Goal: Task Accomplishment & Management: Use online tool/utility

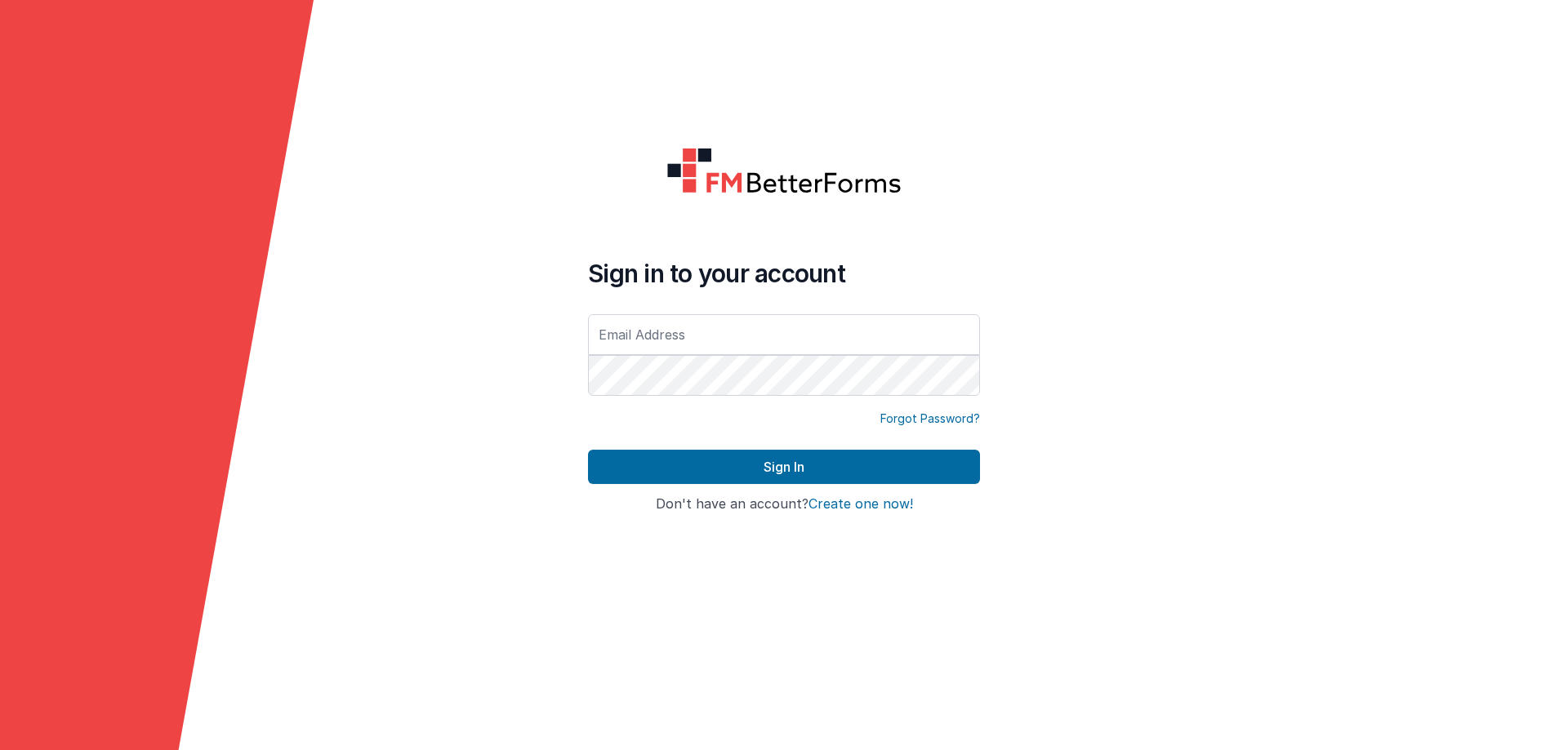
click at [677, 335] on input "text" at bounding box center [784, 335] width 392 height 41
type input "[EMAIL_ADDRESS][DOMAIN_NAME]"
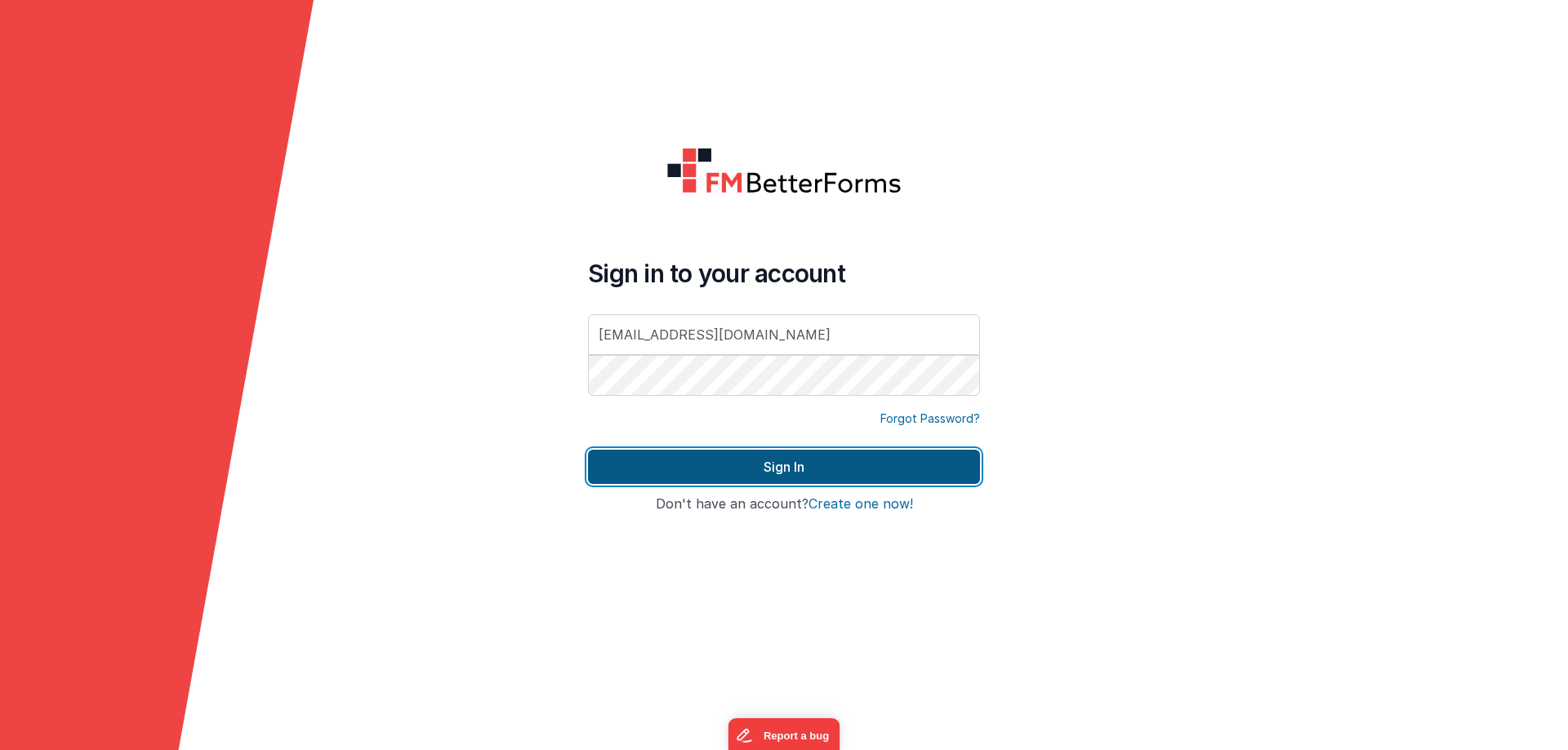
click at [753, 464] on button "Sign In" at bounding box center [784, 466] width 392 height 34
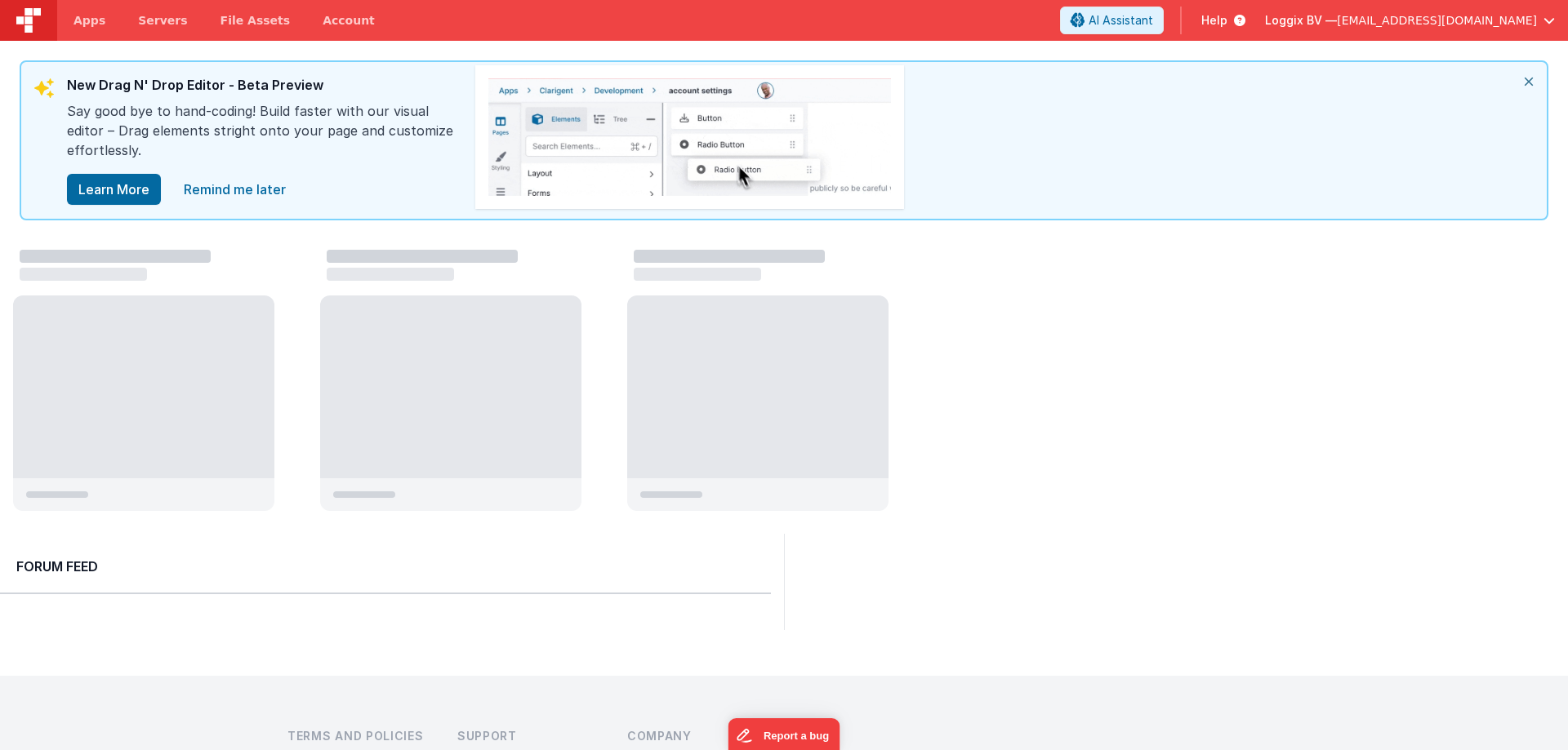
click at [1532, 81] on icon "close" at bounding box center [1528, 81] width 36 height 39
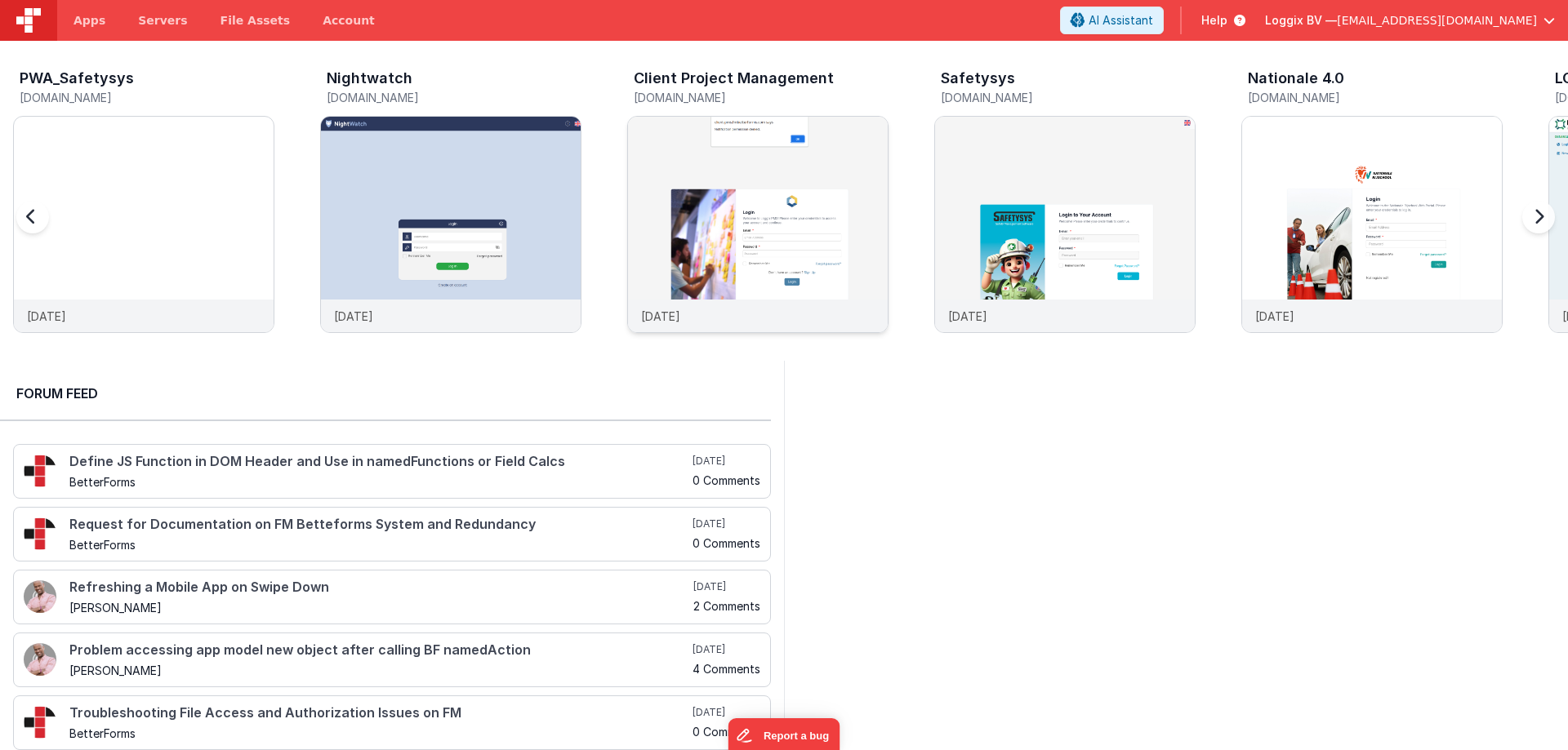
click at [739, 152] on div at bounding box center [758, 208] width 260 height 183
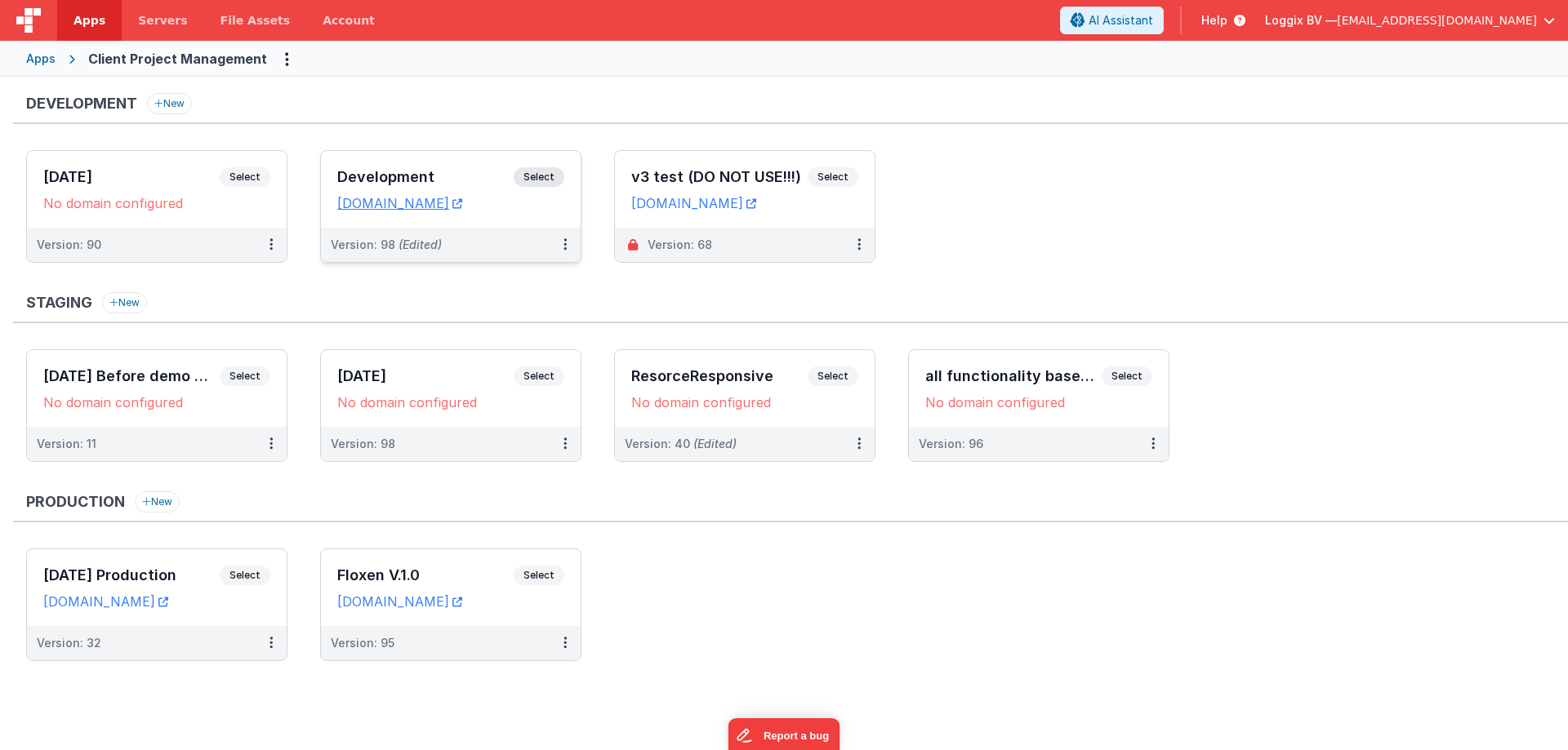
click at [404, 169] on h3 "Development" at bounding box center [426, 177] width 177 height 16
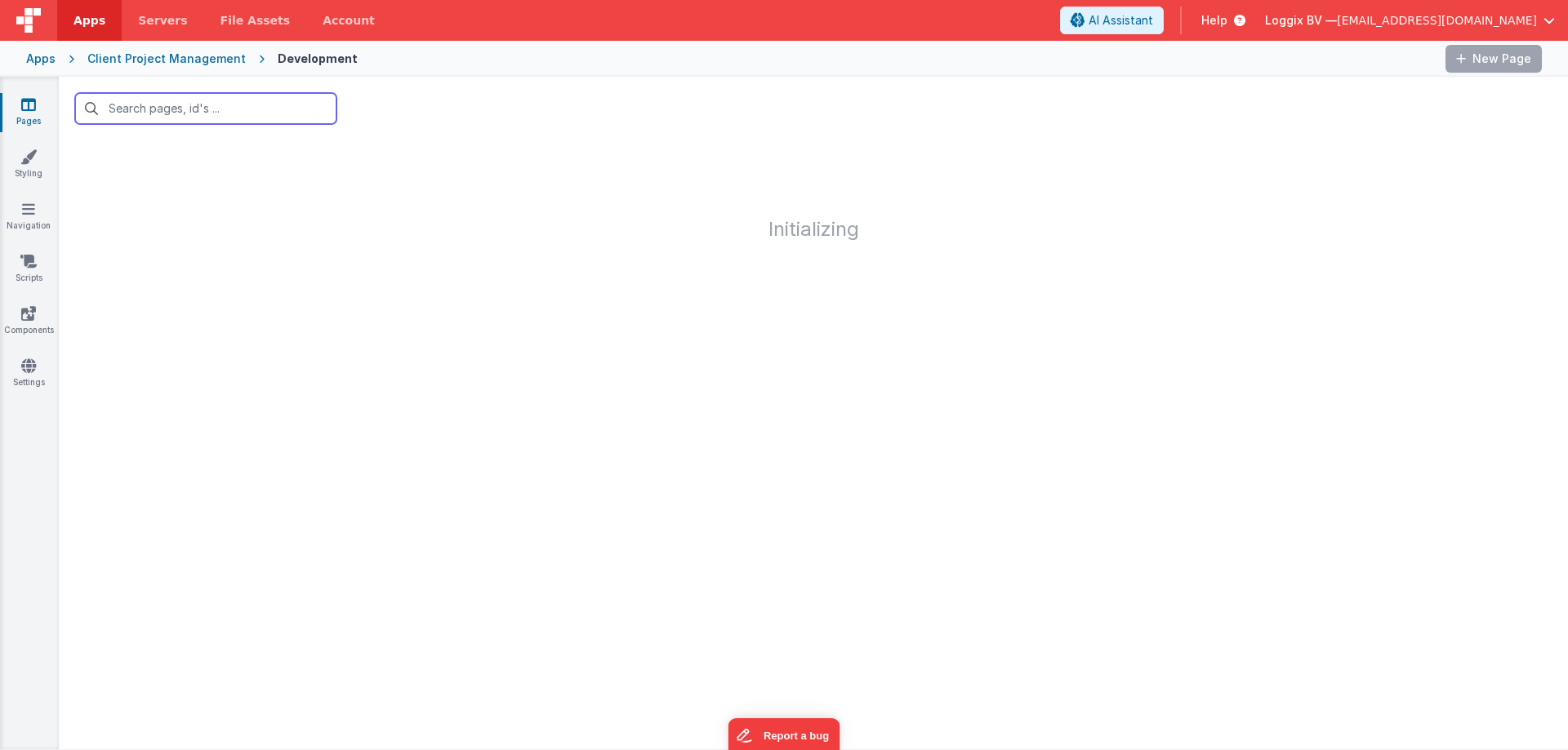
click at [171, 110] on input "text" at bounding box center [206, 108] width 261 height 31
type input "story"
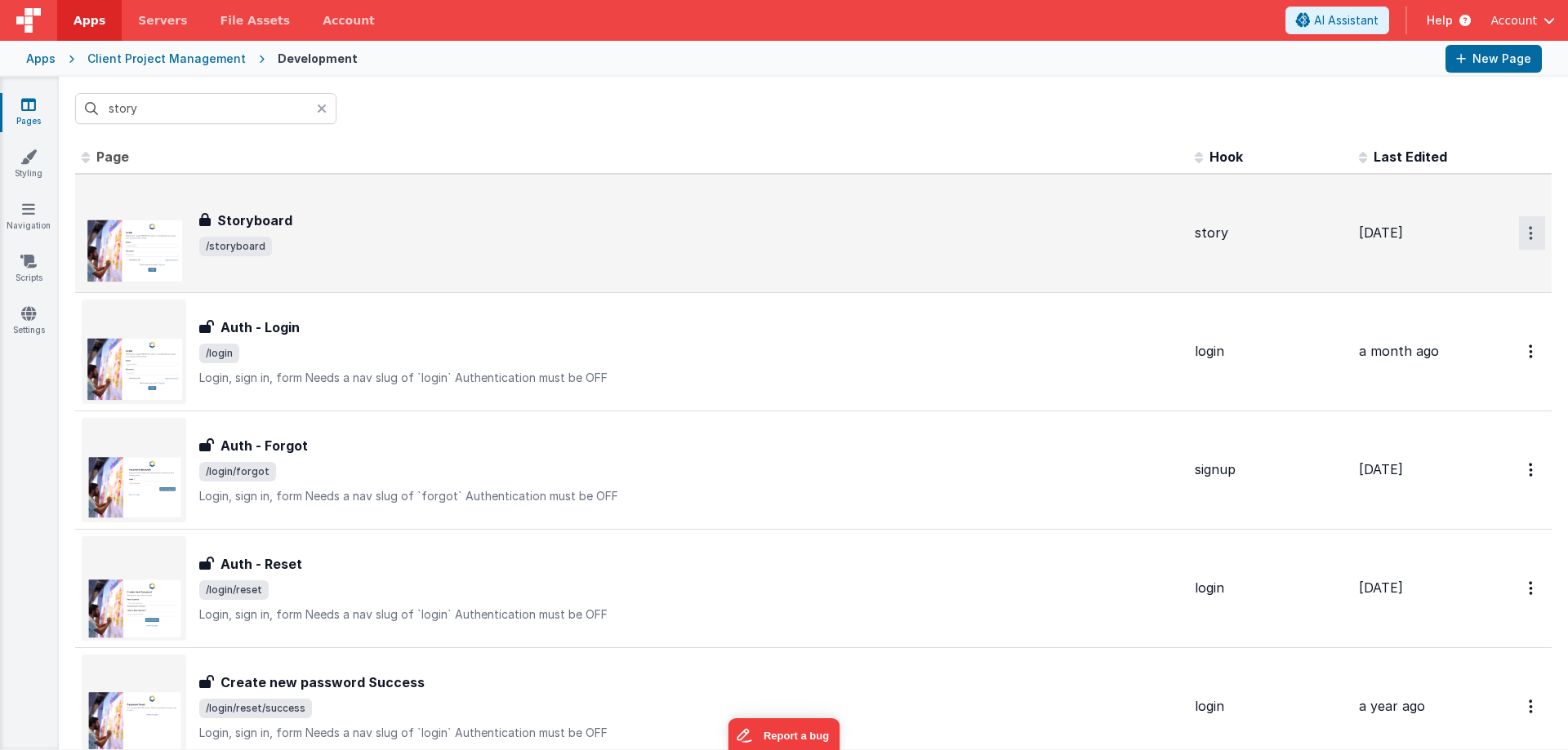
click at [1519, 224] on button "Options" at bounding box center [1532, 233] width 27 height 34
click at [1420, 275] on icon at bounding box center [1422, 270] width 23 height 11
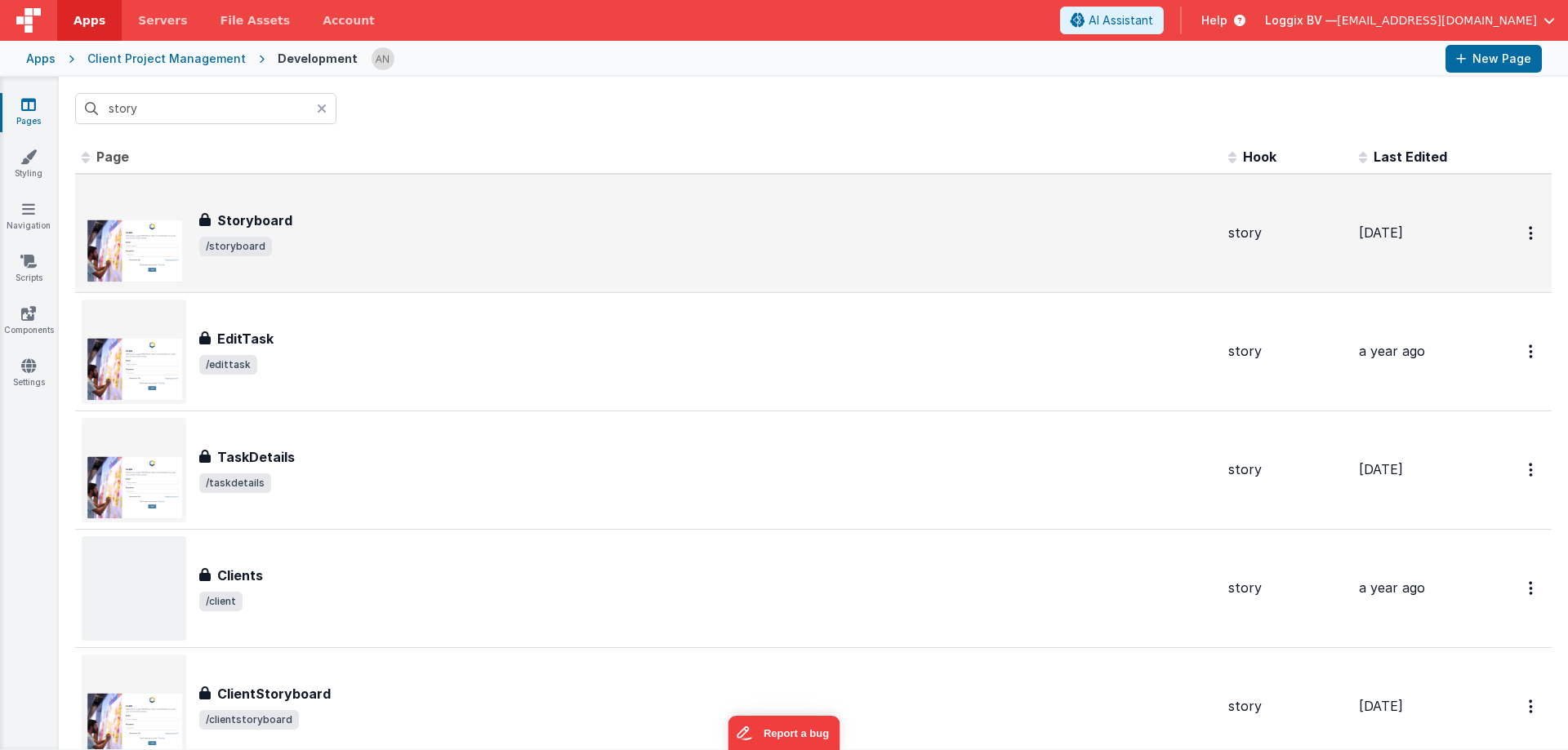
click at [307, 198] on div "Storyboard Storyboard /storyboard" at bounding box center [648, 233] width 1133 height 104
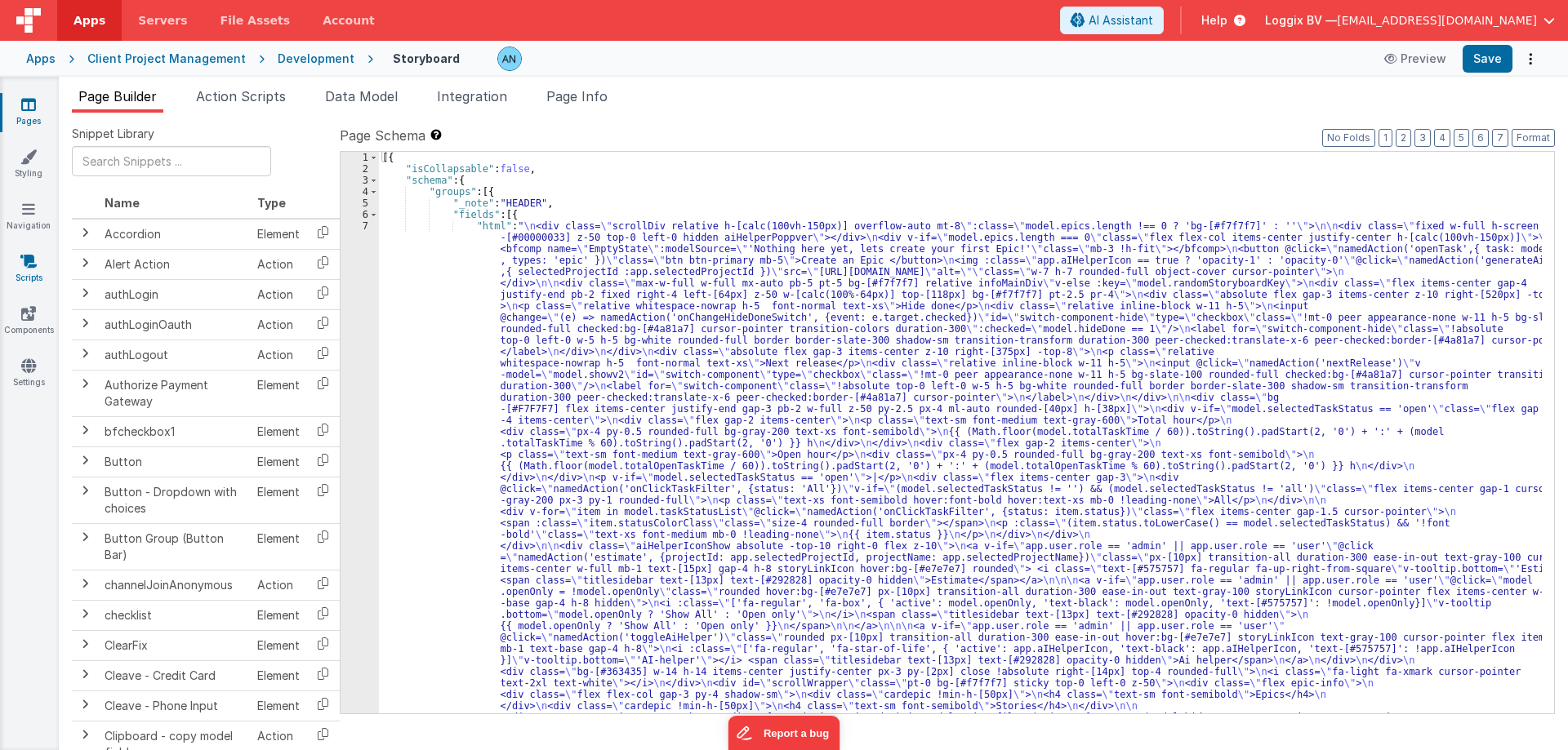
click at [26, 273] on link "Scripts" at bounding box center [28, 269] width 59 height 33
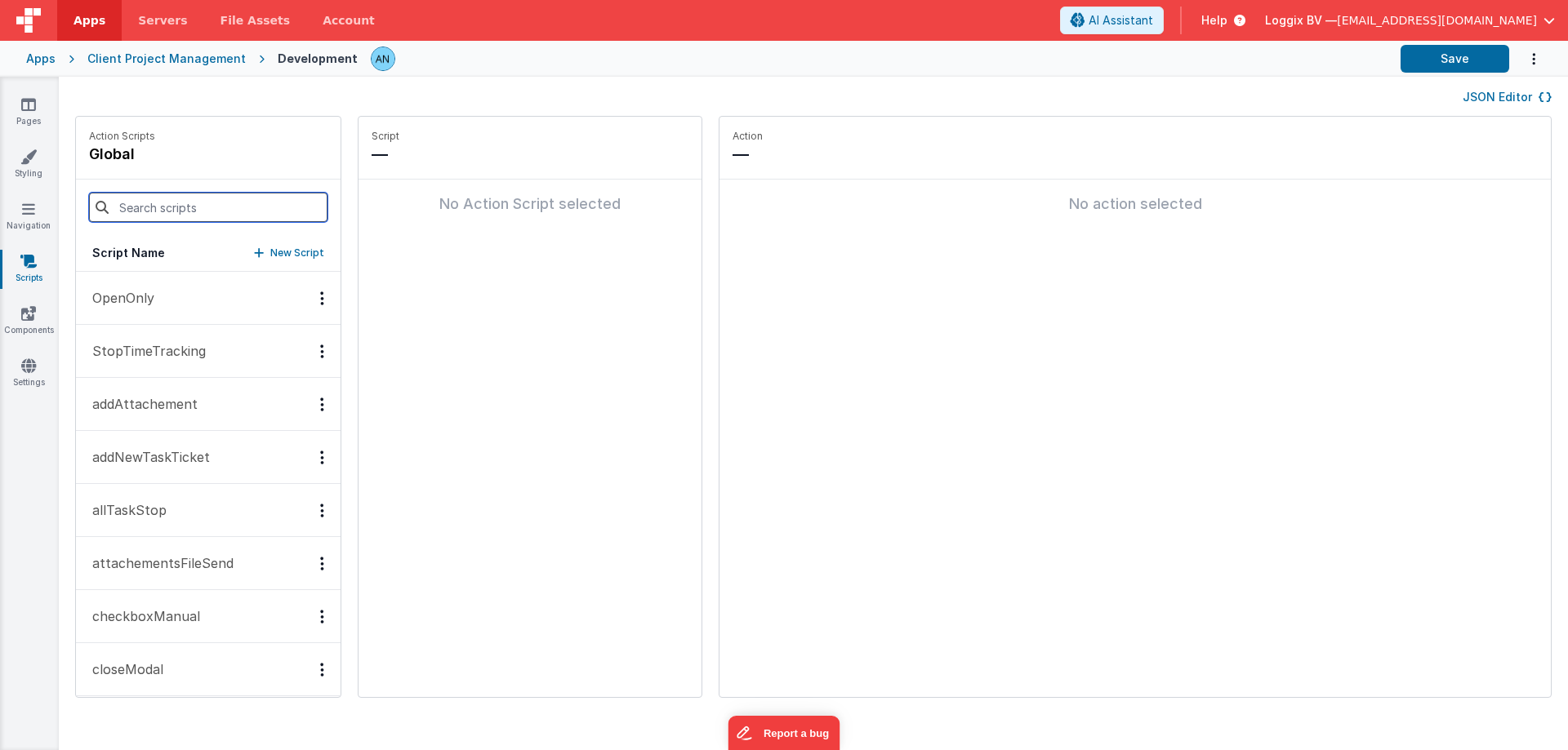
click at [174, 203] on input at bounding box center [208, 207] width 239 height 29
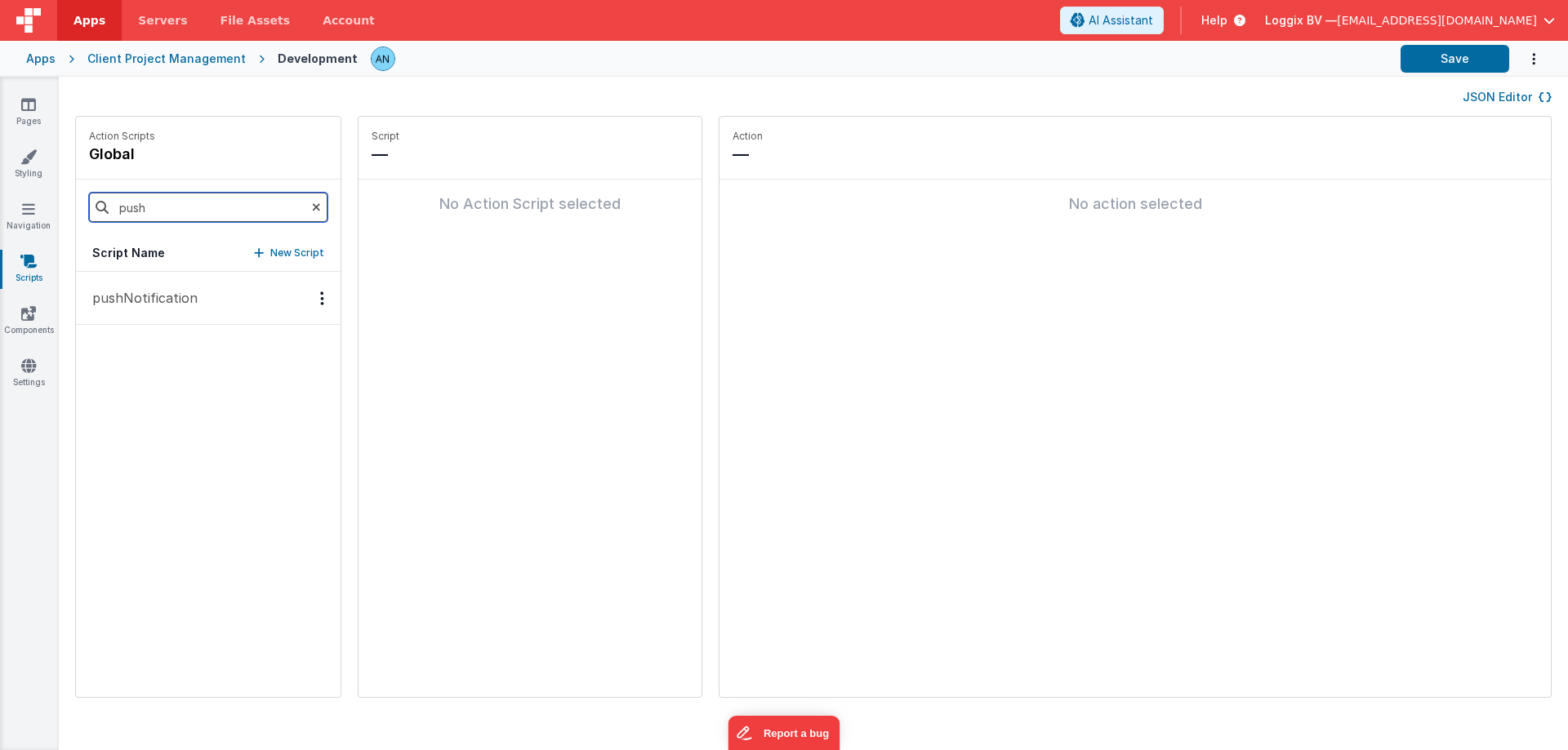
type input "push"
click at [152, 304] on p "pushNotification" at bounding box center [140, 298] width 115 height 19
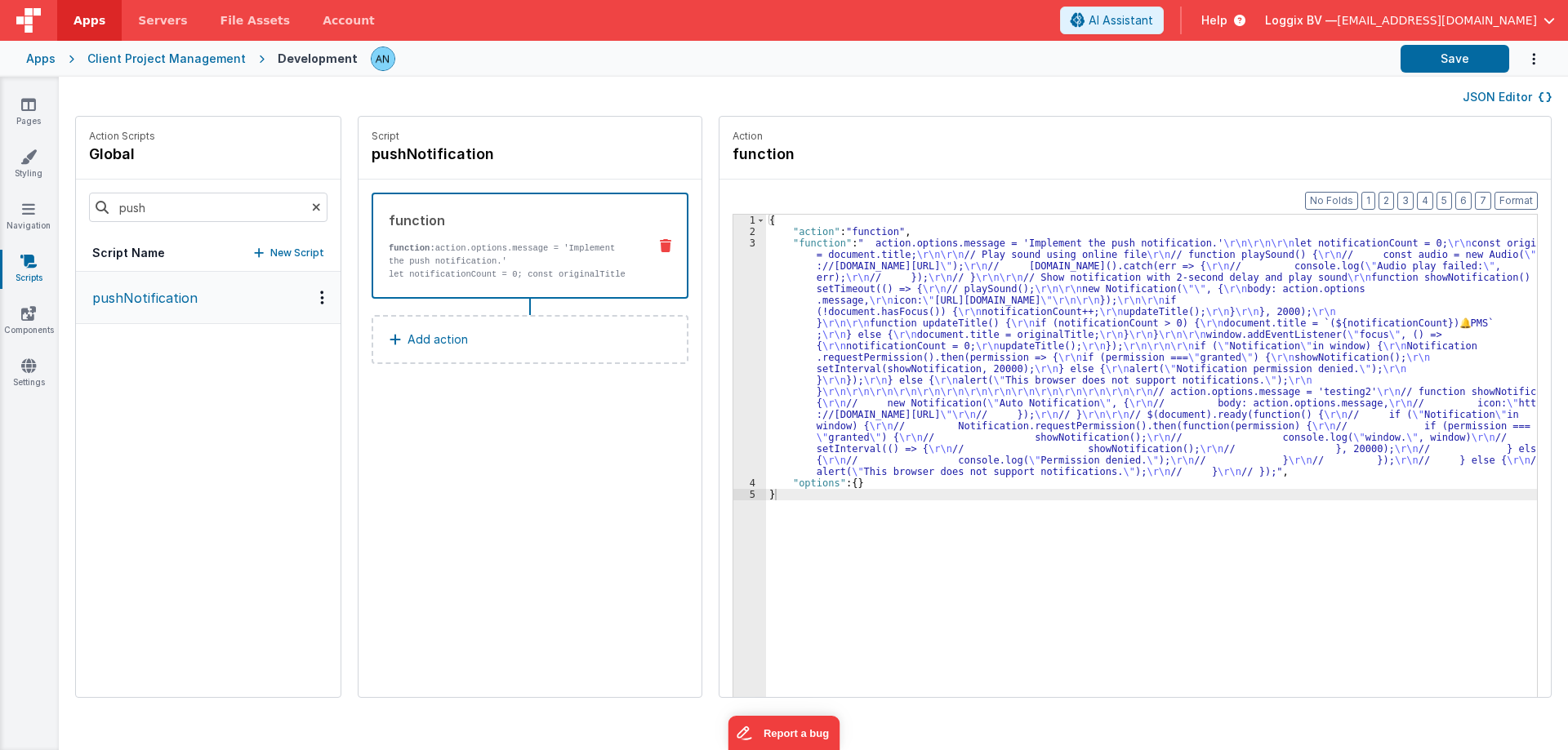
click at [775, 292] on div "{ "action" : "function" , "function" : " action.options.message = 'Implement th…" at bounding box center [1159, 492] width 786 height 556
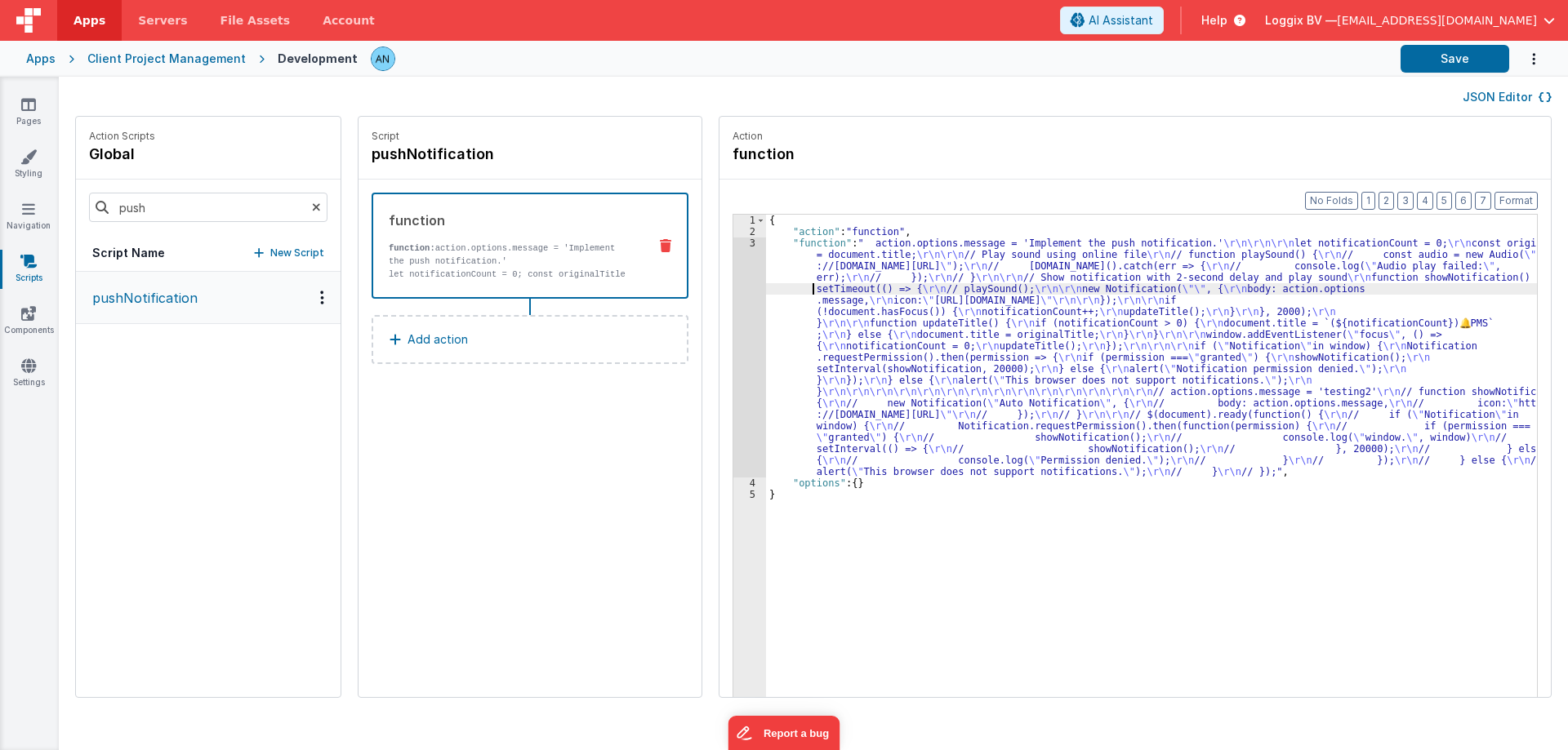
click at [733, 287] on div "3" at bounding box center [749, 358] width 33 height 240
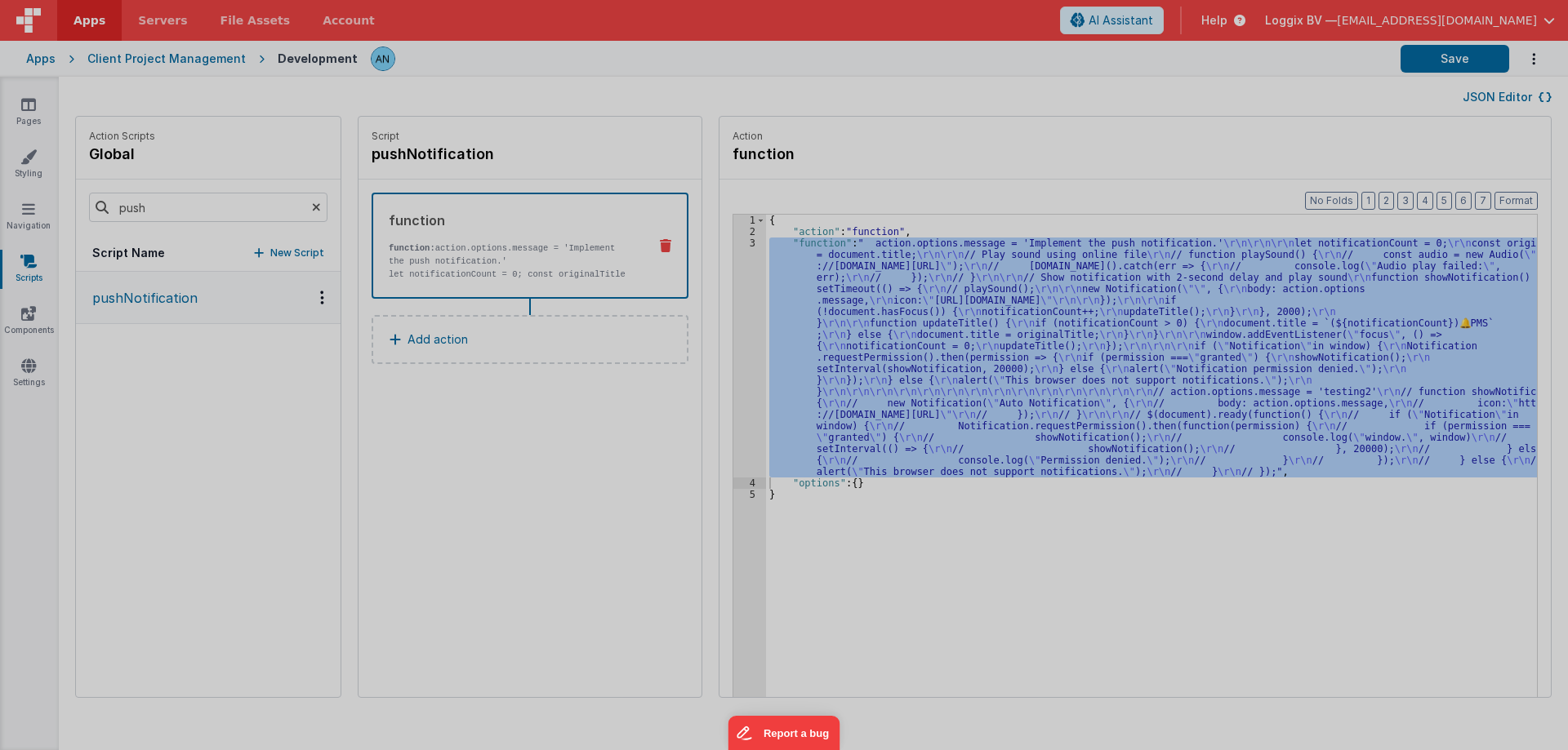
click at [728, 287] on div at bounding box center [784, 178] width 163 height 375
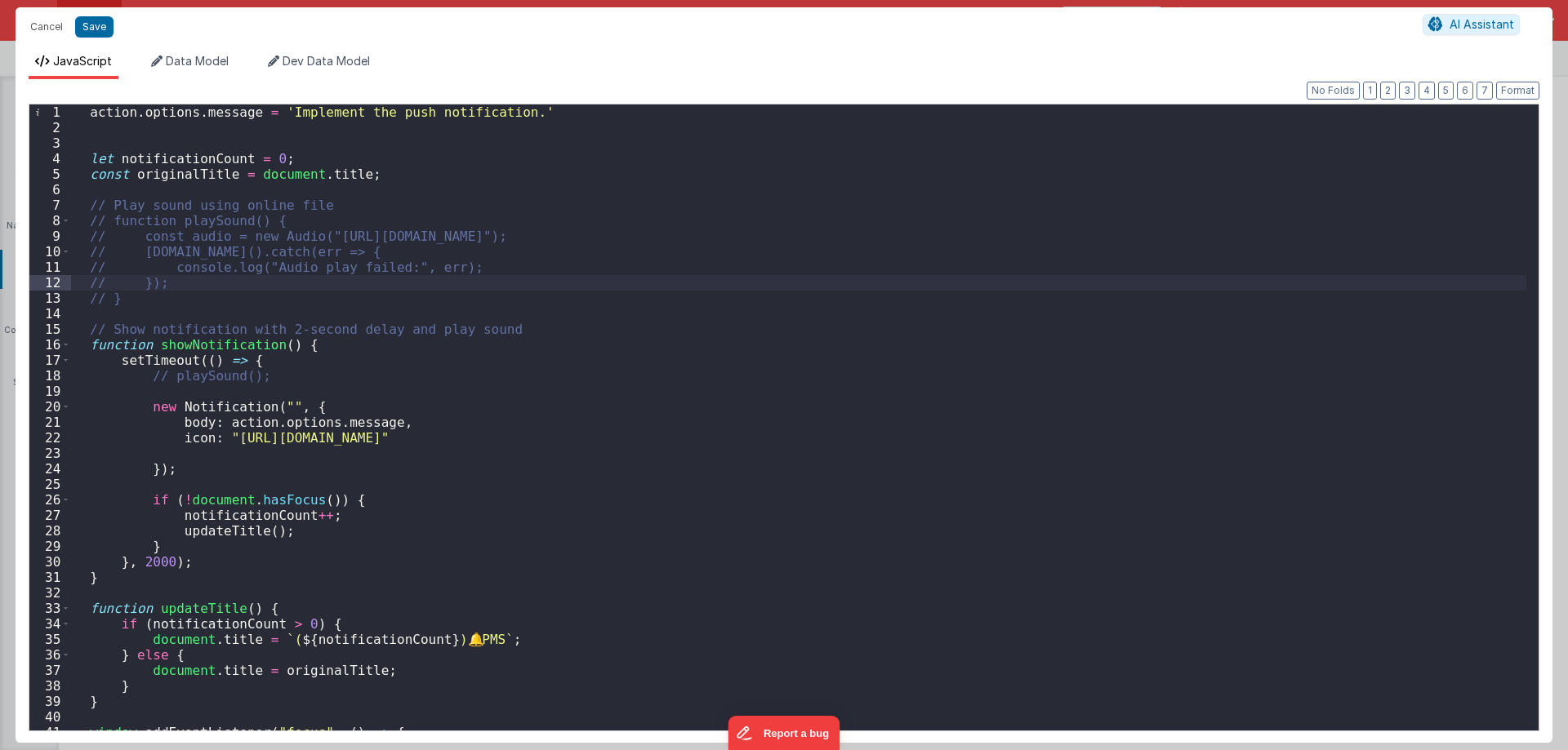
click at [146, 561] on div "action . options . message = 'Implement the push notification.' let notificatio…" at bounding box center [798, 433] width 1455 height 657
click at [138, 559] on div "action . options . message = 'Implement the push notification.' let notificatio…" at bounding box center [798, 433] width 1455 height 657
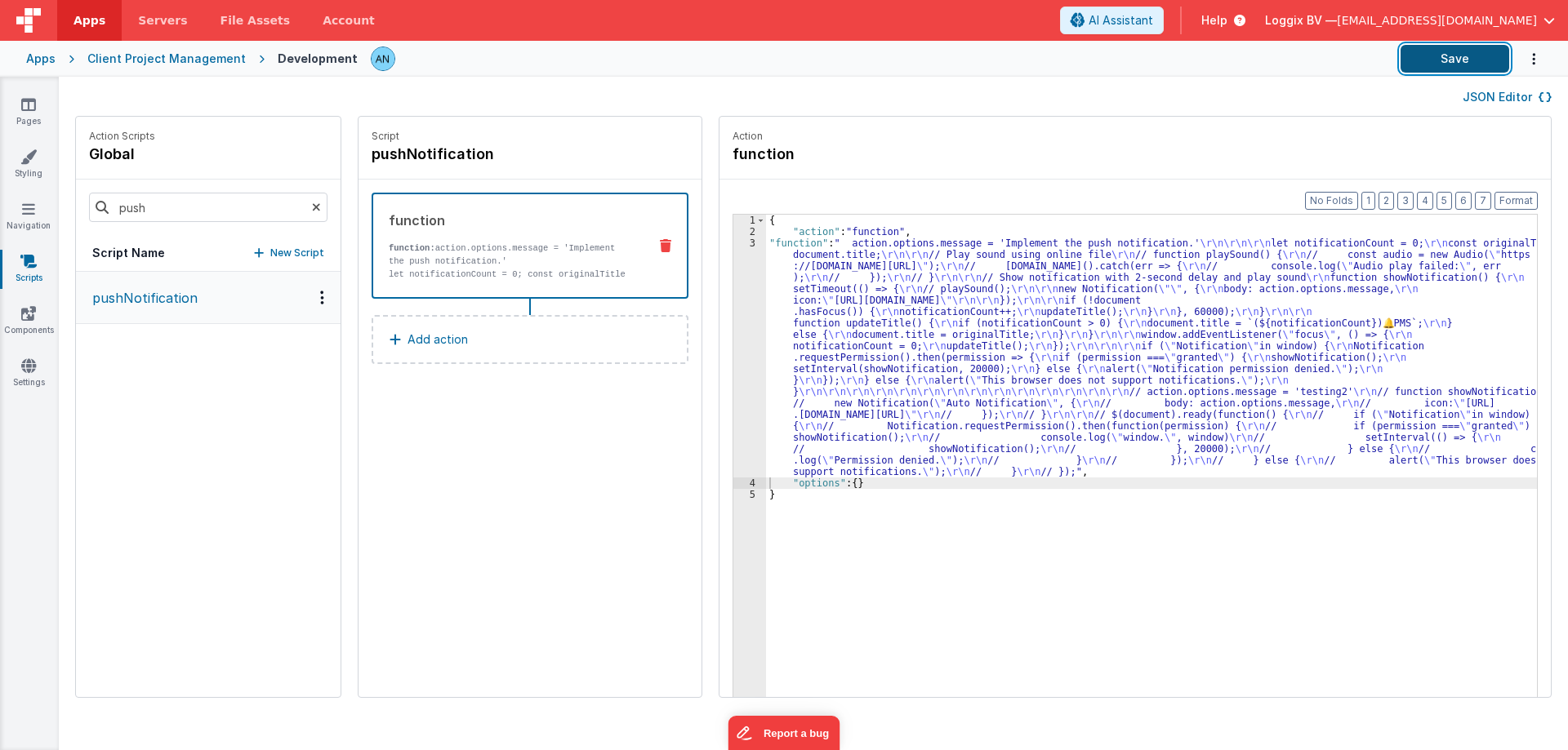
click at [1459, 52] on button "Save" at bounding box center [1454, 58] width 109 height 27
click at [1518, 201] on button "Format" at bounding box center [1515, 201] width 43 height 18
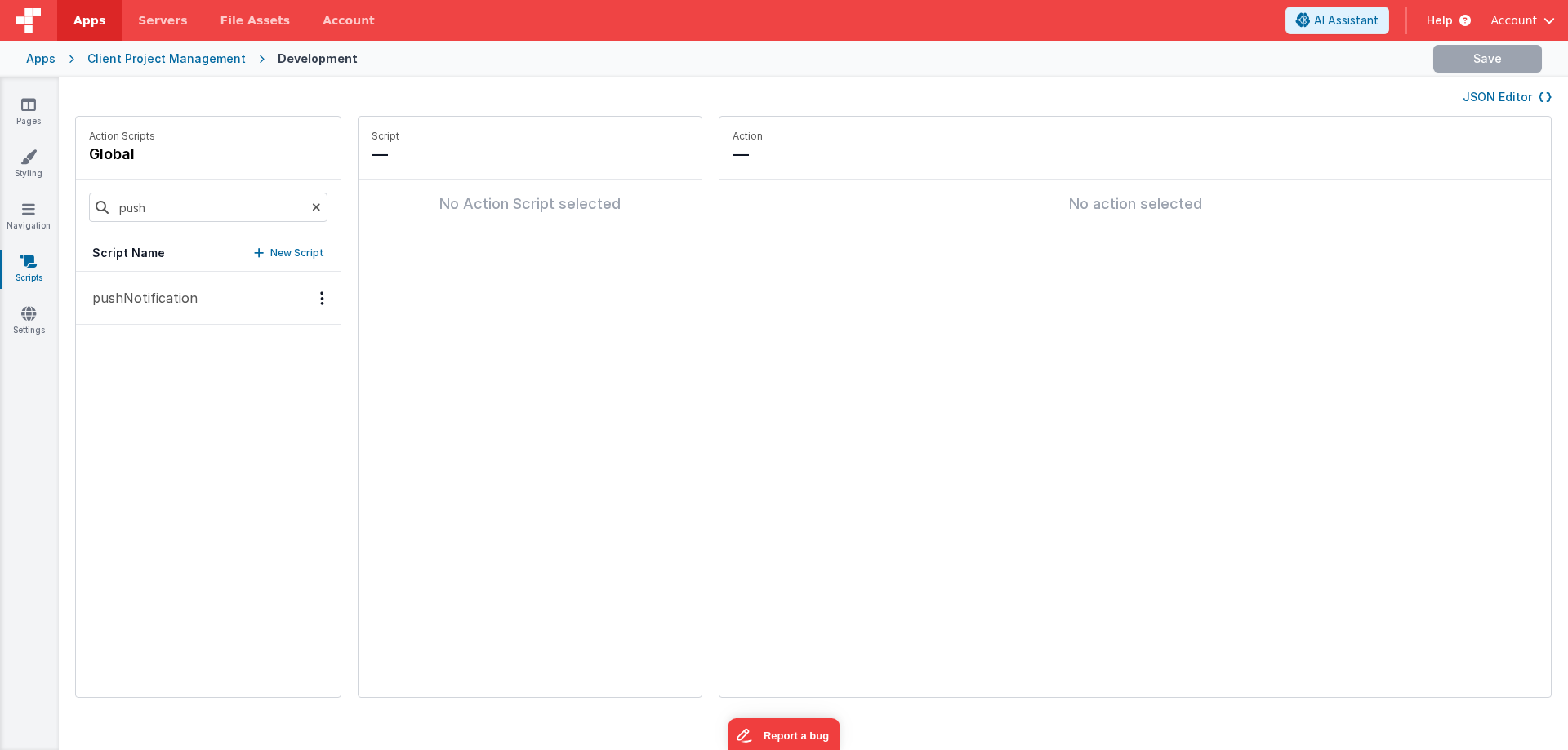
click at [164, 301] on p "pushNotification" at bounding box center [140, 298] width 115 height 19
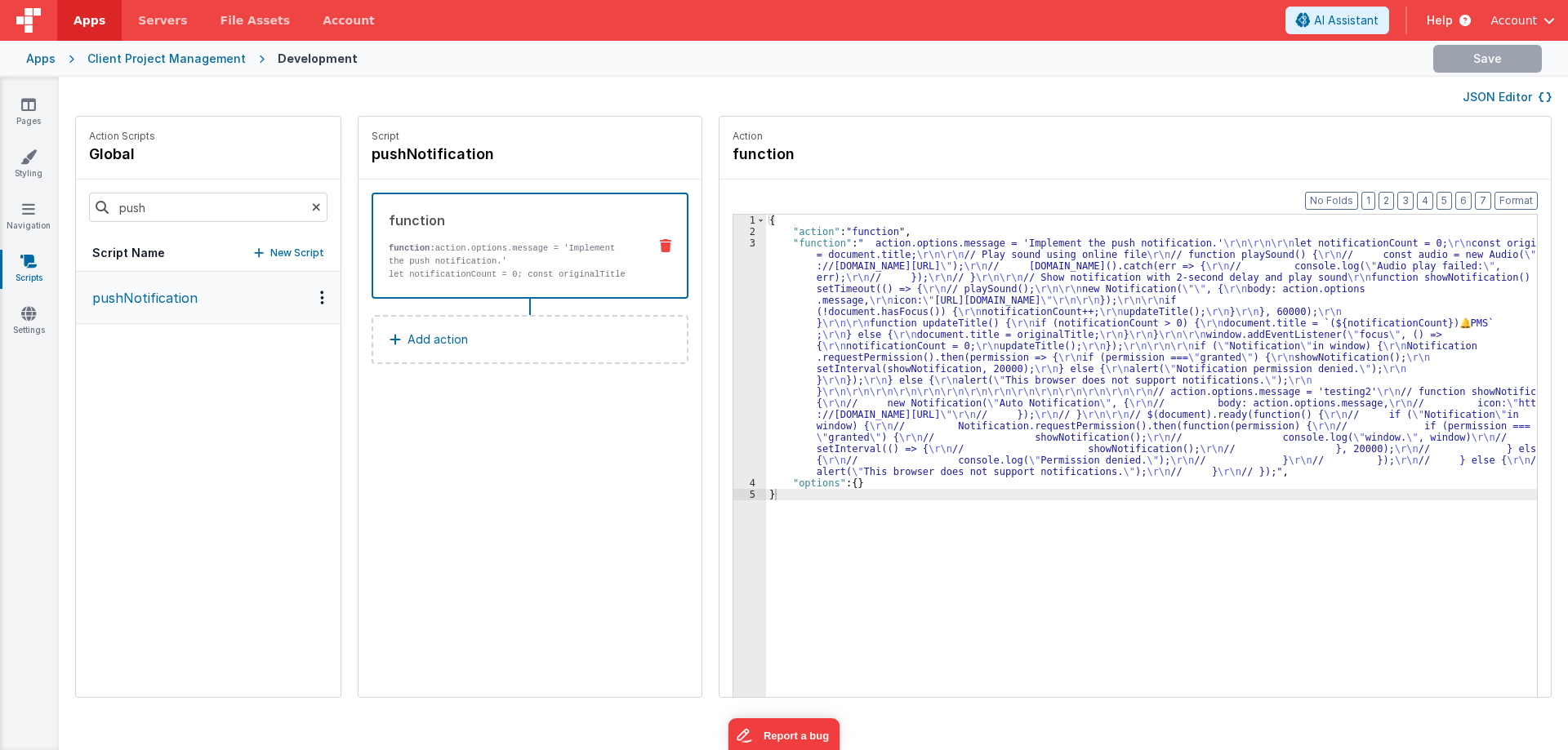
click at [782, 266] on div "{ "action" : "function" , "function" : " action.options.message = 'Implement th…" at bounding box center [1159, 492] width 786 height 556
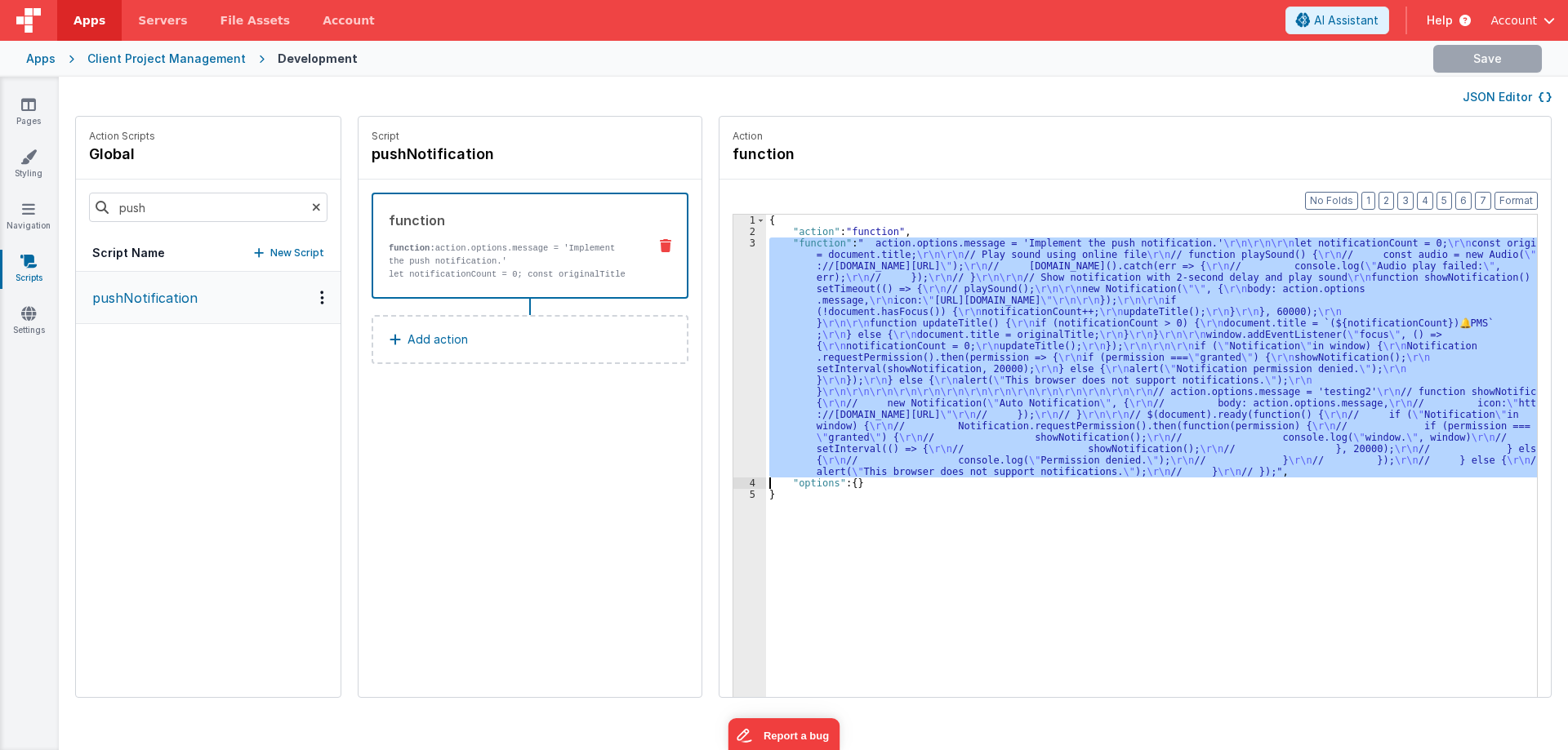
click at [733, 264] on div "3" at bounding box center [749, 358] width 33 height 240
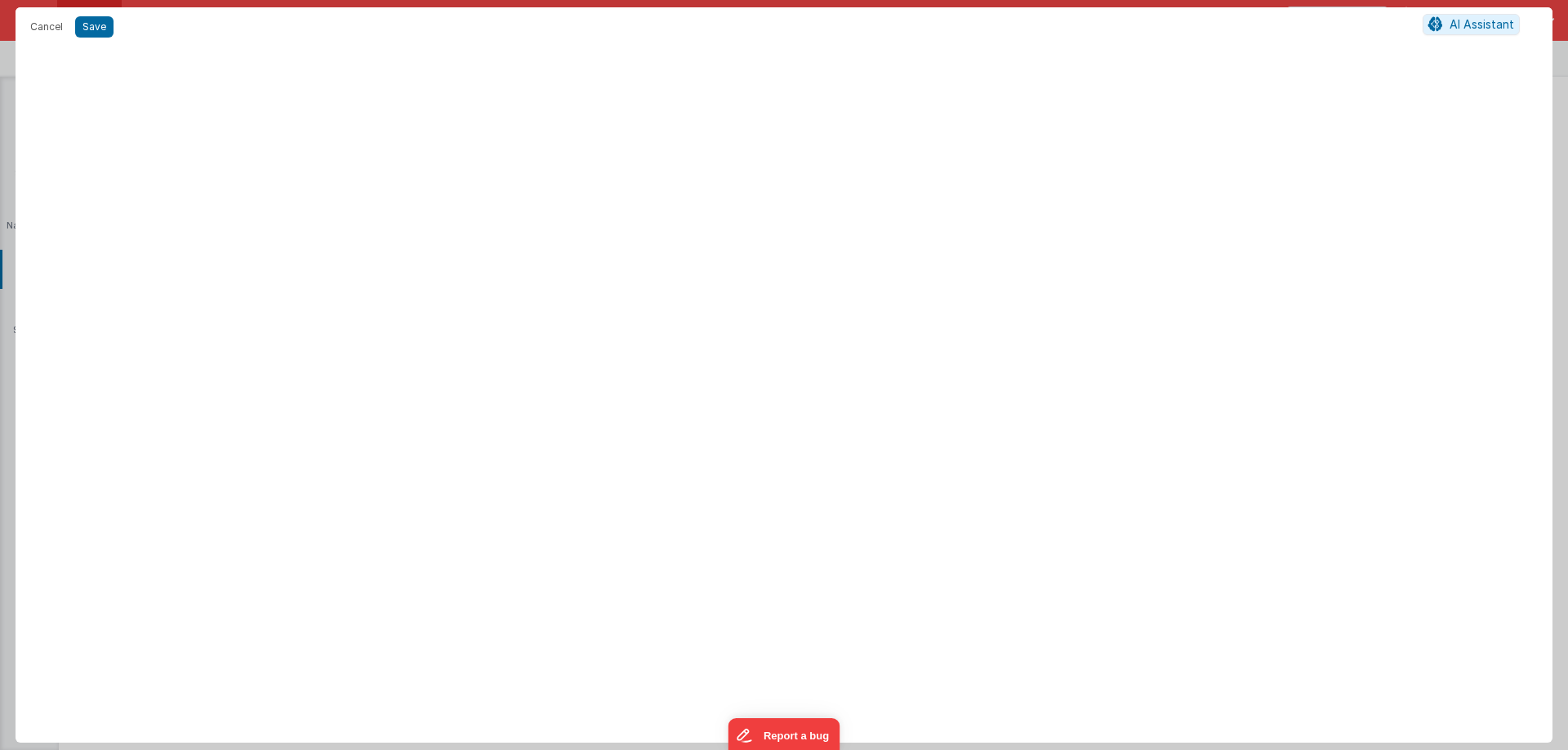
click at [728, 264] on div at bounding box center [784, 398] width 1536 height 690
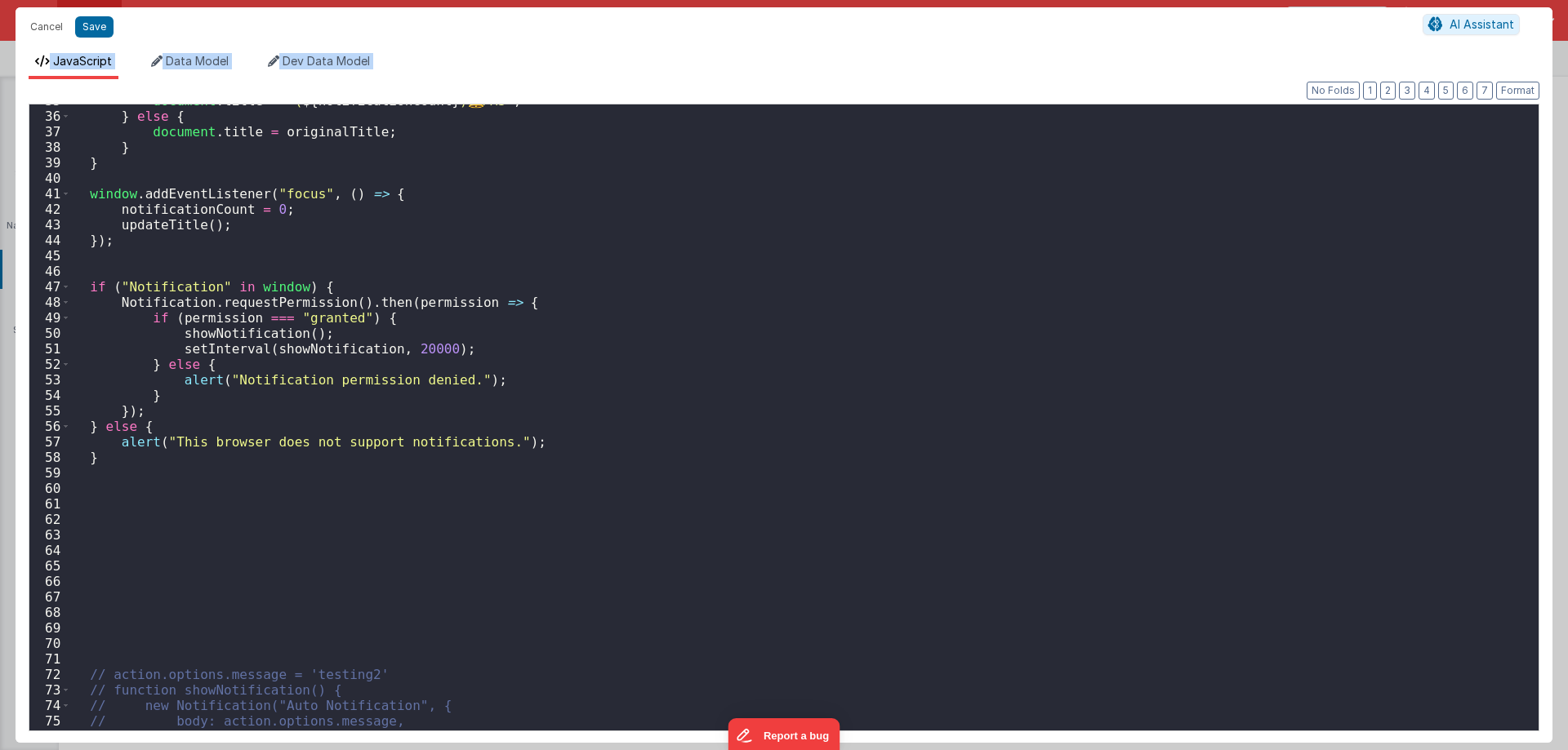
scroll to position [294, 0]
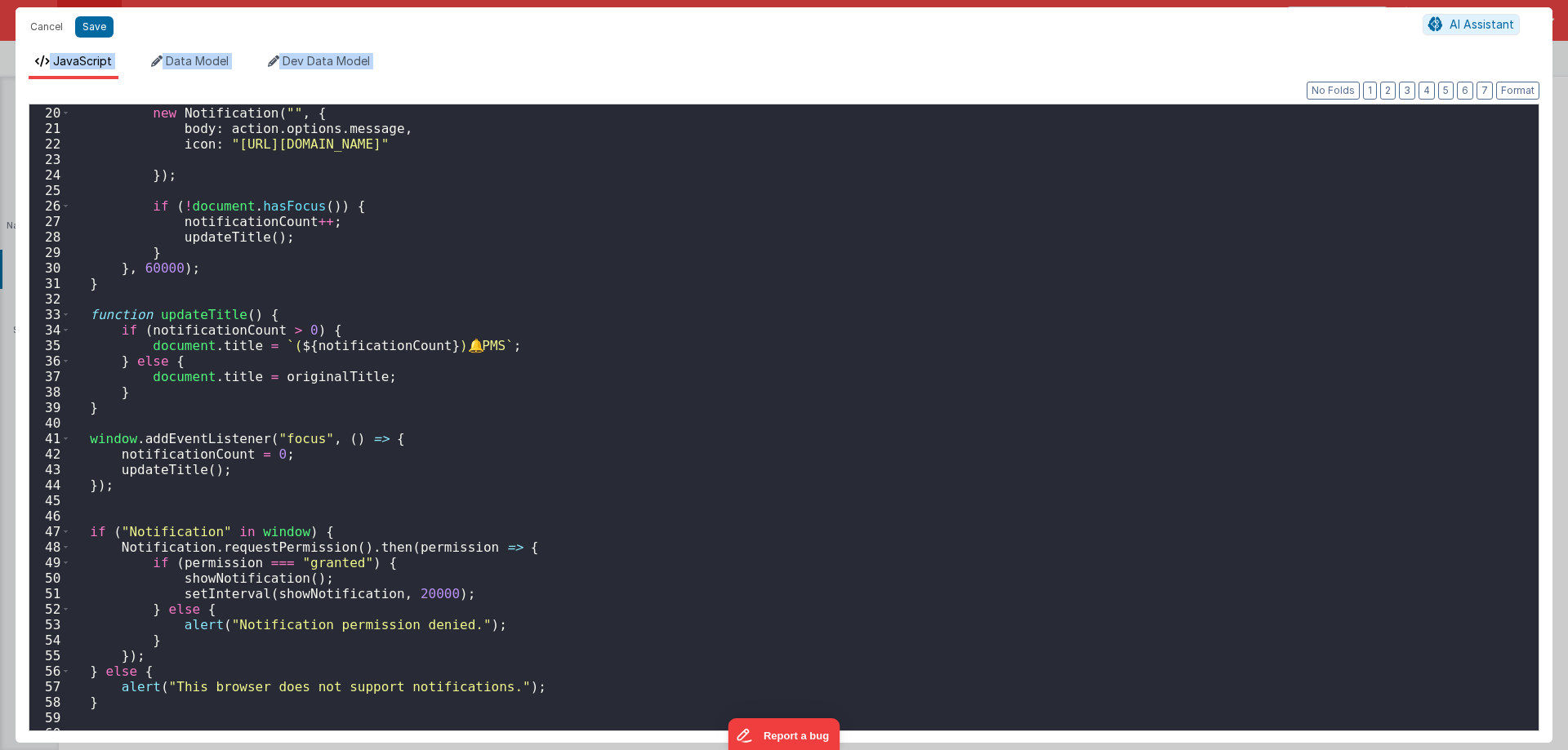
click at [160, 263] on div "new Notification ( "" , { body : action . options . message , icon : "https://u…" at bounding box center [798, 423] width 1455 height 667
click at [398, 593] on div "new Notification ( "" , { body : action . options . message , icon : "https://u…" at bounding box center [798, 423] width 1455 height 667
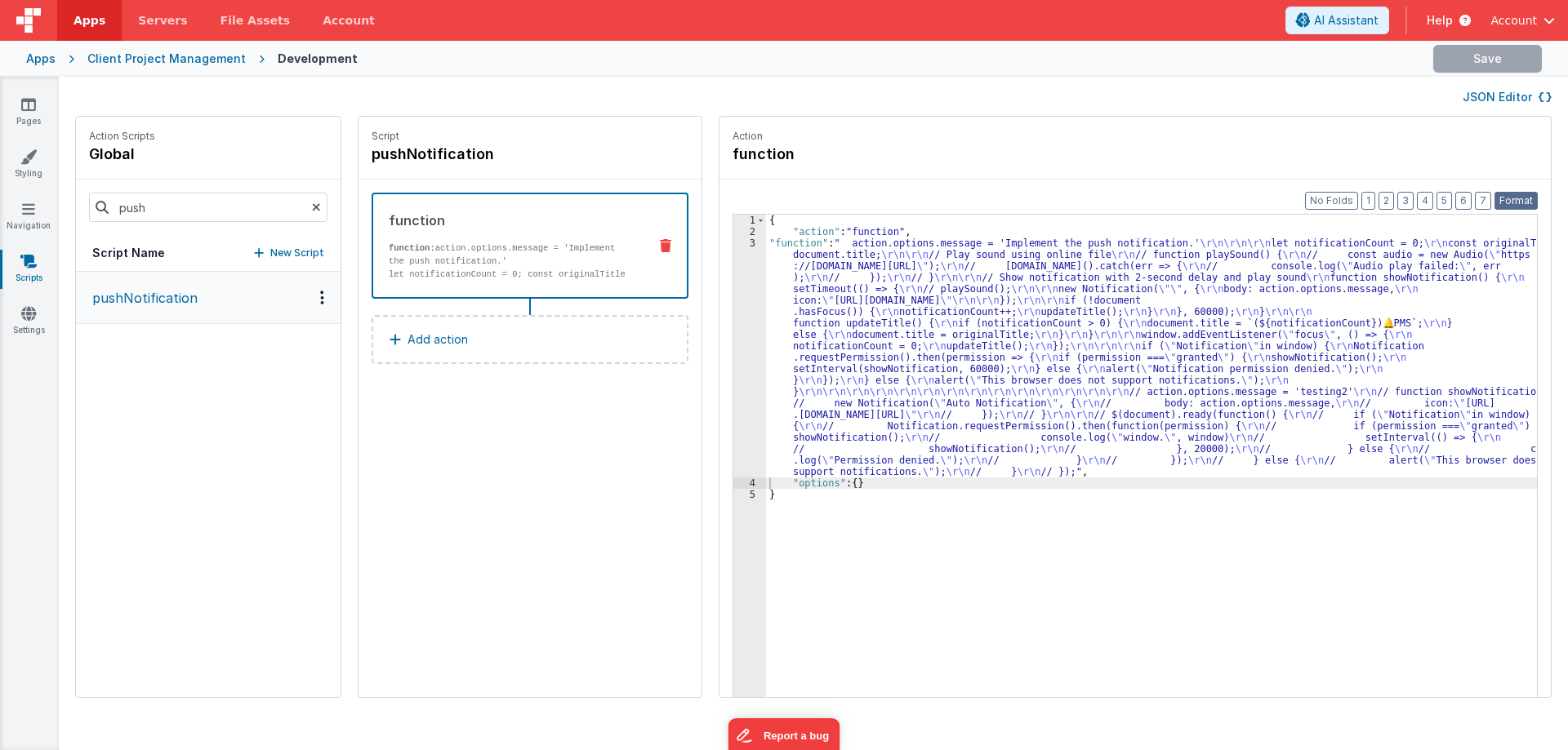
click at [1525, 201] on button "Format" at bounding box center [1515, 201] width 43 height 18
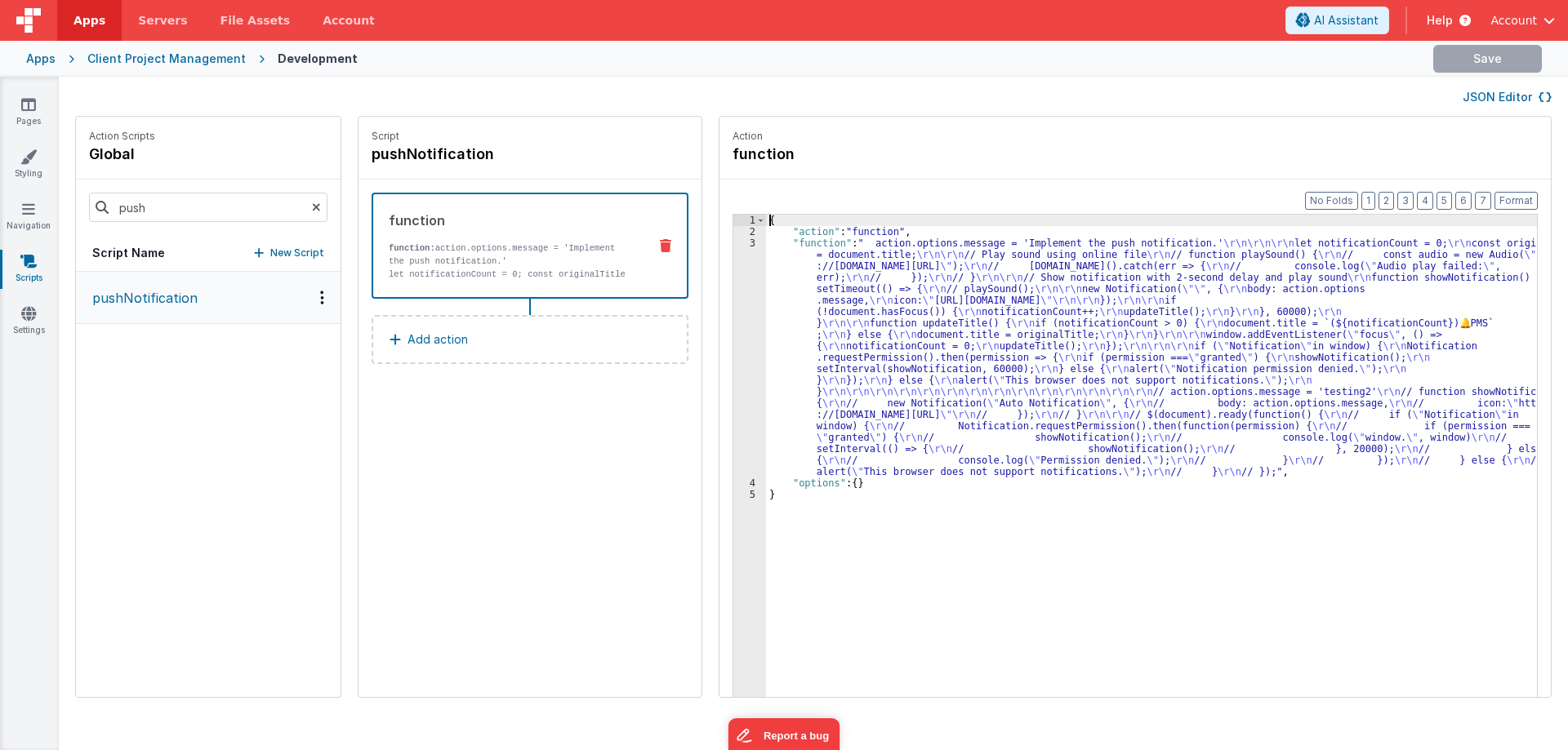
click at [739, 298] on div "3" at bounding box center [749, 358] width 33 height 240
click at [766, 285] on div "{ "action" : "function" , "function" : " action.options.message = 'Implement th…" at bounding box center [1159, 492] width 786 height 556
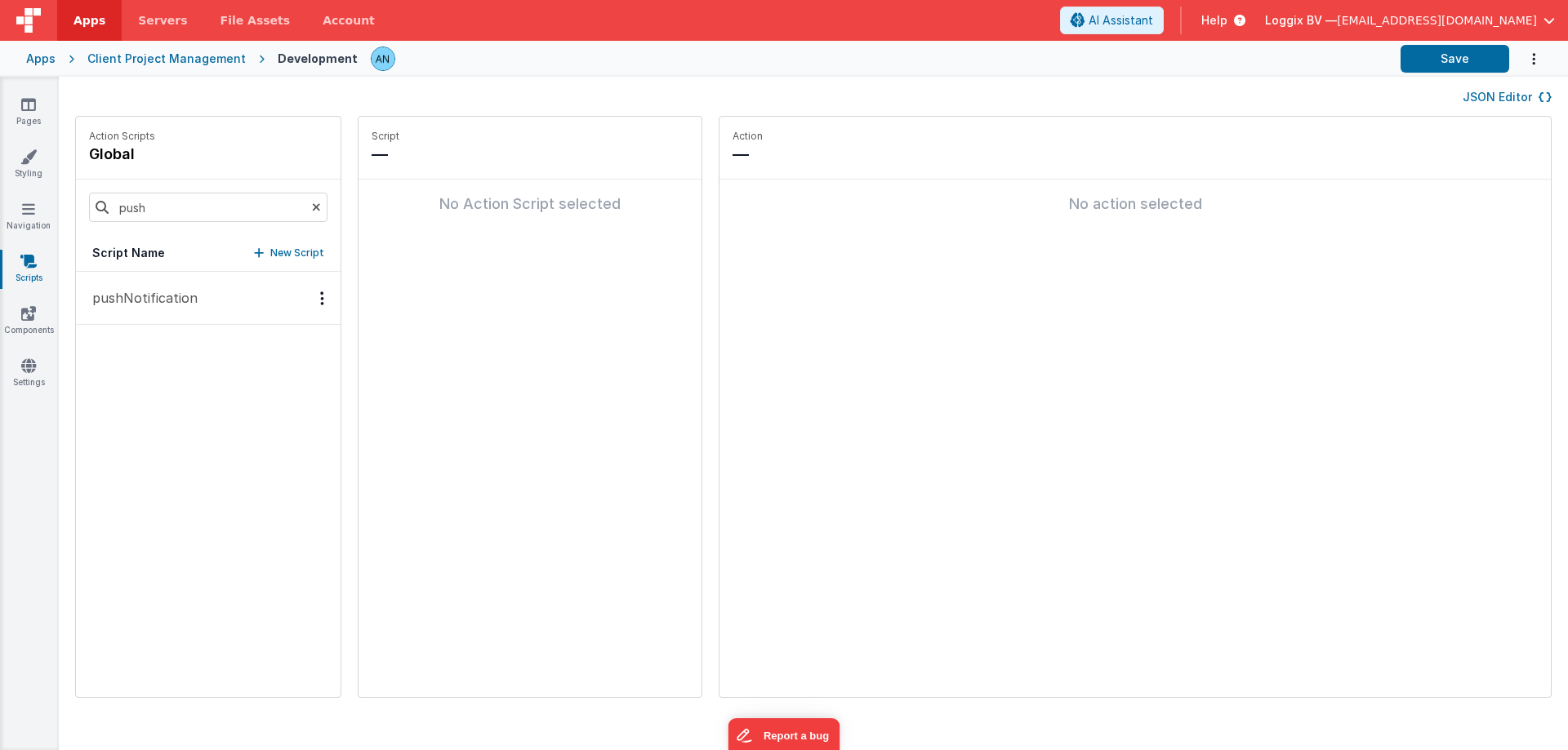
click at [128, 264] on div "Script Name New Script" at bounding box center [208, 254] width 264 height 37
click at [128, 293] on p "pushNotification" at bounding box center [140, 298] width 115 height 19
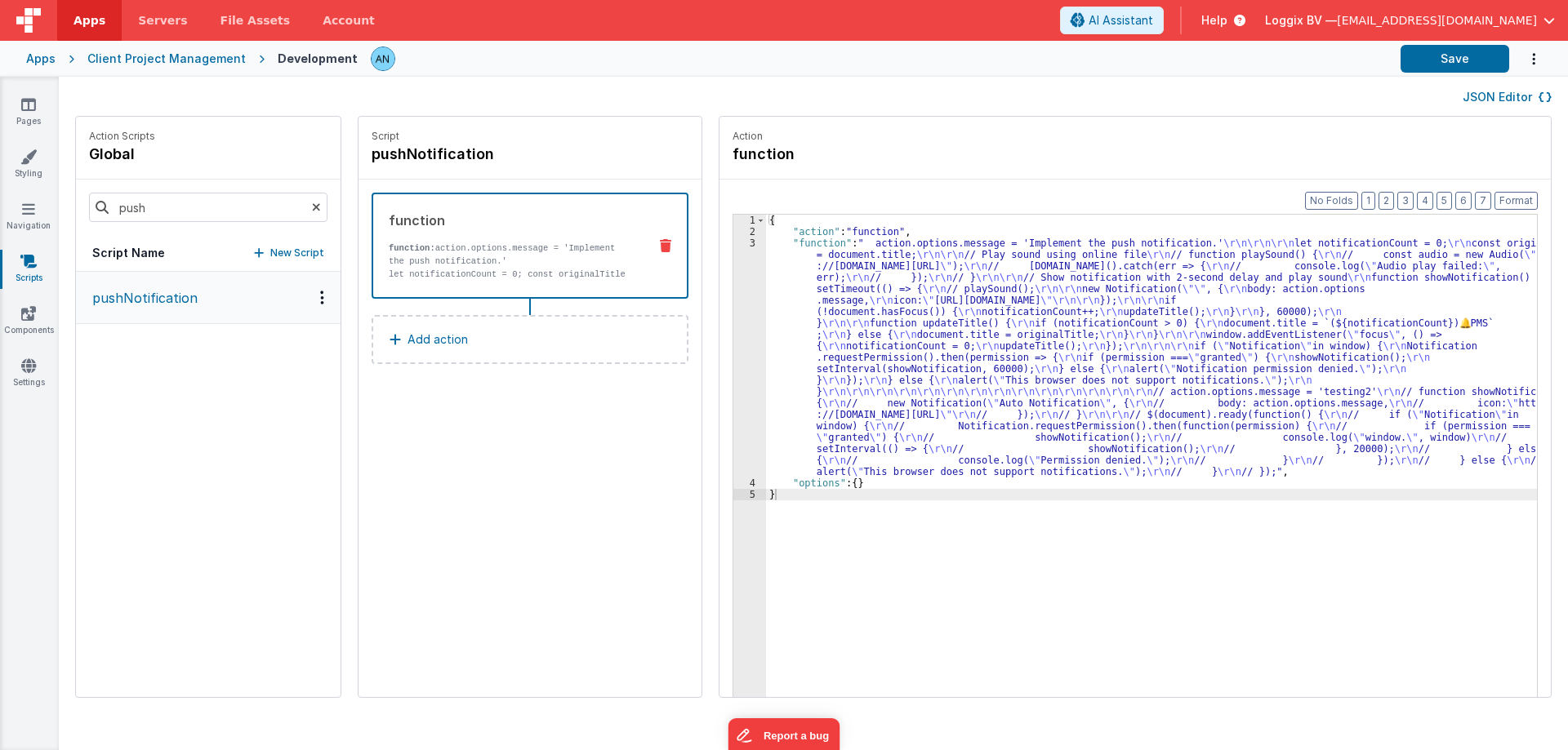
click at [775, 284] on div "{ "action" : "function" , "function" : " action.options.message = 'Implement th…" at bounding box center [1159, 492] width 786 height 556
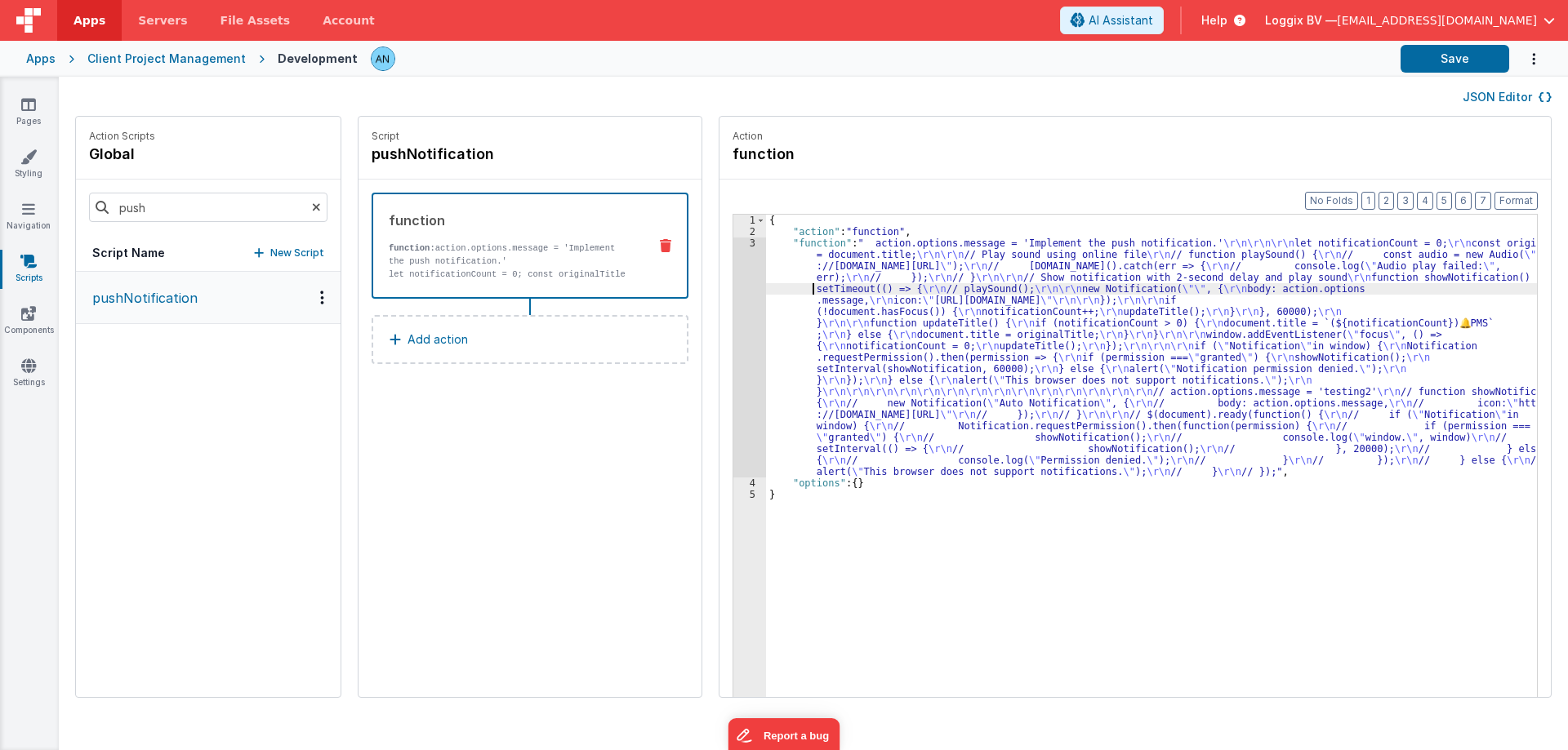
click at [733, 275] on div "3" at bounding box center [749, 358] width 33 height 240
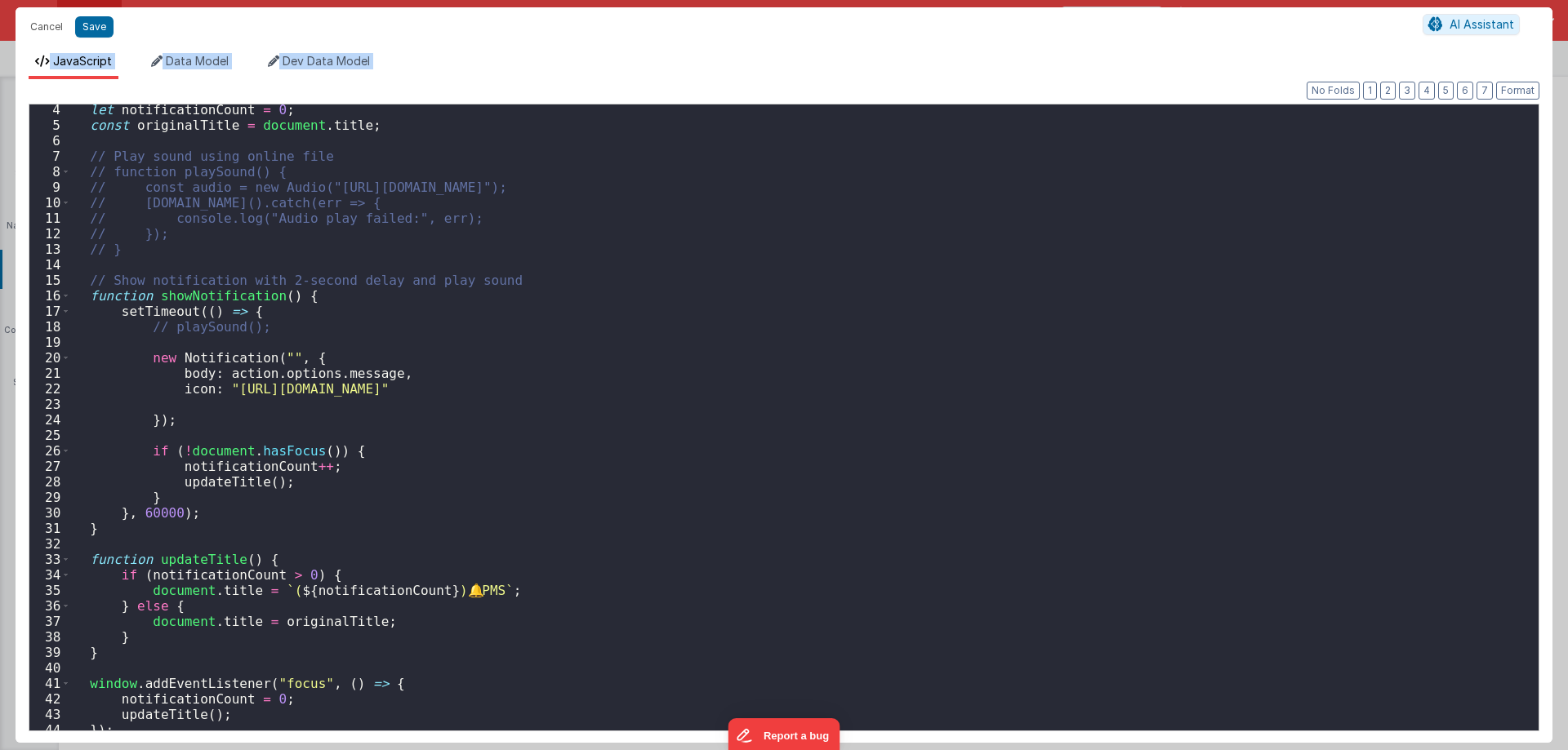
scroll to position [196, 0]
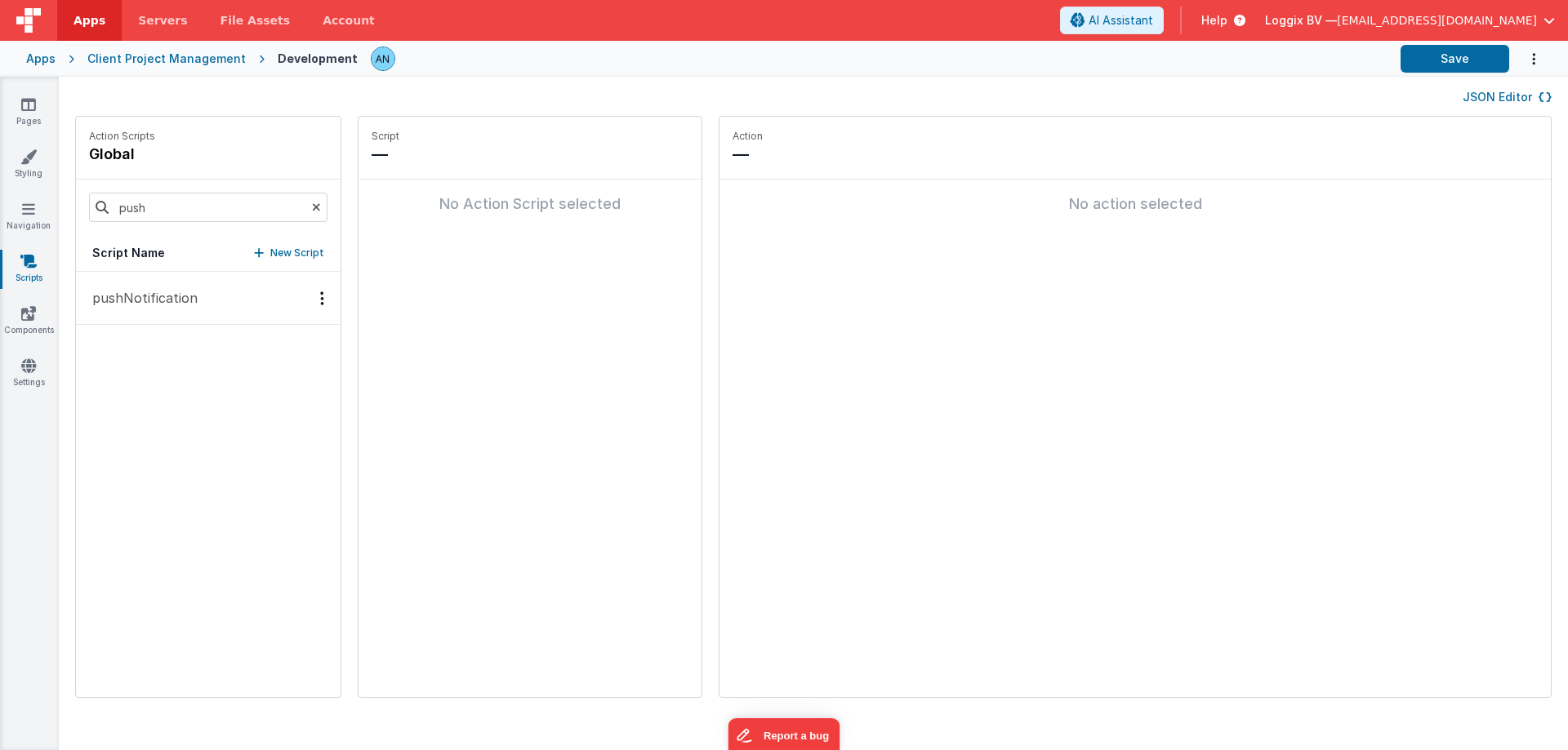
click at [263, 285] on button "pushNotification" at bounding box center [208, 299] width 264 height 53
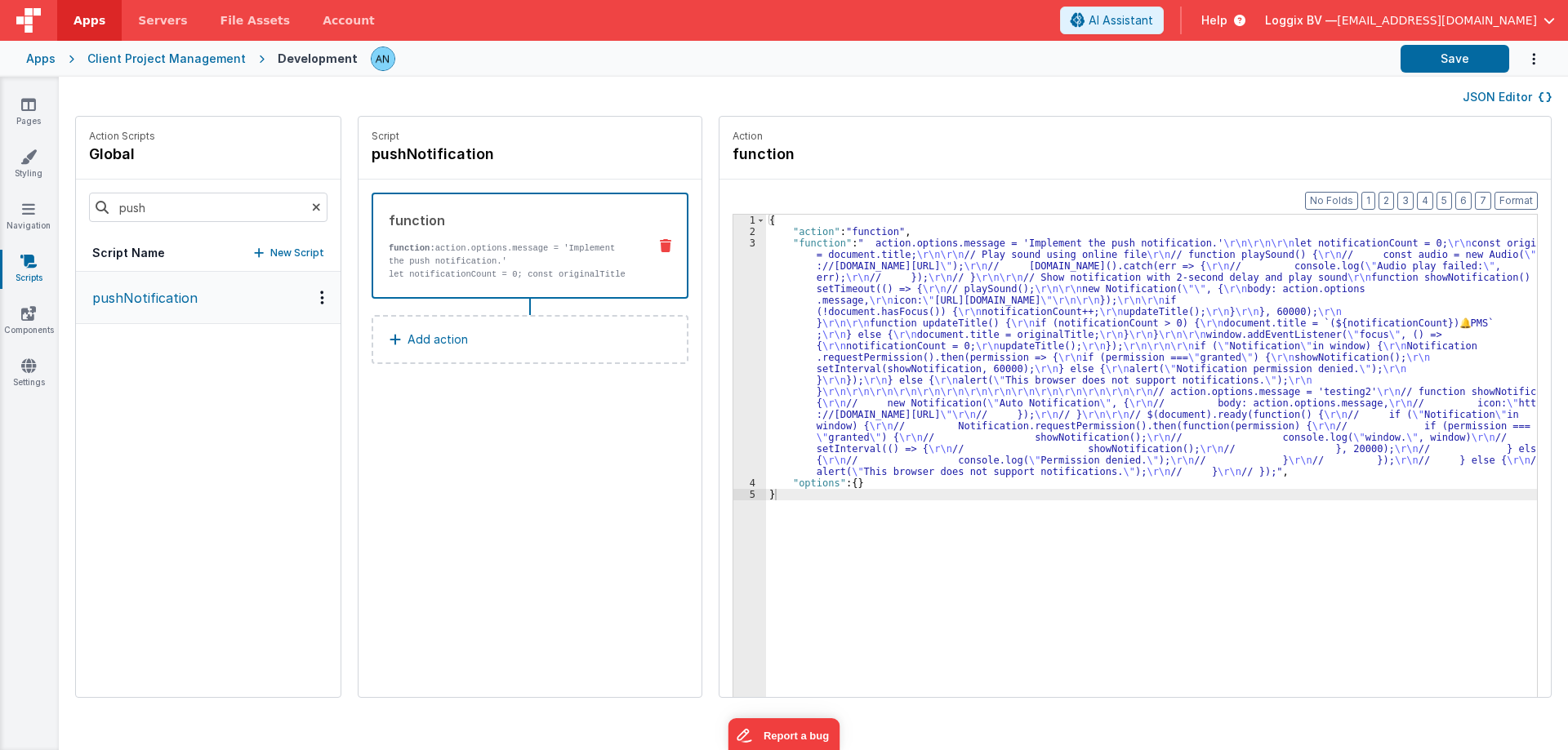
click at [770, 345] on div "{ "action" : "function" , "function" : " action.options.message = 'Implement th…" at bounding box center [1159, 492] width 786 height 556
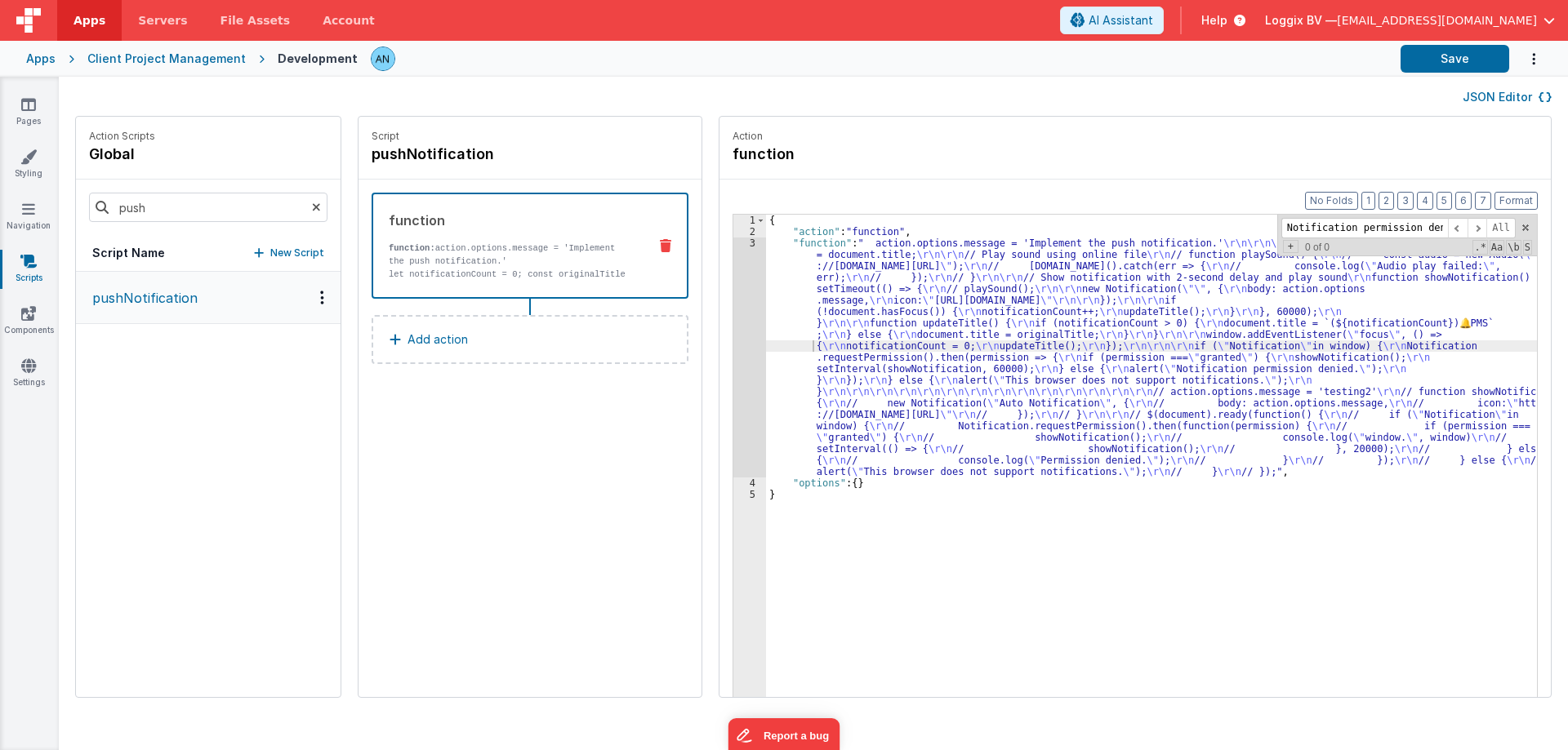
scroll to position [0, 11]
type input "Notification permission denied."
click at [737, 313] on div "3" at bounding box center [749, 358] width 33 height 240
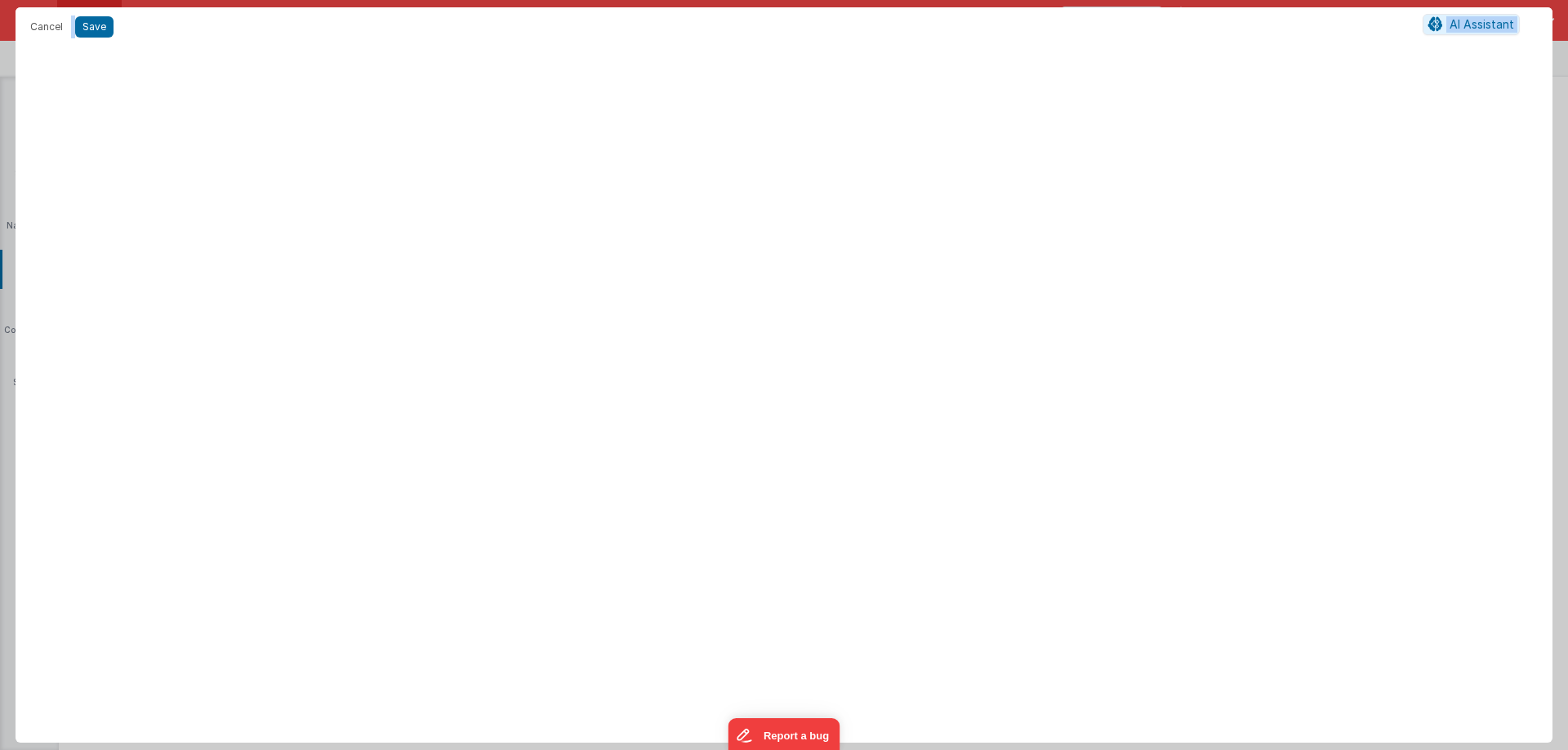
click at [737, 313] on div at bounding box center [784, 398] width 1536 height 690
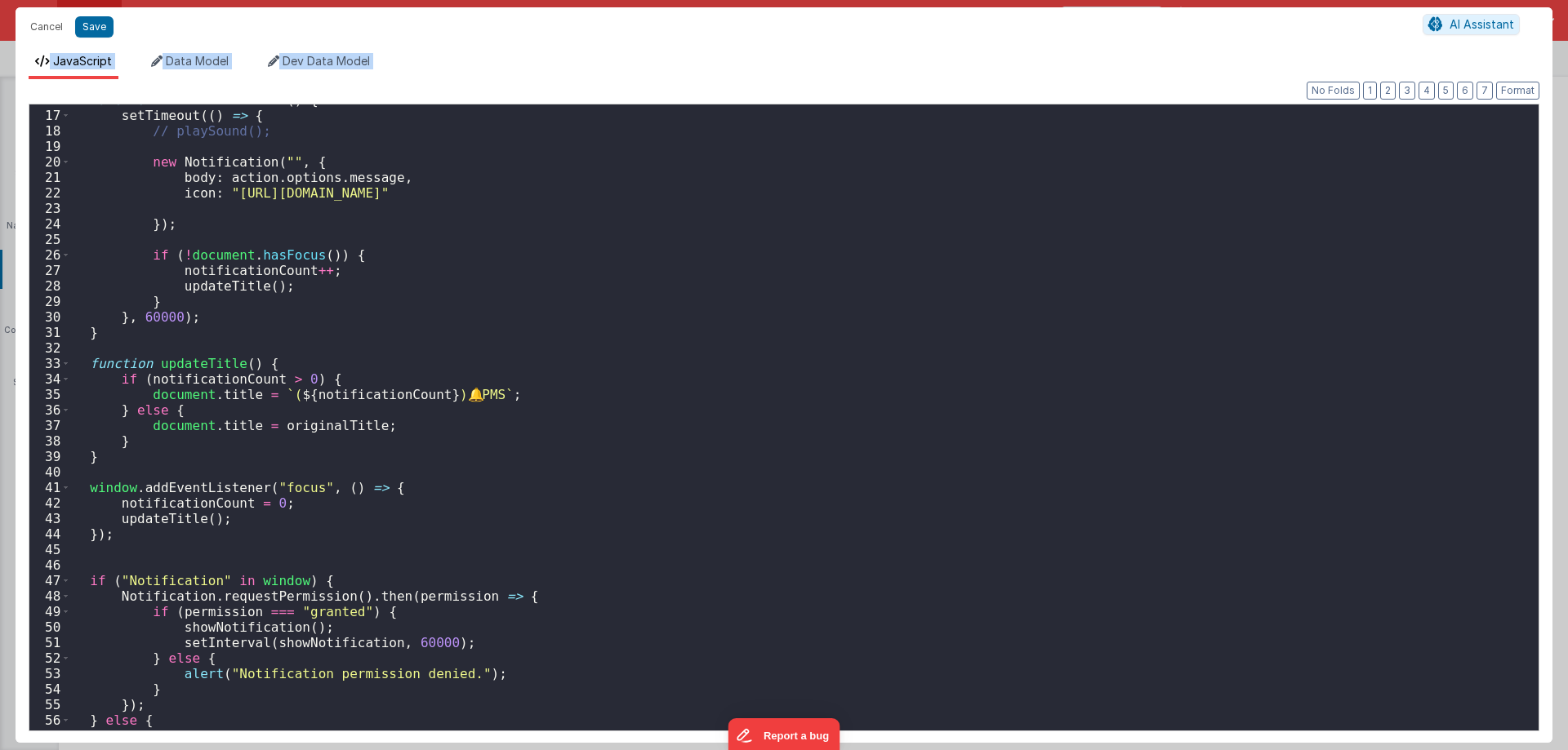
scroll to position [245, 0]
click at [463, 416] on div "function showNotification ( ) { setTimeout (( ) => { // playSound(); new Notifi…" at bounding box center [798, 425] width 1455 height 667
click at [351, 470] on div "function showNotification ( ) { setTimeout (( ) => { // playSound(); new Notifi…" at bounding box center [798, 425] width 1455 height 667
drag, startPoint x: 167, startPoint y: 676, endPoint x: 496, endPoint y: 672, distance: 329.0
click at [496, 672] on div "function showNotification ( ) { setTimeout (( ) => { // playSound(); new Notifi…" at bounding box center [798, 425] width 1455 height 667
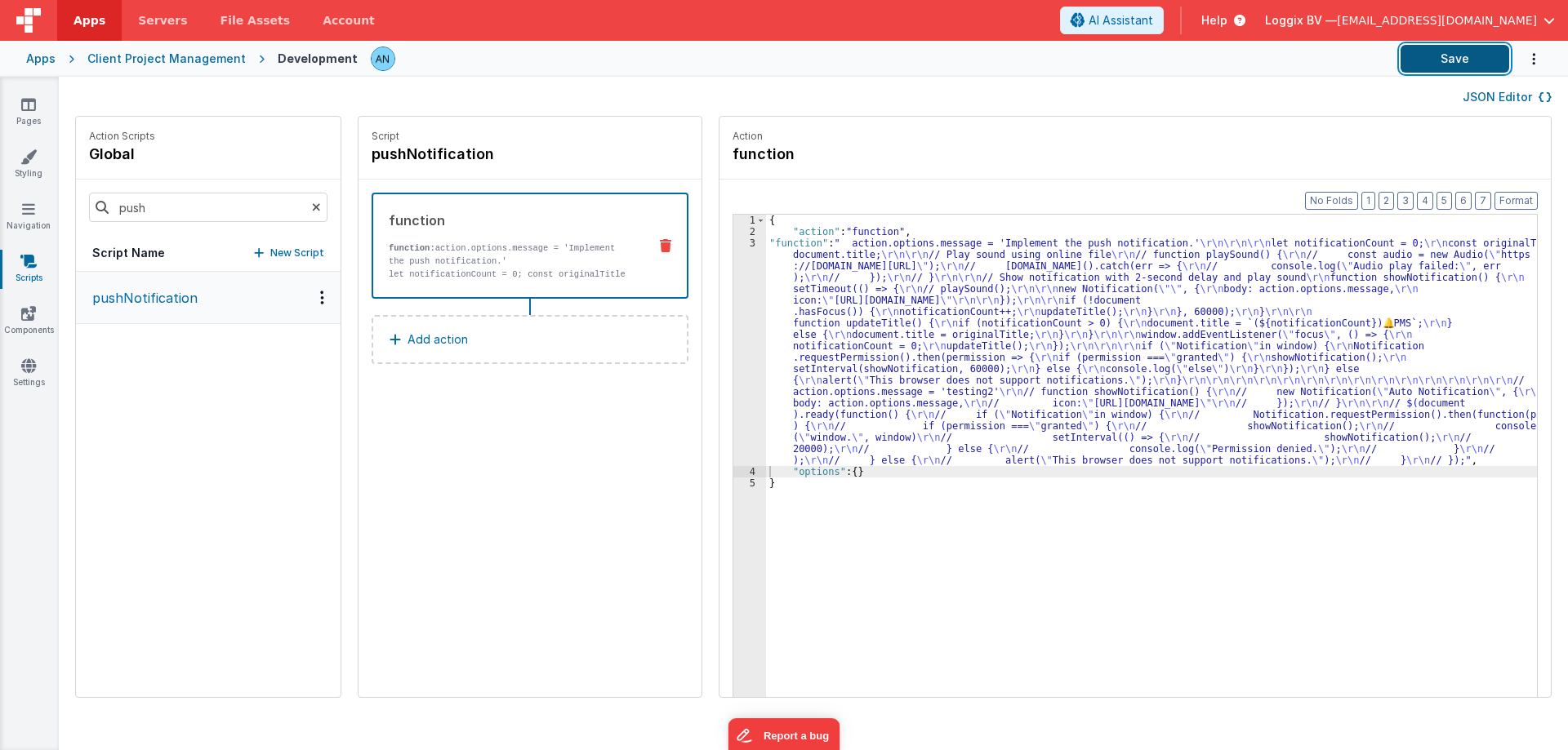
click at [1493, 57] on button "Save" at bounding box center [1454, 58] width 109 height 27
click at [1529, 198] on button "Format" at bounding box center [1515, 201] width 43 height 18
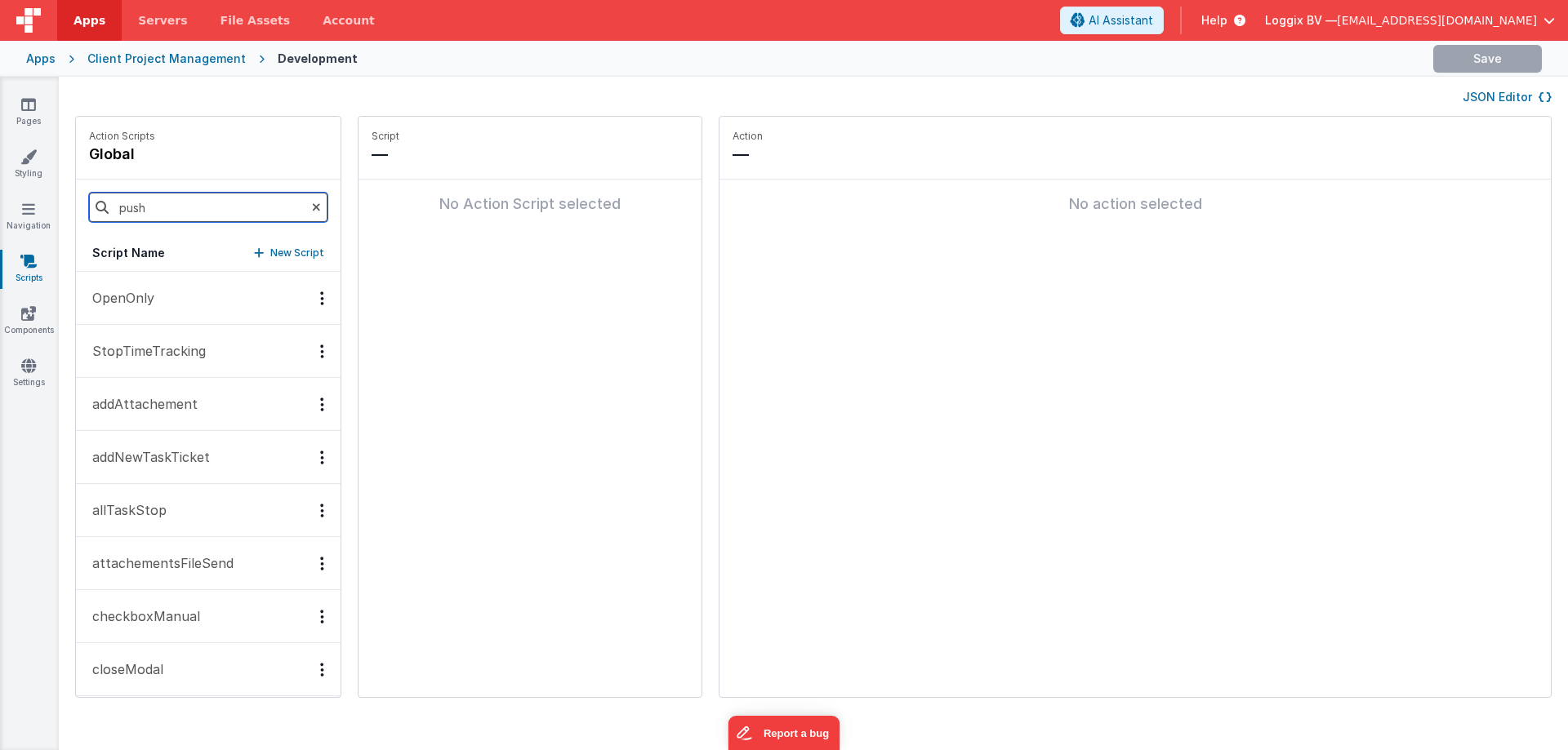
click at [155, 204] on input "push" at bounding box center [208, 207] width 239 height 29
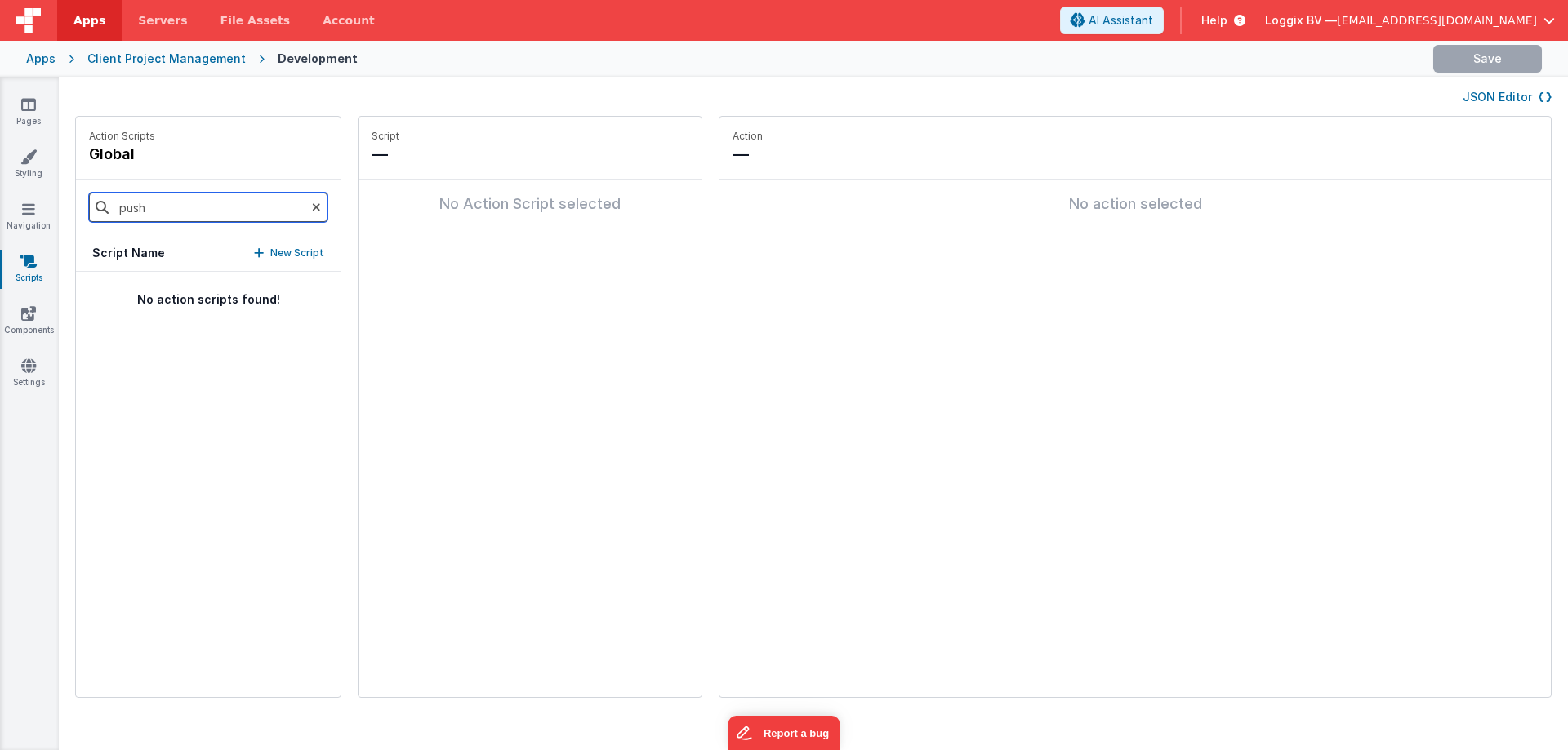
type input "push"
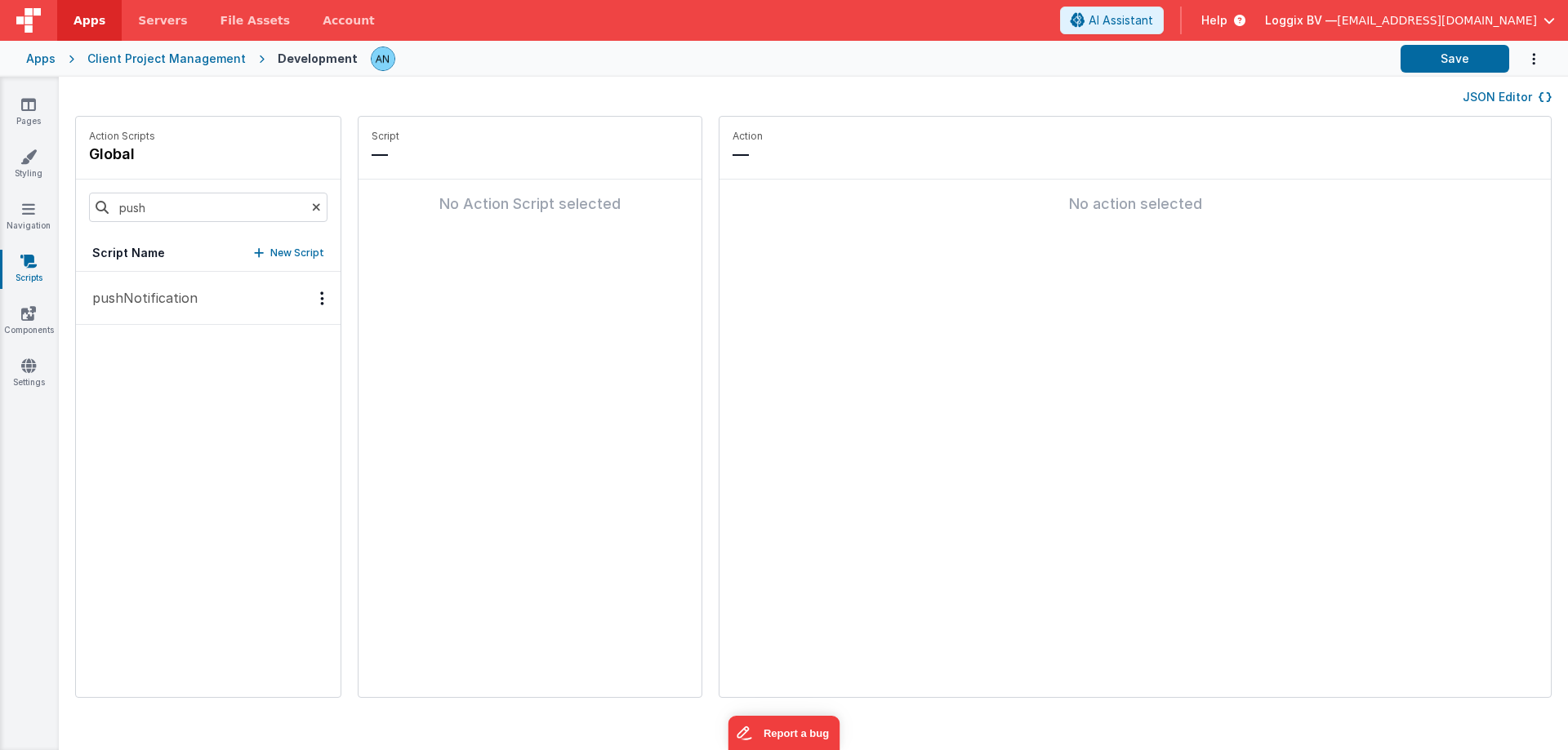
click at [148, 306] on p "pushNotification" at bounding box center [140, 298] width 115 height 19
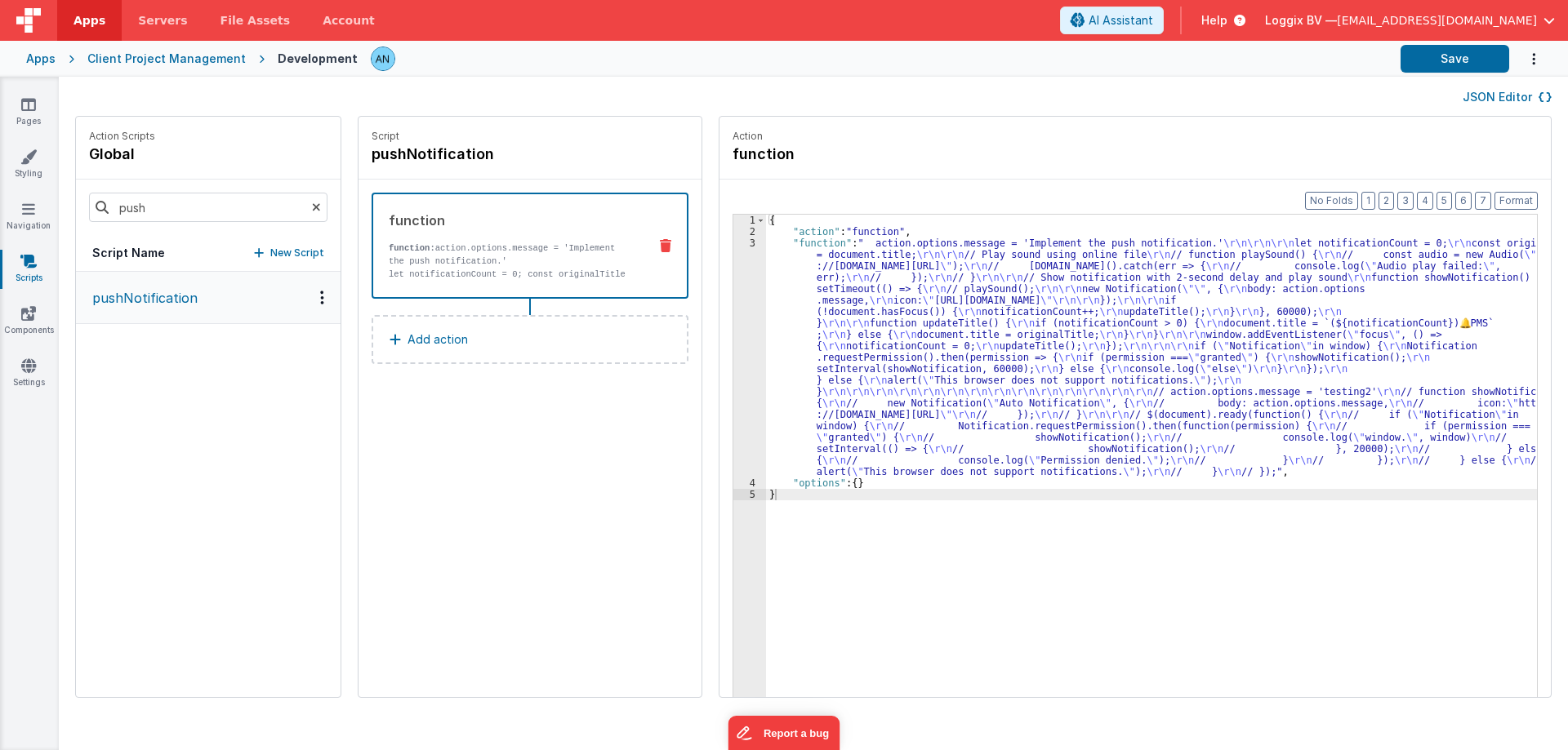
click at [766, 300] on div "{ "action" : "function" , "function" : " action.options.message = 'Implement th…" at bounding box center [1159, 492] width 786 height 556
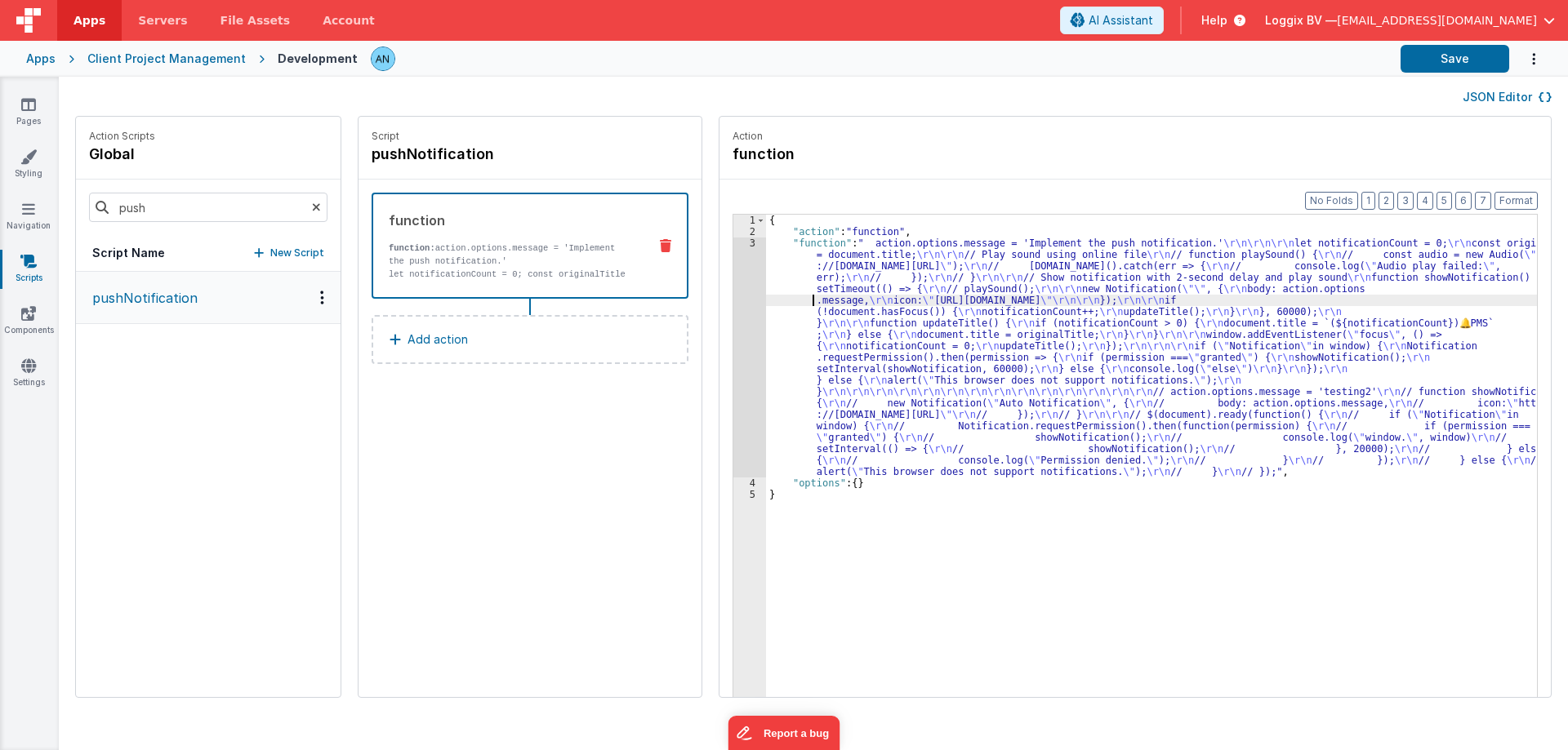
click at [733, 287] on div "3" at bounding box center [749, 358] width 33 height 240
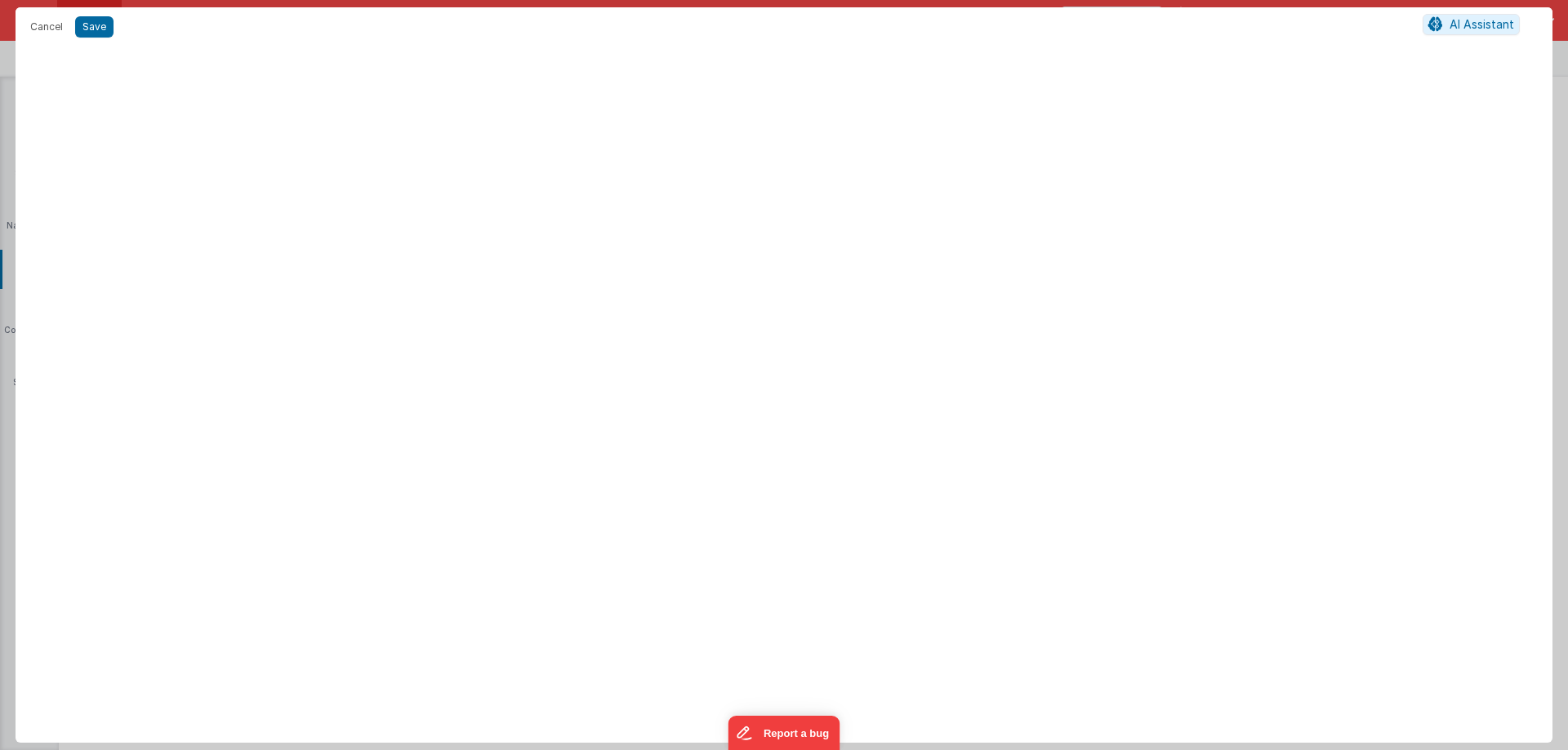
click at [728, 287] on div at bounding box center [784, 398] width 1536 height 690
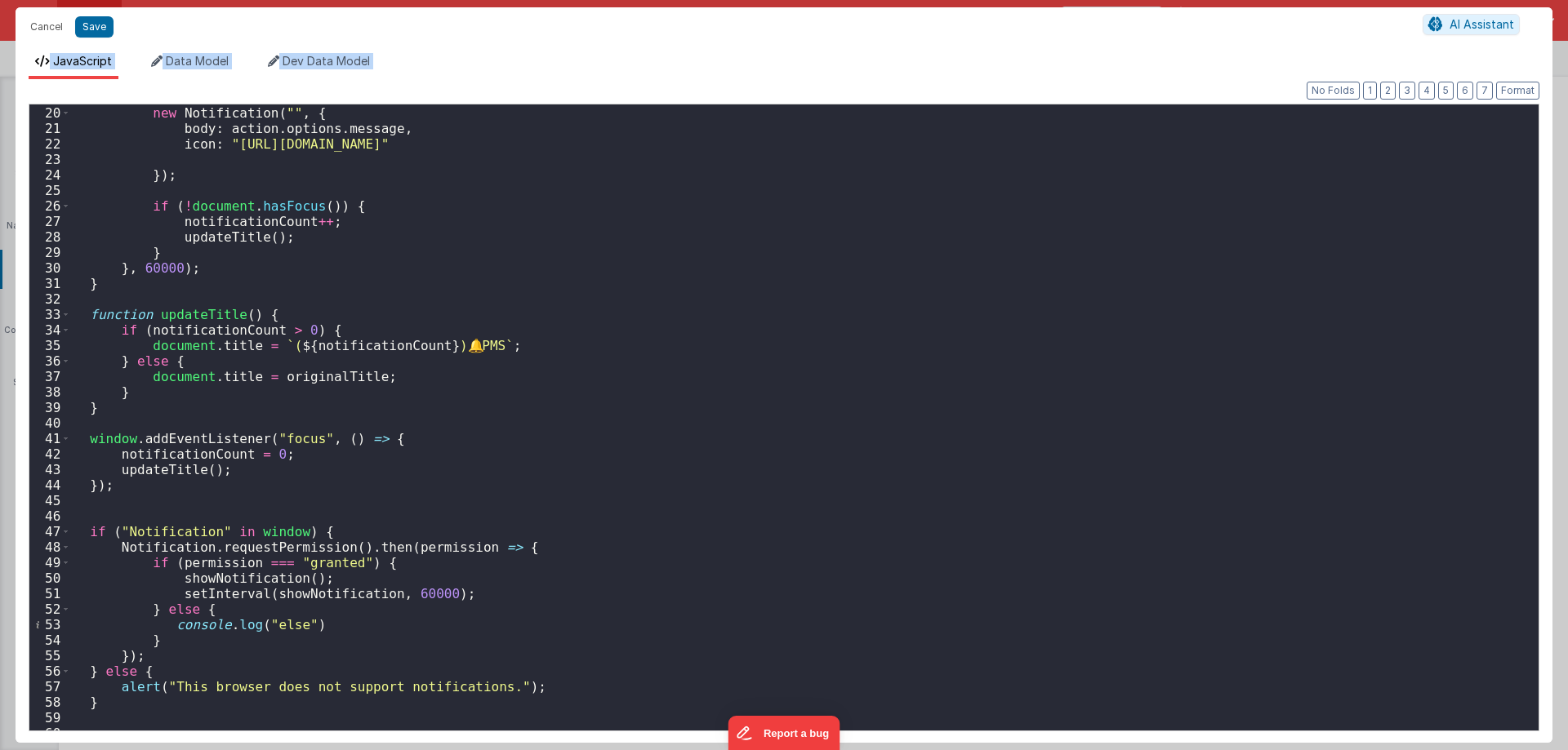
scroll to position [294, 0]
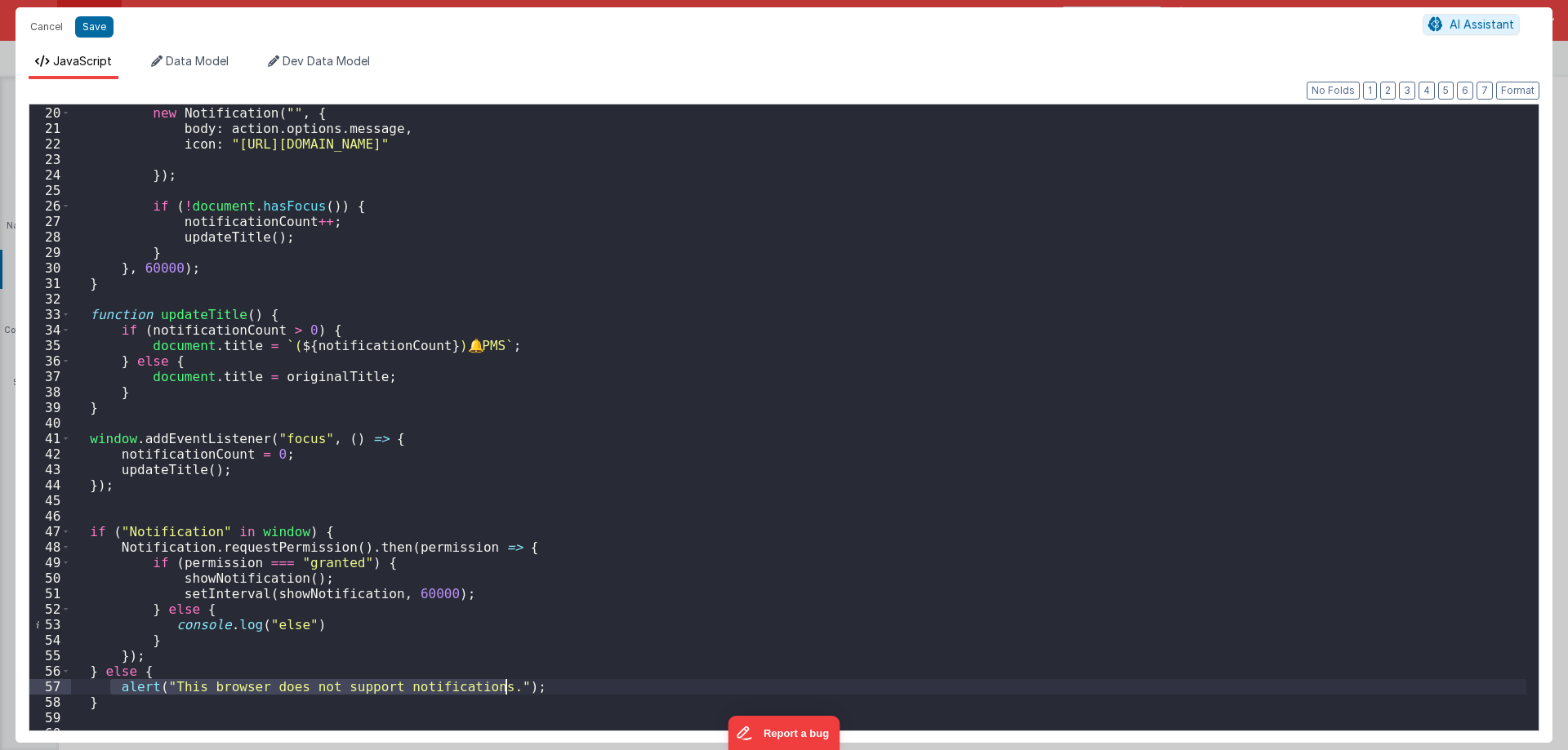
drag, startPoint x: 113, startPoint y: 682, endPoint x: 557, endPoint y: 684, distance: 444.0
click at [557, 684] on div "new Notification ( "" , { body : action . options . message , icon : "https://u…" at bounding box center [798, 423] width 1455 height 667
click at [307, 684] on div "new Notification ( "" , { body : action . options . message , icon : "https://u…" at bounding box center [798, 417] width 1455 height 626
drag, startPoint x: 170, startPoint y: 685, endPoint x: 485, endPoint y: 686, distance: 315.0
click at [485, 686] on div "new Notification ( "" , { body : action . options . message , icon : "https://u…" at bounding box center [798, 423] width 1455 height 667
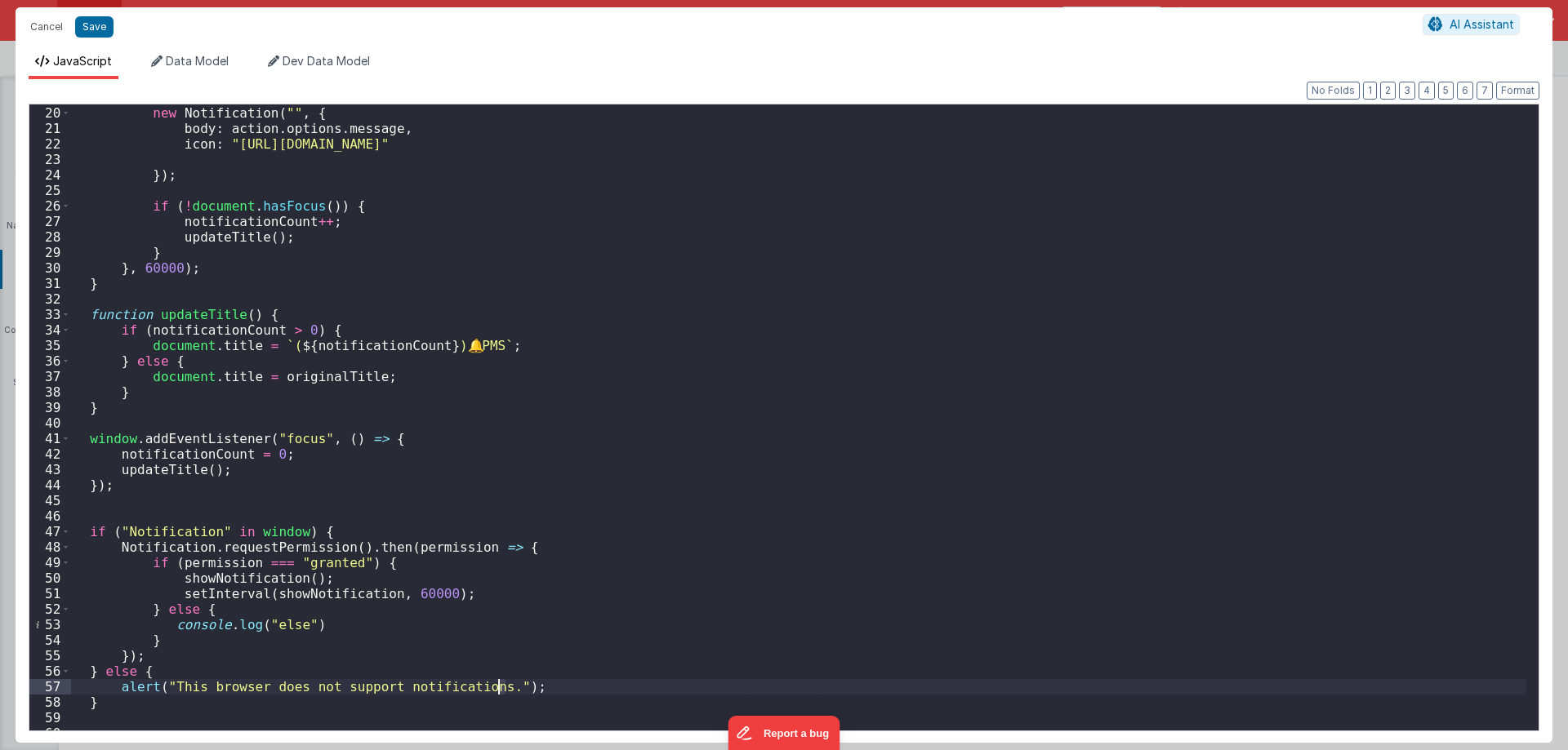
drag, startPoint x: 544, startPoint y: 686, endPoint x: 113, endPoint y: 685, distance: 431.0
click at [113, 685] on div "new Notification ( "" , { body : action . options . message , icon : "https://u…" at bounding box center [798, 423] width 1455 height 667
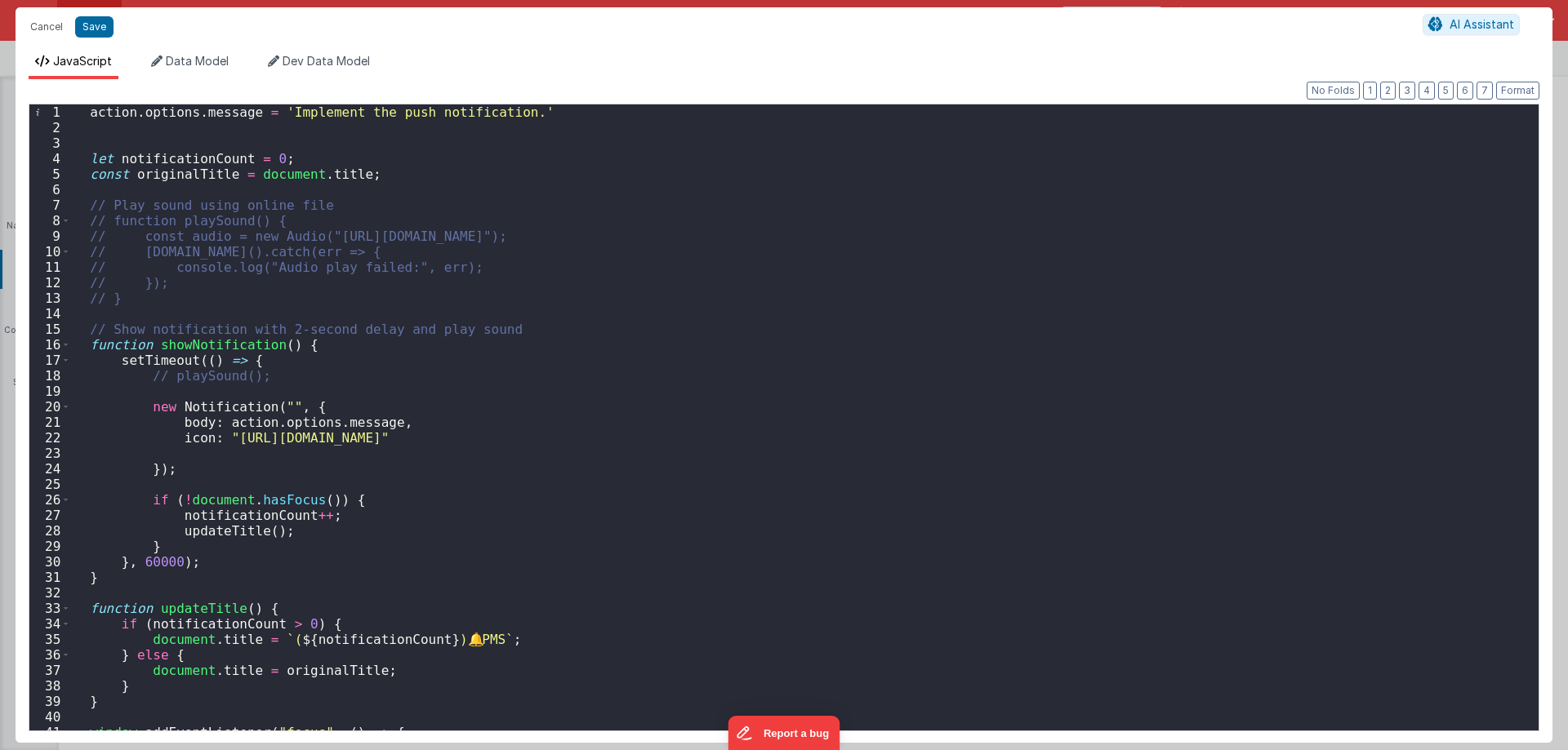
scroll to position [0, 0]
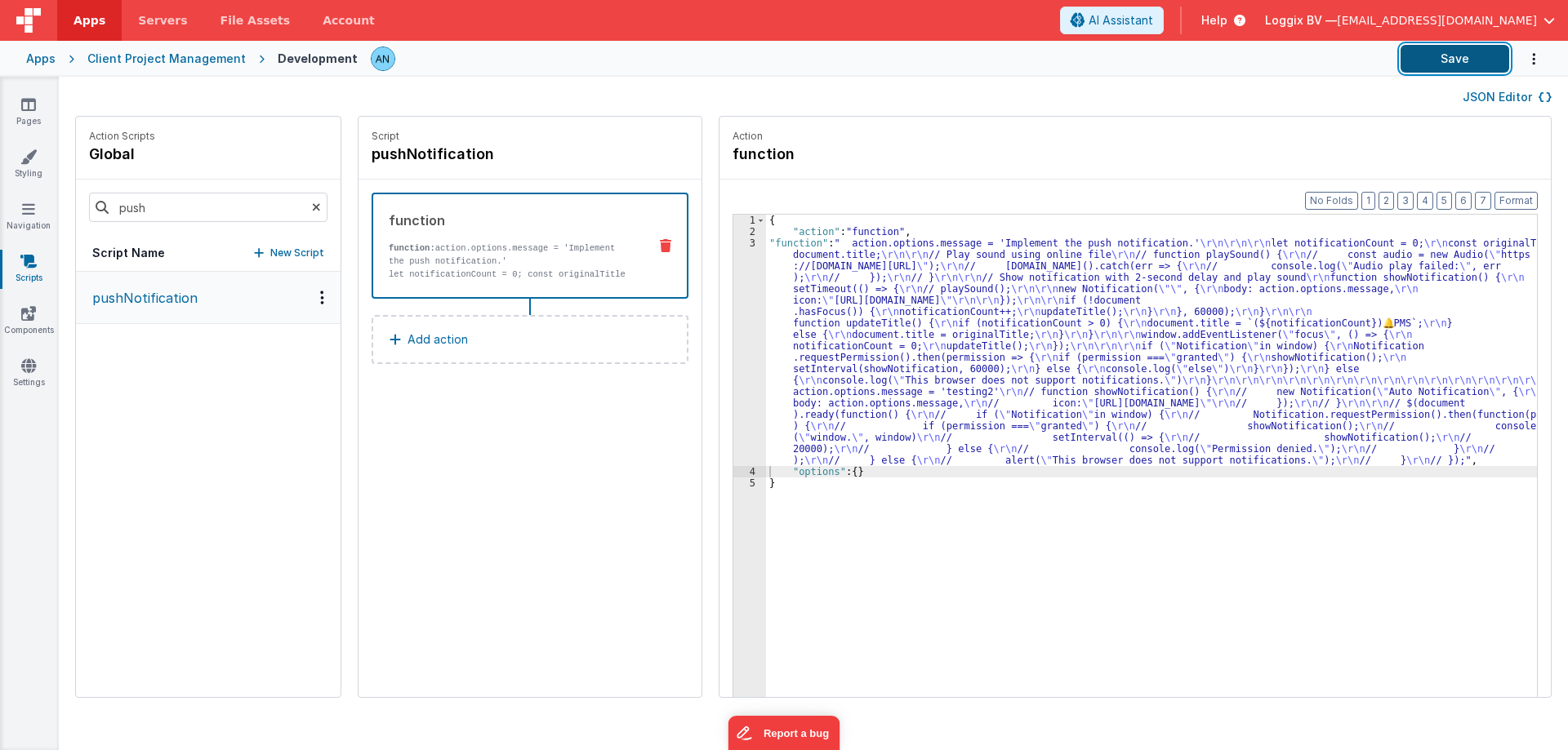
click at [1448, 53] on button "Save" at bounding box center [1454, 58] width 109 height 27
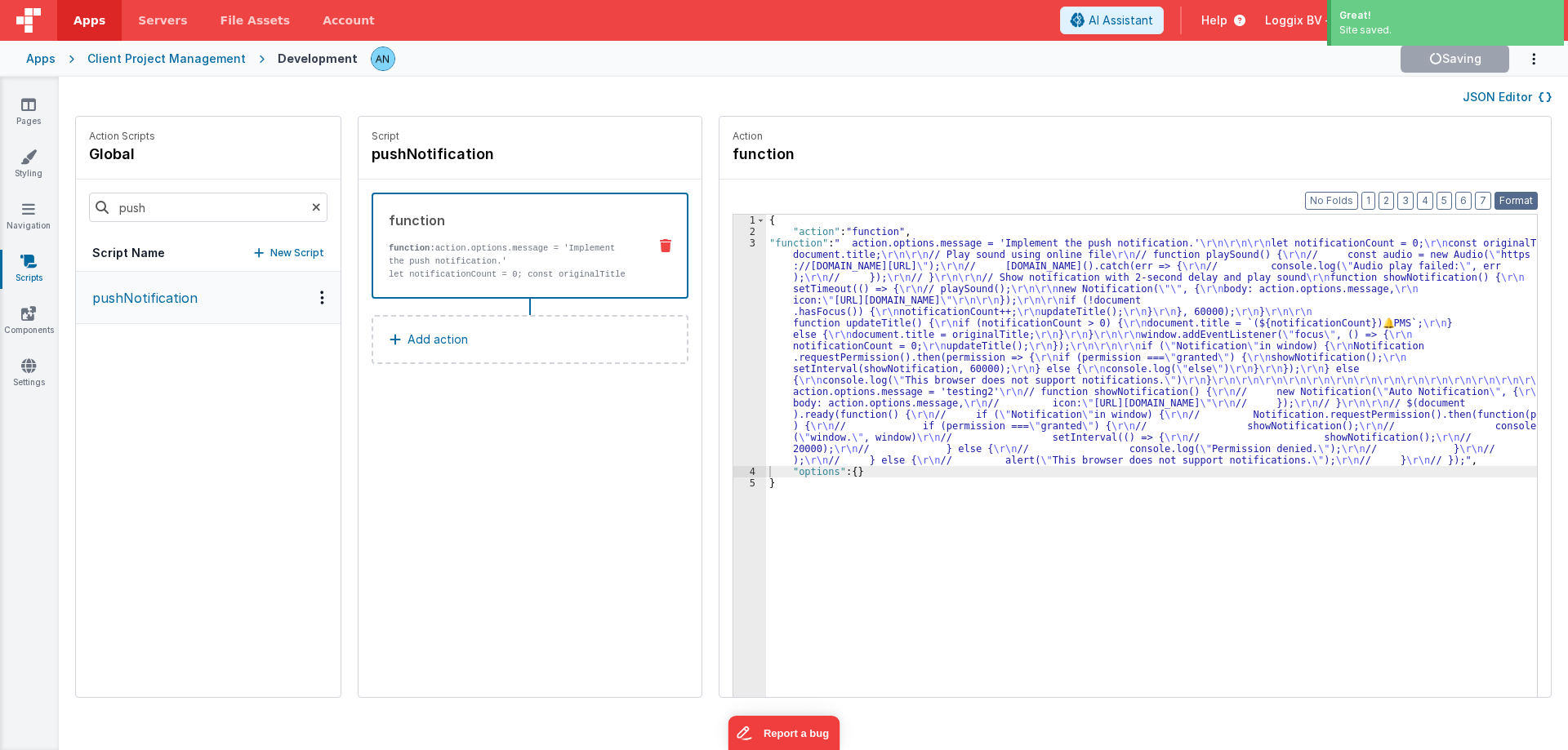
click at [1510, 195] on div "Great! Site saved. Apps Servers File Assets Account Some FUTURE Slot AI Assista…" at bounding box center [784, 375] width 1568 height 750
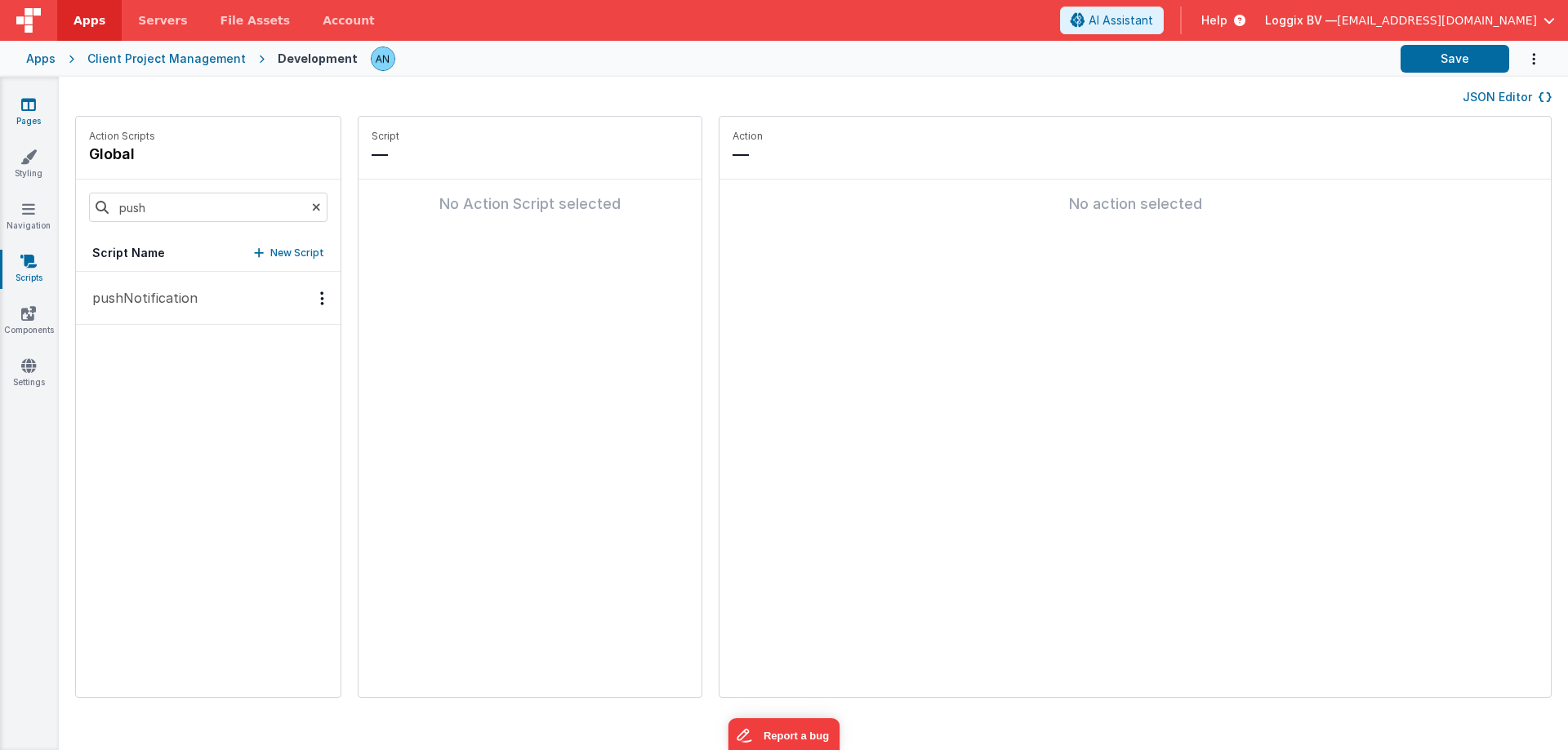
click at [29, 100] on icon at bounding box center [28, 104] width 15 height 16
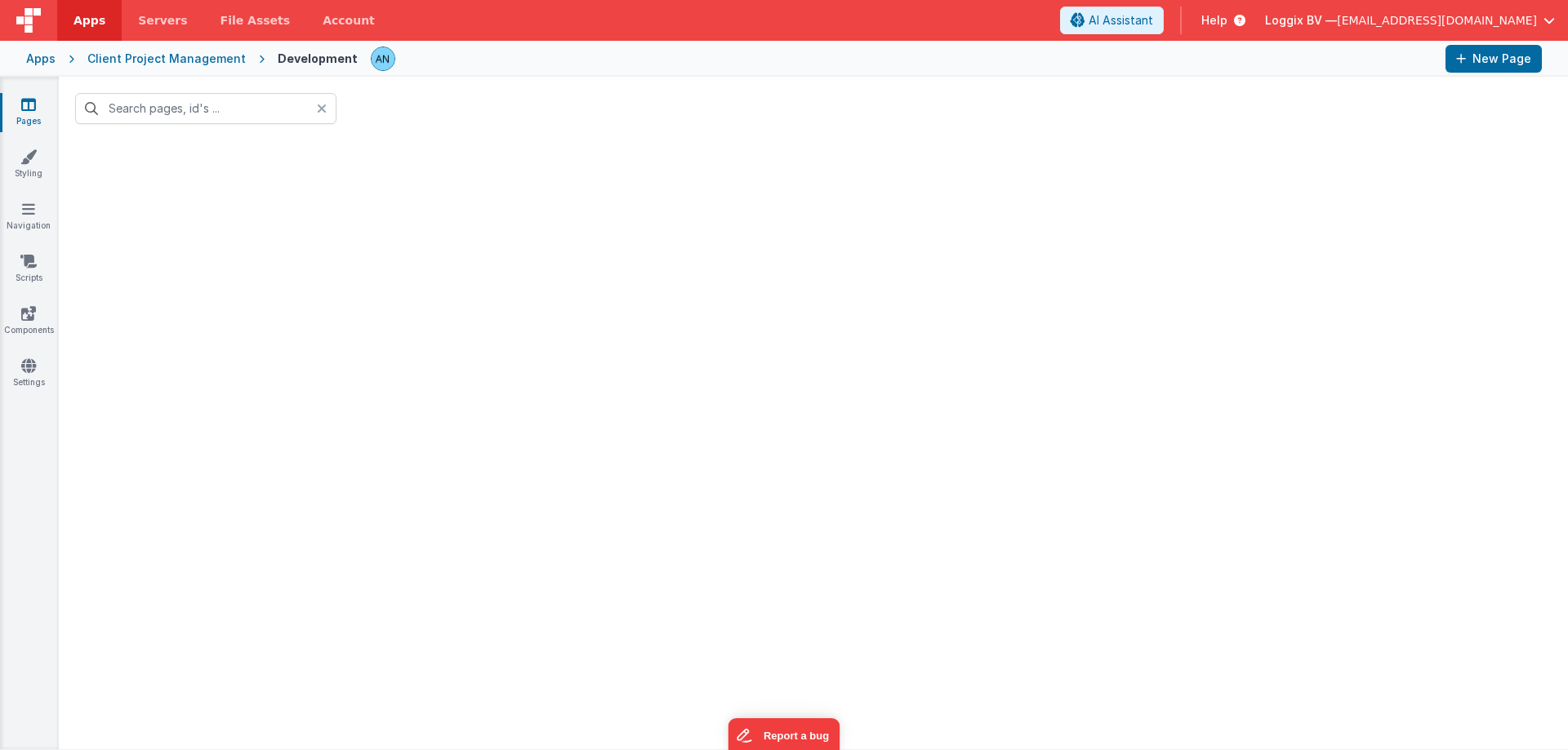
type input "story"
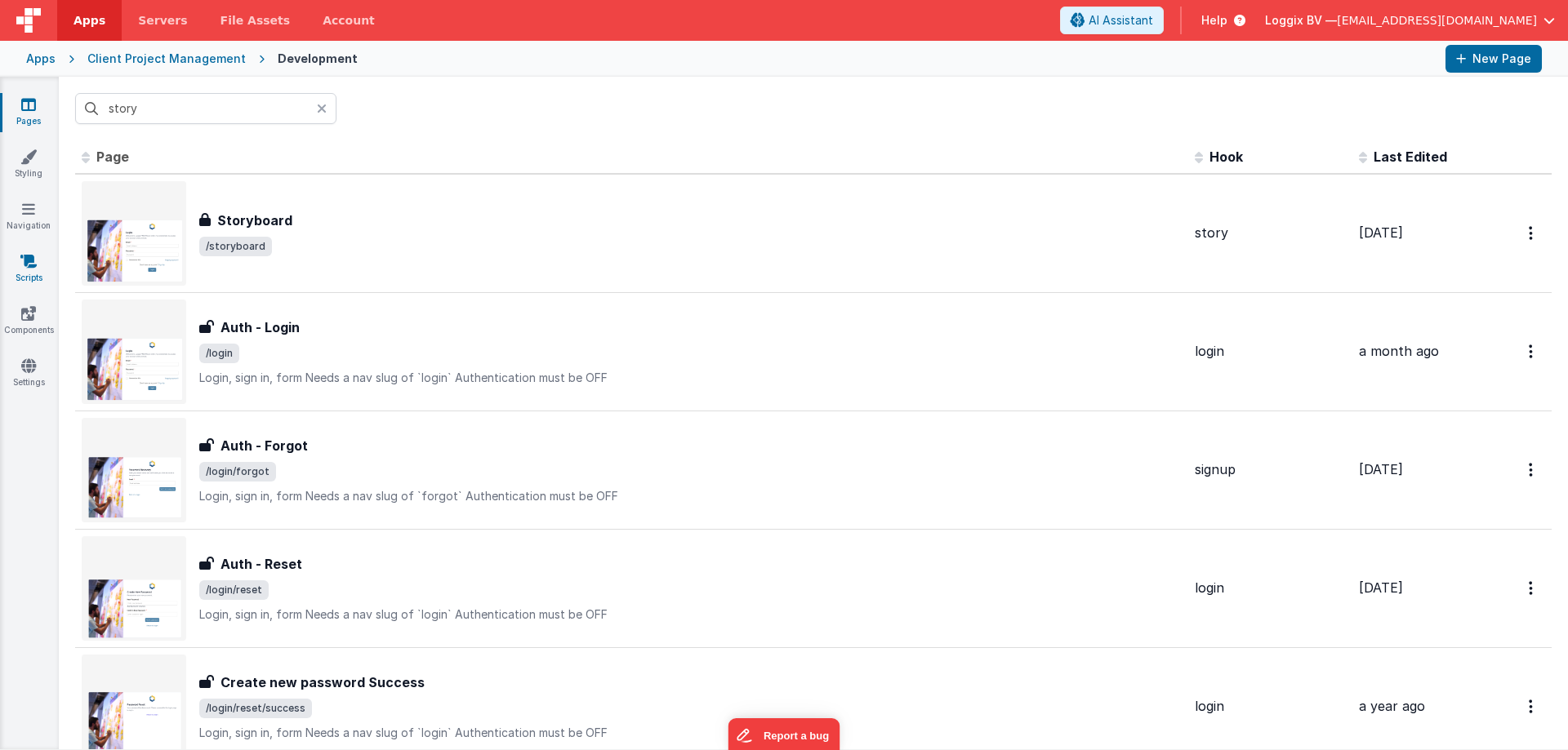
click at [37, 269] on icon at bounding box center [28, 261] width 16 height 16
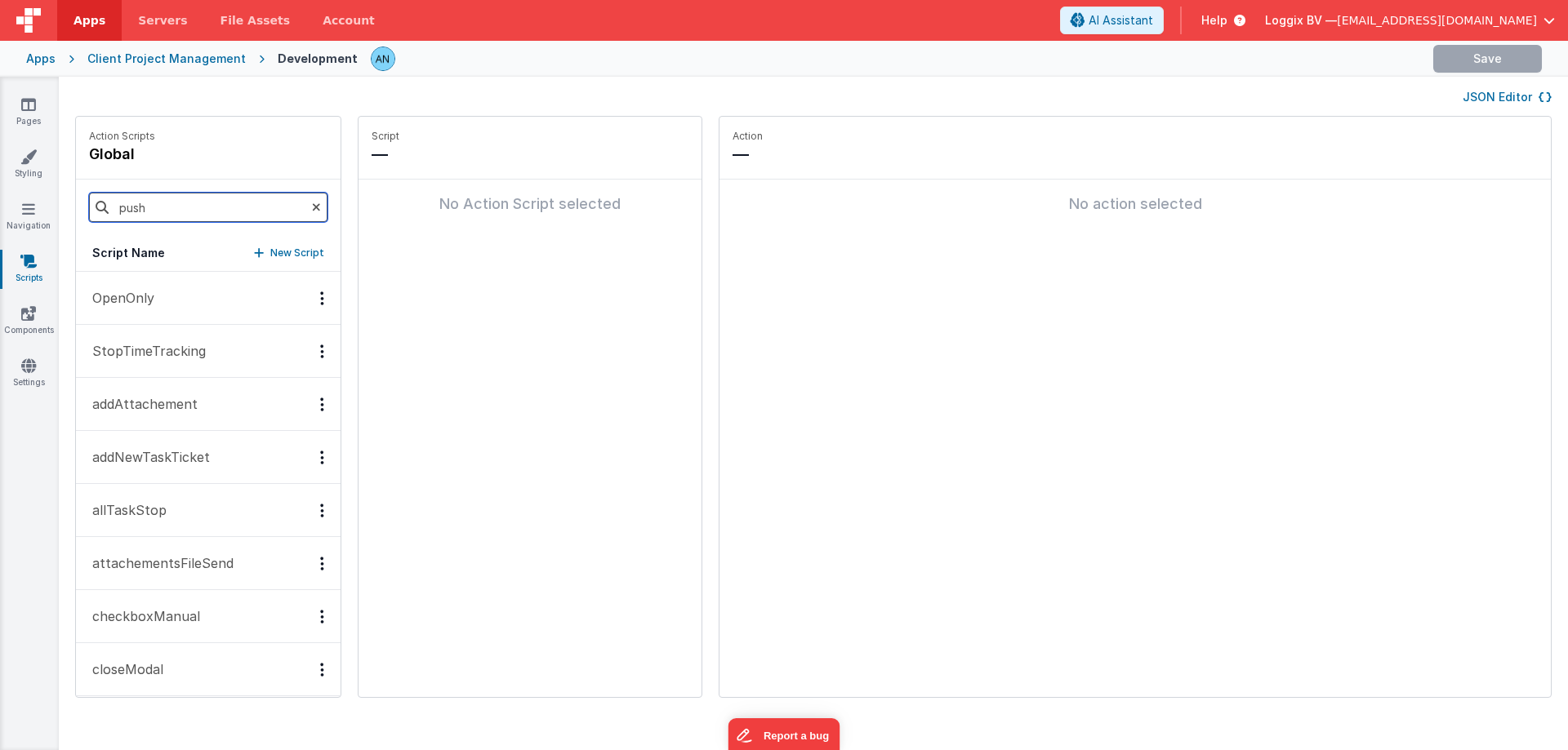
click at [173, 203] on input "push" at bounding box center [208, 207] width 239 height 29
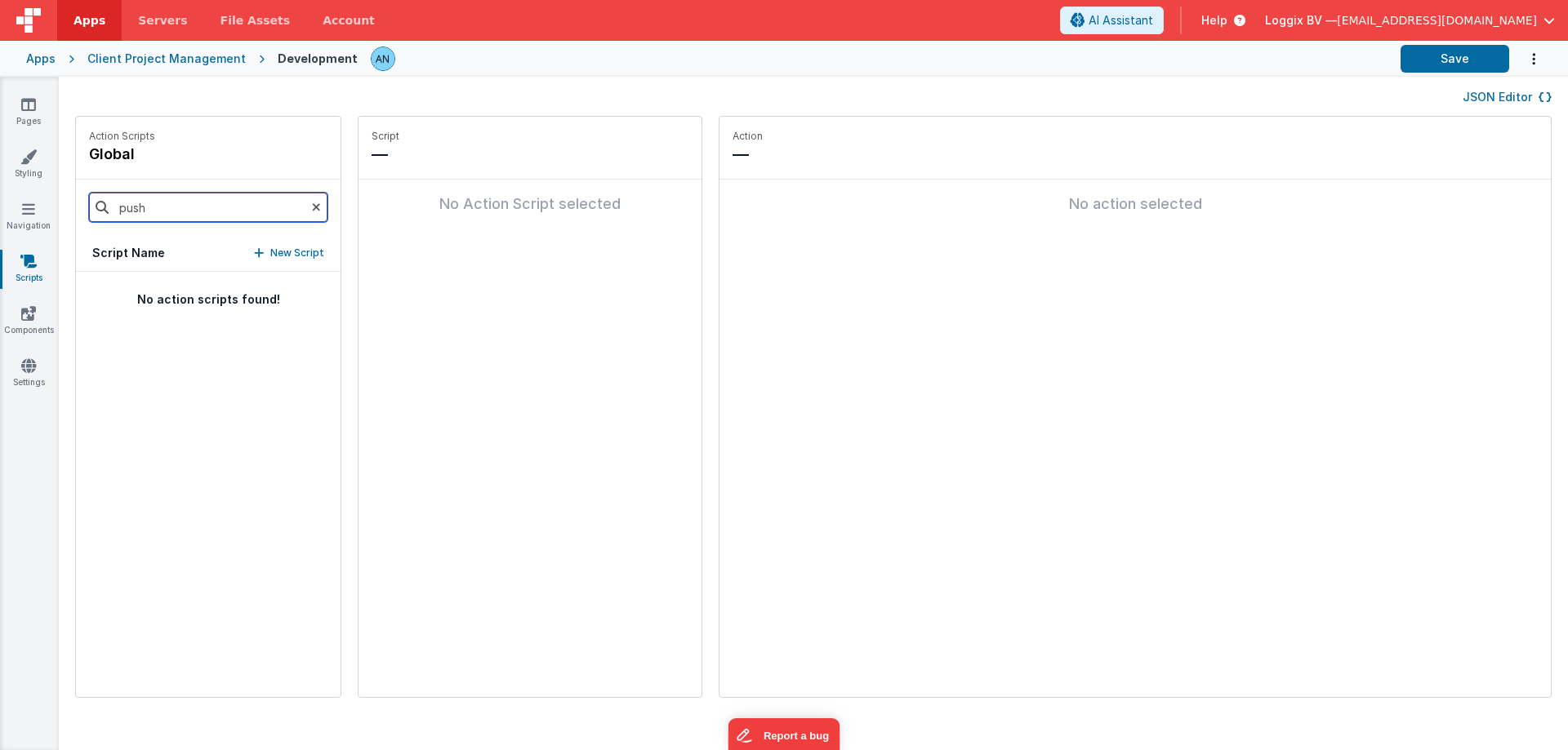
type input "push"
click at [122, 311] on button "pushNotification" at bounding box center [208, 299] width 264 height 53
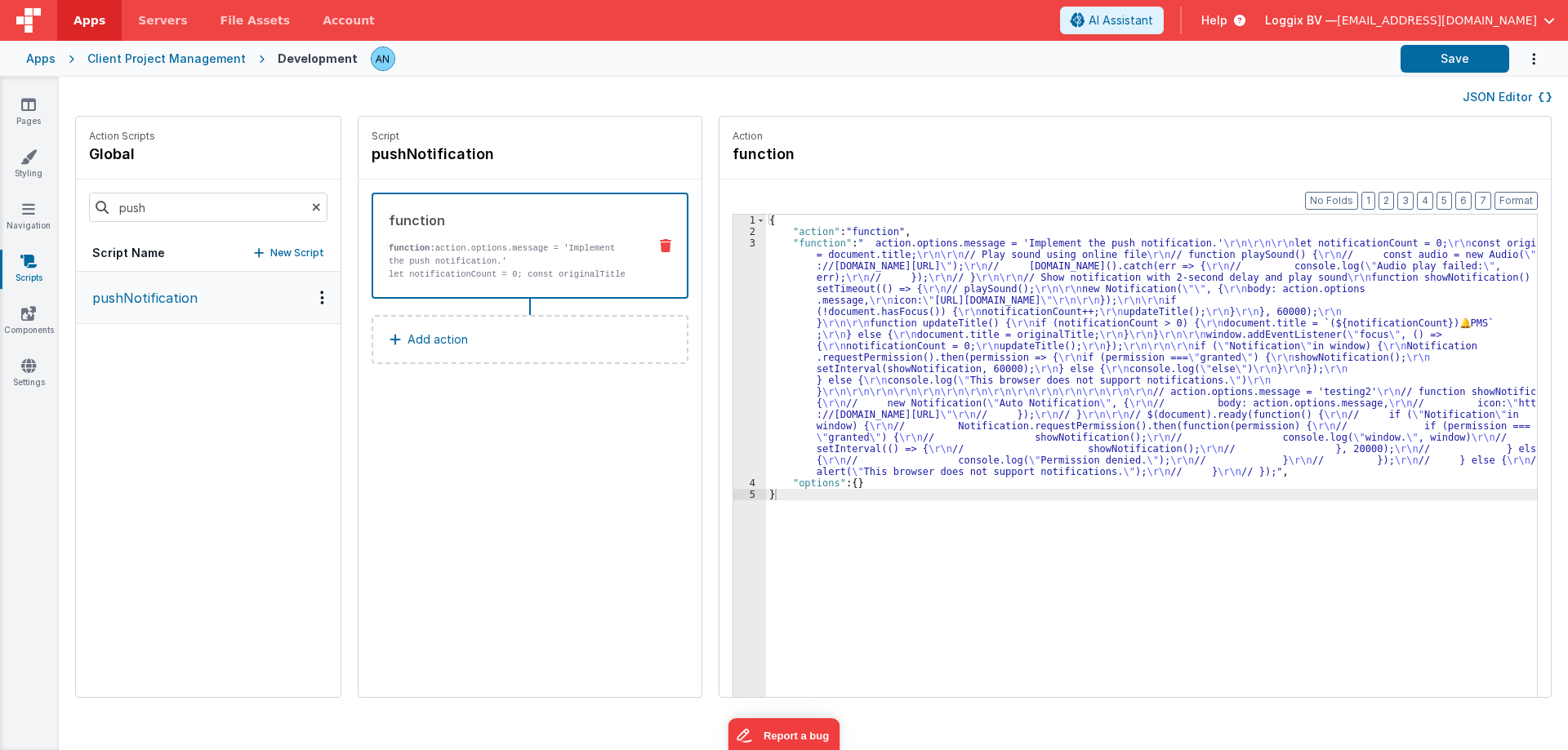
click at [819, 304] on div "{ "action" : "function" , "function" : " action.options.message = 'Implement th…" at bounding box center [1159, 492] width 786 height 556
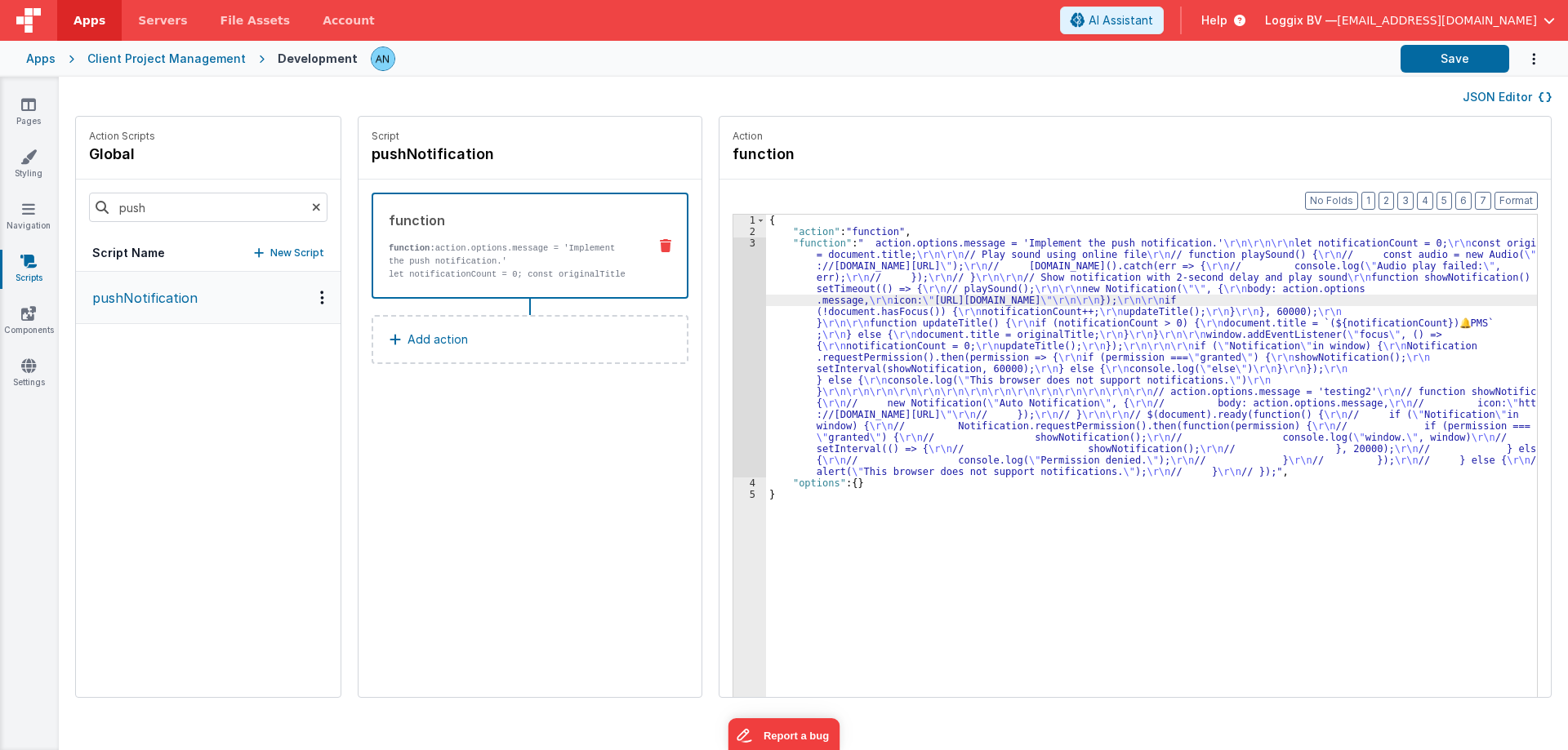
click at [733, 246] on div "3" at bounding box center [749, 358] width 33 height 240
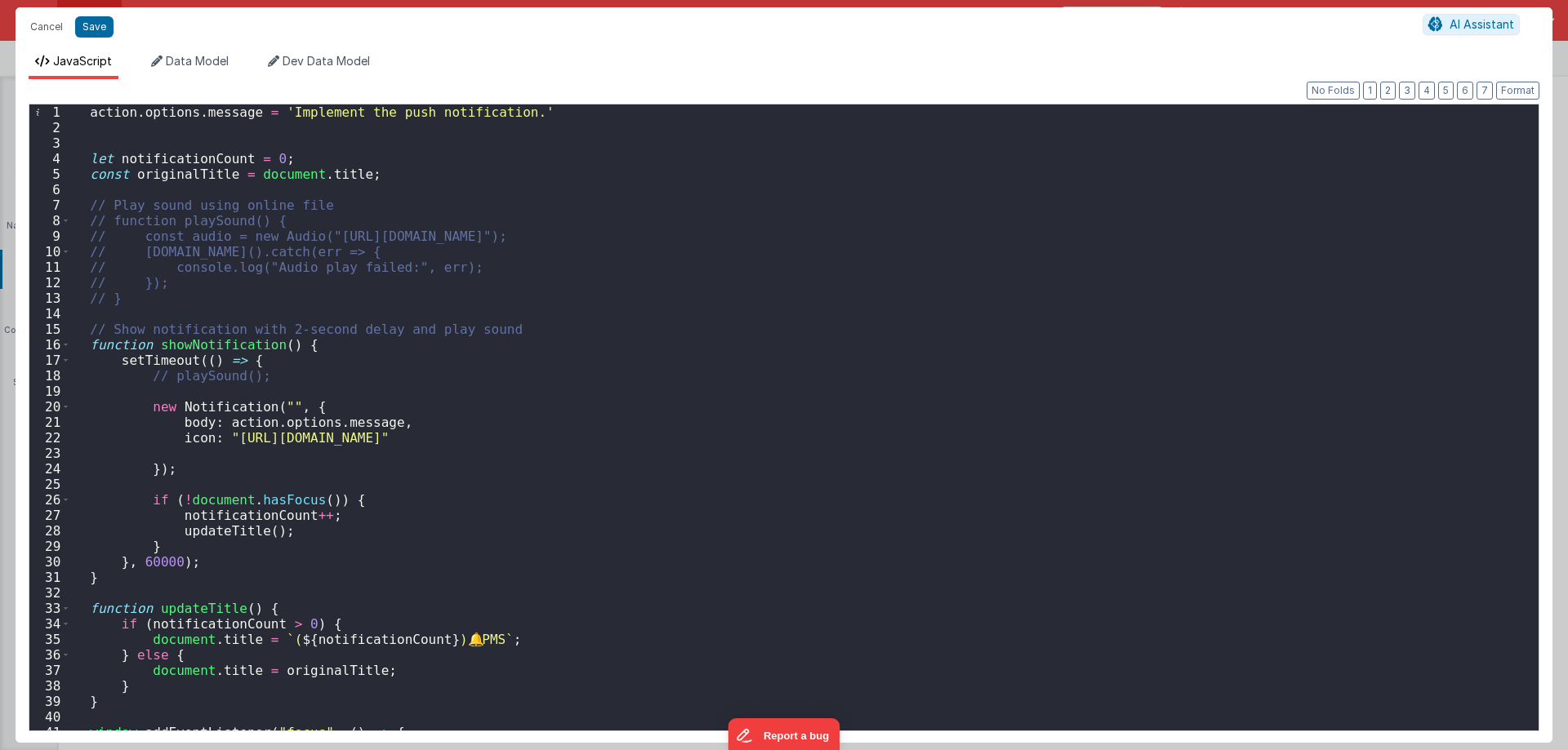
scroll to position [245, 0]
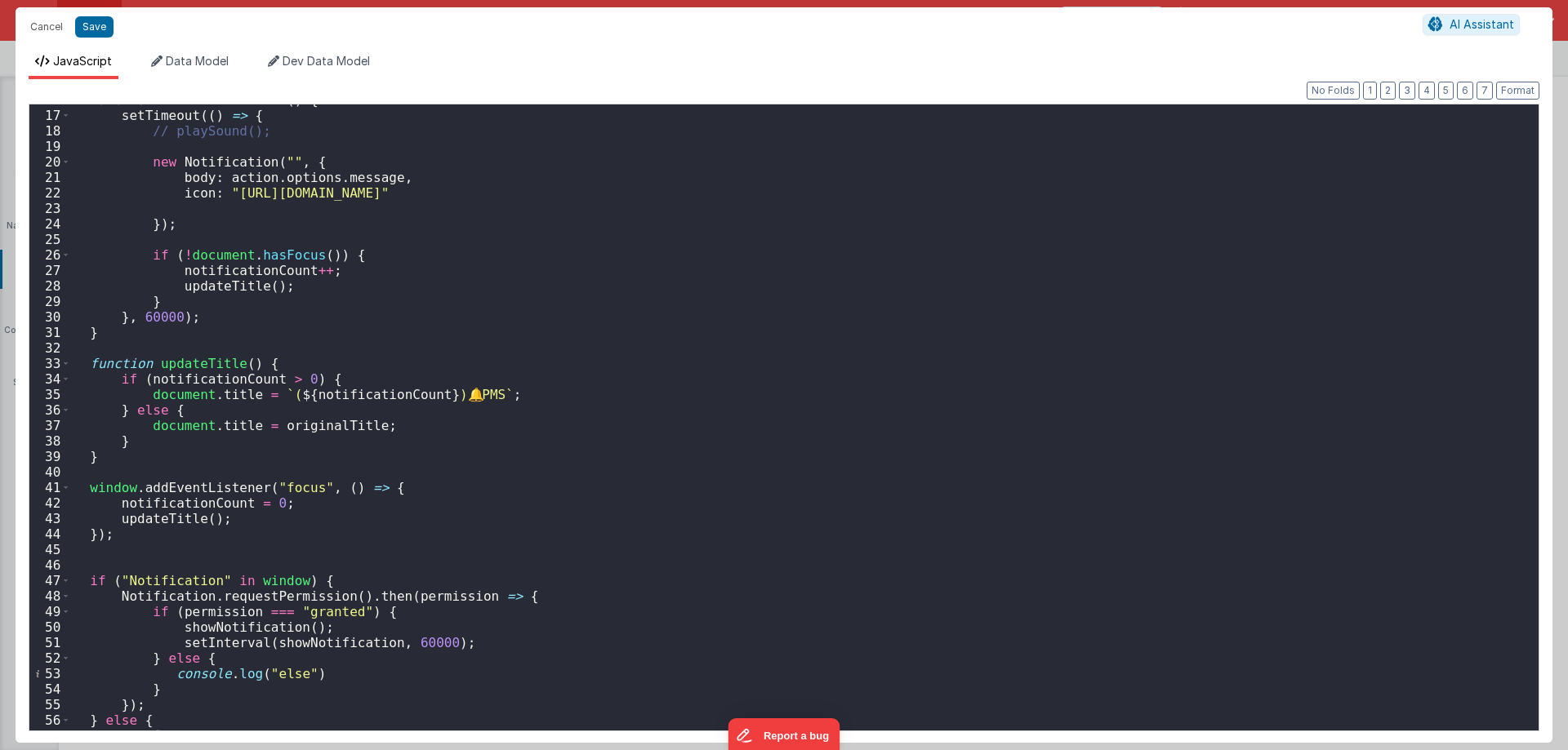
click at [146, 318] on div "function showNotification ( ) { setTimeout (( ) => { // playSound(); new Notifi…" at bounding box center [798, 433] width 1455 height 682
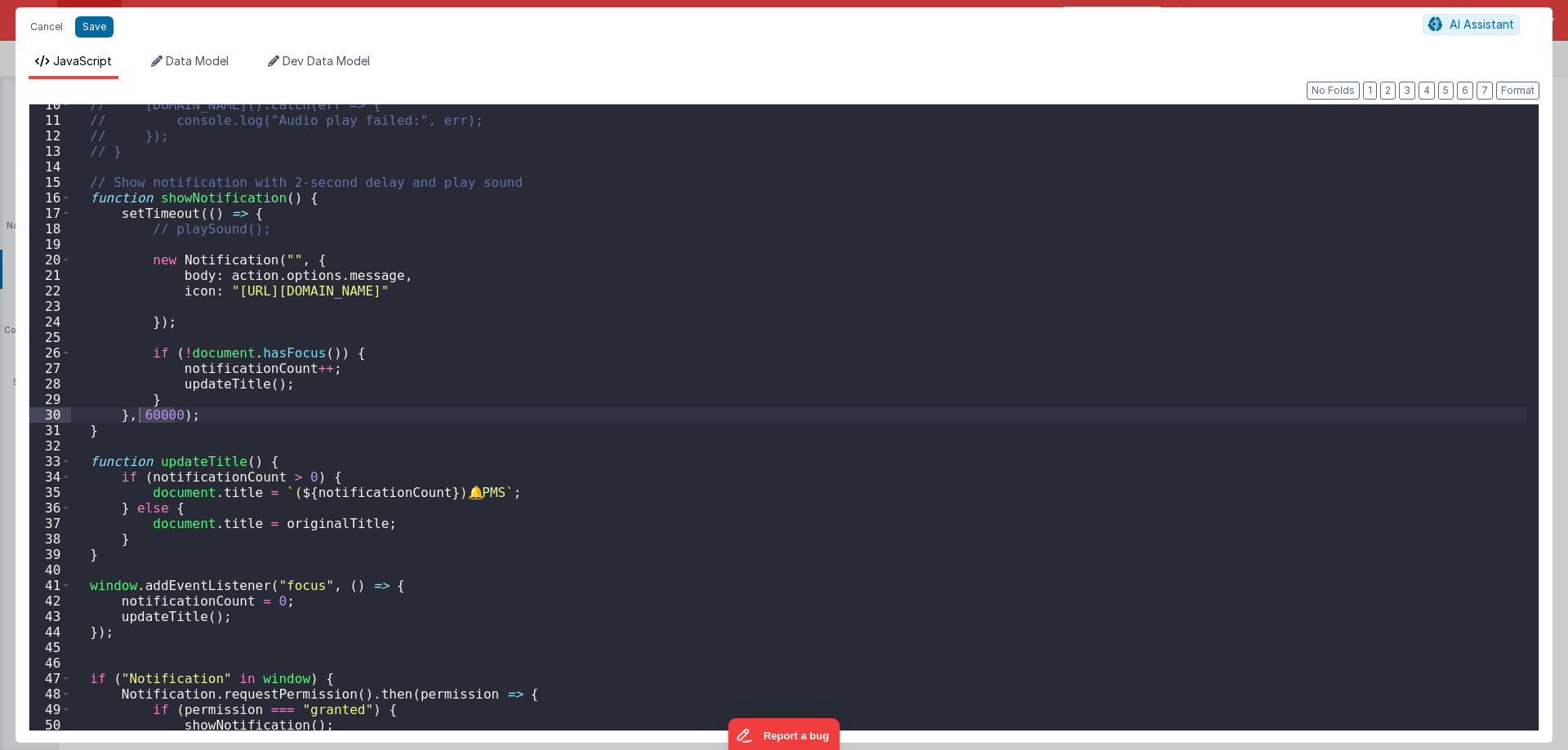
scroll to position [147, 0]
click at [208, 193] on div "// audio.play().catch(err => { // console.log("Audio play failed:", err); // })…" at bounding box center [798, 438] width 1455 height 682
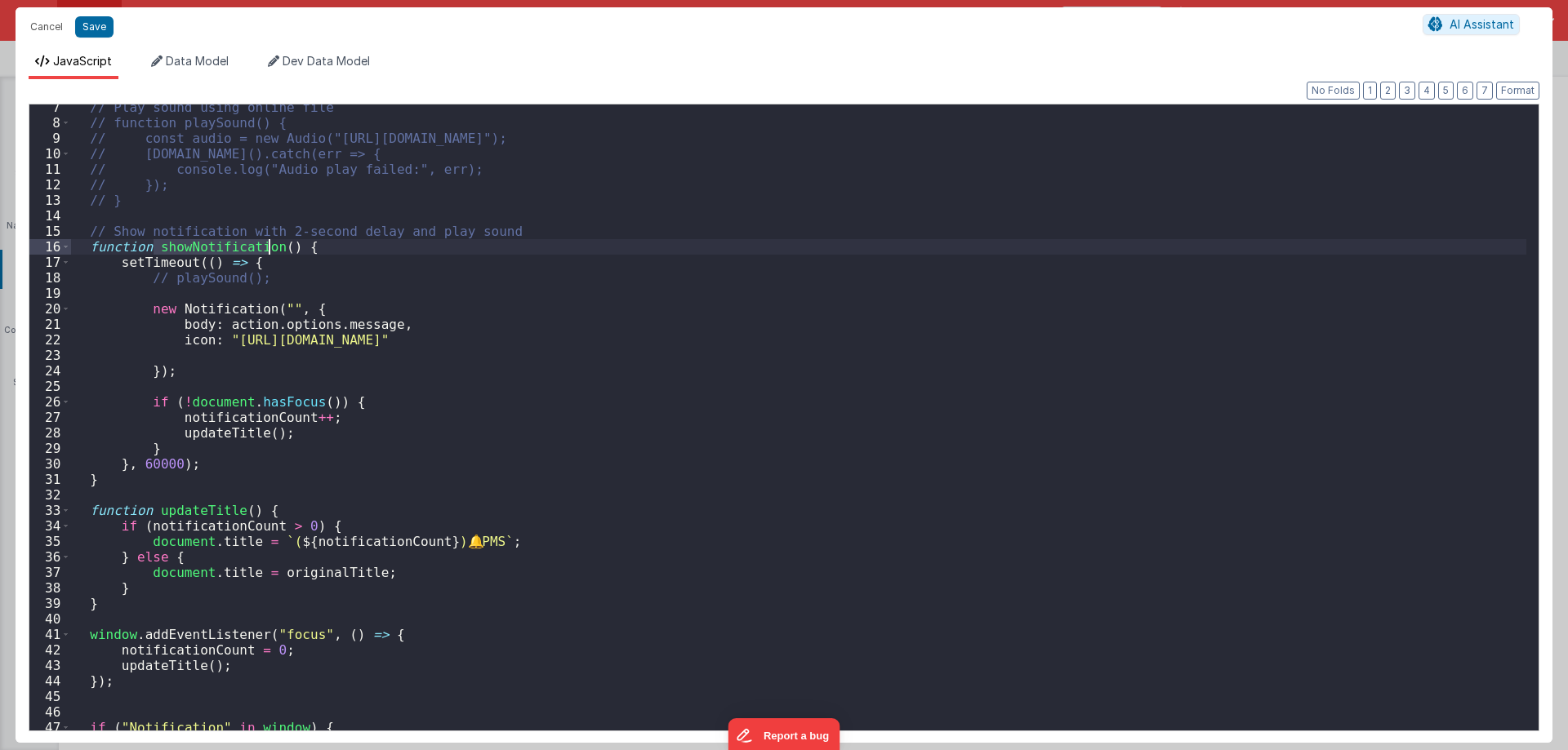
scroll to position [98, 0]
click at [268, 259] on div "// Play sound using online file // function playSound() { // const audio = new …" at bounding box center [798, 441] width 1455 height 682
click at [203, 463] on div "// Play sound using online file // function playSound() { // const audio = new …" at bounding box center [798, 441] width 1455 height 682
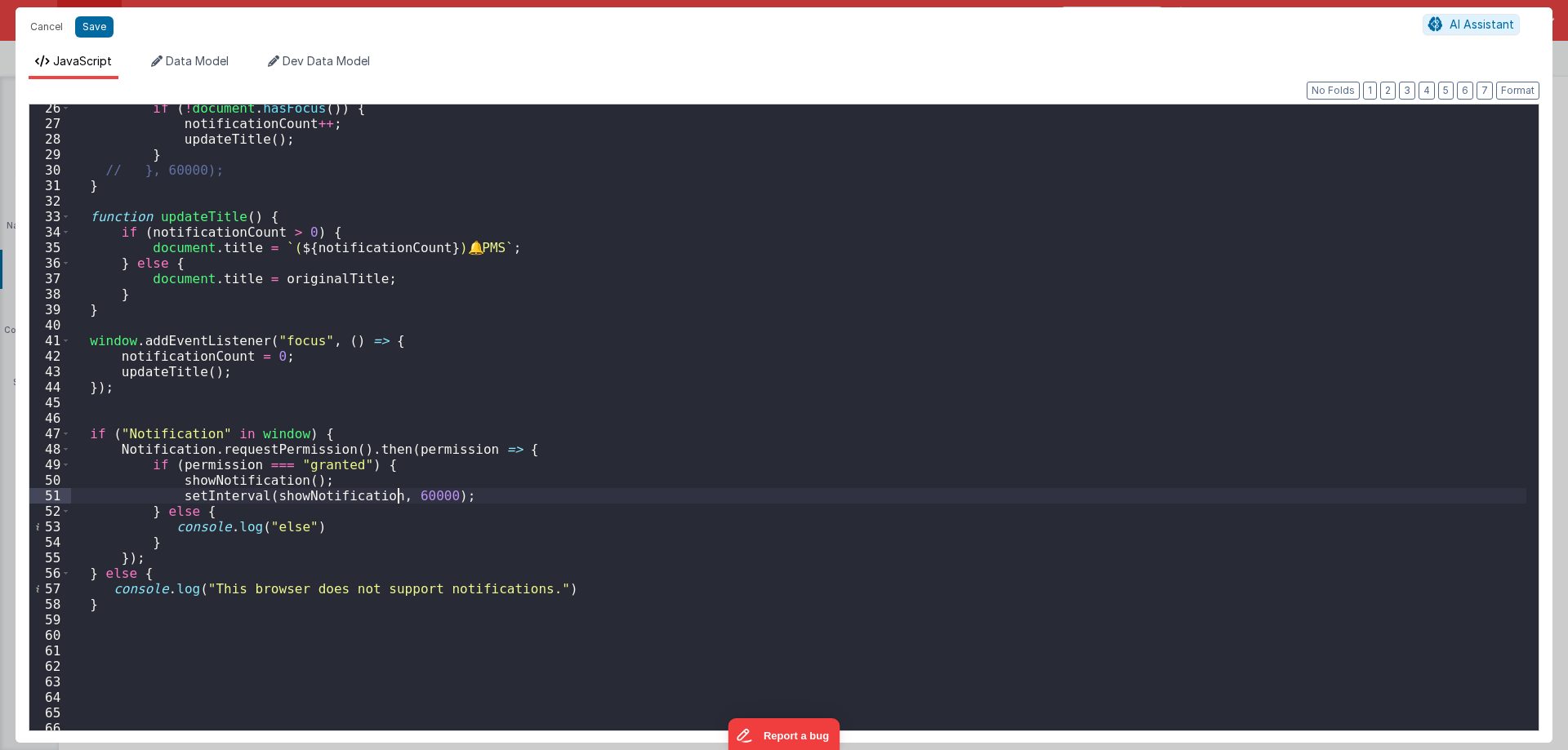
click at [399, 490] on div "if ( ! document . hasFocus ( )) { notificationCount ++ ; updateTitle ( ) ; } //…" at bounding box center [798, 442] width 1455 height 682
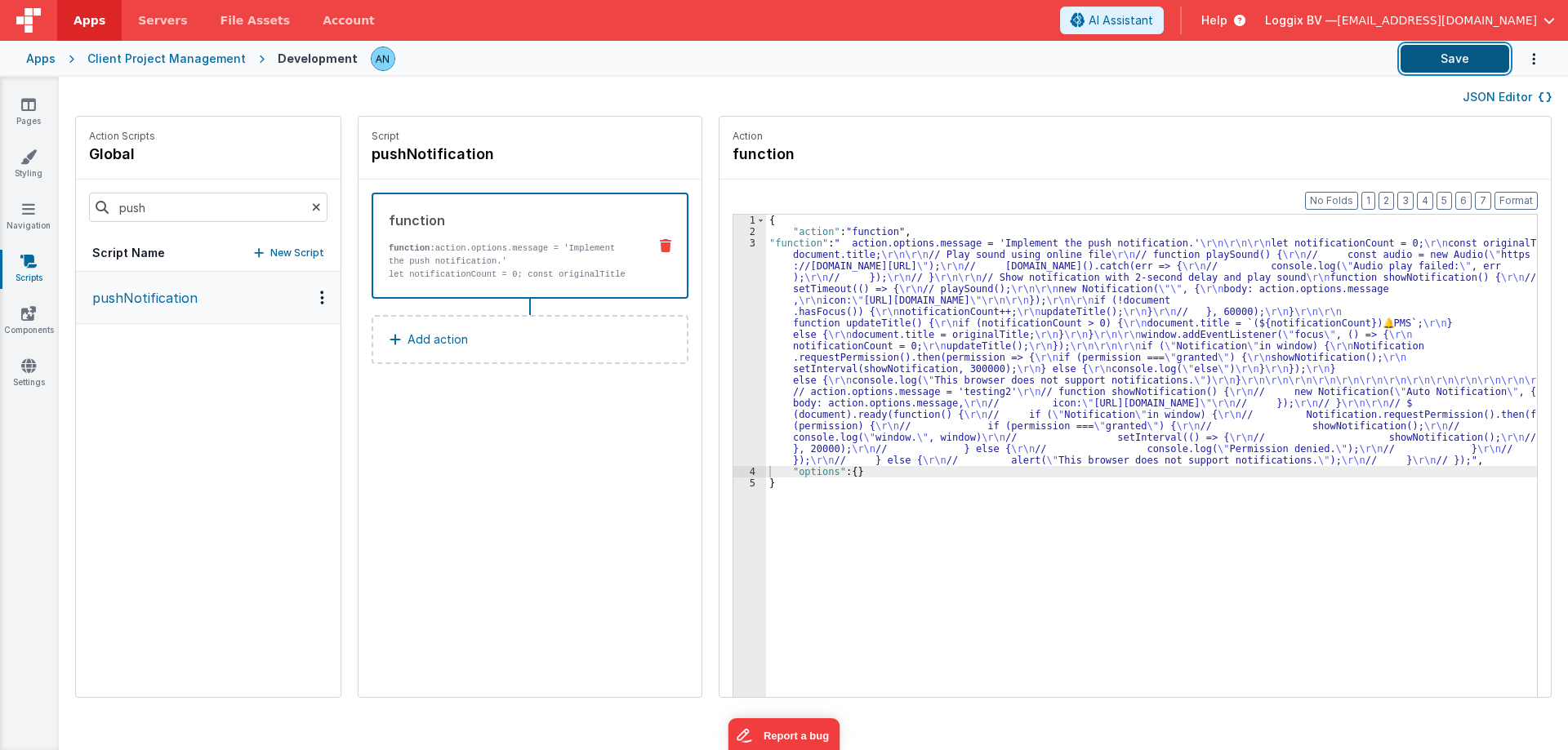
click at [1478, 59] on button "Save" at bounding box center [1454, 58] width 109 height 27
click at [1535, 198] on button "Format" at bounding box center [1515, 201] width 43 height 18
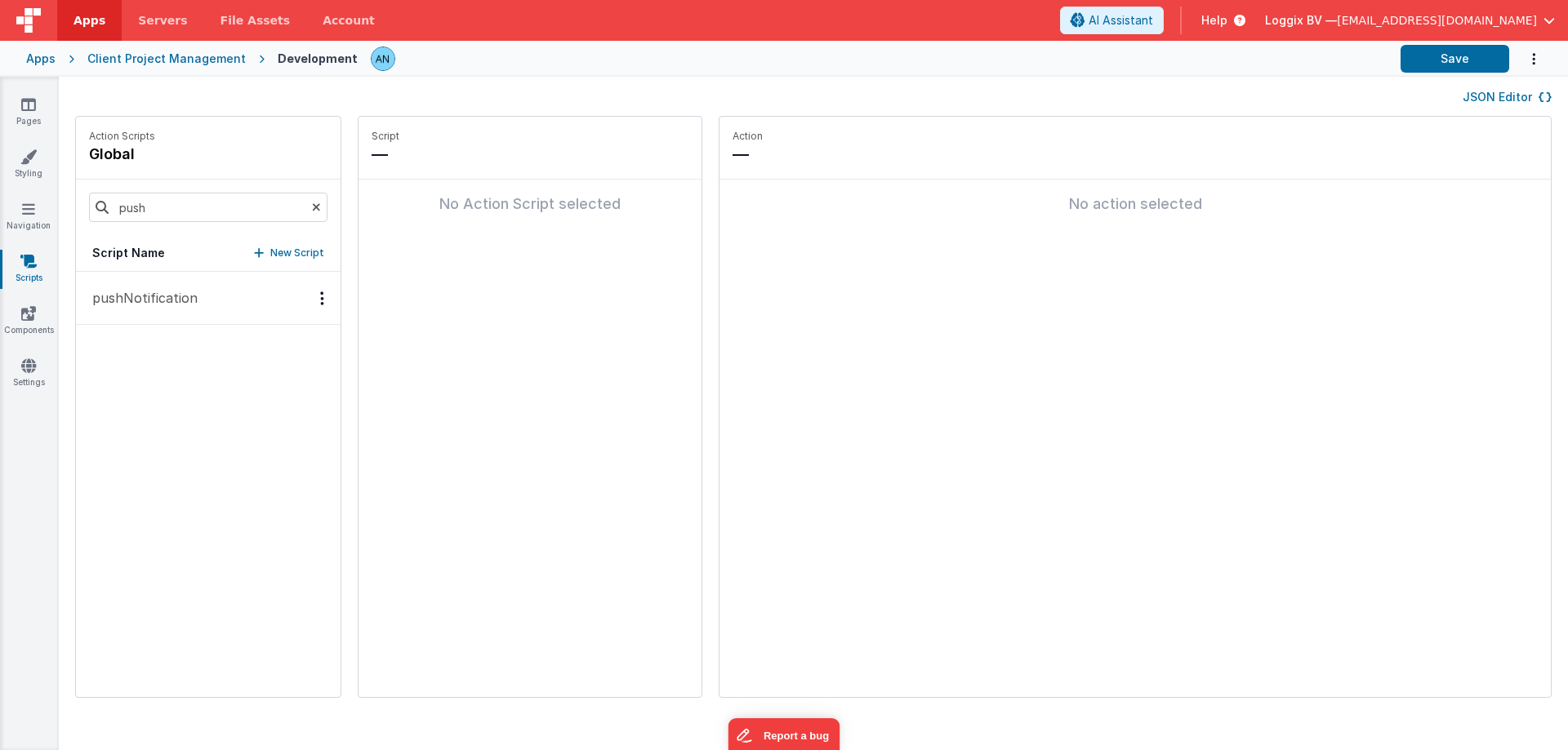
click at [178, 293] on p "pushNotification" at bounding box center [140, 298] width 115 height 19
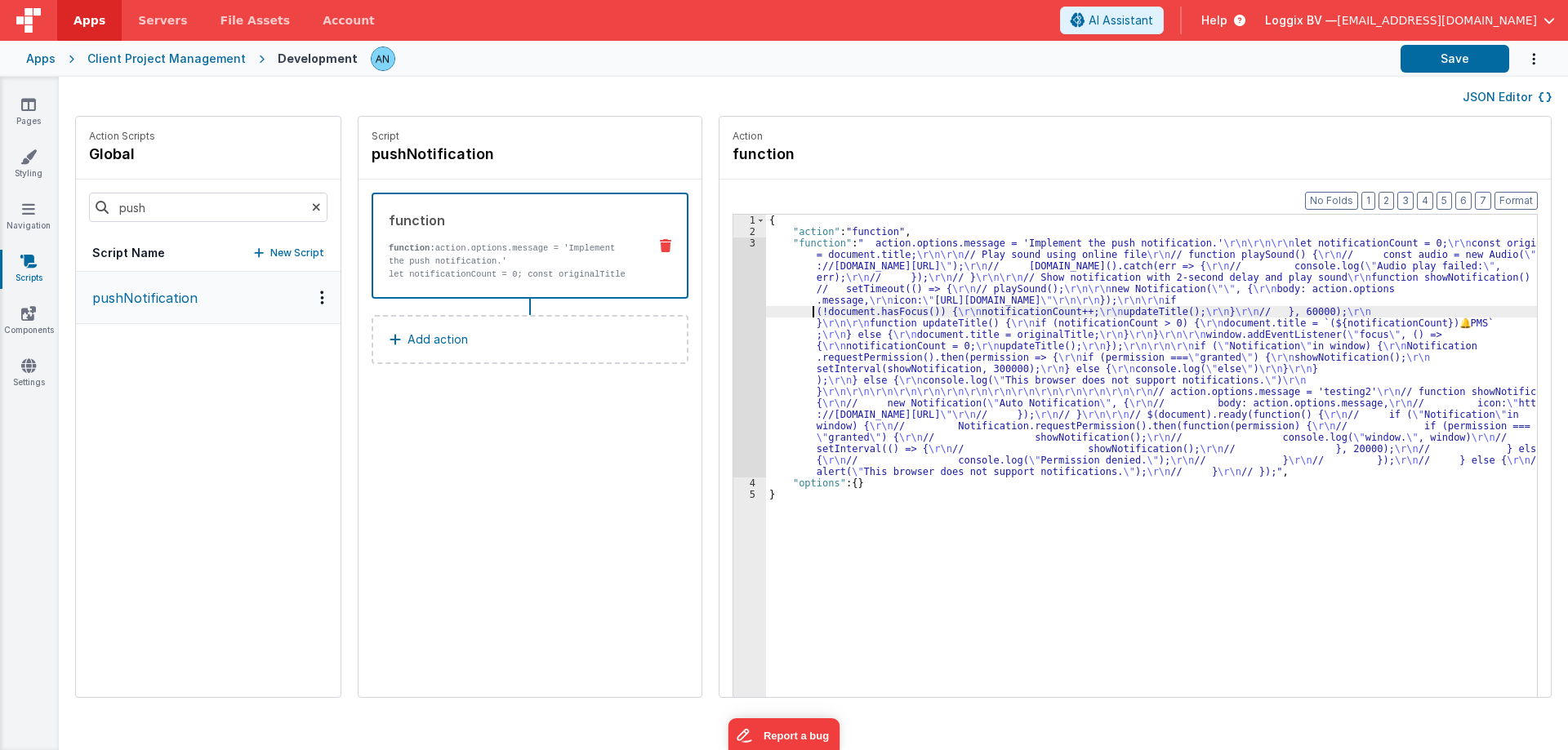
click at [766, 314] on div "{ "action" : "function" , "function" : " action.options.message = 'Implement th…" at bounding box center [1159, 492] width 786 height 556
click at [1511, 196] on button "Format" at bounding box center [1515, 201] width 43 height 18
click at [1450, 50] on button "Save" at bounding box center [1454, 58] width 109 height 27
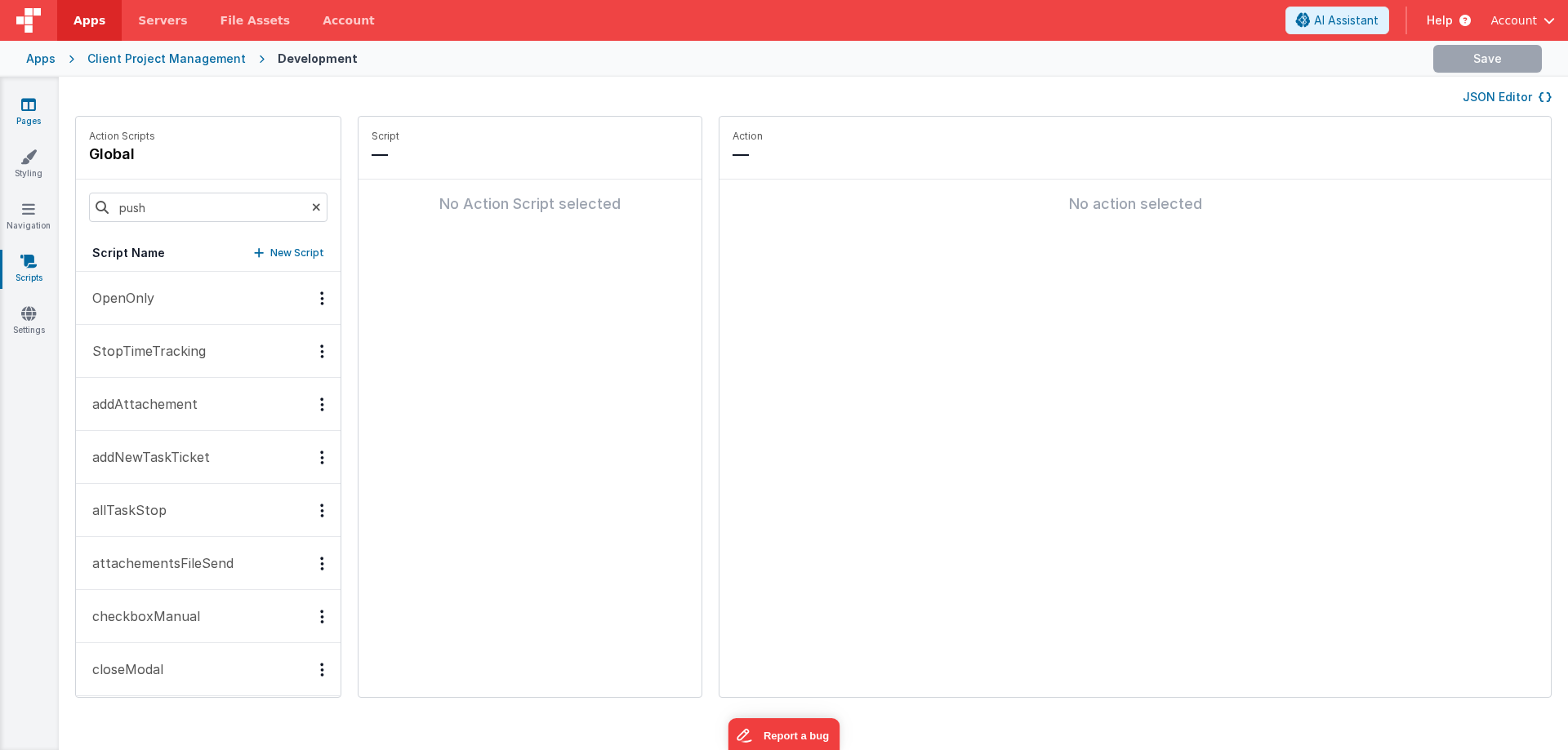
click at [30, 100] on icon at bounding box center [28, 104] width 15 height 16
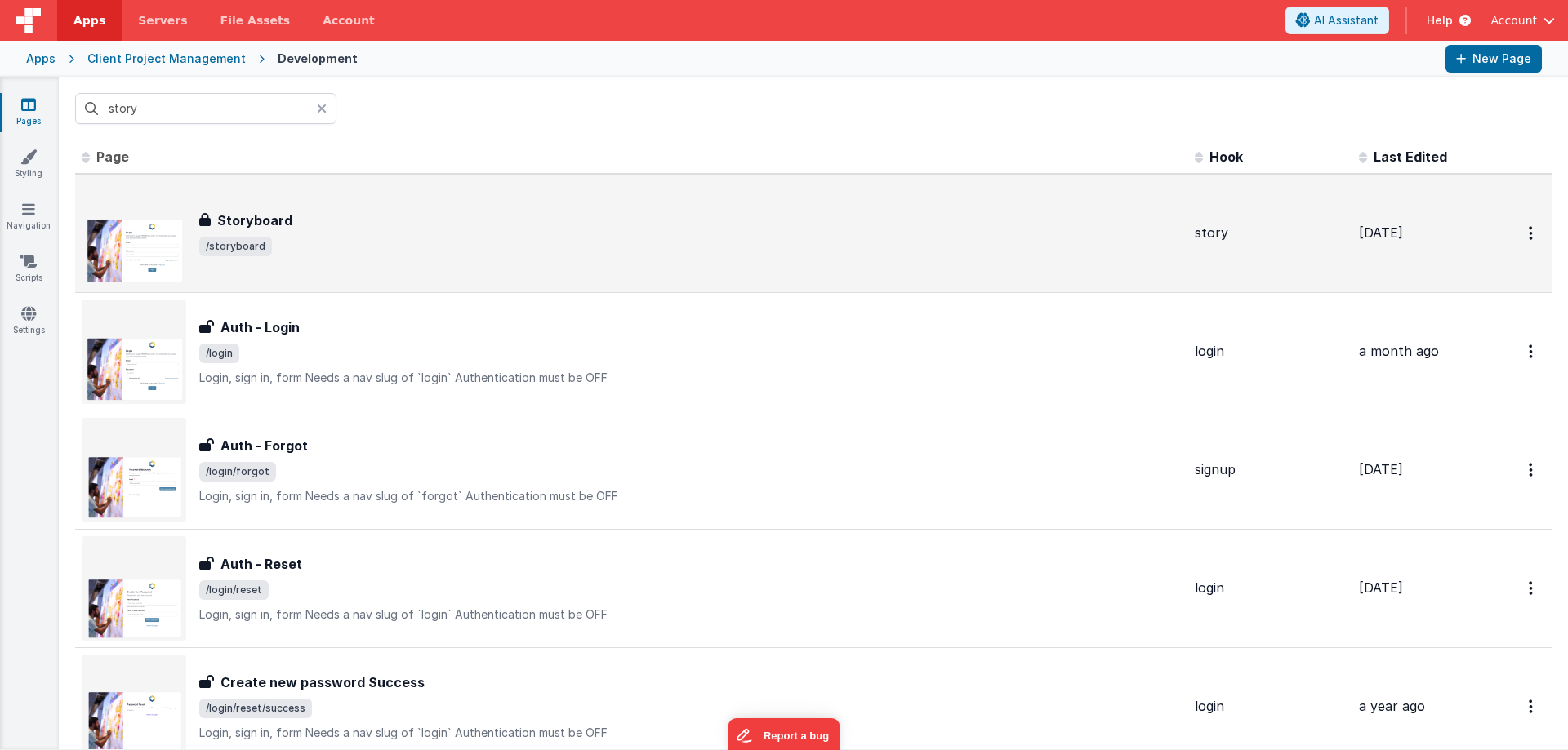
click at [335, 221] on div "Storyboard" at bounding box center [691, 220] width 982 height 19
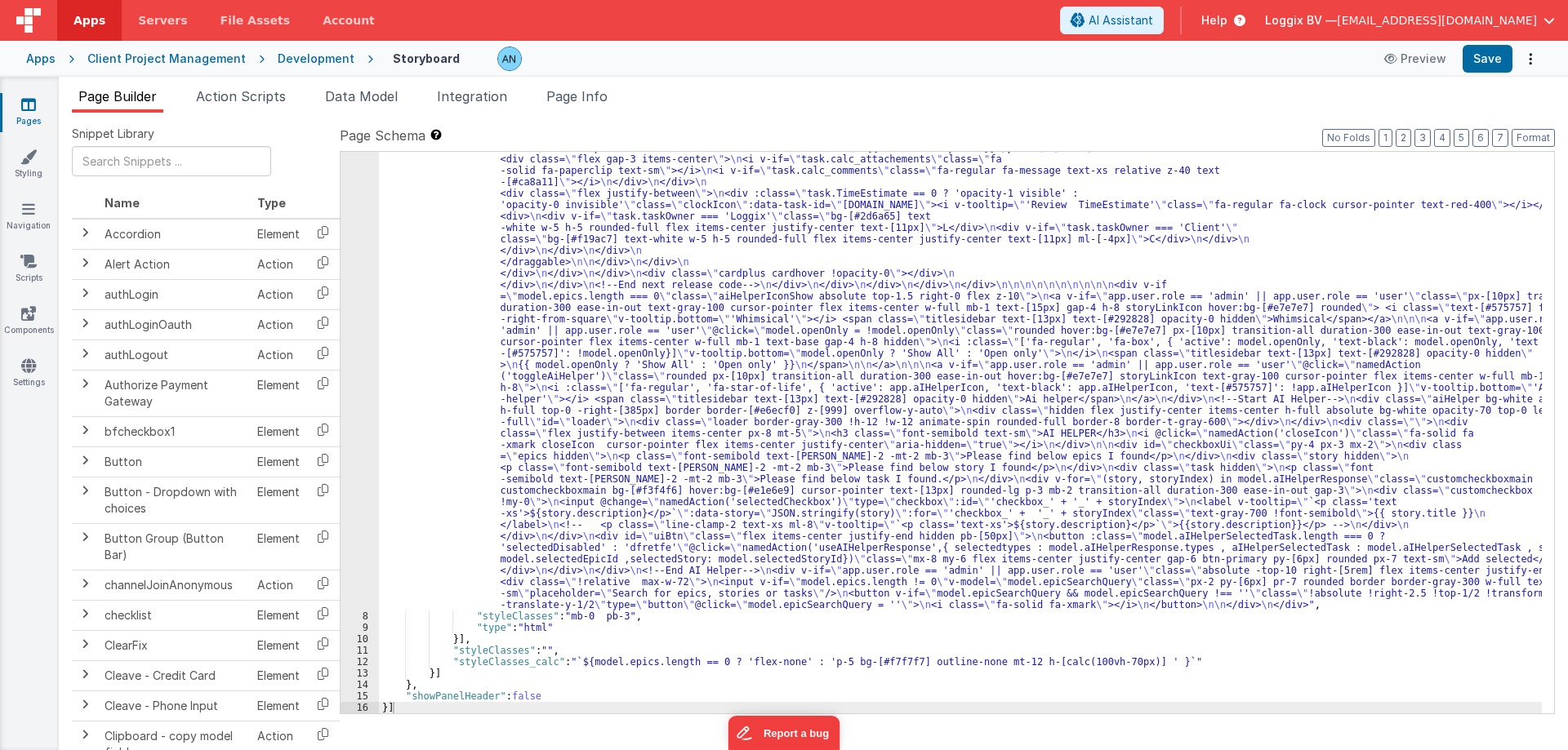
scroll to position [3713, 0]
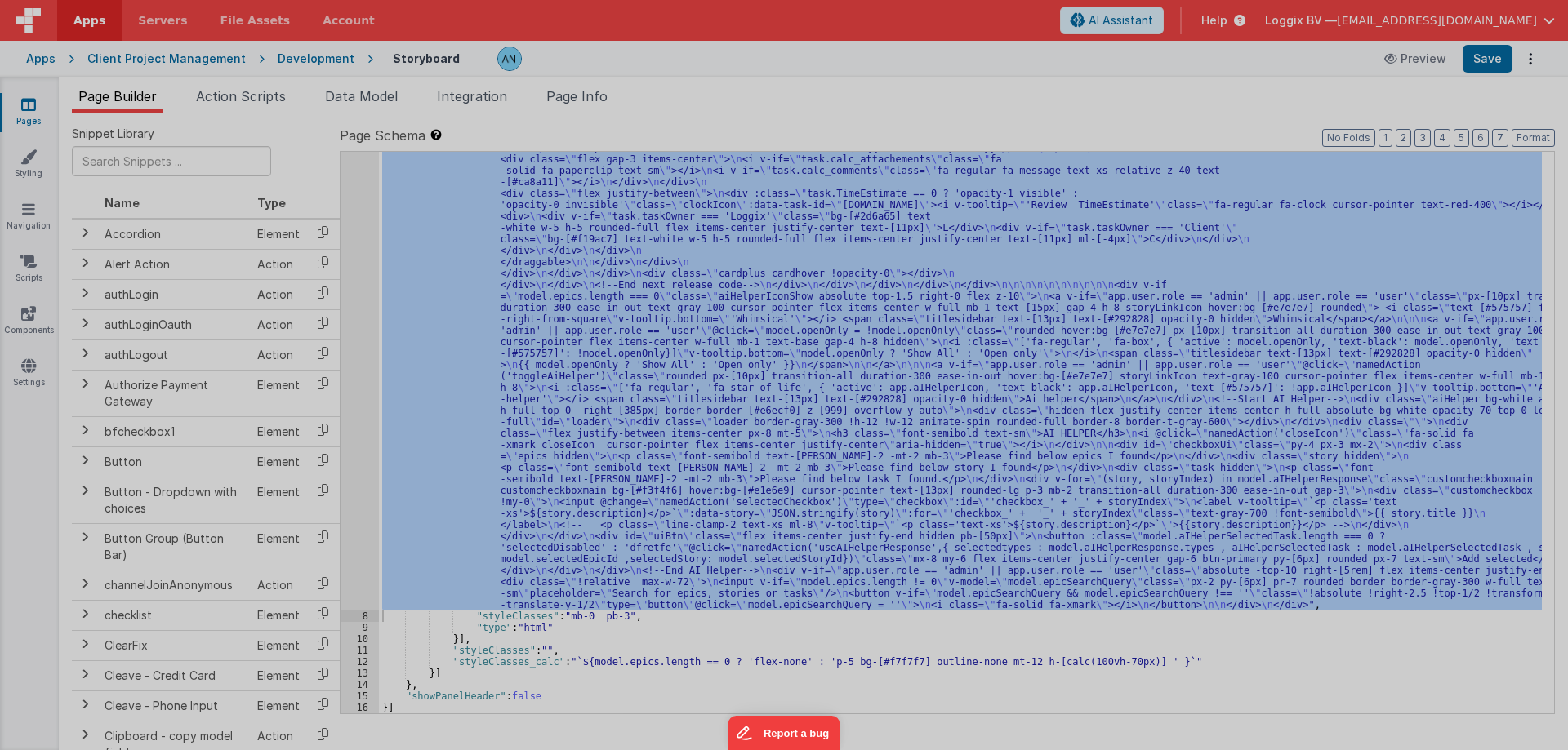
click at [352, 306] on section at bounding box center [784, 178] width 1536 height 375
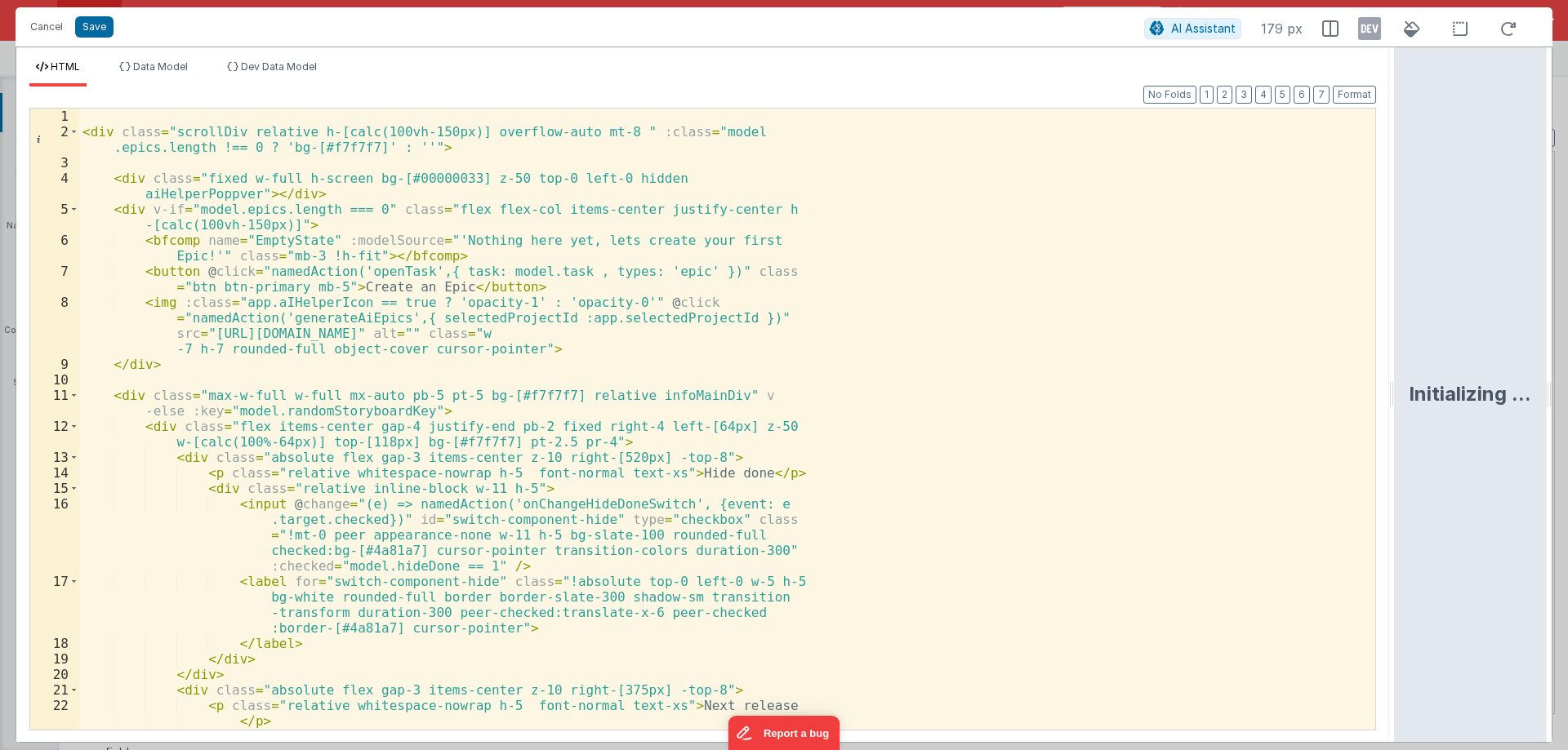
drag, startPoint x: 782, startPoint y: 394, endPoint x: 1475, endPoint y: 383, distance: 693.1
click at [1479, 376] on html "Cancel Save AI Assistant 179 px HTML Data Model Dev Data Model Format 7 6 5 4 3…" at bounding box center [784, 375] width 1568 height 750
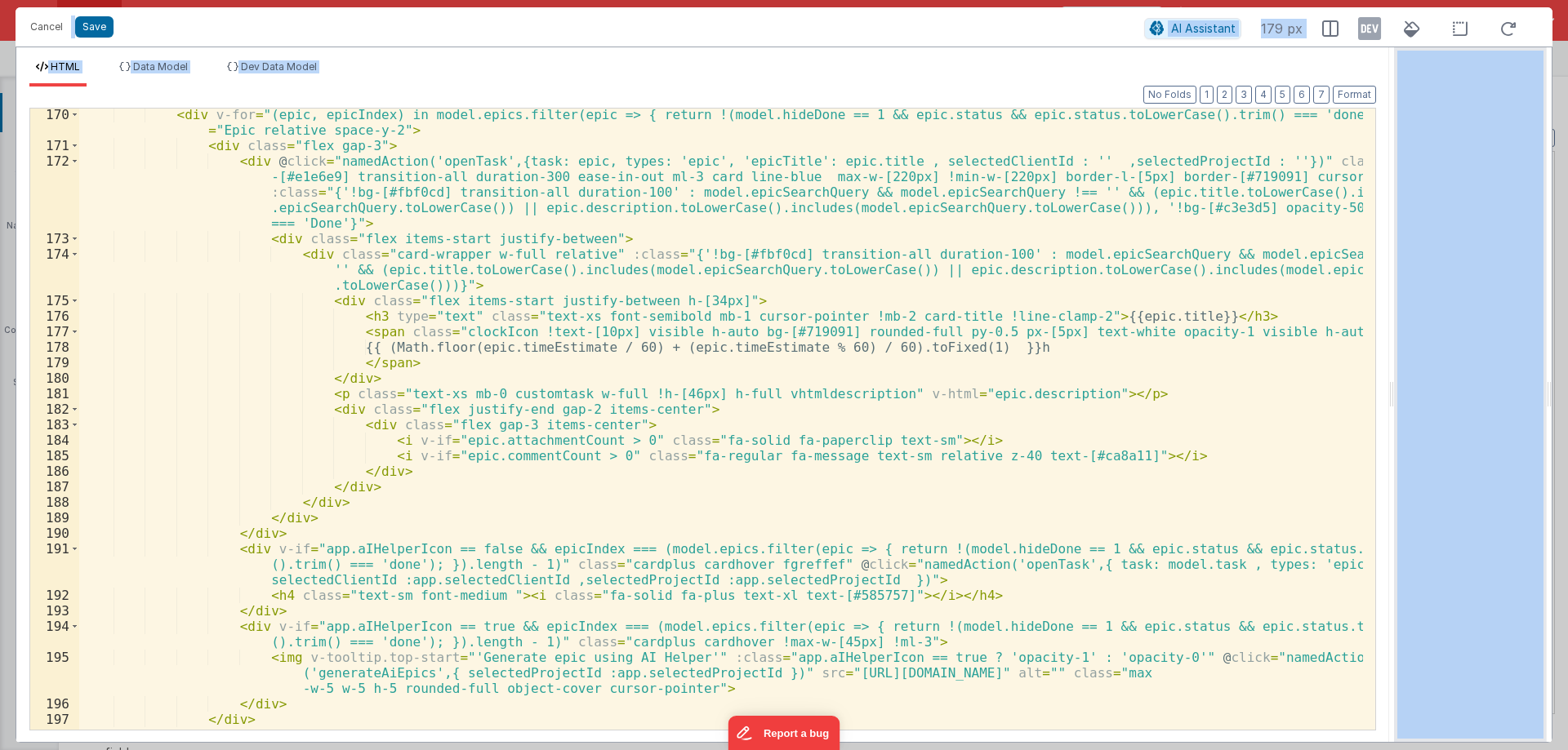
scroll to position [3135, 0]
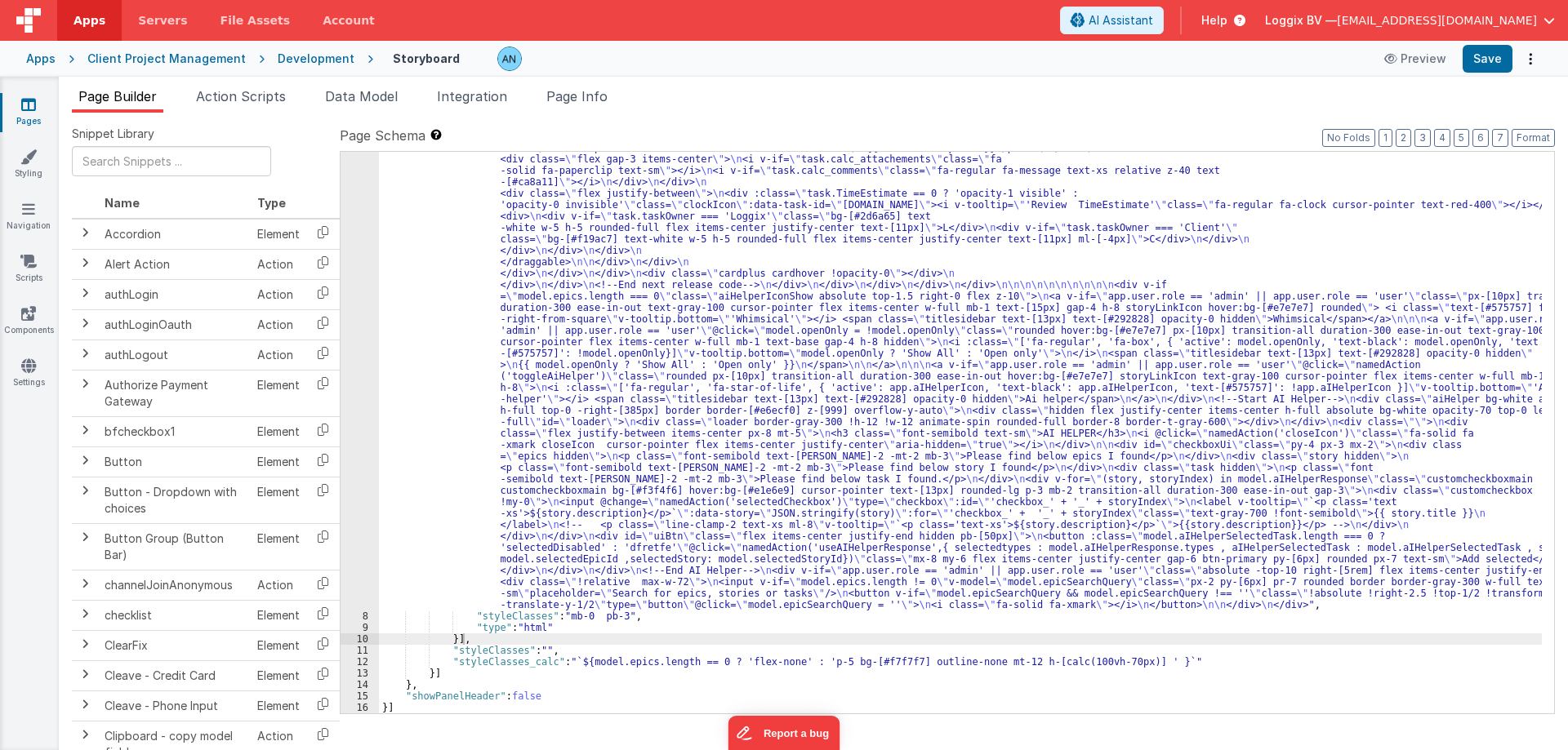
click at [297, 58] on div "Development" at bounding box center [315, 58] width 77 height 16
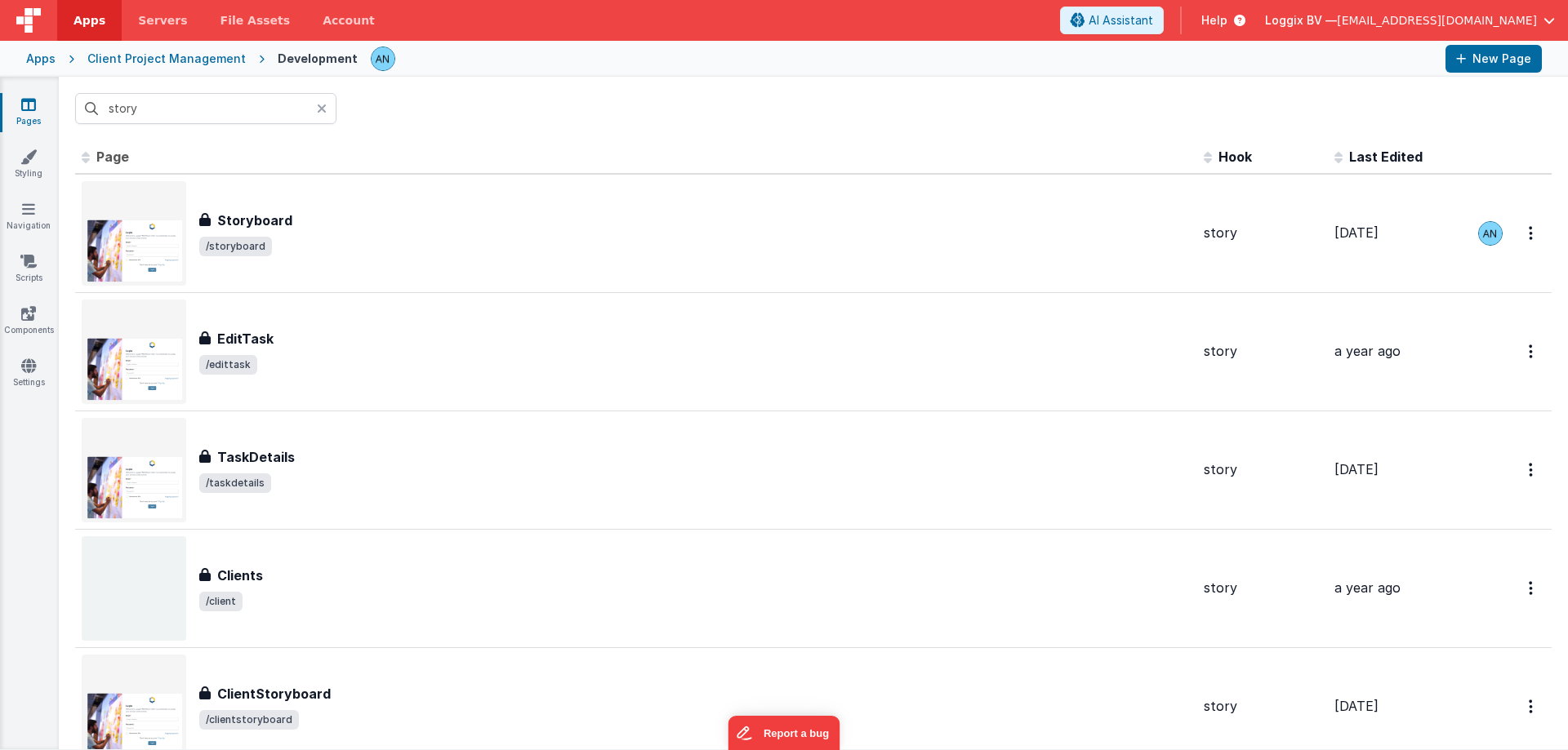
click at [152, 100] on input "story" at bounding box center [206, 108] width 261 height 31
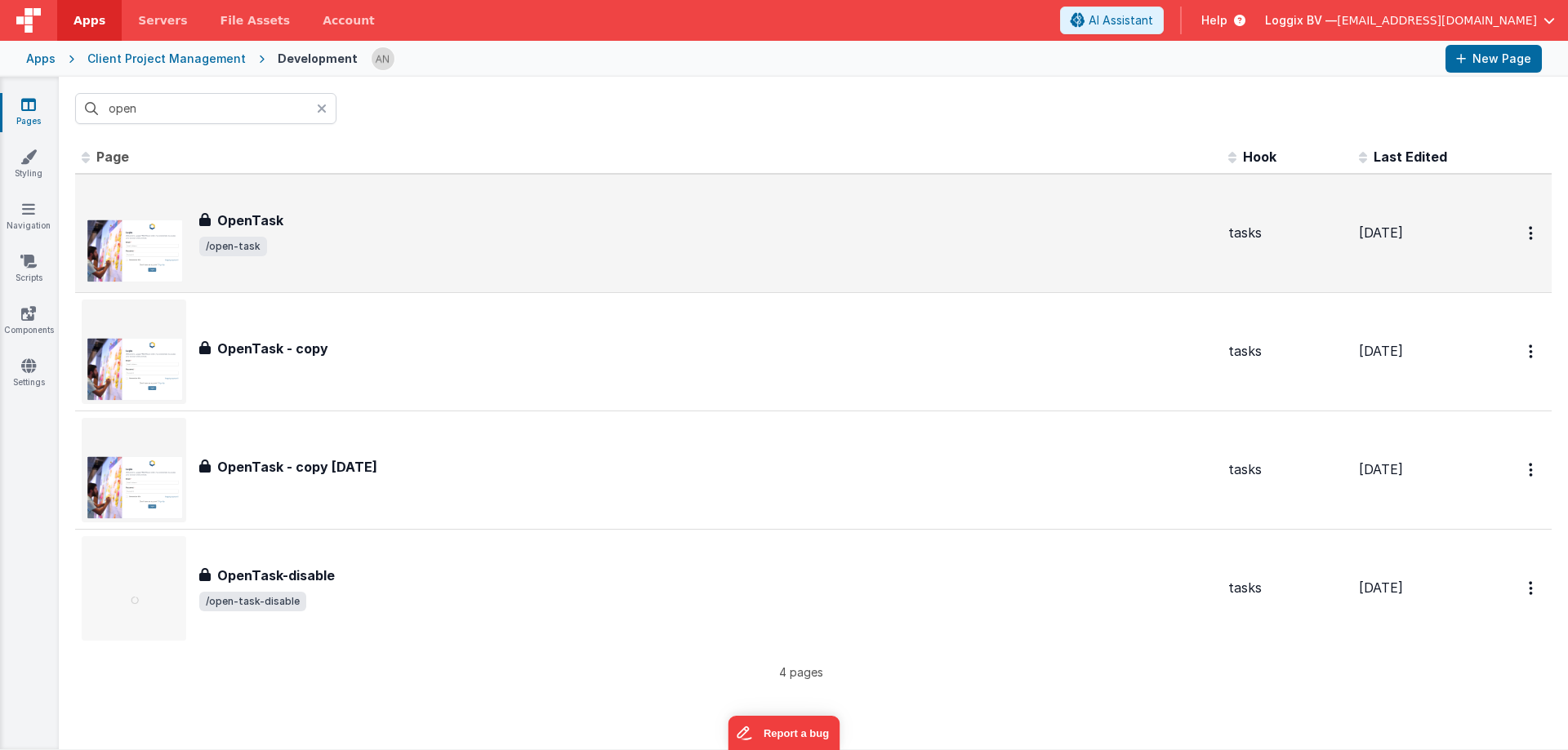
type input "open"
click at [343, 259] on div "OpenTask OpenTask /open-task" at bounding box center [648, 233] width 1133 height 104
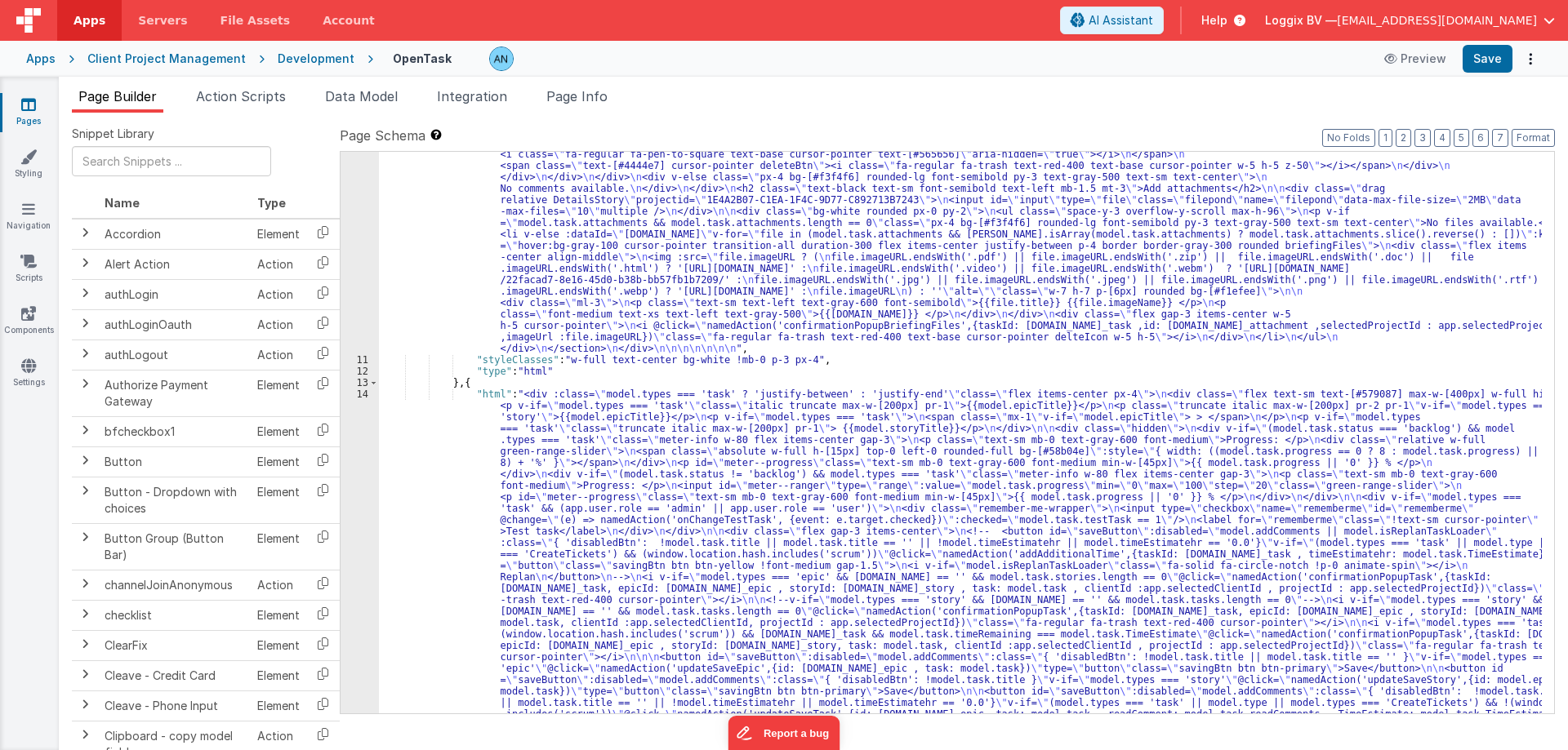
scroll to position [1678, 0]
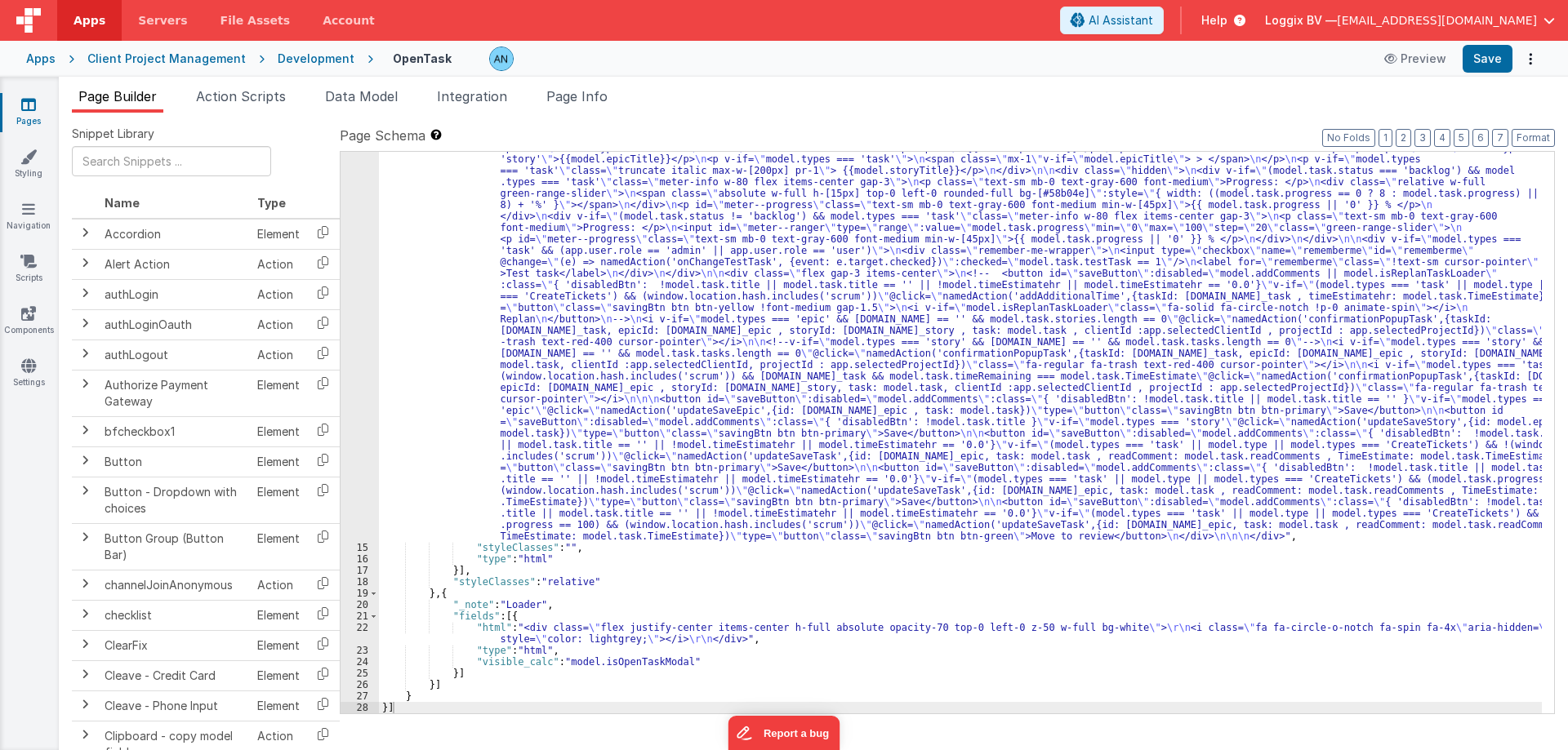
click at [426, 361] on div ""html" : "<div :class= \" model.types === 'task' ? 'justify-between' : 'justify…" at bounding box center [960, 623] width 1163 height 985
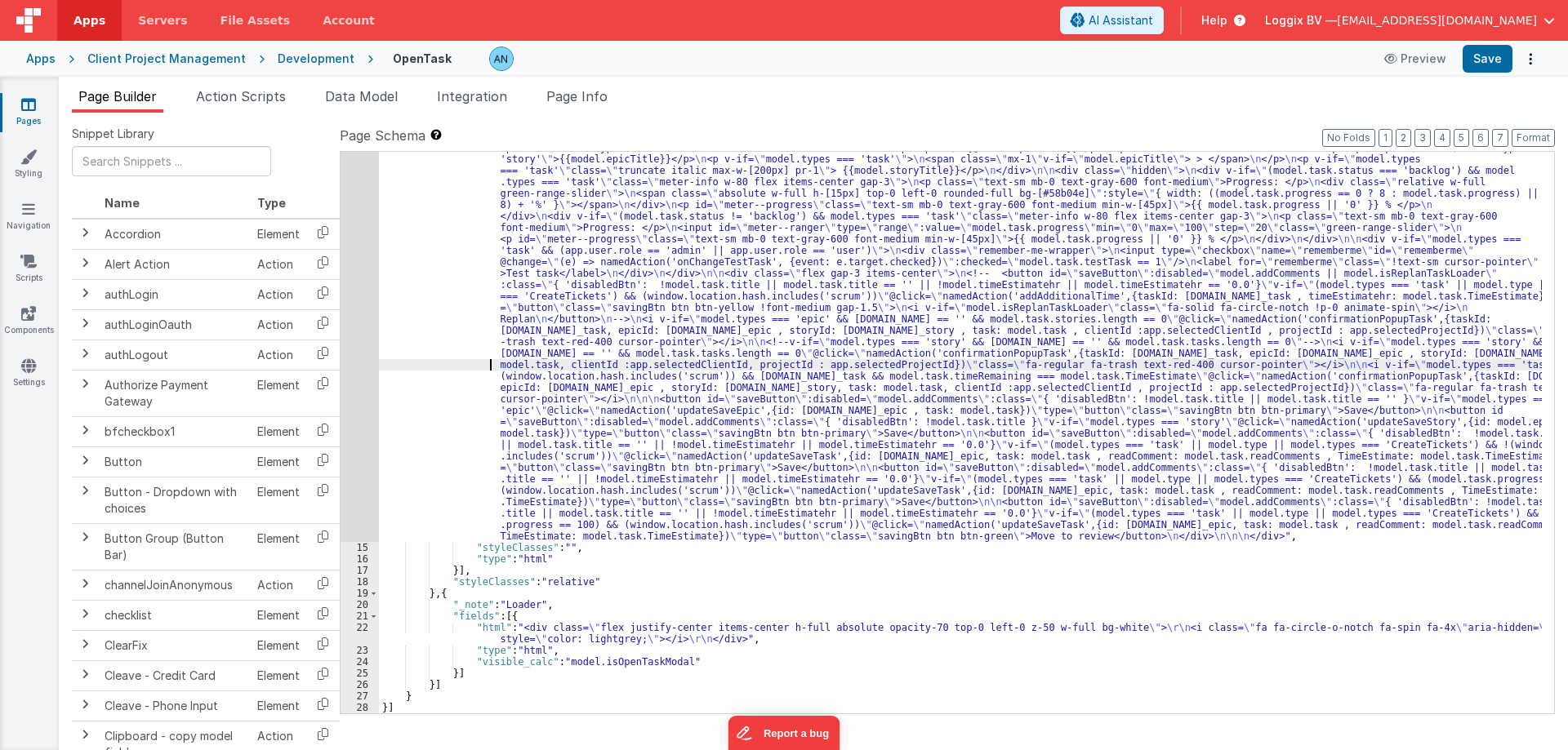
click at [346, 330] on div "14" at bounding box center [359, 337] width 38 height 412
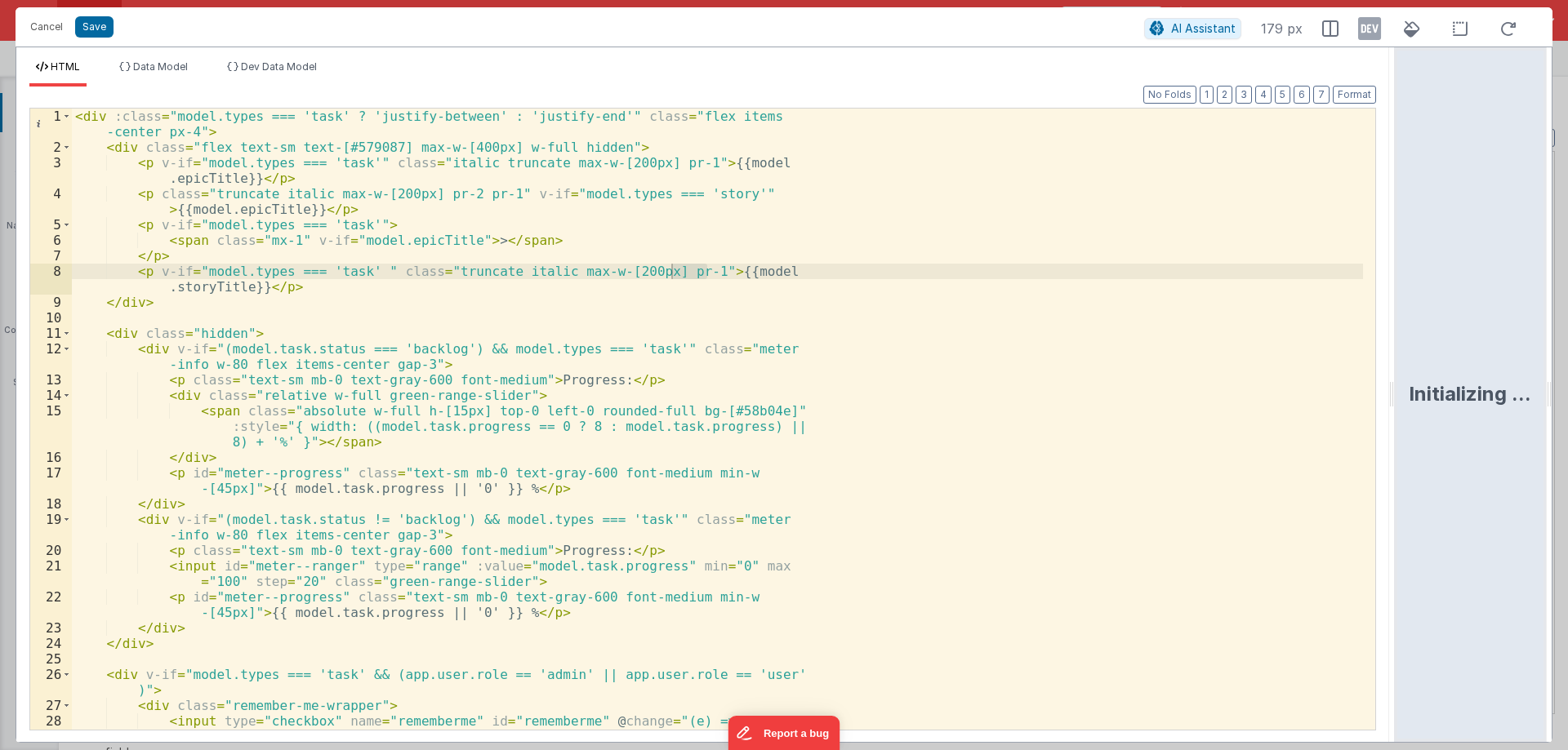
drag, startPoint x: 782, startPoint y: 390, endPoint x: 1567, endPoint y: 379, distance: 785.1
click at [1567, 379] on html "Cancel Save AI Assistant 179 px HTML Data Model Dev Data Model Format 7 6 5 4 3…" at bounding box center [784, 375] width 1568 height 750
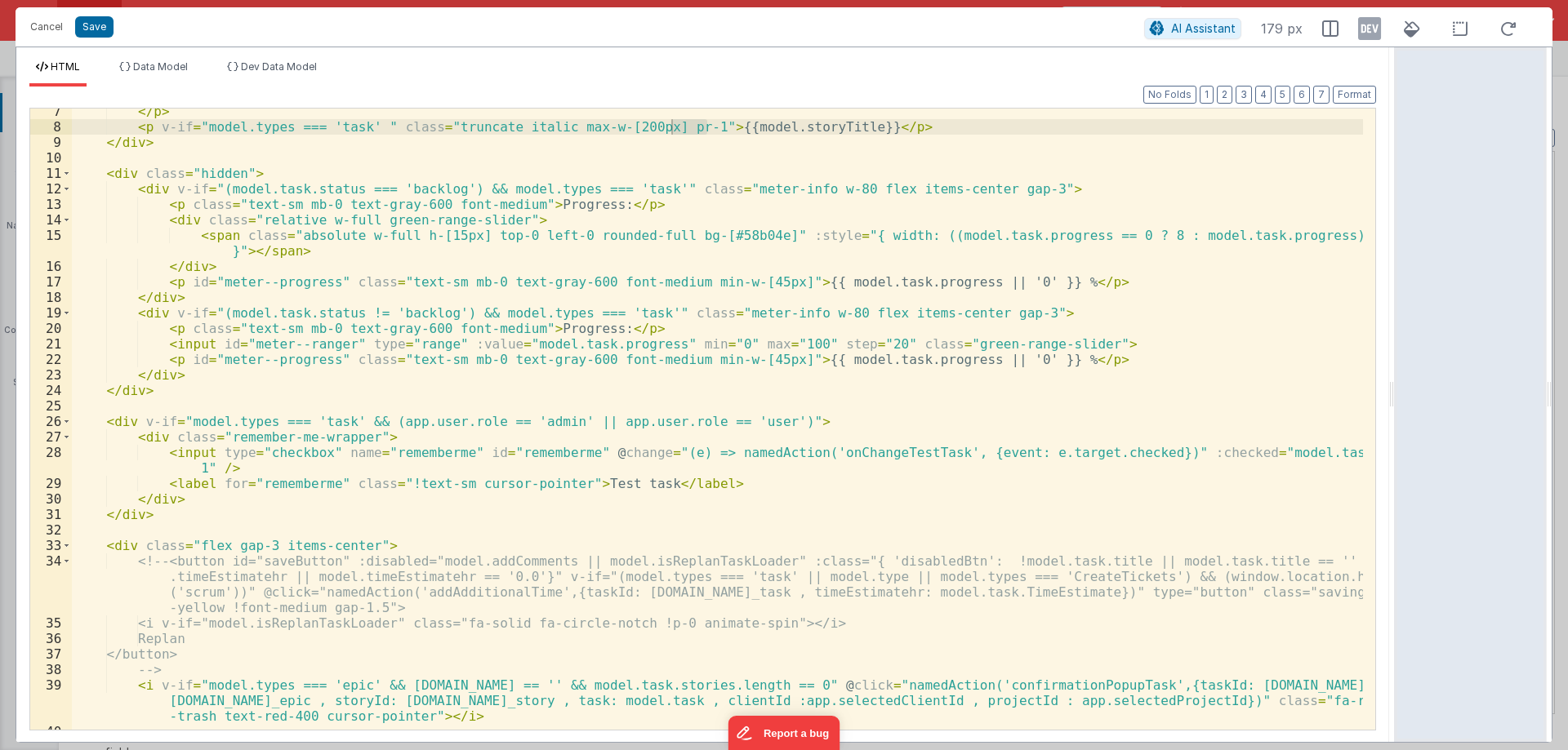
scroll to position [0, 0]
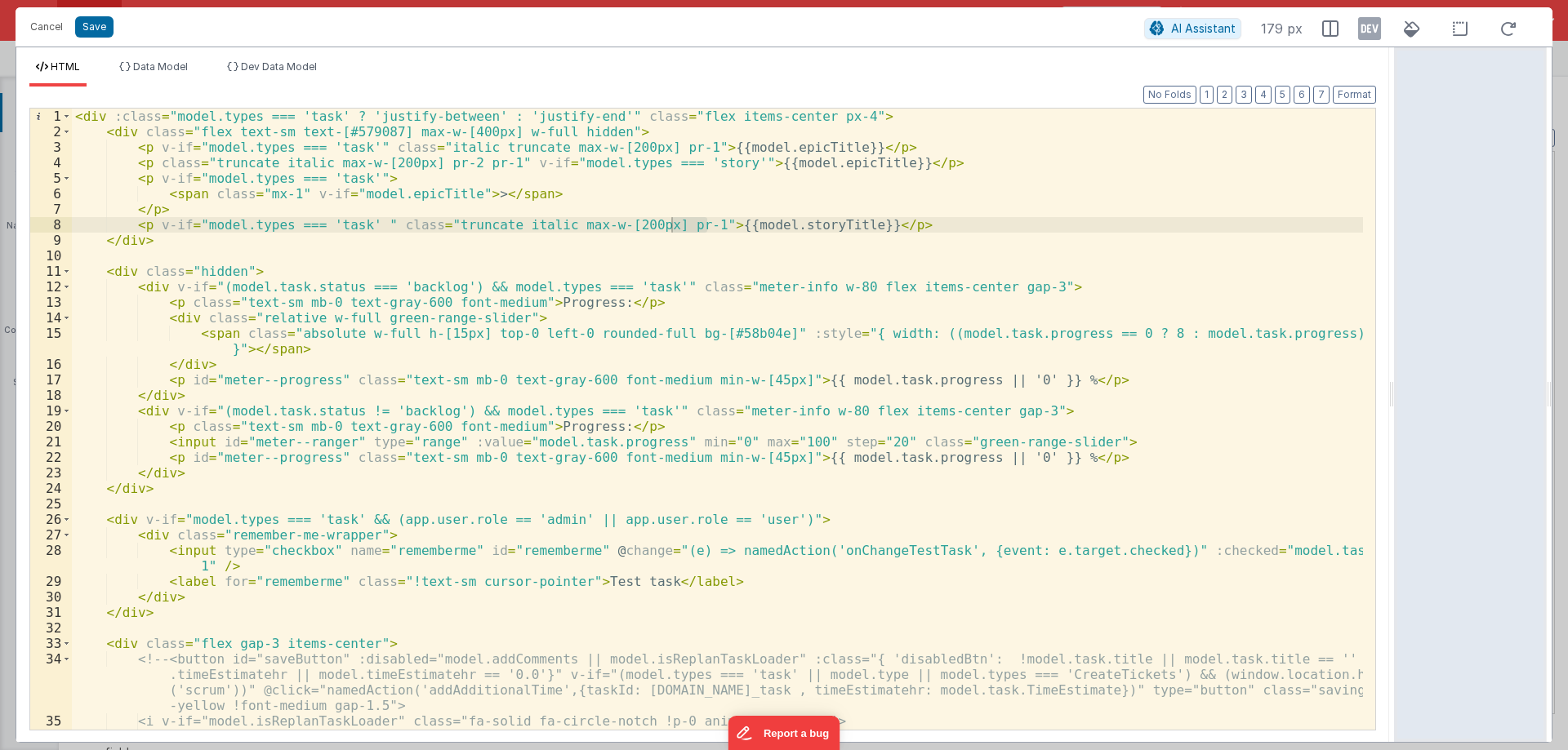
click at [78, 118] on div "< div :class = "model.types === 'task' ? 'justify-between' : 'justify-end'" cla…" at bounding box center [716, 435] width 1291 height 652
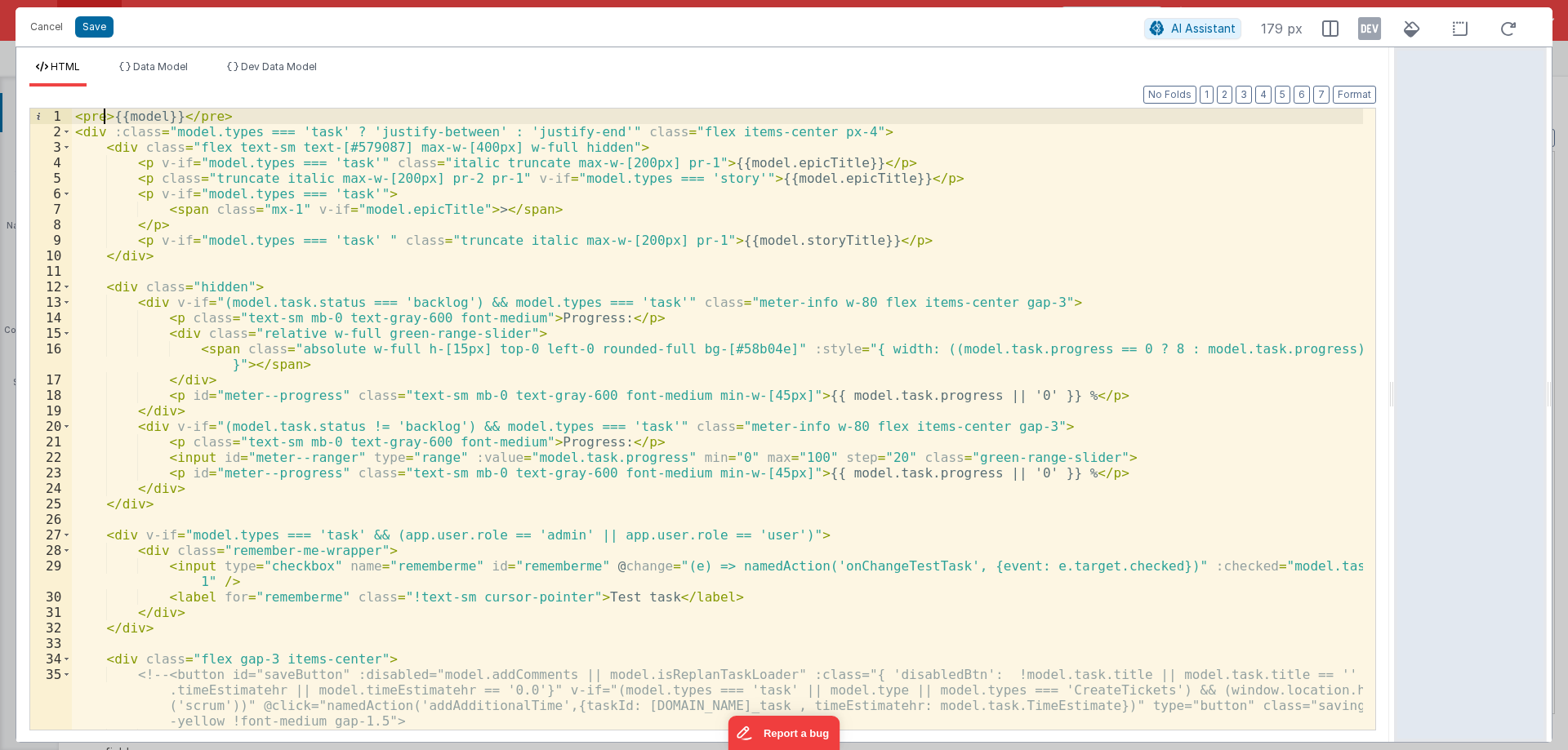
click at [102, 114] on div "< pre > {{model}} </ pre > < div :class = "model.types === 'task' ? 'justify-be…" at bounding box center [716, 435] width 1291 height 652
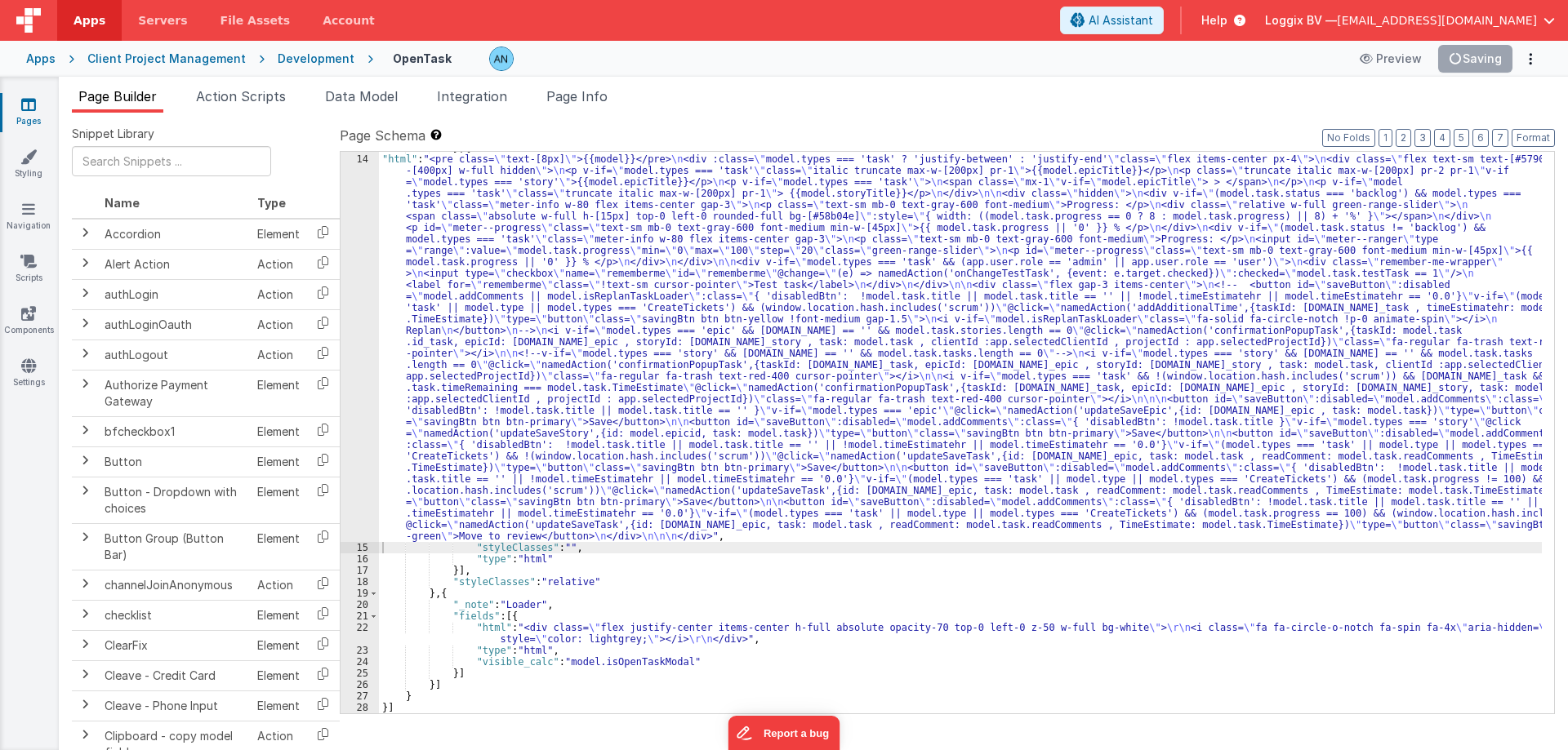
scroll to position [1655, 0]
click at [1526, 141] on button "Format" at bounding box center [1533, 138] width 43 height 18
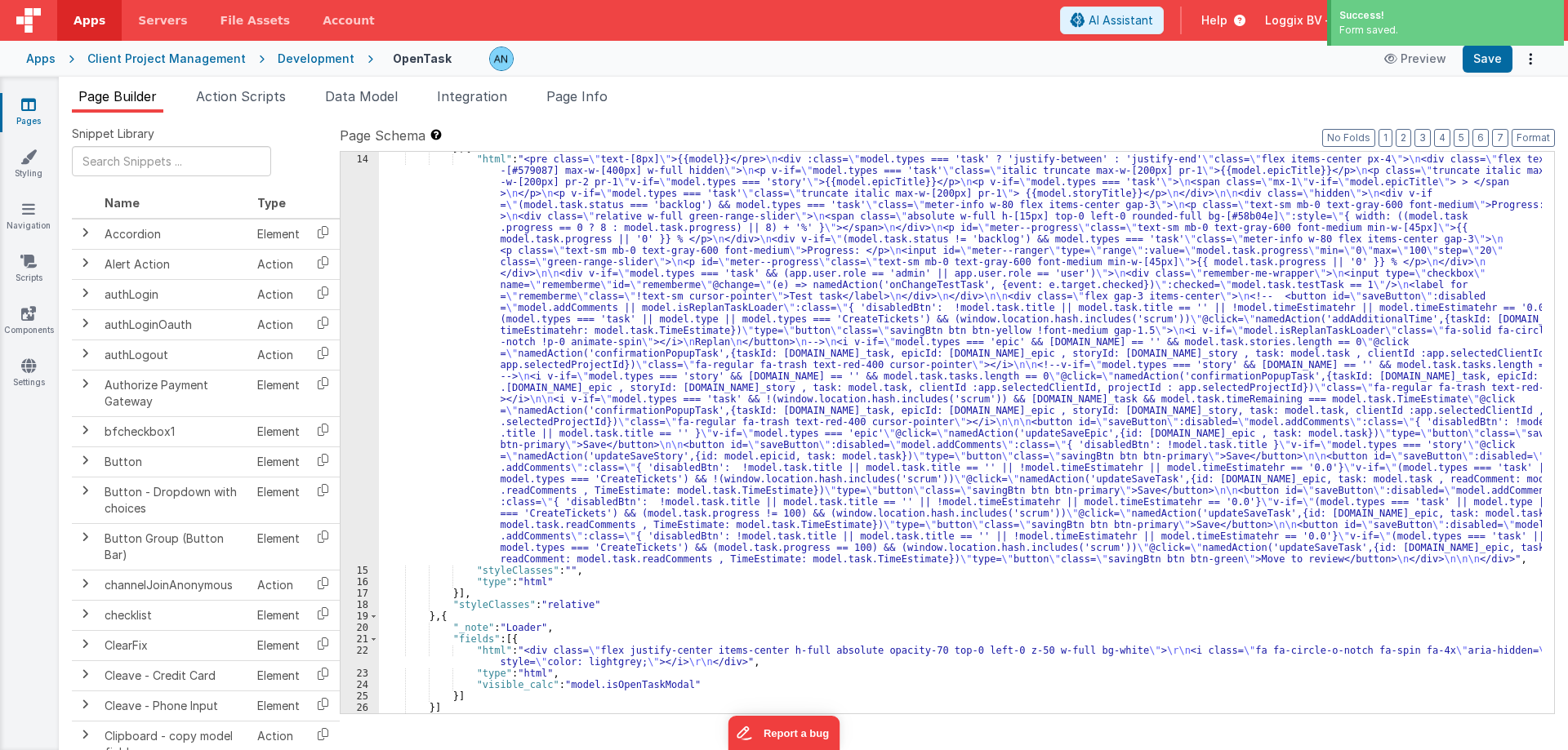
click at [440, 212] on div "} , { "html" : "<pre class= \" text-[8px] \" >{{model}}</pre> \n <div :class= \…" at bounding box center [960, 435] width 1163 height 585
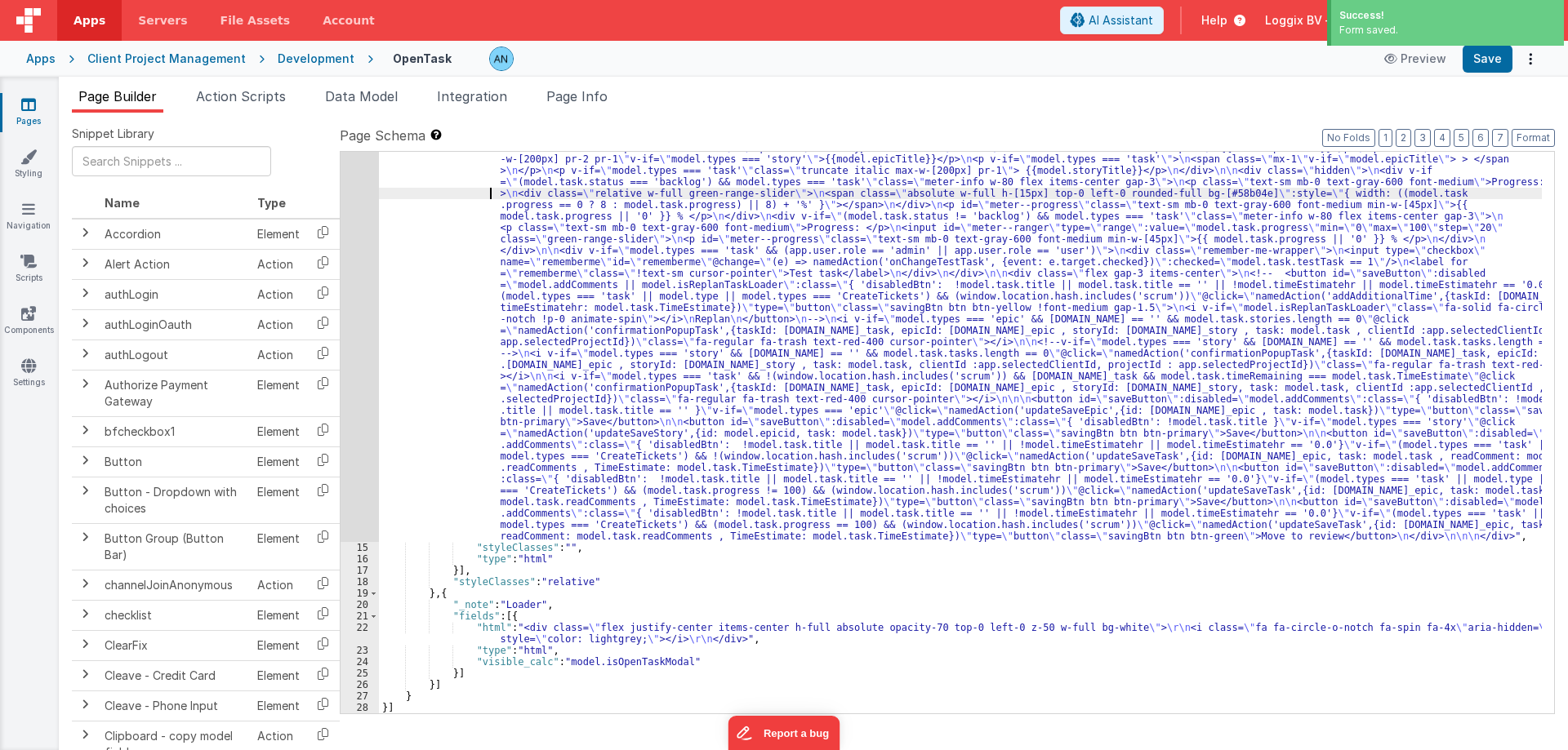
scroll to position [1678, 0]
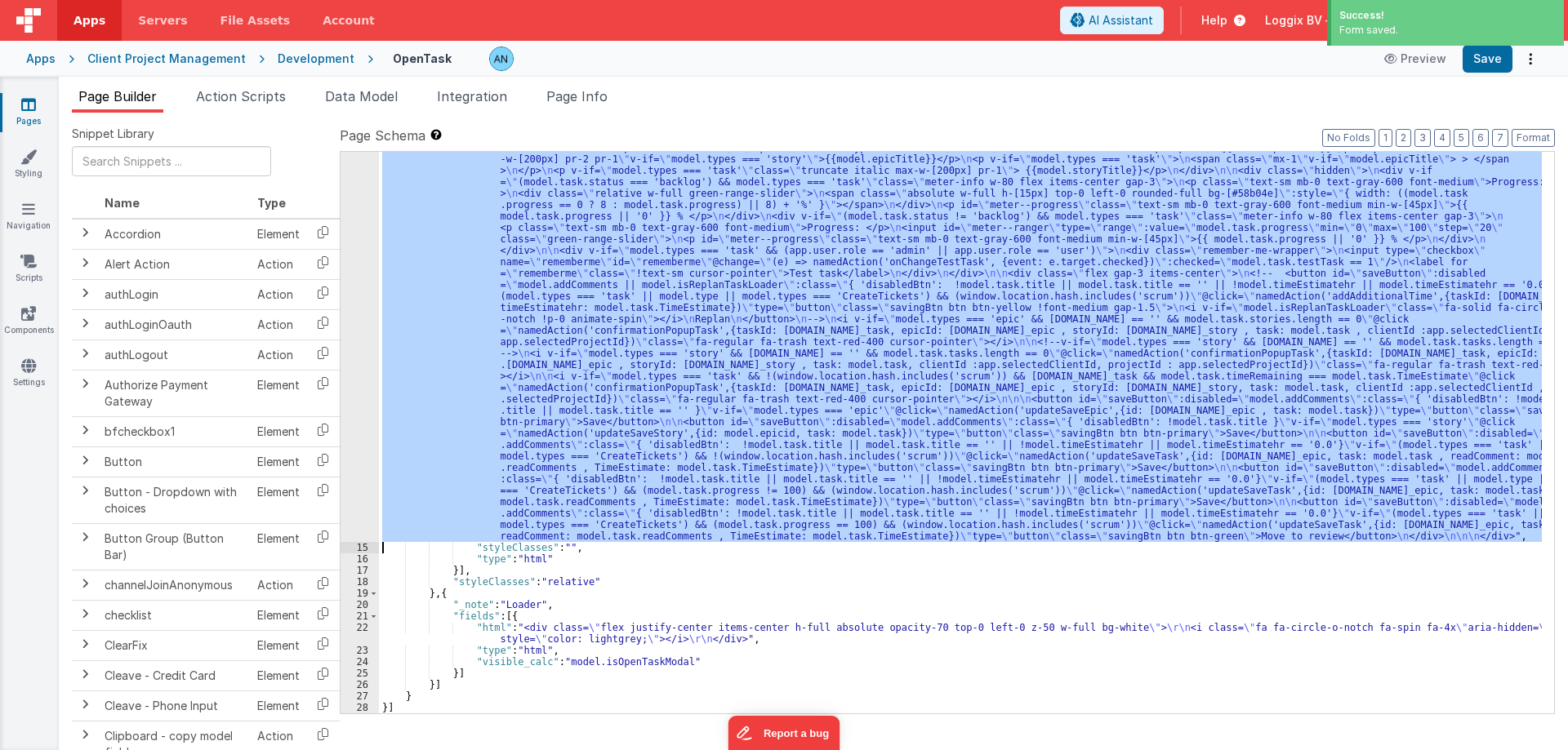
click at [351, 298] on div "14" at bounding box center [359, 337] width 38 height 412
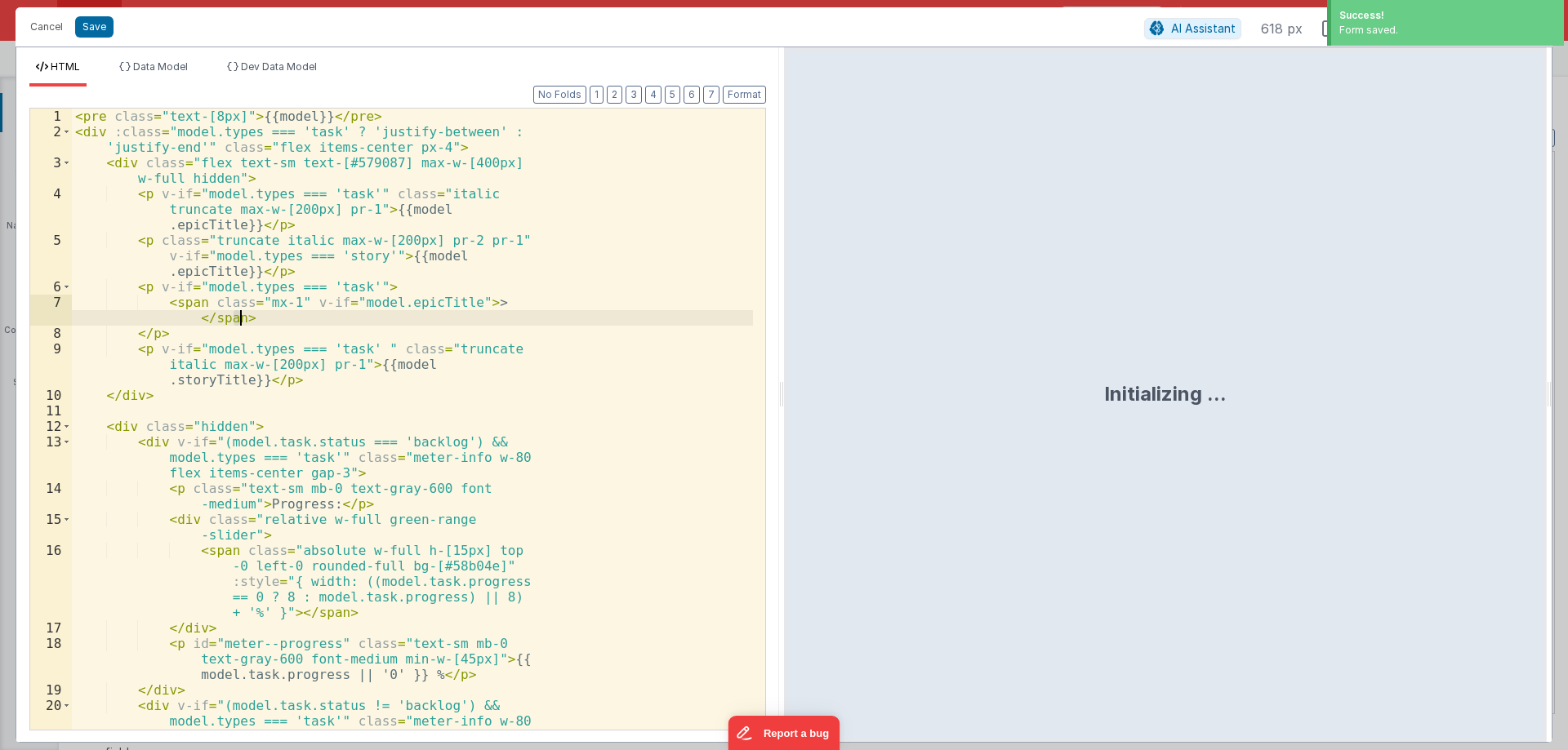
click at [351, 297] on div "< pre class = "text-[8px]" > {{model}} </ pre > < div :class = "model.types ===…" at bounding box center [412, 443] width 681 height 668
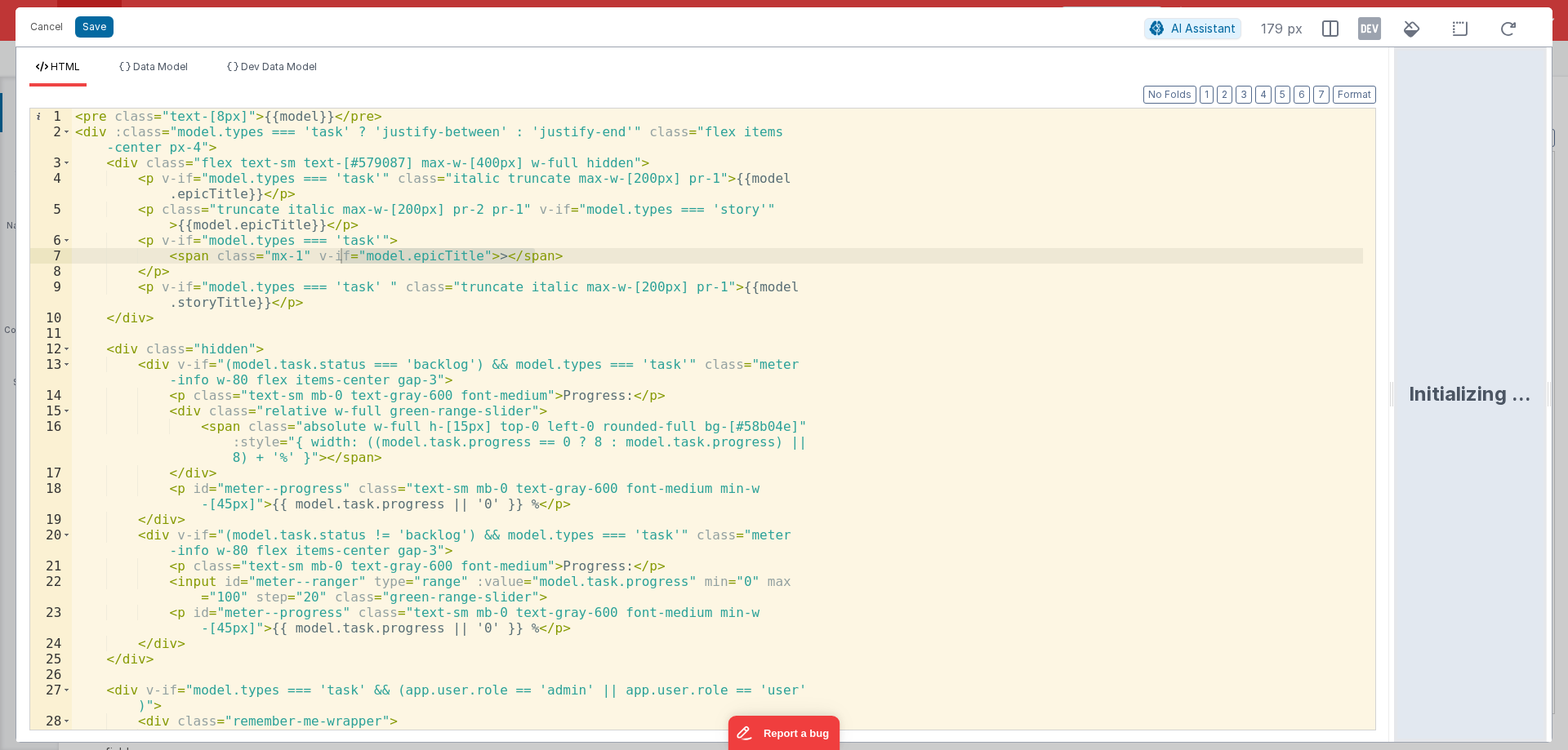
drag, startPoint x: 780, startPoint y: 391, endPoint x: 1546, endPoint y: 496, distance: 773.2
click at [1567, 496] on html "Cancel Save AI Assistant 179 px HTML Data Model Dev Data Model Format 7 6 5 4 3…" at bounding box center [784, 375] width 1568 height 750
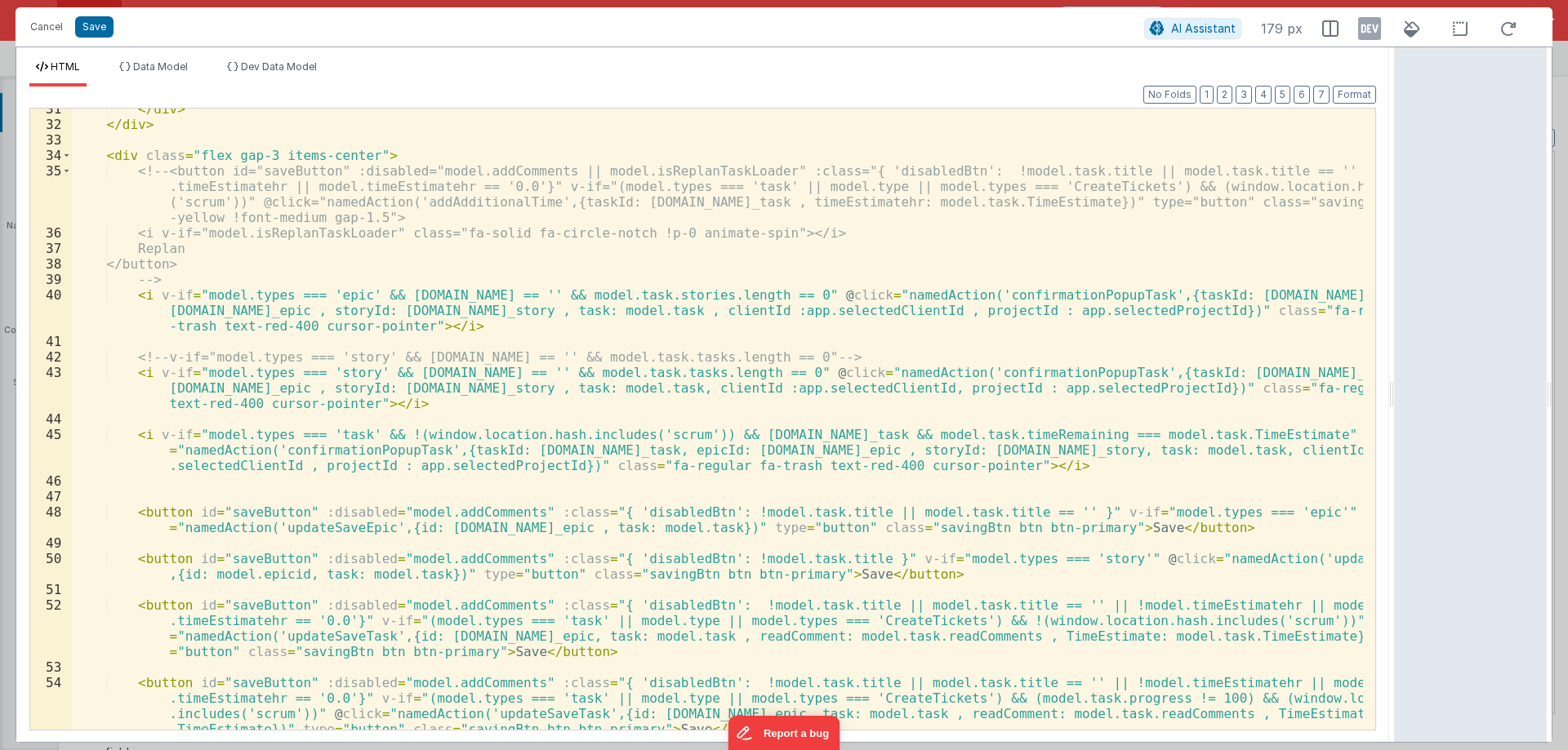
scroll to position [504, 0]
click at [268, 367] on div "</ div > </ div > < div class = "flex gap-3 items-center" > <!-- <button id="sa…" at bounding box center [716, 428] width 1291 height 652
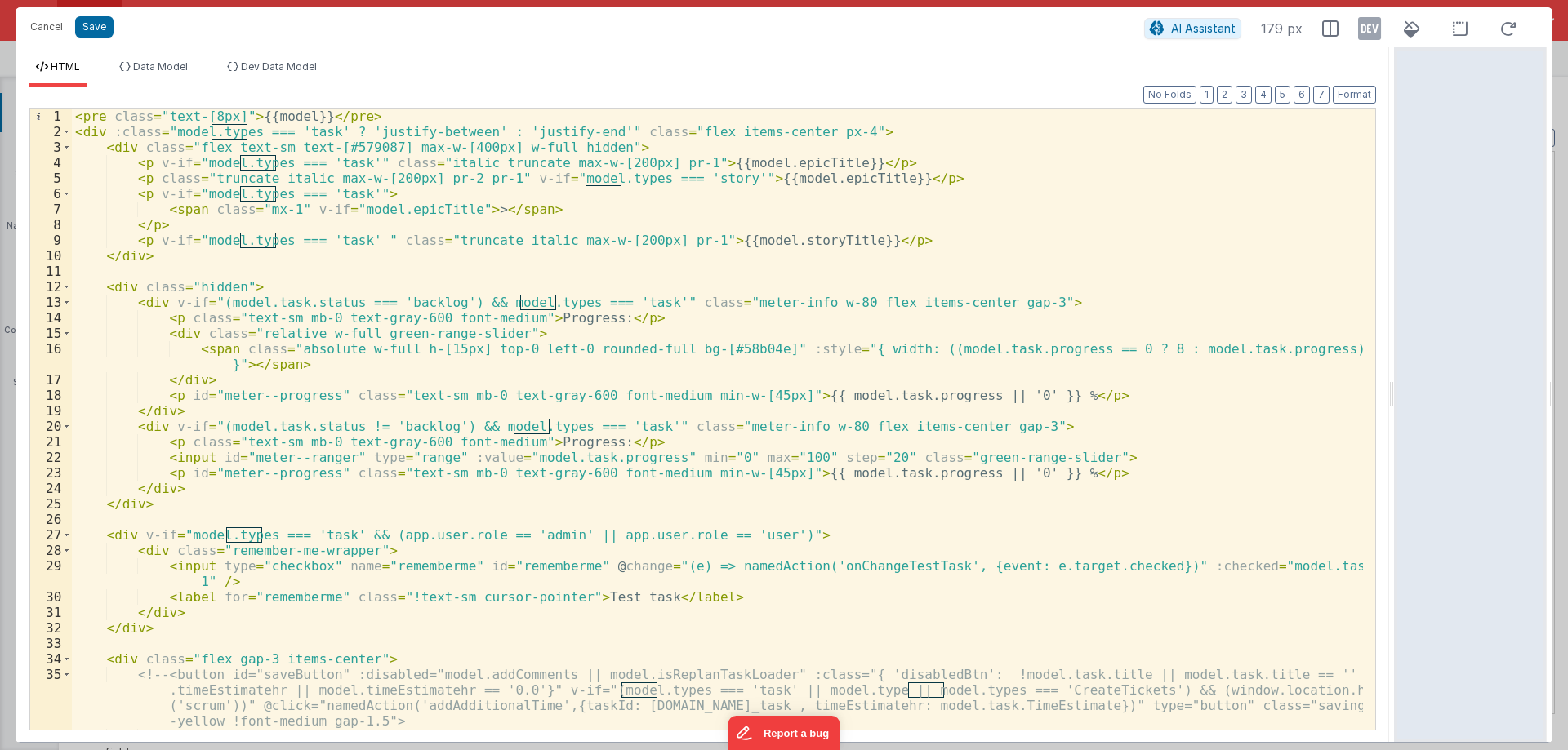
scroll to position [0, 0]
click at [213, 112] on div "< pre class = "text-[8px]" > {{model}} </ pre > < div :class = "model.types ===…" at bounding box center [716, 435] width 1291 height 652
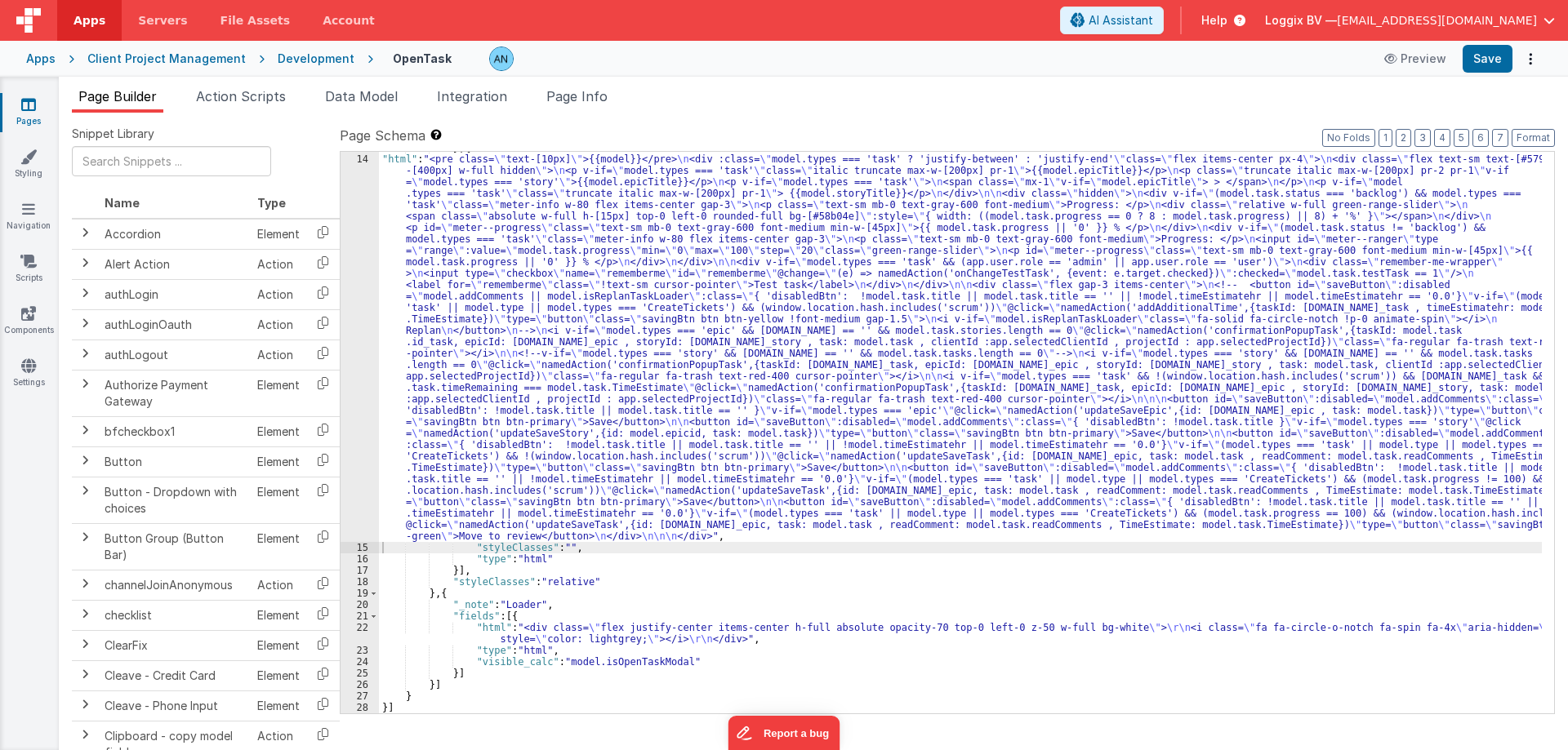
scroll to position [1655, 0]
click at [1490, 51] on button "Save" at bounding box center [1487, 58] width 49 height 27
click at [354, 326] on div "14" at bounding box center [359, 348] width 38 height 389
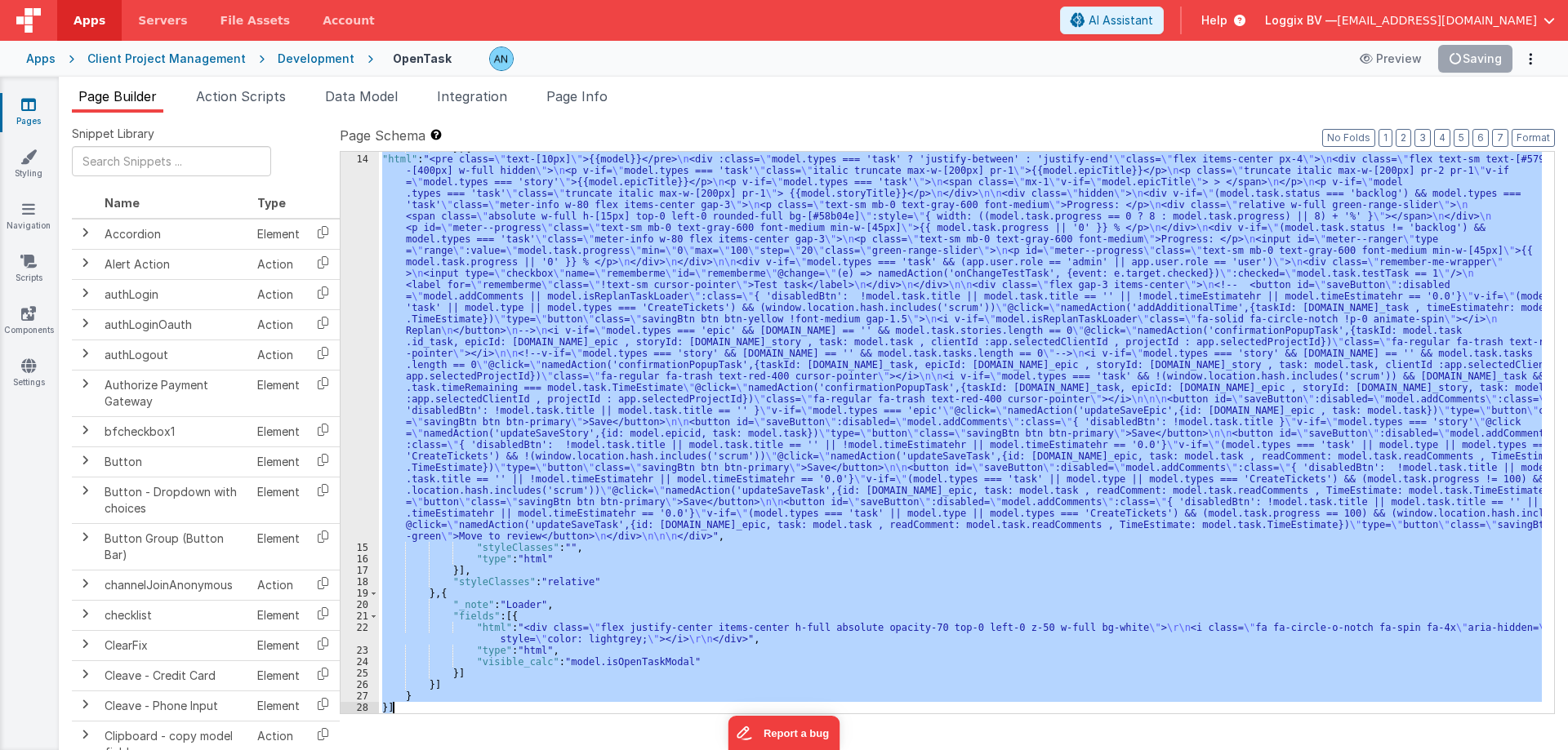
click at [354, 326] on div "14" at bounding box center [359, 348] width 38 height 389
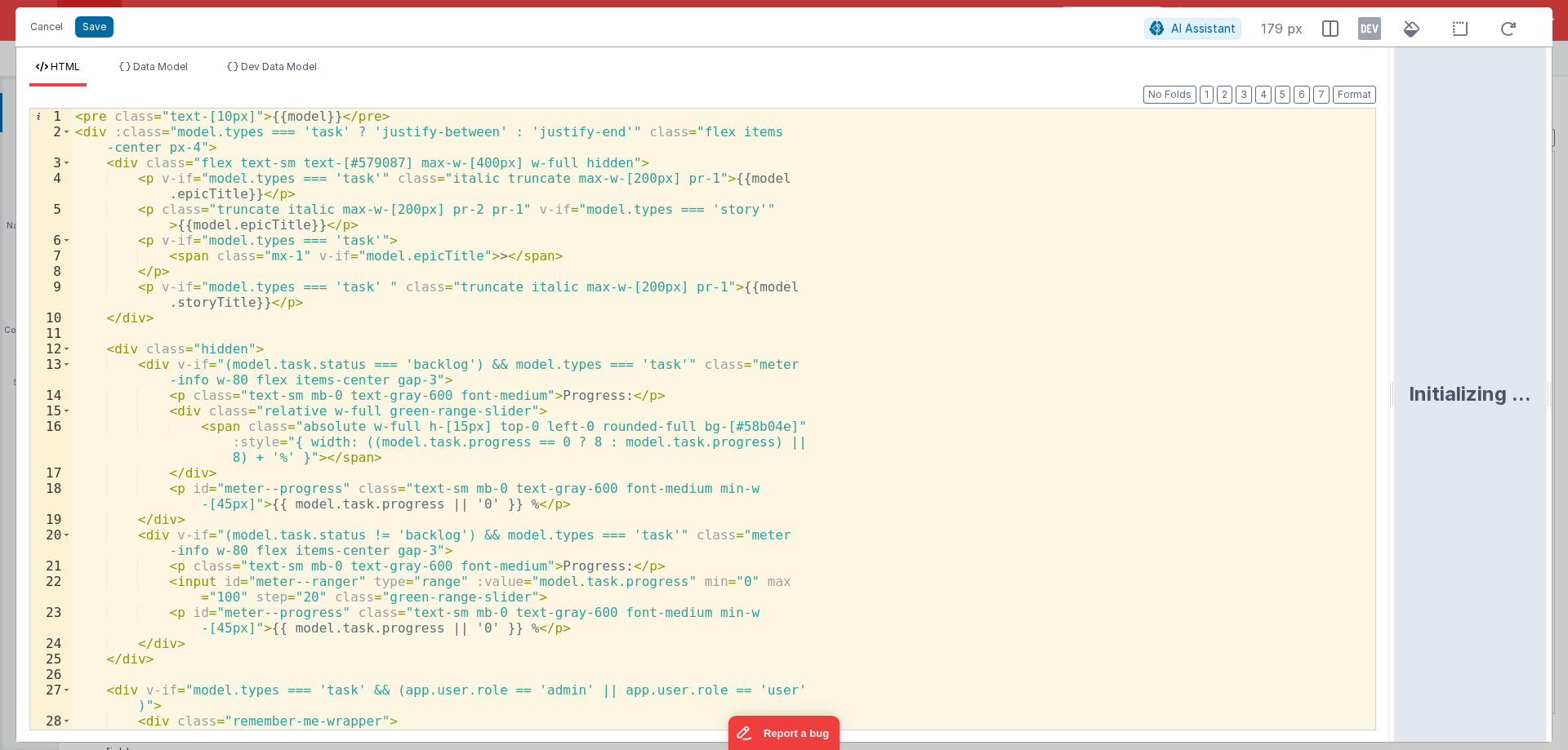
drag, startPoint x: 781, startPoint y: 394, endPoint x: 1567, endPoint y: 392, distance: 786.0
click at [1567, 389] on html "Cancel Save AI Assistant 179 px HTML Data Model Dev Data Model Format 7 6 5 4 3…" at bounding box center [784, 375] width 1568 height 750
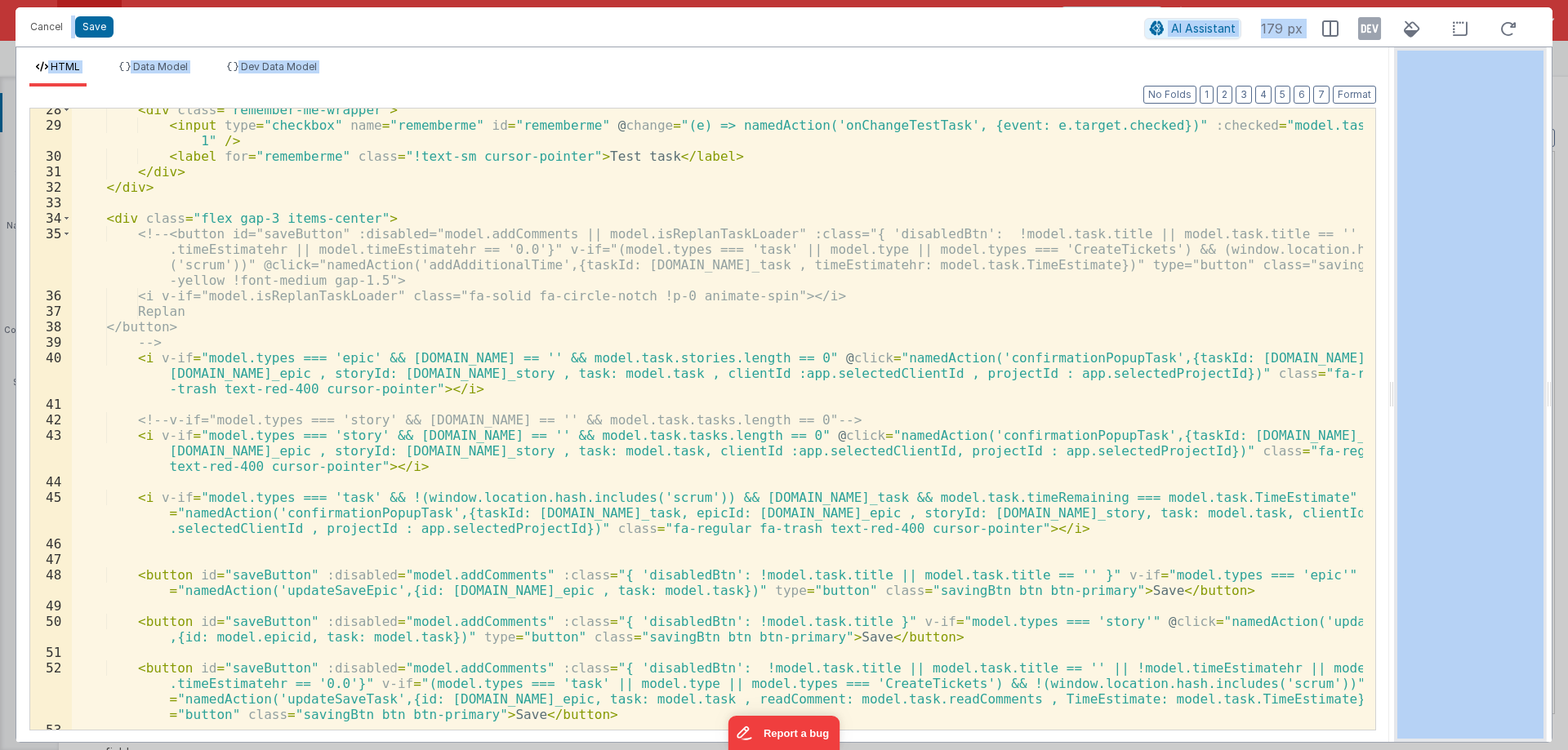
scroll to position [441, 0]
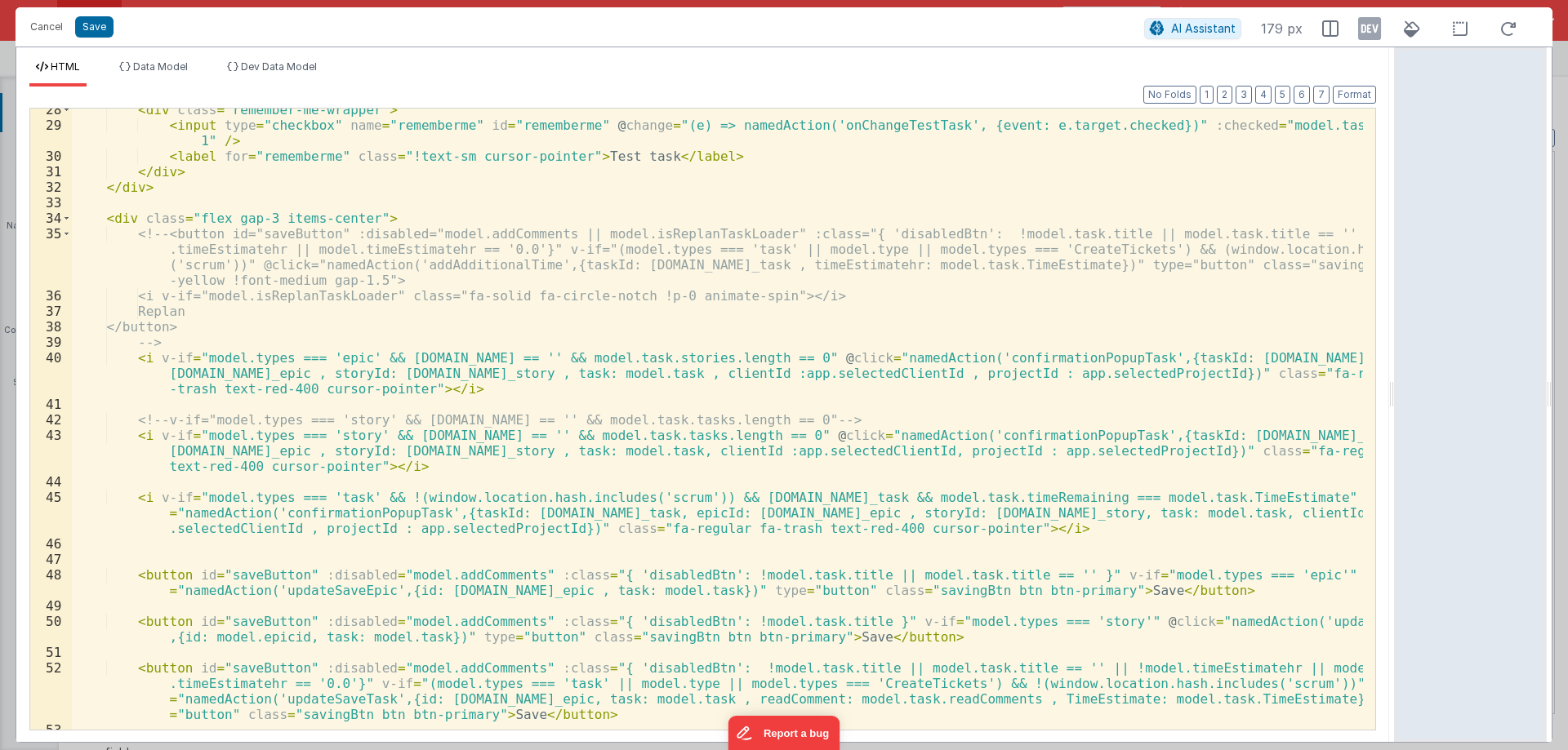
click at [443, 355] on div "< div class = "remember-me-wrapper" > < input type = "checkbox" name = "remembe…" at bounding box center [716, 451] width 1291 height 699
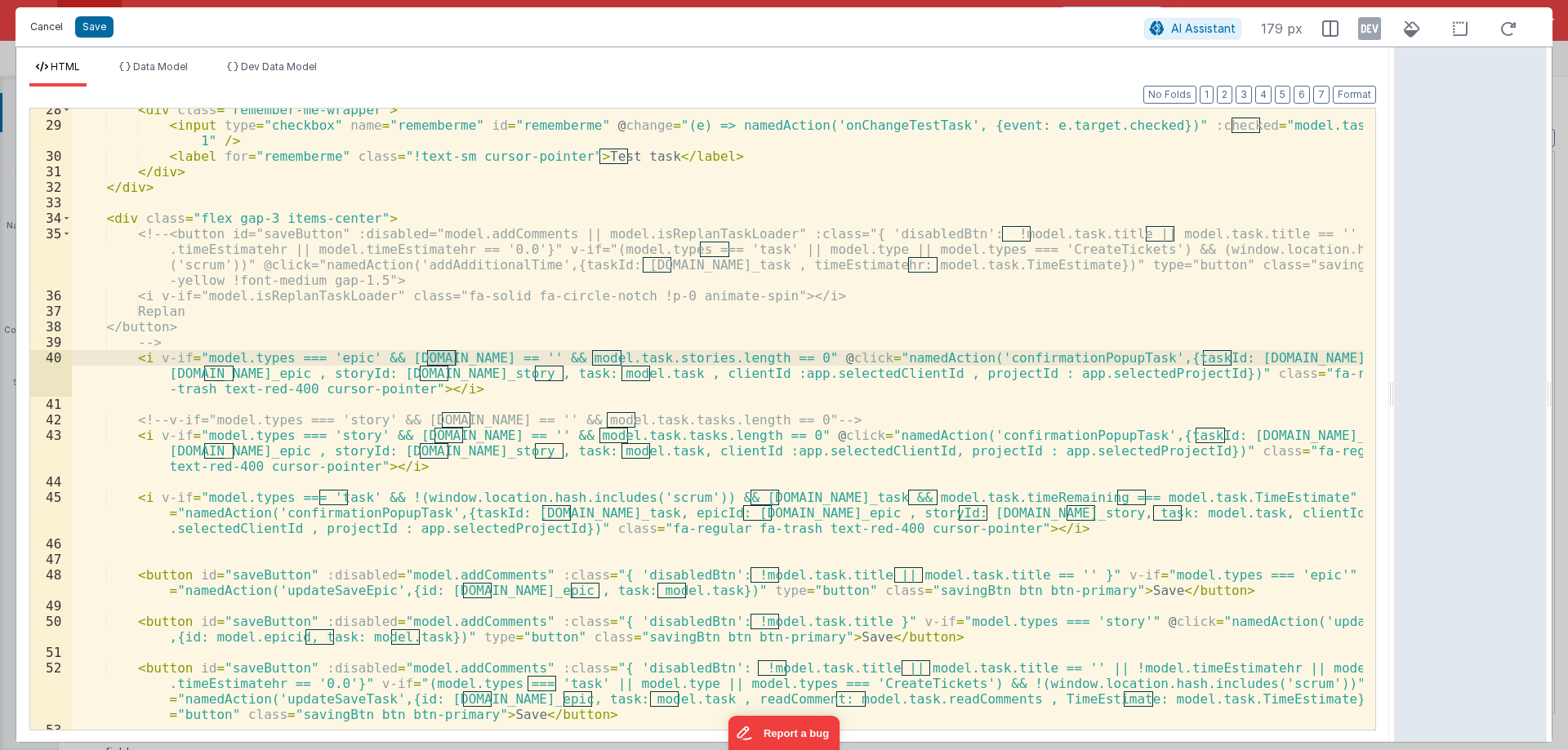
click at [43, 30] on button "Cancel" at bounding box center [46, 27] width 49 height 23
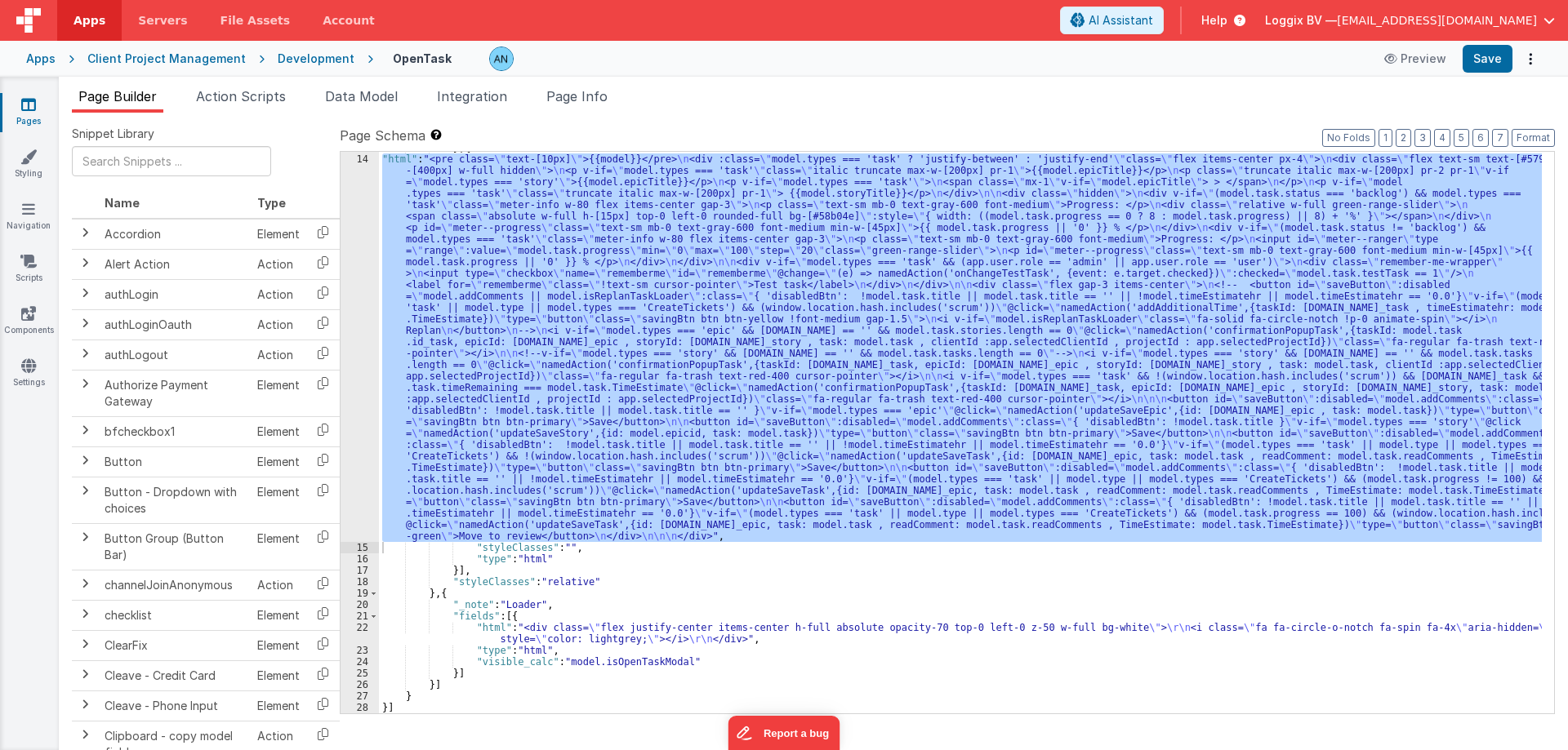
click at [277, 64] on div "Development" at bounding box center [315, 58] width 77 height 16
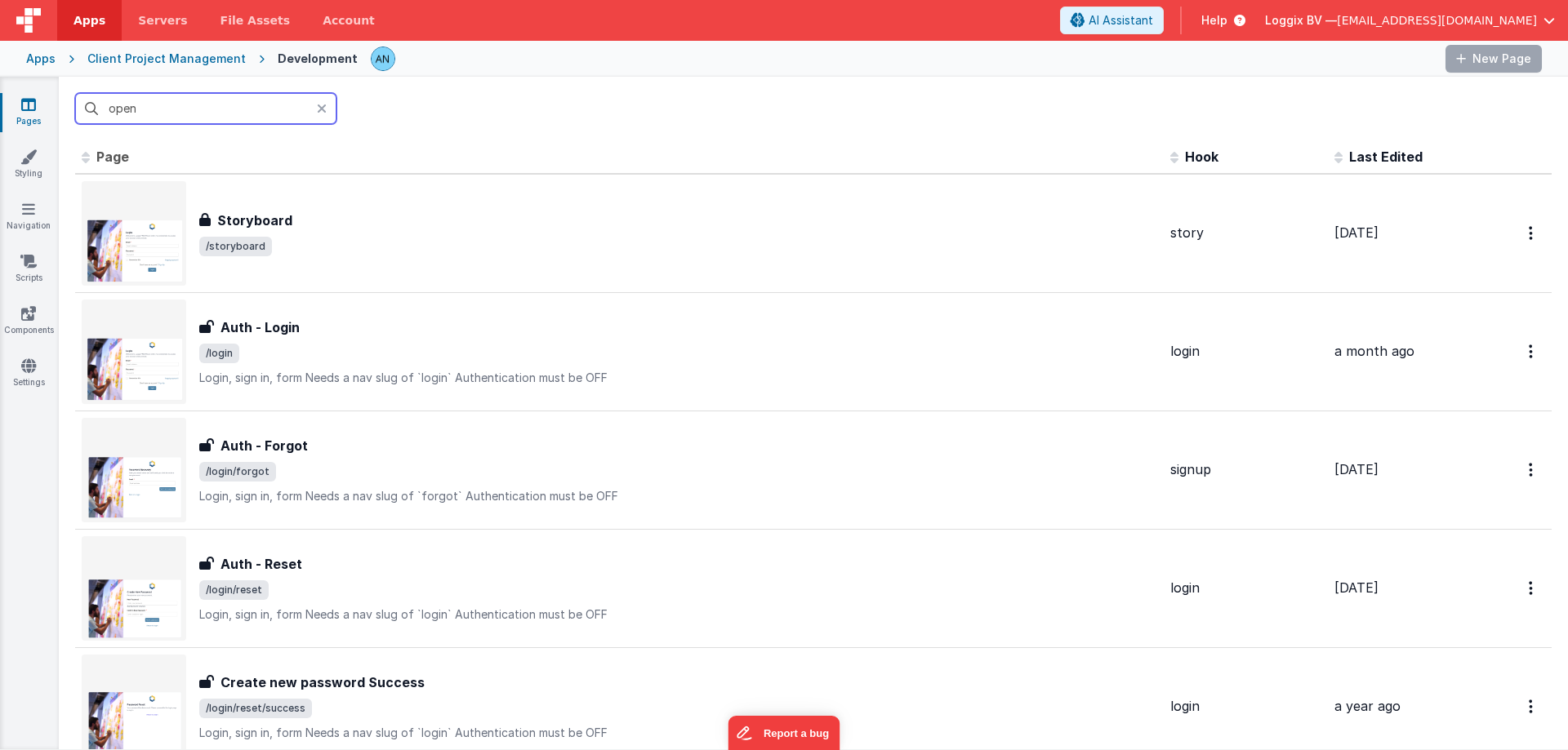
click at [167, 112] on input "open" at bounding box center [206, 108] width 261 height 31
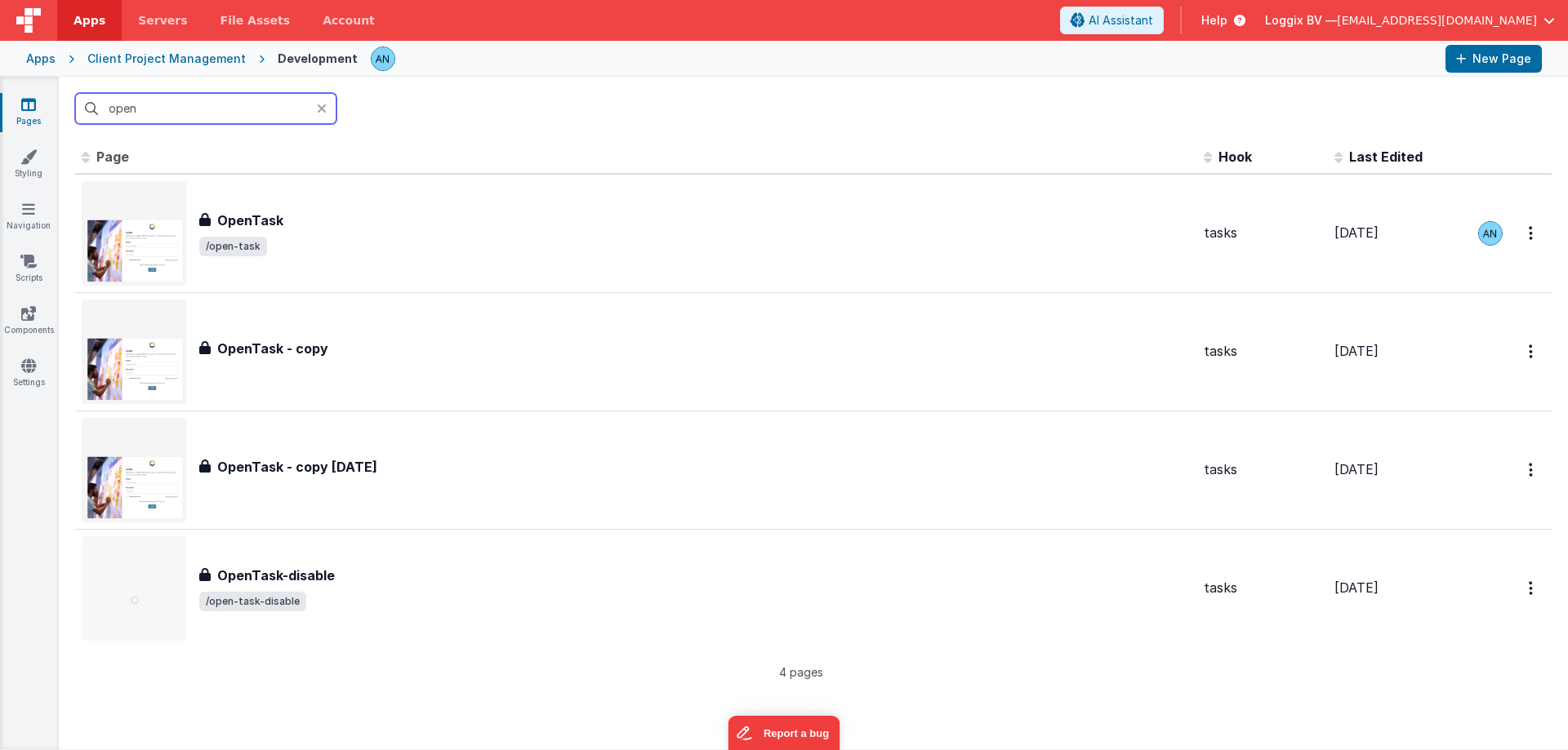
click at [167, 112] on input "open" at bounding box center [206, 108] width 261 height 31
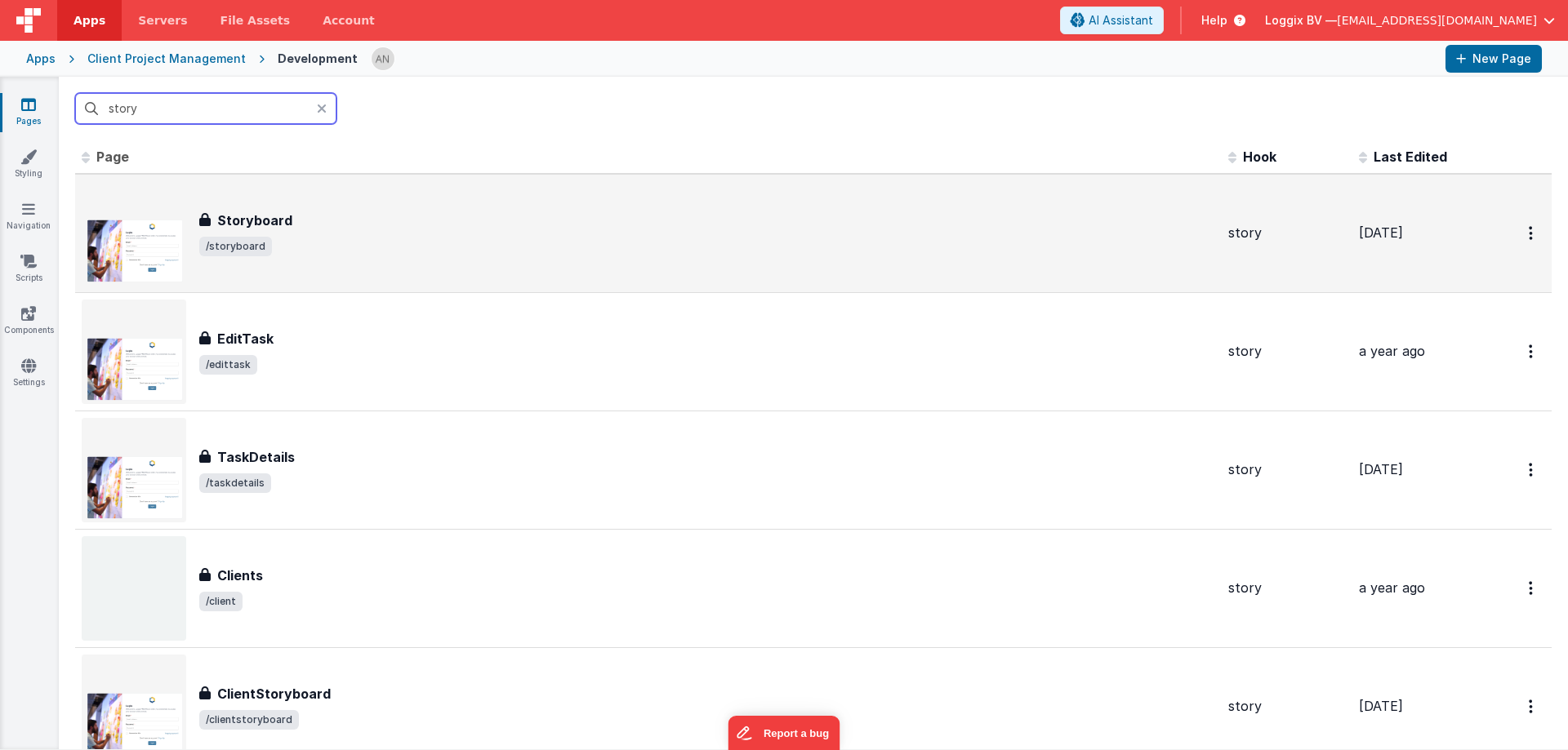
type input "story"
click at [323, 231] on div "Storyboard Storyboard /storyboard" at bounding box center [708, 233] width 1016 height 46
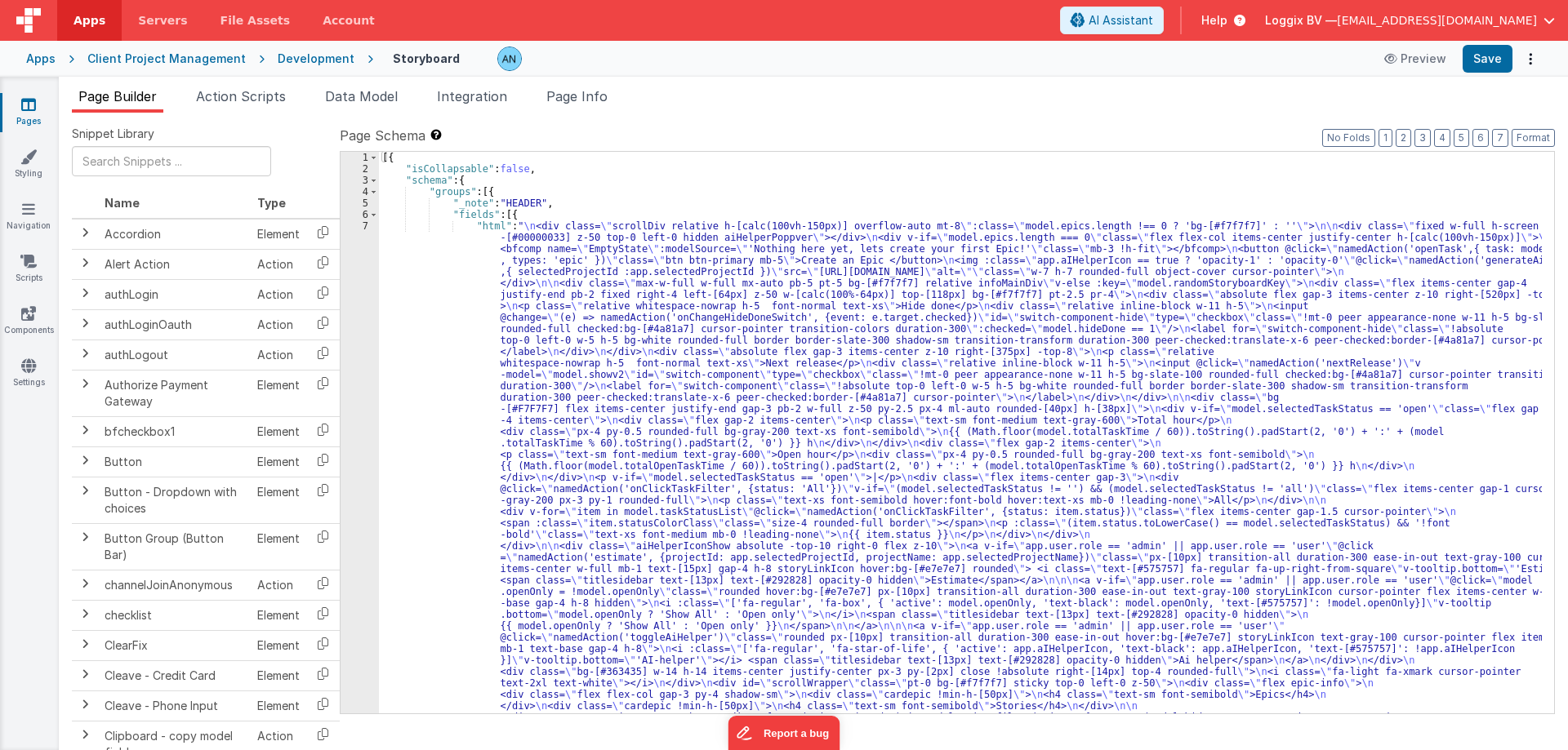
click at [223, 81] on div "Page Builder Action Scripts Data Model Integration Page Info Snippet Library Na…" at bounding box center [814, 413] width 1509 height 674
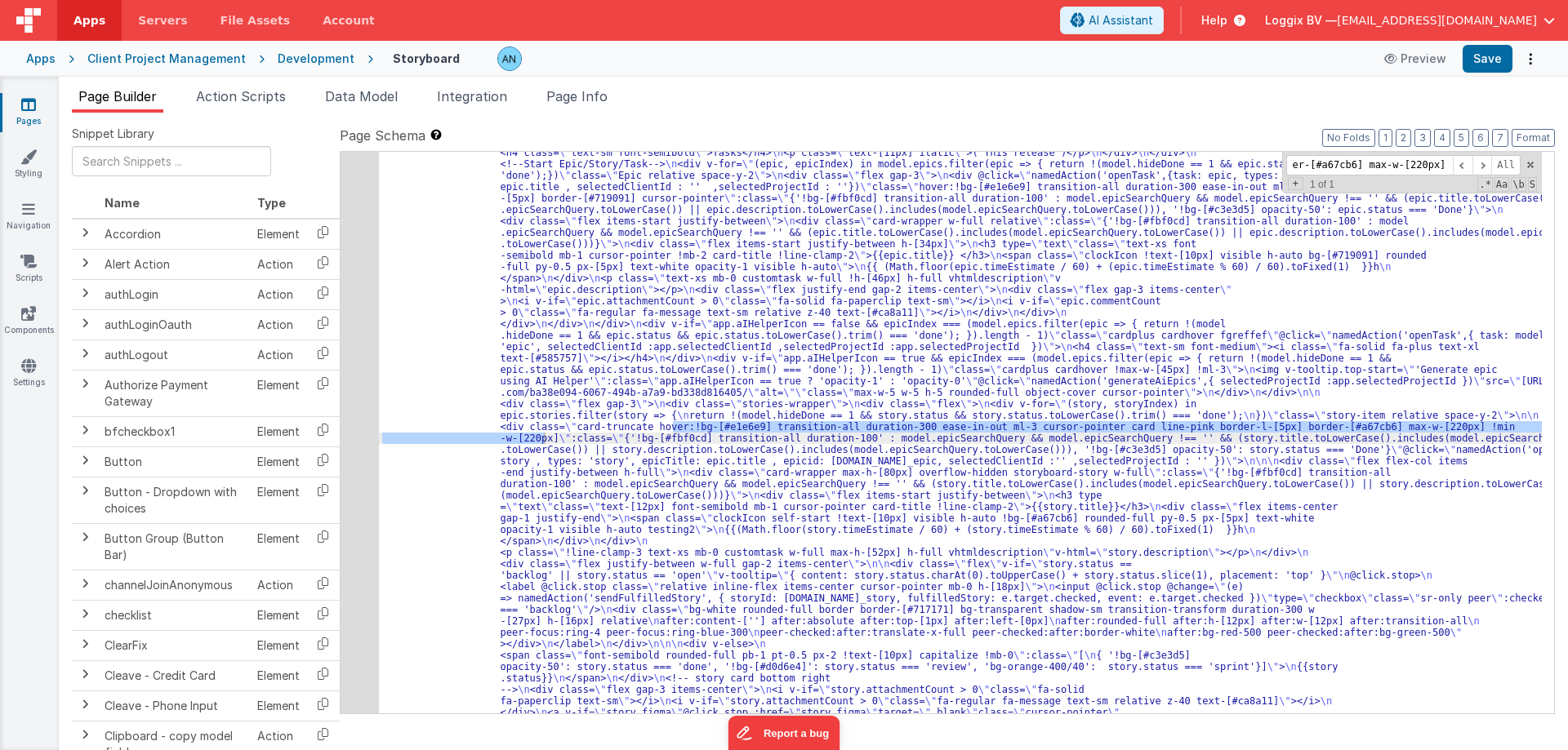
scroll to position [1034, 0]
type input "card-truncate hover:!bg-[#e1e6e9] transition-all duration-300 ease-in-out ml-3 …"
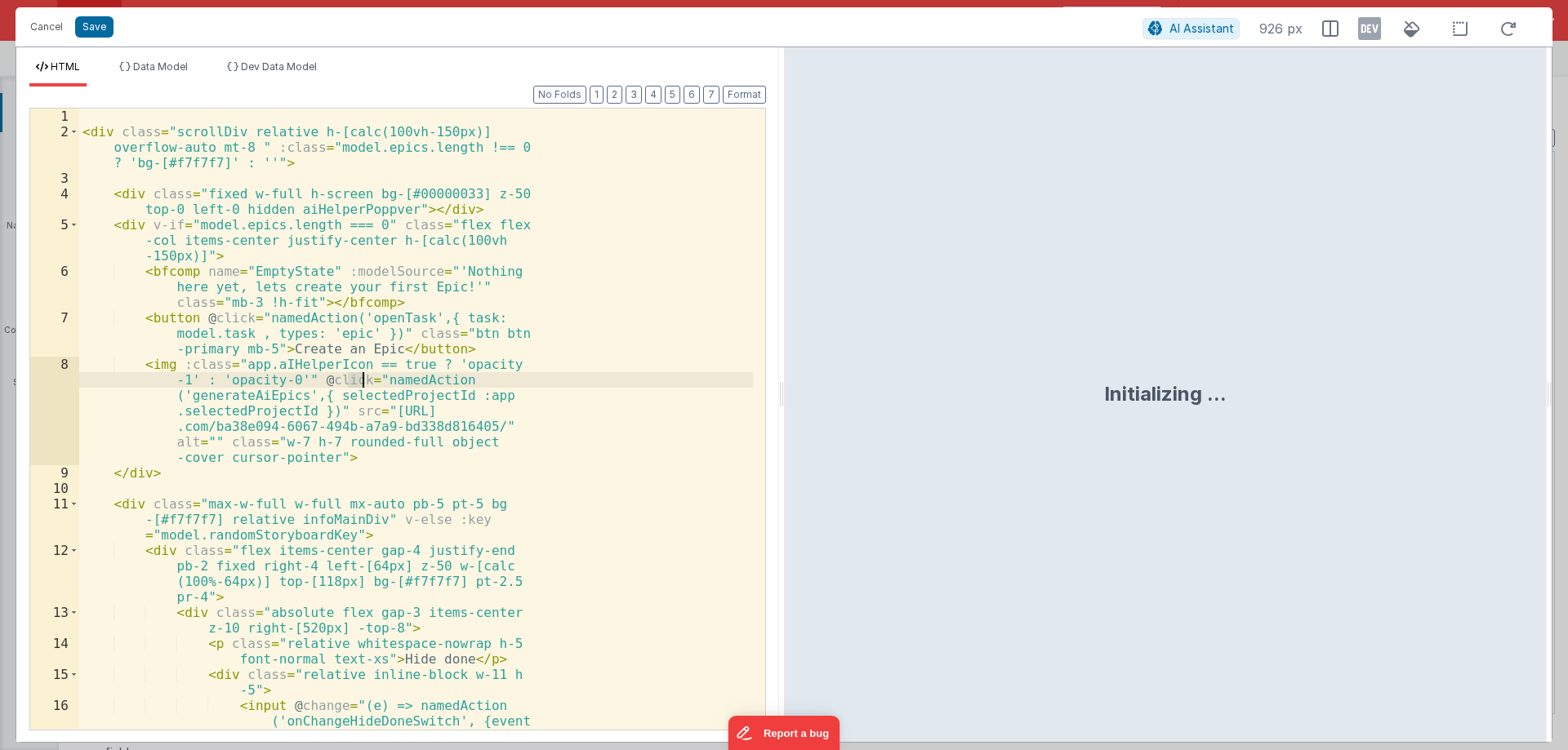
scroll to position [0, 0]
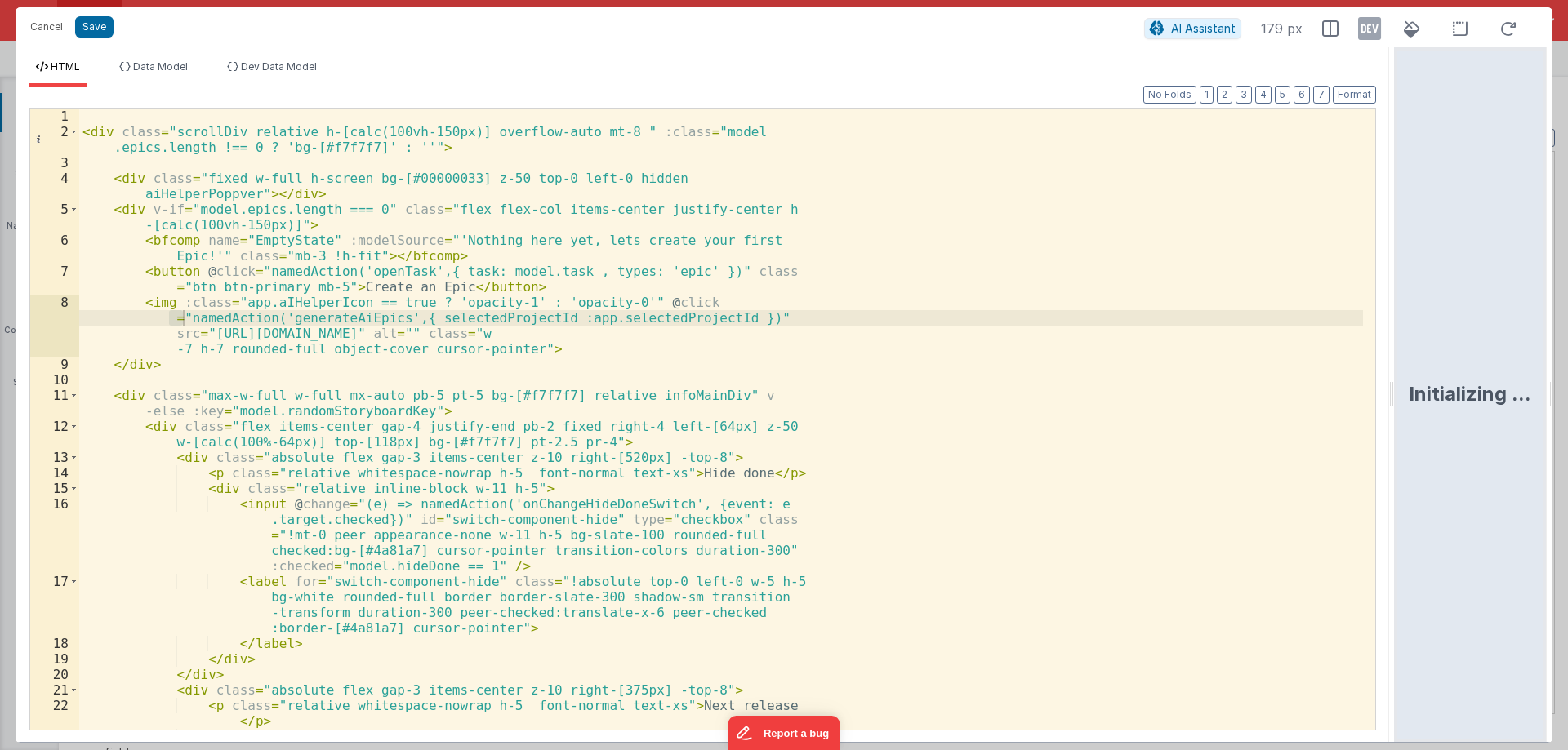
drag, startPoint x: 782, startPoint y: 390, endPoint x: 1567, endPoint y: 369, distance: 785.3
click at [1567, 369] on html "Cancel Save AI Assistant 179 px HTML Data Model Dev Data Model Format 7 6 5 4 3…" at bounding box center [784, 375] width 1568 height 750
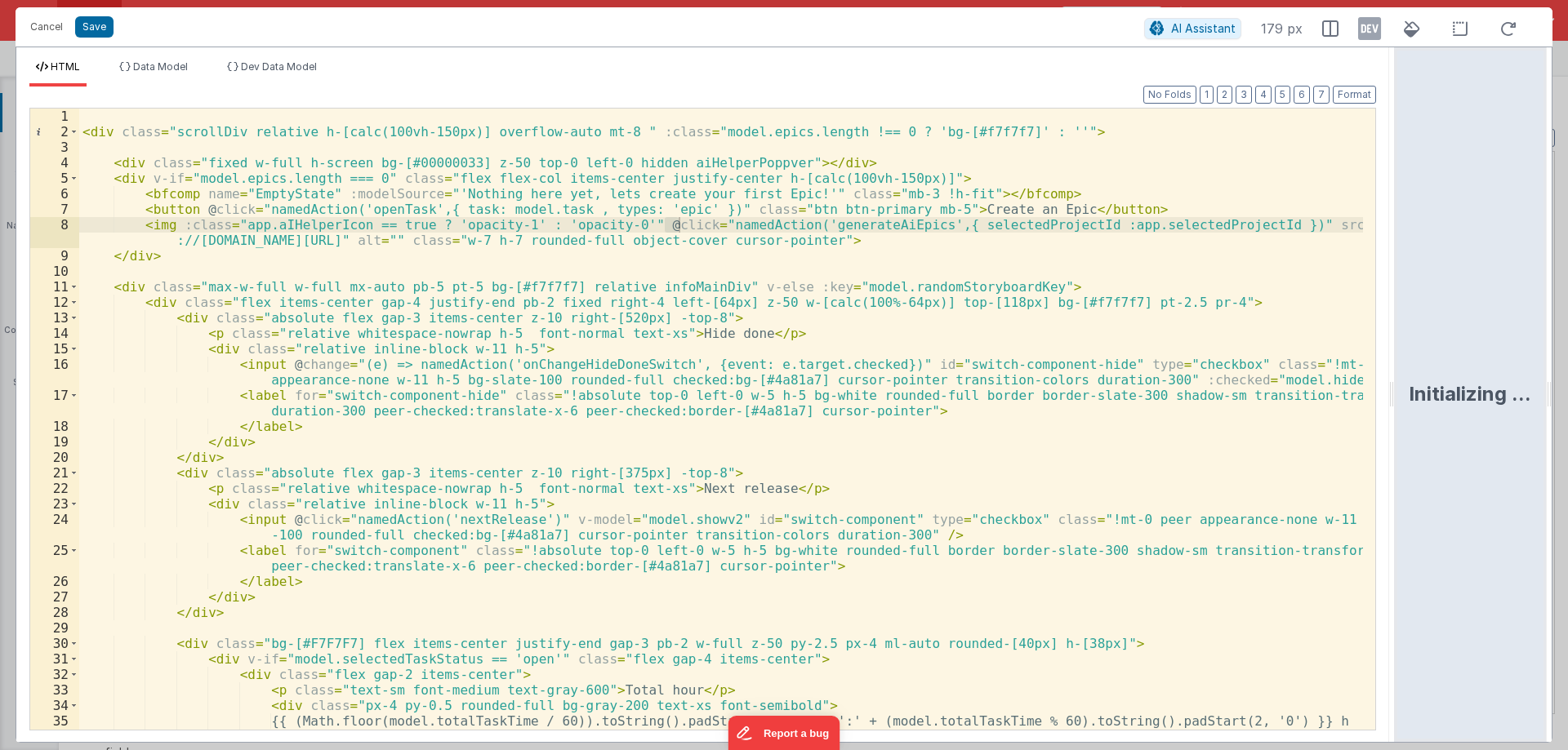
click at [724, 451] on div "< div class = "scrollDiv relative h-[calc(100vh-150px)] overflow-auto mt-8 " :c…" at bounding box center [721, 435] width 1284 height 652
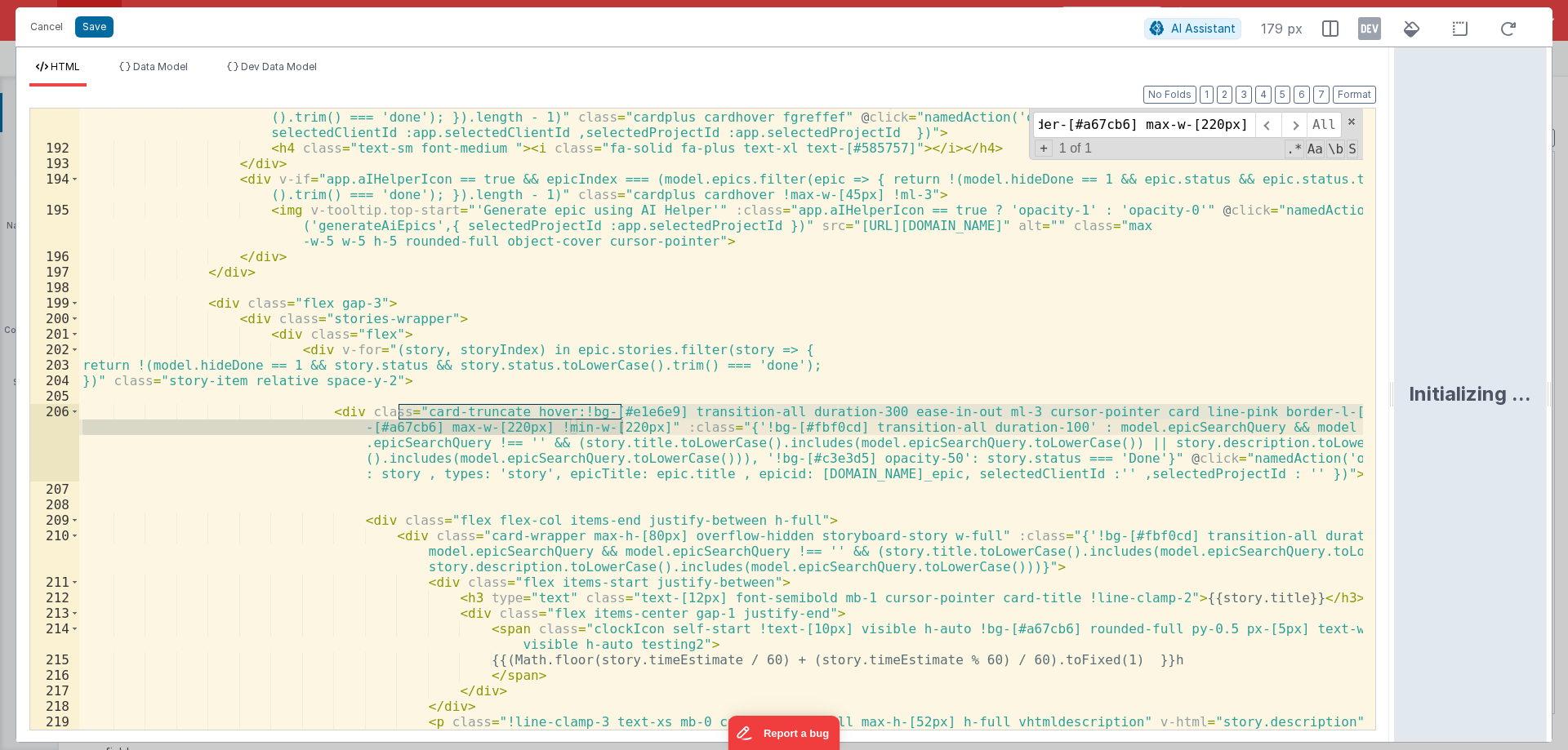
scroll to position [3584, 0]
type input "card-truncate hover:!bg-[#e1e6e9] transition-all duration-300 ease-in-out ml-3 …"
click at [34, 26] on button "Cancel" at bounding box center [46, 27] width 49 height 23
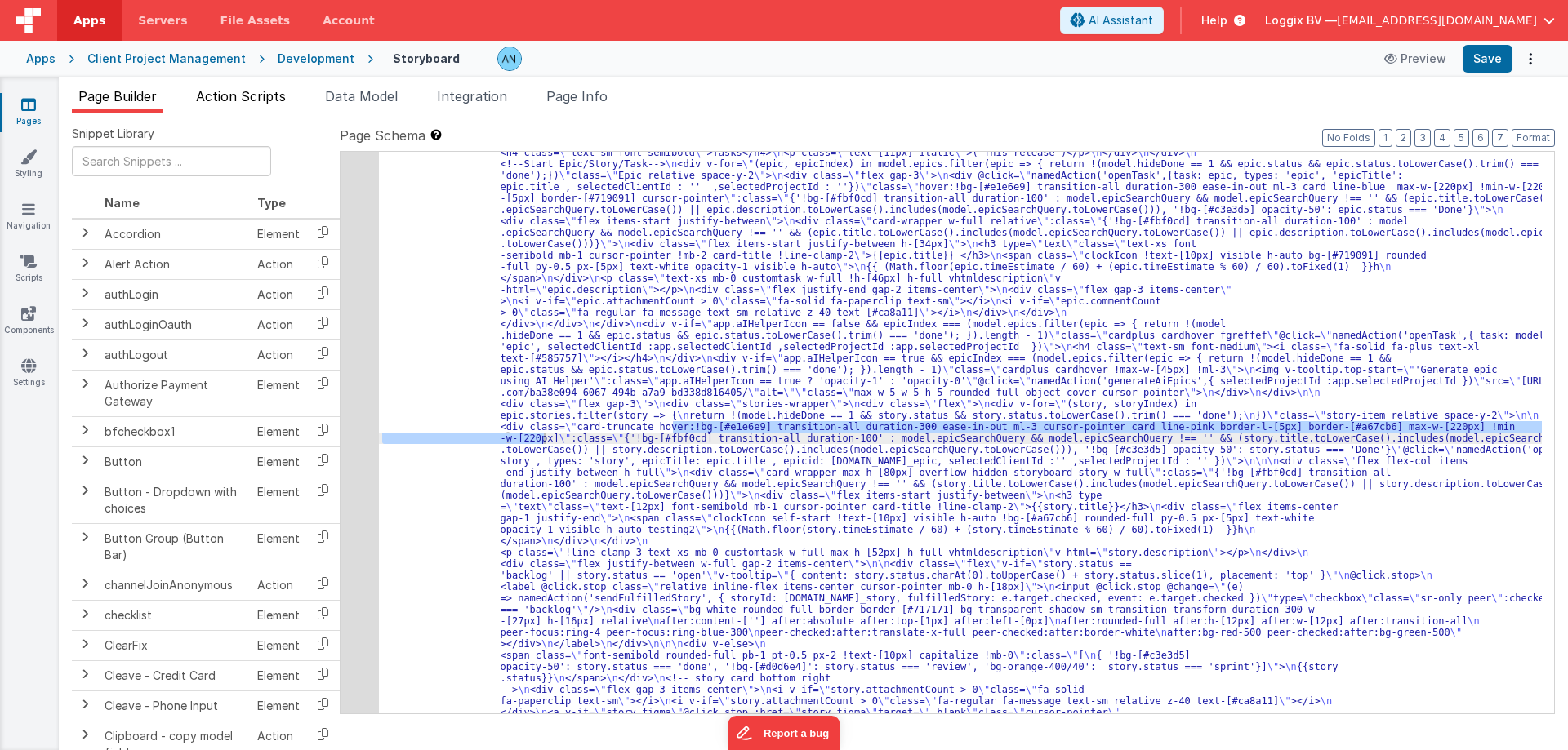
click at [218, 92] on span "Action Scripts" at bounding box center [241, 96] width 90 height 16
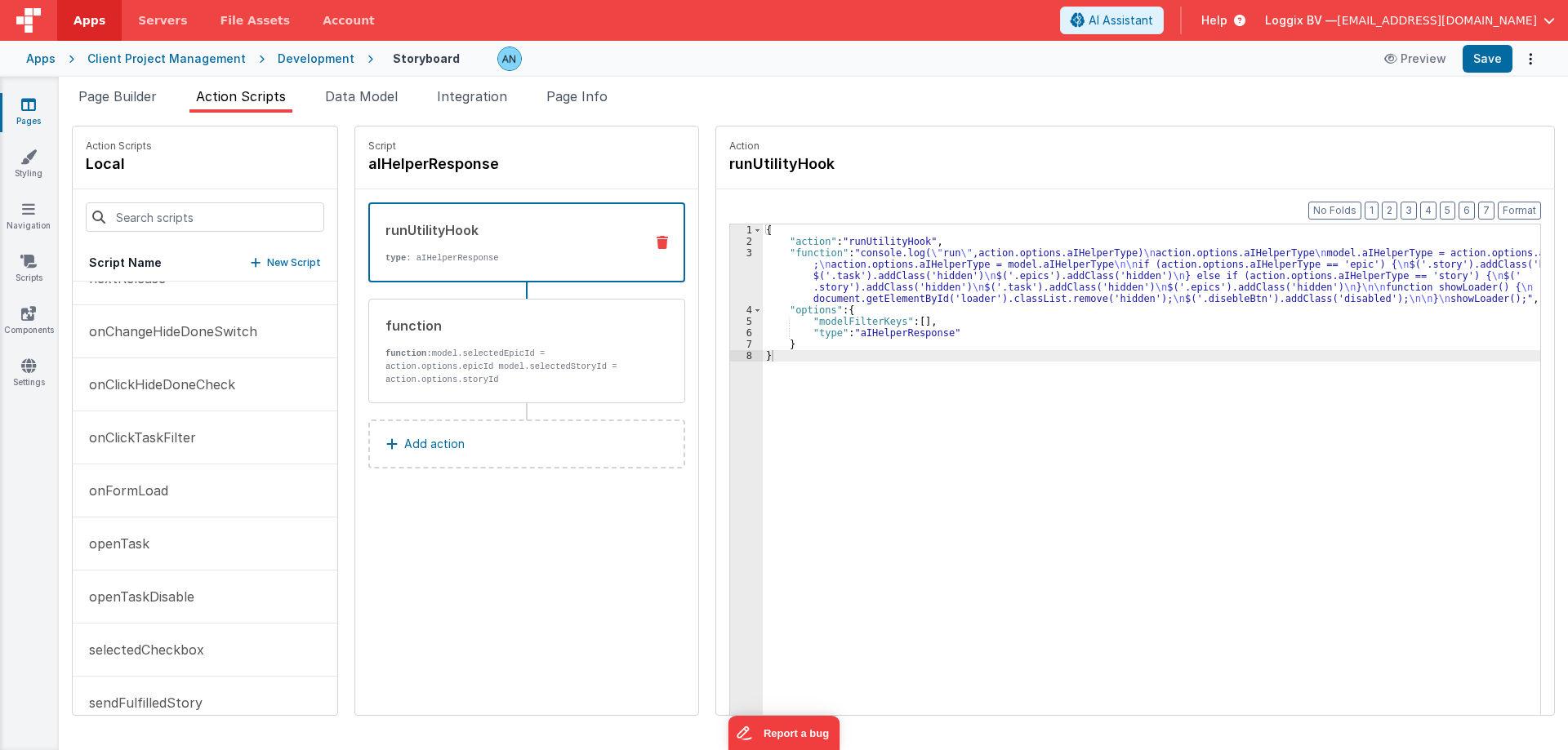
scroll to position [408, 0]
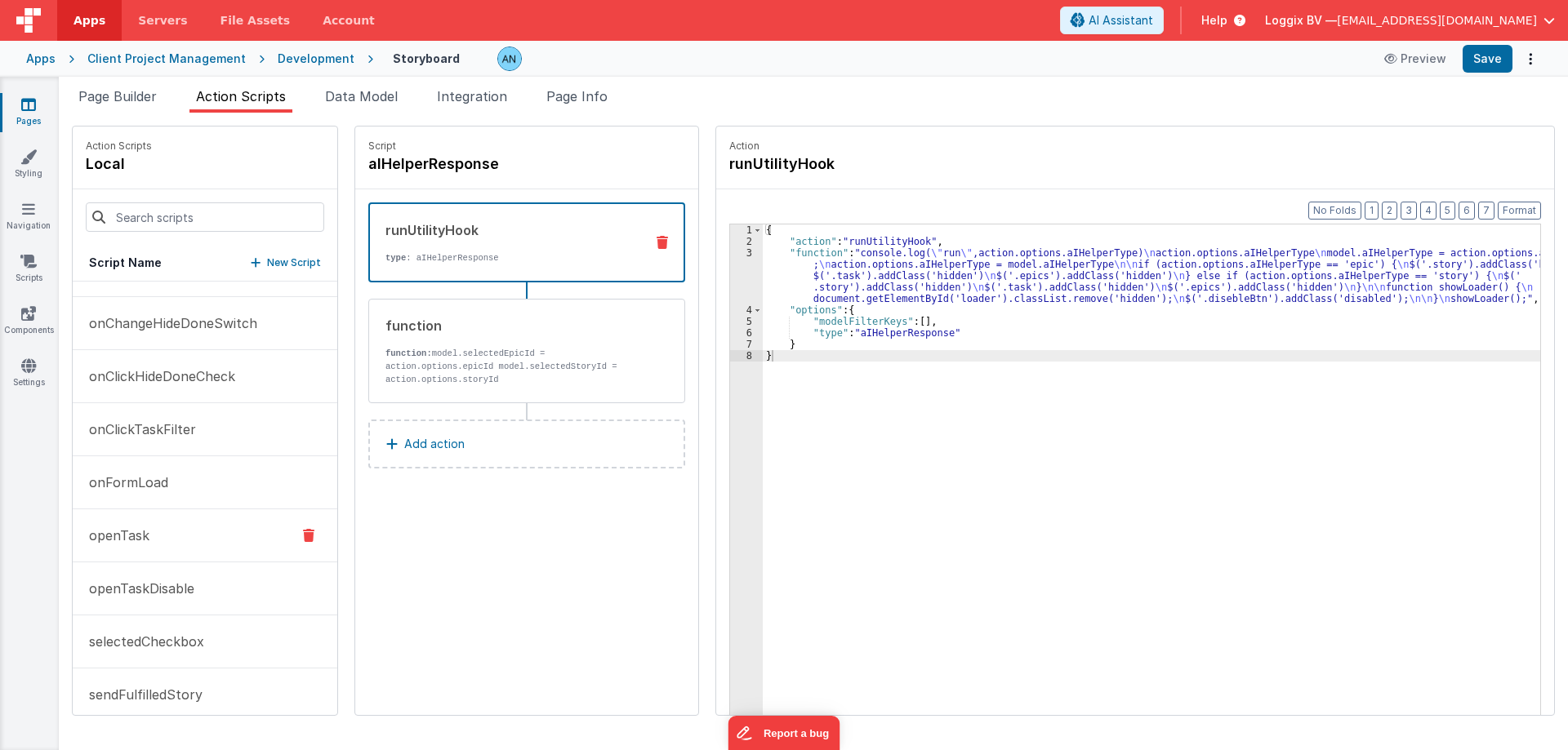
click at [110, 527] on p "openTask" at bounding box center [114, 535] width 70 height 19
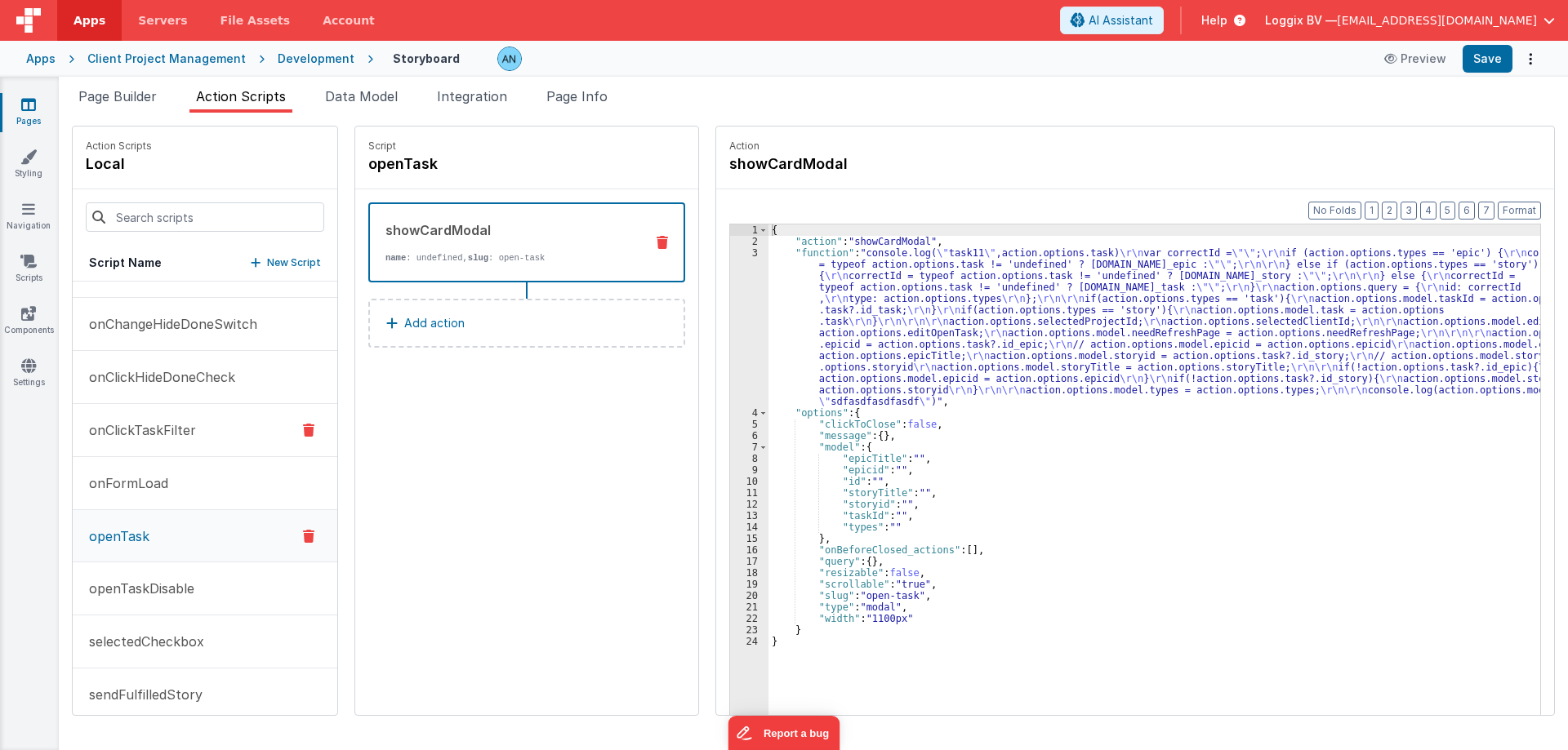
scroll to position [409, 0]
click at [807, 316] on div "{ "action" : "showCardModal" , "function" : "console.log( \" task11 \" ,action.…" at bounding box center [1162, 506] width 787 height 564
click at [730, 288] on div "3" at bounding box center [748, 327] width 38 height 160
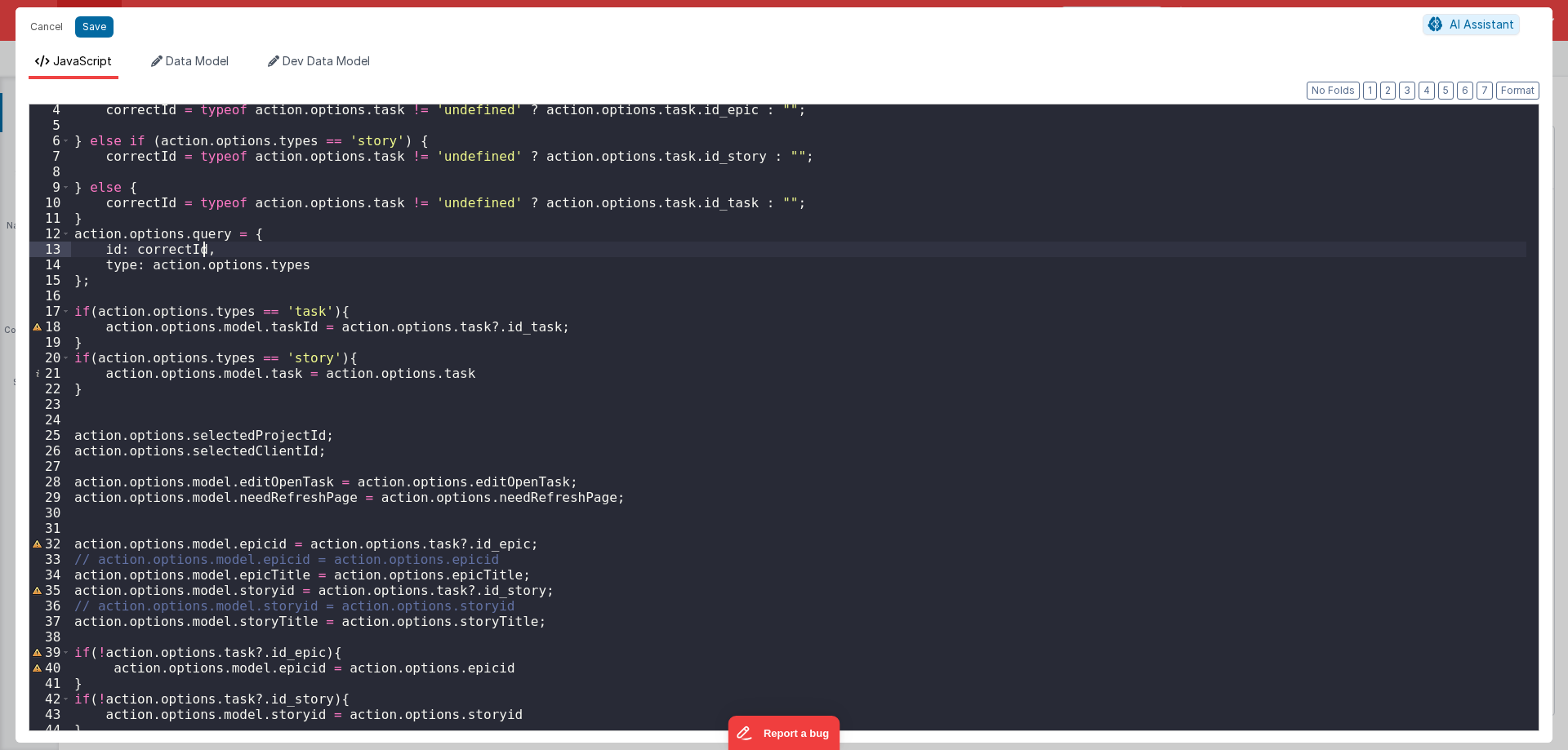
scroll to position [118, 0]
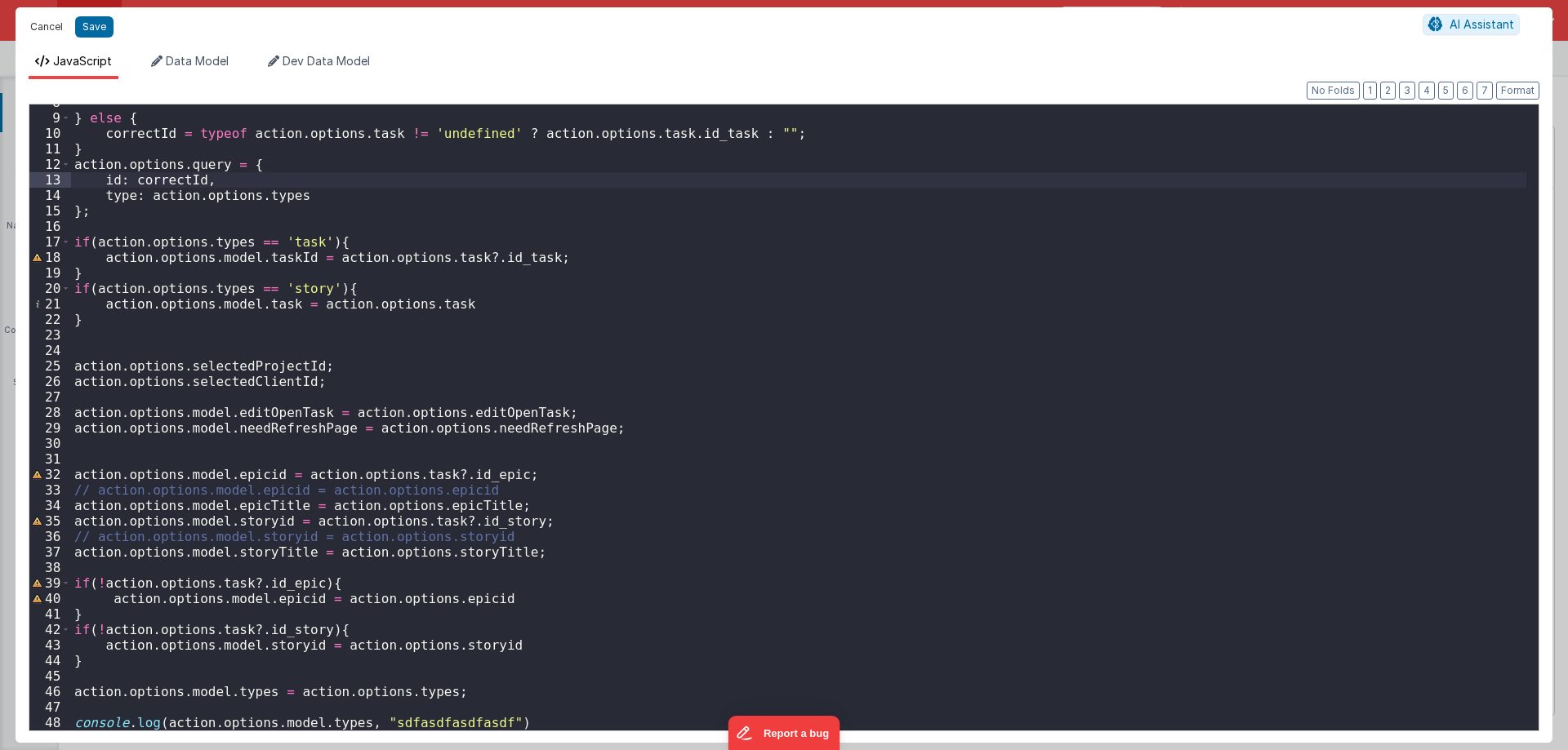
click at [39, 20] on button "Cancel" at bounding box center [46, 27] width 49 height 23
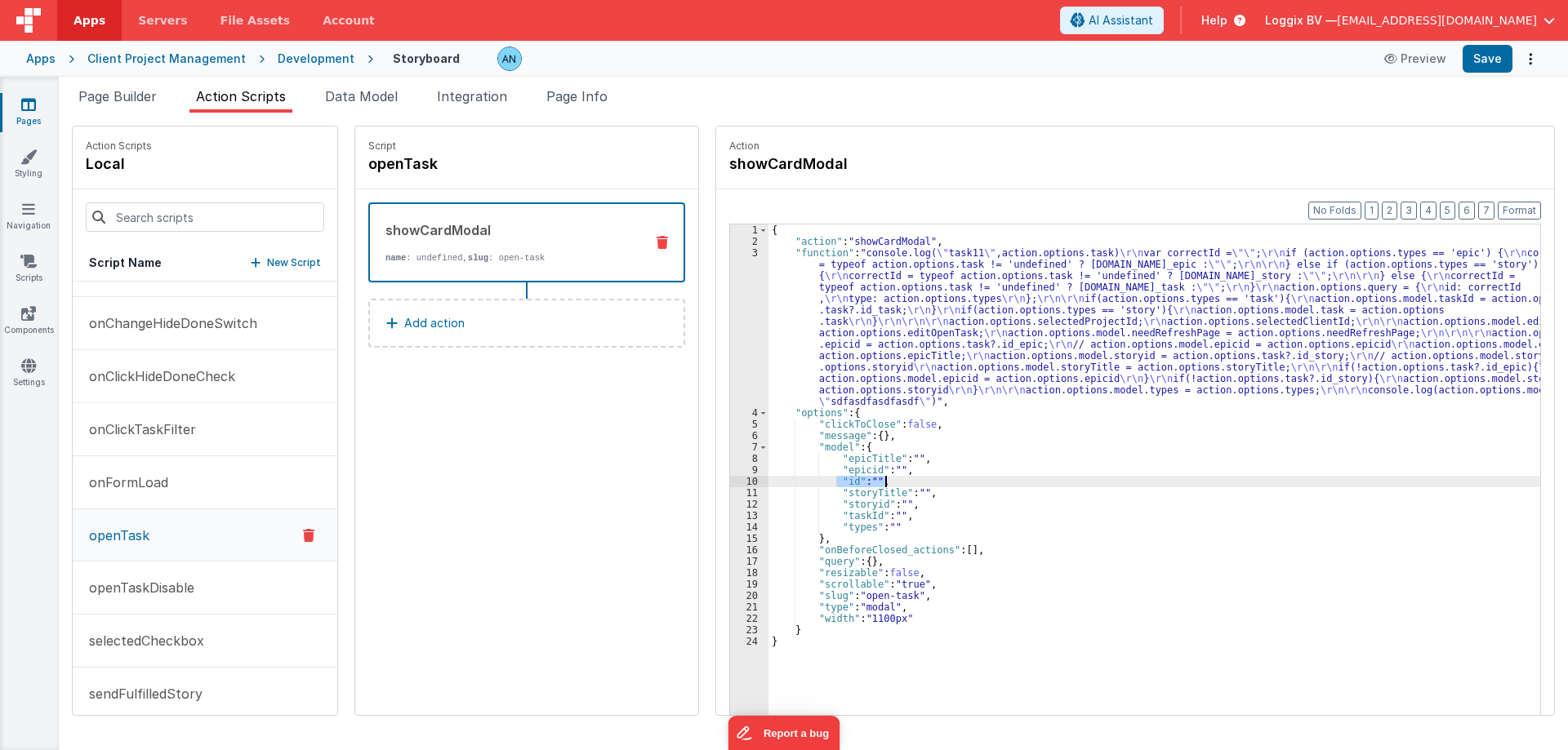
drag, startPoint x: 821, startPoint y: 481, endPoint x: 867, endPoint y: 481, distance: 46.0
click at [867, 481] on div "{ "action" : "showCardModal" , "function" : "console.log( \" task11 \" ,action.…" at bounding box center [1162, 506] width 787 height 564
click at [1481, 58] on button "Save" at bounding box center [1487, 58] width 49 height 27
click at [975, 509] on div "{ "action" : "showCardModal" , "function" : "console.log( \" task11 \" ,action.…" at bounding box center [1162, 506] width 787 height 564
click at [942, 495] on div "{ "action" : "showCardModal" , "function" : "console.log( \" task11 \" ,action.…" at bounding box center [1162, 506] width 787 height 564
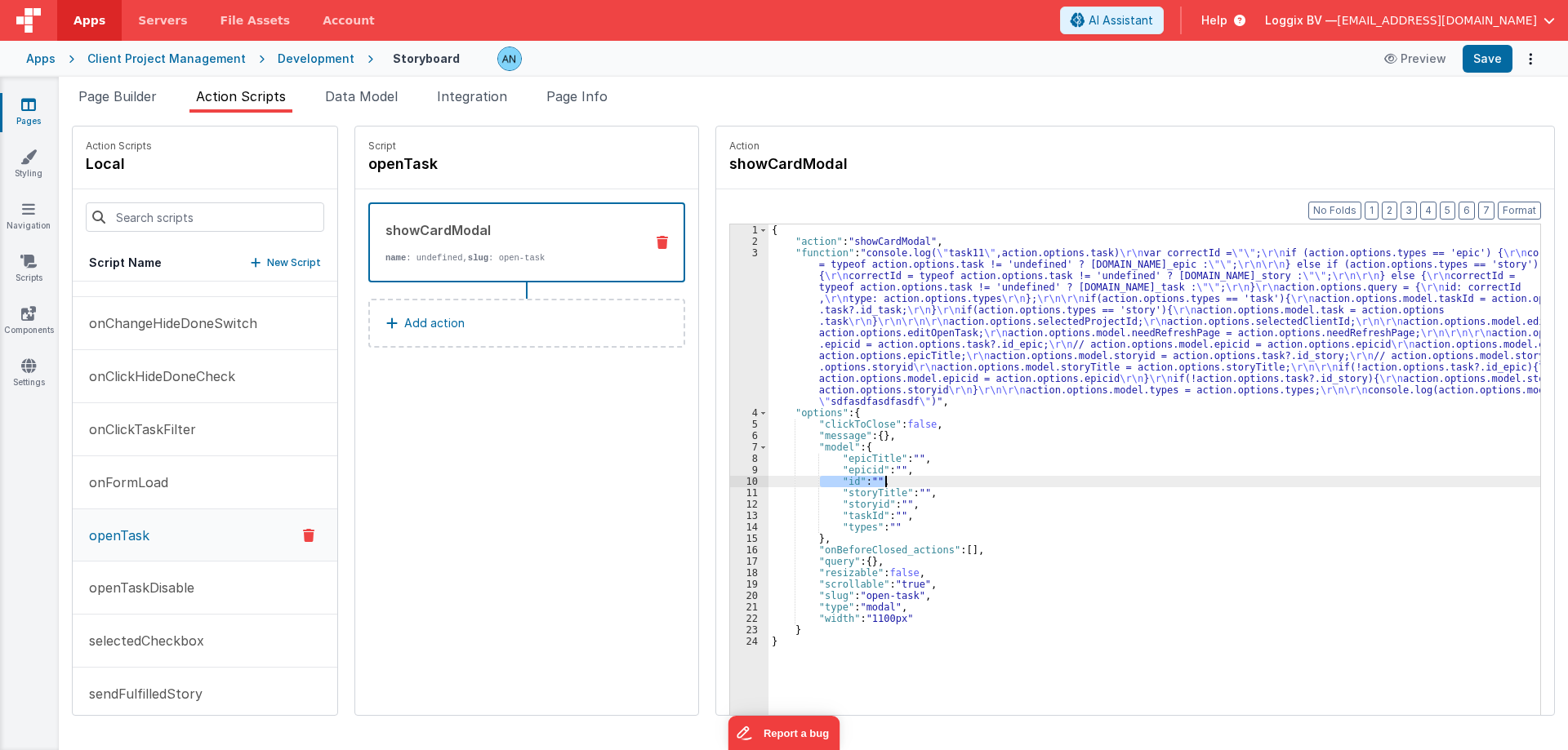
drag, startPoint x: 807, startPoint y: 480, endPoint x: 909, endPoint y: 486, distance: 102.2
click at [909, 486] on div "{ "action" : "showCardModal" , "function" : "console.log( \" task11 \" ,action.…" at bounding box center [1162, 506] width 787 height 564
click at [1510, 54] on button "Save" at bounding box center [1487, 58] width 49 height 27
click at [829, 326] on div "{ "action" : "showCardModal" , "function" : "console.log( \" task11 \" ,action.…" at bounding box center [1162, 506] width 787 height 564
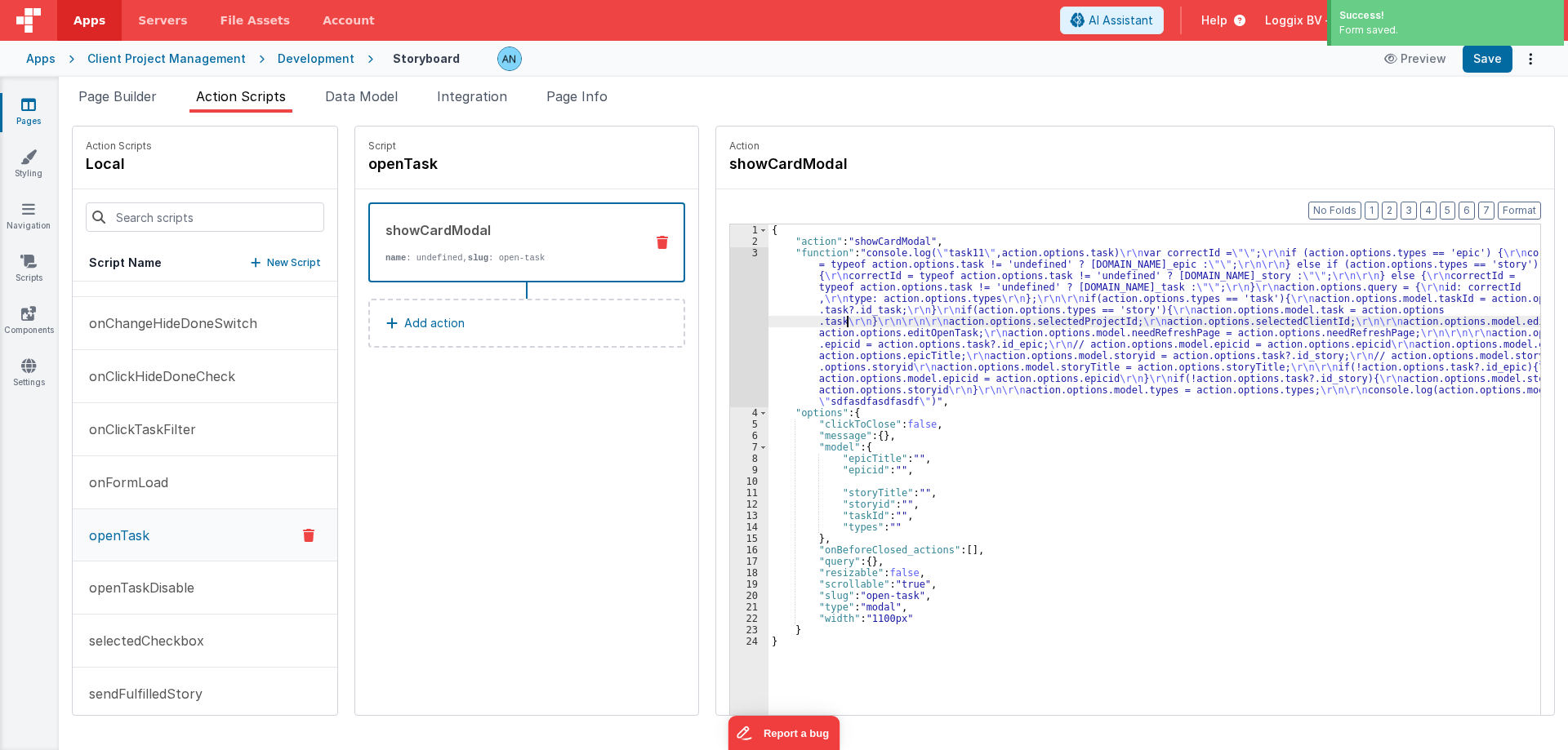
click at [730, 295] on div "3" at bounding box center [748, 327] width 38 height 160
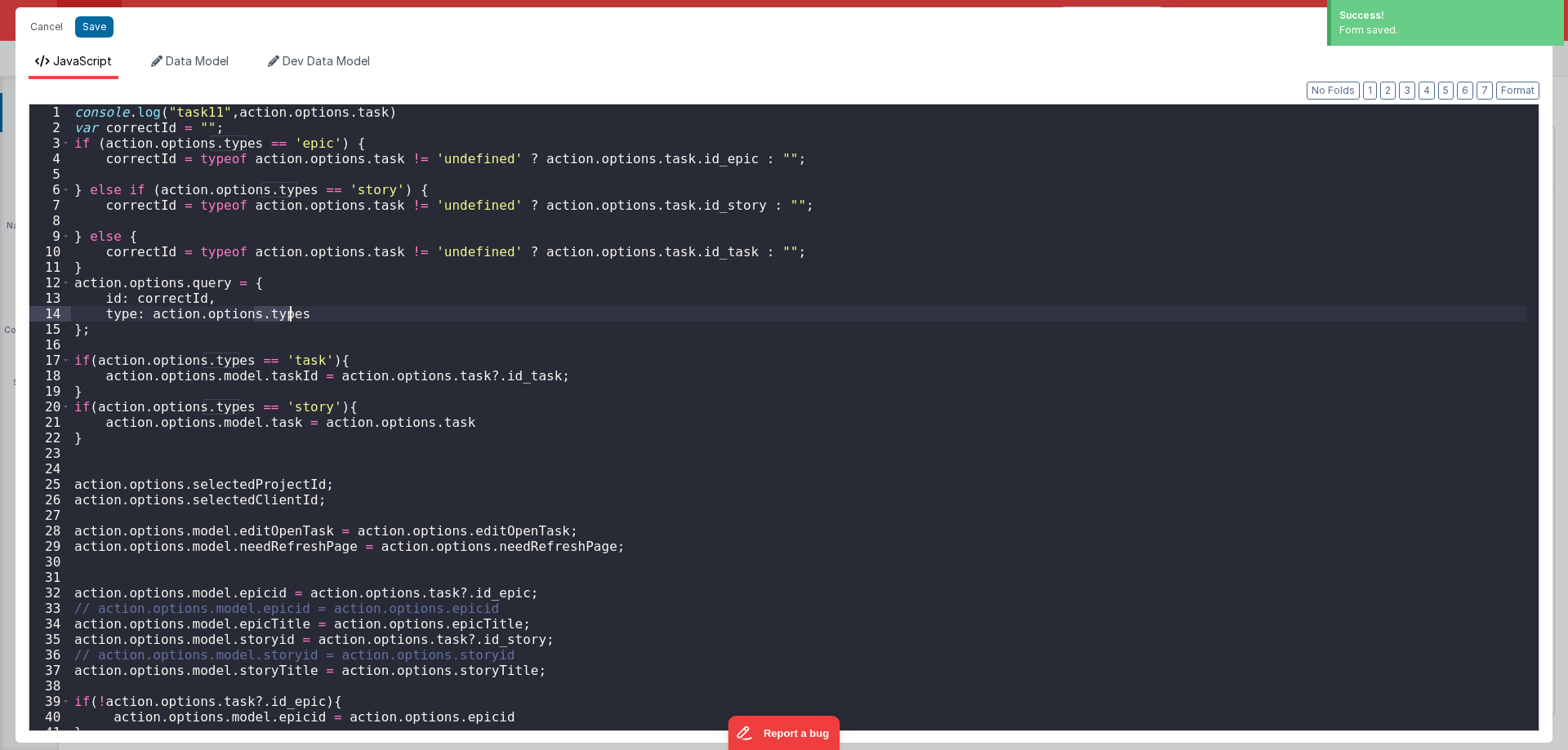
click at [724, 295] on div "console . log ( "task11" , action . options . task ) var correctId = "" ; if ( …" at bounding box center [798, 433] width 1455 height 657
click at [642, 323] on div "console . log ( "task11" , action . options . task ) var correctId = "" ; if ( …" at bounding box center [798, 433] width 1455 height 657
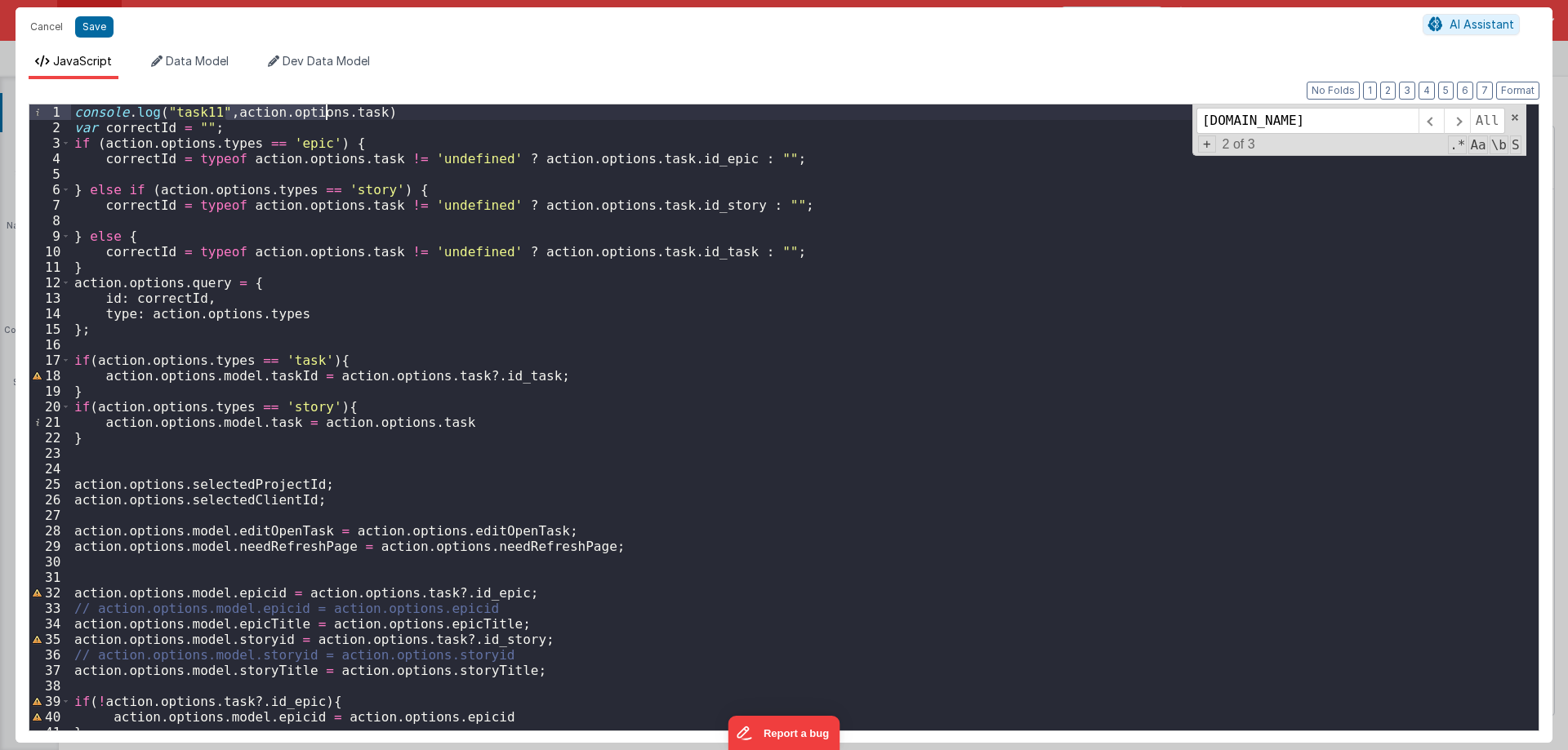
drag, startPoint x: 231, startPoint y: 111, endPoint x: 325, endPoint y: 115, distance: 94.1
click at [325, 115] on div "console . log ( "task11" , action . options . task ) var correctId = "" ; if ( …" at bounding box center [798, 433] width 1455 height 657
click at [1207, 118] on input "task.id" at bounding box center [1307, 121] width 222 height 27
paste input "action.options"
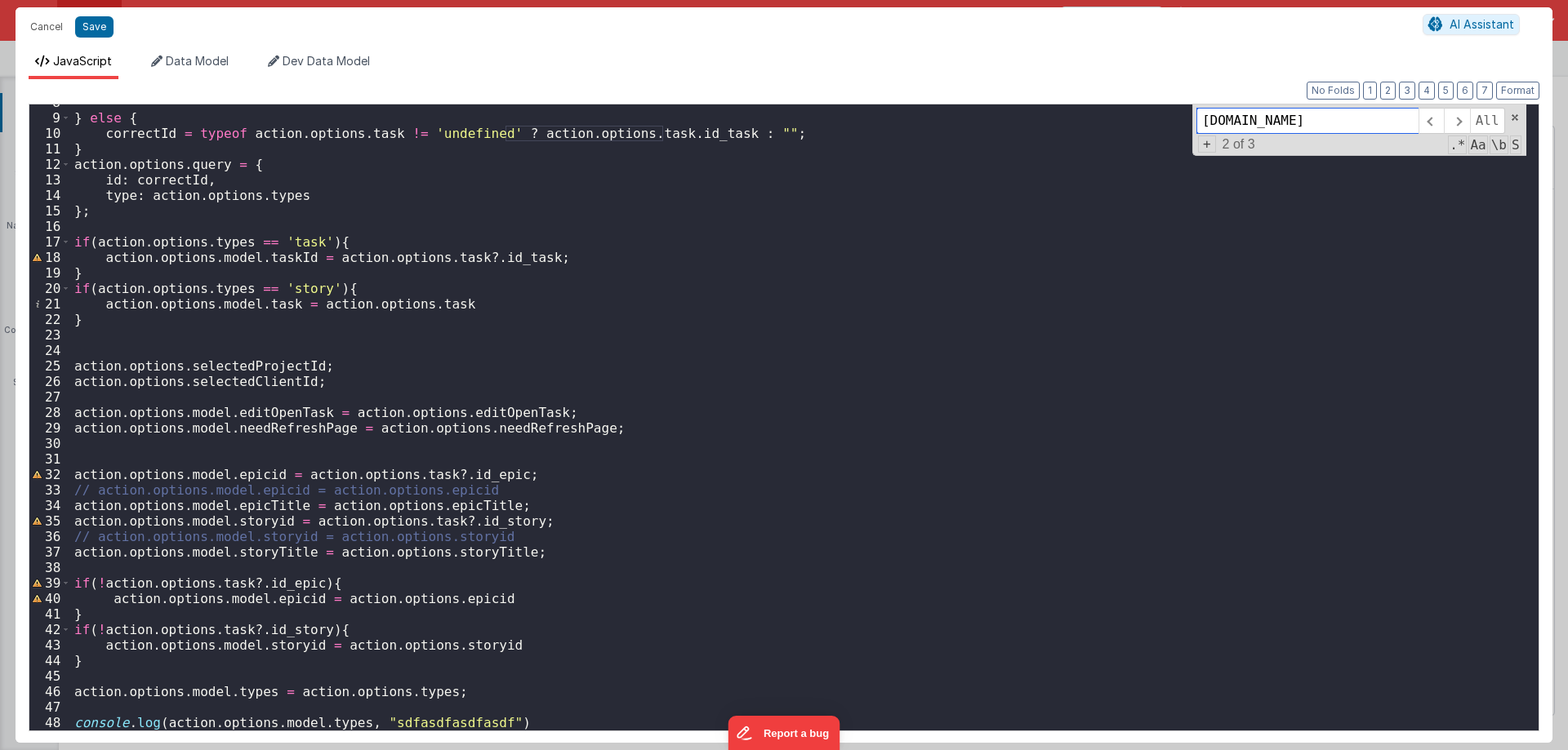
type input "action.options.task.id"
click at [536, 257] on div "} else { correctId = typeof action . options . task != 'undefined' ? action . o…" at bounding box center [798, 423] width 1455 height 657
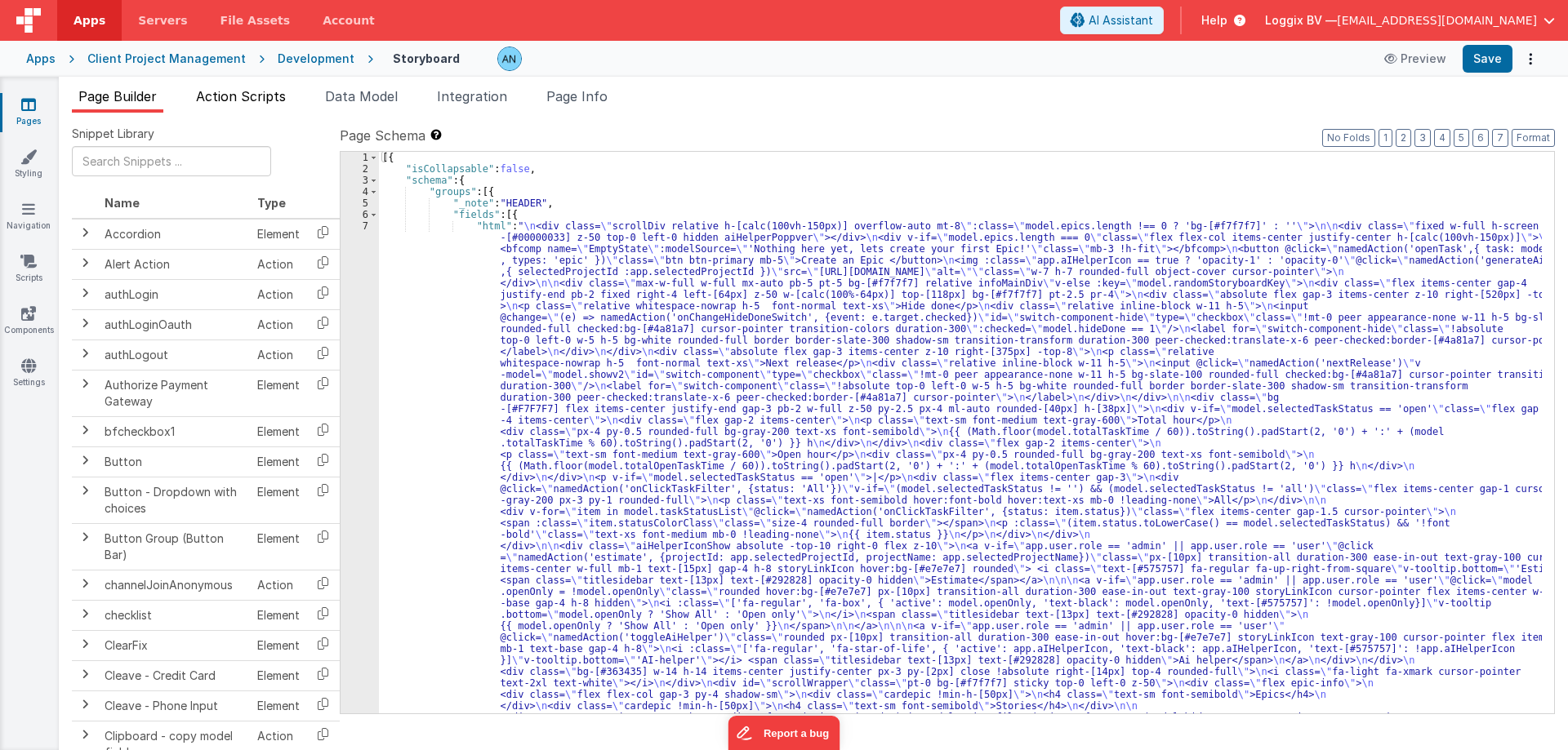
click at [218, 95] on span "Action Scripts" at bounding box center [241, 96] width 90 height 16
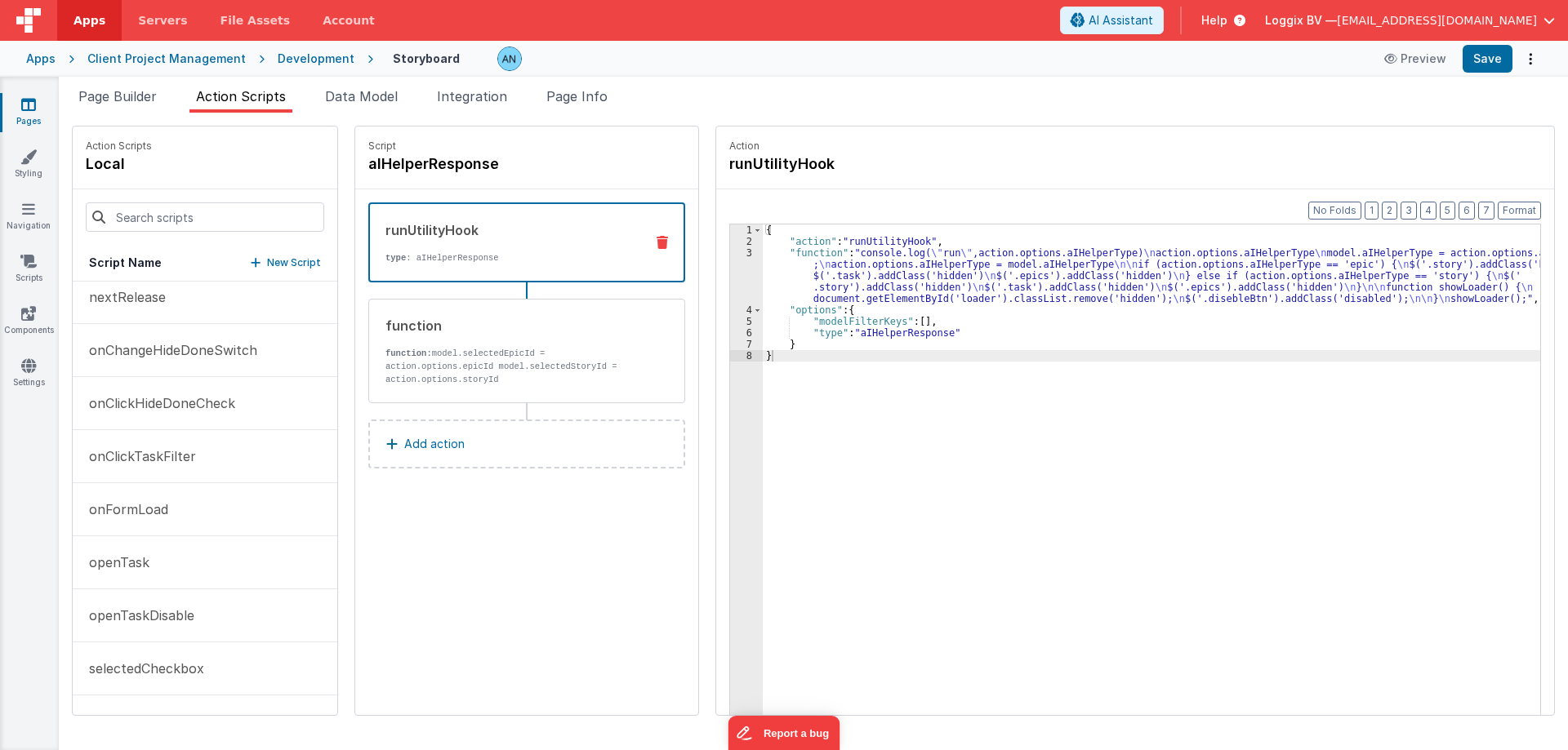
scroll to position [408, 0]
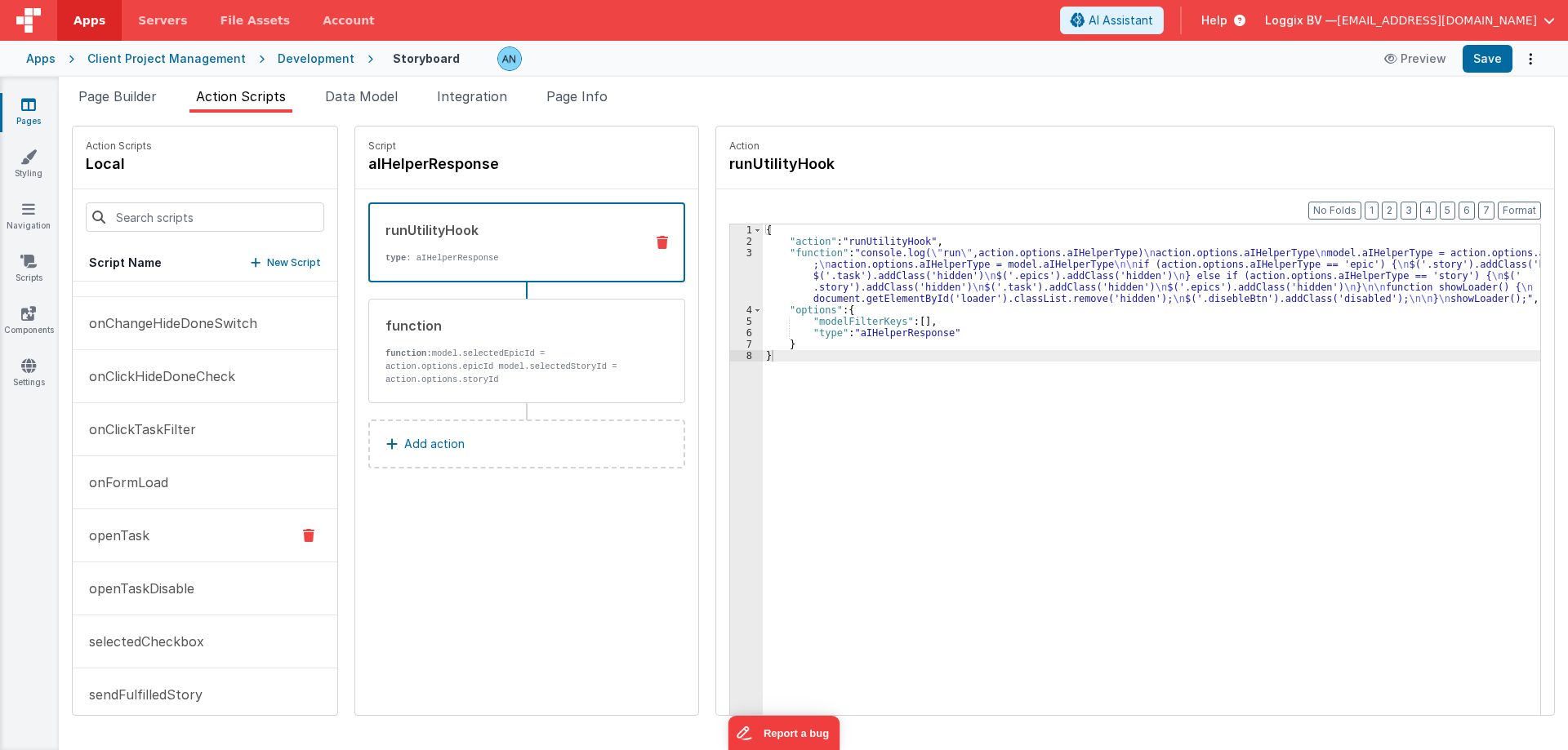
click at [136, 534] on p "openTask" at bounding box center [114, 535] width 70 height 19
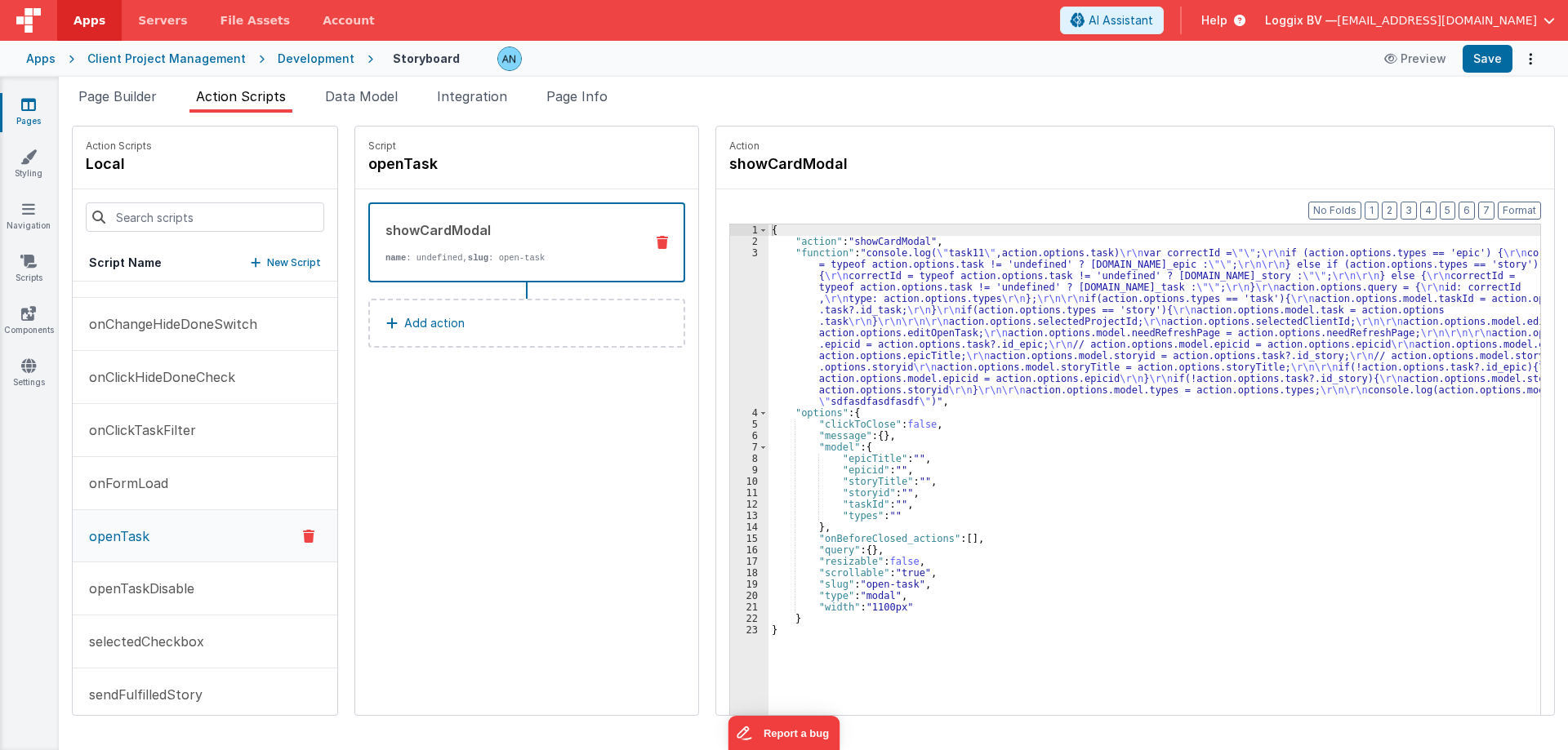
scroll to position [409, 0]
click at [955, 491] on div "{ "action" : "showCardModal" , "function" : "console.log( \" task11 \" ,action.…" at bounding box center [1162, 506] width 787 height 564
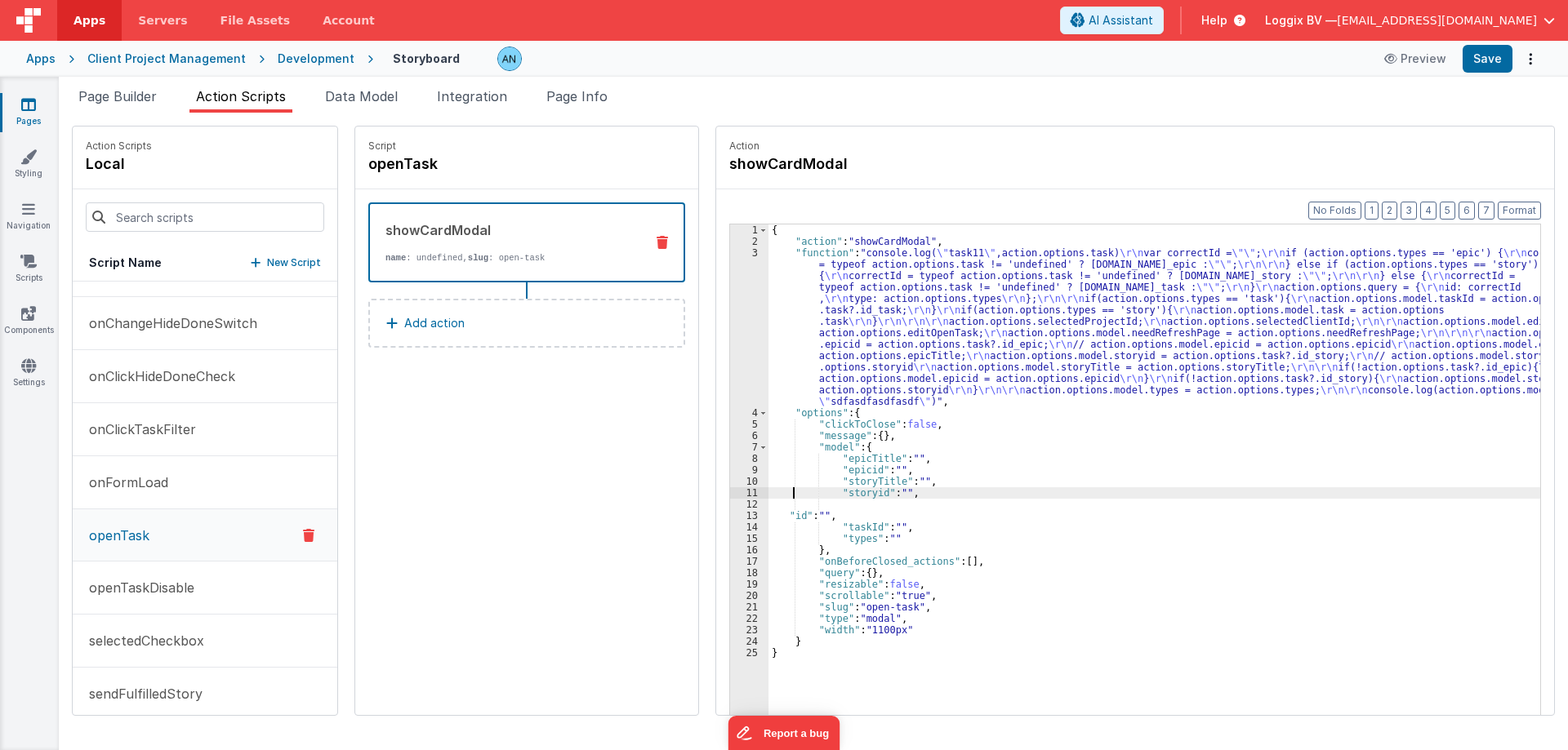
click at [776, 497] on div "{ "action" : "showCardModal" , "function" : "console.log( \" task11 \" ,action.…" at bounding box center [1162, 506] width 787 height 564
click at [770, 506] on div "{ "action" : "showCardModal" , "function" : "console.log( \" task11 \" ,action.…" at bounding box center [1162, 506] width 787 height 564
click at [1528, 215] on button "Format" at bounding box center [1519, 210] width 43 height 18
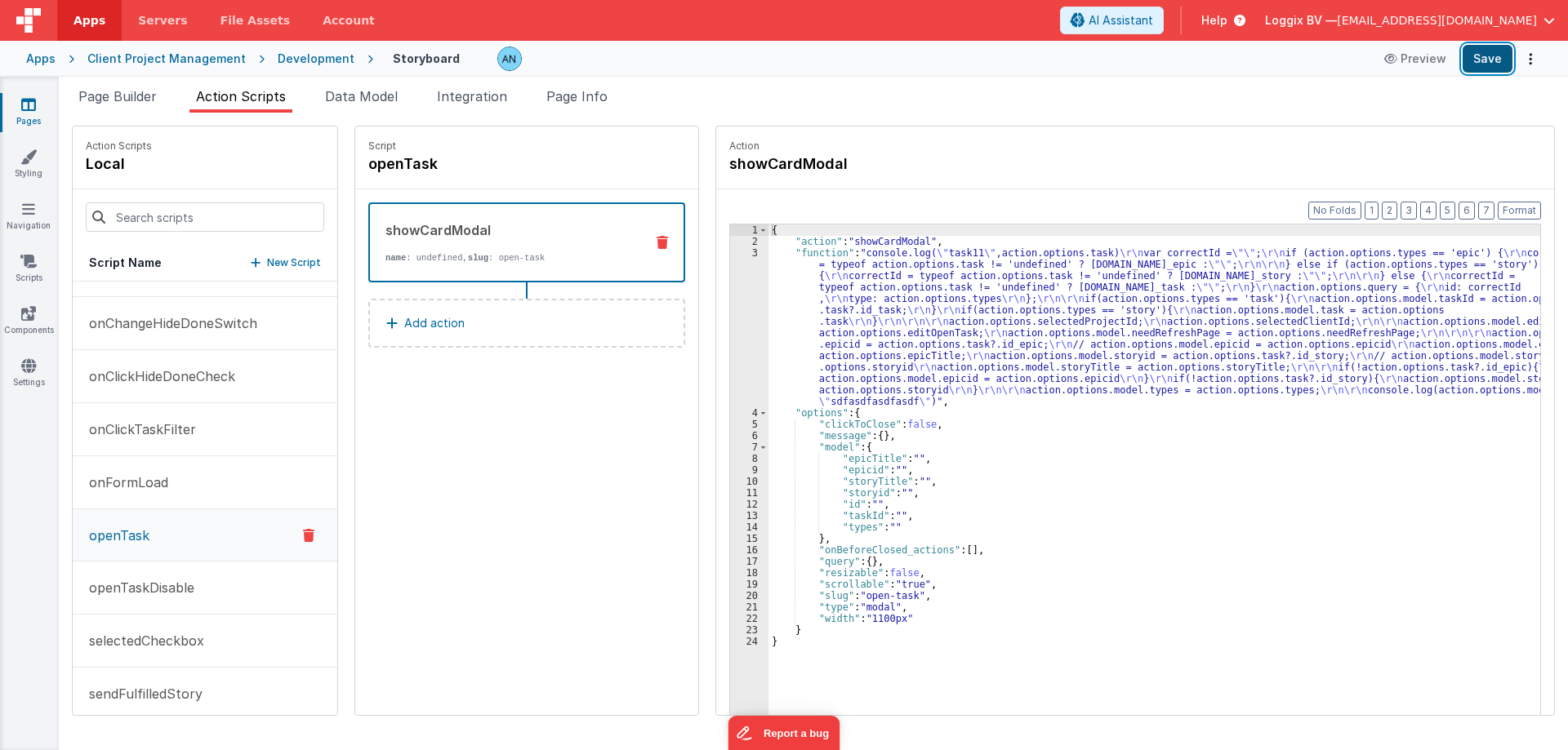
click at [1487, 53] on button "Save" at bounding box center [1487, 58] width 49 height 27
click at [1505, 57] on button "Save" at bounding box center [1487, 58] width 49 height 27
click at [1475, 51] on button "Save" at bounding box center [1487, 58] width 49 height 27
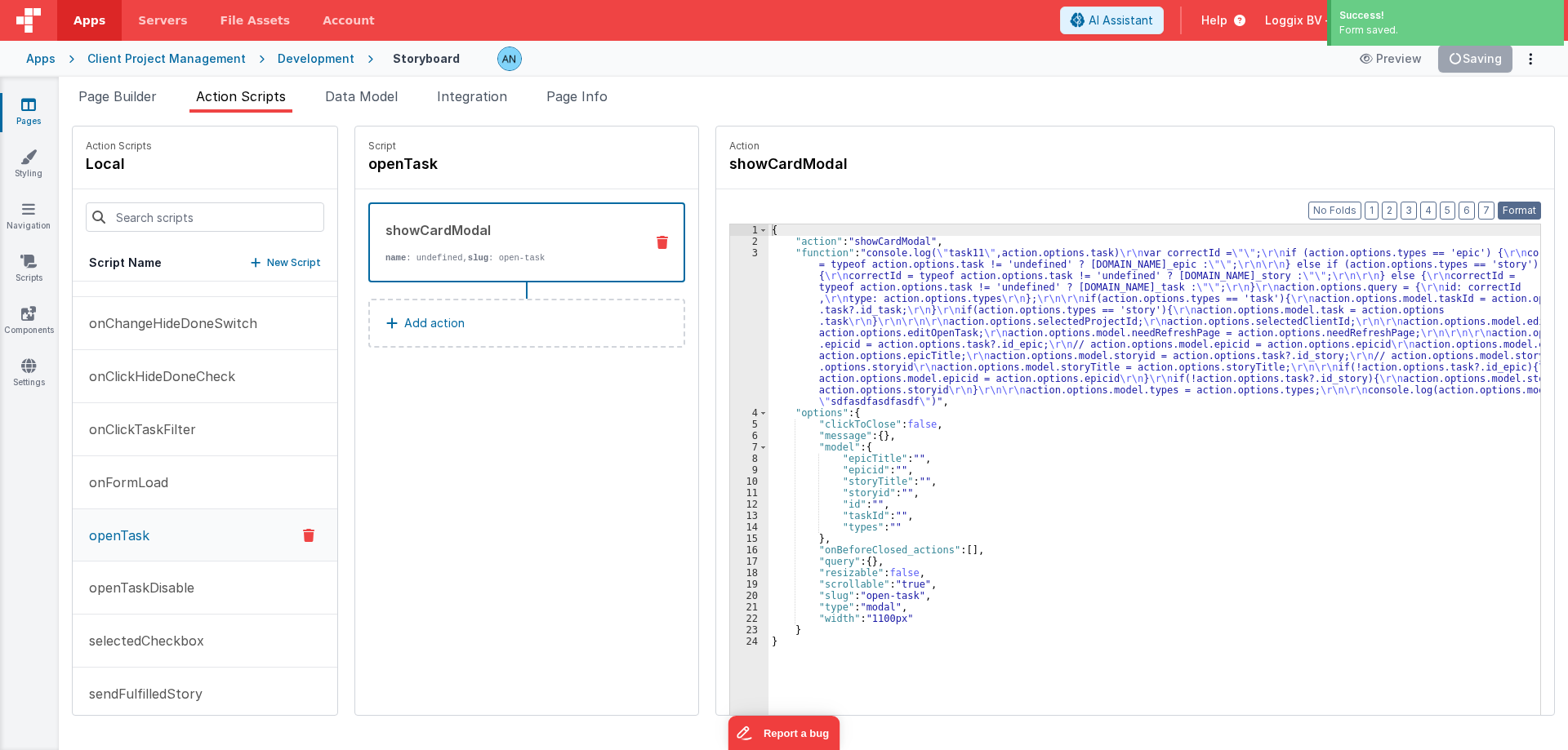
click at [1528, 208] on button "Format" at bounding box center [1519, 210] width 43 height 18
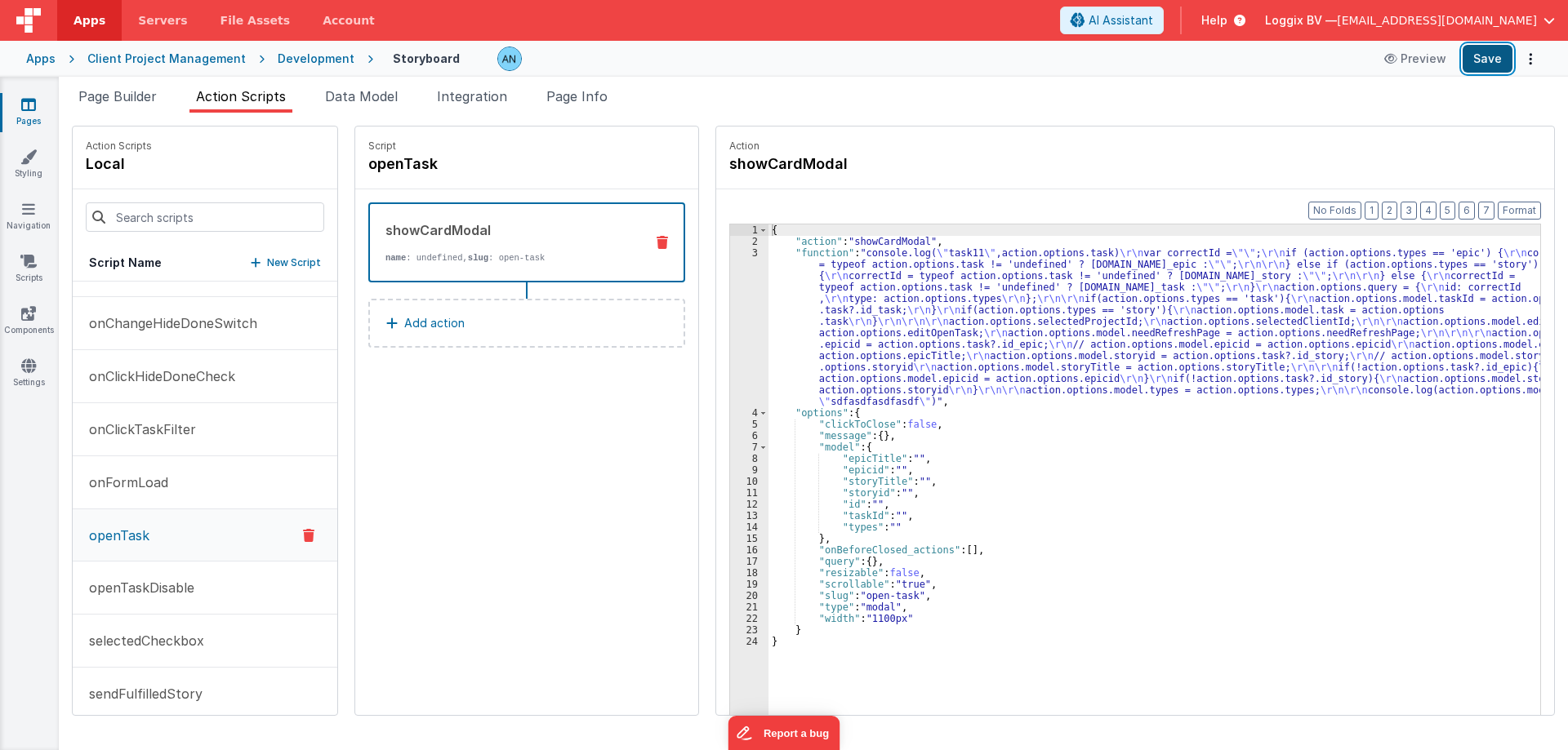
click at [1468, 65] on button "Save" at bounding box center [1487, 58] width 49 height 27
click at [1520, 208] on button "Format" at bounding box center [1519, 210] width 43 height 18
click at [1485, 52] on button "Save" at bounding box center [1487, 58] width 49 height 27
click at [1518, 206] on button "Format" at bounding box center [1519, 210] width 43 height 18
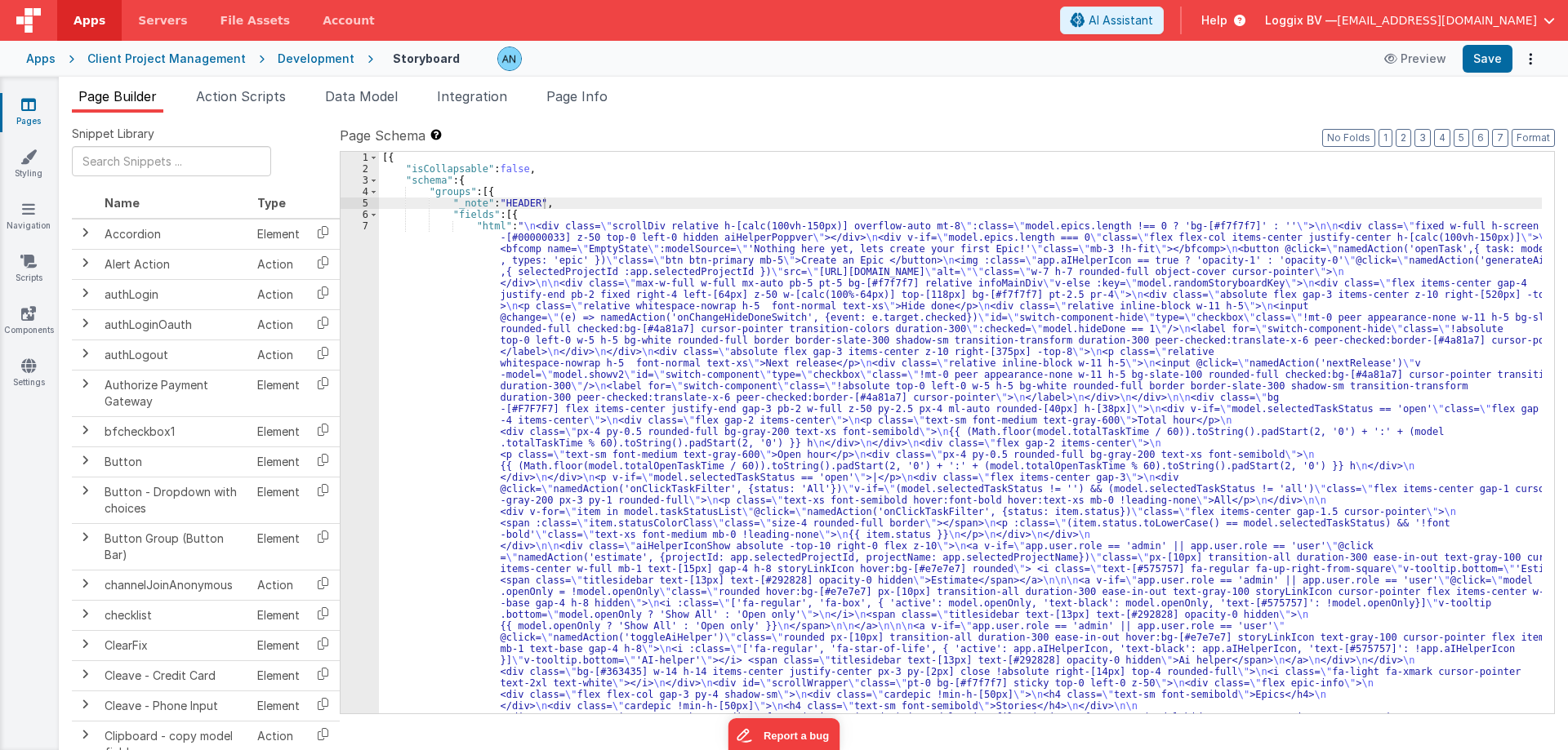
click at [285, 59] on div "Development" at bounding box center [315, 58] width 77 height 16
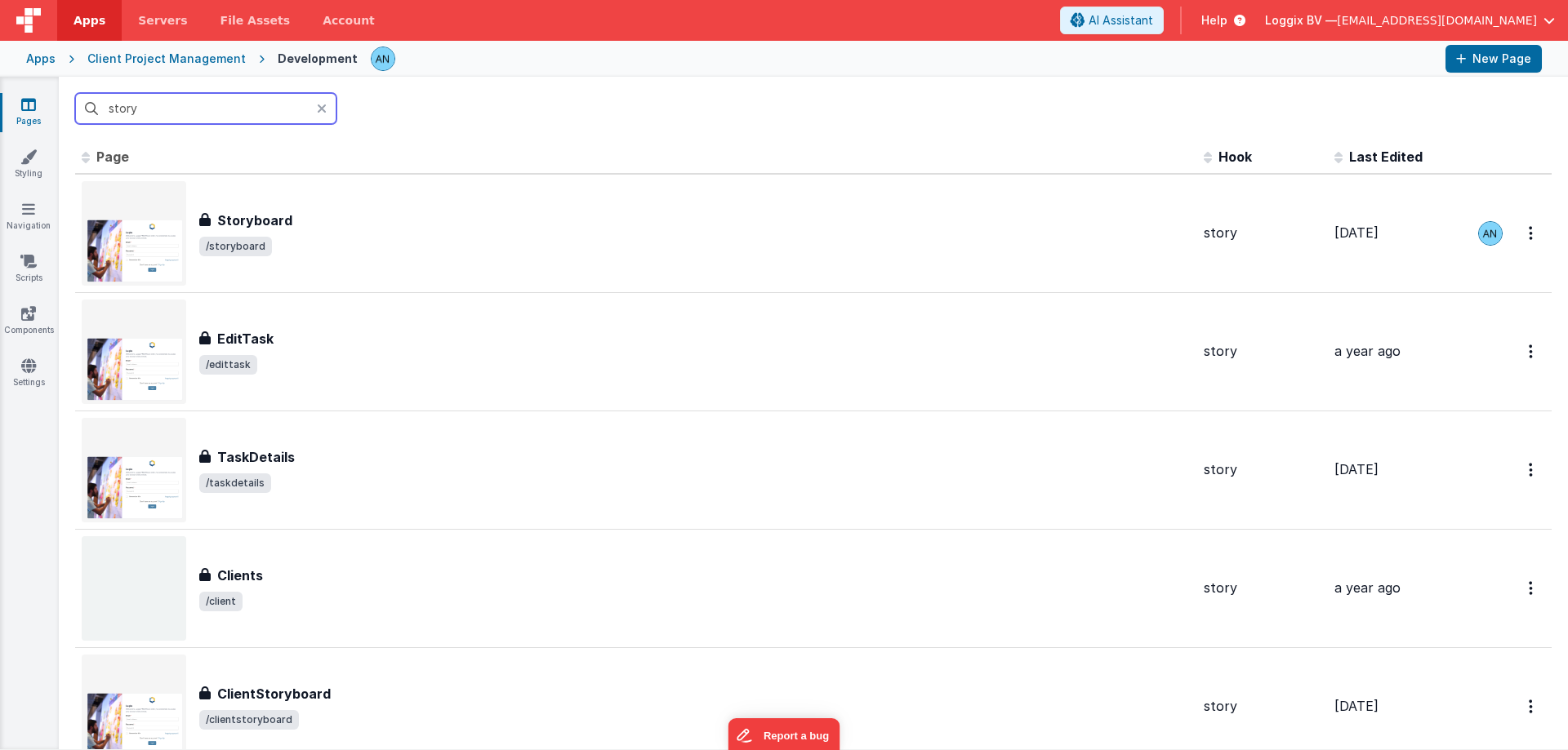
click at [146, 100] on input "story" at bounding box center [206, 108] width 261 height 31
type input "s"
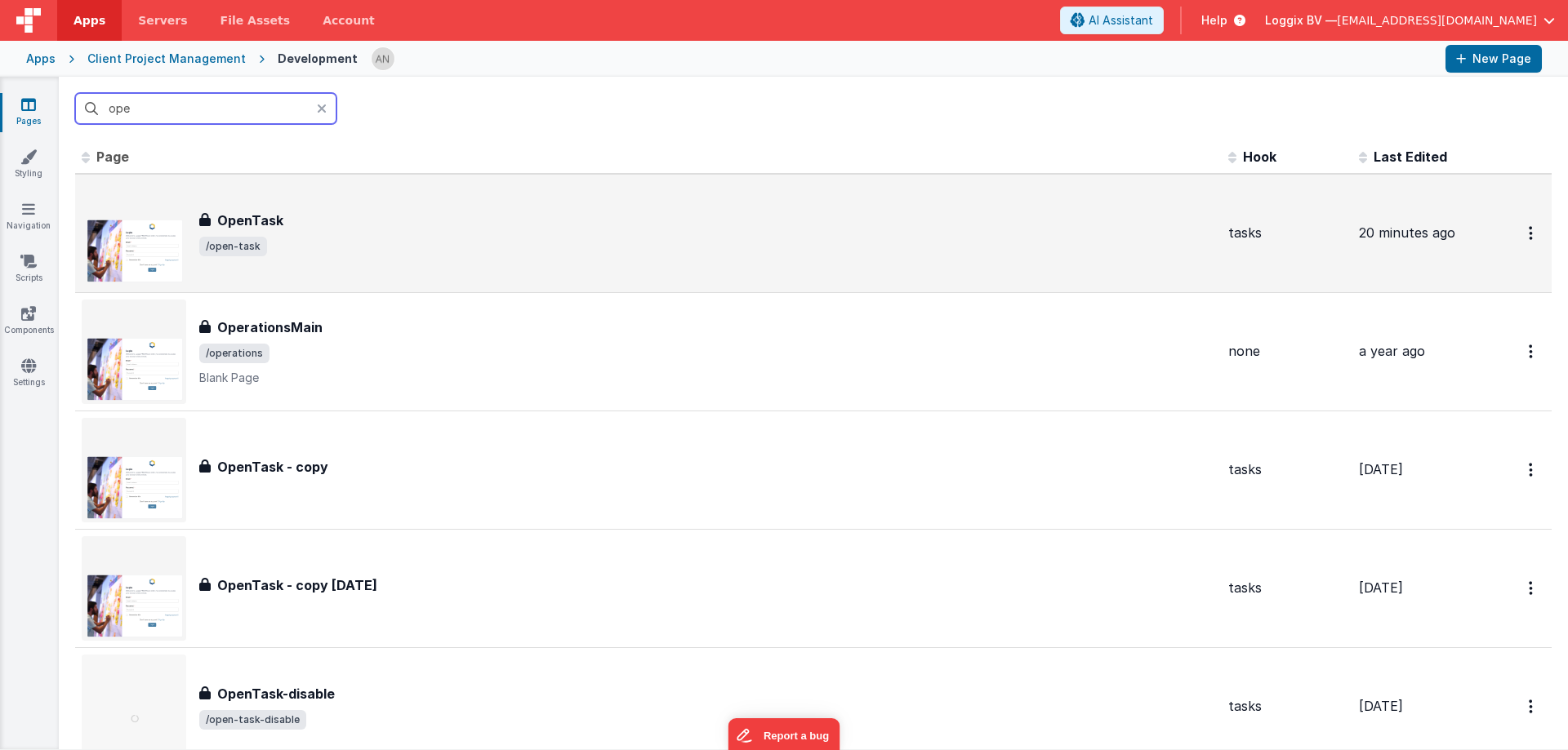
type input "ope"
click at [244, 199] on div "OpenTask OpenTask /open-task" at bounding box center [648, 233] width 1133 height 104
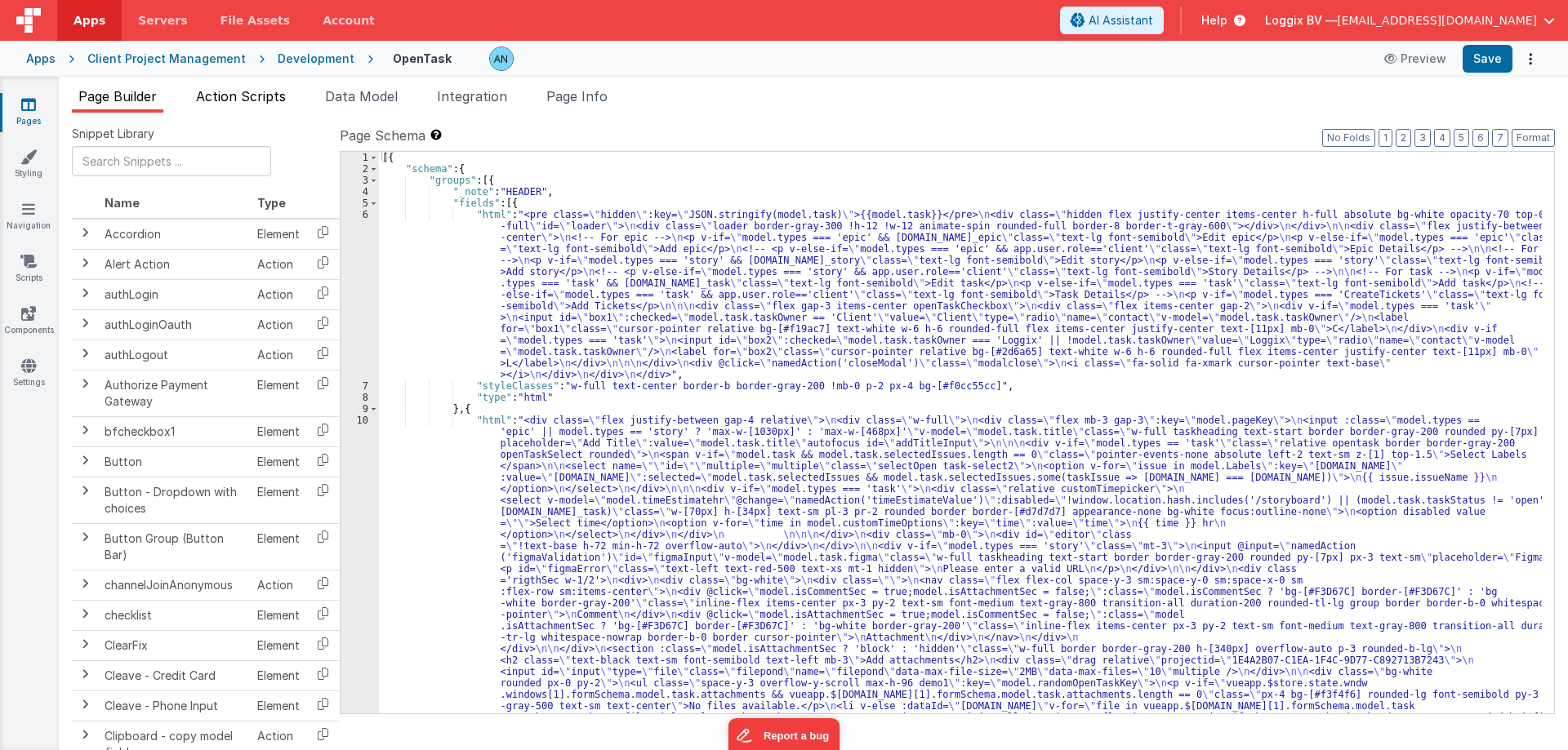
click at [213, 94] on span "Action Scripts" at bounding box center [241, 96] width 90 height 16
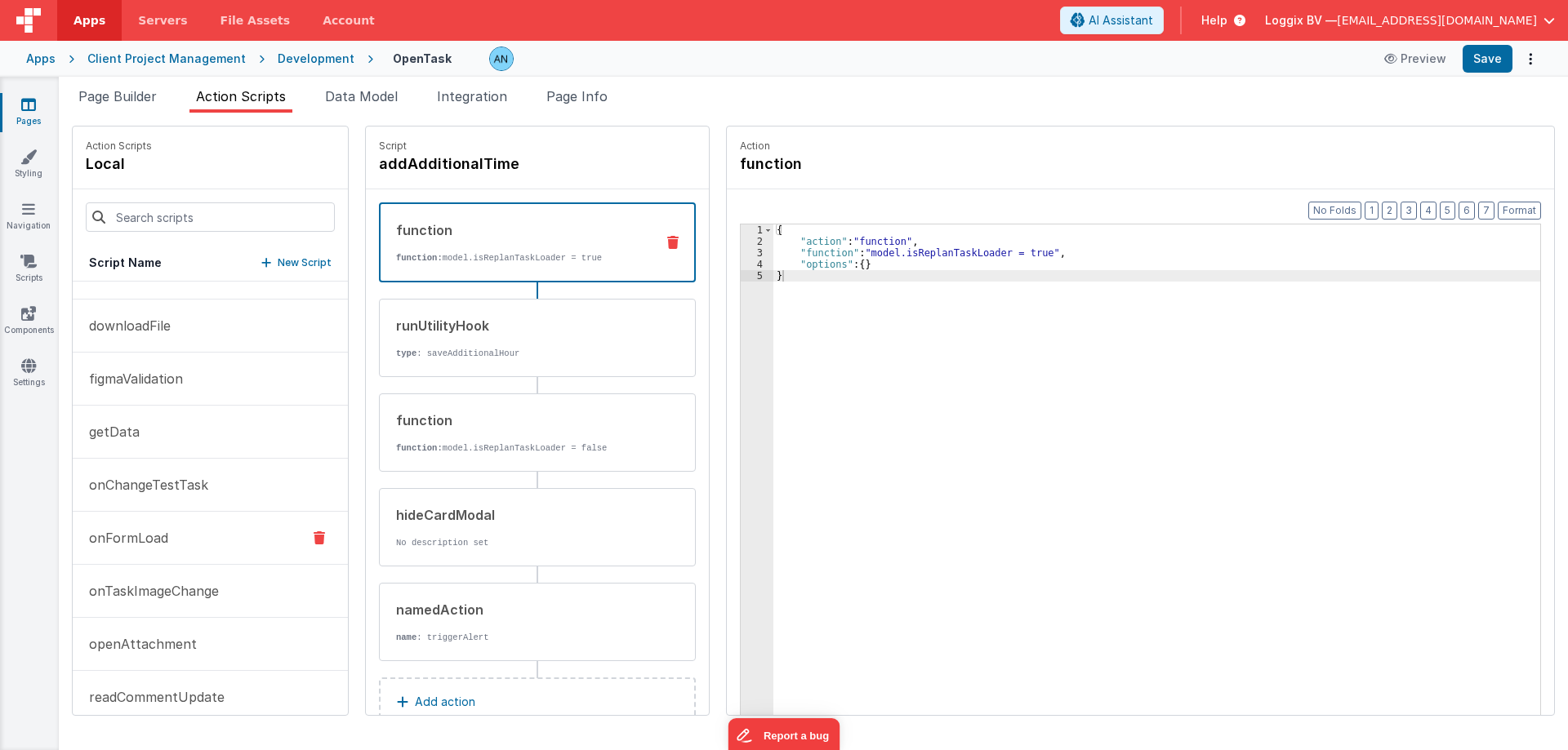
scroll to position [735, 0]
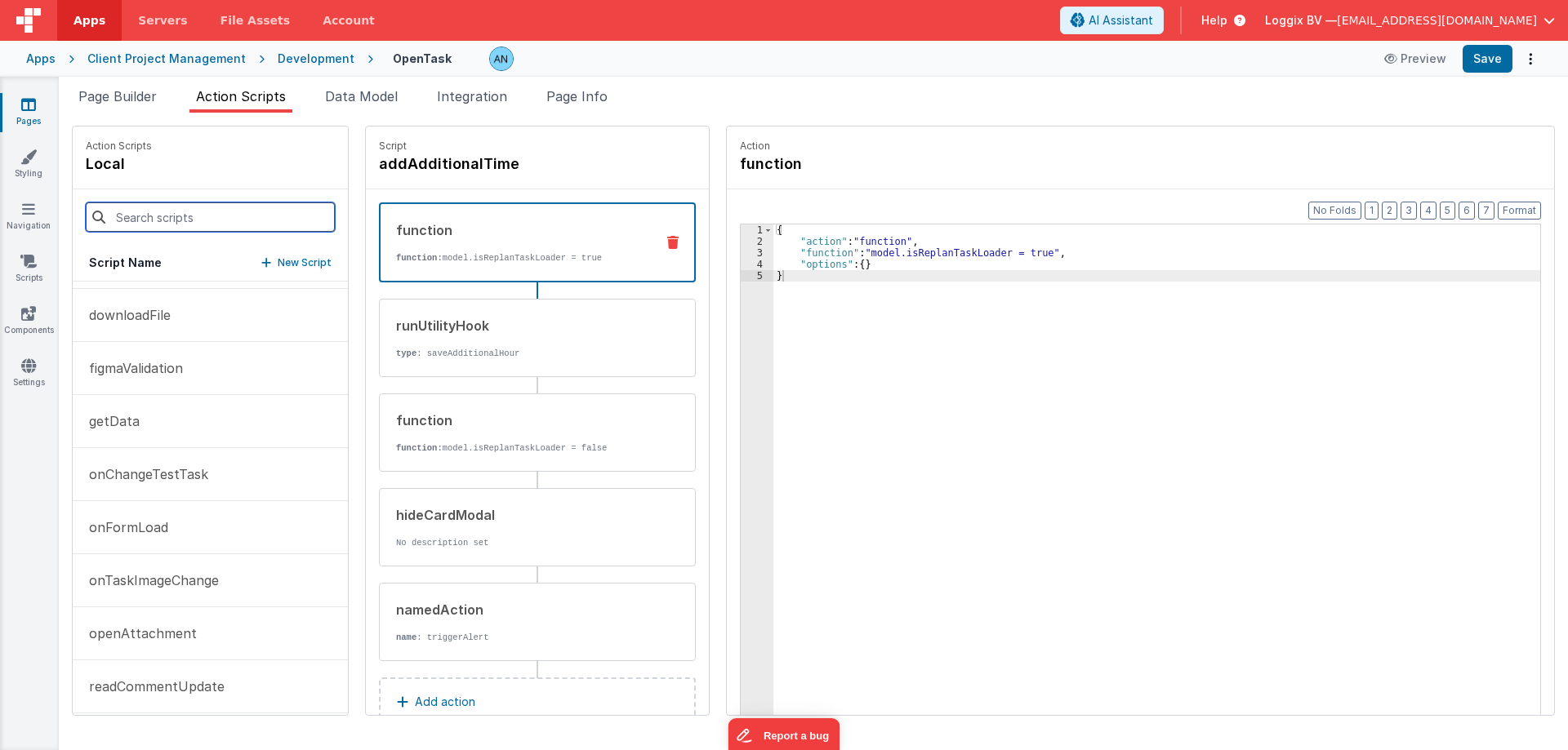
click at [125, 213] on input at bounding box center [210, 216] width 249 height 29
click at [192, 516] on button "onFormLoad" at bounding box center [209, 527] width 275 height 53
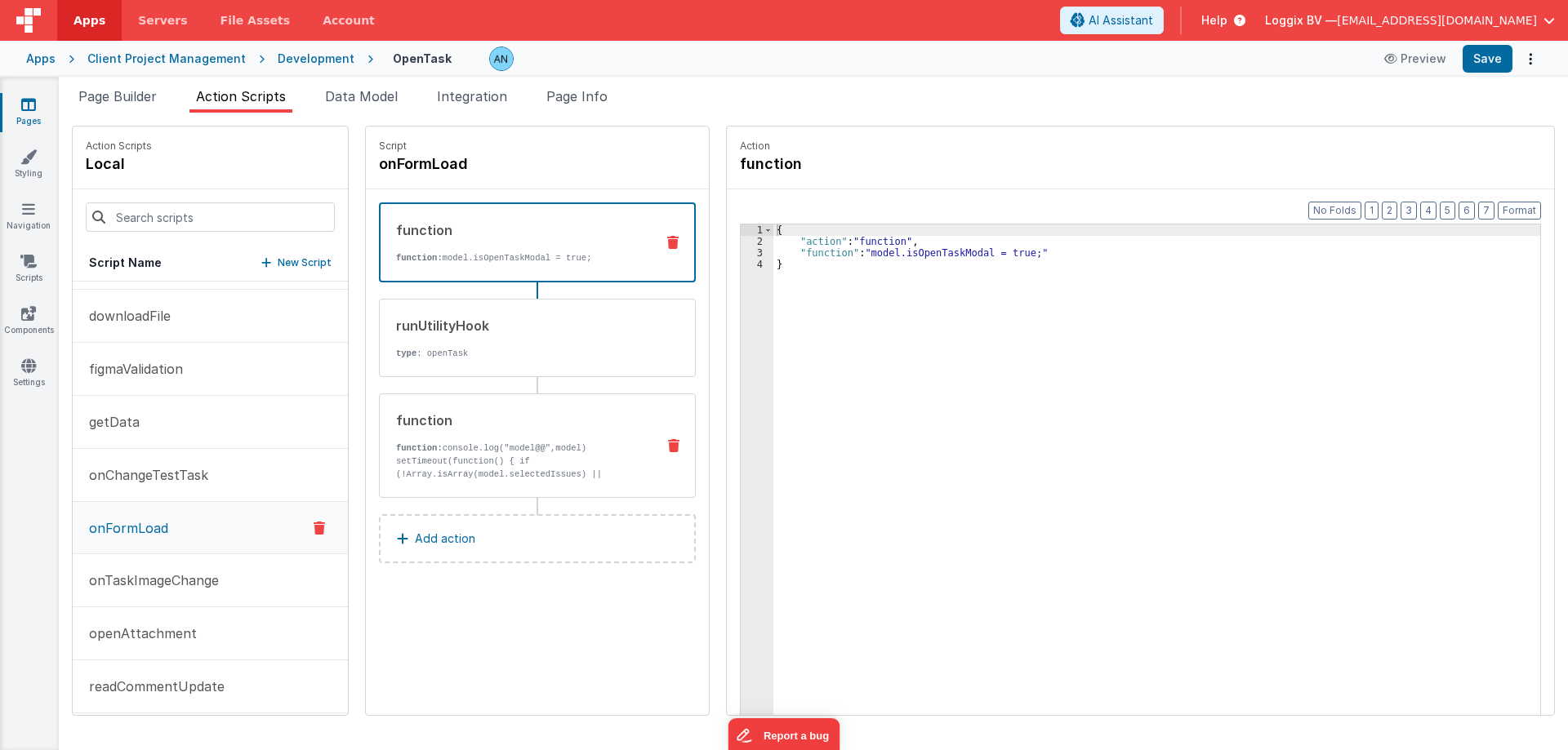
scroll to position [736, 0]
click at [413, 352] on p "type : openTask" at bounding box center [519, 353] width 246 height 13
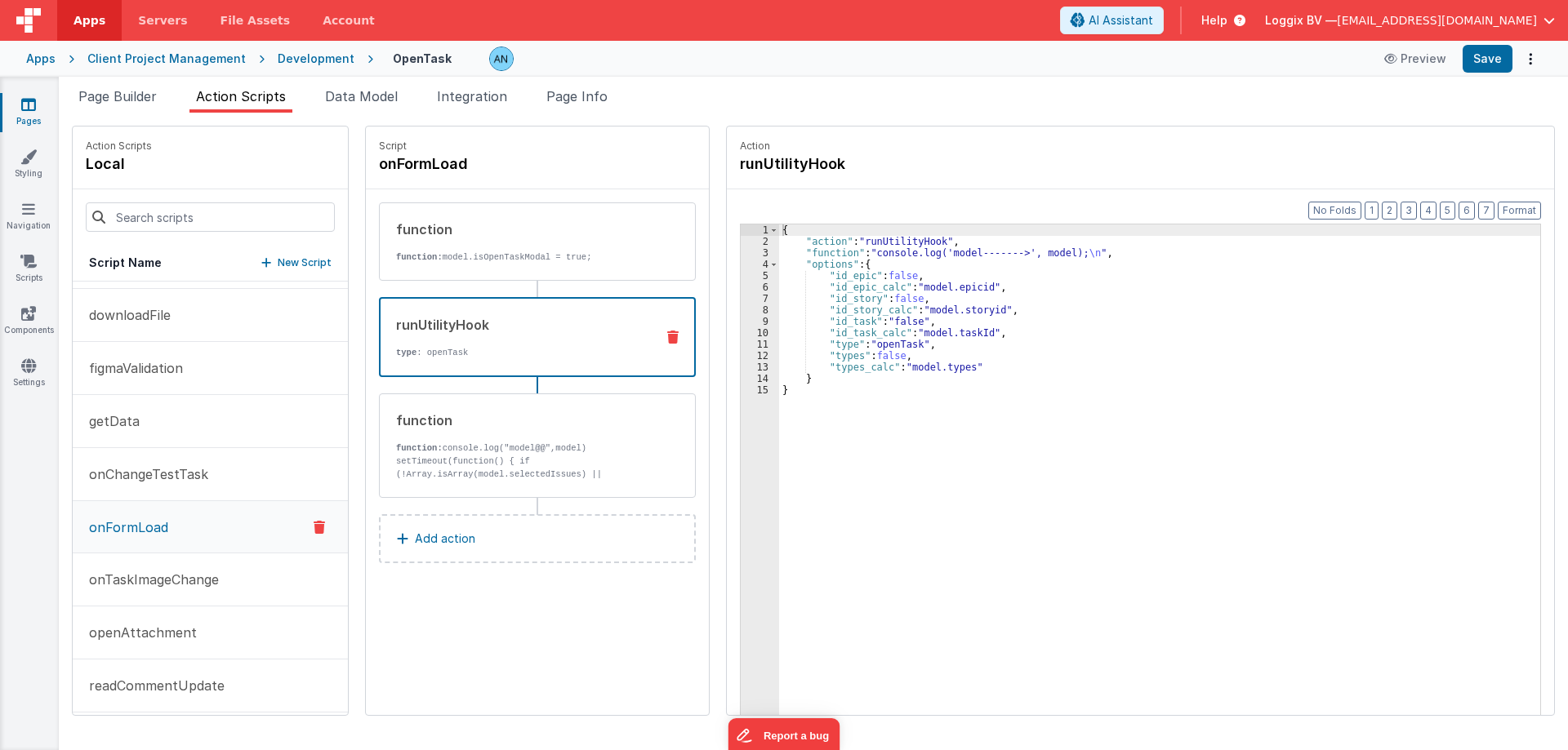
click at [482, 466] on p "function: console.log("model@@",model) setTimeout(function() { if (!Array.isArr…" at bounding box center [519, 507] width 246 height 131
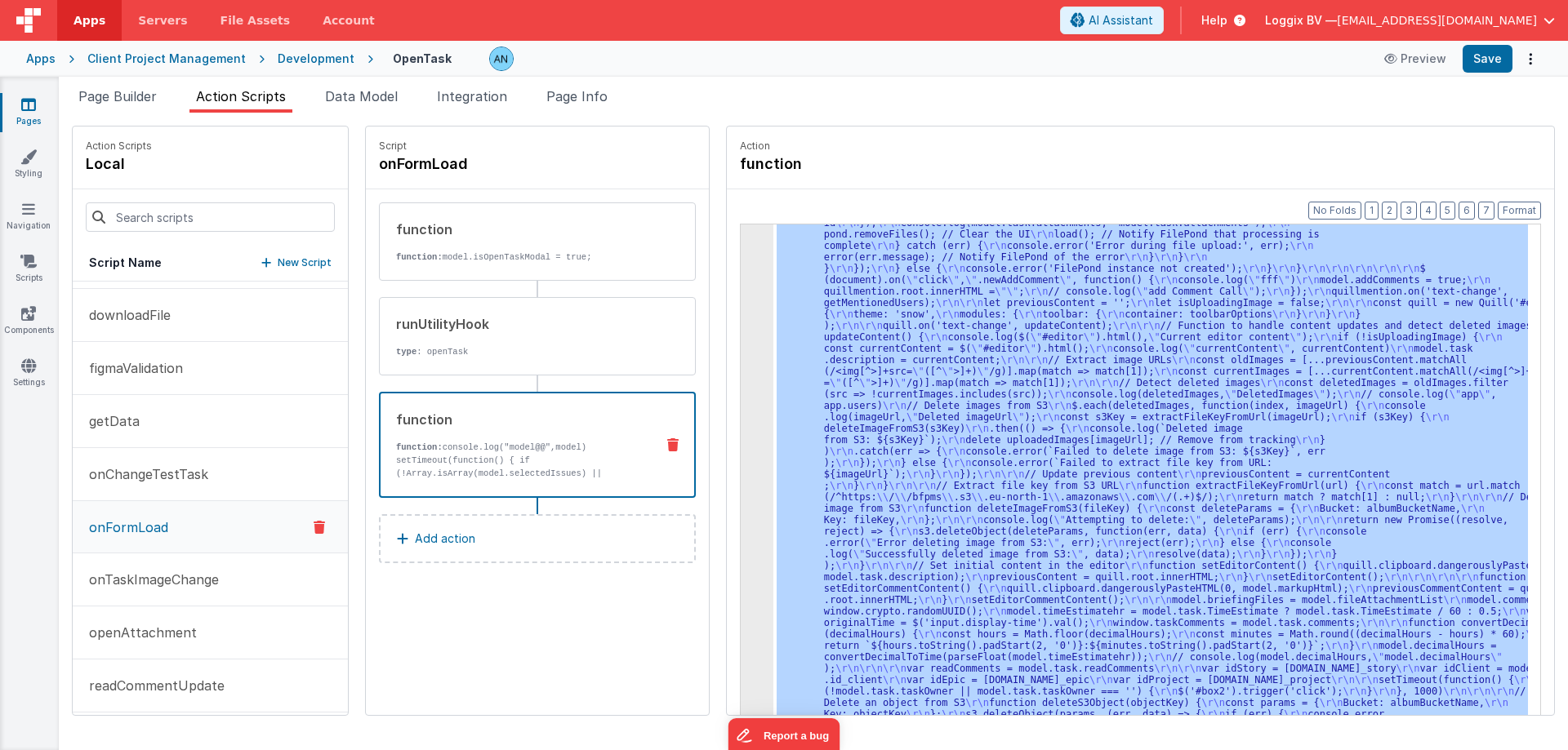
scroll to position [2534, 0]
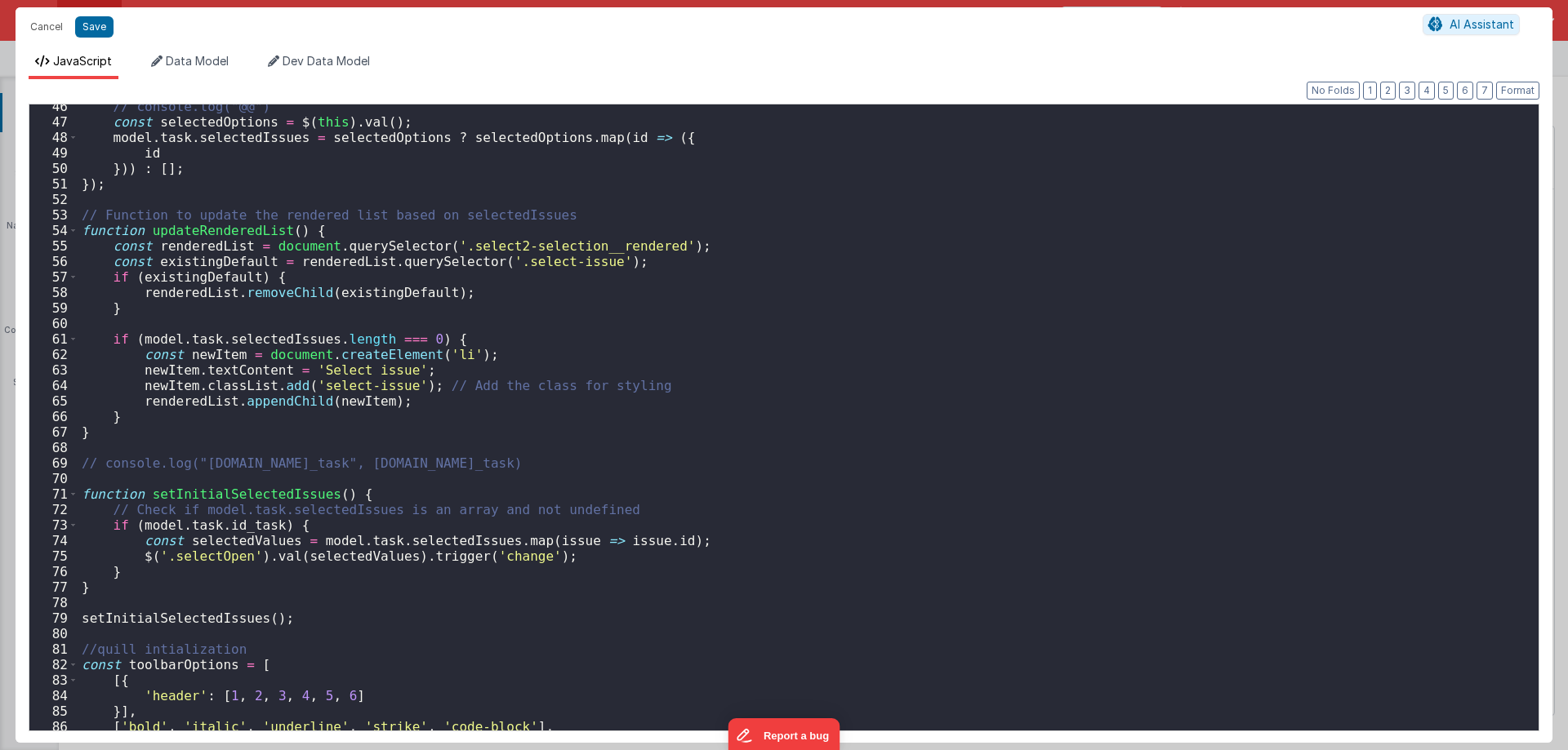
scroll to position [539, 0]
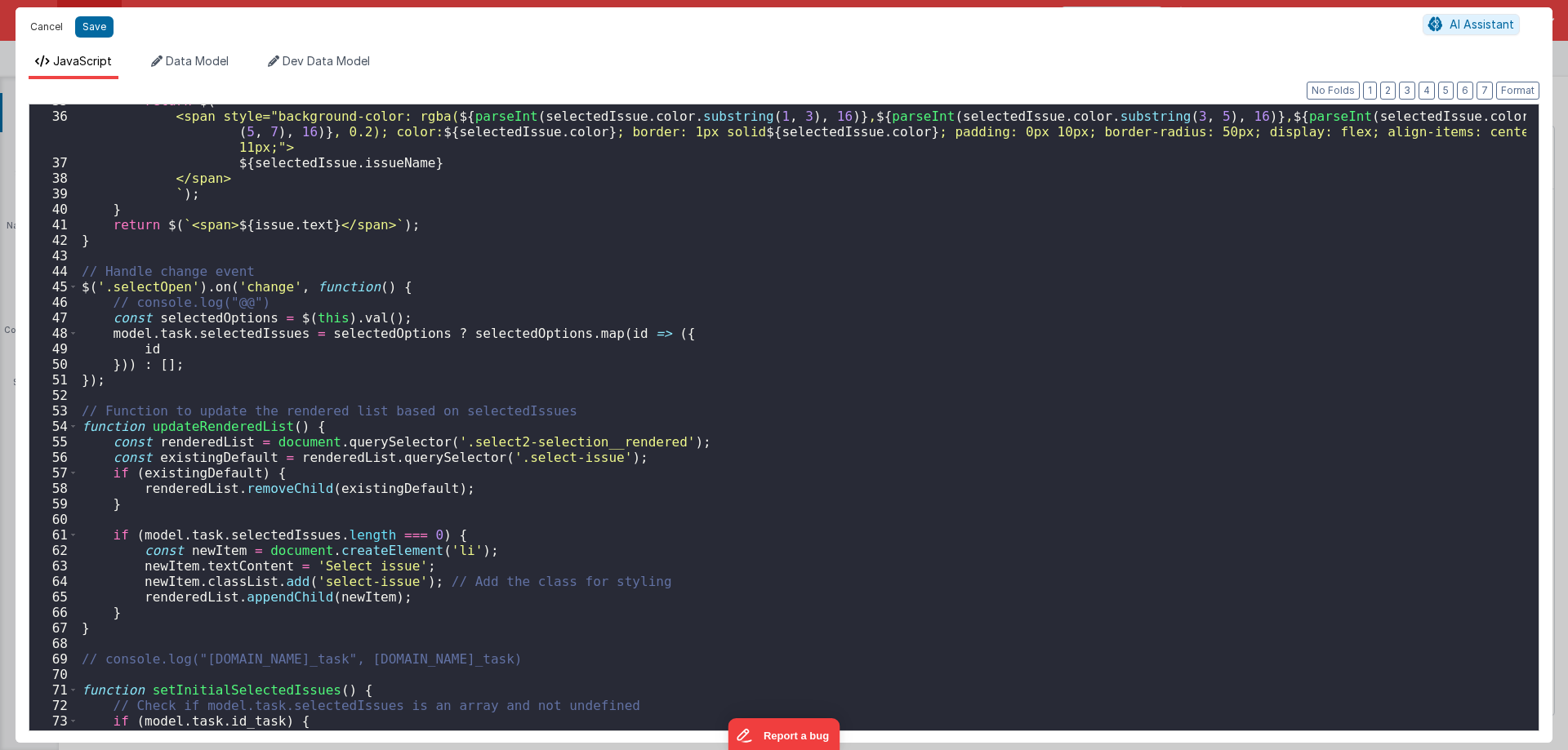
click at [47, 22] on button "Cancel" at bounding box center [46, 27] width 49 height 23
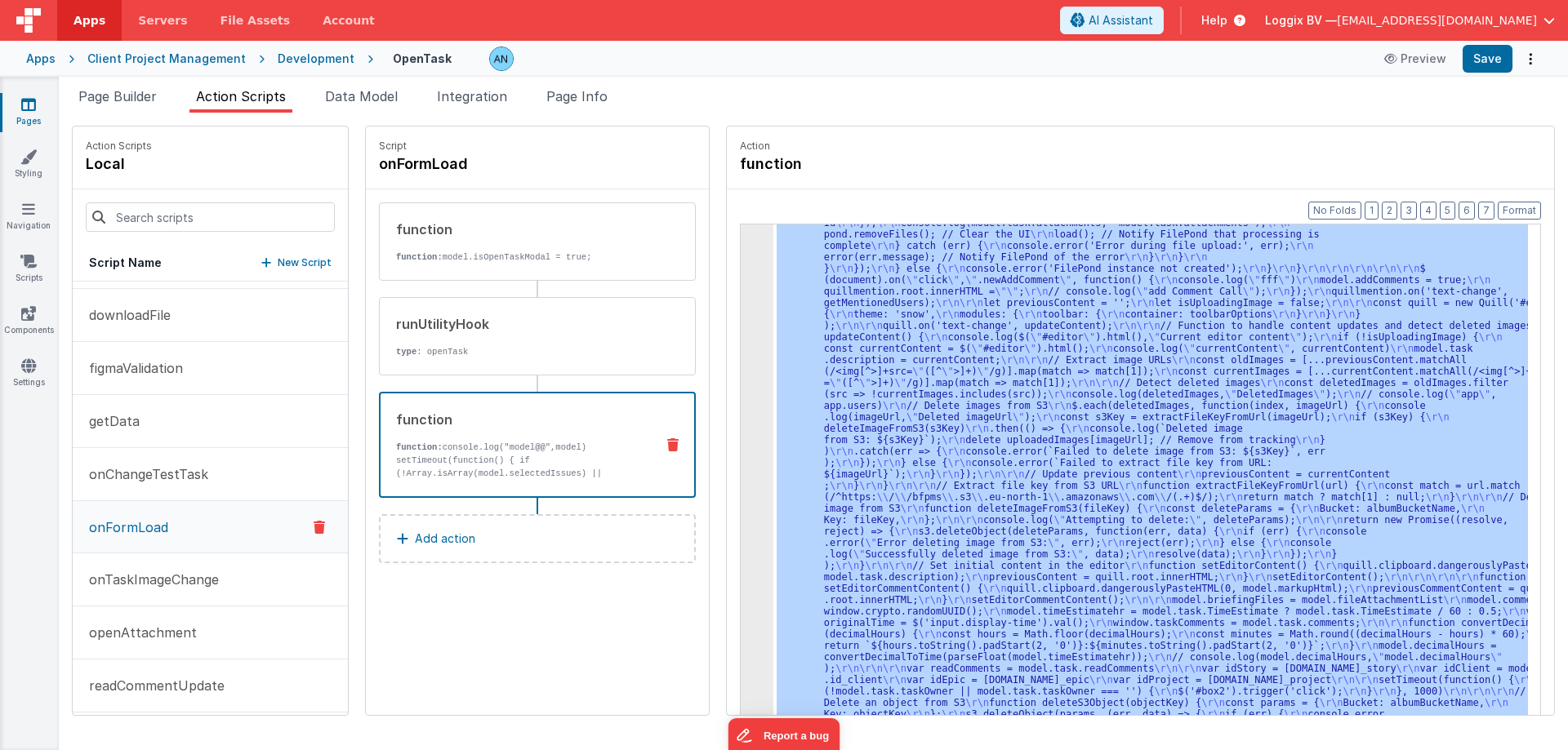
click at [322, 58] on div "Development" at bounding box center [315, 58] width 77 height 16
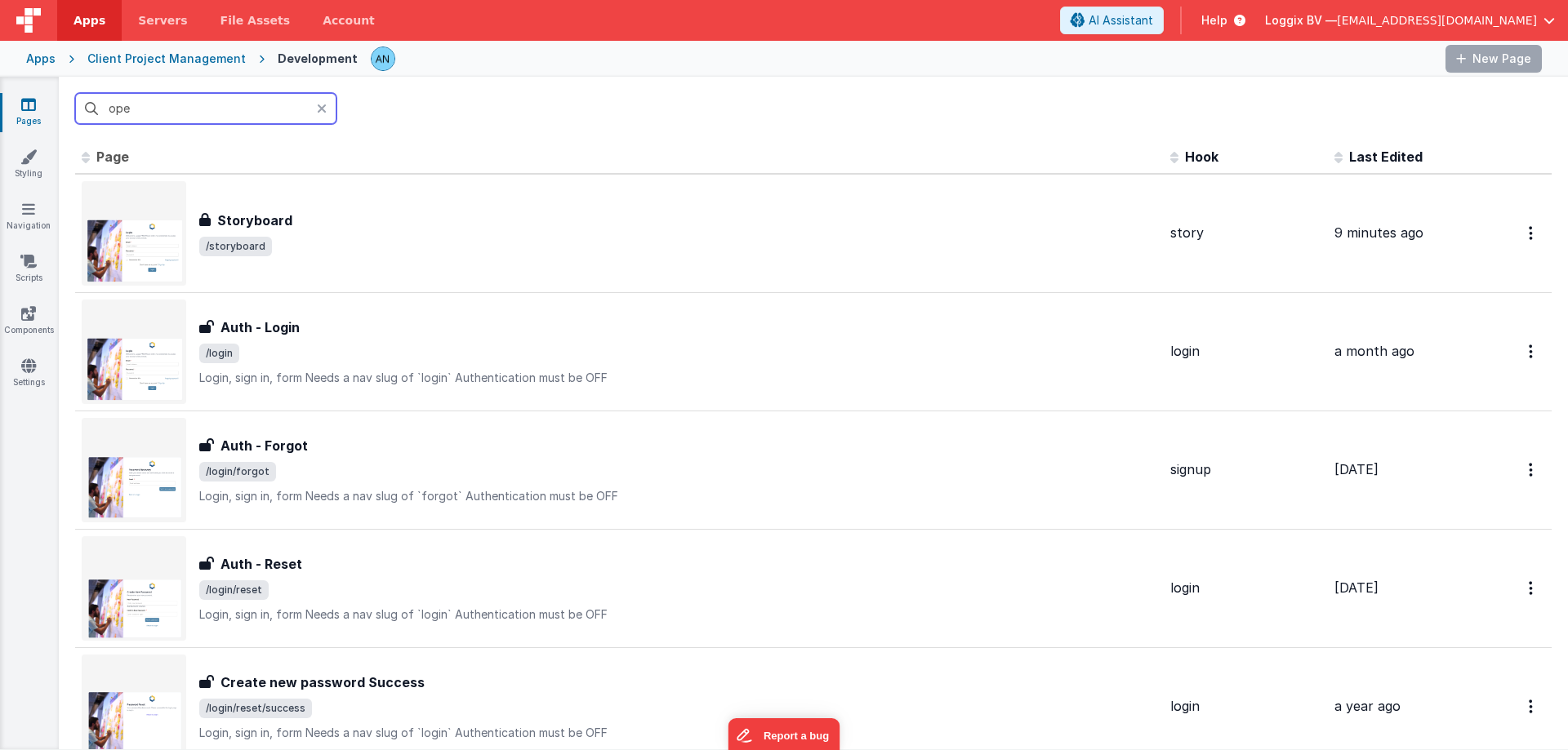
click at [150, 123] on input "ope" at bounding box center [206, 108] width 261 height 31
click at [149, 123] on input "ope" at bounding box center [206, 108] width 261 height 31
click at [145, 109] on input "ope" at bounding box center [206, 108] width 261 height 31
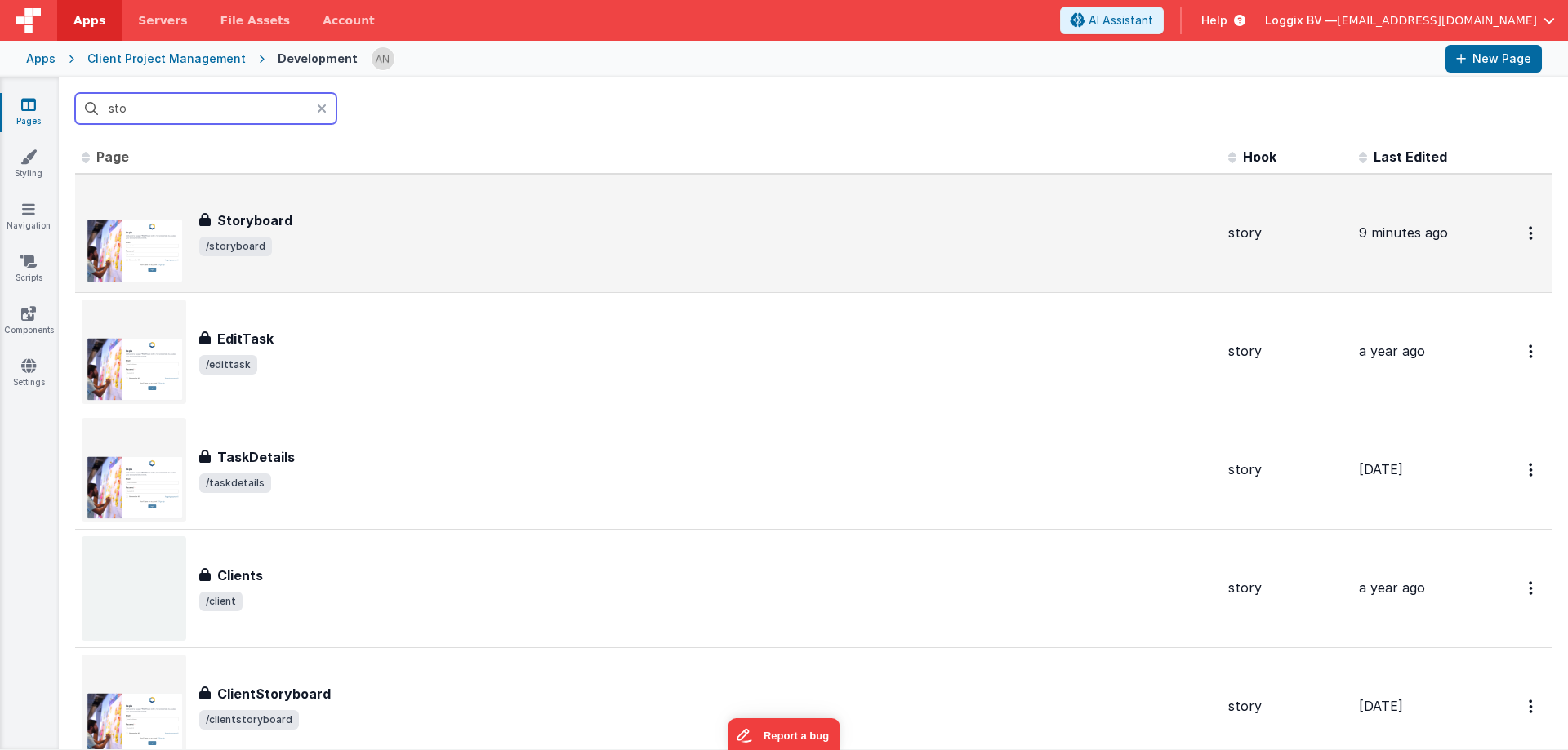
type input "sto"
click at [294, 228] on div "Storyboard" at bounding box center [708, 220] width 1016 height 19
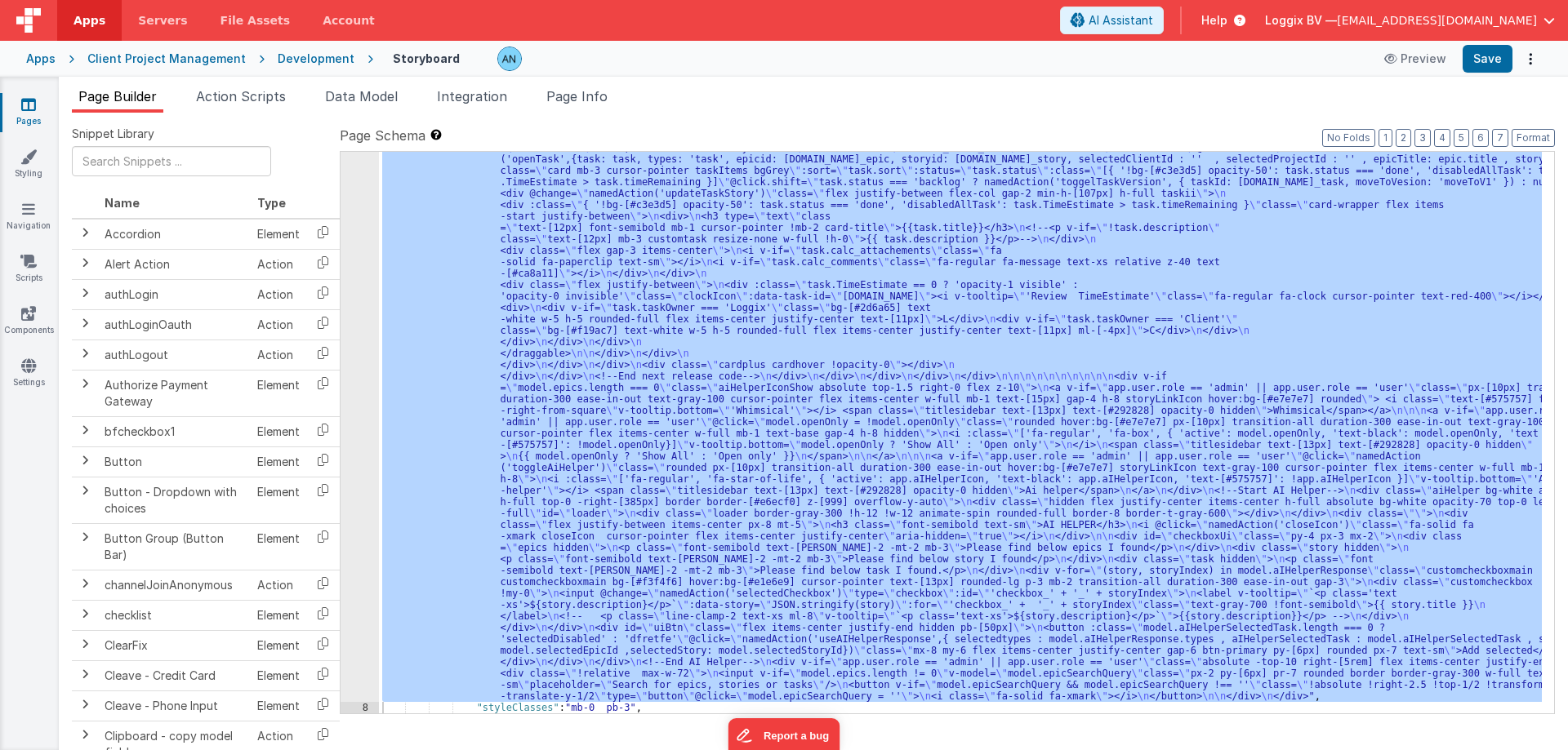
click at [255, 92] on span "Action Scripts" at bounding box center [241, 96] width 90 height 16
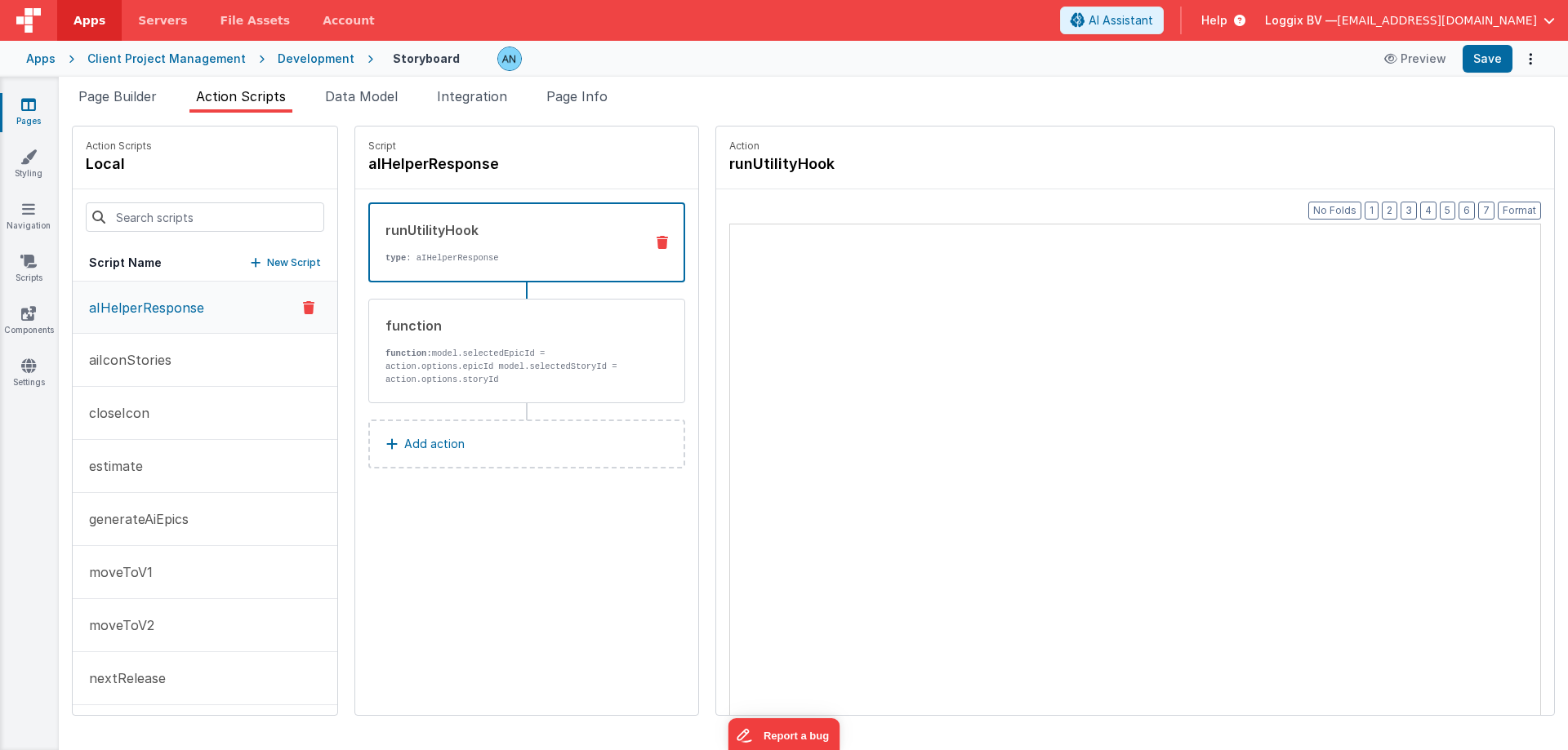
click at [254, 92] on span "Action Scripts" at bounding box center [241, 96] width 90 height 16
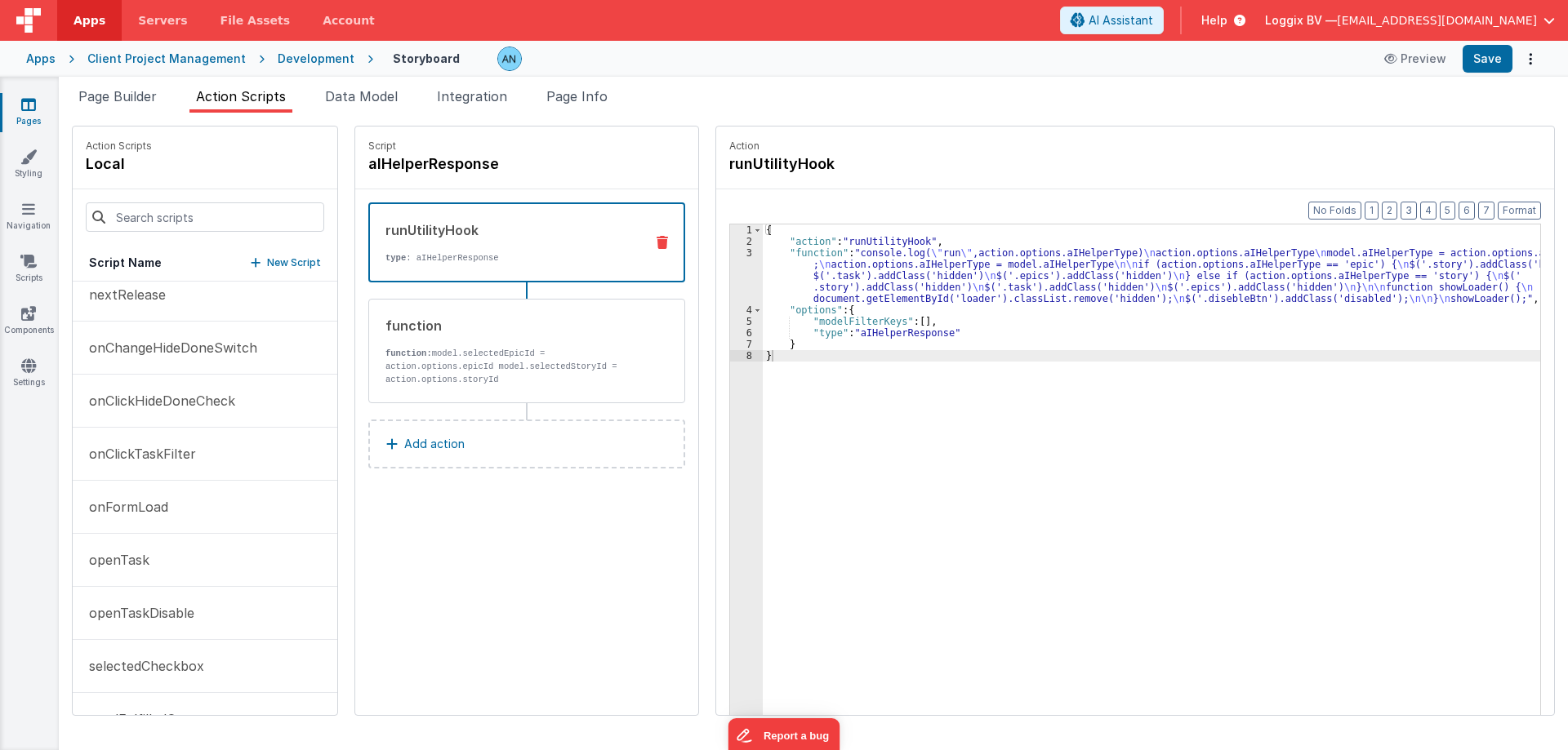
scroll to position [408, 0]
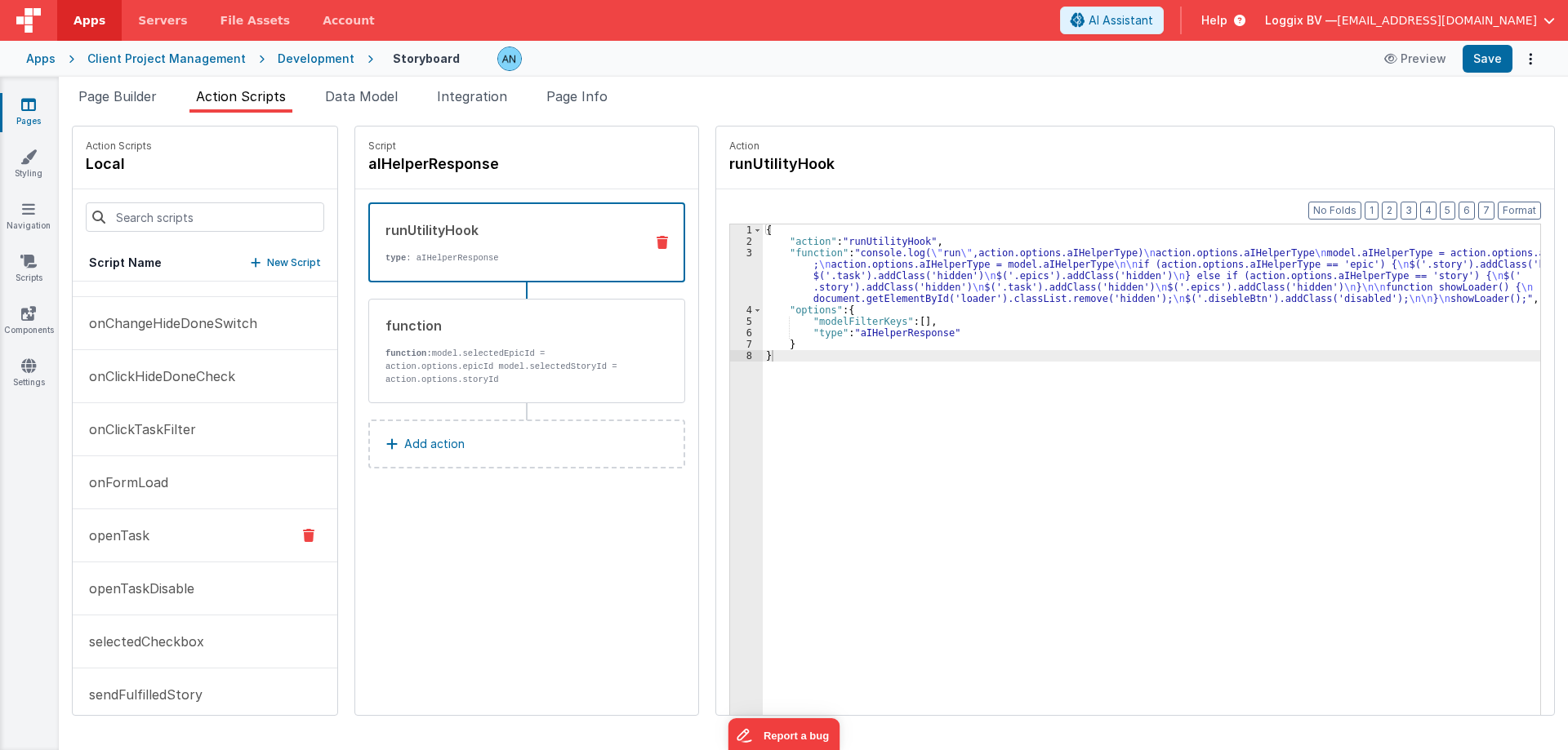
click at [224, 540] on button "openTask" at bounding box center [204, 536] width 264 height 53
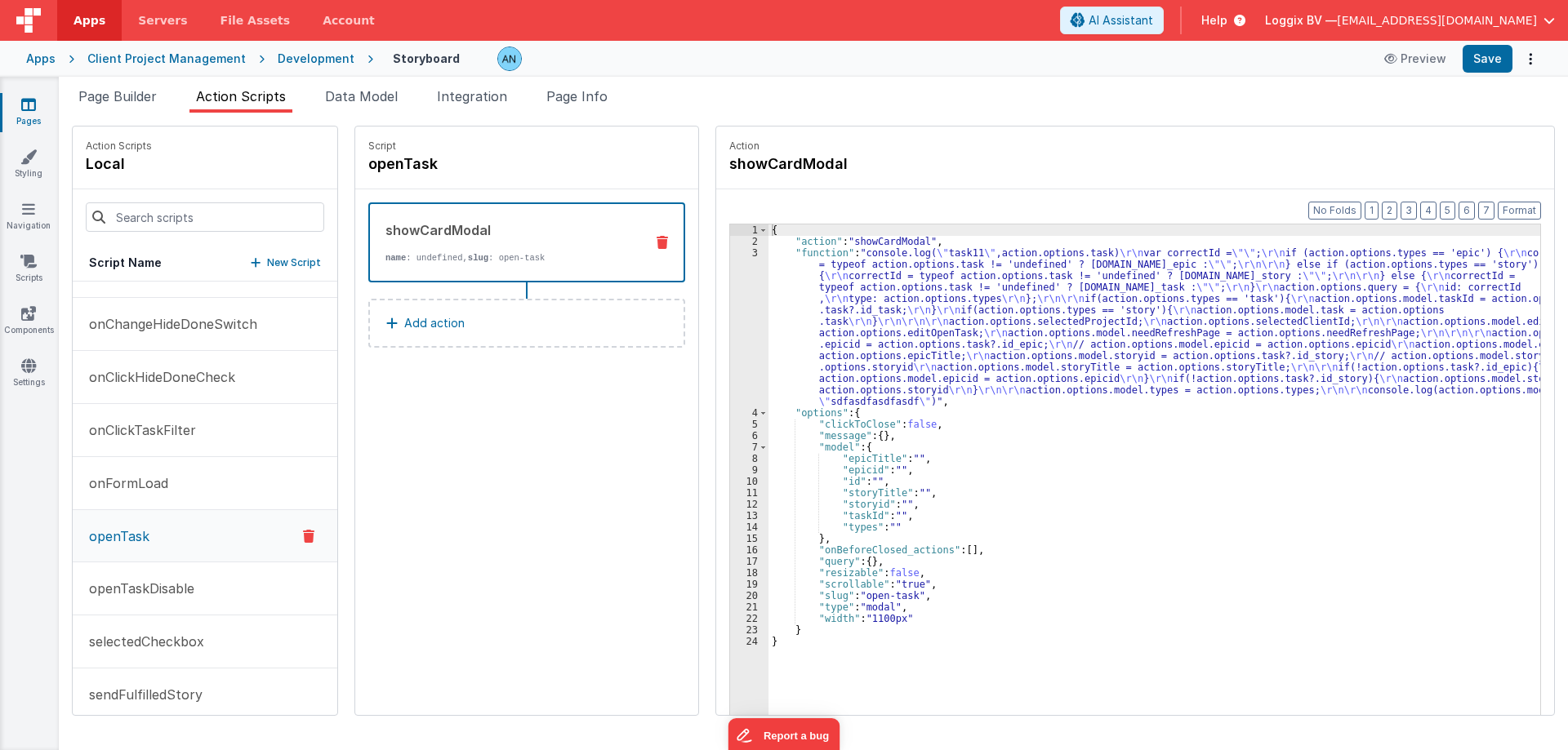
scroll to position [409, 0]
click at [825, 479] on div "{ "action" : "showCardModal" , "function" : "console.log( \" task11 \" ,action.…" at bounding box center [1162, 506] width 787 height 564
click at [280, 57] on div "Development" at bounding box center [315, 58] width 77 height 16
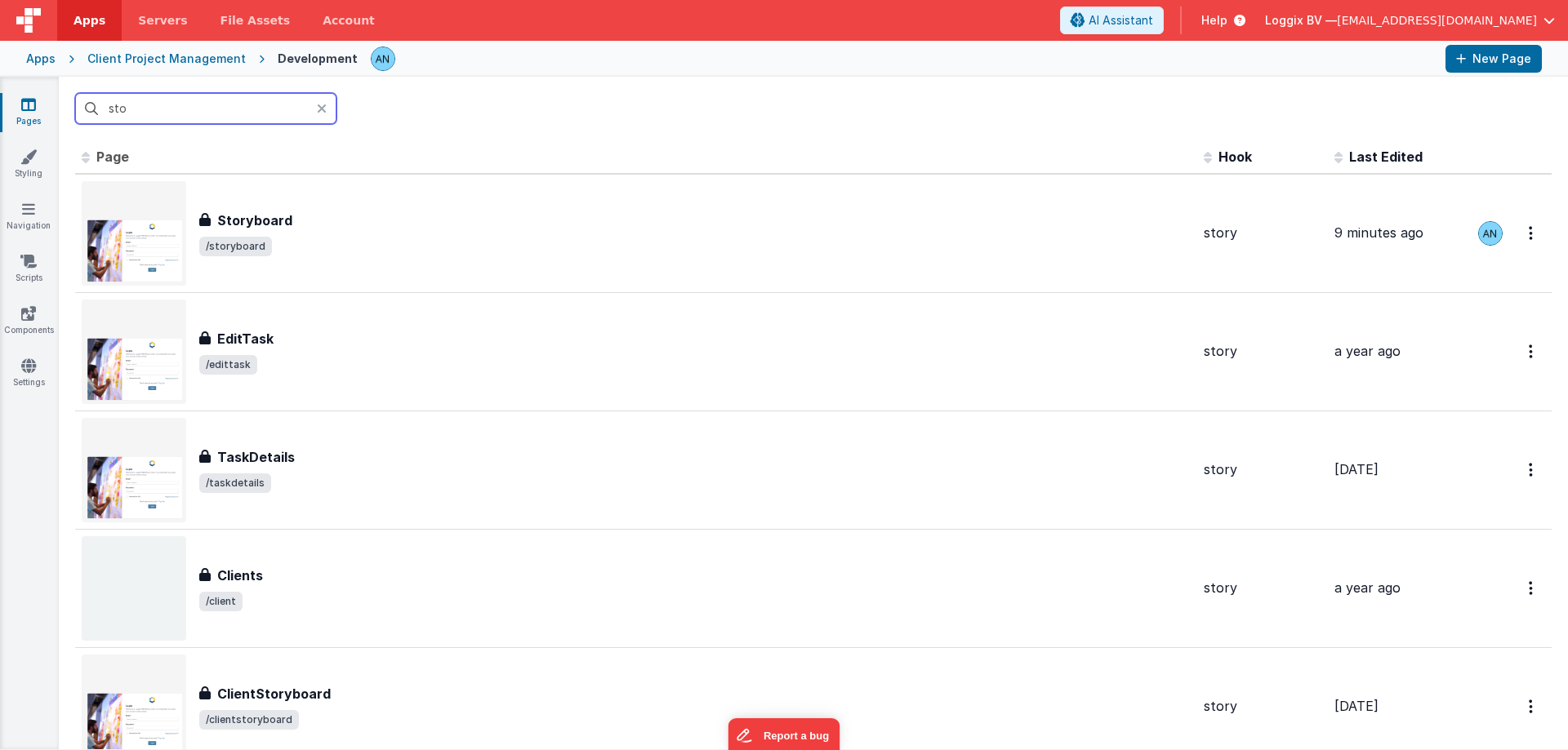
click at [166, 112] on input "sto" at bounding box center [206, 108] width 261 height 31
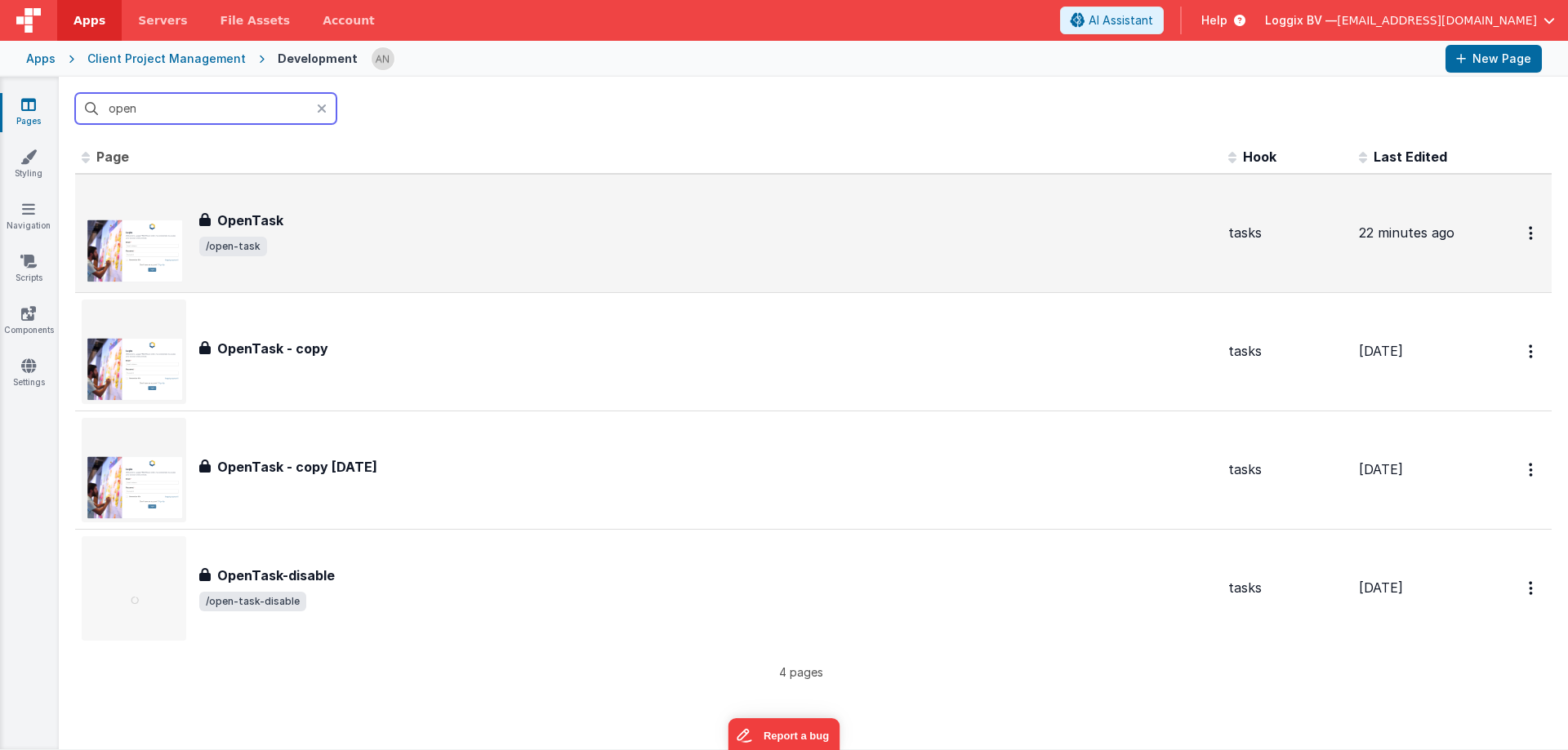
type input "open"
click at [287, 228] on div "OpenTask" at bounding box center [708, 220] width 1016 height 19
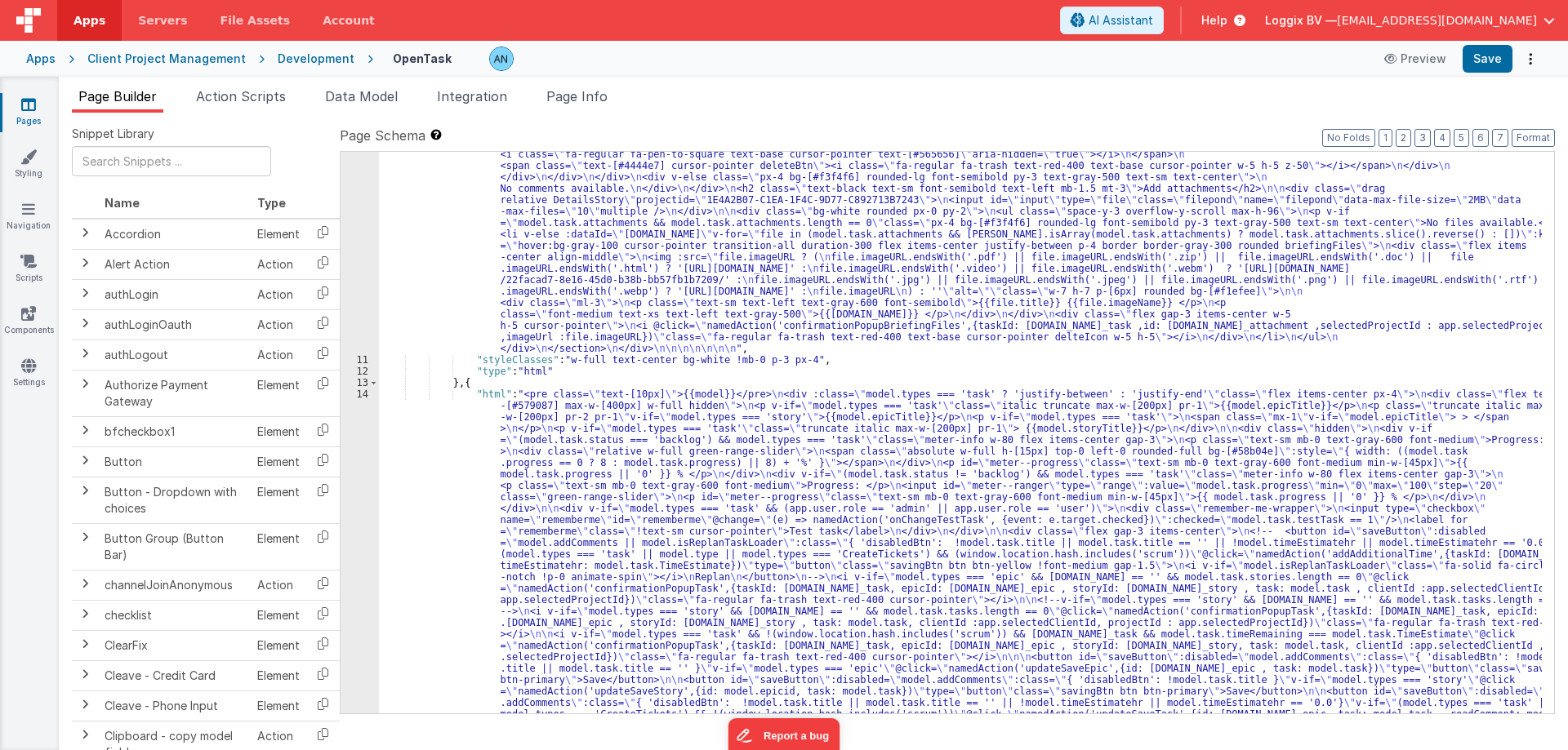
scroll to position [1678, 0]
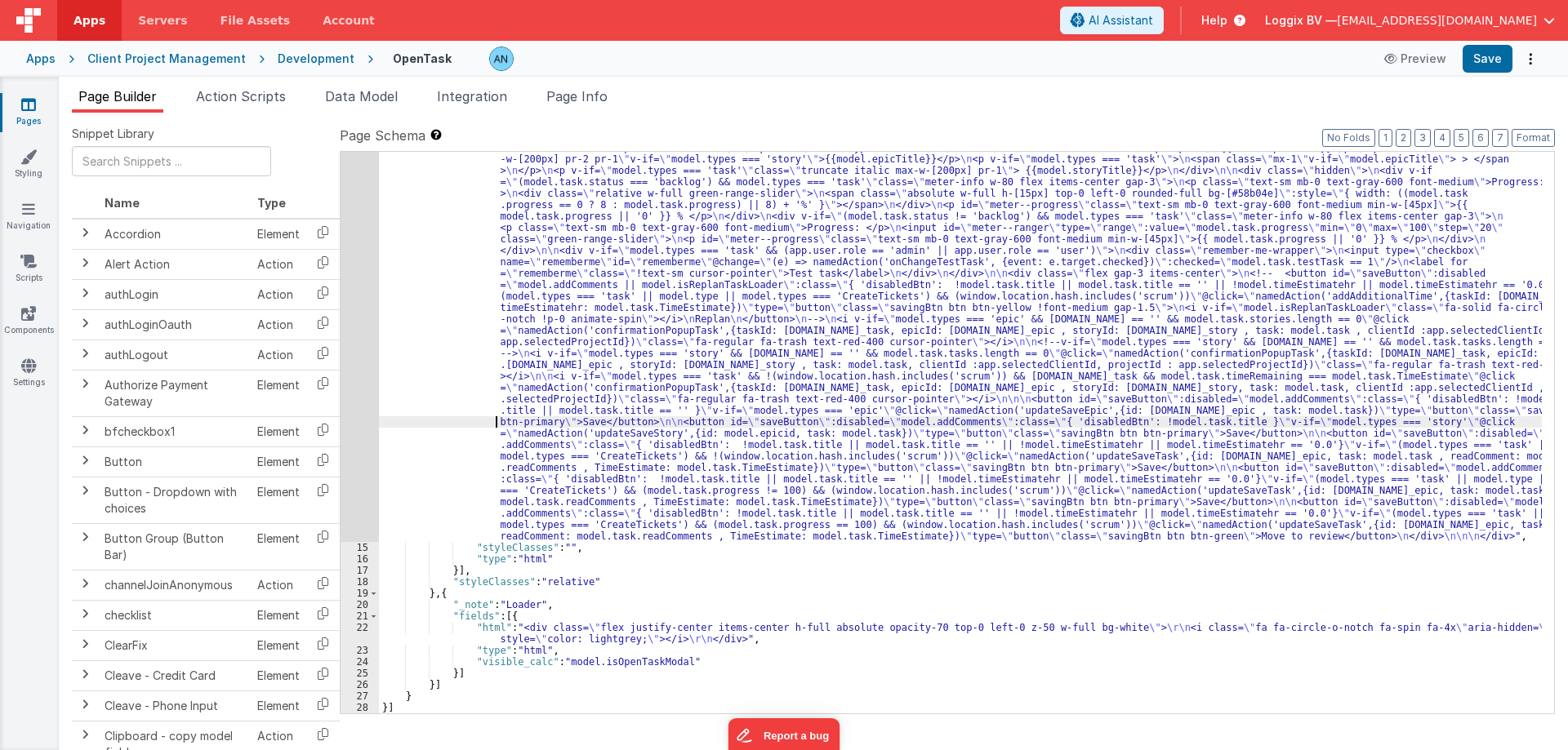
drag, startPoint x: 495, startPoint y: 418, endPoint x: 454, endPoint y: 405, distance: 43.0
click at [494, 417] on div ""html" : "<pre class= \" text-[10px] \" >{{model}}</pre> \n <div :class= \" mod…" at bounding box center [960, 623] width 1163 height 985
click at [344, 343] on div "14" at bounding box center [359, 337] width 38 height 412
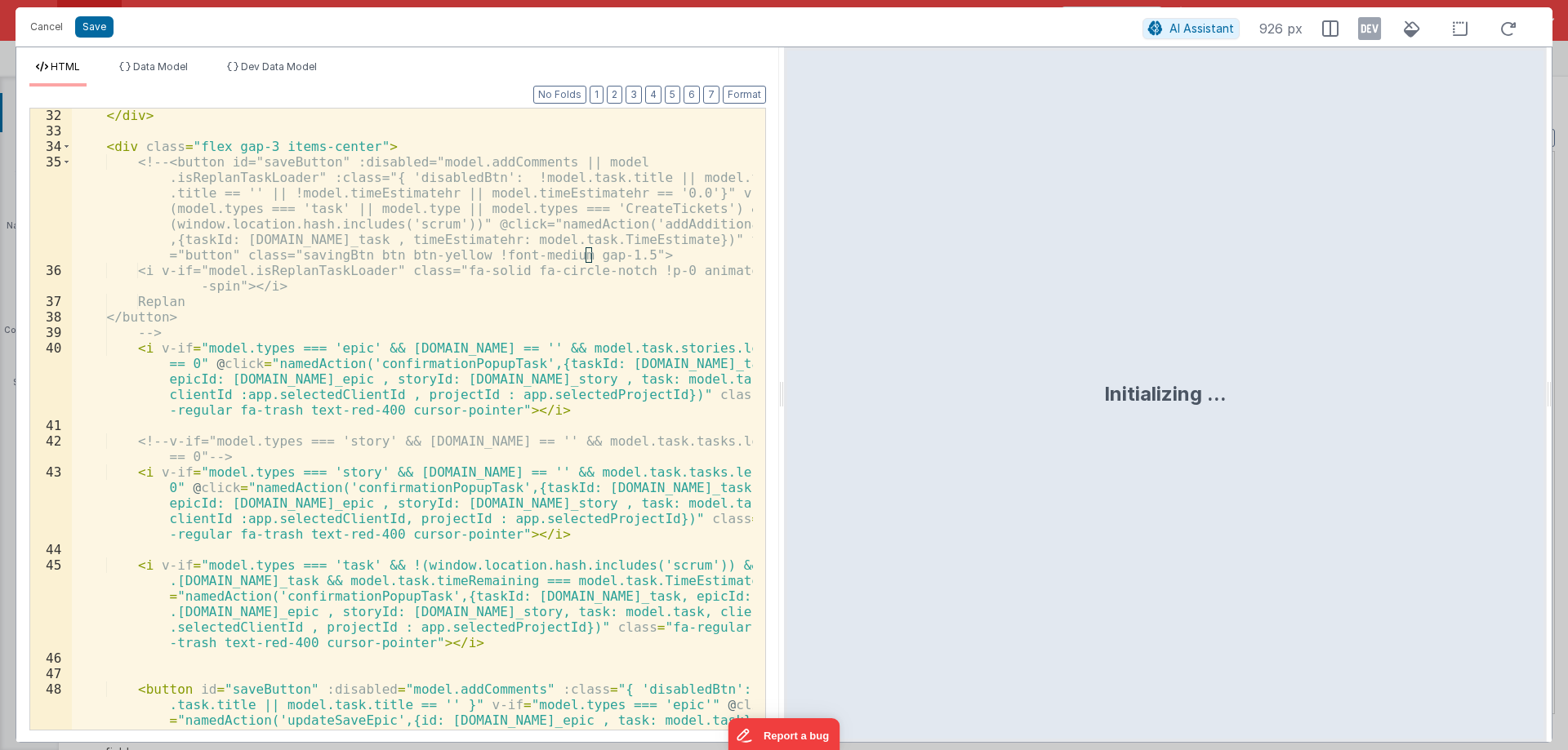
scroll to position [1255, 0]
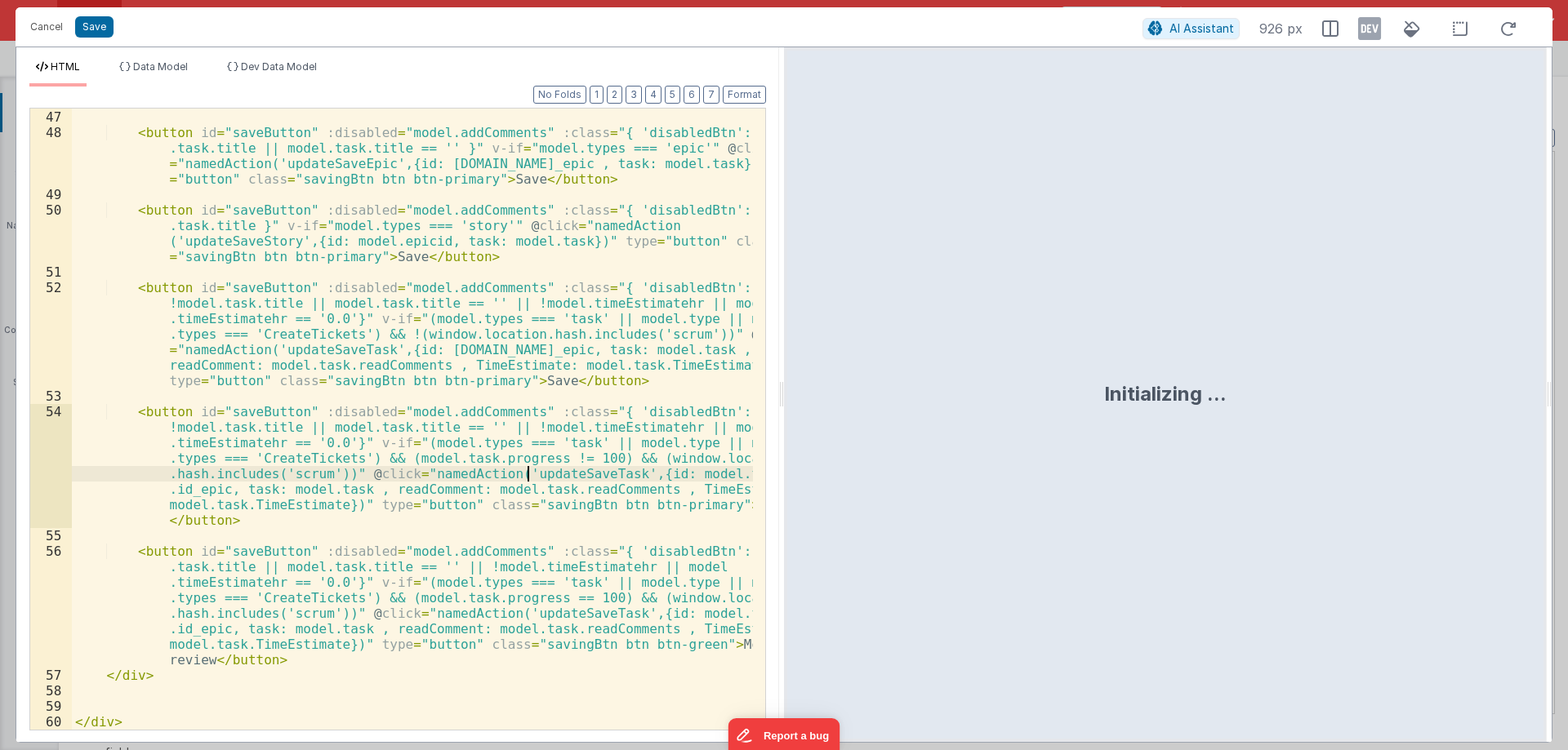
click at [531, 472] on div "< button id = "saveButton" :disabled = "model.addComments" :class = "{ 'disable…" at bounding box center [412, 420] width 681 height 652
drag, startPoint x: 51, startPoint y: 21, endPoint x: 245, endPoint y: 92, distance: 206.6
click at [50, 21] on button "Cancel" at bounding box center [46, 27] width 49 height 23
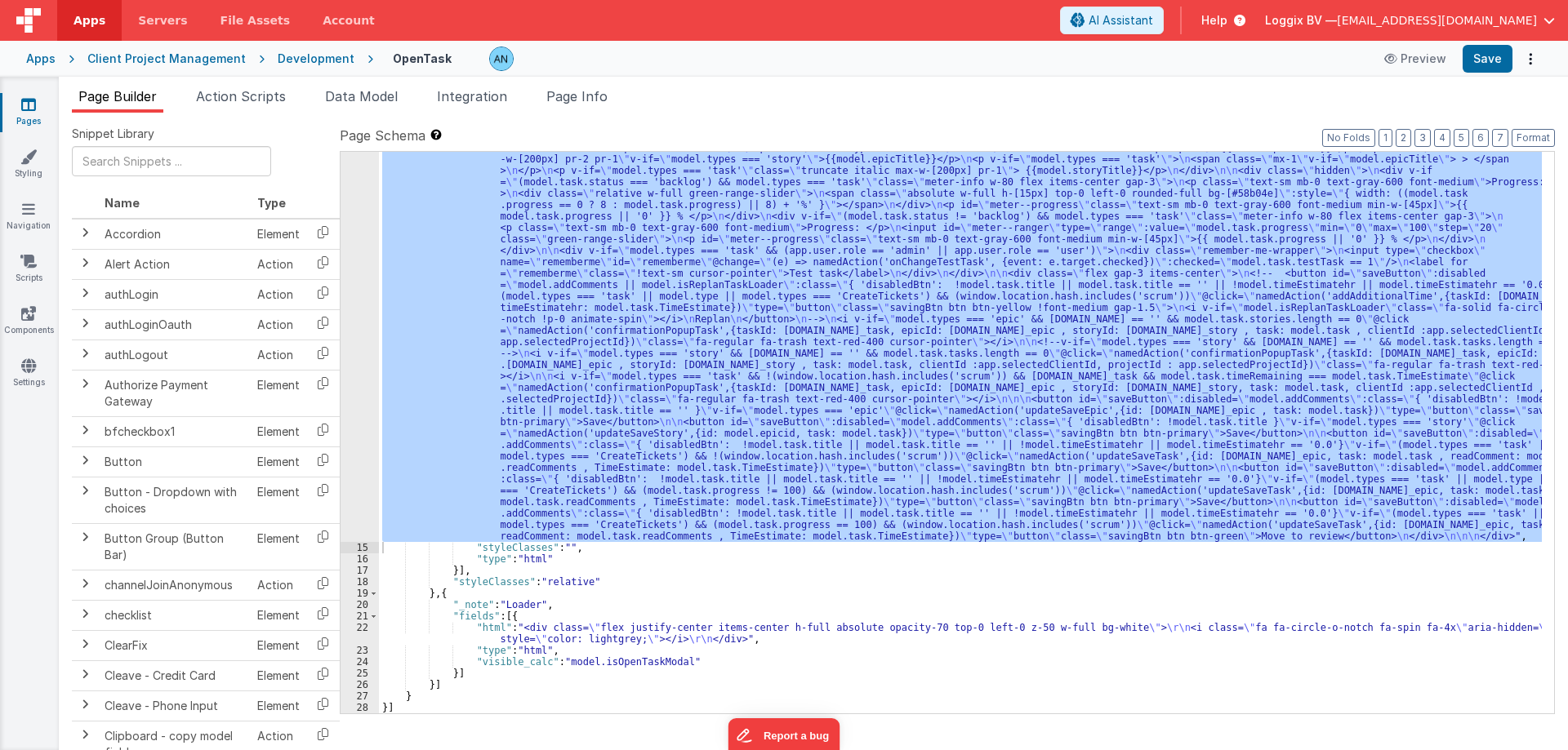
click at [245, 92] on div at bounding box center [784, 375] width 1568 height 750
click at [245, 92] on span "Action Scripts" at bounding box center [241, 96] width 90 height 16
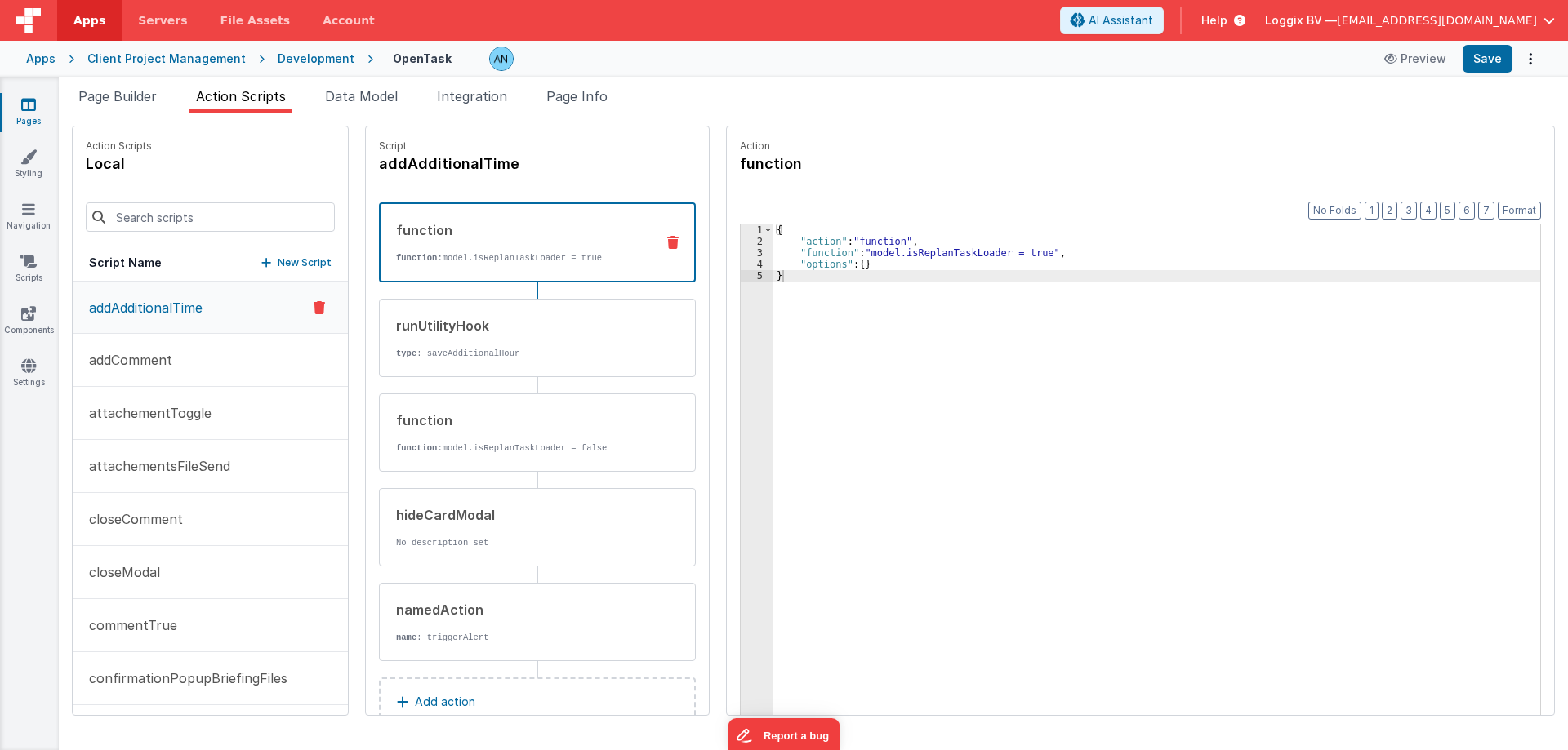
click at [223, 97] on span "Action Scripts" at bounding box center [241, 96] width 90 height 16
click at [132, 218] on input at bounding box center [210, 216] width 249 height 29
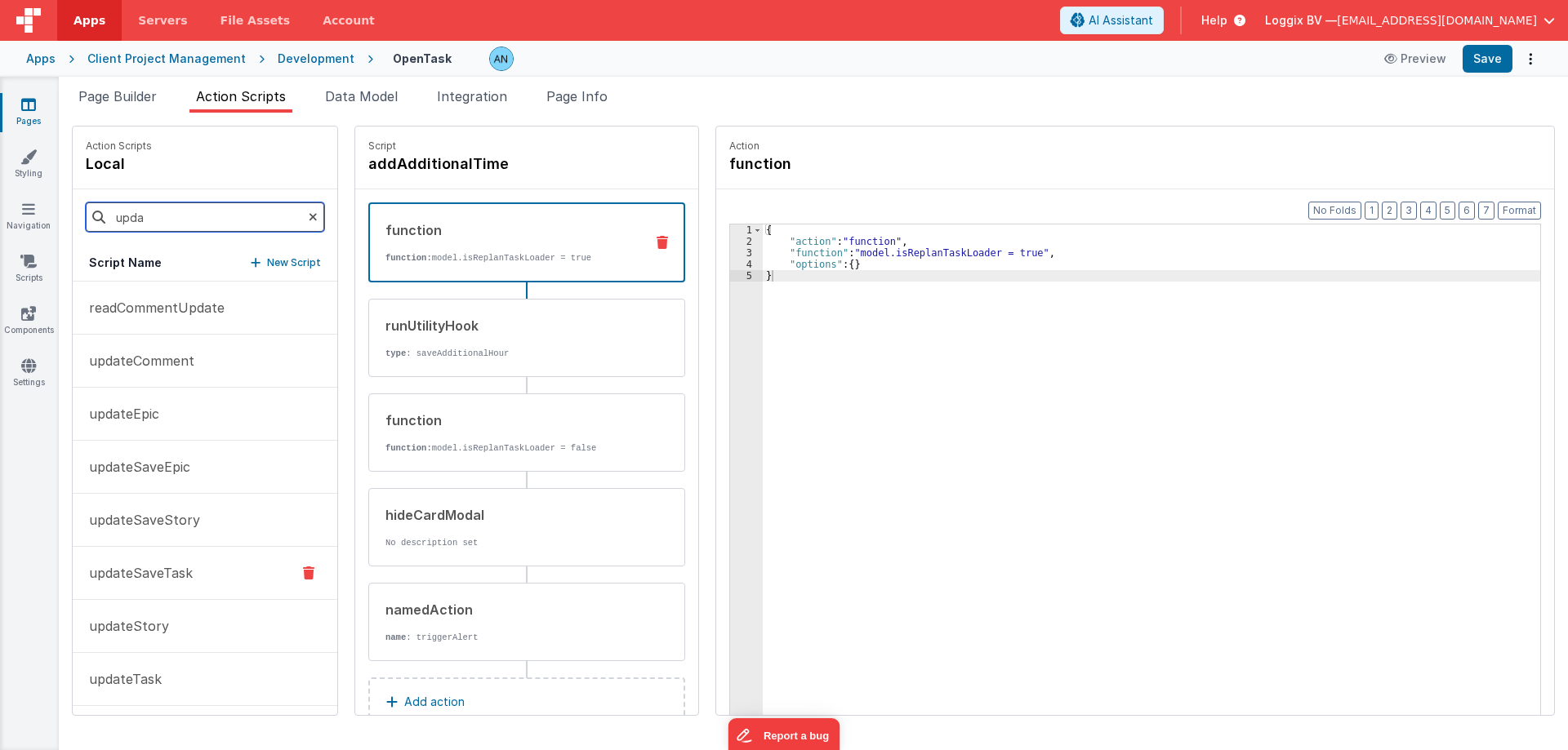
type input "upda"
click at [193, 577] on button "updateSaveTask" at bounding box center [204, 573] width 264 height 53
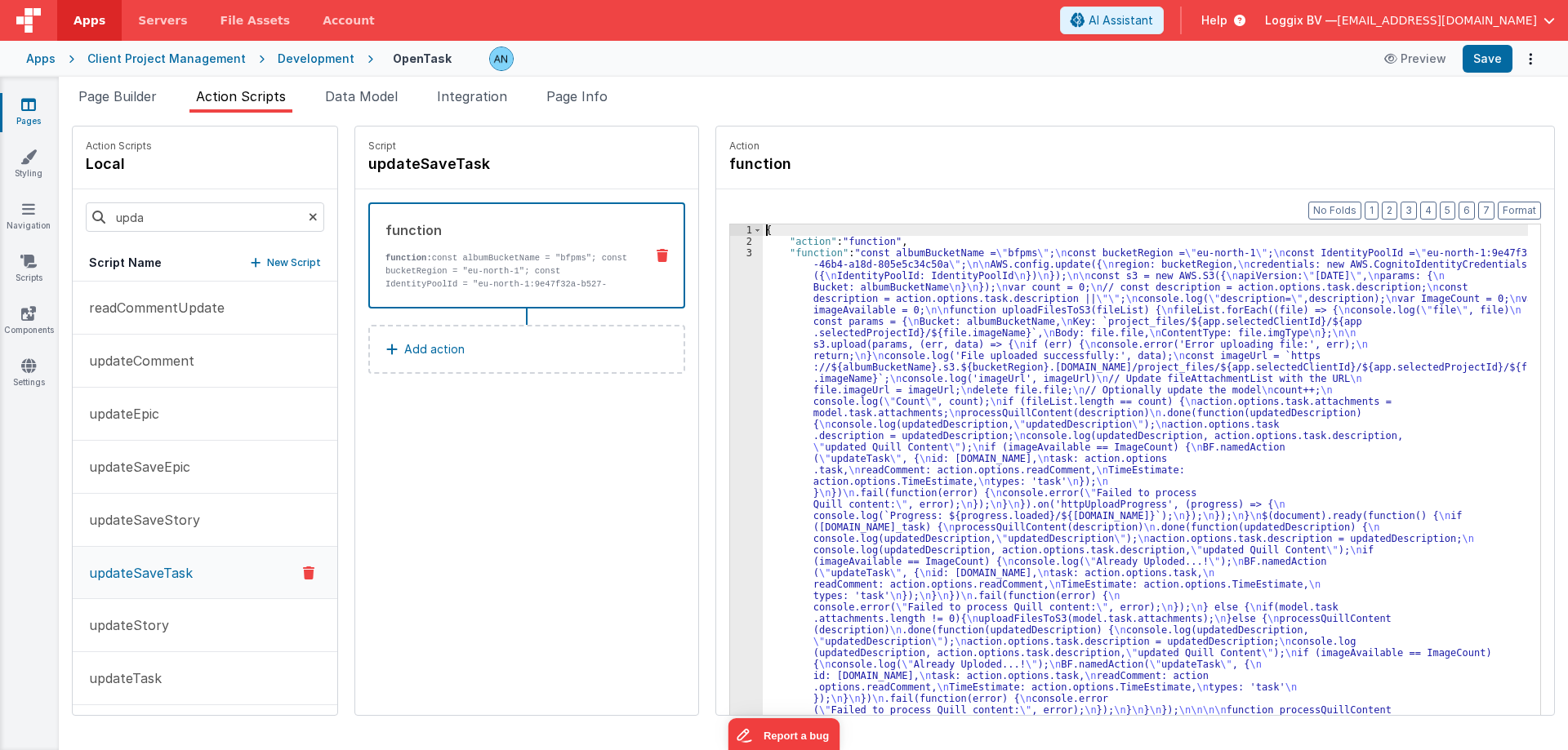
click at [730, 301] on div "3" at bounding box center [746, 613] width 33 height 731
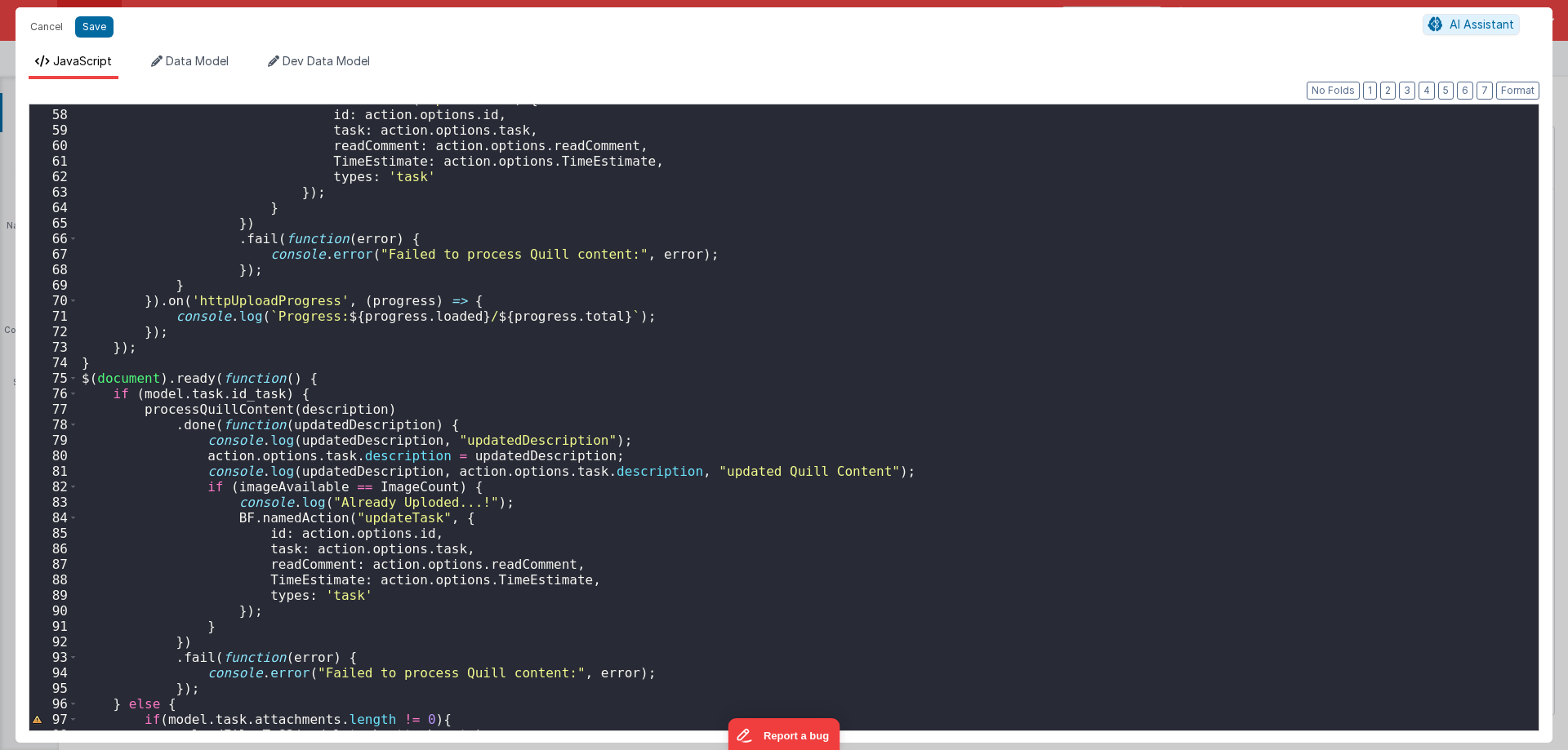
scroll to position [931, 0]
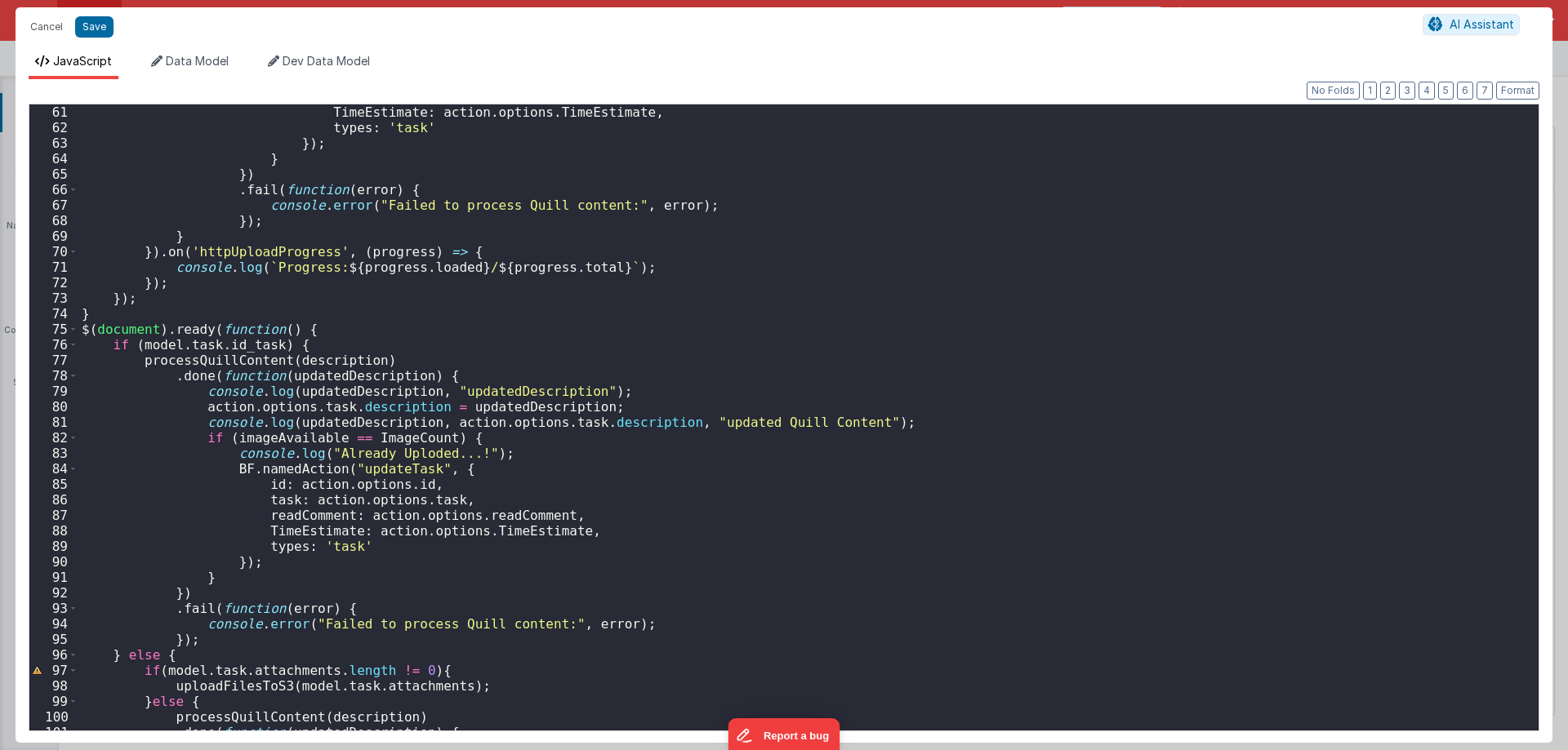
click at [362, 467] on div "TimeEstimate : action . options . TimeEstimate , types : 'task' }) ; } }) . fai…" at bounding box center [802, 433] width 1448 height 657
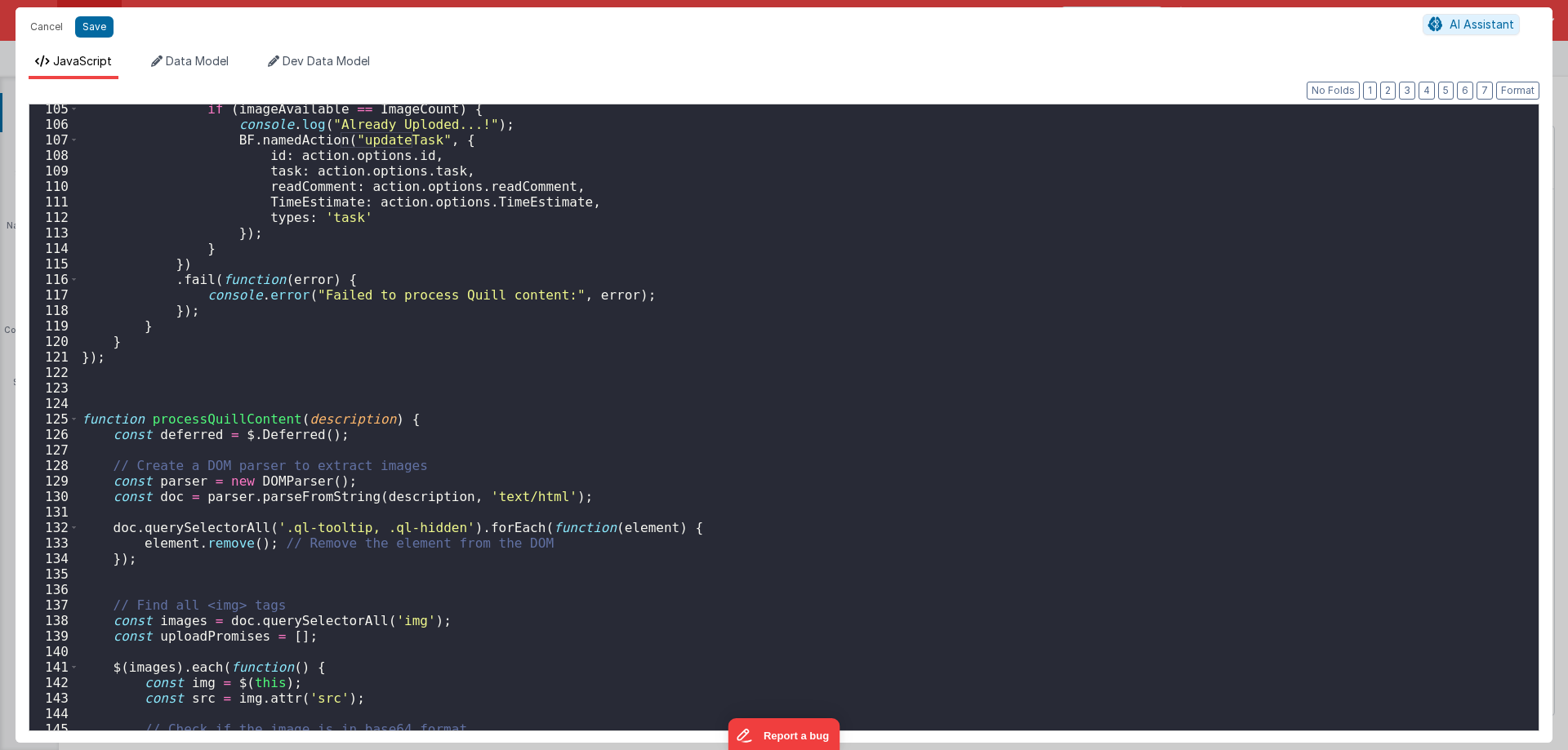
scroll to position [1861, 0]
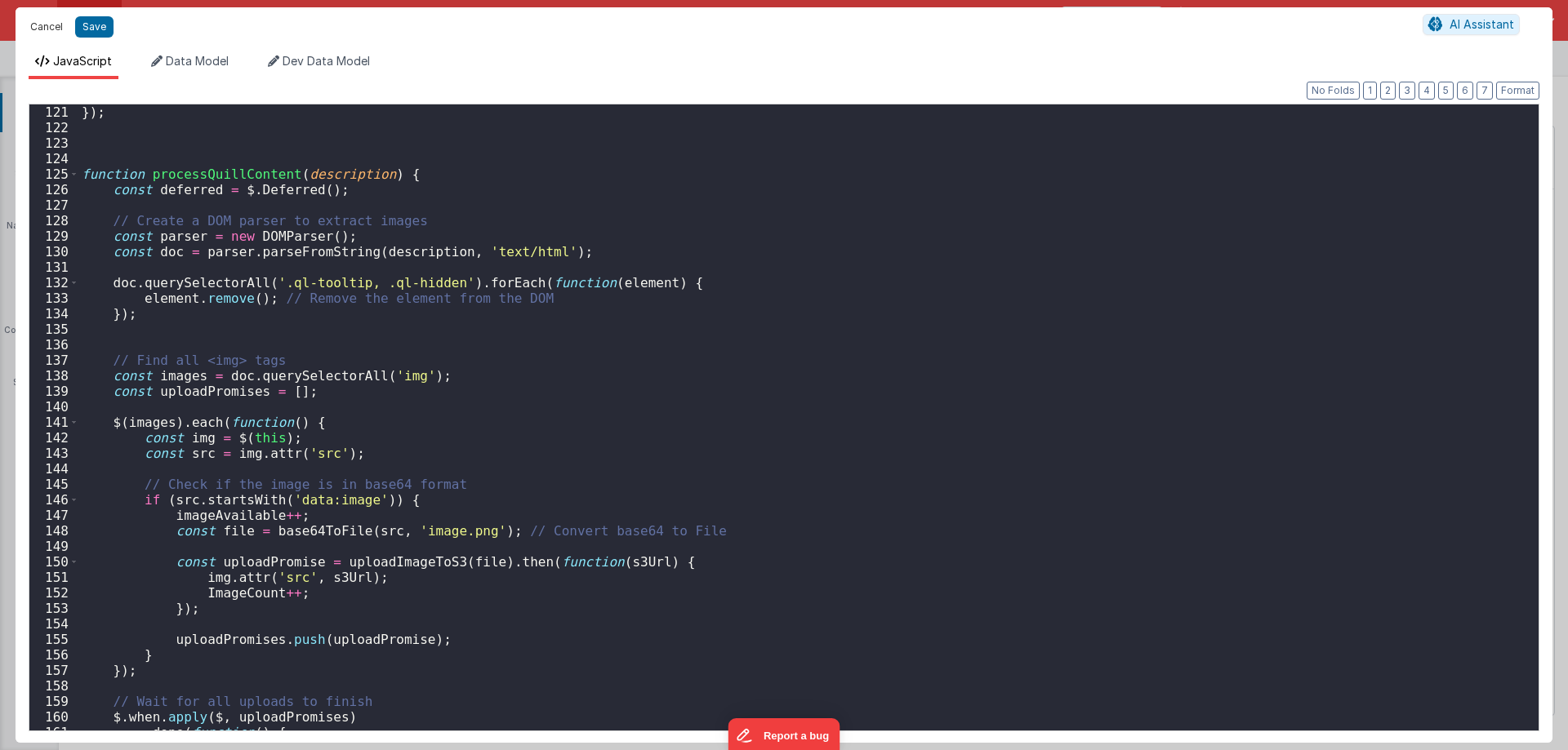
click at [48, 29] on button "Cancel" at bounding box center [46, 27] width 49 height 23
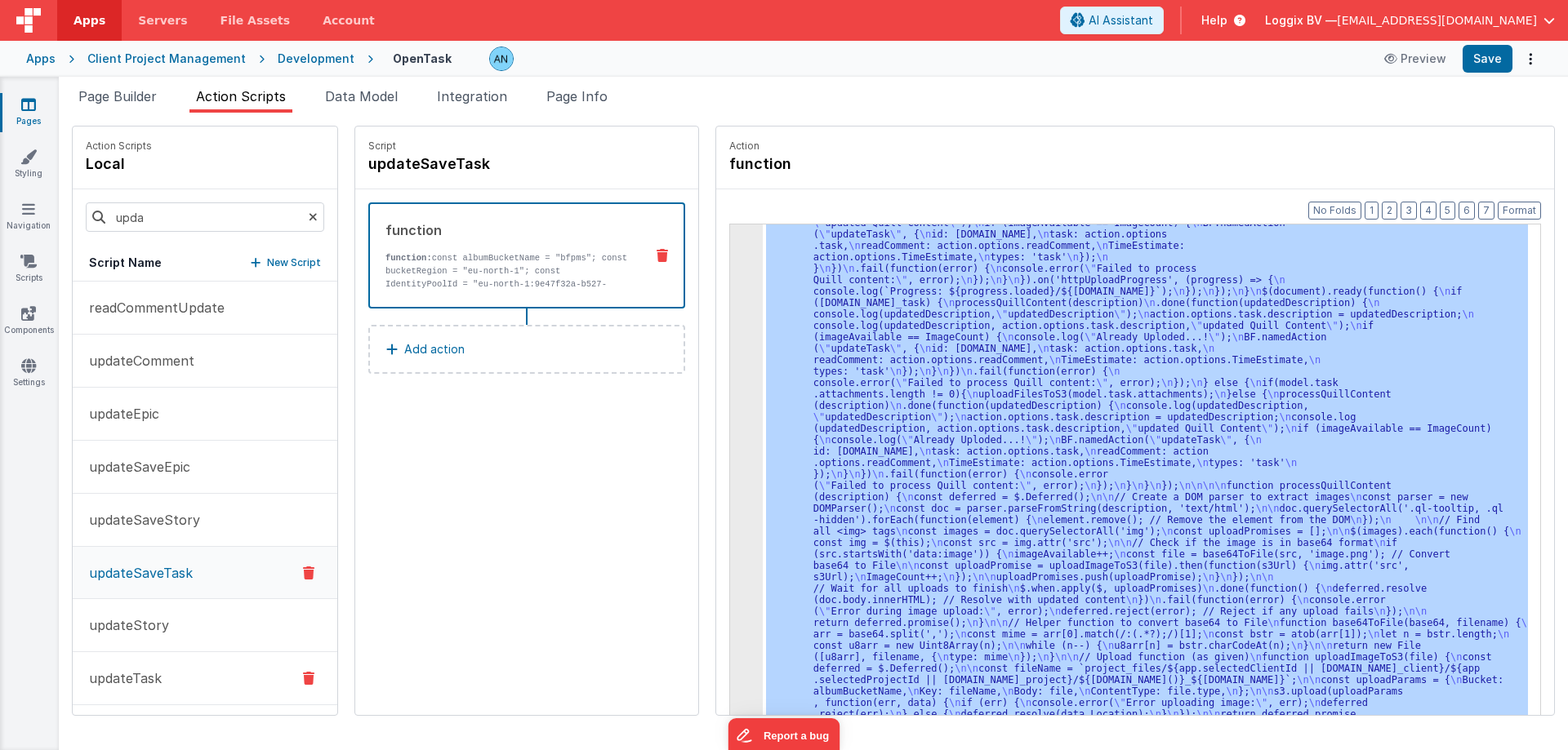
click at [146, 680] on p "updateTask" at bounding box center [120, 678] width 82 height 19
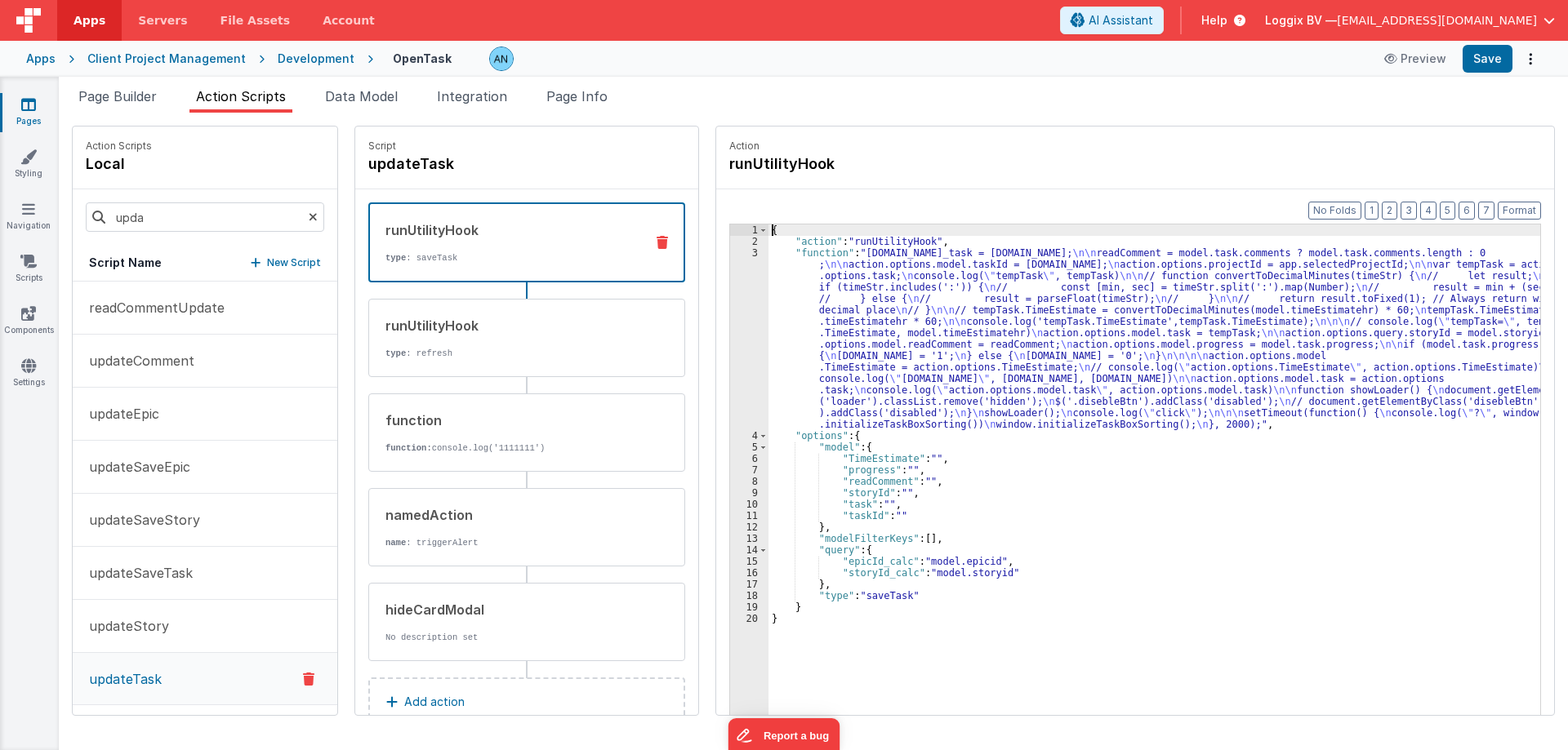
click at [730, 297] on div "3" at bounding box center [748, 338] width 38 height 183
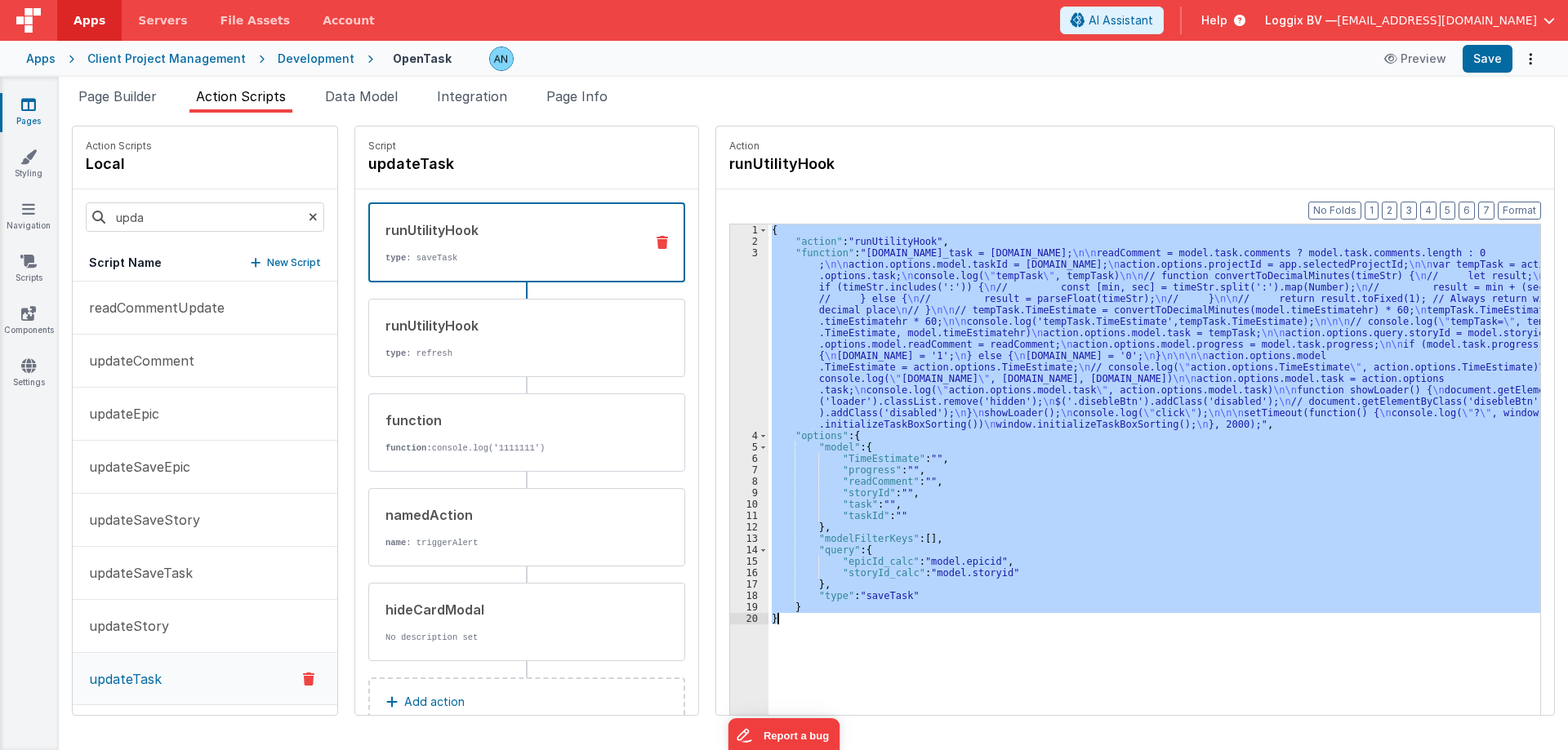
click at [730, 299] on div "3" at bounding box center [748, 338] width 38 height 183
click at [730, 296] on div "3" at bounding box center [748, 338] width 38 height 183
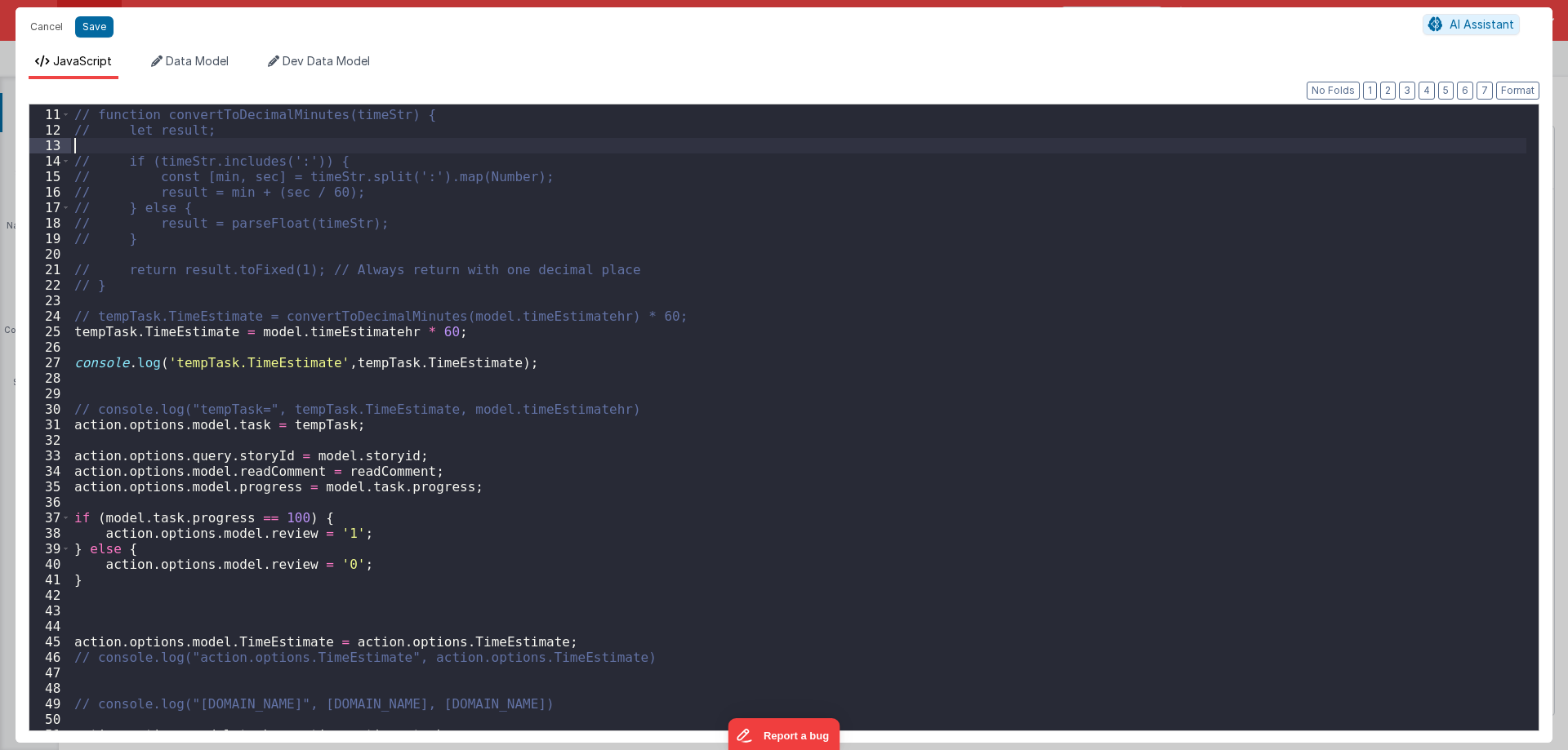
scroll to position [0, 0]
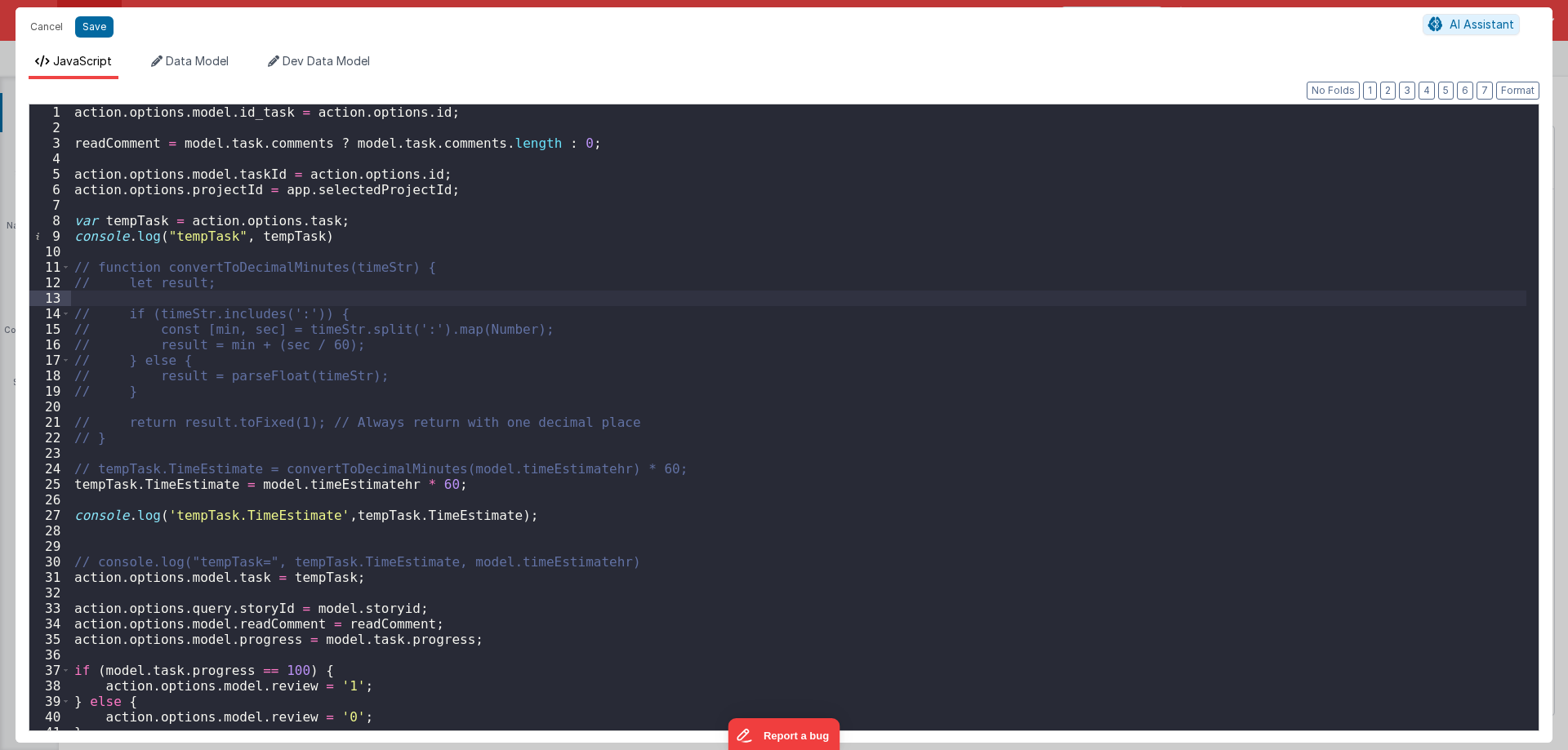
click at [121, 256] on div "action . options . model . id_task = action . options . id ; readComment = mode…" at bounding box center [798, 433] width 1455 height 657
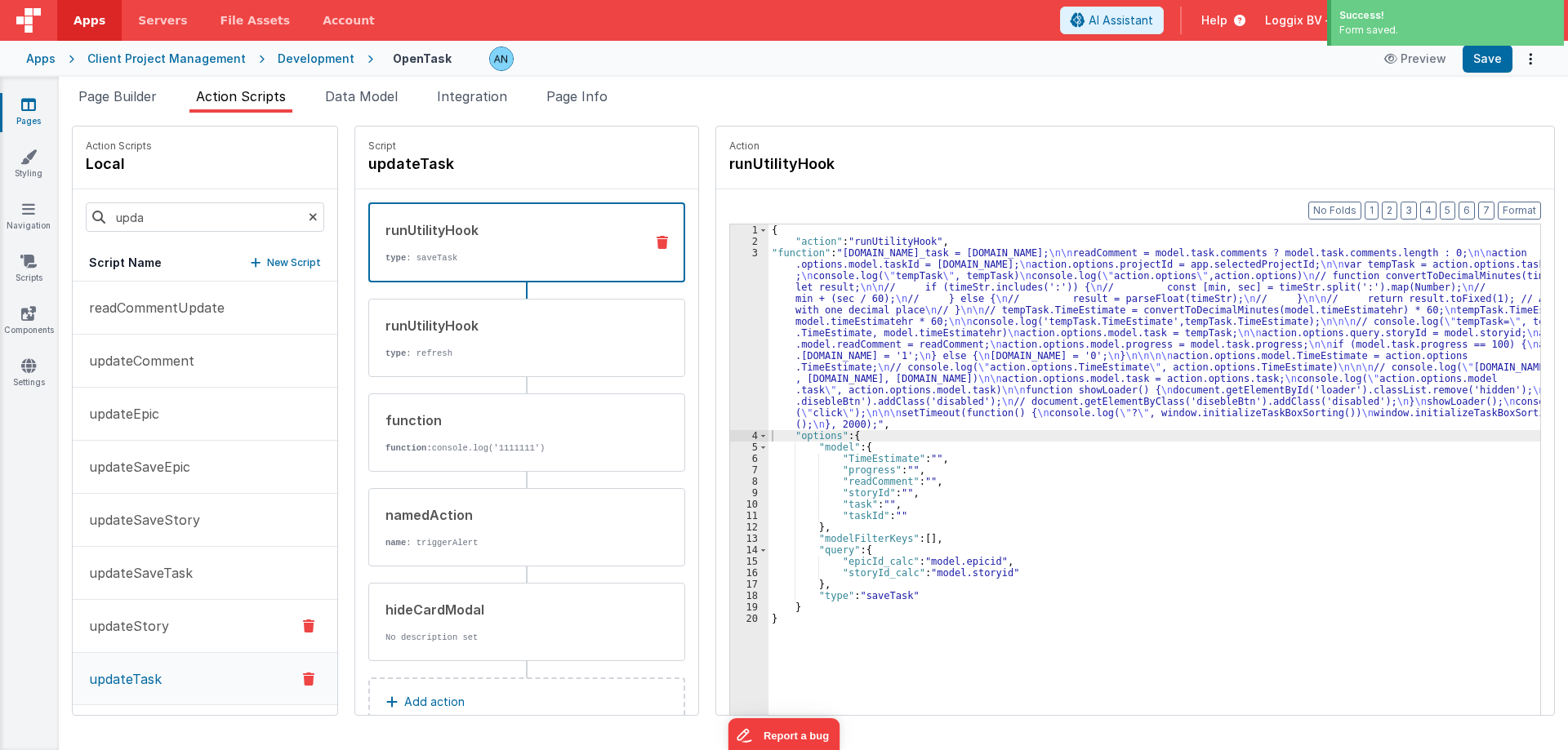
click at [211, 625] on button "updateStory" at bounding box center [204, 626] width 264 height 53
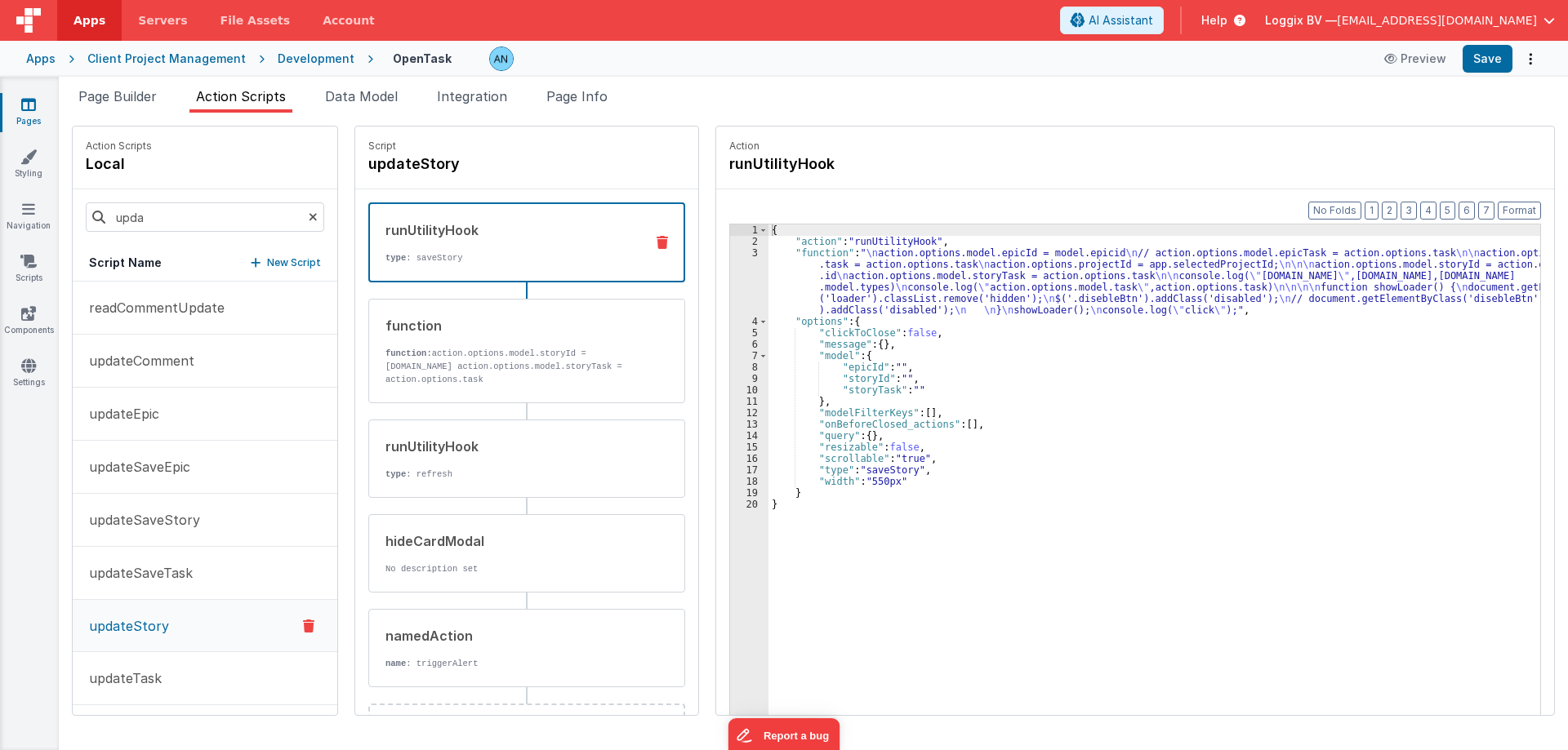
click at [740, 295] on div "3" at bounding box center [748, 282] width 38 height 69
click at [730, 265] on div "3" at bounding box center [748, 282] width 38 height 69
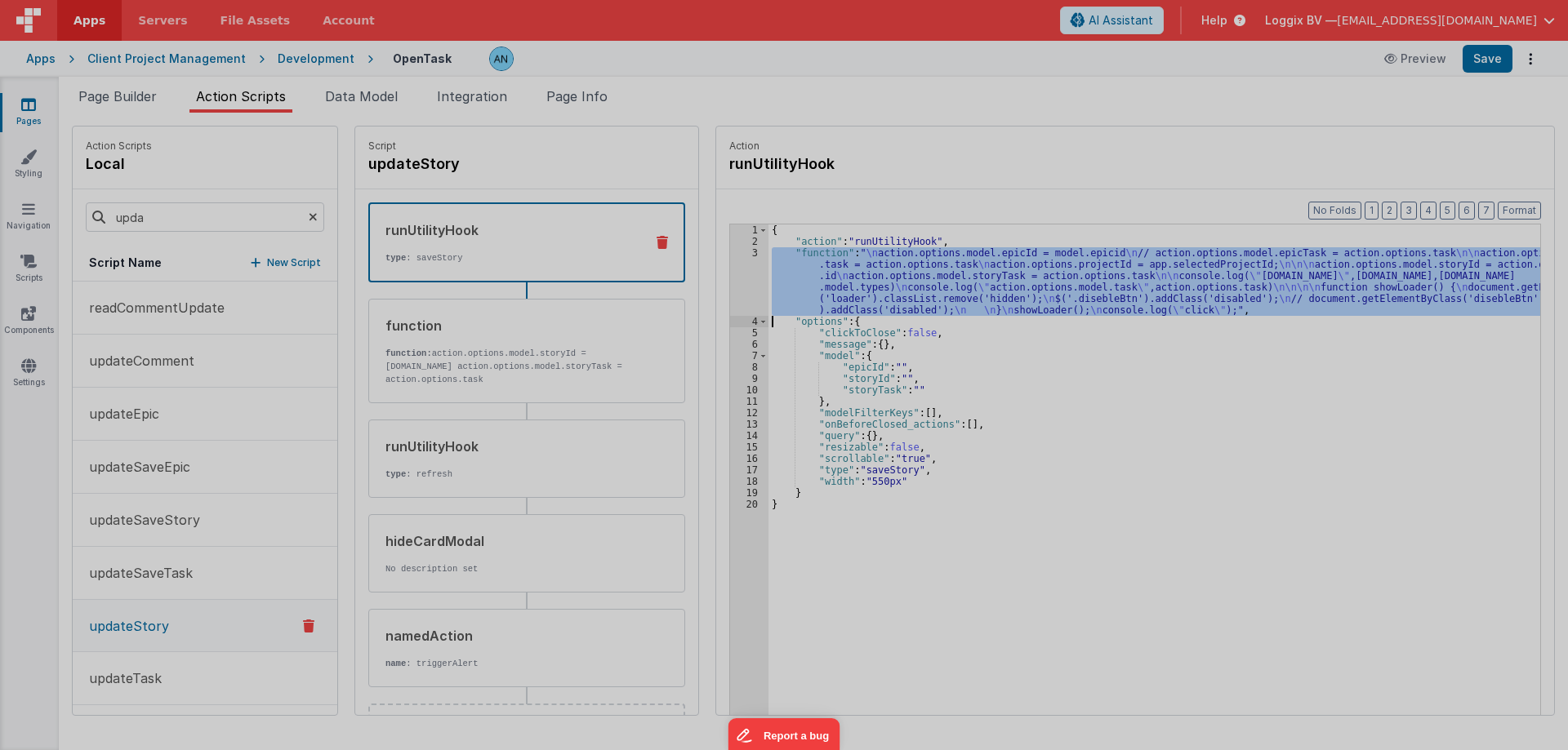
click at [730, 265] on div at bounding box center [784, 375] width 1568 height 750
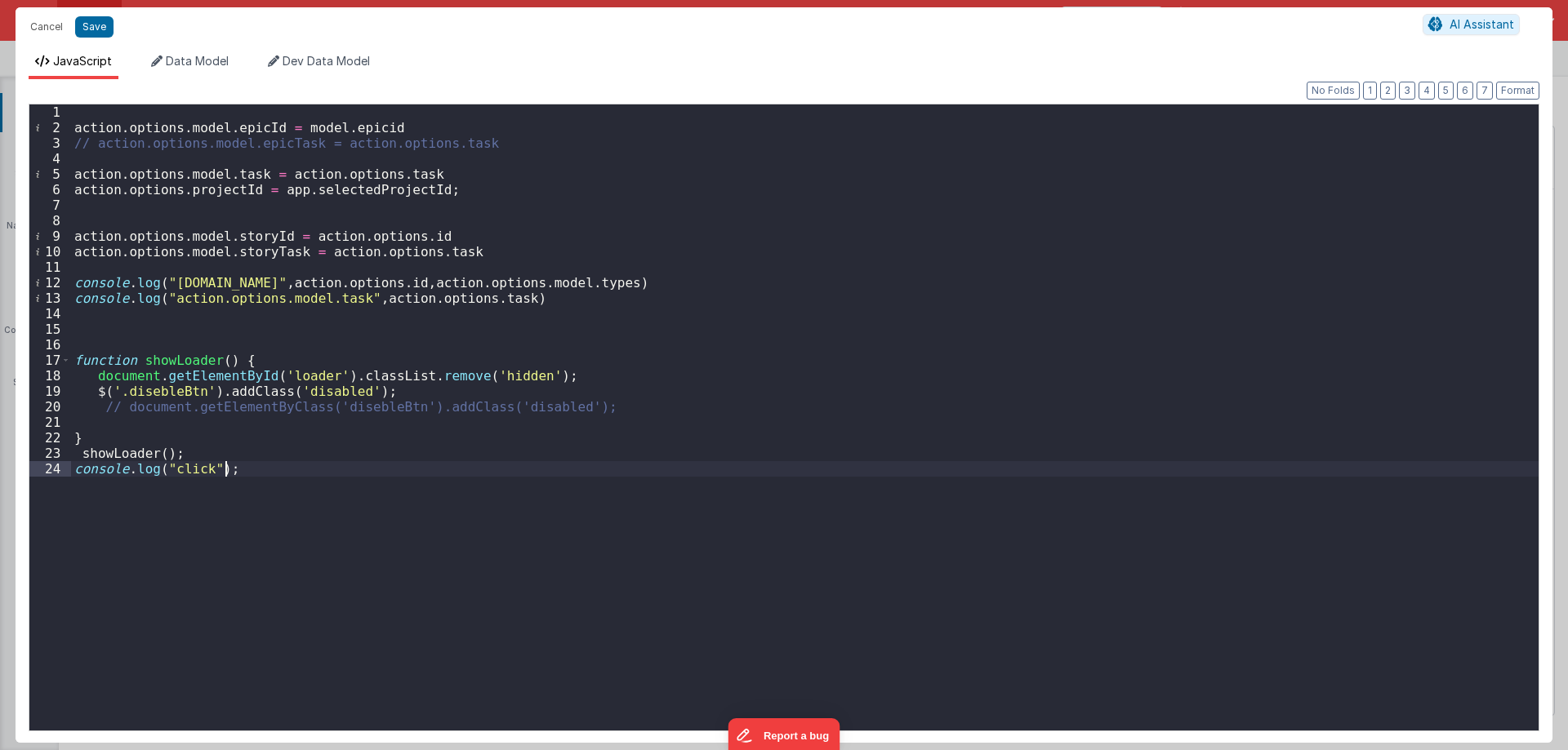
click at [157, 527] on div "action . options . model . epicId = model . epicid // action.options.model.epic…" at bounding box center [804, 433] width 1467 height 657
click at [212, 466] on div "action . options . model . epicId = model . epicid // action.options.model.epic…" at bounding box center [804, 433] width 1467 height 657
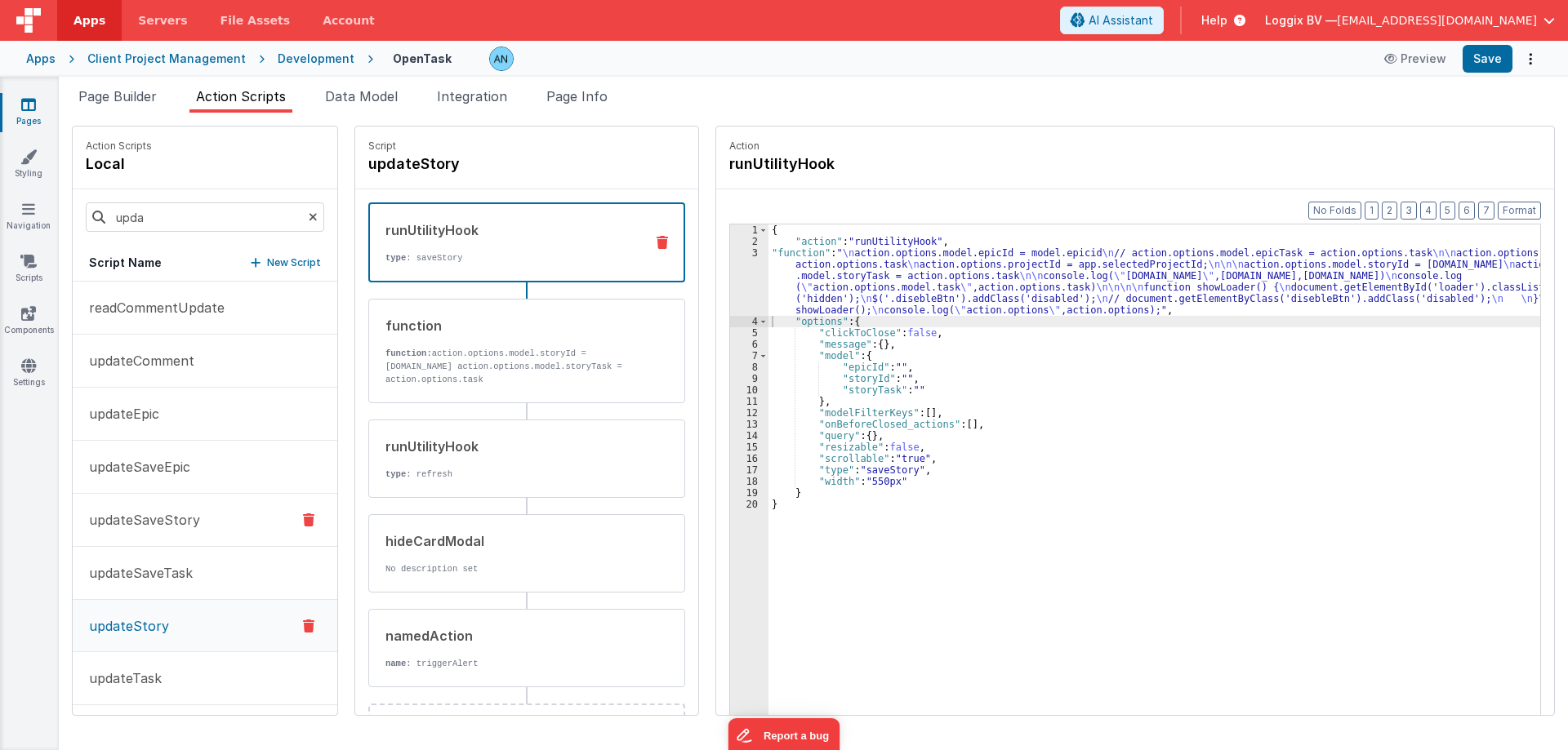
scroll to position [4, 0]
click at [124, 405] on p "updateEpic" at bounding box center [119, 411] width 80 height 19
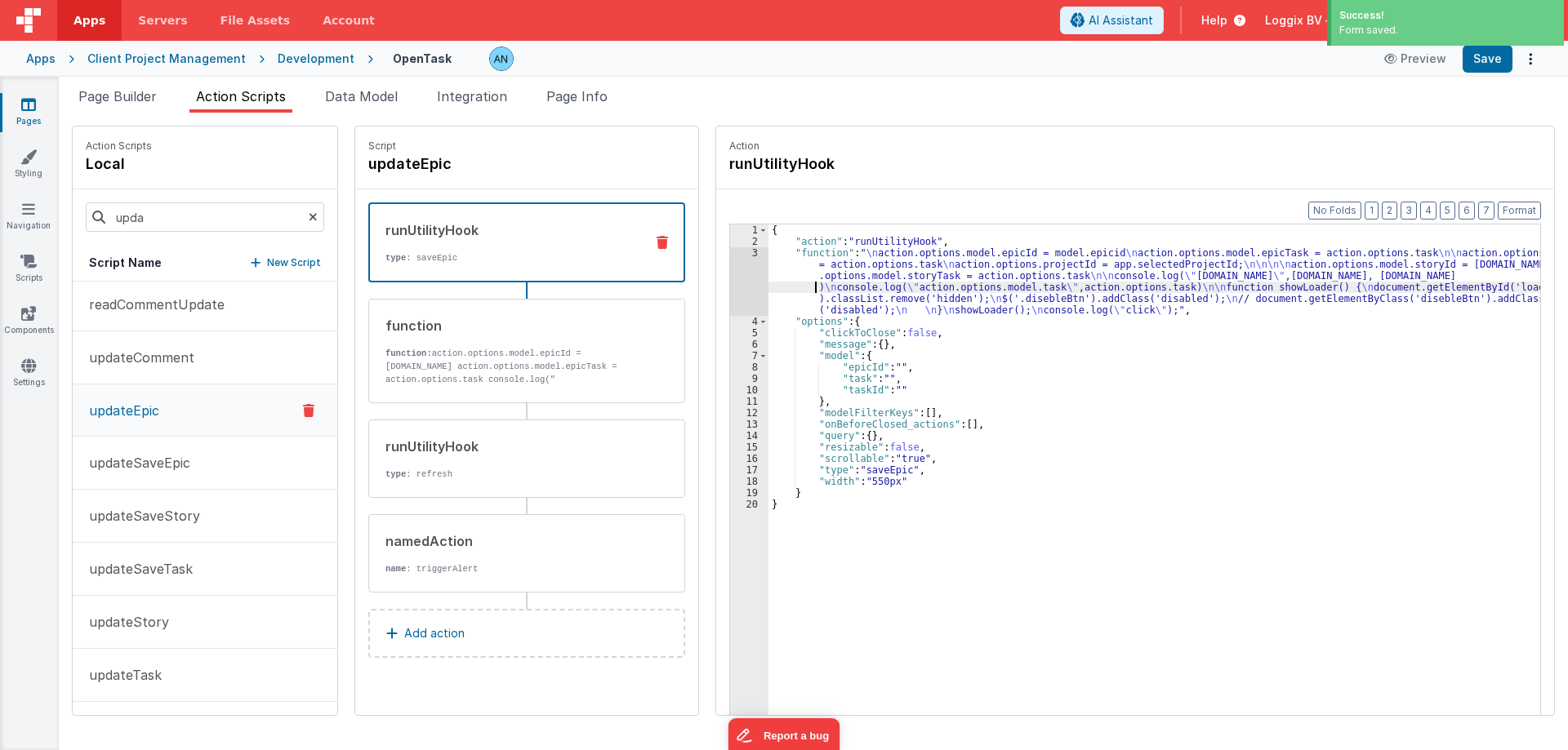
click at [799, 286] on div "{ "action" : "runUtilityHook" , "function" : " \n action.options.model.epicId =…" at bounding box center [1162, 506] width 787 height 564
click at [730, 277] on div "3" at bounding box center [748, 282] width 38 height 69
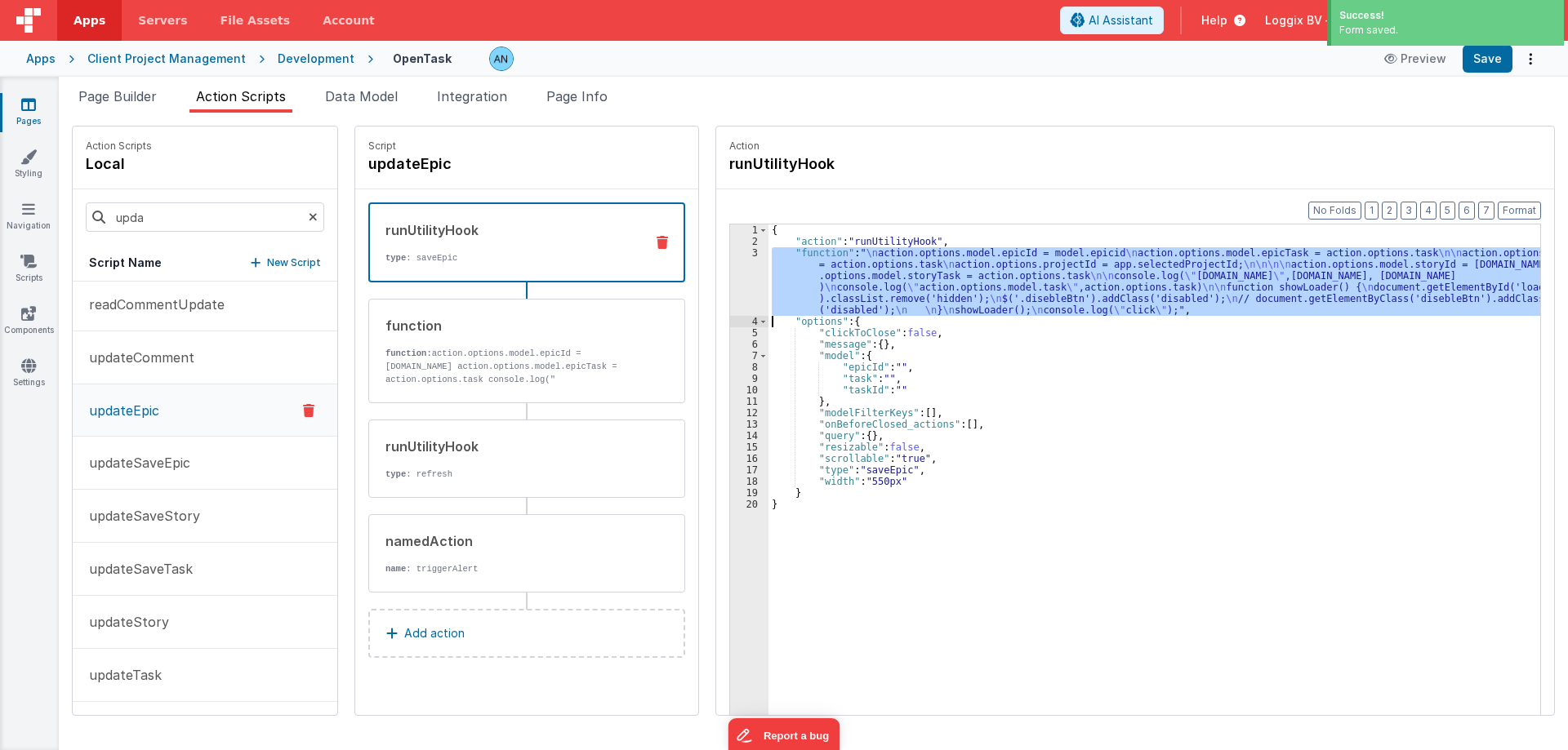
click at [736, 281] on div "3" at bounding box center [748, 282] width 38 height 69
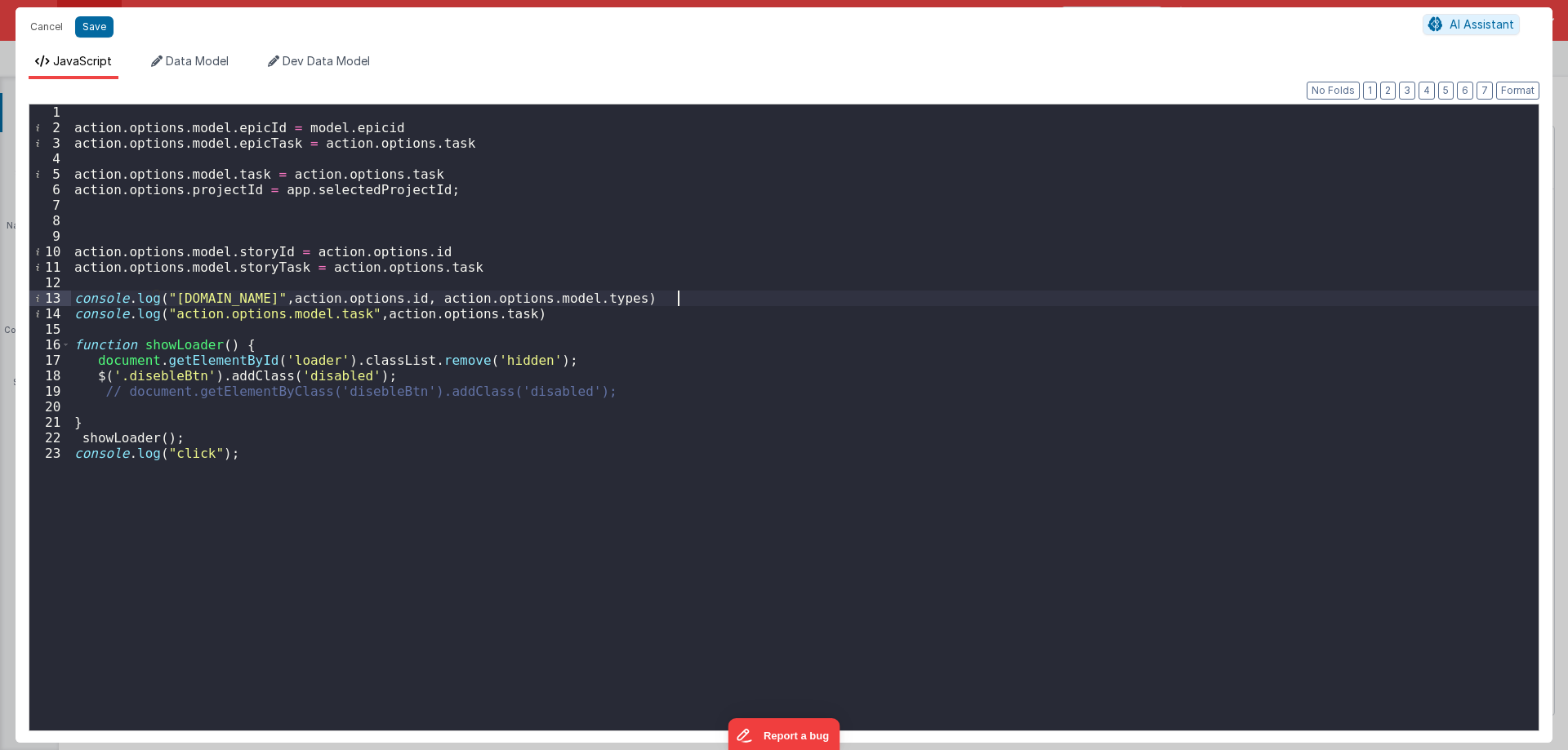
click at [190, 451] on div "action . options . model . epicId = model . epicid action . options . model . e…" at bounding box center [804, 433] width 1467 height 657
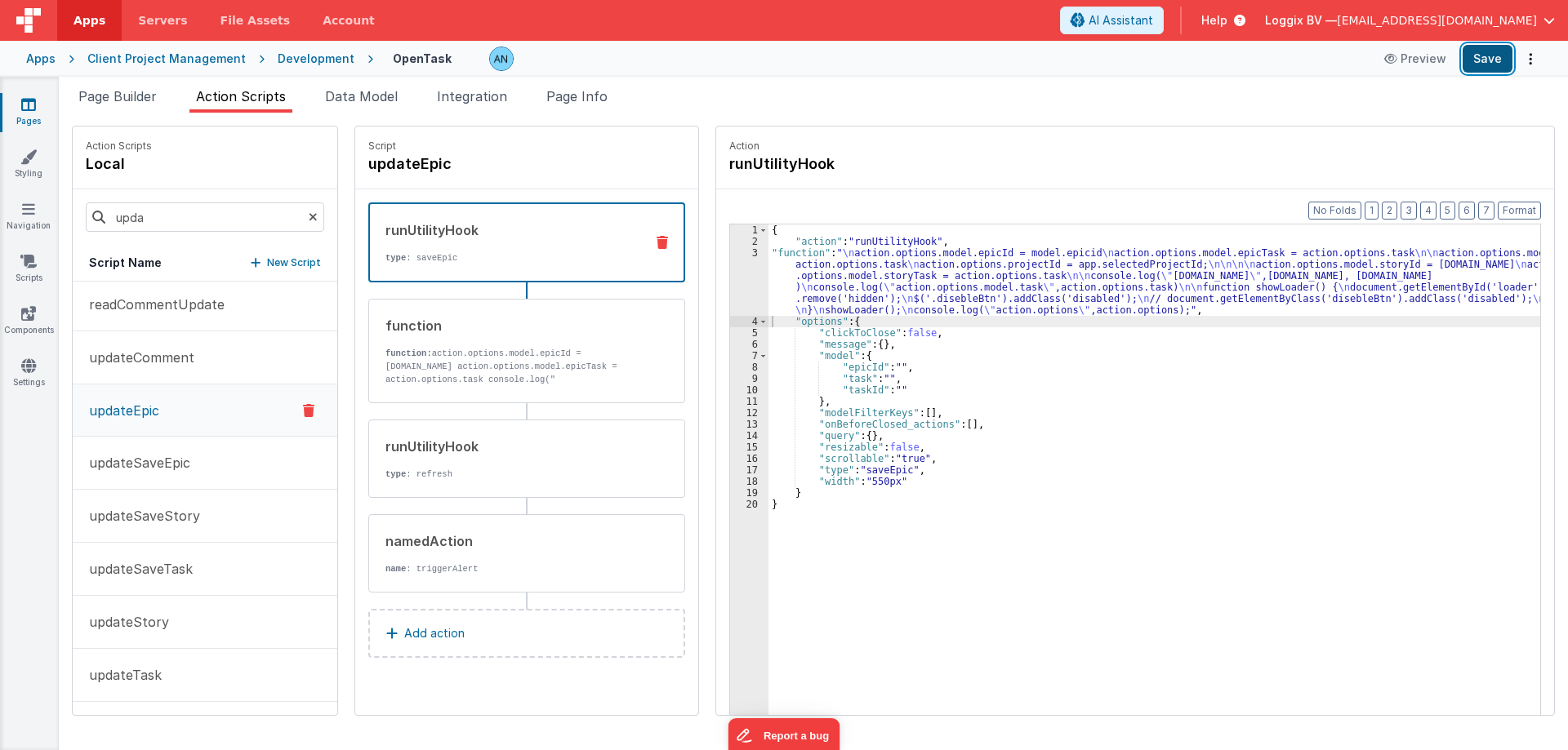
click at [1499, 49] on button "Save" at bounding box center [1487, 58] width 49 height 27
click at [1530, 210] on button "Format" at bounding box center [1519, 210] width 43 height 18
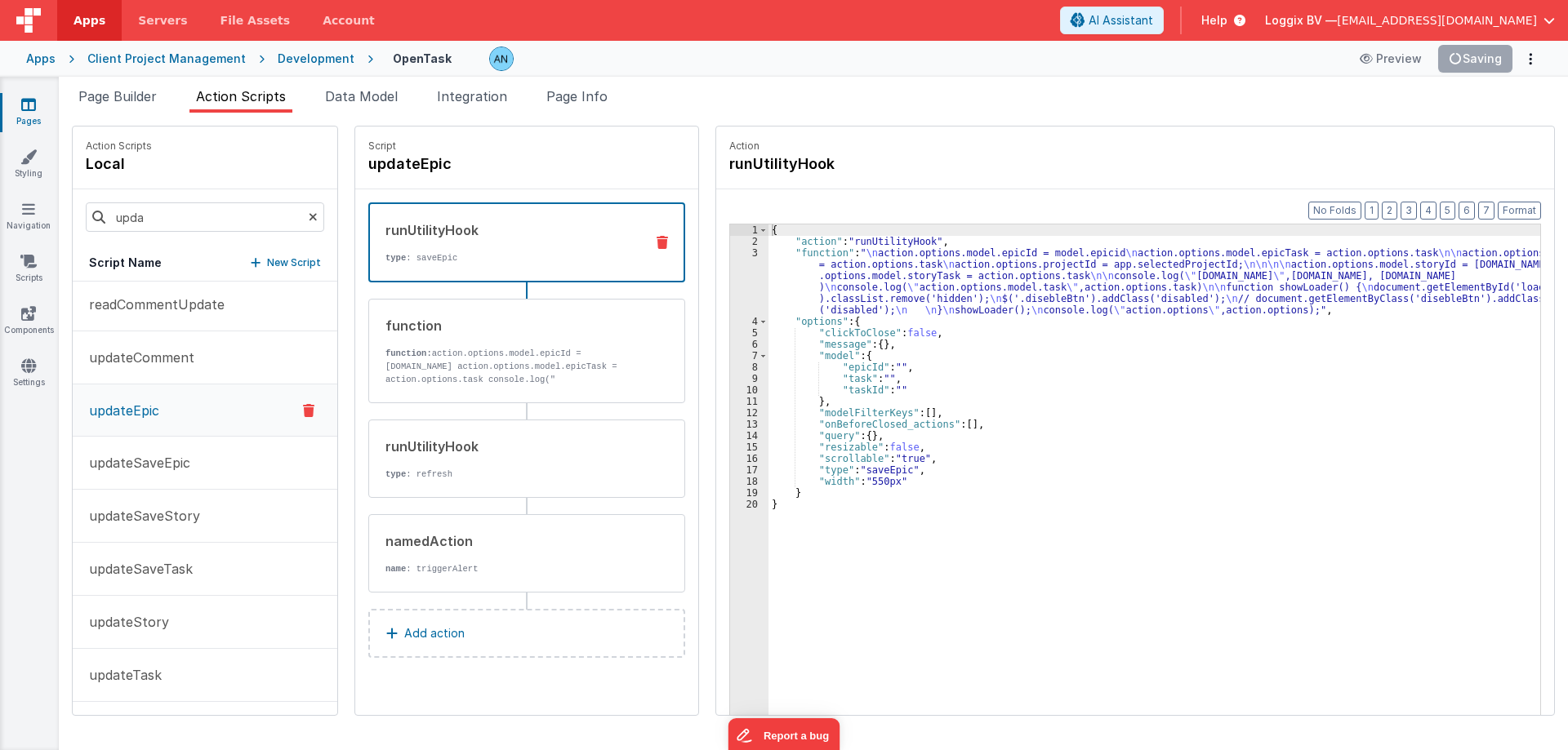
click at [1141, 462] on div "{ "action" : "runUtilityHook" , "function" : " \n action.options.model.epicId =…" at bounding box center [1162, 506] width 787 height 564
click at [1493, 50] on button "Save" at bounding box center [1487, 58] width 49 height 27
click at [730, 267] on div "3" at bounding box center [748, 282] width 38 height 69
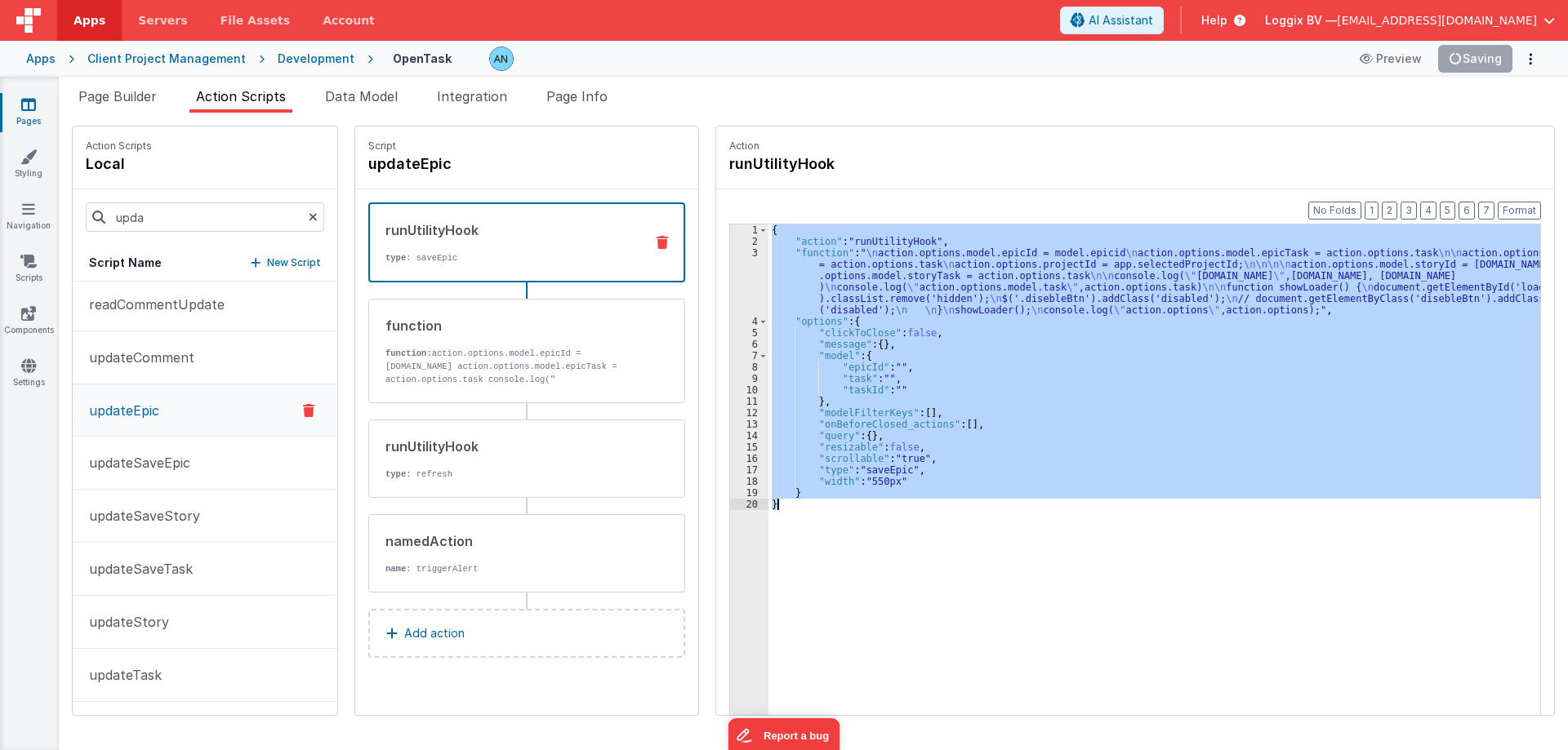
click at [730, 267] on div "3" at bounding box center [748, 282] width 38 height 69
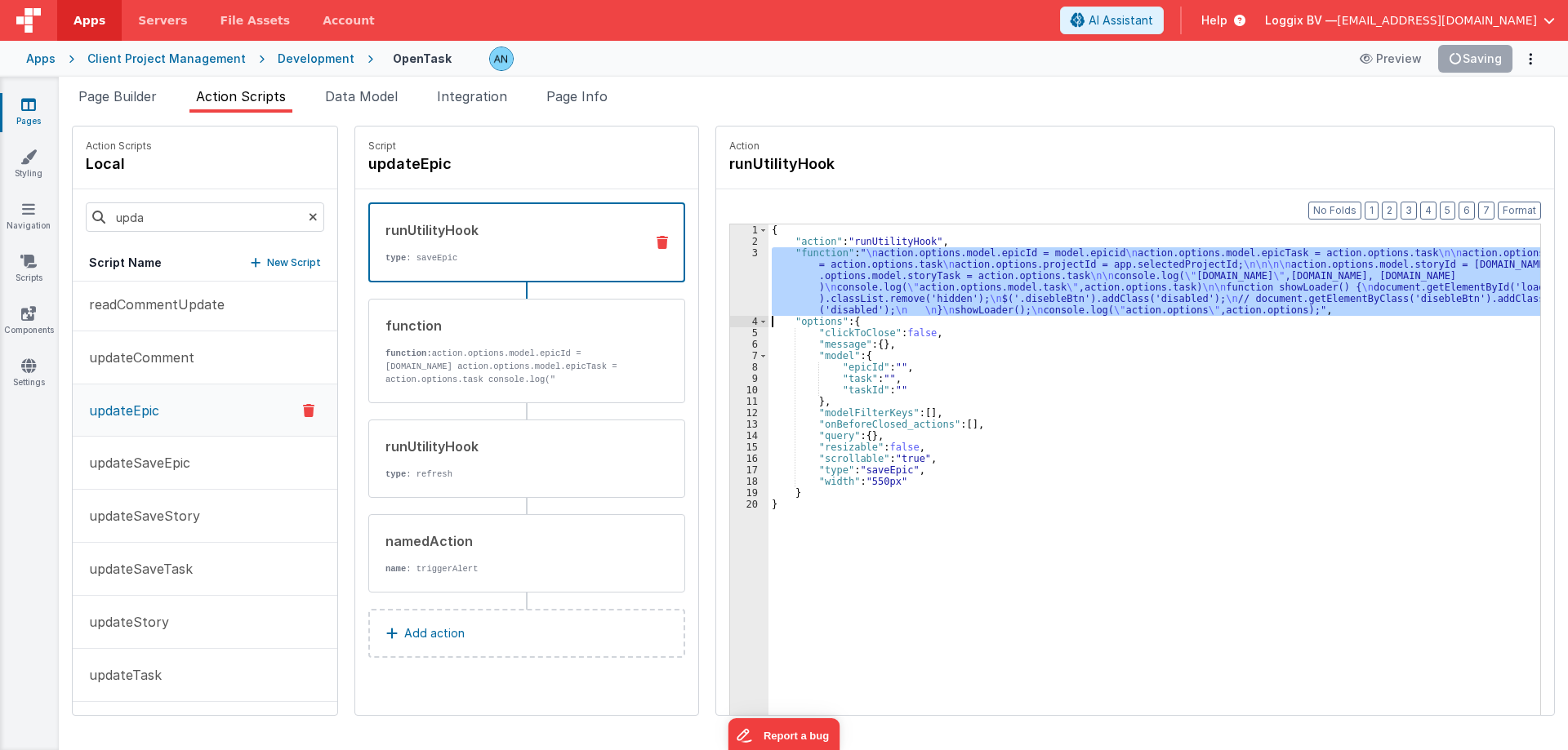
click at [730, 266] on div "3" at bounding box center [748, 282] width 38 height 69
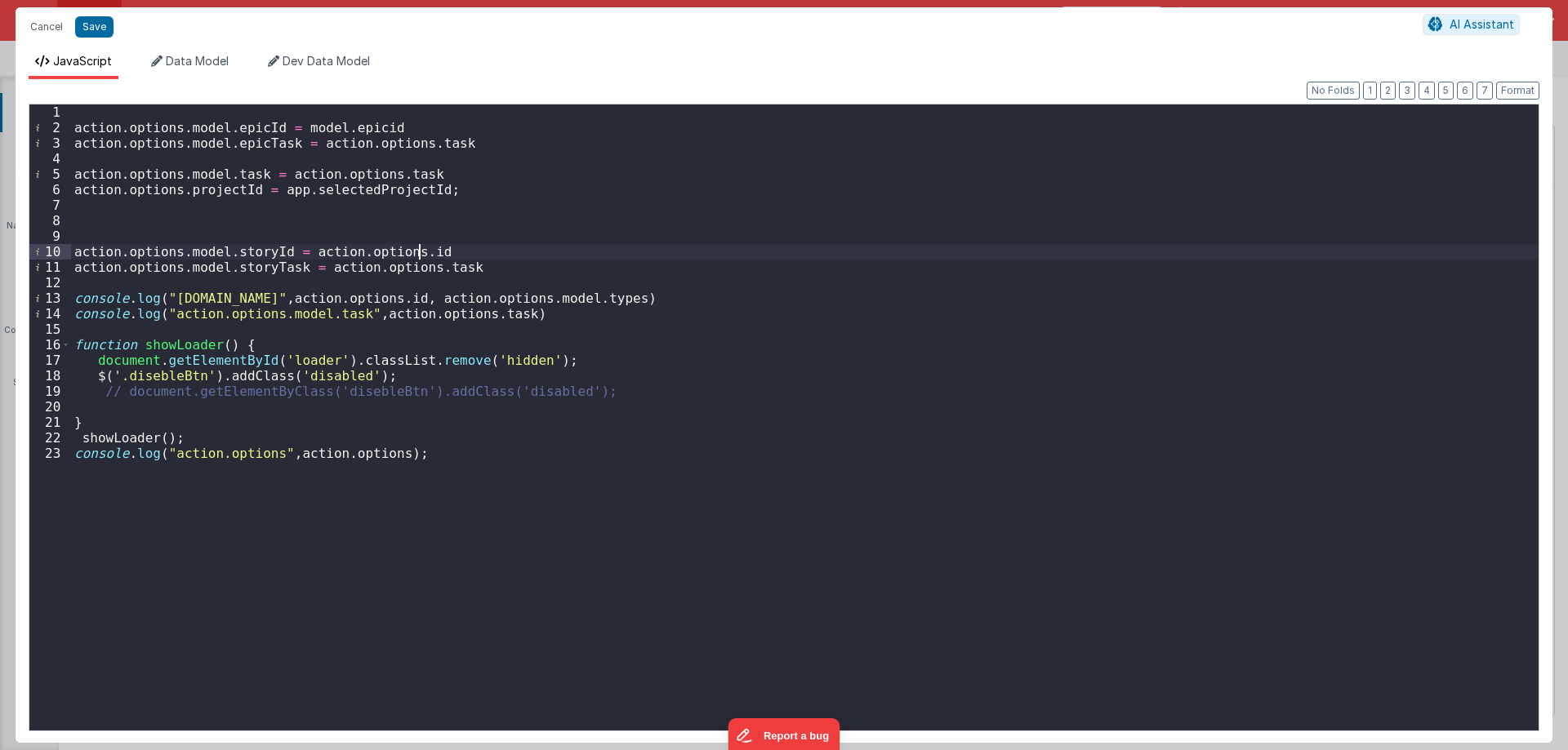
click at [710, 248] on div "action . options . model . epicId = model . epicid action . options . model . e…" at bounding box center [804, 433] width 1467 height 657
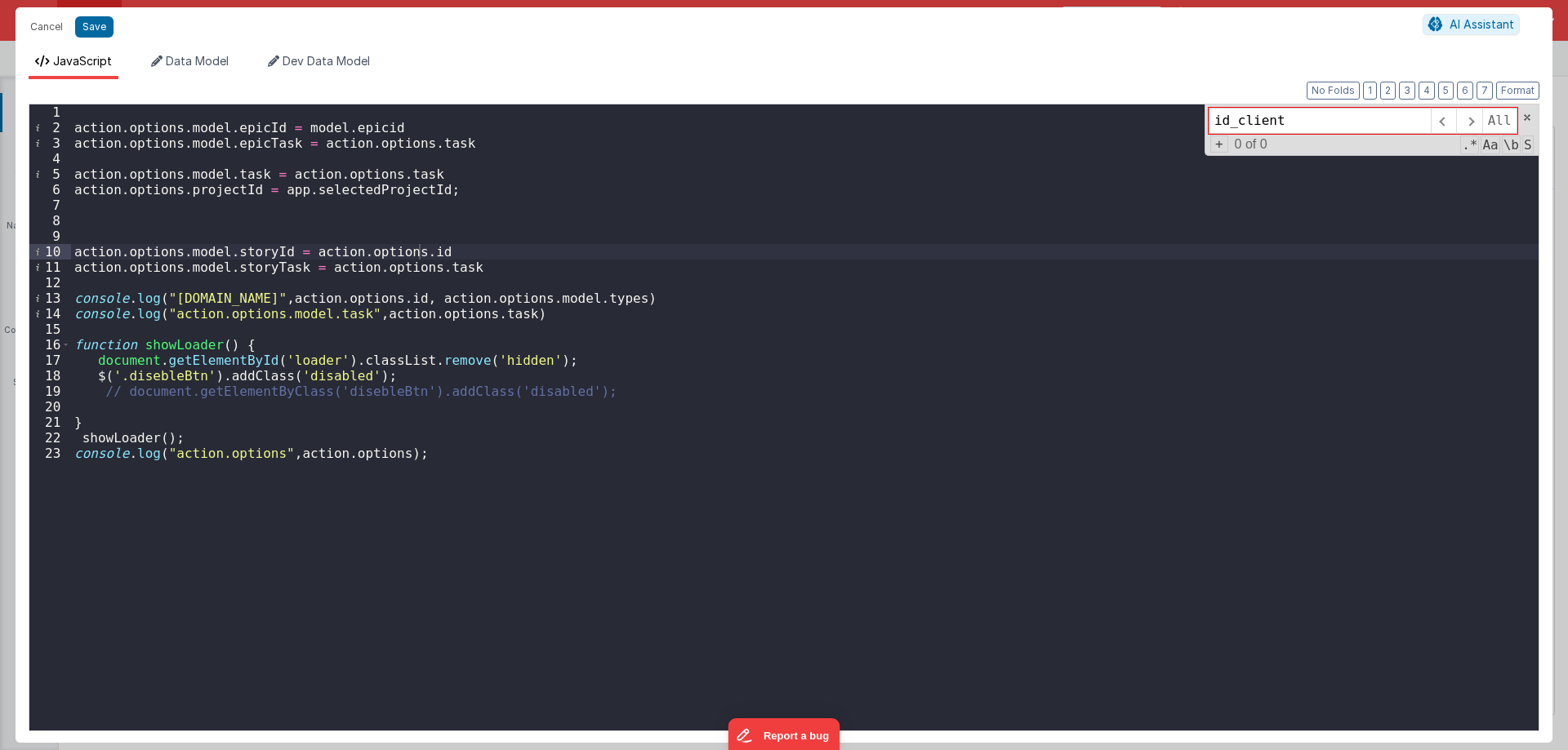
type input "id_client"
drag, startPoint x: 280, startPoint y: 142, endPoint x: 76, endPoint y: 146, distance: 204.0
click at [76, 146] on div "action . options . model . epicId = model . epicid action . options . model . e…" at bounding box center [804, 433] width 1467 height 657
click at [102, 156] on div "action . options . model . epicId = model . epicid action . options . model . e…" at bounding box center [804, 433] width 1467 height 657
paste textarea
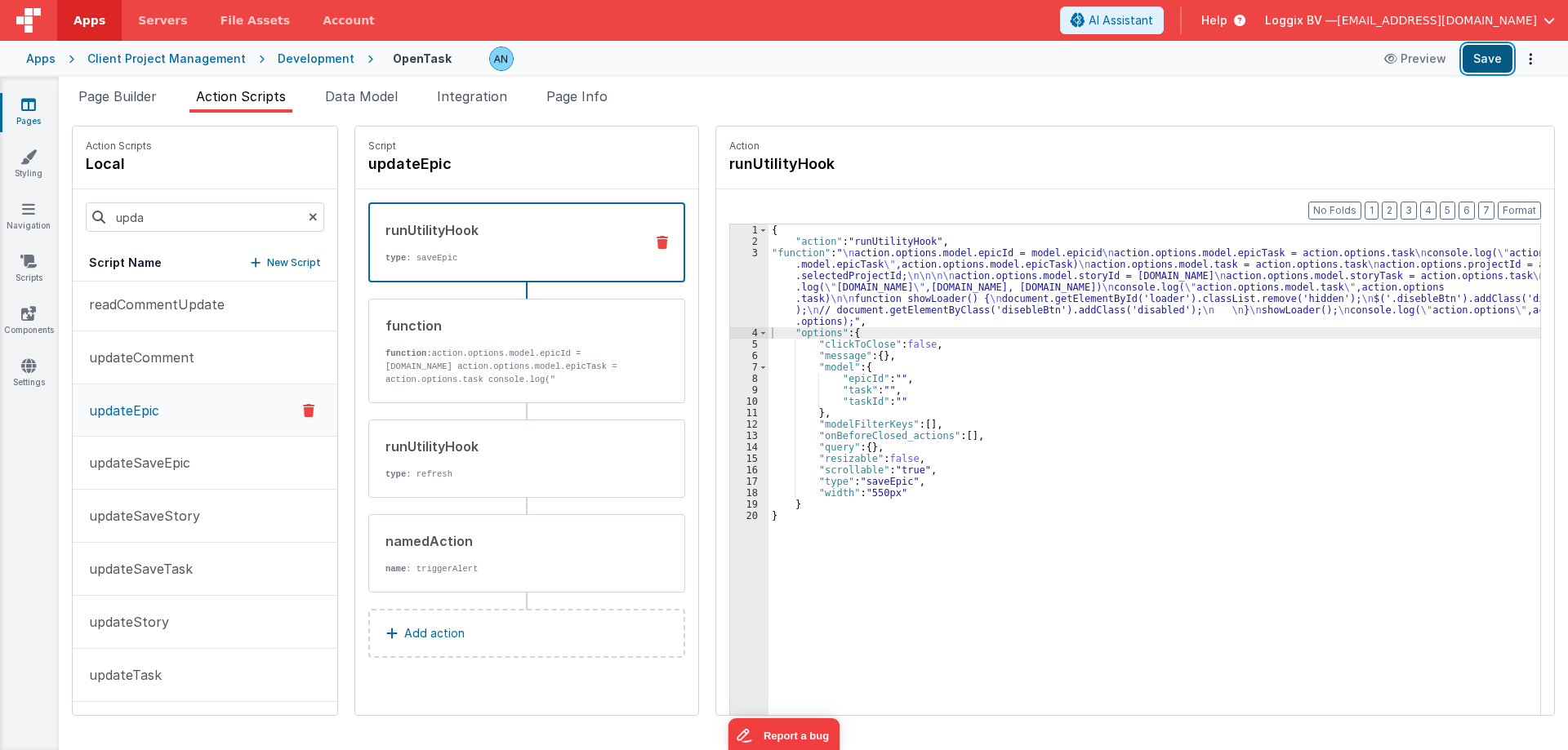
click at [1493, 57] on button "Save" at bounding box center [1487, 58] width 49 height 27
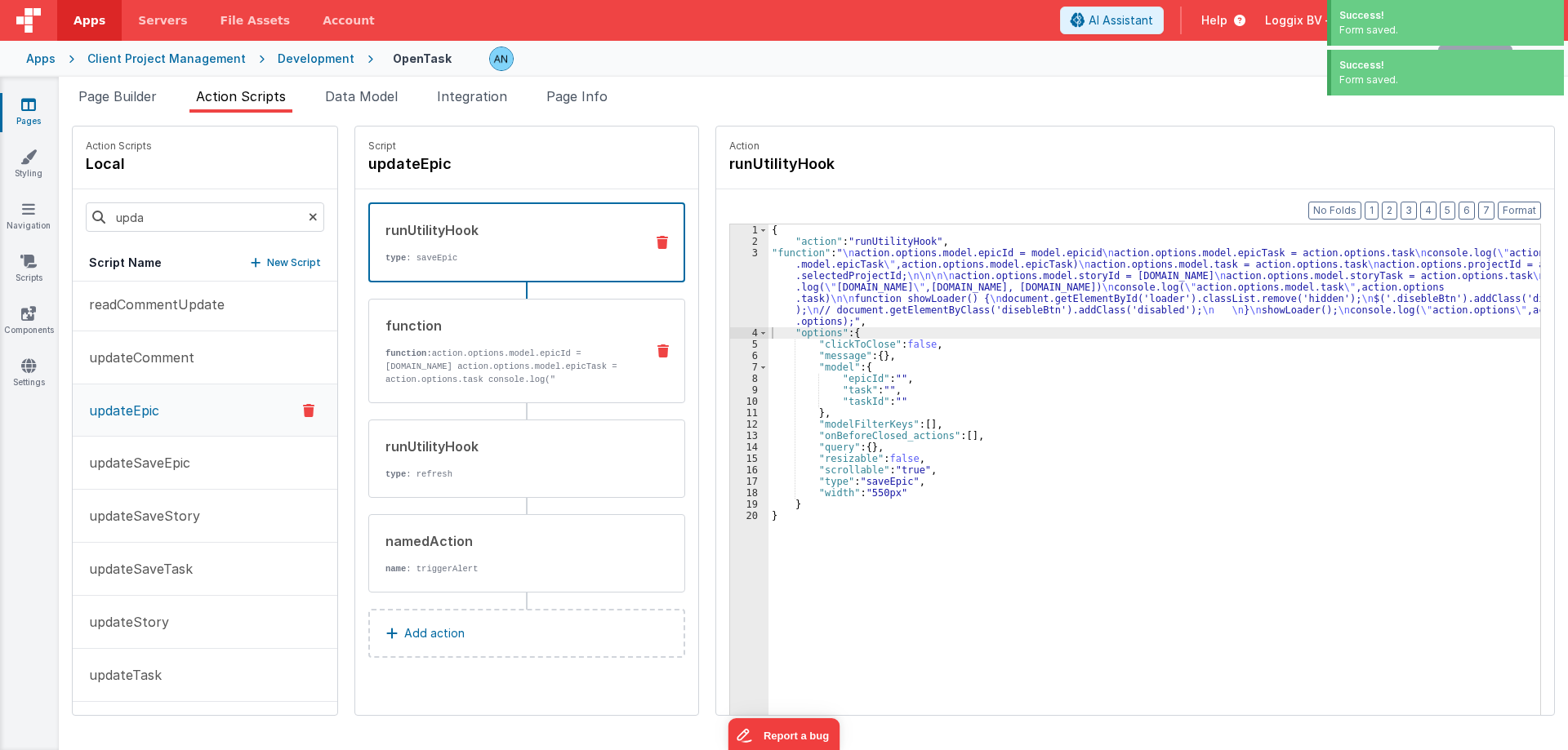
click at [395, 352] on strong "function:" at bounding box center [408, 353] width 47 height 10
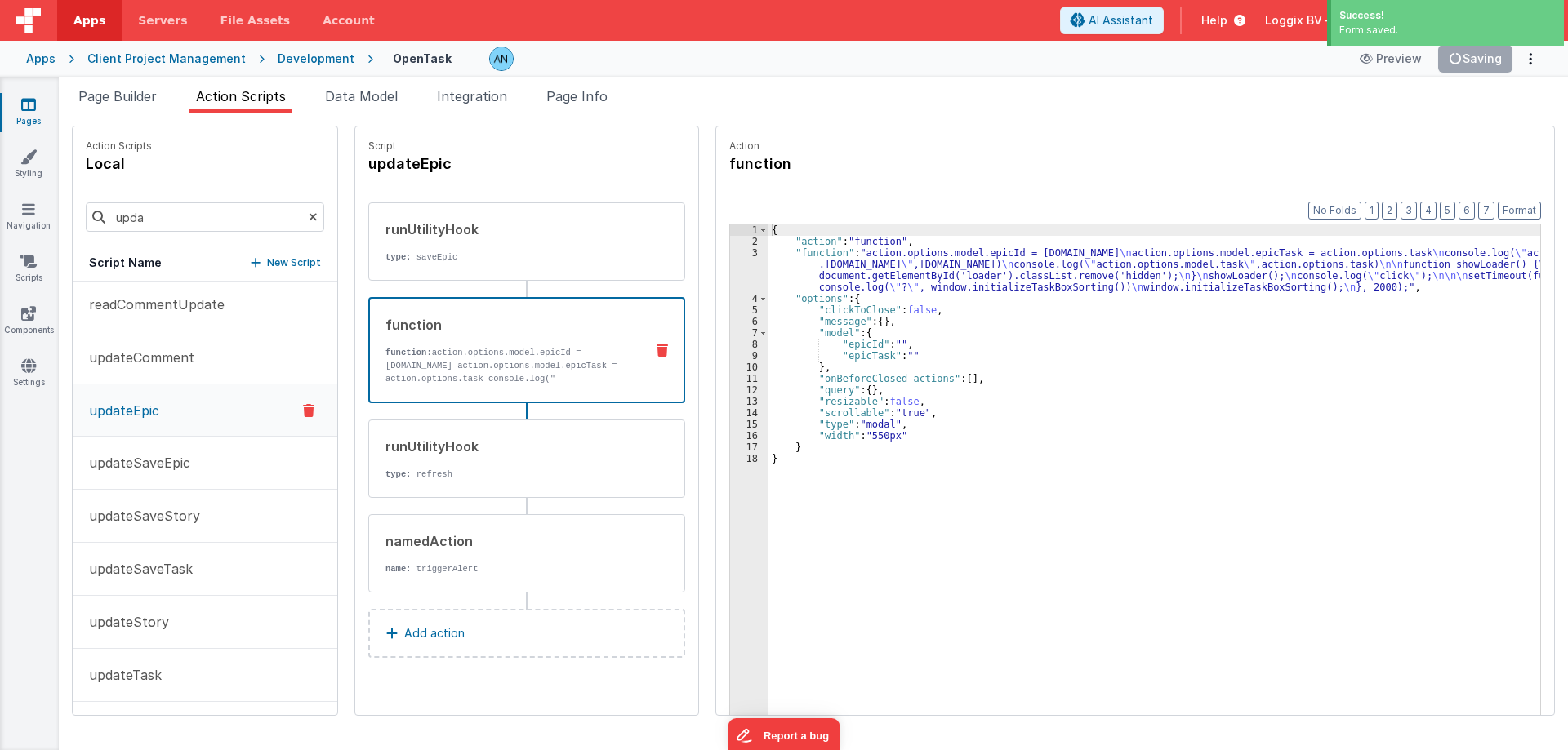
click at [805, 266] on div "{ "action" : "function" , "function" : "action.options.model.epicId = action.op…" at bounding box center [1162, 506] width 787 height 564
click at [731, 268] on div "3" at bounding box center [748, 270] width 38 height 46
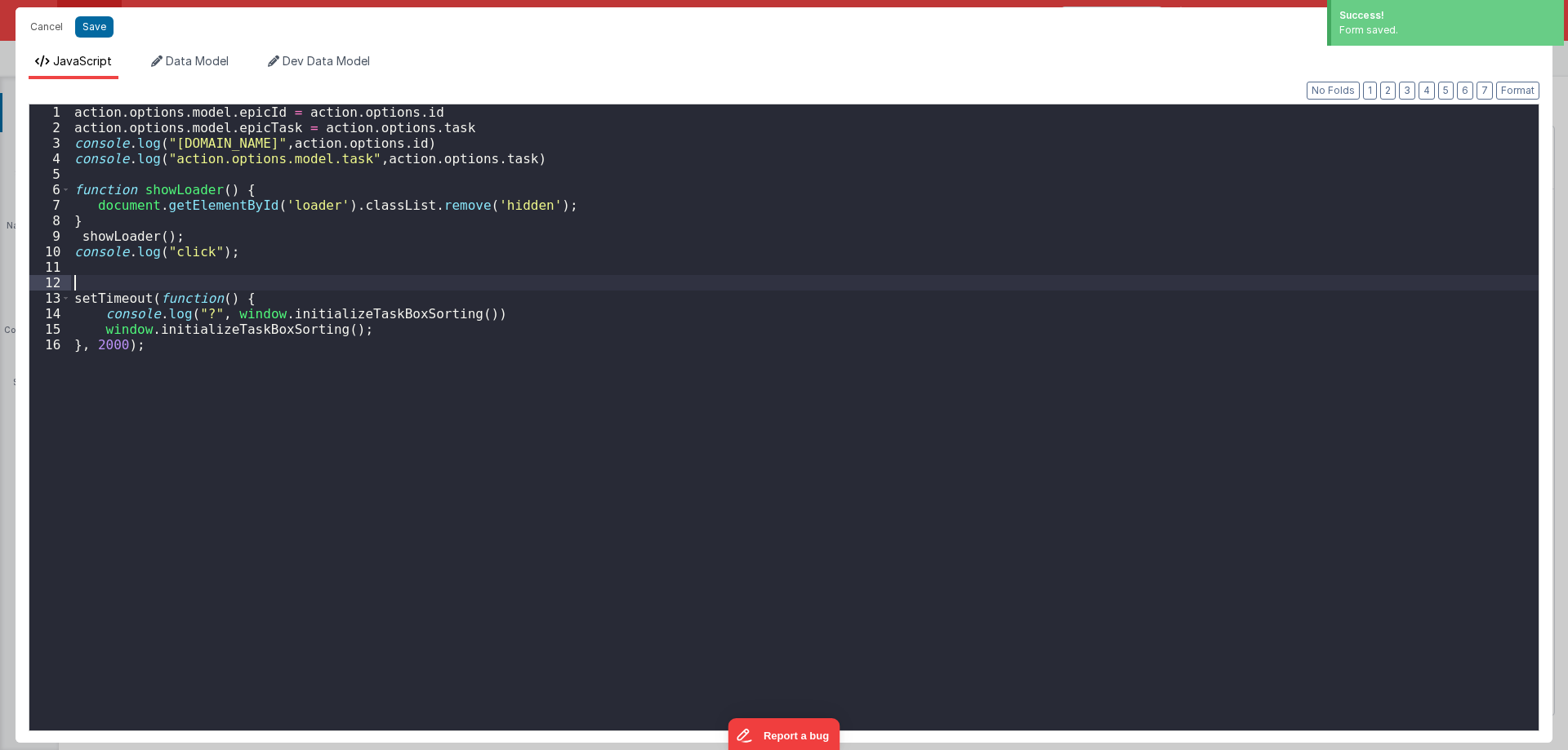
click at [731, 268] on div "action . options . model . epicId = action . options . id action . options . mo…" at bounding box center [804, 433] width 1467 height 657
click at [43, 16] on button "Cancel" at bounding box center [46, 27] width 49 height 23
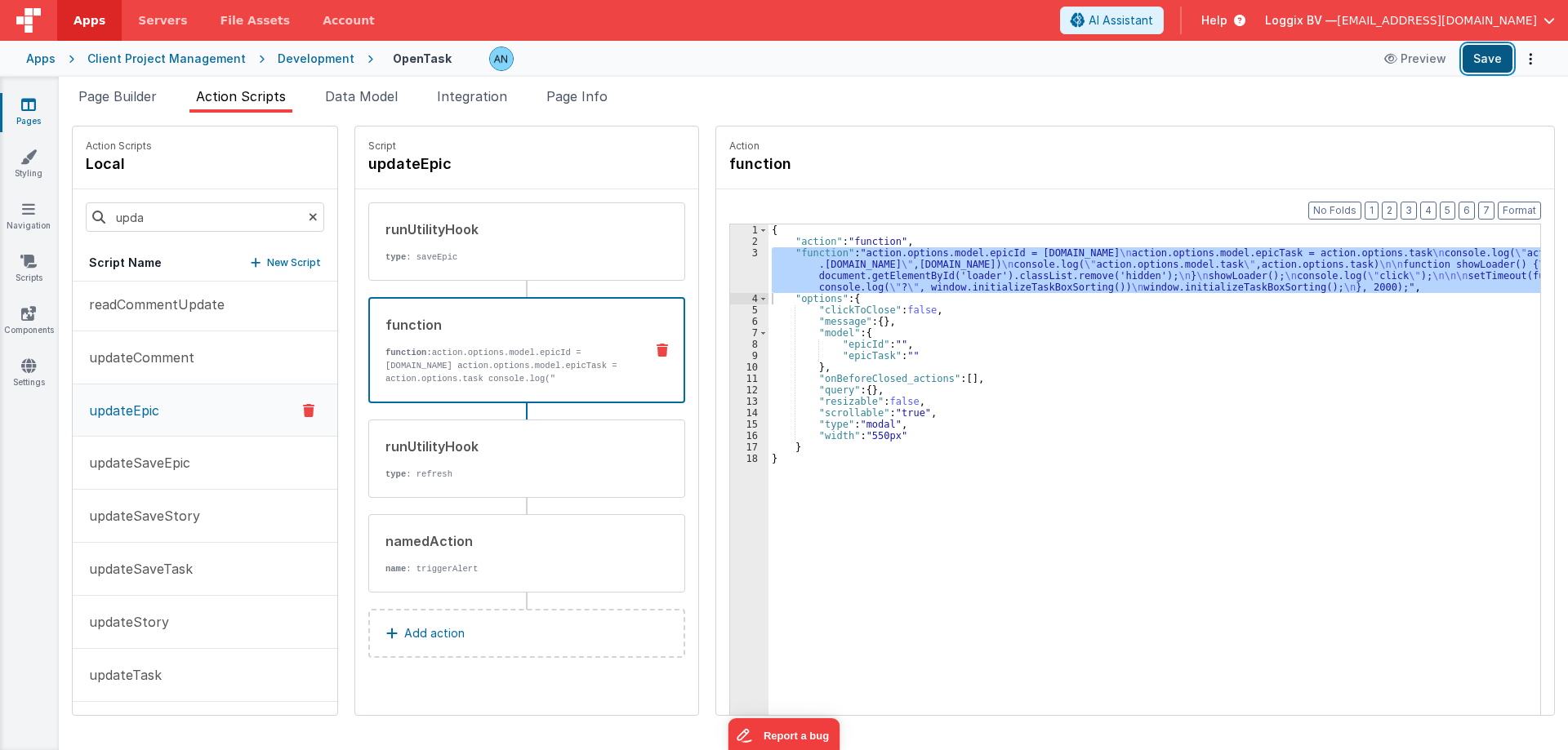
click at [1489, 69] on button "Save" at bounding box center [1487, 58] width 49 height 27
click at [1507, 207] on button "Format" at bounding box center [1519, 210] width 43 height 18
click at [1496, 42] on div "Apps Client Project Management Development OpenTask Preview Save" at bounding box center [784, 58] width 1568 height 36
click at [1496, 49] on button "Save" at bounding box center [1487, 58] width 49 height 27
click at [1520, 208] on button "Format" at bounding box center [1519, 210] width 43 height 18
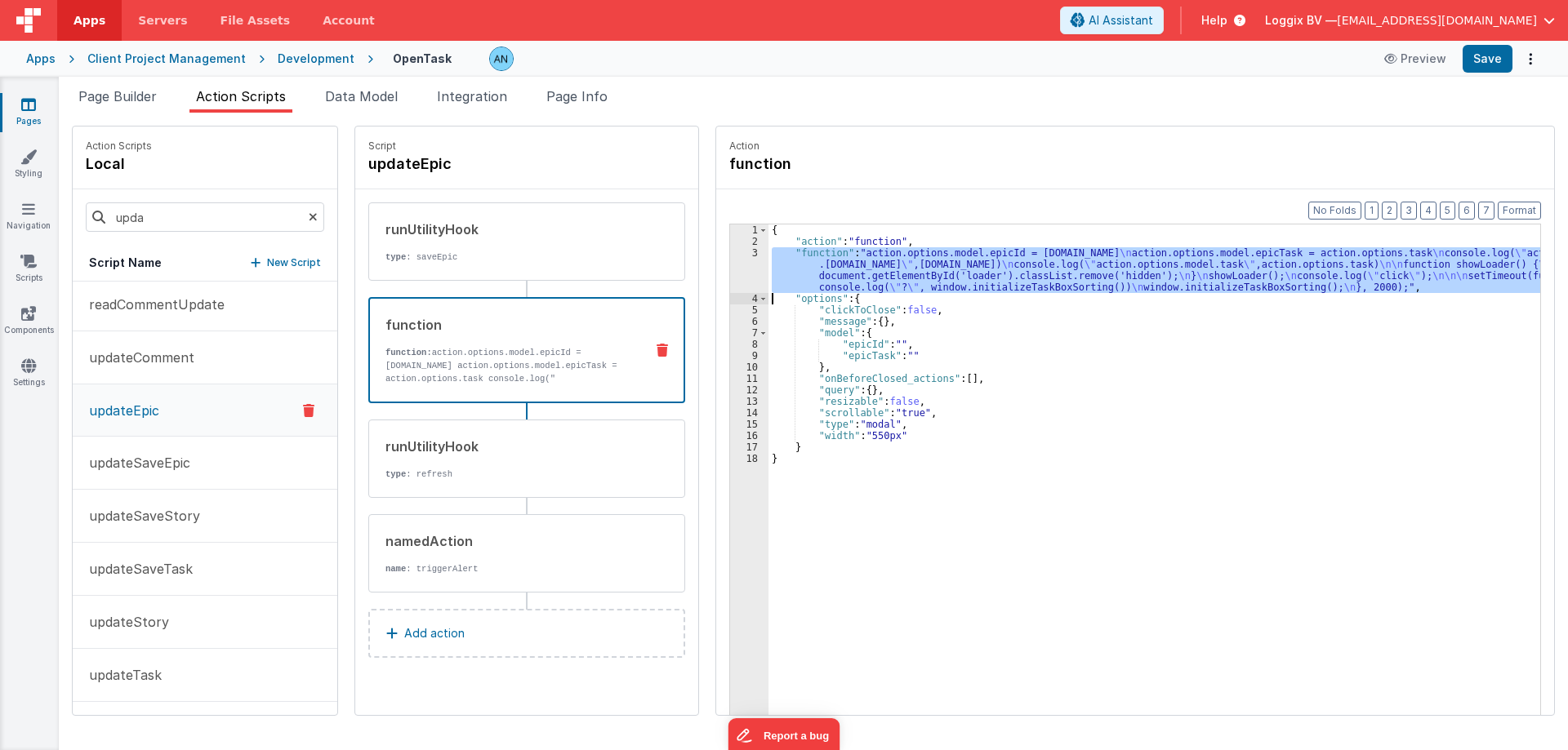
click at [734, 269] on div "3" at bounding box center [748, 270] width 38 height 46
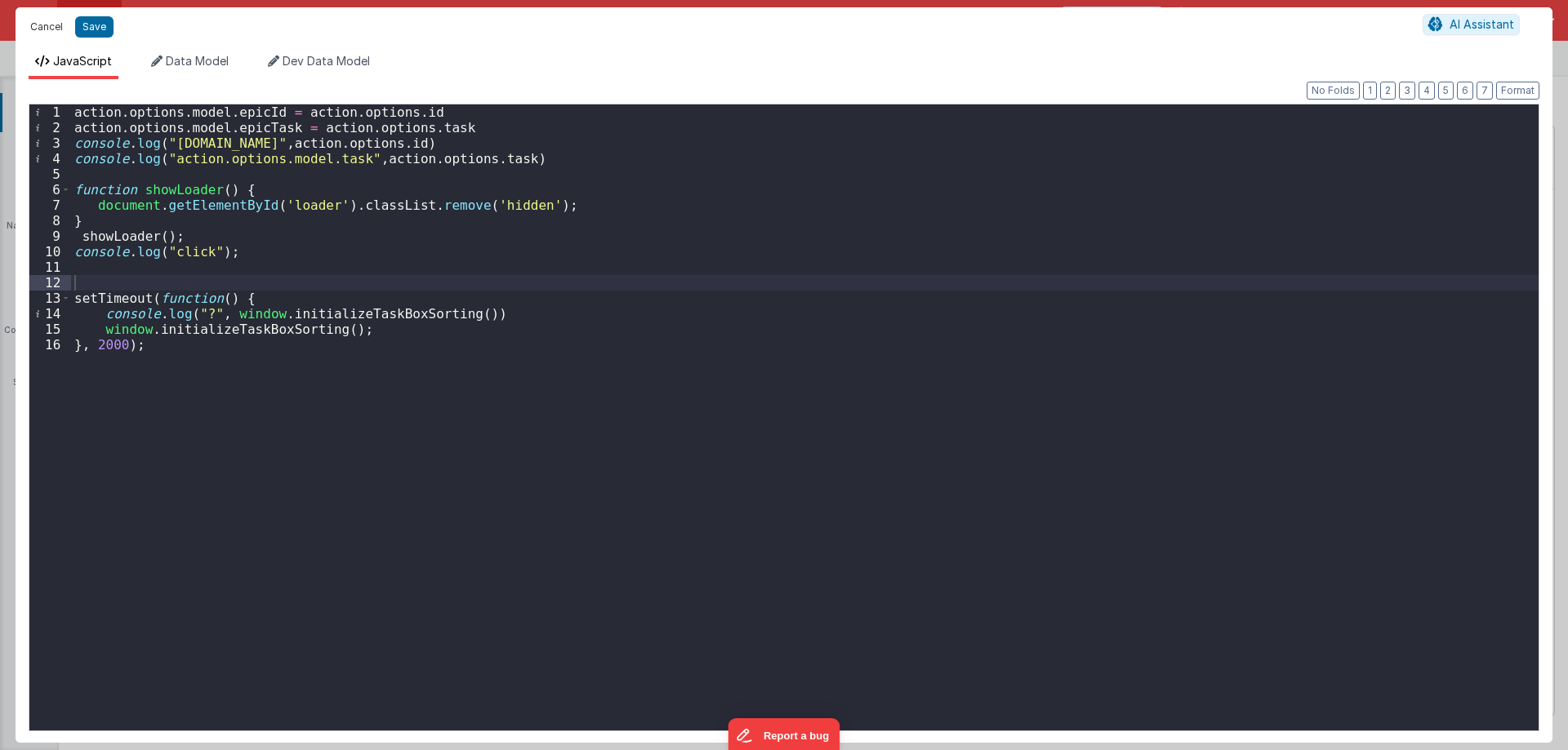
click at [61, 25] on button "Cancel" at bounding box center [46, 27] width 49 height 23
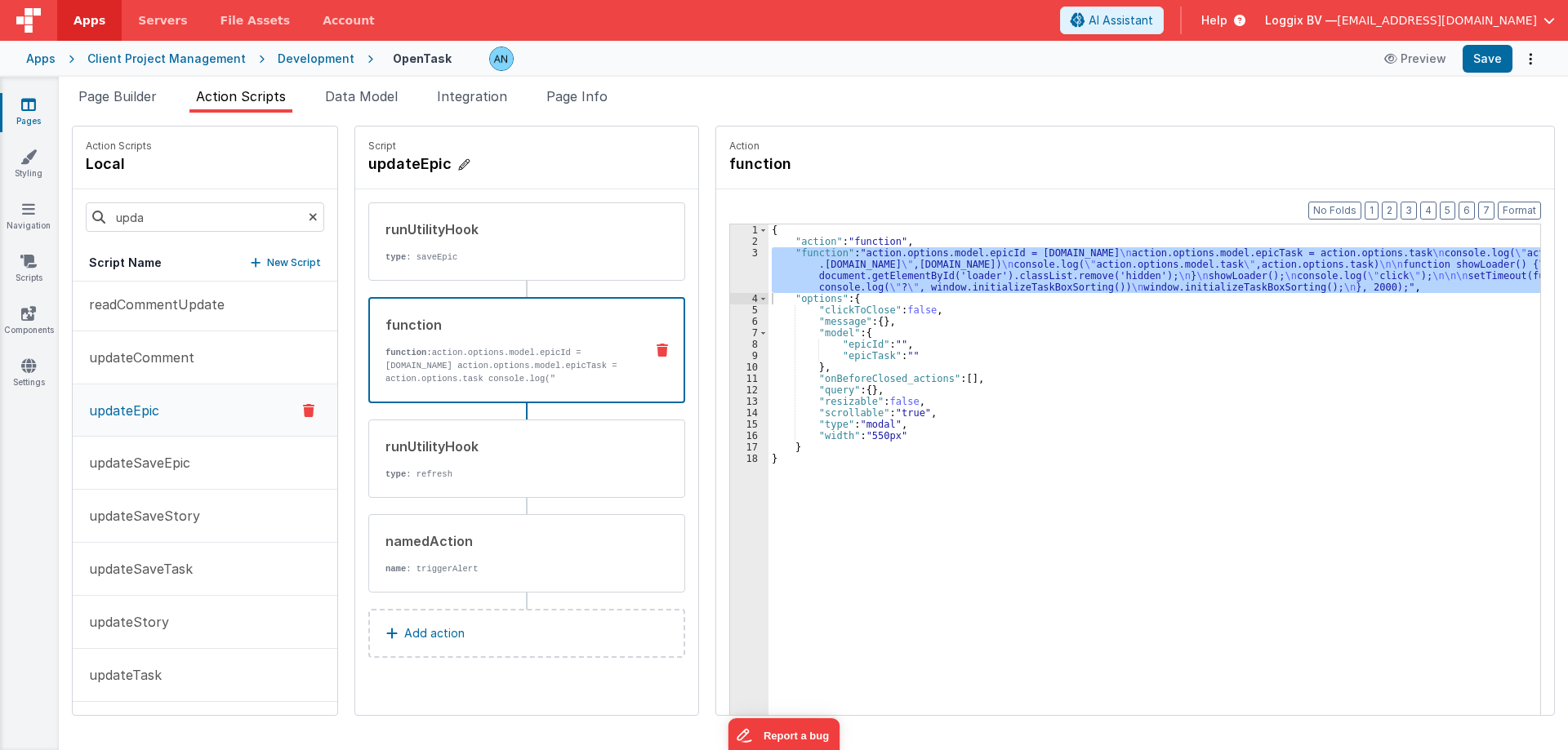
click at [398, 165] on h4 "updateEpic" at bounding box center [490, 164] width 245 height 23
click at [398, 165] on input "updateEpic" at bounding box center [450, 164] width 163 height 23
click at [104, 99] on span "Page Builder" at bounding box center [117, 96] width 79 height 16
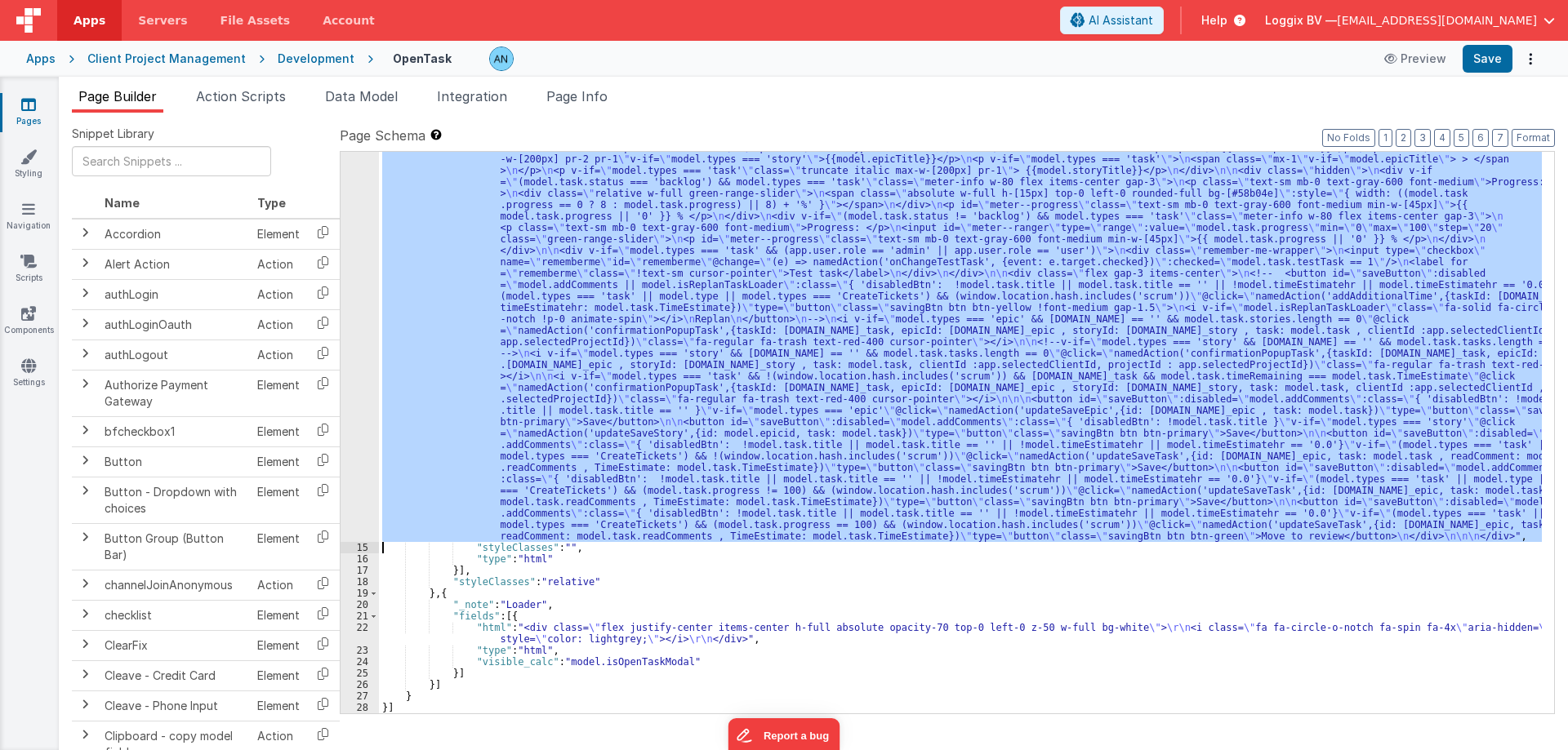
click at [575, 384] on div ""html" : "<pre class= \" text-[10px] \" >{{model}}</pre> \n <div :class= \" mod…" at bounding box center [960, 433] width 1163 height 562
click at [353, 307] on div "14" at bounding box center [359, 337] width 38 height 412
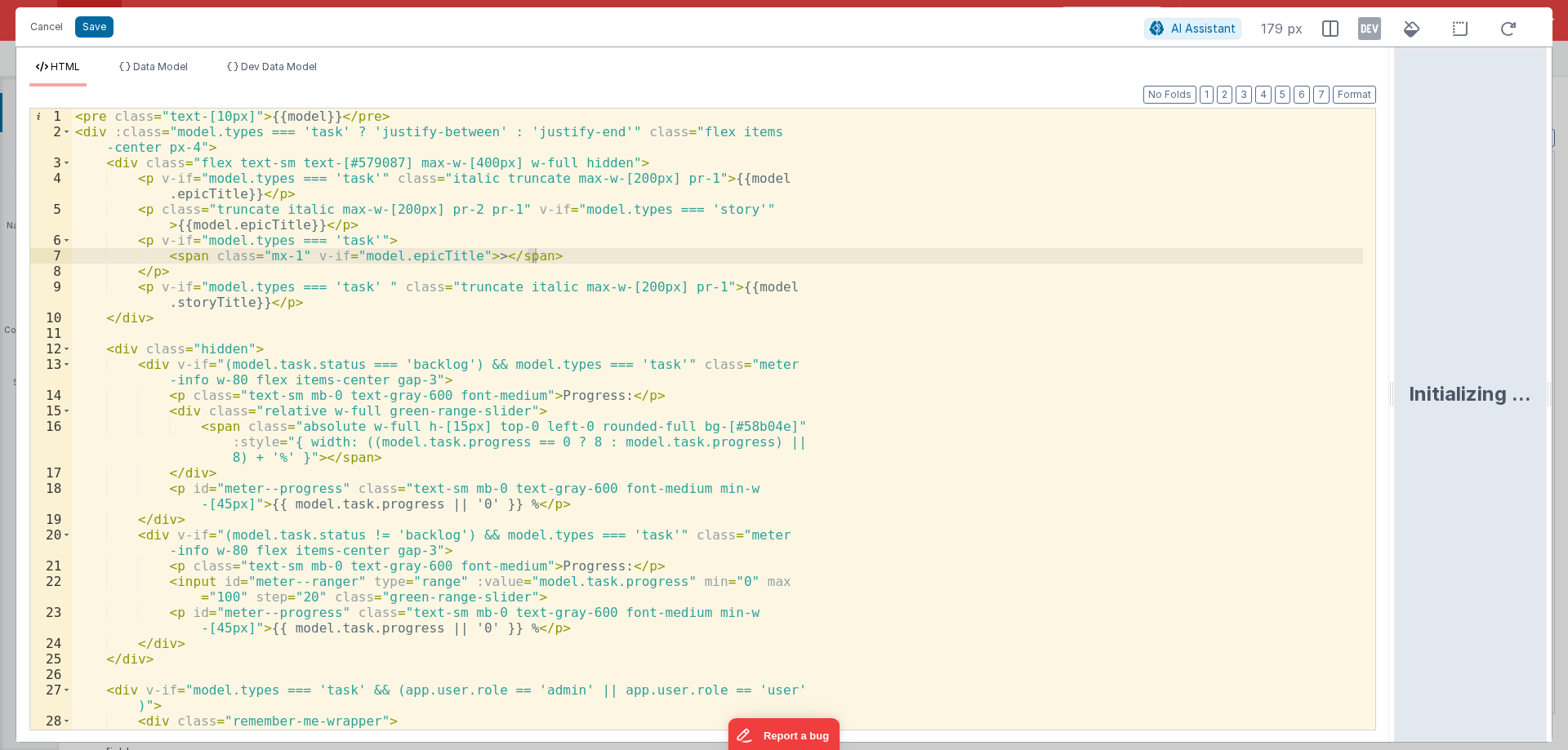
drag, startPoint x: 781, startPoint y: 390, endPoint x: 1567, endPoint y: 390, distance: 786.0
click at [1567, 390] on html "Cancel Save AI Assistant 179 px HTML Data Model Dev Data Model Format 7 6 5 4 3…" at bounding box center [784, 375] width 1568 height 750
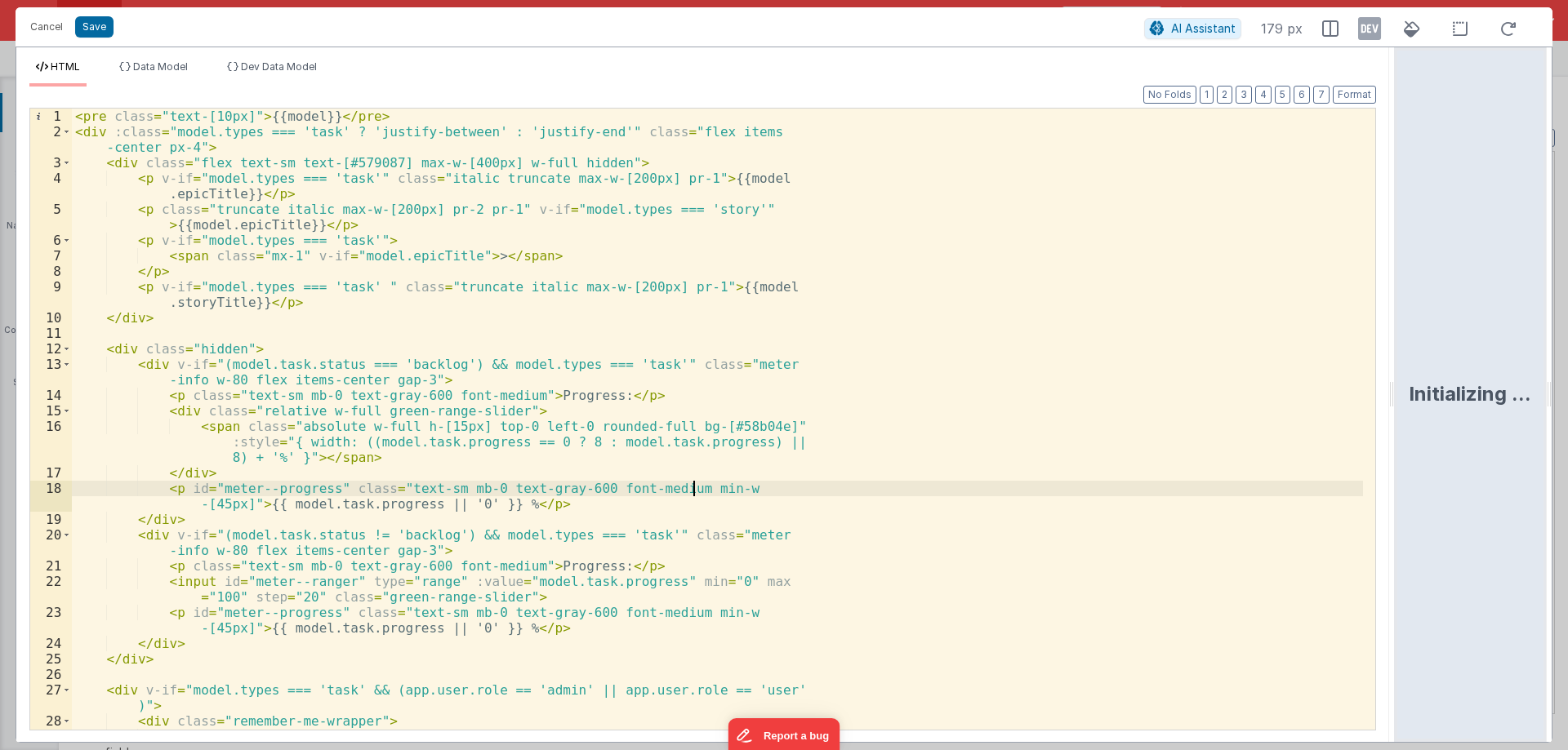
click at [769, 494] on div "< pre class = "text-[10px]" > {{model}} </ pre > < div :class = "model.types ==…" at bounding box center [716, 451] width 1291 height 684
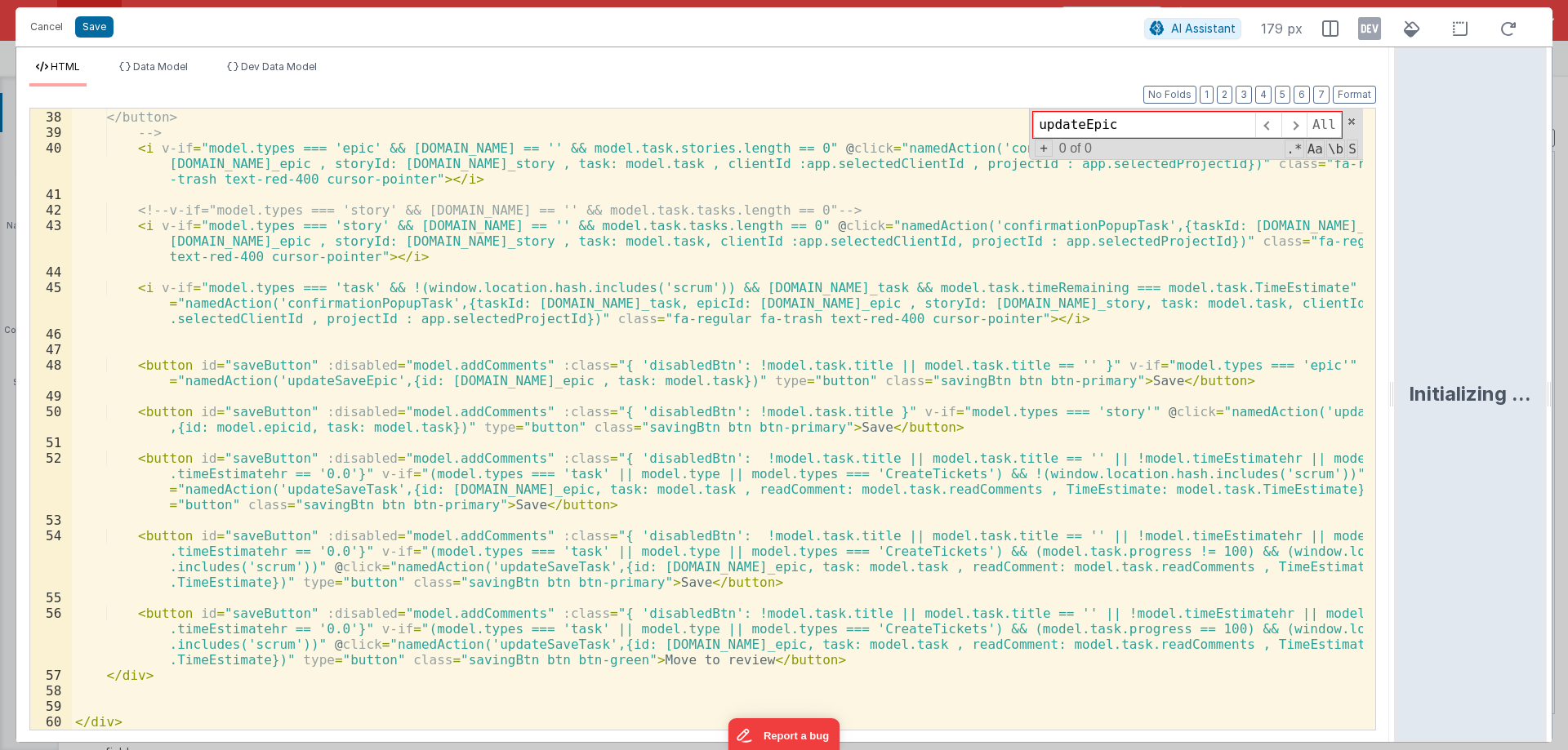
scroll to position [651, 0]
type input "updateEpic"
click at [973, 413] on div "Replan </button> --> < i v-if = "model.types === 'epic' && model.task.id == '' …" at bounding box center [716, 420] width 1291 height 652
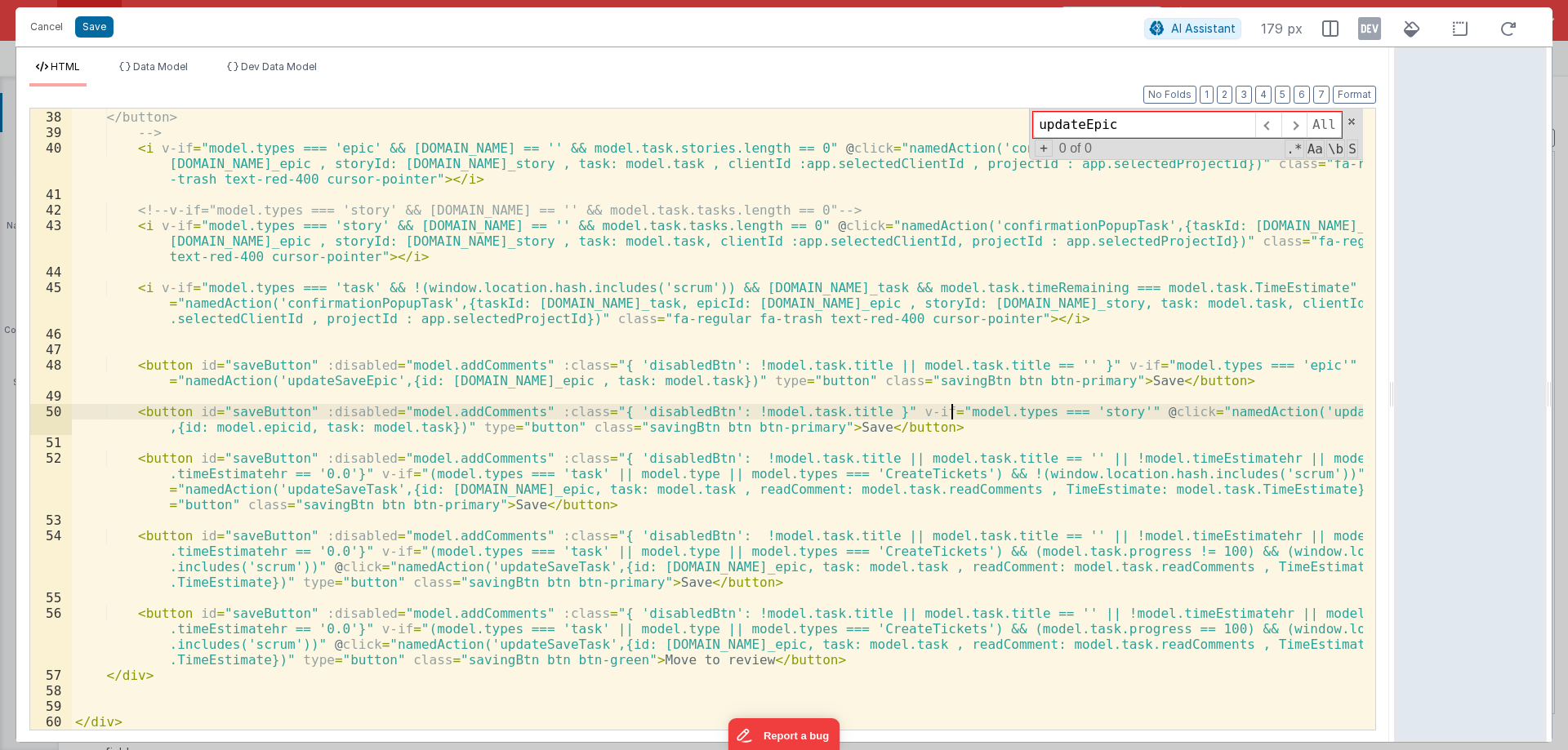
click at [948, 411] on div "Replan </button> --> < i v-if = "model.types === 'epic' && model.task.id == '' …" at bounding box center [716, 420] width 1291 height 652
click at [342, 375] on div "Replan </button> --> < i v-if = "model.types === 'epic' && model.task.id == '' …" at bounding box center [716, 420] width 1291 height 652
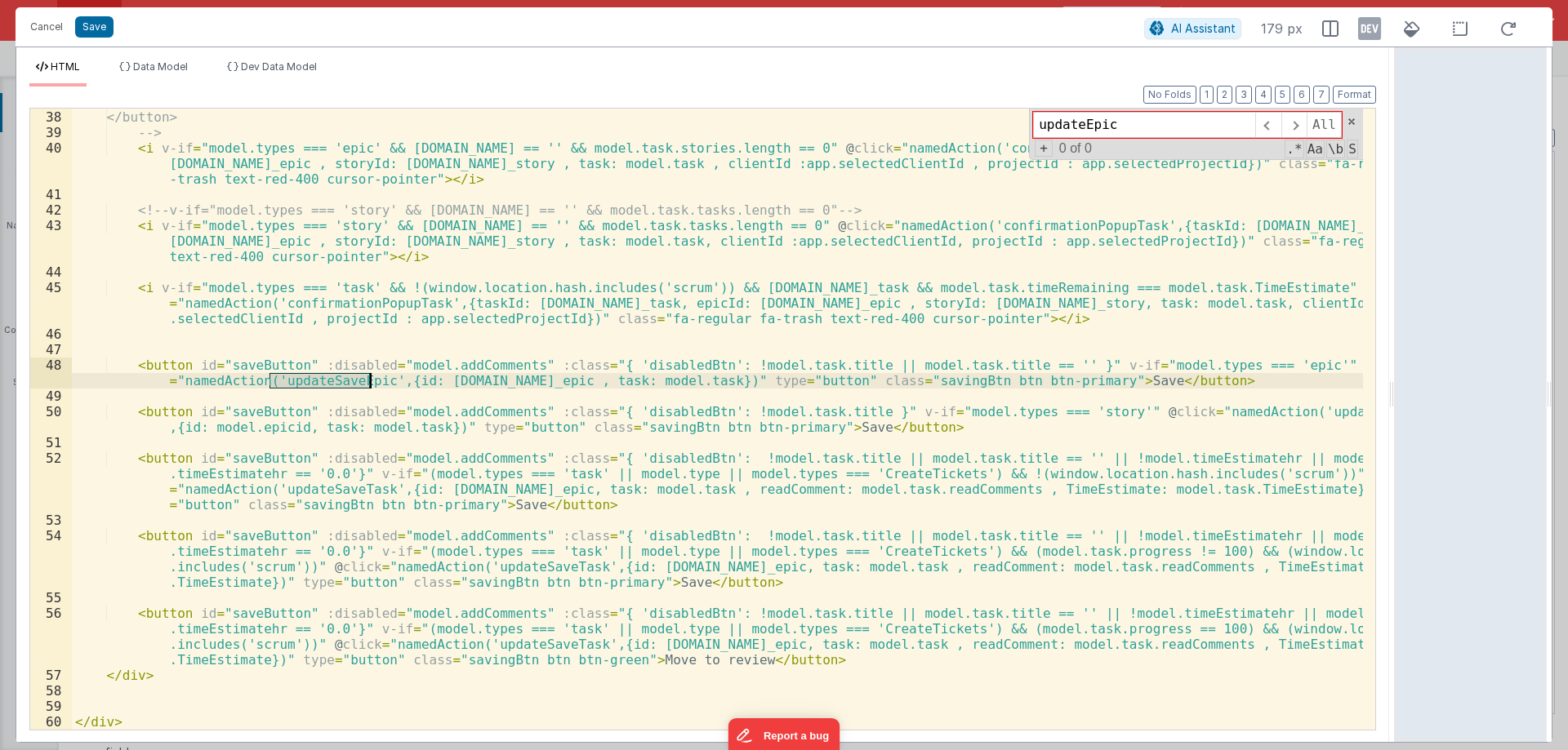
click at [342, 375] on div "Replan </button> --> < i v-if = "model.types === 'epic' && model.task.id == '' …" at bounding box center [716, 420] width 1291 height 652
click at [685, 380] on div "Replan </button> --> < i v-if = "model.types === 'epic' && model.task.id == '' …" at bounding box center [716, 420] width 1291 height 652
paste textarea
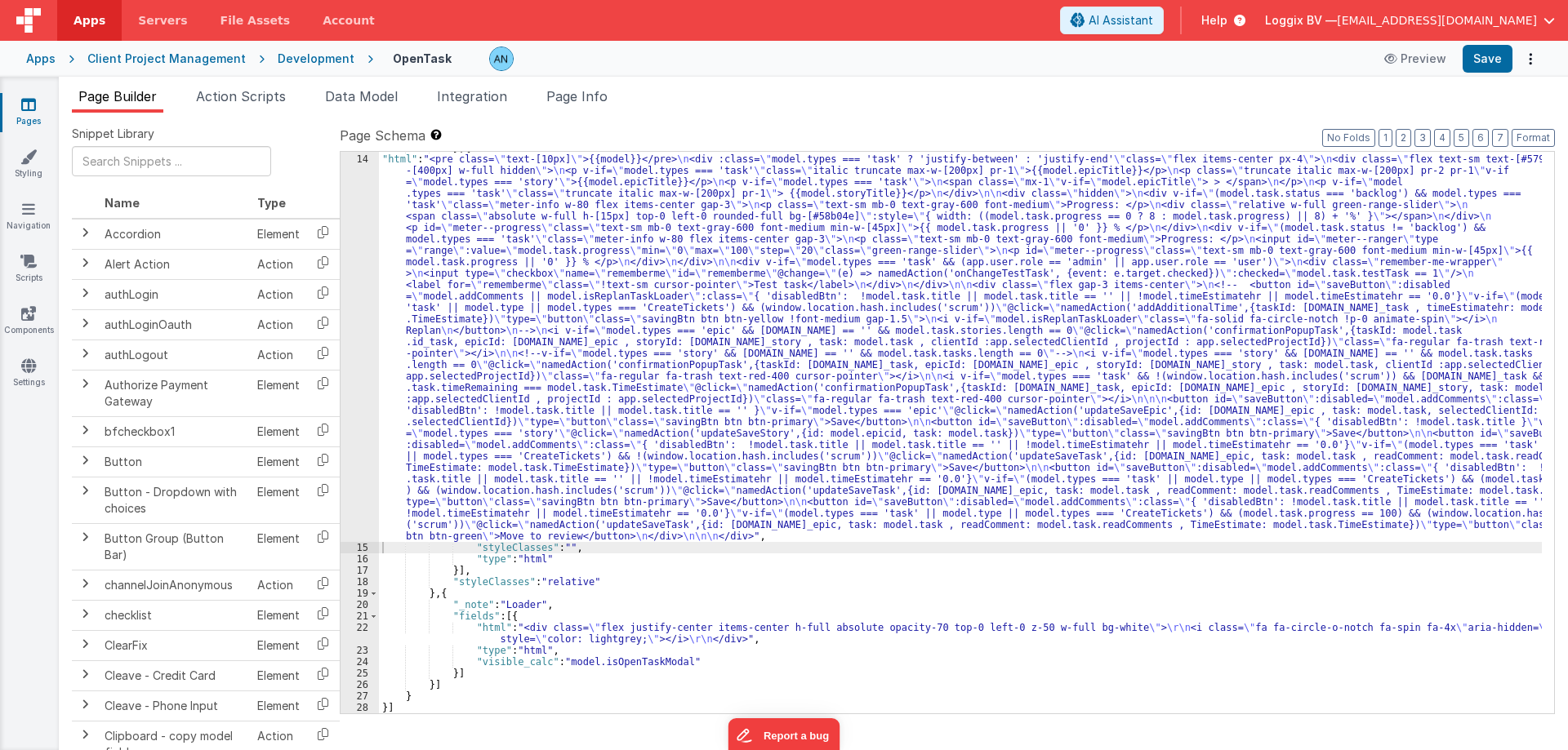
click at [1482, 54] on div at bounding box center [784, 375] width 1568 height 750
click at [1482, 54] on button "Save" at bounding box center [1487, 58] width 49 height 27
click at [353, 211] on div "14" at bounding box center [359, 348] width 38 height 389
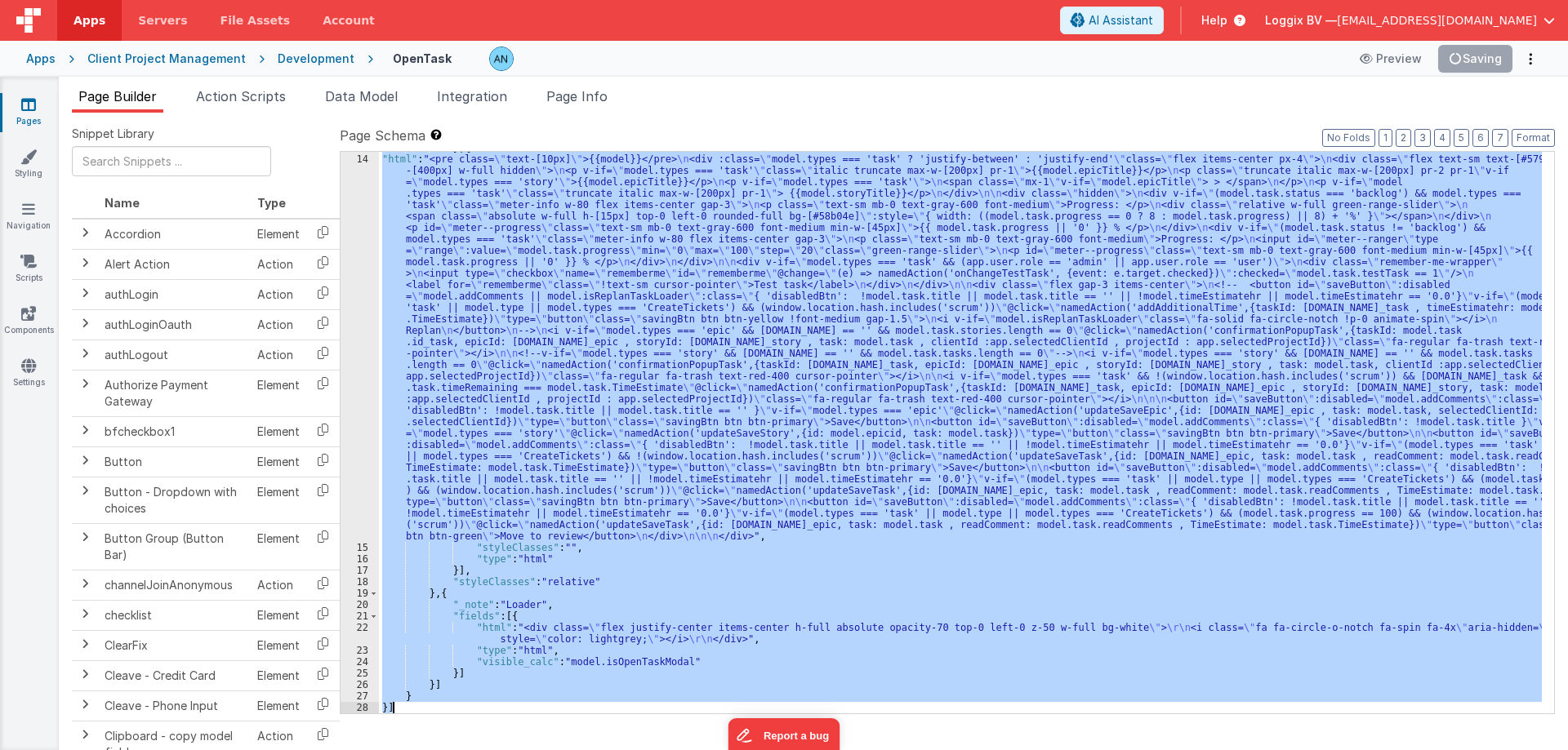
click at [353, 211] on div "14" at bounding box center [359, 348] width 38 height 389
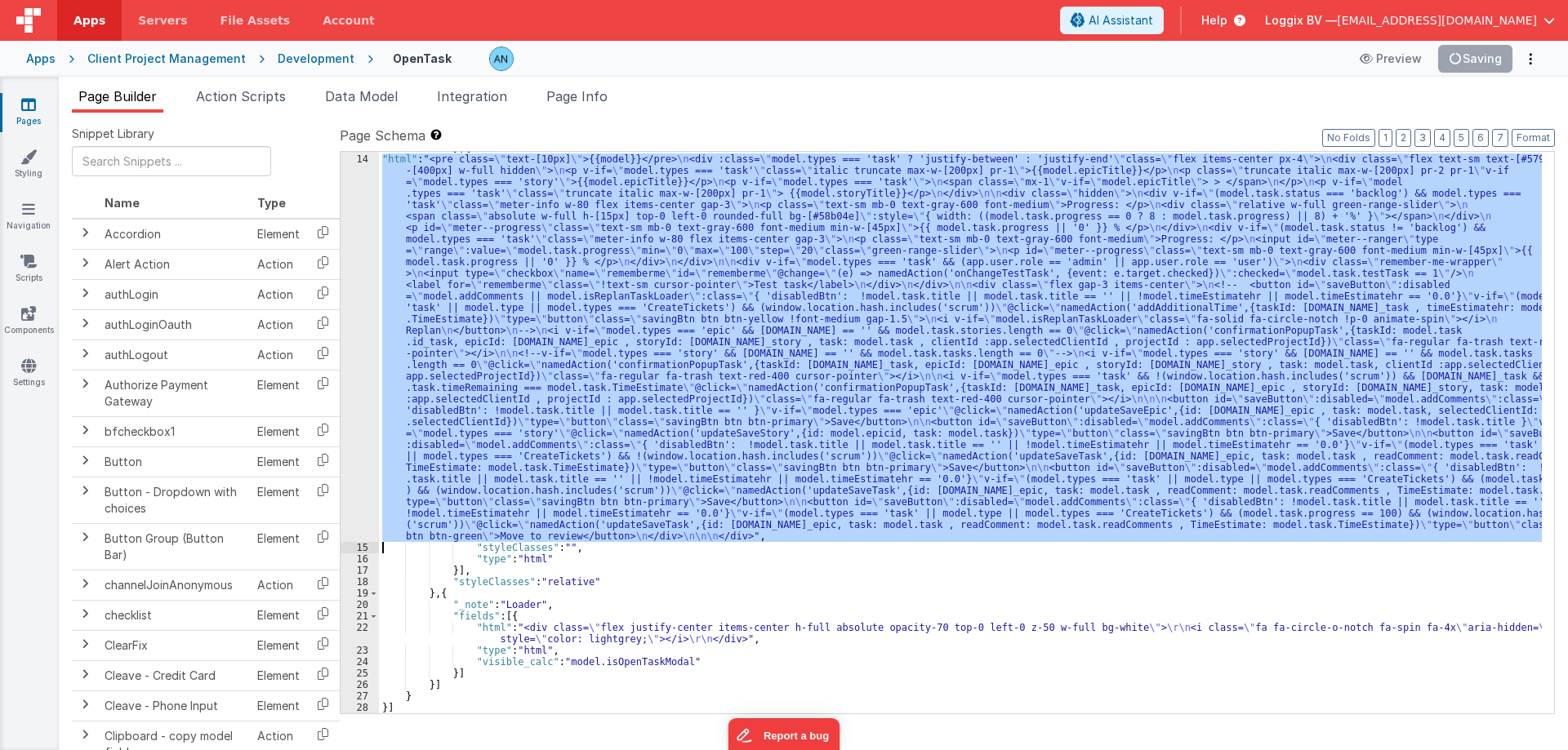
click at [353, 211] on div "14" at bounding box center [359, 348] width 38 height 389
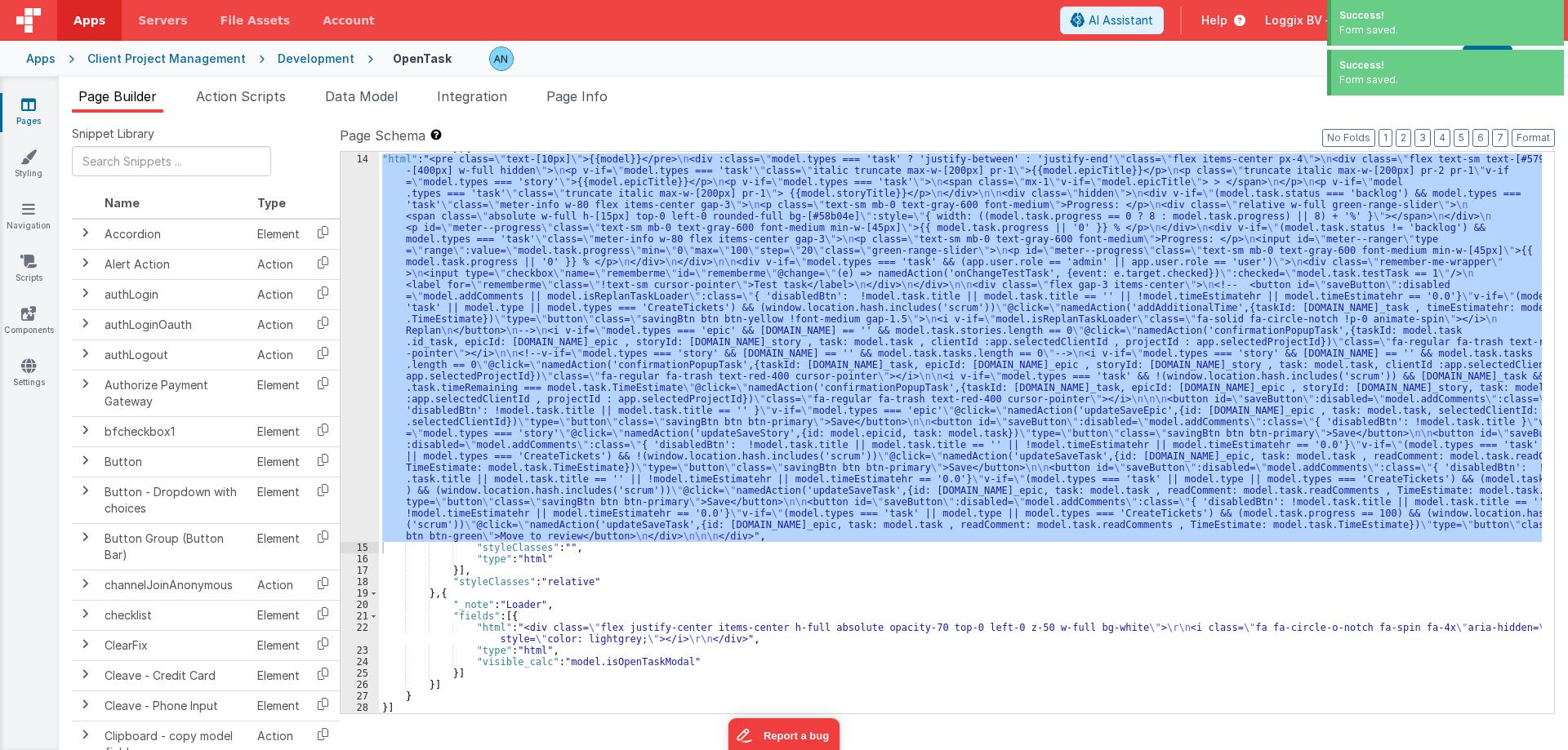
click at [343, 219] on div "14" at bounding box center [359, 348] width 38 height 389
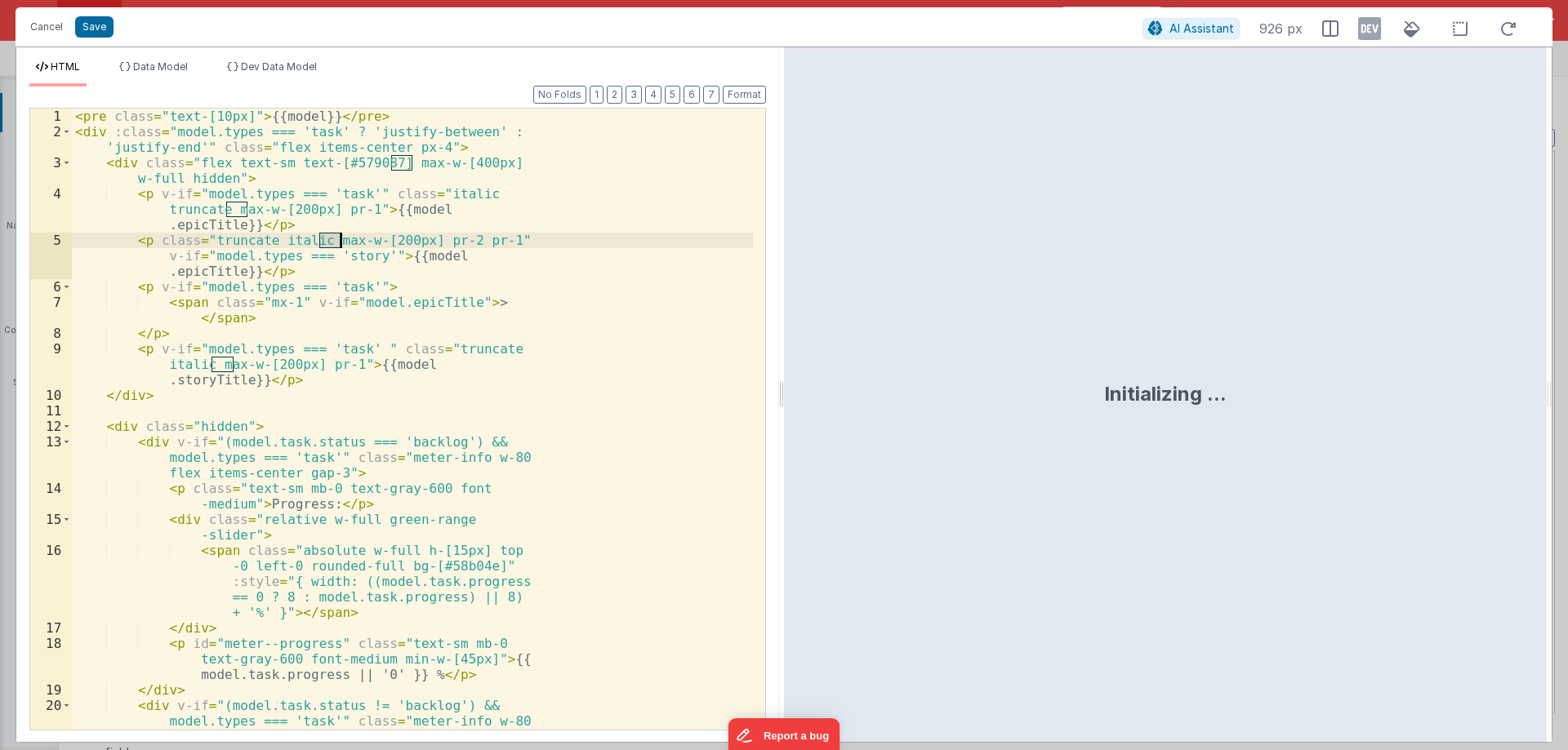
click at [778, 393] on div at bounding box center [781, 395] width 5 height 695
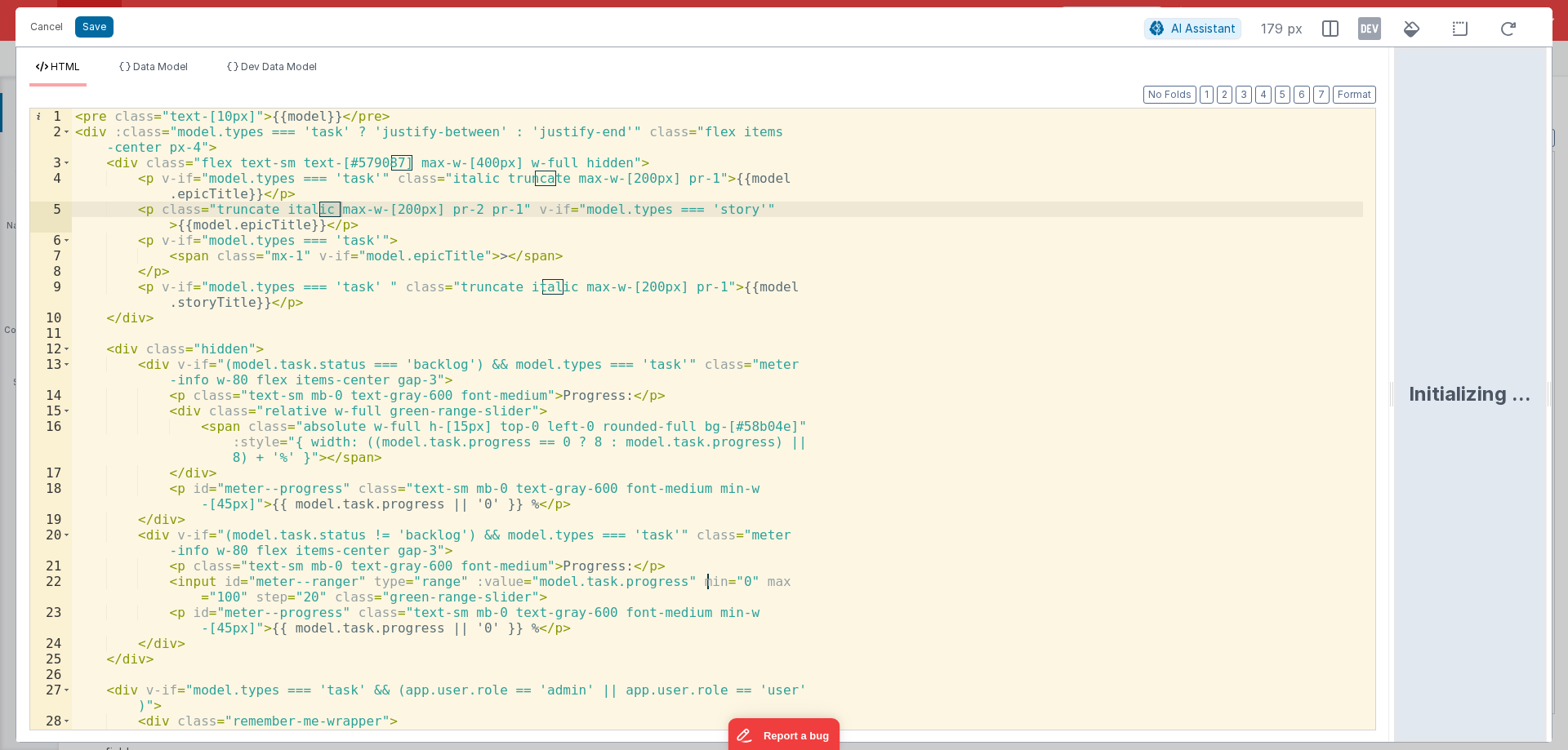
drag, startPoint x: 779, startPoint y: 390, endPoint x: 1567, endPoint y: 390, distance: 788.0
click at [1567, 390] on html "Cancel Save AI Assistant 179 px HTML Data Model Dev Data Model Format 7 6 5 4 3…" at bounding box center [784, 375] width 1568 height 750
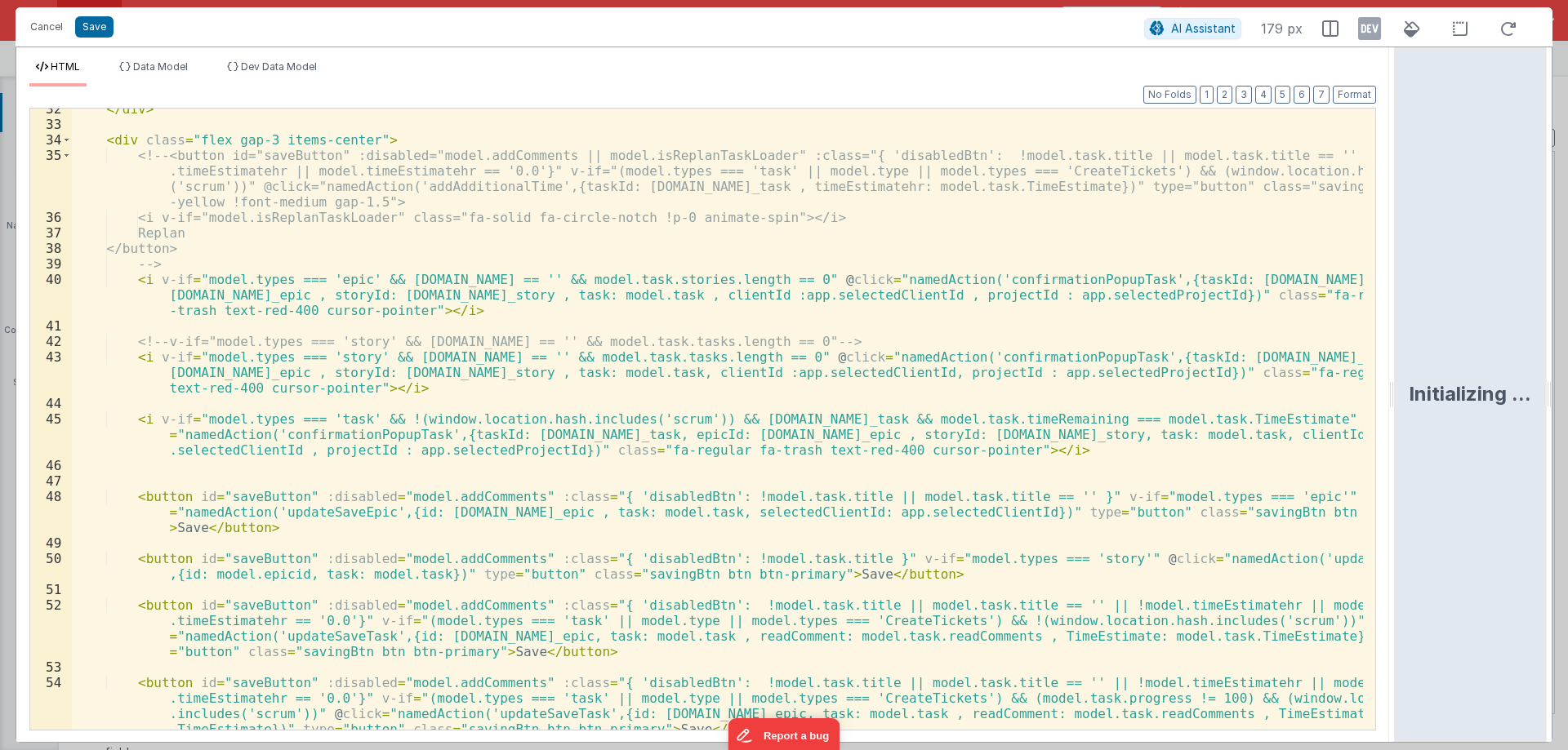
scroll to position [617, 0]
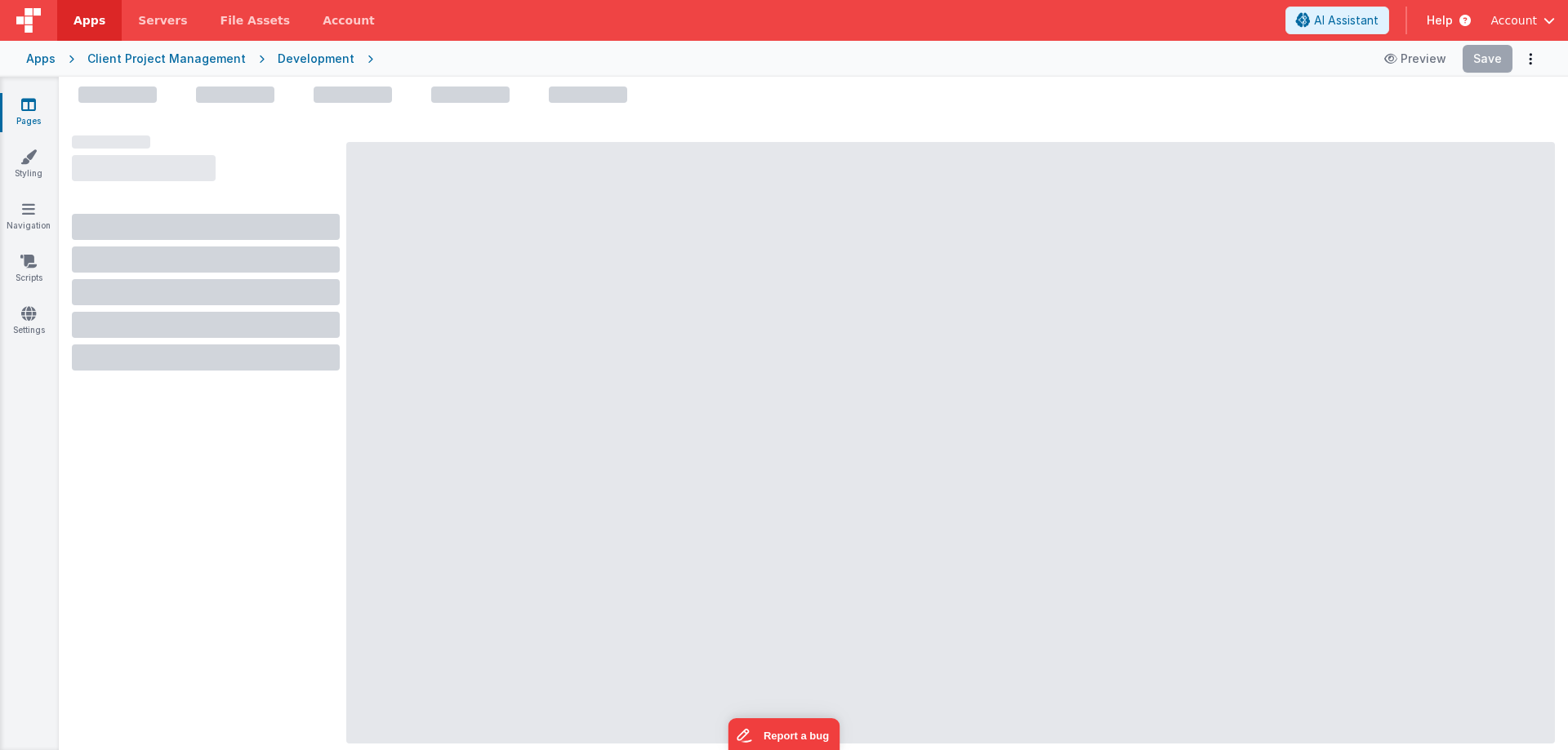
click at [86, 20] on span "Apps" at bounding box center [89, 20] width 32 height 16
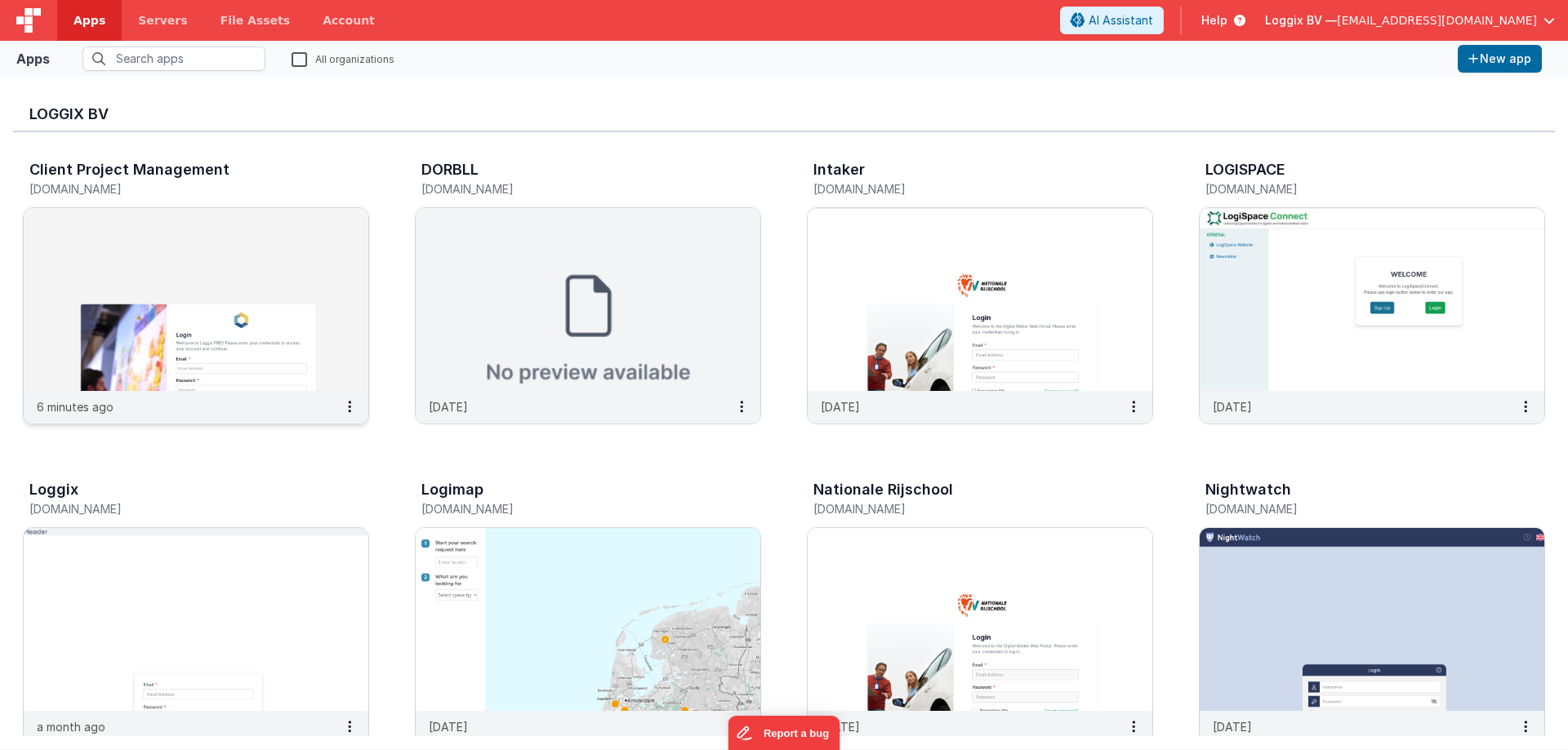
click at [148, 327] on img at bounding box center [196, 299] width 345 height 183
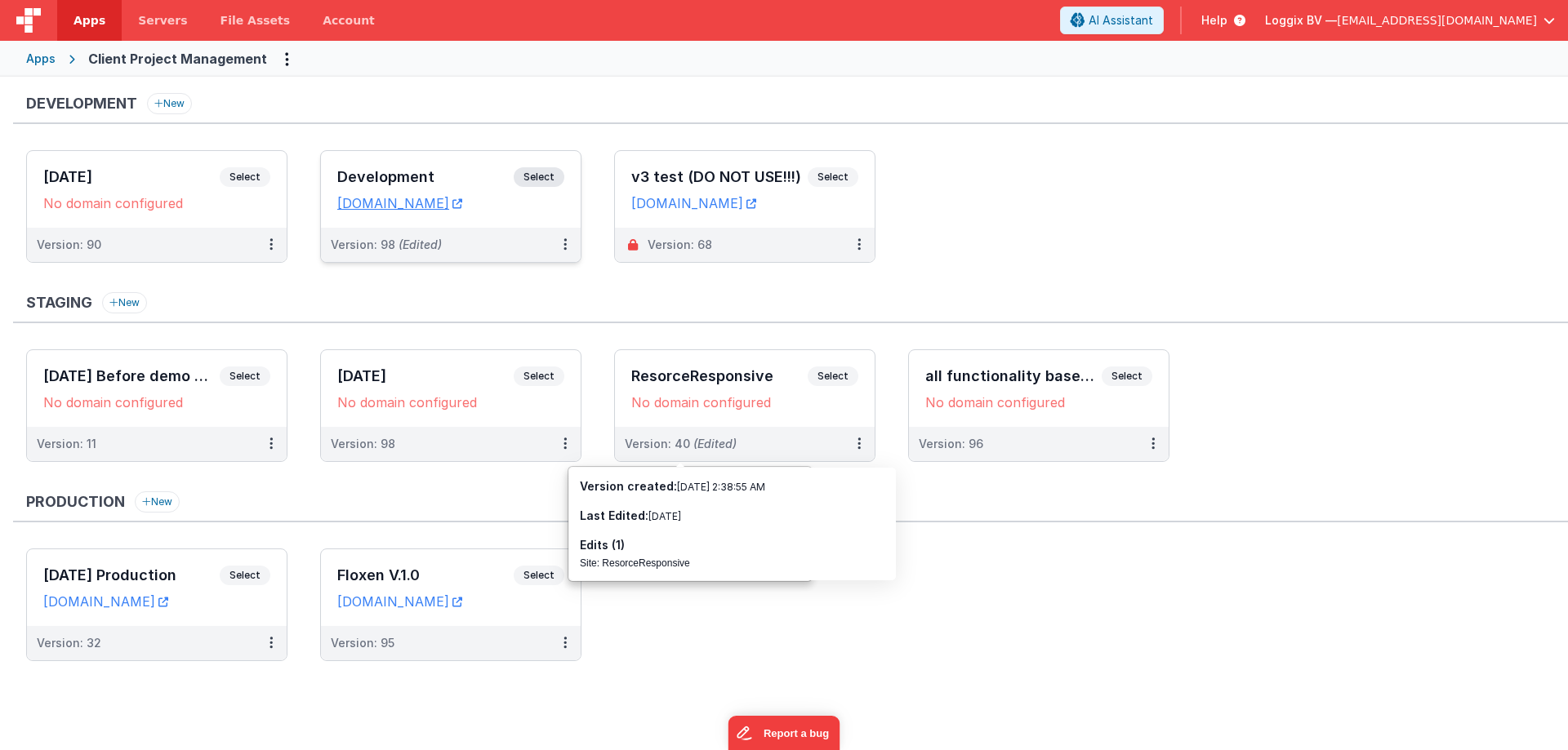
click at [361, 163] on div "Development Select URLs [DOMAIN_NAME]" at bounding box center [451, 189] width 260 height 77
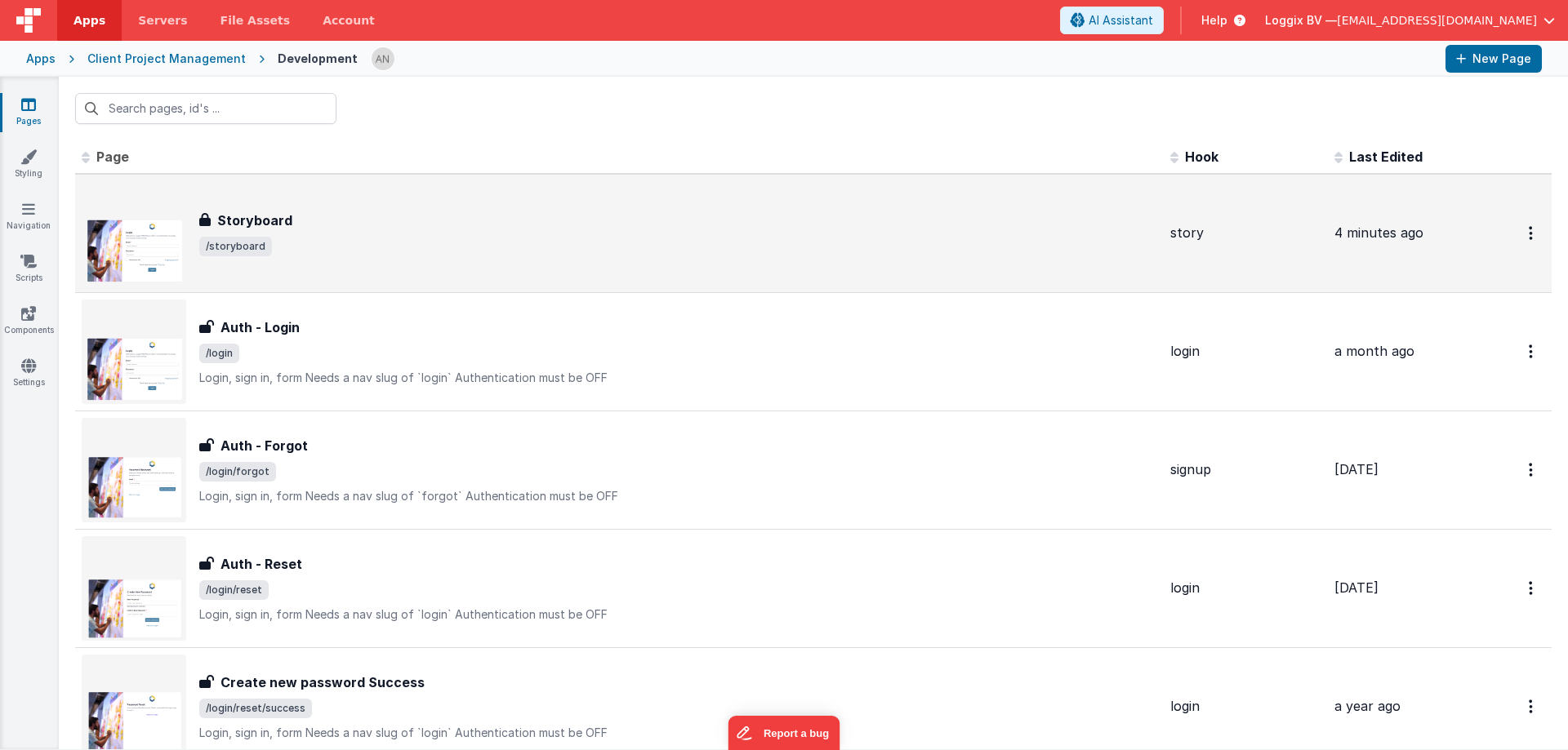
click at [347, 258] on div "Storyboard Storyboard /storyboard" at bounding box center [618, 233] width 1075 height 104
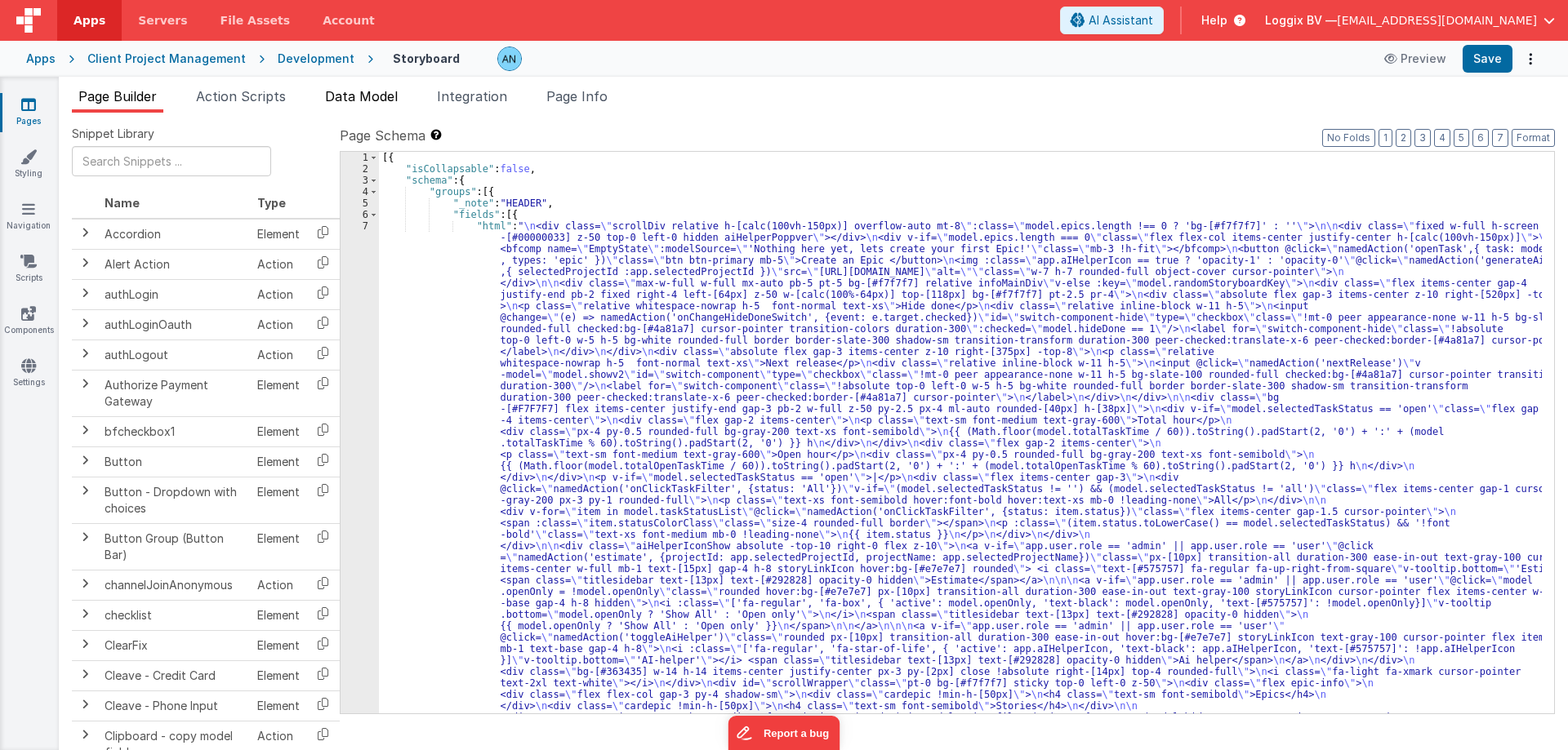
click at [355, 102] on span "Data Model" at bounding box center [361, 96] width 72 height 16
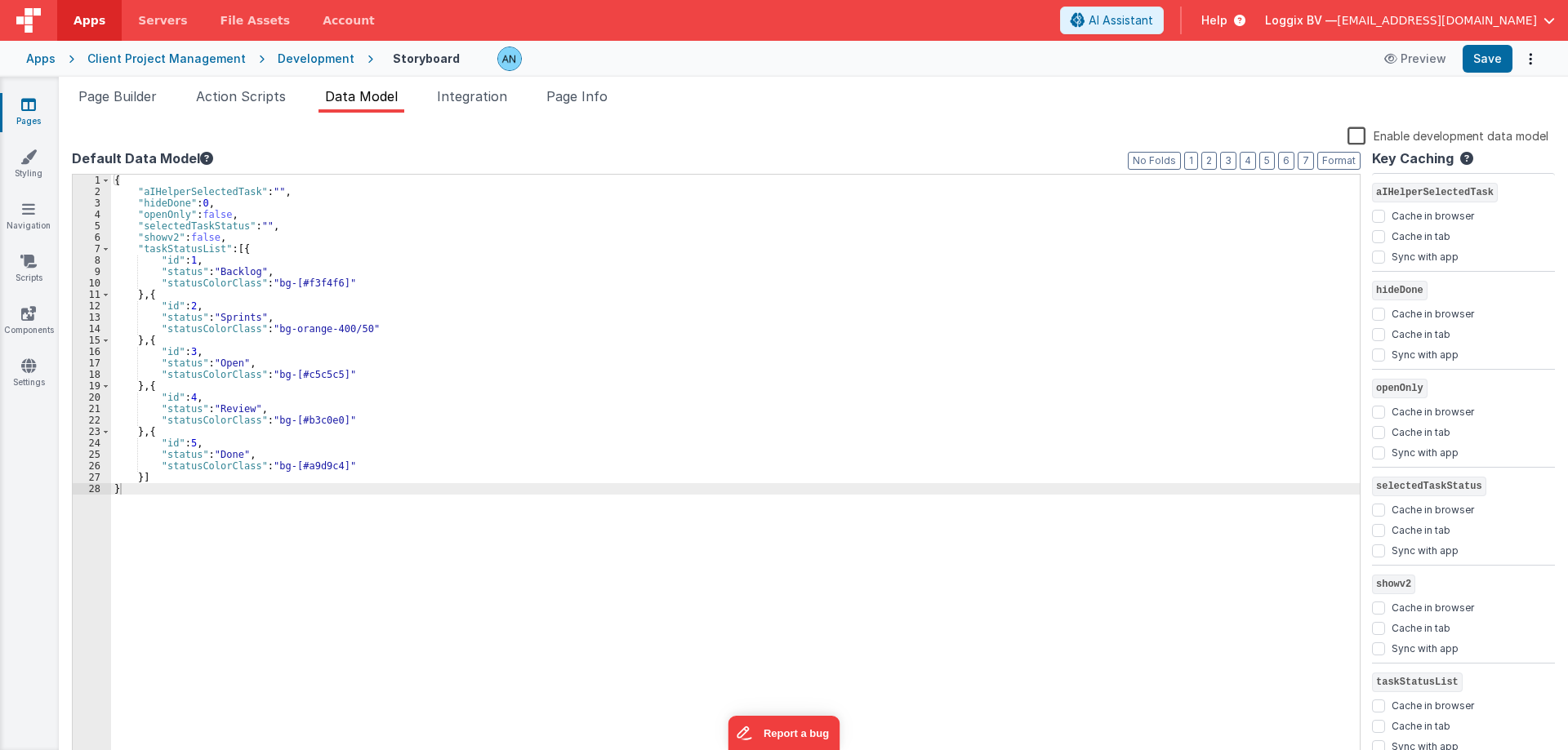
click at [307, 59] on div "Development" at bounding box center [315, 58] width 77 height 16
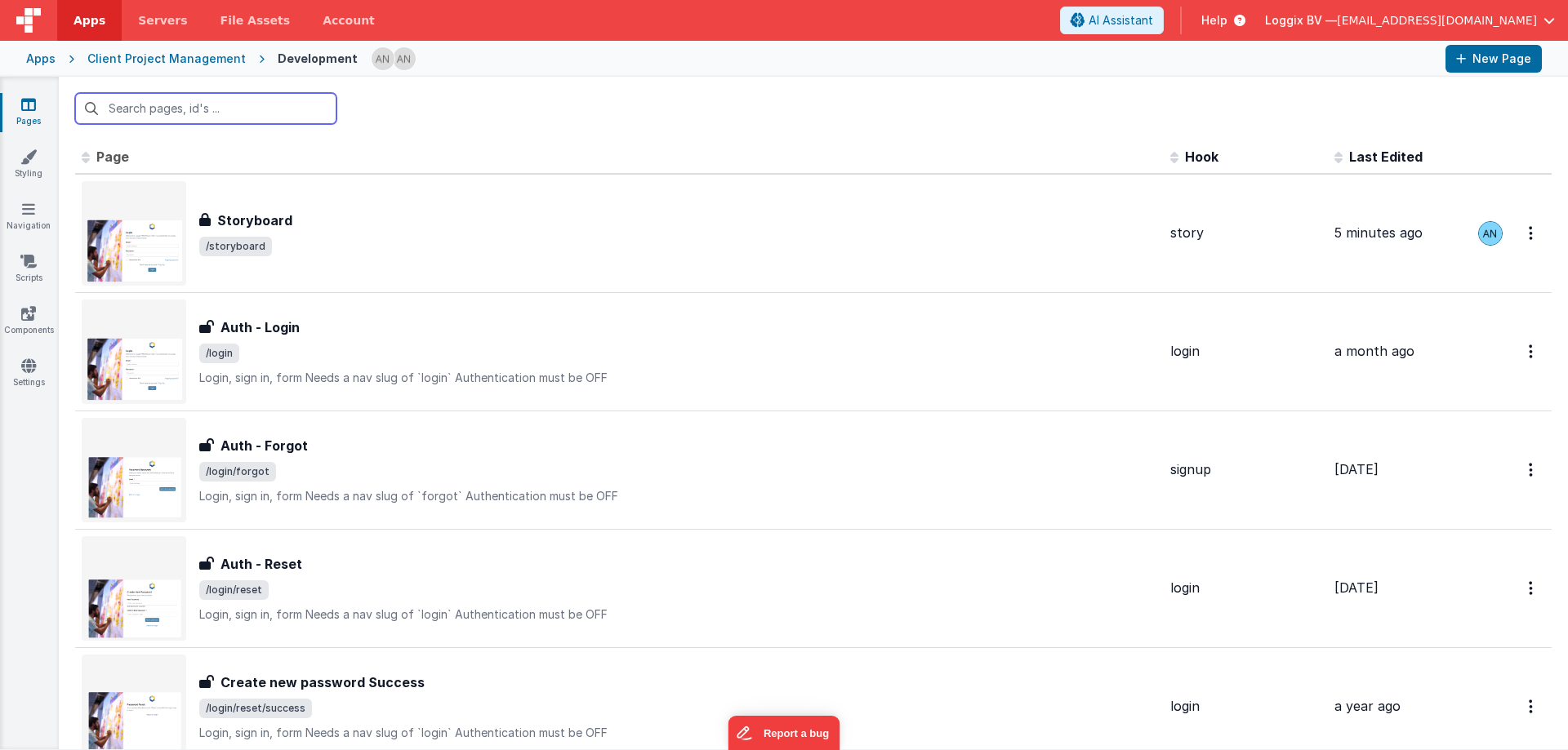
click at [161, 94] on input "text" at bounding box center [206, 108] width 261 height 31
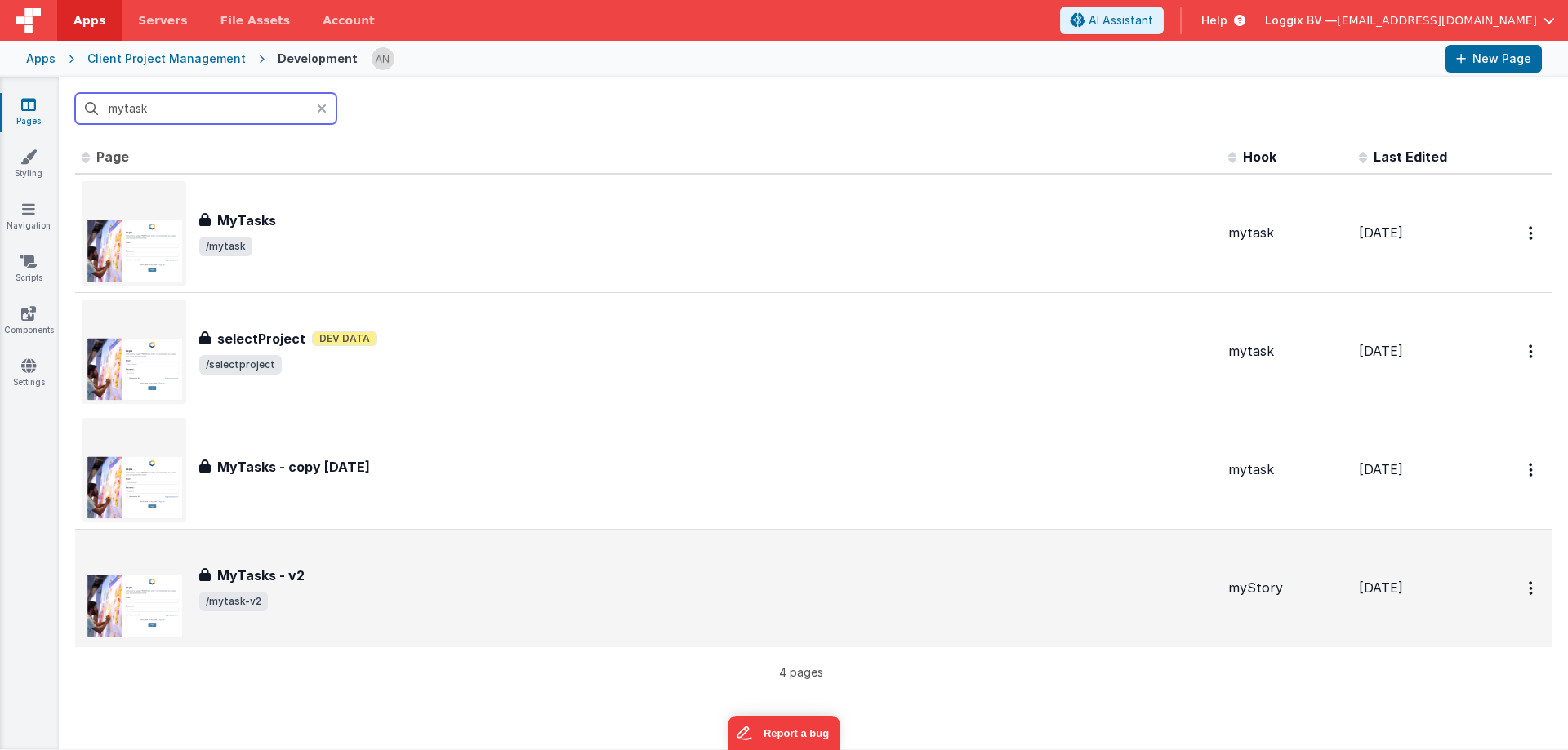
type input "mytask"
click at [311, 568] on div "MyTasks - v2" at bounding box center [708, 576] width 1016 height 19
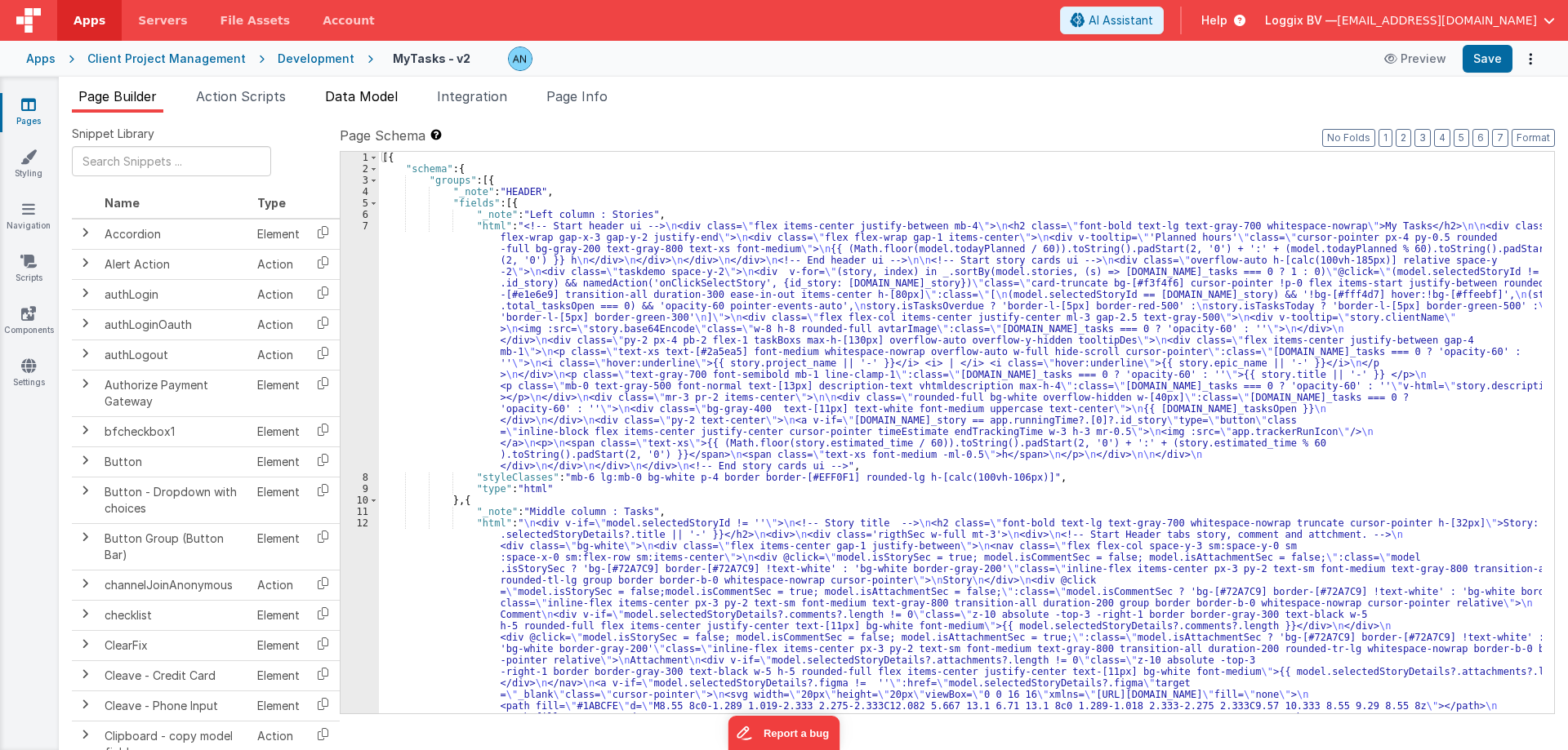
click at [338, 99] on span "Data Model" at bounding box center [361, 96] width 72 height 16
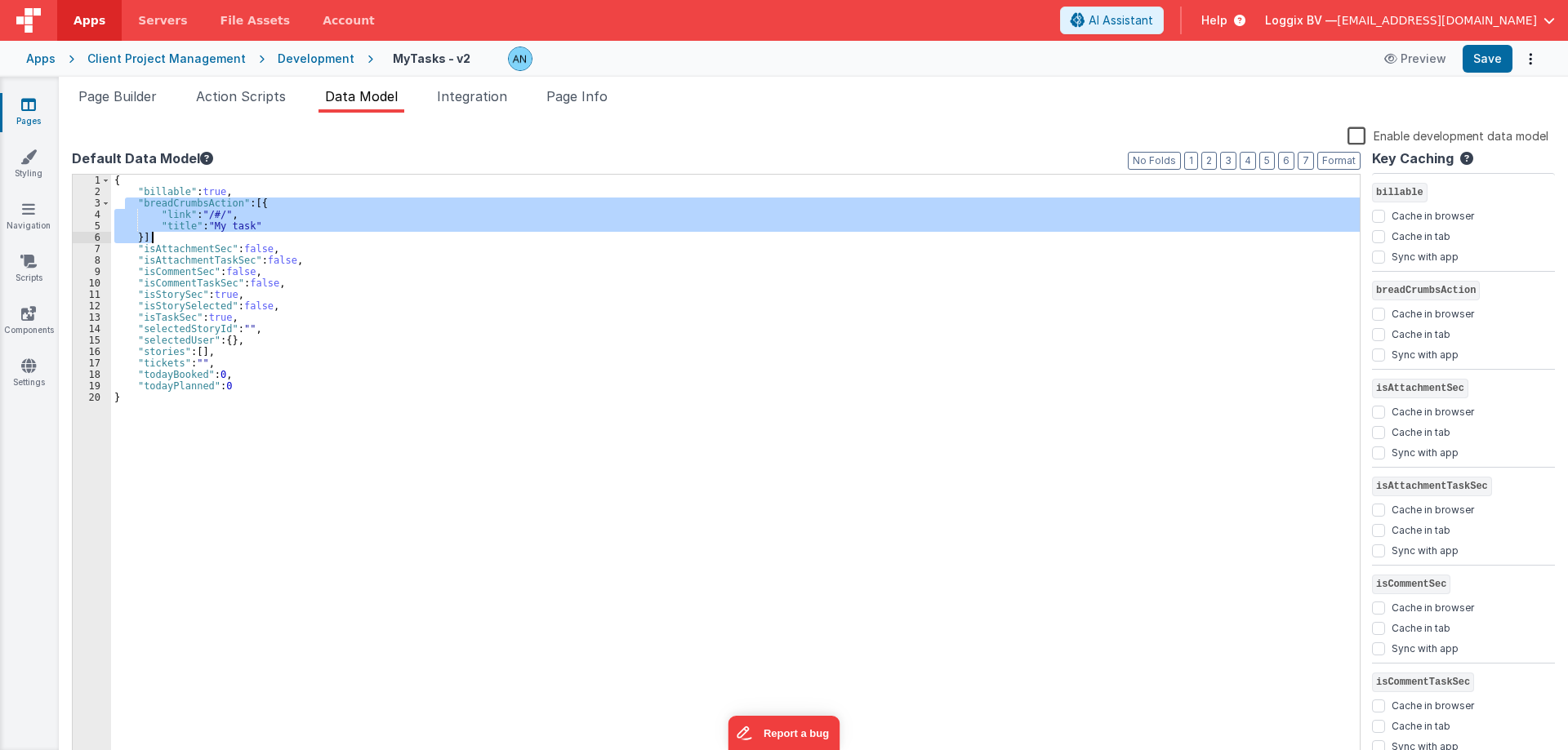
drag, startPoint x: 125, startPoint y: 201, endPoint x: 166, endPoint y: 233, distance: 52.0
click at [166, 233] on div "{ "billable" : true , "breadCrumbsAction" : [{ "link" : "/#/" , "title" : "My t…" at bounding box center [735, 481] width 1248 height 612
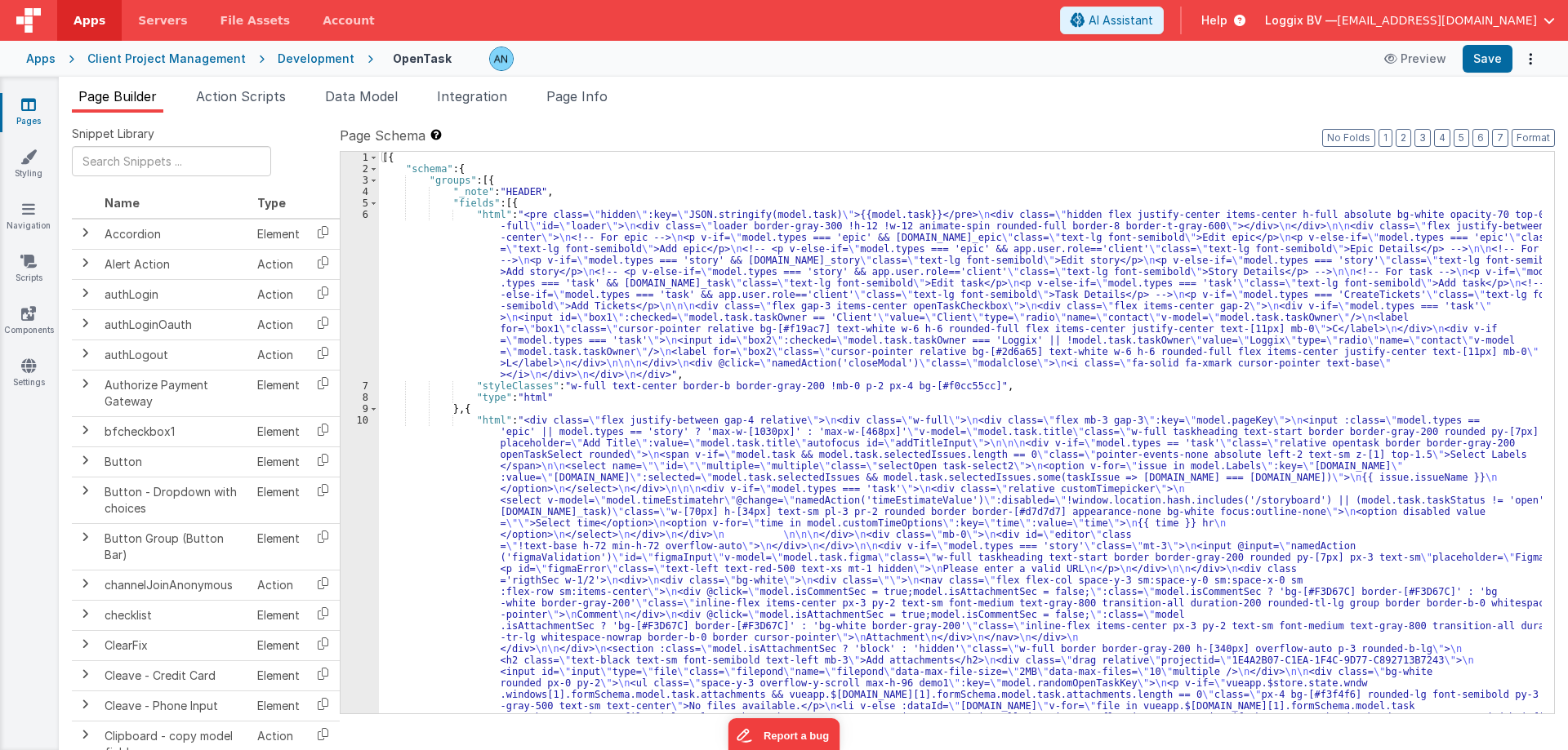
click at [313, 59] on div "Development" at bounding box center [315, 58] width 77 height 16
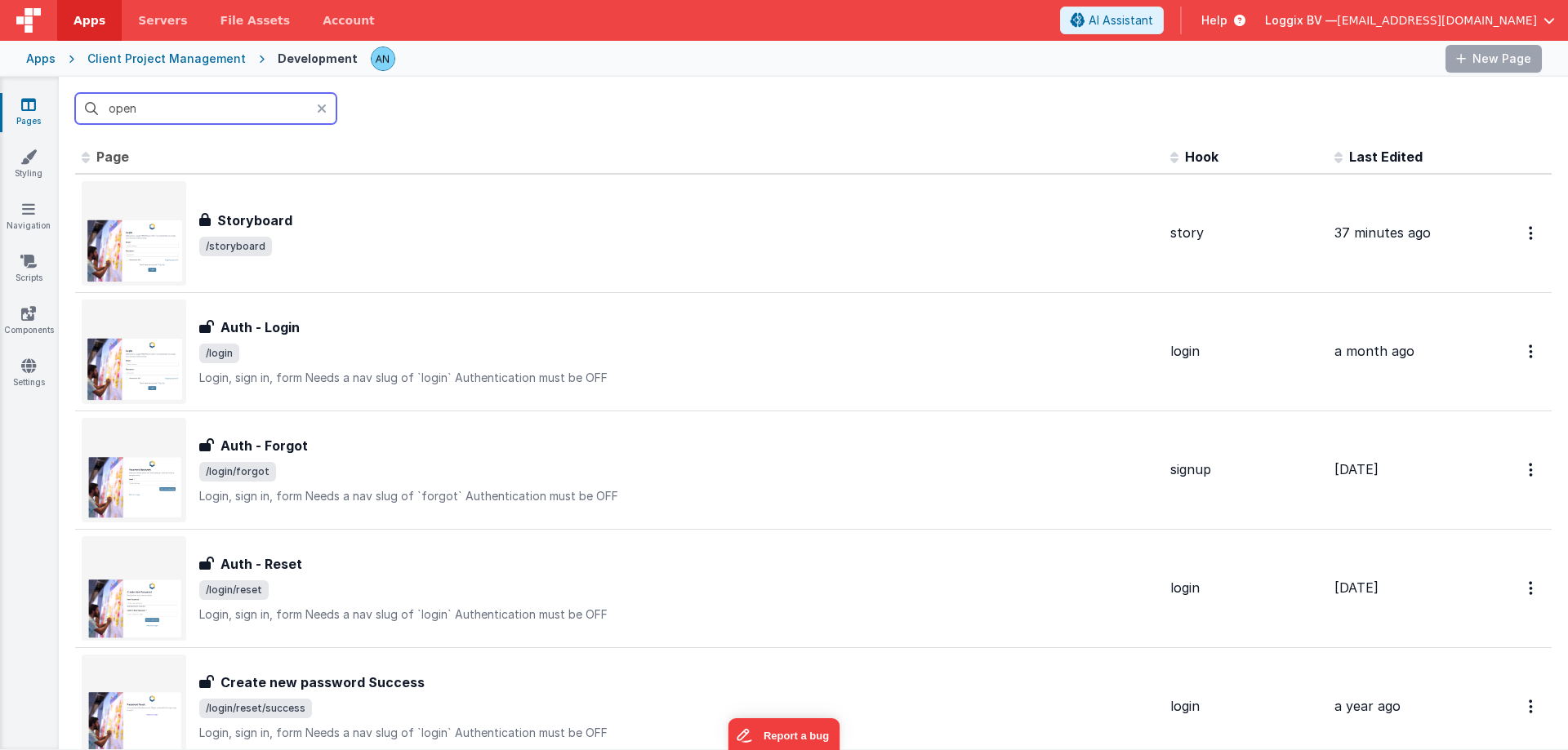
click at [161, 112] on input "open" at bounding box center [206, 108] width 261 height 31
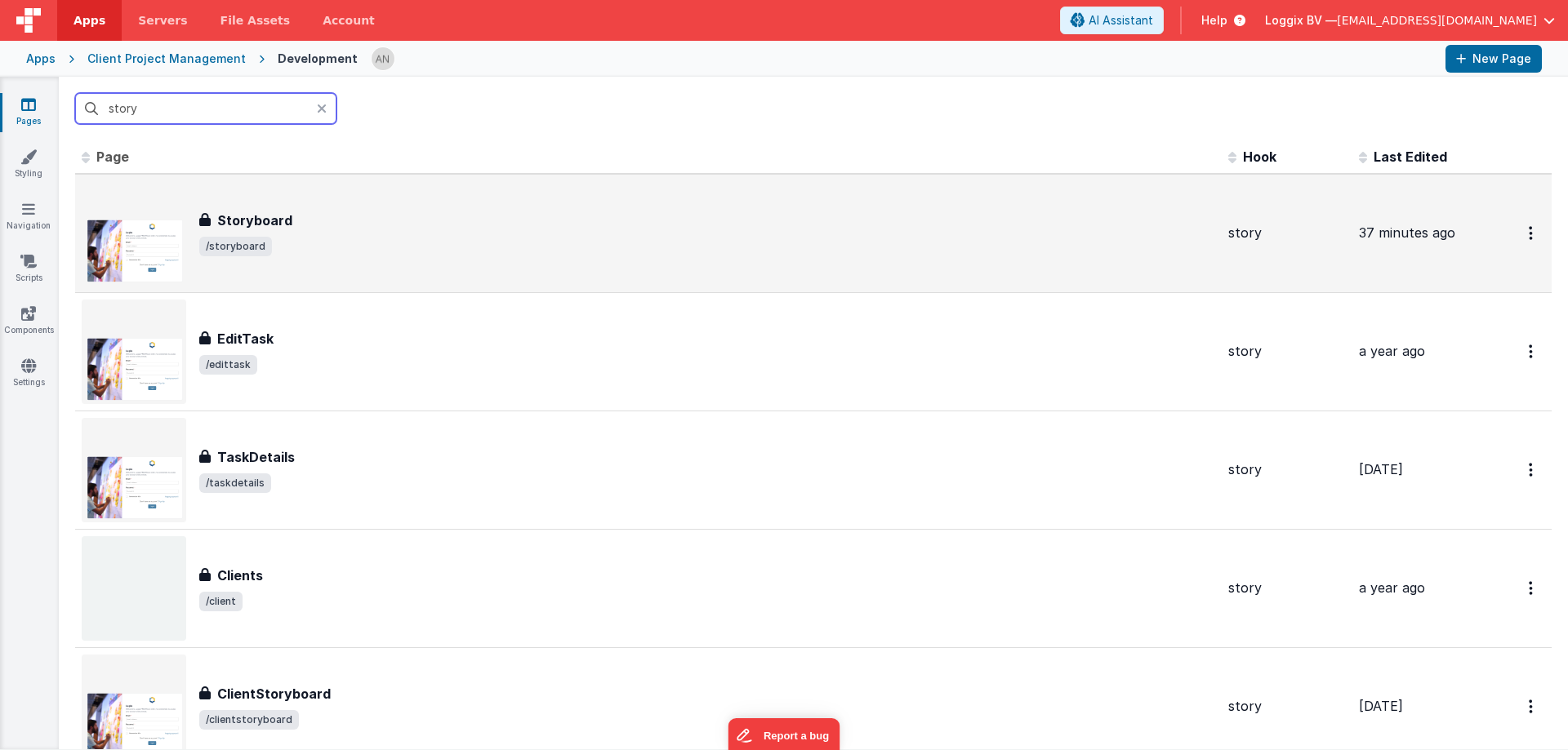
type input "story"
click at [286, 241] on span "/storyboard" at bounding box center [708, 246] width 1016 height 19
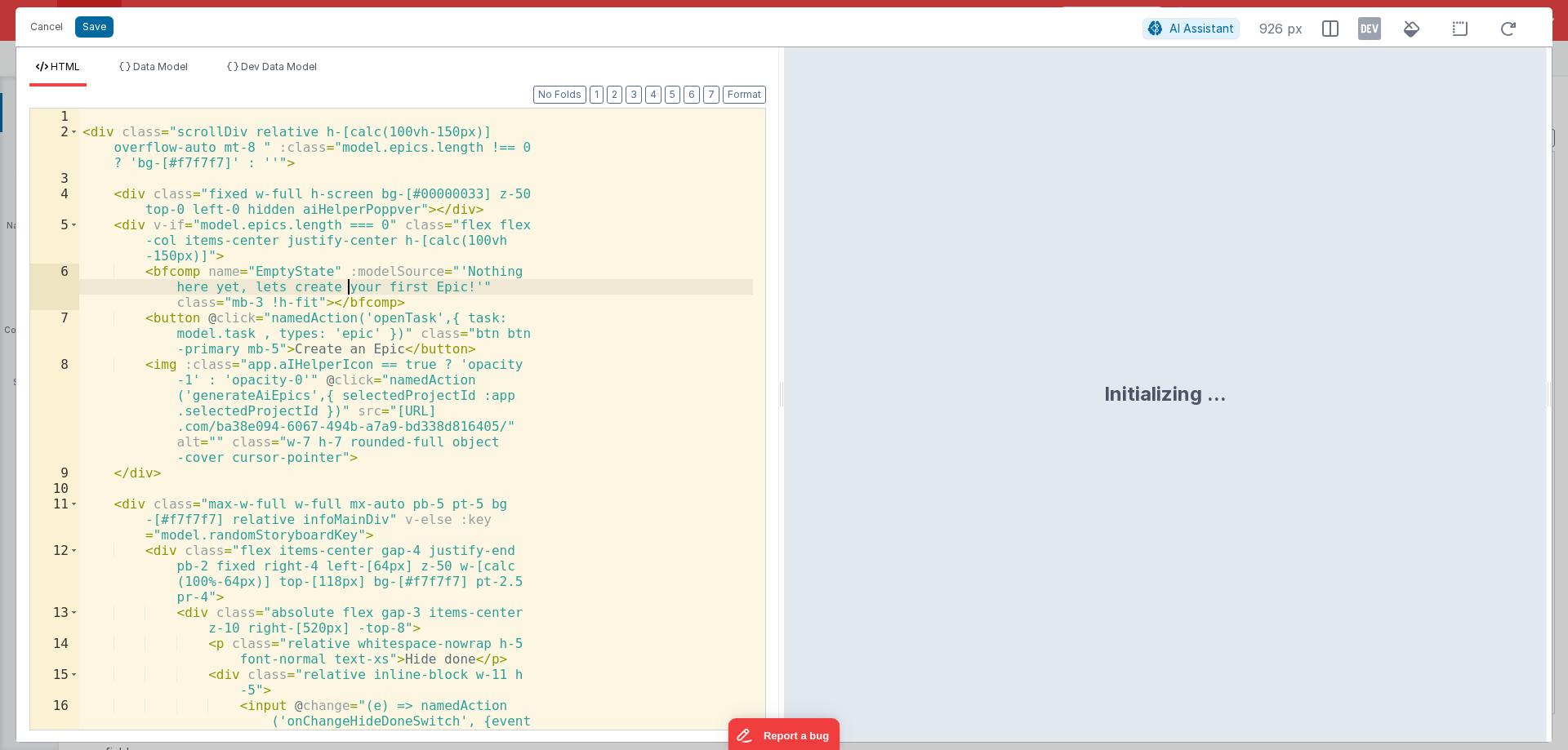
scroll to position [3622, 0]
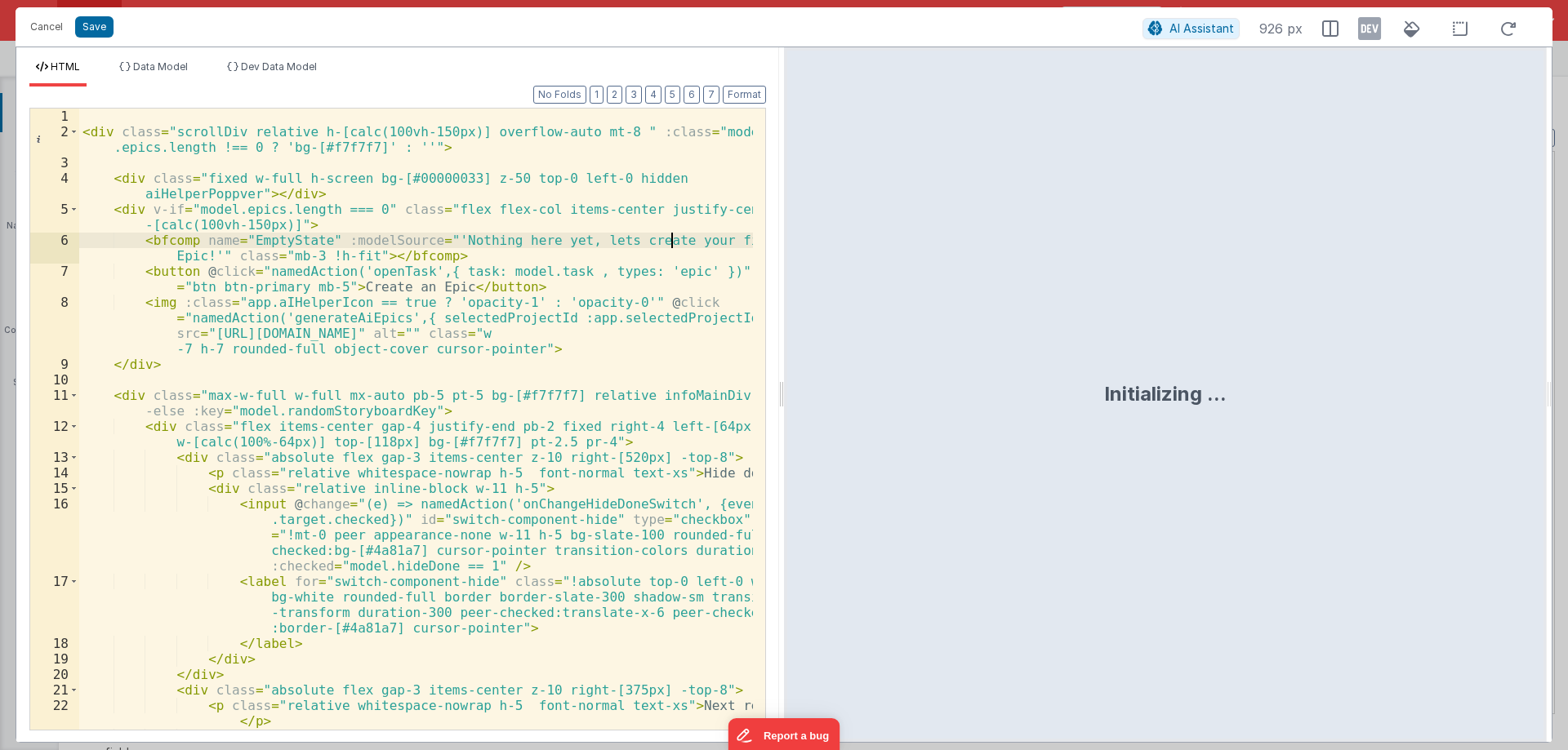
click at [779, 389] on div at bounding box center [781, 395] width 5 height 695
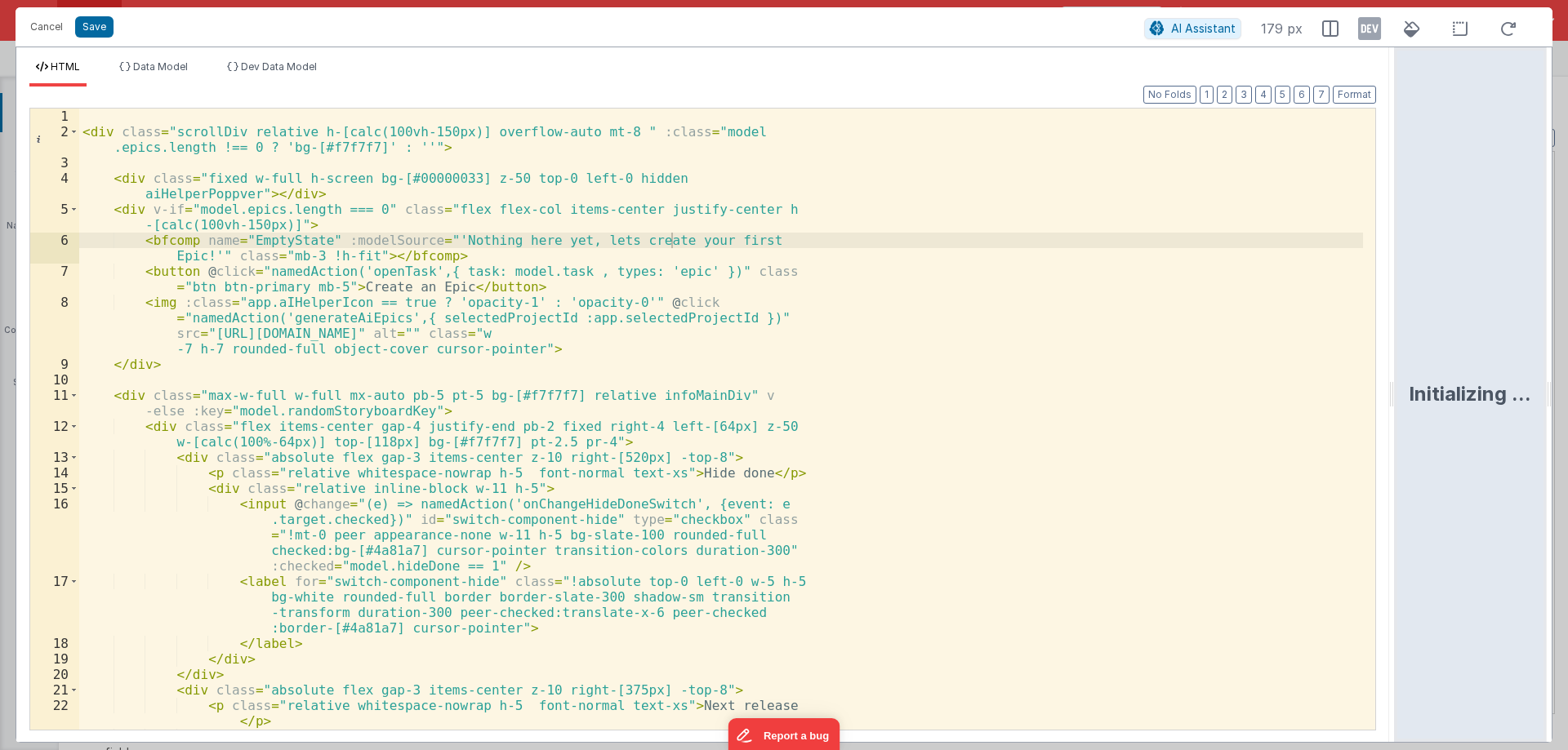
drag, startPoint x: 779, startPoint y: 389, endPoint x: 1567, endPoint y: 405, distance: 788.2
click at [1567, 405] on html "Cancel Save AI Assistant 179 px HTML Data Model Dev Data Model Format 7 6 5 4 3…" at bounding box center [784, 375] width 1568 height 750
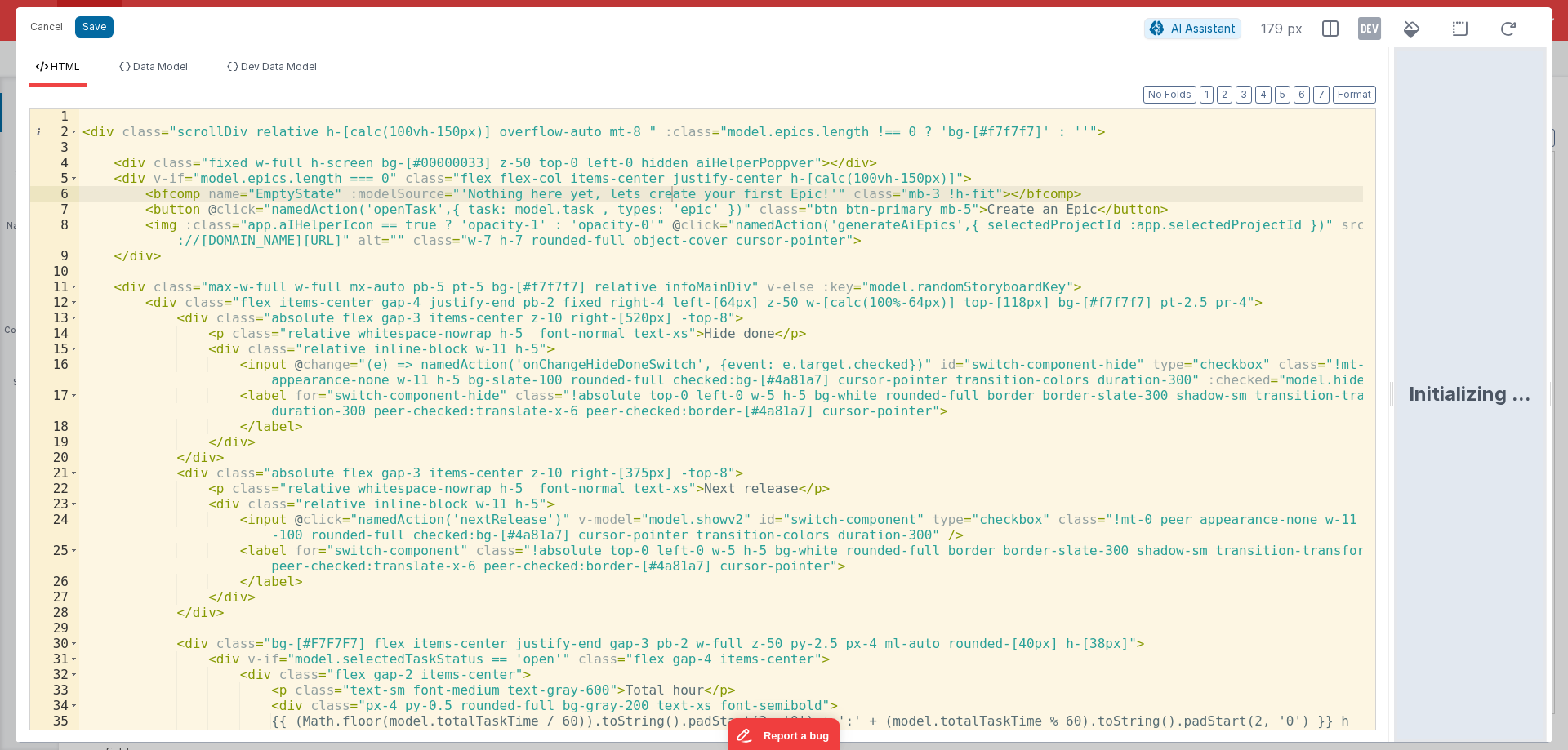
click at [540, 346] on div "< div class = "scrollDiv relative h-[calc(100vh-150px)] overflow-auto mt-8 " :c…" at bounding box center [721, 435] width 1284 height 652
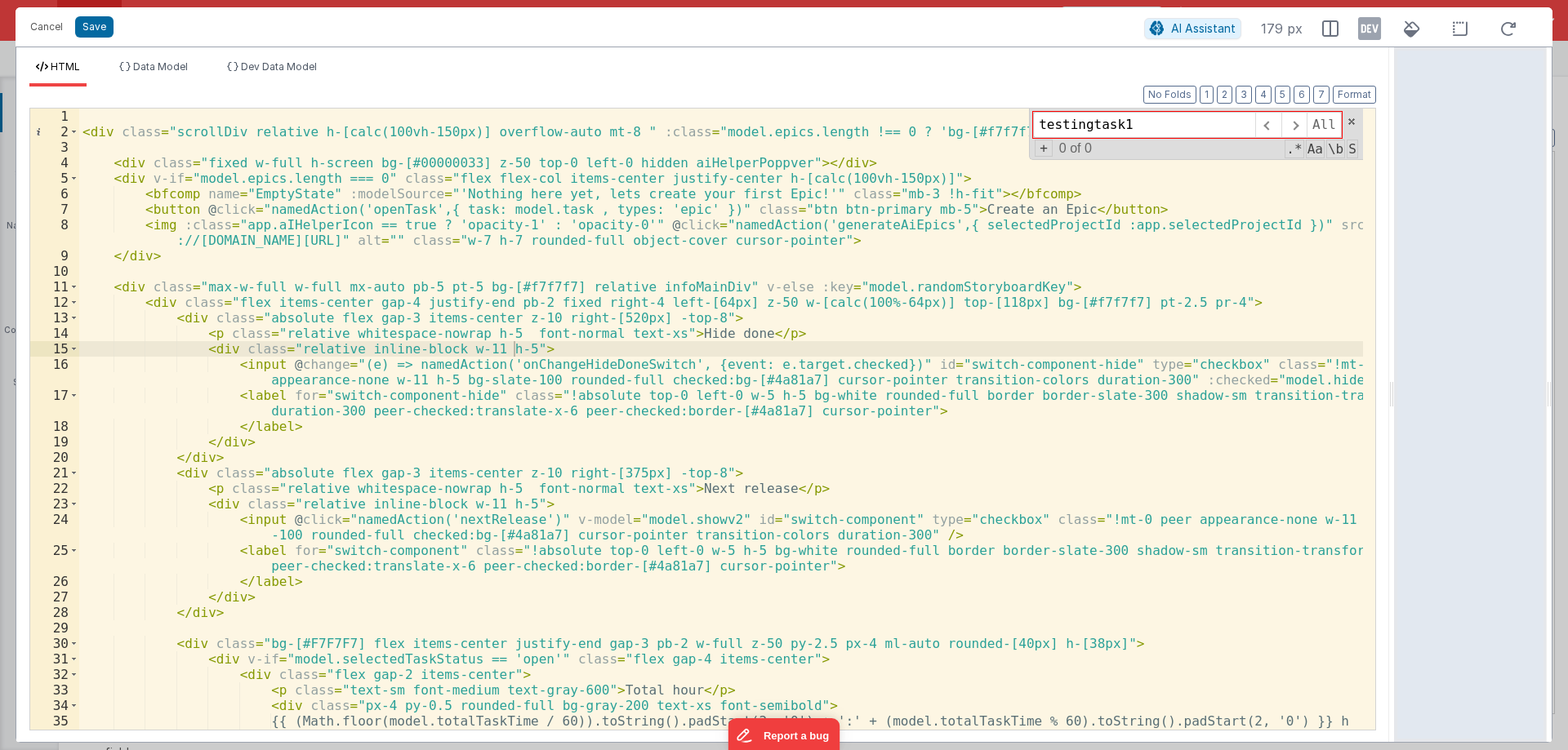
click at [375, 243] on div "< div class = "scrollDiv relative h-[calc(100vh-150px)] overflow-auto mt-8 " :c…" at bounding box center [721, 435] width 1284 height 652
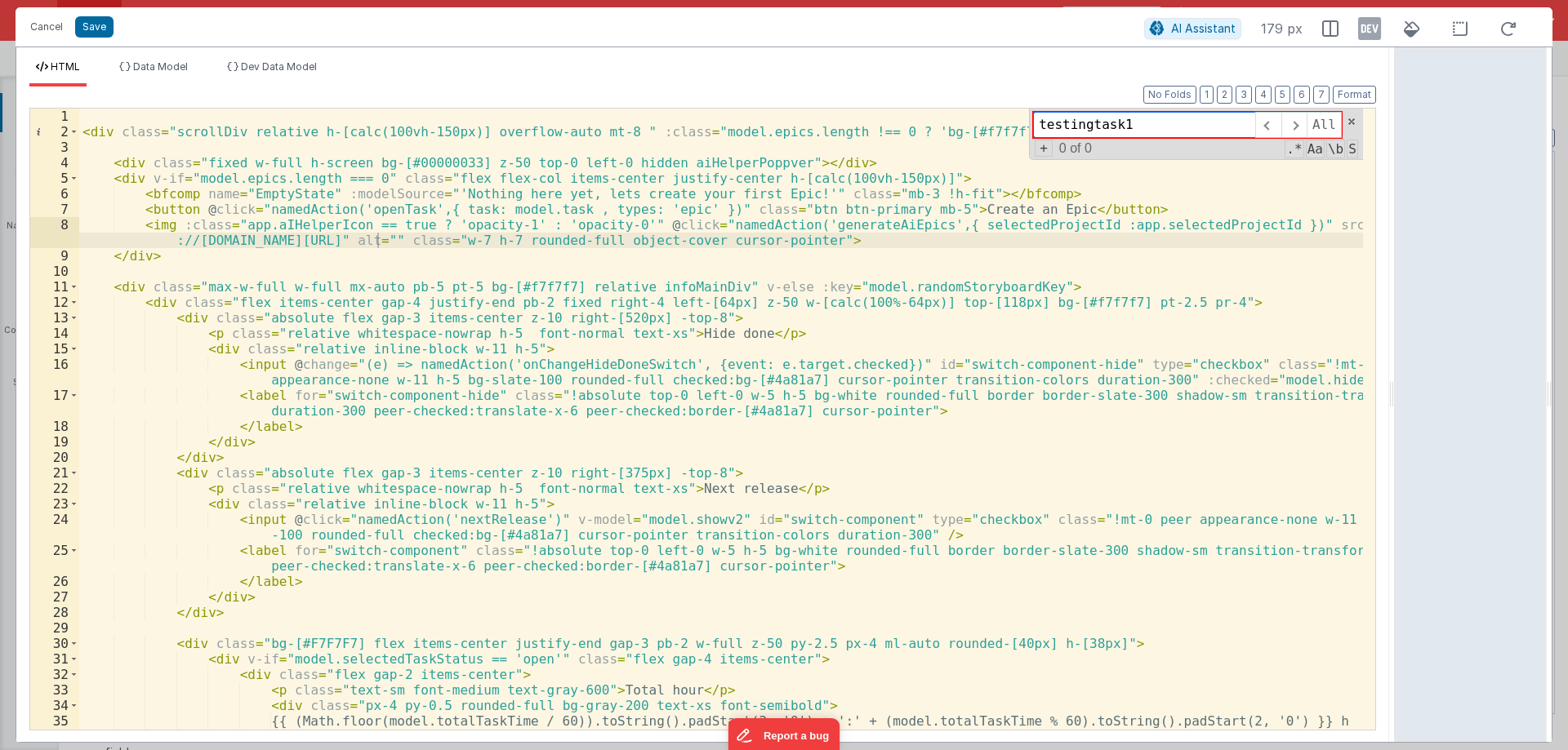
paste input "bg-white rounded-full border border-[#717171] bg-transparent shadow-sm transiti…"
drag, startPoint x: 1055, startPoint y: 125, endPoint x: 1258, endPoint y: 128, distance: 203.0
click at [1258, 128] on div "bg-white rounded-full border border-[#717171] bg-transparent shadow-sm transiti…" at bounding box center [1186, 125] width 308 height 27
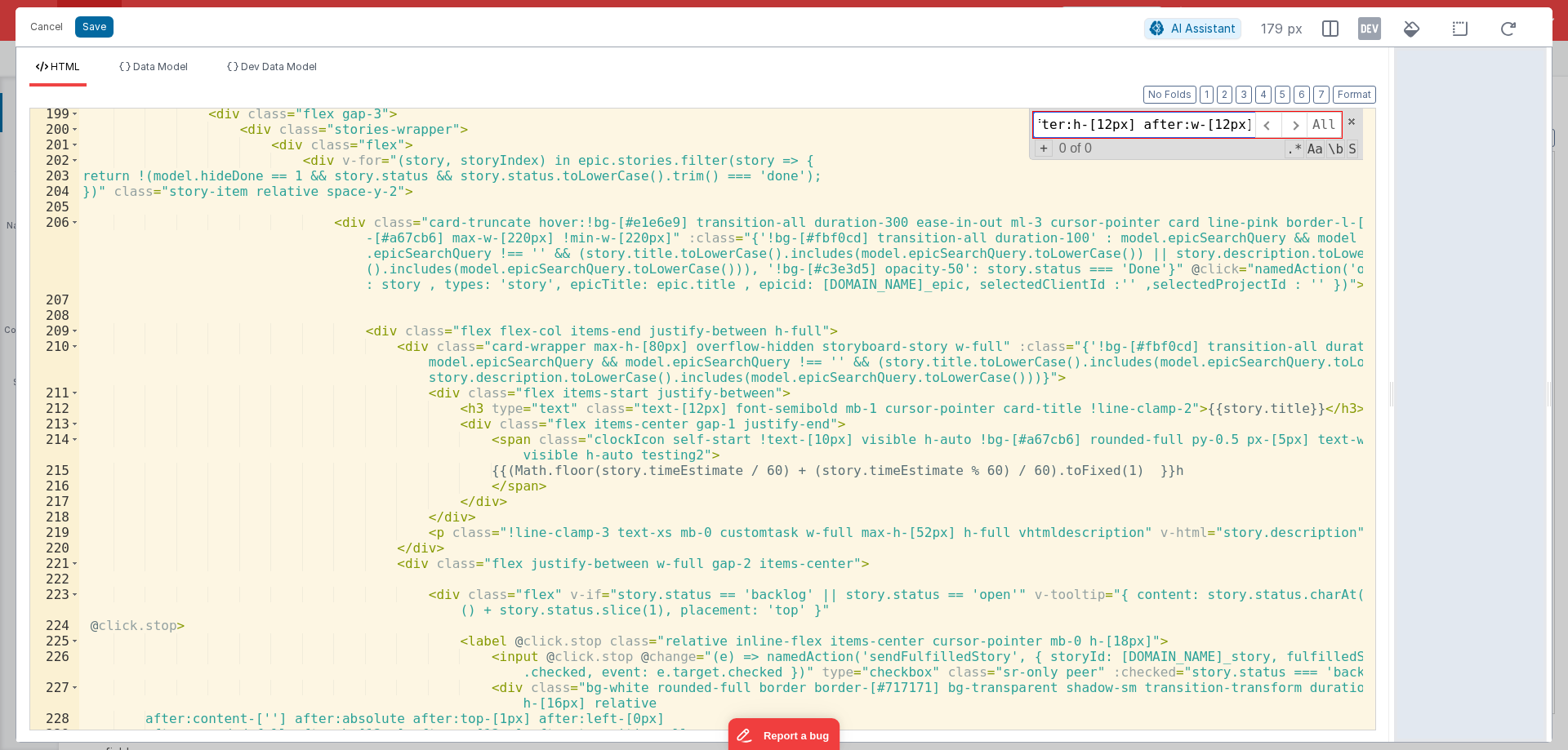
scroll to position [4066, 0]
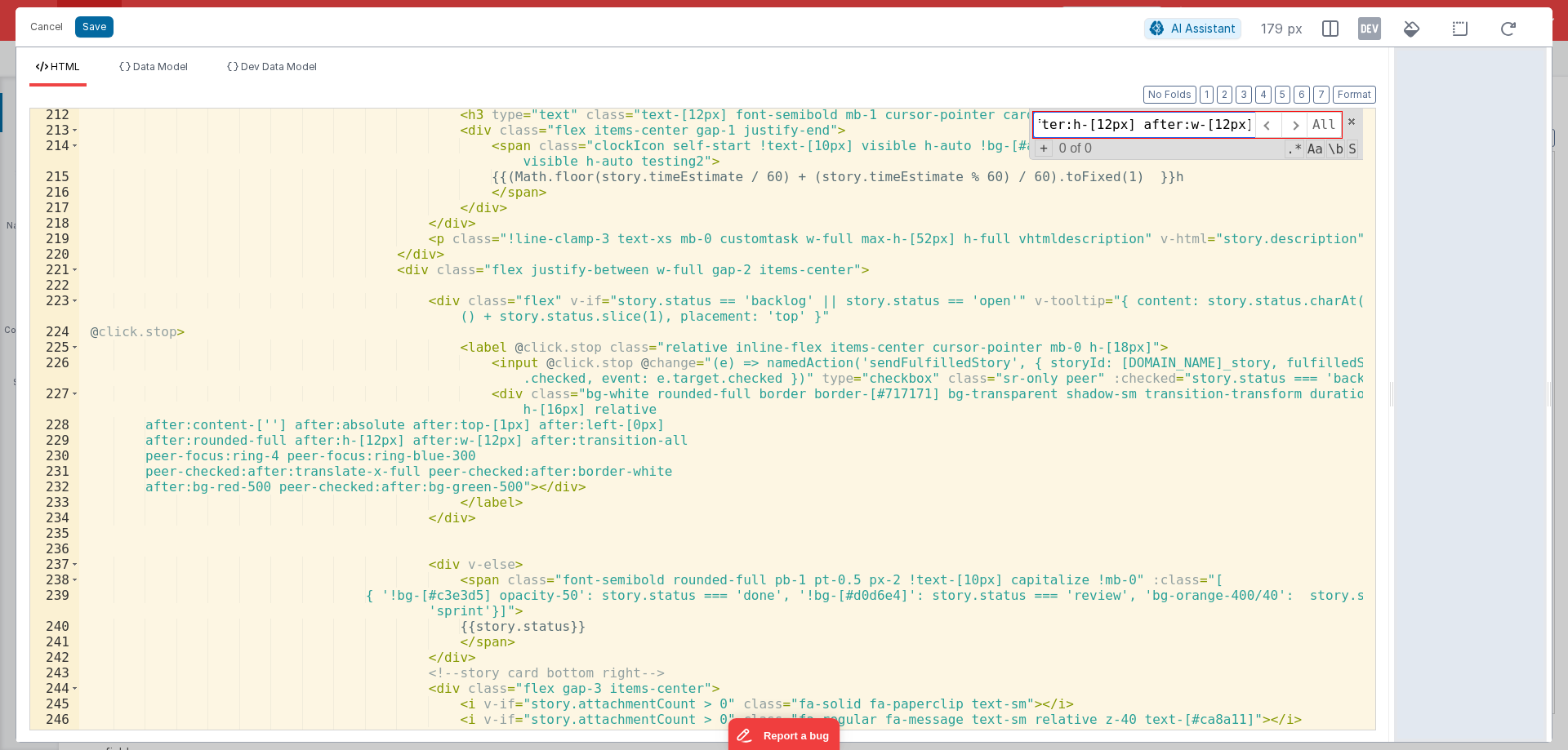
type input "bg-white rounded-full border border-[#717171] bg-transparent shadow-sm transiti…"
click at [606, 422] on div "< h3 type = "text" class = "text-[12px] font-semibold mb-1 cursor-pointer card-…" at bounding box center [721, 433] width 1284 height 652
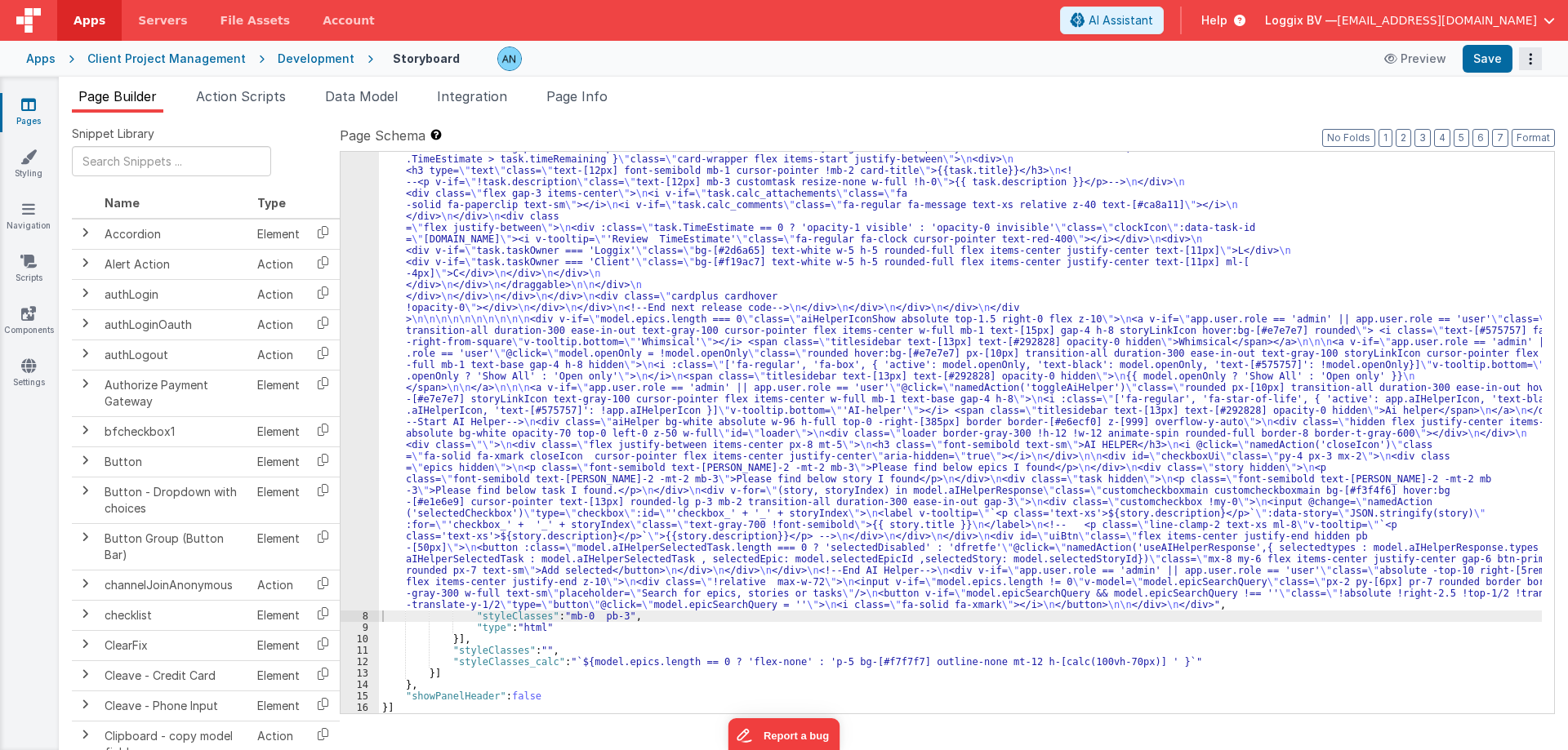
scroll to position [3393, 0]
click at [1489, 56] on button "Save" at bounding box center [1487, 58] width 49 height 27
click at [1544, 135] on button "Format" at bounding box center [1533, 138] width 43 height 18
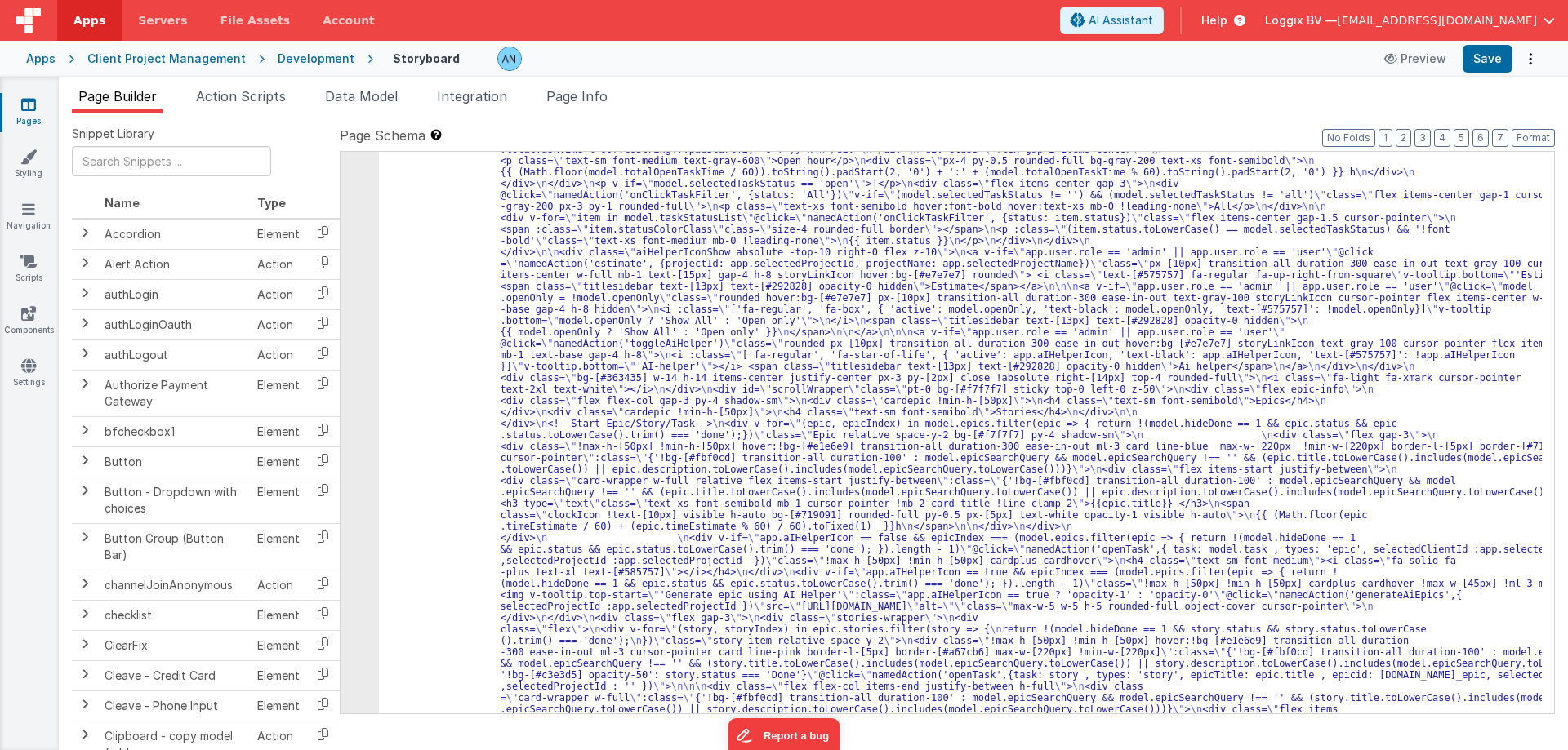
scroll to position [294, 0]
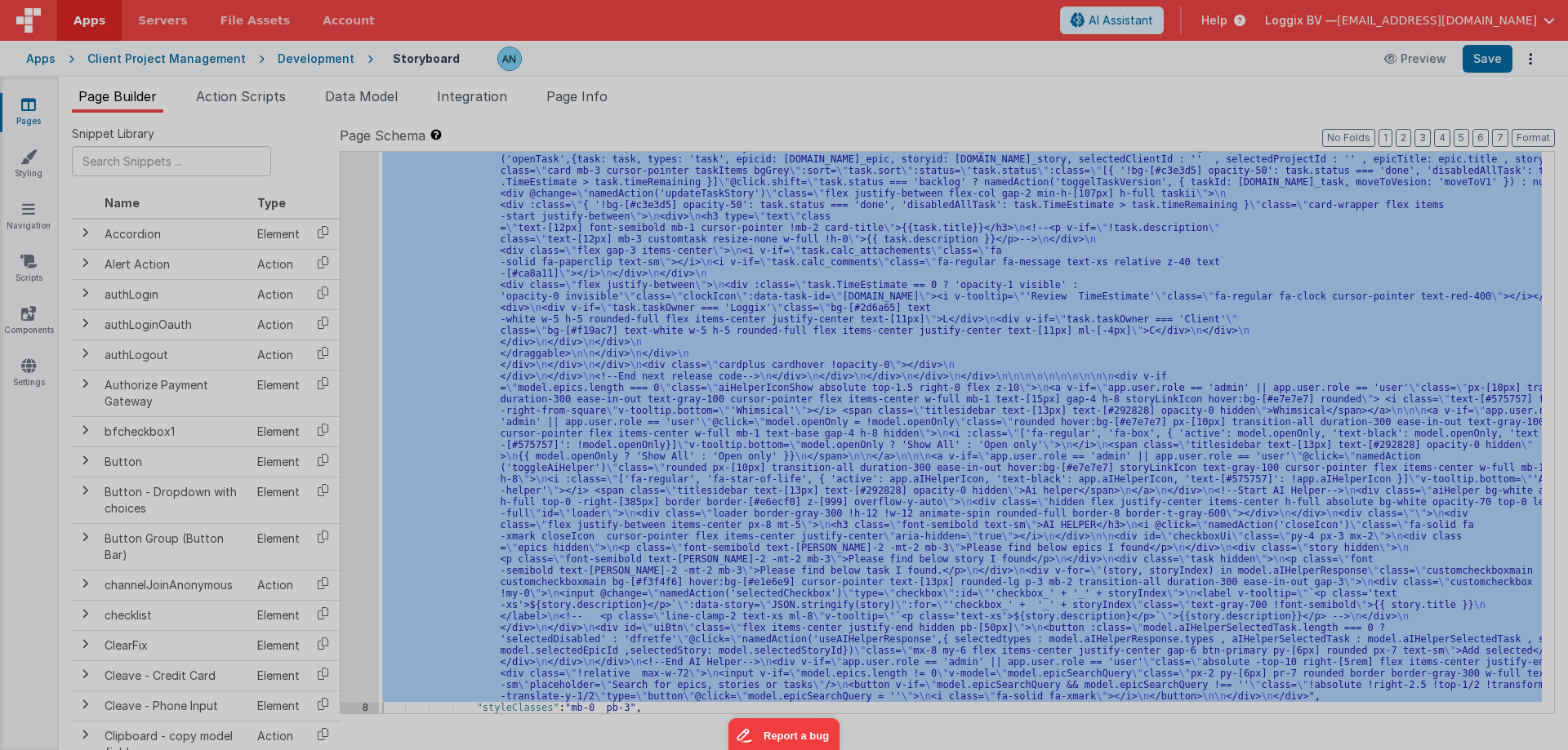
click at [359, 308] on div at bounding box center [784, 375] width 1568 height 750
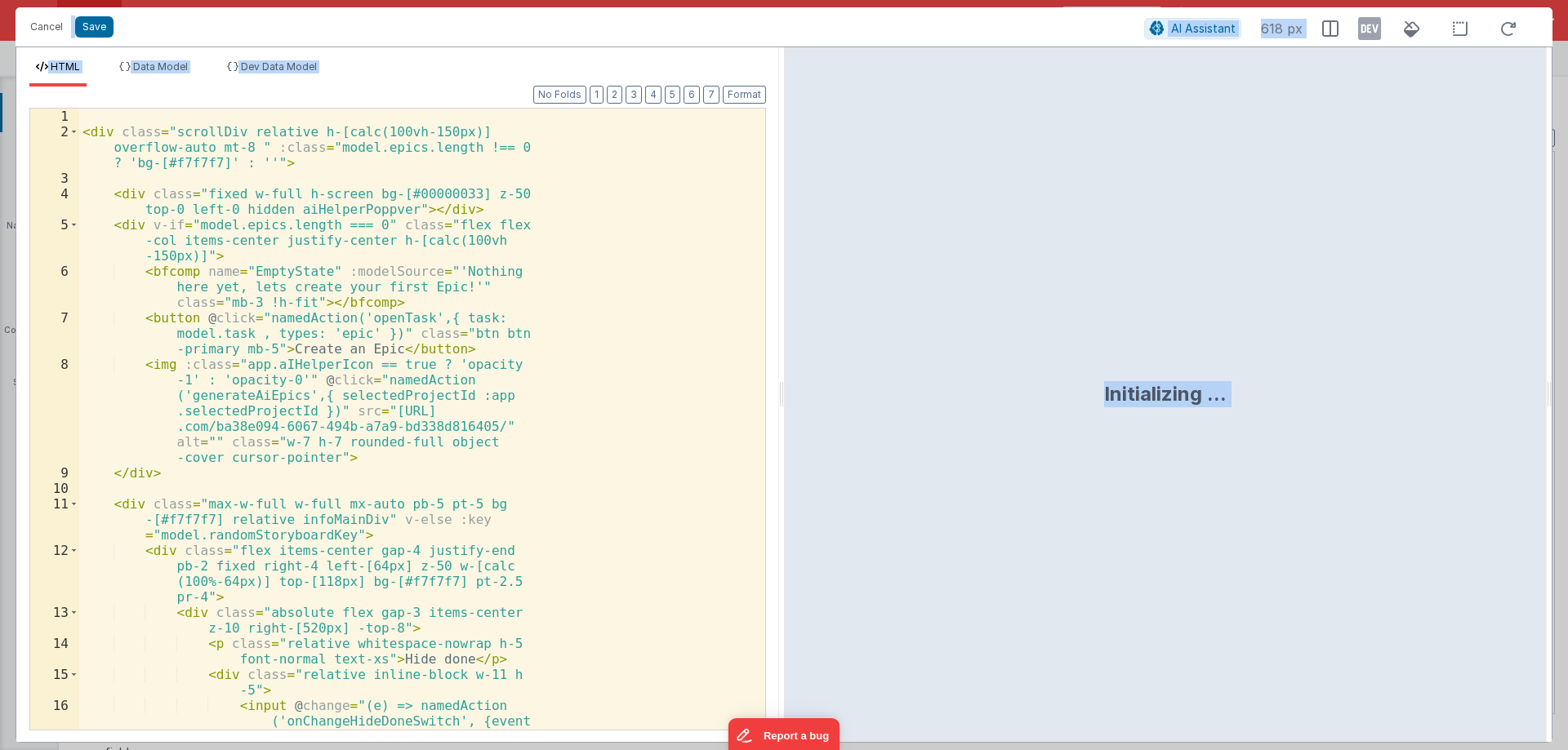
scroll to position [3622, 0]
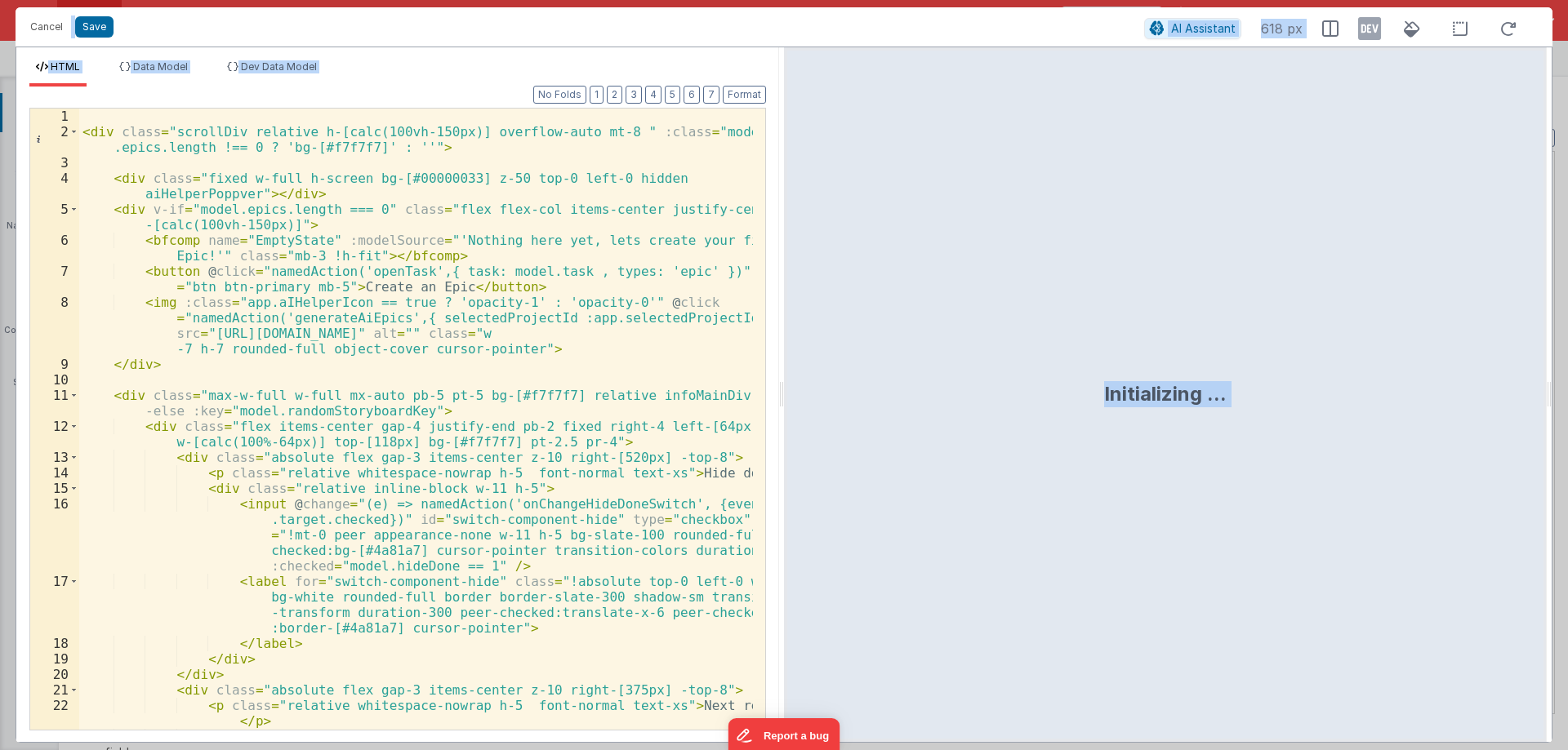
drag, startPoint x: 780, startPoint y: 389, endPoint x: 1286, endPoint y: 533, distance: 526.1
click at [1567, 415] on html "Cancel Save AI Assistant 618 px HTML Data Model Dev Data Model Format 7 6 5 4 3…" at bounding box center [784, 375] width 1568 height 750
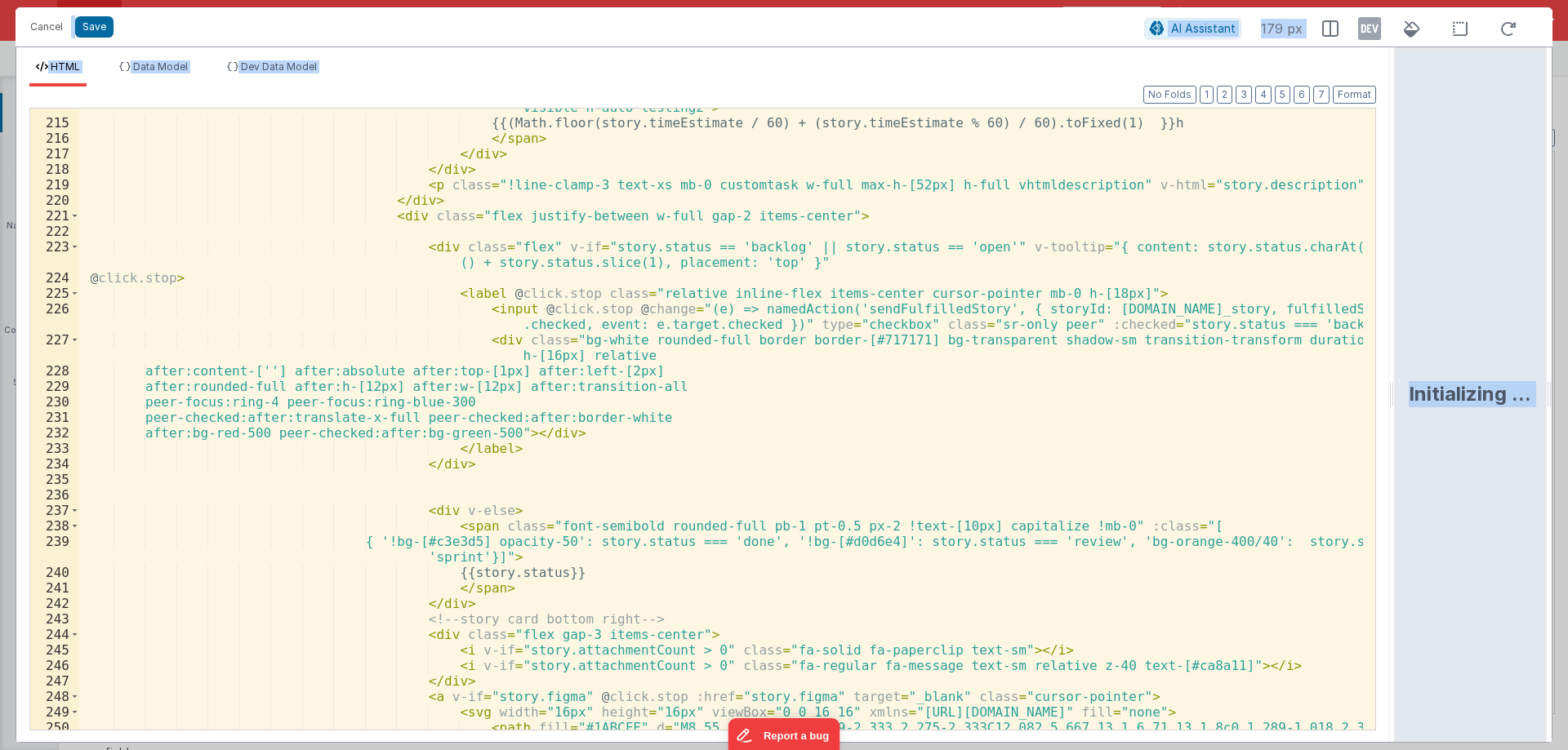
scroll to position [4120, 0]
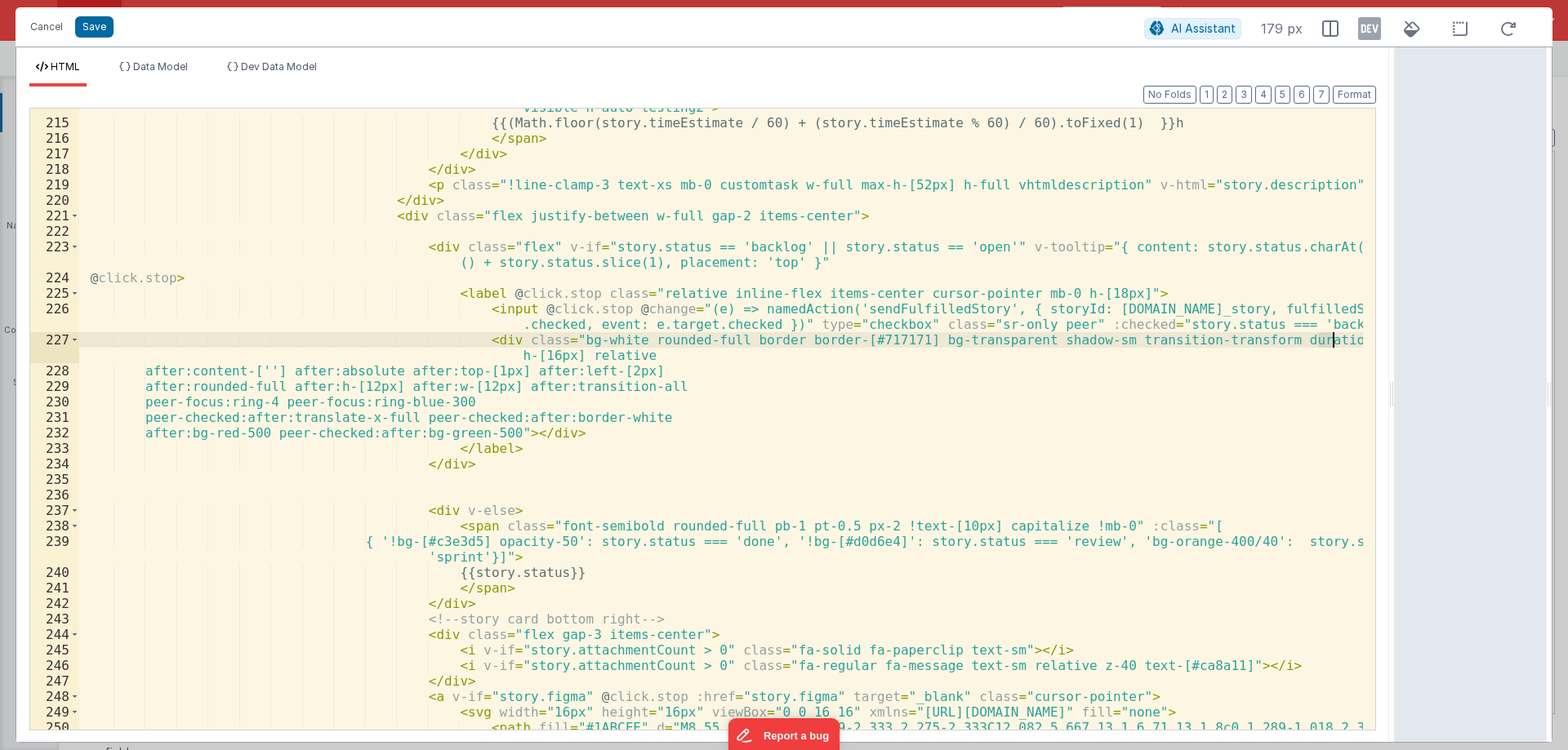
drag, startPoint x: 1319, startPoint y: 337, endPoint x: 1330, endPoint y: 337, distance: 11.0
click at [1330, 337] on div "< span class = "clockIcon self-start !text-[10px] visible h-auto !bg-[#a67cb6] …" at bounding box center [721, 426] width 1284 height 684
click at [90, 19] on button "Save" at bounding box center [94, 27] width 38 height 21
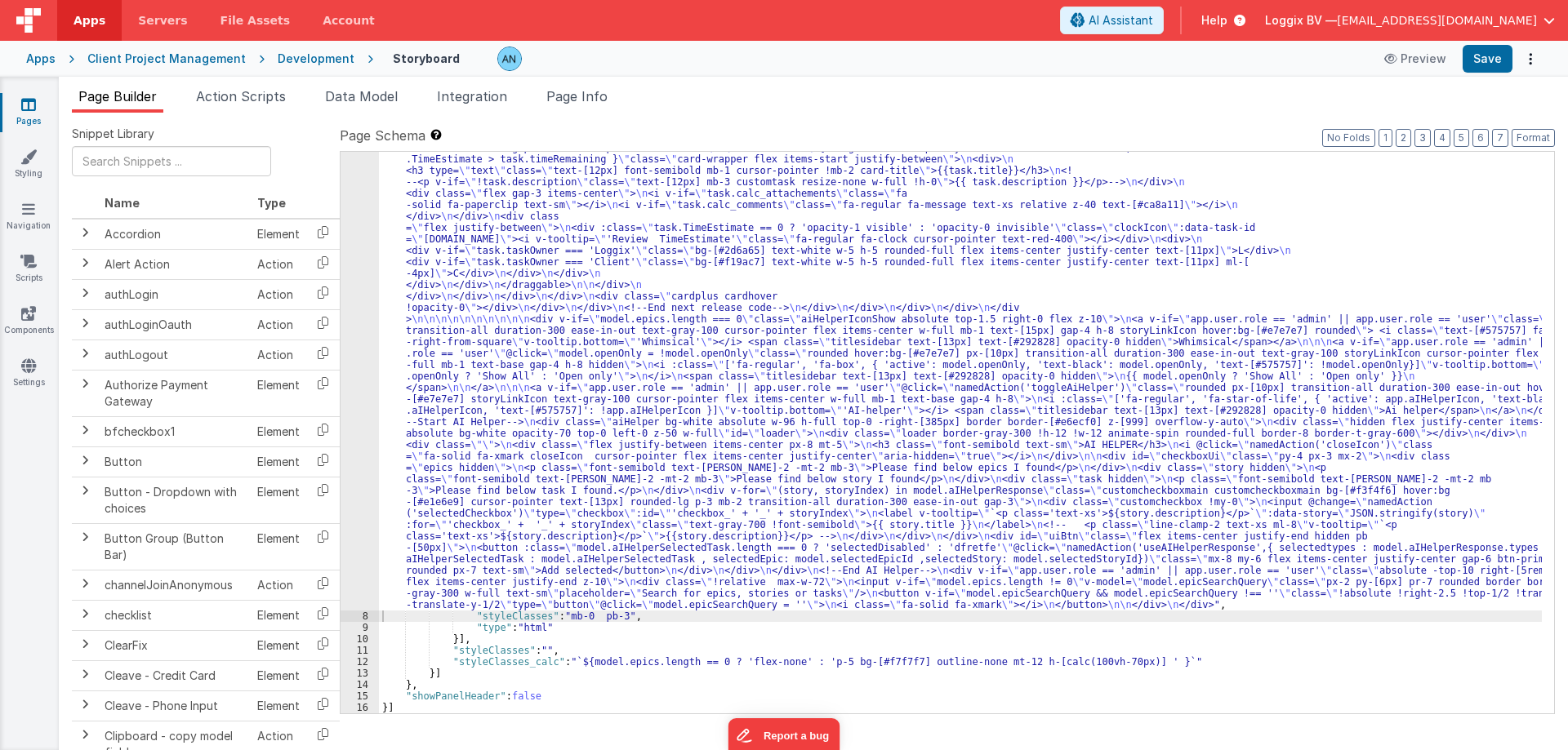
scroll to position [3393, 0]
click at [1483, 57] on button "Save" at bounding box center [1487, 58] width 49 height 27
click at [1519, 138] on button "Format" at bounding box center [1533, 138] width 43 height 18
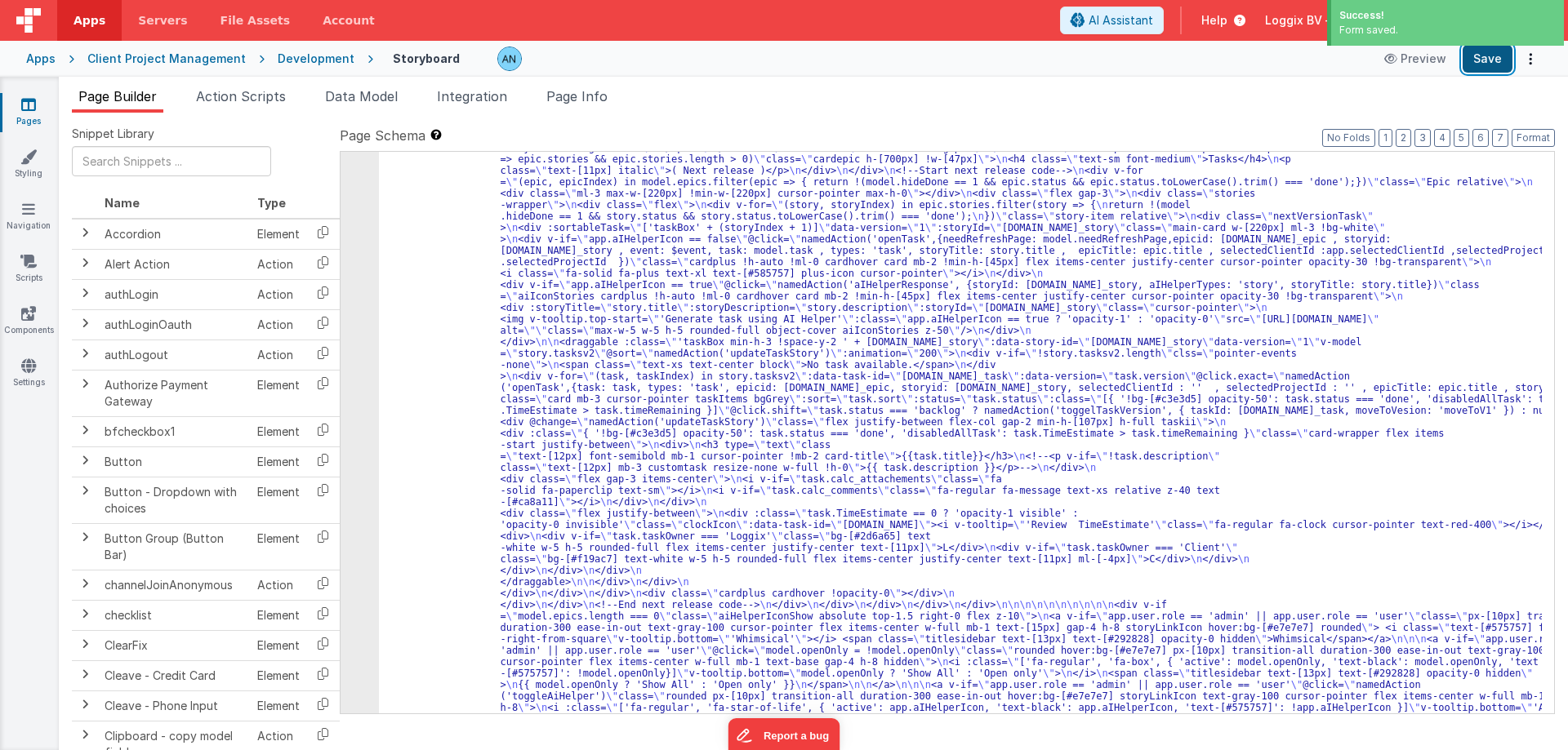
click at [1485, 57] on button "Save" at bounding box center [1487, 58] width 49 height 27
click at [1531, 133] on button "Format" at bounding box center [1533, 138] width 43 height 18
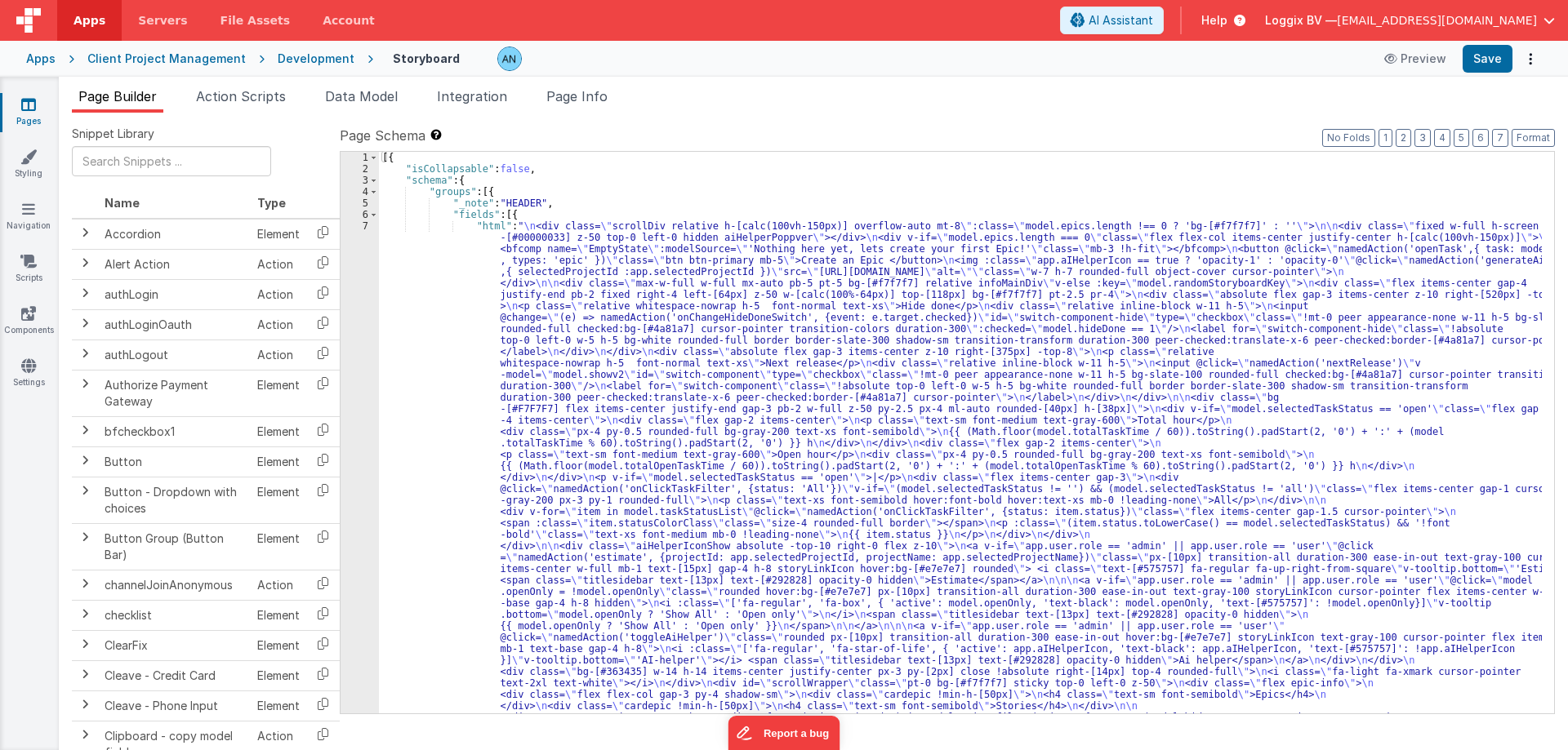
click at [277, 63] on div "Development" at bounding box center [315, 58] width 77 height 16
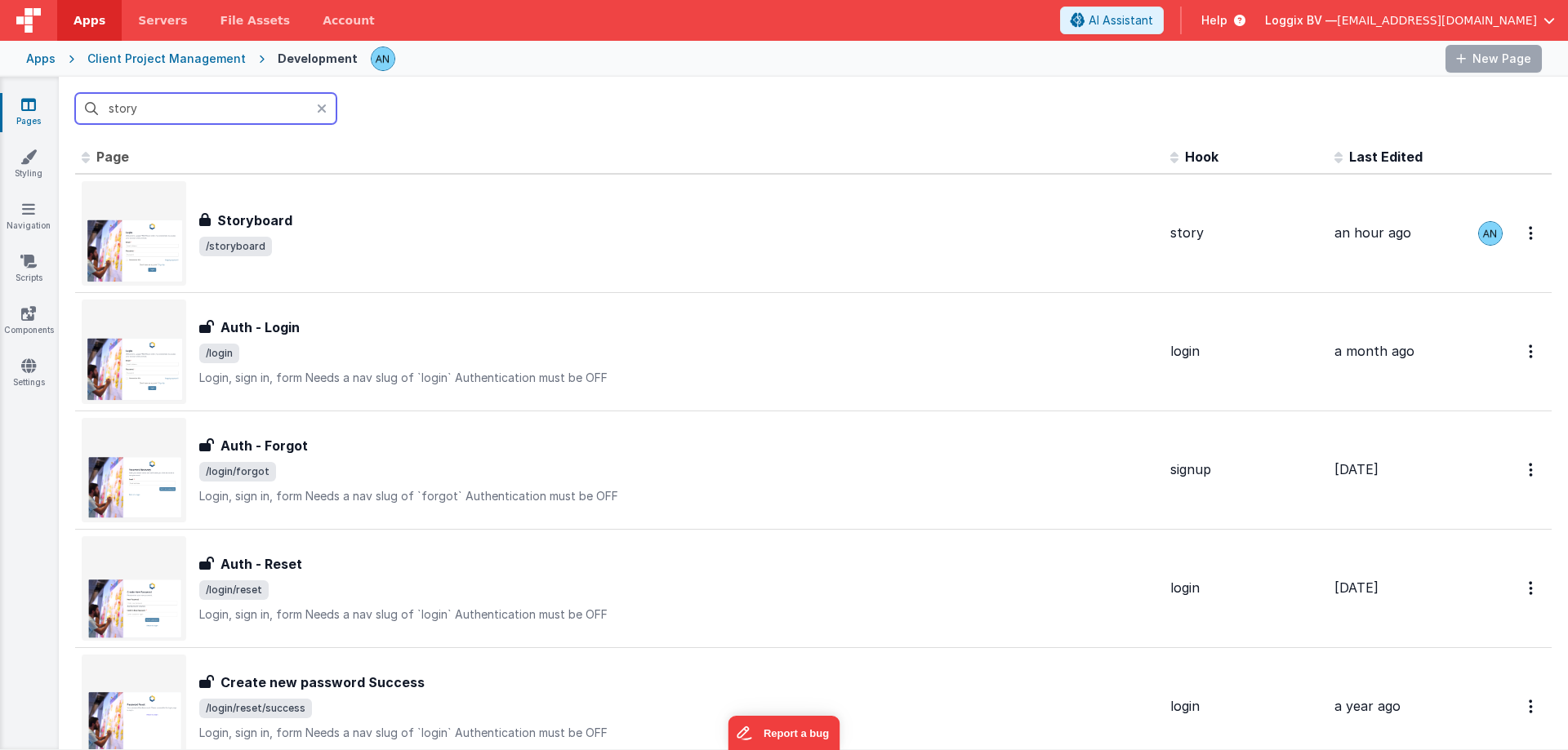
click at [169, 113] on input "story" at bounding box center [206, 108] width 261 height 31
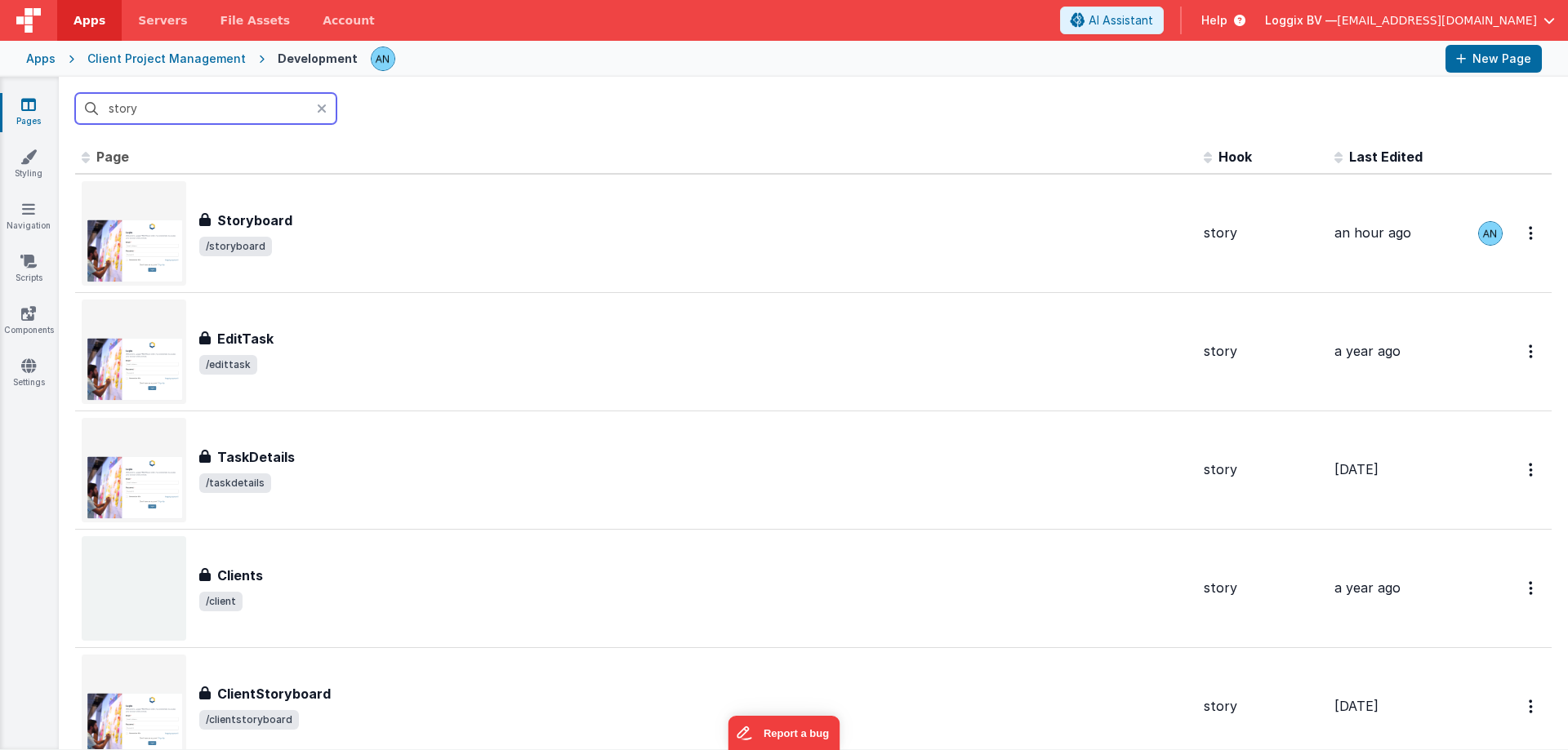
click at [169, 113] on input "story" at bounding box center [206, 108] width 261 height 31
paste input "resourceplanner"
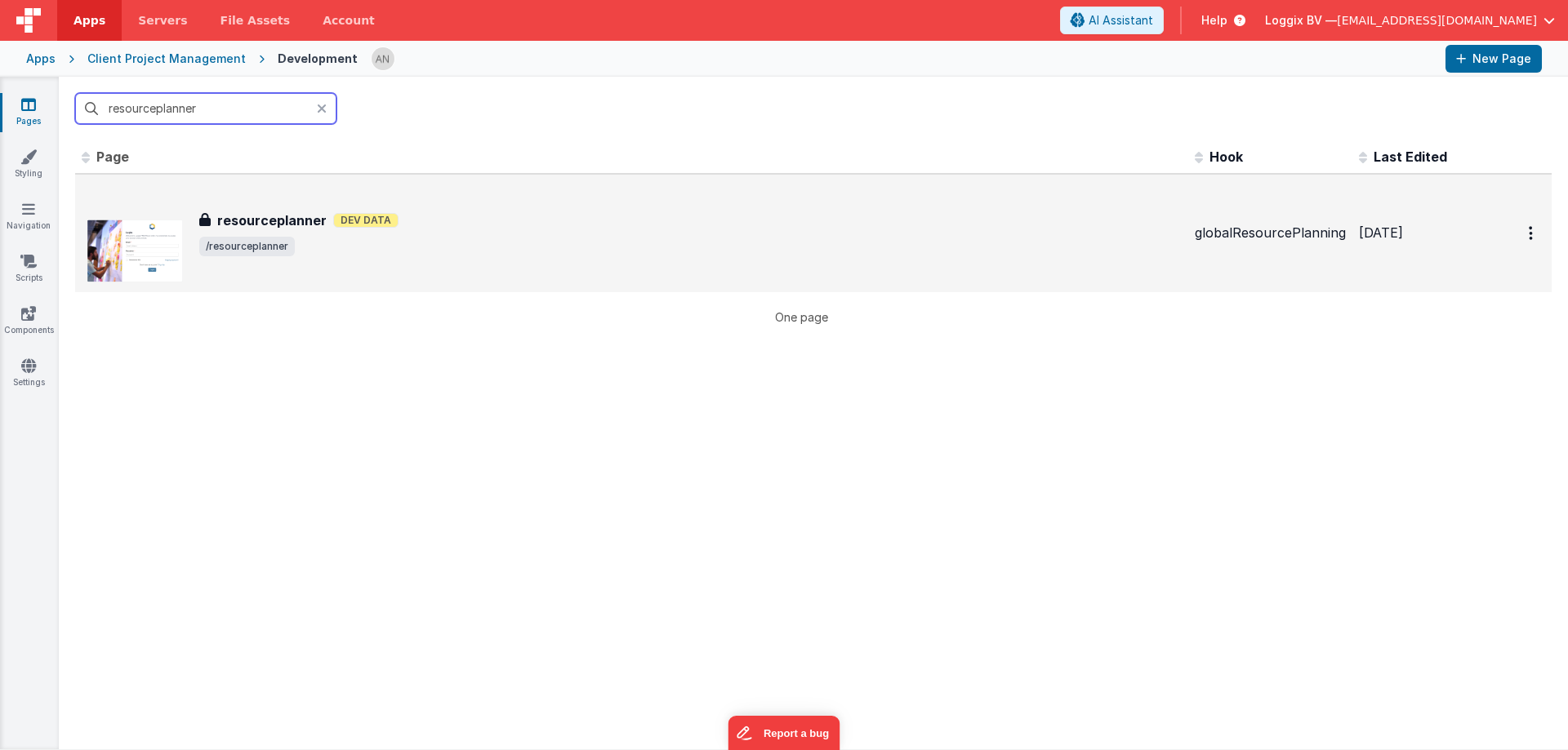
type input "resourceplanner"
click at [261, 206] on div "resourceplanner resourceplanner Dev Data /resourceplanner" at bounding box center [631, 233] width 1100 height 104
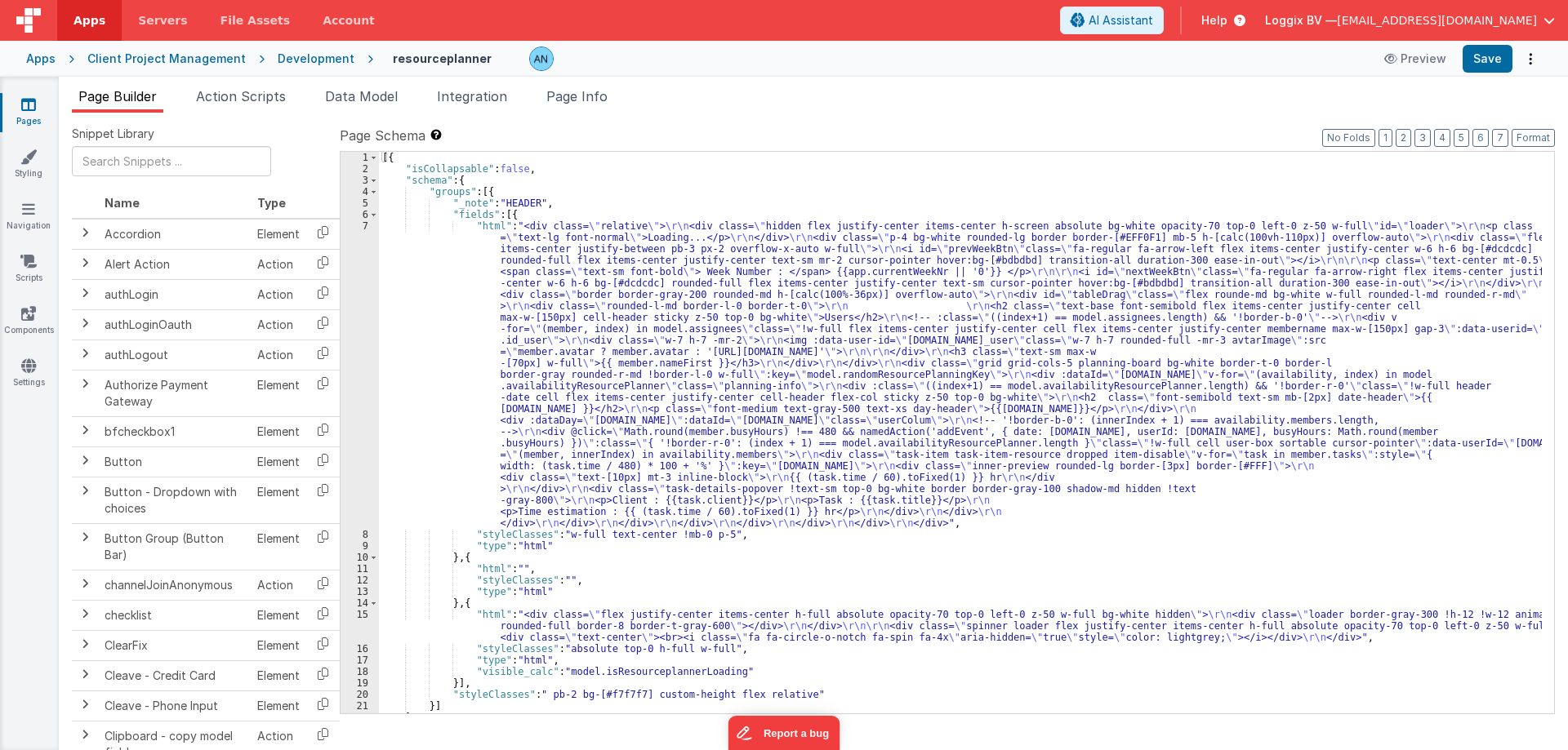
click at [547, 168] on div "[{ "isCollapsable" : false , "schema" : { "groups" : [{ "_note" : "HEADER" , "f…" at bounding box center [960, 444] width 1163 height 585
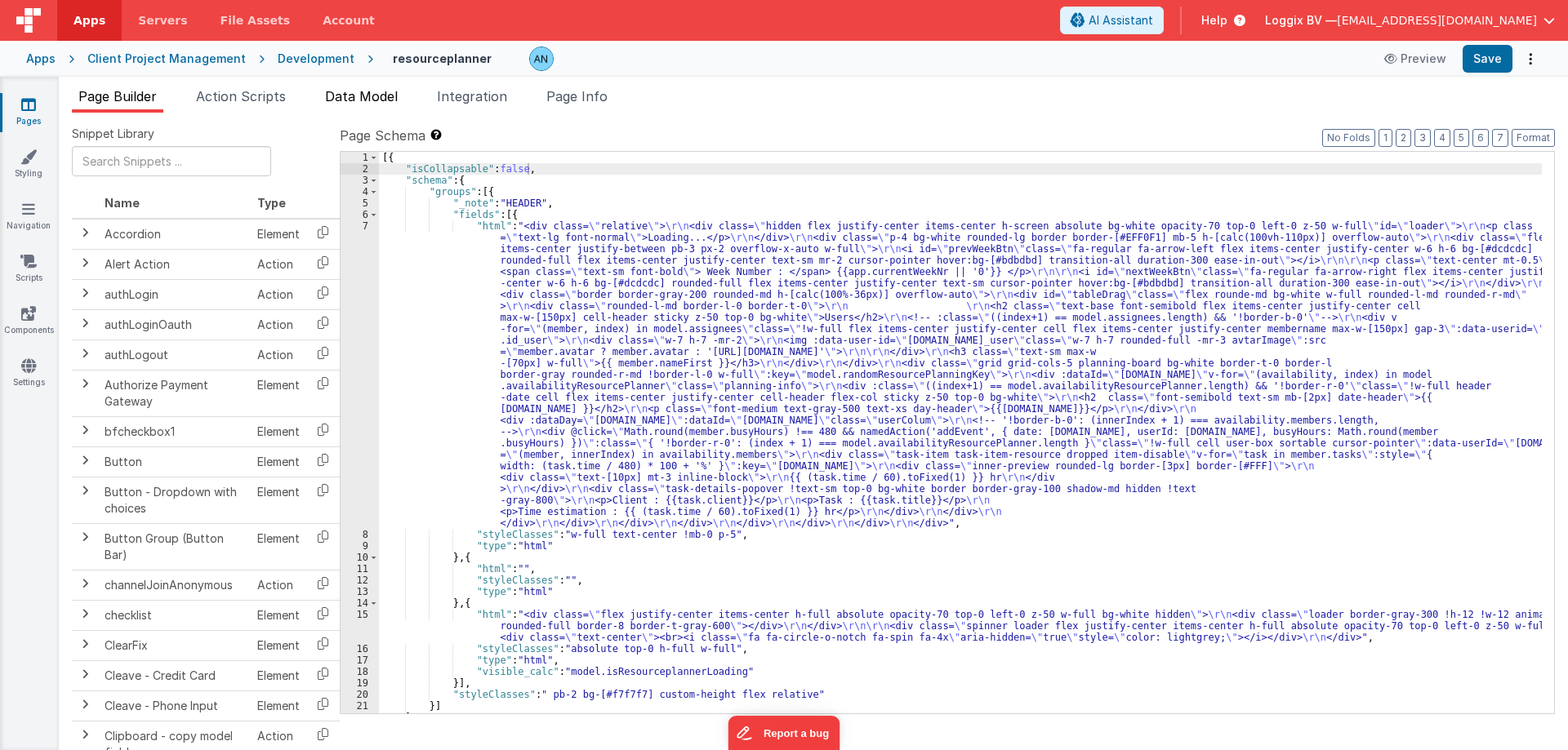
click at [355, 100] on span "Data Model" at bounding box center [361, 96] width 72 height 16
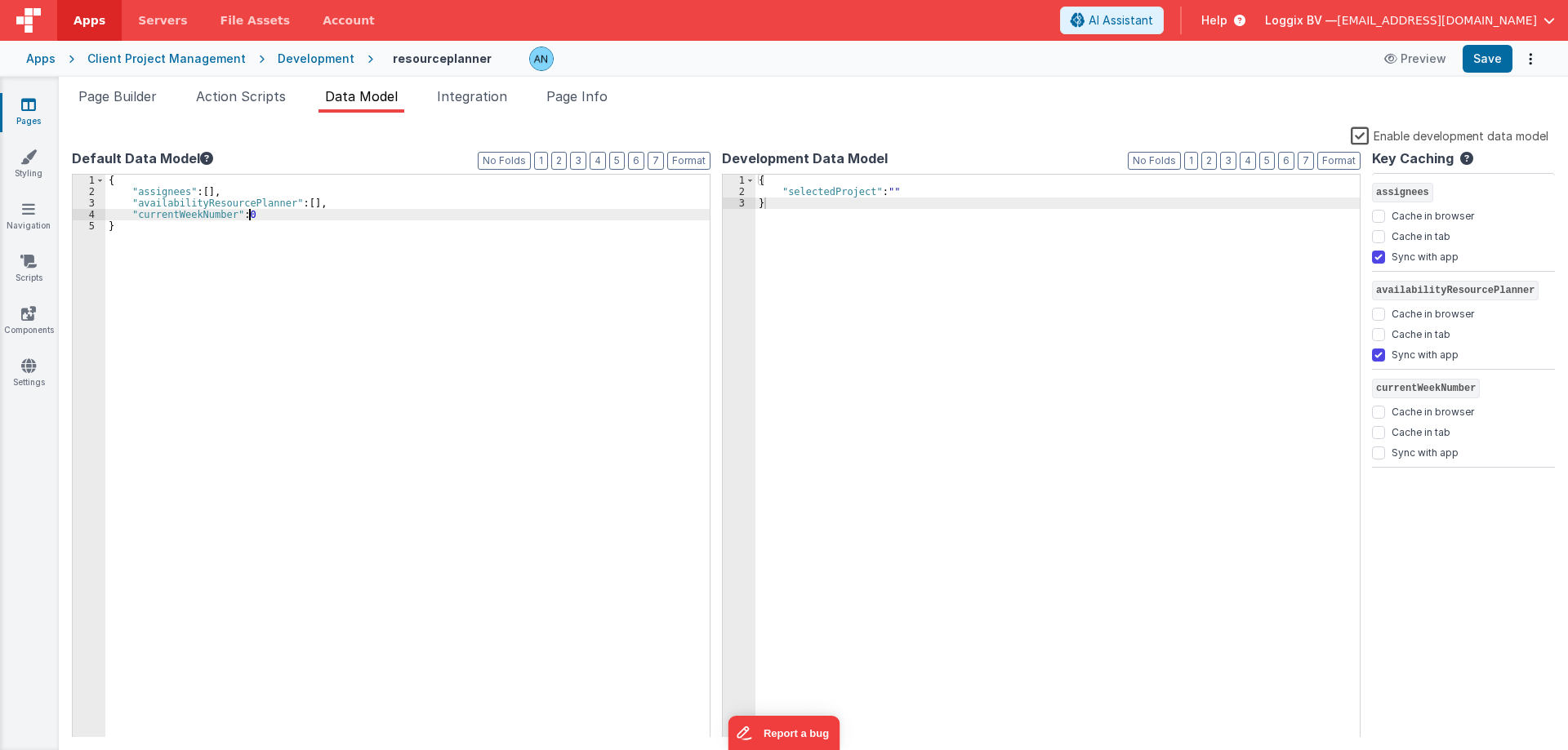
click at [263, 213] on div "{ "assignees" : [ ] , "availabilityResourcePlanner" : [ ] , "currentWeekNumber"…" at bounding box center [407, 468] width 604 height 587
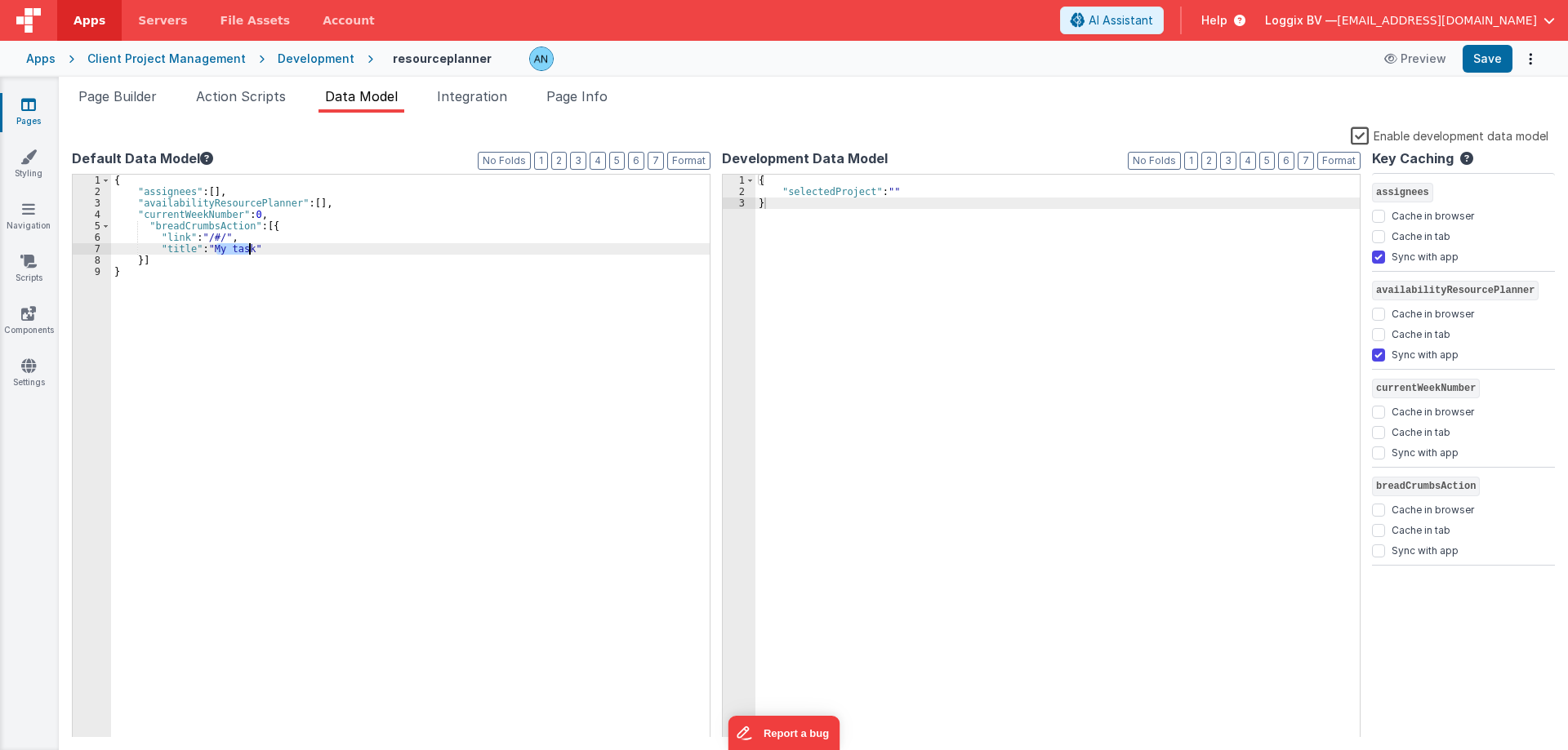
drag, startPoint x: 215, startPoint y: 243, endPoint x: 246, endPoint y: 244, distance: 31.0
click at [246, 244] on div "{ "assignees" : [ ] , "availabilityResourcePlanner" : [ ] , "currentWeekNumber"…" at bounding box center [410, 468] width 598 height 587
click at [1525, 44] on div "Apps Client Project Management Development resourceplanner Preview Save" at bounding box center [784, 58] width 1568 height 36
click at [1498, 57] on button "Save" at bounding box center [1487, 58] width 49 height 27
click at [1341, 158] on button "Format" at bounding box center [1338, 161] width 43 height 18
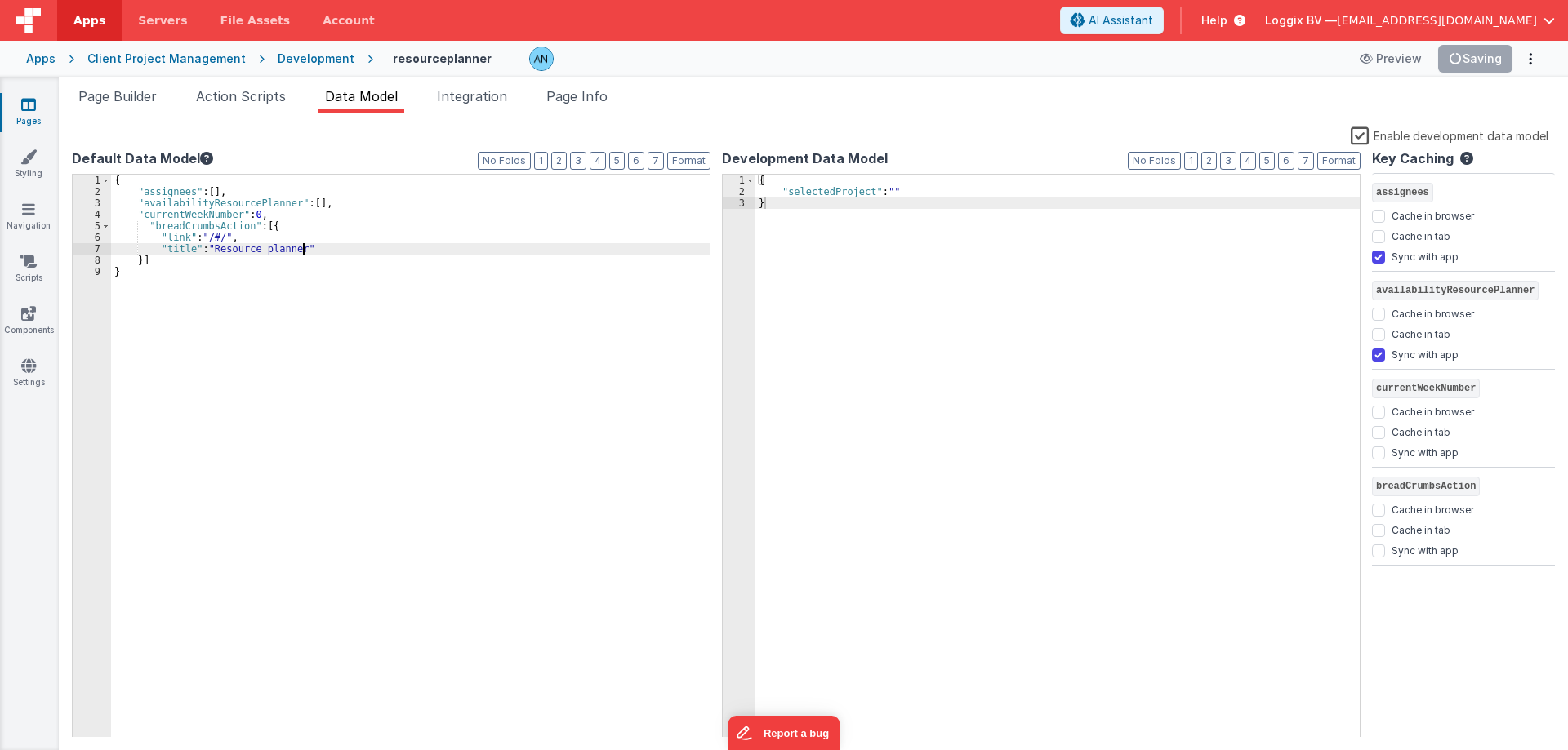
click at [310, 248] on div "{ "assignees" : [ ] , "availabilityResourcePlanner" : [ ] , "currentWeekNumber"…" at bounding box center [410, 468] width 598 height 587
click at [1489, 45] on button "Save" at bounding box center [1487, 58] width 49 height 27
drag, startPoint x: 127, startPoint y: 224, endPoint x: 159, endPoint y: 238, distance: 34.9
click at [159, 238] on div "{ "assignees" : [ ] , "availabilityResourcePlanner" : [ ] , "currentWeekNumber"…" at bounding box center [410, 468] width 598 height 587
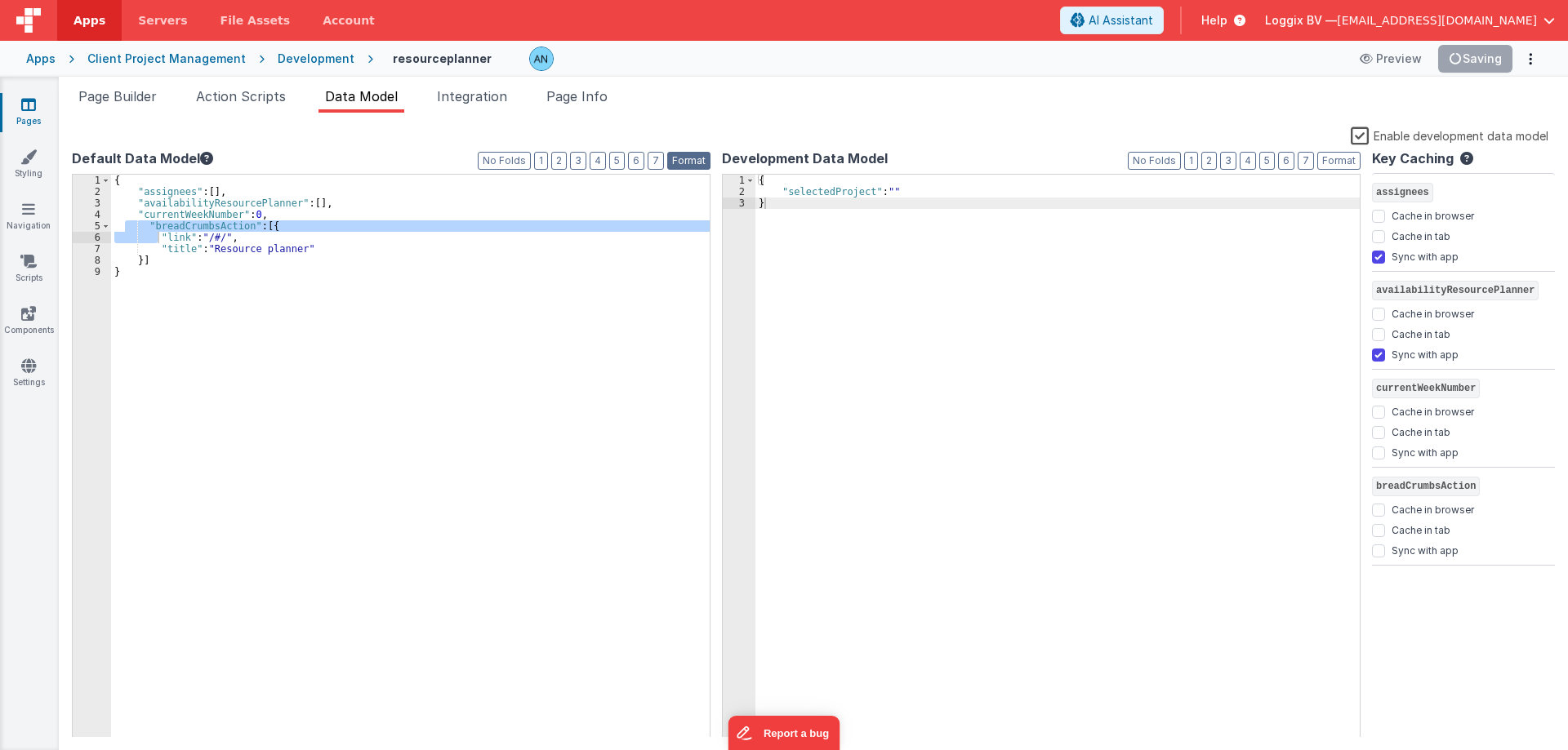
click at [693, 166] on button "Format" at bounding box center [688, 161] width 43 height 18
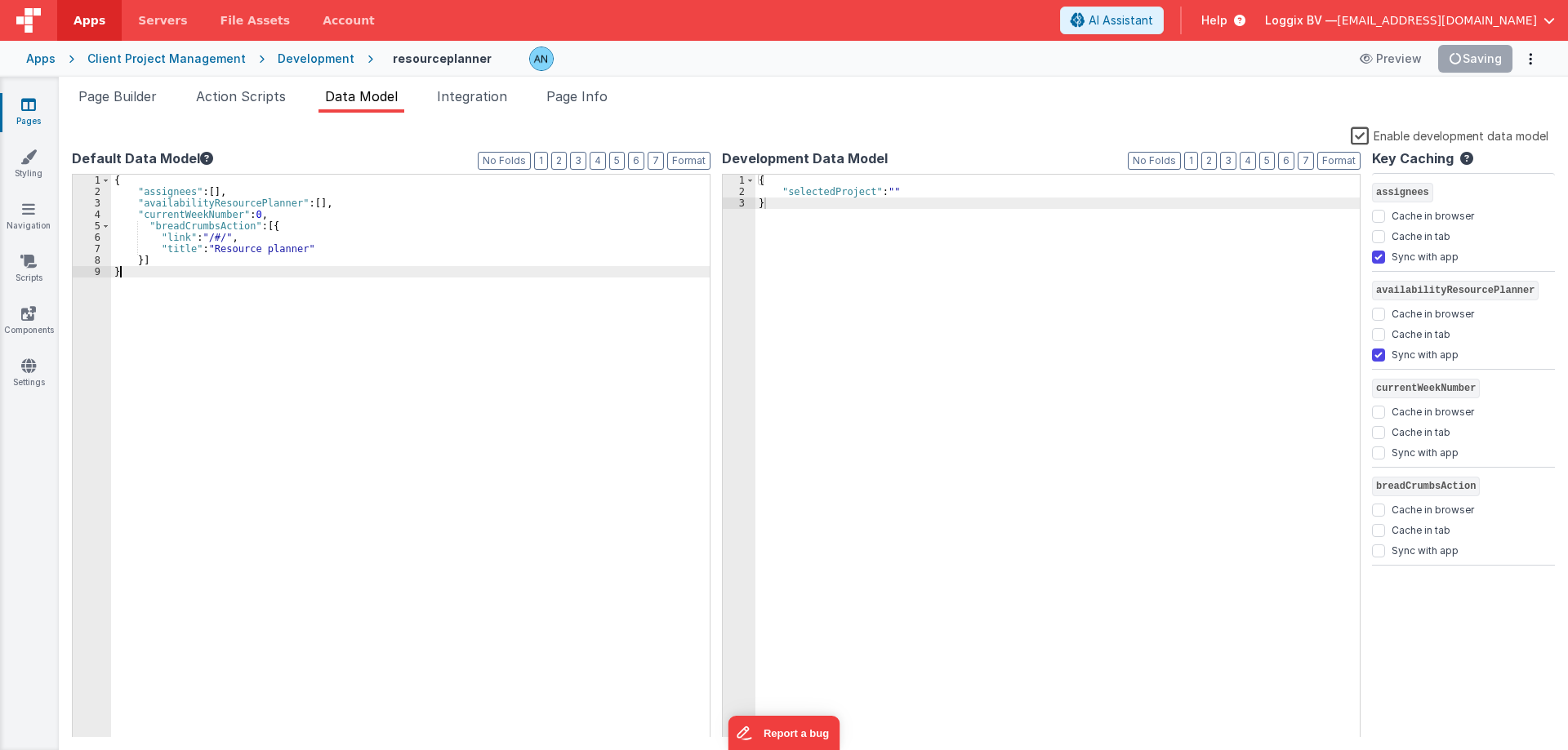
click at [243, 307] on div "{ "assignees" : [ ] , "availabilityResourcePlanner" : [ ] , "currentWeekNumber"…" at bounding box center [410, 468] width 598 height 587
click at [108, 227] on span at bounding box center [106, 226] width 9 height 11
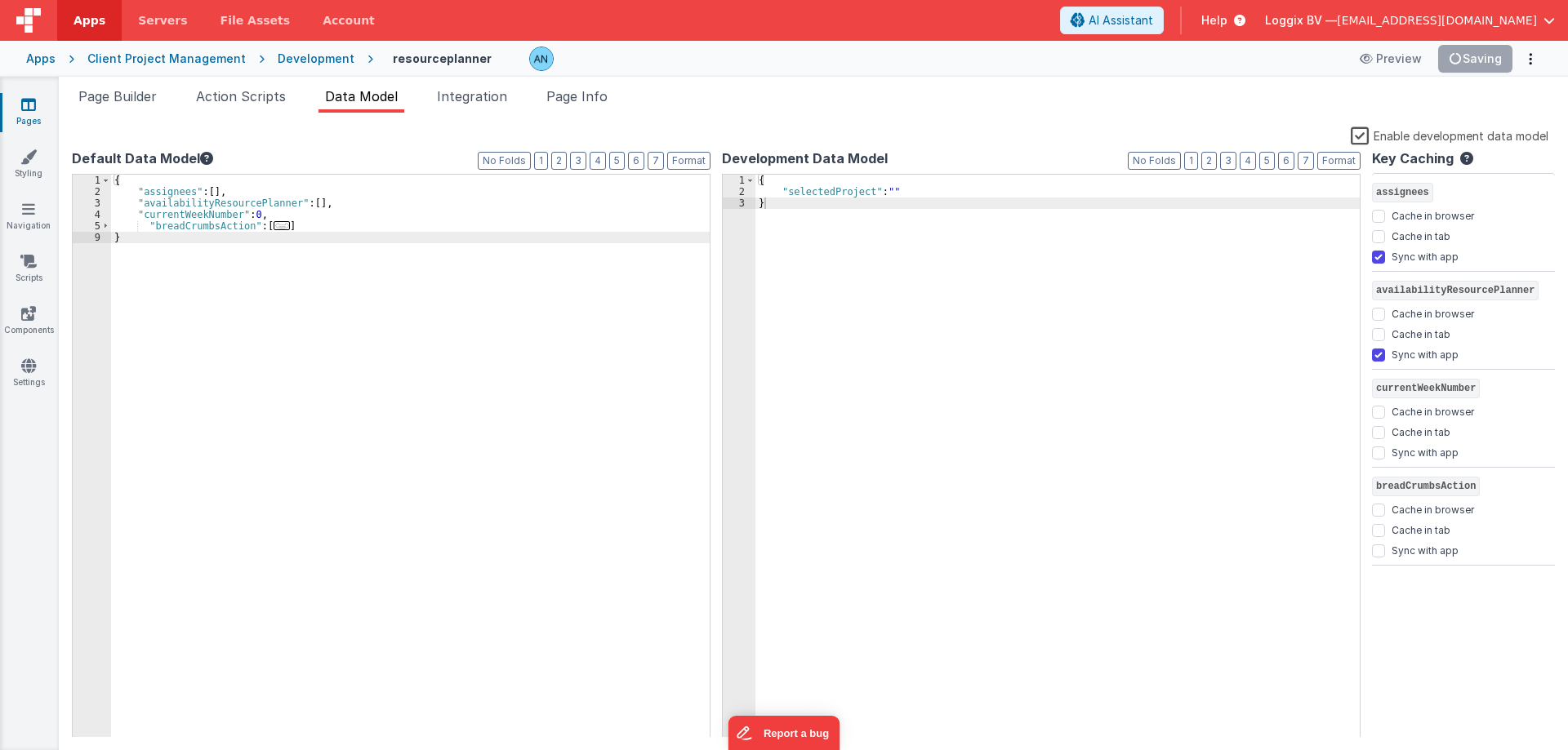
click at [148, 223] on div "{ "assignees" : [ ] , "availabilityResourcePlanner" : [ ] , "currentWeekNumber"…" at bounding box center [410, 468] width 598 height 587
click at [141, 223] on div "{ "assignees" : [ ] , "availabilityResourcePlanner" : [ ] , "currentWeekNumber"…" at bounding box center [410, 468] width 598 height 587
click at [144, 224] on div "{ "assignees" : [ ] , "availabilityResourcePlanner" : [ ] , "currentWeekNumber"…" at bounding box center [410, 468] width 598 height 587
click at [155, 231] on div "{ "assignees" : [ ] , "availabilityResourcePlanner" : [ ] , "currentWeekNumber"…" at bounding box center [410, 468] width 598 height 587
click at [161, 237] on div "{ "assignees" : [ ] , "availabilityResourcePlanner" : [ ] , "currentWeekNumber"…" at bounding box center [410, 468] width 598 height 587
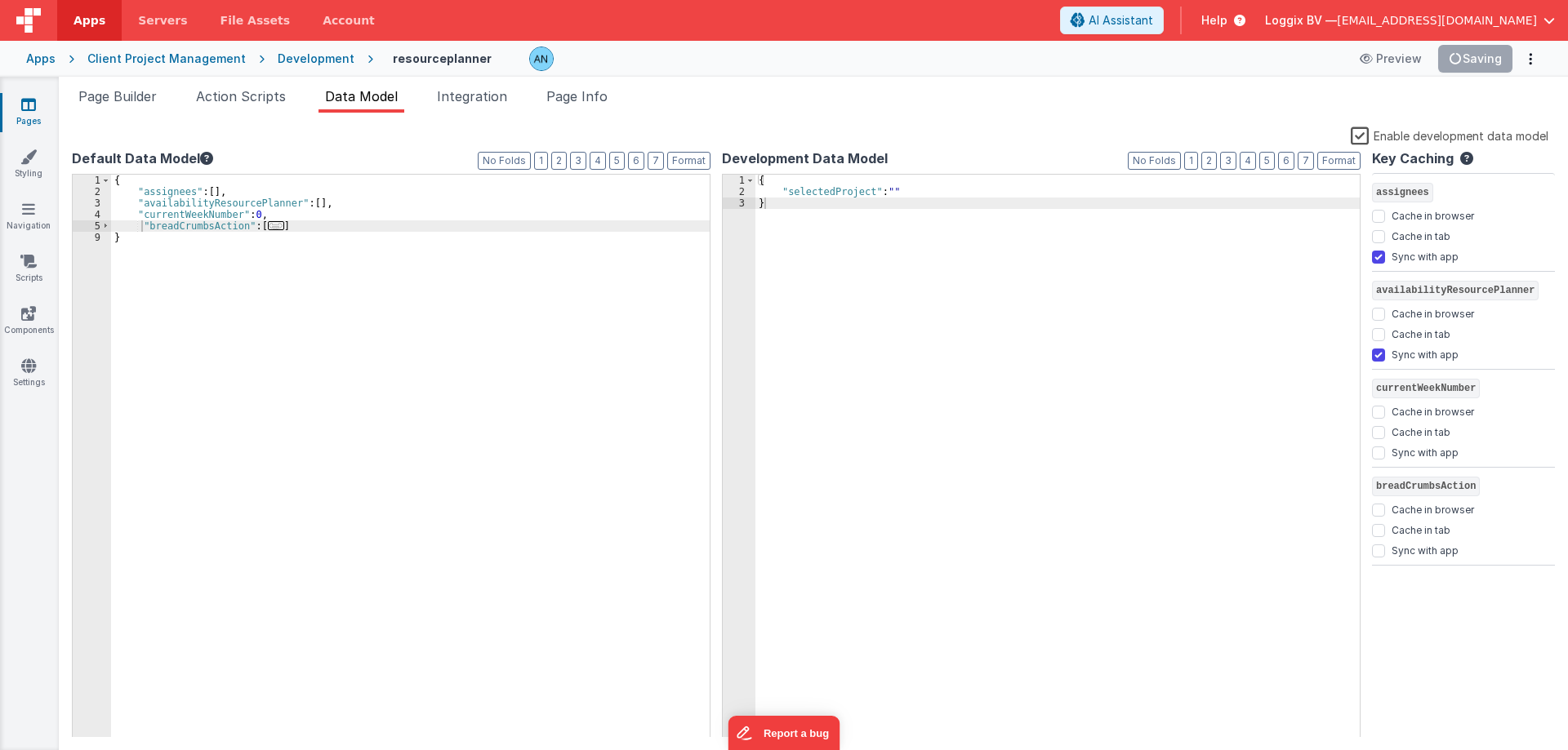
click at [712, 361] on div "Default Data Model Format 7 6 5 4 3 2 1 No Folds 1 2 3 4 5 9 { "assignees" : [ …" at bounding box center [813, 443] width 1482 height 588
click at [140, 225] on div "{ "assignees" : [ ] , "availabilityResourcePlanner" : [ ] , "currentWeekNumber"…" at bounding box center [410, 468] width 598 height 587
click at [122, 219] on div "{ "assignees" : [ ] , "availabilityResourcePlanner" : [ ] , "currentWeekNumber"…" at bounding box center [410, 468] width 598 height 587
drag, startPoint x: 131, startPoint y: 227, endPoint x: 274, endPoint y: 227, distance: 143.0
click at [274, 227] on div "{ "assignees" : [ ] , "availabilityResourcePlanner" : [ ] , "currentWeekNumber"…" at bounding box center [410, 468] width 598 height 587
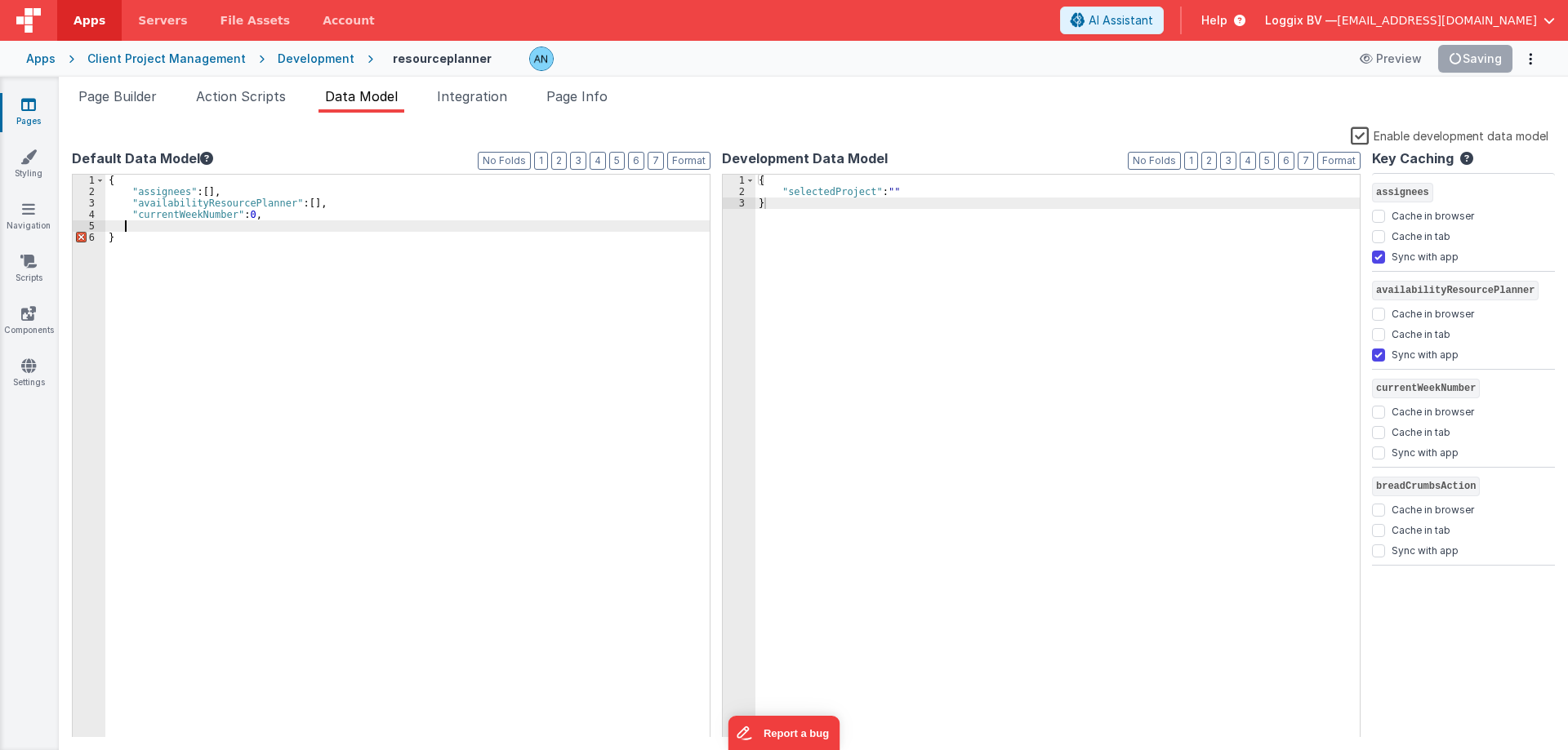
click at [254, 219] on div "{ "assignees" : [ ] , "availabilityResourcePlanner" : [ ] , "currentWeekNumber"…" at bounding box center [407, 468] width 604 height 587
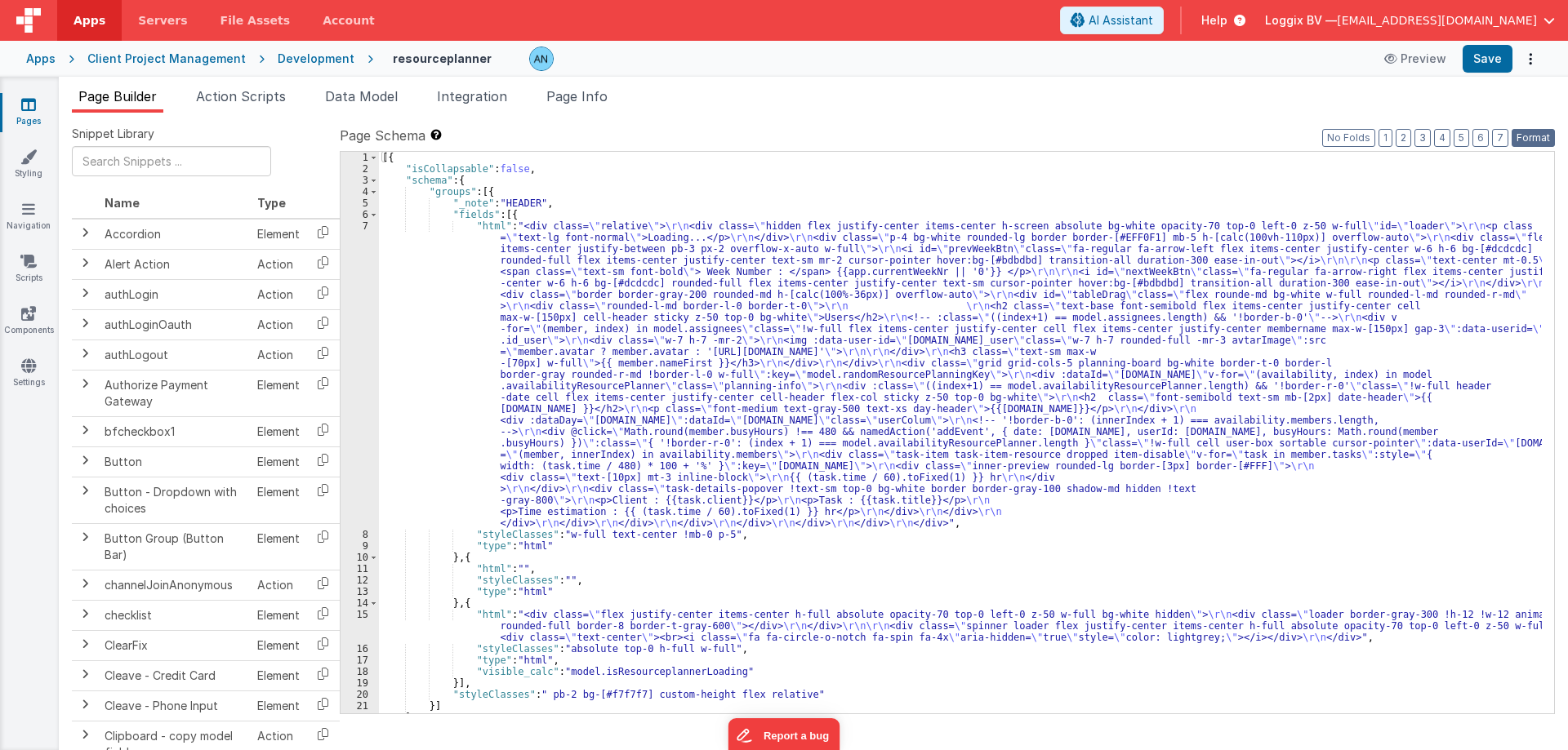
click at [1534, 133] on button "Format" at bounding box center [1533, 138] width 43 height 18
click at [374, 90] on span "Data Model" at bounding box center [361, 96] width 72 height 16
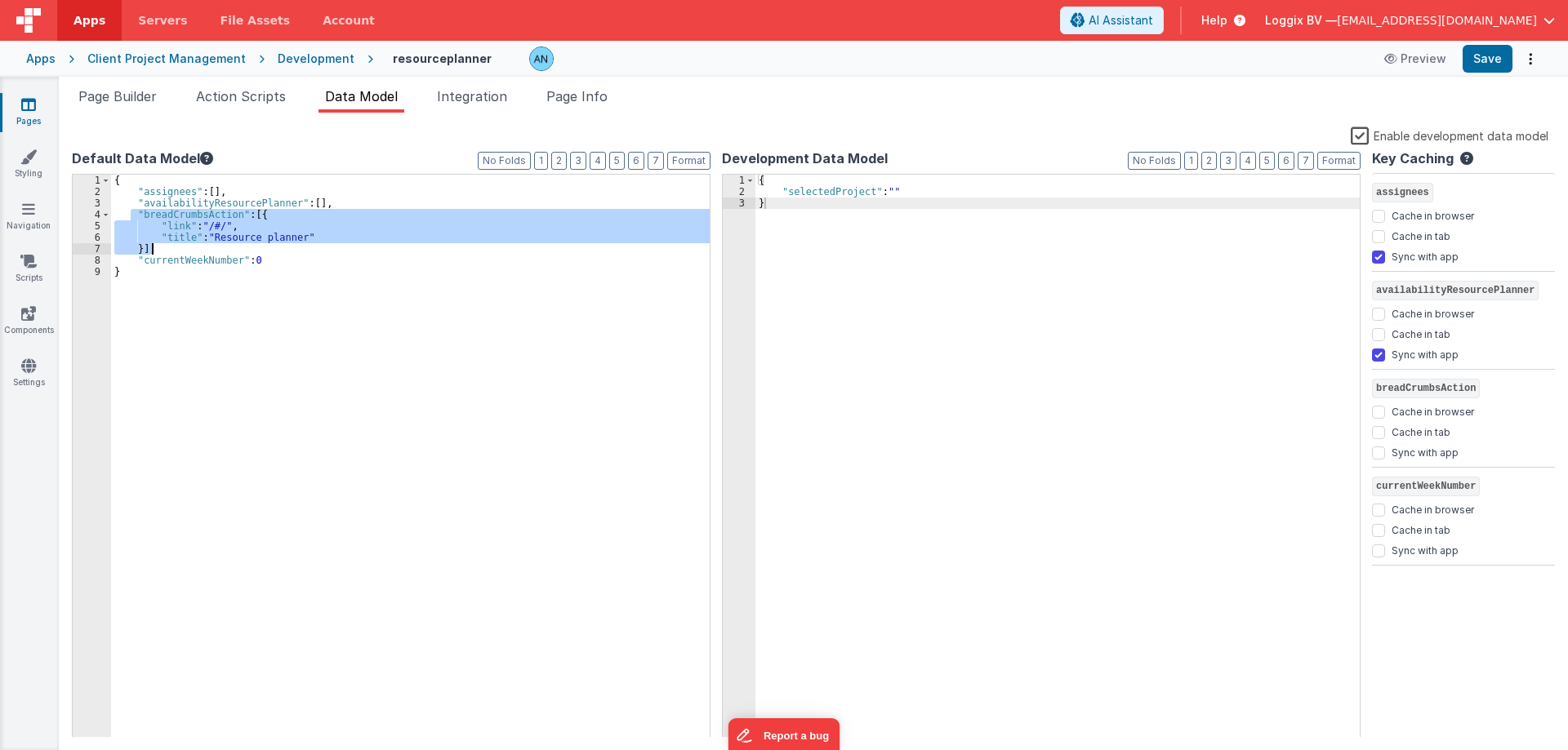
drag, startPoint x: 132, startPoint y: 214, endPoint x: 165, endPoint y: 243, distance: 43.9
click at [165, 245] on div "{ "assignees" : [ ] , "availabilityResourcePlanner" : [ ] , "breadCrumbsAction"…" at bounding box center [410, 468] width 598 height 587
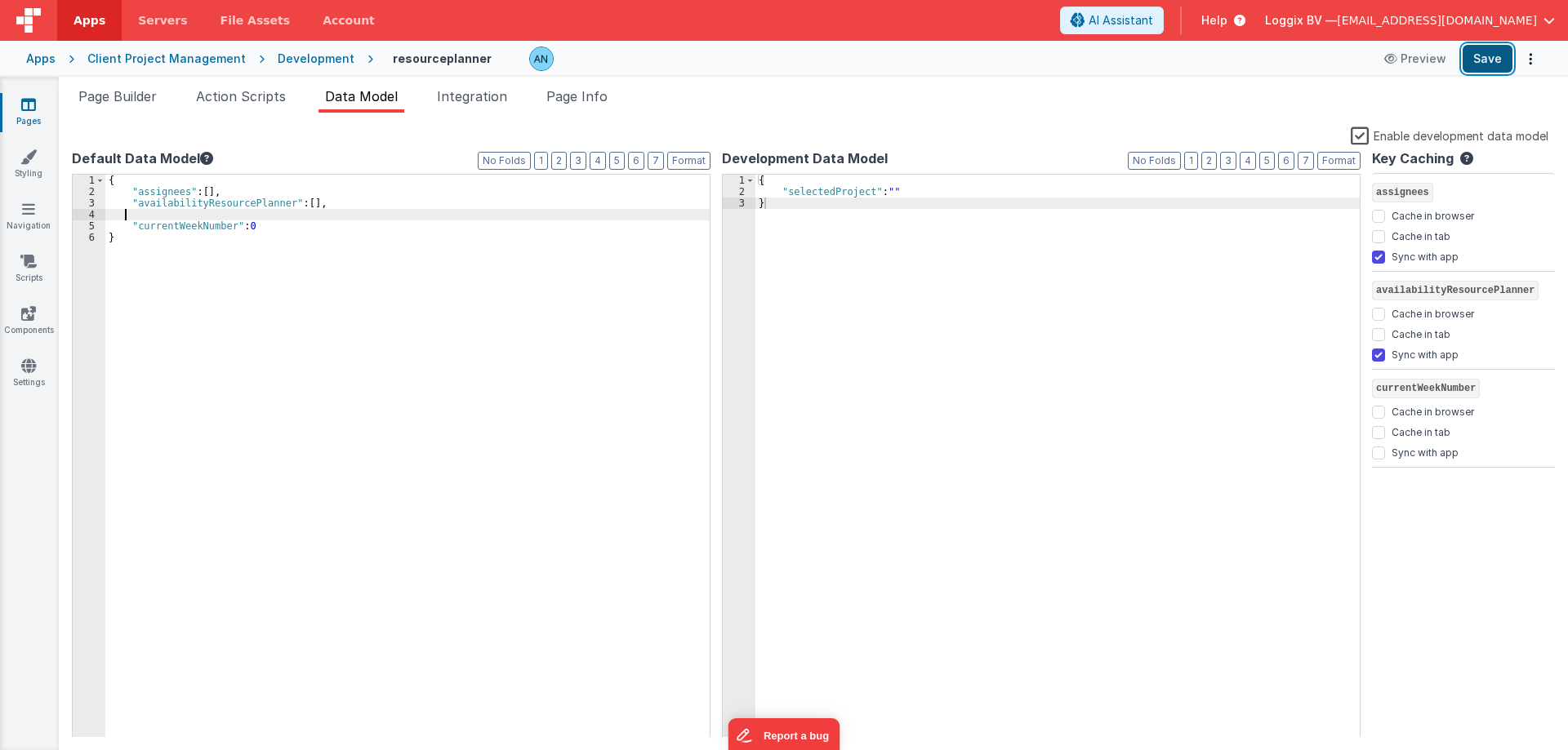
click at [1493, 59] on button "Save" at bounding box center [1487, 58] width 49 height 27
click at [201, 210] on div "{ "assignees" : [ ] , "availabilityResourcePlanner" : [ ] , "currentWeekNumber"…" at bounding box center [407, 468] width 604 height 587
checkbox input "false"
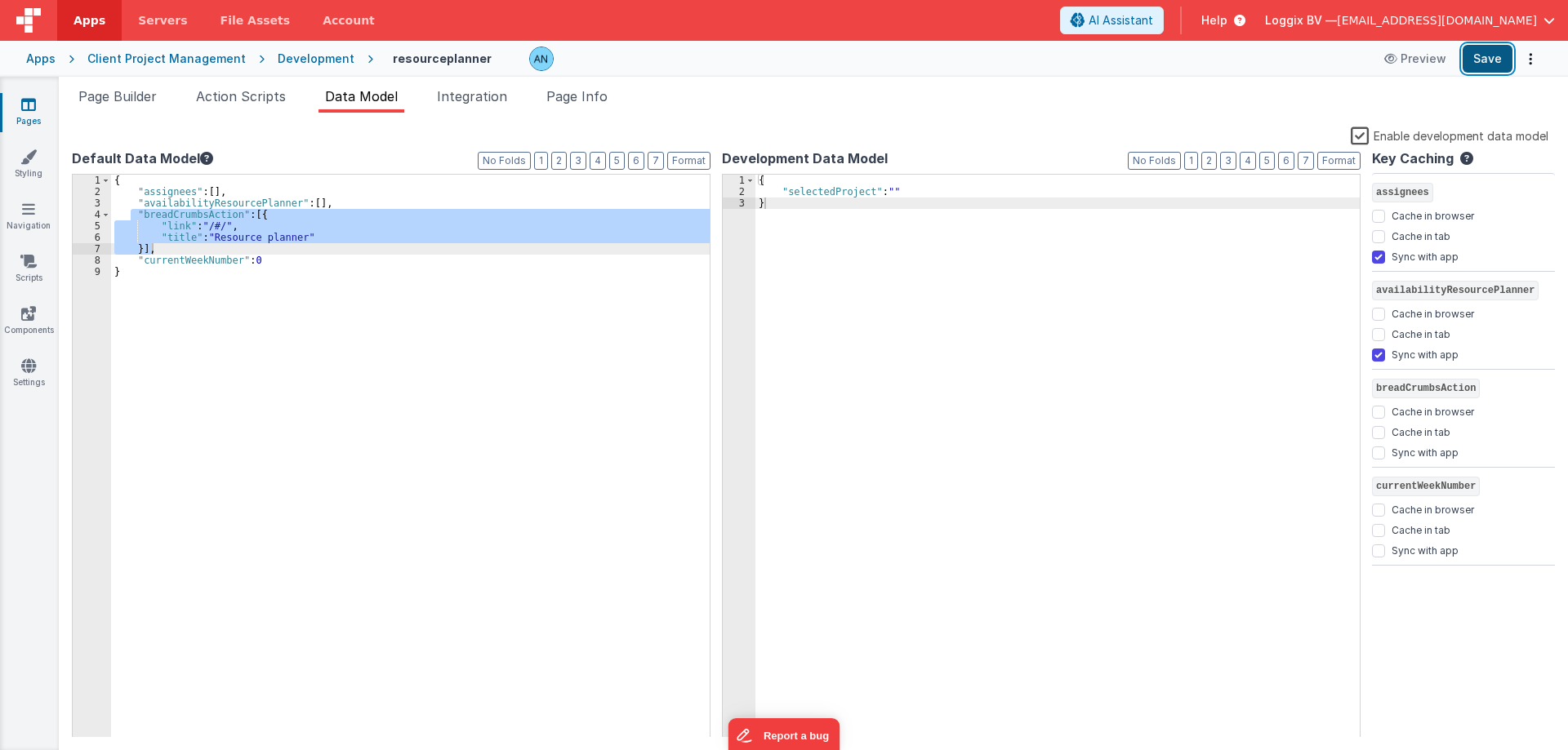
click at [1495, 49] on button "Save" at bounding box center [1487, 58] width 49 height 27
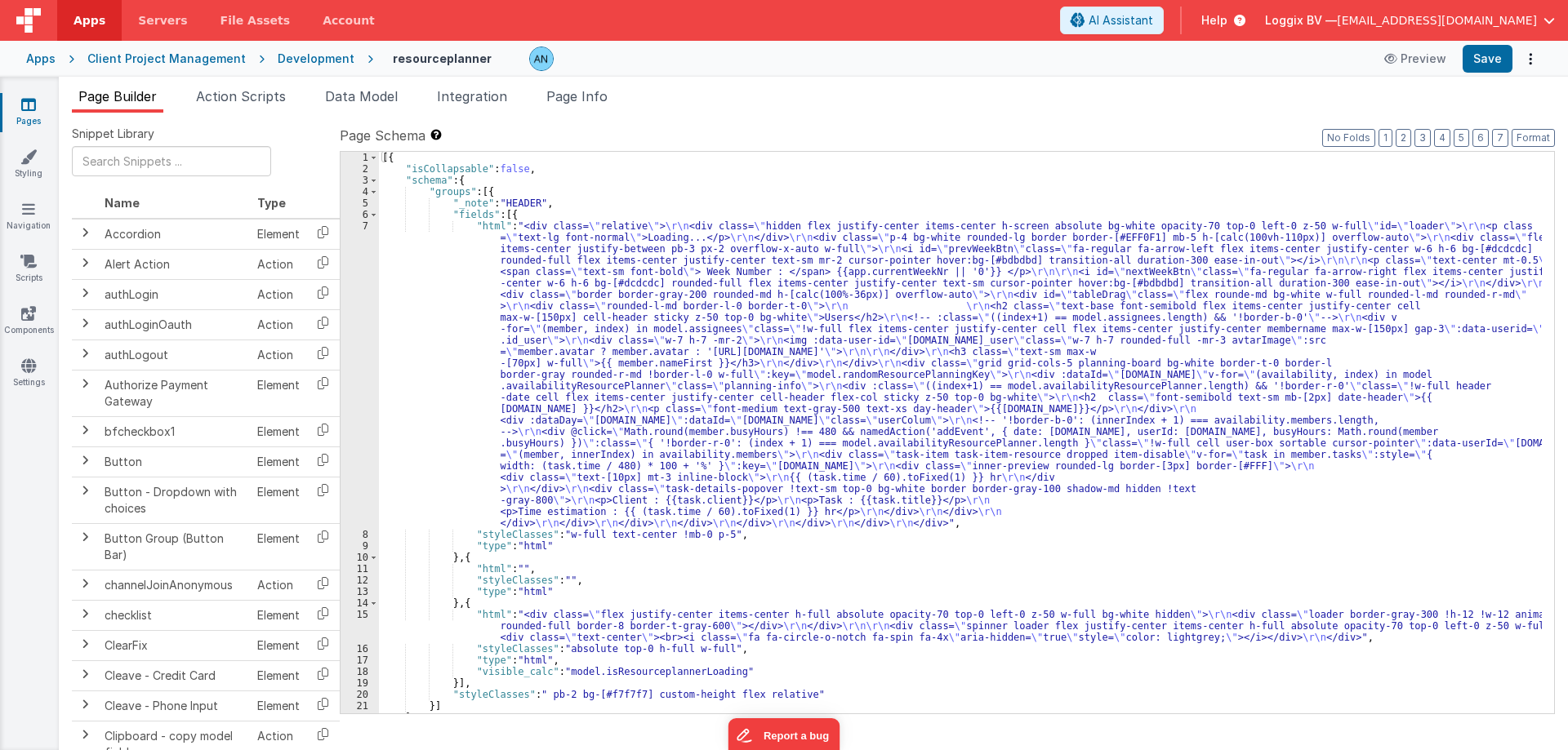
click at [293, 70] on div "Apps Client Project Management Development resourceplanner Preview Save" at bounding box center [784, 58] width 1568 height 36
click at [298, 61] on div "Development" at bounding box center [315, 58] width 77 height 16
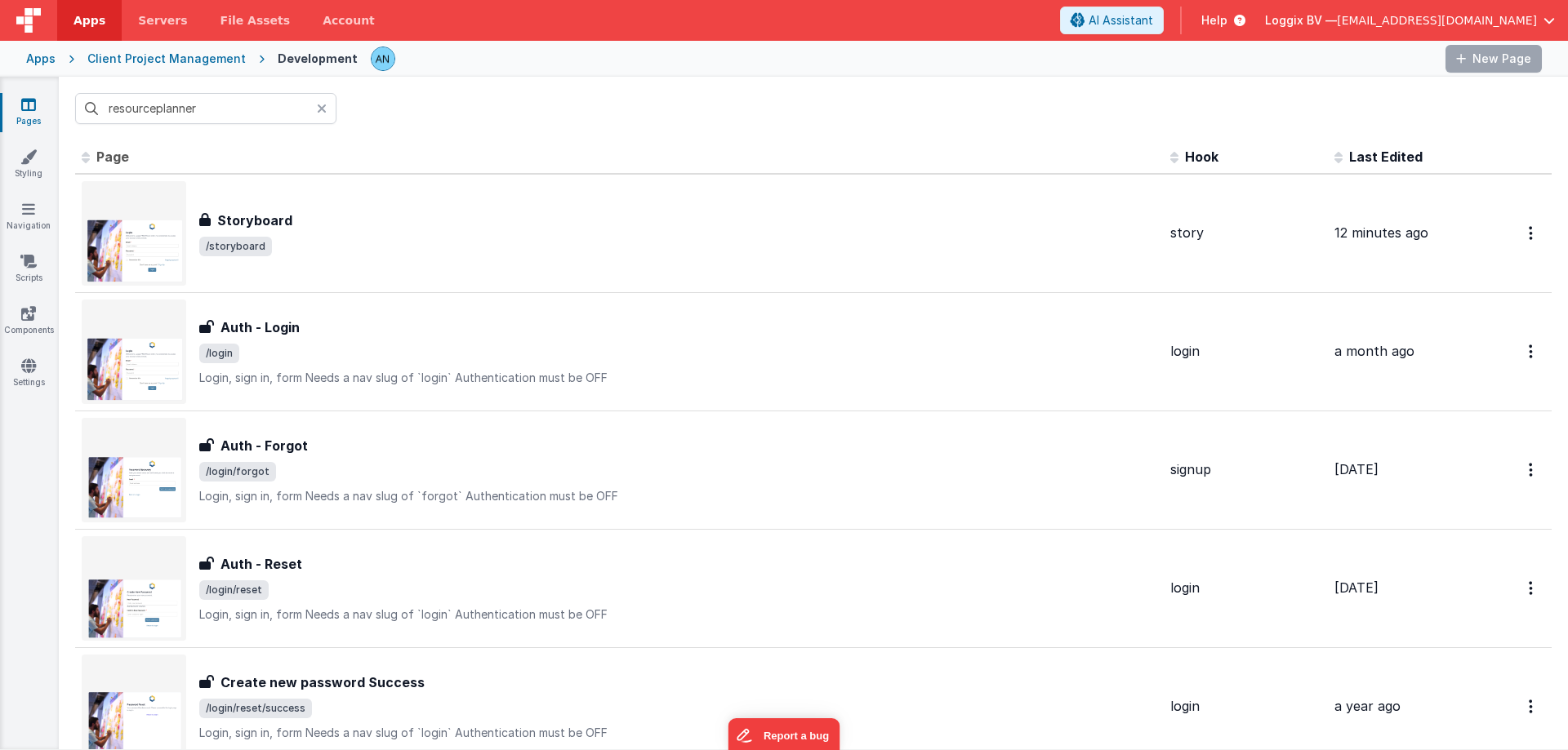
click at [194, 102] on input "resourceplanner" at bounding box center [206, 108] width 261 height 31
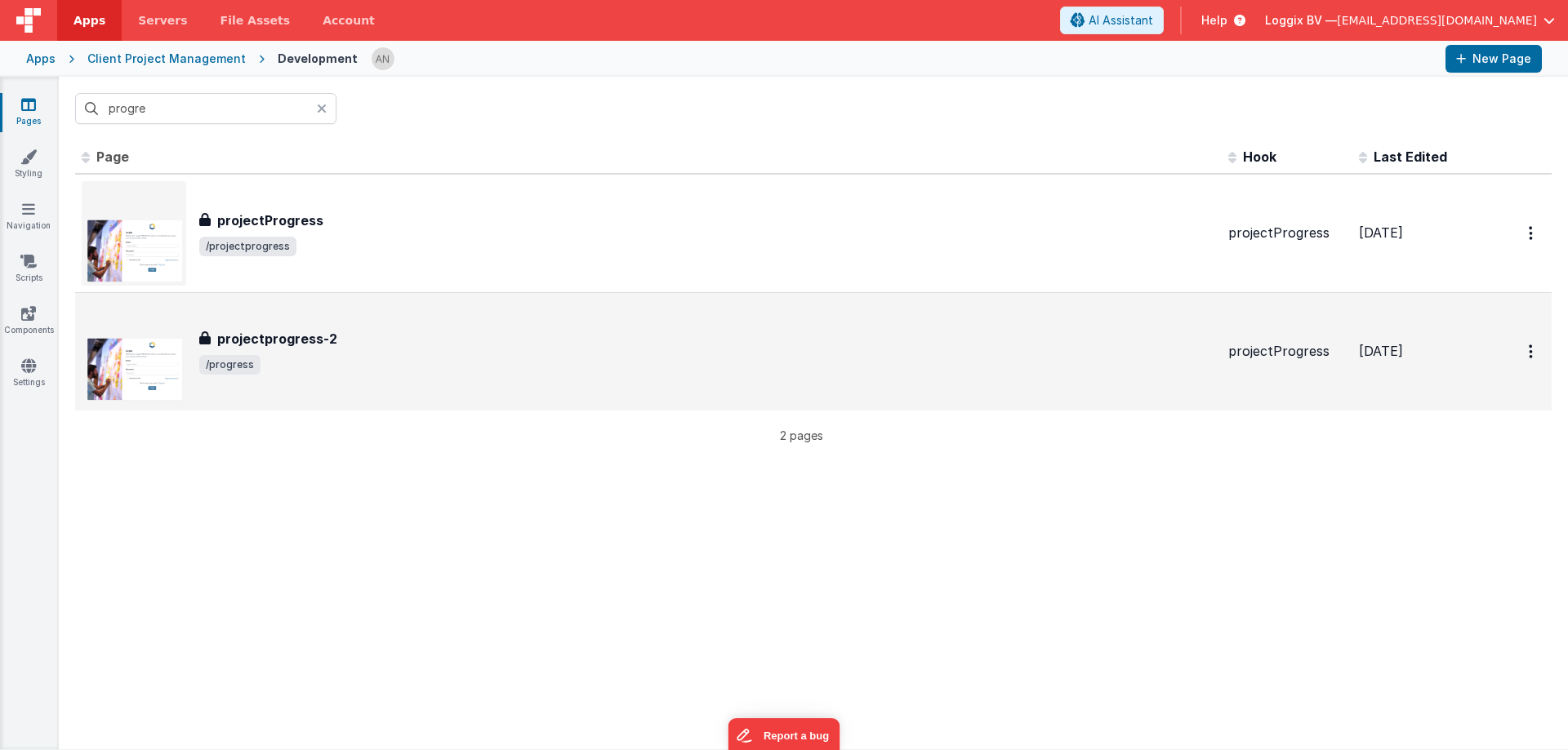
type input "progre"
click at [352, 368] on span "/progress" at bounding box center [708, 365] width 1016 height 19
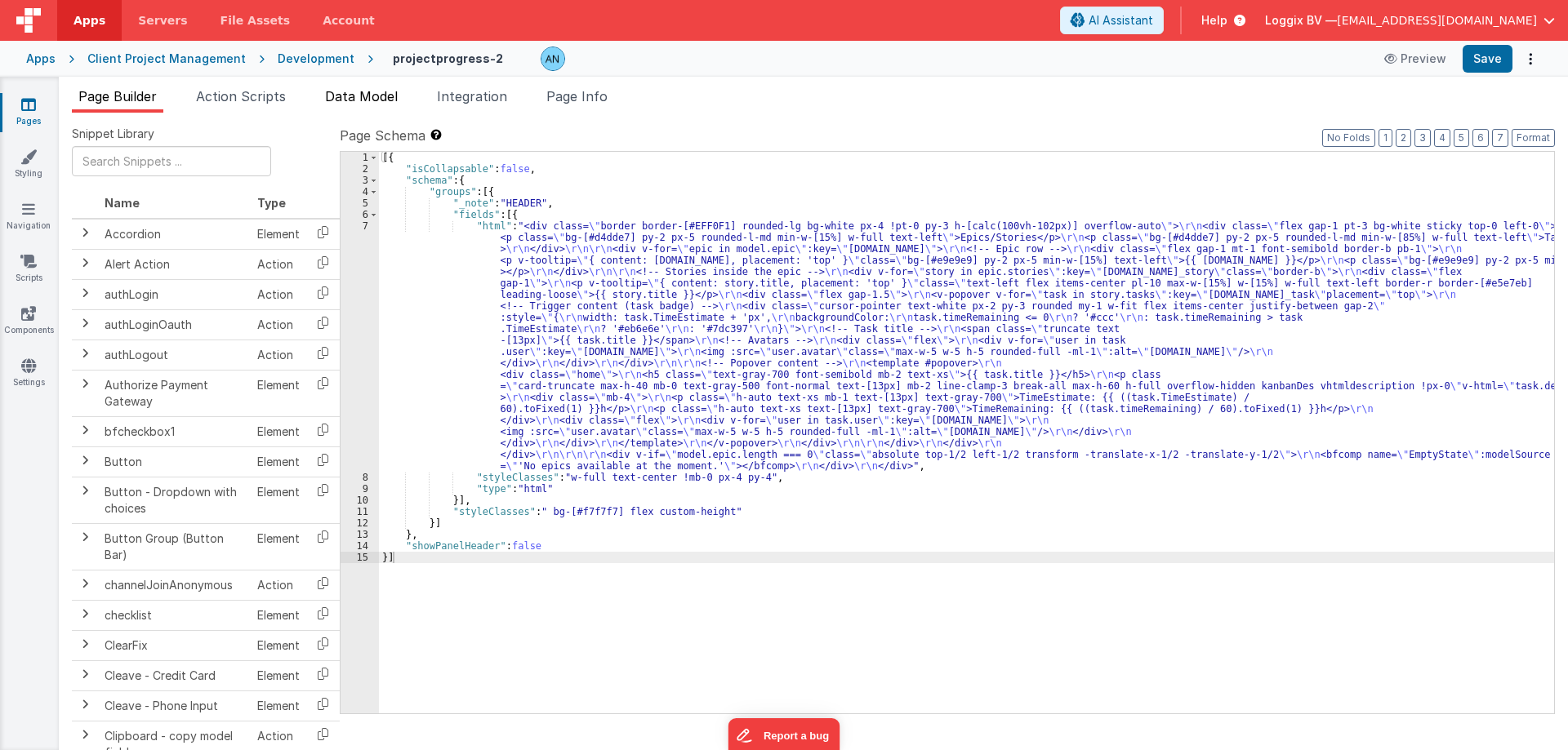
click at [352, 98] on span "Data Model" at bounding box center [361, 96] width 72 height 16
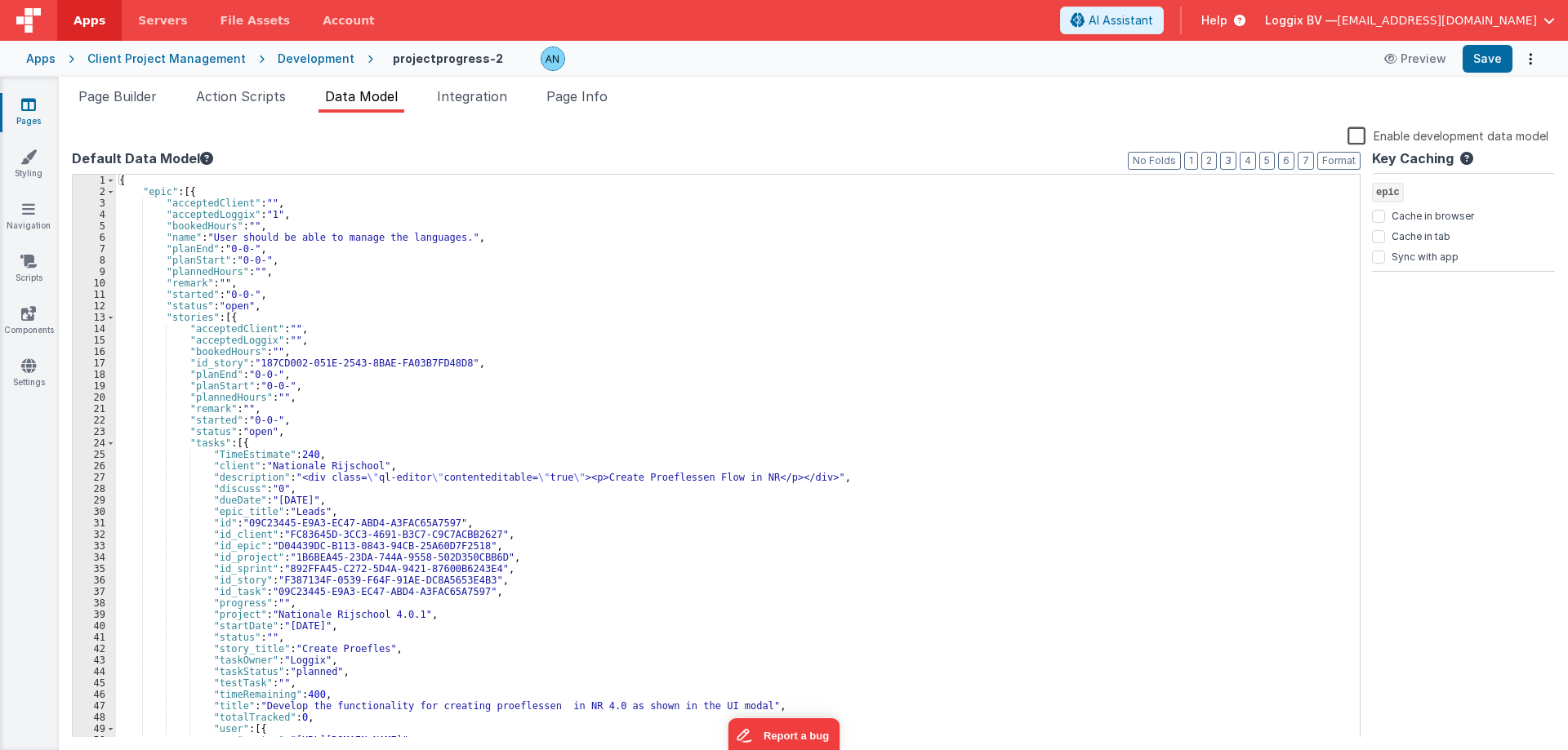
click at [113, 199] on div "3" at bounding box center [94, 203] width 43 height 11
click at [112, 192] on span at bounding box center [110, 192] width 9 height 11
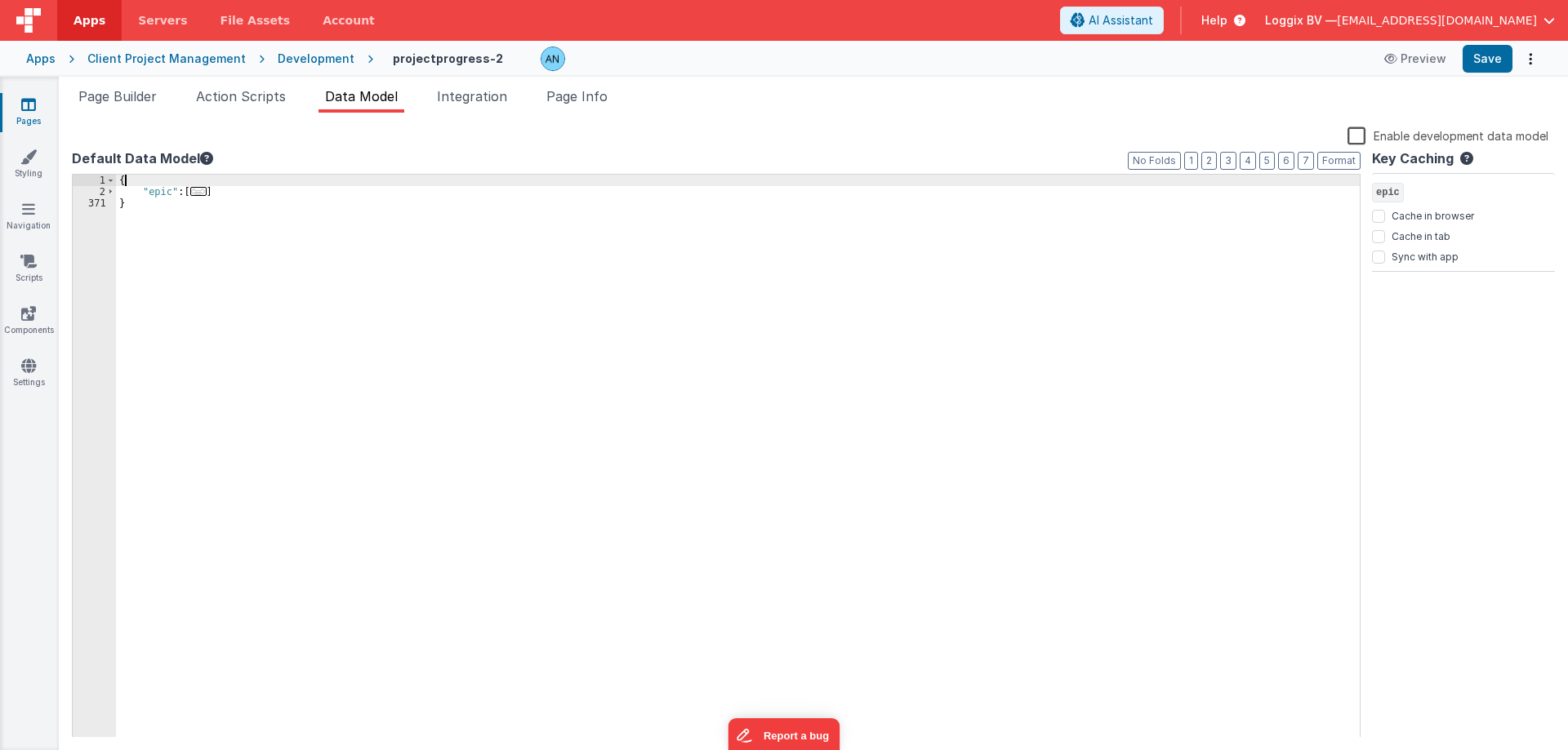
click at [135, 178] on div "{ "epic" : [ ... ] }" at bounding box center [738, 468] width 1244 height 587
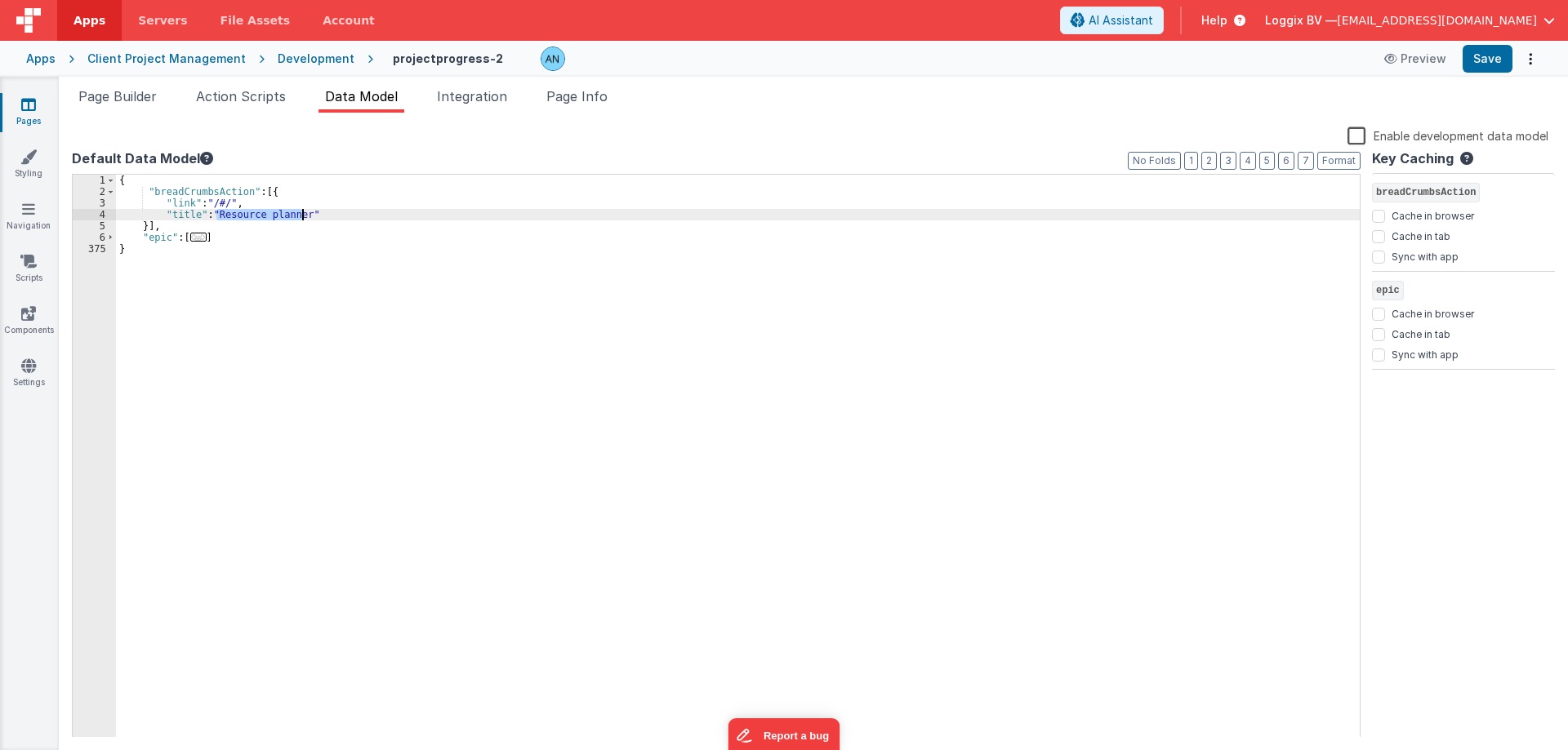
drag, startPoint x: 215, startPoint y: 212, endPoint x: 302, endPoint y: 212, distance: 87.0
click at [302, 212] on div "{ "breadCrumbsAction" : [{ "link" : "/#/" , "title" : "Resource planner" }] , "…" at bounding box center [738, 468] width 1244 height 587
paste textarea
click at [219, 214] on div "{ "breadCrumbsAction" : [{ "link" : "/#/" , "title" : "progress" }] , "epic" : …" at bounding box center [738, 468] width 1244 height 587
click at [1498, 51] on button "Save" at bounding box center [1487, 58] width 49 height 27
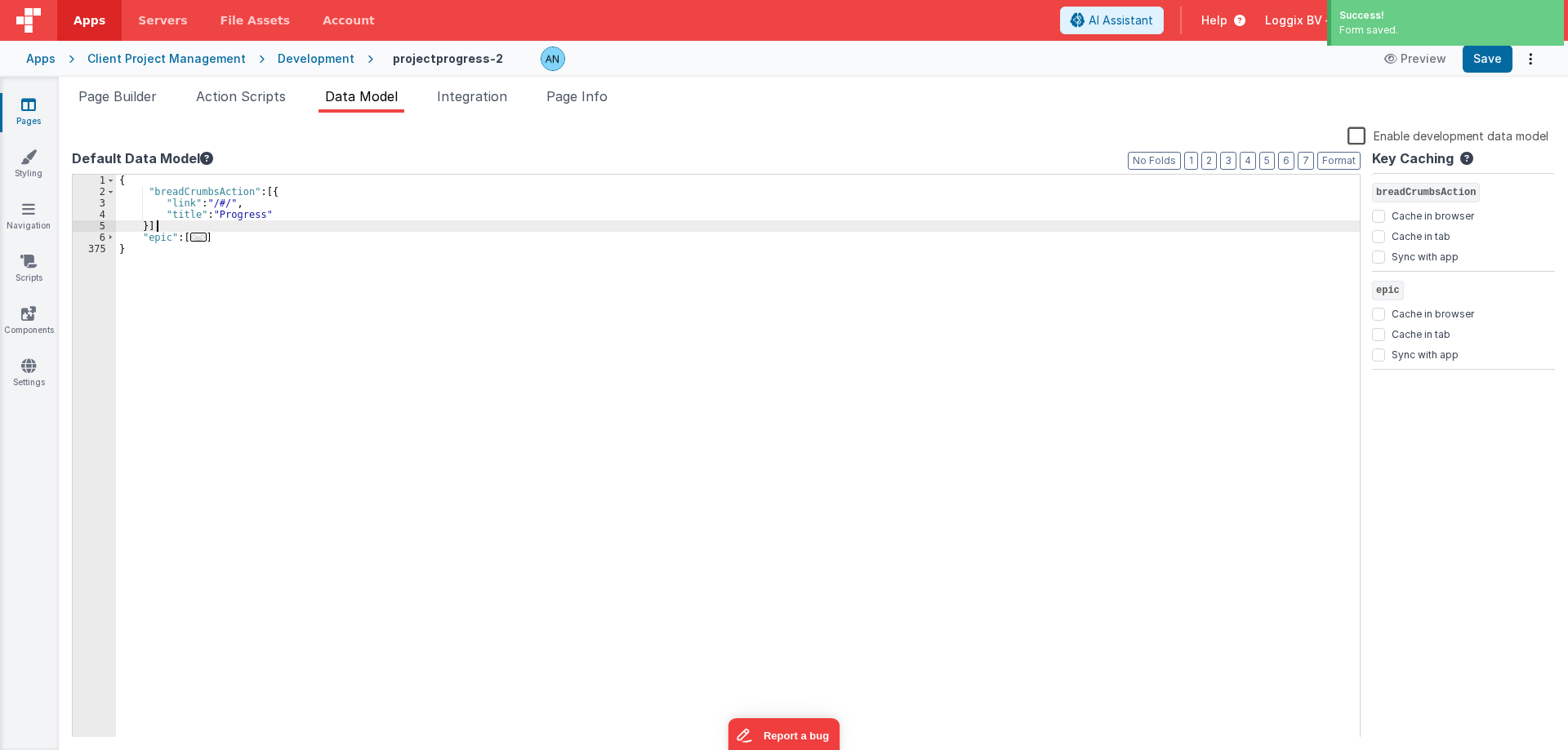
click at [220, 221] on div "{ "breadCrumbsAction" : [{ "link" : "/#/" , "title" : "Progress" }] , "epic" : …" at bounding box center [738, 468] width 1244 height 587
click at [235, 210] on div "{ "breadCrumbsAction" : [{ "link" : "/#/" , "title" : "Progress" }] , "epic" : …" at bounding box center [738, 468] width 1244 height 587
click at [1481, 54] on button "Save" at bounding box center [1487, 58] width 49 height 27
click at [27, 358] on icon at bounding box center [28, 366] width 15 height 16
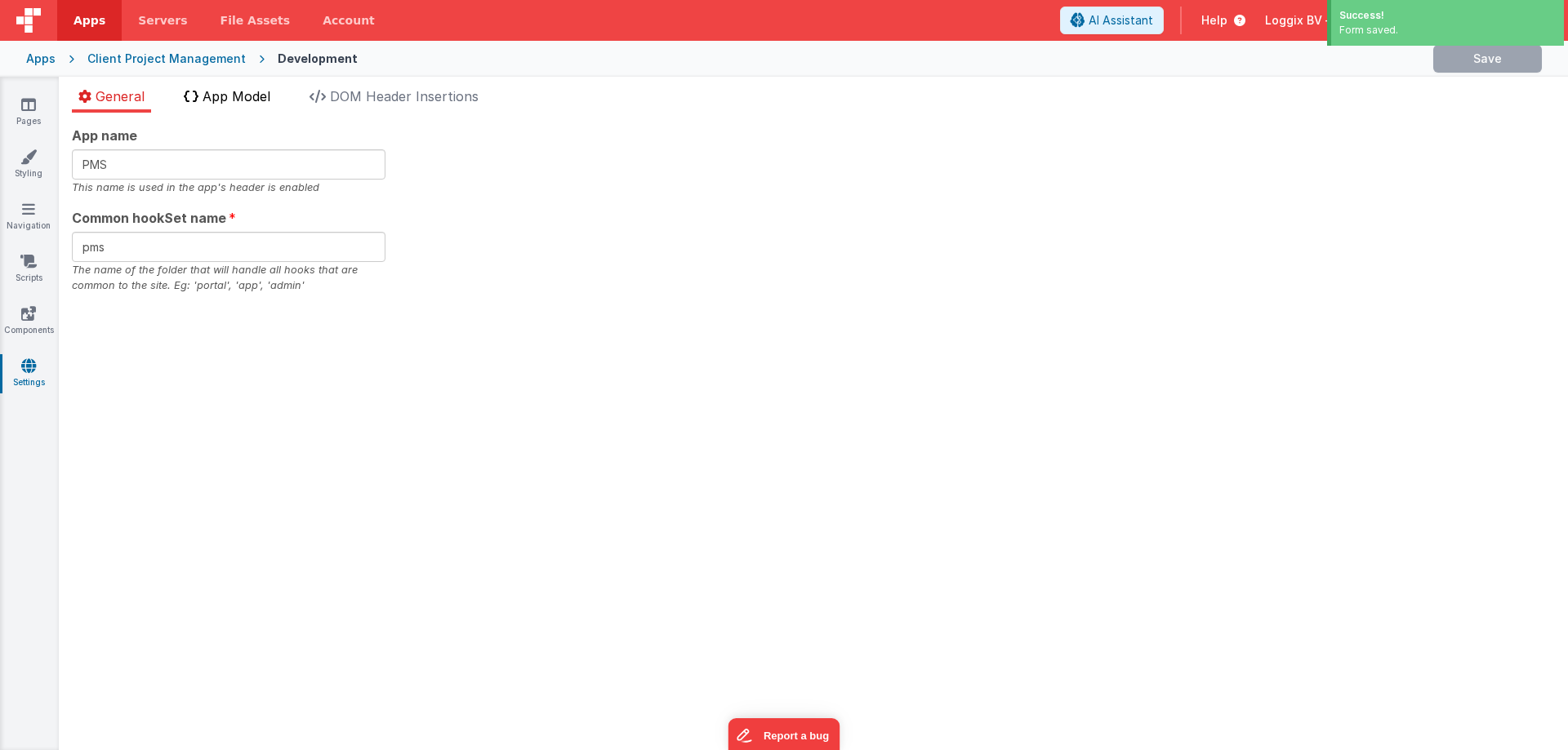
click at [236, 100] on span "App Model" at bounding box center [236, 96] width 68 height 16
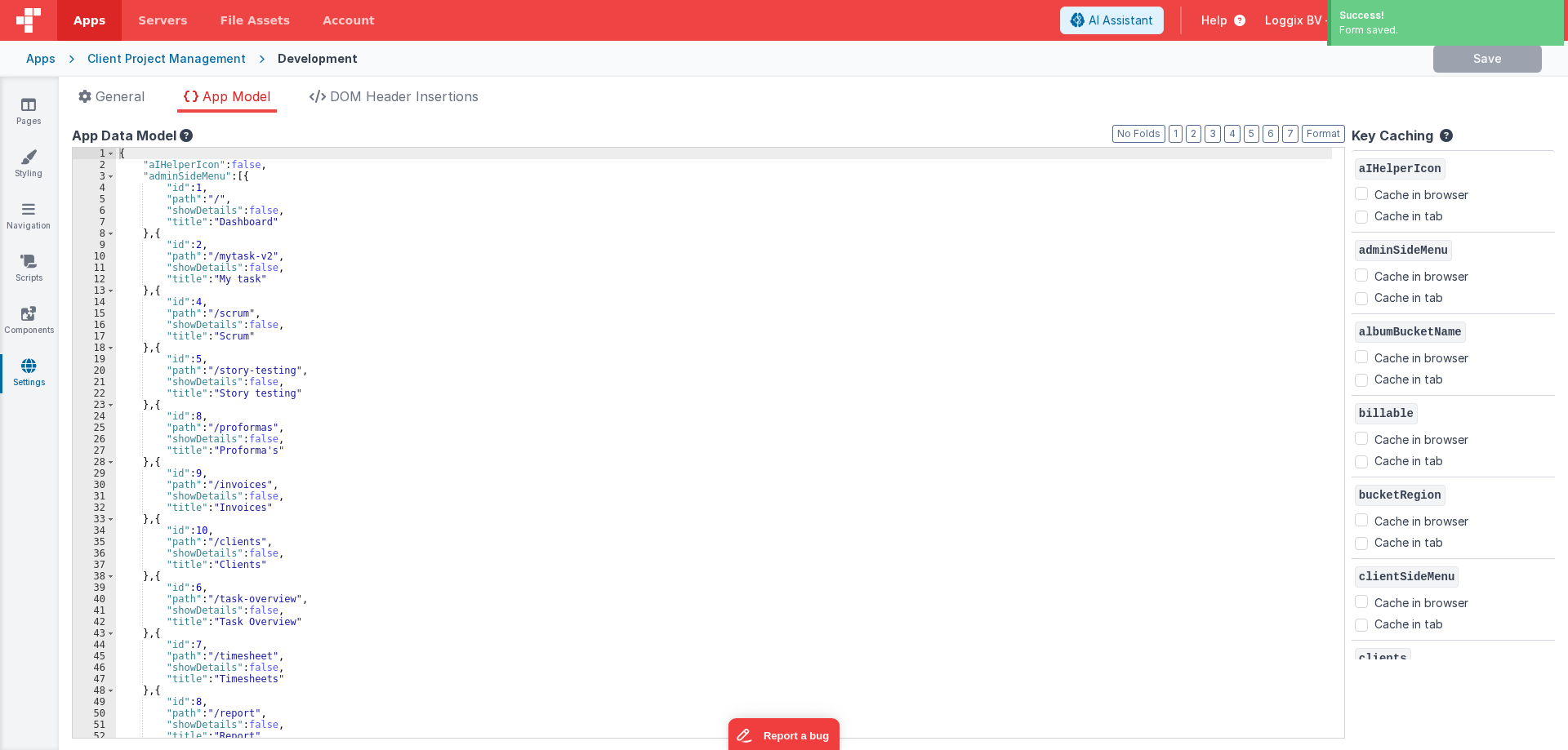
click at [412, 350] on div "{ "aIHelperIcon" : false , "adminSideMenu" : [{ "id" : 1 , "path" : "/" , "show…" at bounding box center [725, 454] width 1219 height 613
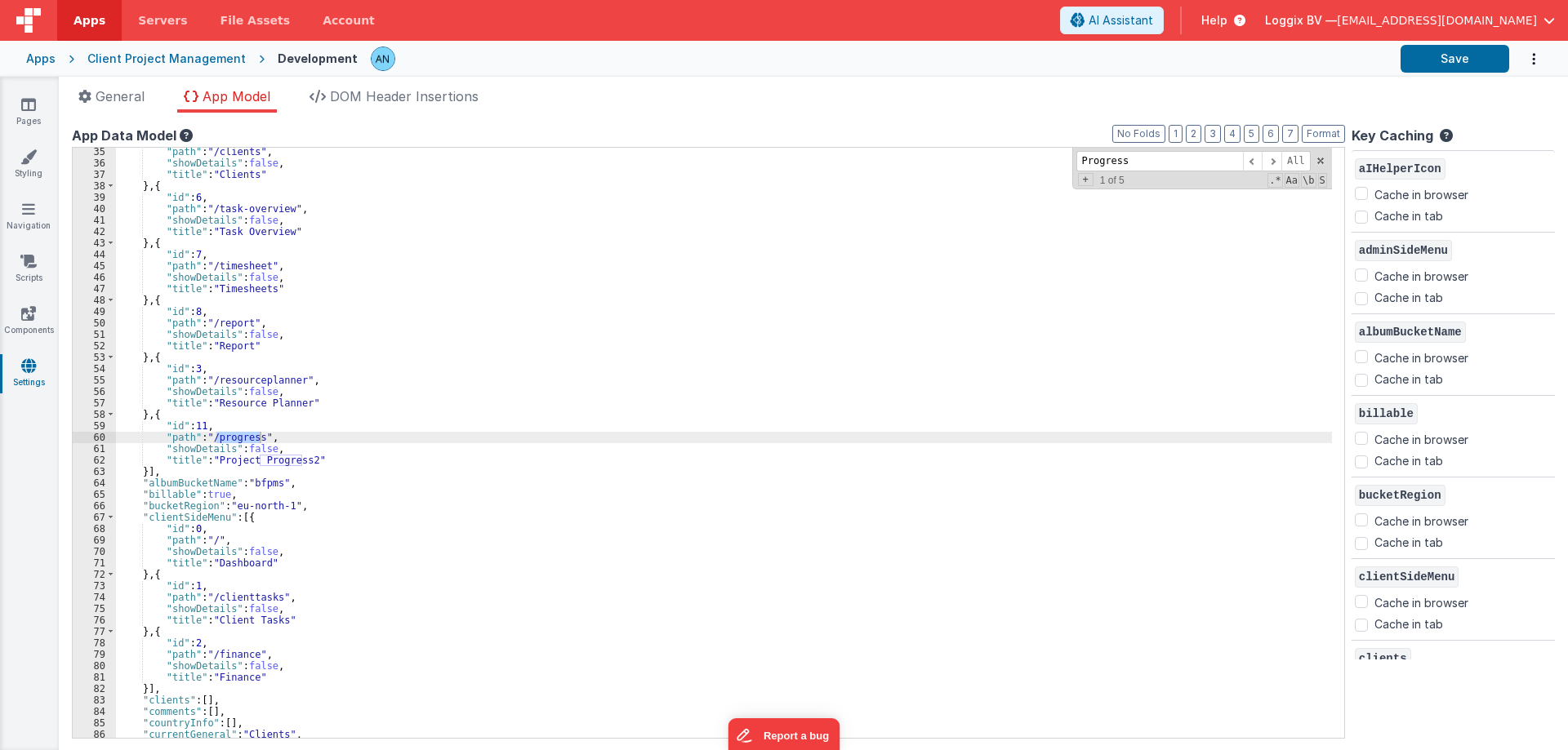
scroll to position [391, 0]
type input "Progress"
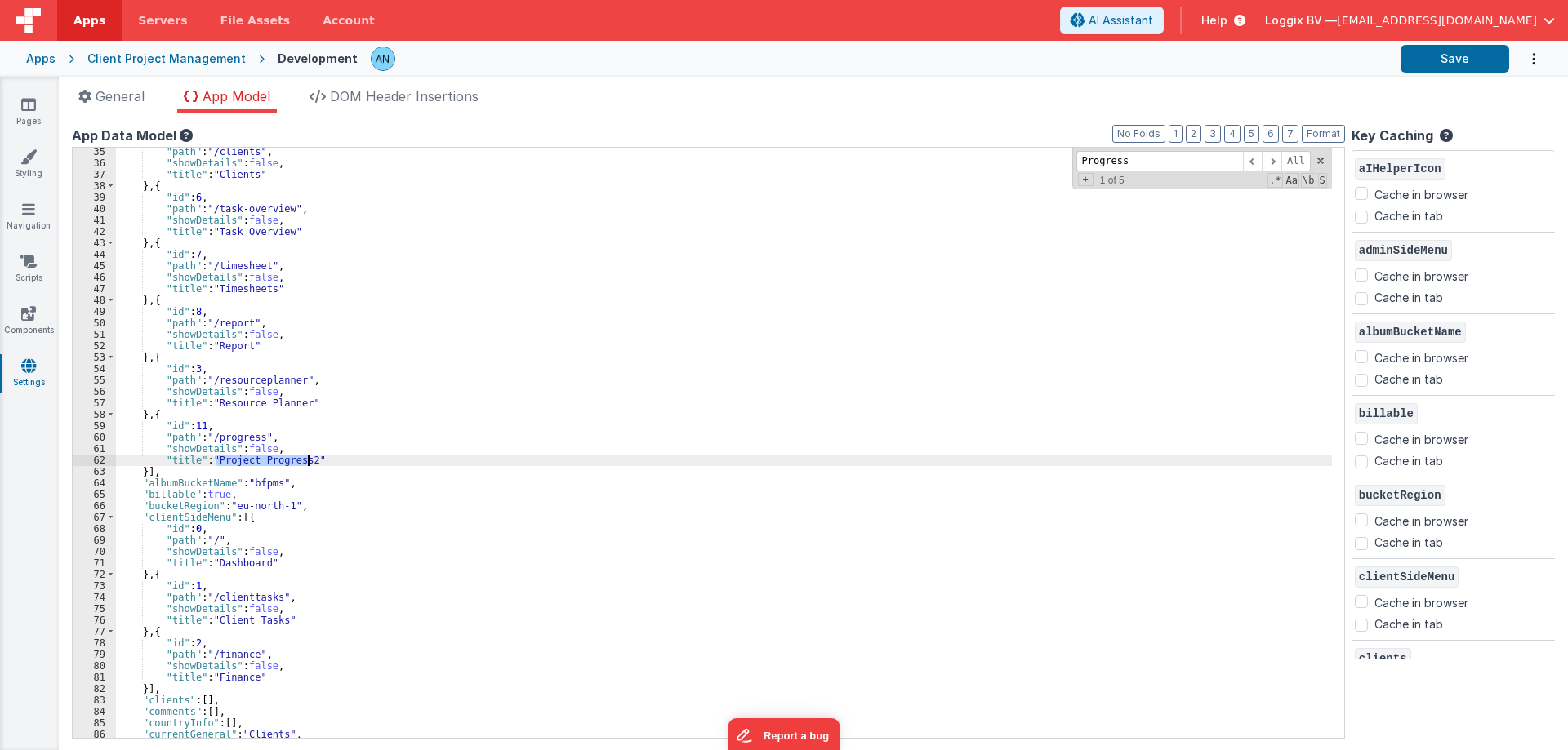
drag, startPoint x: 217, startPoint y: 460, endPoint x: 307, endPoint y: 458, distance: 90.0
click at [307, 458] on div ""path" : "/clients" , "showDetails" : false , "title" : "Clients" } , { "id" : …" at bounding box center [725, 452] width 1219 height 613
click at [1493, 49] on button "Save" at bounding box center [1454, 58] width 109 height 27
click at [1324, 158] on span at bounding box center [1320, 161] width 11 height 11
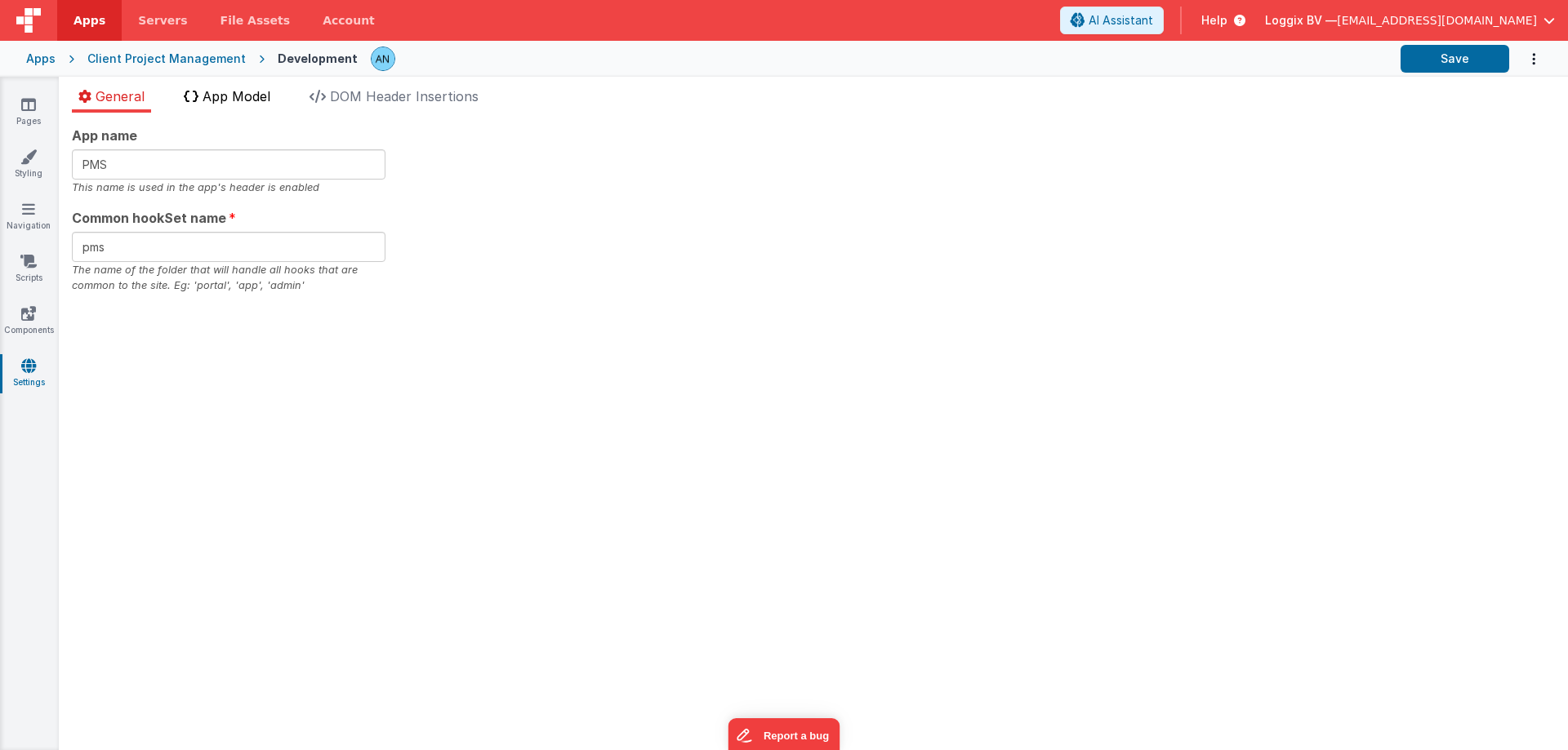
click at [215, 92] on span "App Model" at bounding box center [236, 96] width 68 height 16
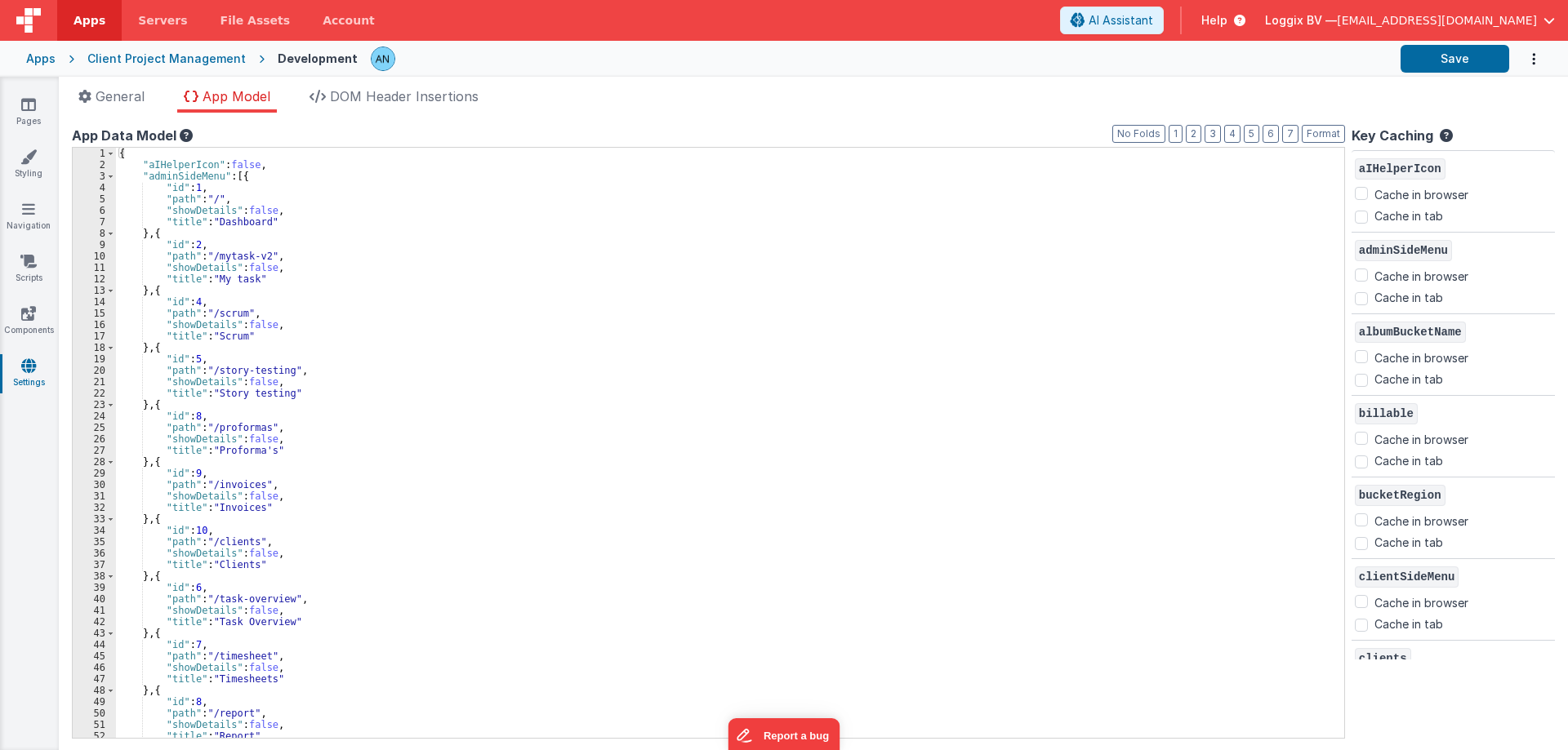
click at [809, 504] on div "{ "aIHelperIcon" : false , "adminSideMenu" : [{ "id" : 1 , "path" : "/" , "show…" at bounding box center [725, 454] width 1219 height 613
click at [23, 160] on icon at bounding box center [28, 156] width 16 height 16
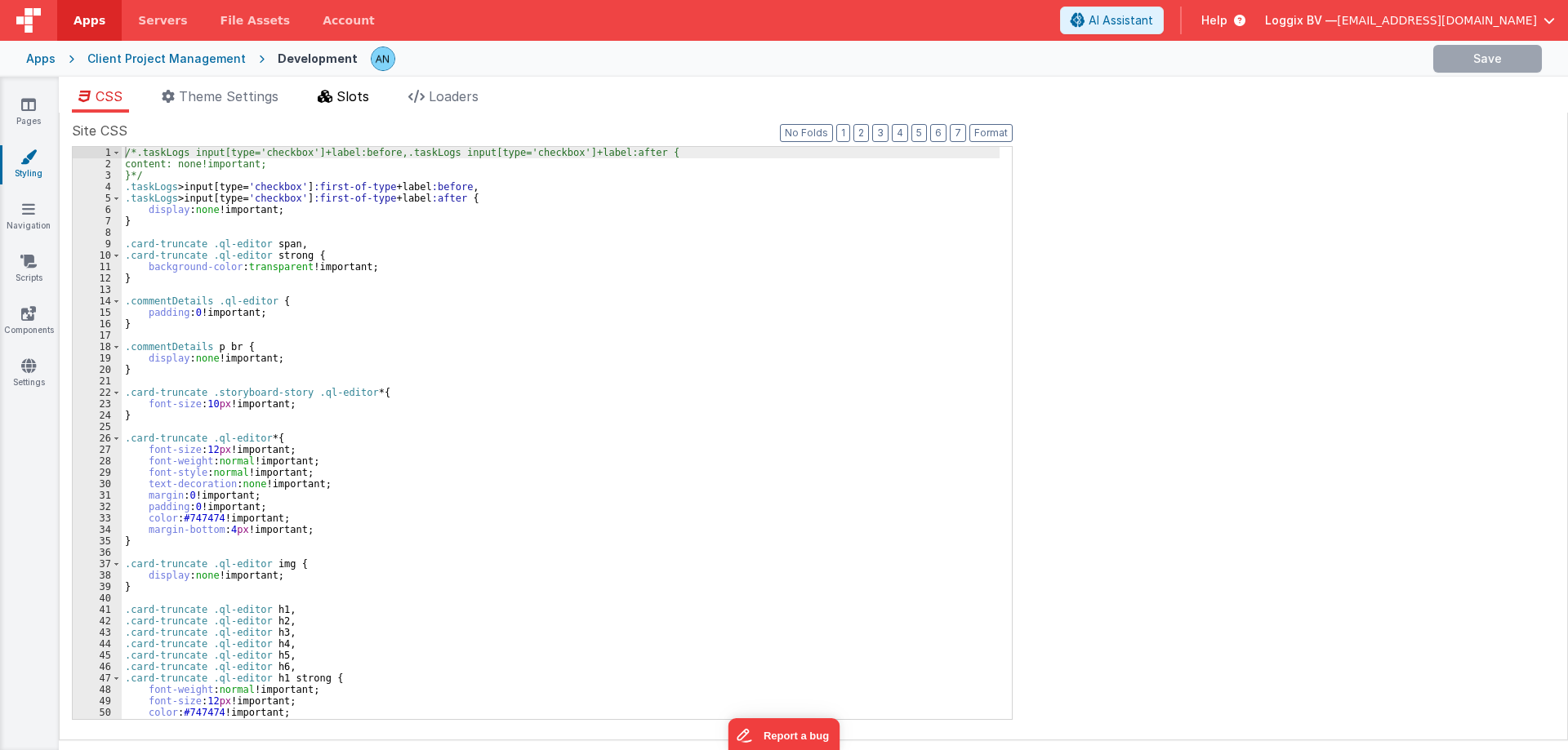
click at [338, 95] on li "Slots" at bounding box center [343, 100] width 64 height 27
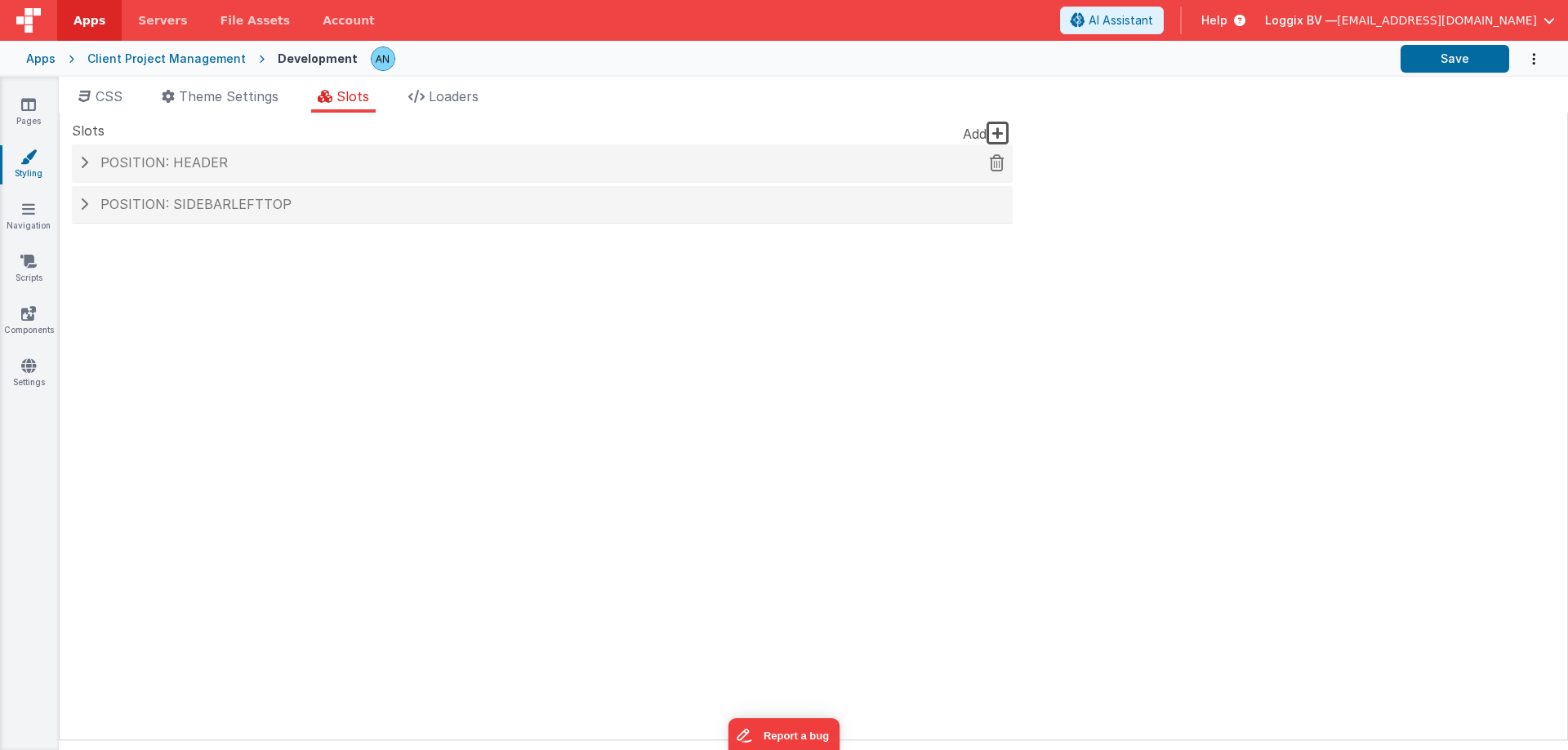
click at [193, 169] on span "Position: header" at bounding box center [164, 163] width 127 height 16
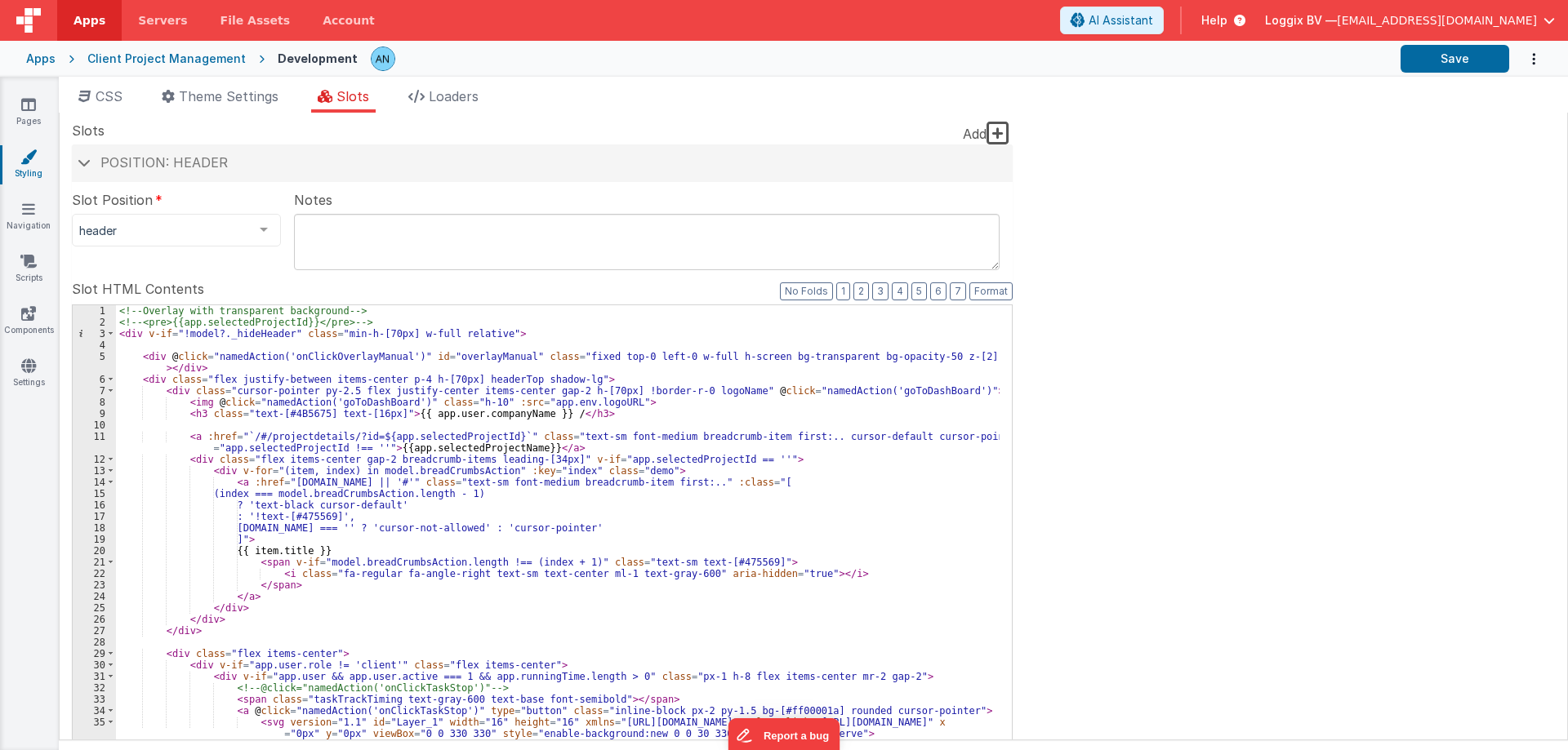
click at [275, 406] on div "<!-- Overlay with transparent background --> <!-- <pre>{{app.selectedProjectId}…" at bounding box center [557, 581] width 883 height 552
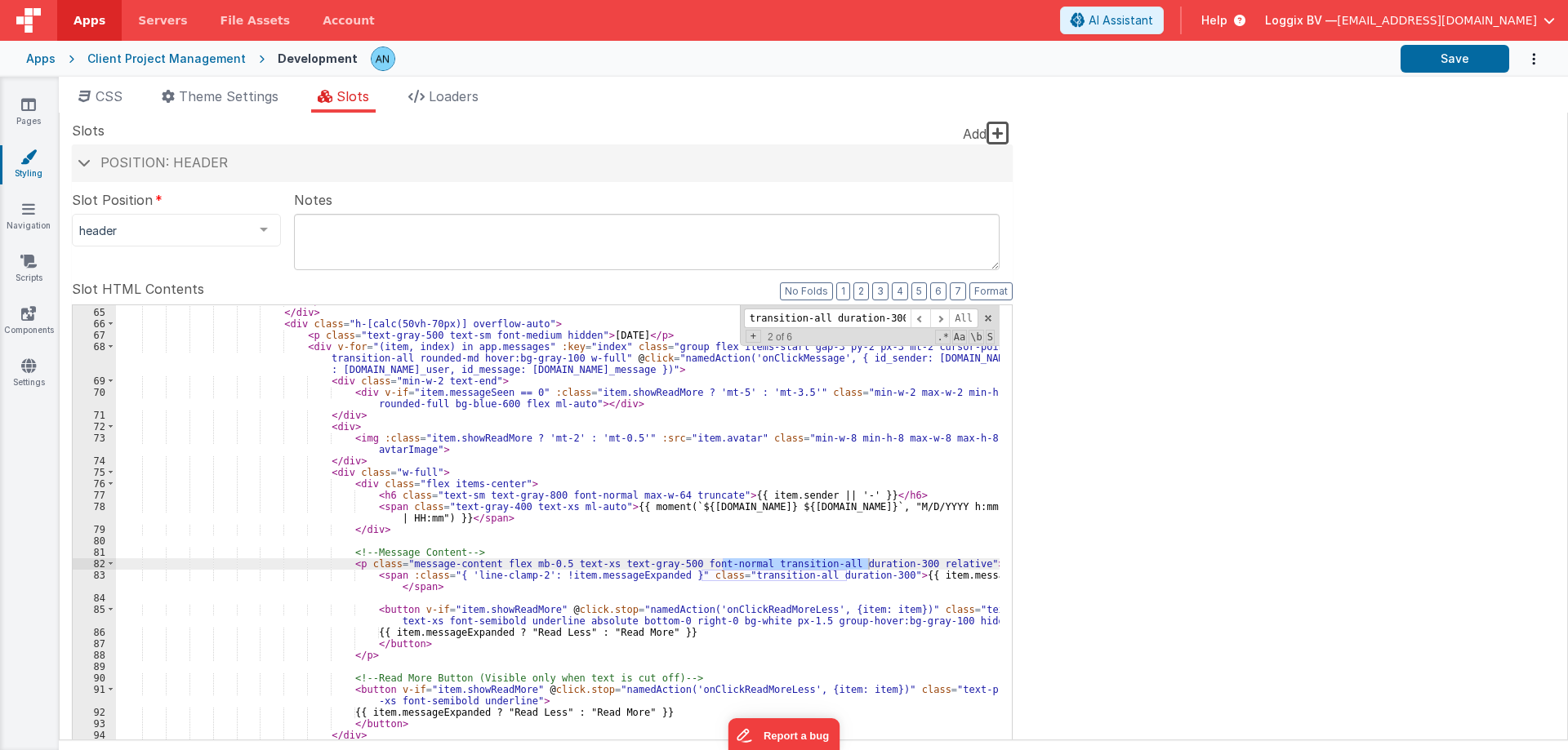
scroll to position [856, 0]
click at [452, 232] on textarea at bounding box center [647, 242] width 706 height 57
click at [458, 327] on div "</ div > </ div > < div class = "h-[calc(50vh-70px)] overflow-auto" > < p class…" at bounding box center [557, 572] width 883 height 552
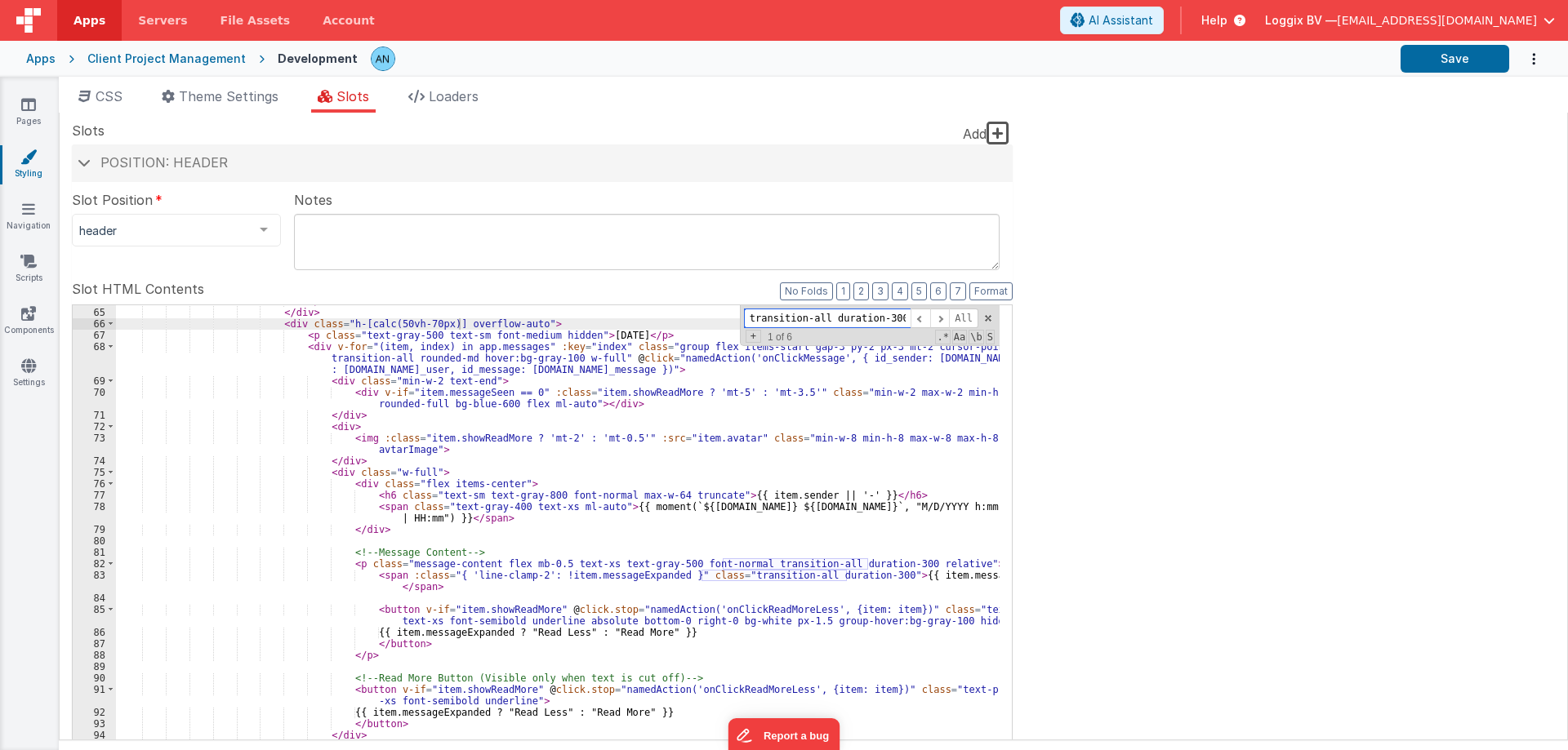
paste input "line-clamp-2"
type input "transition-all duratio"
click at [390, 576] on div "</ div > </ div > < div class = "h-[calc(50vh-70px)] overflow-auto" > < p class…" at bounding box center [557, 572] width 883 height 552
drag, startPoint x: 926, startPoint y: 574, endPoint x: 992, endPoint y: 575, distance: 66.0
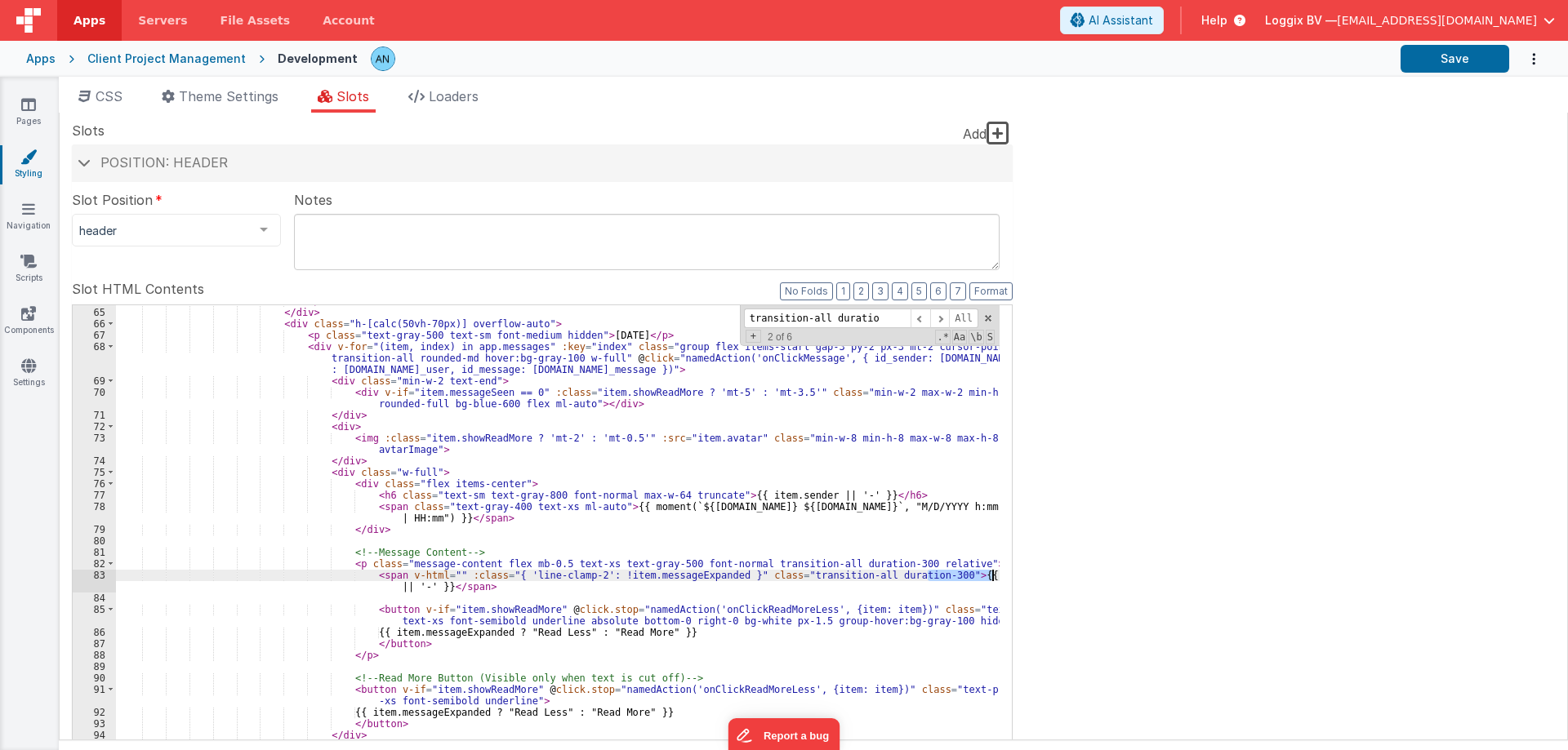
click at [992, 575] on div "</ div > </ div > < div class = "h-[calc(50vh-70px)] overflow-auto" > < p class…" at bounding box center [557, 572] width 883 height 552
click at [436, 571] on div "</ div > </ div > < div class = "h-[calc(50vh-70px)] overflow-auto" > < p class…" at bounding box center [557, 572] width 883 height 552
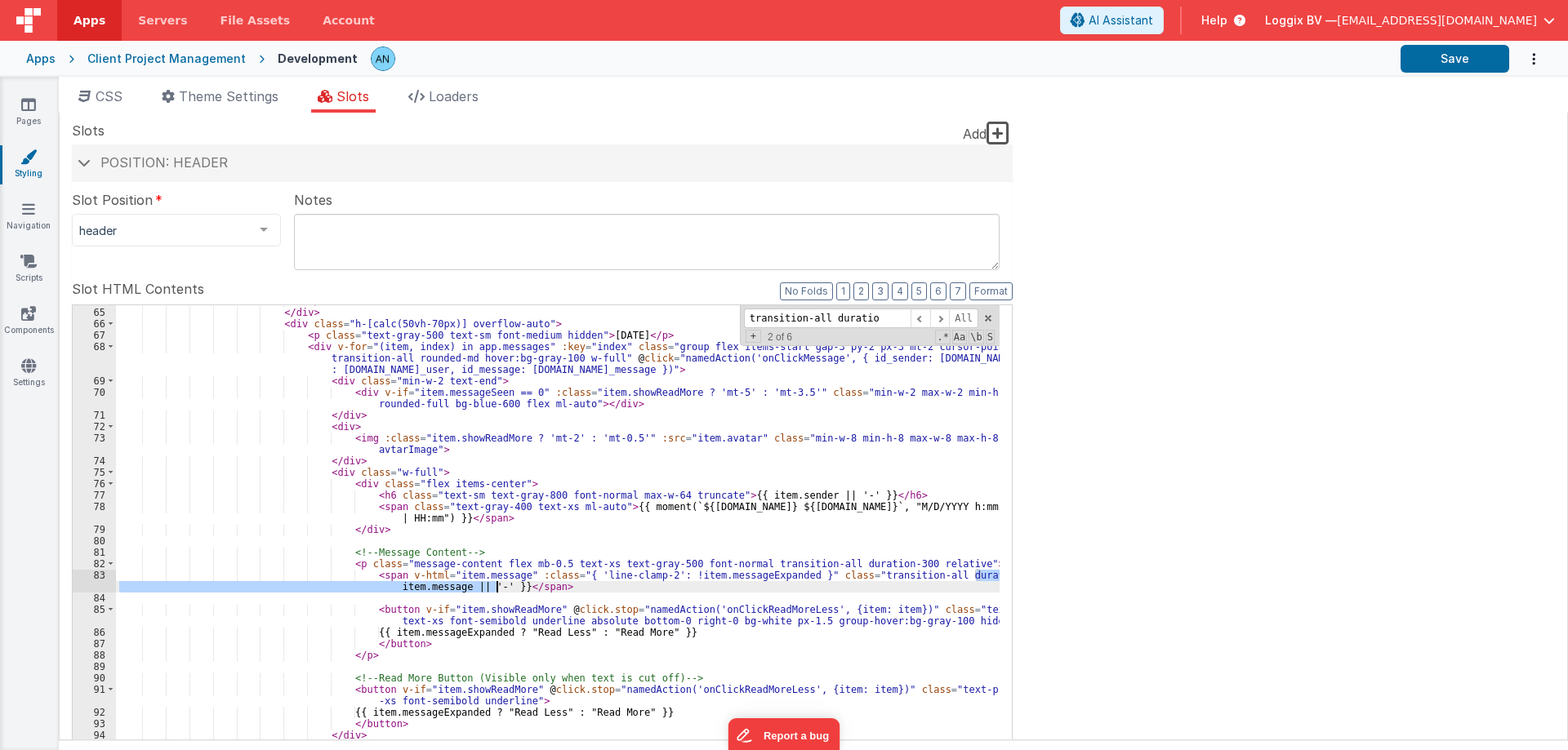
drag, startPoint x: 978, startPoint y: 574, endPoint x: 497, endPoint y: 582, distance: 481.1
click at [497, 582] on div "</ div > </ div > < div class = "h-[calc(50vh-70px)] overflow-auto" > < p class…" at bounding box center [557, 572] width 883 height 552
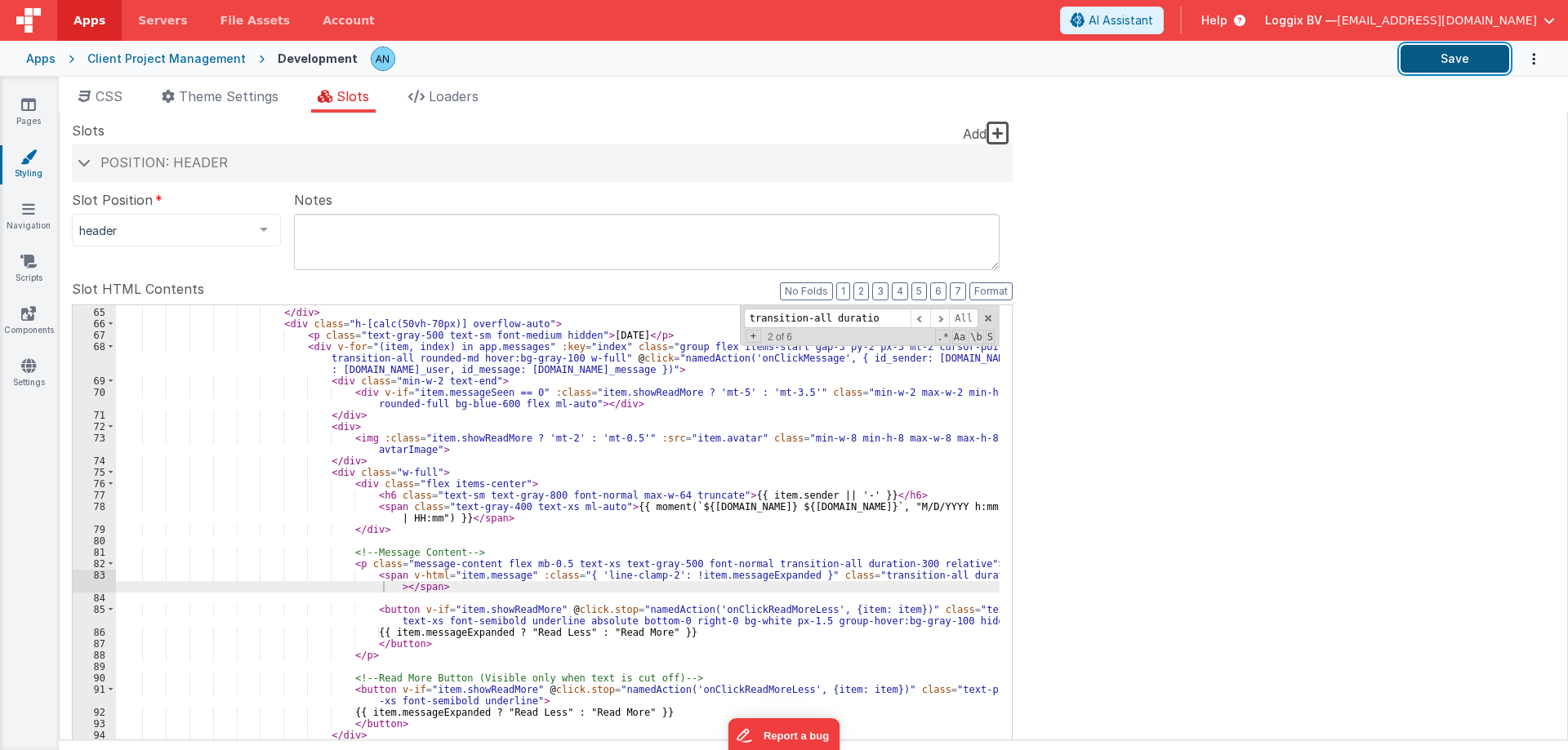
click at [1432, 62] on button "Save" at bounding box center [1454, 58] width 109 height 27
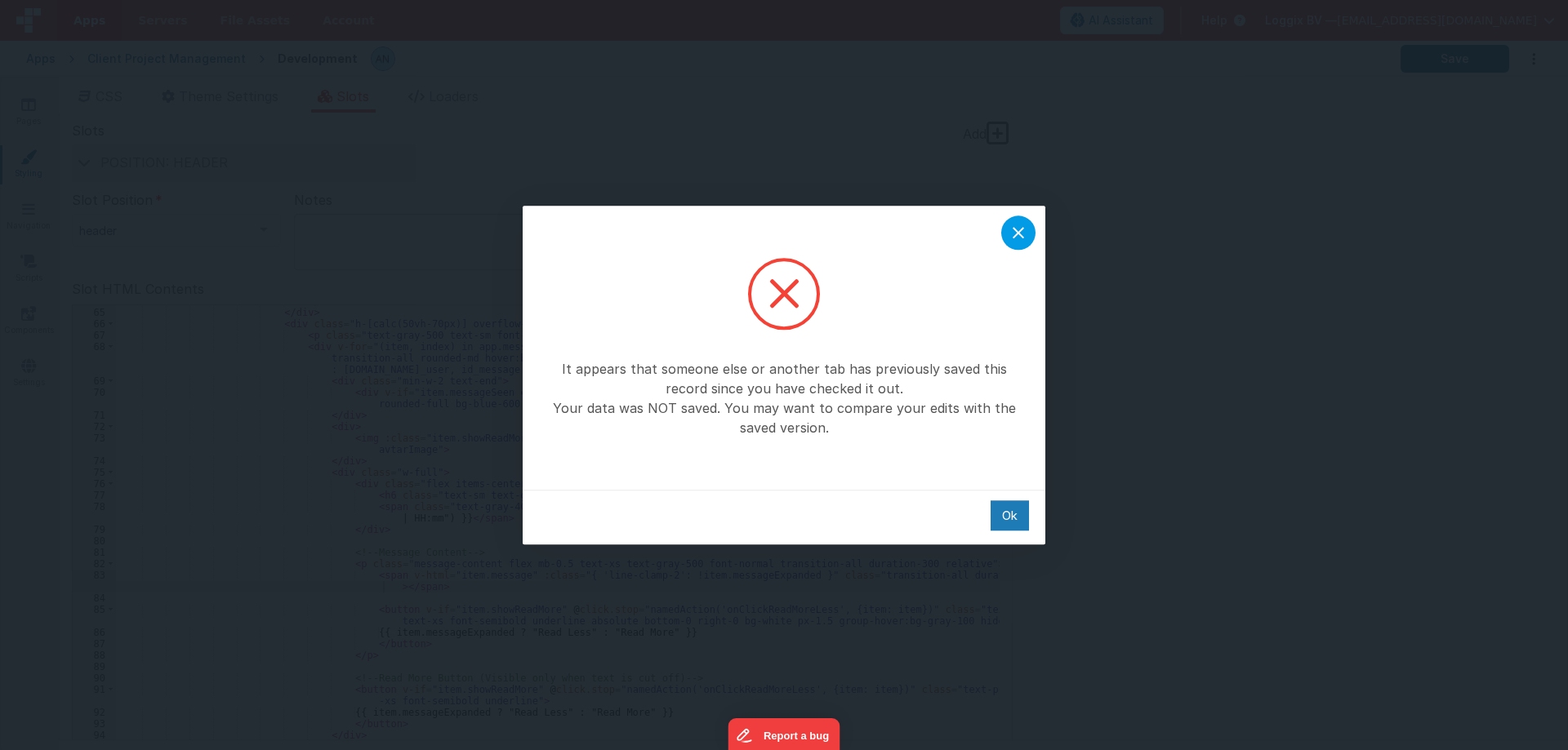
click at [1011, 234] on icon at bounding box center [1018, 232] width 19 height 19
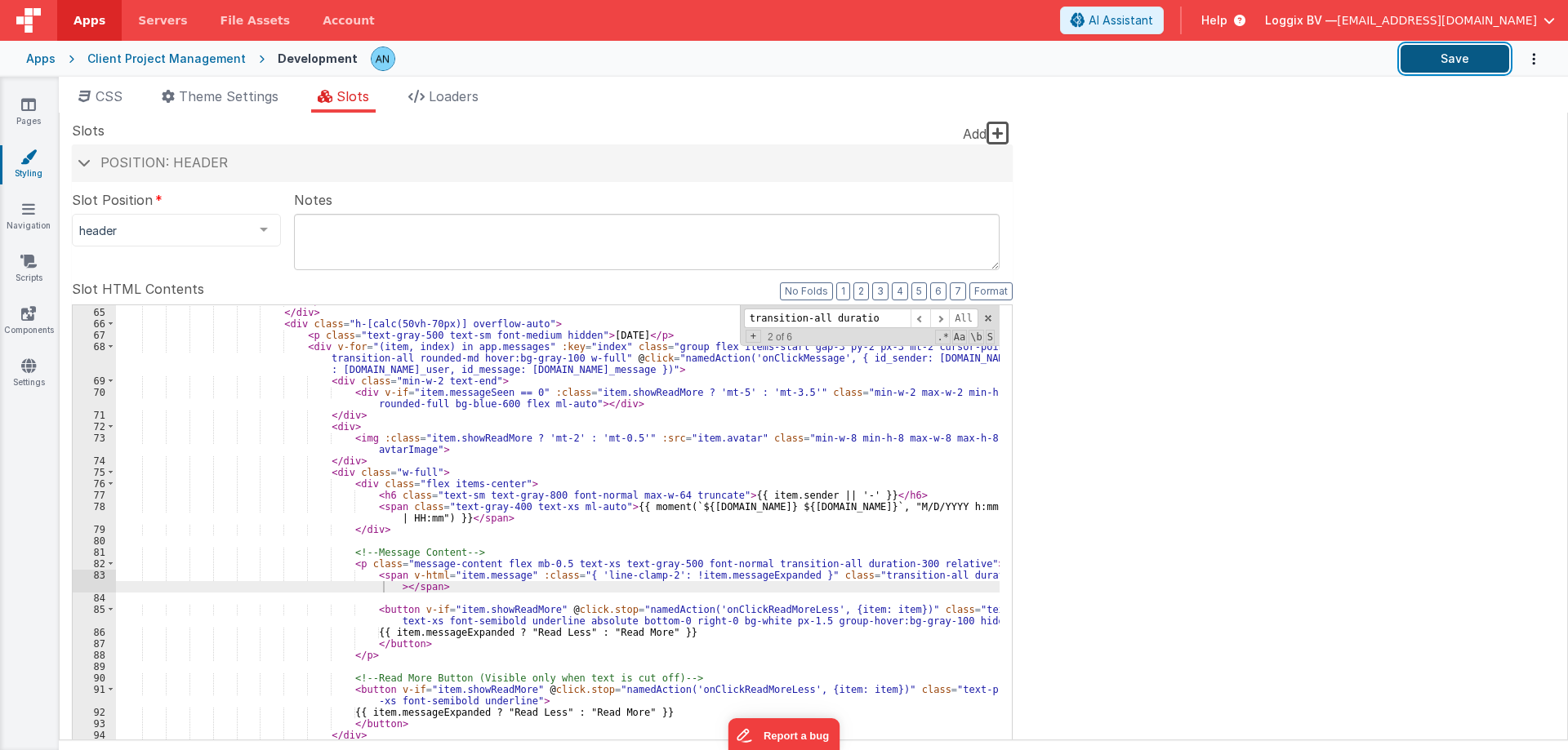
click at [1444, 49] on button "Save" at bounding box center [1454, 58] width 109 height 27
click at [1447, 52] on button "Save" at bounding box center [1454, 58] width 109 height 27
click at [985, 323] on span at bounding box center [988, 318] width 11 height 11
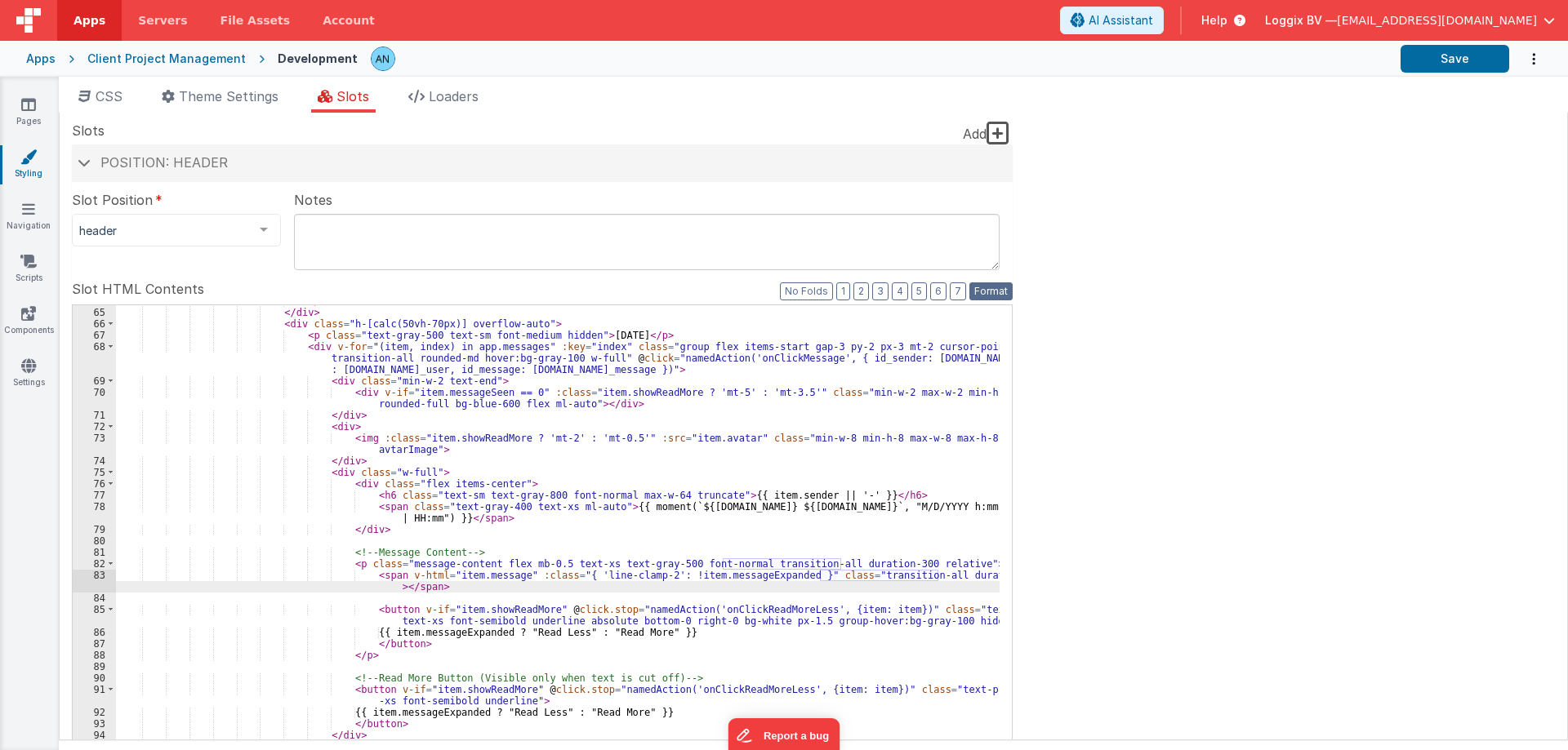
click at [997, 292] on button "Format" at bounding box center [990, 292] width 43 height 18
click at [1457, 63] on button "Save" at bounding box center [1454, 58] width 109 height 27
click at [23, 162] on icon at bounding box center [28, 156] width 16 height 16
click at [97, 102] on span "CSS" at bounding box center [109, 96] width 27 height 16
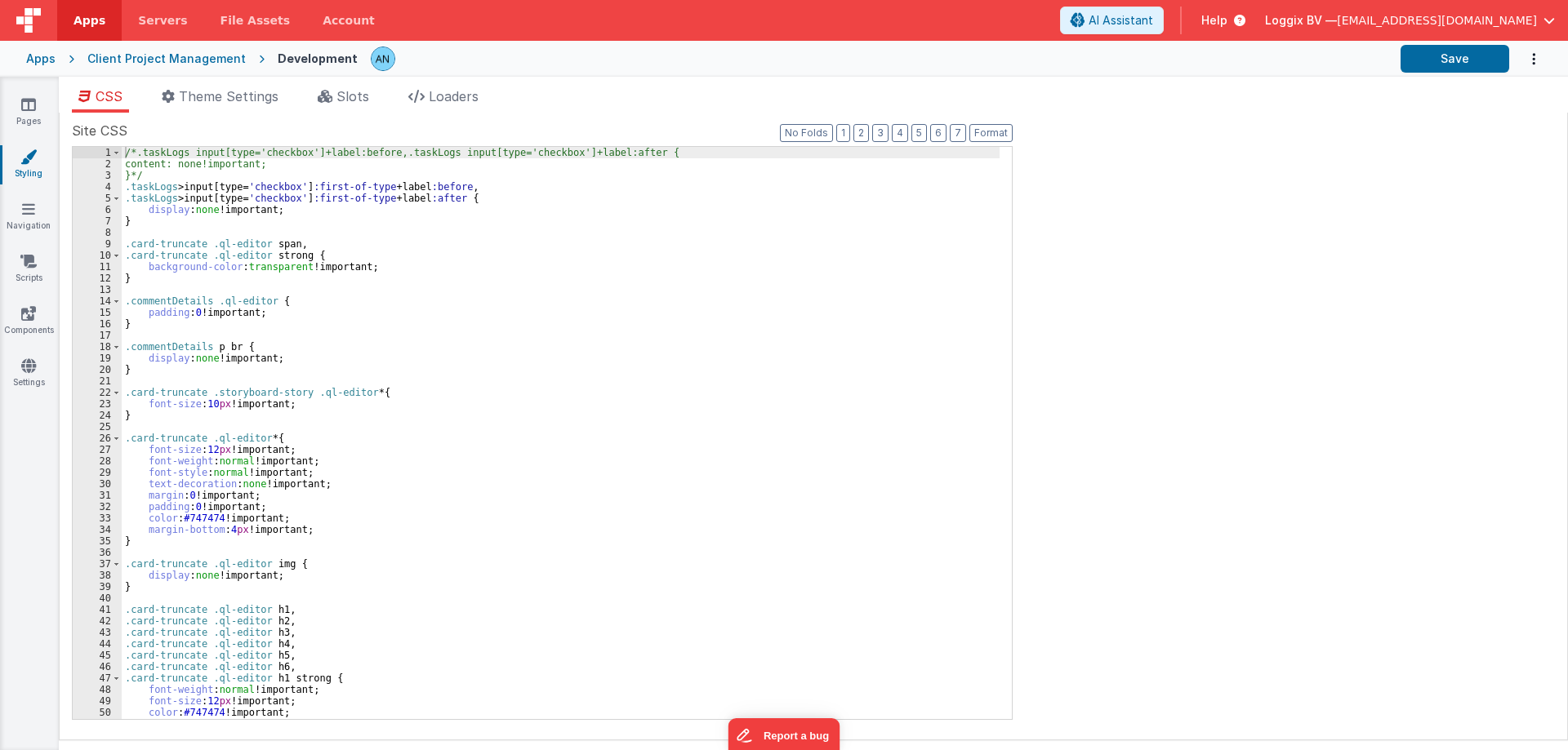
click at [383, 390] on div "/*.taskLogs input[type='checkbox']+label:before,.taskLogs input[type='checkbox'…" at bounding box center [561, 444] width 878 height 595
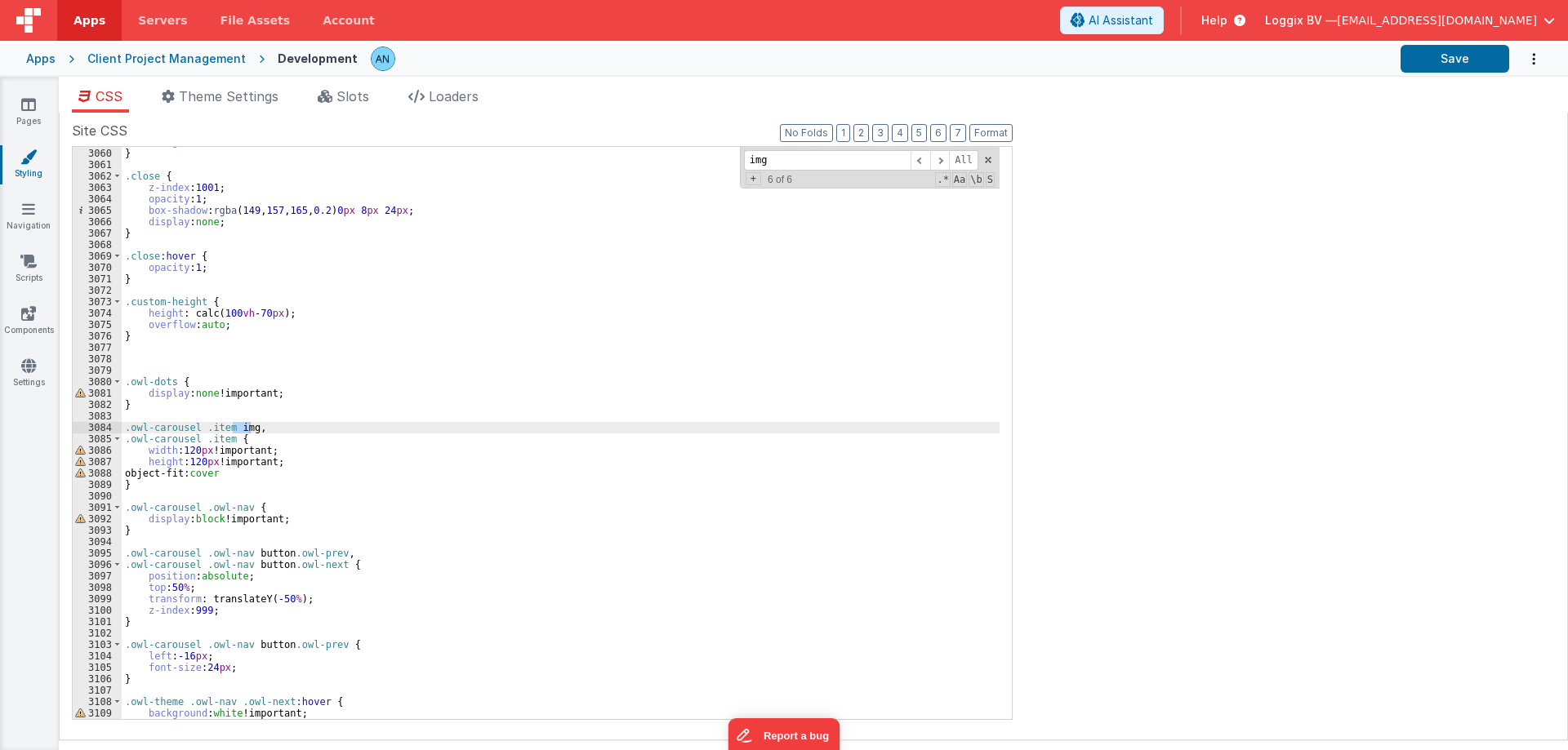
scroll to position [68, 0]
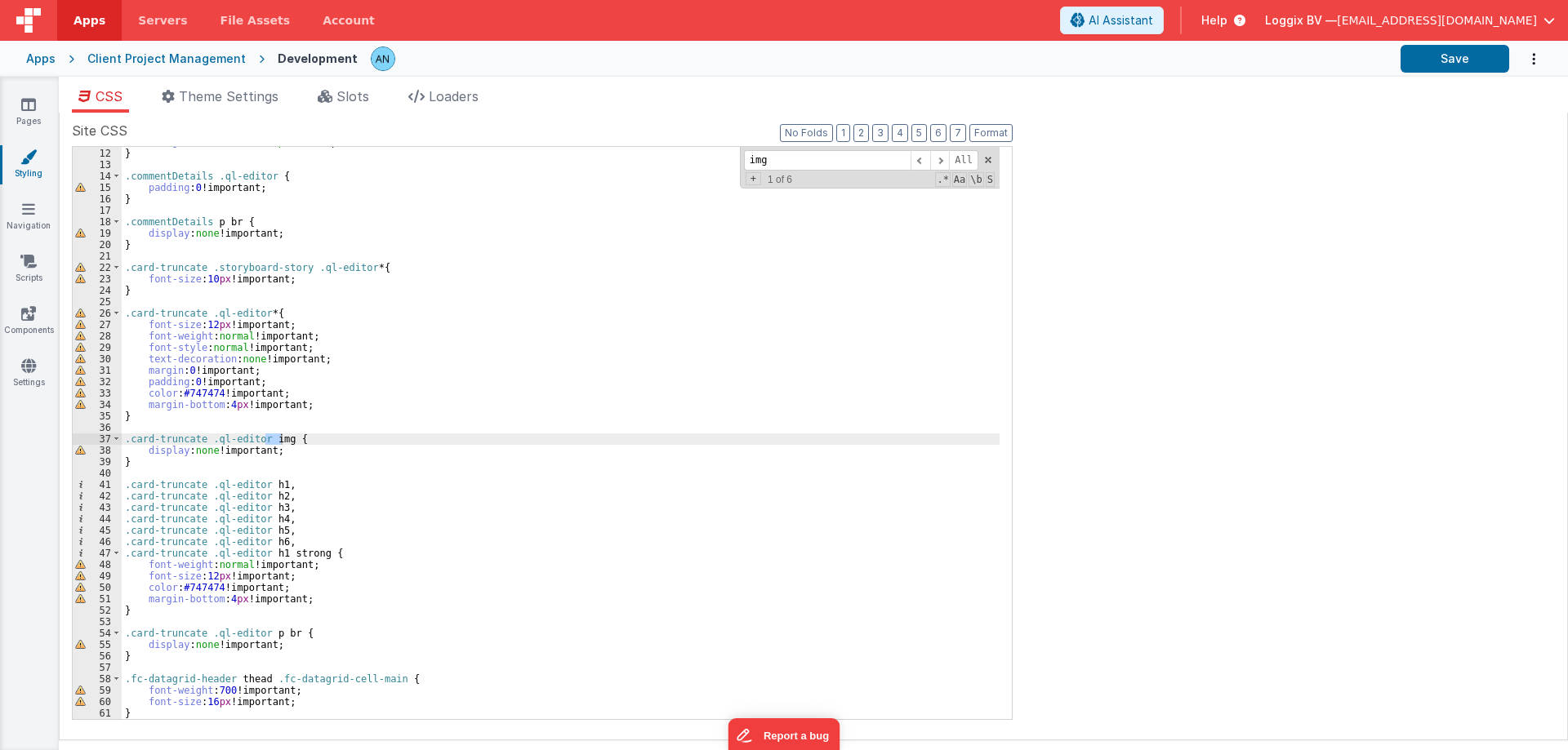
type input "img"
click at [360, 100] on span "Slots" at bounding box center [352, 96] width 33 height 16
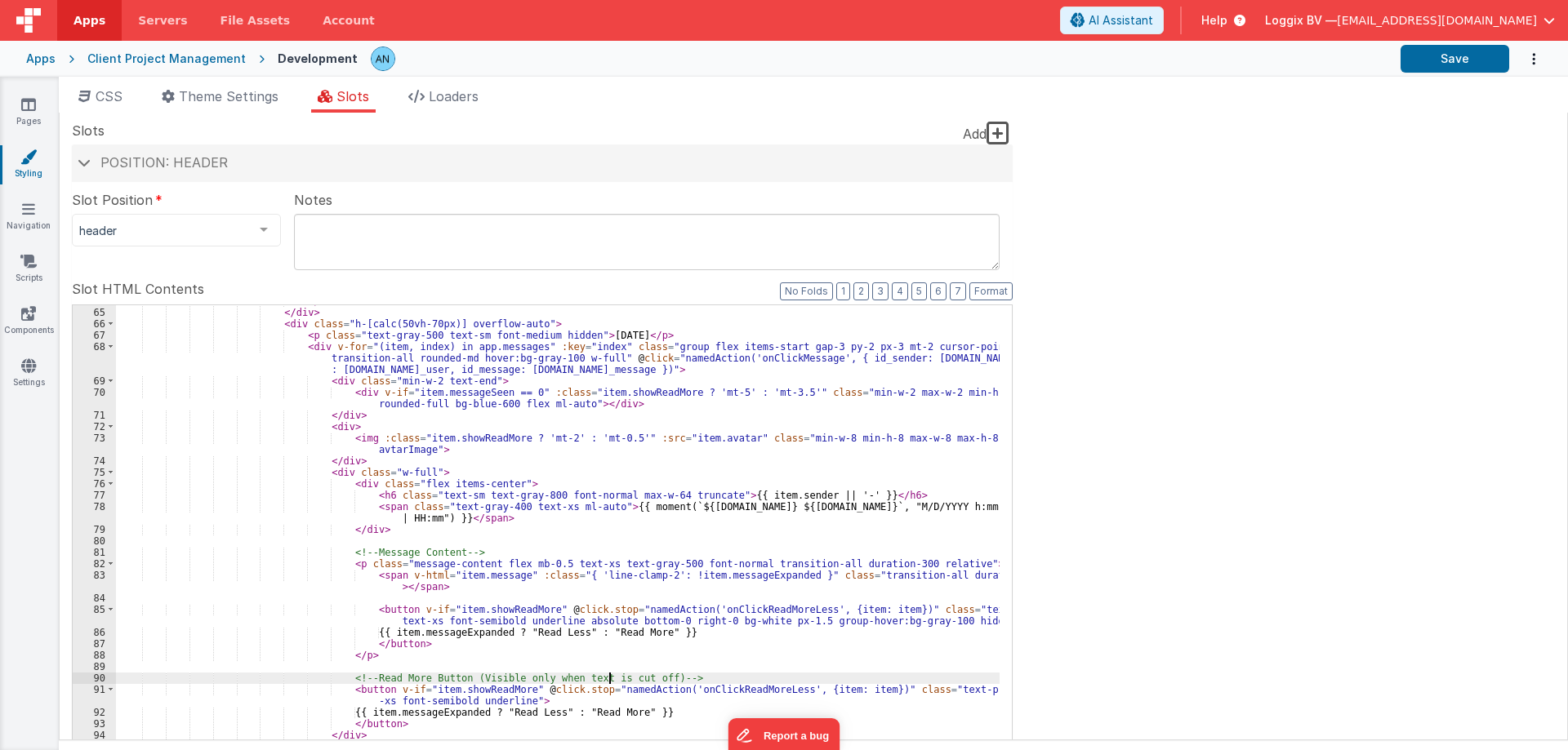
click at [610, 673] on div "</ div > </ div > < div class = "h-[calc(50vh-70px)] overflow-auto" > < p class…" at bounding box center [557, 572] width 883 height 552
click at [109, 87] on li "CSS" at bounding box center [100, 100] width 57 height 27
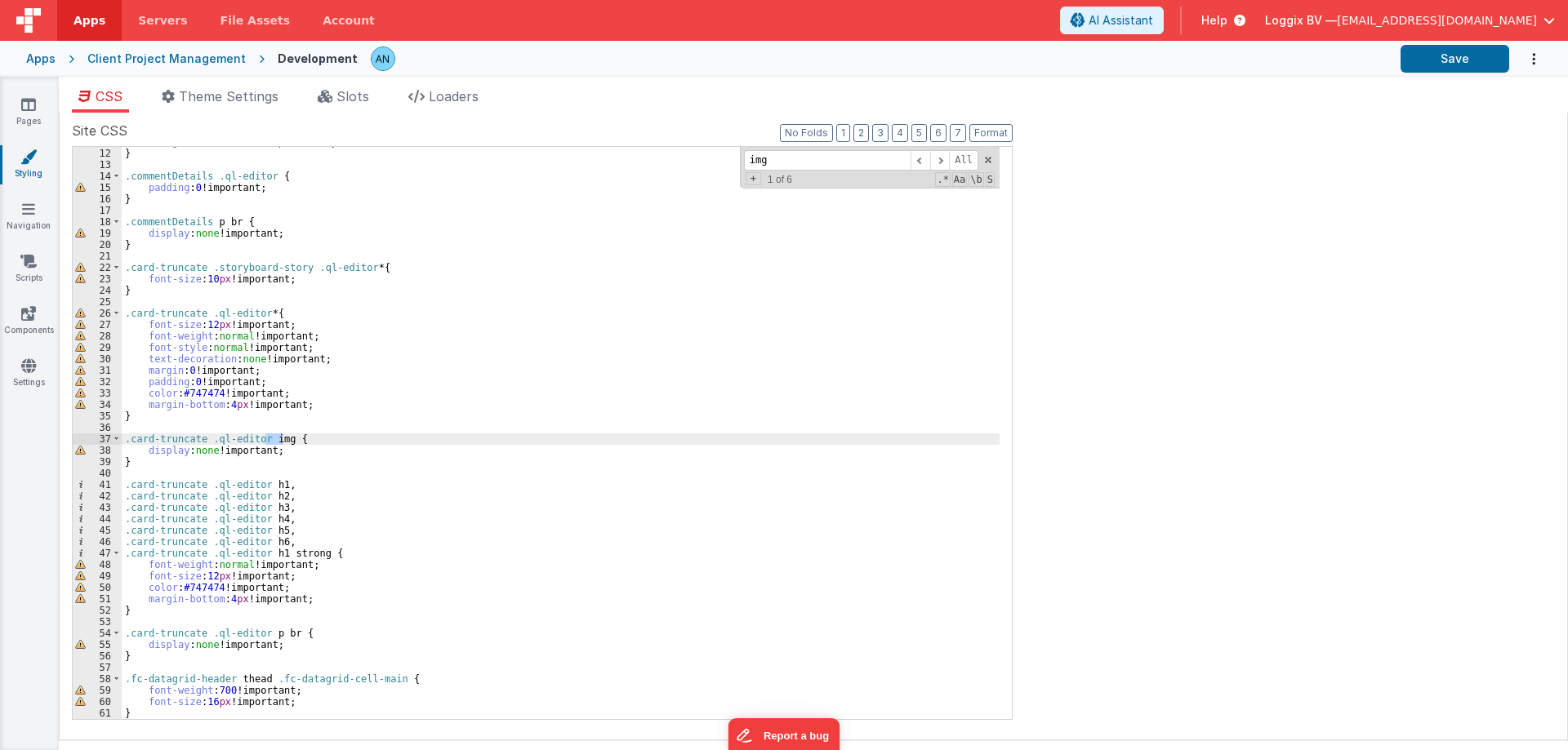
click at [280, 445] on div "background-color : transparent !important; } .commentDetails .ql-editor { paddi…" at bounding box center [561, 434] width 878 height 595
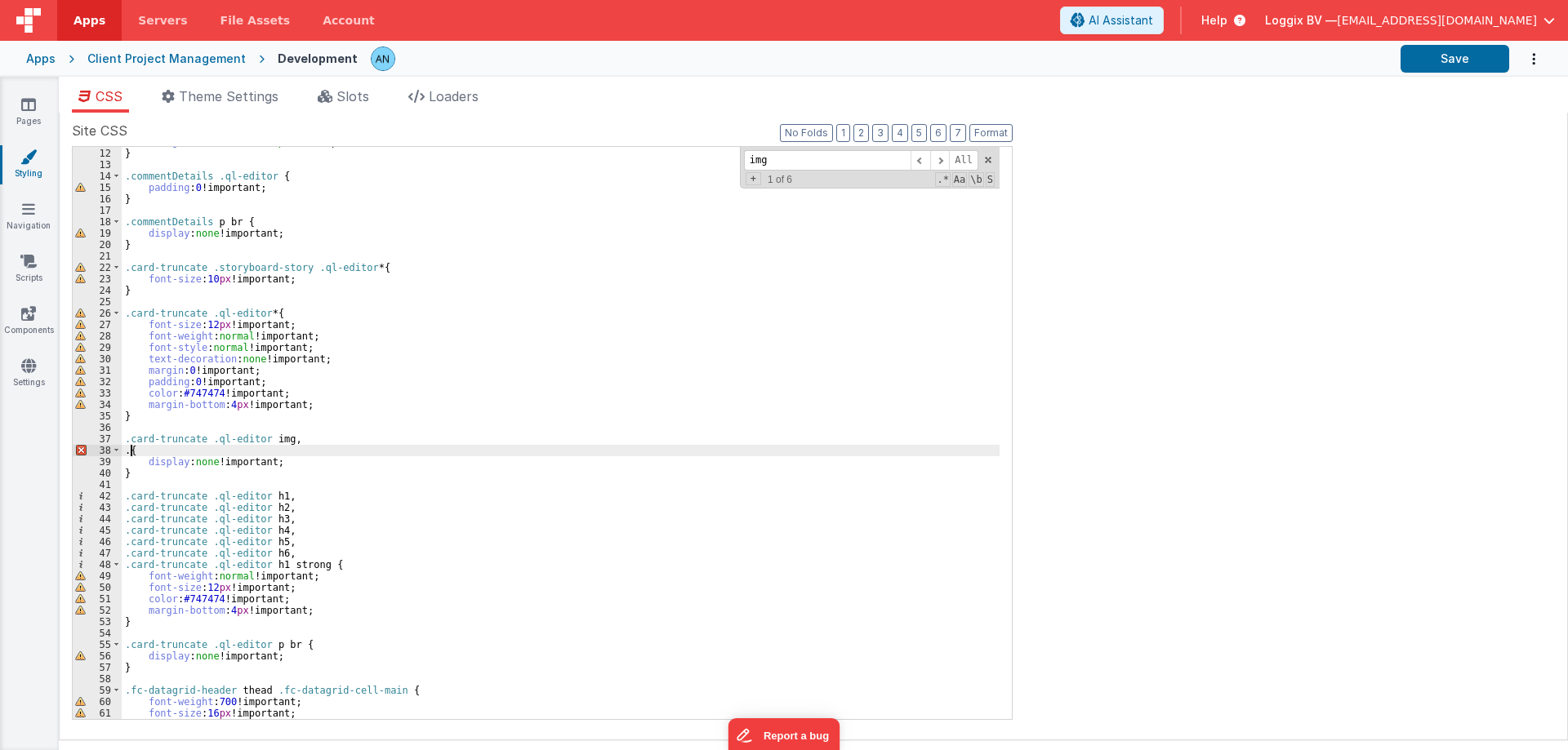
paste textarea
click at [1443, 59] on button "Save" at bounding box center [1454, 58] width 109 height 27
click at [985, 156] on span at bounding box center [988, 160] width 11 height 11
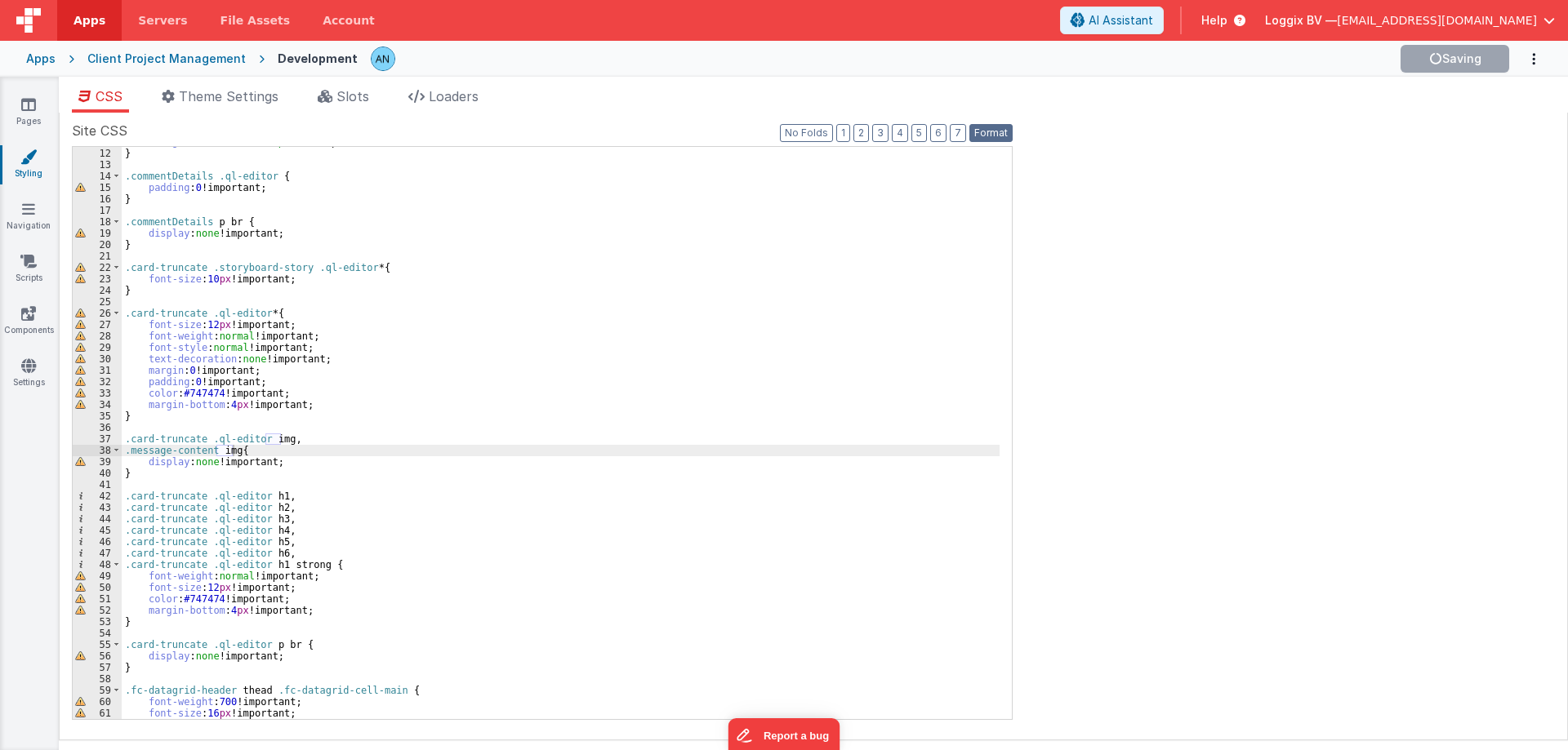
click at [980, 131] on button "Format" at bounding box center [990, 133] width 43 height 18
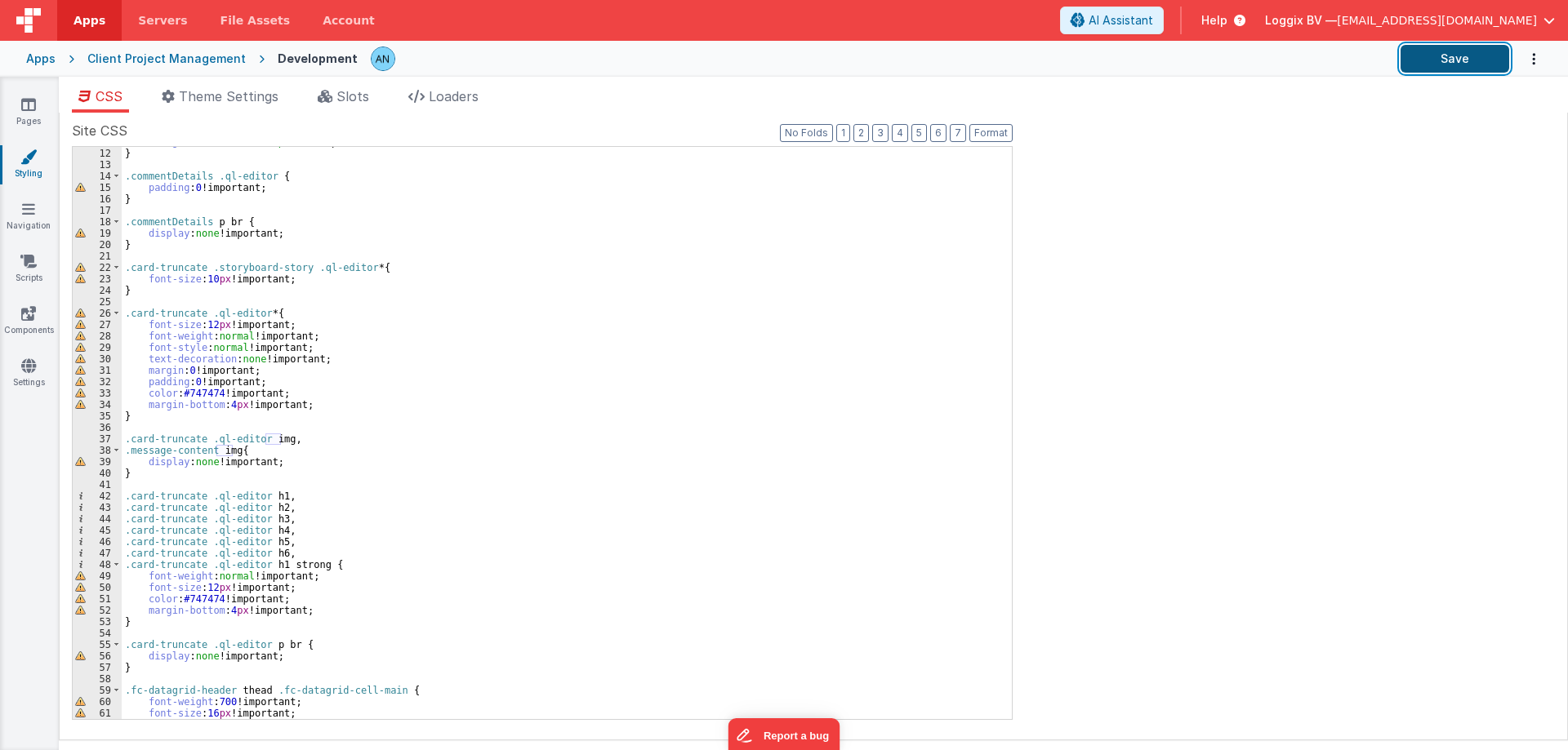
click at [1423, 62] on button "Save" at bounding box center [1454, 58] width 109 height 27
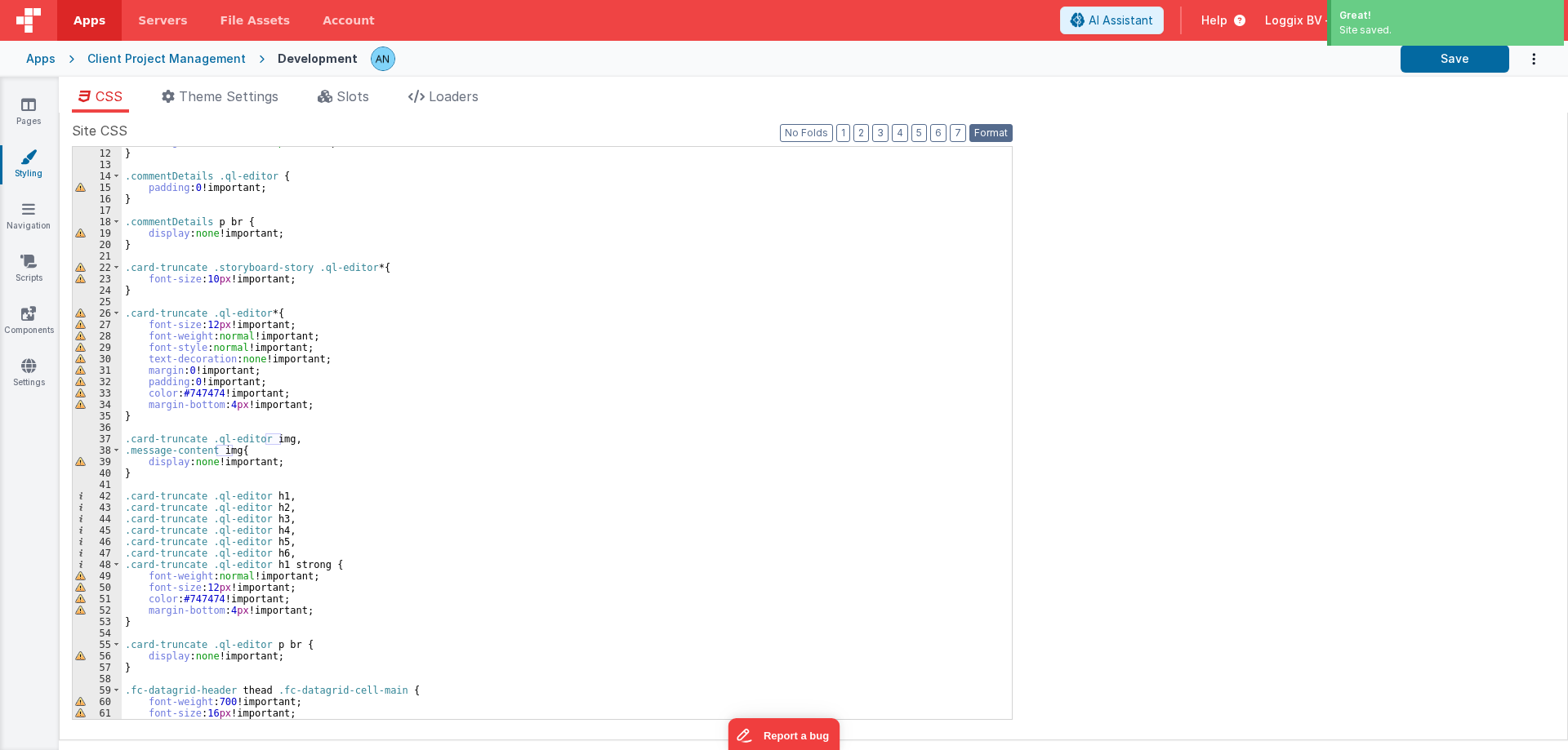
click at [980, 134] on button "Format" at bounding box center [990, 133] width 43 height 18
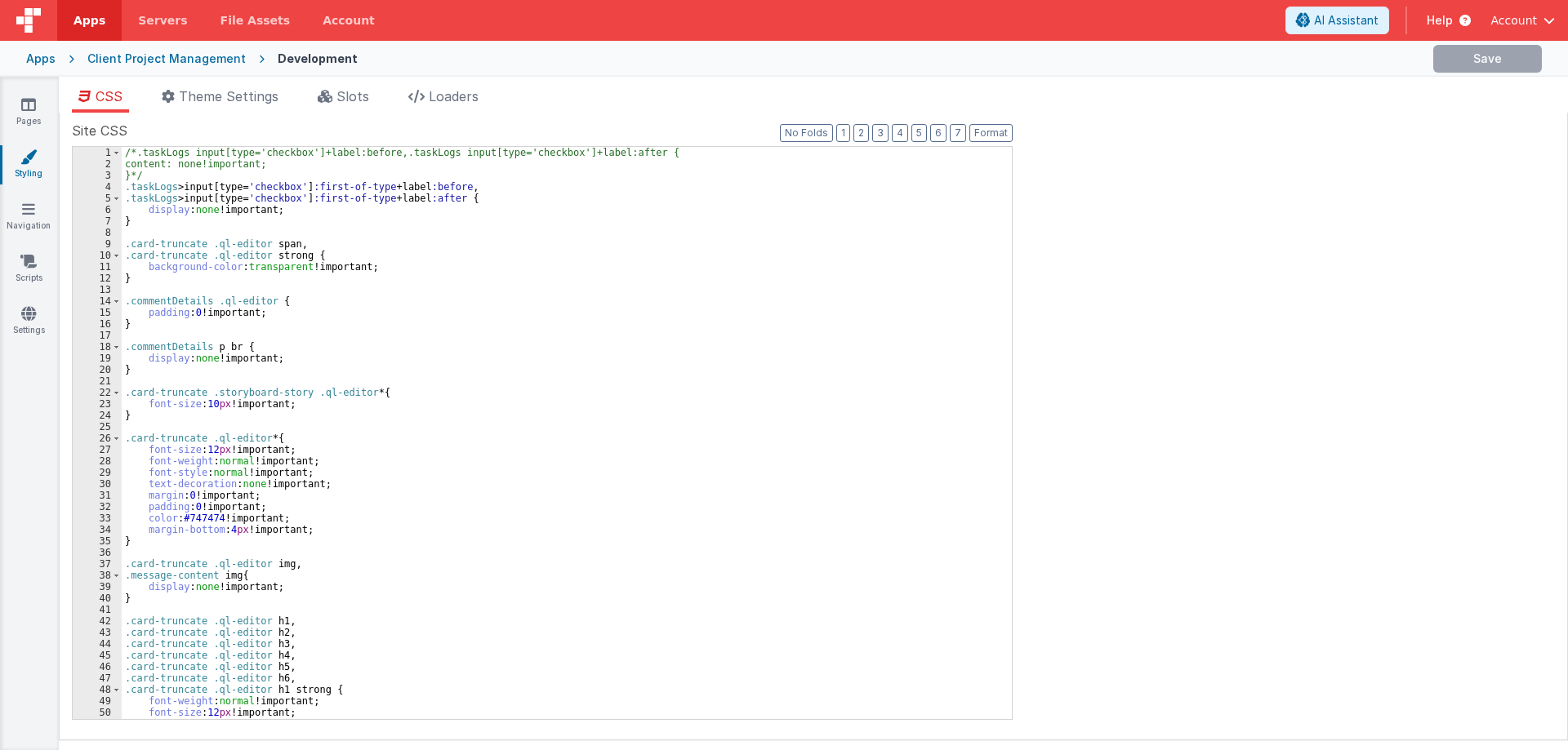
click at [379, 241] on div "/*.taskLogs input[type='checkbox']+label:before,.taskLogs input[type='checkbox'…" at bounding box center [561, 444] width 878 height 595
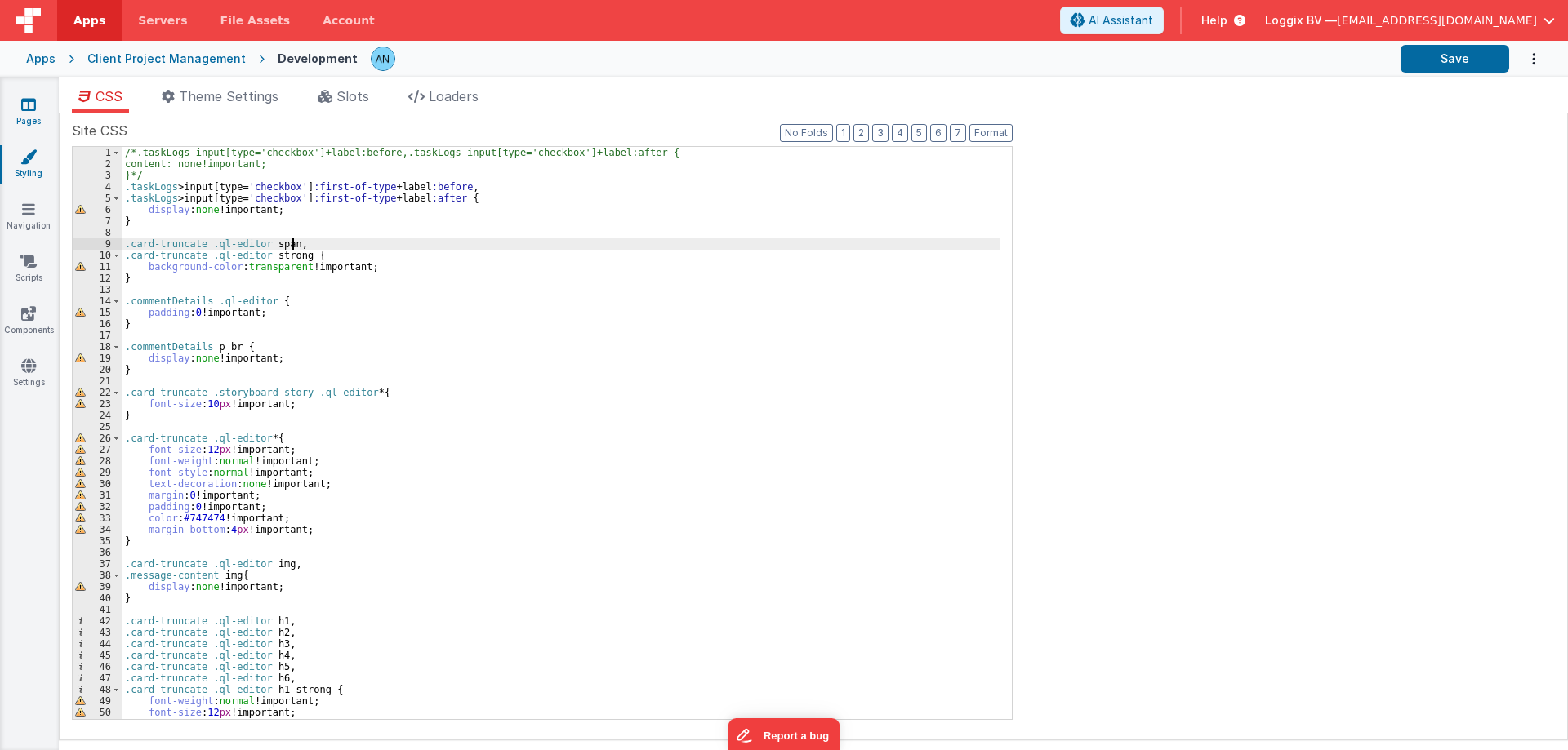
click at [19, 102] on link "Pages" at bounding box center [28, 112] width 59 height 33
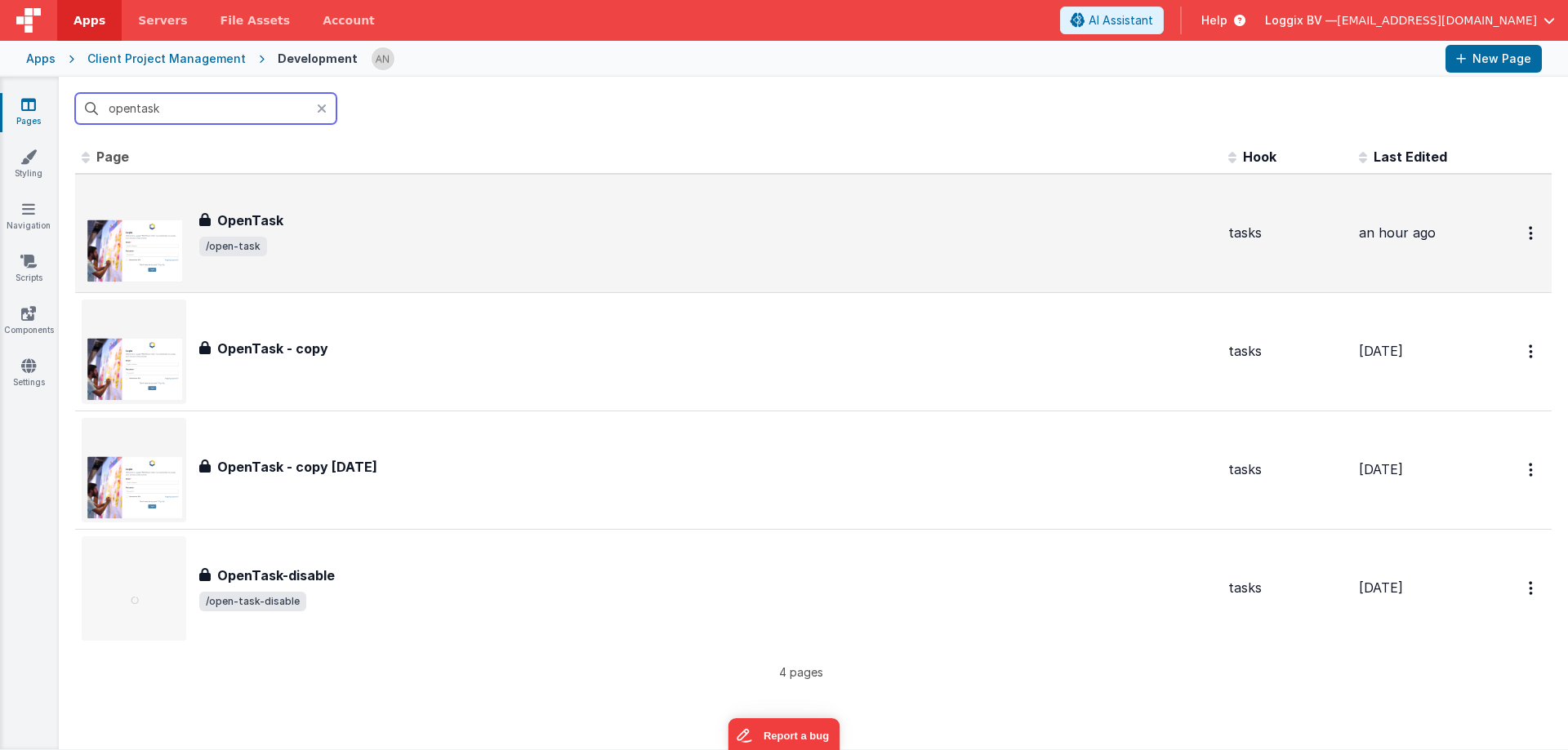
type input "opentask"
click at [246, 206] on div "OpenTask OpenTask /open-task" at bounding box center [648, 233] width 1133 height 104
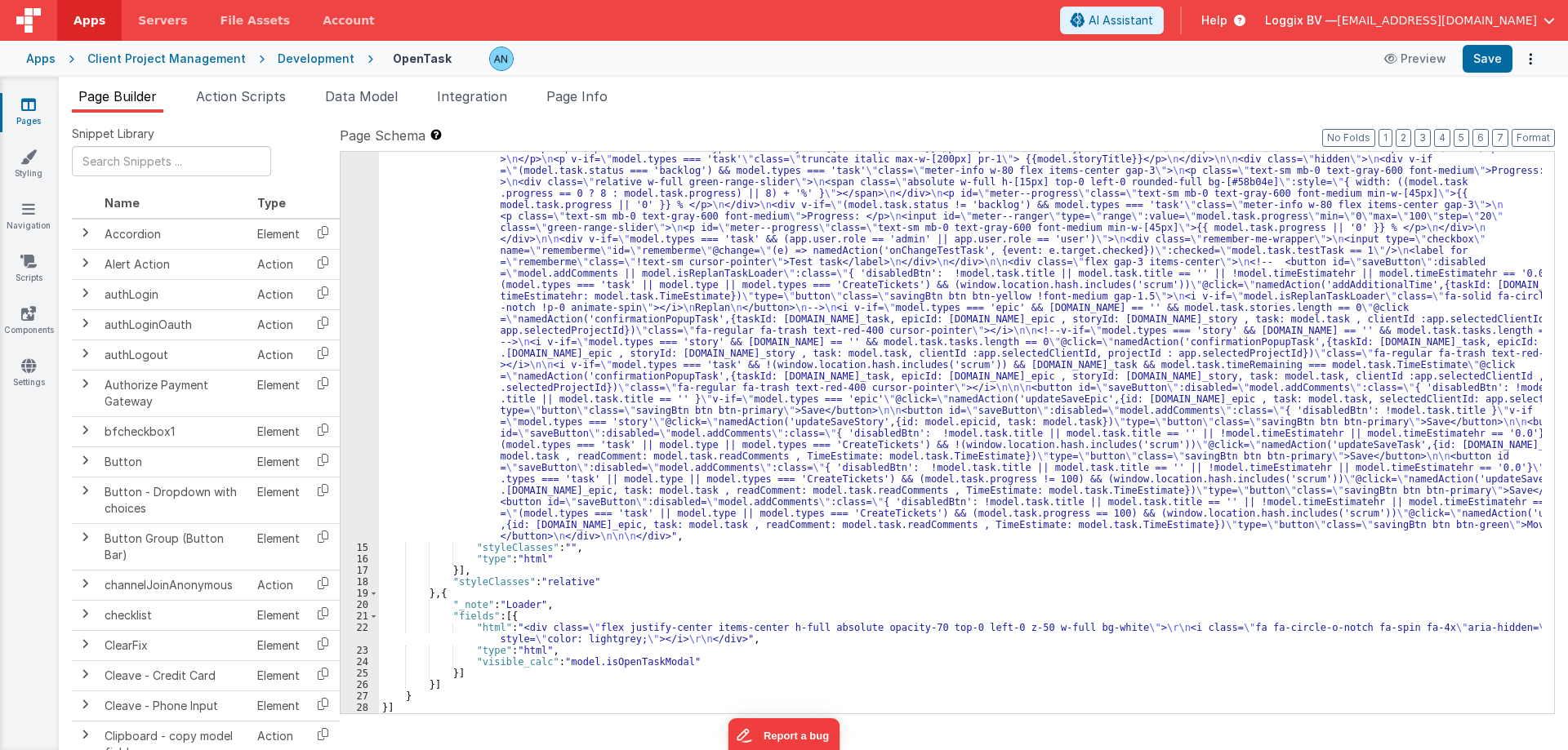
scroll to position [1690, 0]
click at [459, 440] on div ""html" : "<pre class= \" text-[10px] \" >{{model}}</pre> \n <div :class= \" mod…" at bounding box center [960, 617] width 1163 height 996
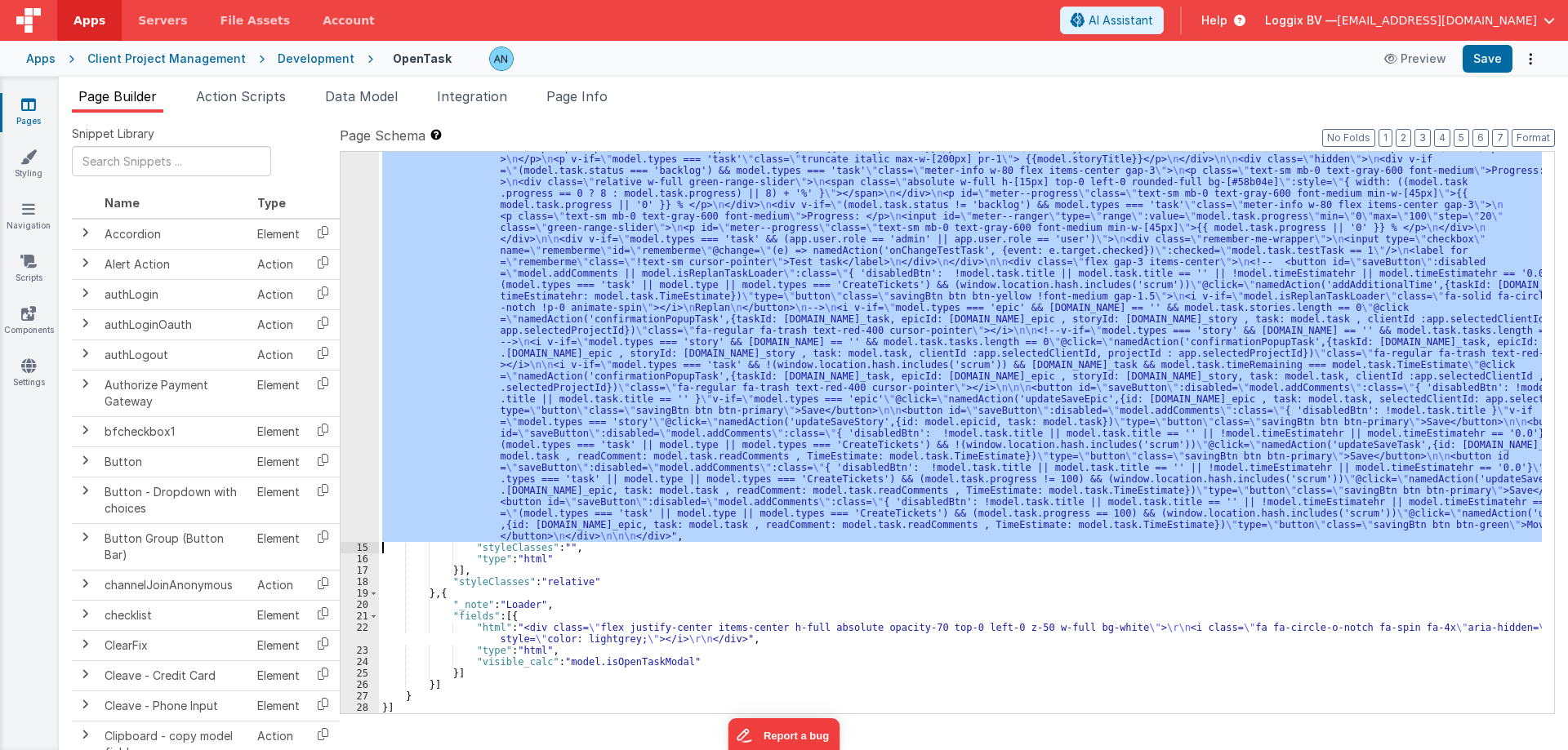
click at [361, 413] on div "14" at bounding box center [359, 330] width 38 height 423
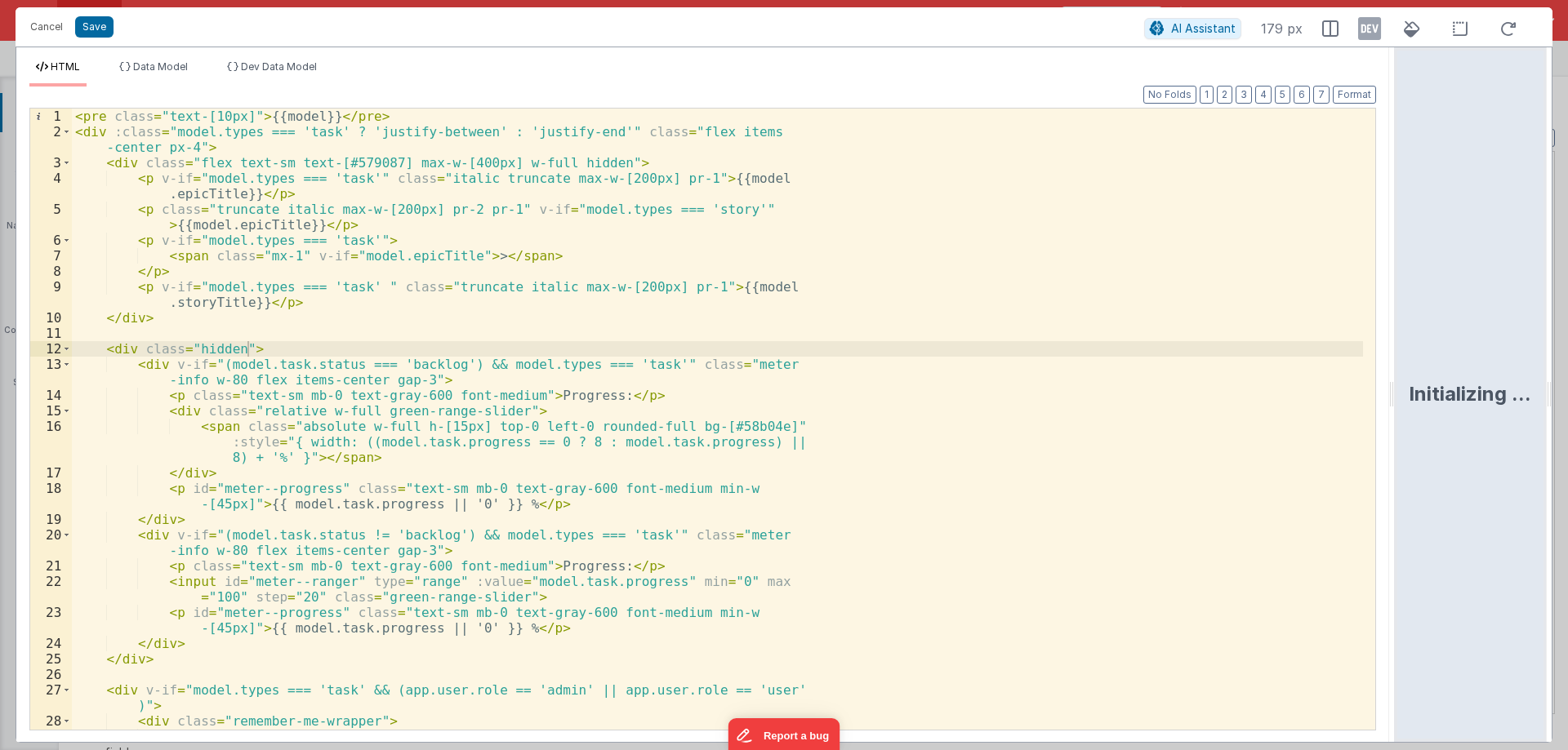
drag, startPoint x: 782, startPoint y: 393, endPoint x: 1567, endPoint y: 383, distance: 785.1
click at [1567, 383] on html "Cancel Save AI Assistant 179 px HTML Data Model Dev Data Model Format 7 6 5 4 3…" at bounding box center [784, 375] width 1568 height 750
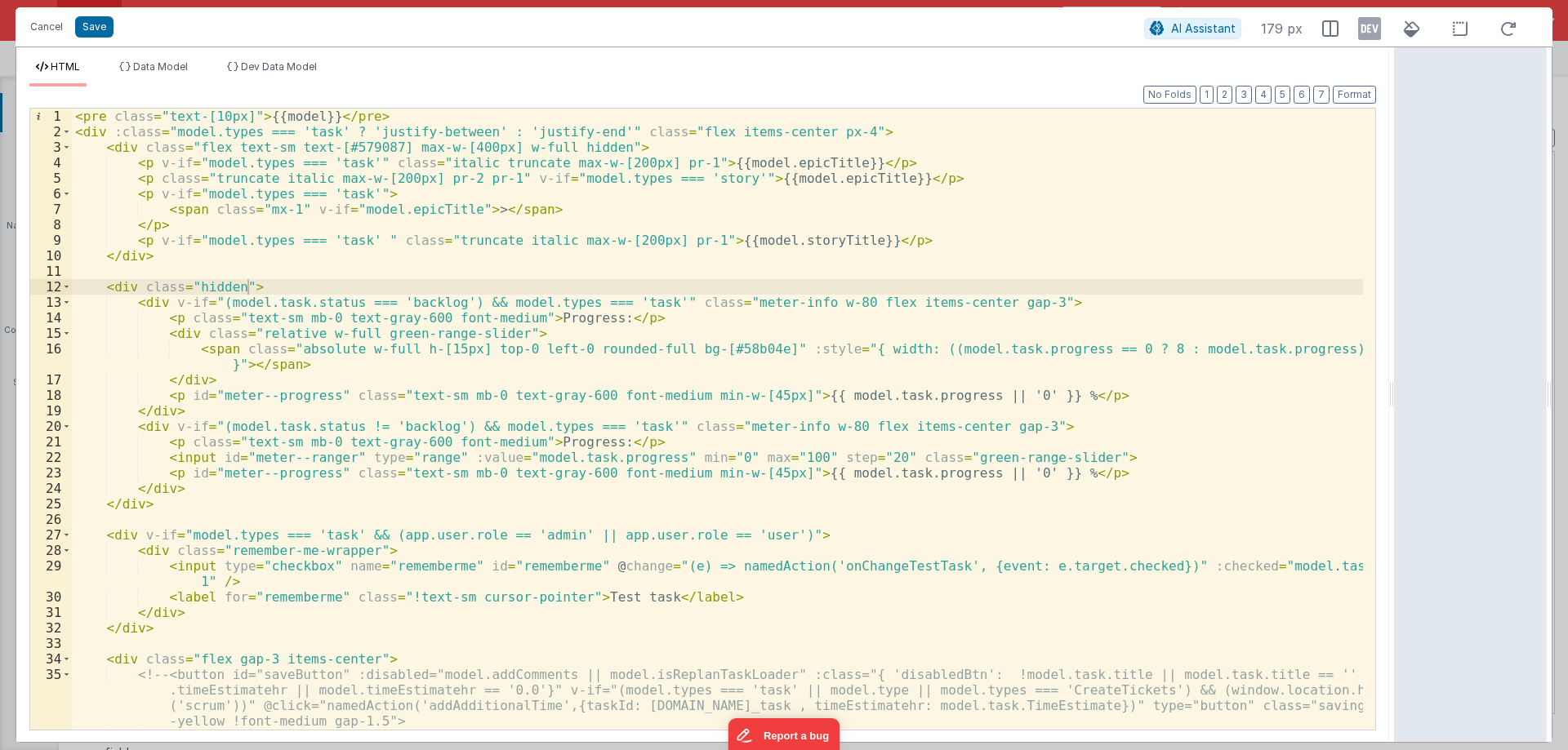
scroll to position [0, 0]
click at [57, 28] on button "Cancel" at bounding box center [46, 27] width 49 height 23
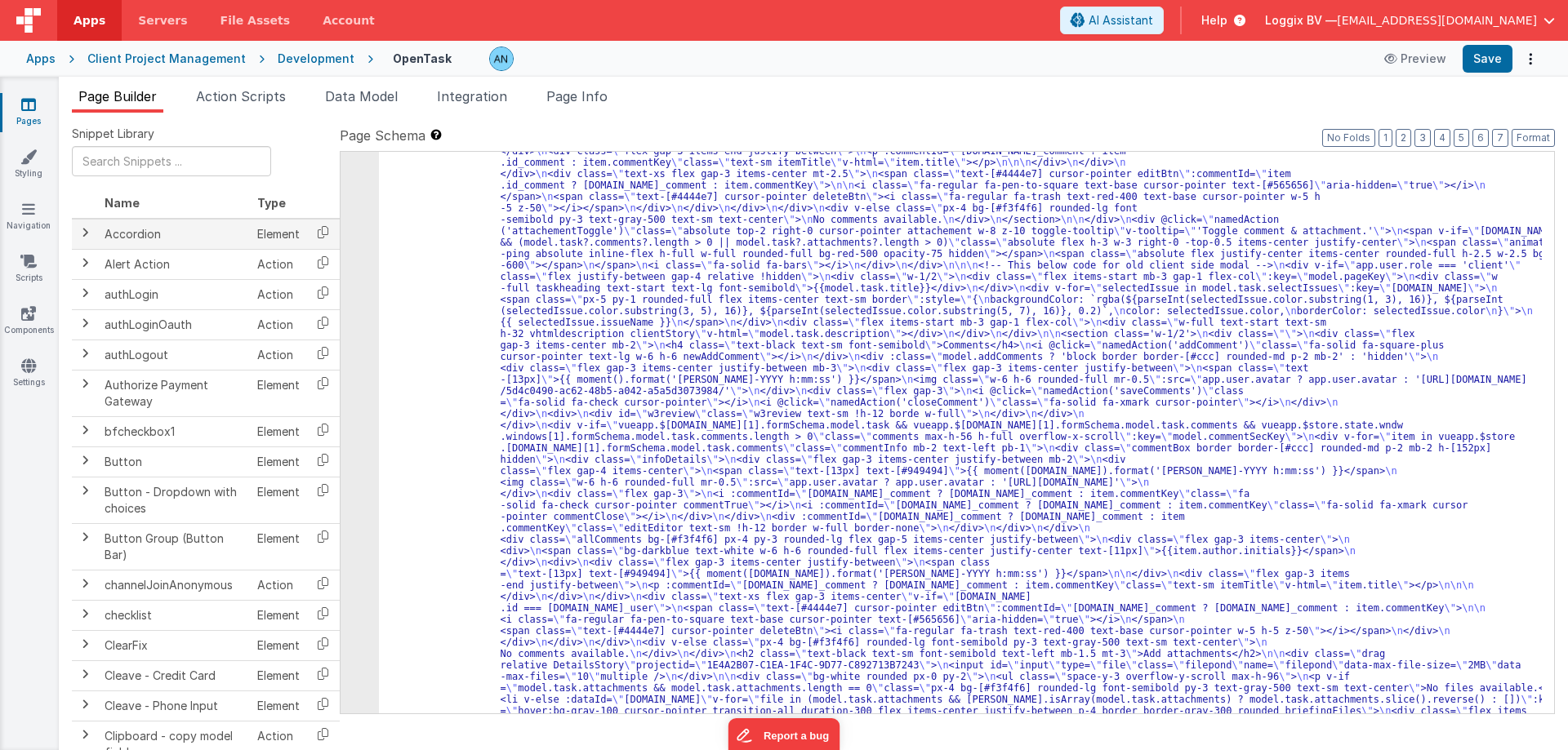
scroll to position [955, 0]
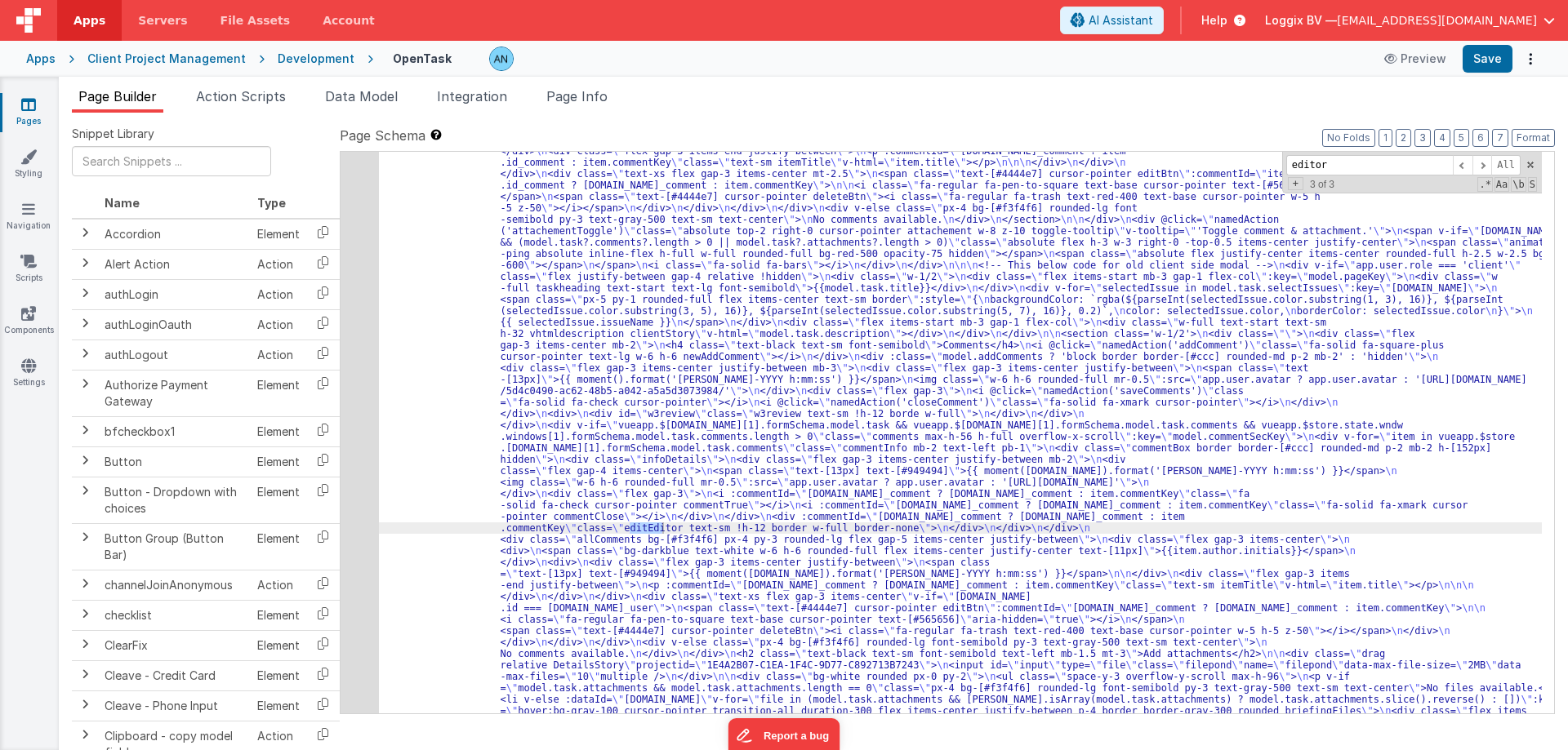
scroll to position [96, 0]
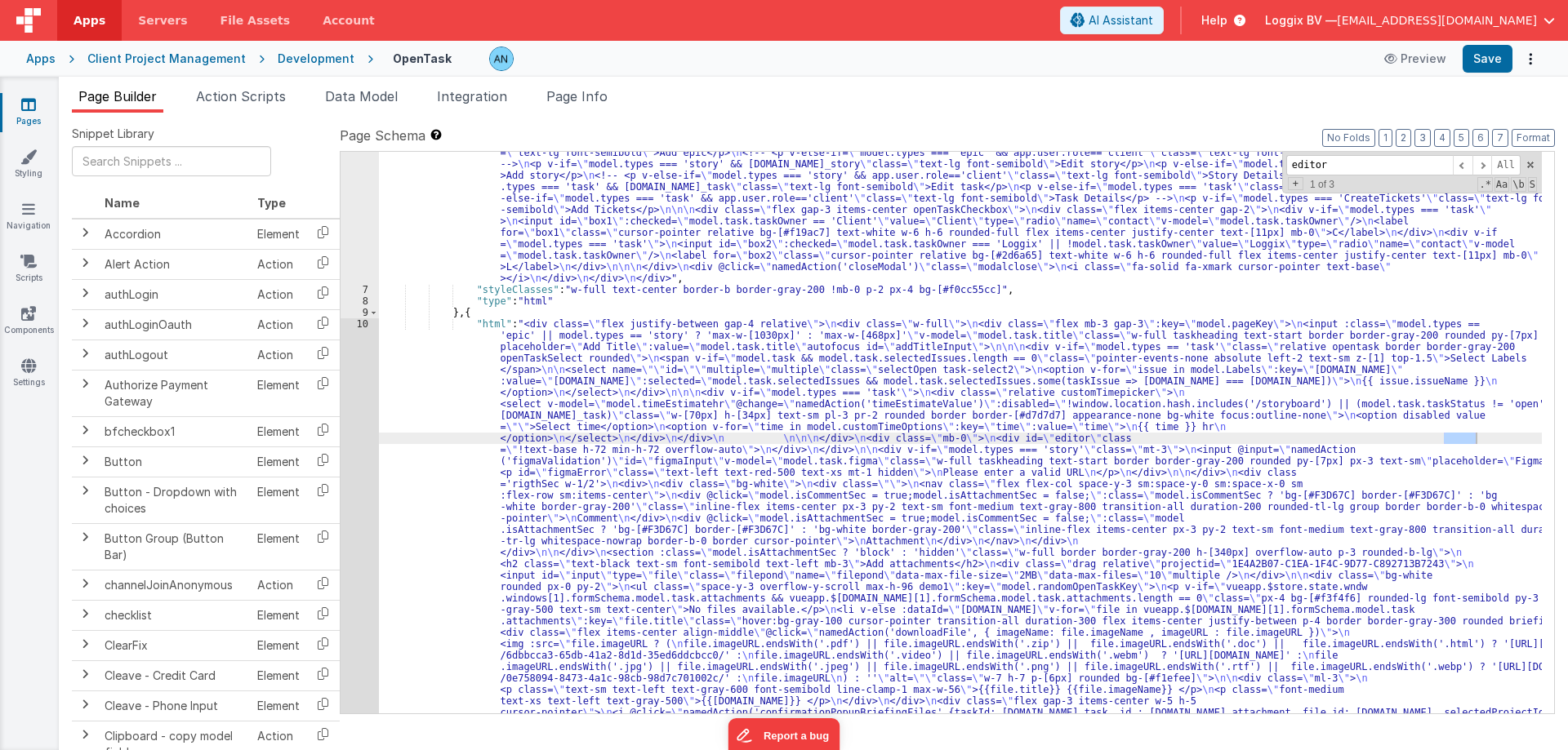
type input "editor"
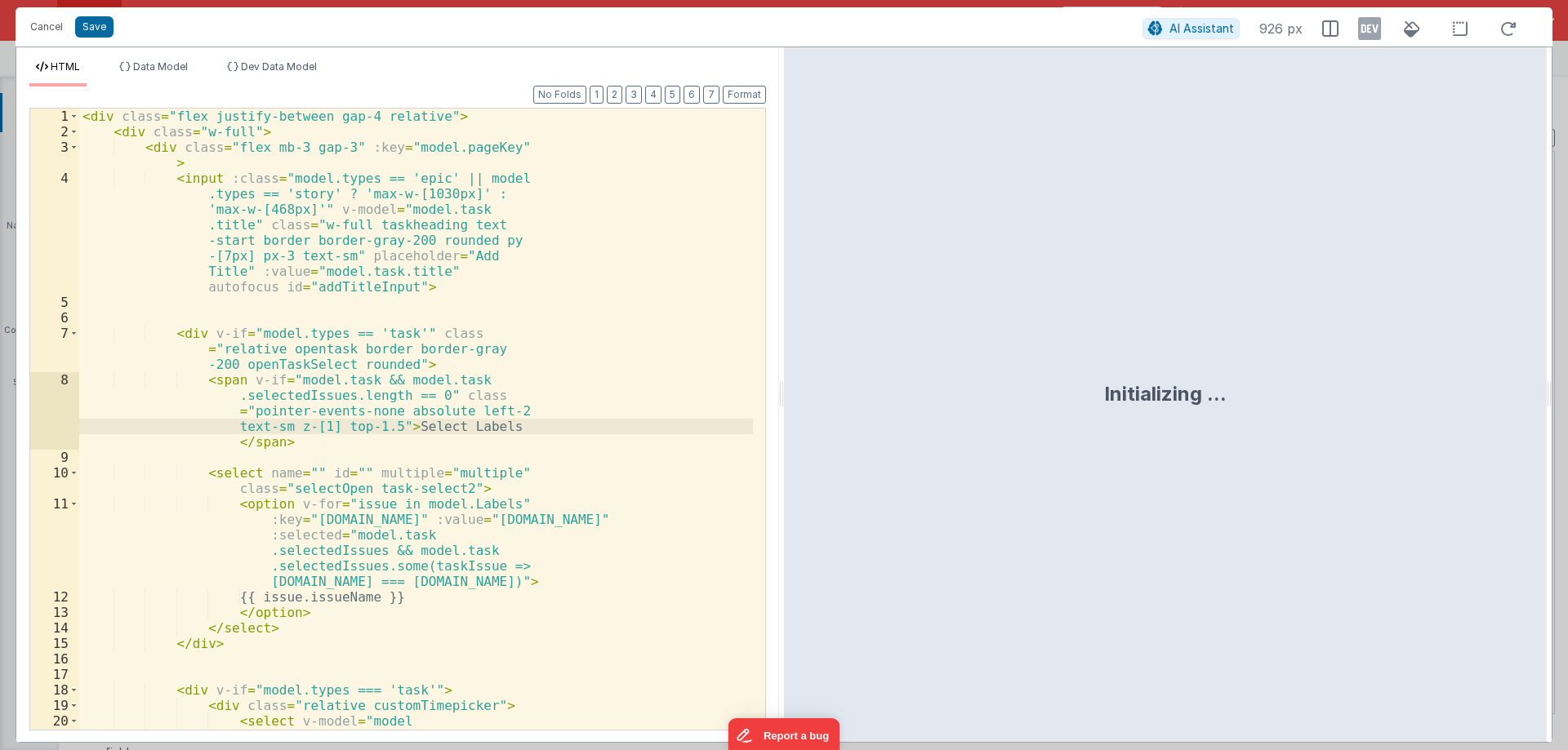
click at [542, 430] on div "< div class = "flex justify-between gap-4 relative" > < div class = "w-full" > …" at bounding box center [416, 512] width 674 height 807
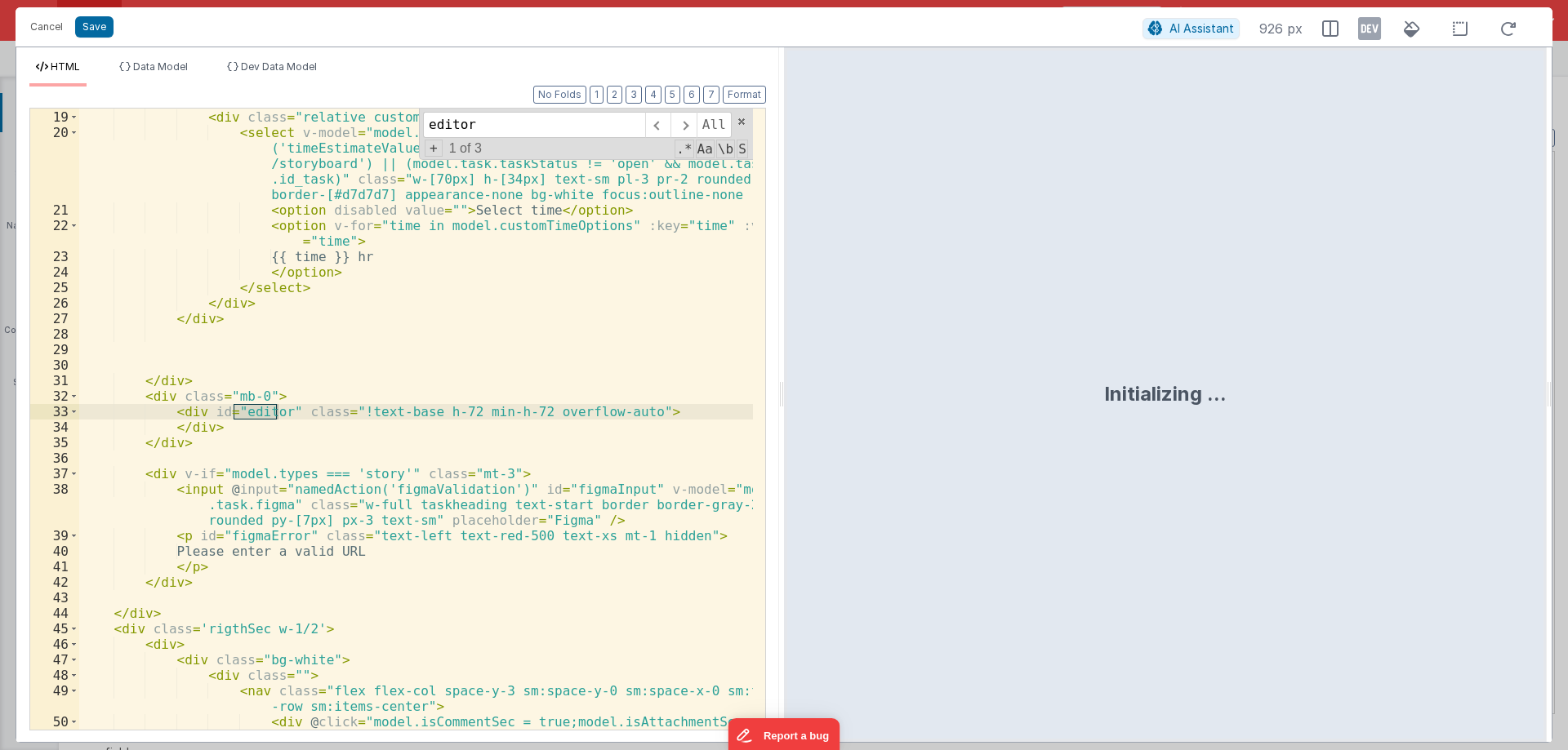
scroll to position [419, 0]
type input "editor"
click at [41, 24] on button "Cancel" at bounding box center [46, 27] width 49 height 23
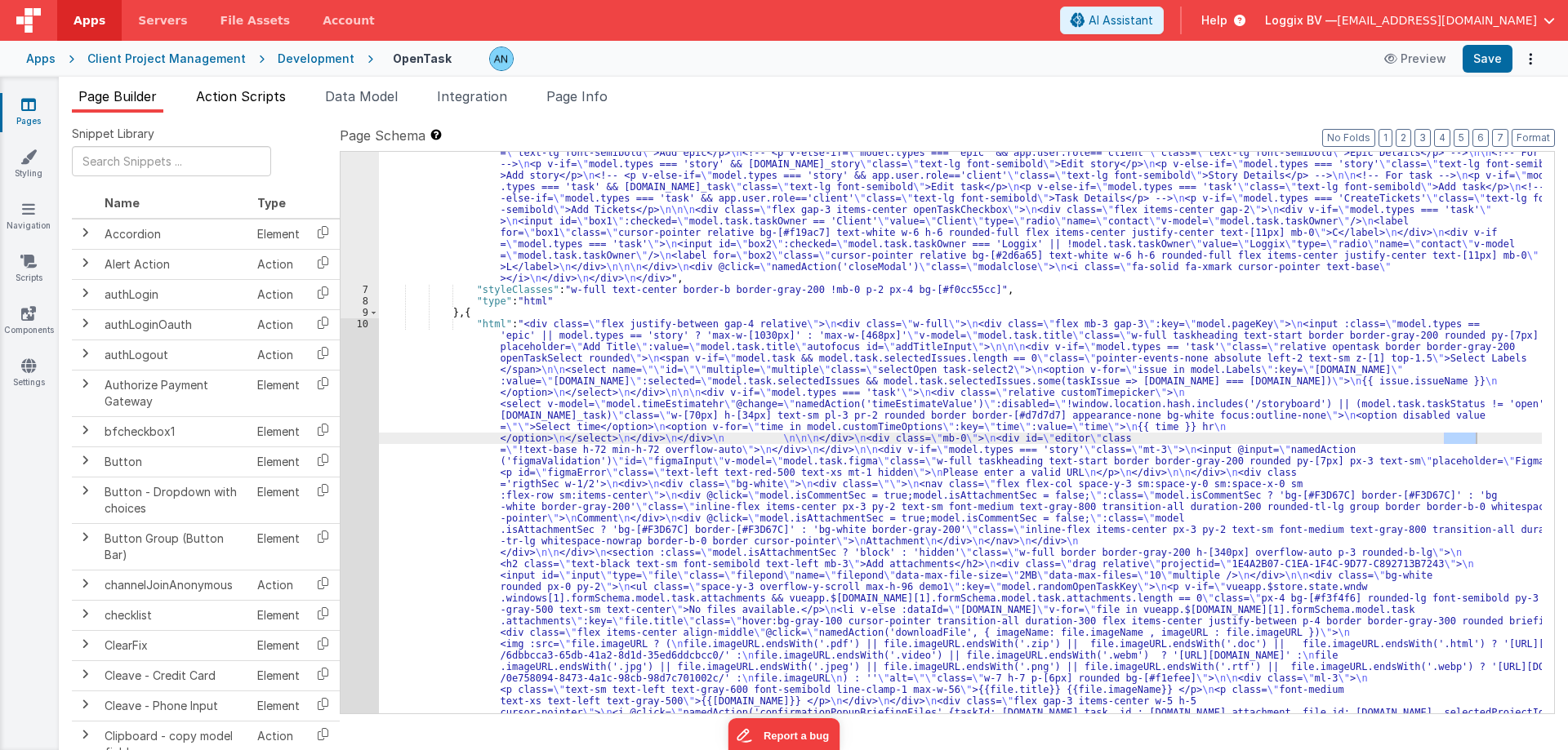
click at [238, 97] on span "Action Scripts" at bounding box center [241, 96] width 90 height 16
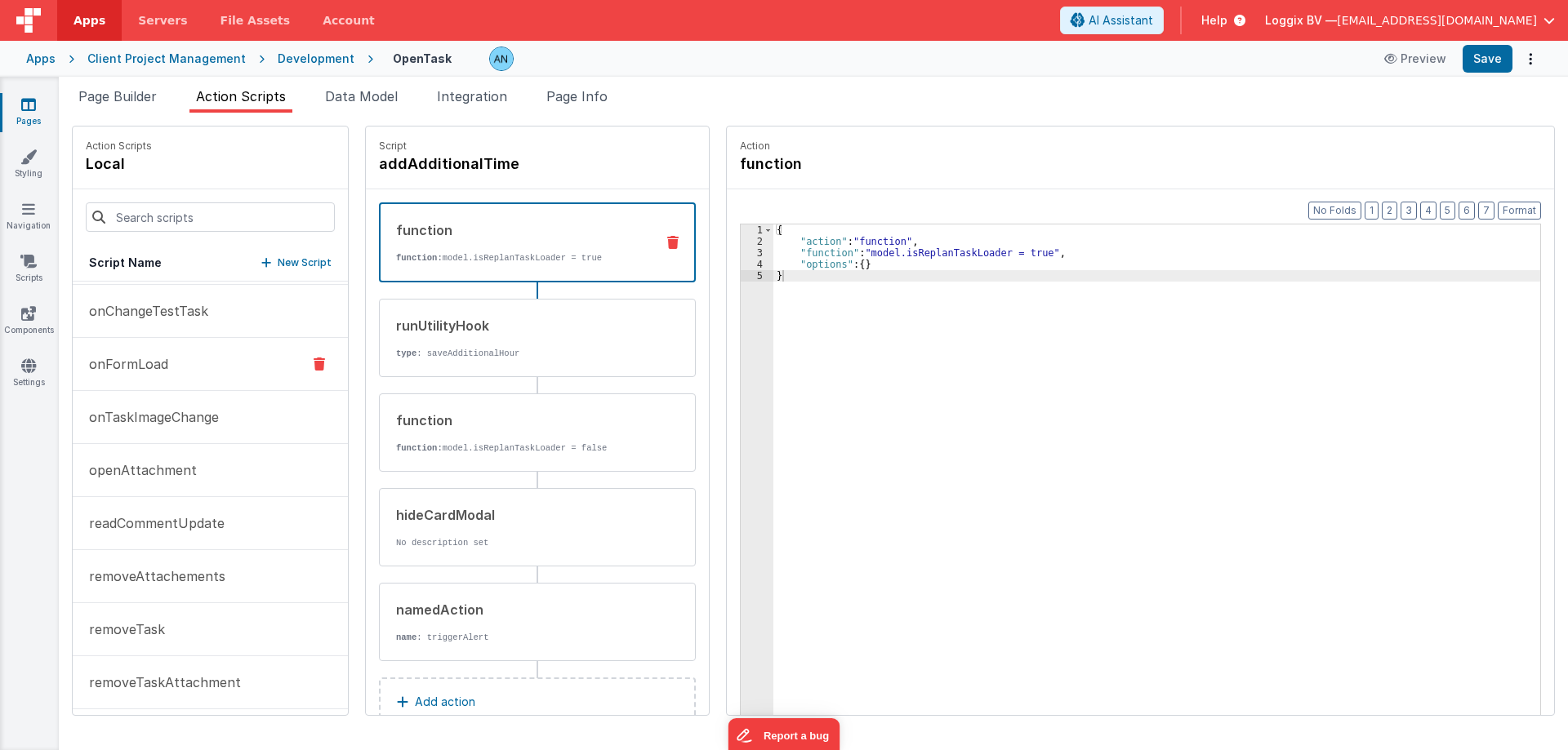
click at [154, 361] on p "onFormLoad" at bounding box center [124, 364] width 89 height 19
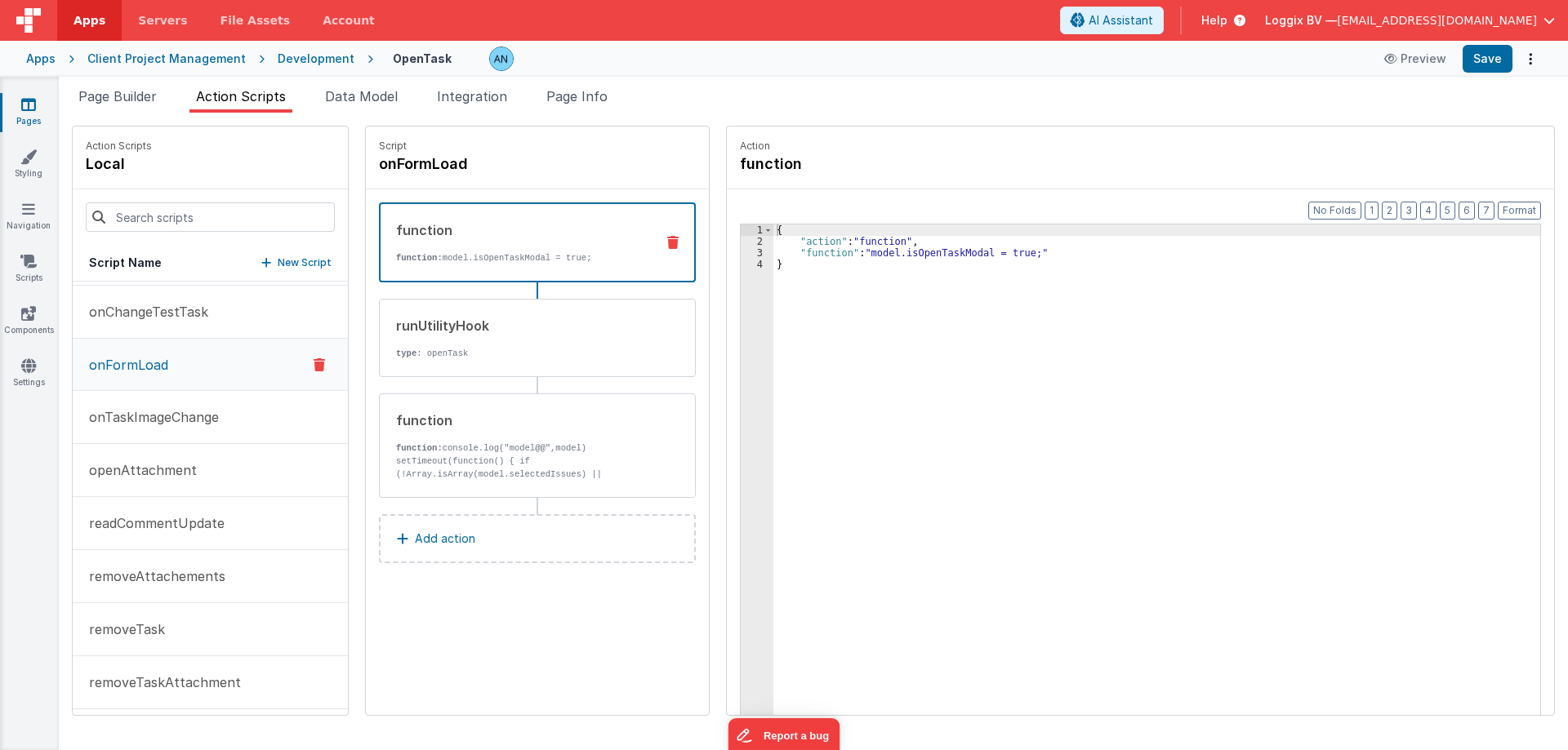
scroll to position [899, 0]
click at [399, 358] on p "type : openTask" at bounding box center [519, 353] width 246 height 13
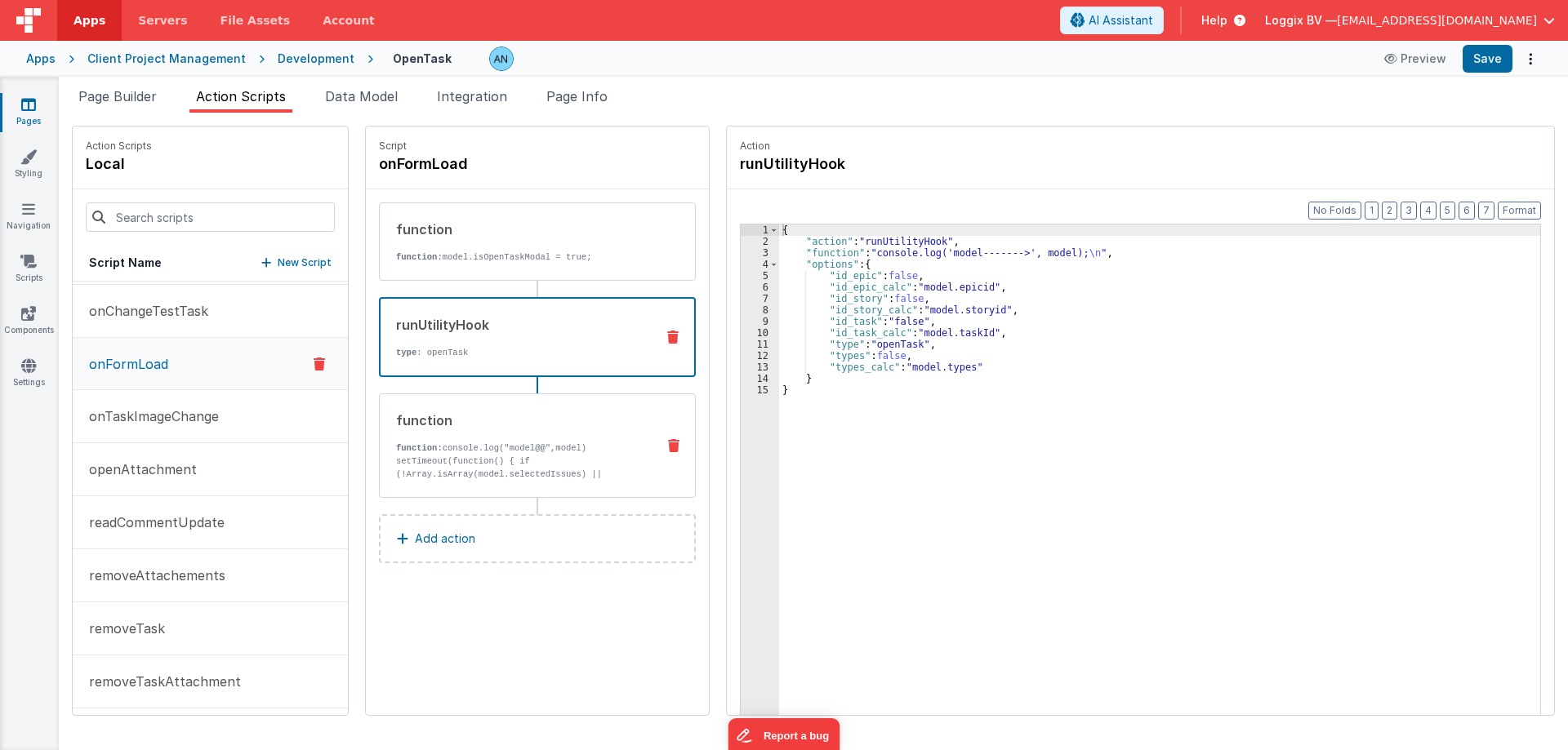
click at [469, 433] on div "function function: console.log("model@@",model) setTimeout(function() { if (!Ar…" at bounding box center [511, 445] width 263 height 70
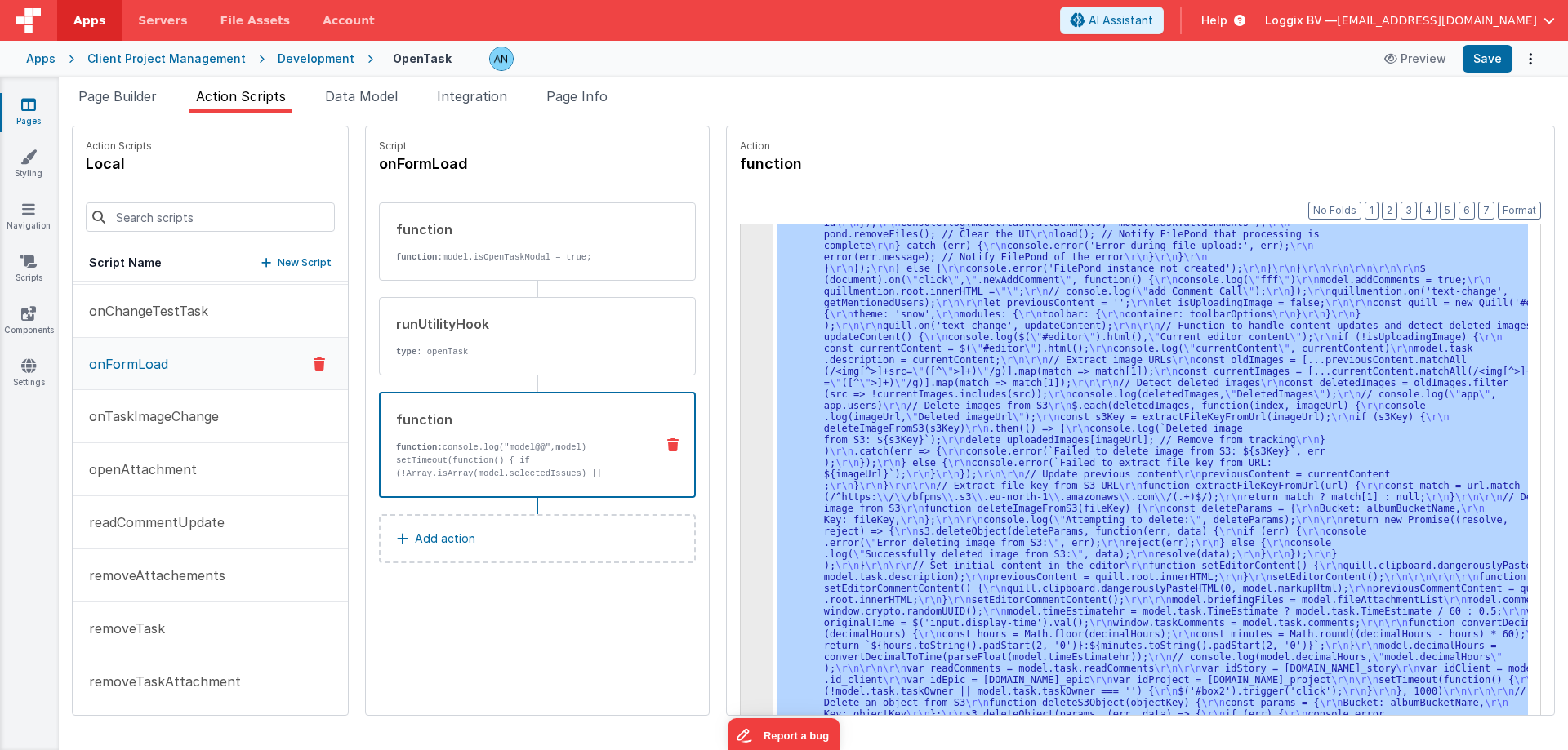
scroll to position [2534, 0]
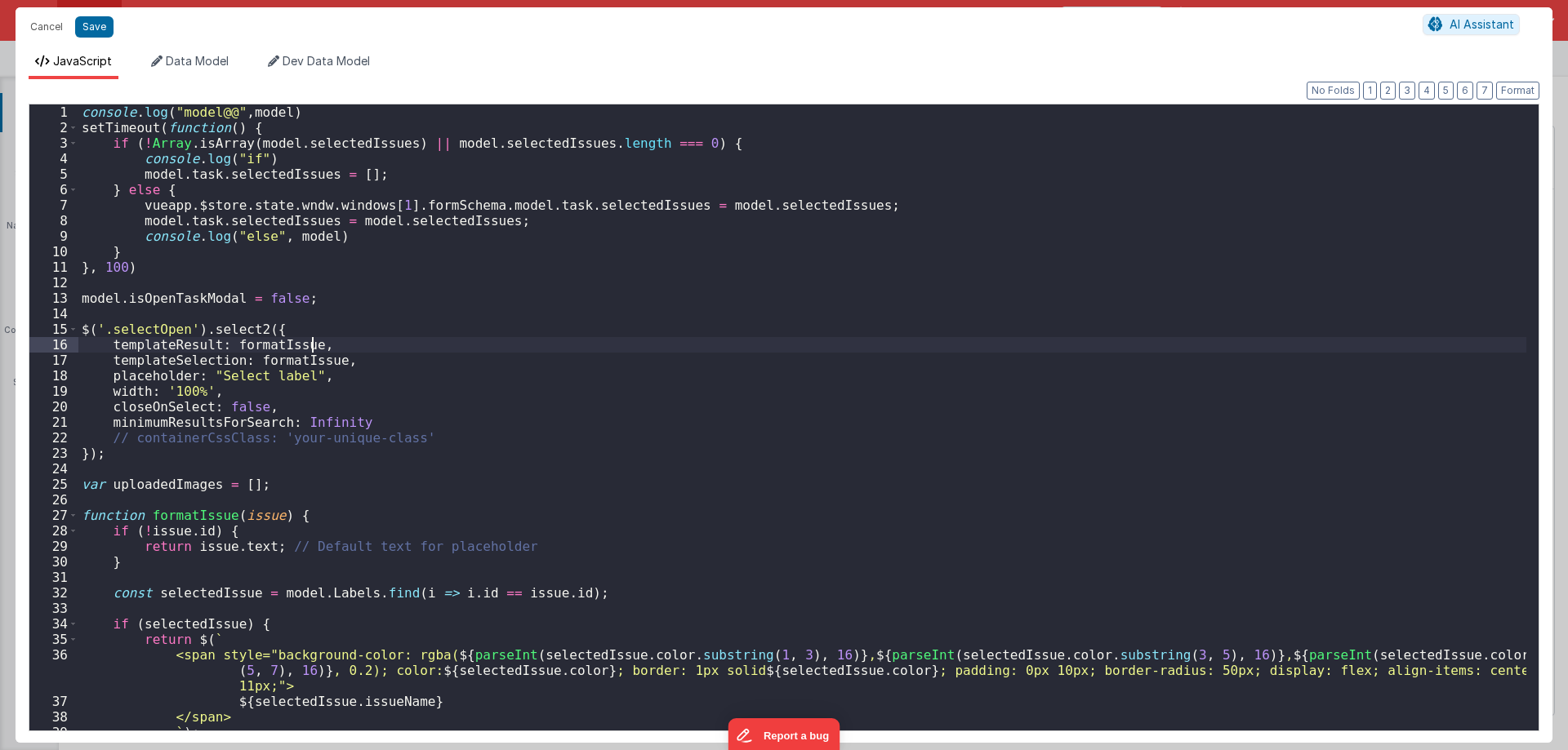
click at [652, 350] on div "console . log ( "model@@" , model ) setTimeout ( function ( ) { if ( ! [GEOGRAP…" at bounding box center [802, 433] width 1448 height 657
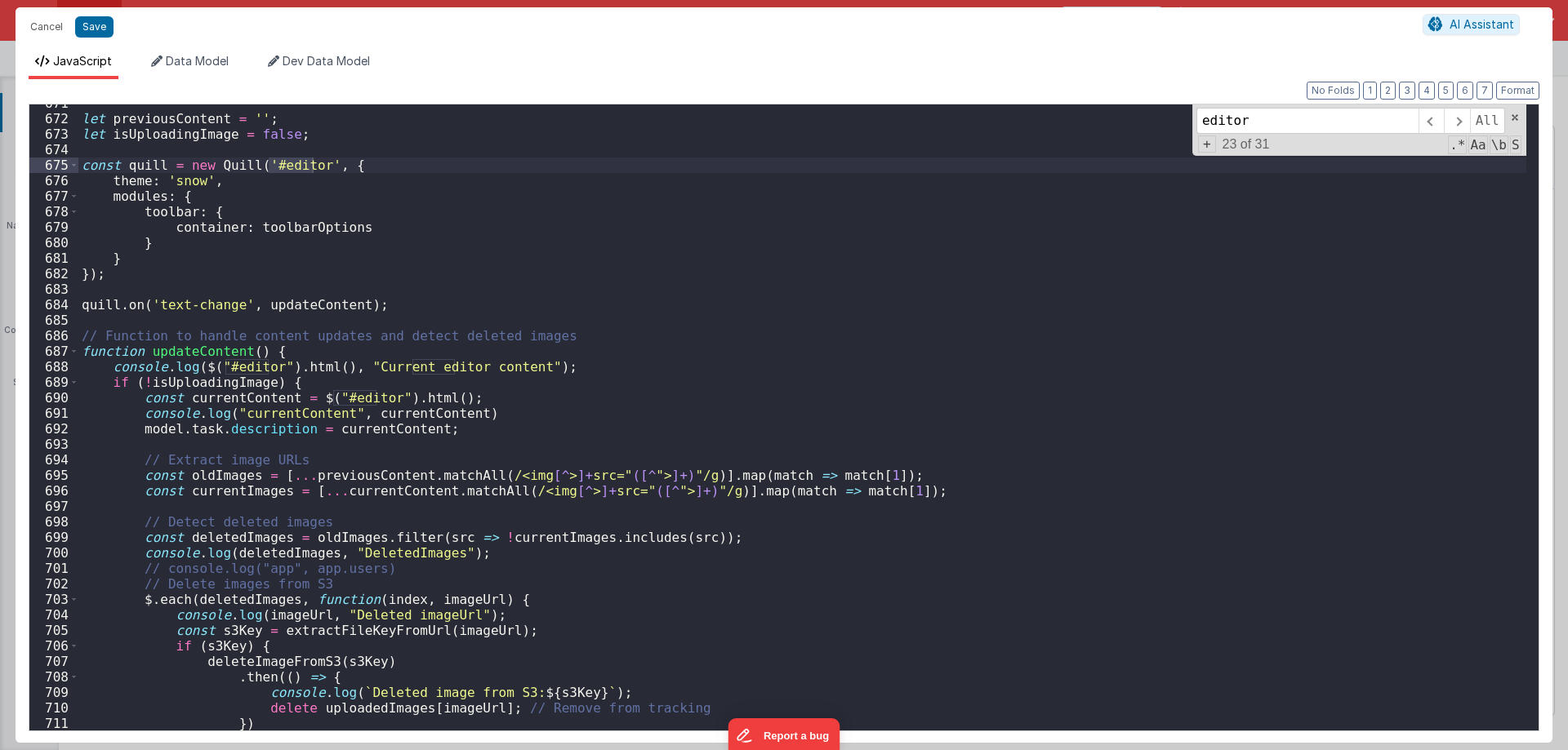
scroll to position [10581, 0]
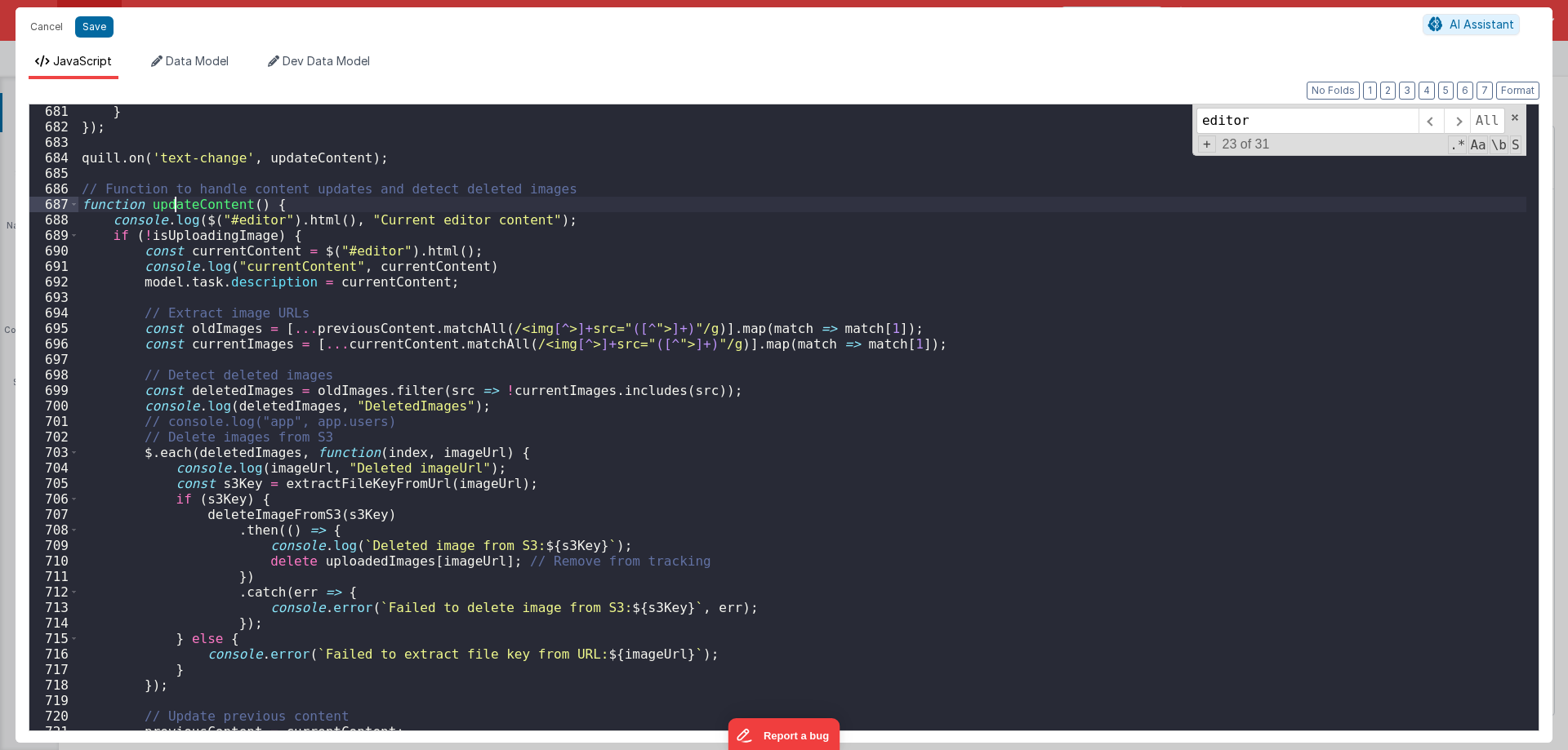
click at [173, 202] on div "} }) ; quill . on ( 'text-change' , updateContent ) ; // Function to handle con…" at bounding box center [802, 432] width 1448 height 657
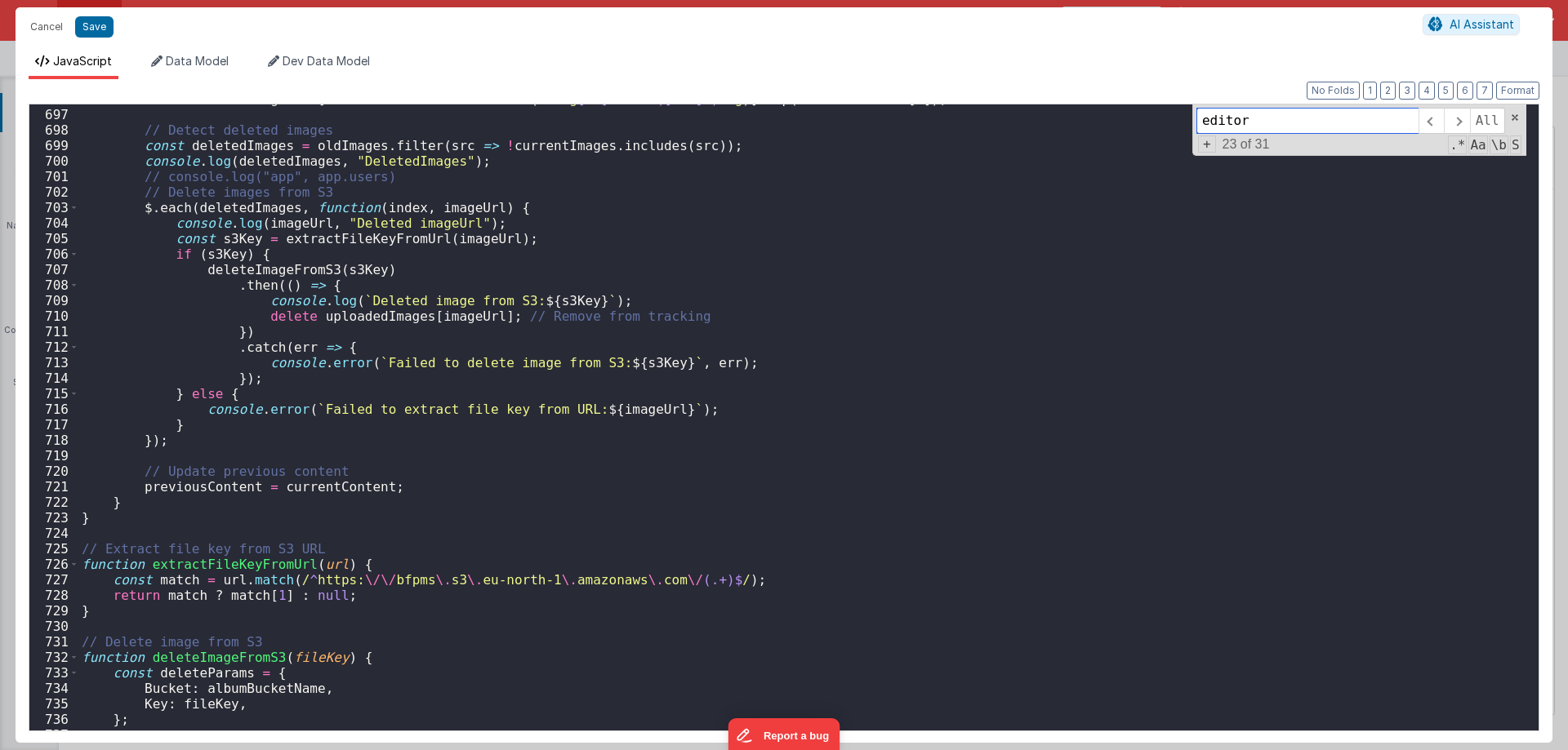
type input "updateContent"
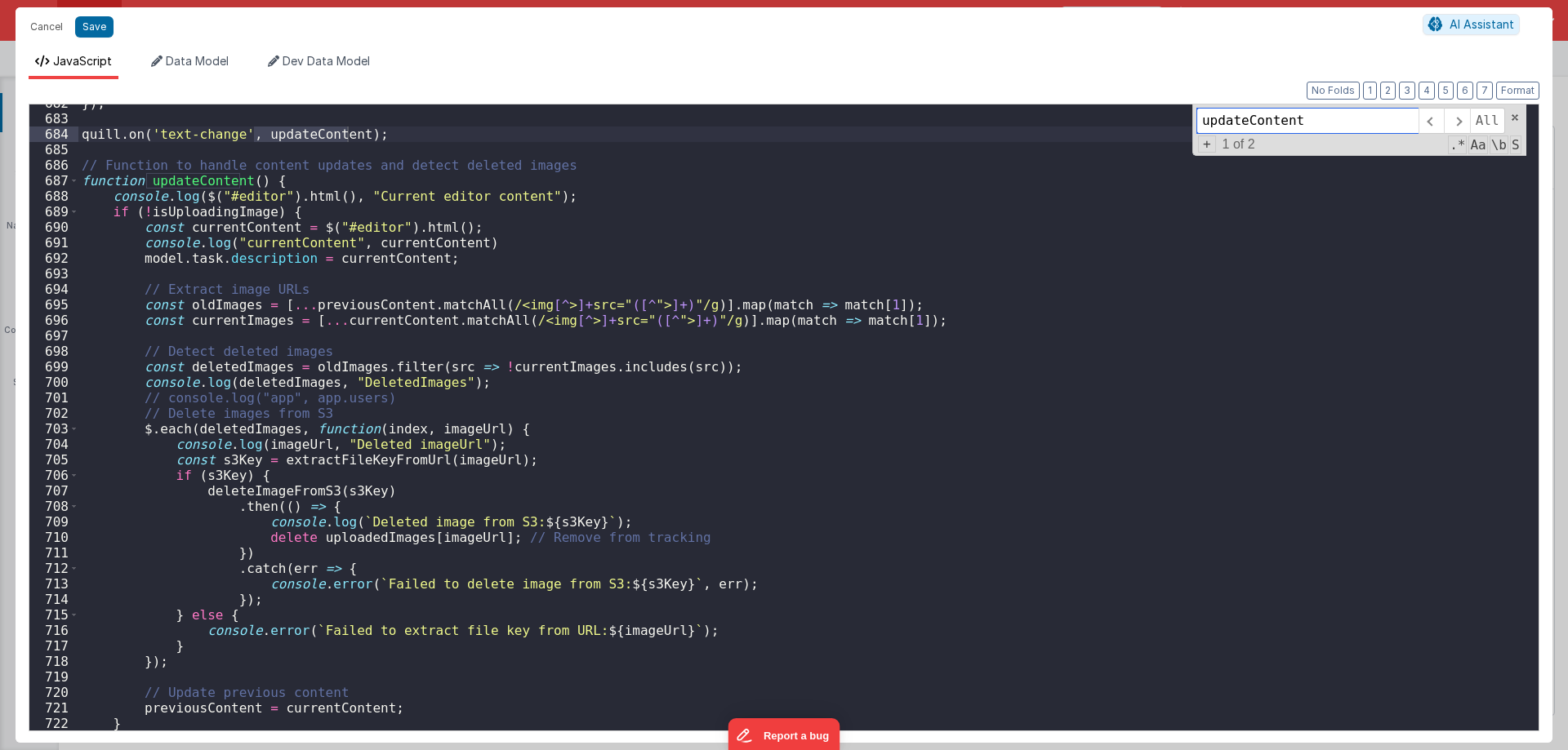
scroll to position [10703, 0]
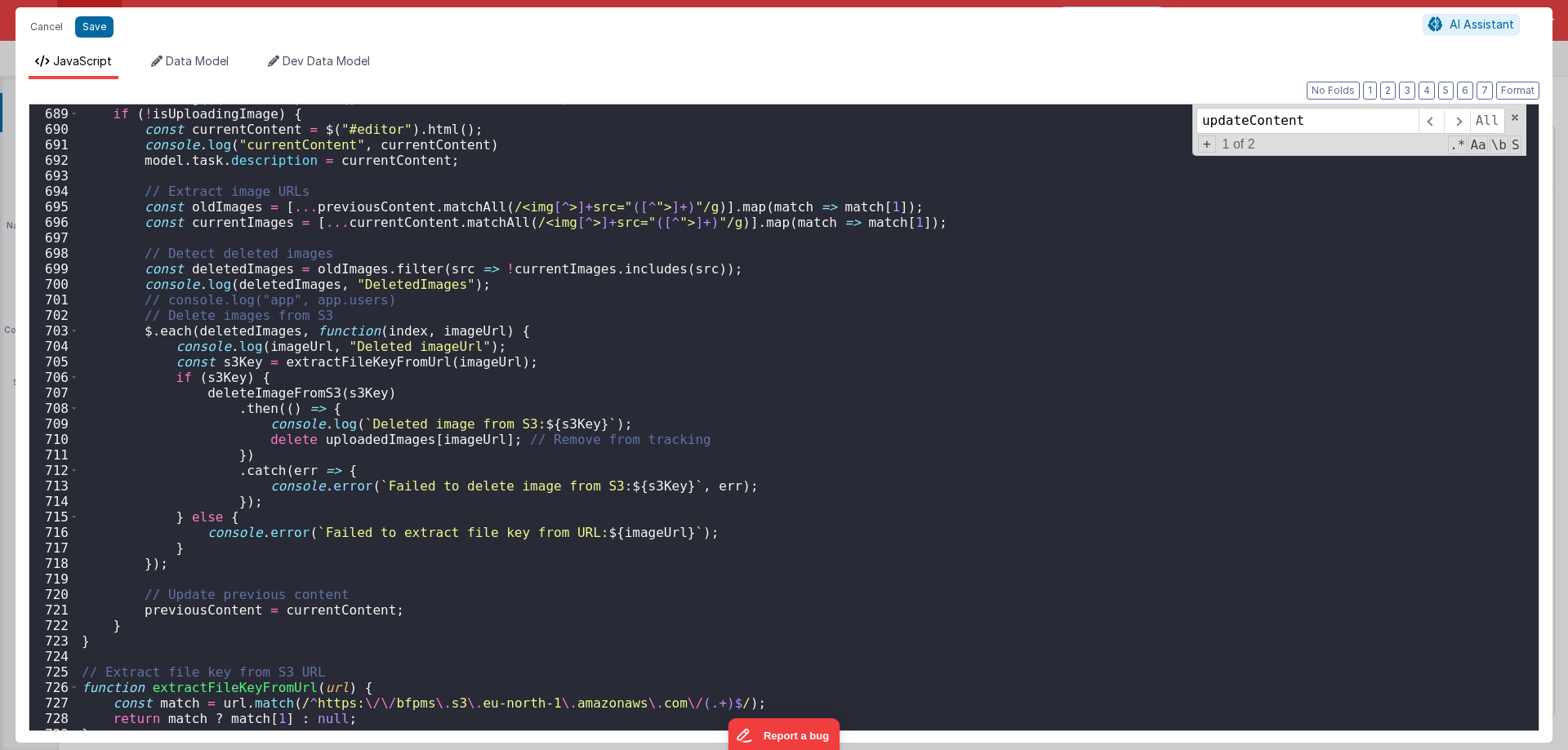
click at [346, 161] on div "console . log ( $ ( "#editor" ) . html ( ) , "Current editor content" ) ; if ( …" at bounding box center [802, 420] width 1448 height 657
drag, startPoint x: 135, startPoint y: 157, endPoint x: 298, endPoint y: 157, distance: 163.0
click at [298, 157] on div "console . log ( $ ( "#editor" ) . html ( ) , "Current editor content" ) ; if ( …" at bounding box center [802, 420] width 1448 height 657
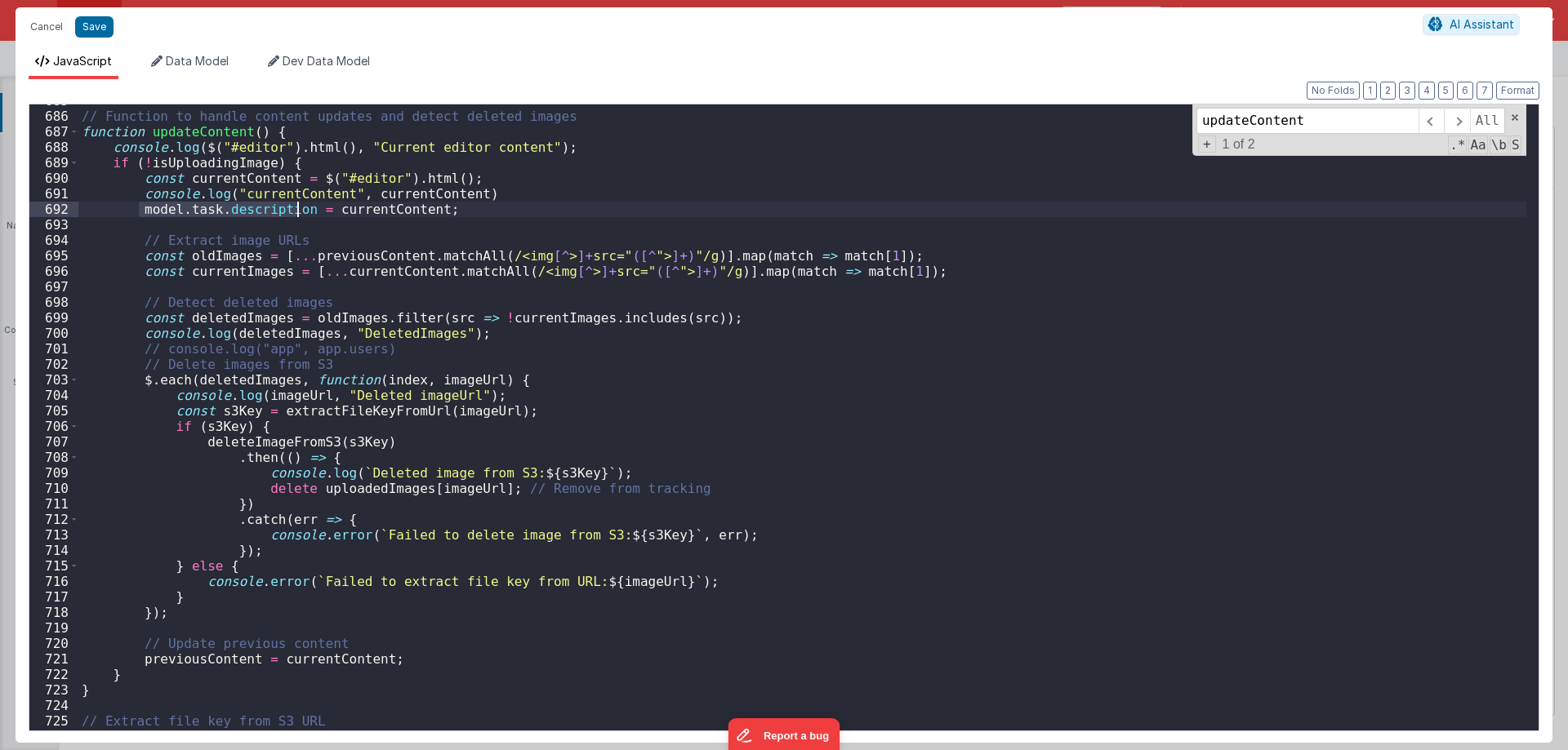
scroll to position [10605, 0]
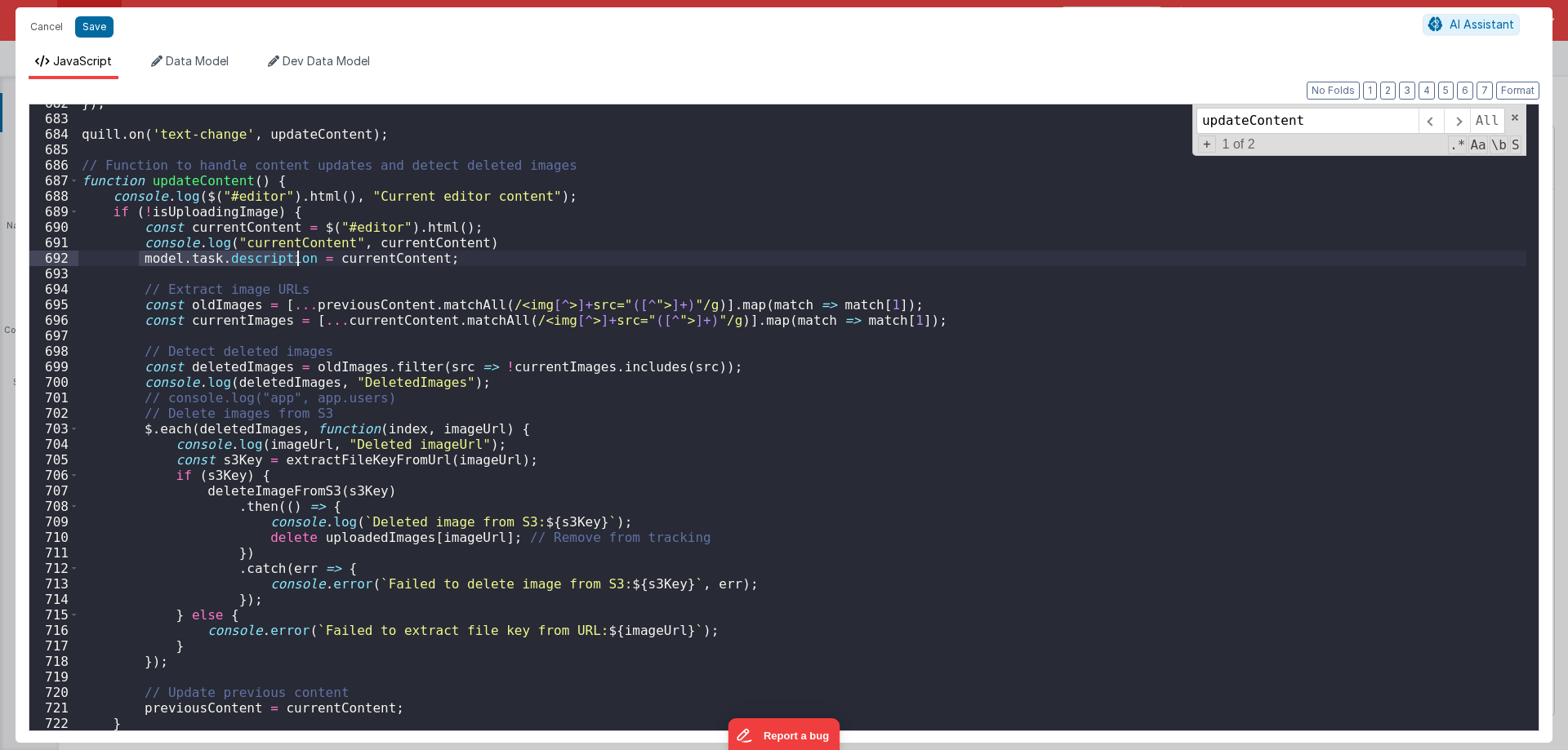
click at [147, 267] on div "}) ; quill . on ( 'text-change' , updateContent ) ; // Function to handle conte…" at bounding box center [802, 424] width 1448 height 657
click at [139, 259] on div "}) ; quill . on ( 'text-change' , updateContent ) ; // Function to handle conte…" at bounding box center [802, 424] width 1448 height 657
click at [385, 254] on div "}) ; quill . on ( 'text-change' , updateContent ) ; // Function to handle conte…" at bounding box center [802, 424] width 1448 height 657
drag, startPoint x: 633, startPoint y: 260, endPoint x: 477, endPoint y: 259, distance: 156.0
click at [477, 259] on div "}) ; quill . on ( 'text-change' , updateContent ) ; // Function to handle conte…" at bounding box center [802, 424] width 1448 height 657
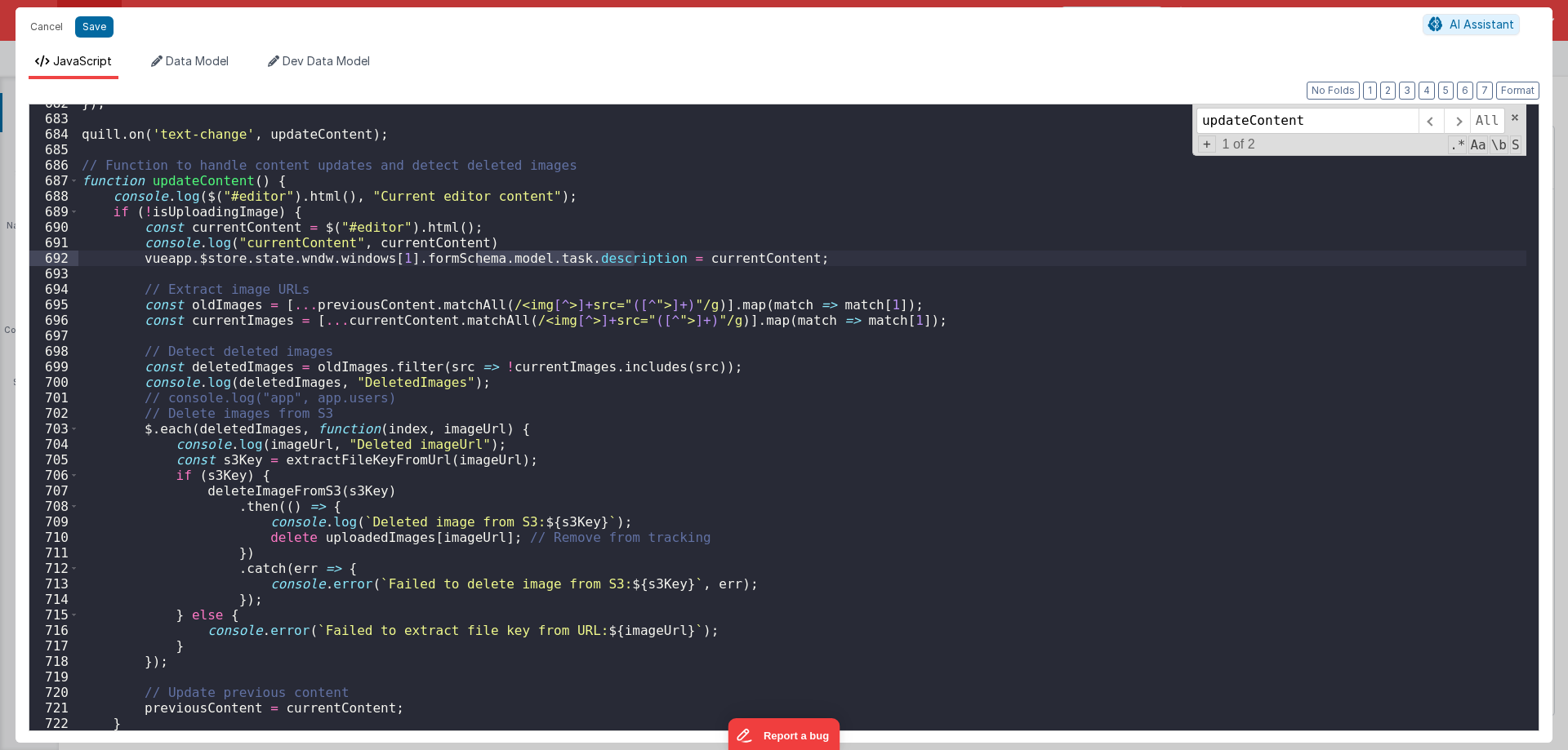
click at [239, 269] on div "}) ; quill . on ( 'text-change' , updateContent ) ; // Function to handle conte…" at bounding box center [802, 424] width 1448 height 657
paste textarea
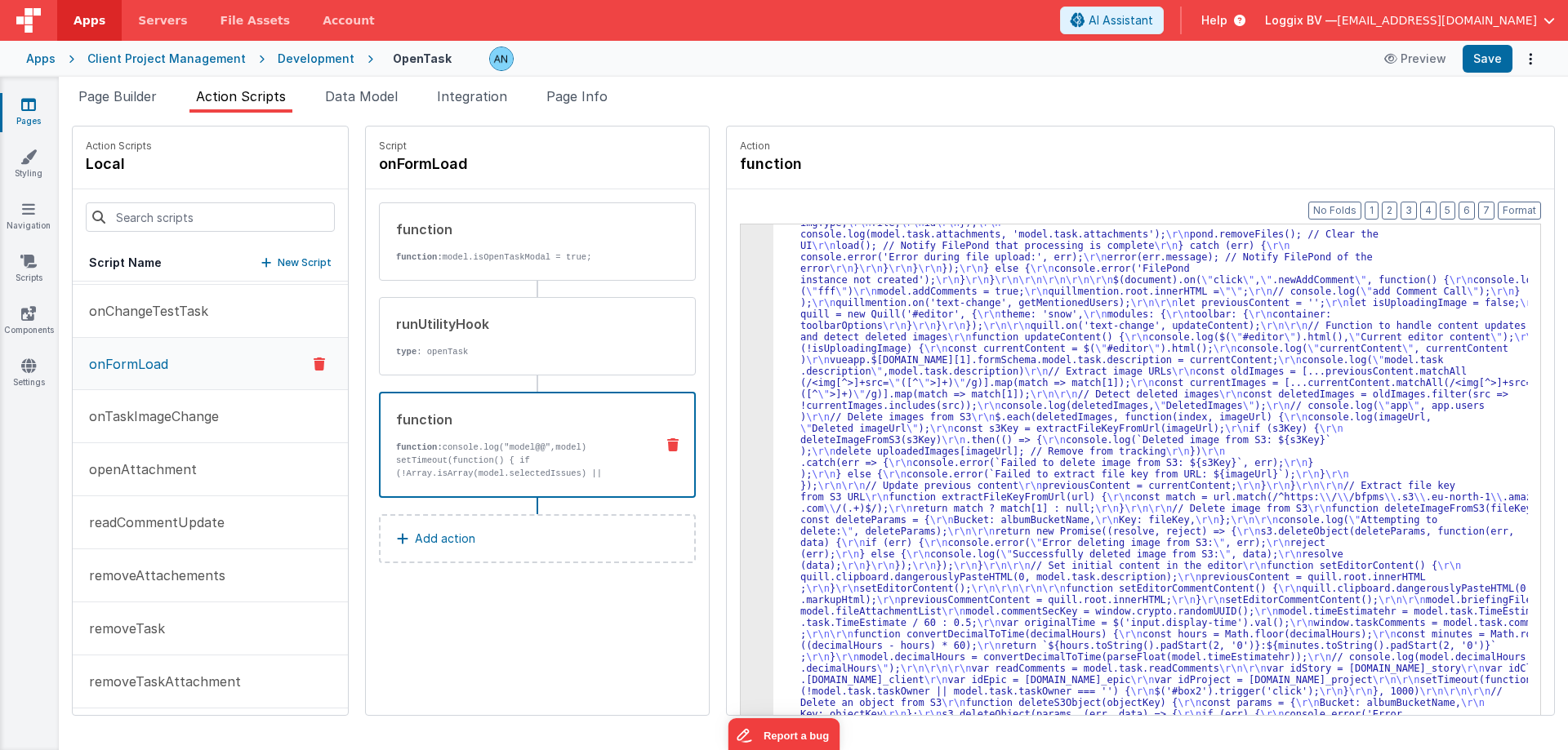
scroll to position [2442, 0]
click at [1493, 61] on button "Save" at bounding box center [1487, 58] width 49 height 27
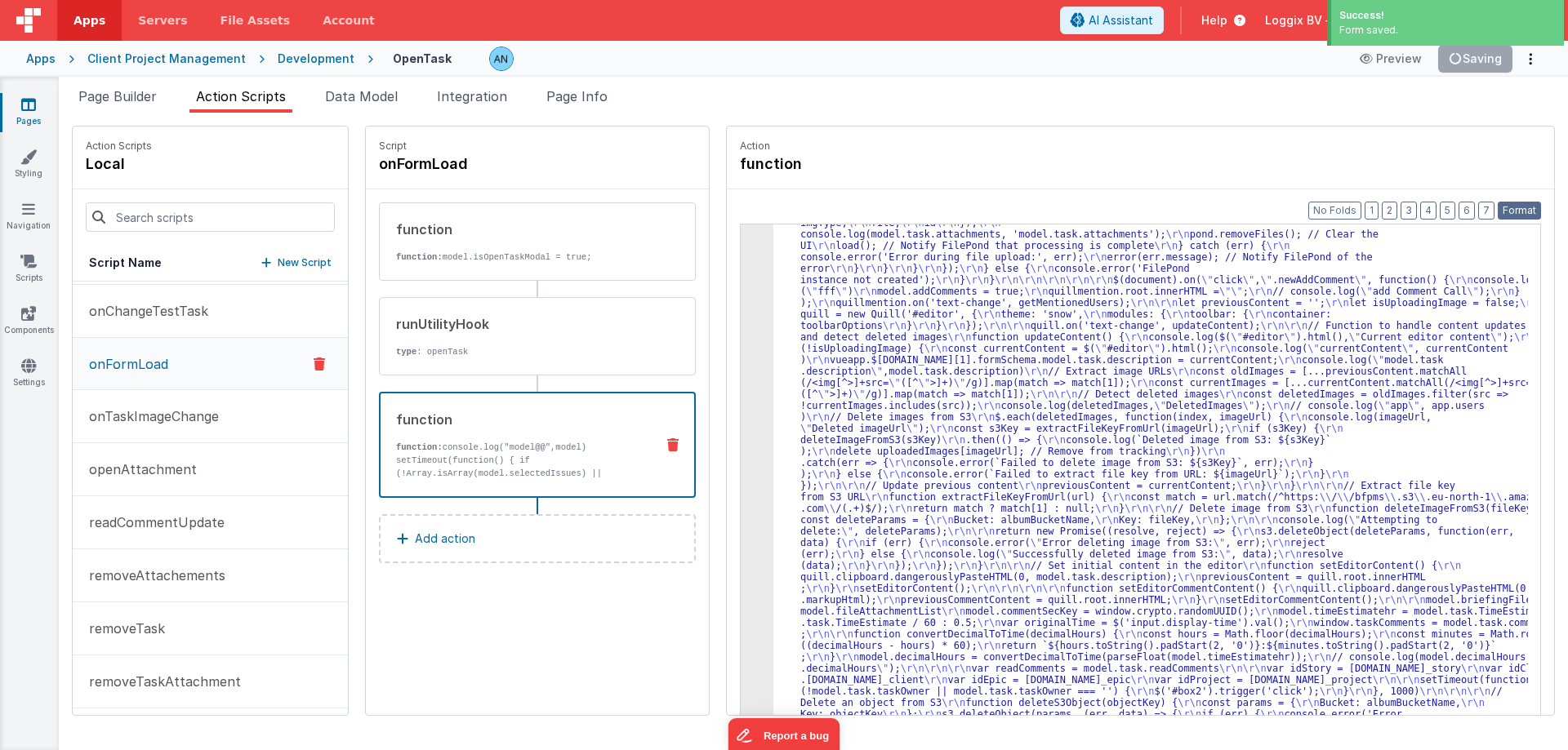
click at [1514, 212] on button "Format" at bounding box center [1519, 210] width 43 height 18
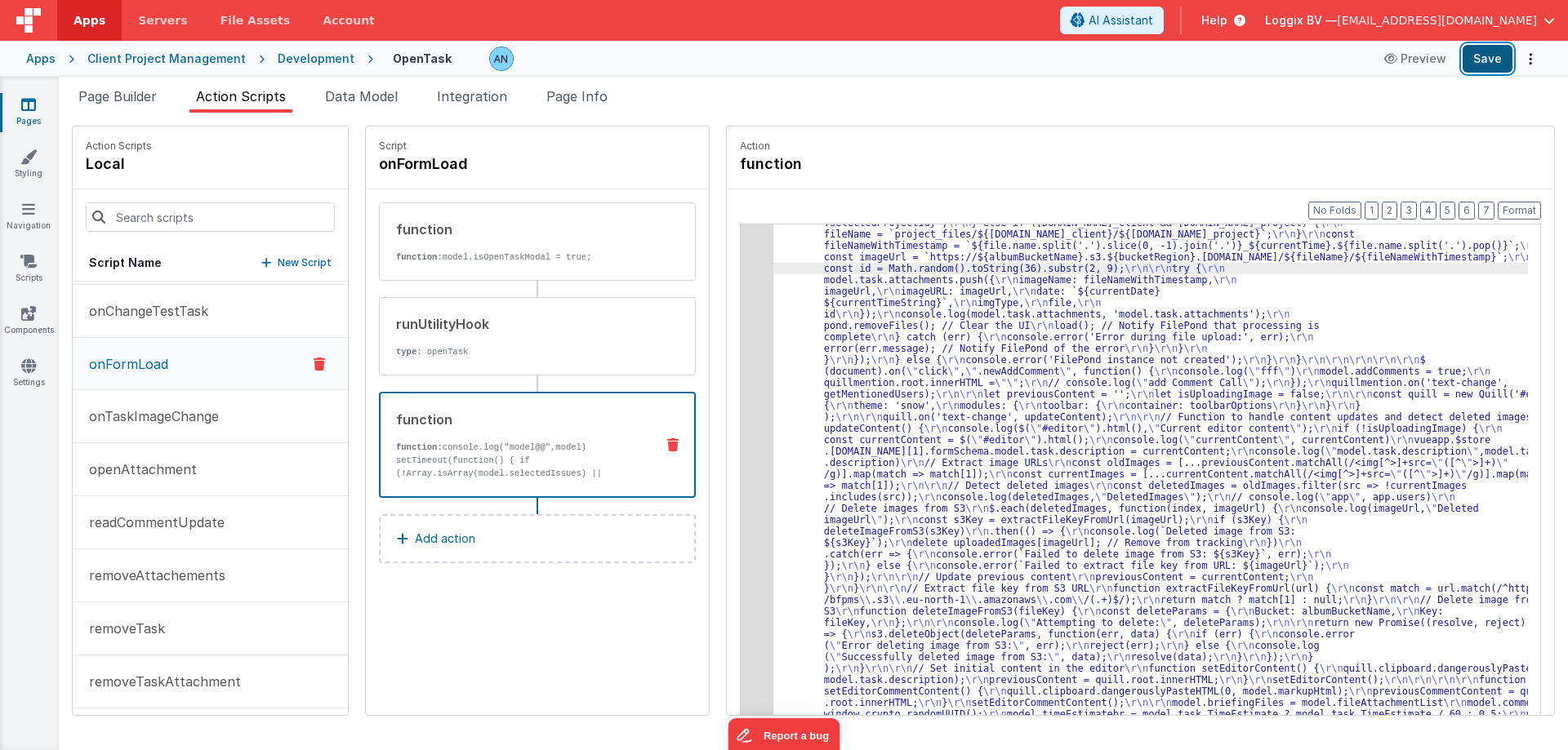
click at [1504, 62] on button "Save" at bounding box center [1487, 58] width 49 height 27
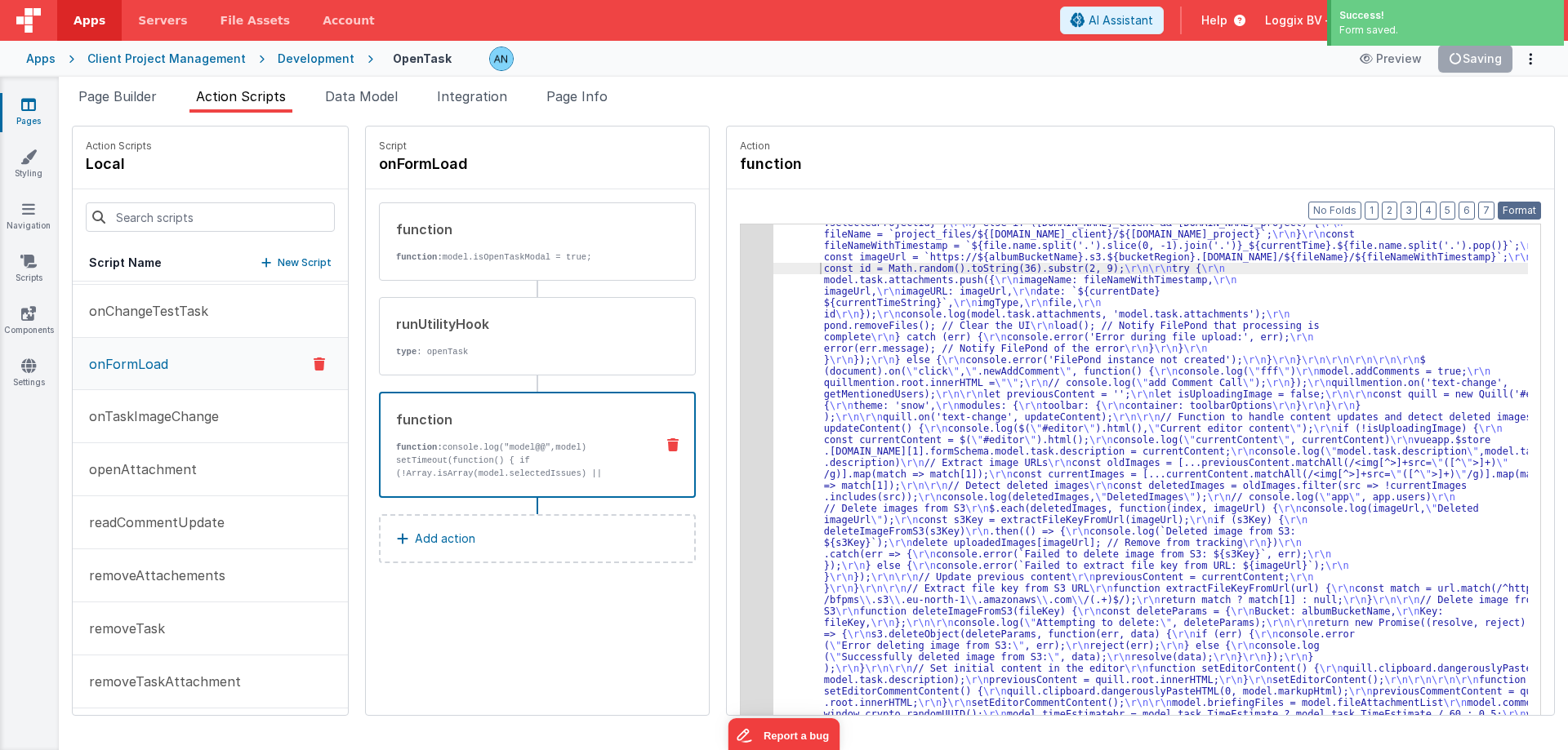
click at [1515, 212] on button "Format" at bounding box center [1519, 210] width 43 height 18
drag, startPoint x: 119, startPoint y: 92, endPoint x: 386, endPoint y: 336, distance: 361.7
click at [118, 95] on span "Page Builder" at bounding box center [117, 96] width 79 height 16
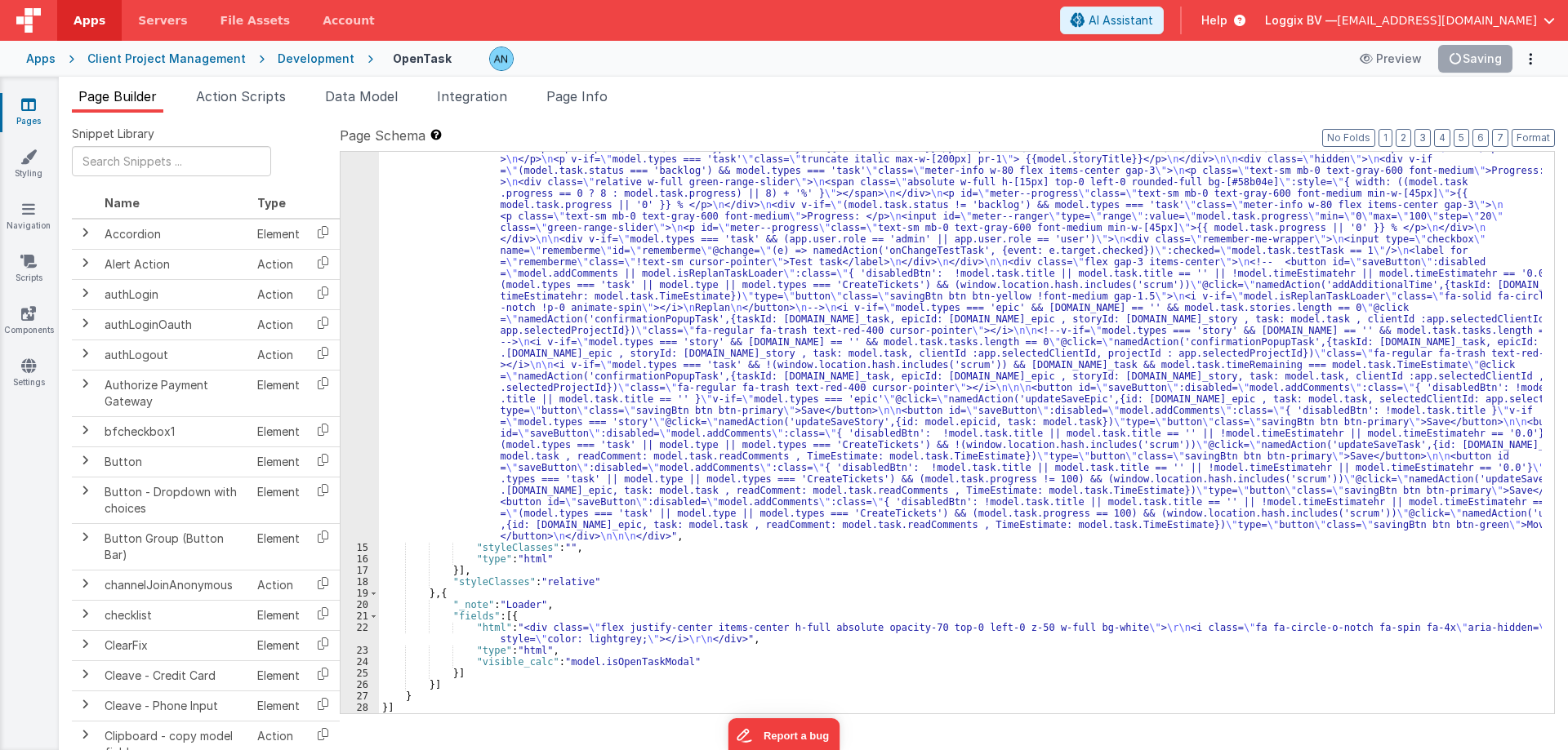
scroll to position [1690, 0]
click at [383, 295] on div ""html" : "<pre class= \" text-[10px] \" >{{model}}</pre> \n <div :class= \" mod…" at bounding box center [960, 617] width 1163 height 996
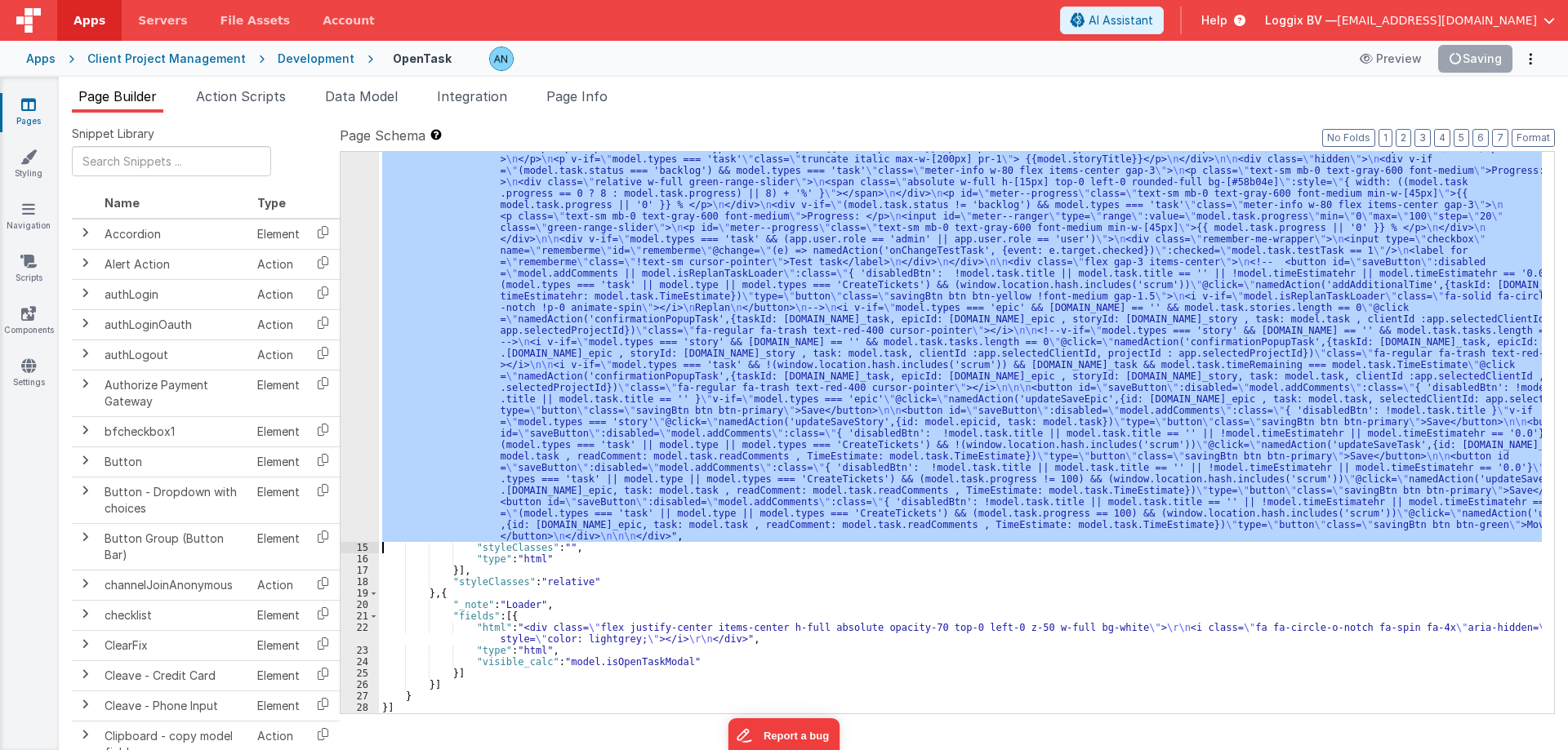
click at [350, 269] on div "14" at bounding box center [359, 330] width 38 height 423
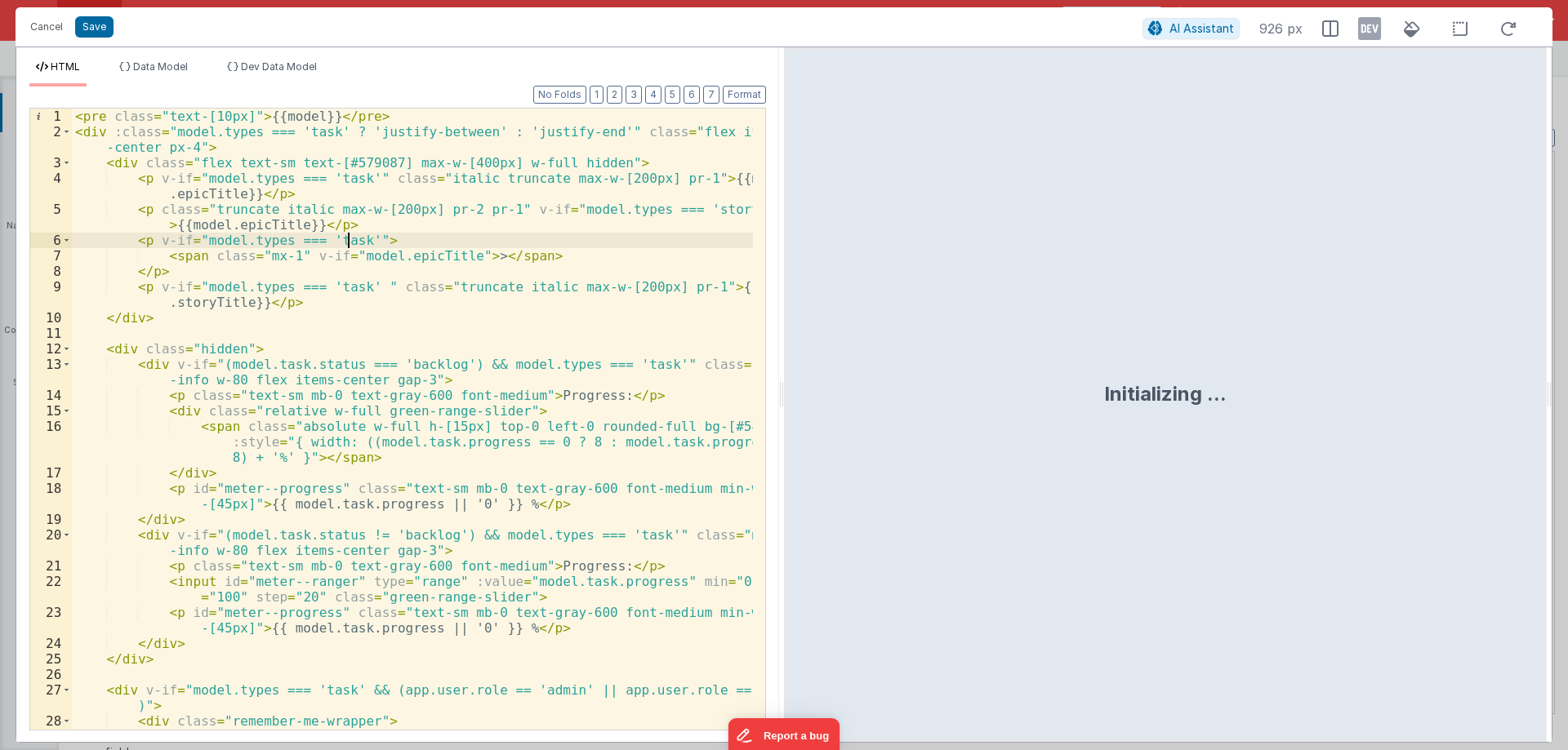
click at [308, 114] on div "< pre class = "text-[10px]" > {{model}} </ pre > < div :class = "model.types ==…" at bounding box center [412, 451] width 681 height 684
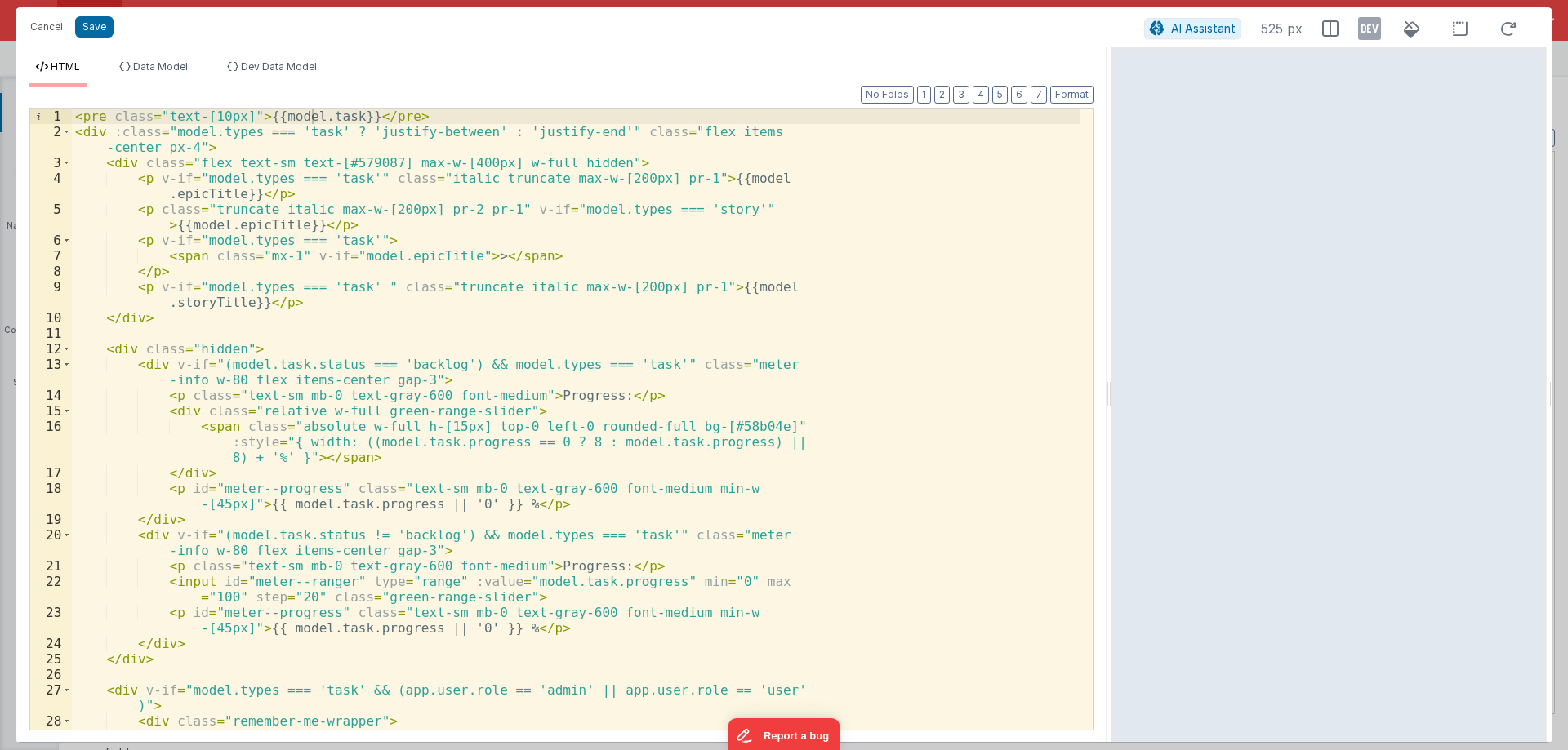
drag, startPoint x: 782, startPoint y: 394, endPoint x: 1113, endPoint y: 375, distance: 331.5
click at [1113, 375] on html "Cancel Save AI Assistant 525 px HTML Data Model Dev Data Model Format 7 6 5 4 3…" at bounding box center [784, 375] width 1568 height 750
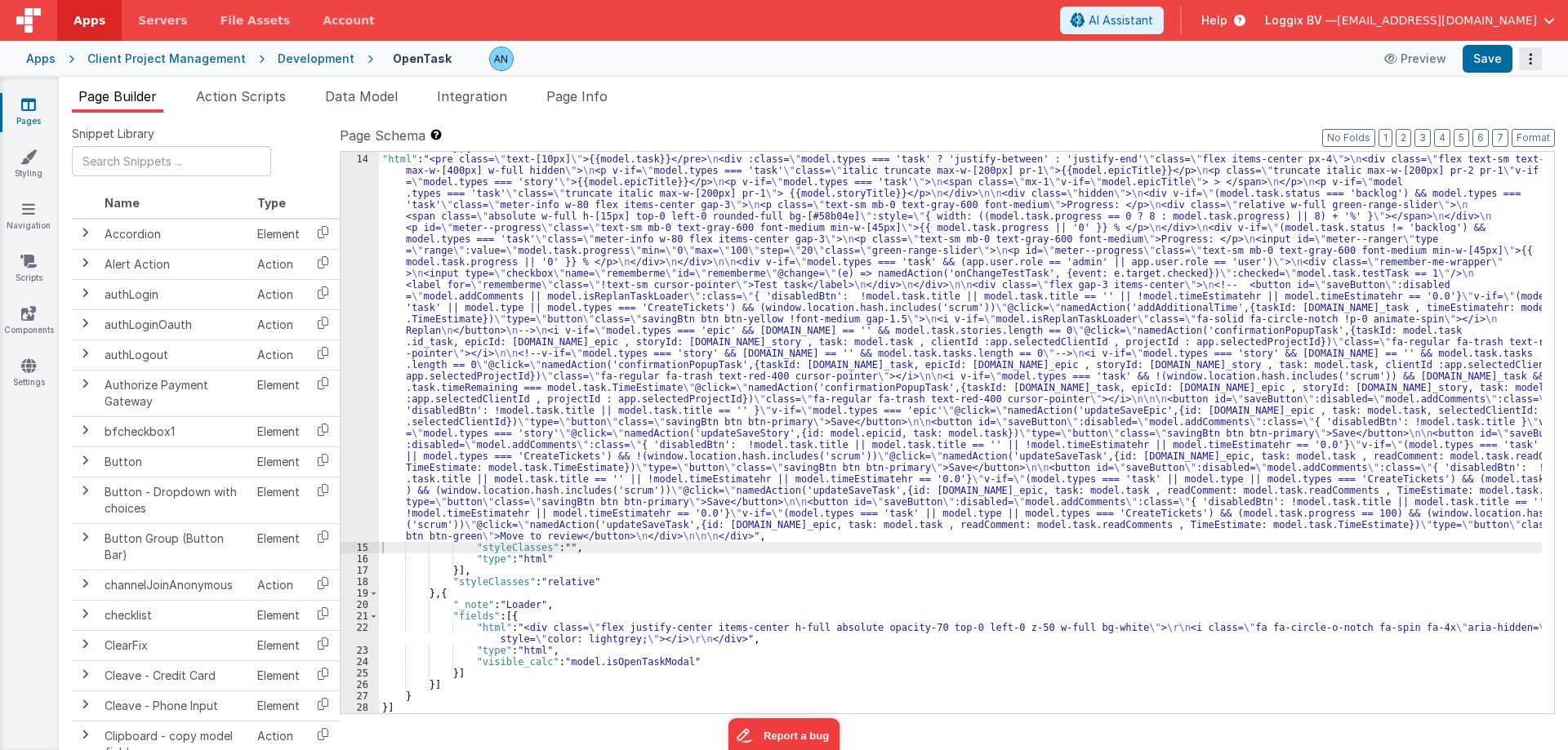
scroll to position [1655, 0]
click at [1504, 53] on button "Save" at bounding box center [1487, 58] width 49 height 27
click at [1548, 133] on button "Format" at bounding box center [1533, 138] width 43 height 18
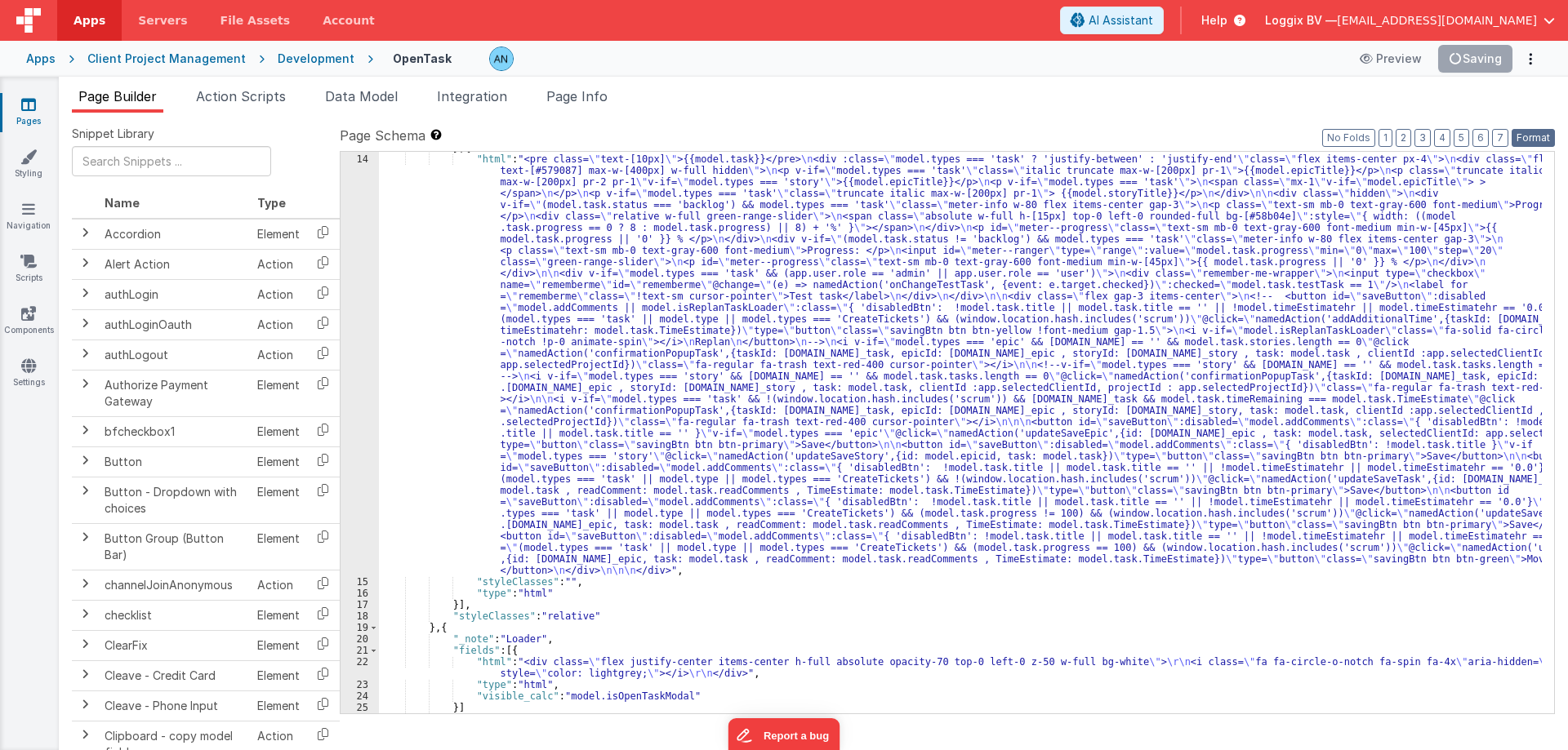
click at [1536, 138] on button "Format" at bounding box center [1533, 138] width 43 height 18
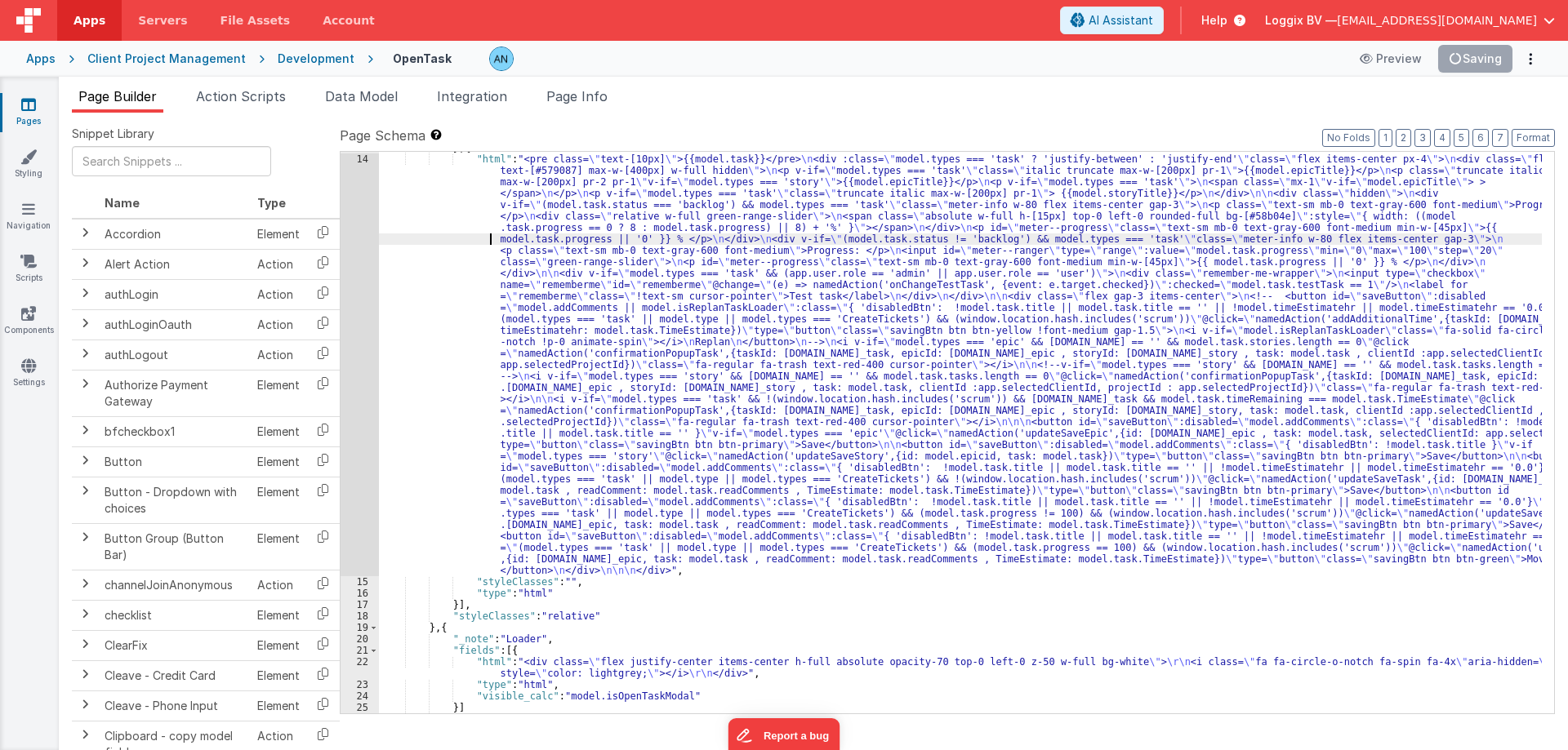
click at [393, 237] on div "} , { "html" : "<pre class= \" text-[10px] \" >{{model.task}}</pre> \n <div :cl…" at bounding box center [960, 435] width 1163 height 585
click at [1482, 65] on button "Save" at bounding box center [1487, 58] width 49 height 27
click at [1536, 136] on button "Format" at bounding box center [1533, 138] width 43 height 18
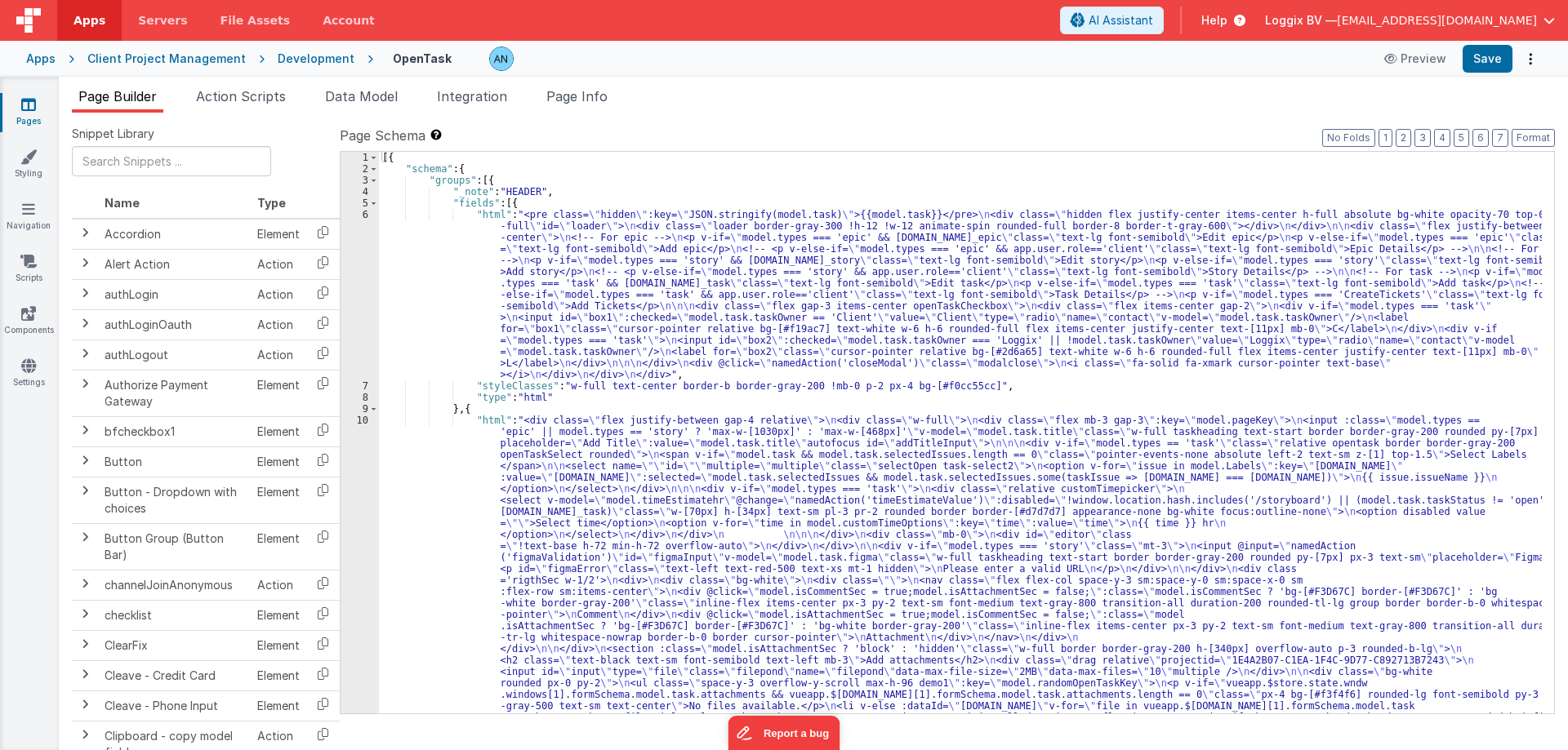
click at [341, 85] on div "Page Builder Action Scripts Data Model Integration Page Info Snippet Library Na…" at bounding box center [814, 413] width 1509 height 674
click at [340, 92] on span "Data Model" at bounding box center [361, 96] width 72 height 16
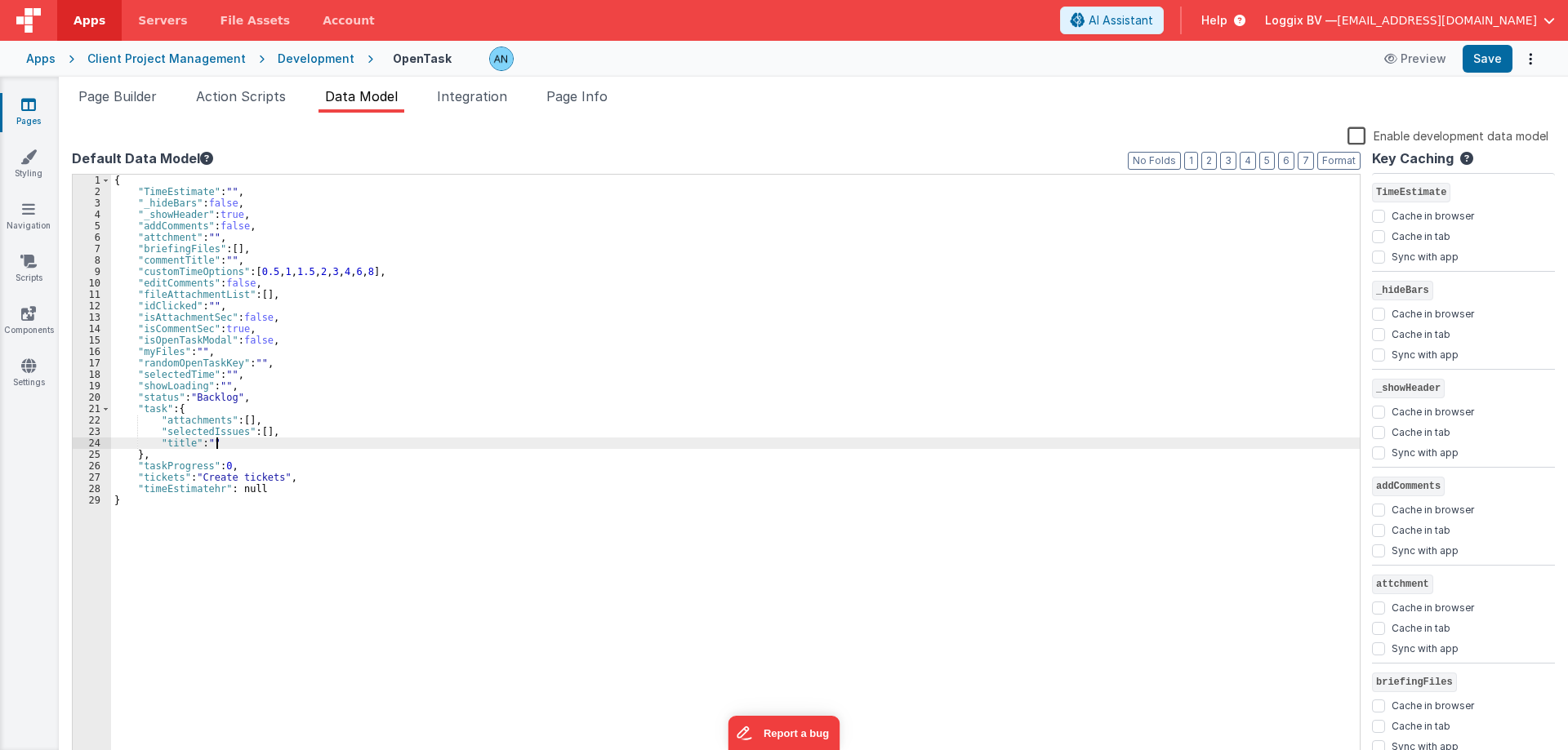
click at [240, 438] on div "{ "TimeEstimate" : "" , "_hideBars" : false , "_showHeader" : true , "addCommen…" at bounding box center [735, 481] width 1248 height 612
paste textarea
click at [1493, 55] on button "Save" at bounding box center [1487, 58] width 49 height 27
click at [1336, 155] on button "Format" at bounding box center [1338, 161] width 43 height 18
click at [257, 99] on span "Action Scripts" at bounding box center [241, 96] width 90 height 16
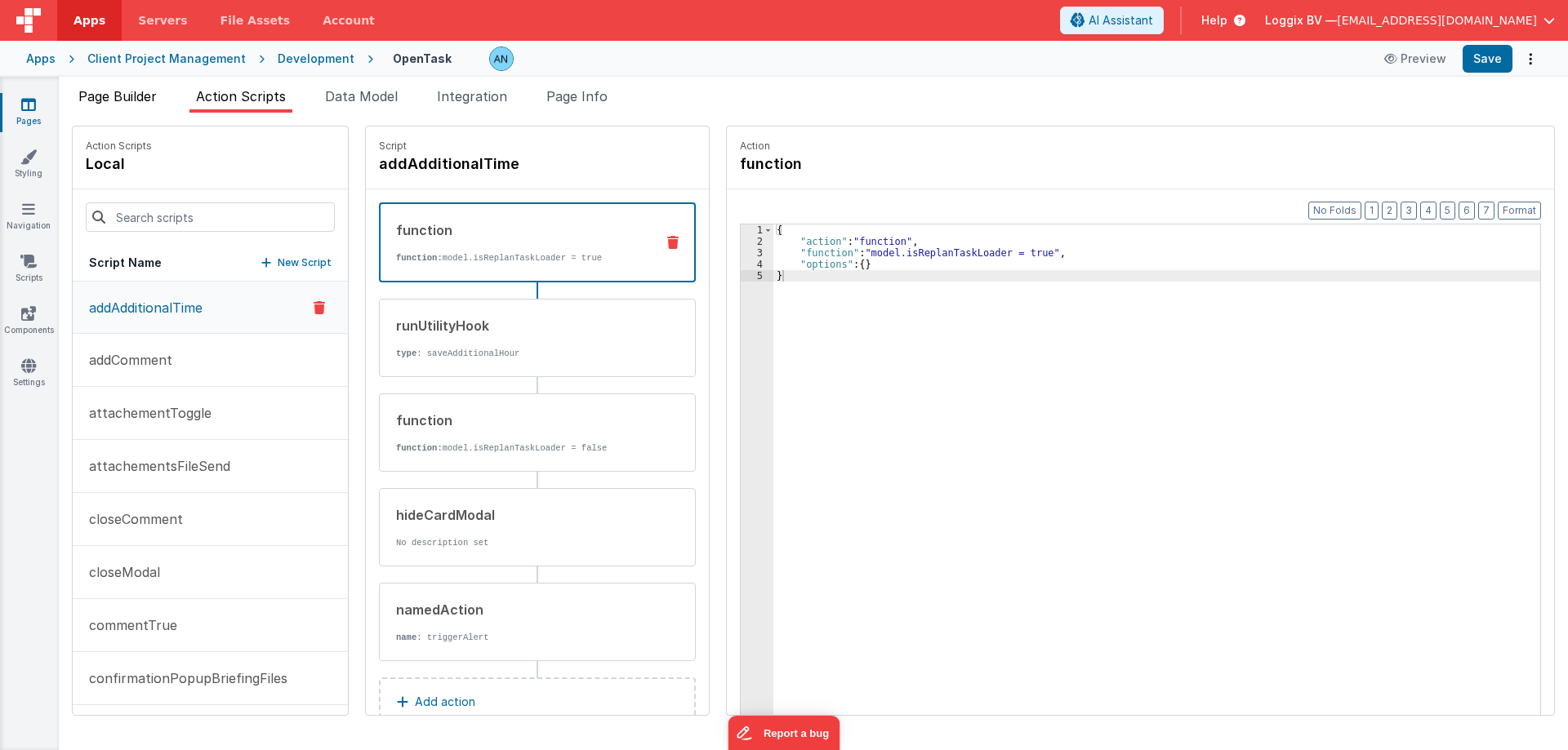
click at [147, 94] on span "Page Builder" at bounding box center [117, 96] width 79 height 16
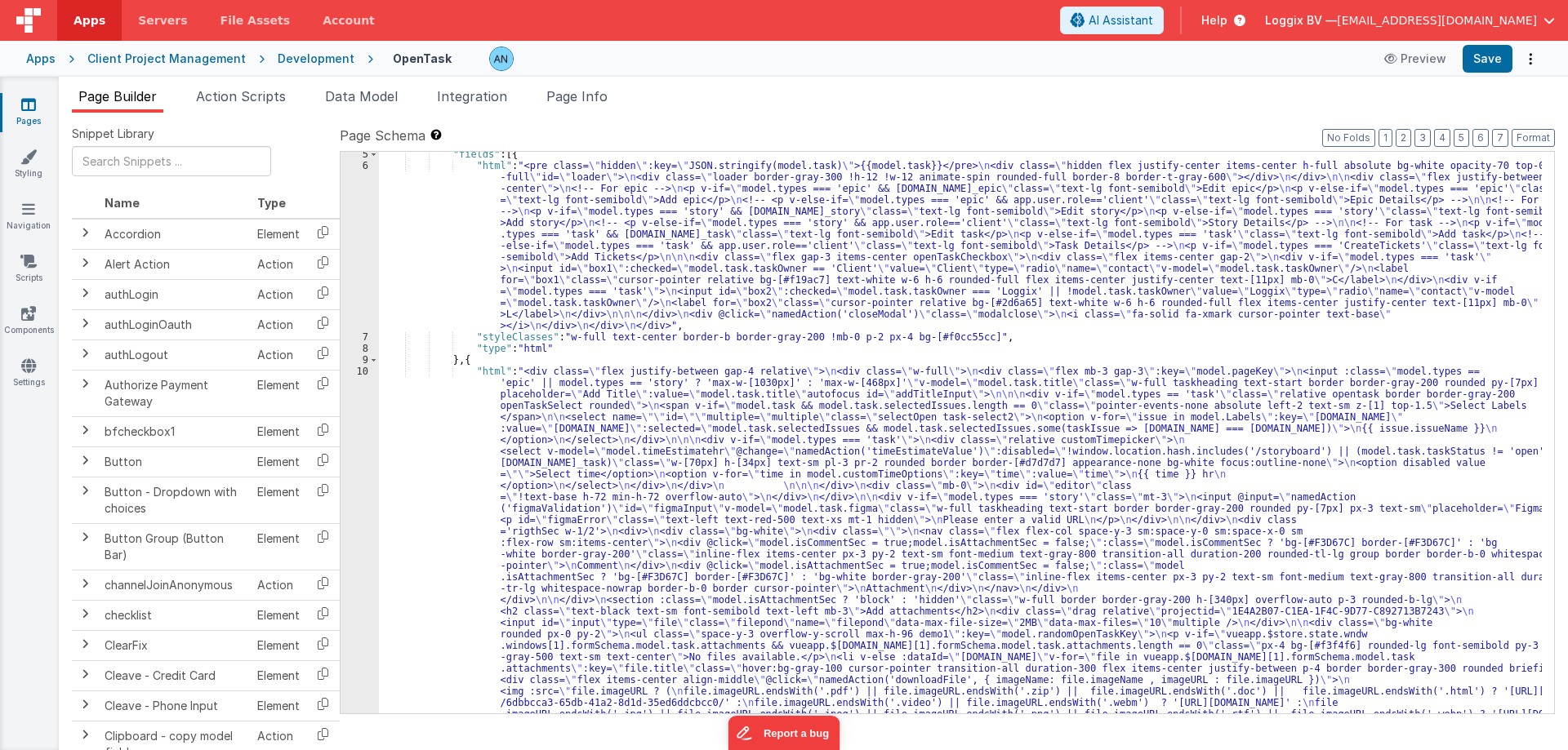
scroll to position [49, 0]
click at [347, 229] on div "6" at bounding box center [359, 246] width 38 height 171
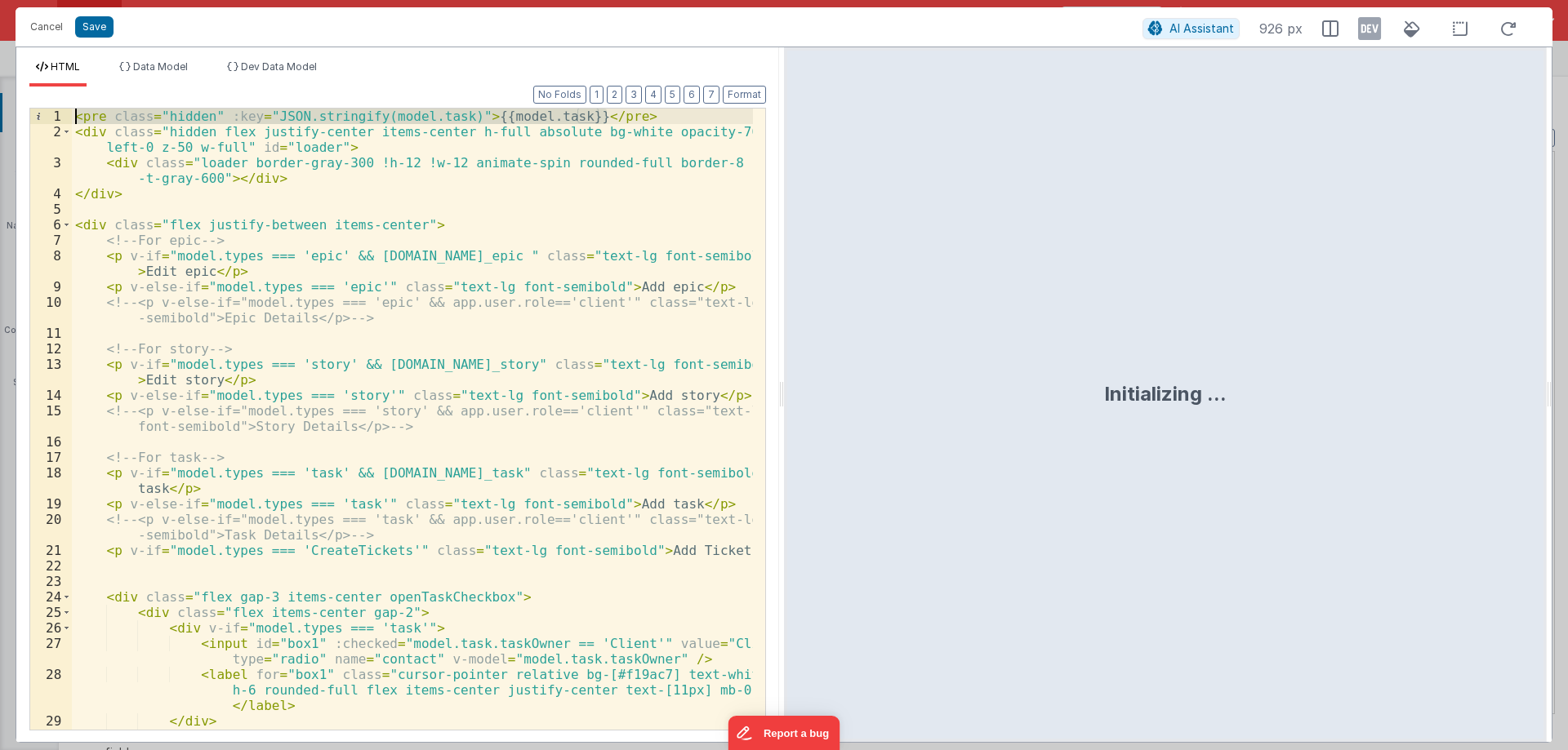
drag, startPoint x: 620, startPoint y: 117, endPoint x: 0, endPoint y: 118, distance: 620.0
click at [0, 118] on div "Cancel Save AI Assistant 926 px HTML Data Model Dev Data Model Format 7 6 5 4 3…" at bounding box center [784, 375] width 1568 height 750
click at [166, 115] on div "< pre class = "hidden" :key = "JSON.stringify(model.task)" > {{model.task}} </ …" at bounding box center [412, 419] width 681 height 621
click at [166, 115] on div "< pre class = "hidden" :key = "JSON.stringify(model.task)" > {{model.task}} </ …" at bounding box center [412, 451] width 681 height 684
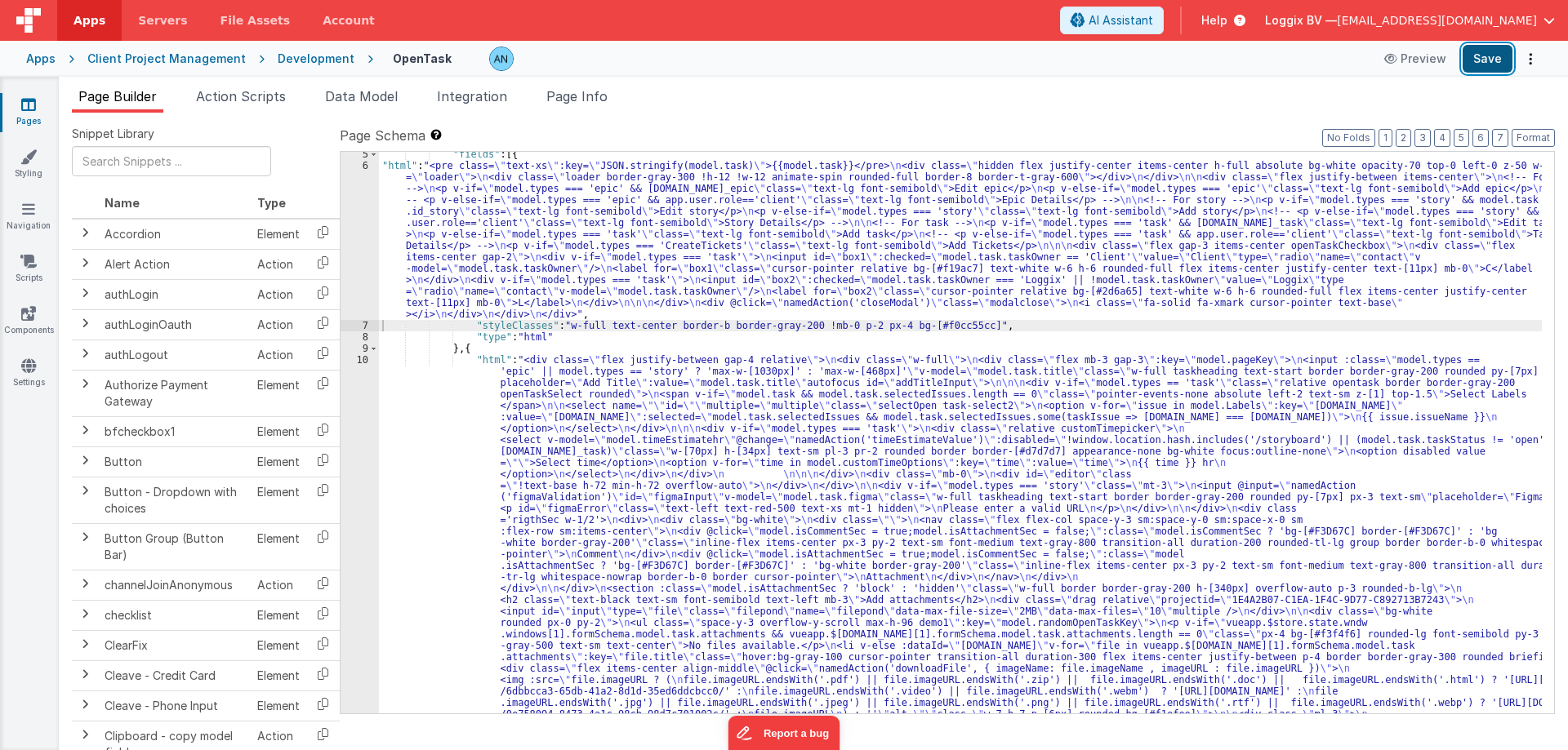
click at [1472, 55] on button "Save" at bounding box center [1487, 58] width 49 height 27
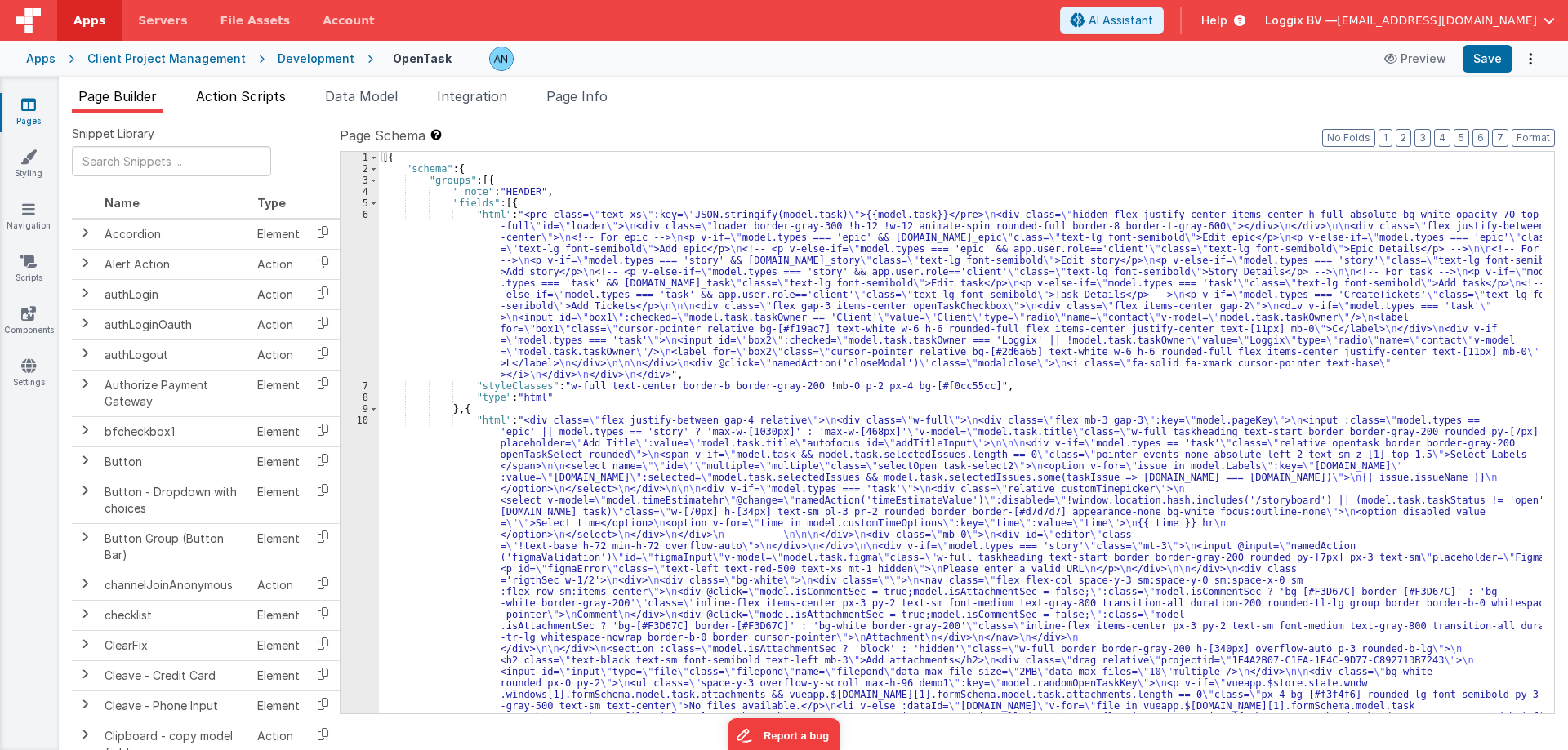
click at [269, 99] on span "Action Scripts" at bounding box center [241, 96] width 90 height 16
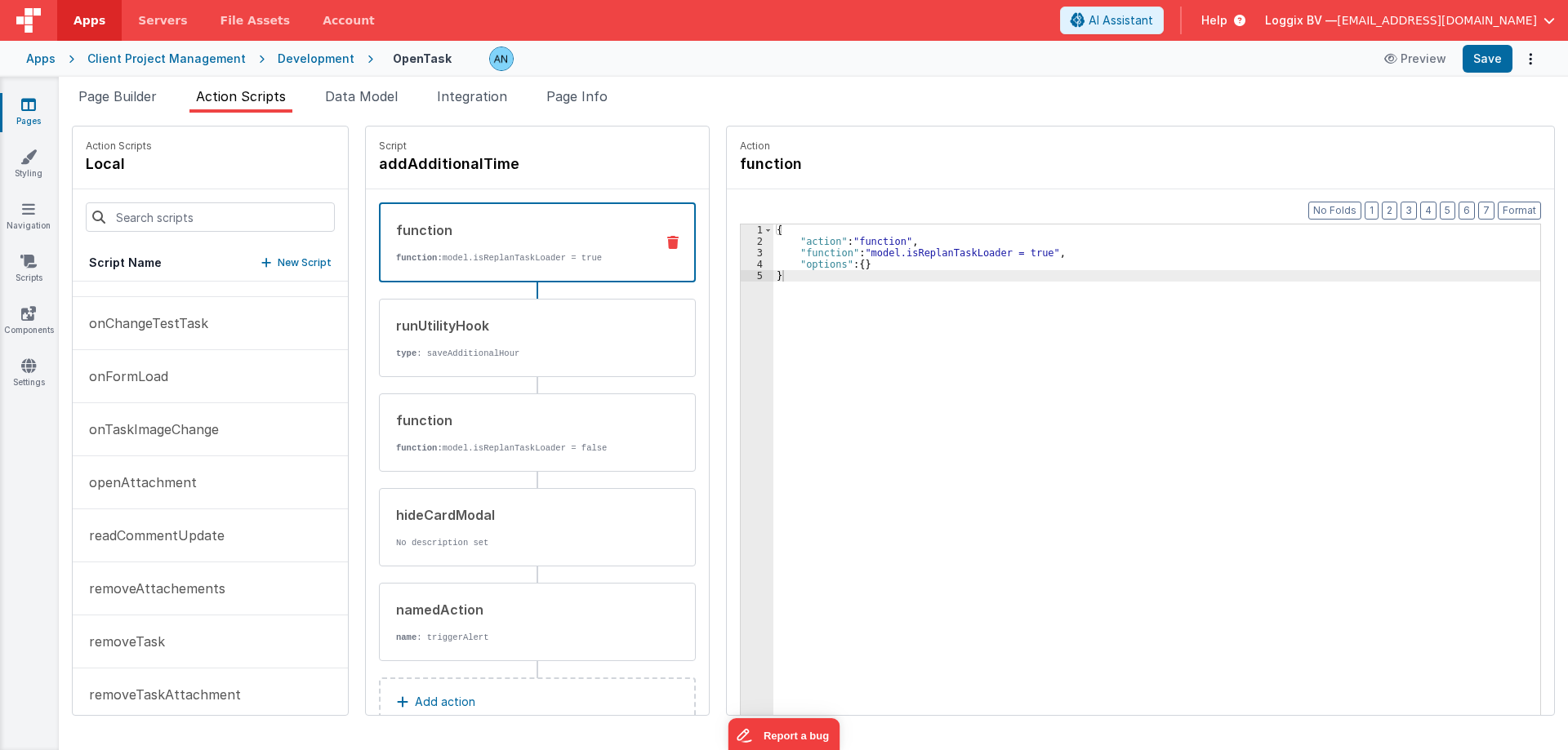
scroll to position [898, 0]
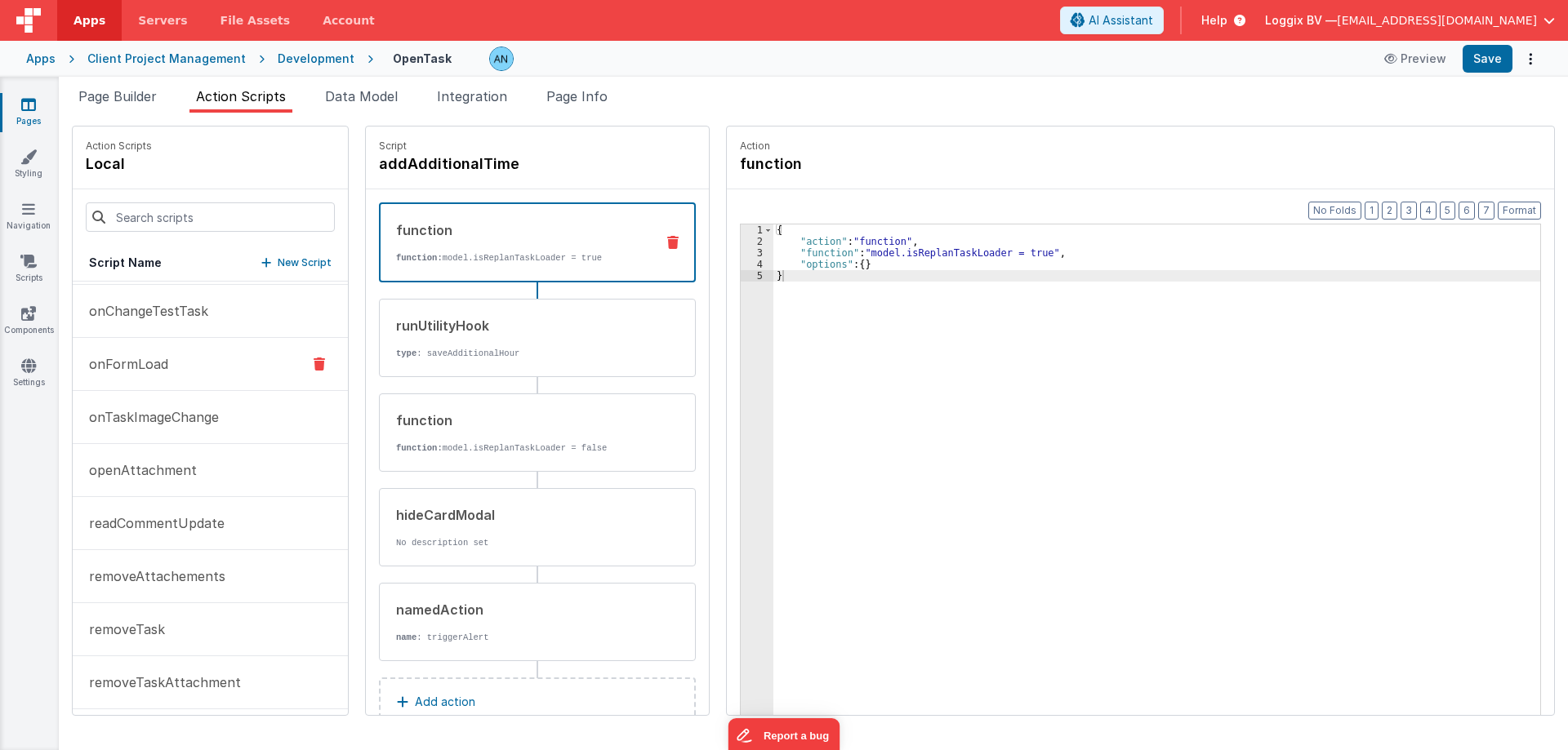
click at [159, 352] on button "onFormLoad" at bounding box center [209, 365] width 275 height 53
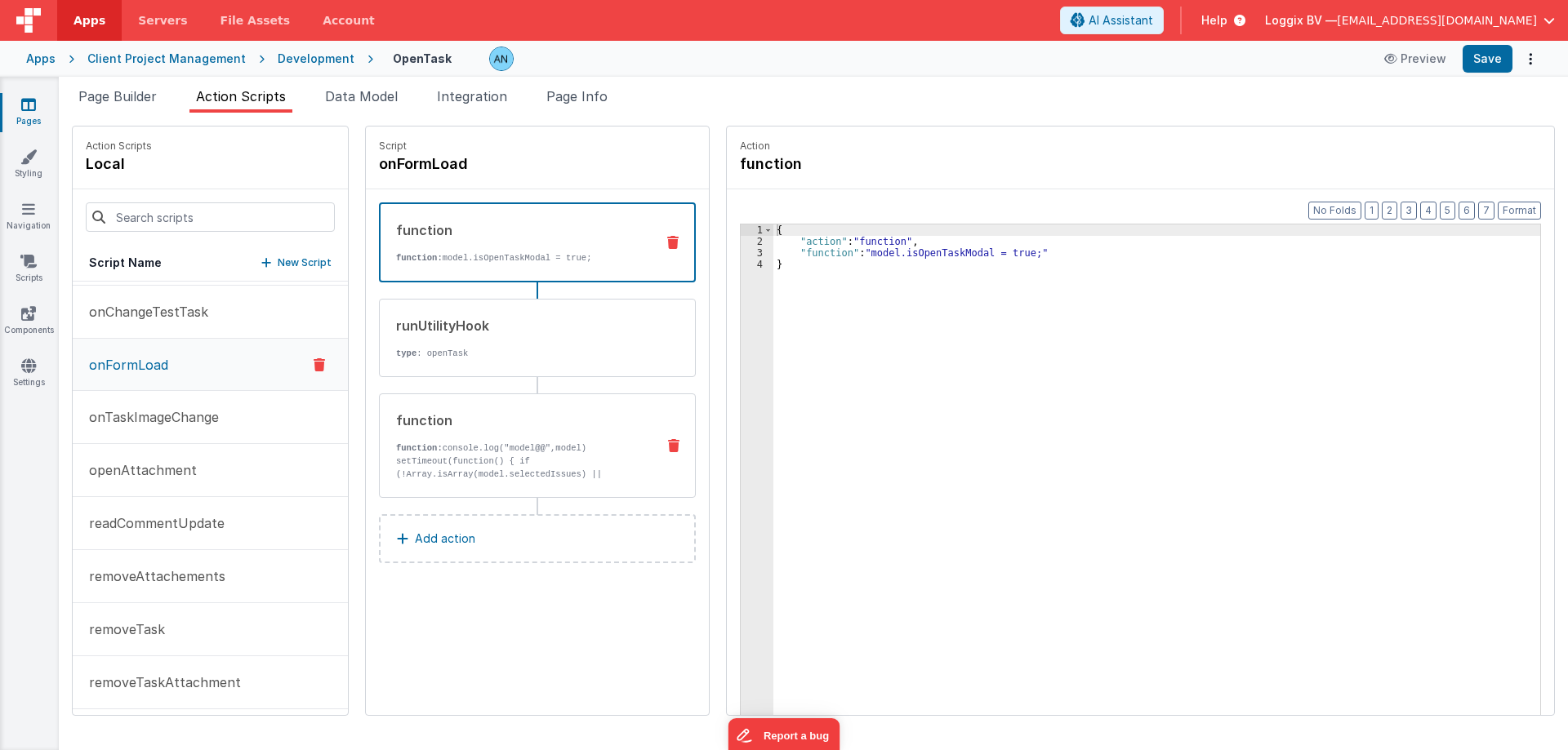
scroll to position [899, 0]
click at [469, 416] on div "function" at bounding box center [519, 420] width 246 height 19
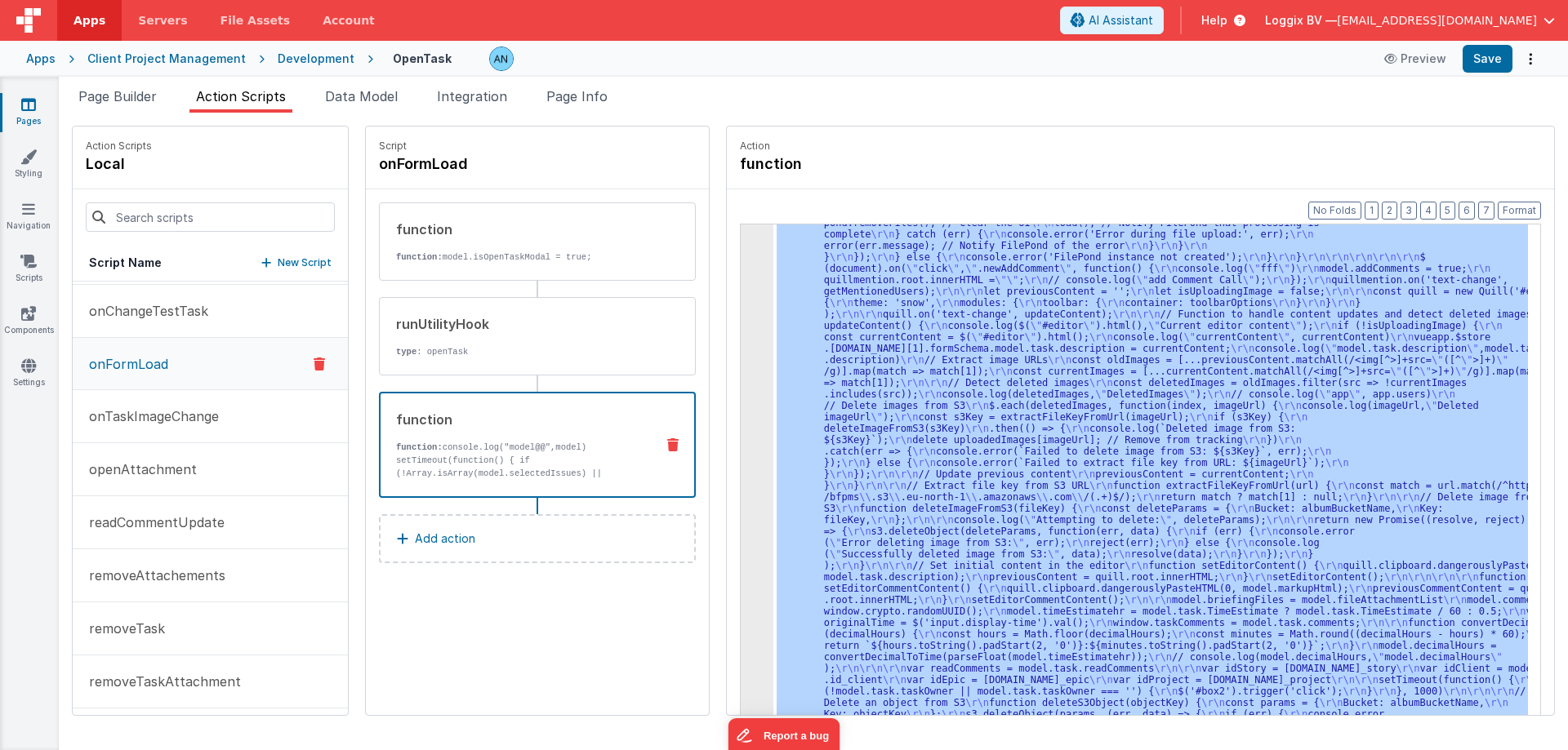
scroll to position [2545, 0]
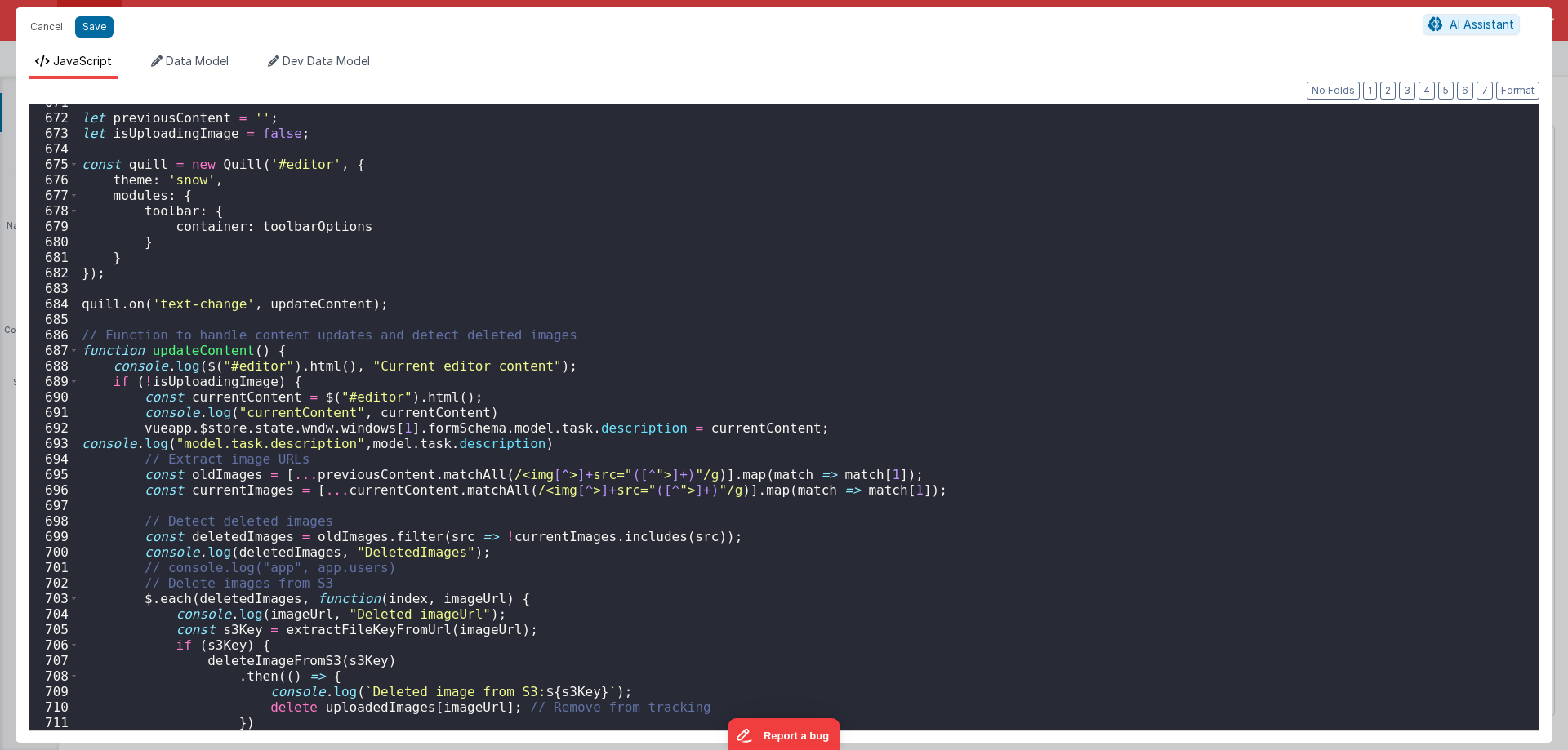
scroll to position [10435, 0]
click at [1517, 88] on button "Format" at bounding box center [1517, 90] width 43 height 18
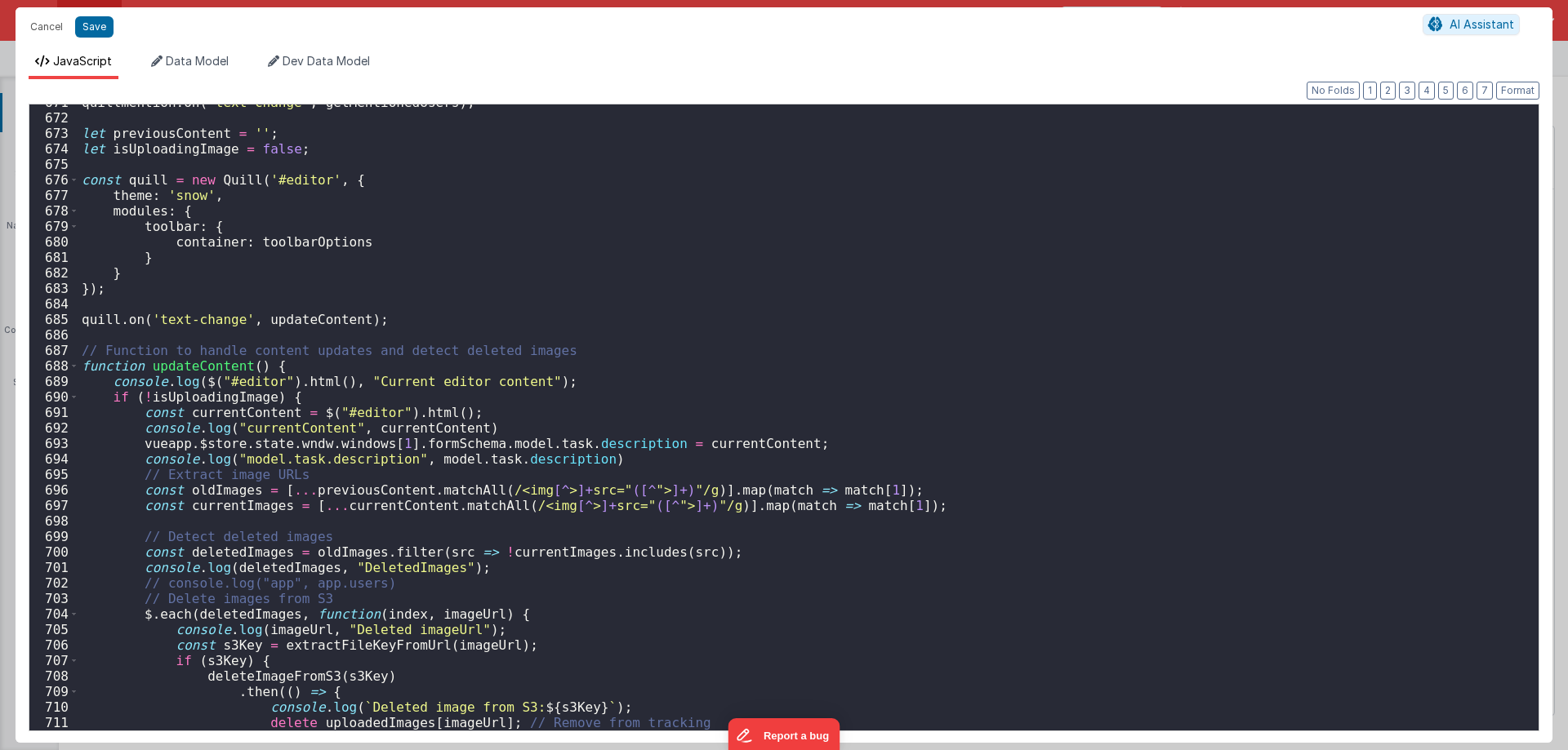
click at [882, 491] on div "quillmention . on ( 'text-change' , getMentionedUsers ) ; let previousContent =…" at bounding box center [802, 423] width 1448 height 657
click at [327, 457] on div "quillmention . on ( 'text-change' , getMentionedUsers ) ; let previousContent =…" at bounding box center [802, 423] width 1448 height 657
click at [303, 458] on div "quillmention . on ( 'text-change' , getMentionedUsers ) ; let previousContent =…" at bounding box center [802, 423] width 1448 height 657
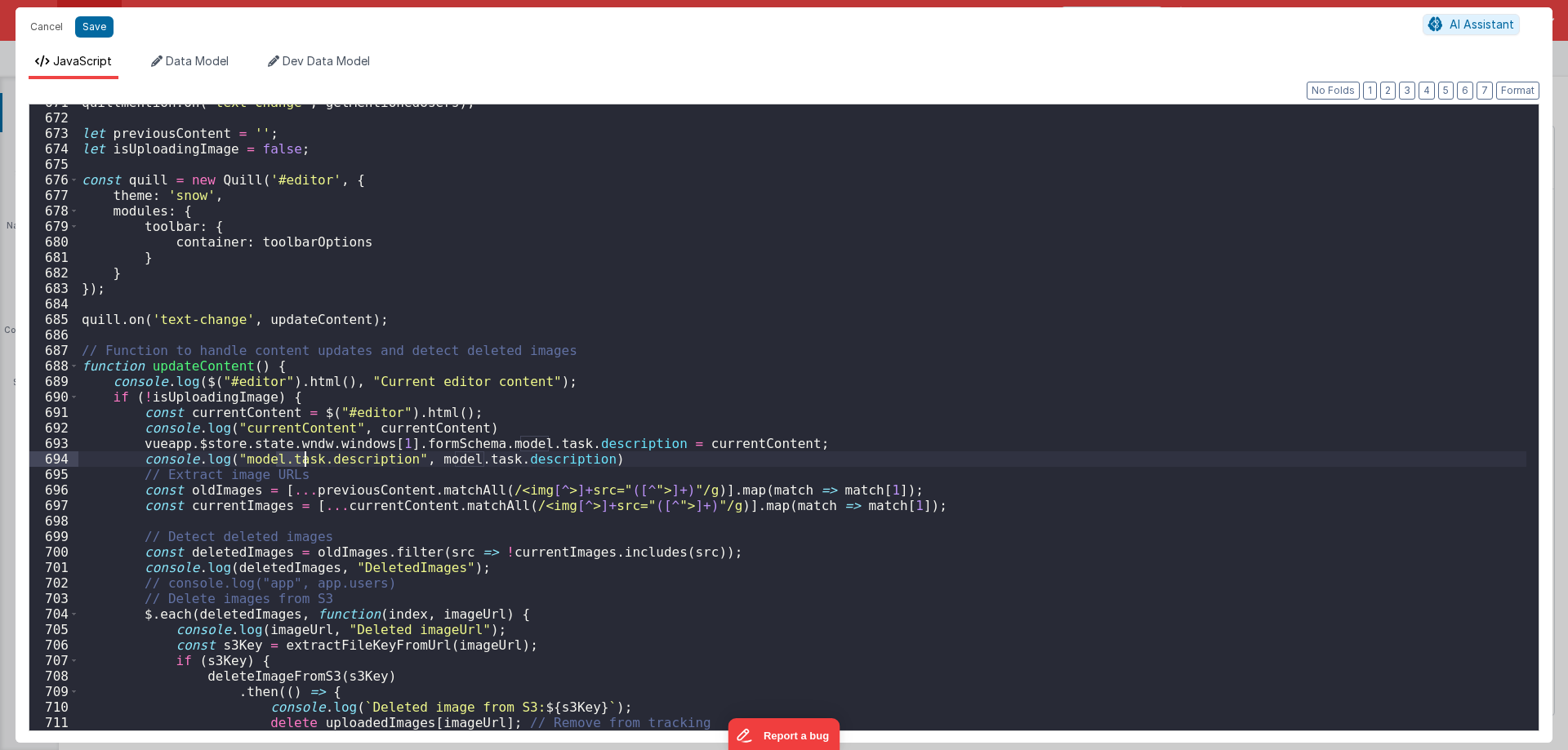
click at [475, 467] on div "quillmention . on ( 'text-change' , getMentionedUsers ) ; let previousContent =…" at bounding box center [802, 423] width 1448 height 657
click at [475, 458] on div "quillmention . on ( 'text-change' , getMentionedUsers ) ; let previousContent =…" at bounding box center [802, 423] width 1448 height 657
click at [516, 452] on div "quillmention . on ( 'text-change' , getMentionedUsers ) ; let previousContent =…" at bounding box center [802, 423] width 1448 height 657
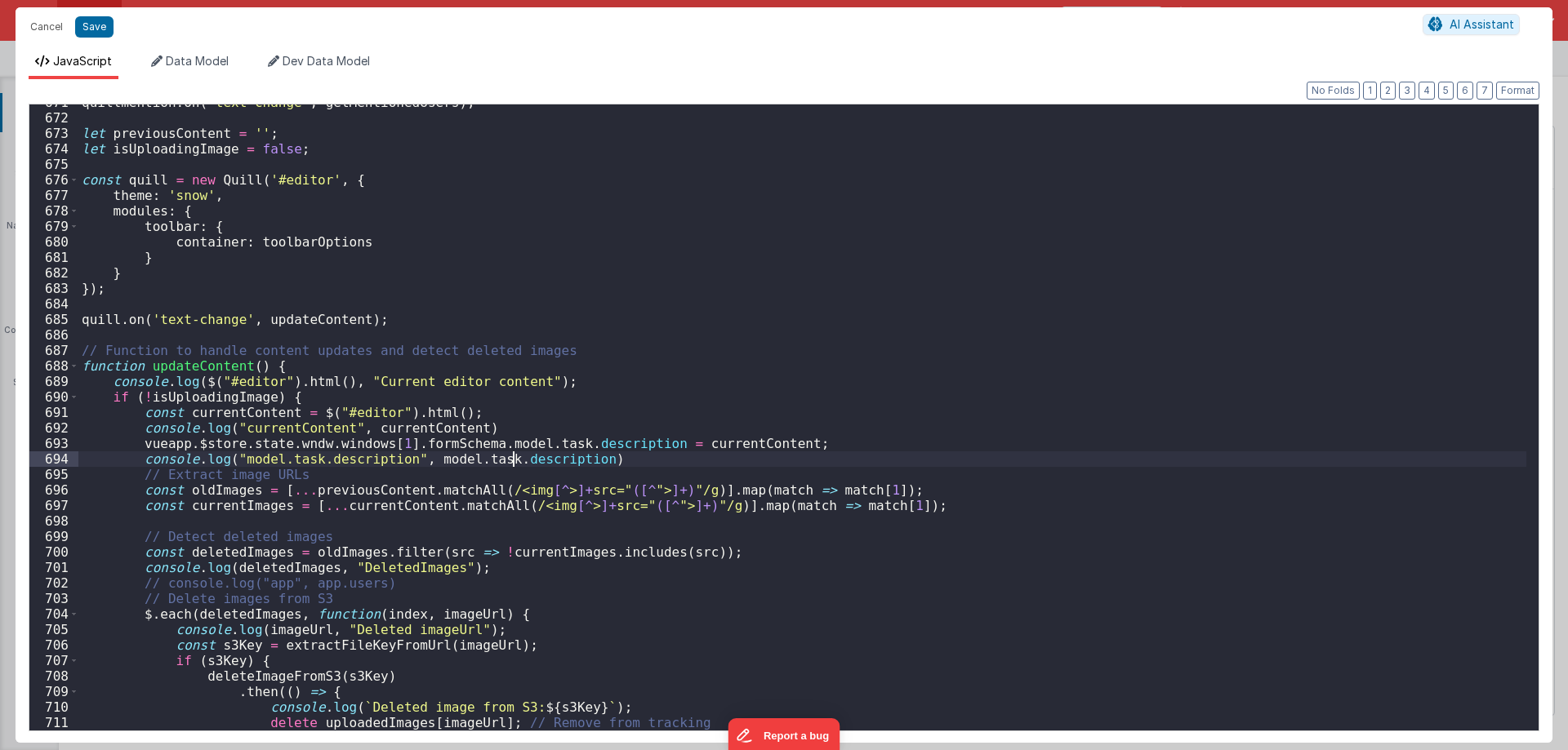
click at [516, 452] on div "quillmention . on ( 'text-change' , getMentionedUsers ) ; let previousContent =…" at bounding box center [802, 423] width 1448 height 657
click at [160, 463] on div "quillmention . on ( 'text-change' , getMentionedUsers ) ; let previousContent =…" at bounding box center [802, 423] width 1448 height 657
click at [209, 458] on div "quillmention . on ( 'text-change' , getMentionedUsers ) ; let previousContent =…" at bounding box center [802, 423] width 1448 height 657
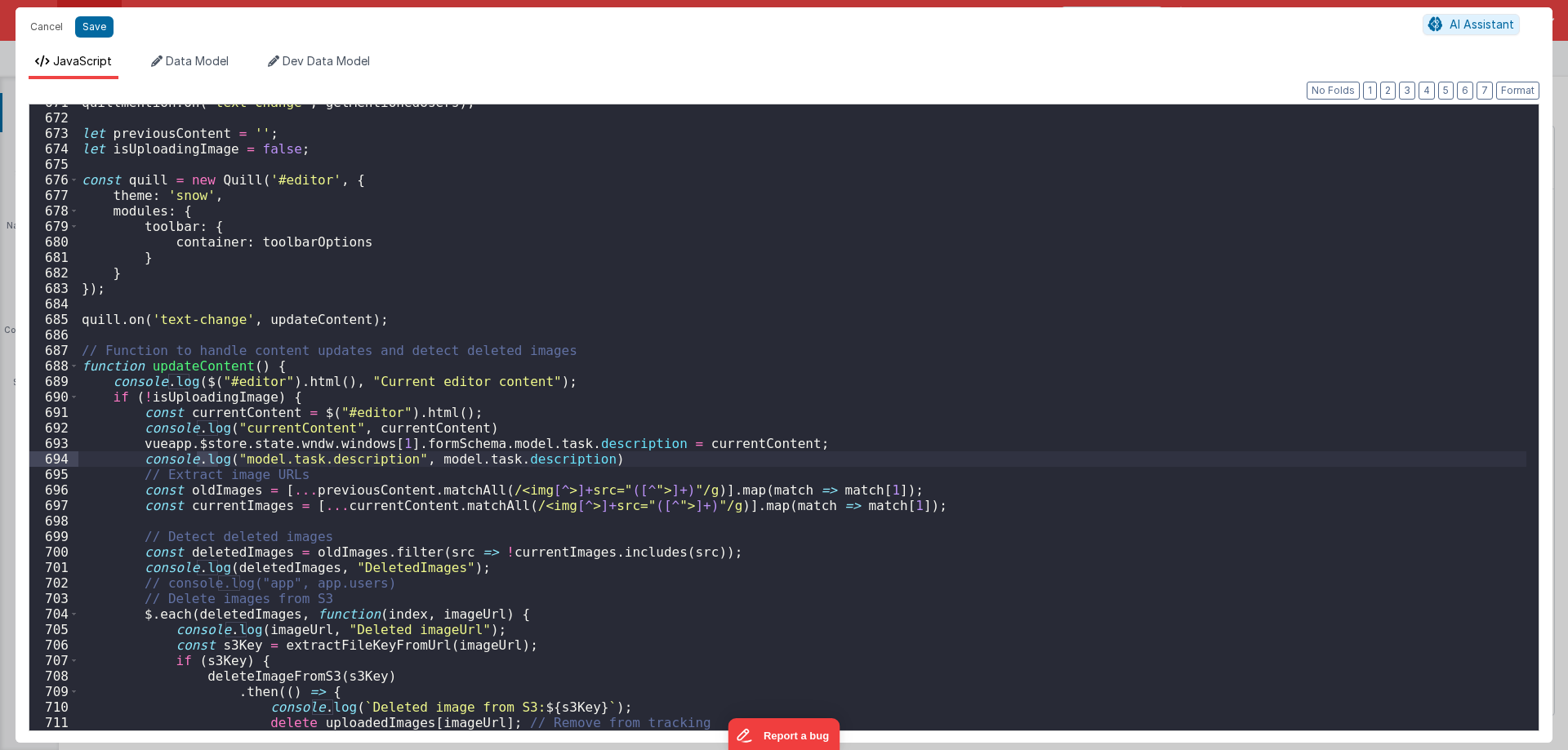
click at [379, 318] on div "quillmention . on ( 'text-change' , getMentionedUsers ) ; let previousContent =…" at bounding box center [802, 423] width 1448 height 657
click at [546, 383] on div "quillmention . on ( 'text-change' , getMentionedUsers ) ; let previousContent =…" at bounding box center [802, 423] width 1448 height 657
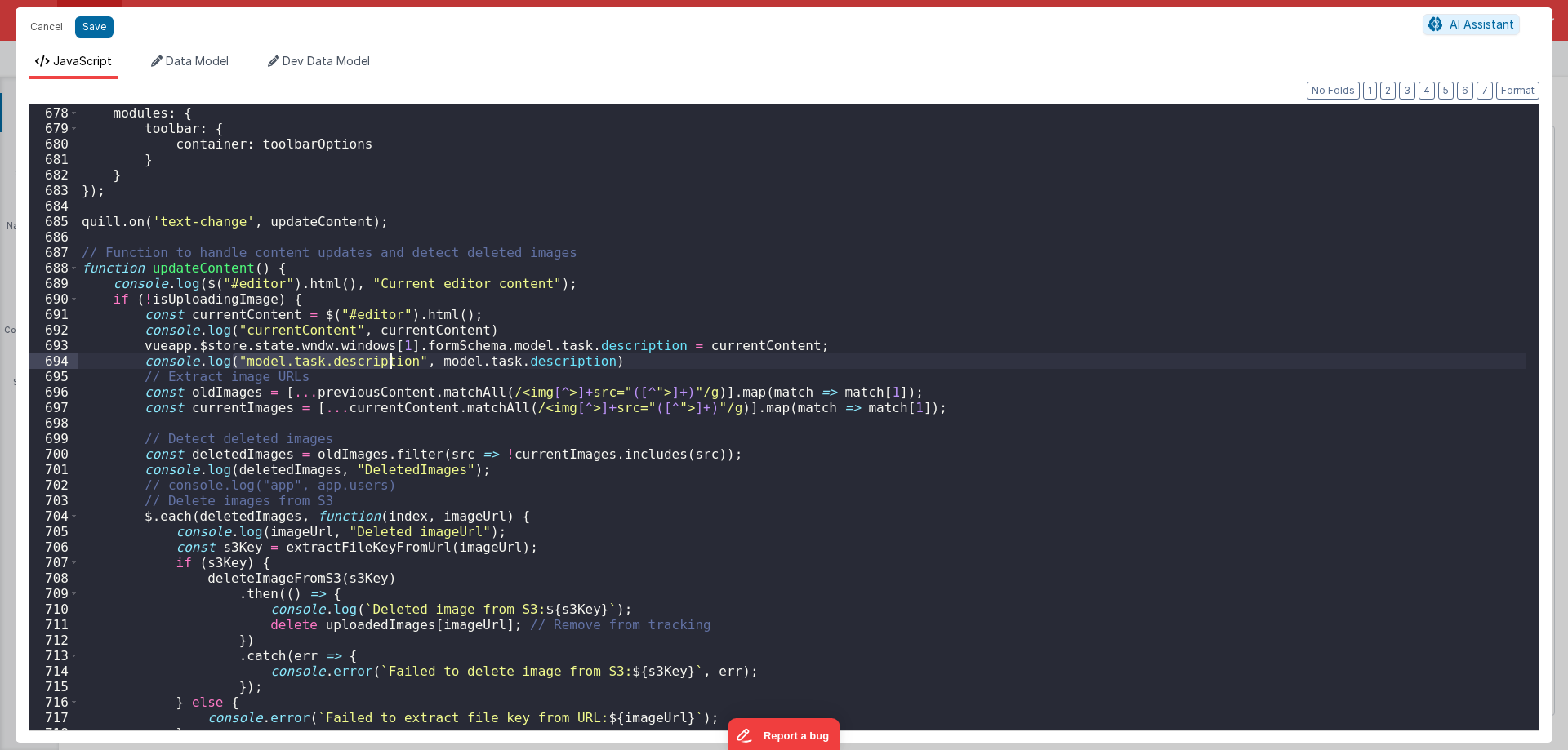
drag, startPoint x: 233, startPoint y: 361, endPoint x: 389, endPoint y: 358, distance: 156.0
click at [389, 358] on div "theme : 'snow' , modules : { toolbar : { container : toolbarOptions } } }) ; qu…" at bounding box center [802, 419] width 1448 height 657
click at [57, 26] on button "Cancel" at bounding box center [46, 27] width 49 height 23
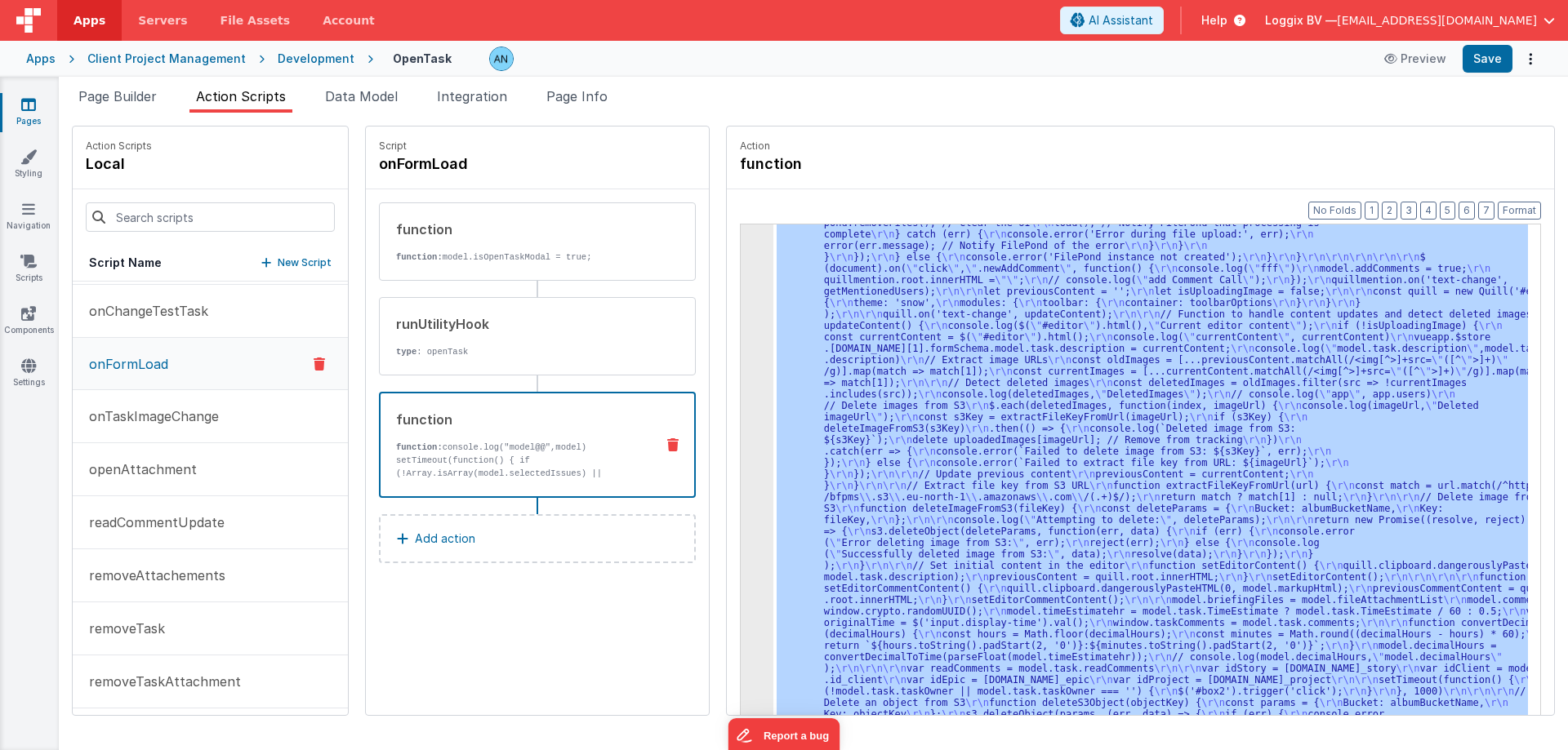
click at [470, 405] on div "function function: console.log("model@@",model) setTimeout(function() { if (!Ar…" at bounding box center [537, 445] width 317 height 106
click at [505, 427] on div "function" at bounding box center [519, 420] width 246 height 19
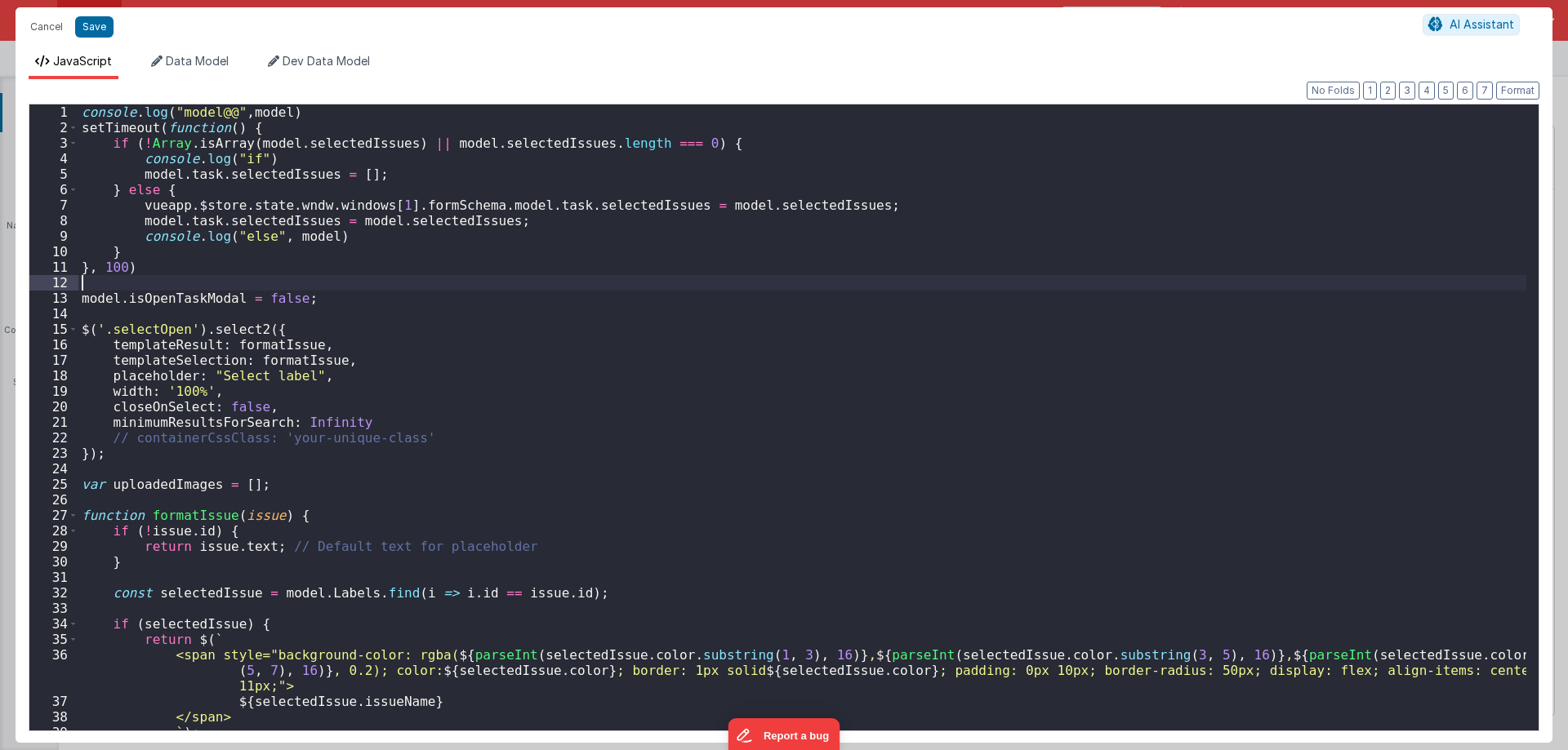
click at [753, 261] on div "console . log ( "model@@" , model ) setTimeout ( function ( ) { if ( ! Array . …" at bounding box center [802, 433] width 1448 height 657
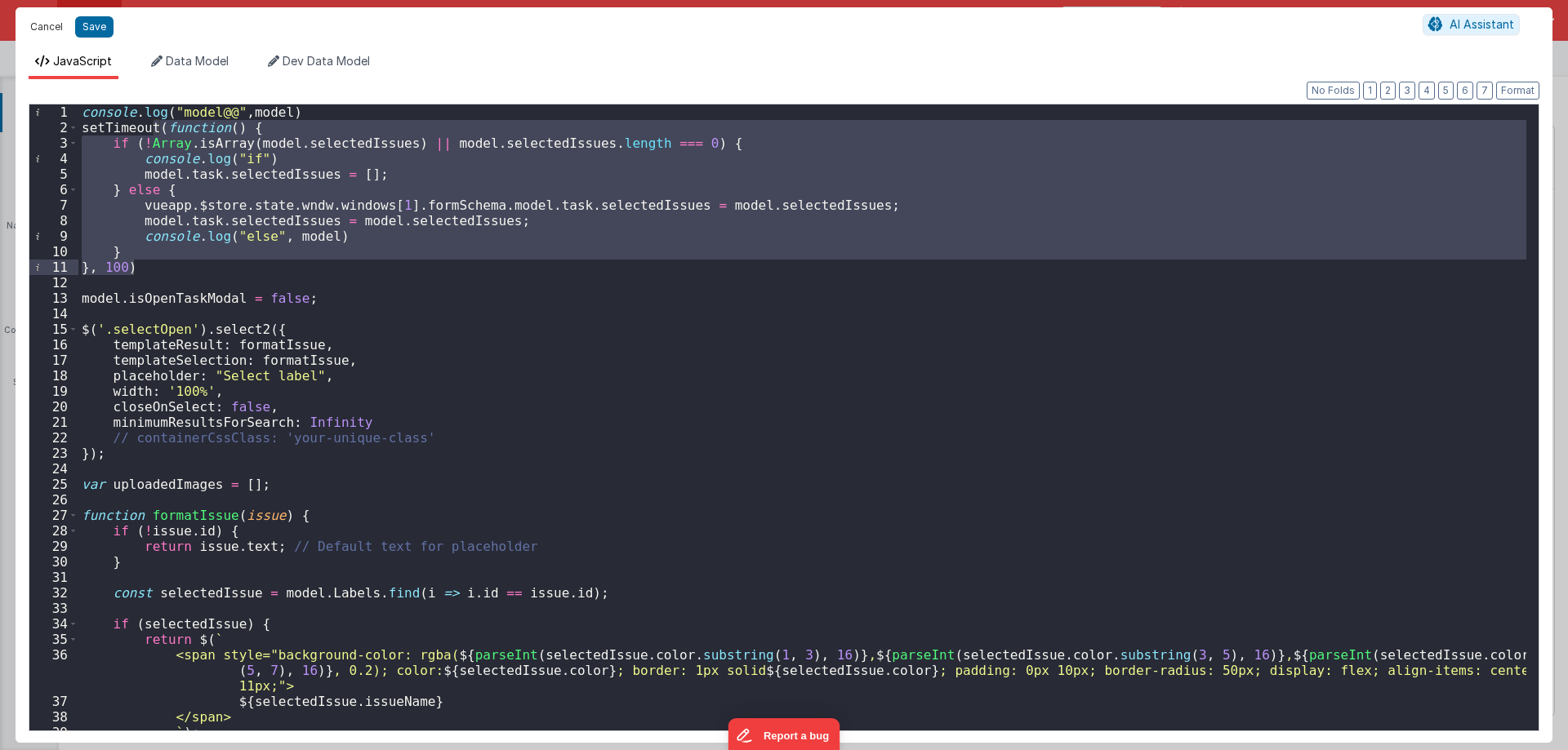
click at [52, 29] on button "Cancel" at bounding box center [46, 27] width 49 height 23
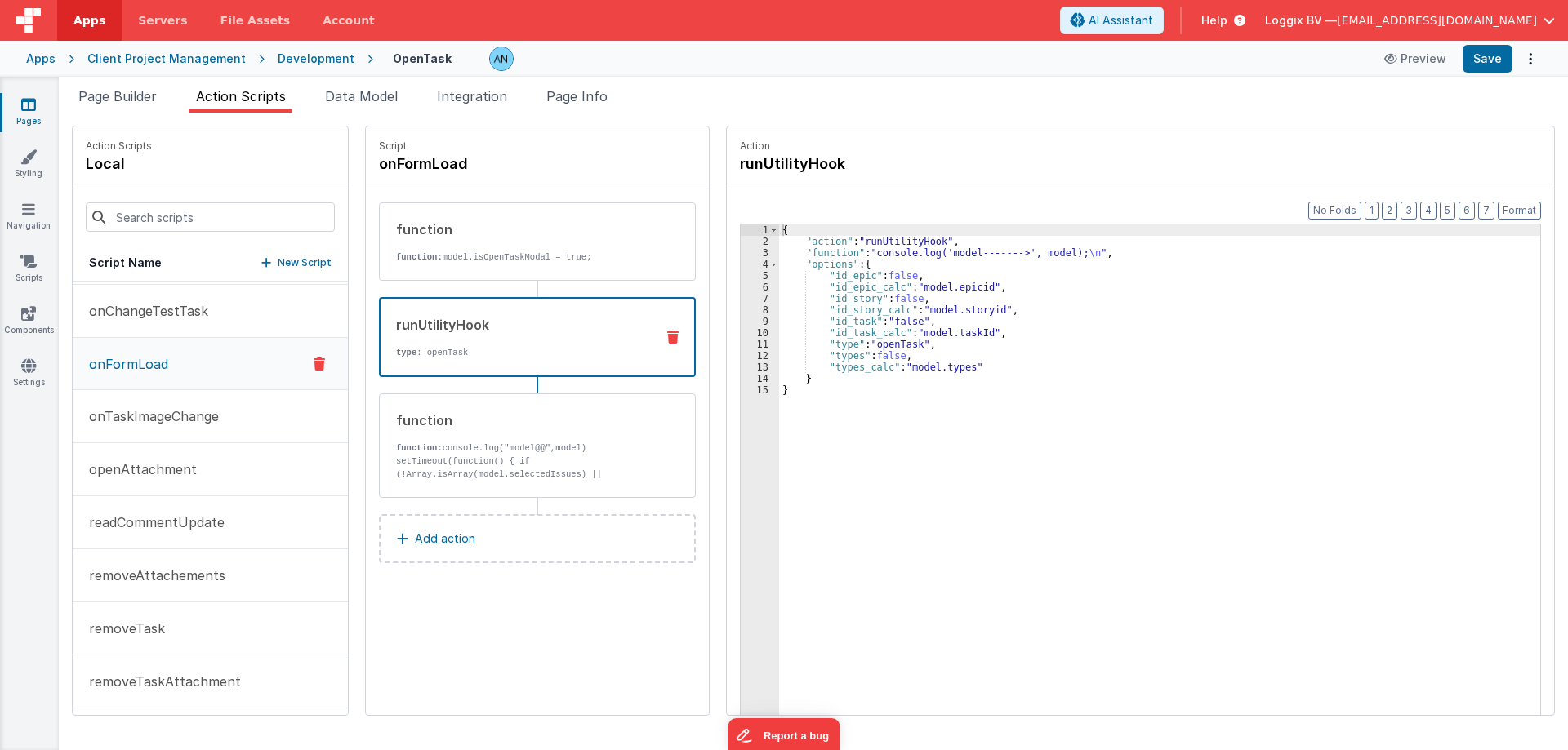
click at [504, 345] on div "runUtilityHook type : openTask" at bounding box center [511, 337] width 261 height 44
click at [466, 322] on div "runUtilityHook" at bounding box center [519, 325] width 246 height 19
click at [116, 98] on span "Page Builder" at bounding box center [117, 96] width 79 height 16
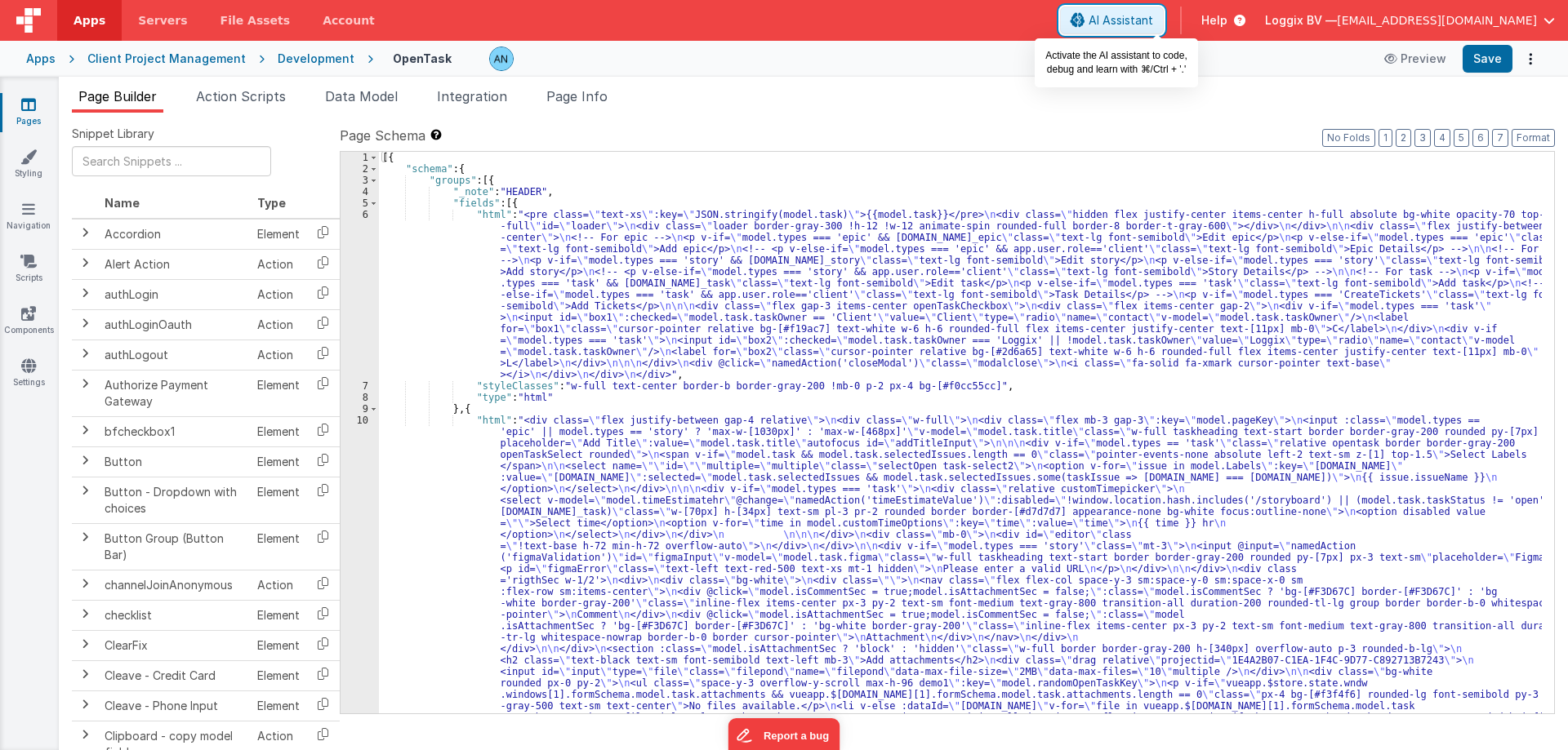
click at [1163, 11] on button "AI Assistant" at bounding box center [1111, 19] width 103 height 27
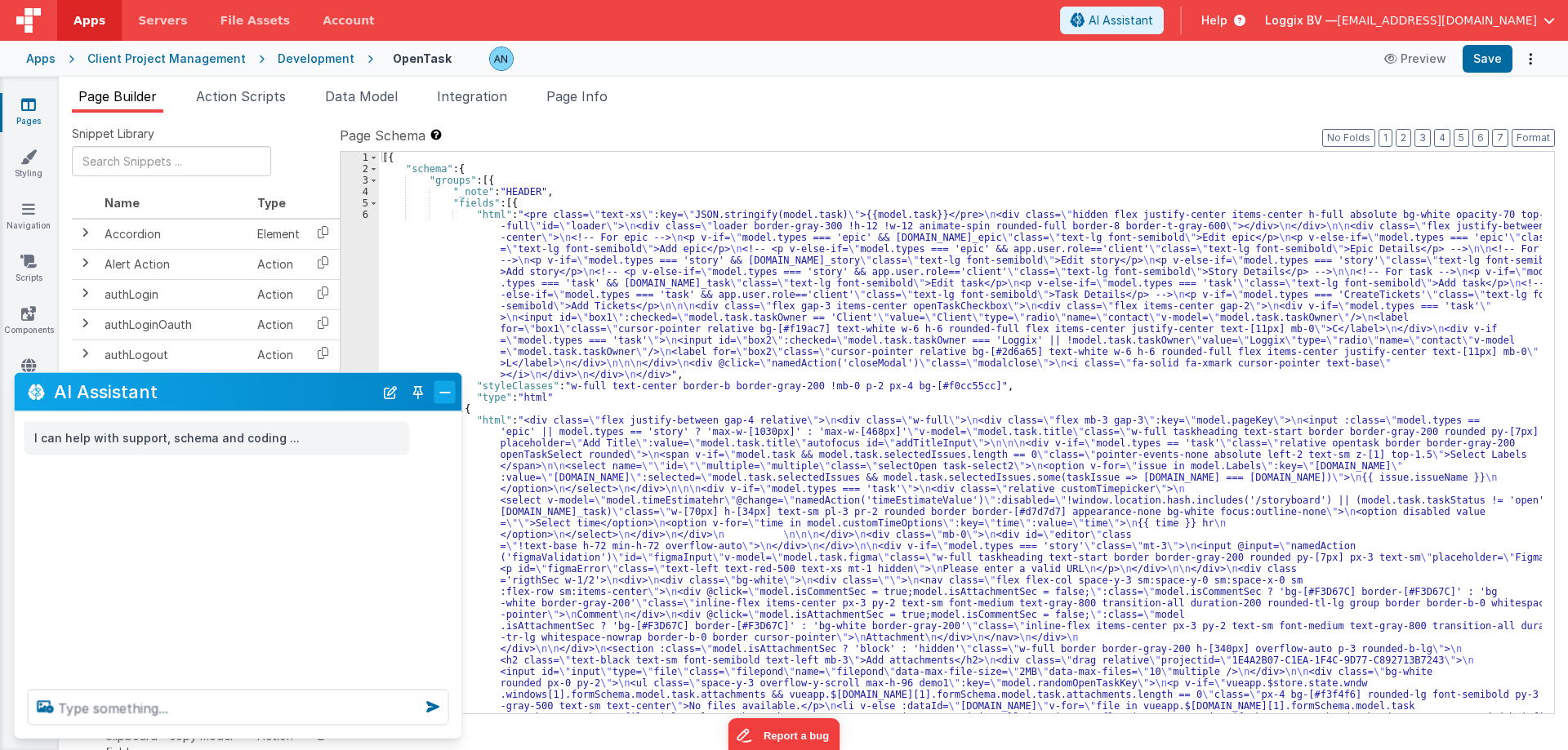
click at [451, 398] on button "Close" at bounding box center [445, 392] width 21 height 23
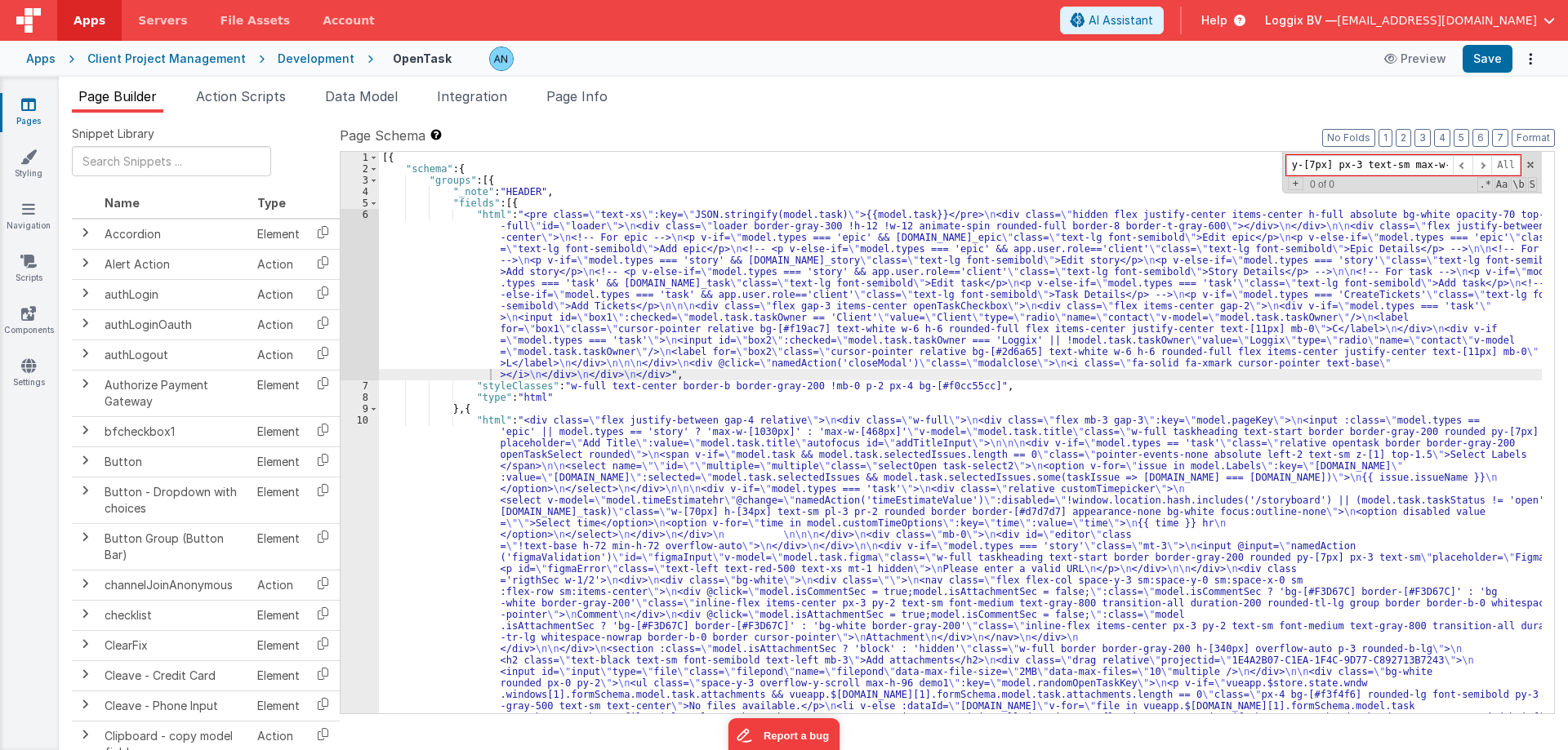
scroll to position [245, 0]
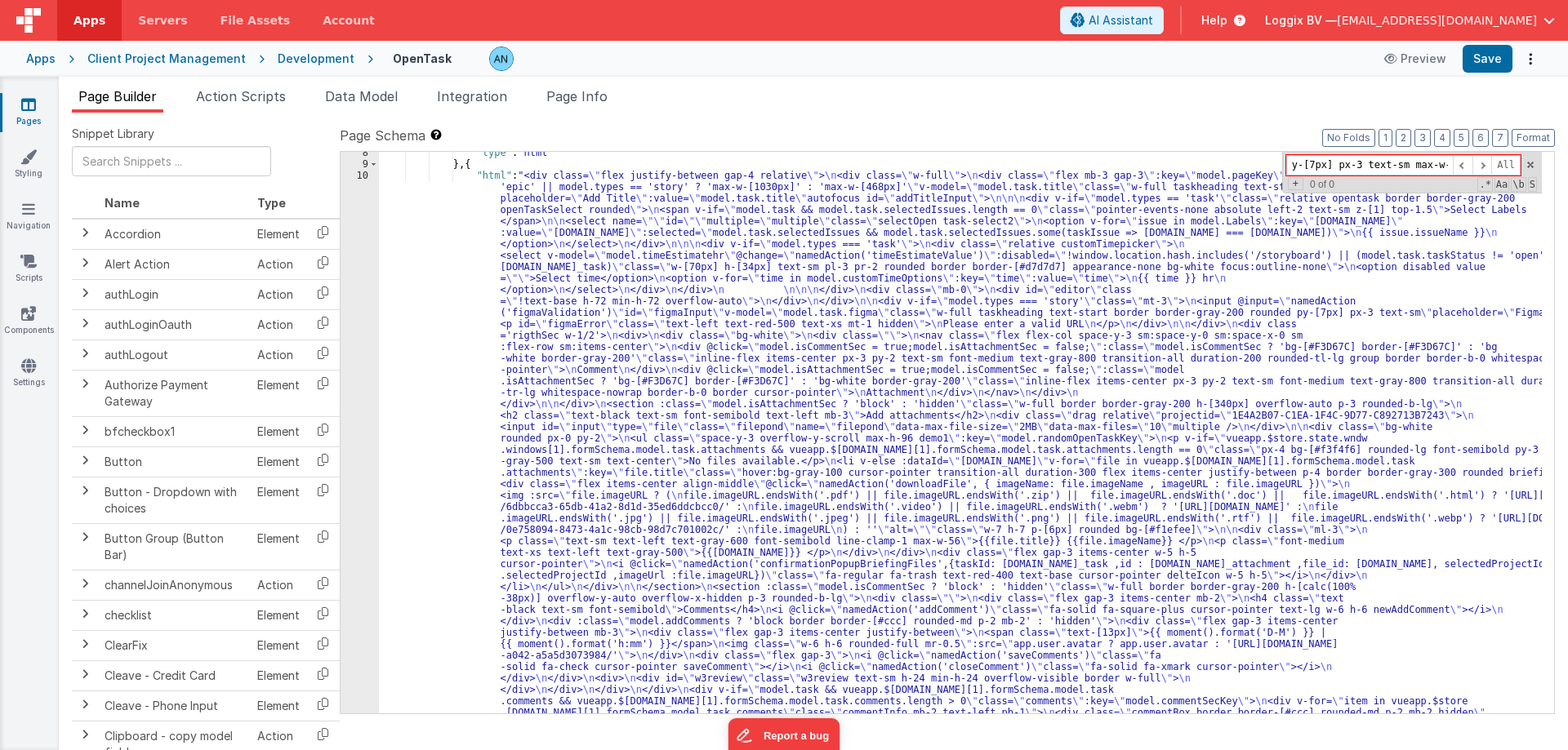
type input "w-full taskheading text-start border border-gray-200 rounded py-[7px] px-3 text…"
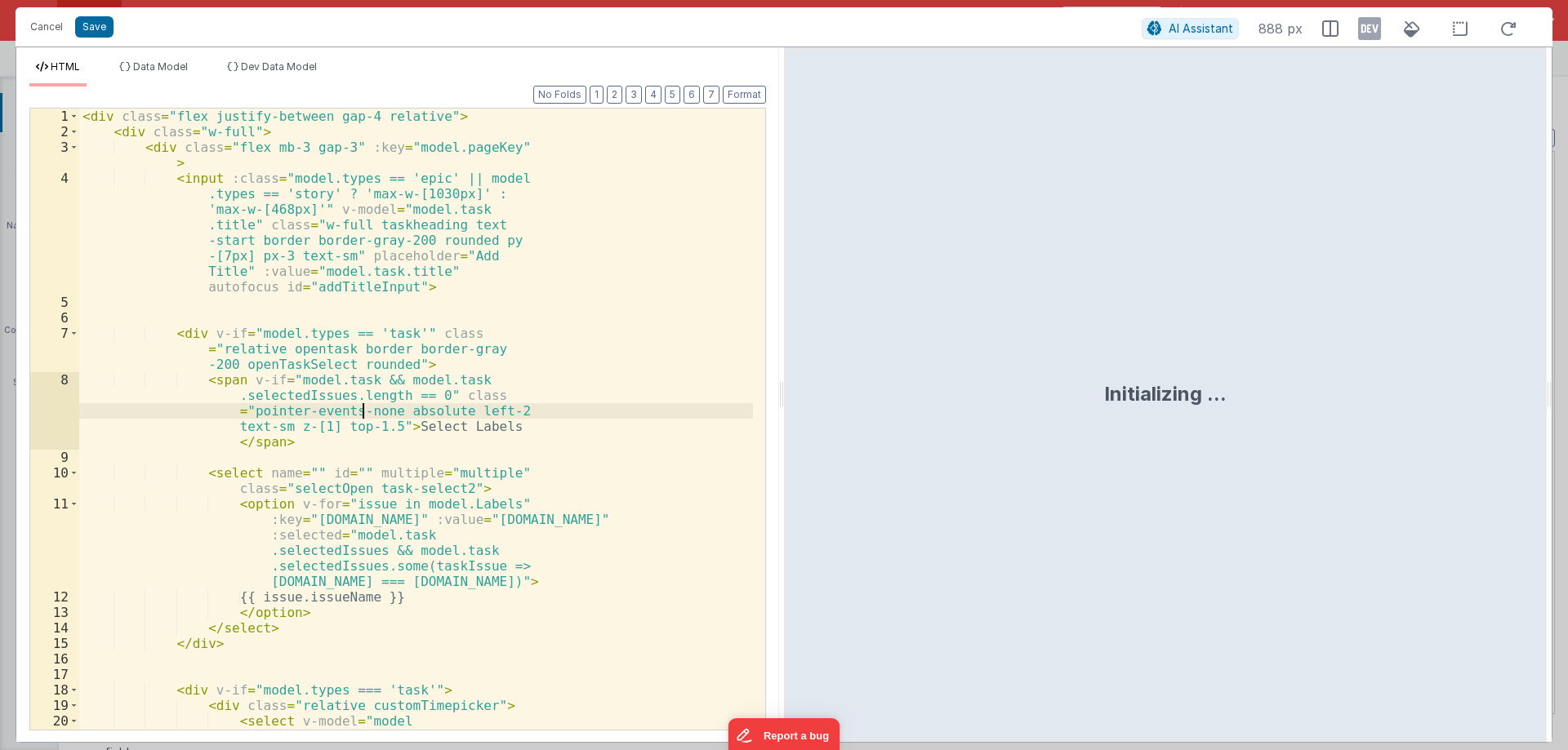
scroll to position [1072, 0]
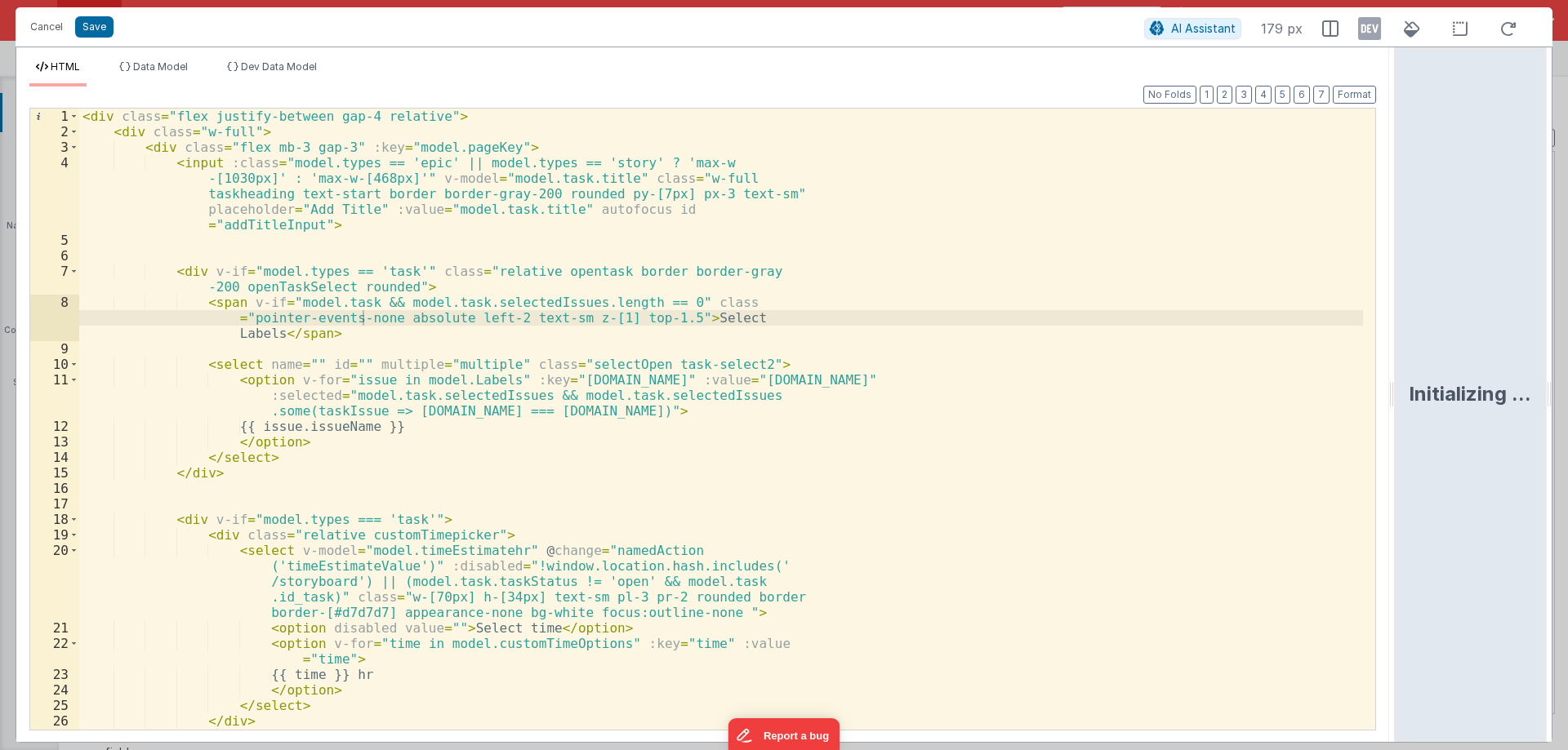
drag, startPoint x: 782, startPoint y: 387, endPoint x: 1567, endPoint y: 382, distance: 785.0
click at [1567, 382] on html "Cancel Save AI Assistant 179 px HTML Data Model Dev Data Model Format 7 6 5 4 3…" at bounding box center [784, 375] width 1568 height 750
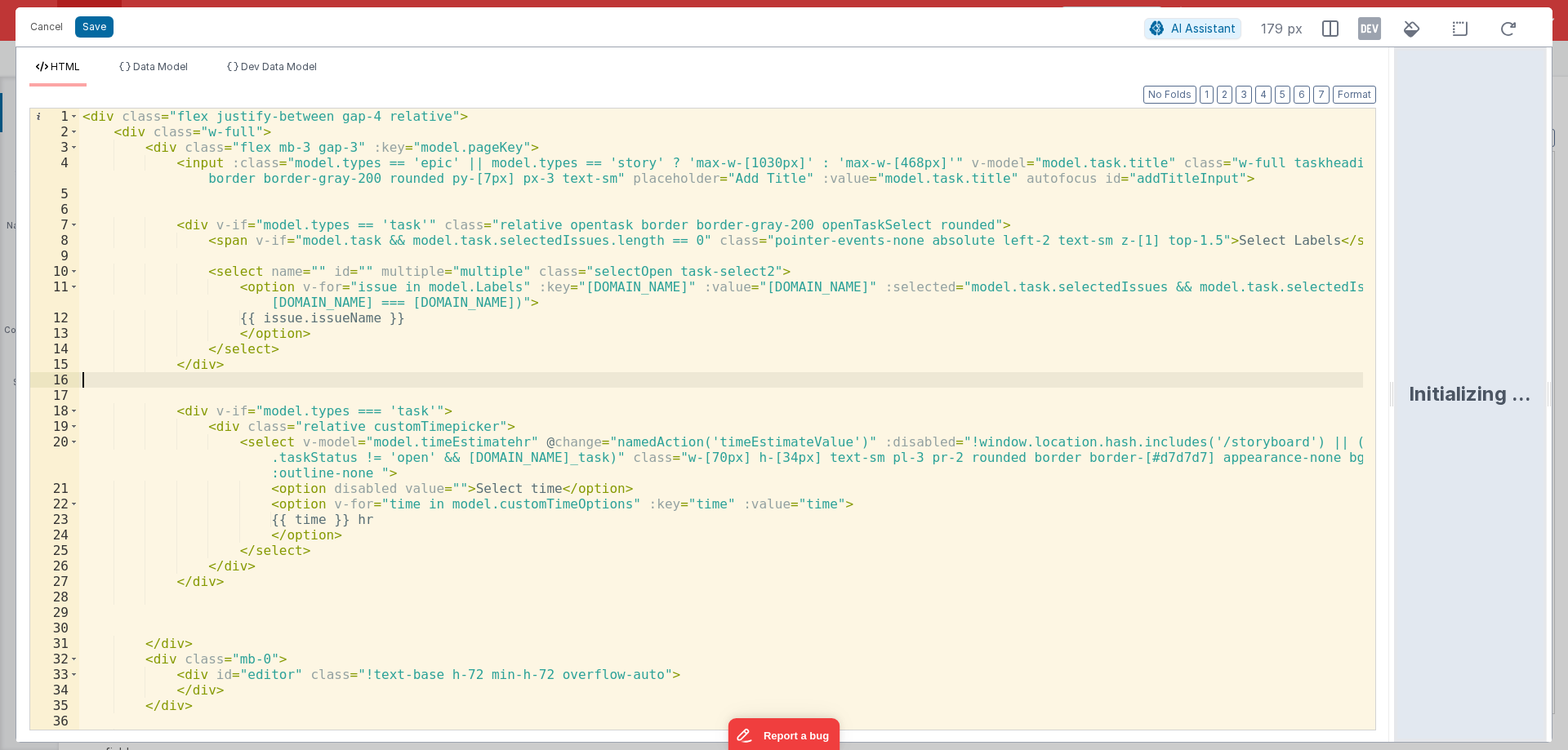
click at [860, 387] on div "< div class = "flex justify-between gap-4 relative" > < div class = "w-full" > …" at bounding box center [721, 443] width 1284 height 668
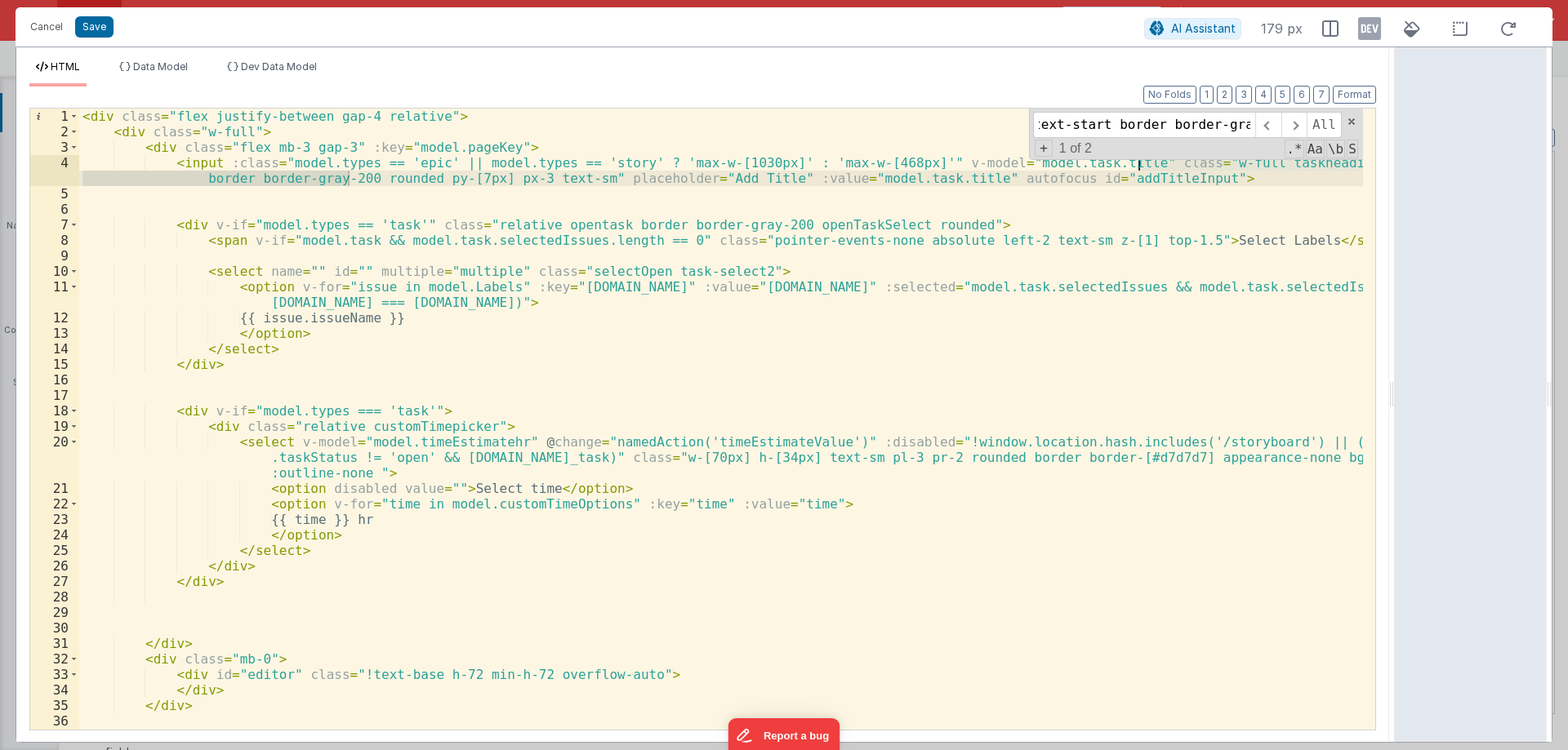
scroll to position [0, 0]
type input "w-full taskheading text-start border border-gray-20"
click at [1349, 118] on span at bounding box center [1351, 121] width 11 height 11
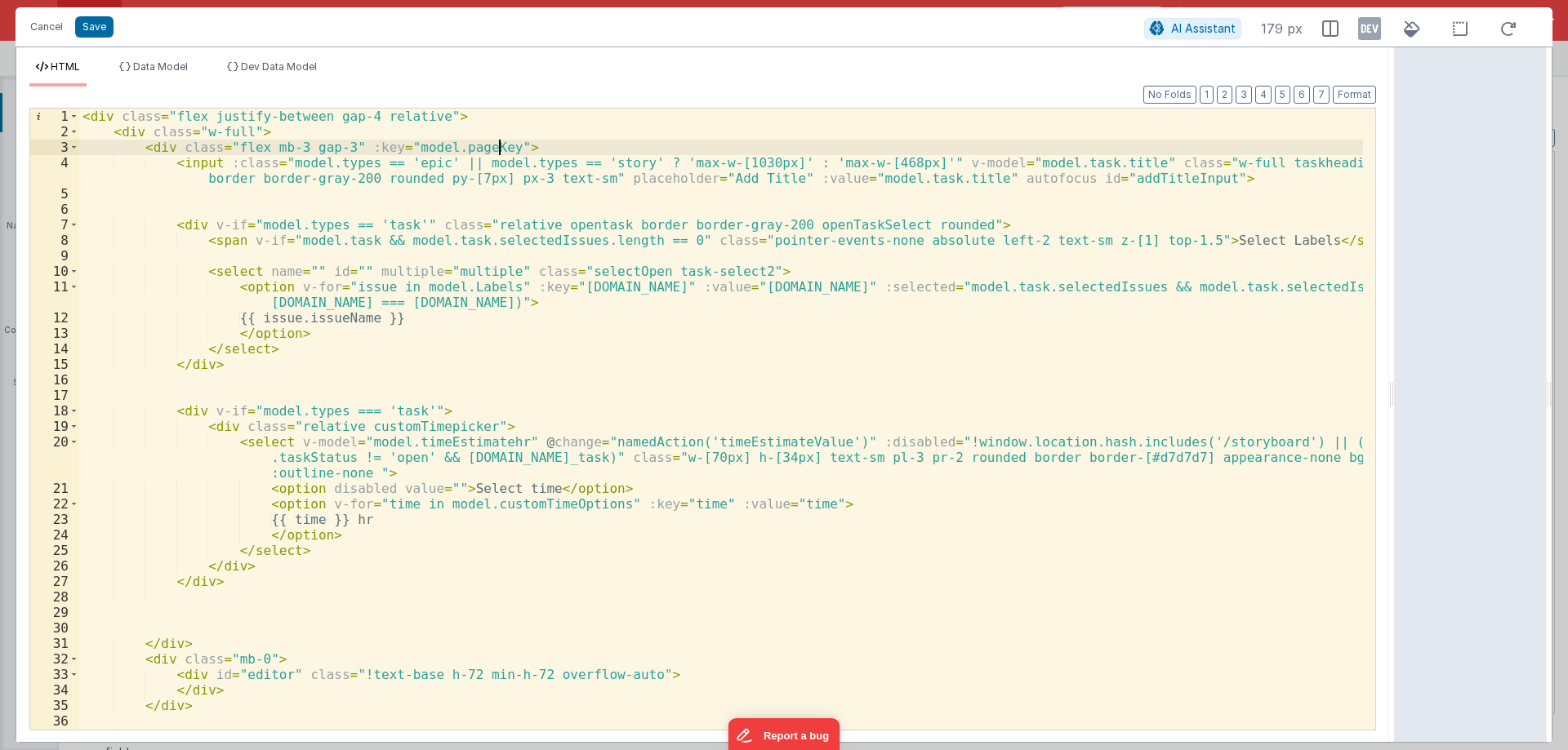
click at [520, 146] on div "< div class = "flex justify-between gap-4 relative" > < div class = "w-full" > …" at bounding box center [721, 443] width 1284 height 668
click at [400, 163] on div "< div class = "flex justify-between gap-4 relative" > < div class = "w-full" > …" at bounding box center [721, 443] width 1284 height 668
click at [598, 159] on div "< div class = "flex justify-between gap-4 relative" > < div class = "w-full" > …" at bounding box center [721, 443] width 1284 height 668
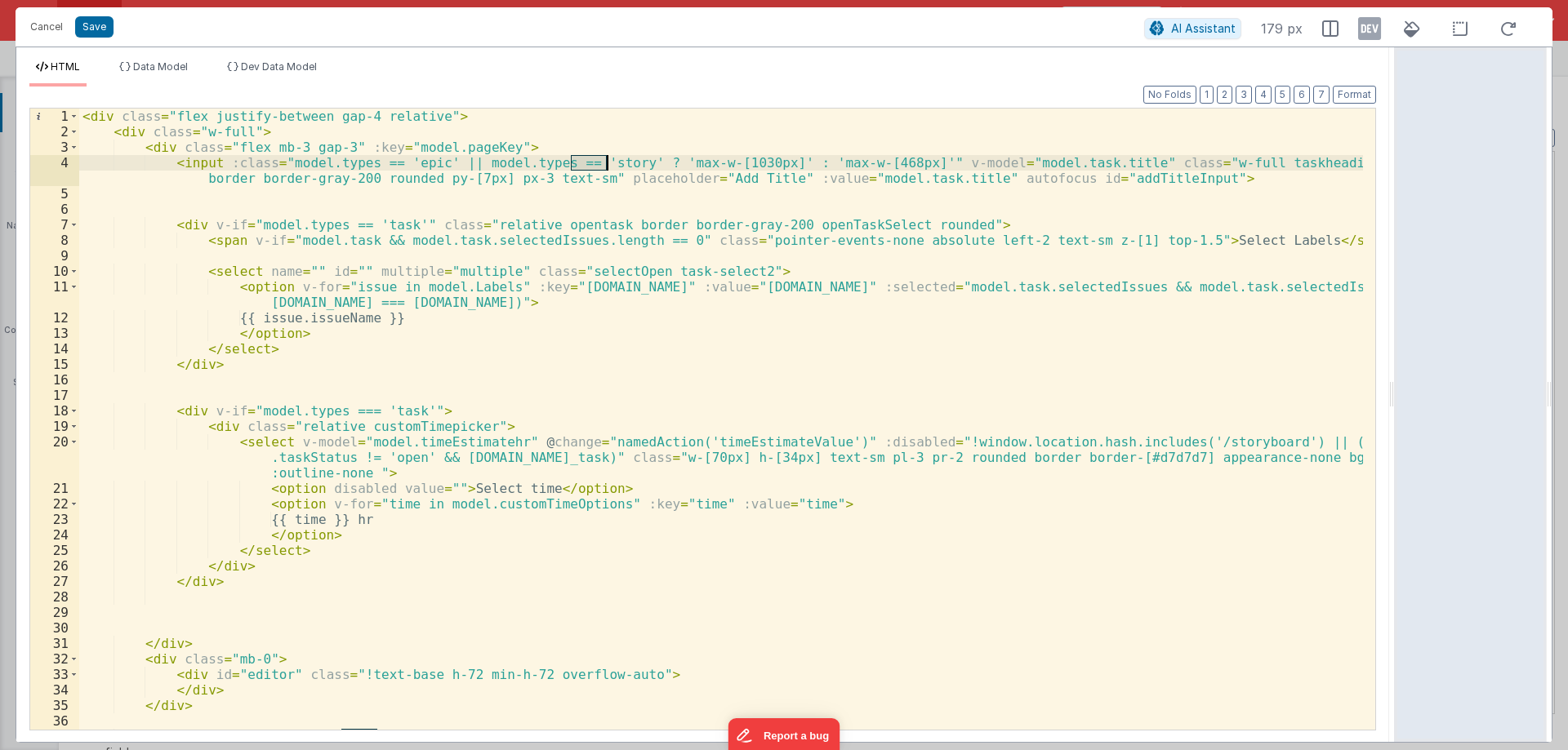
click at [556, 193] on div "< div class = "flex justify-between gap-4 relative" > < div class = "w-full" > …" at bounding box center [721, 443] width 1284 height 668
click at [986, 183] on div "< div class = "flex justify-between gap-4 relative" > < div class = "w-full" > …" at bounding box center [721, 443] width 1284 height 668
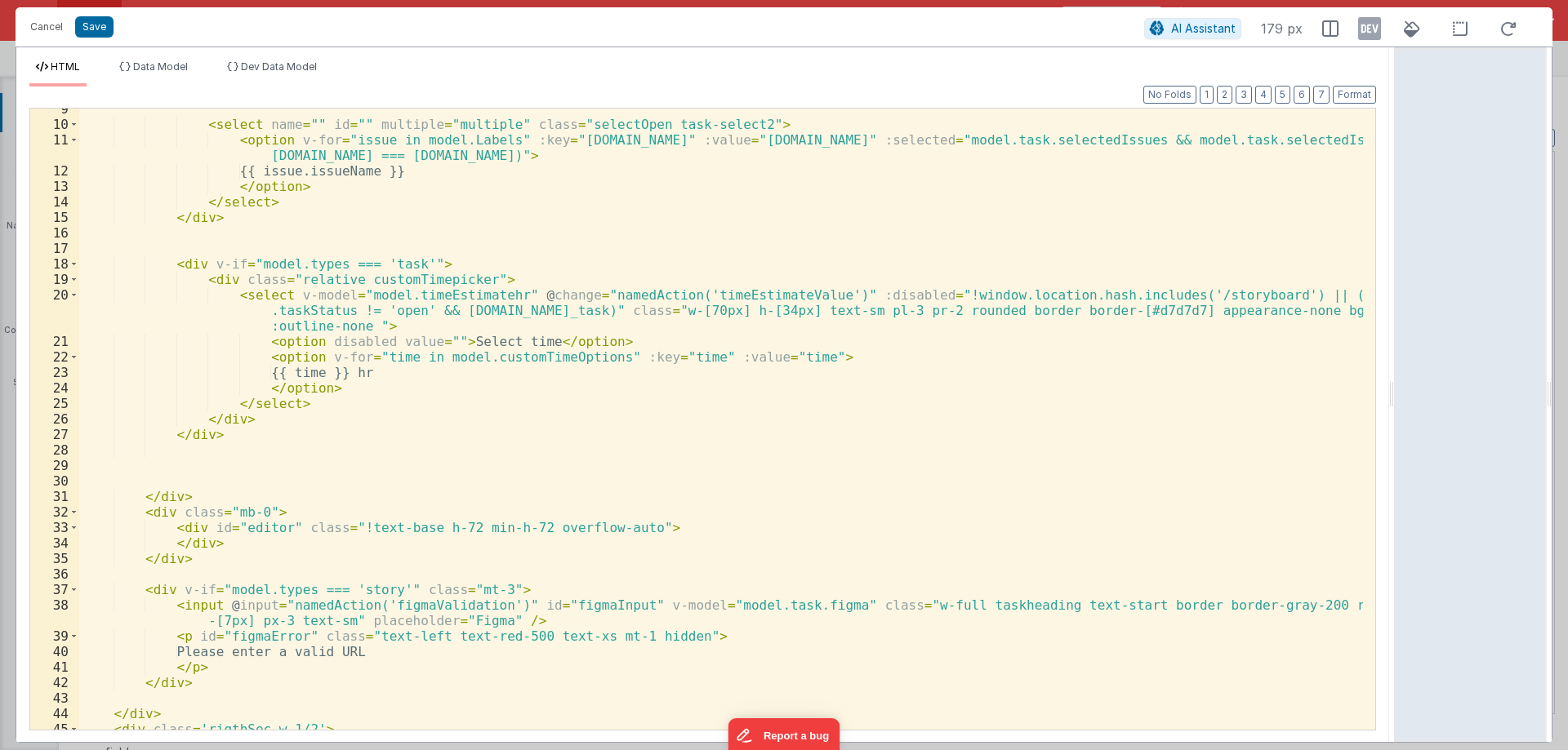
scroll to position [0, 0]
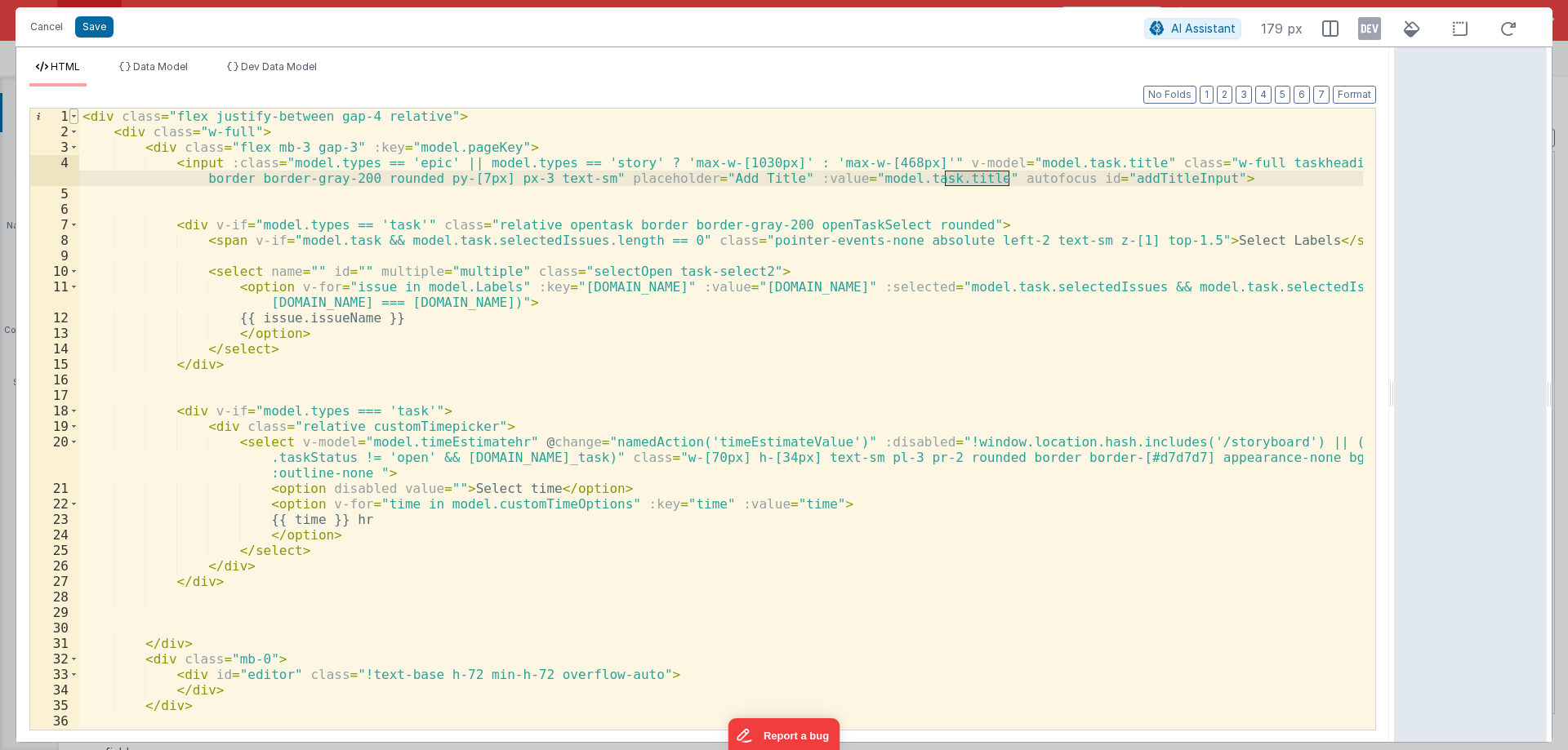
click at [77, 122] on span at bounding box center [74, 117] width 9 height 16
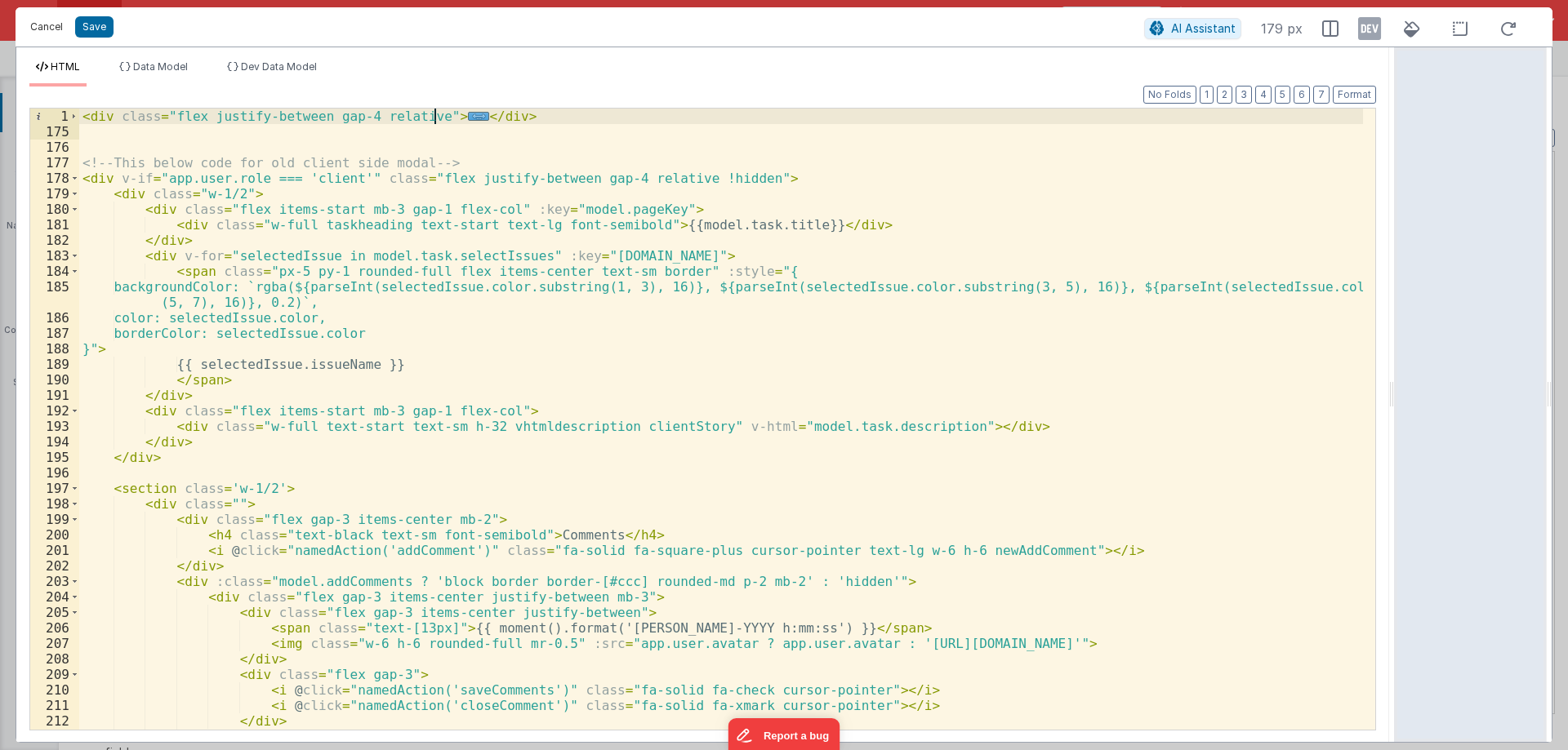
click at [52, 25] on button "Cancel" at bounding box center [46, 27] width 49 height 23
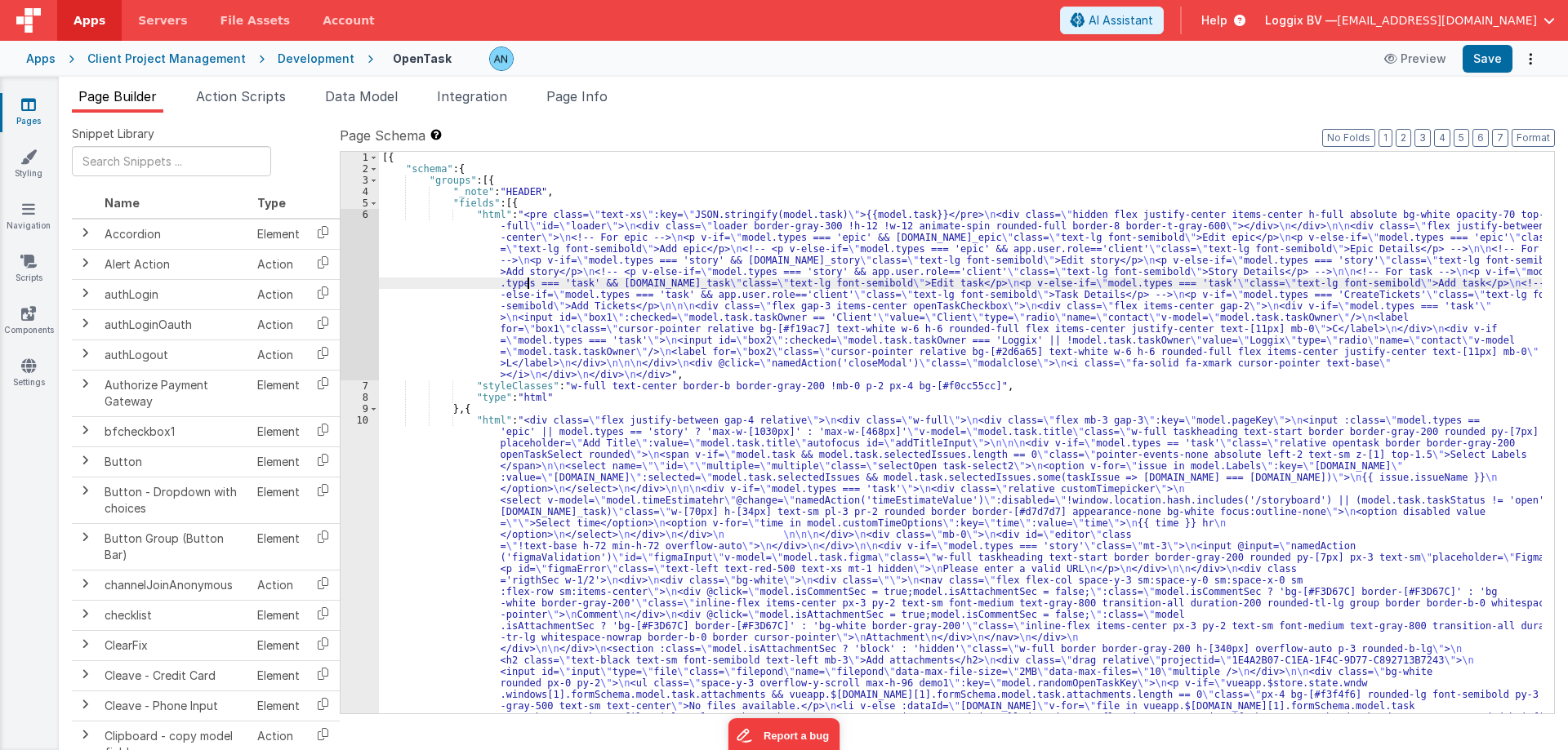
click at [355, 258] on div "6" at bounding box center [359, 295] width 38 height 171
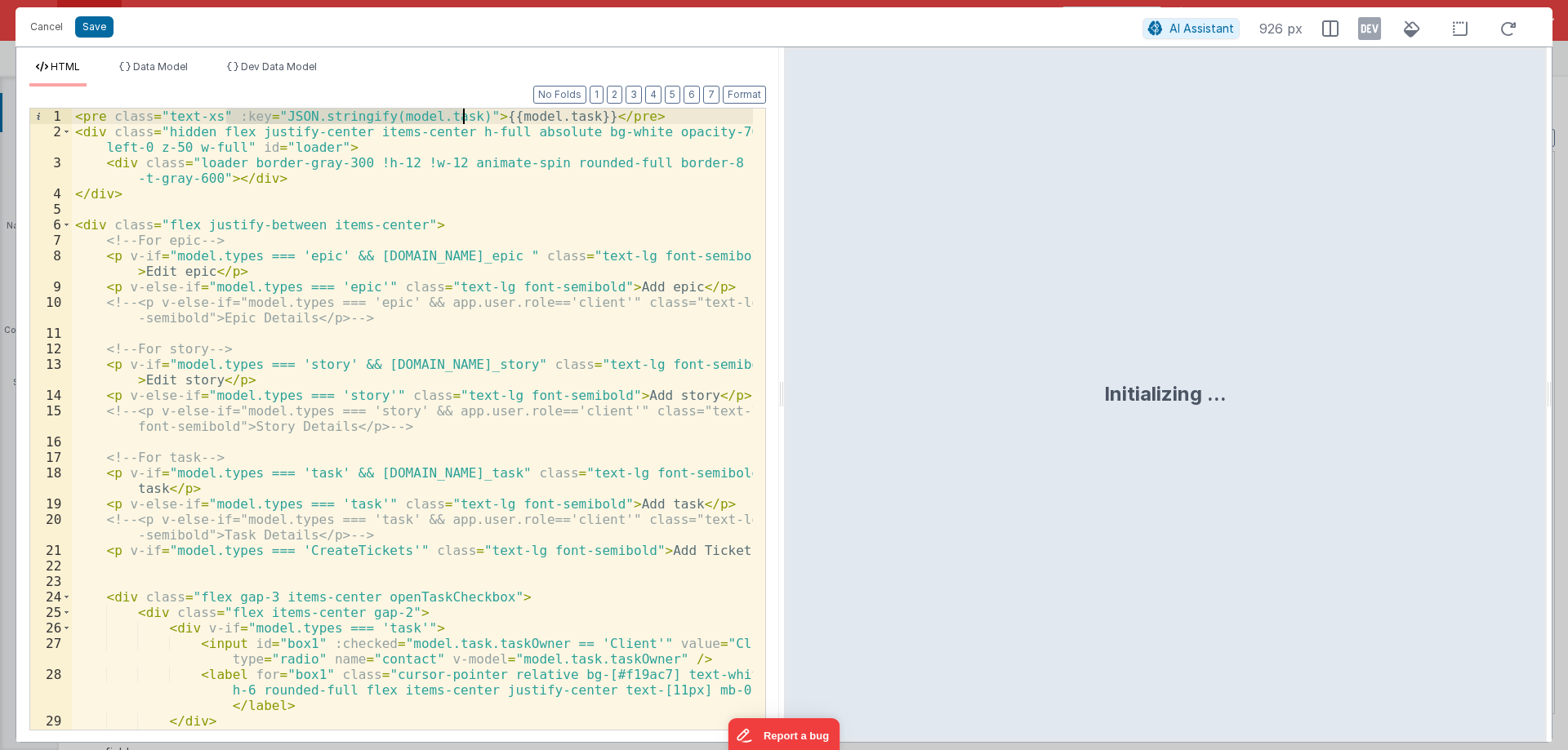
drag, startPoint x: 225, startPoint y: 115, endPoint x: 463, endPoint y: 113, distance: 238.0
click at [463, 113] on div "< pre class = "text-xs" :key = "JSON.stringify(model.task)" > {{model.task}} </…" at bounding box center [412, 451] width 681 height 684
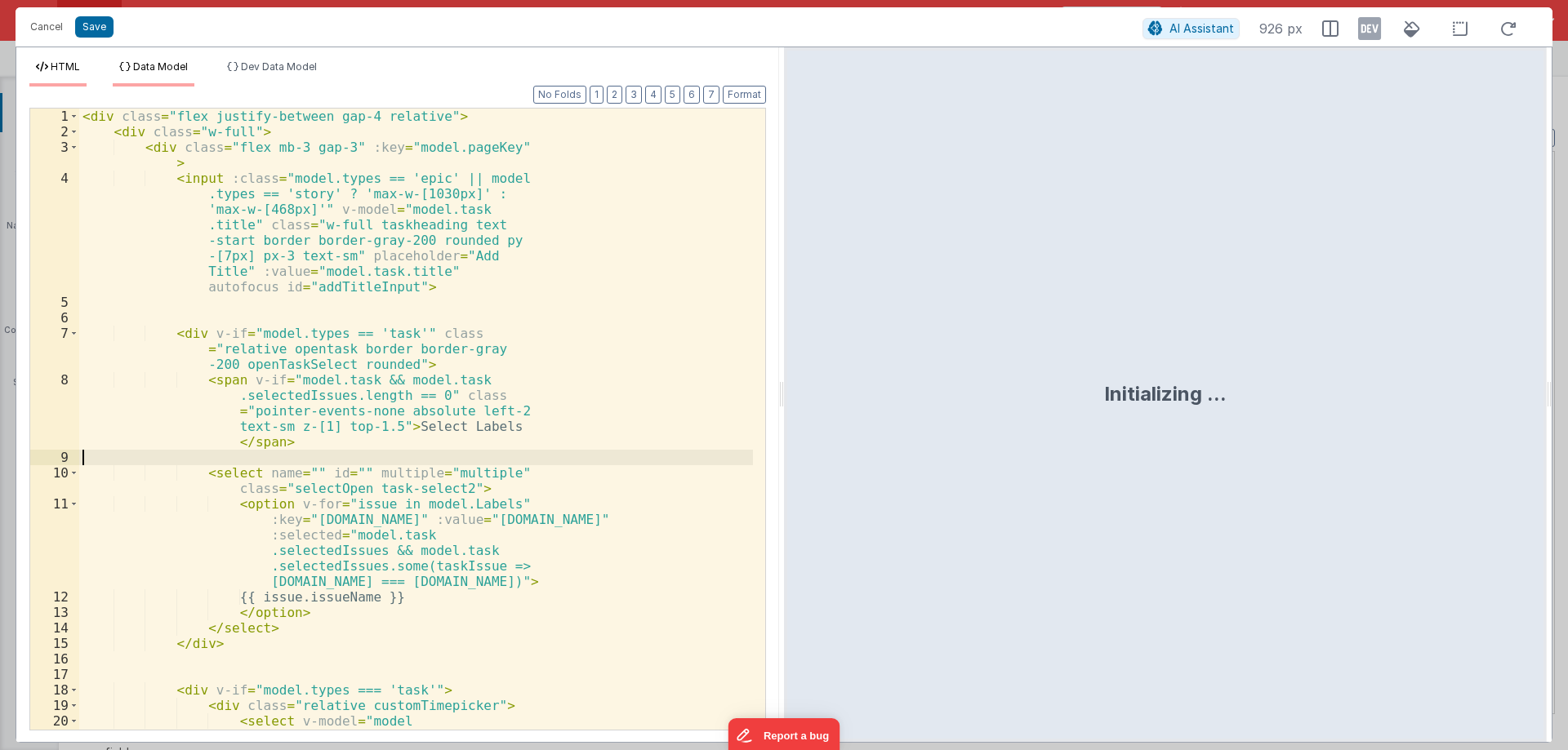
scroll to position [1072, 0]
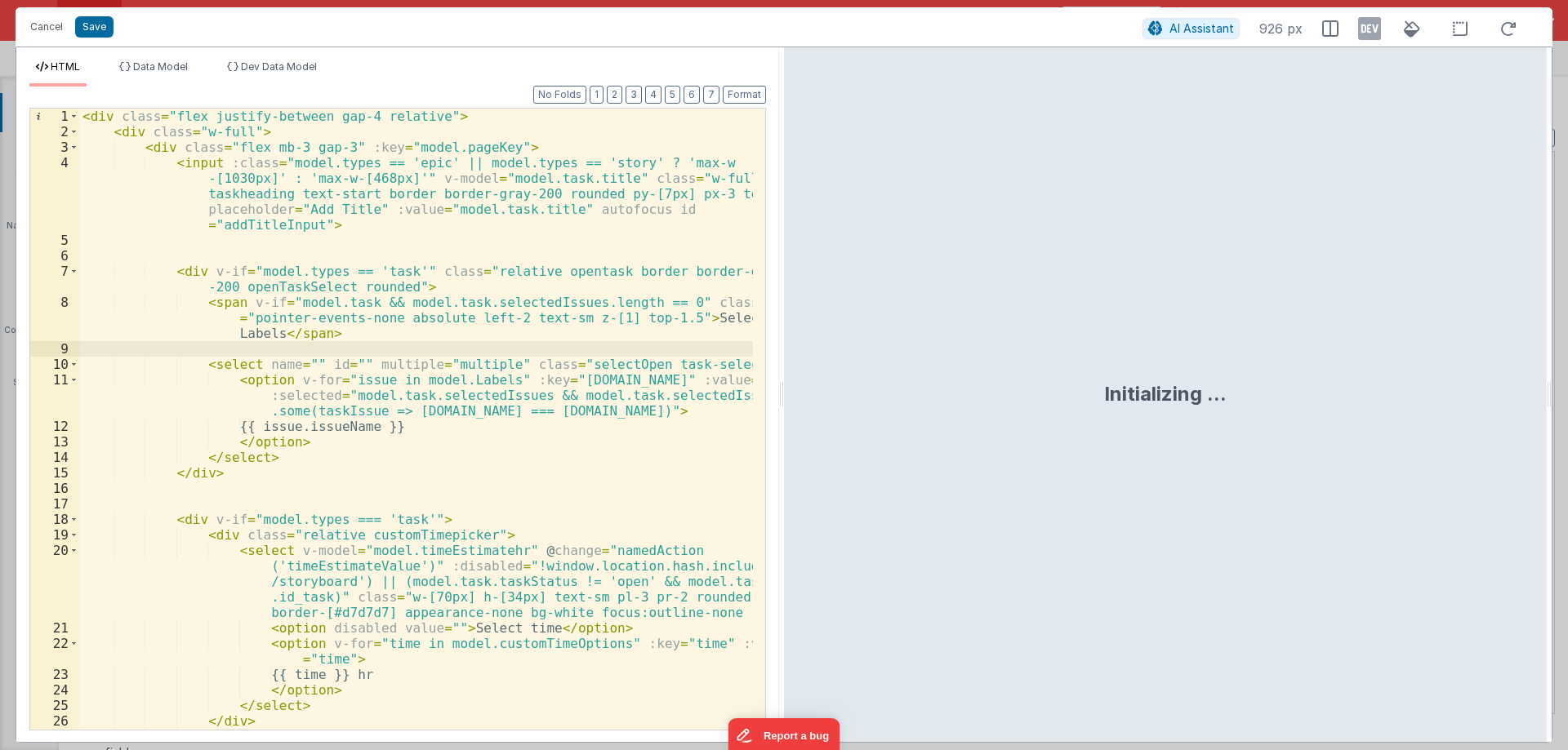
click at [115, 113] on div "< div class = "flex justify-between gap-4 relative" > < div class = "w-full" > …" at bounding box center [416, 435] width 674 height 652
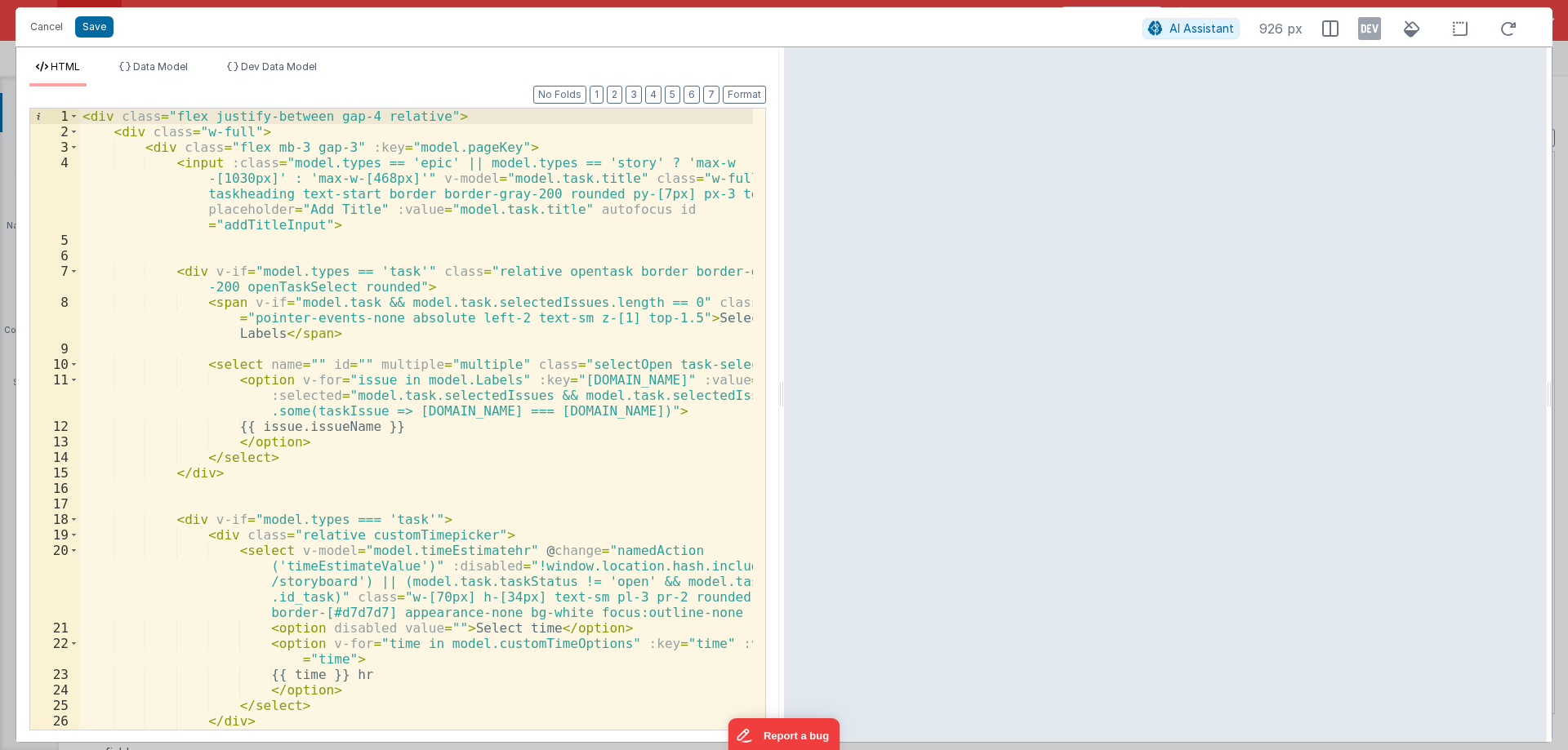
paste textarea
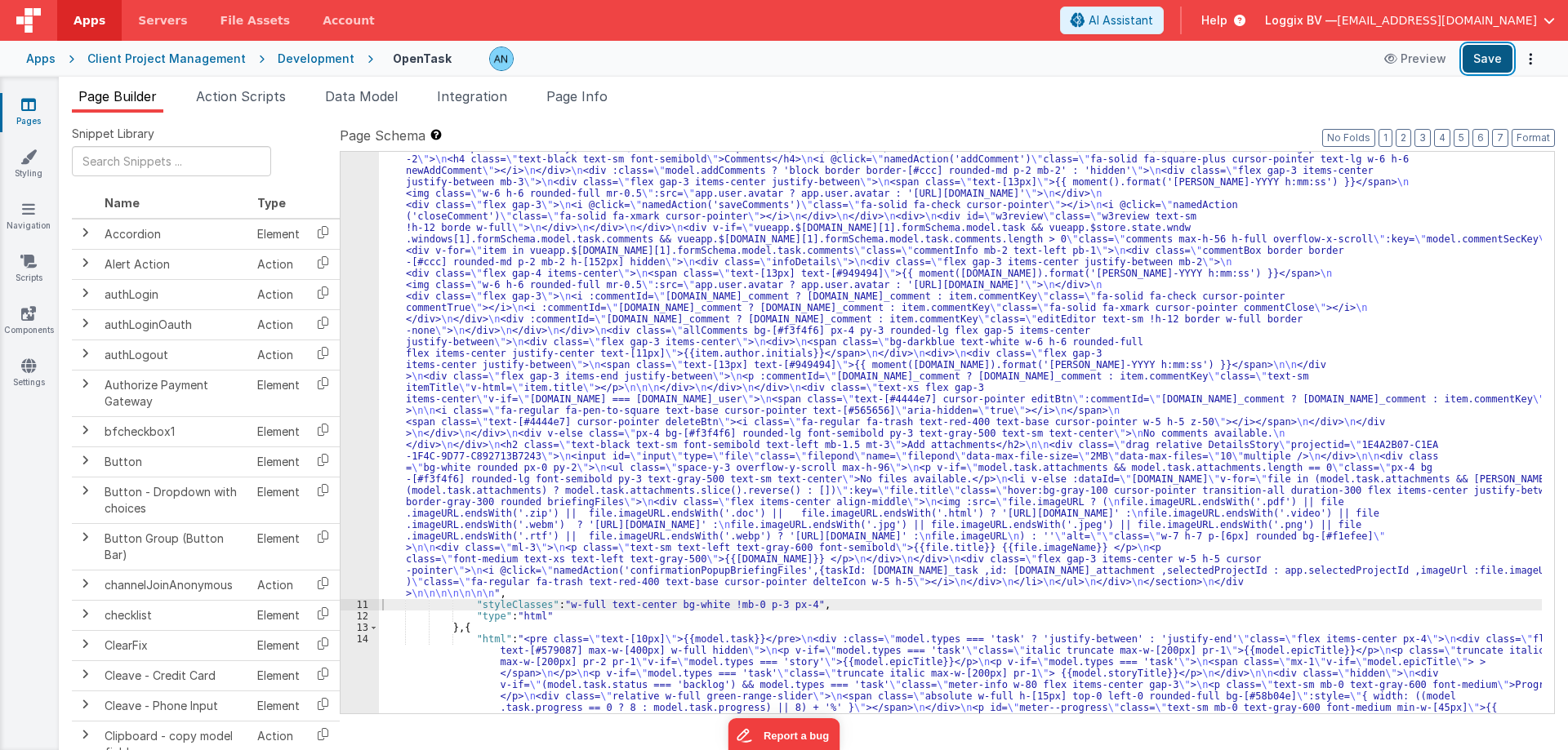
click at [1477, 55] on button "Save" at bounding box center [1487, 58] width 49 height 27
click at [1556, 131] on div "Snippet Library Name Type Accordion Element Alert Action Action authLogin Actio…" at bounding box center [814, 444] width 1509 height 663
click at [1551, 135] on button "Format" at bounding box center [1533, 138] width 43 height 18
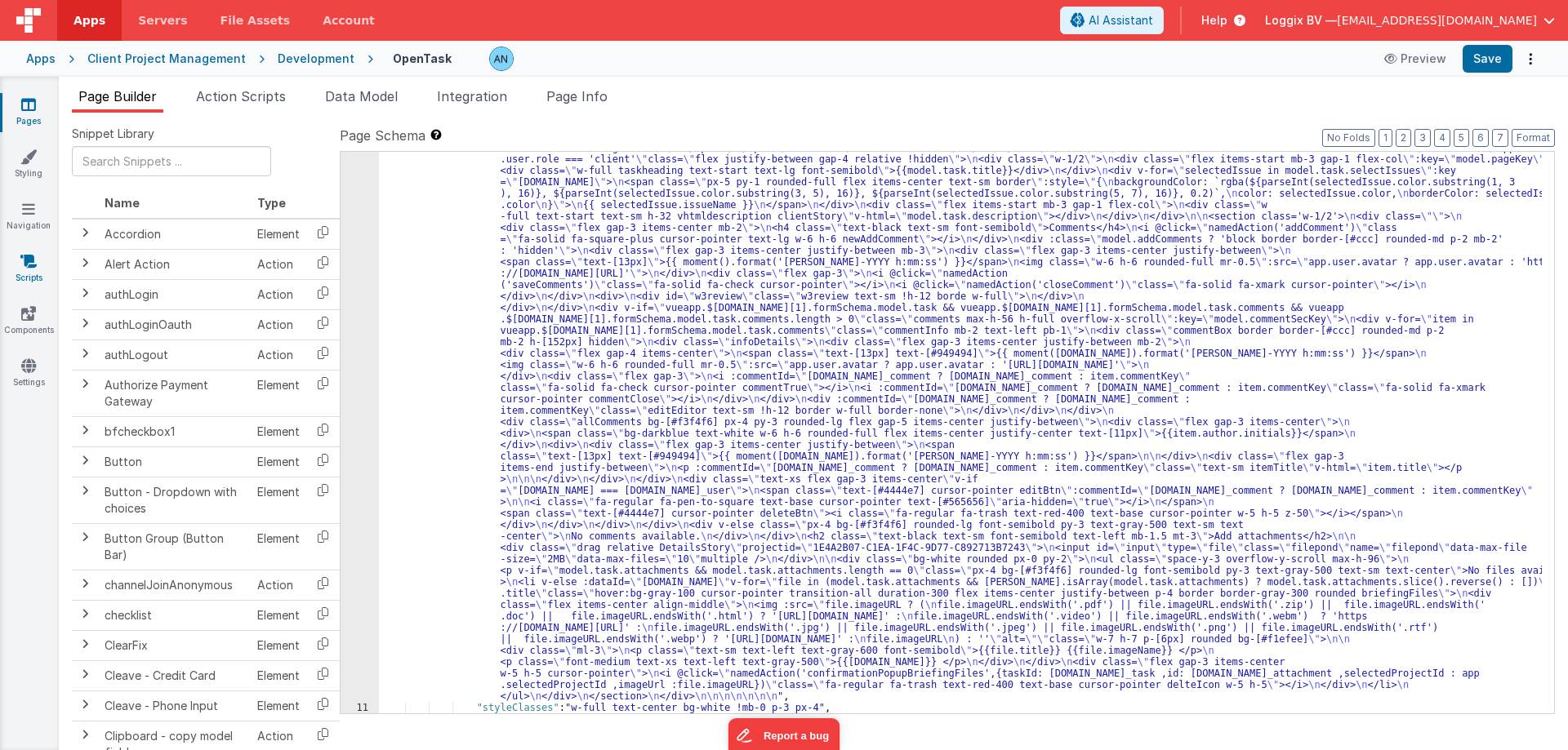
click at [37, 256] on icon at bounding box center [28, 261] width 16 height 16
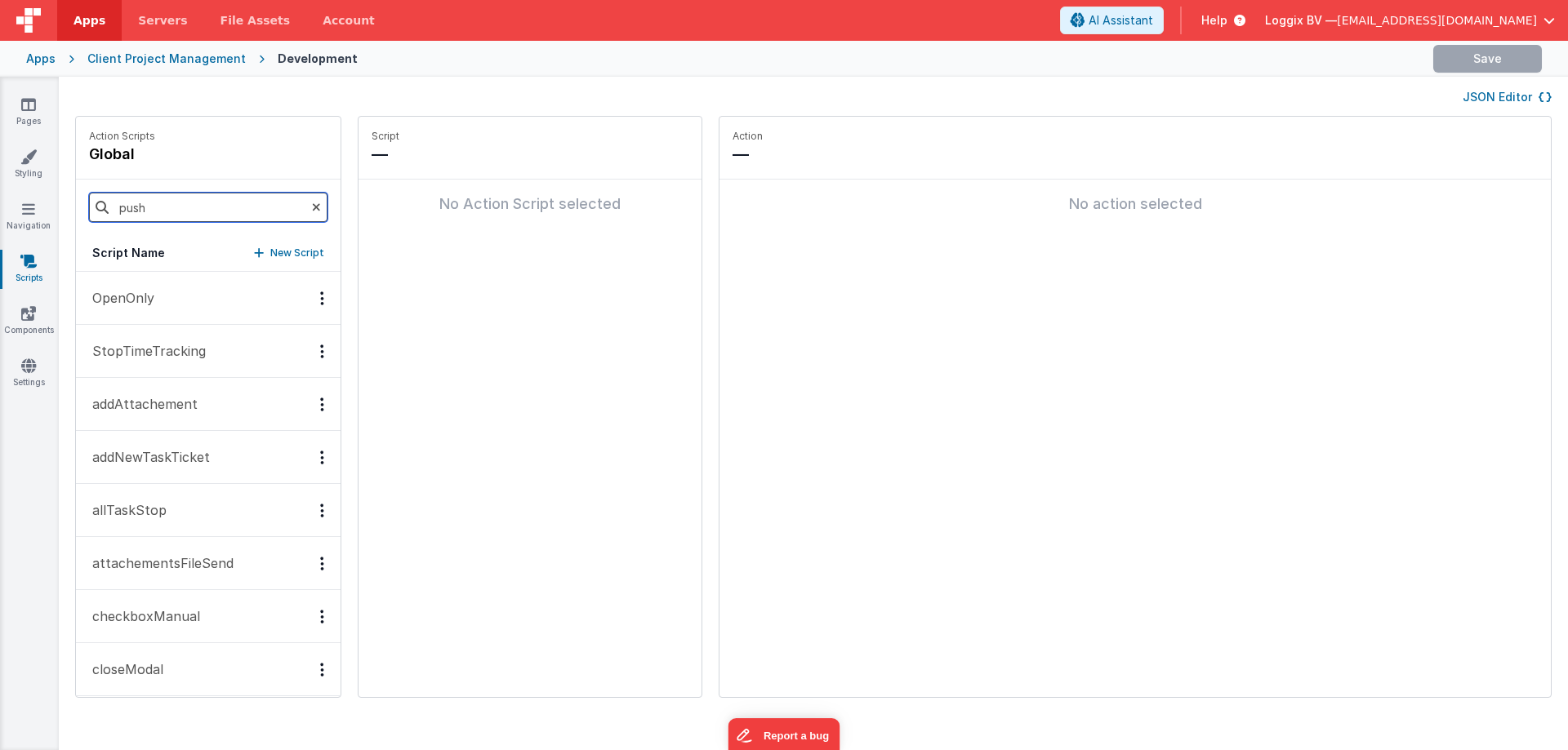
click at [157, 210] on input "push" at bounding box center [208, 207] width 239 height 29
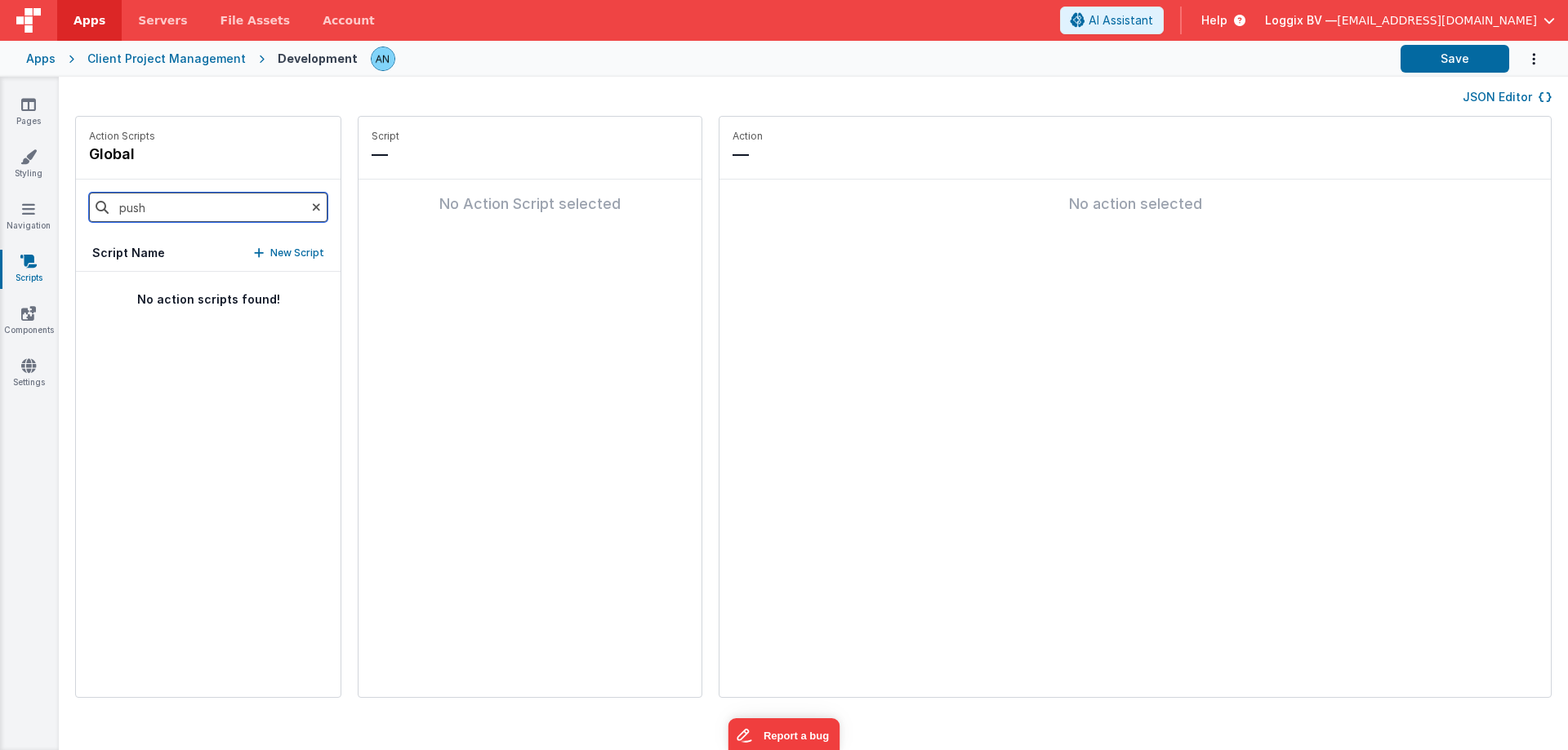
type input "push"
click at [139, 307] on p "pushNotification" at bounding box center [140, 298] width 115 height 19
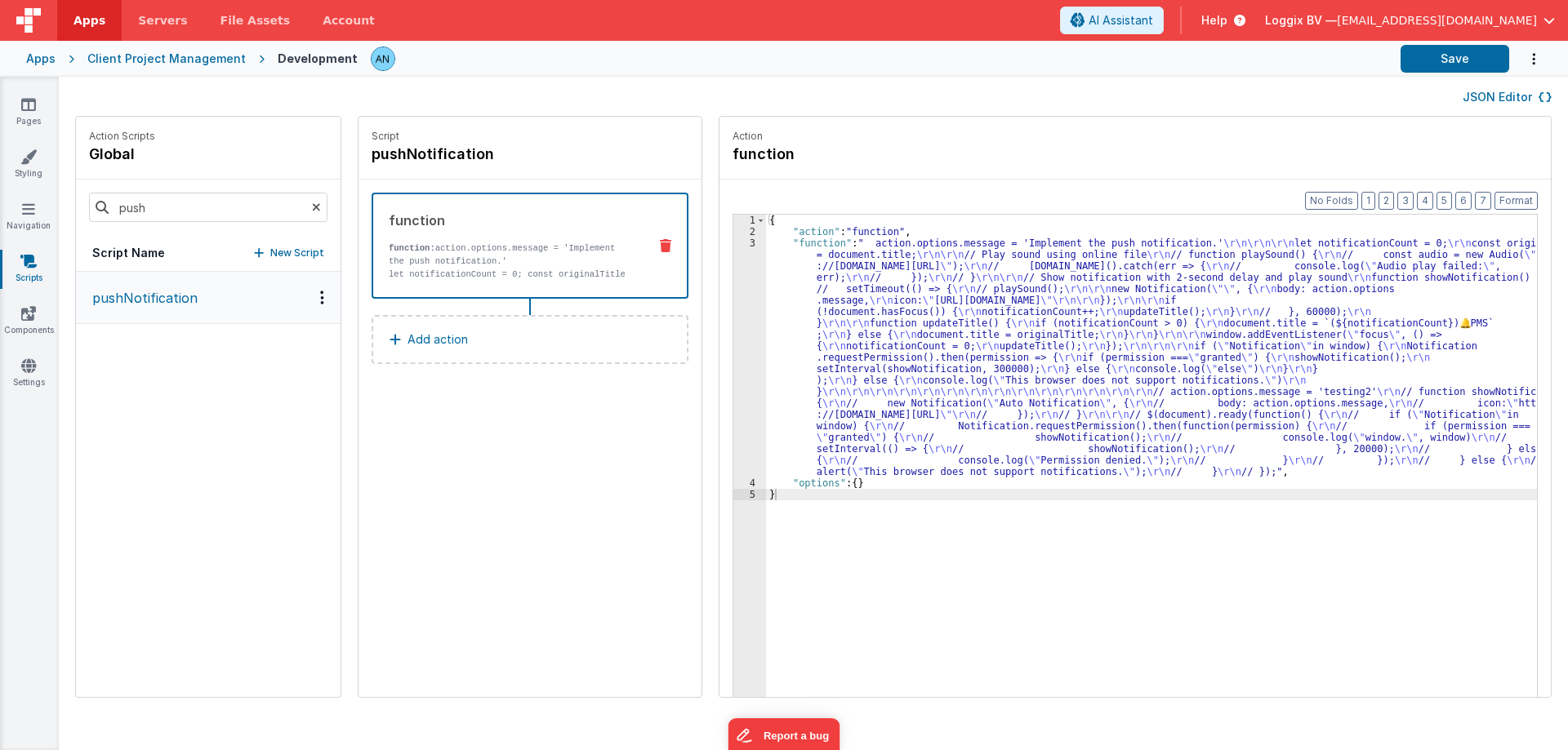
click at [739, 287] on div "3" at bounding box center [749, 358] width 33 height 240
click at [733, 281] on div "3" at bounding box center [749, 358] width 33 height 240
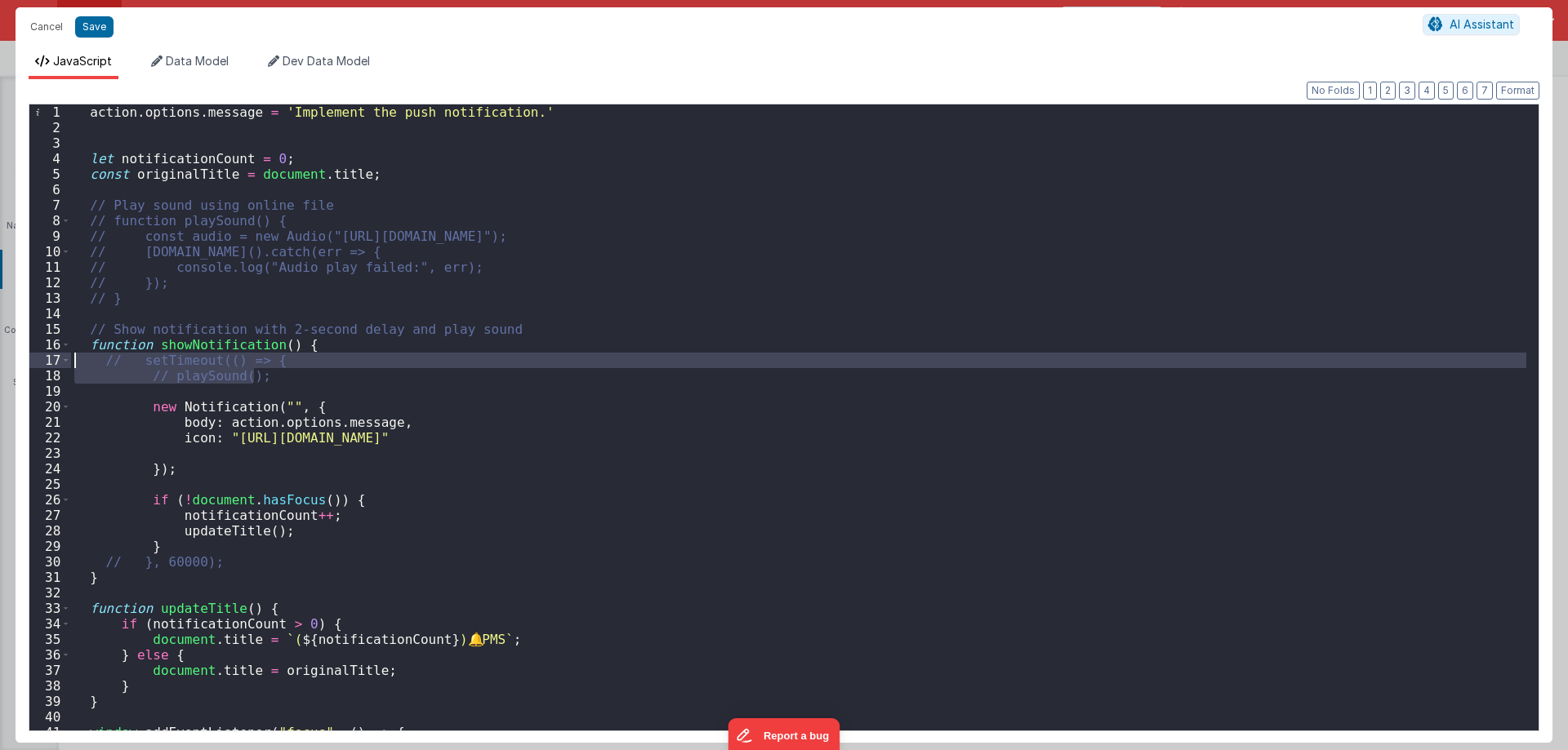
drag, startPoint x: 273, startPoint y: 374, endPoint x: 34, endPoint y: 359, distance: 239.5
click at [34, 359] on div "1 2 3 4 5 6 7 8 9 10 11 12 13 14 15 16 17 18 19 20 21 22 23 24 25 26 27 28 29 3…" at bounding box center [784, 417] width 1511 height 628
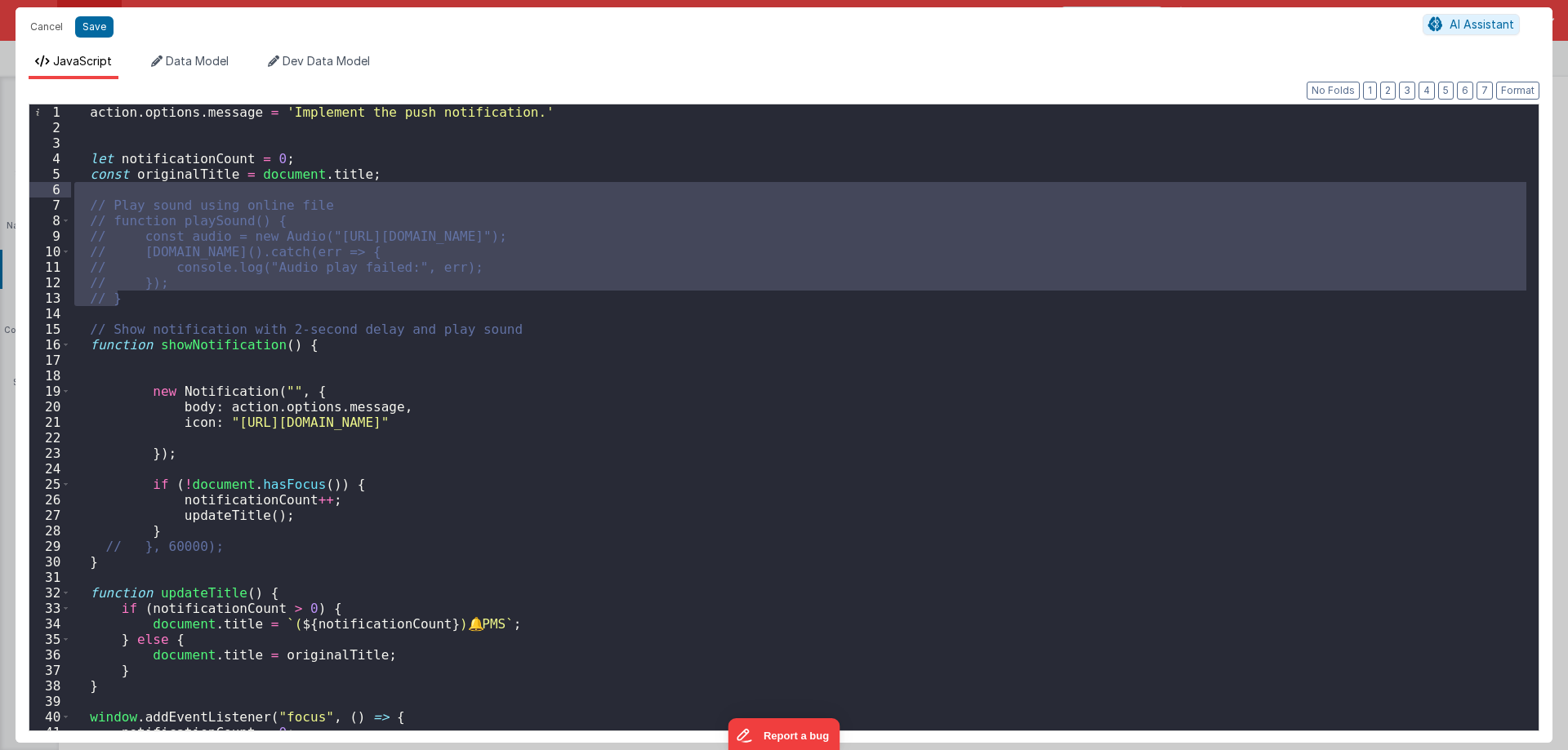
drag, startPoint x: 135, startPoint y: 293, endPoint x: 78, endPoint y: 187, distance: 120.4
click at [78, 187] on div "action . options . message = 'Implement the push notification.' let notificatio…" at bounding box center [798, 433] width 1455 height 657
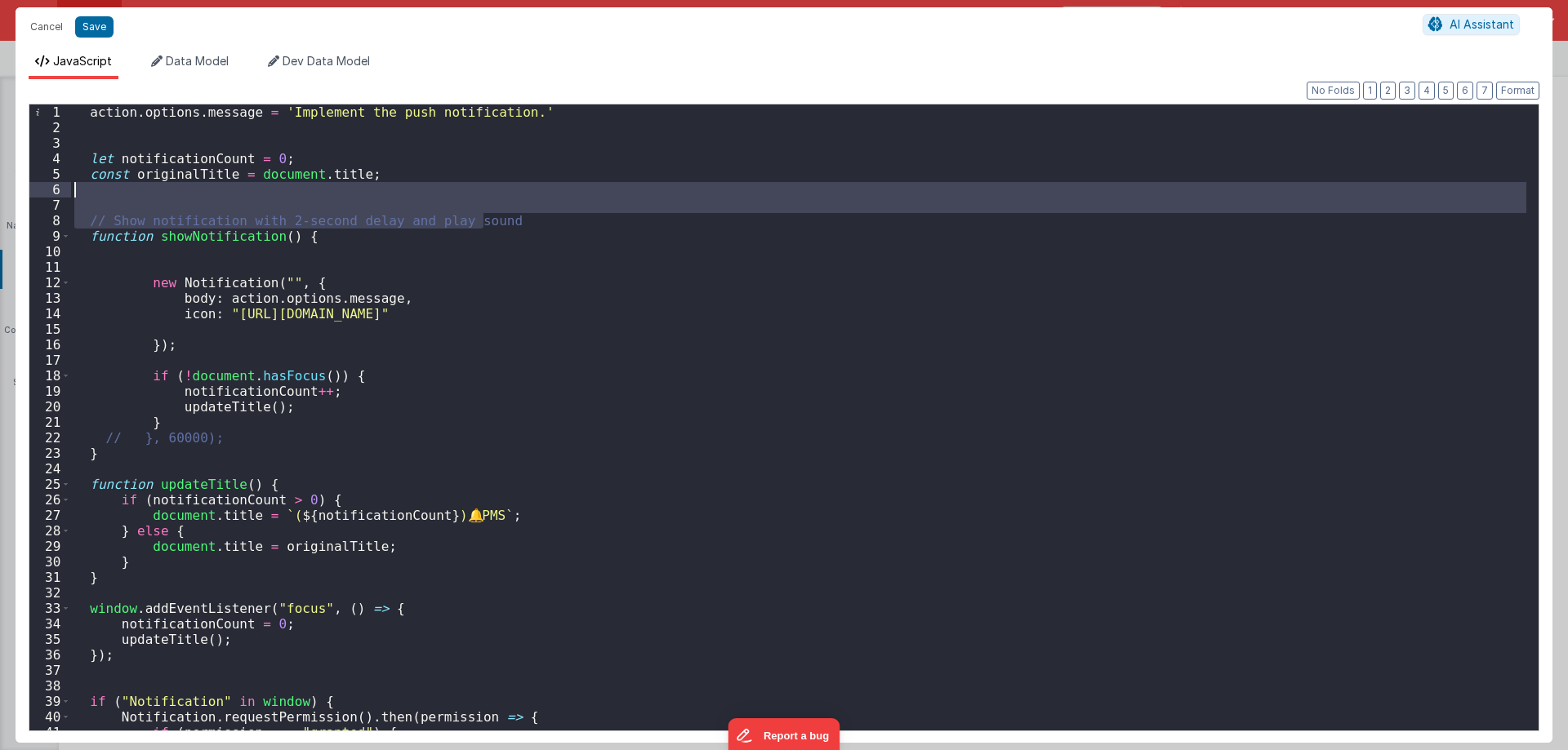
drag, startPoint x: 510, startPoint y: 223, endPoint x: 7, endPoint y: 195, distance: 503.8
click at [7, 195] on div "Cancel Save AI Assistant JavaScript Data Model Dev Data Model Format 7 6 5 4 3 …" at bounding box center [784, 375] width 1568 height 750
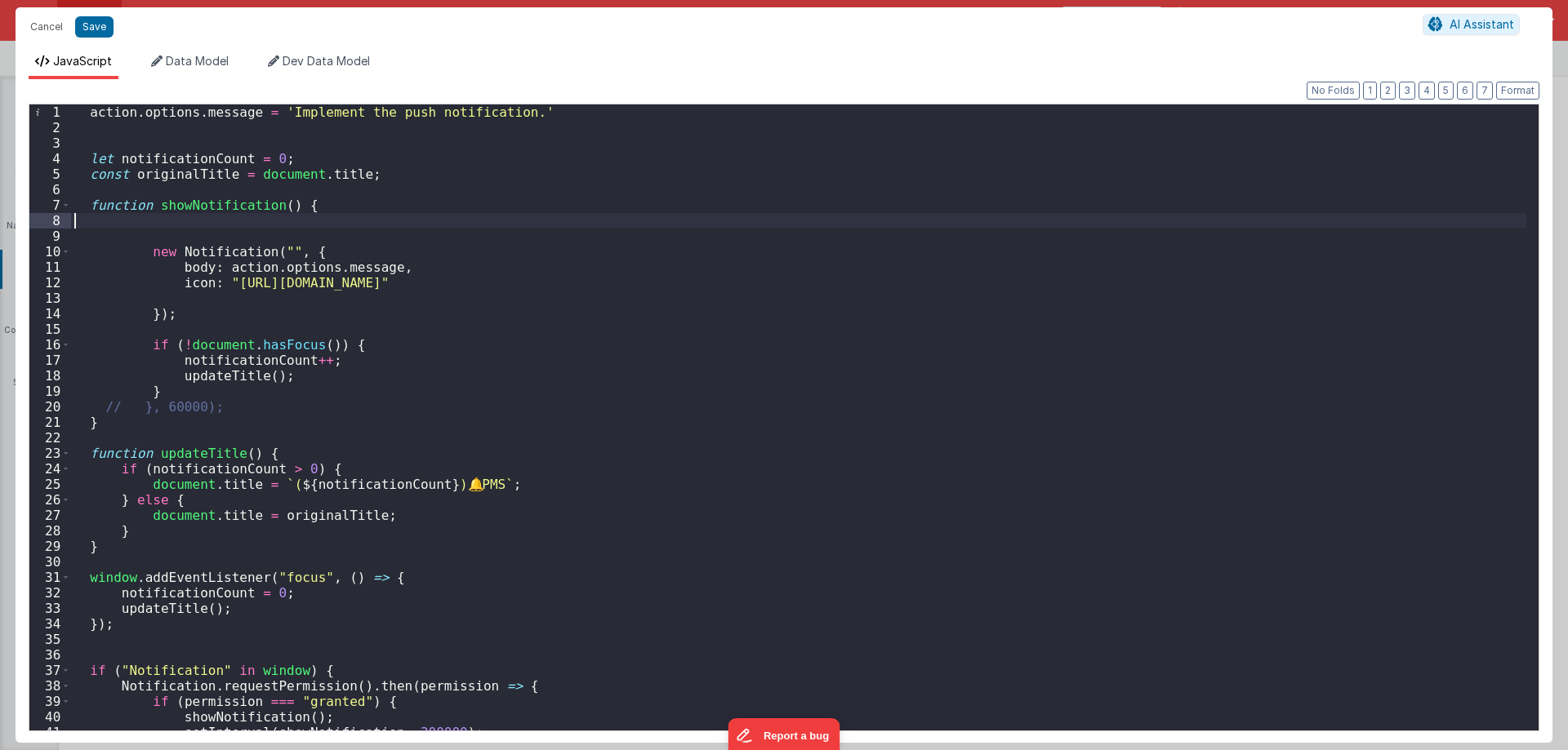
click at [133, 226] on div "action . options . message = 'Implement the push notification.' let notificatio…" at bounding box center [798, 433] width 1455 height 657
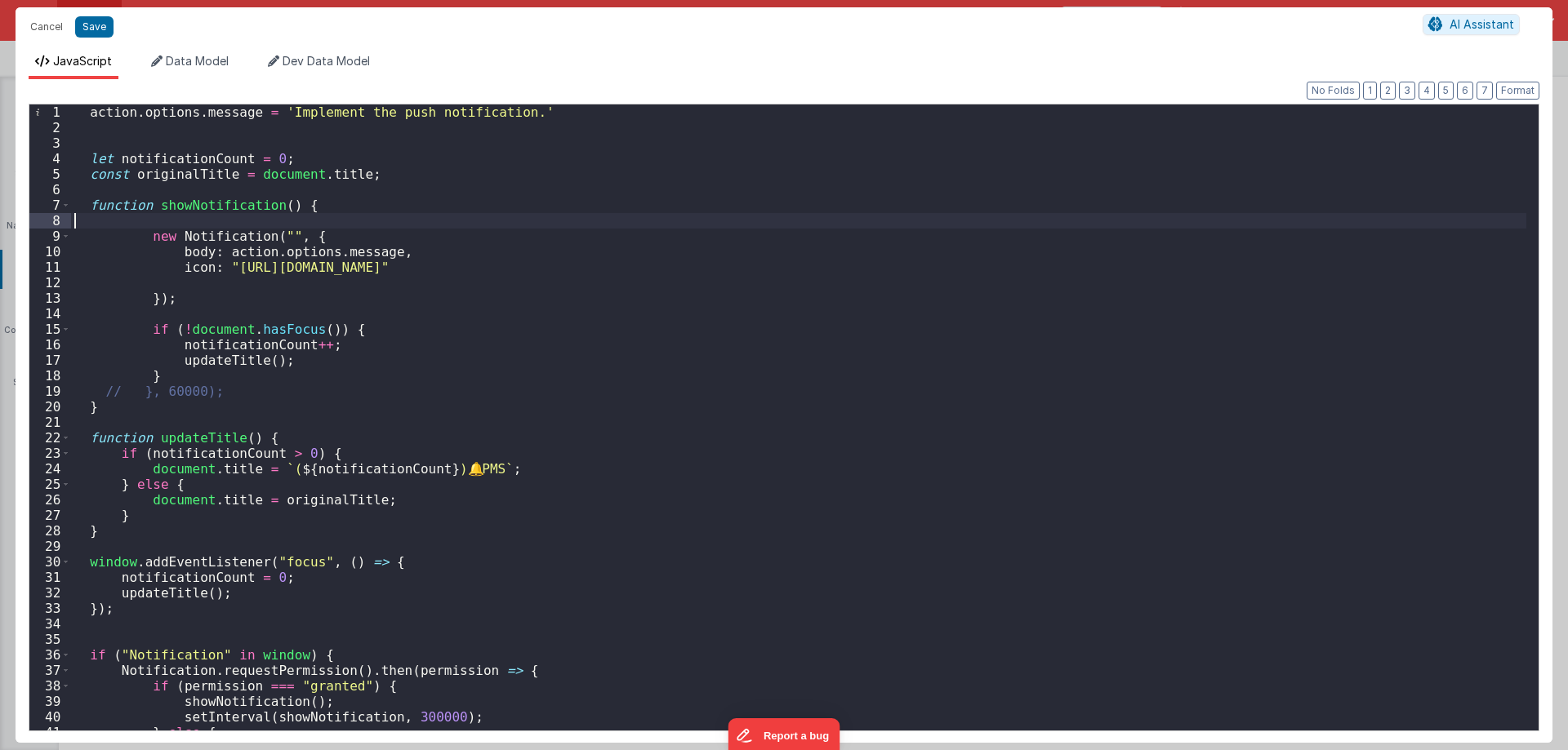
click at [122, 226] on div "action . options . message = 'Implement the push notification.' let notificatio…" at bounding box center [798, 433] width 1455 height 657
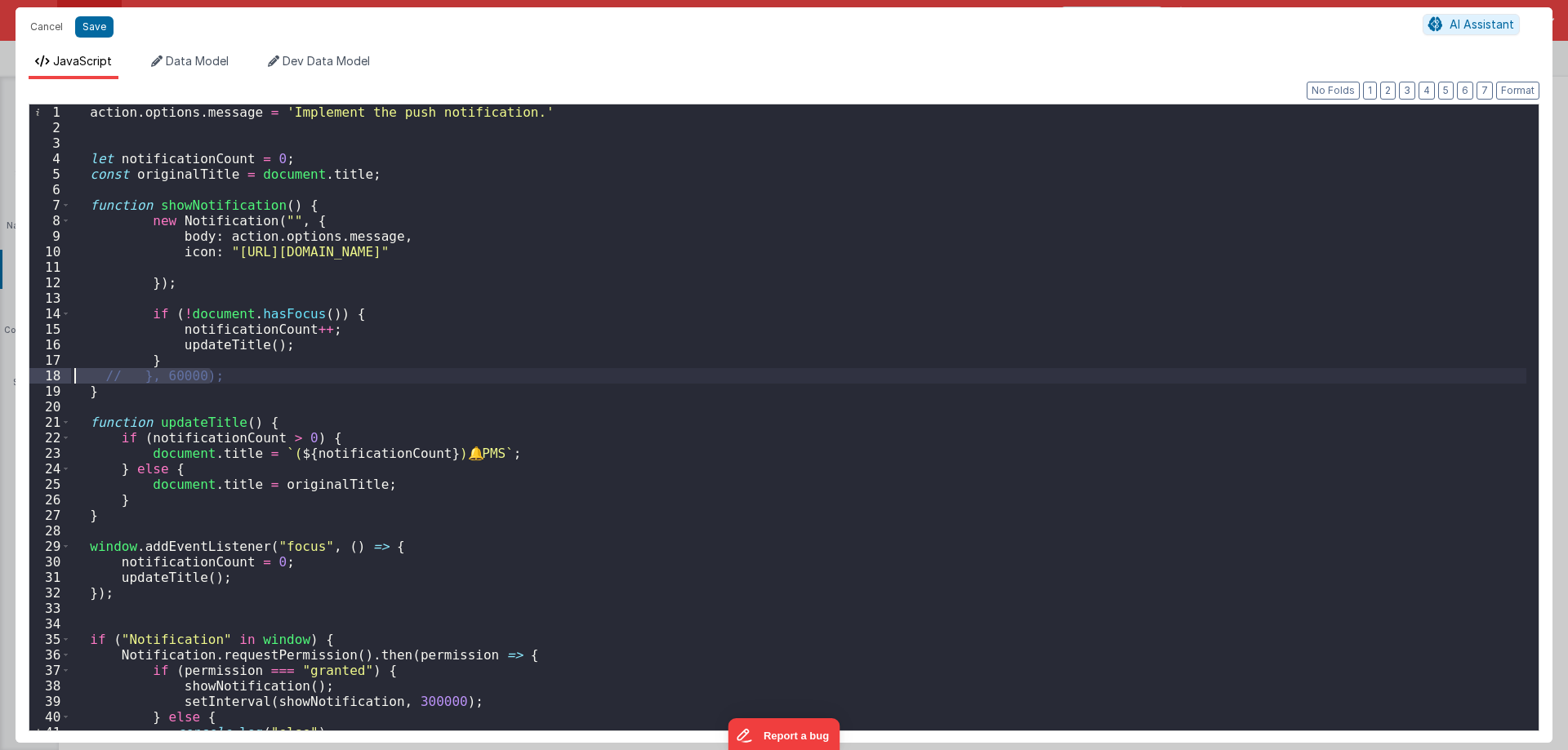
drag, startPoint x: 208, startPoint y: 375, endPoint x: 31, endPoint y: 376, distance: 177.0
click at [31, 376] on div "1 2 3 4 5 6 7 8 9 10 11 12 13 14 15 16 17 18 19 20 21 22 23 24 25 26 27 28 29 3…" at bounding box center [784, 417] width 1511 height 628
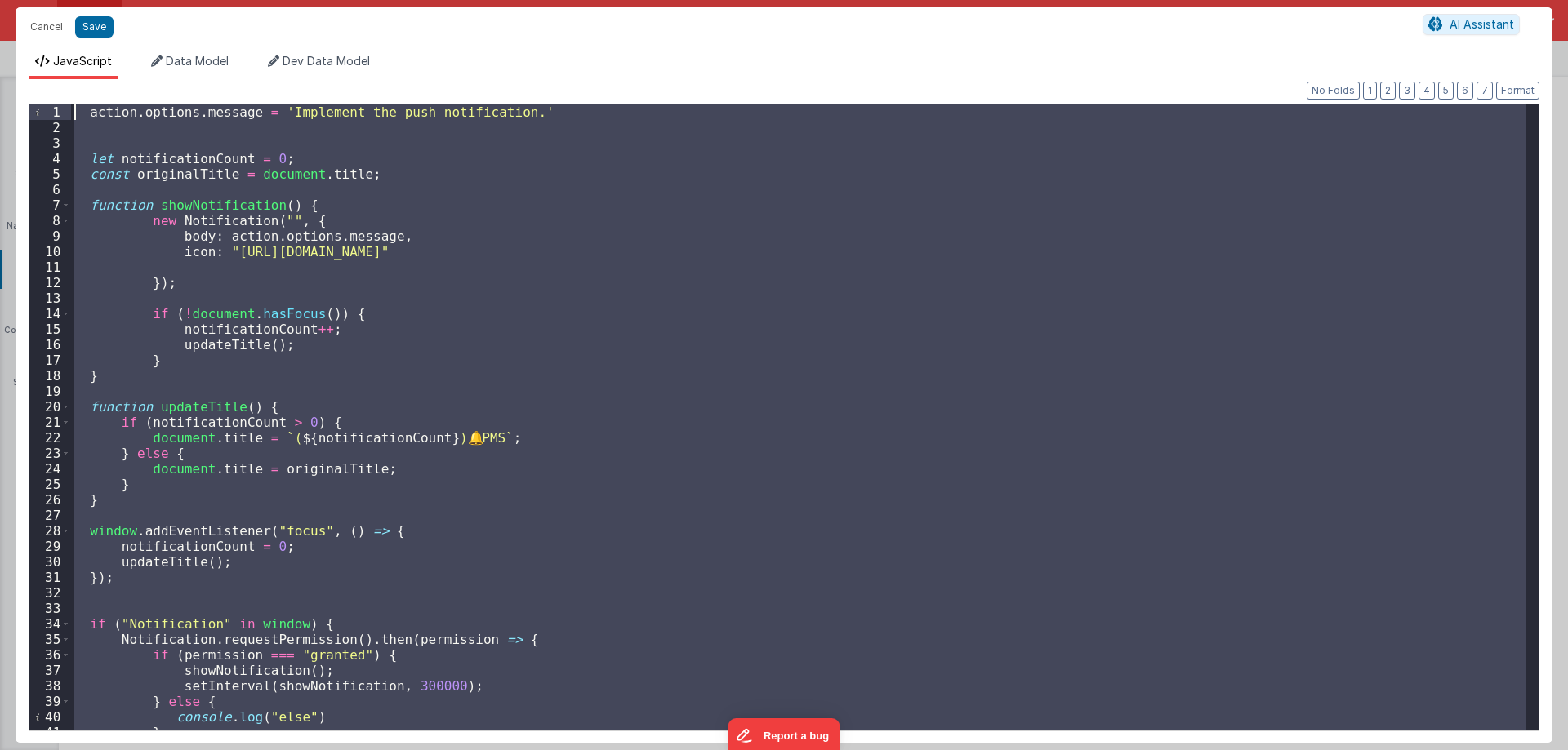
drag, startPoint x: 0, startPoint y: 278, endPoint x: 0, endPoint y: -69, distance: 347.0
click at [0, 0] on html "Cancel Save AI Assistant JavaScript Data Model Dev Data Model Format 7 6 5 4 3 …" at bounding box center [784, 375] width 1568 height 750
click at [293, 280] on div "action . options . message = 'Implement the push notification.' let notificatio…" at bounding box center [798, 417] width 1455 height 626
click at [330, 285] on div "action . options . message = 'Implement the push notification.' let notificatio…" at bounding box center [798, 433] width 1455 height 657
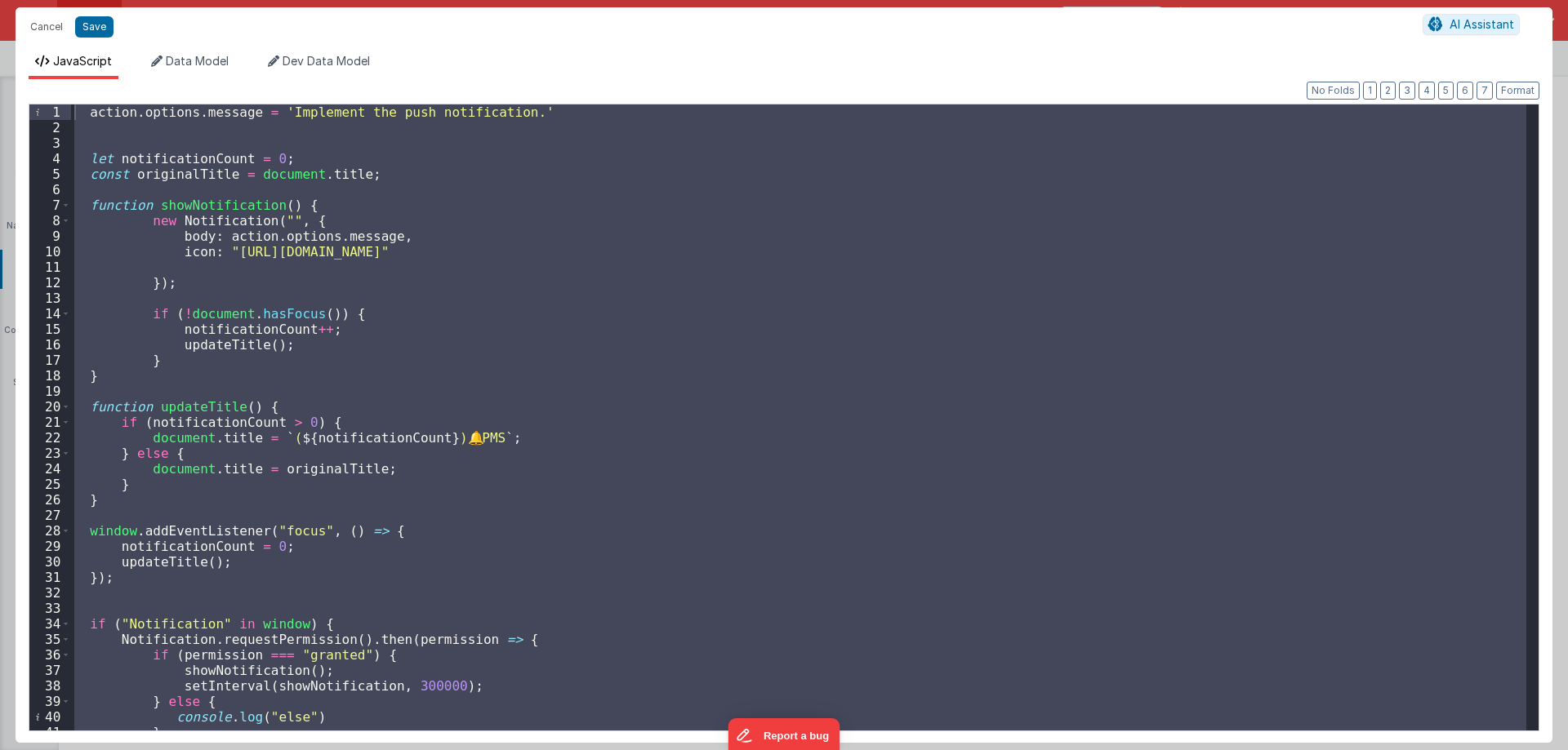
click at [330, 285] on div "action . options . message = 'Implement the push notification.' let notificatio…" at bounding box center [798, 433] width 1455 height 657
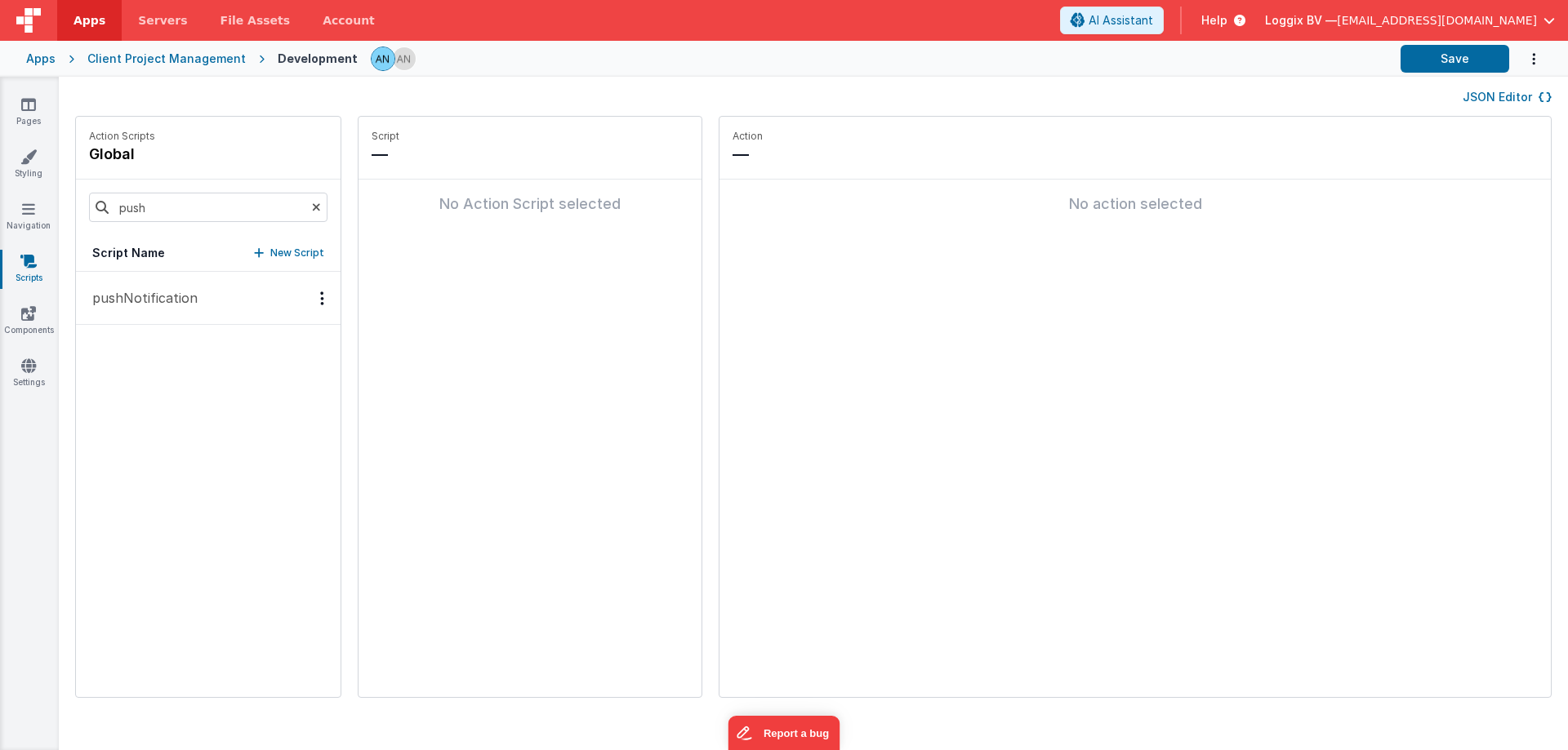
click at [141, 304] on p "pushNotification" at bounding box center [140, 298] width 115 height 19
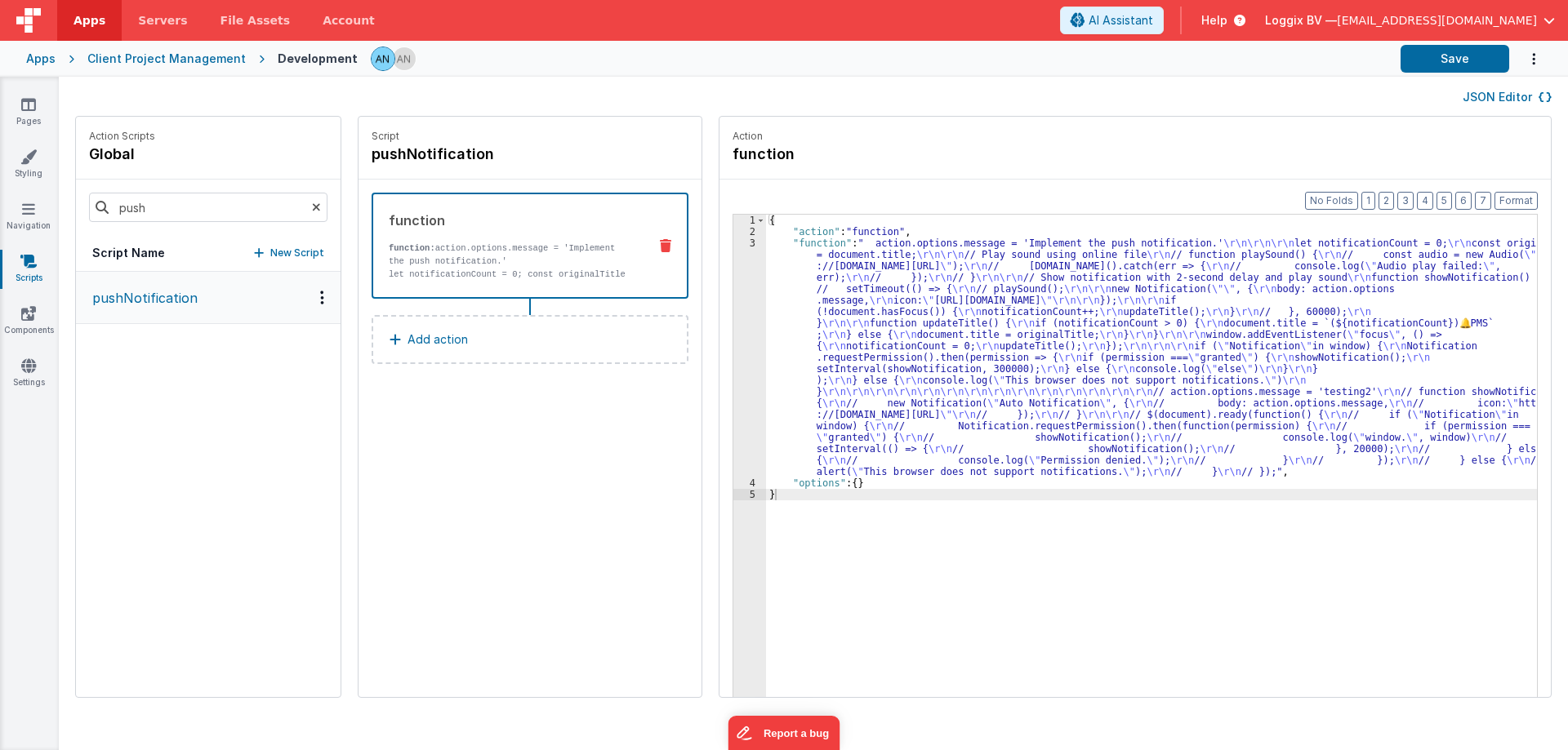
click at [766, 312] on div "{ "action" : "function" , "function" : " action.options.message = 'Implement th…" at bounding box center [1159, 492] width 786 height 556
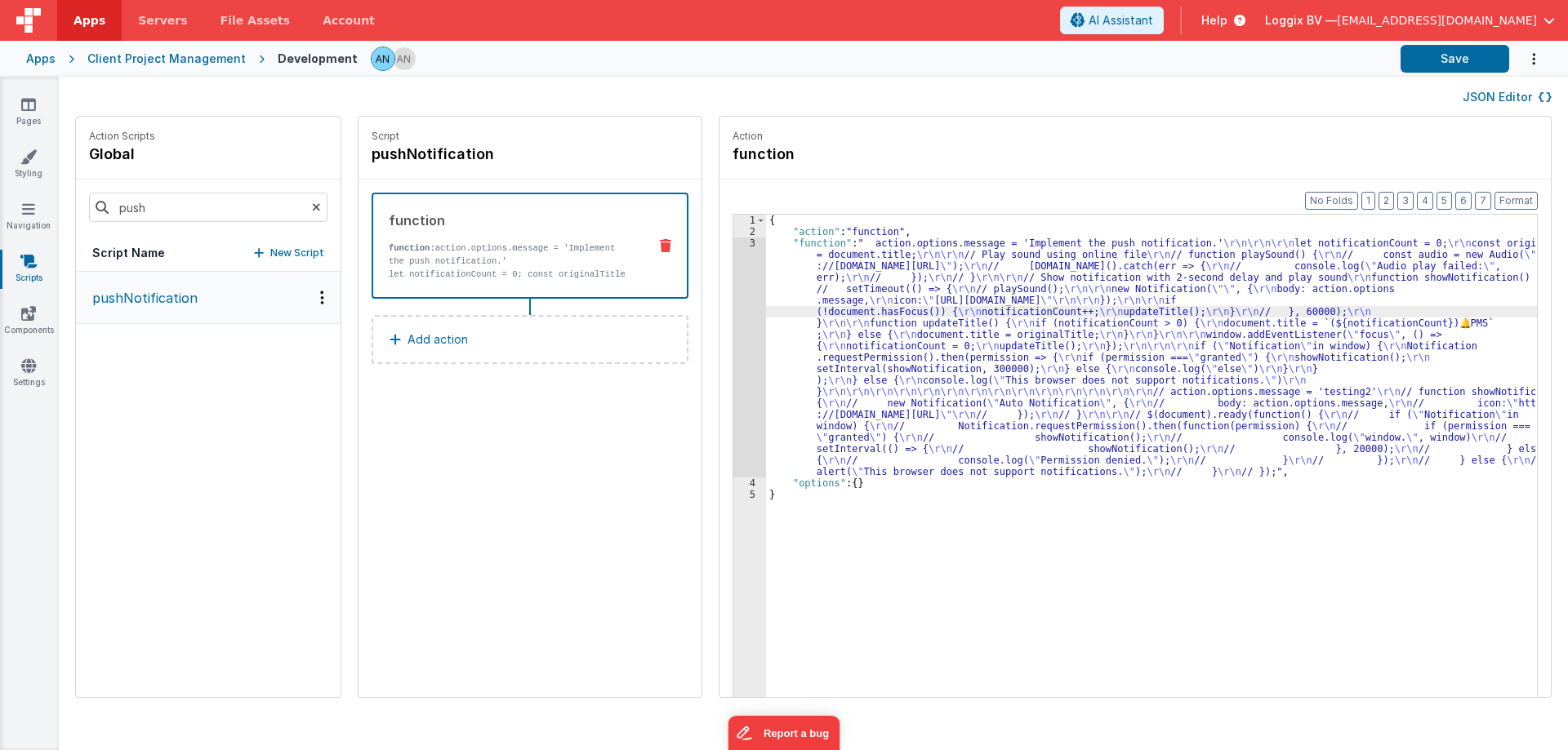
click at [733, 305] on div "3" at bounding box center [749, 358] width 33 height 240
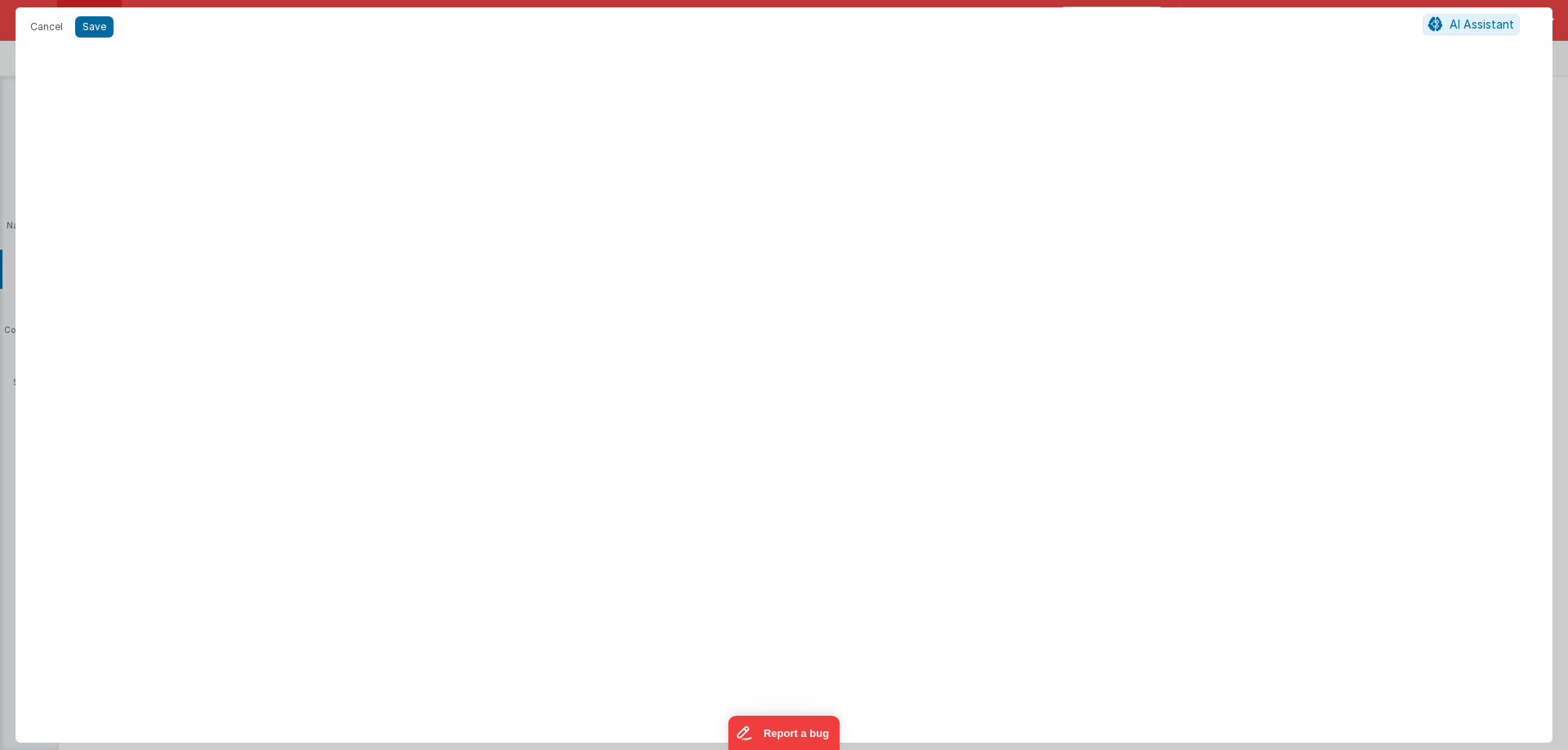
click at [723, 305] on div at bounding box center [784, 398] width 1536 height 690
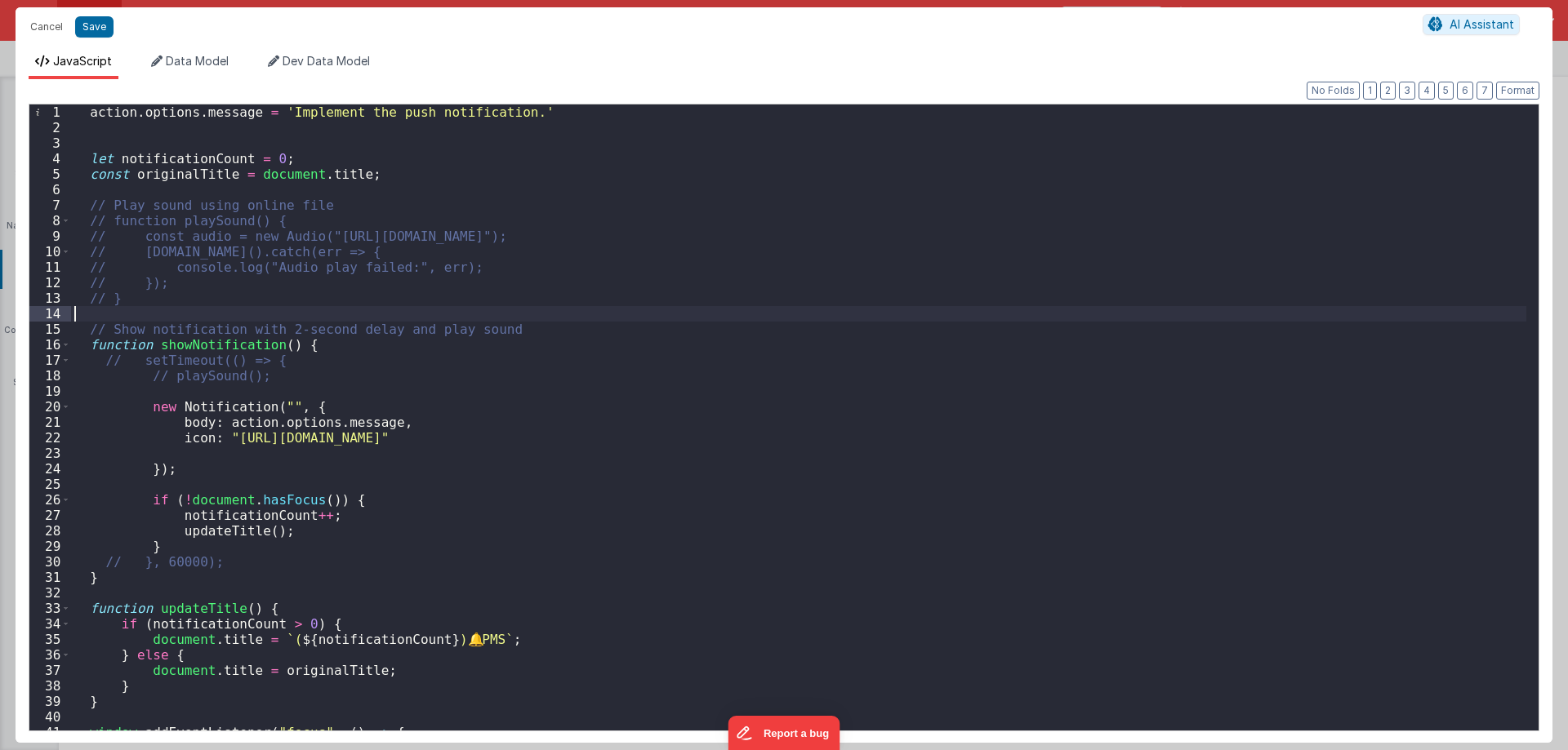
click at [664, 307] on div "action . options . message = 'Implement the push notification.' let notificatio…" at bounding box center [798, 437] width 1455 height 667
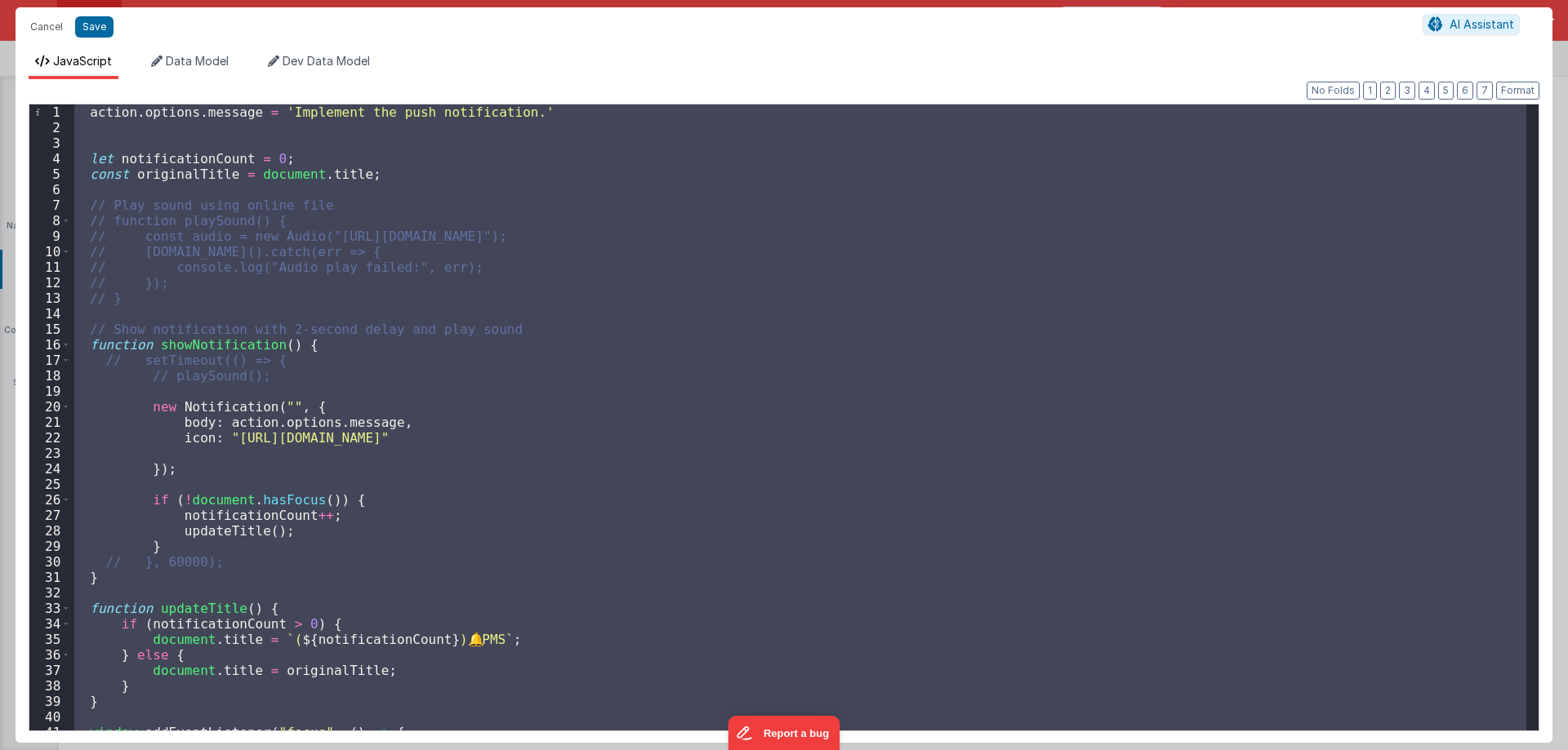
click at [431, 167] on div "action . options . message = 'Implement the push notification.' let notificatio…" at bounding box center [798, 417] width 1455 height 626
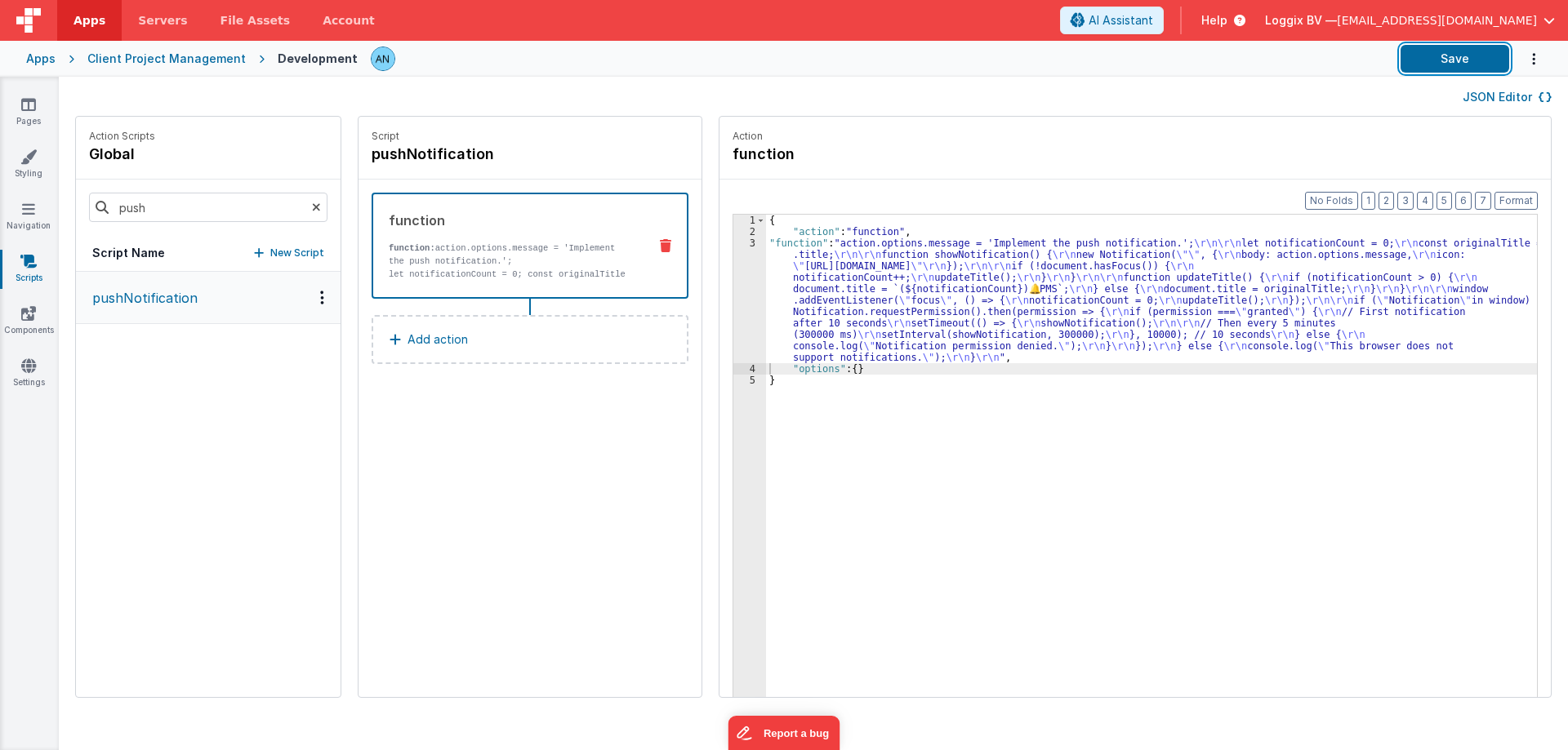
drag, startPoint x: 1468, startPoint y: 49, endPoint x: 1487, endPoint y: 87, distance: 42.5
click at [1468, 49] on button "Save" at bounding box center [1454, 58] width 109 height 27
click at [1531, 196] on button "Format" at bounding box center [1515, 201] width 43 height 18
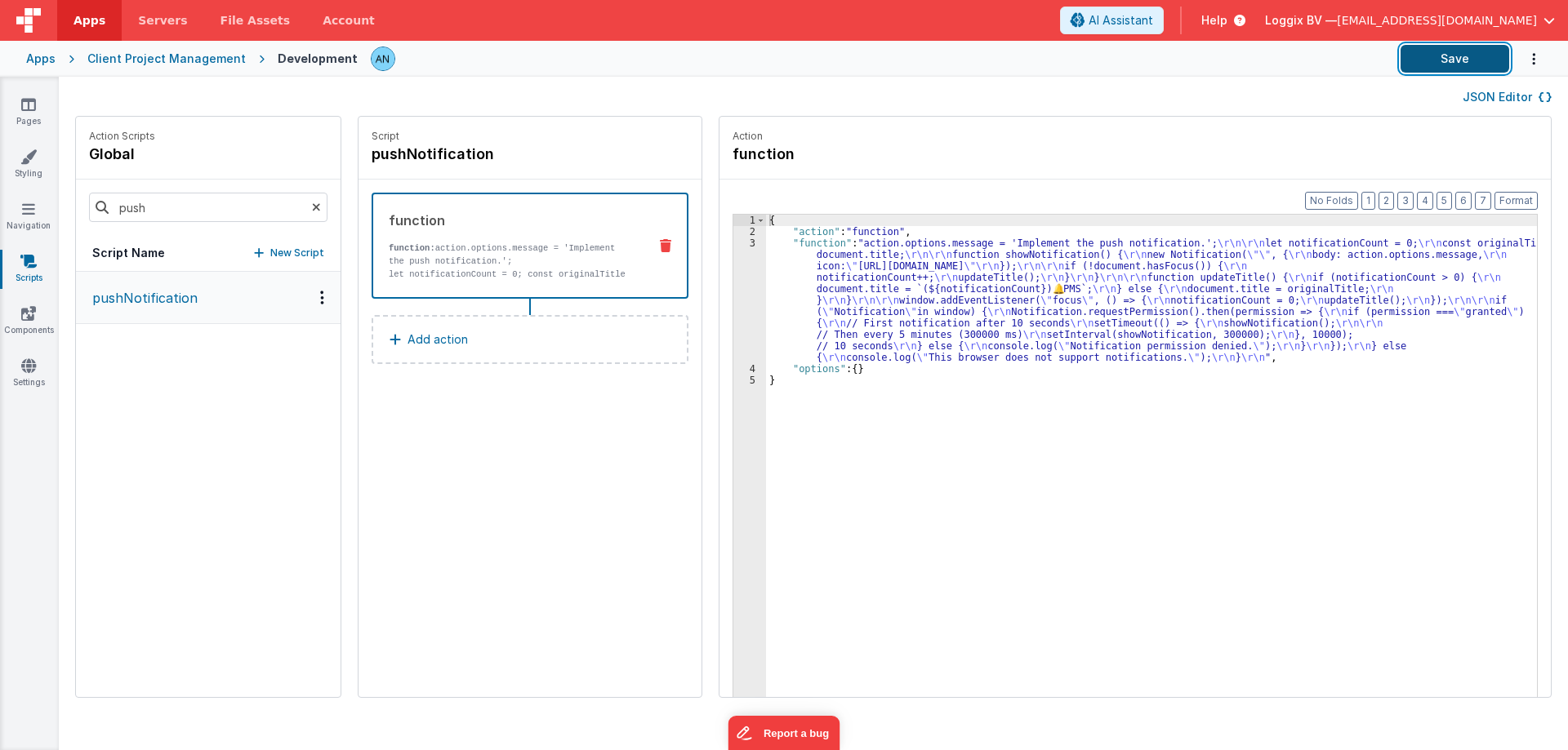
click at [1486, 61] on button "Save" at bounding box center [1454, 58] width 109 height 27
click at [1521, 193] on button "Format" at bounding box center [1515, 201] width 43 height 18
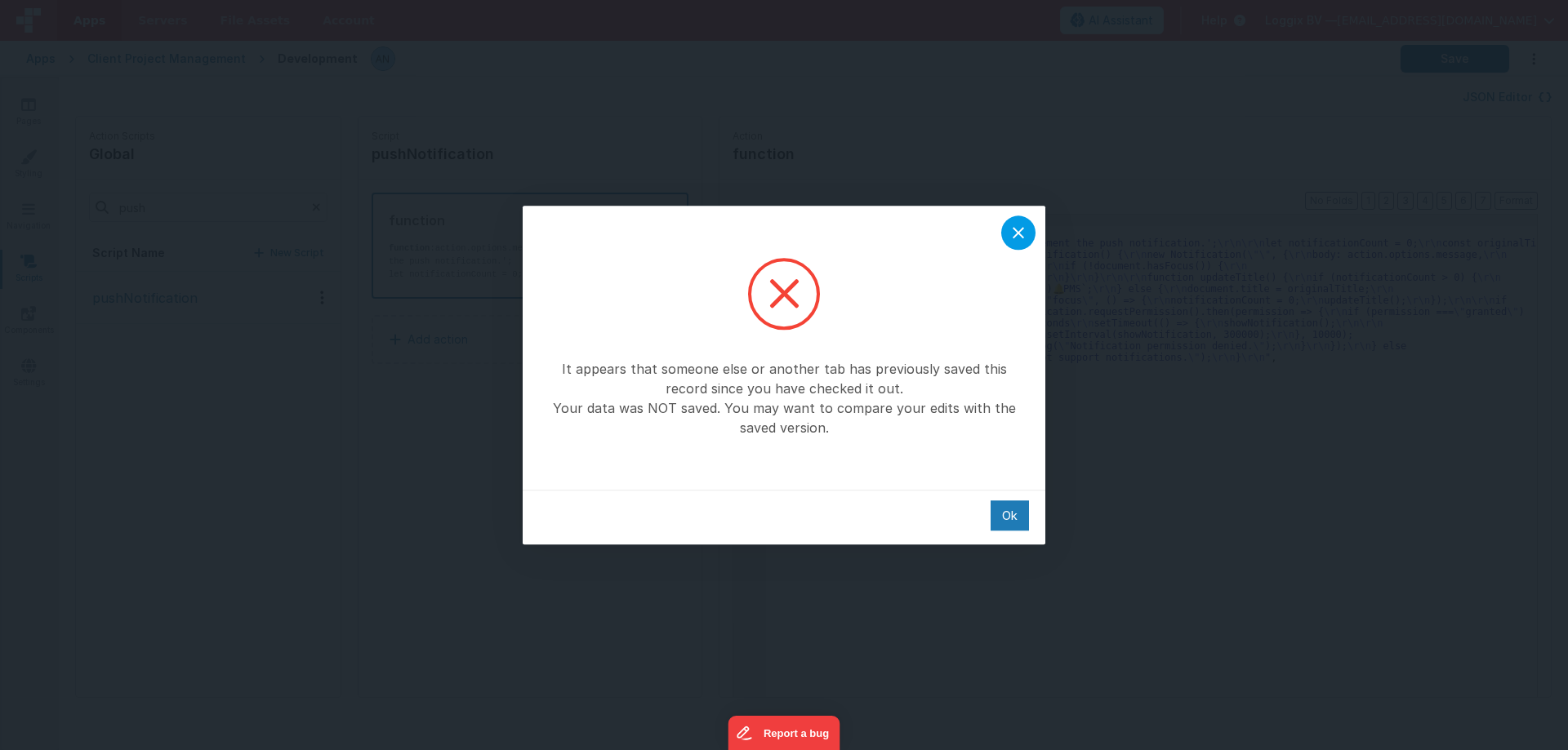
click at [1016, 217] on div at bounding box center [1018, 232] width 34 height 34
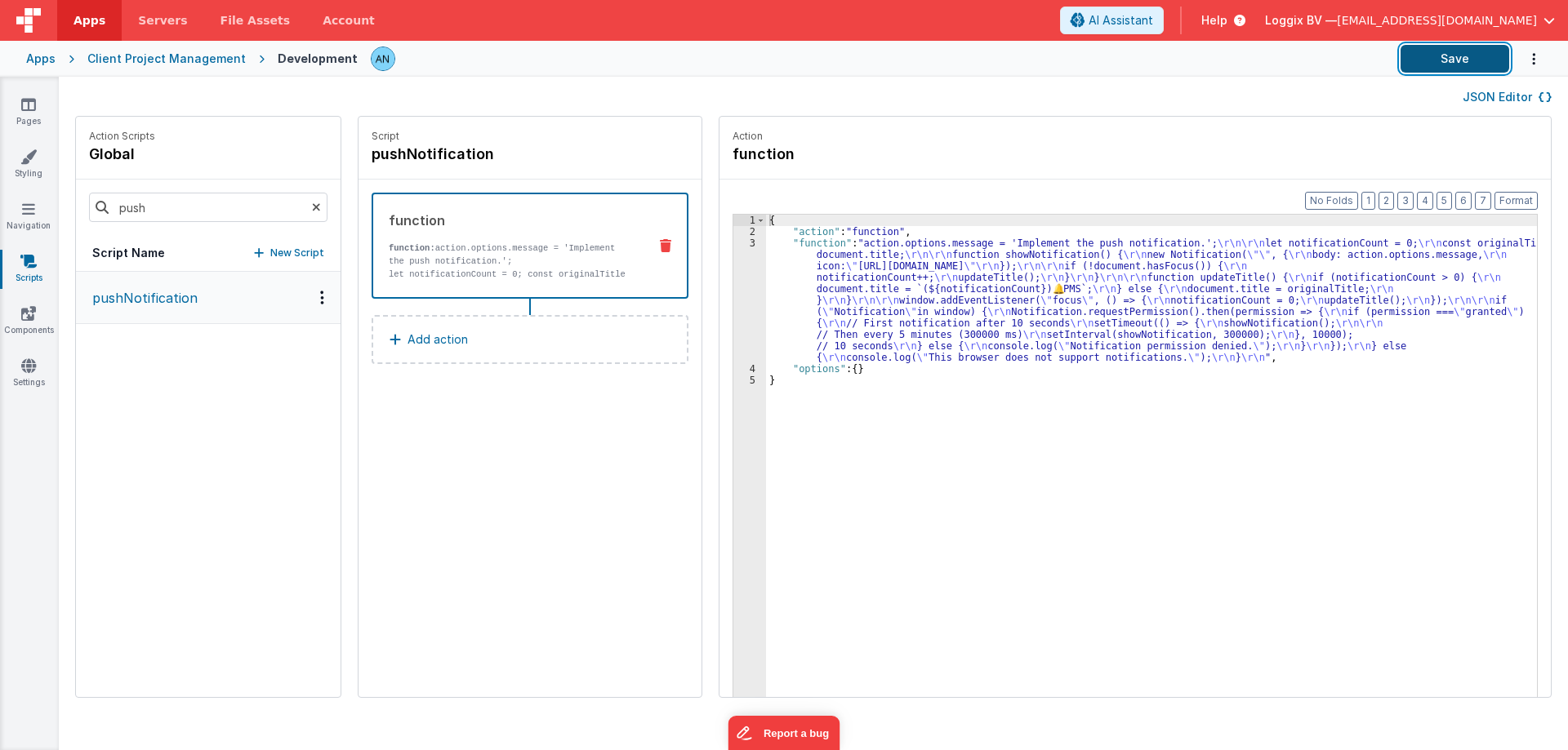
click at [1457, 53] on button "Save" at bounding box center [1454, 58] width 109 height 27
click at [1526, 199] on button "Format" at bounding box center [1515, 201] width 43 height 18
click at [1480, 55] on button "Save" at bounding box center [1454, 58] width 109 height 27
click at [1516, 202] on button "Format" at bounding box center [1515, 201] width 43 height 18
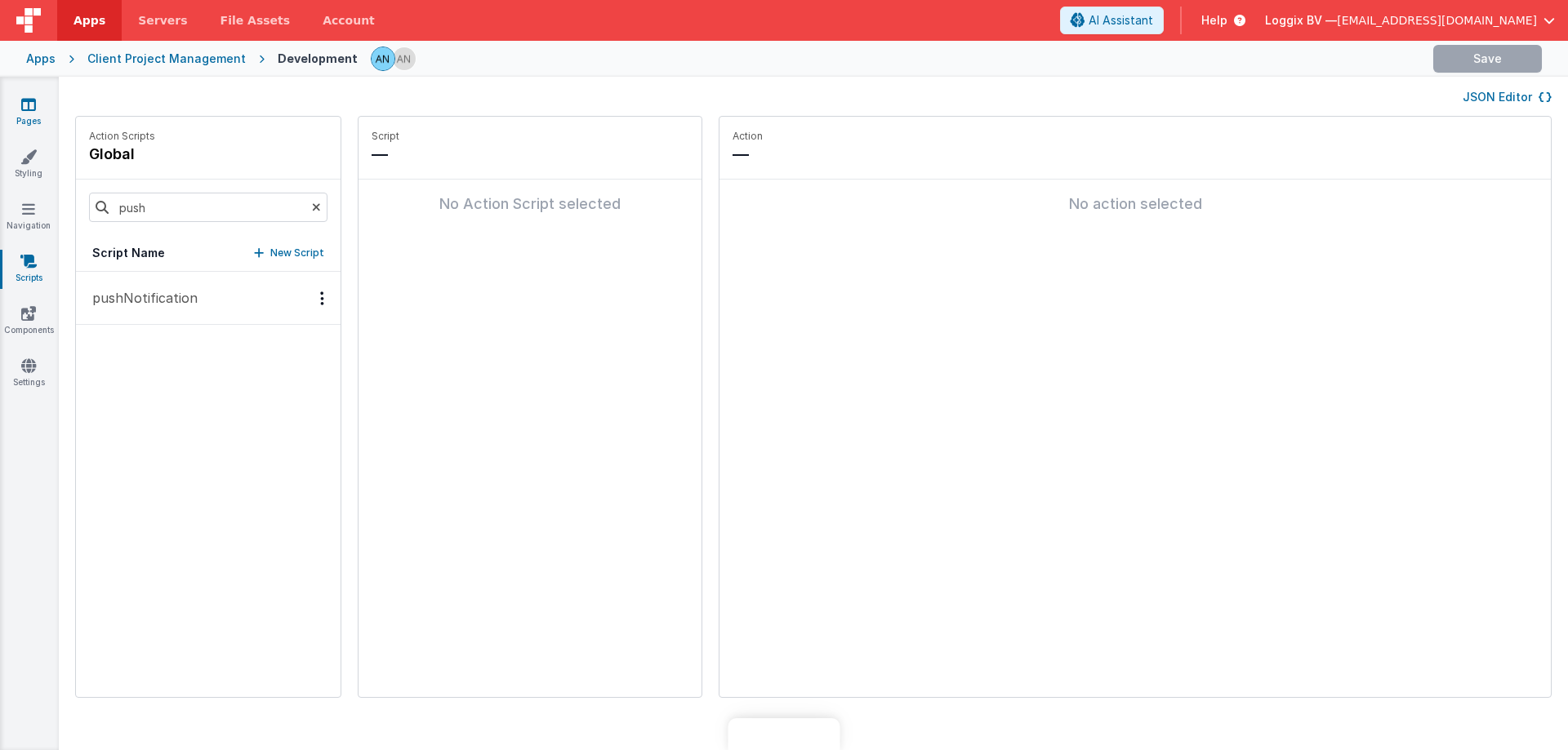
click at [35, 110] on icon at bounding box center [28, 104] width 15 height 16
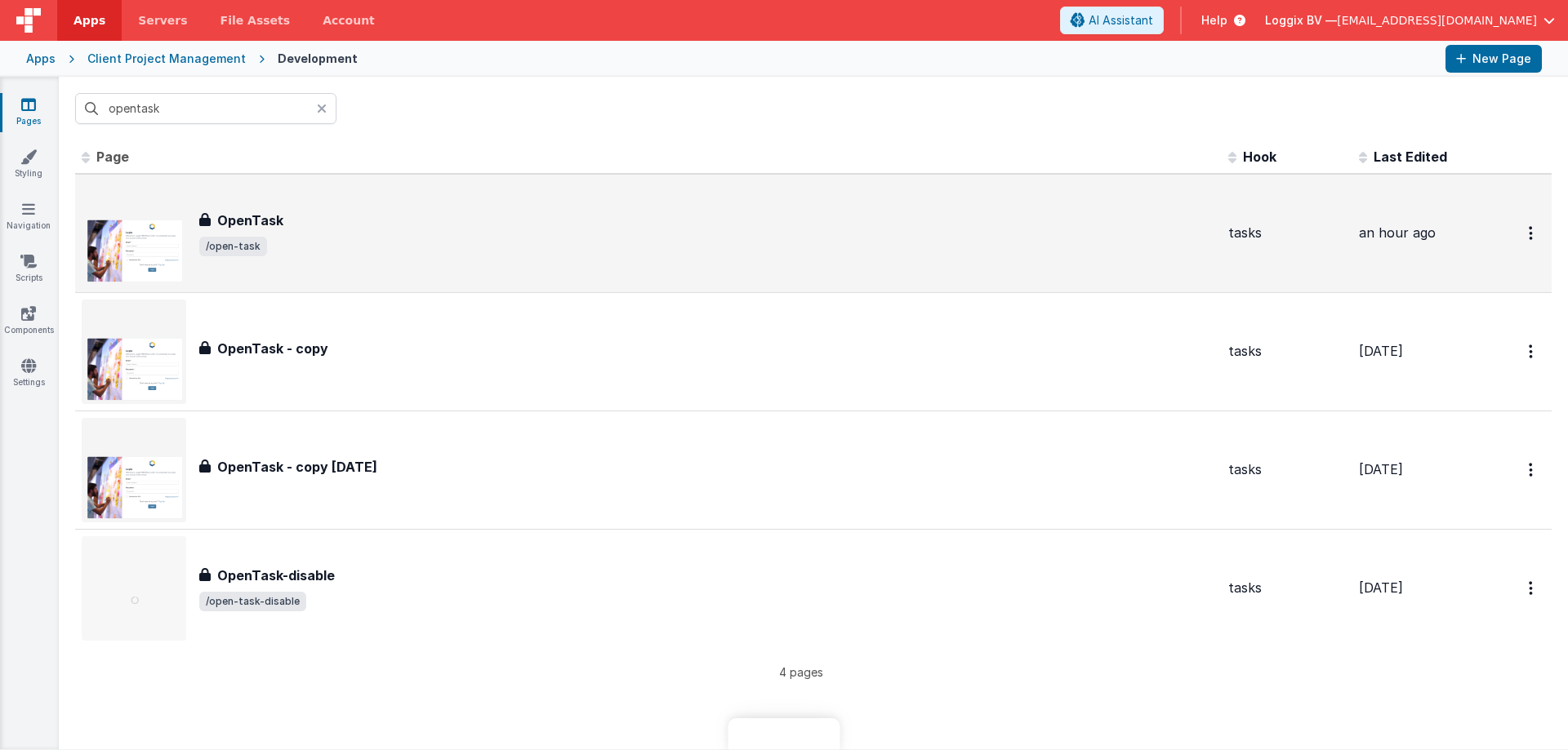
click at [268, 206] on div "OpenTask OpenTask /open-task" at bounding box center [648, 233] width 1133 height 104
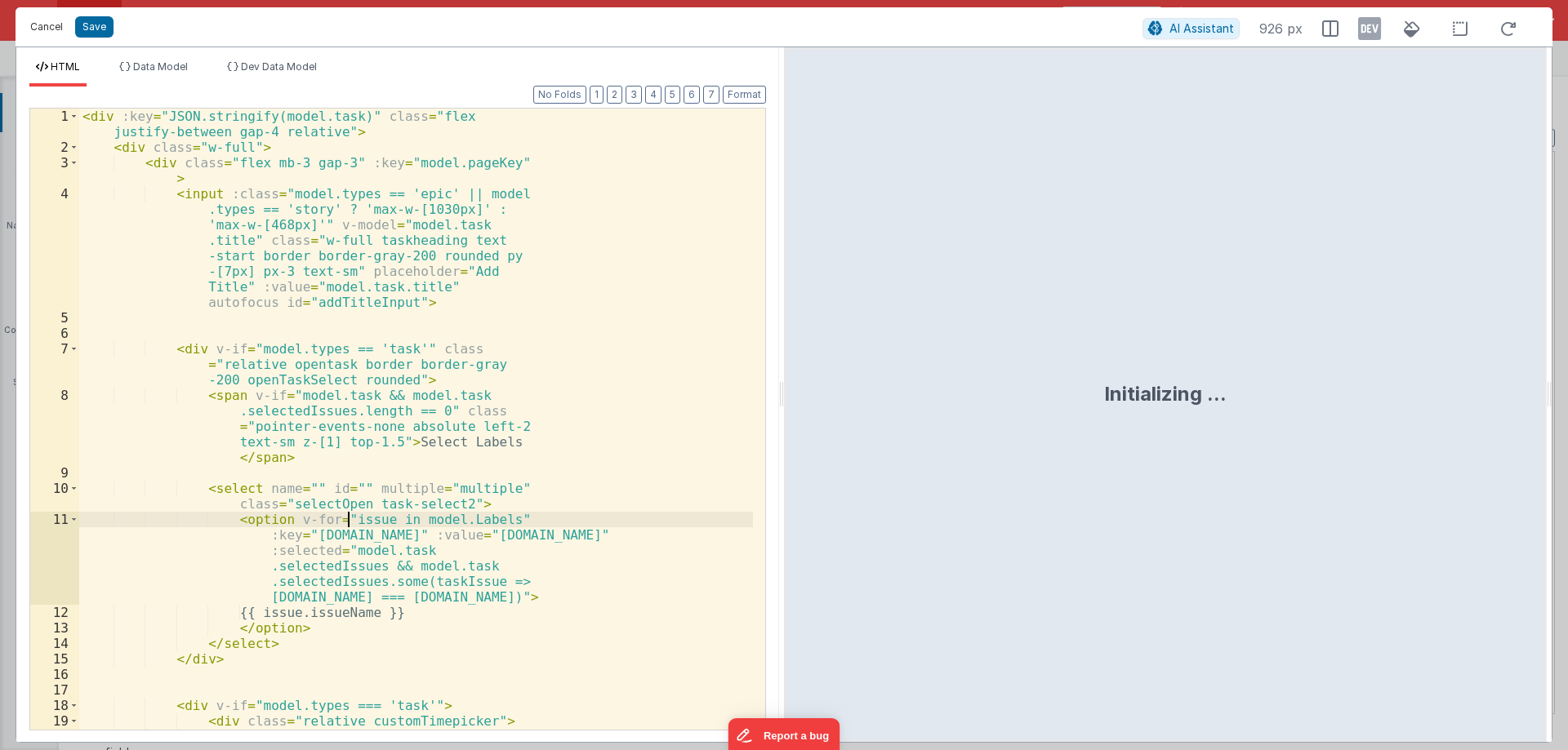
scroll to position [1072, 0]
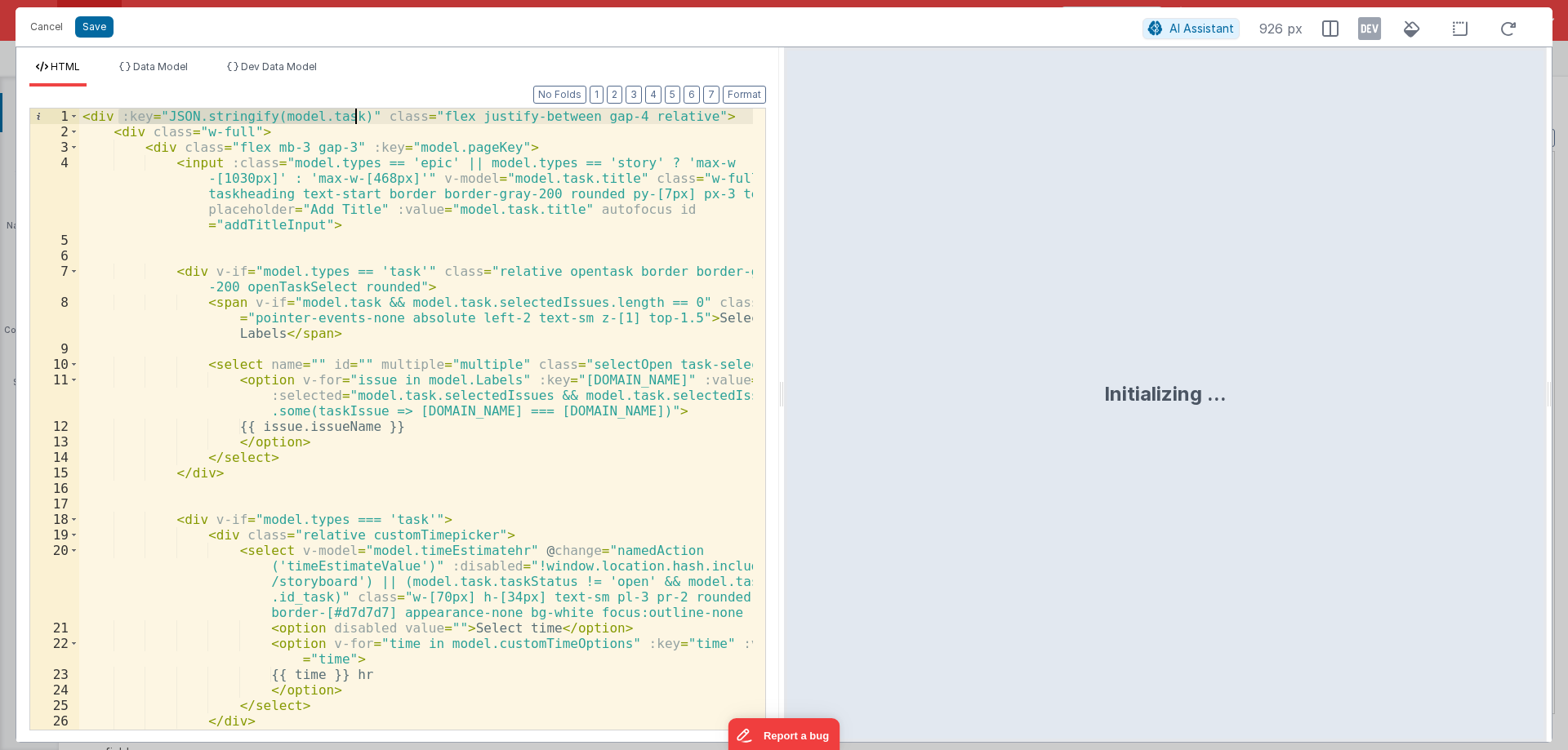
drag, startPoint x: 117, startPoint y: 117, endPoint x: 358, endPoint y: 113, distance: 241.0
click at [358, 113] on div "< div :key = "JSON.stringify(model.task)" class = "flex justify-between gap-4 r…" at bounding box center [416, 435] width 674 height 652
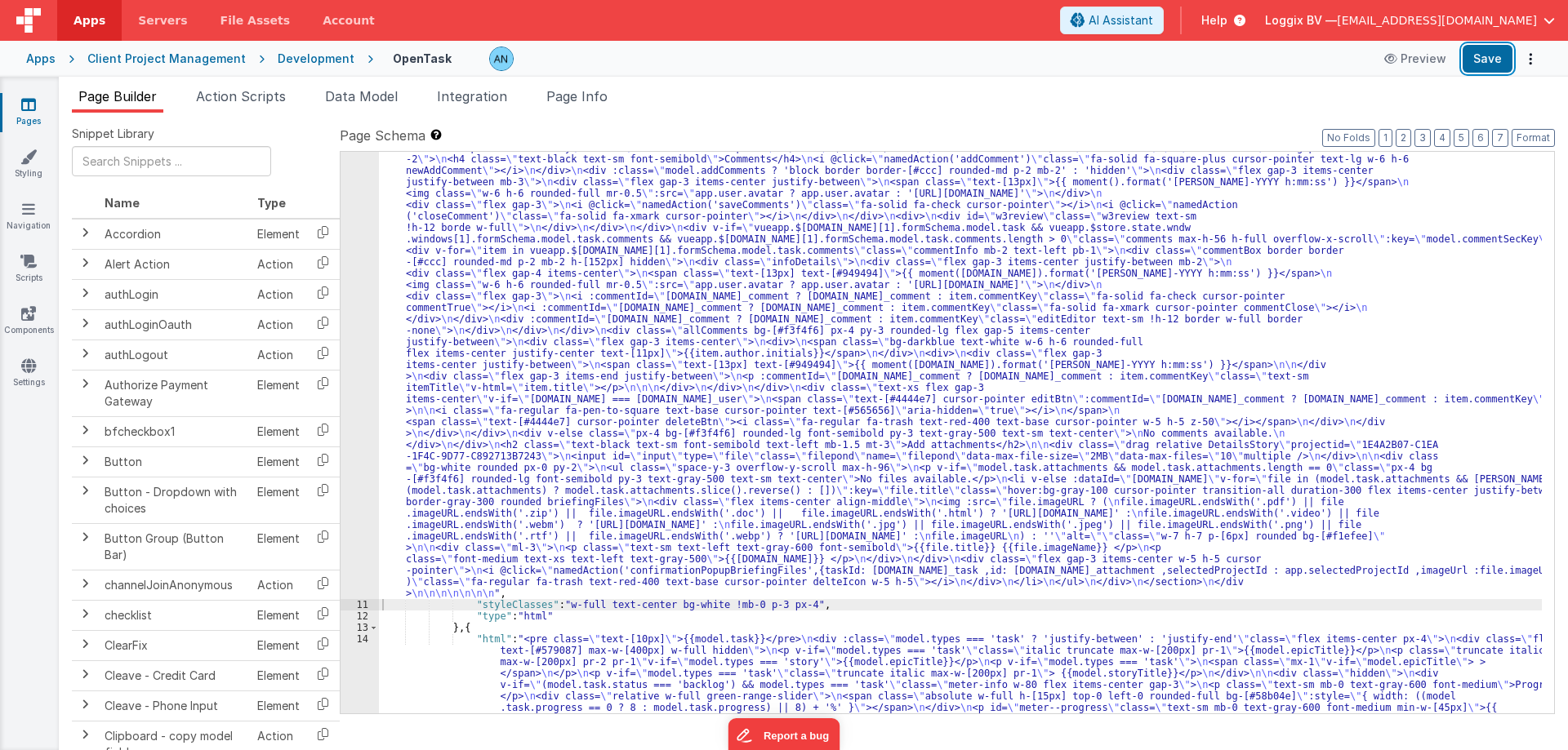
click at [1481, 54] on button "Save" at bounding box center [1487, 58] width 49 height 27
click at [1531, 134] on button "Format" at bounding box center [1533, 138] width 43 height 18
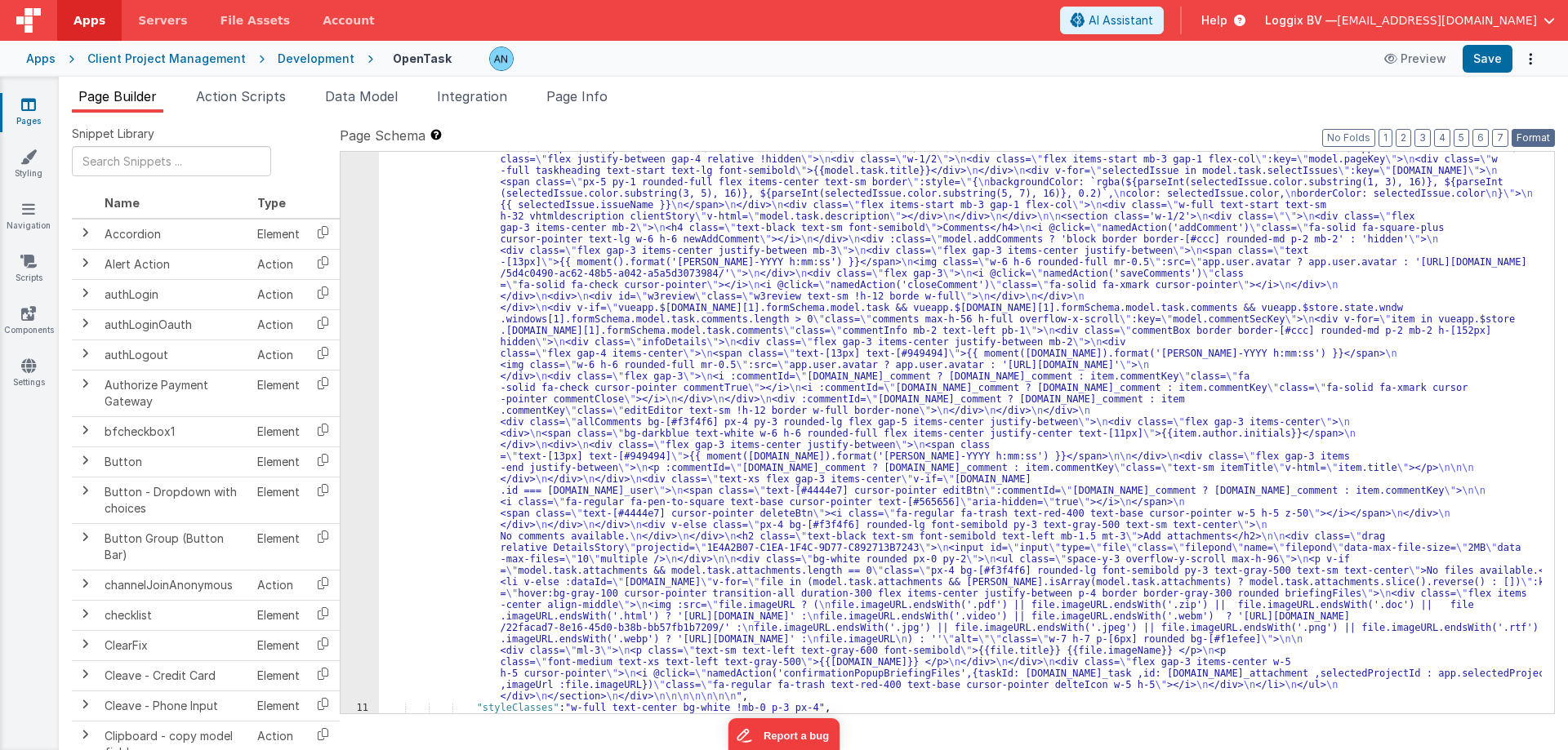
click at [1529, 138] on button "Format" at bounding box center [1533, 138] width 43 height 18
click at [1488, 59] on button "Save" at bounding box center [1487, 58] width 49 height 27
click at [431, 255] on div ""html" : "<div class= \" flex justify-between gap-4 relative \" > \n <div class…" at bounding box center [960, 308] width 1163 height 1934
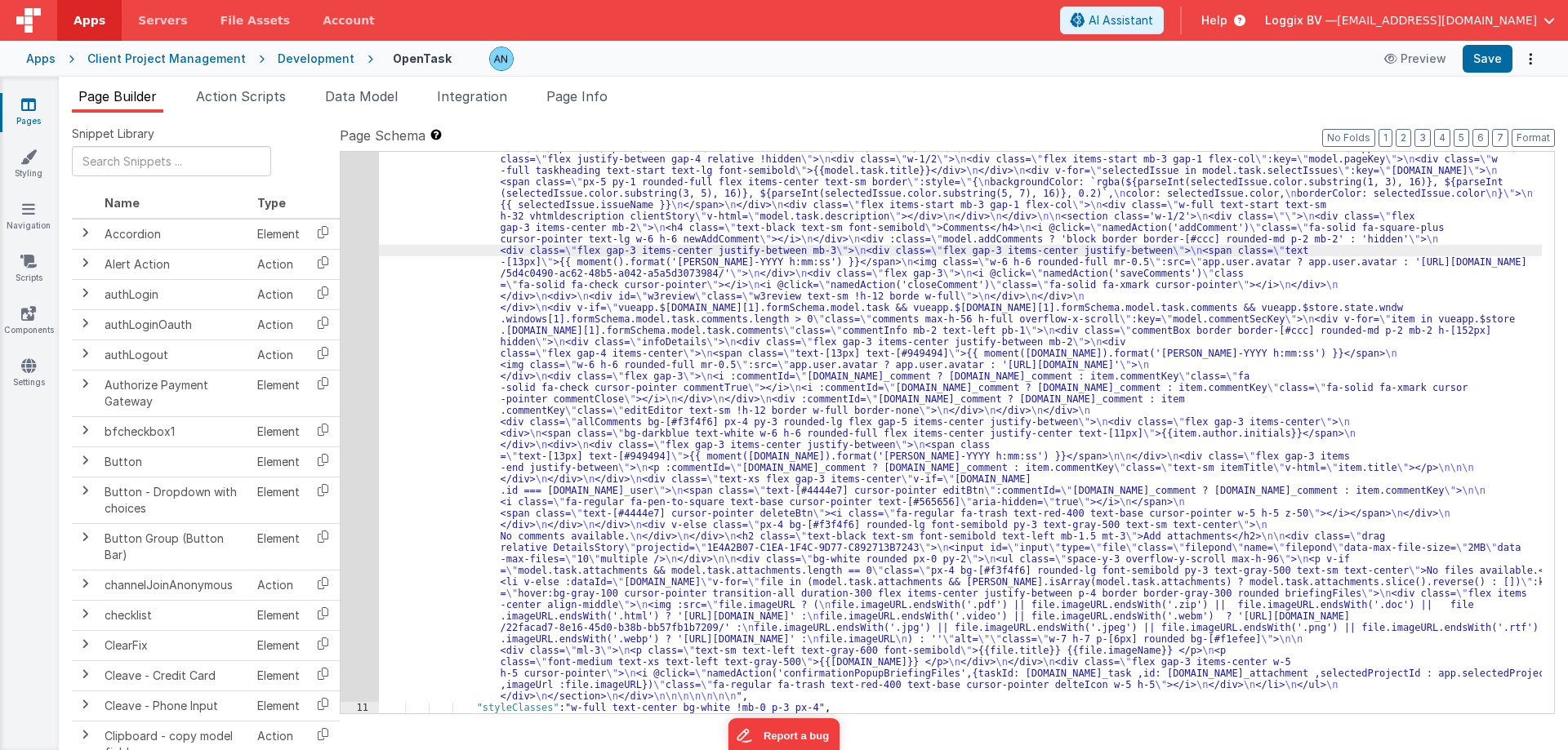
click at [360, 196] on div "10" at bounding box center [359, 22] width 38 height 1360
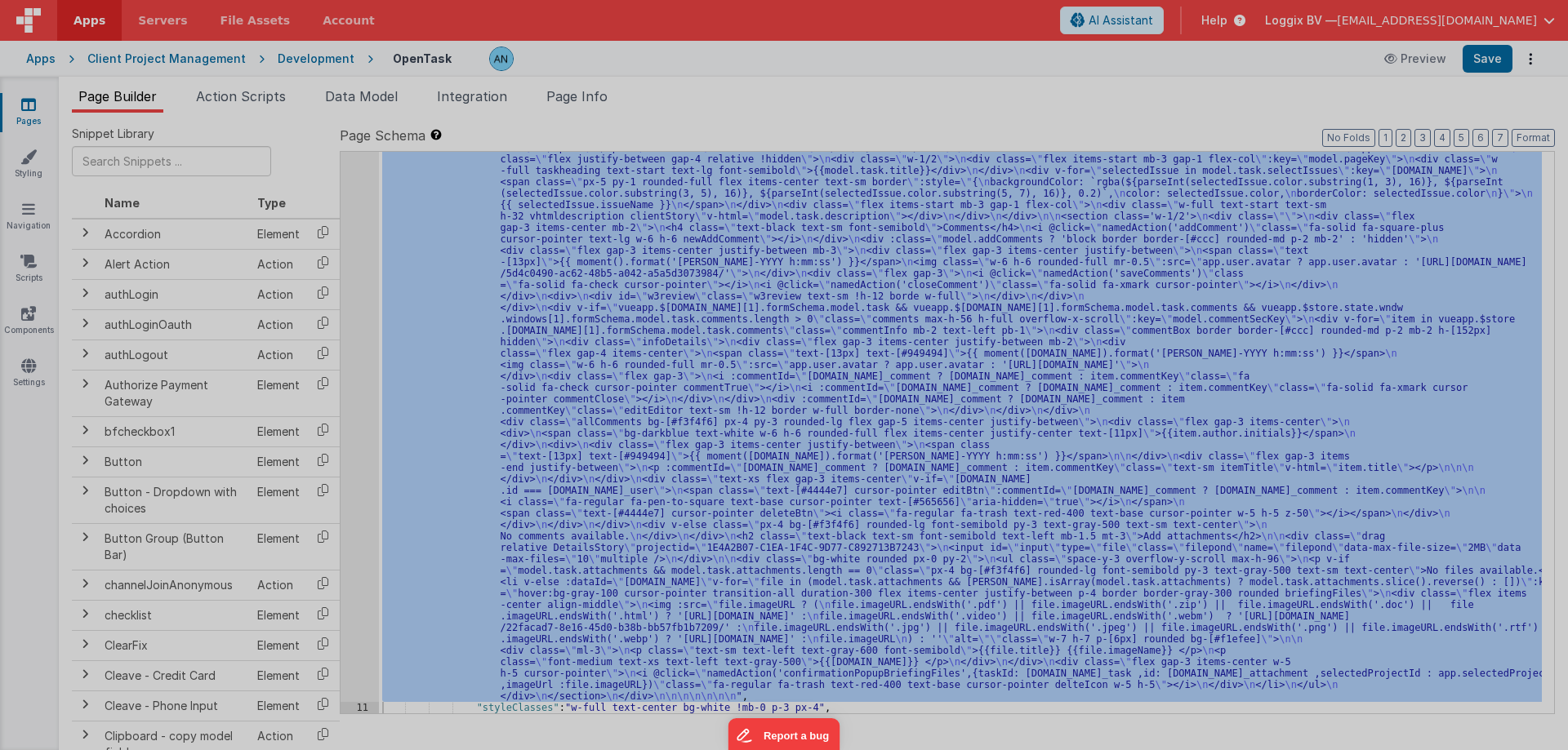
click at [231, 100] on div "< div class = "flex justify-between gap-4 relative" > < div class = "w-full" > …" at bounding box center [416, 496] width 674 height 807
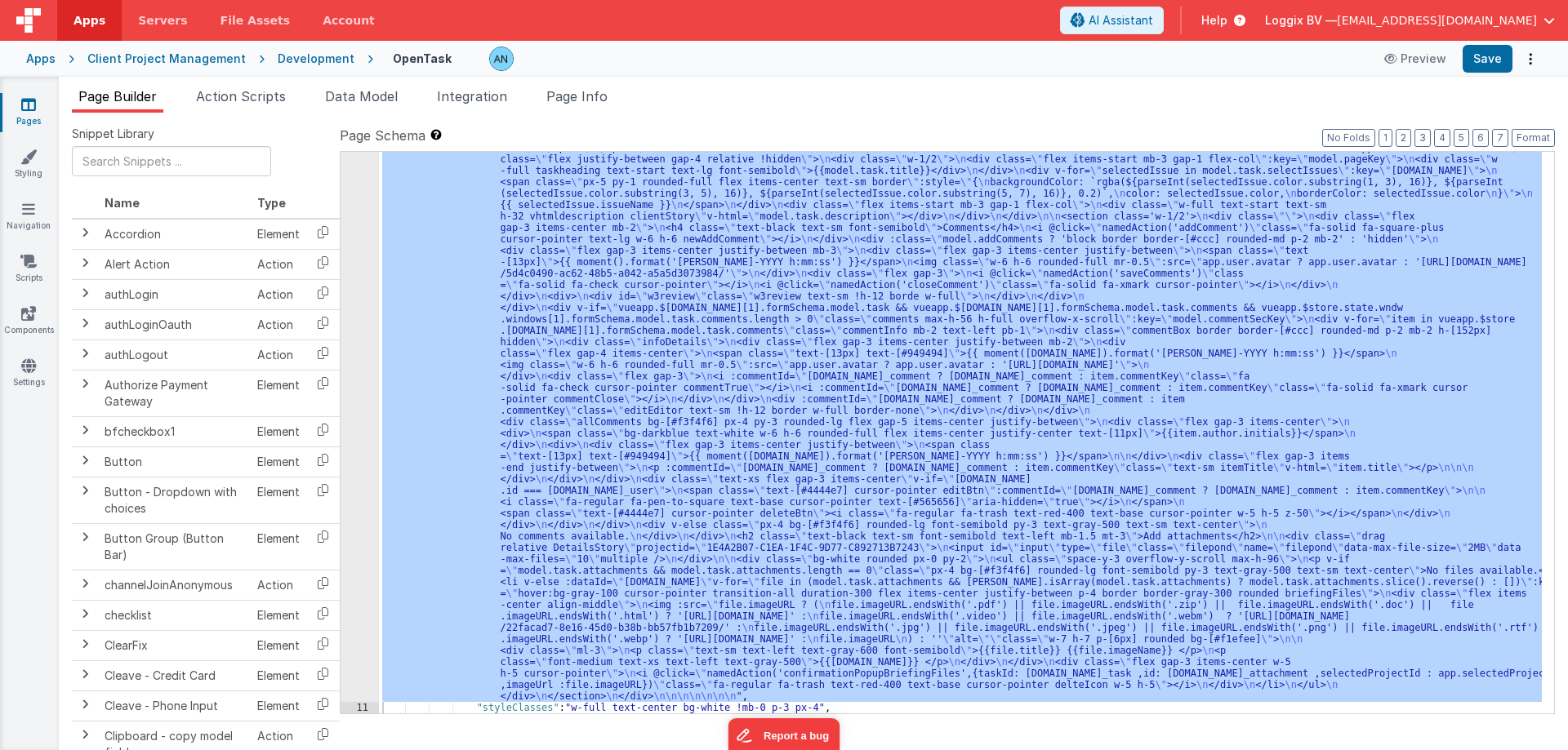
click at [252, 98] on span "Action Scripts" at bounding box center [241, 96] width 90 height 16
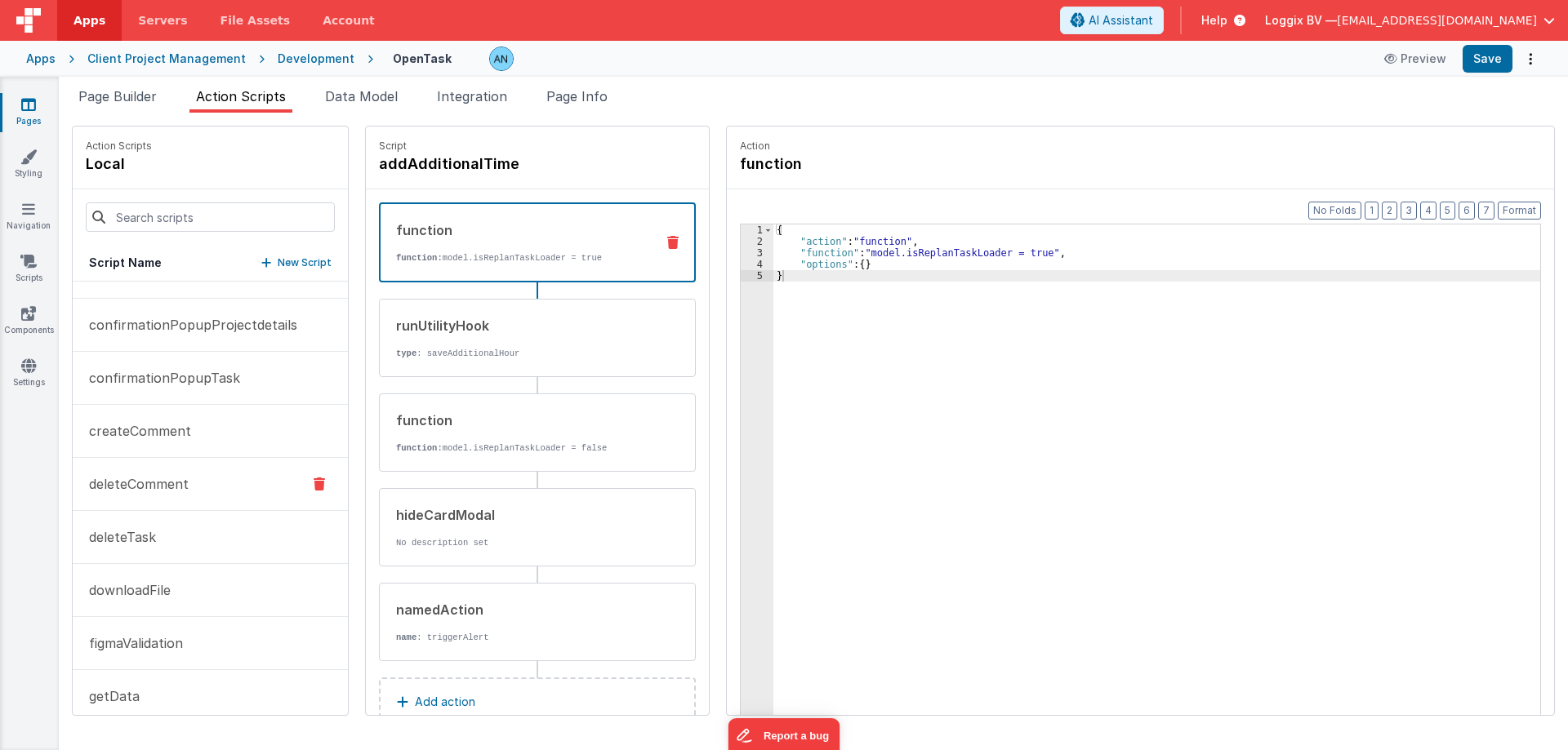
scroll to position [490, 0]
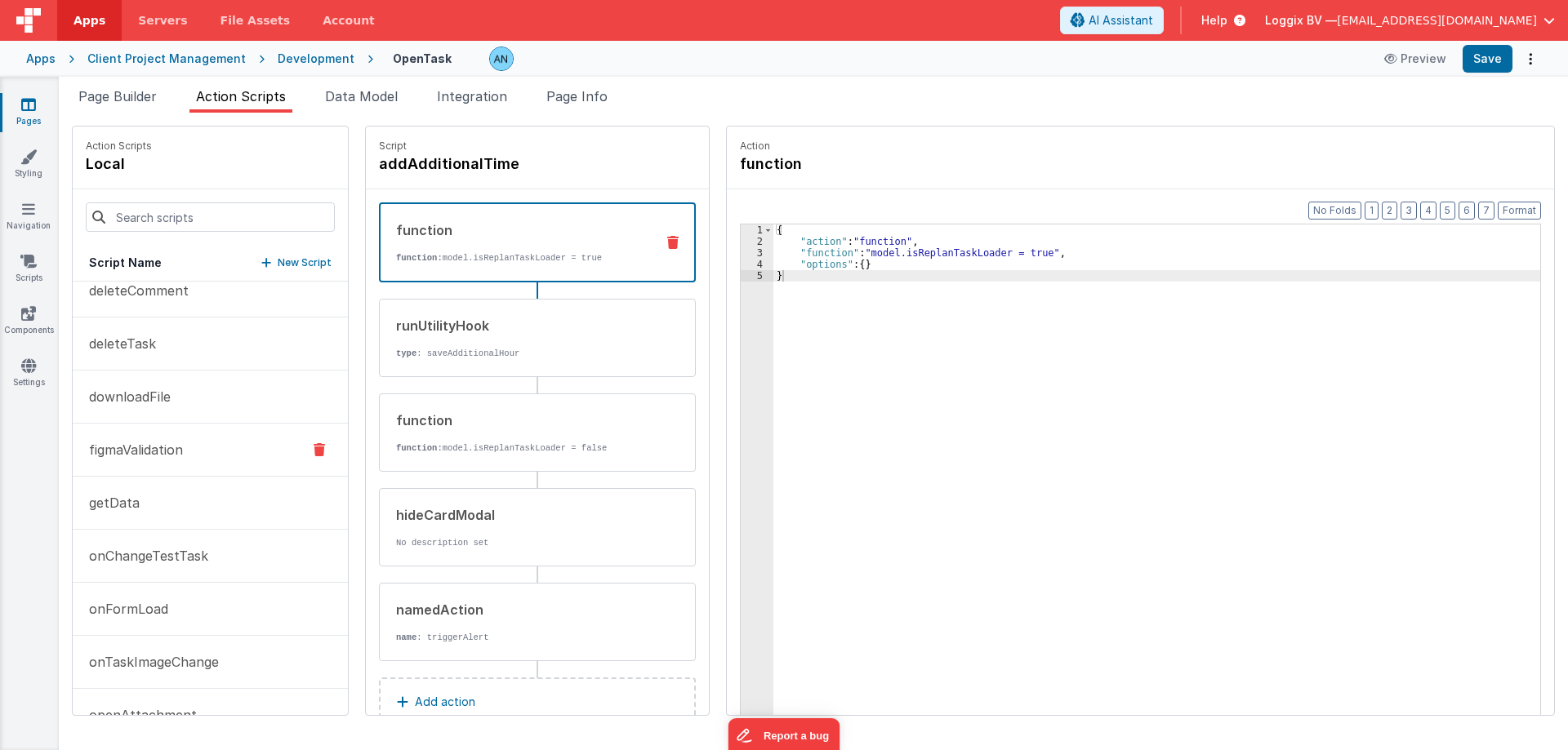
click at [147, 609] on p "onFormLoad" at bounding box center [124, 609] width 89 height 19
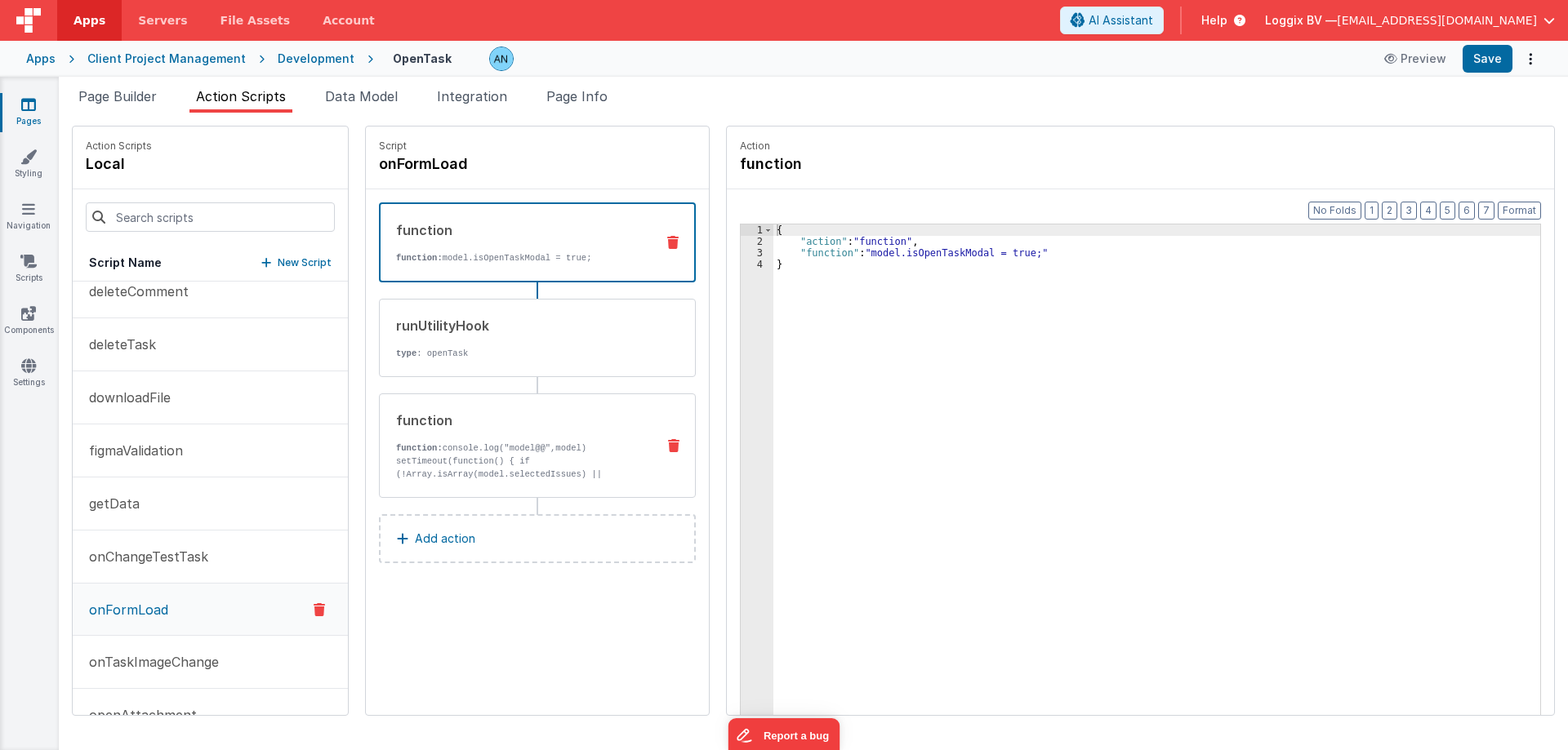
scroll to position [654, 0]
click at [524, 416] on div "function" at bounding box center [519, 420] width 246 height 19
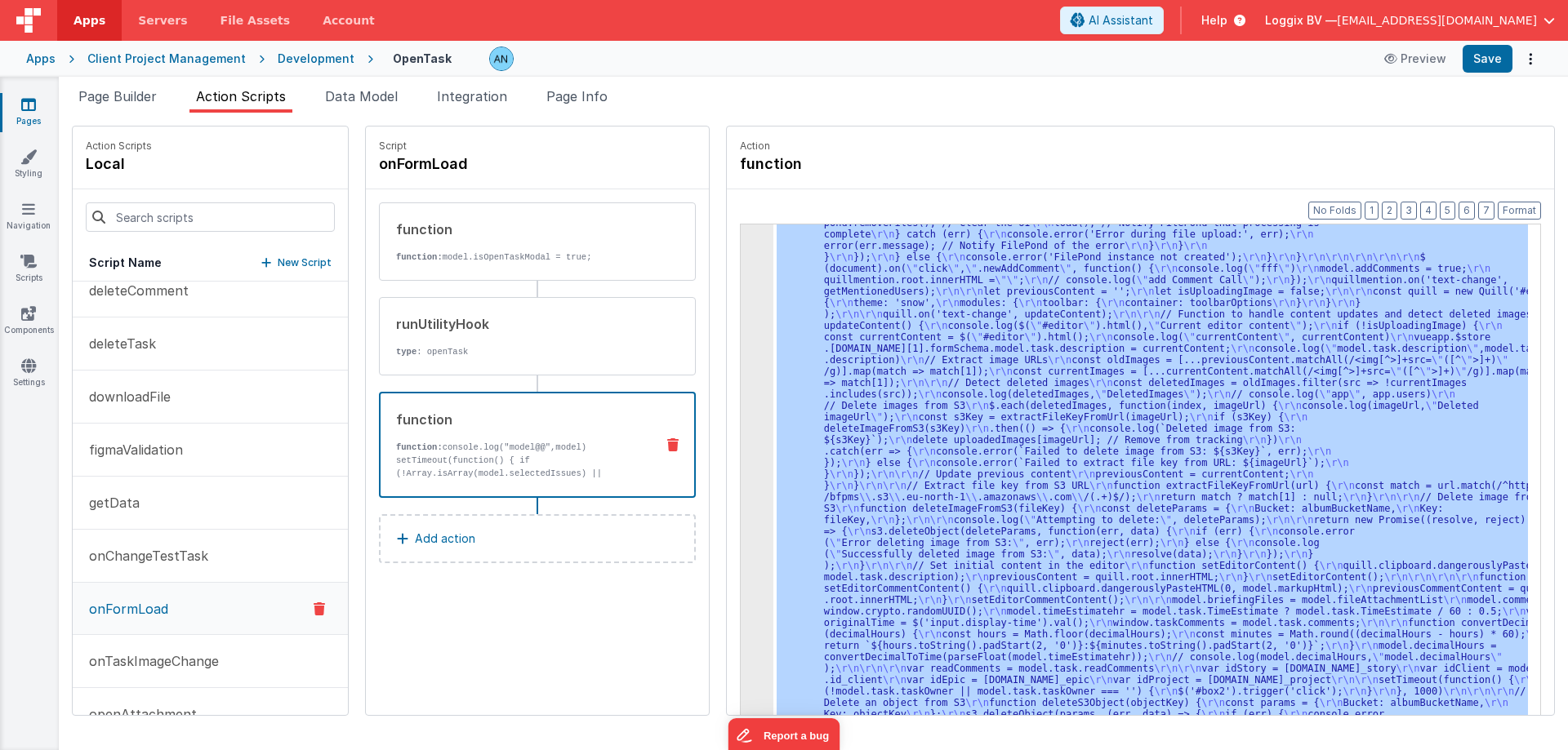
scroll to position [2545, 0]
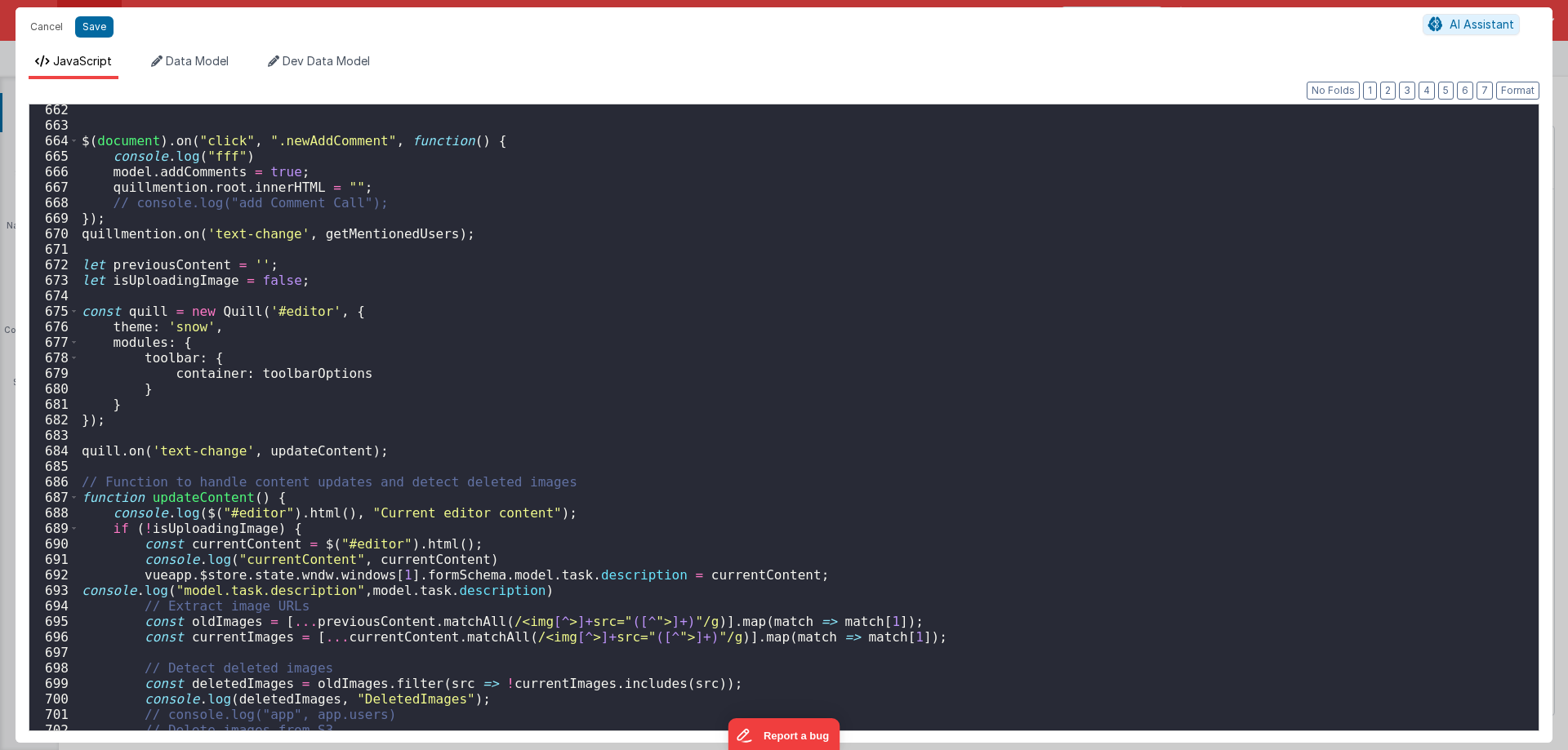
scroll to position [10533, 0]
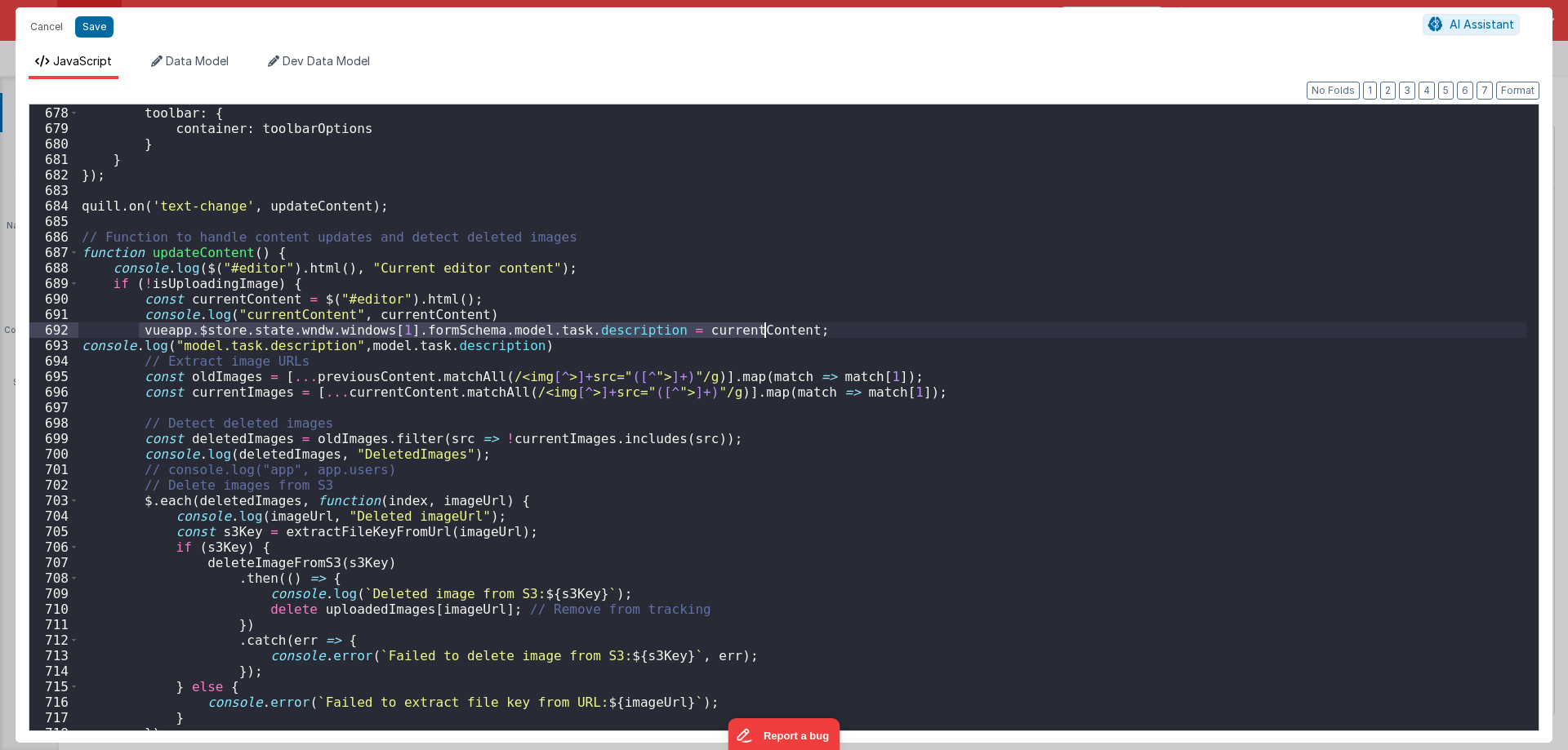
drag, startPoint x: 135, startPoint y: 331, endPoint x: 765, endPoint y: 330, distance: 630.0
click at [765, 330] on div "modules : { toolbar : { container : toolbarOptions } } }) ; quill . on ( 'text-…" at bounding box center [802, 419] width 1448 height 657
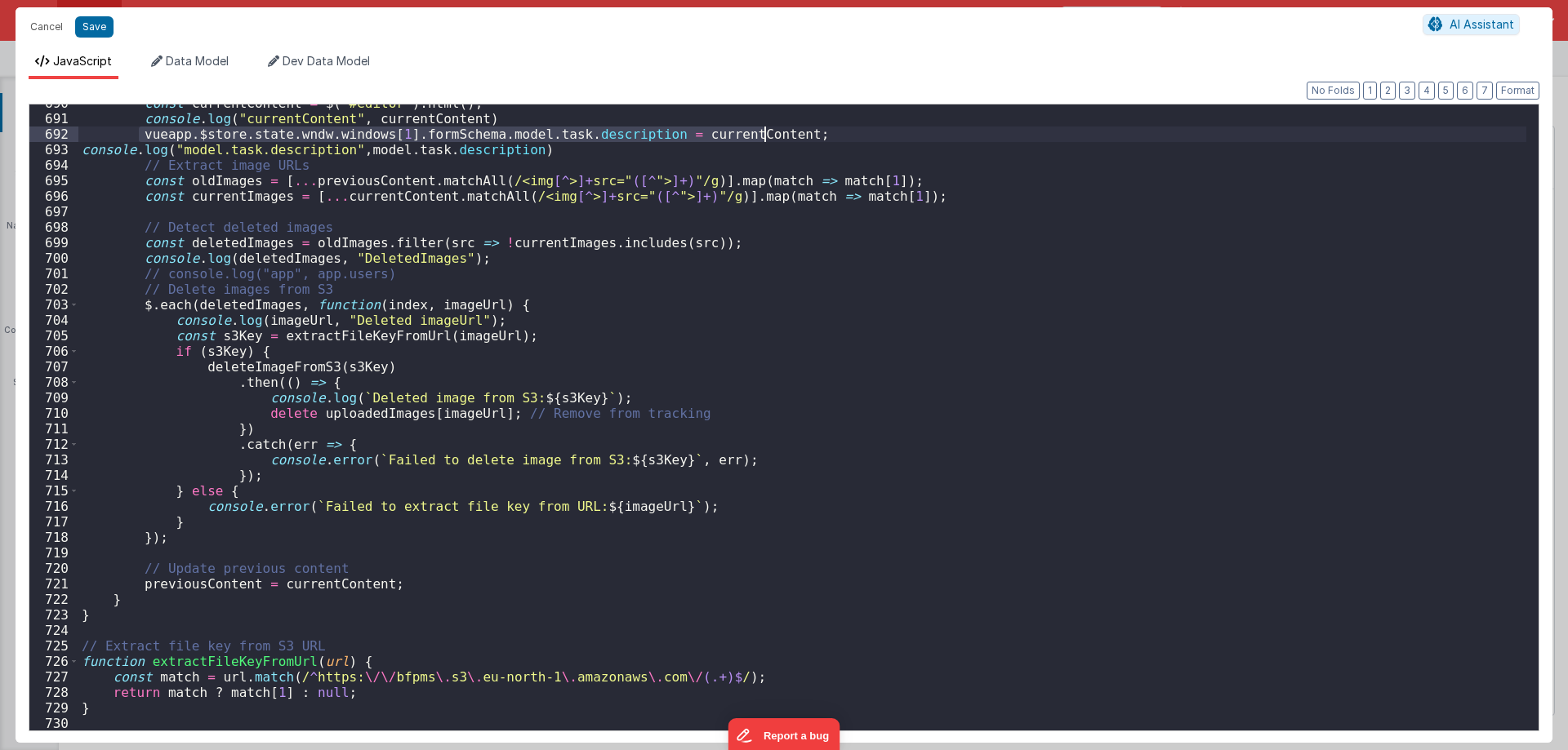
scroll to position [10679, 0]
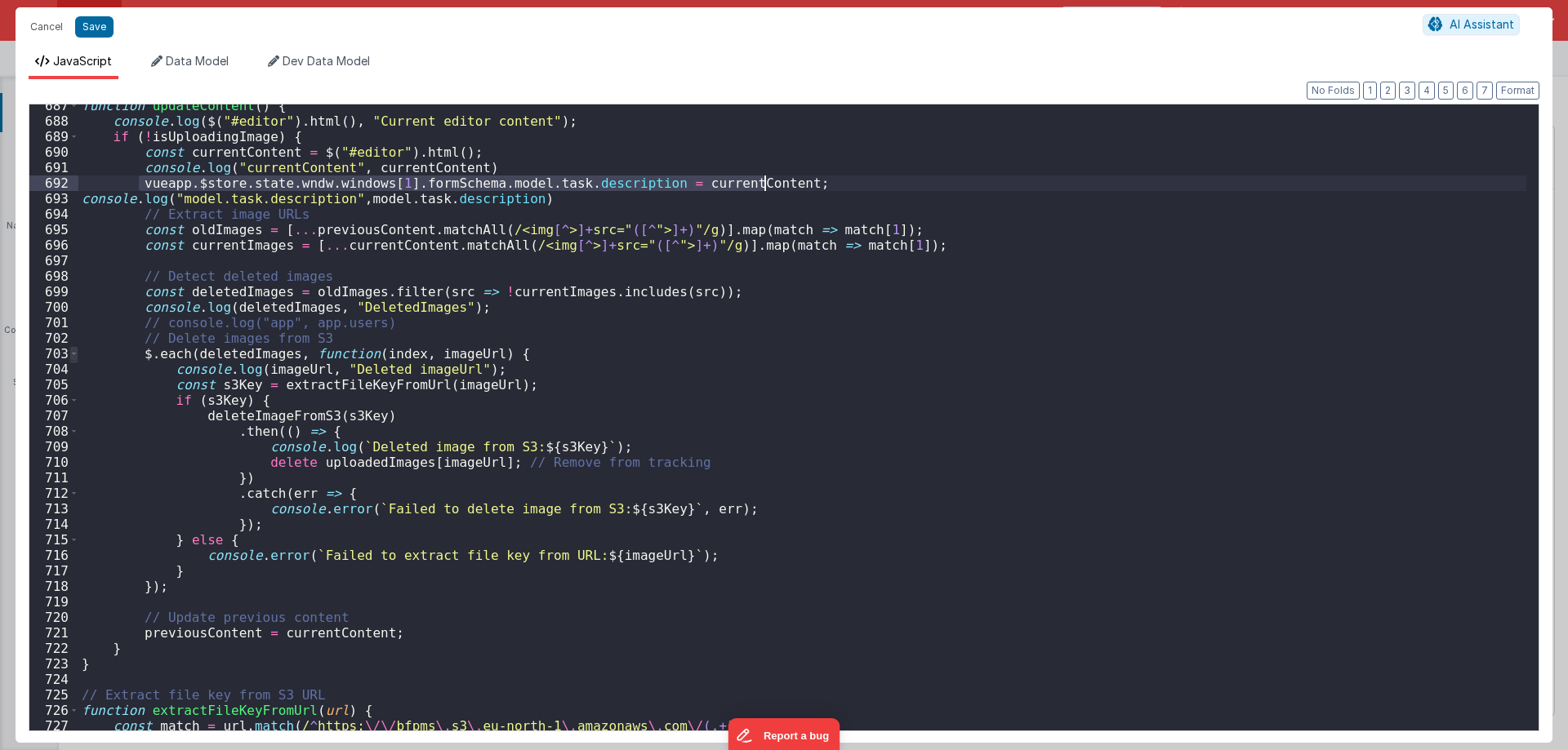
click at [71, 351] on span at bounding box center [74, 354] width 9 height 16
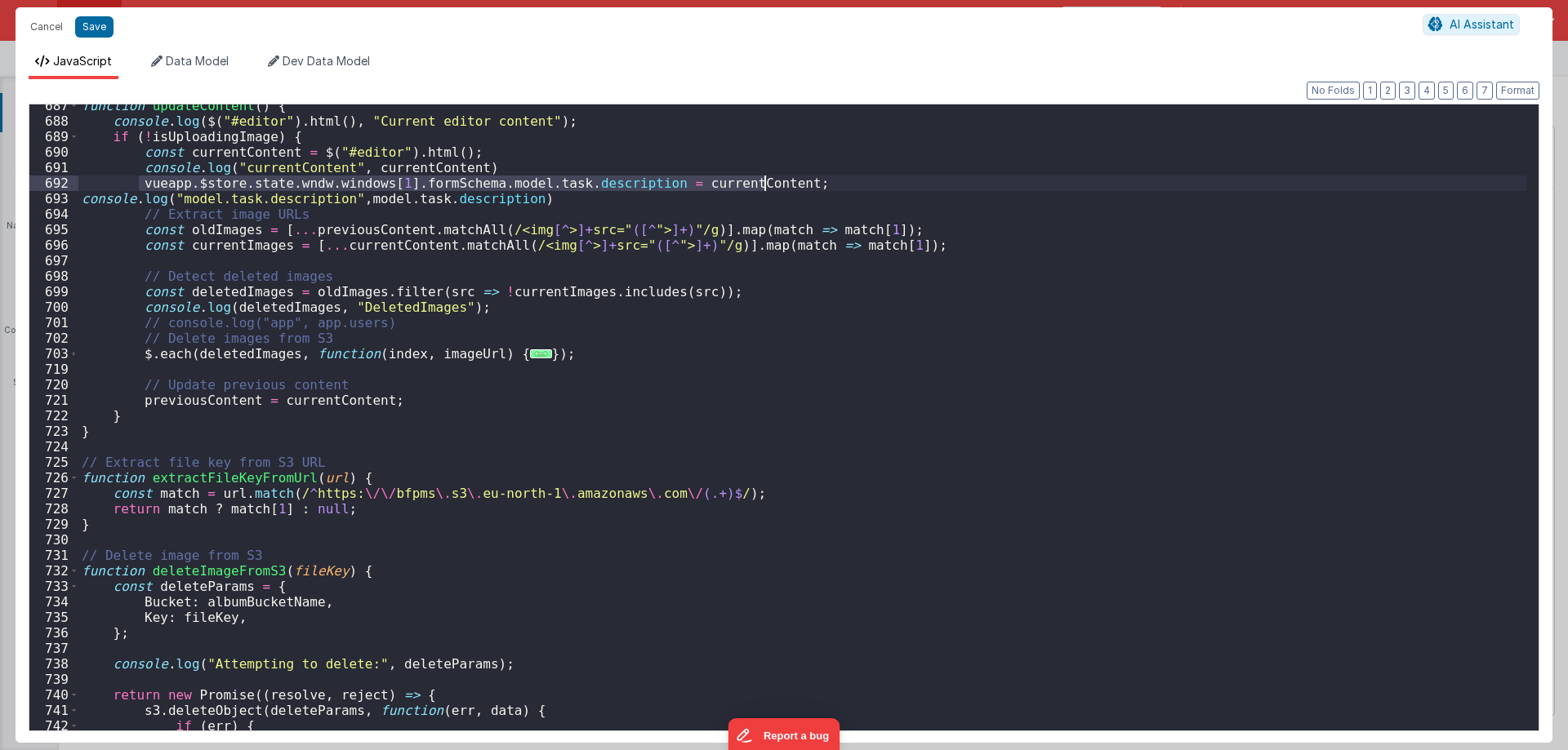
click at [522, 200] on div "function updateContent ( ) { console . log ( $ ( "#editor" ) . html ( ) , "Curr…" at bounding box center [802, 427] width 1448 height 657
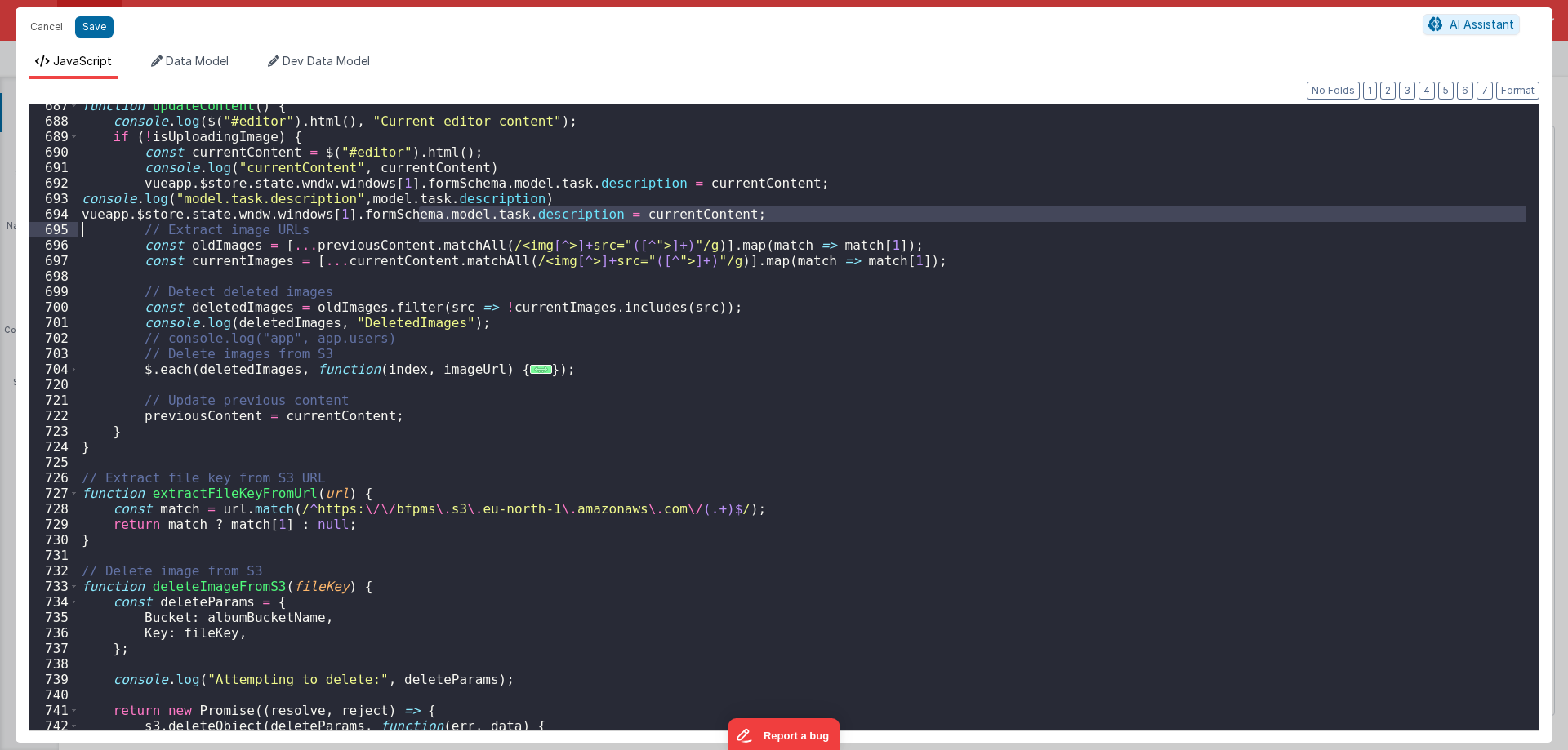
drag, startPoint x: 420, startPoint y: 216, endPoint x: 9, endPoint y: 224, distance: 411.1
click at [10, 224] on div "Cancel Save AI Assistant JavaScript Data Model Dev Data Model Format 7 6 5 4 3 …" at bounding box center [784, 375] width 1568 height 750
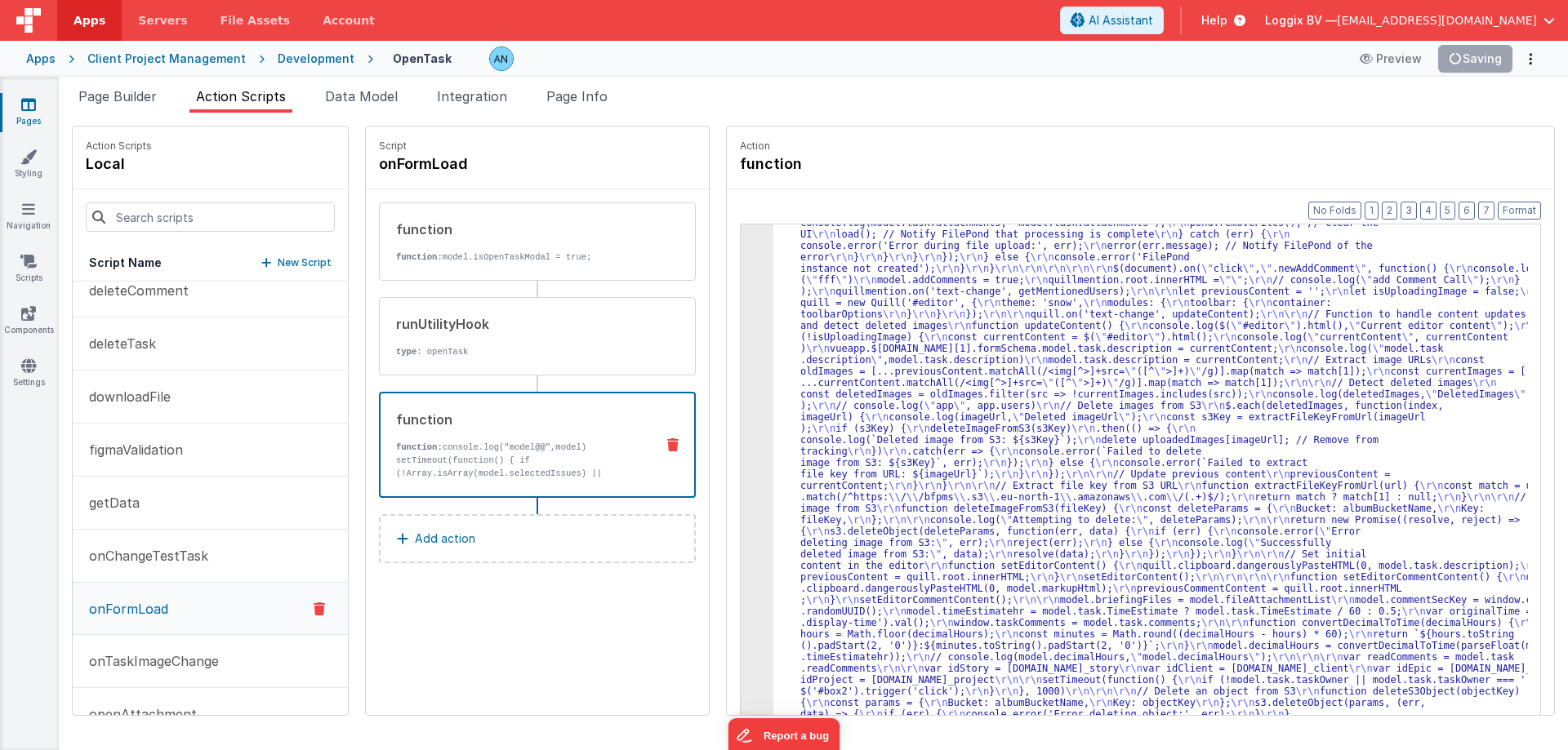
scroll to position [2453, 0]
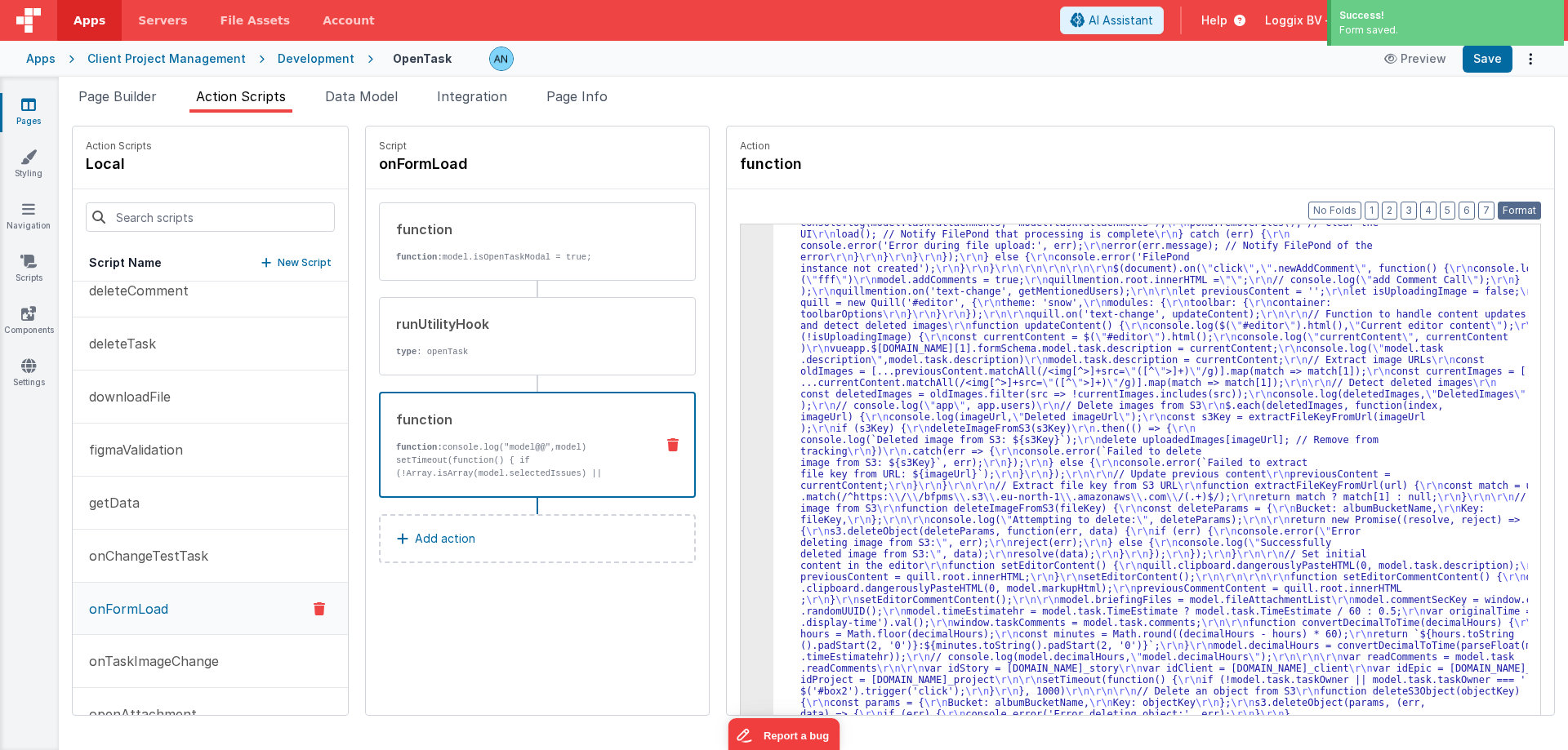
click at [1530, 204] on button "Format" at bounding box center [1519, 210] width 43 height 18
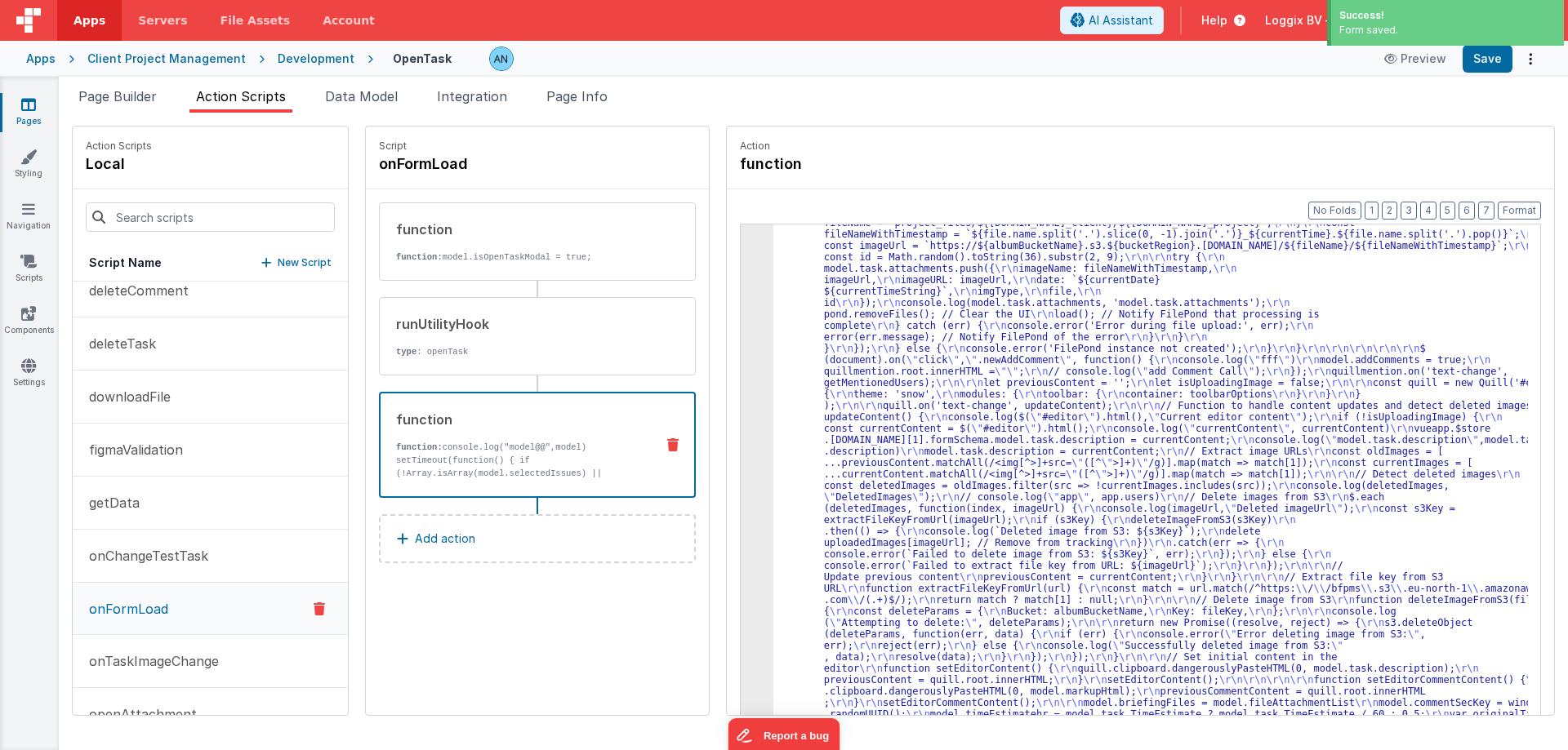
click at [1496, 49] on div "Success! Form saved." at bounding box center [1444, 25] width 245 height 49
click at [1496, 51] on button "Save" at bounding box center [1487, 58] width 49 height 27
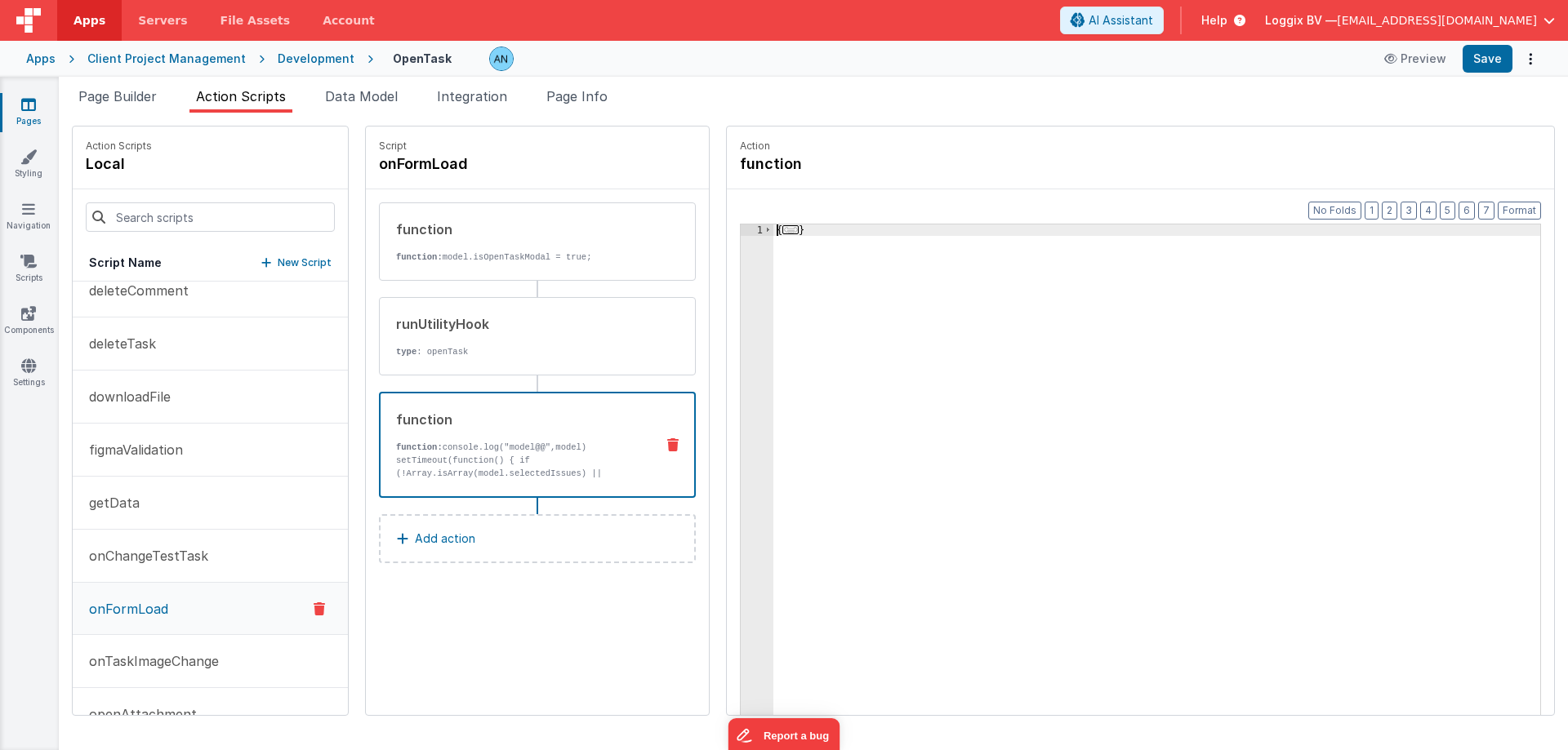
click at [761, 260] on div "1" at bounding box center [756, 506] width 33 height 564
click at [761, 261] on div "1" at bounding box center [756, 506] width 33 height 564
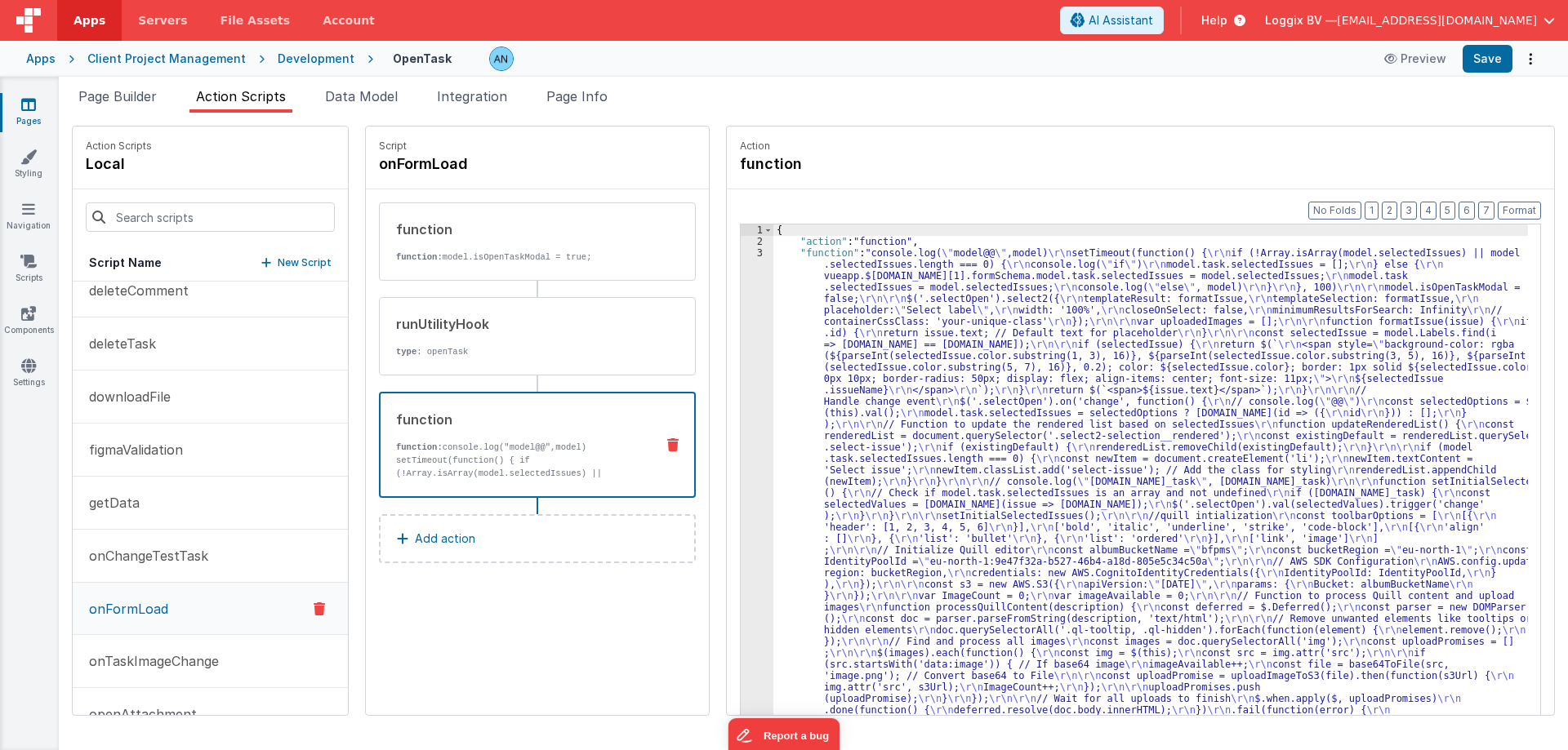
scroll to position [2557, 0]
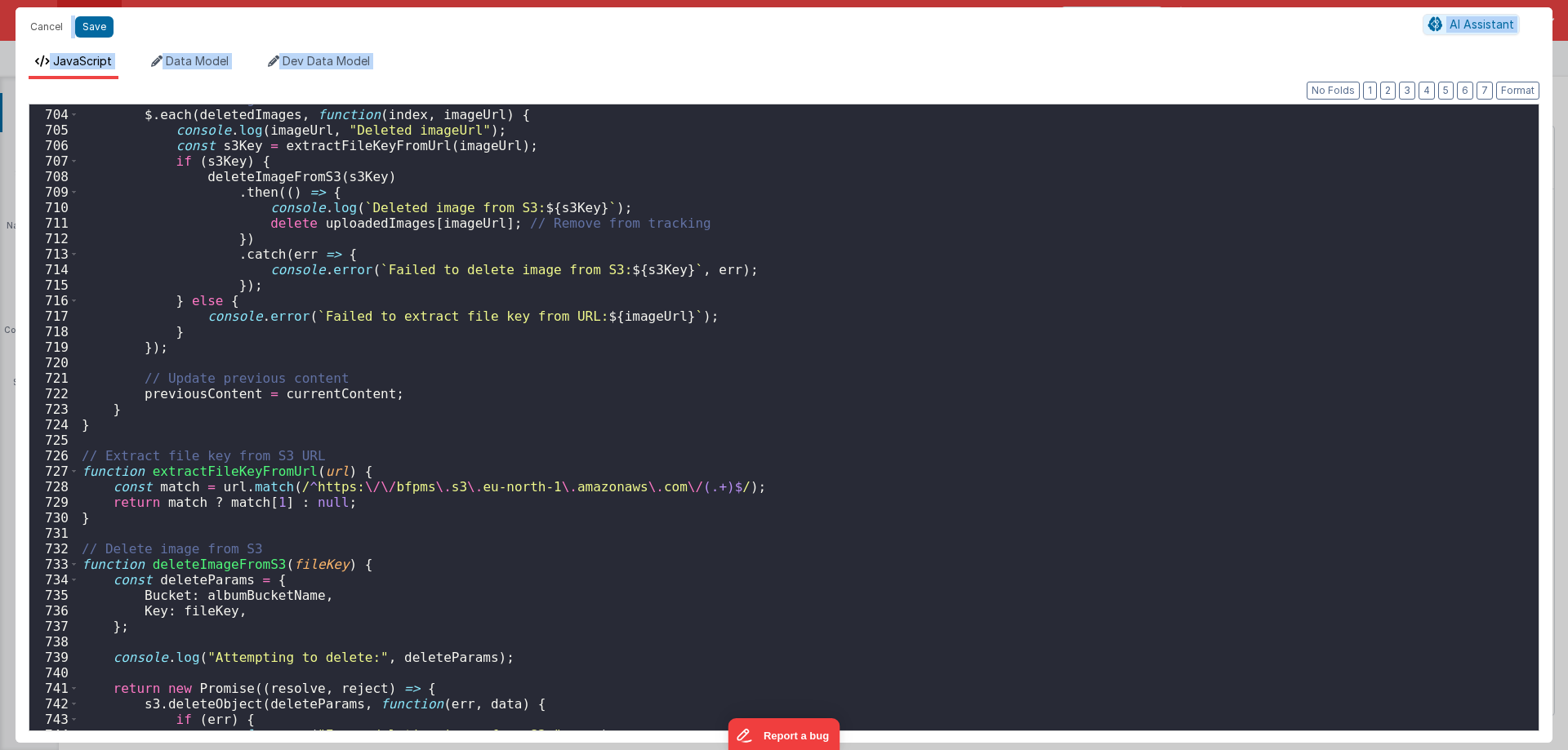
scroll to position [10640, 0]
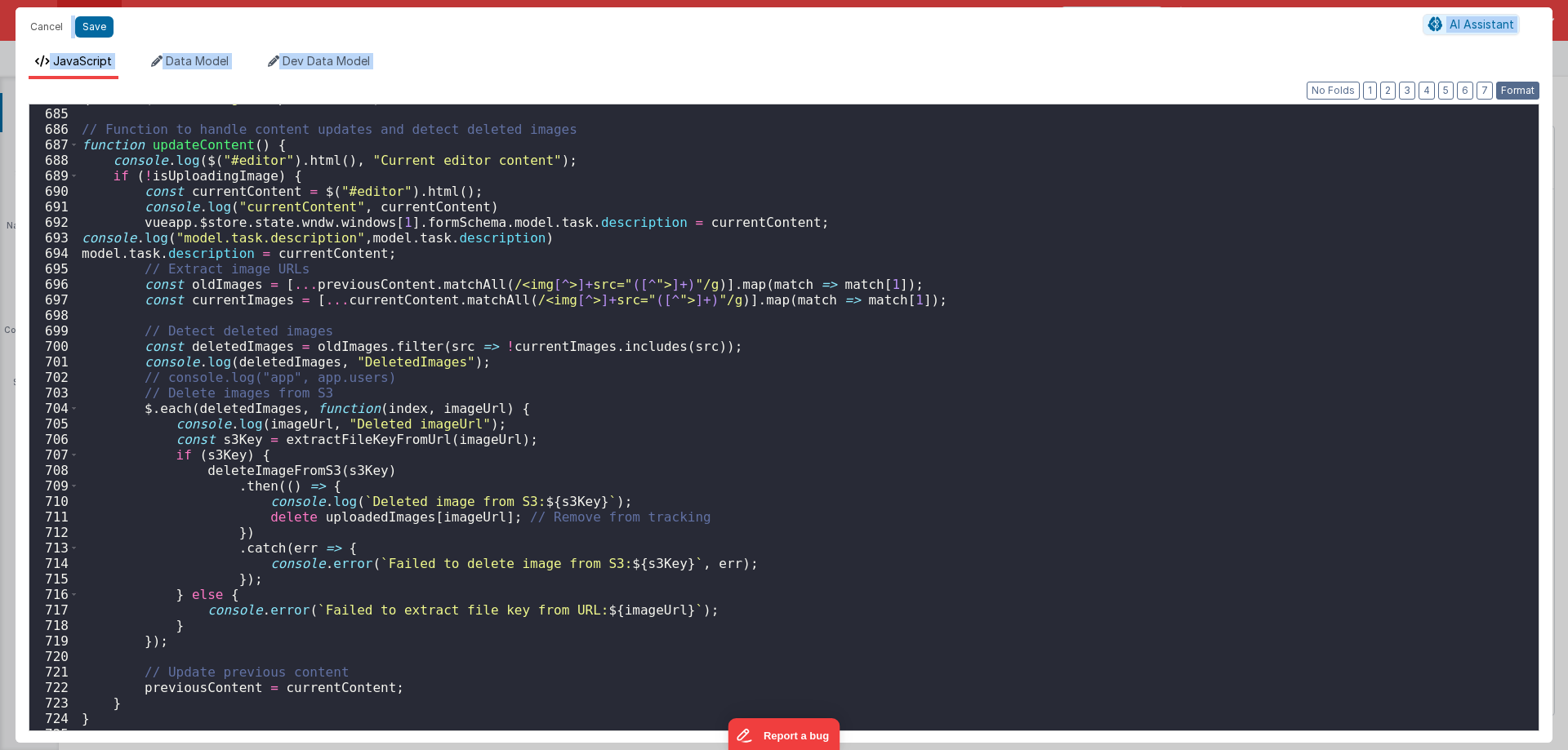
click at [1525, 87] on button "Format" at bounding box center [1517, 90] width 43 height 18
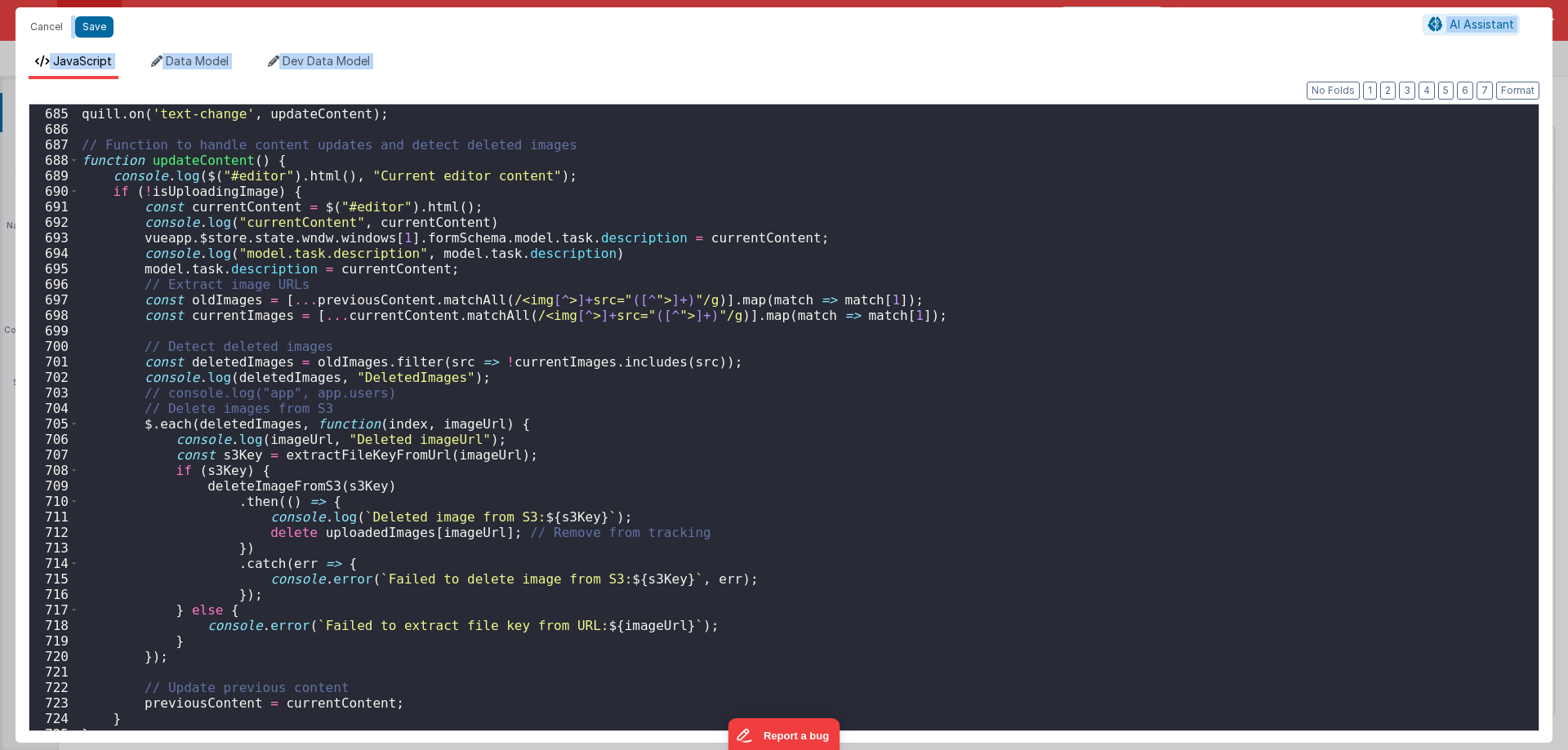
click at [246, 264] on div "quill . on ( 'text-change' , updateContent ) ; // Function to handle content up…" at bounding box center [802, 420] width 1448 height 657
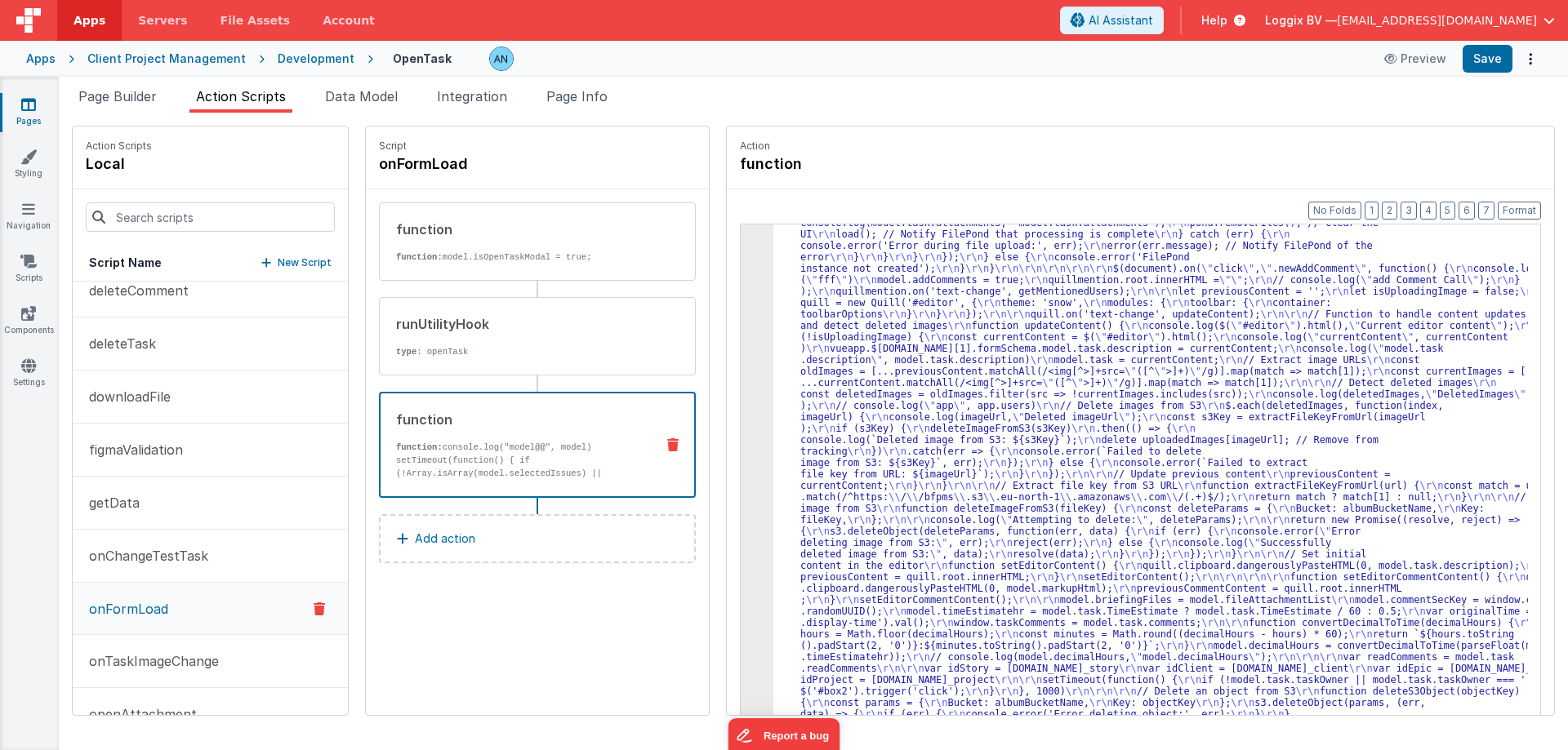
scroll to position [2453, 0]
click at [1526, 208] on button "Format" at bounding box center [1519, 210] width 43 height 18
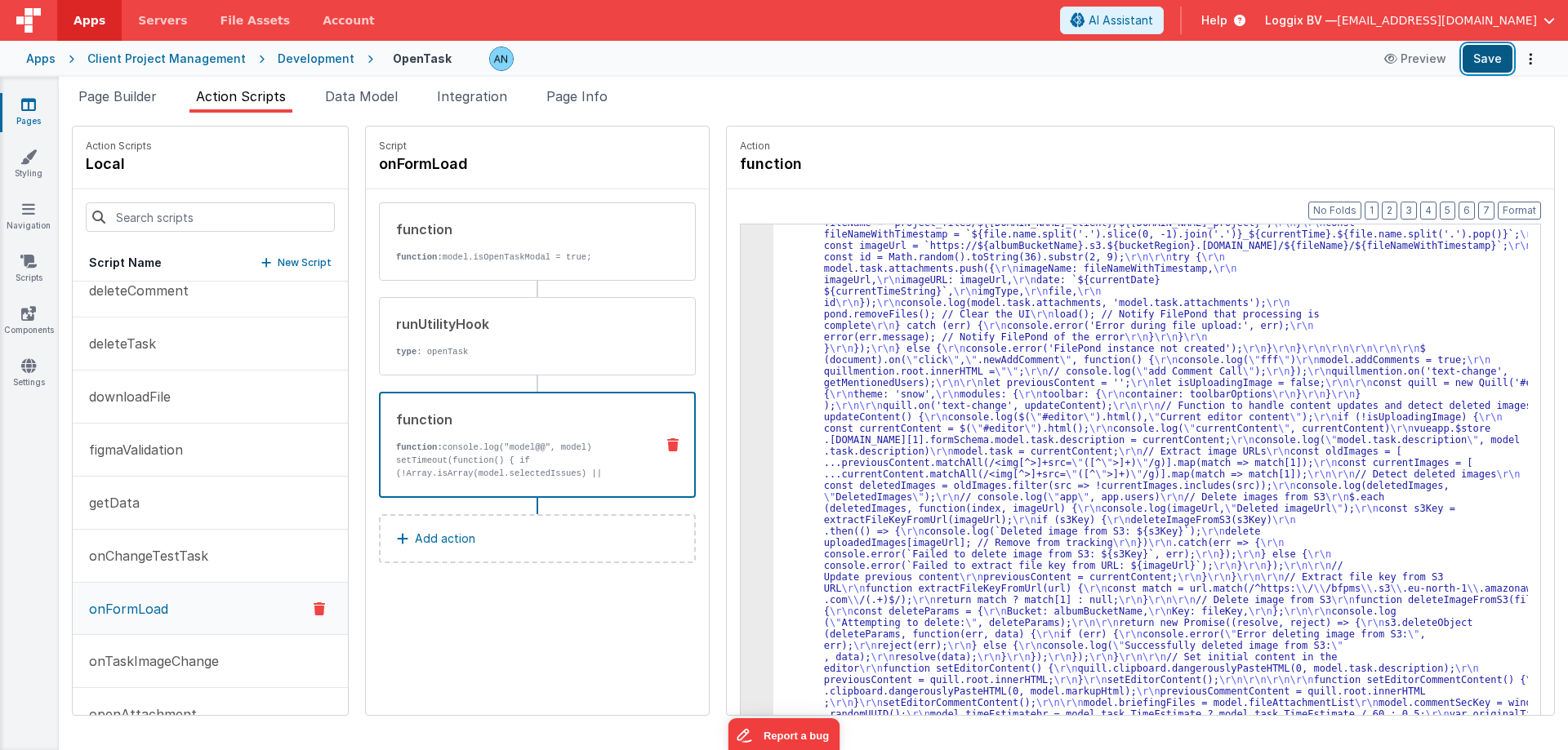
click at [1490, 46] on button "Save" at bounding box center [1487, 58] width 49 height 27
click at [1516, 206] on button "Format" at bounding box center [1519, 210] width 43 height 18
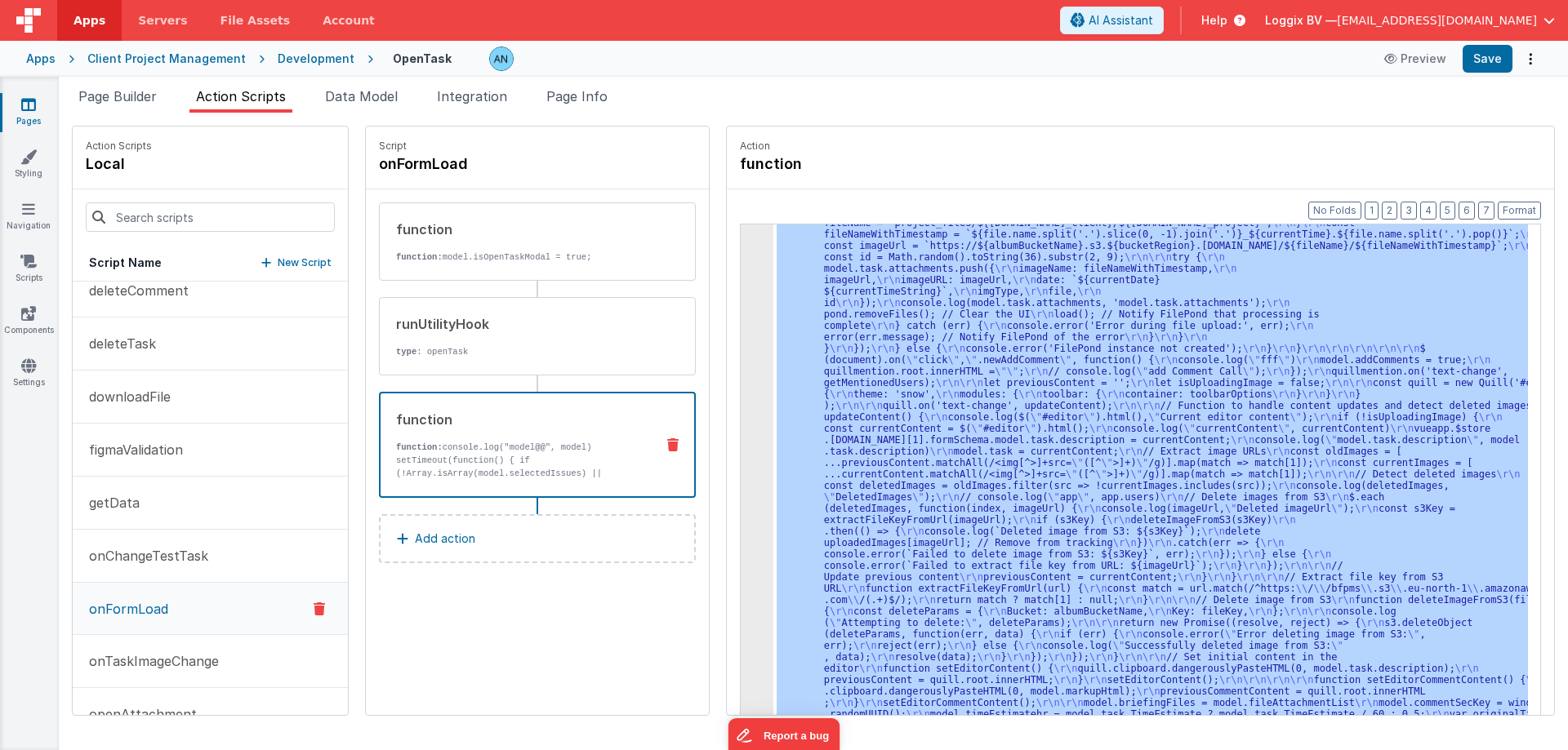
click at [747, 259] on div at bounding box center [784, 375] width 1568 height 750
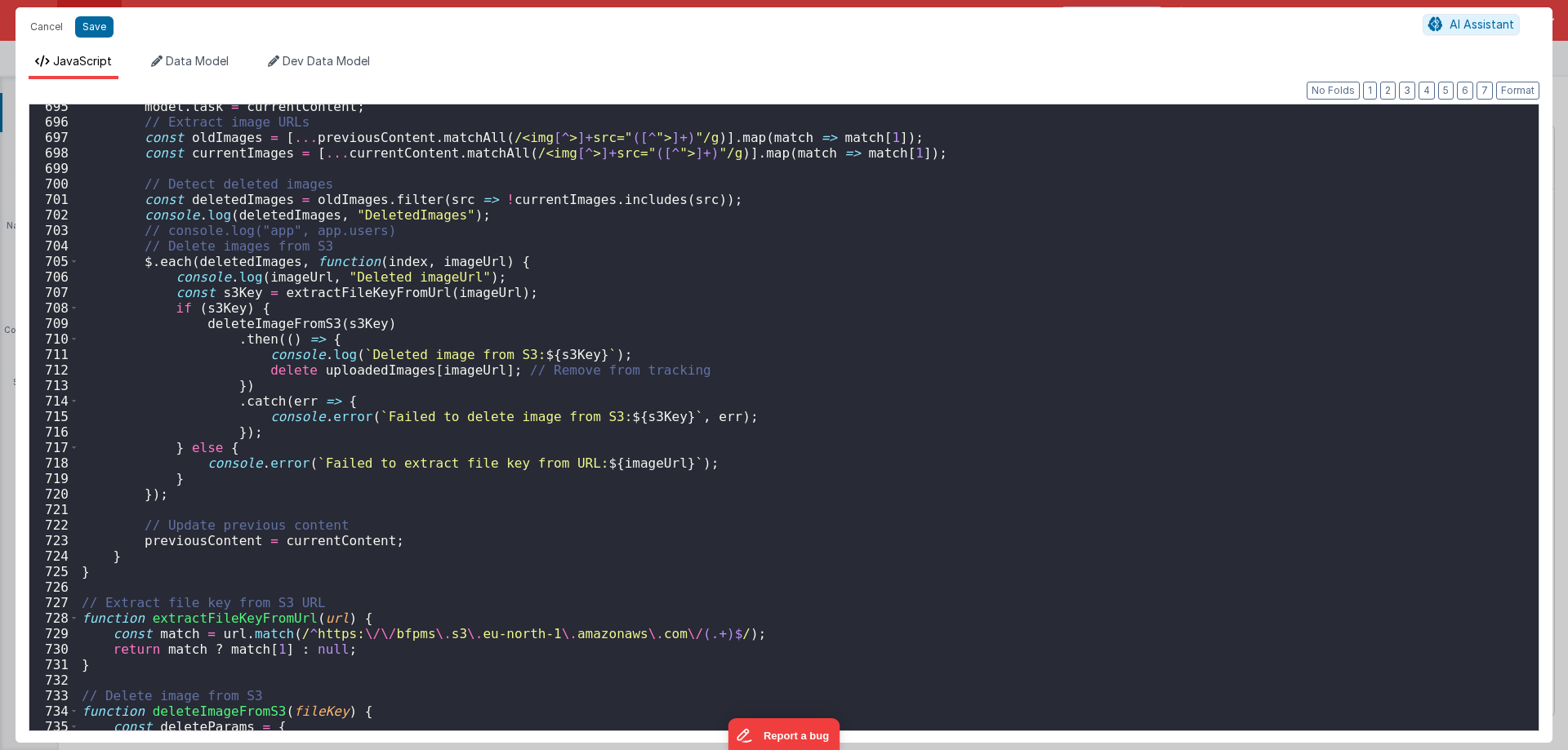
scroll to position [10607, 0]
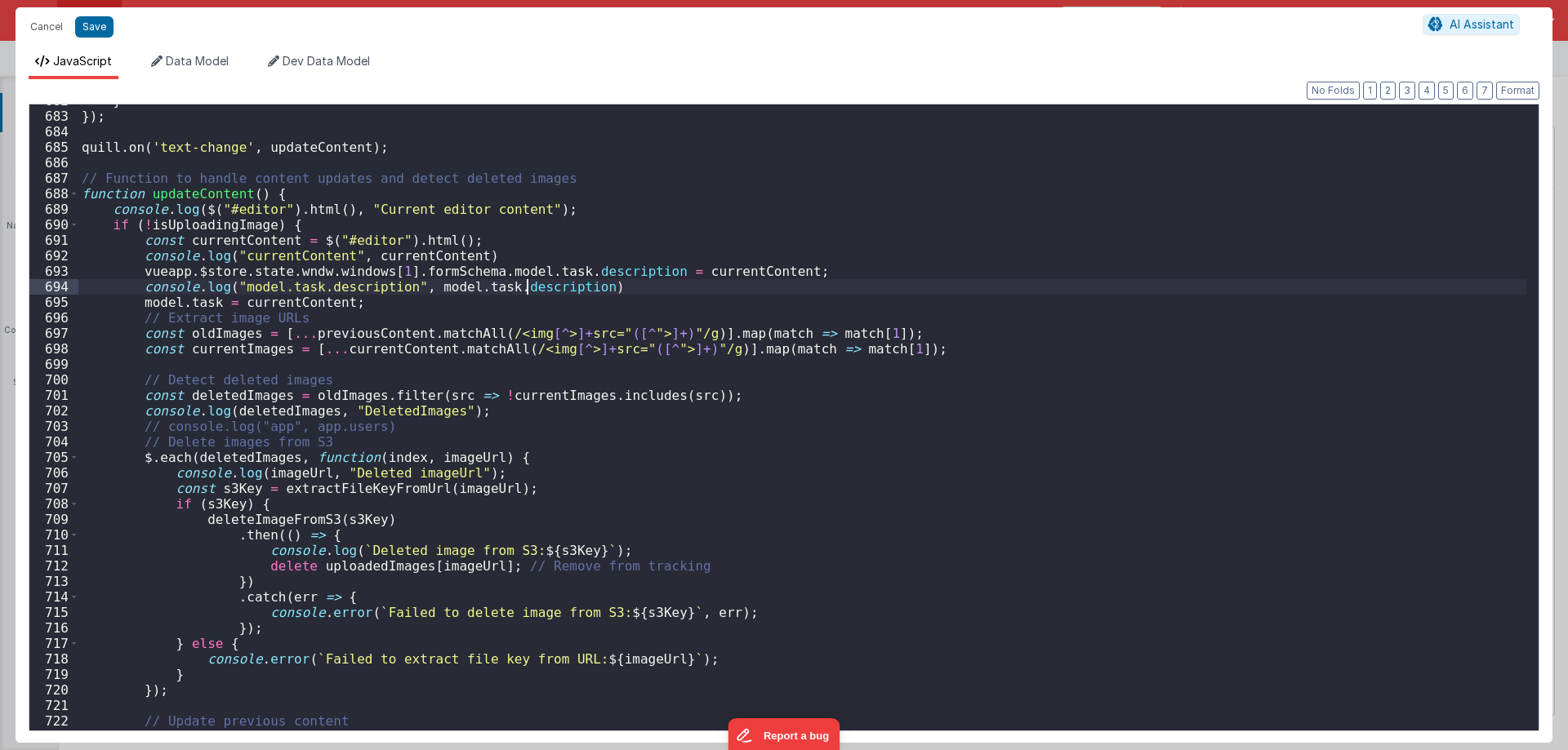
click at [525, 285] on div "} }) ; quill . on ( 'text-change' , updateContent ) ; // Function to handle con…" at bounding box center [802, 421] width 1448 height 657
click at [214, 299] on div "} }) ; quill . on ( 'text-change' , updateContent ) ; // Function to handle con…" at bounding box center [802, 421] width 1448 height 657
click at [72, 191] on span at bounding box center [74, 194] width 9 height 16
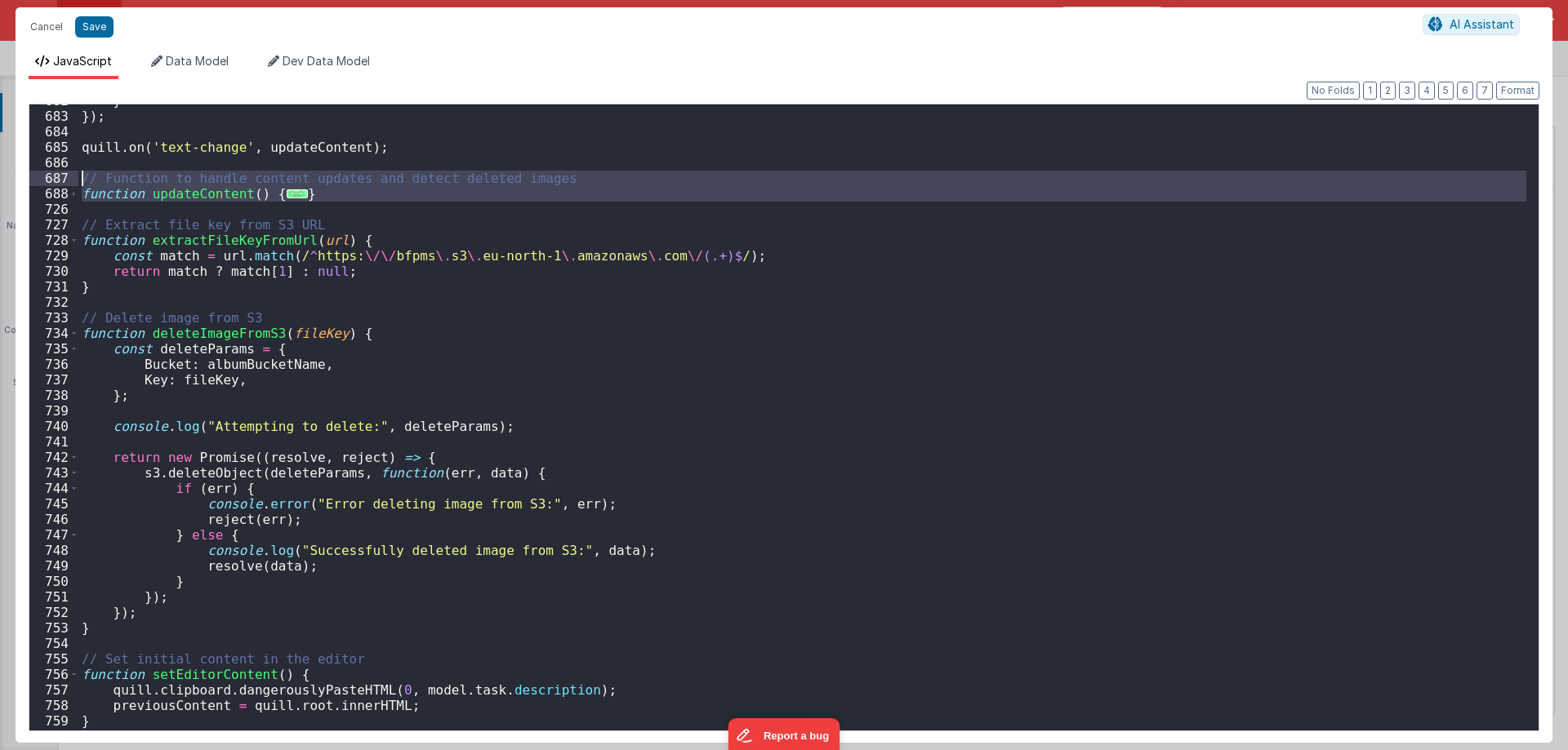
drag, startPoint x: 101, startPoint y: 208, endPoint x: 72, endPoint y: 180, distance: 40.3
click at [72, 180] on div "682 683 684 685 686 687 688 726 727 728 729 730 731 732 733 734 735 736 737 738…" at bounding box center [784, 417] width 1511 height 628
click at [74, 193] on span at bounding box center [74, 194] width 9 height 16
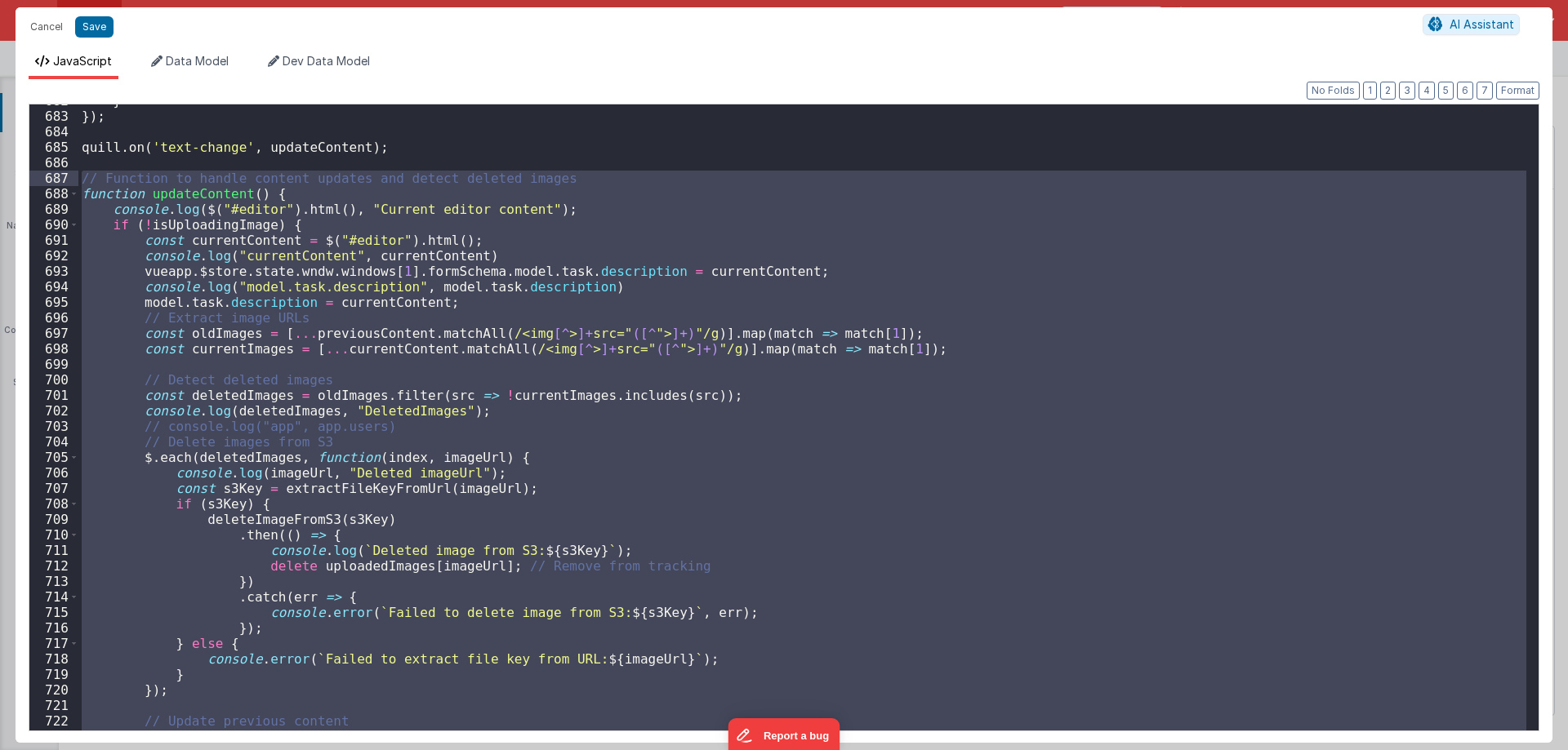
click at [511, 236] on div "} }) ; quill . on ( 'text-change' , updateContent ) ; // Function to handle con…" at bounding box center [802, 417] width 1448 height 626
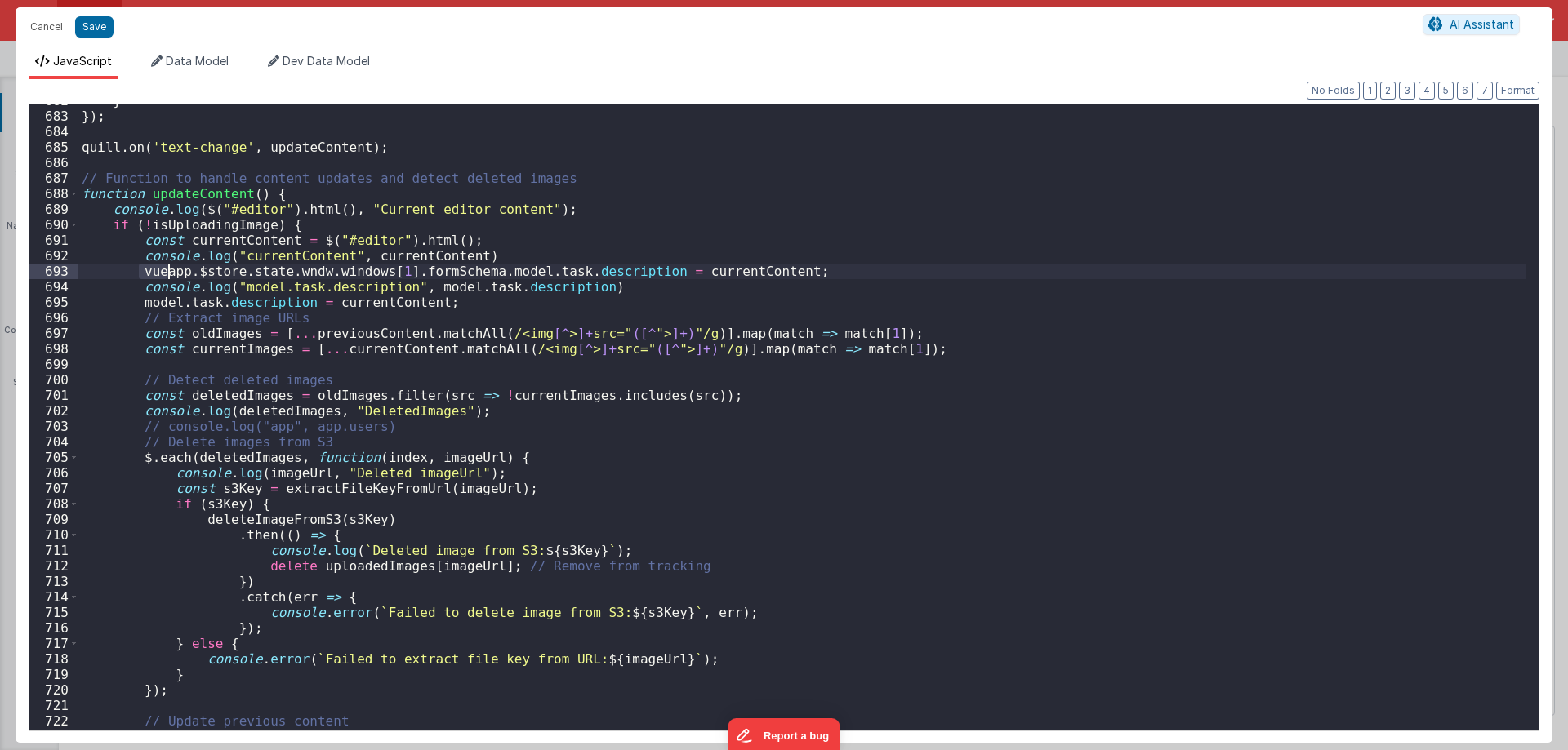
drag, startPoint x: 135, startPoint y: 269, endPoint x: 216, endPoint y: 269, distance: 81.0
click at [216, 269] on div "} }) ; quill . on ( 'text-change' , updateContent ) ; // Function to handle con…" at bounding box center [802, 421] width 1448 height 657
click at [769, 272] on div "} }) ; quill . on ( 'text-change' , updateContent ) ; // Function to handle con…" at bounding box center [802, 421] width 1448 height 657
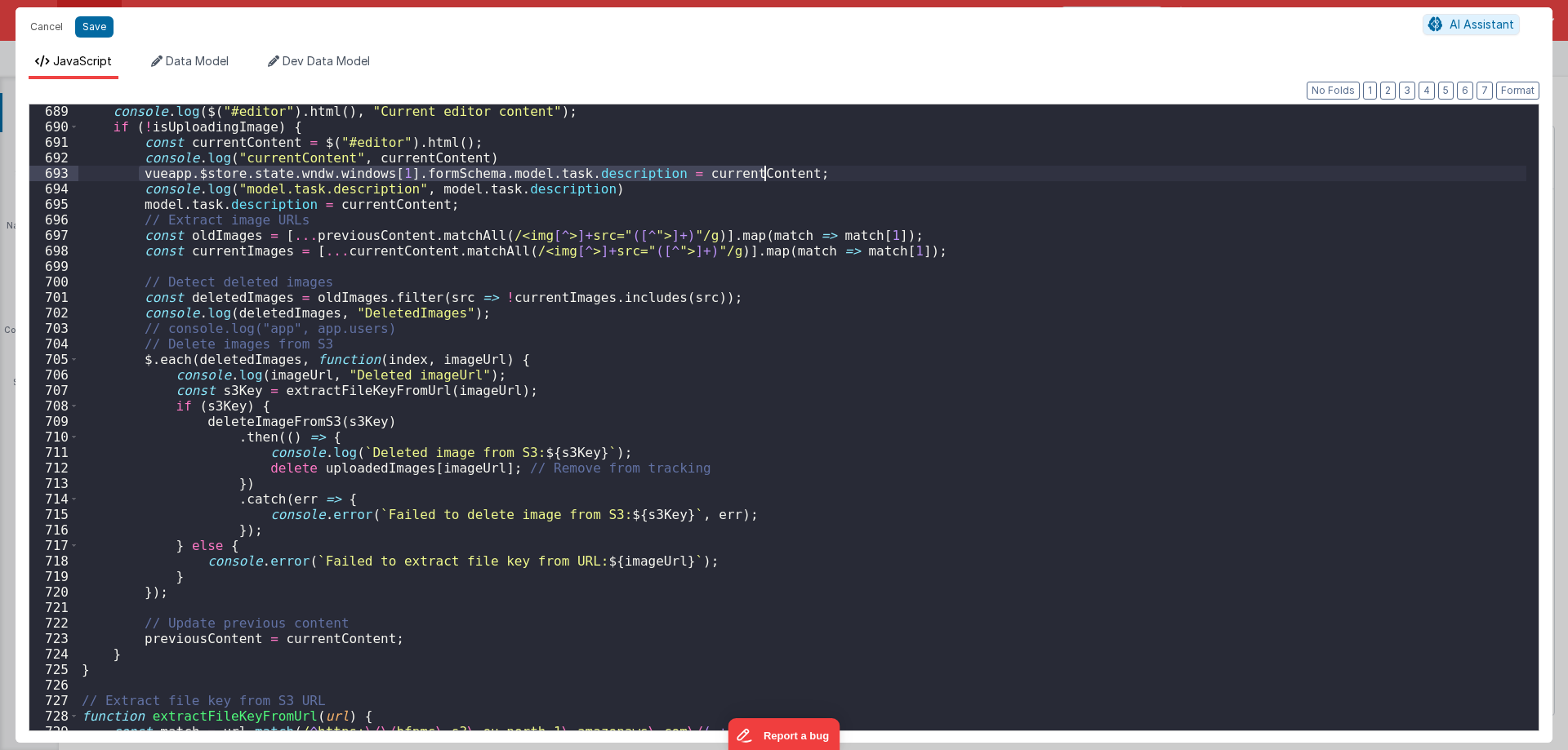
scroll to position [10655, 0]
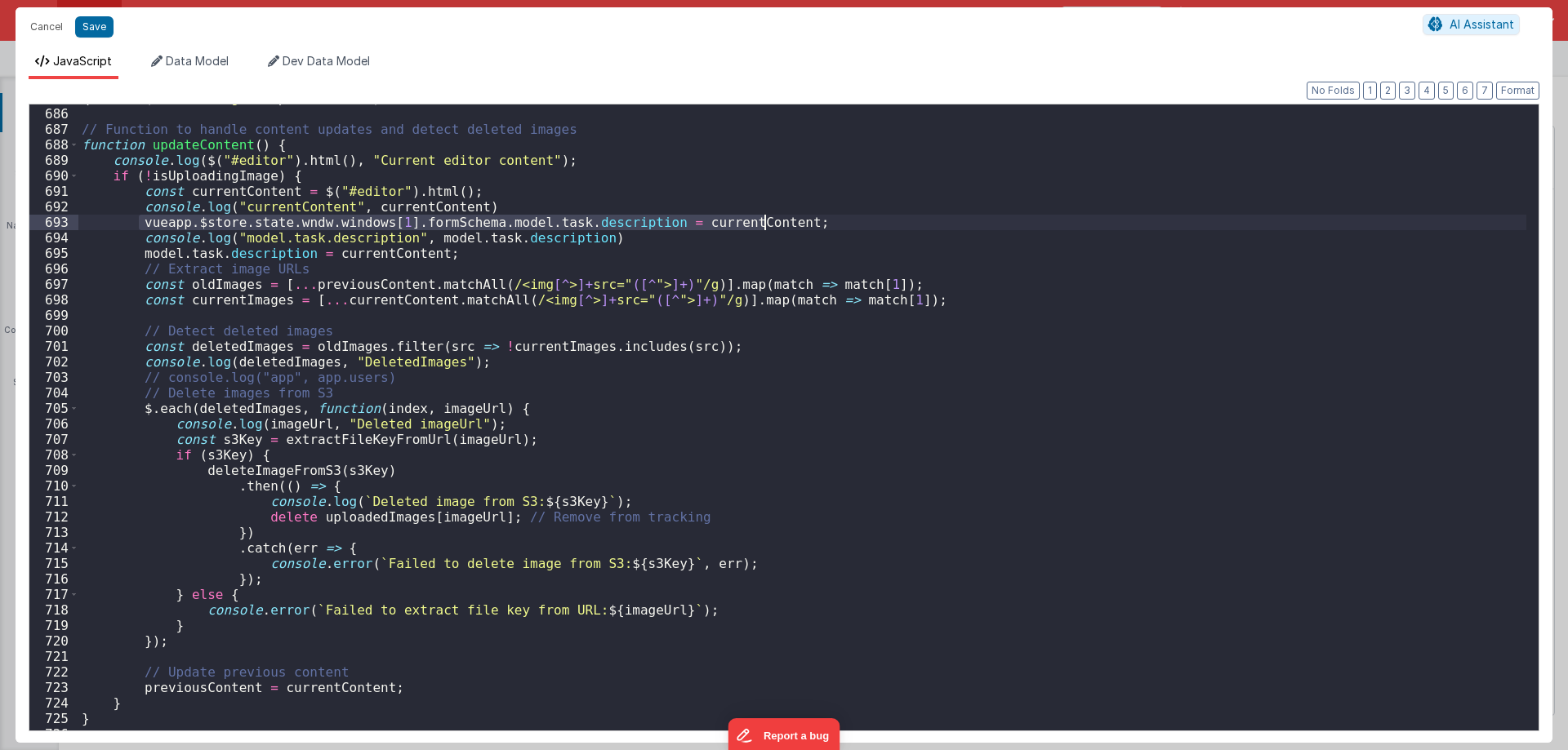
click at [173, 231] on div "quill . on ( 'text-change' , updateContent ) ; // Function to handle content up…" at bounding box center [802, 420] width 1448 height 657
drag, startPoint x: 131, startPoint y: 219, endPoint x: 478, endPoint y: 221, distance: 347.0
click at [478, 221] on div "quill . on ( 'text-change' , updateContent ) ; // Function to handle content up…" at bounding box center [802, 420] width 1448 height 657
click at [73, 148] on span at bounding box center [74, 145] width 9 height 16
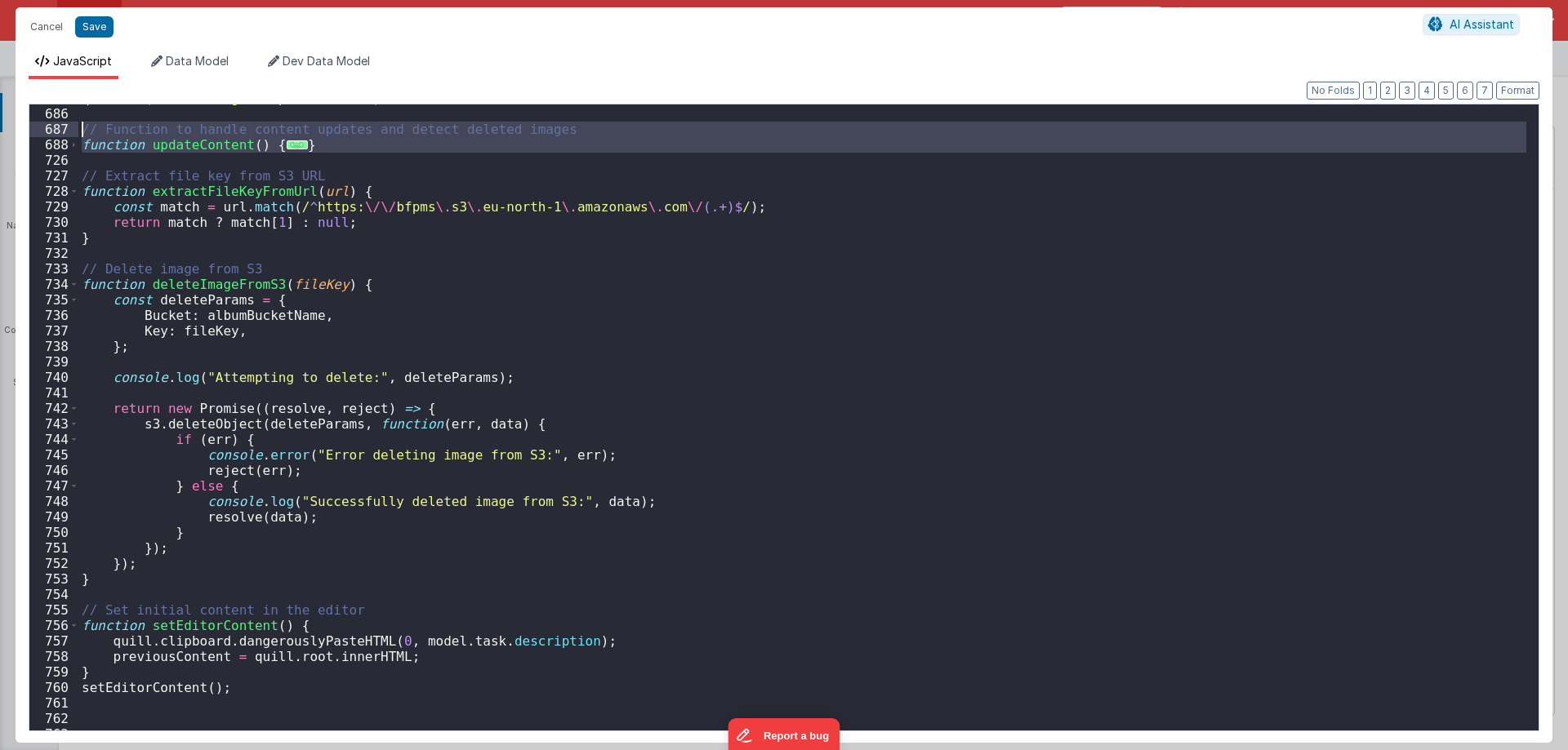
drag, startPoint x: 108, startPoint y: 164, endPoint x: 70, endPoint y: 123, distance: 55.9
click at [70, 123] on div "685 686 687 688 726 727 728 729 730 731 732 733 734 735 736 737 738 739 740 741…" at bounding box center [784, 417] width 1511 height 628
click at [72, 143] on span at bounding box center [74, 145] width 9 height 16
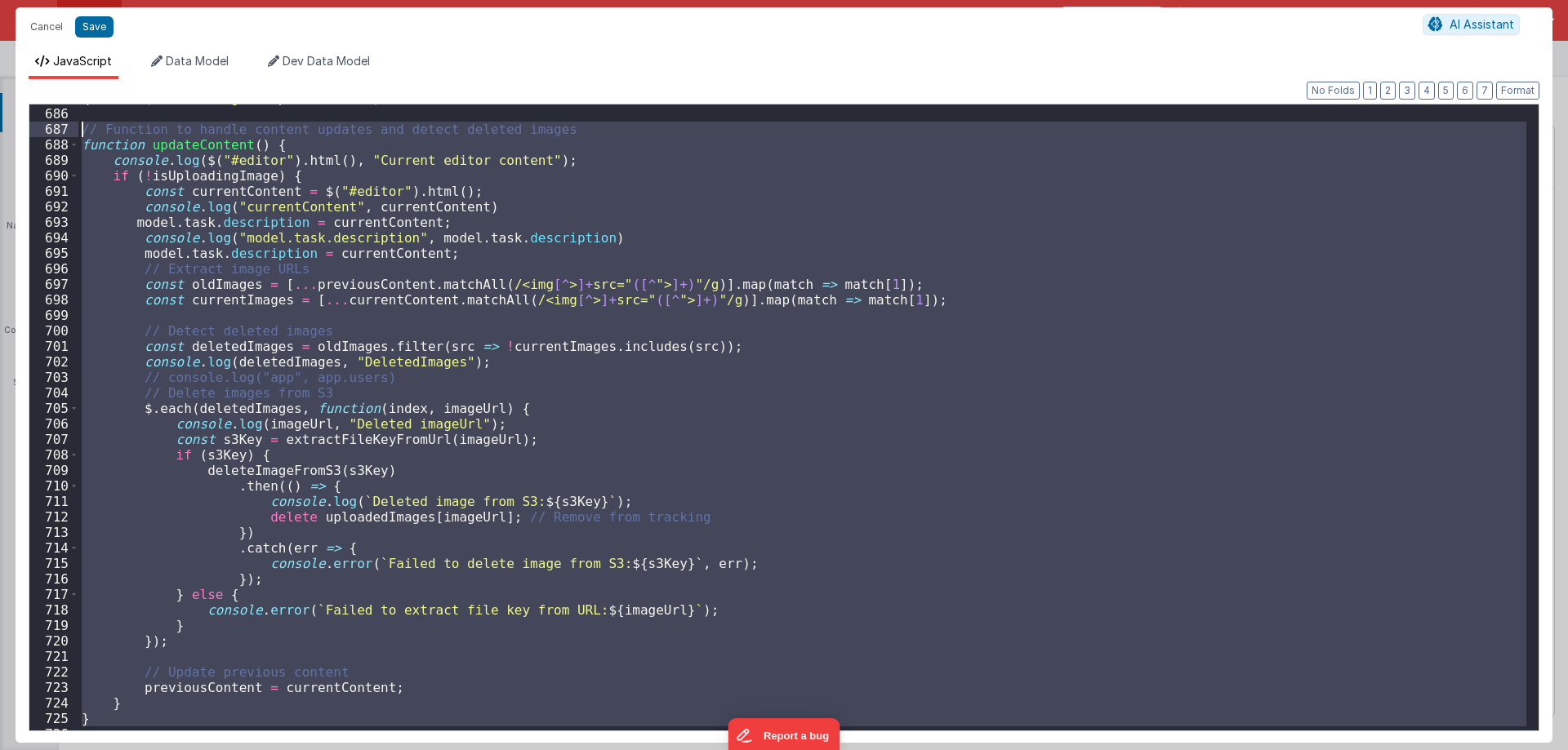
click at [527, 251] on div "quill . on ( 'text-change' , updateContent ) ; // Function to handle content up…" at bounding box center [802, 417] width 1448 height 626
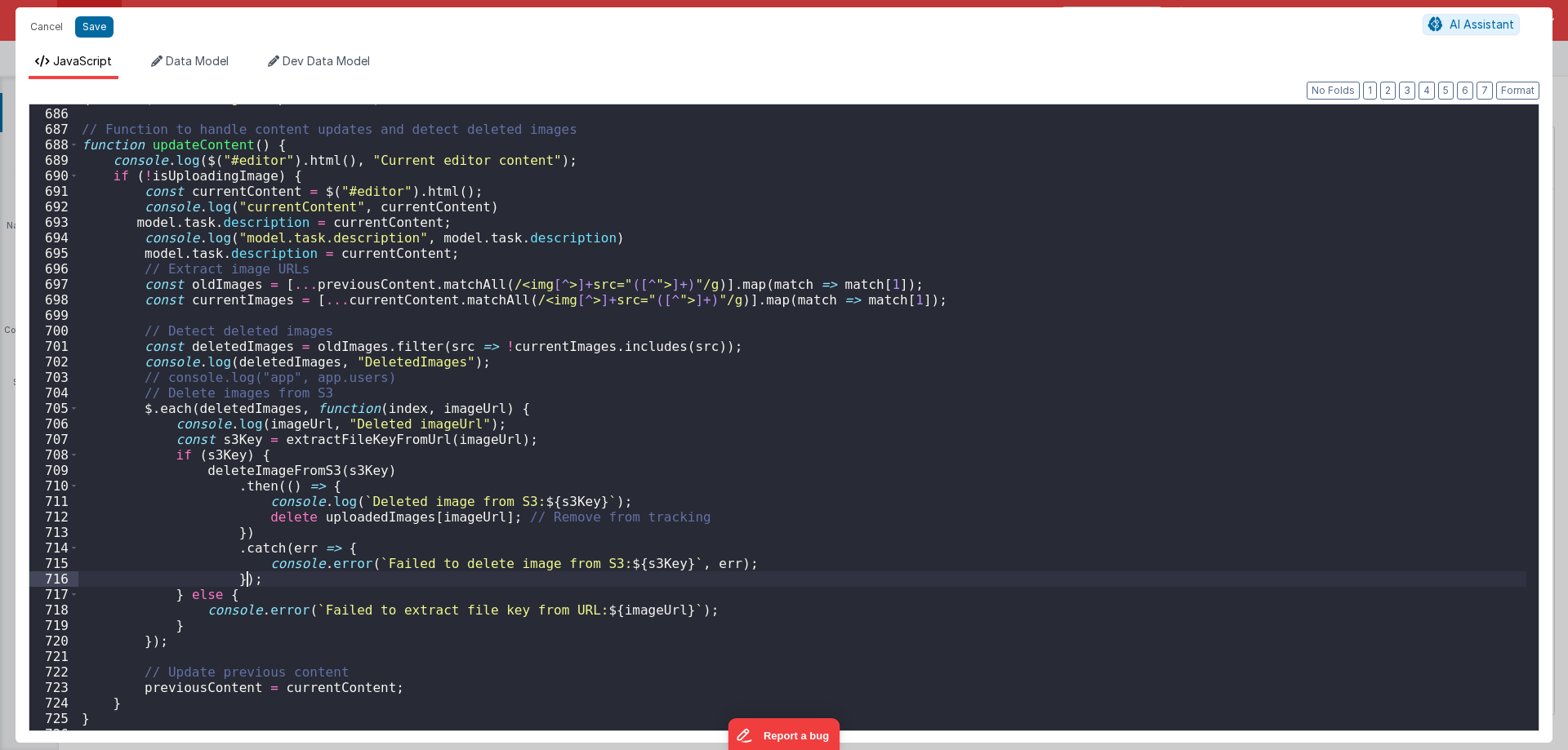
click at [1136, 580] on div "quill . on ( 'text-change' , updateContent ) ; // Function to handle content up…" at bounding box center [802, 420] width 1448 height 657
drag, startPoint x: 126, startPoint y: 217, endPoint x: 515, endPoint y: 221, distance: 389.0
click at [515, 221] on div "quill . on ( 'text-change' , updateContent ) ; // Function to handle content up…" at bounding box center [802, 420] width 1448 height 657
click at [57, 23] on button "Cancel" at bounding box center [46, 27] width 49 height 23
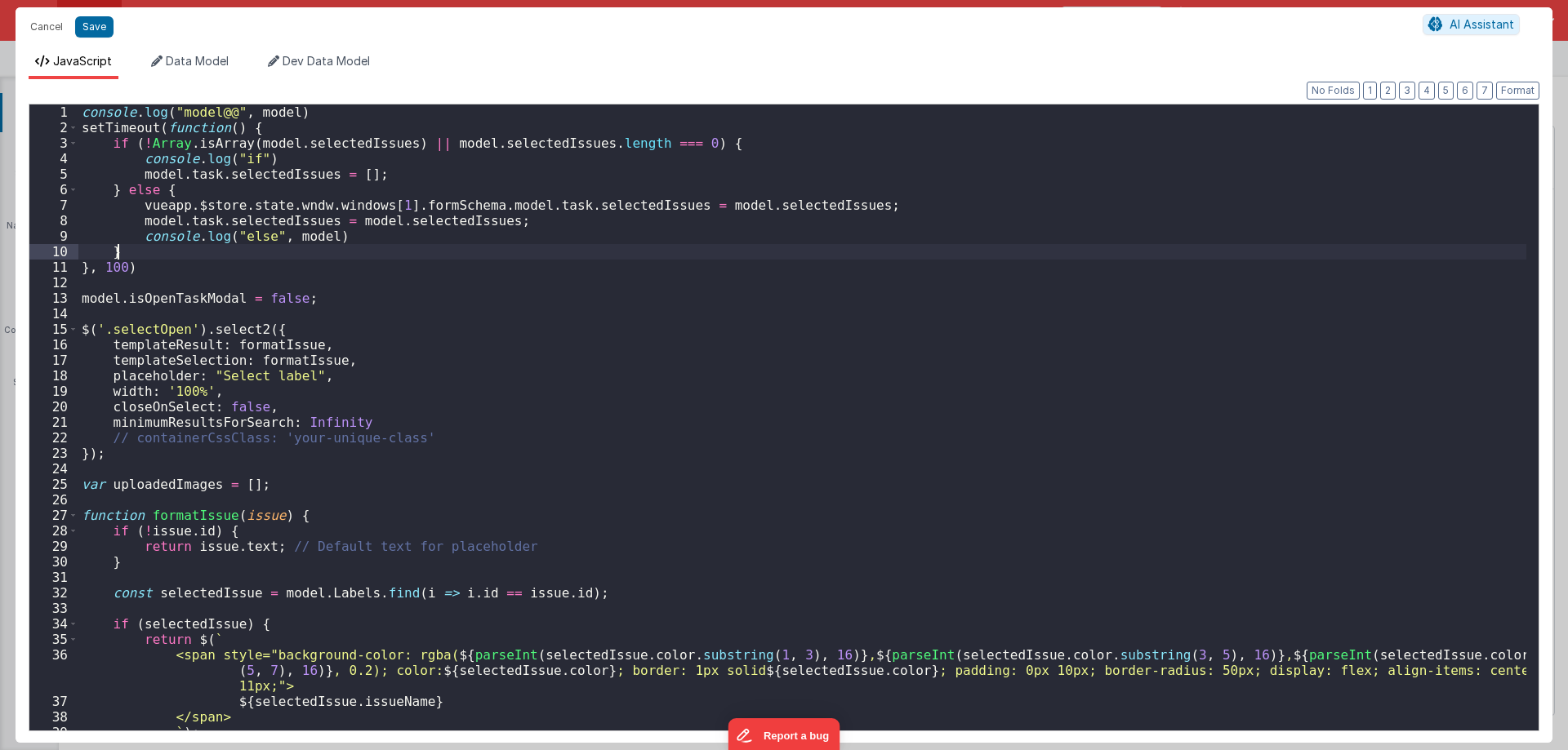
click at [749, 232] on div "console . log ( "model@@" , model ) setTimeout ( function ( ) { if ( ! Array . …" at bounding box center [802, 433] width 1448 height 657
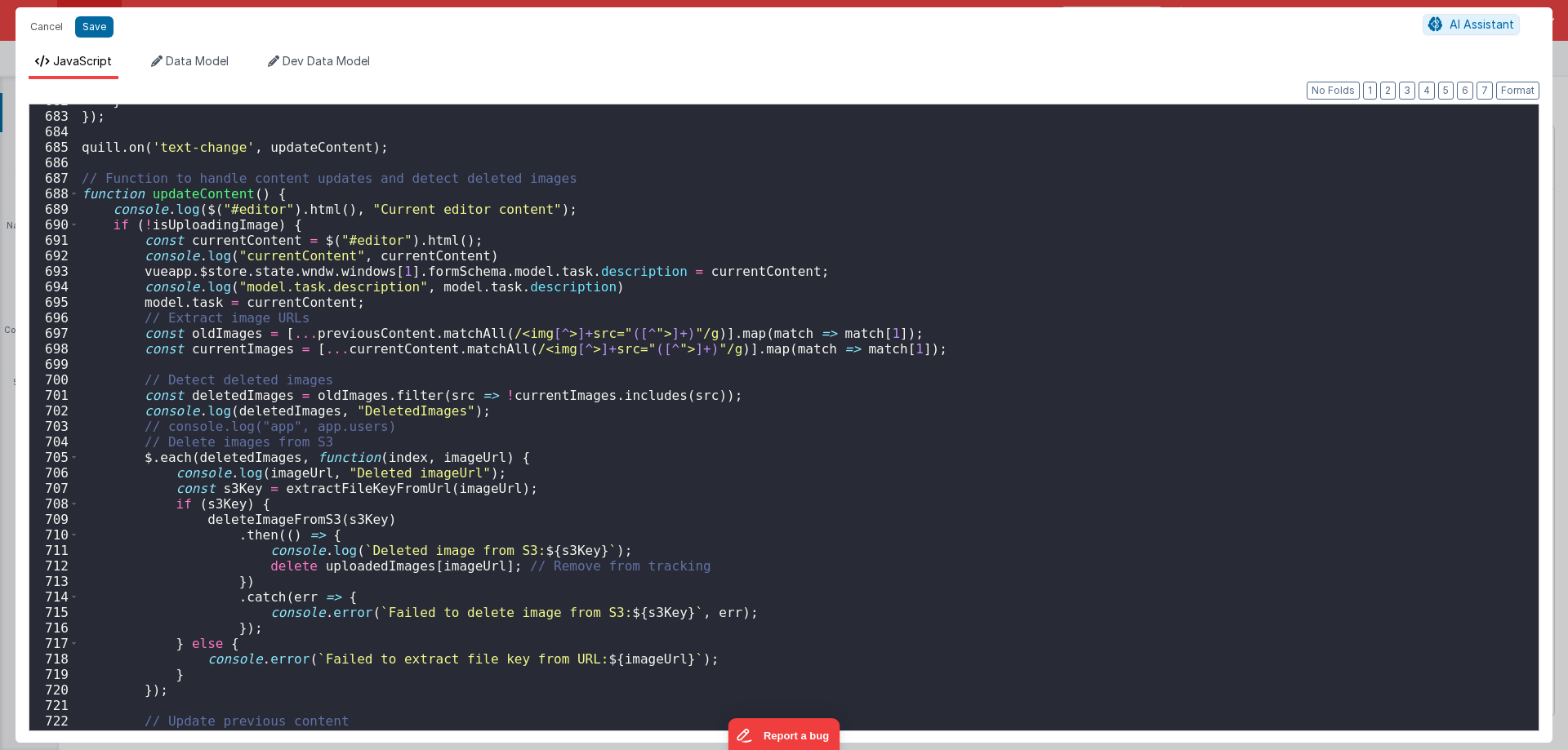
scroll to position [10509, 0]
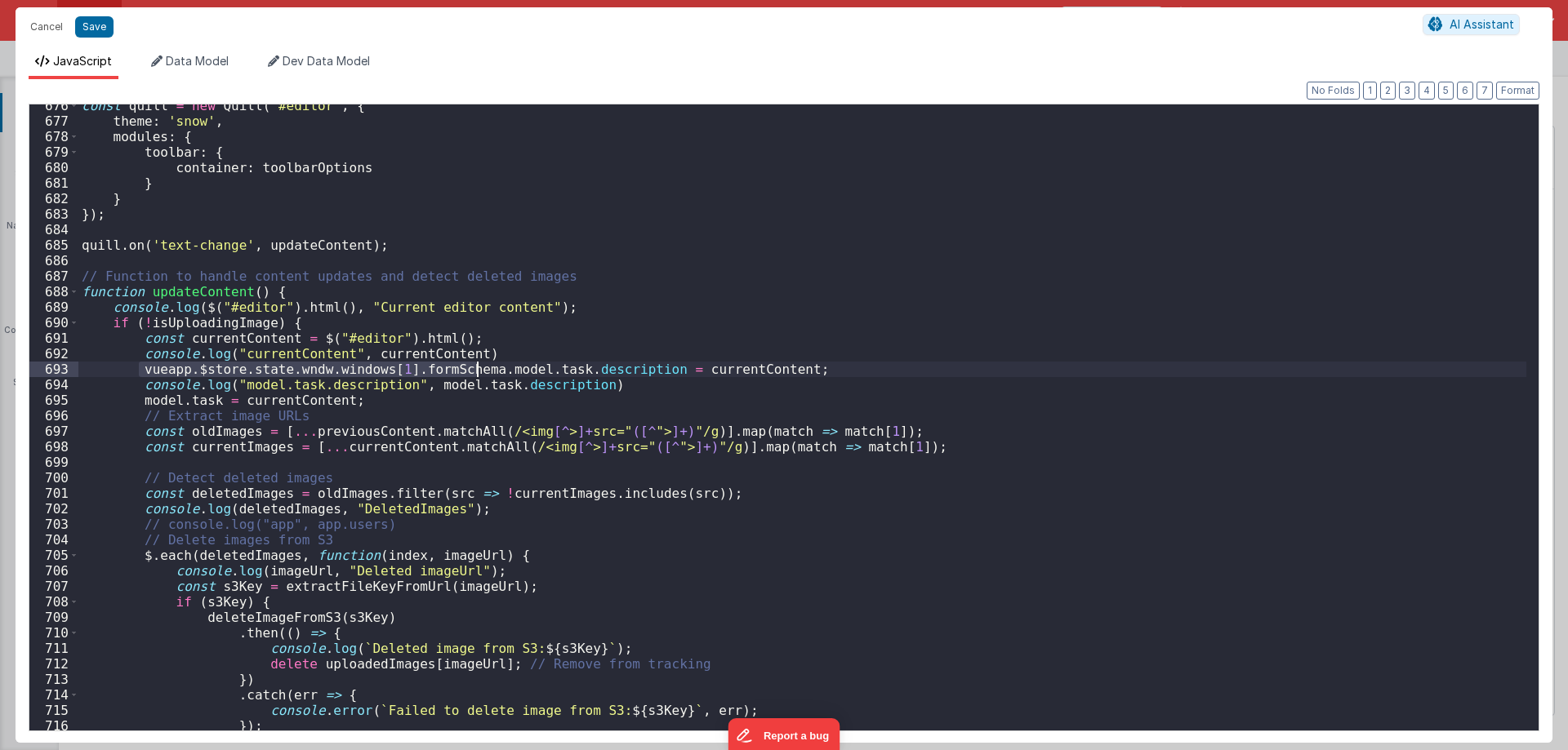
drag, startPoint x: 137, startPoint y: 368, endPoint x: 478, endPoint y: 372, distance: 341.0
click at [478, 372] on div "const quill = new Quill ( '#editor' , { theme : 'snow' , modules : { toolbar : …" at bounding box center [802, 427] width 1448 height 657
click at [372, 367] on div "const quill = new Quill ( '#editor' , { theme : 'snow' , modules : { toolbar : …" at bounding box center [802, 427] width 1448 height 657
drag, startPoint x: 134, startPoint y: 368, endPoint x: 447, endPoint y: 368, distance: 313.0
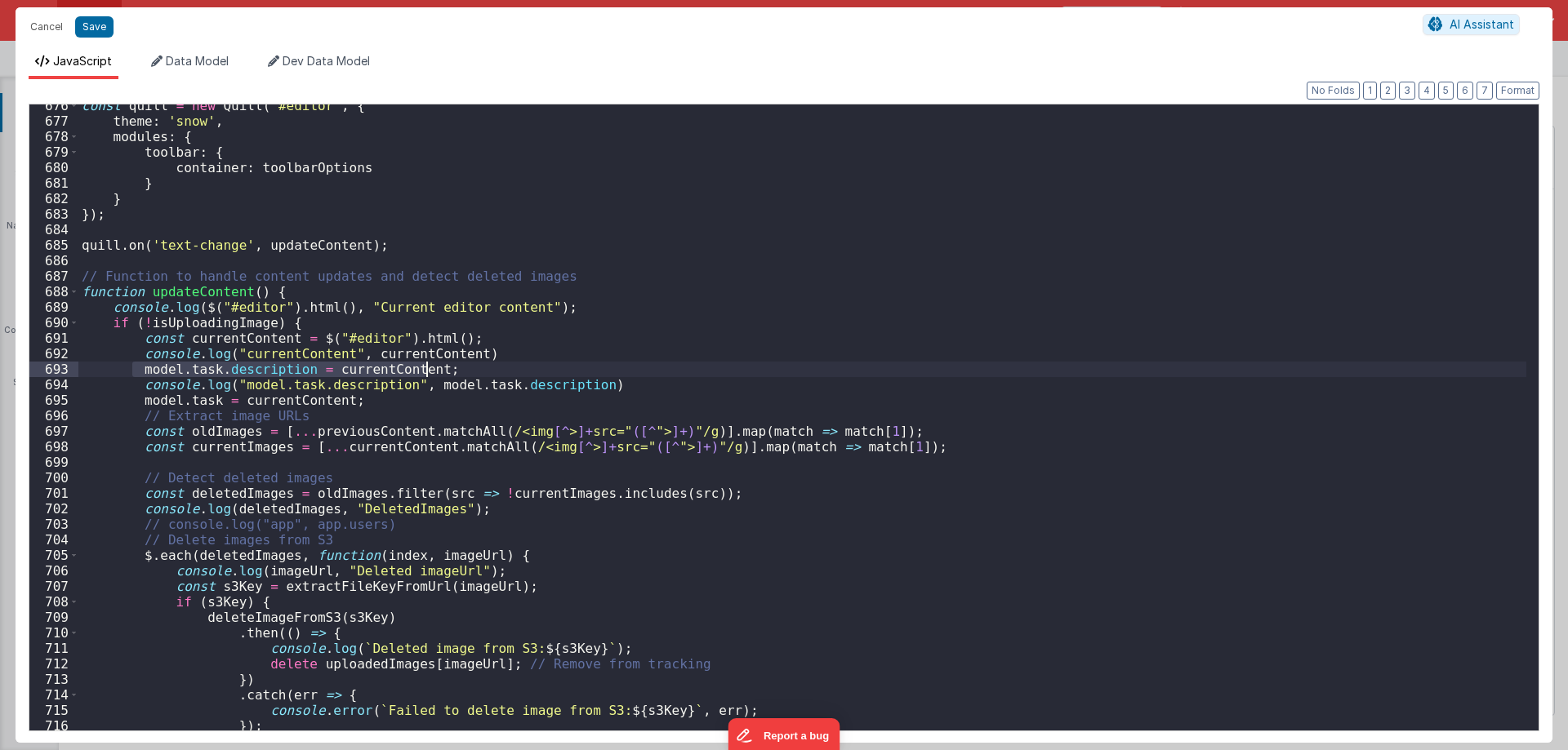
click at [447, 368] on div "const quill = new Quill ( '#editor' , { theme : 'snow' , modules : { toolbar : …" at bounding box center [802, 427] width 1448 height 657
click at [607, 389] on div "const quill = new Quill ( '#editor' , { theme : 'snow' , modules : { toolbar : …" at bounding box center [802, 427] width 1448 height 657
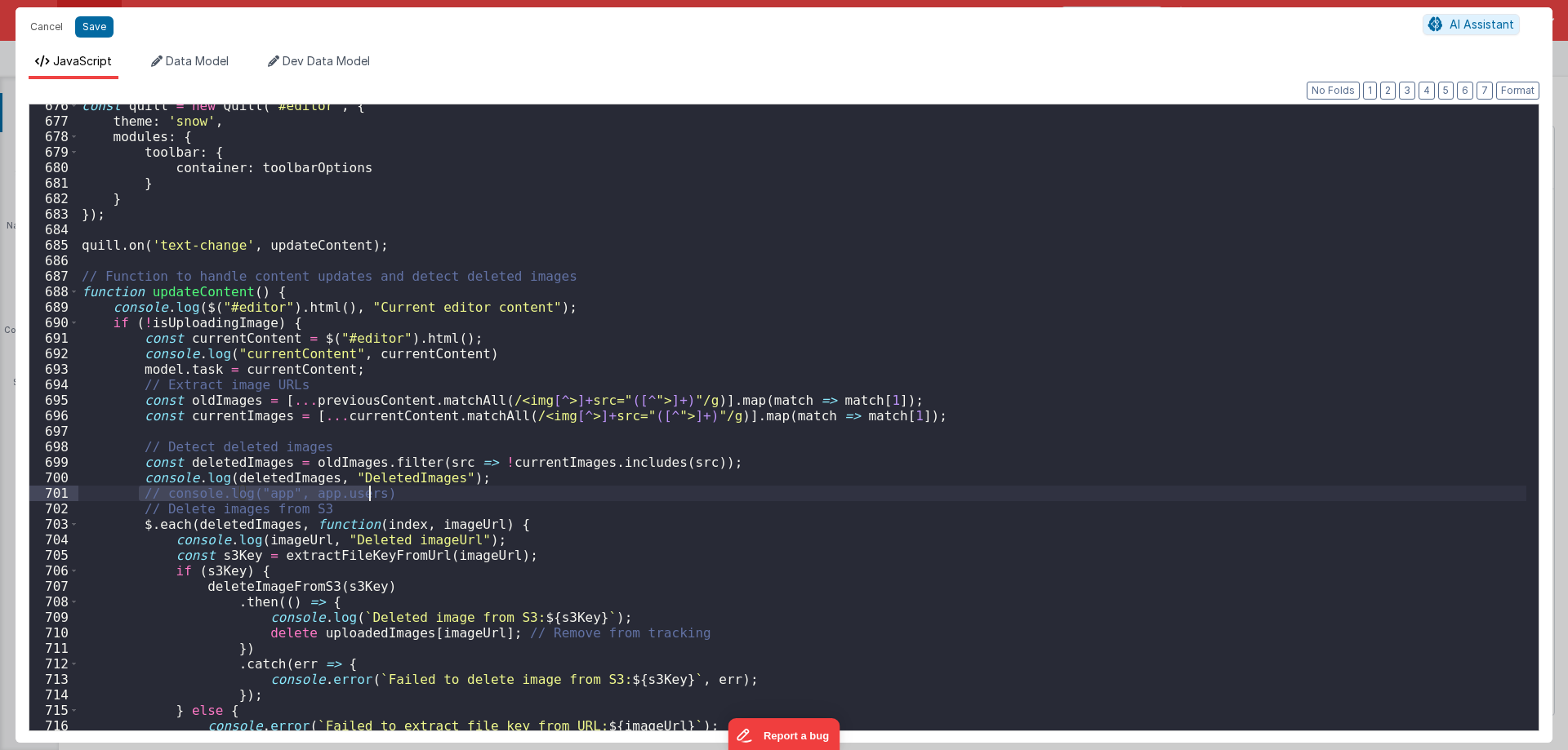
drag, startPoint x: 137, startPoint y: 496, endPoint x: 398, endPoint y: 496, distance: 261.0
click at [398, 496] on div "const quill = new Quill ( '#editor' , { theme : 'snow' , modules : { toolbar : …" at bounding box center [802, 427] width 1448 height 657
click at [416, 491] on div "const quill = new Quill ( '#editor' , { theme : 'snow' , modules : { toolbar : …" at bounding box center [802, 417] width 1448 height 626
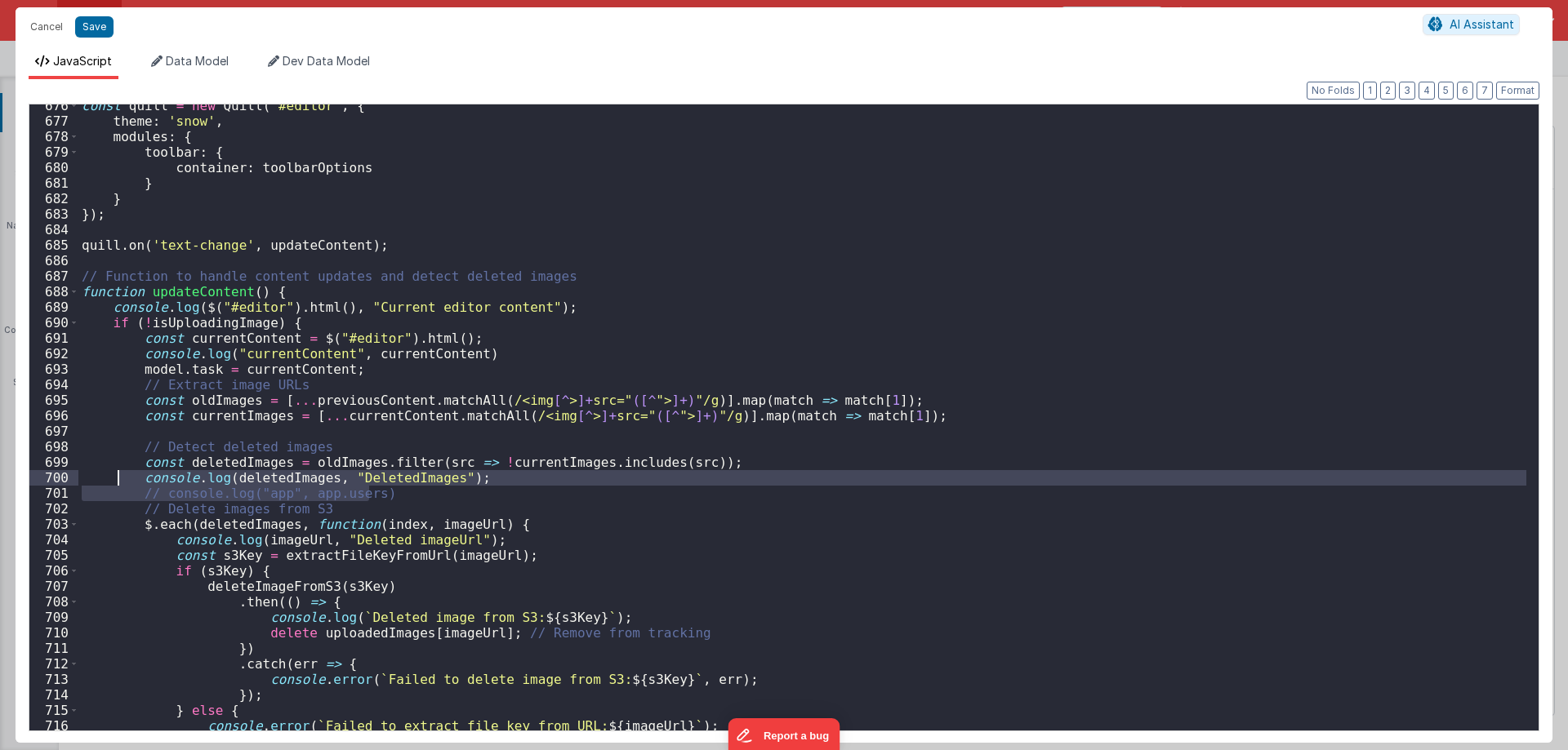
drag, startPoint x: 393, startPoint y: 495, endPoint x: 119, endPoint y: 474, distance: 274.8
click at [119, 474] on div "const quill = new Quill ( '#editor' , { theme : 'snow' , modules : { toolbar : …" at bounding box center [802, 427] width 1448 height 657
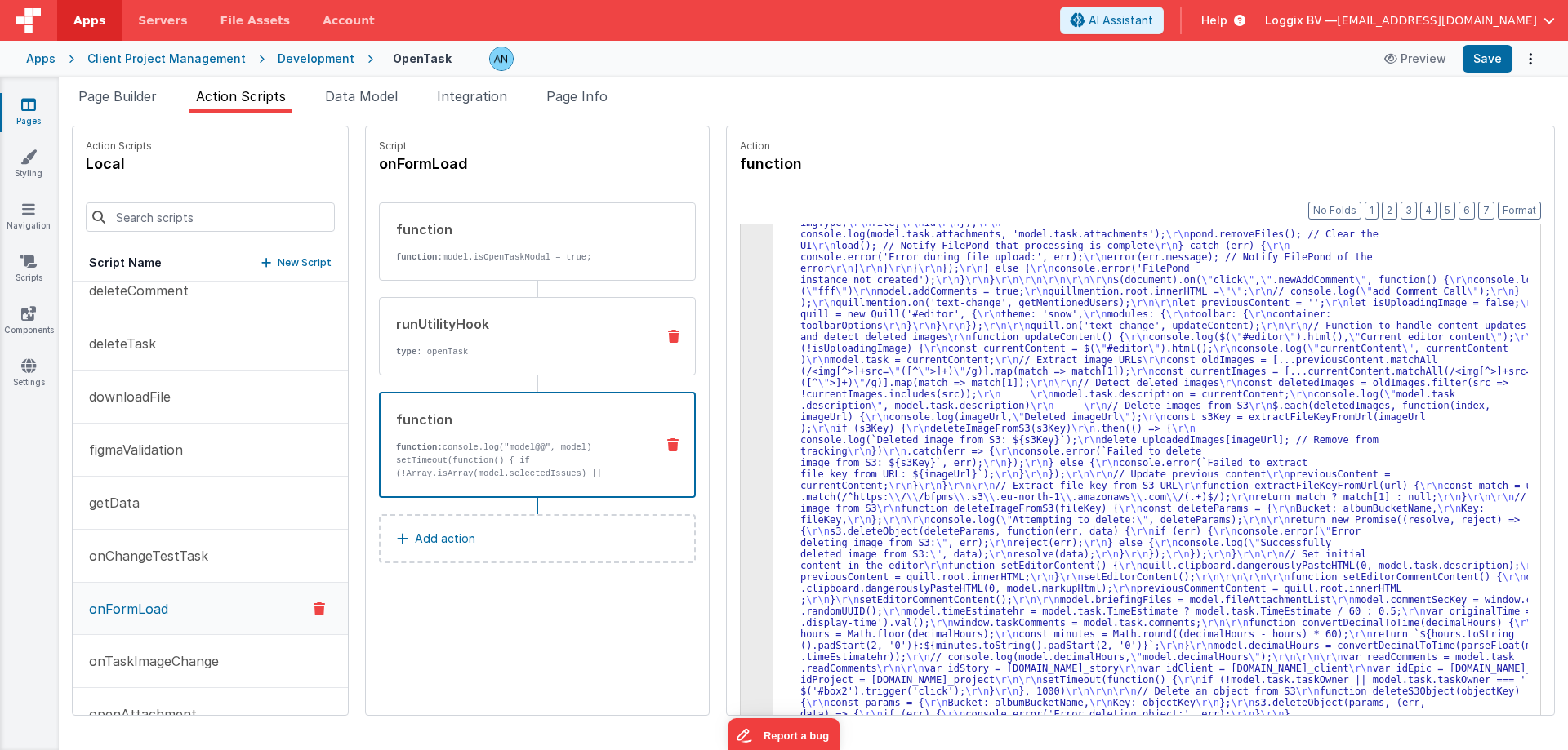
scroll to position [2442, 0]
click at [1494, 51] on button "Save" at bounding box center [1487, 58] width 49 height 27
click at [1514, 204] on button "Format" at bounding box center [1519, 210] width 43 height 18
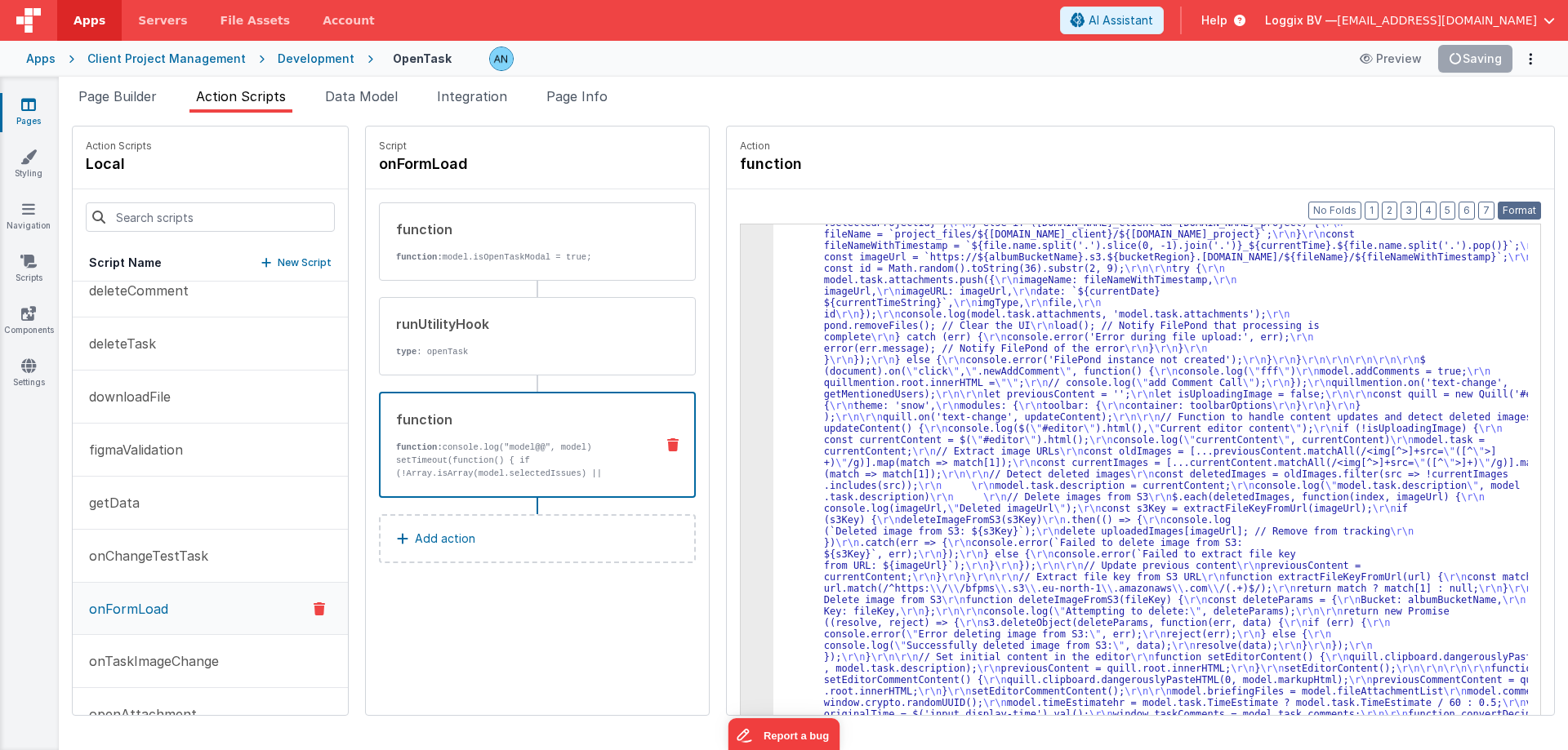
click at [1522, 207] on button "Format" at bounding box center [1519, 210] width 43 height 18
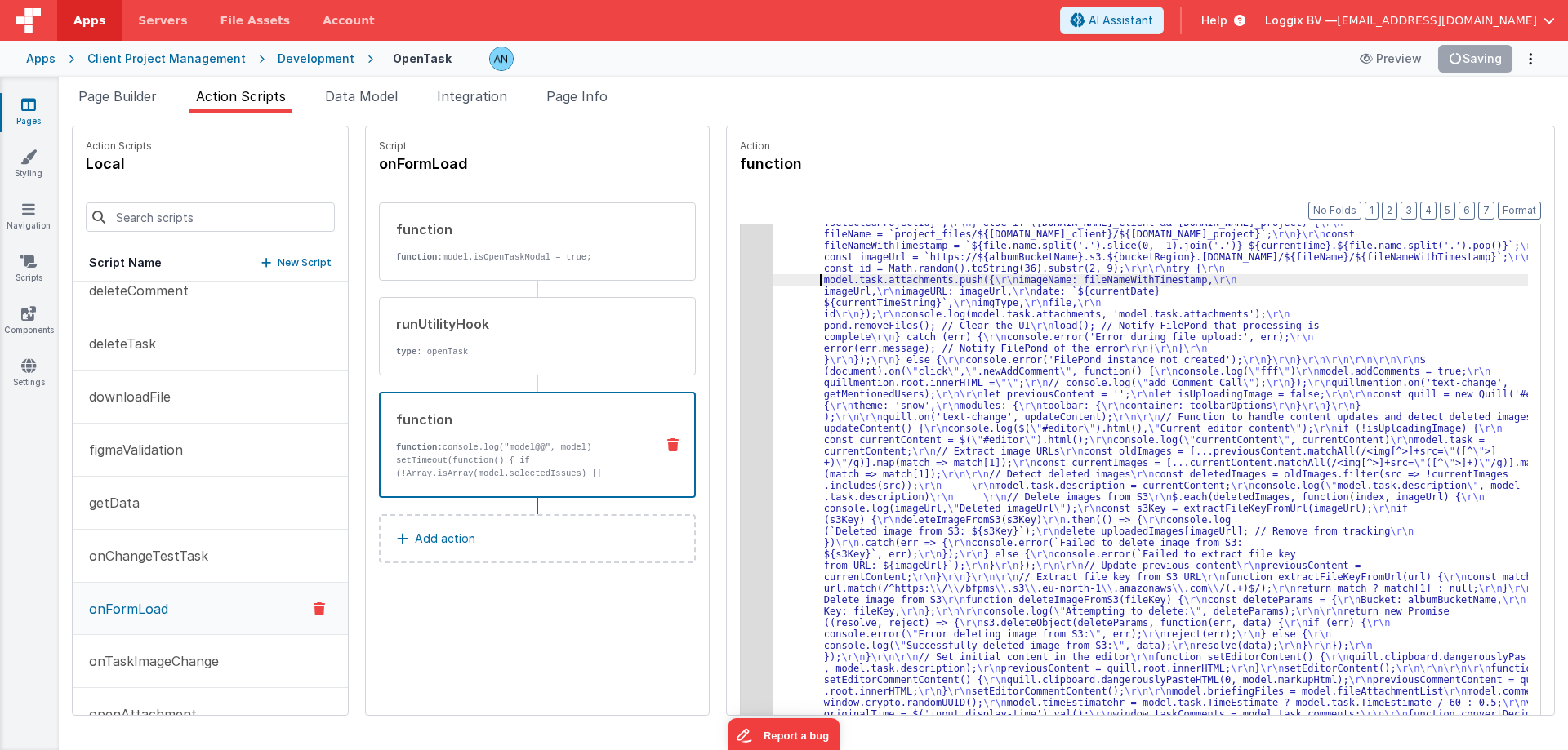
click at [1471, 56] on button "Save" at bounding box center [1487, 58] width 49 height 27
click at [1528, 205] on button "Format" at bounding box center [1519, 210] width 43 height 18
click at [1481, 52] on button "Save" at bounding box center [1487, 58] width 49 height 27
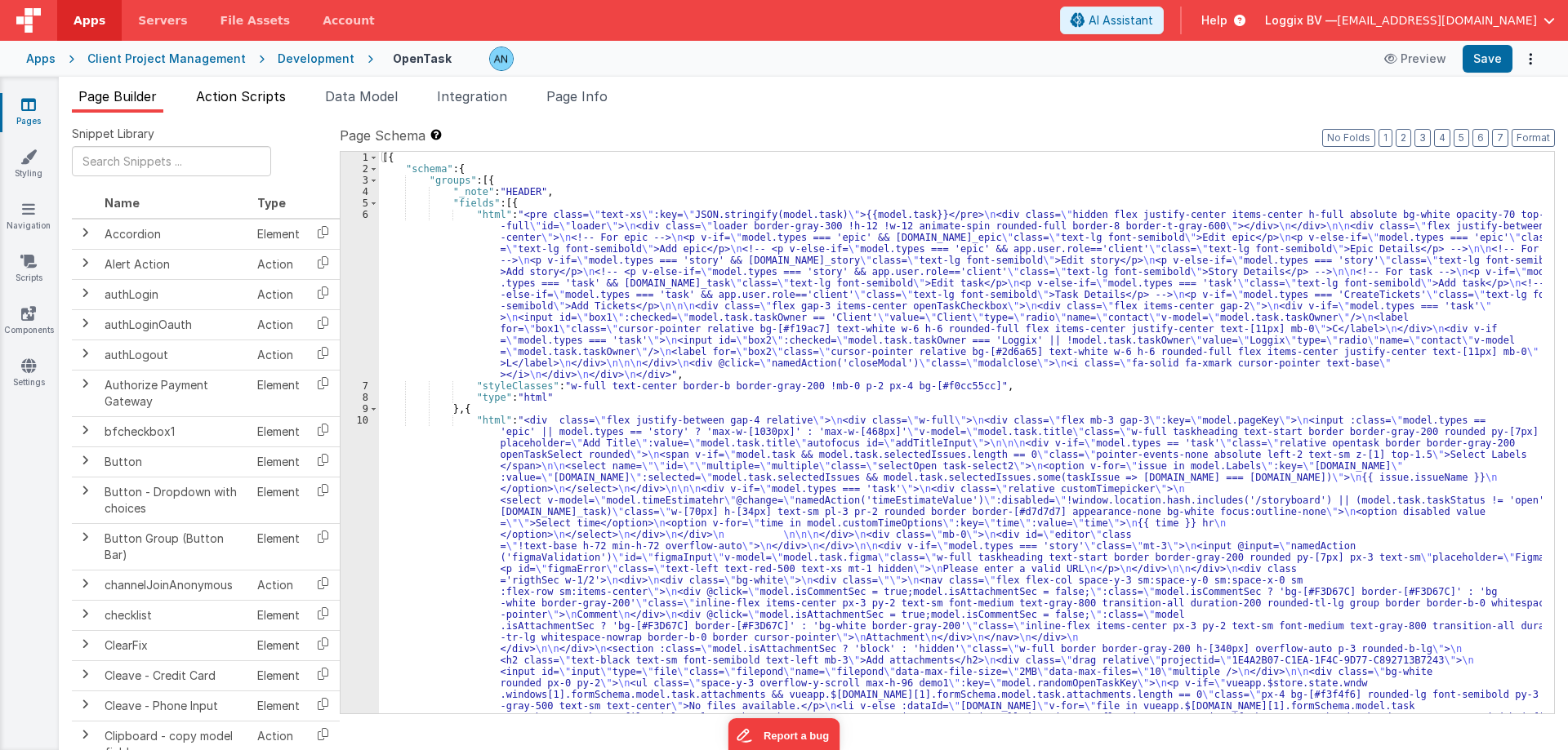
click at [252, 92] on span "Action Scripts" at bounding box center [241, 96] width 90 height 16
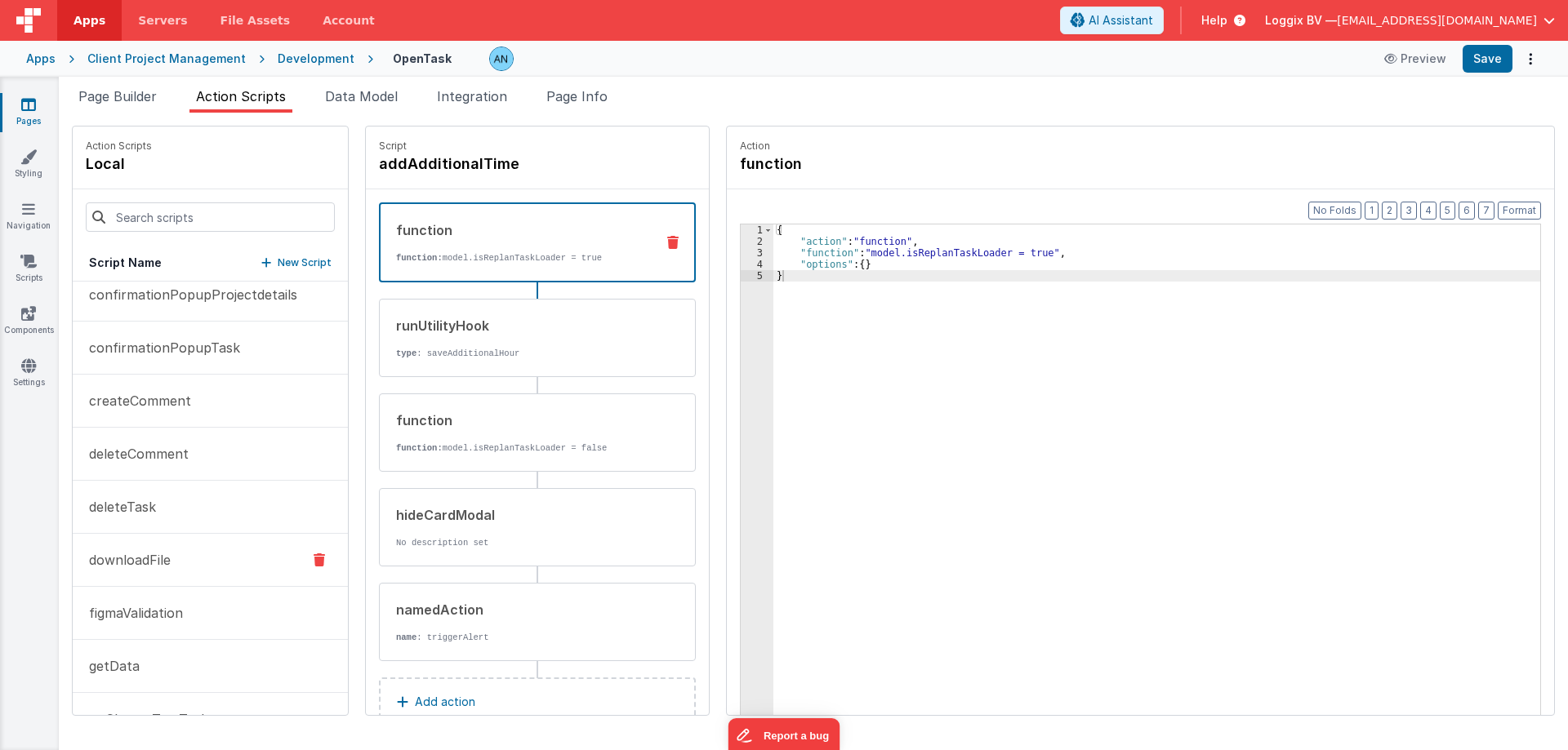
scroll to position [1062, 0]
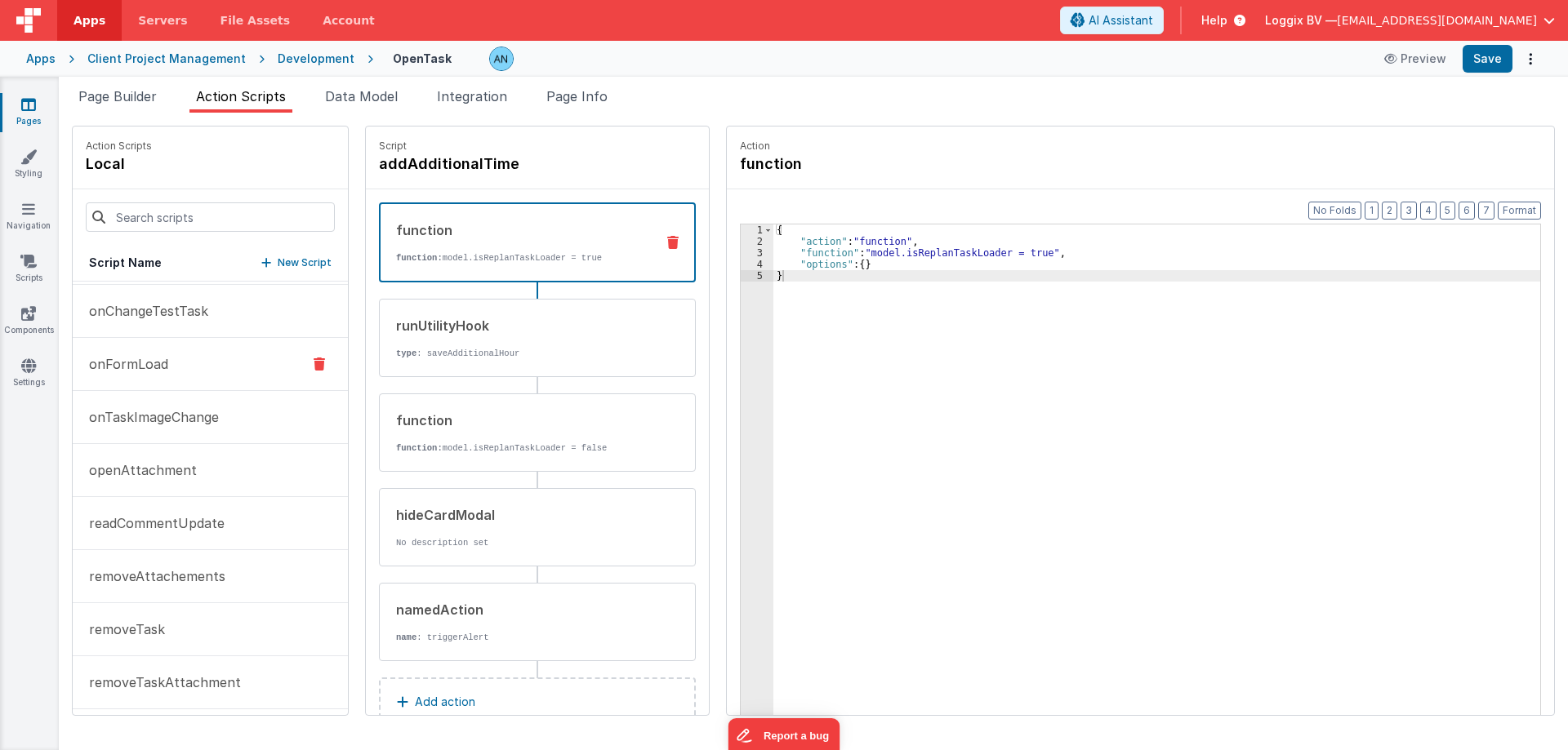
click at [158, 348] on button "onFormLoad" at bounding box center [209, 365] width 275 height 53
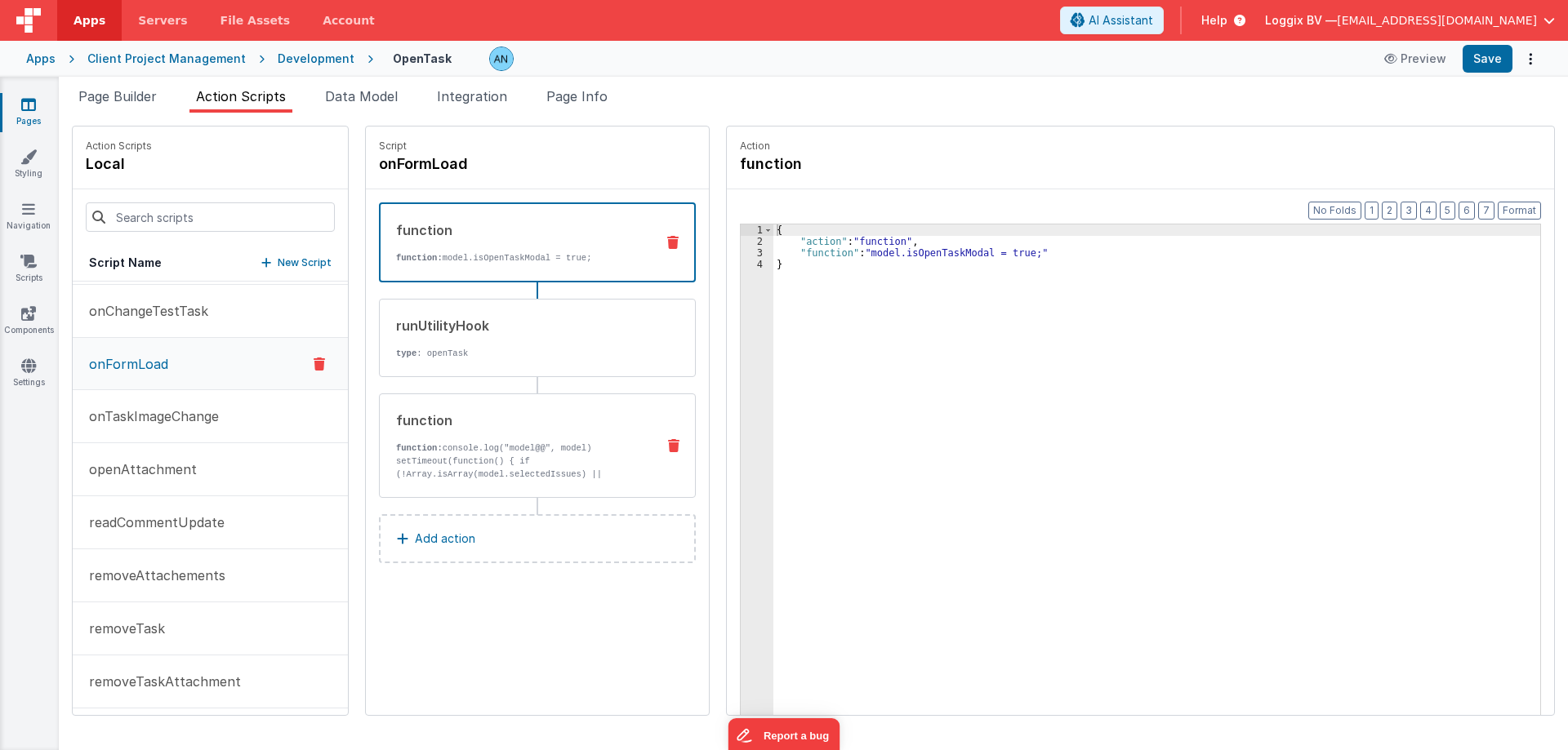
click at [583, 443] on p "function: console.log("model@@", model) setTimeout(function() { if (!Array.isAr…" at bounding box center [519, 507] width 246 height 131
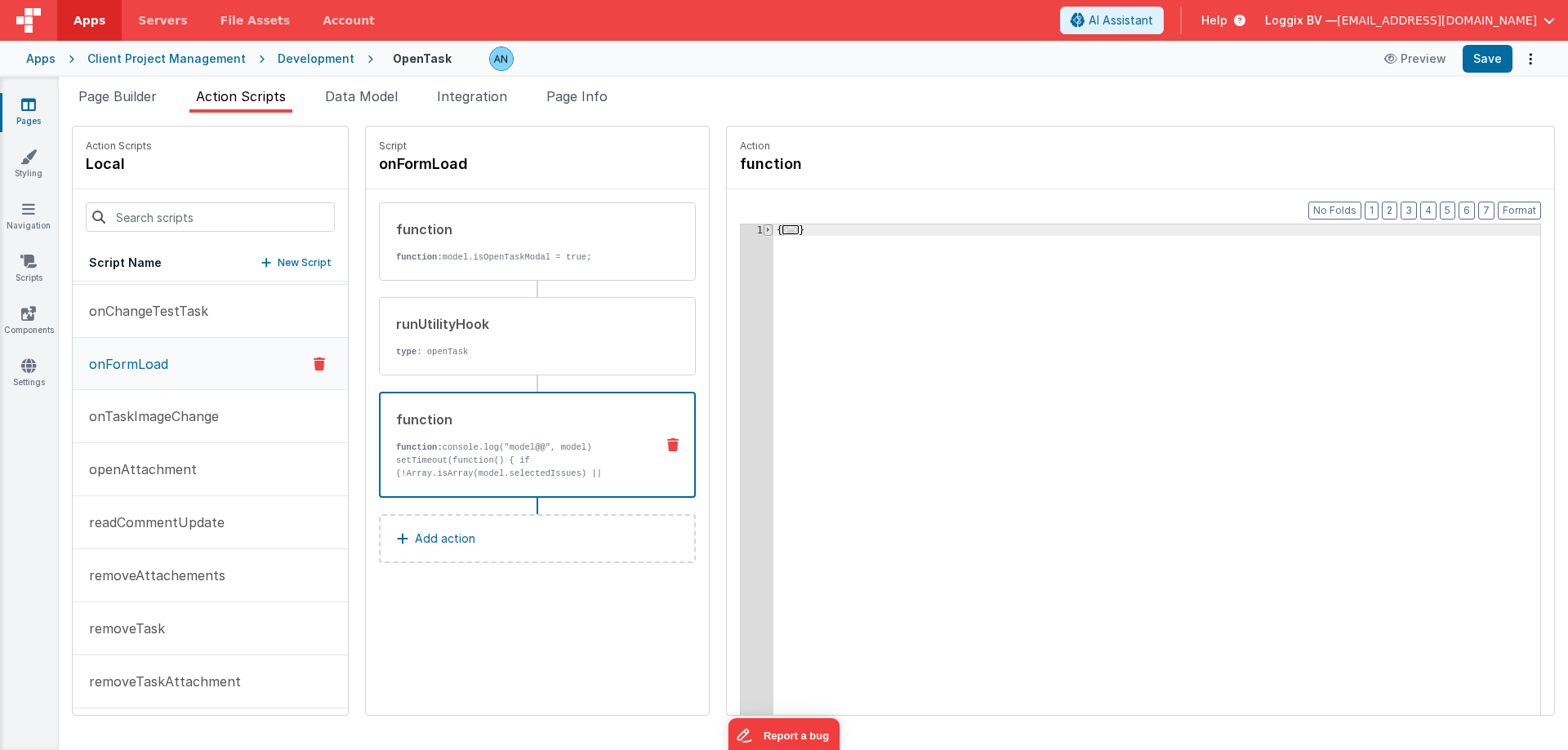
click at [763, 232] on span at bounding box center [768, 230] width 9 height 11
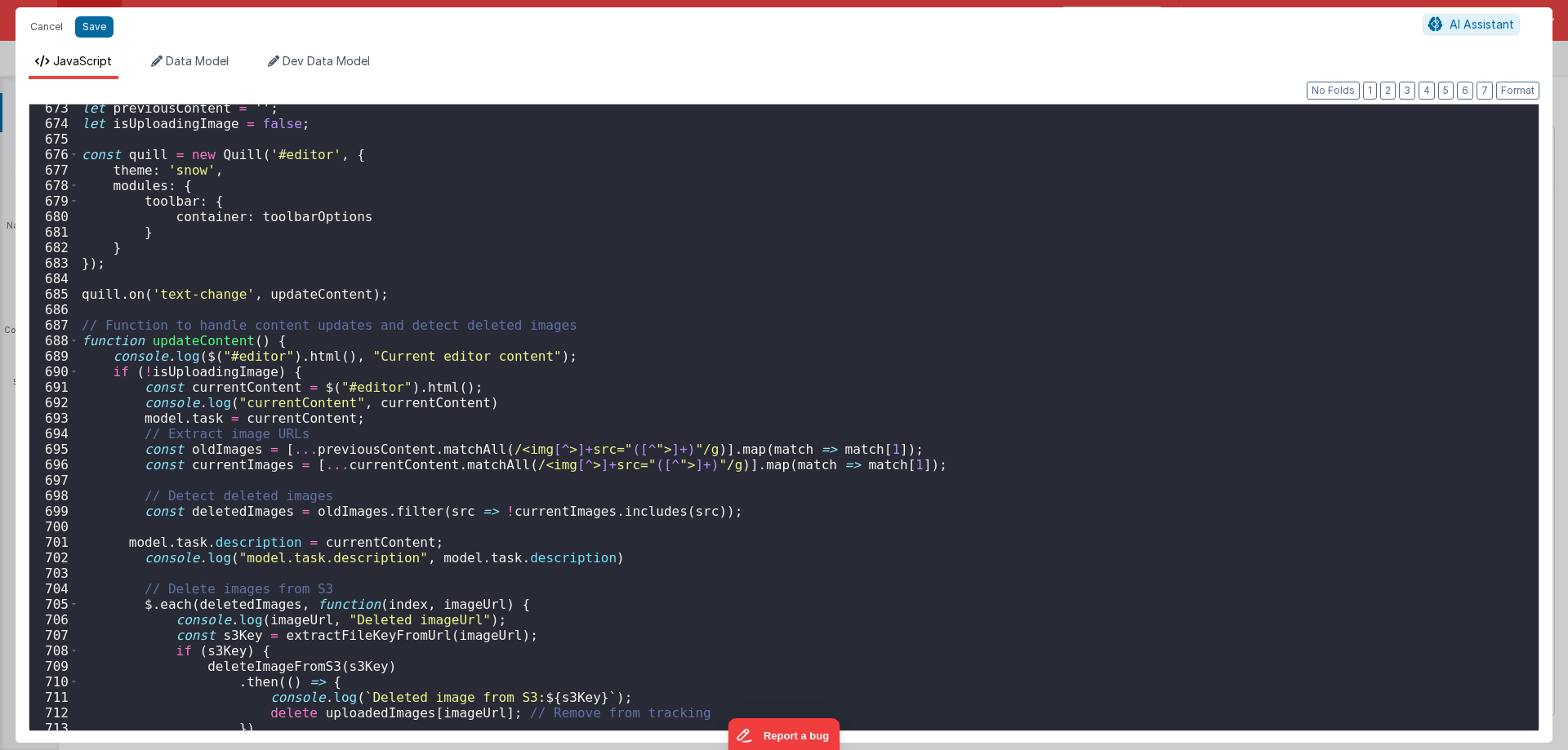
scroll to position [10460, 0]
click at [246, 542] on div "let previousContent = '' ; let isUploadingImage = false ; const quill = new Qui…" at bounding box center [802, 429] width 1448 height 657
click at [210, 420] on div "let previousContent = '' ; let isUploadingImage = false ; const quill = new Qui…" at bounding box center [802, 429] width 1448 height 657
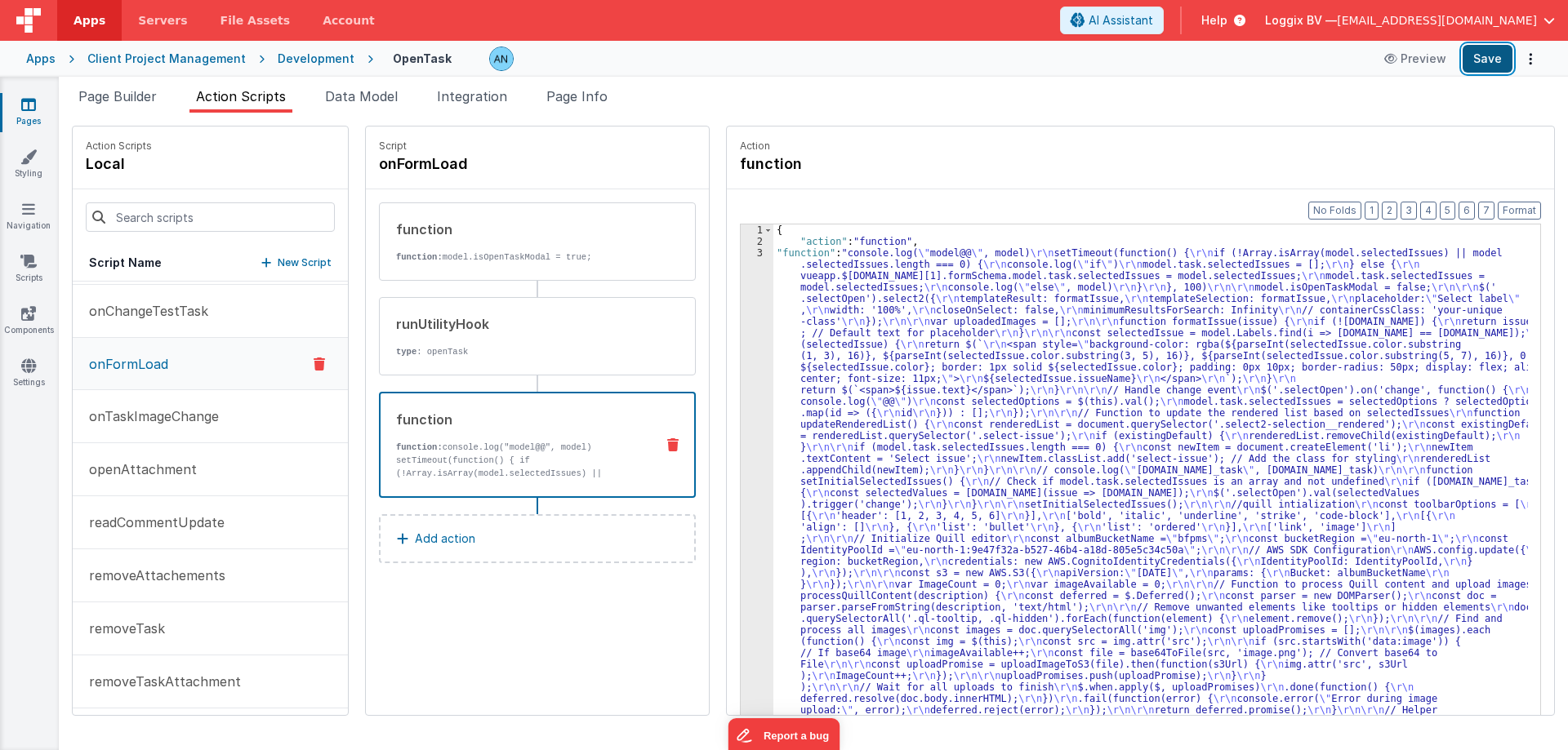
click at [1478, 49] on button "Save" at bounding box center [1487, 58] width 49 height 27
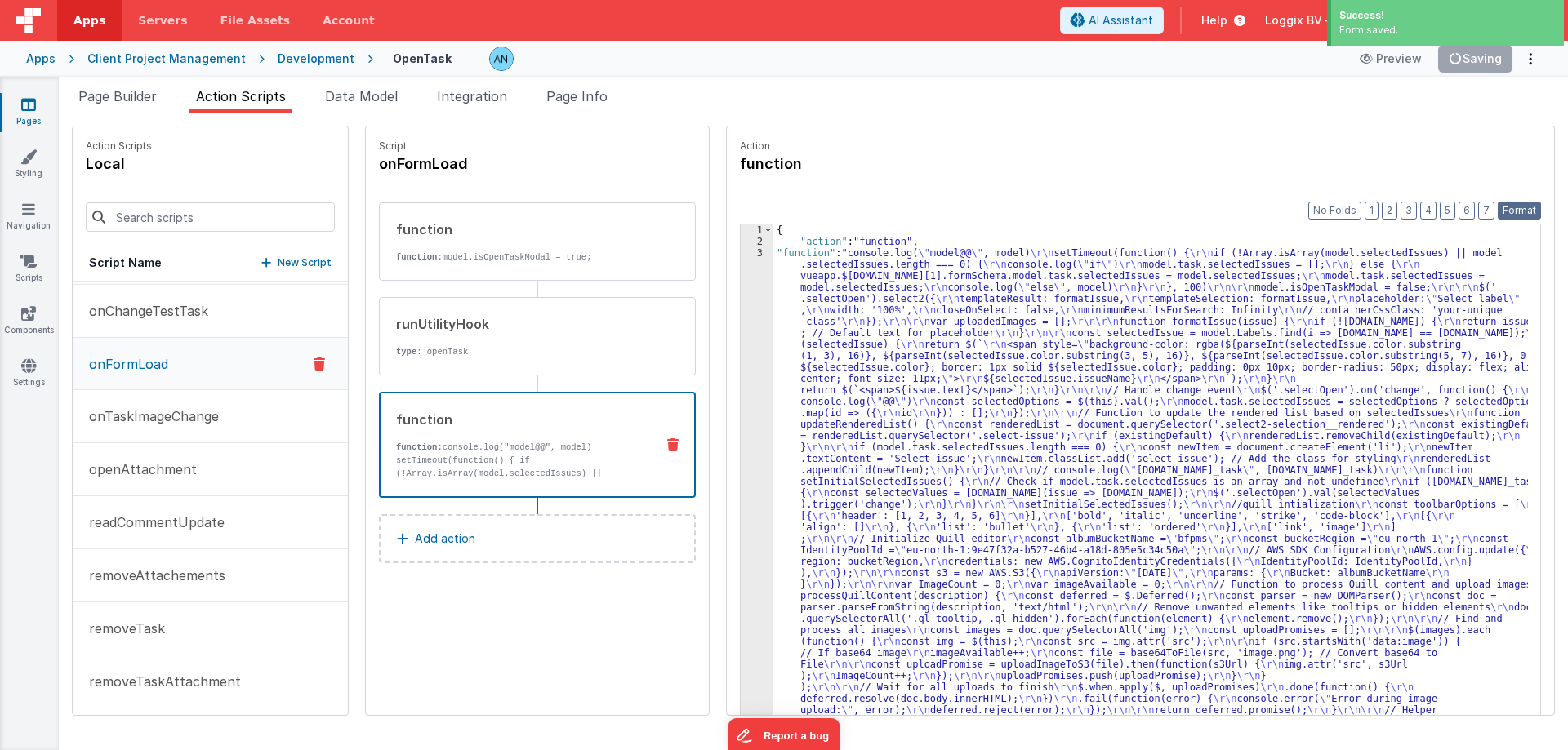
click at [1517, 206] on button "Format" at bounding box center [1519, 210] width 43 height 18
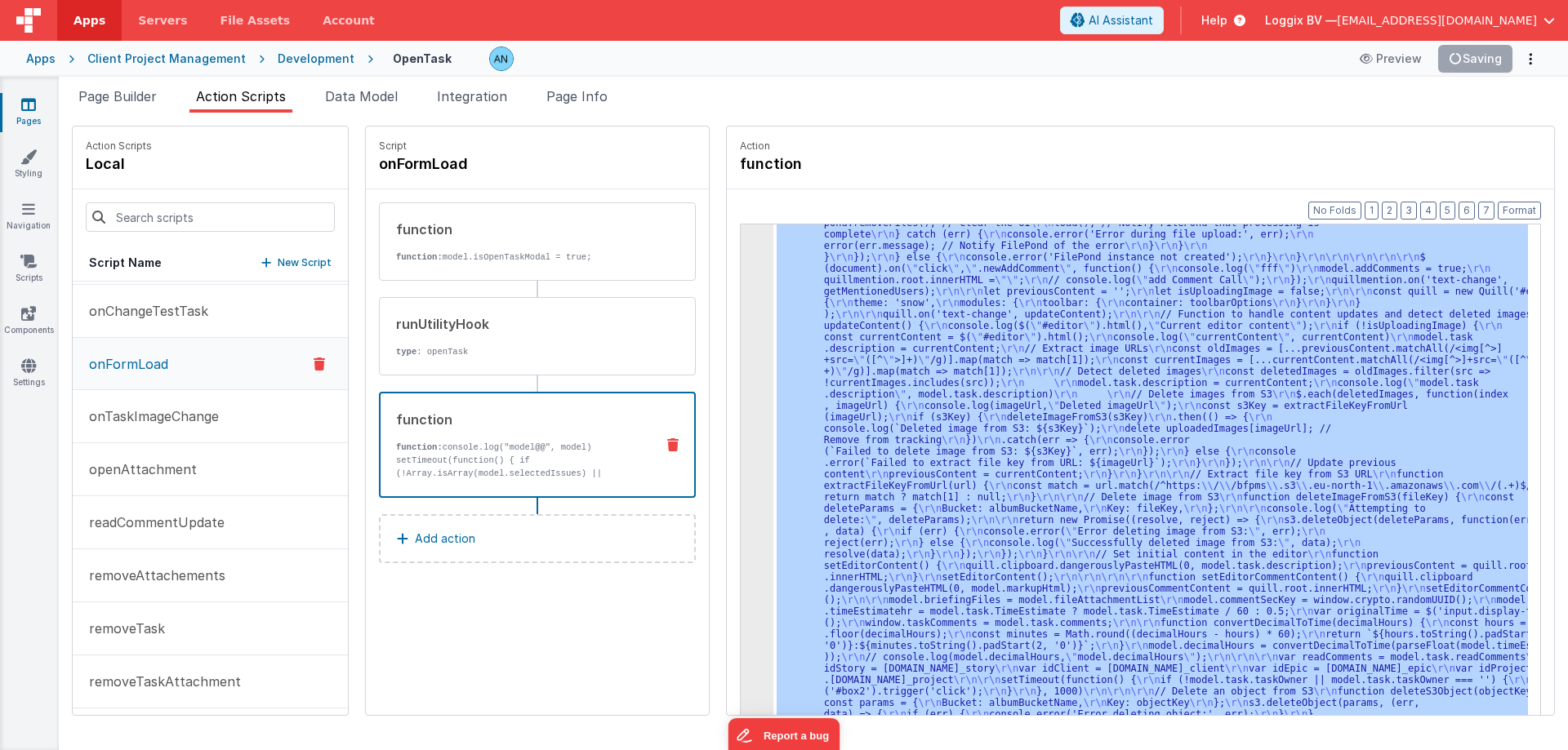
scroll to position [2545, 0]
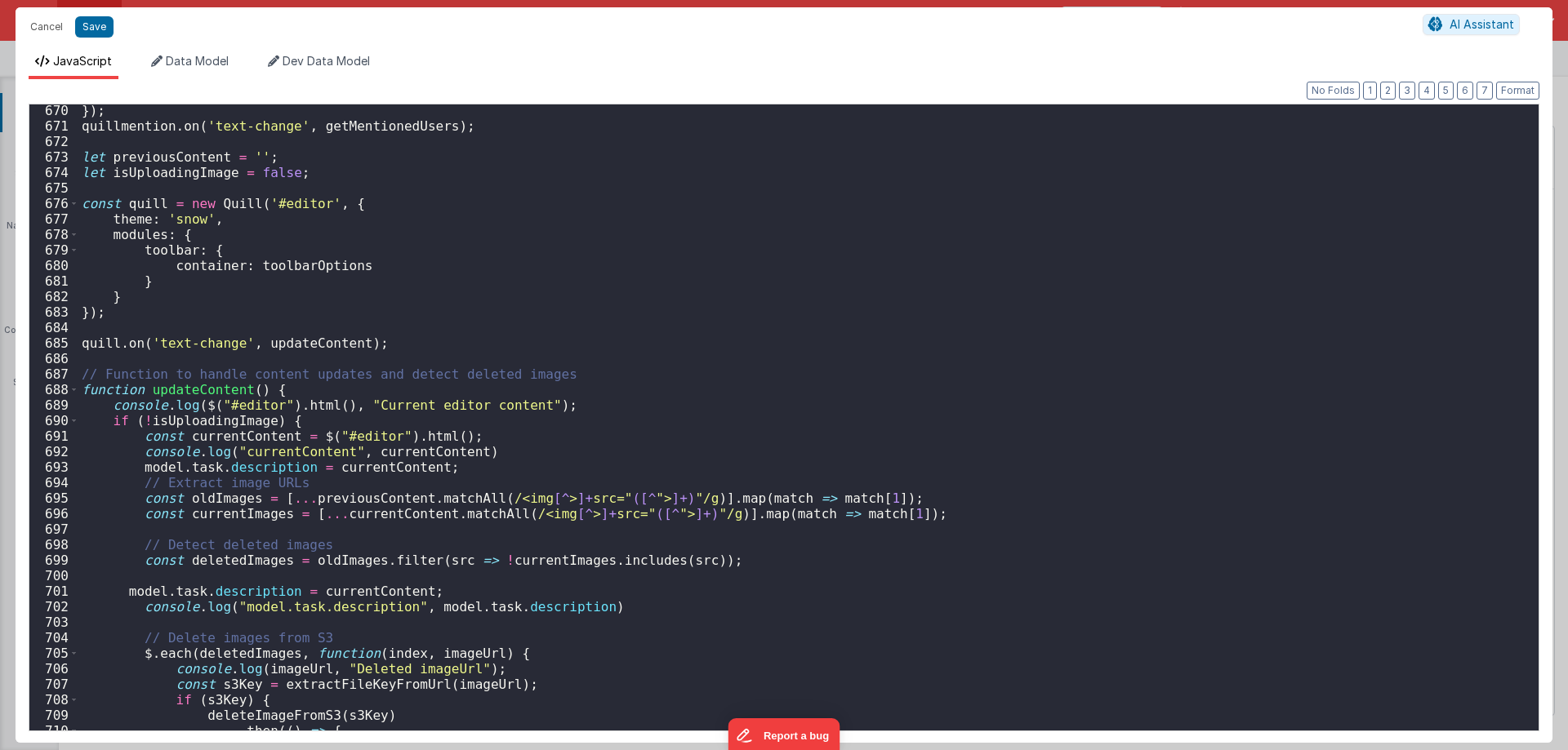
scroll to position [10557, 0]
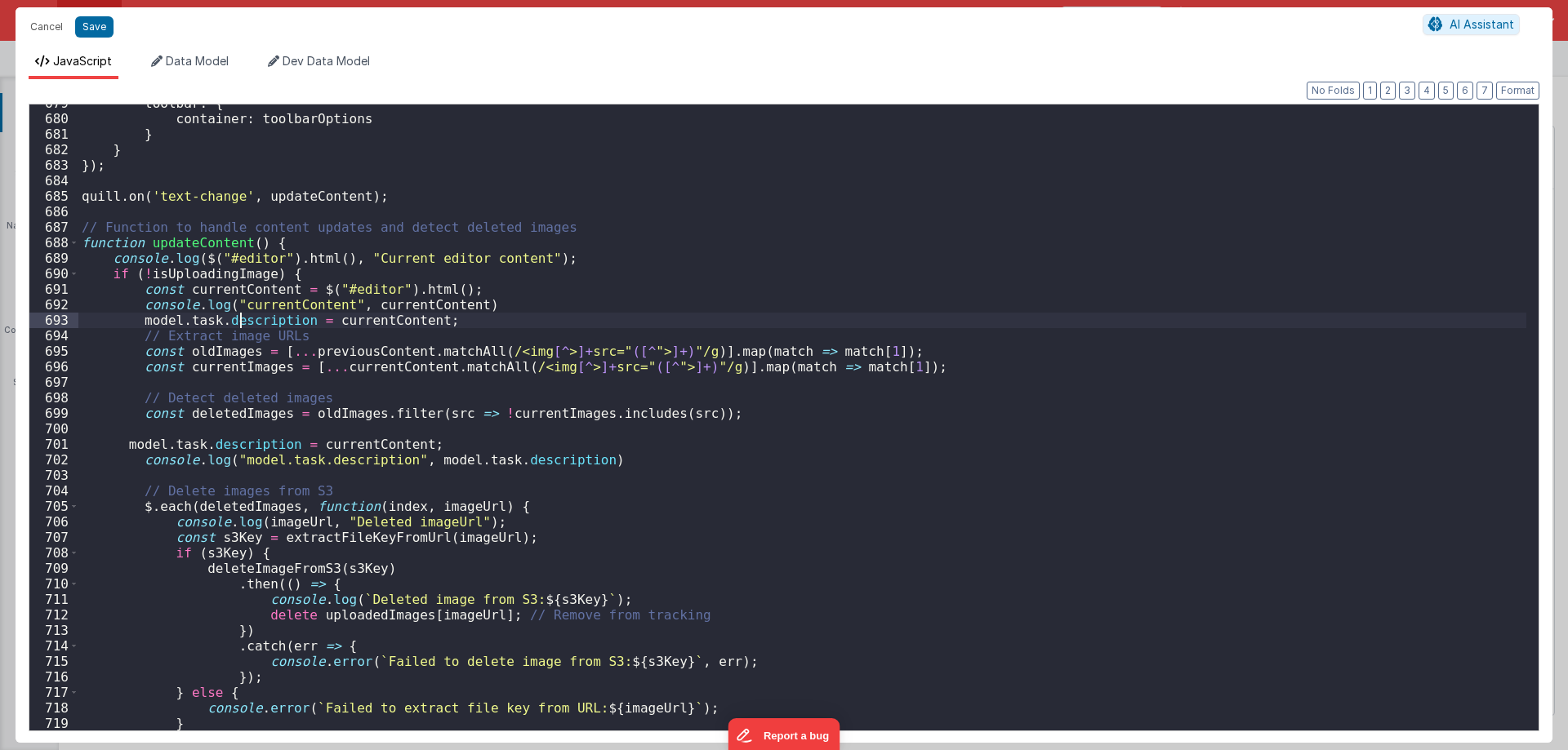
click at [241, 317] on div "toolbar : { container : toolbarOptions } } }) ; quill . on ( 'text-change' , up…" at bounding box center [802, 424] width 1448 height 657
click at [156, 321] on div "toolbar : { container : toolbarOptions } } }) ; quill . on ( 'text-change' , up…" at bounding box center [802, 424] width 1448 height 657
click at [333, 440] on div "toolbar : { container : toolbarOptions } } }) ; quill . on ( 'text-change' , up…" at bounding box center [802, 424] width 1448 height 657
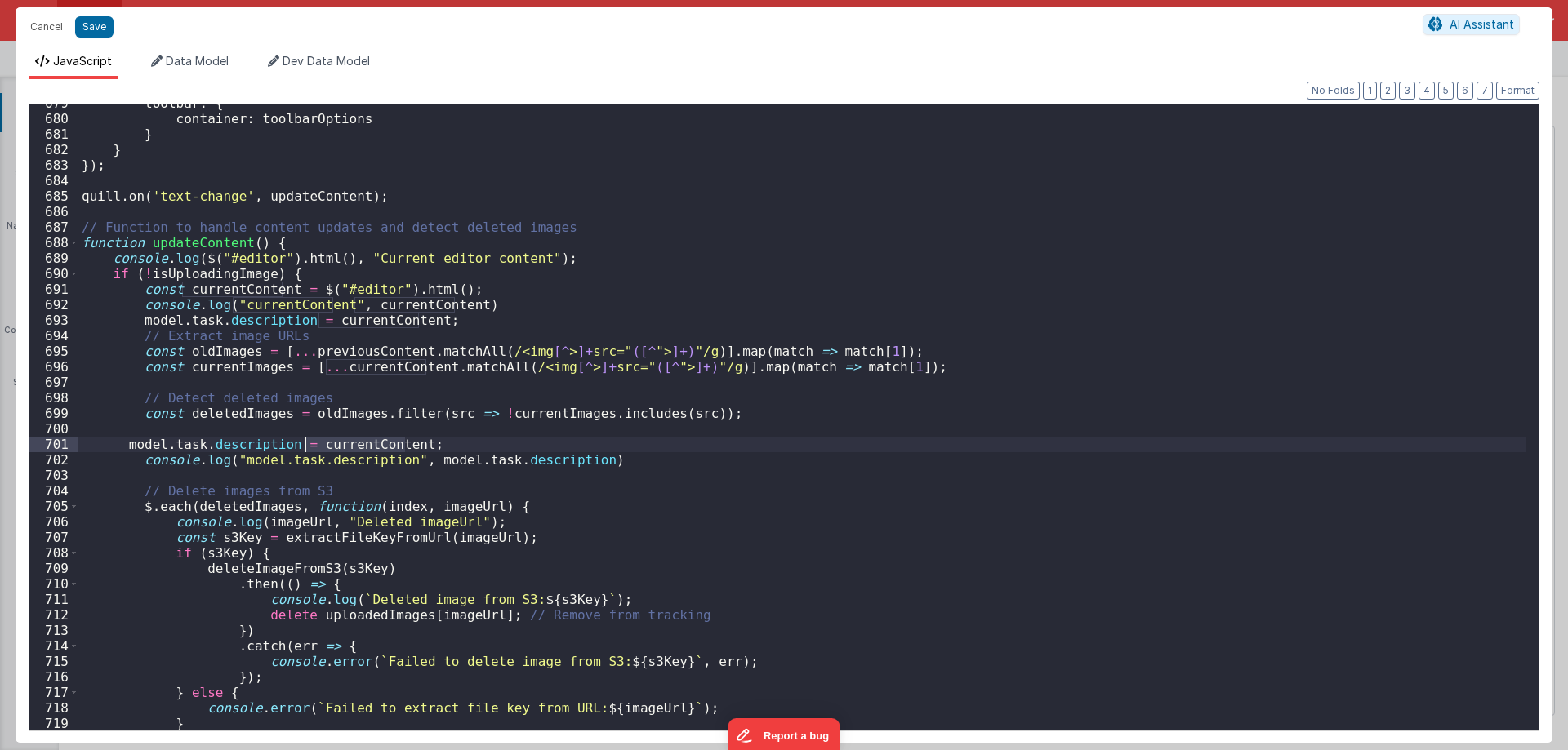
click at [334, 440] on div "toolbar : { container : toolbarOptions } } }) ; quill . on ( 'text-change' , up…" at bounding box center [802, 424] width 1448 height 657
click at [471, 465] on div "toolbar : { container : toolbarOptions } } }) ; quill . on ( 'text-change' , up…" at bounding box center [802, 424] width 1448 height 657
click at [512, 462] on div "toolbar : { container : toolbarOptions } } }) ; quill . on ( 'text-change' , up…" at bounding box center [802, 424] width 1448 height 657
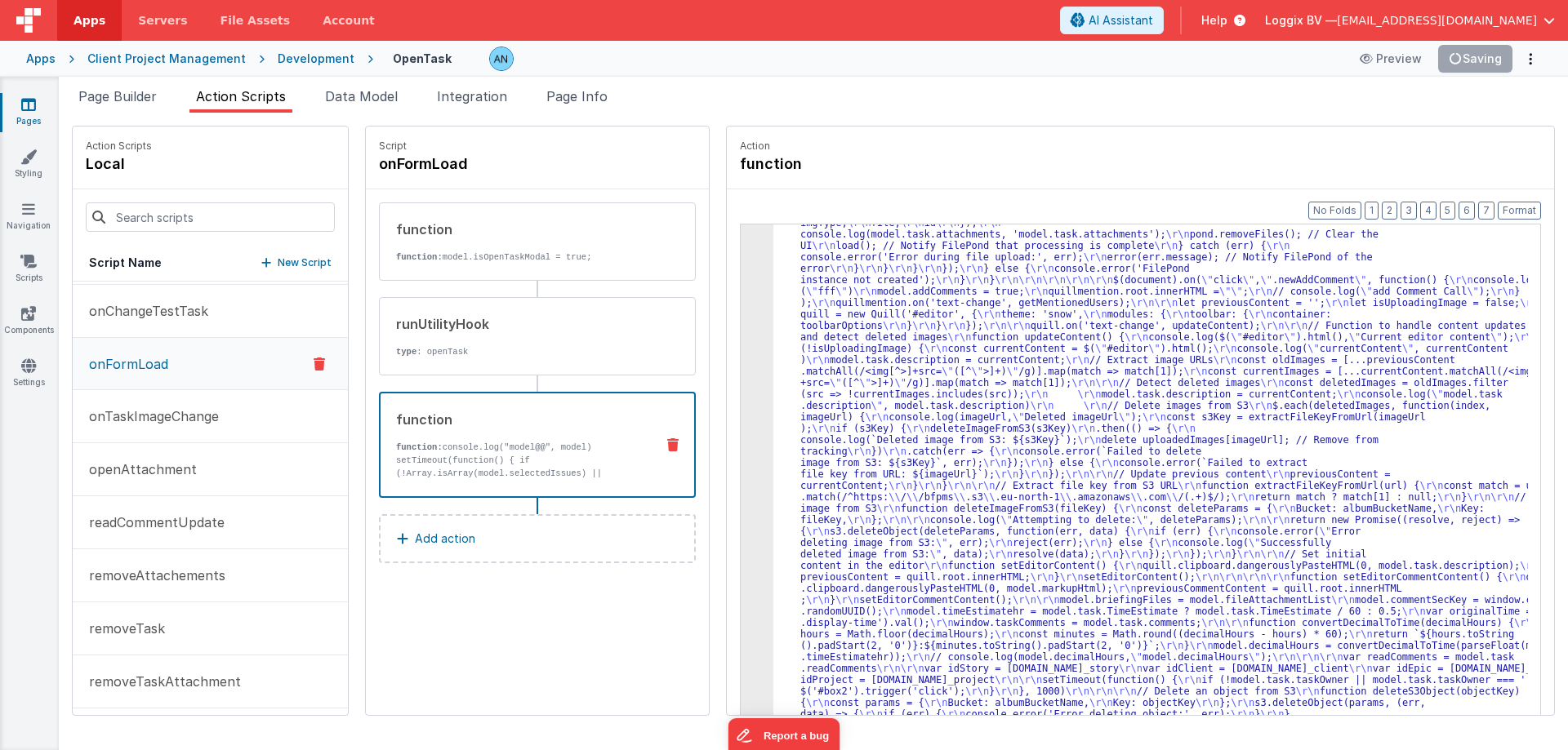
scroll to position [2442, 0]
click at [1531, 214] on button "Format" at bounding box center [1519, 210] width 43 height 18
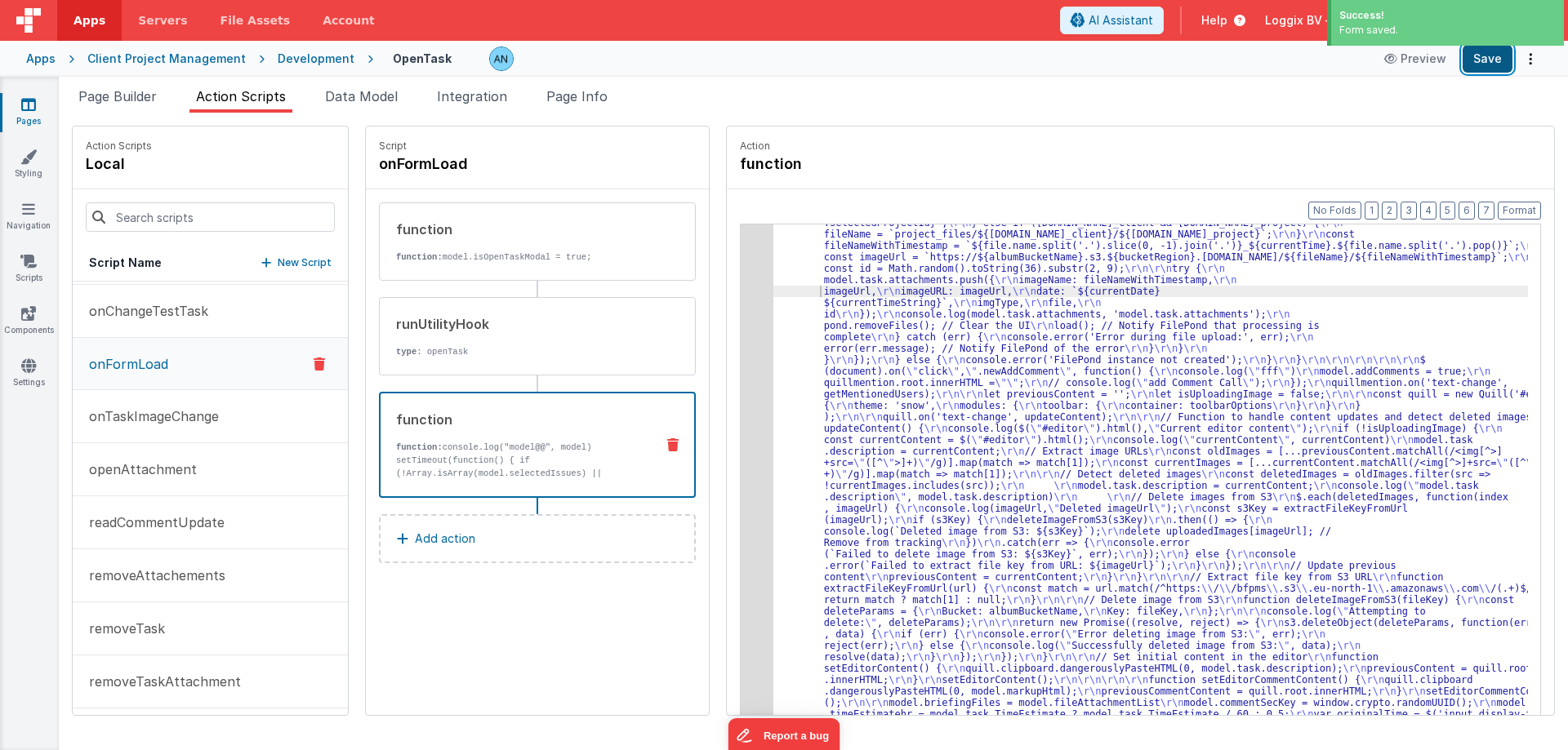
click at [1480, 55] on button "Save" at bounding box center [1487, 58] width 49 height 27
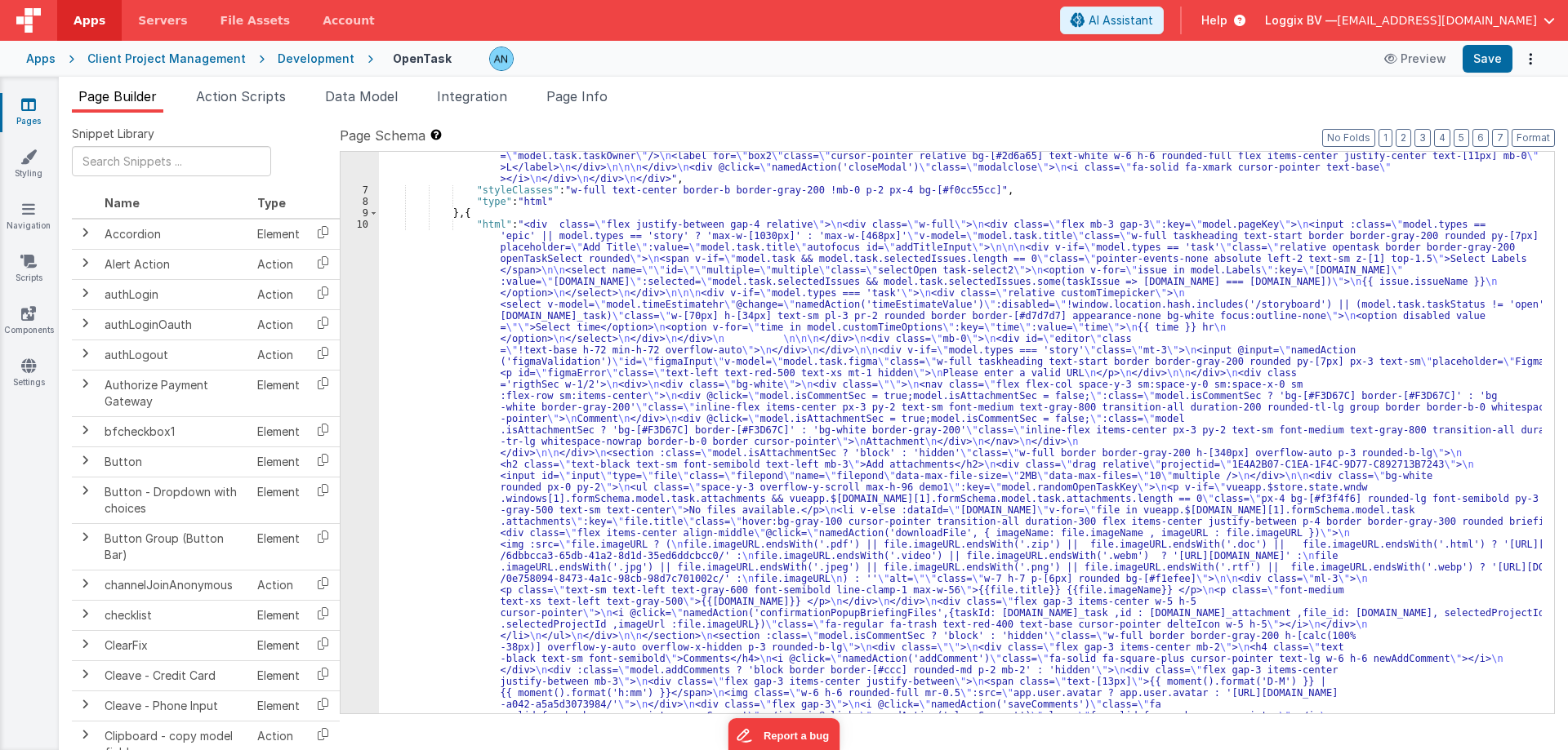
scroll to position [196, 0]
click at [234, 96] on span "Action Scripts" at bounding box center [241, 96] width 90 height 16
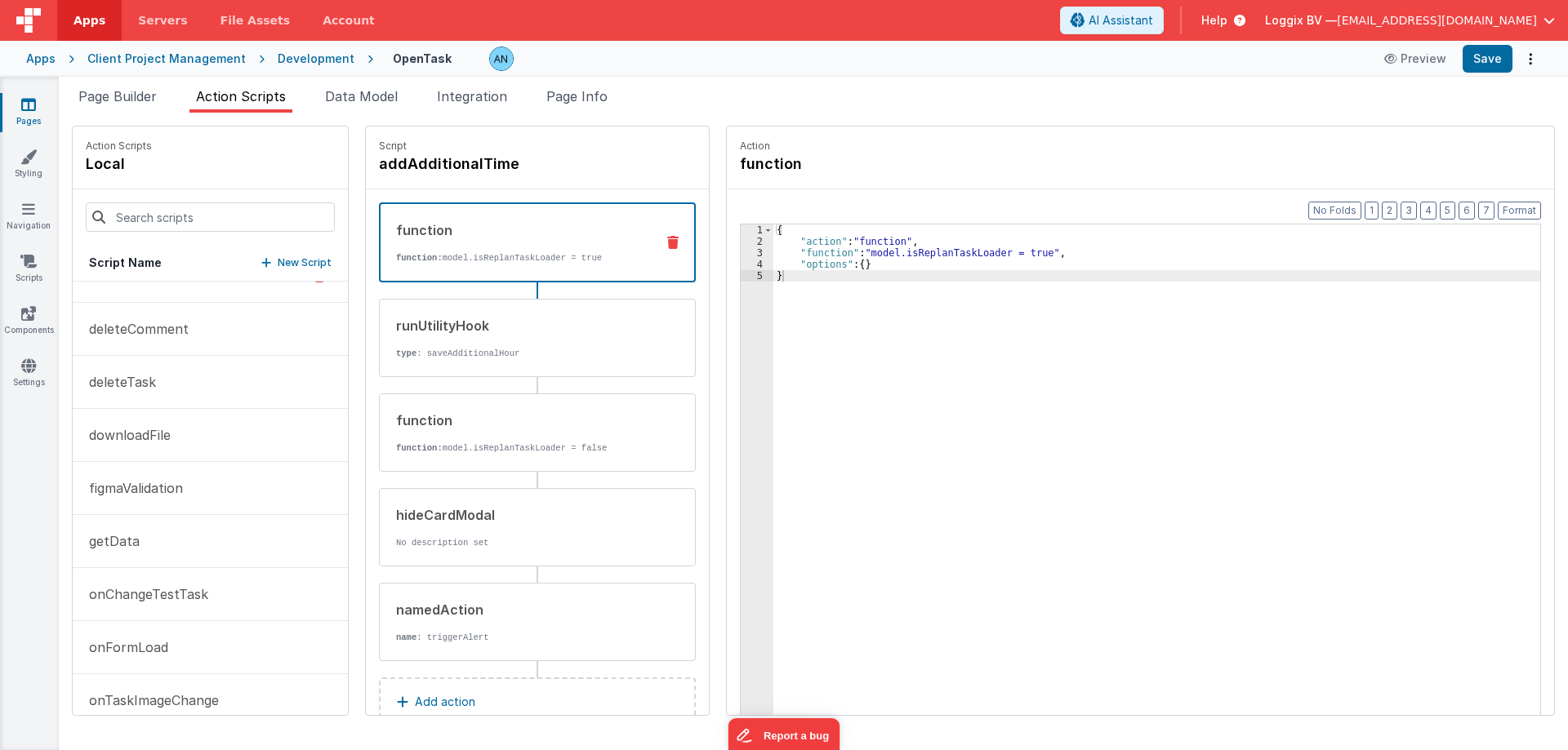
scroll to position [653, 0]
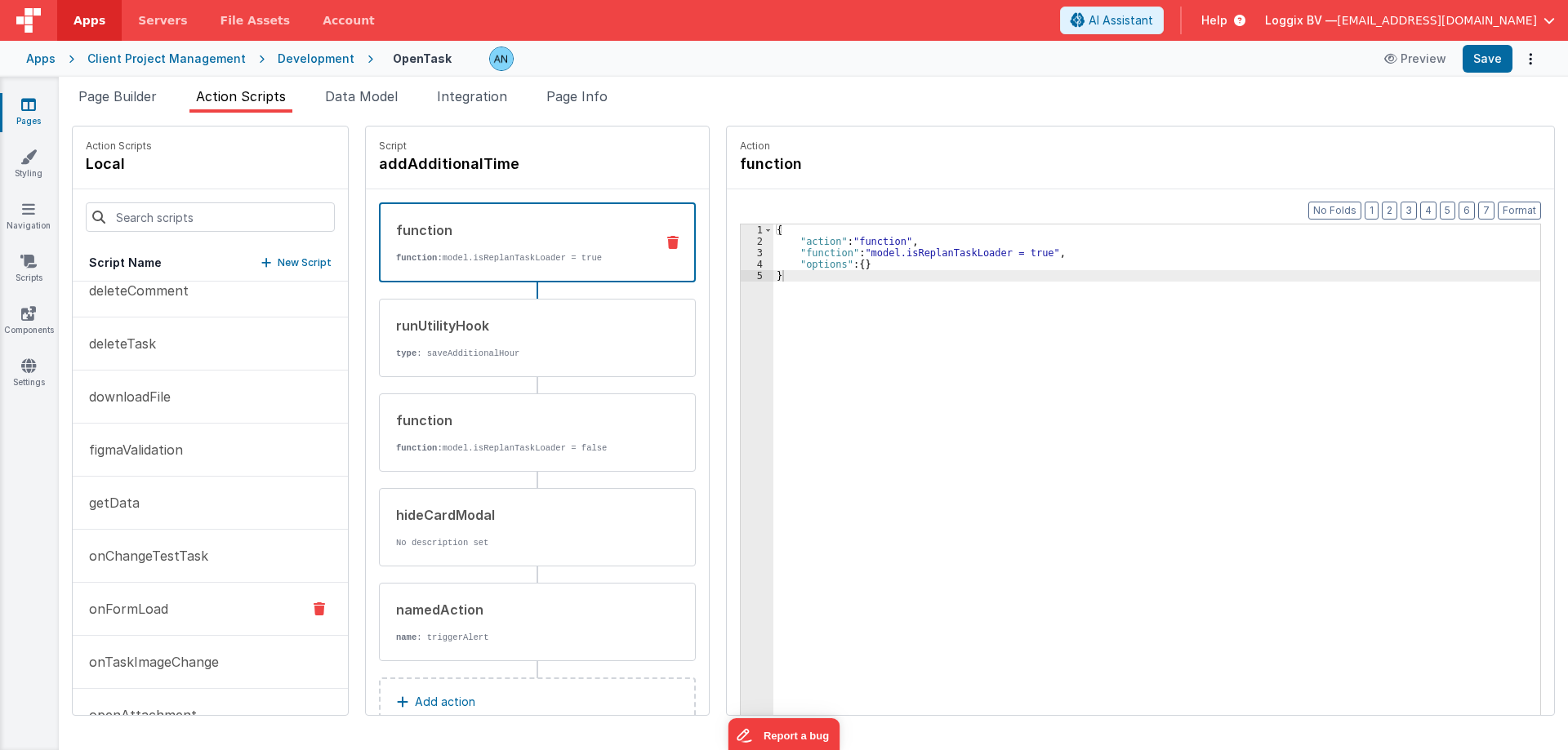
click at [164, 606] on p "onFormLoad" at bounding box center [124, 609] width 89 height 19
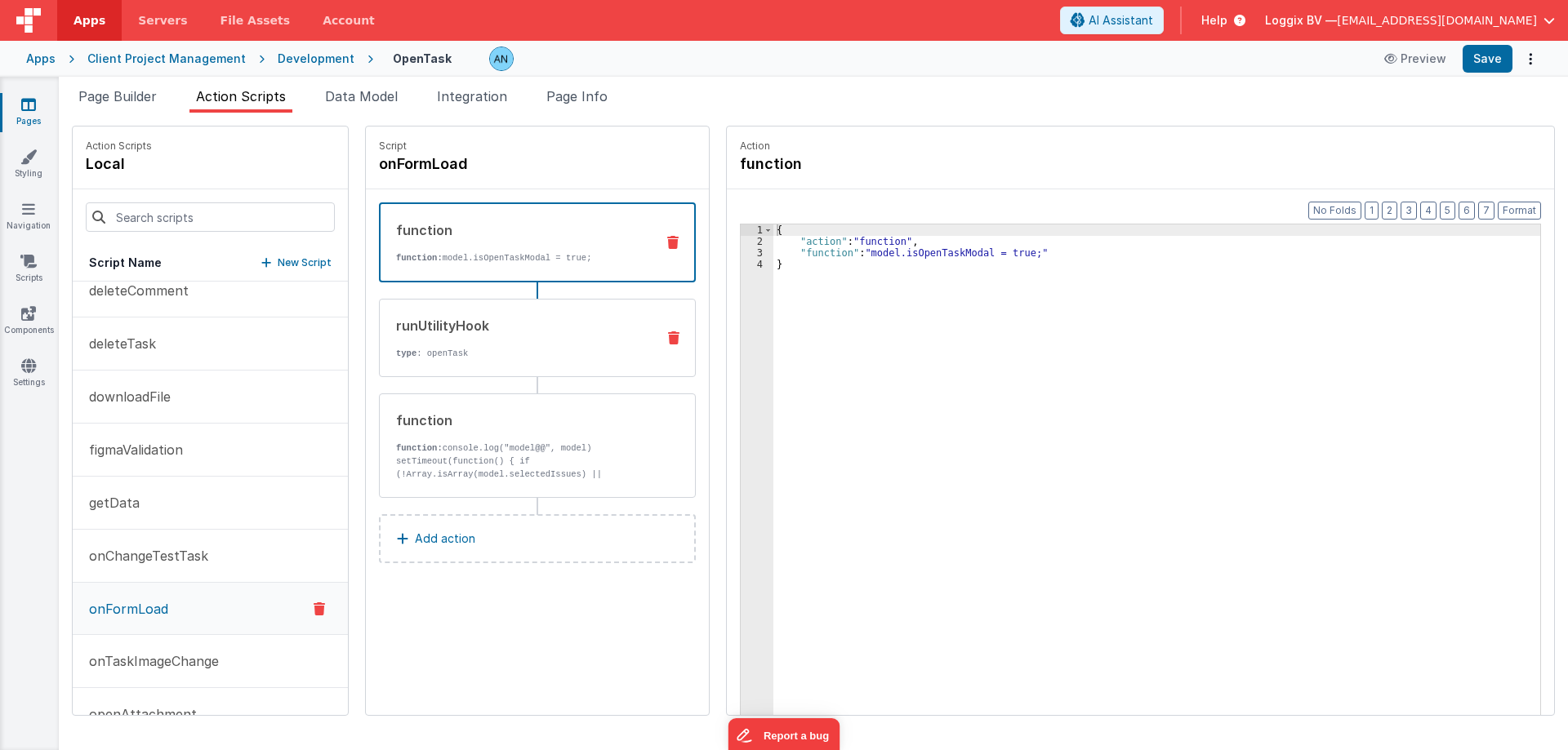
click at [468, 320] on div "runUtilityHook" at bounding box center [519, 326] width 246 height 19
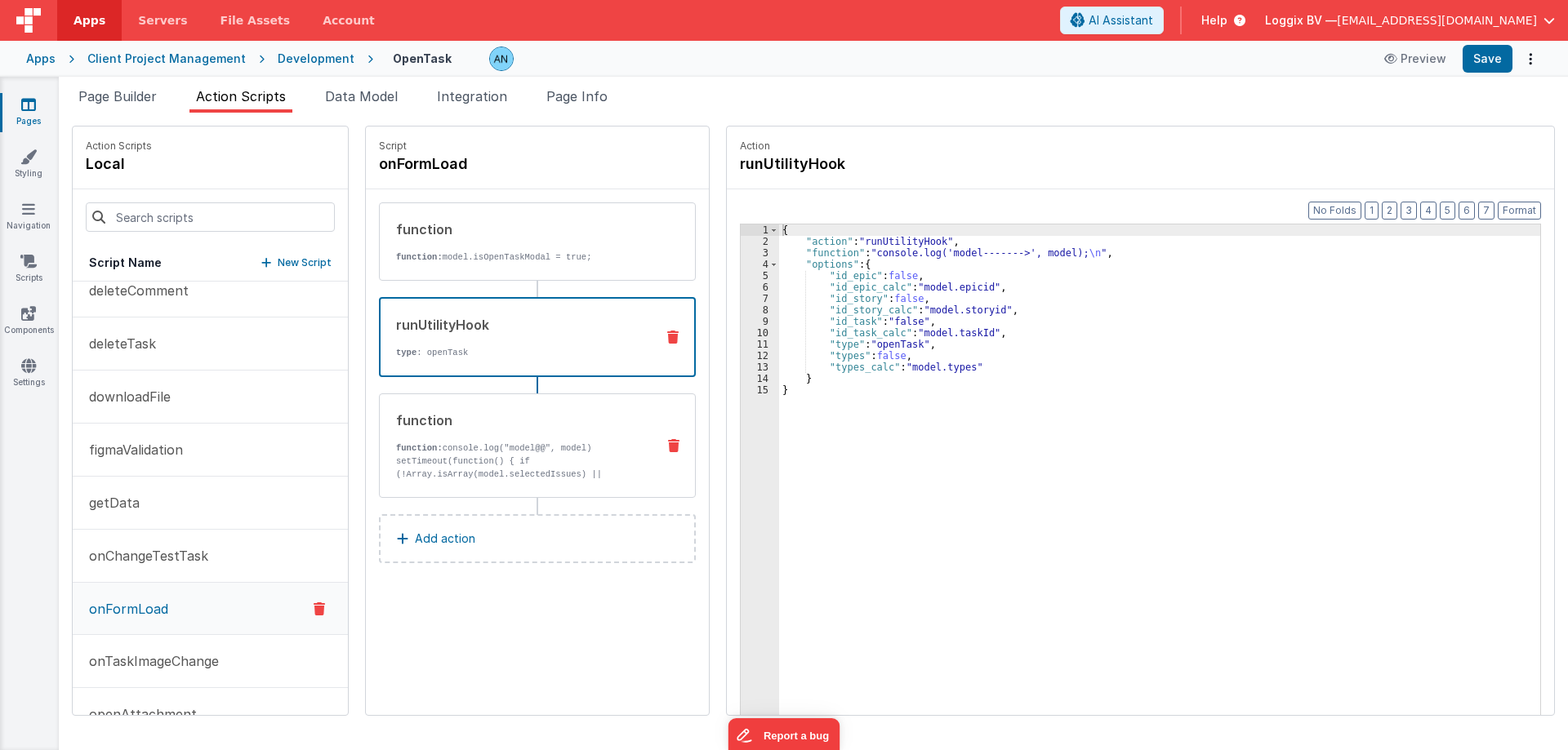
click at [448, 424] on div "function" at bounding box center [519, 420] width 246 height 19
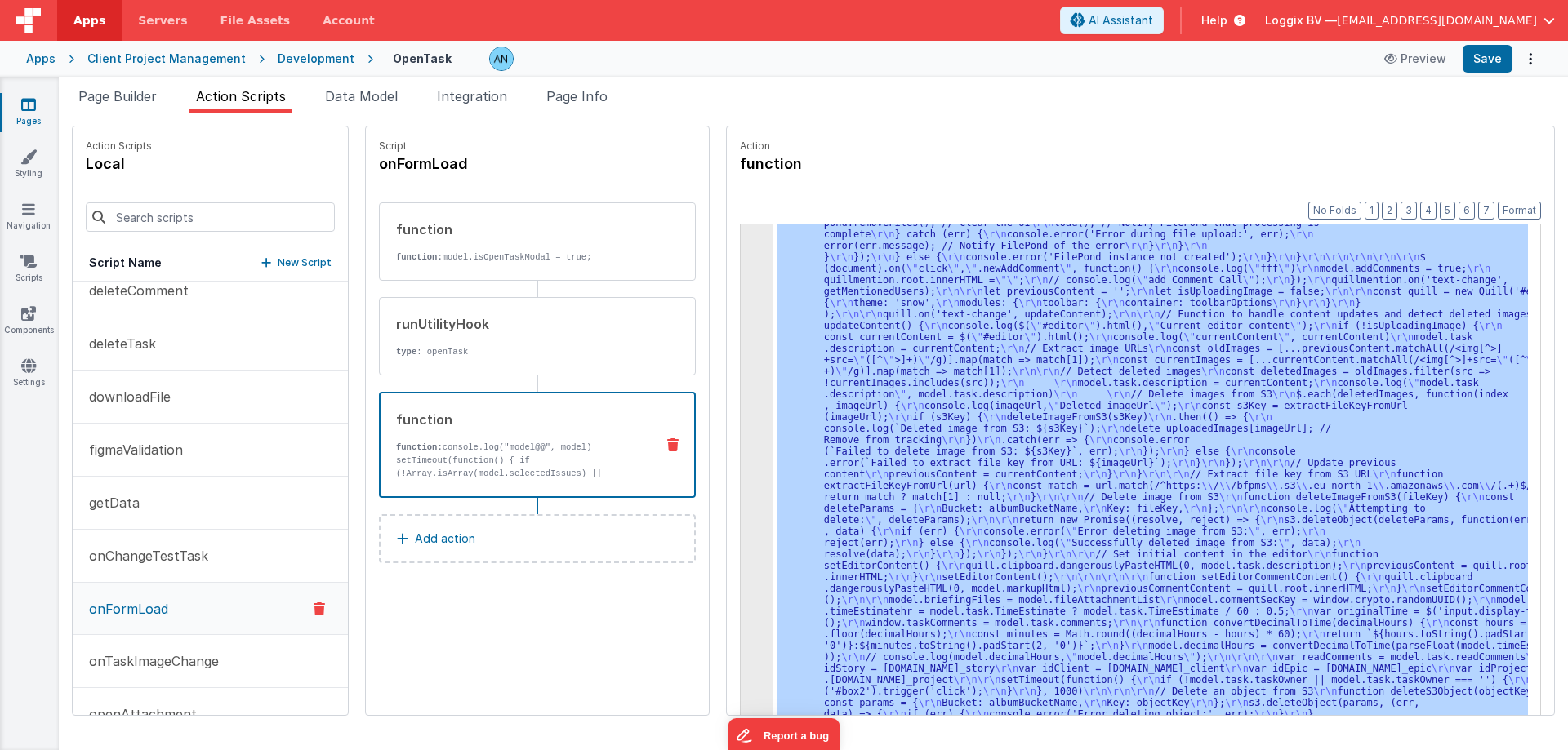
scroll to position [2545, 0]
drag, startPoint x: 739, startPoint y: 306, endPoint x: 735, endPoint y: 322, distance: 16.5
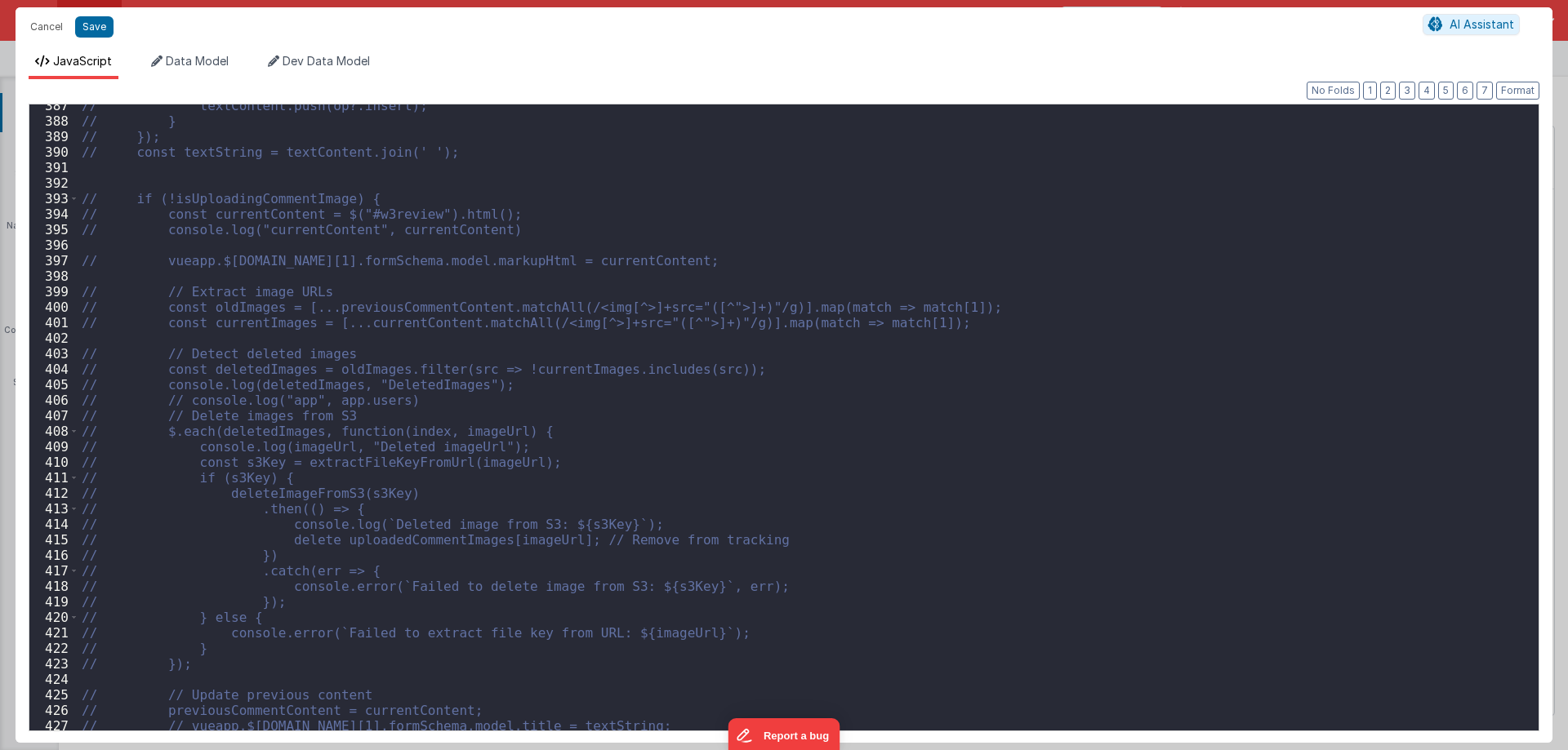
scroll to position [6074, 0]
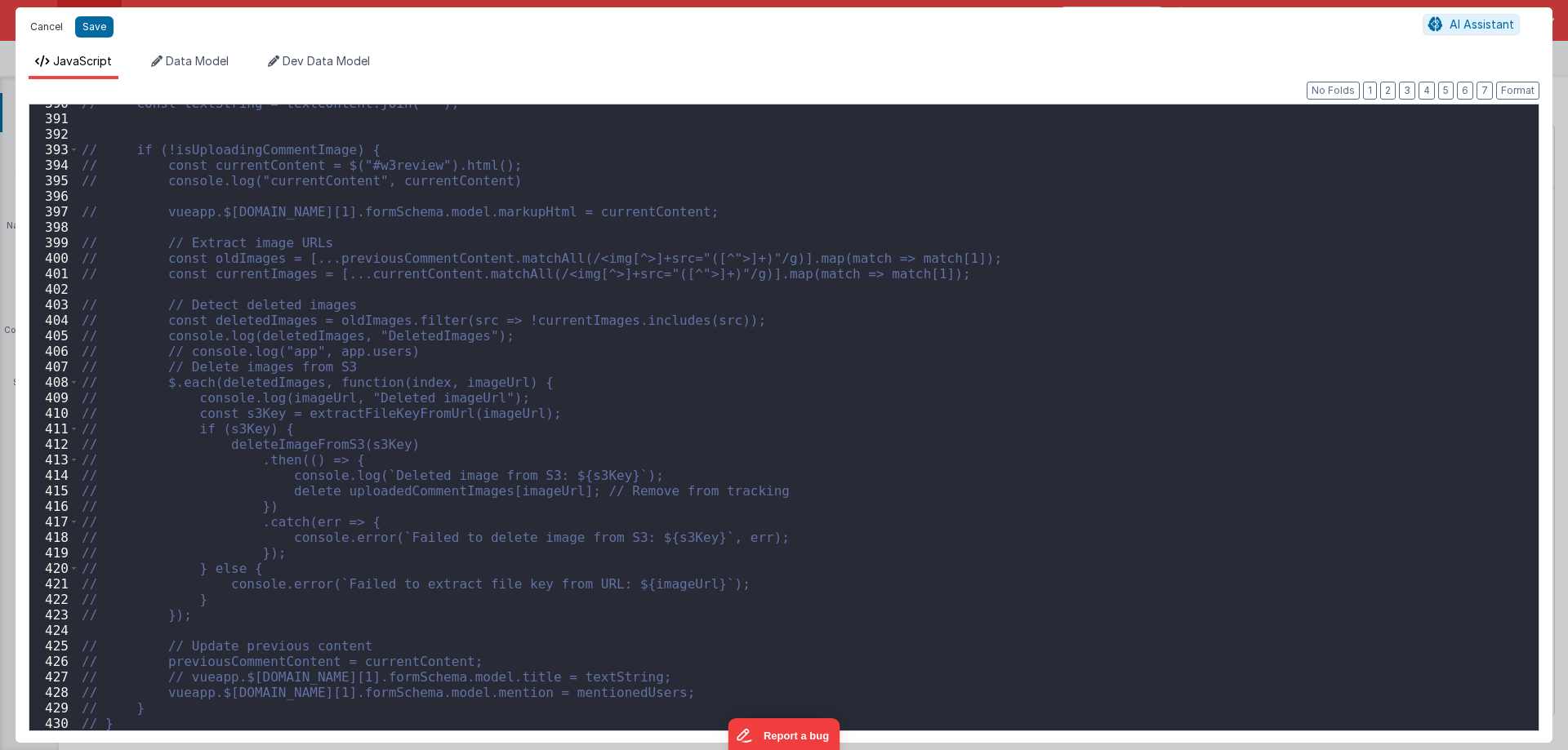
click at [39, 22] on button "Cancel" at bounding box center [46, 27] width 49 height 23
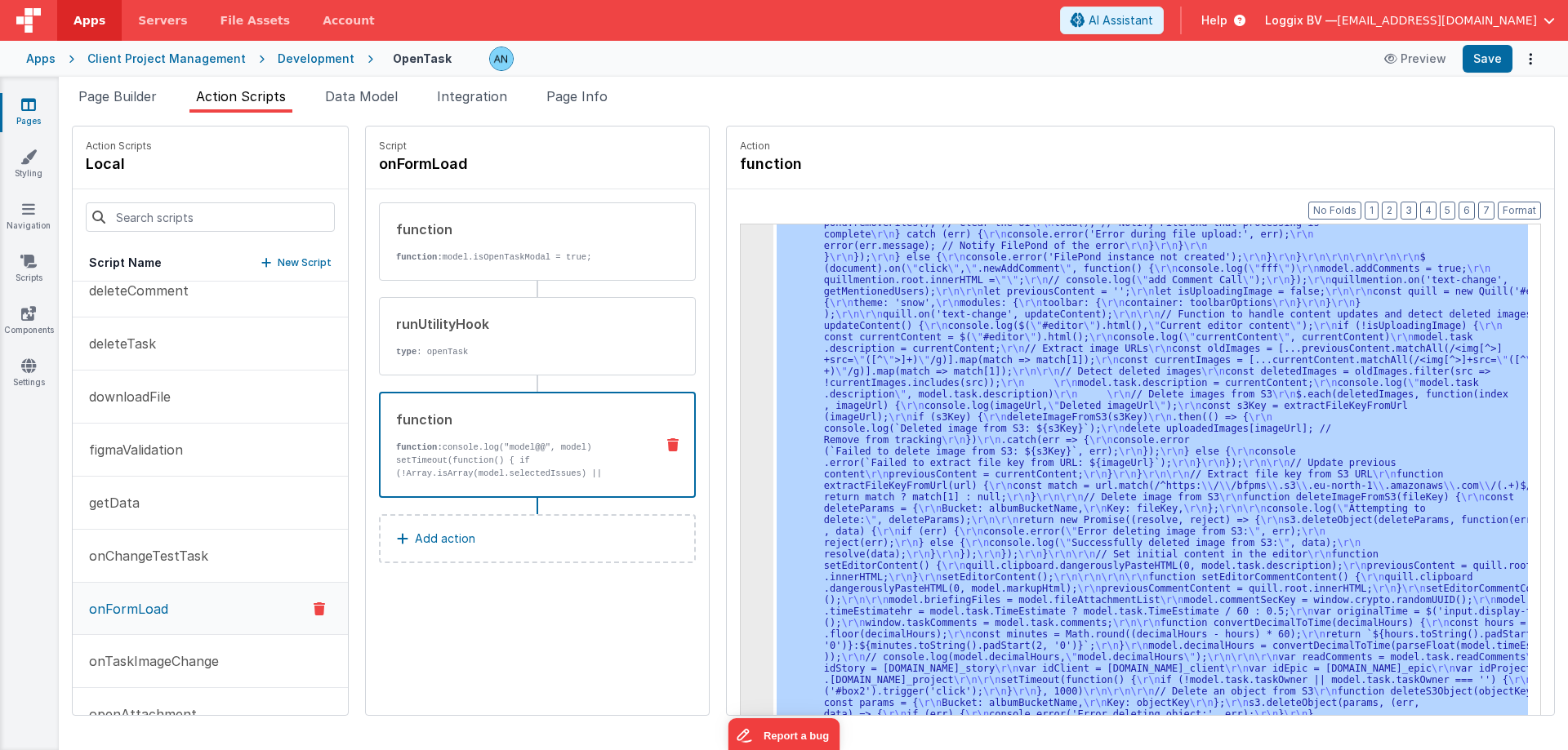
click at [284, 58] on div "Development" at bounding box center [315, 58] width 77 height 16
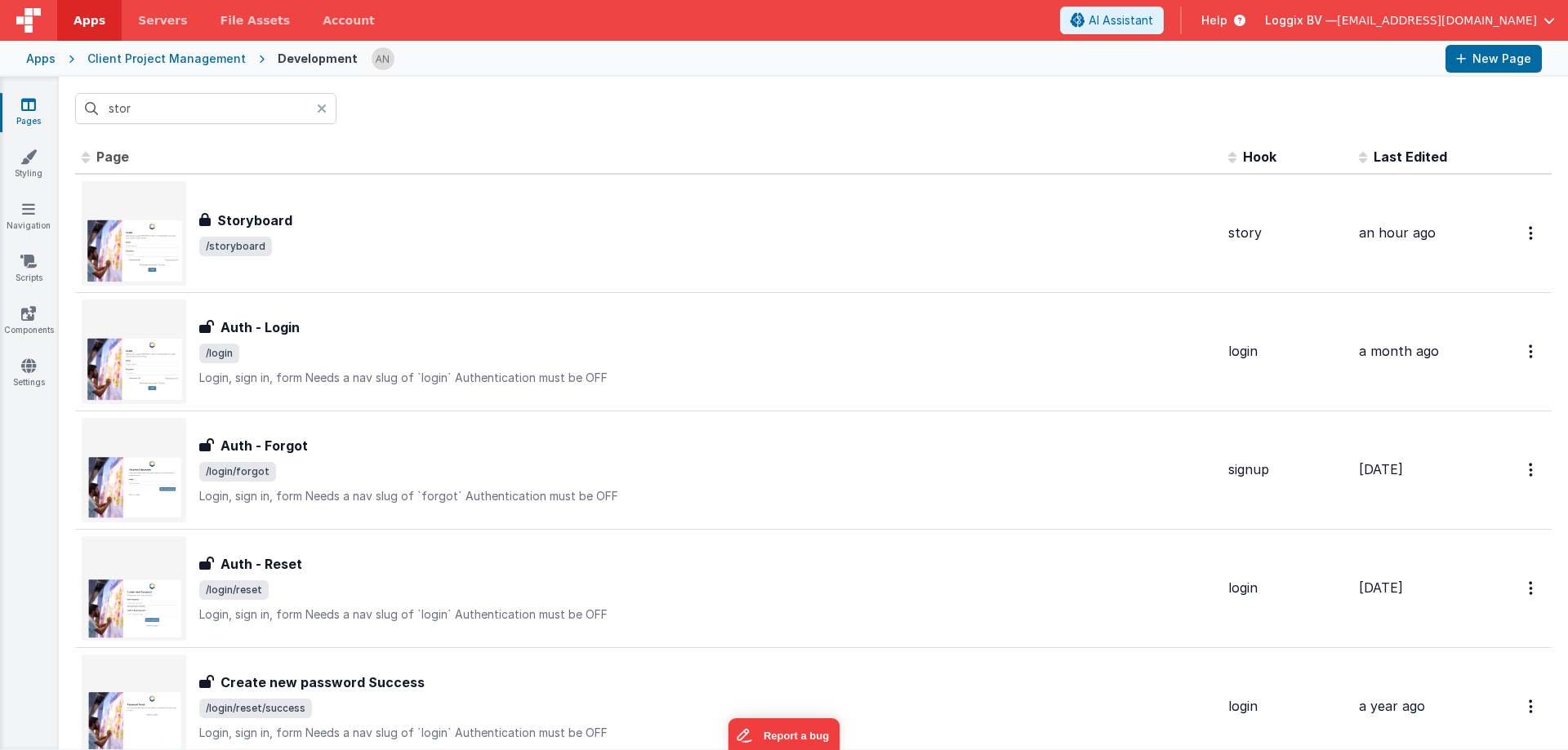
type input "story"
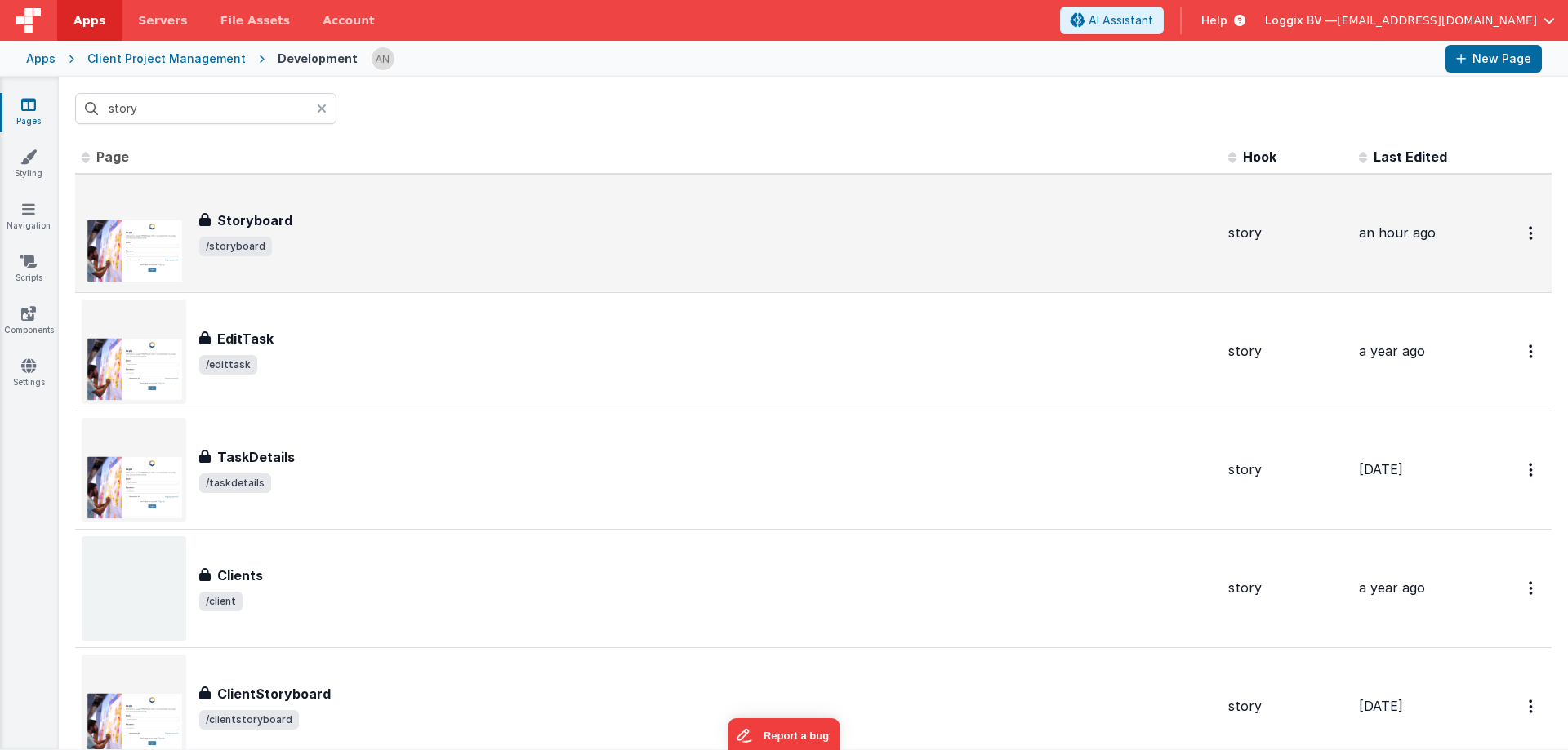
click at [312, 195] on div "Storyboard Storyboard /storyboard" at bounding box center [648, 233] width 1133 height 104
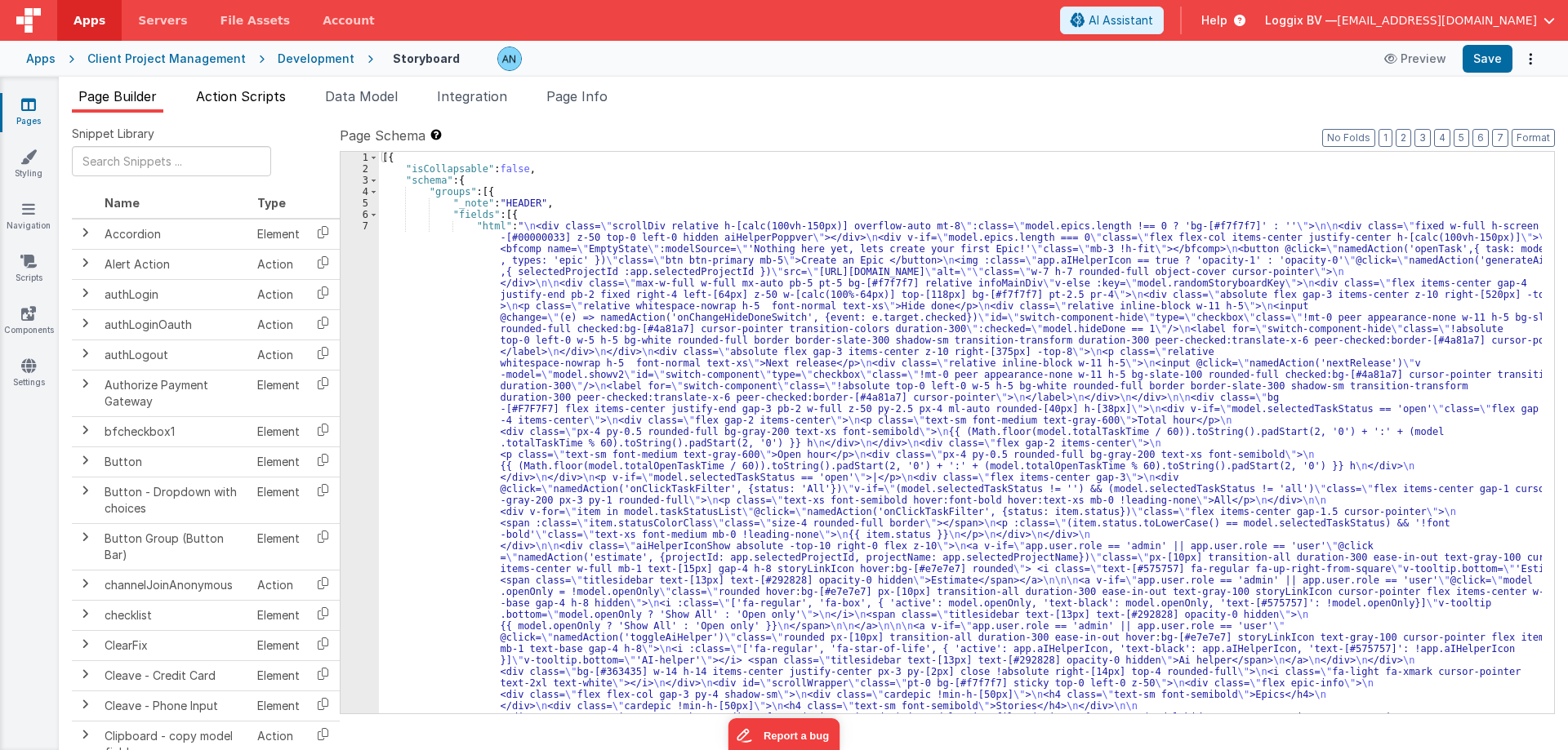
click at [280, 97] on span "Action Scripts" at bounding box center [241, 96] width 90 height 16
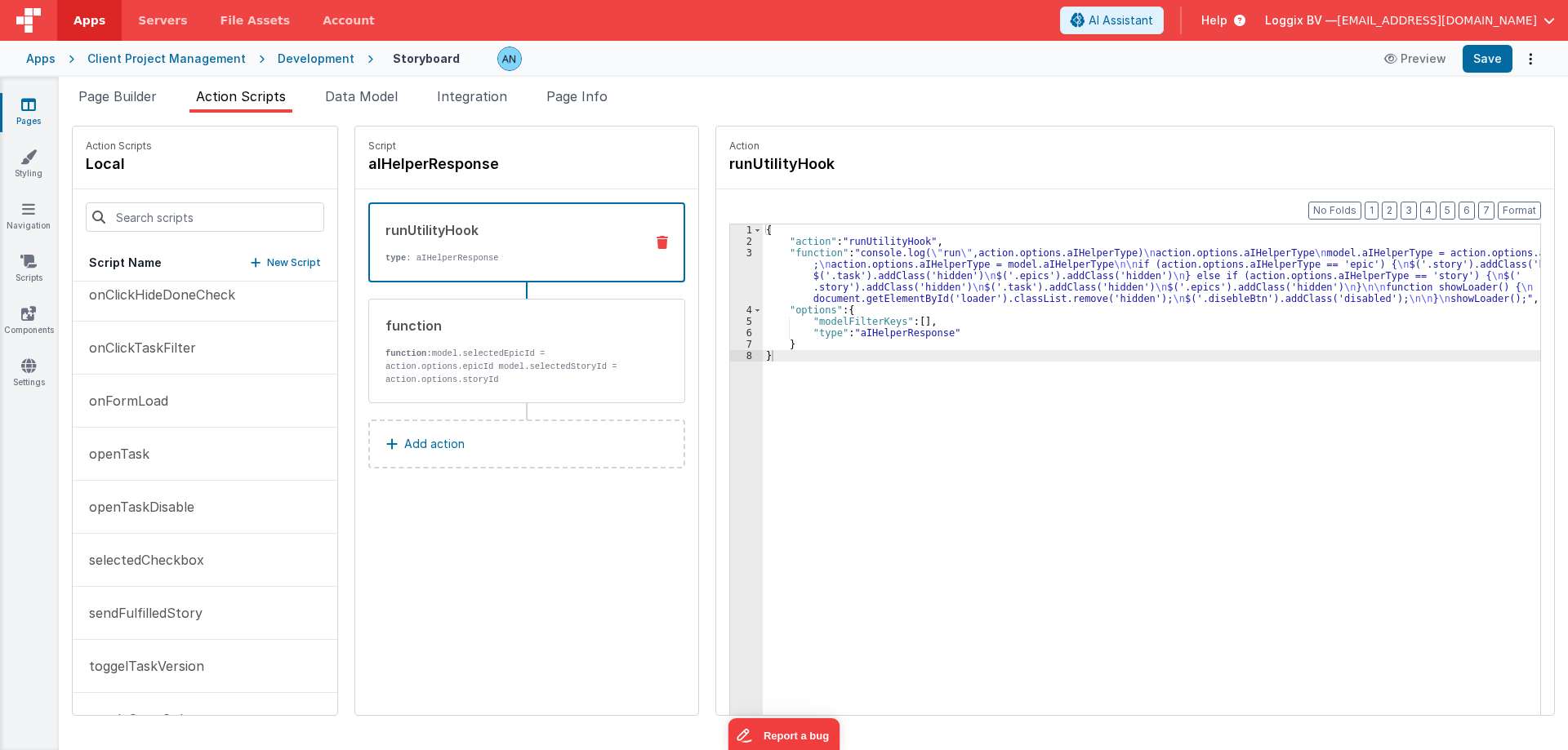
scroll to position [746, 0]
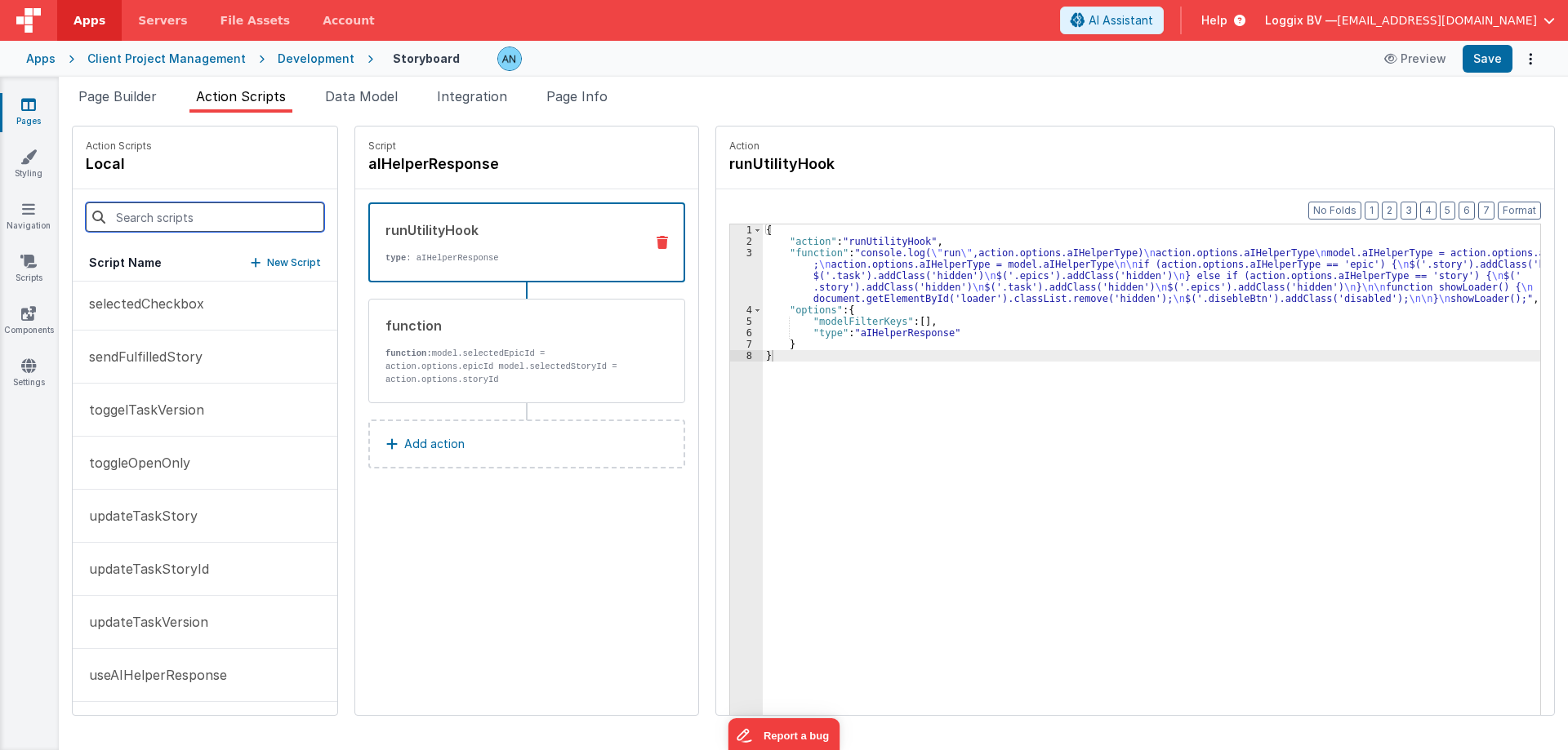
click at [140, 219] on input at bounding box center [205, 216] width 239 height 29
type input "open"
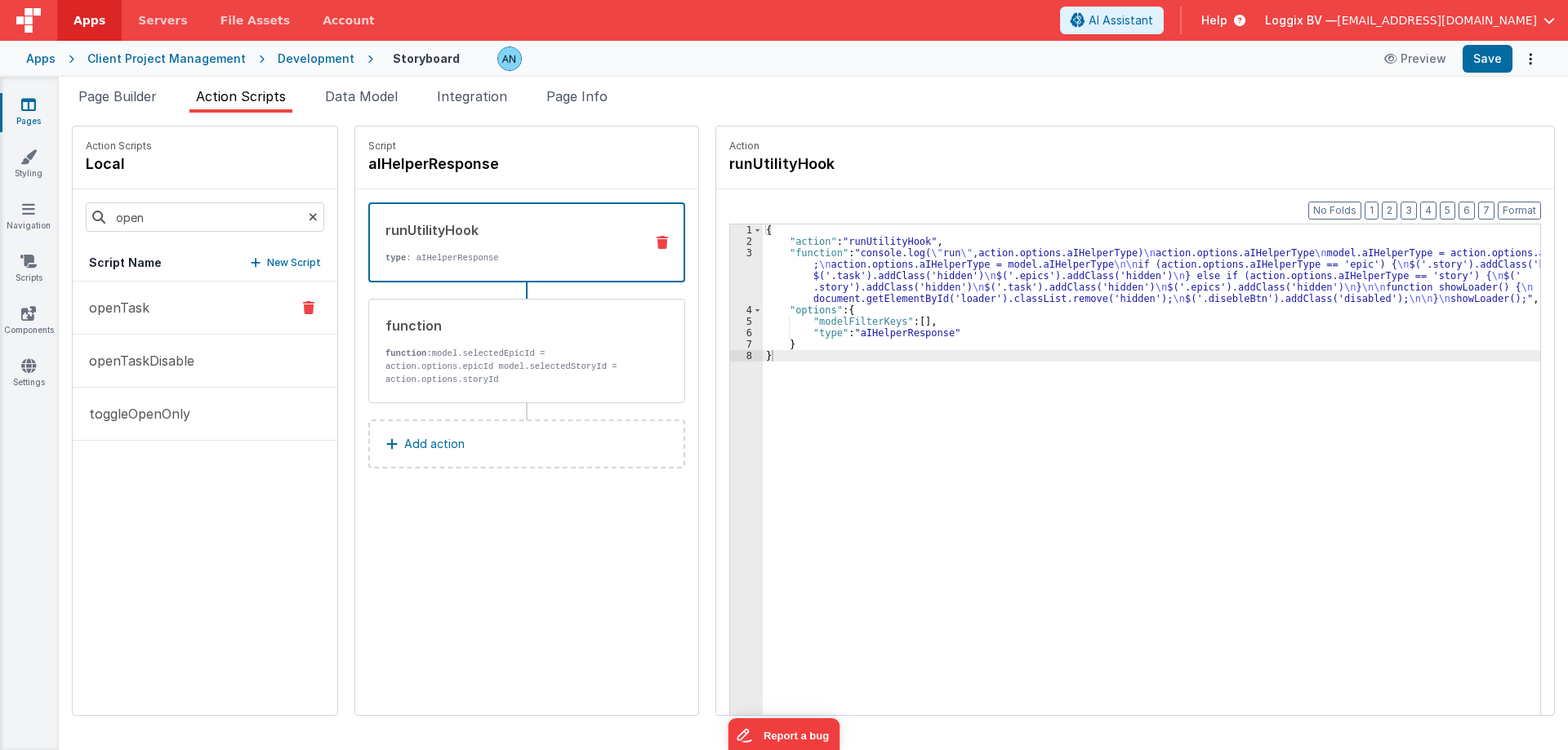
click at [167, 302] on button "openTask" at bounding box center [204, 308] width 264 height 53
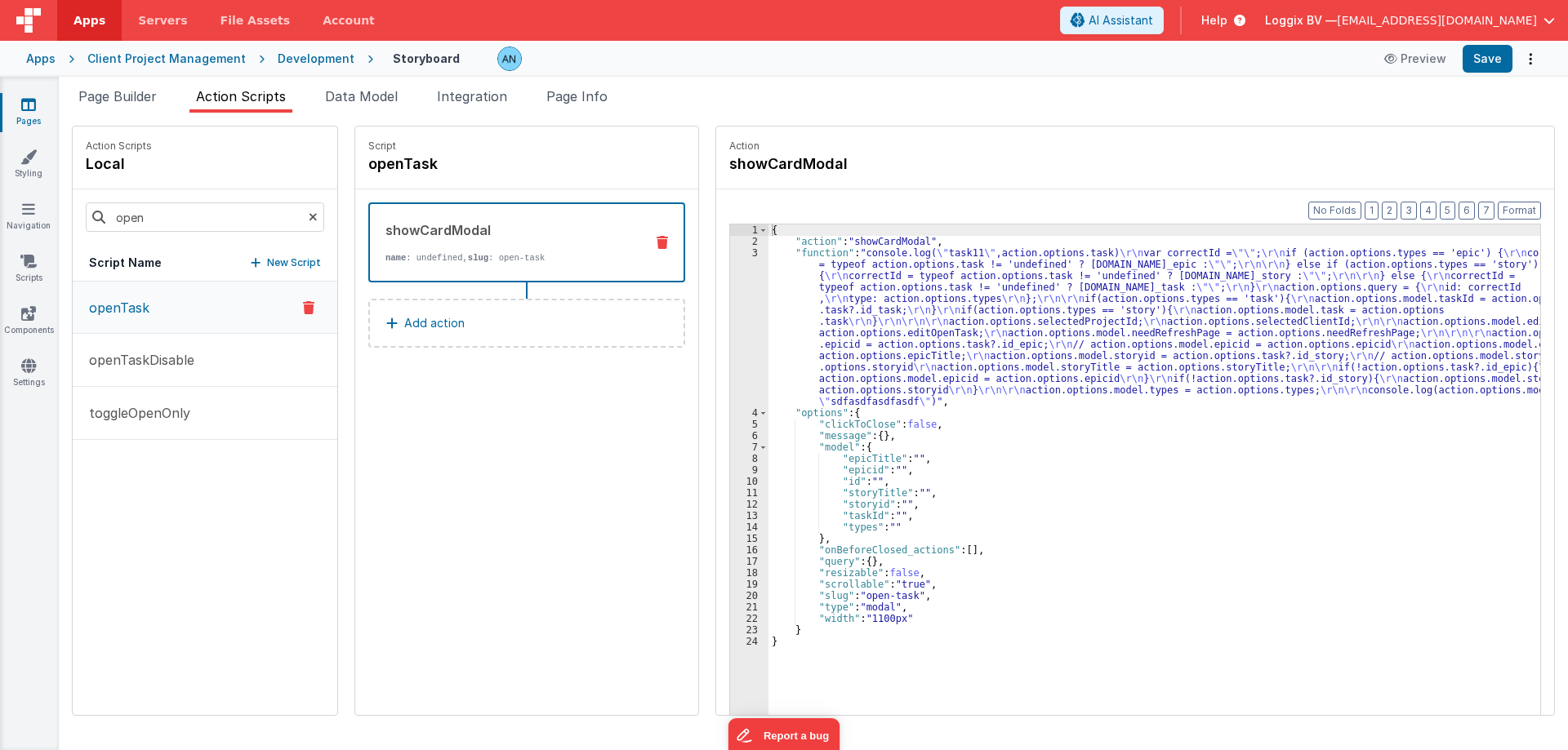
click at [770, 288] on div "{ "action" : "showCardModal" , "function" : "console.log( \" task11 \" ,action.…" at bounding box center [1162, 506] width 787 height 564
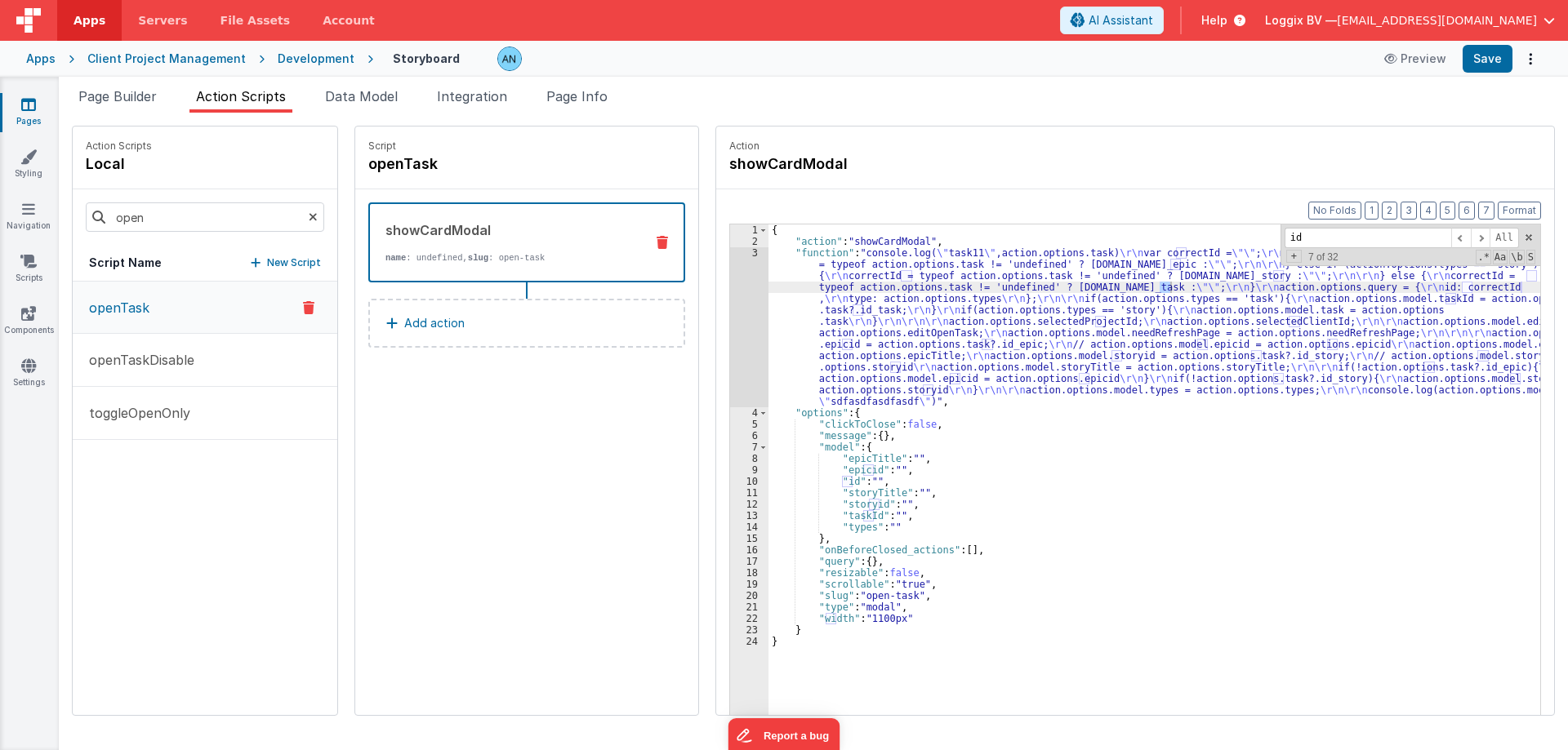
type input "id"
click at [730, 313] on div "3" at bounding box center [748, 327] width 38 height 160
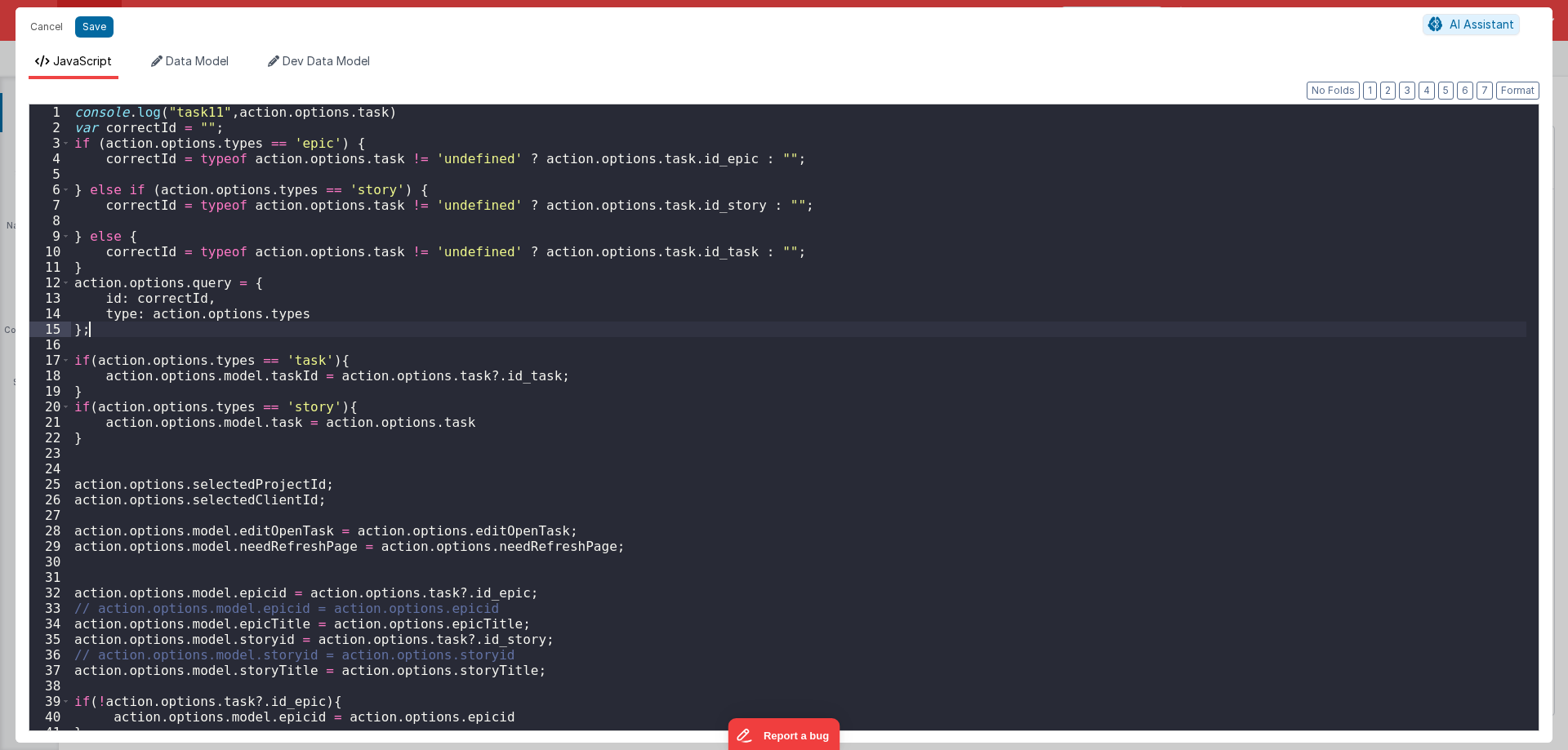
click at [722, 313] on div "console . log ( "task11" , action . options . task ) var correctId = "" ; if ( …" at bounding box center [798, 433] width 1455 height 657
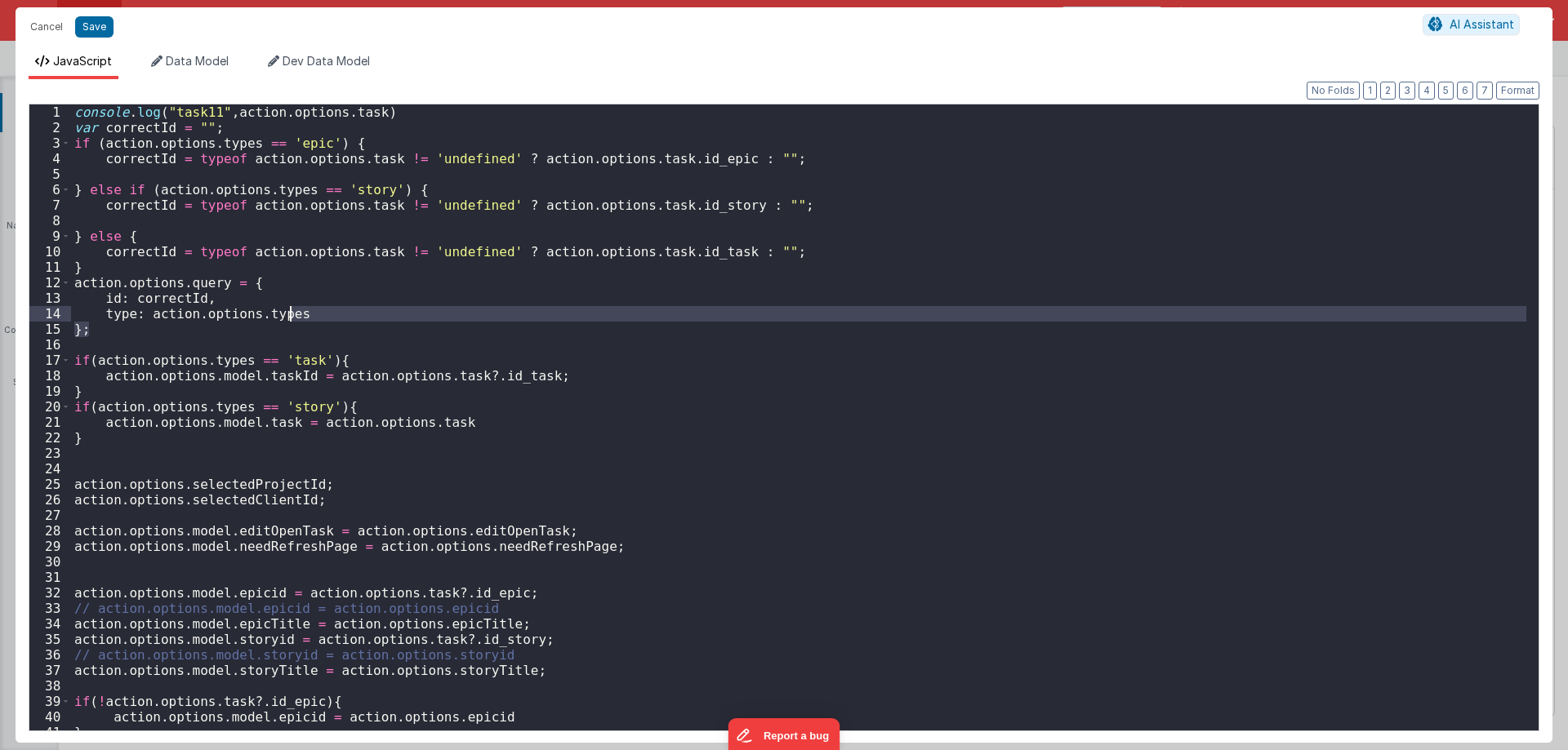
click at [716, 315] on div "console . log ( "task11" , action . options . task ) var correctId = "" ; if ( …" at bounding box center [798, 417] width 1455 height 626
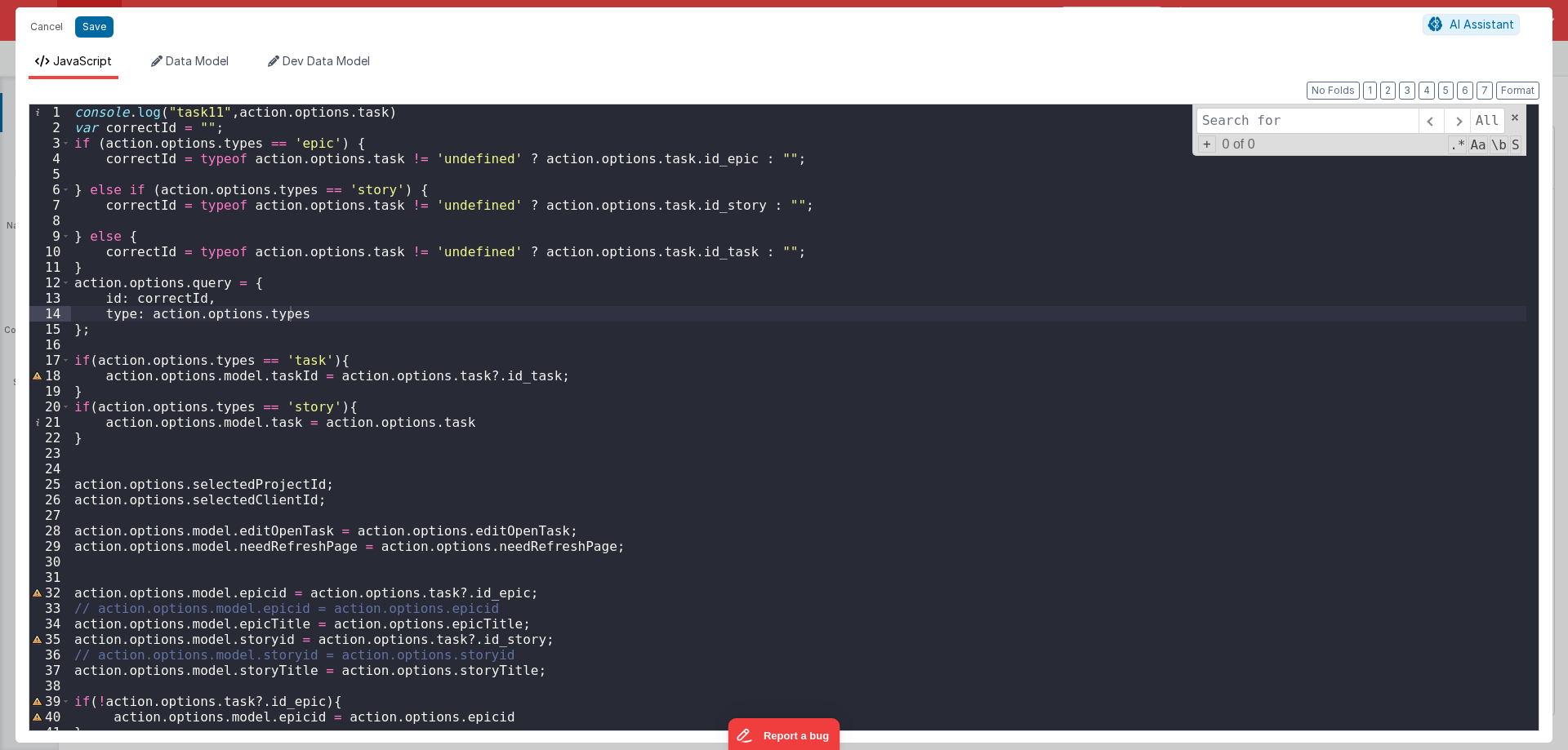
type input "id"
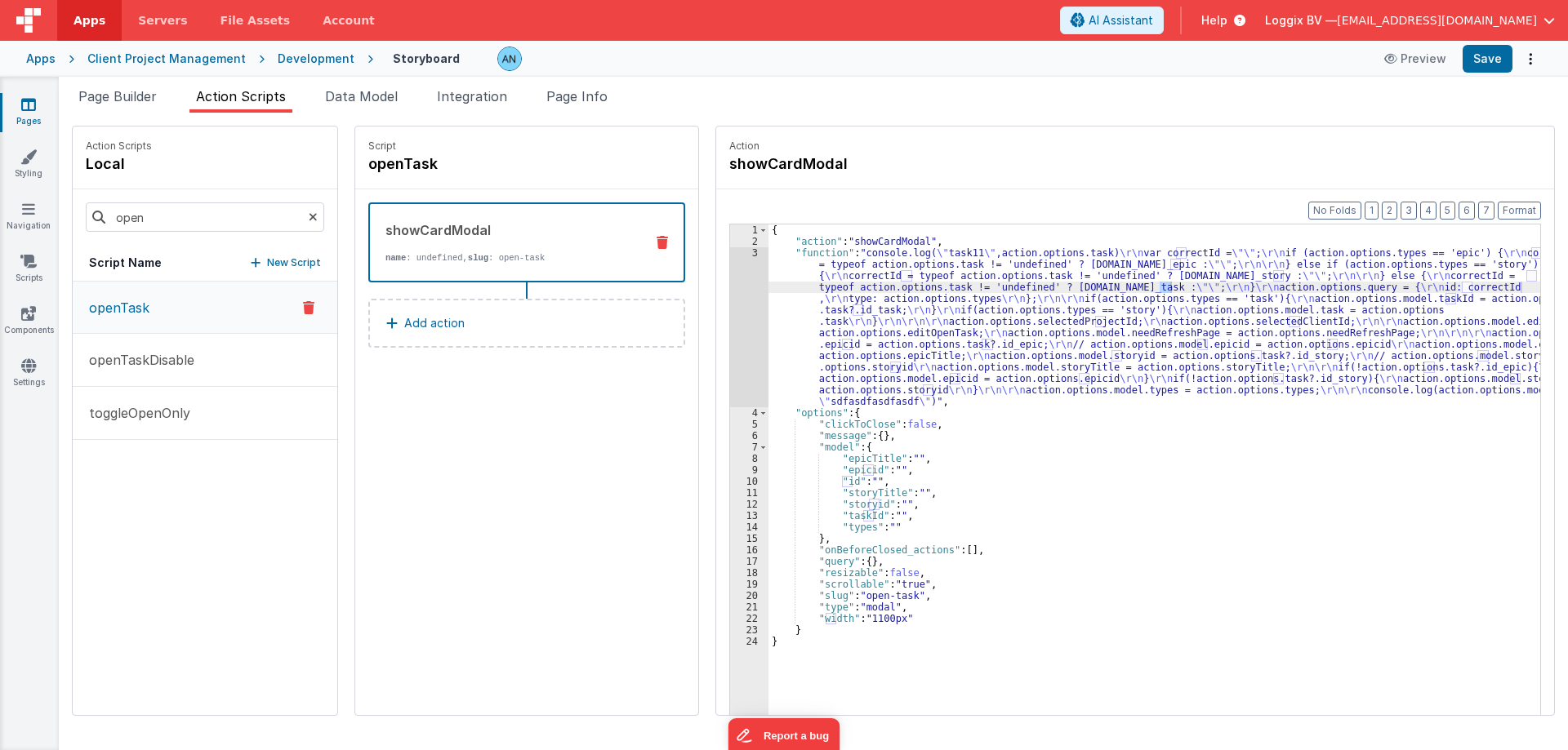
click at [832, 481] on div "{ "action" : "showCardModal" , "function" : "console.log( \" task11 \" ,action.…" at bounding box center [1162, 506] width 787 height 564
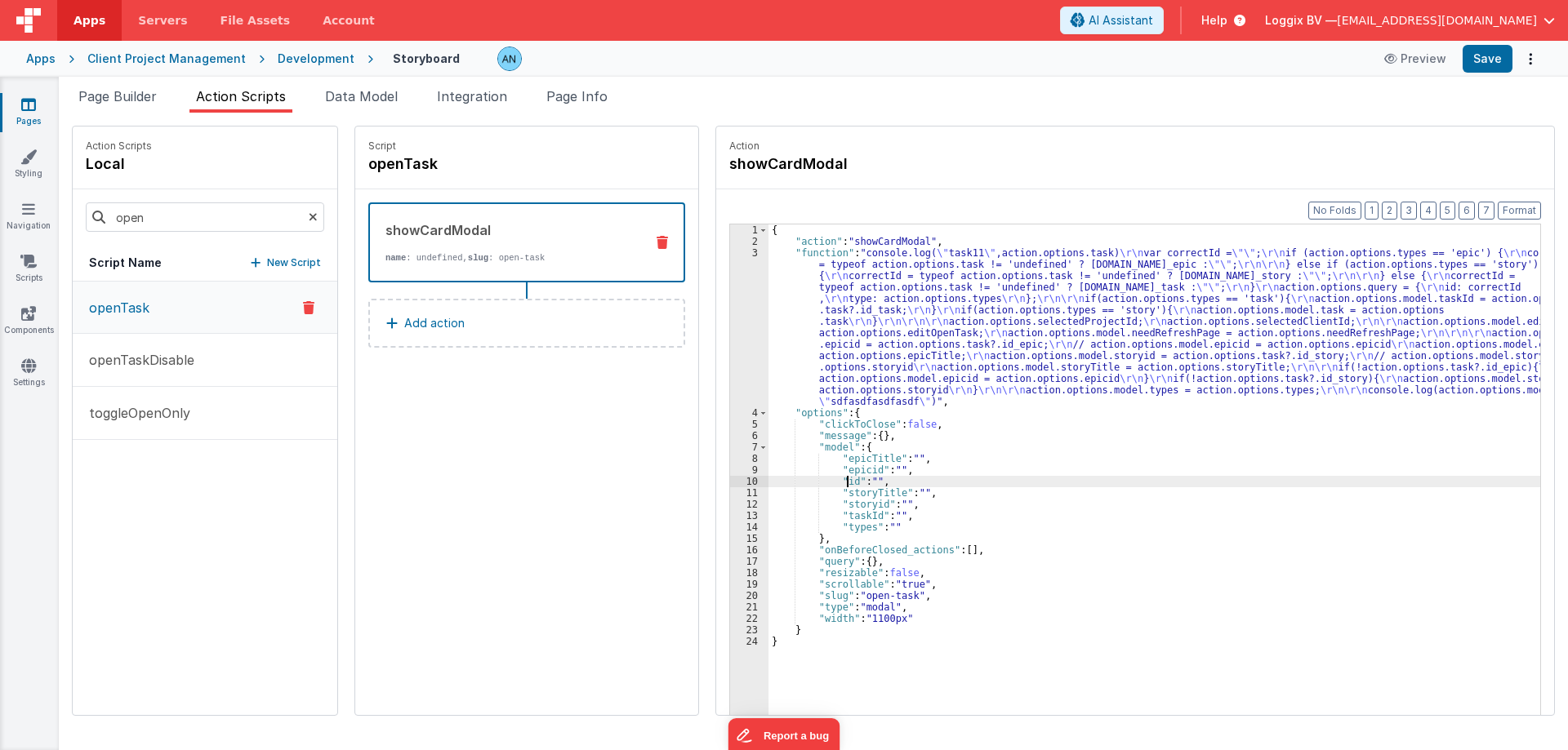
click at [832, 481] on div "{ "action" : "showCardModal" , "function" : "console.log( \" task11 \" ,action.…" at bounding box center [1162, 506] width 787 height 564
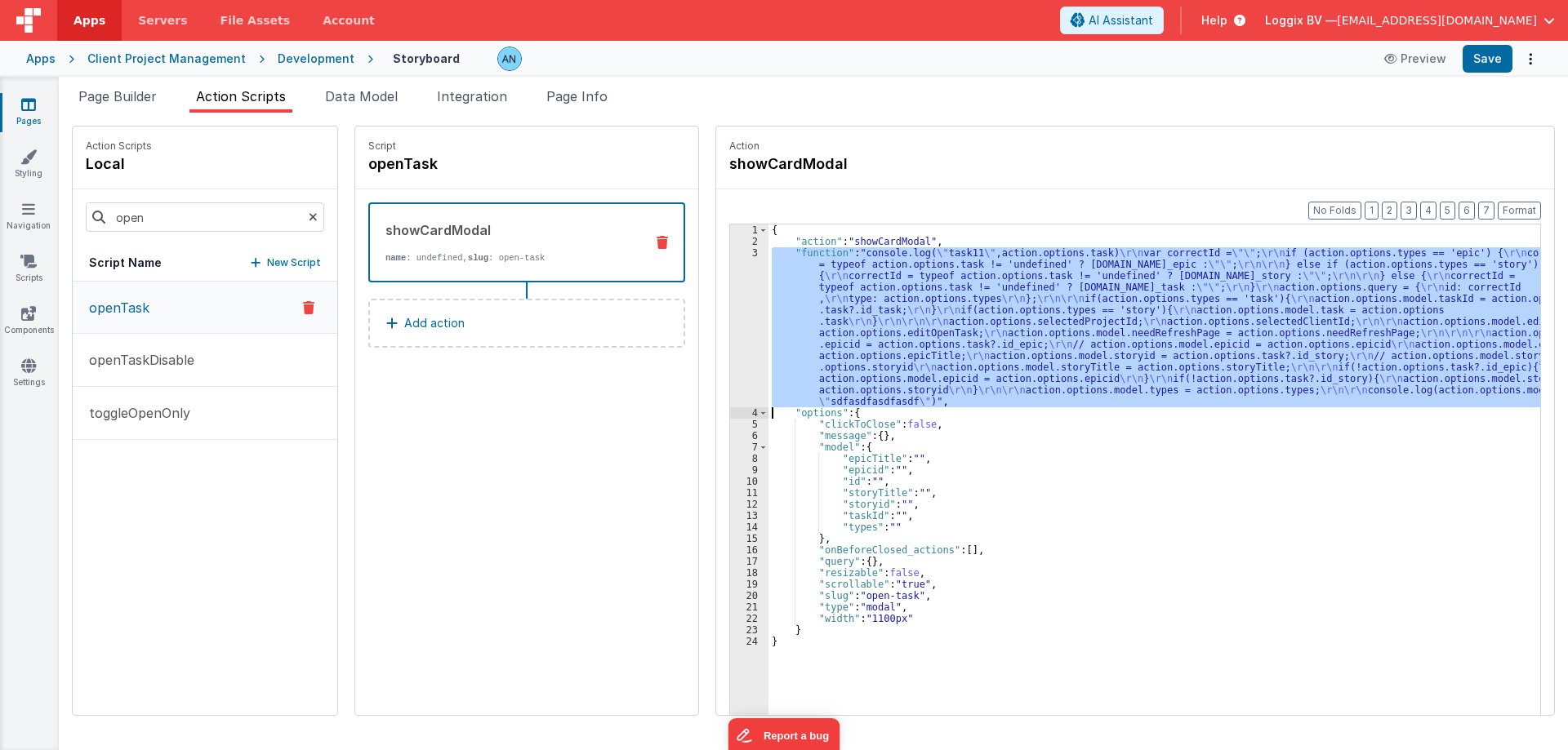
click at [730, 267] on div "3" at bounding box center [748, 327] width 38 height 160
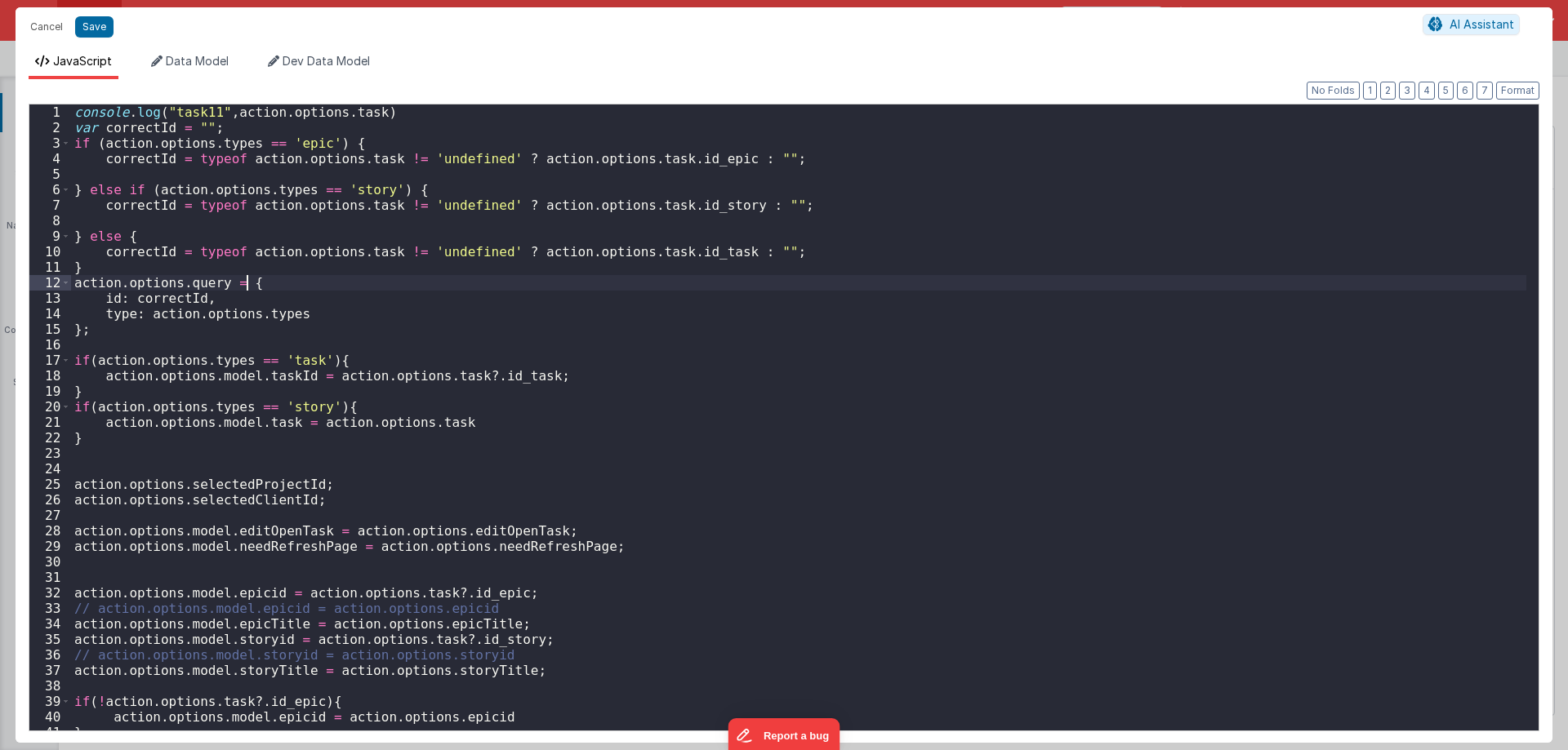
click at [727, 267] on div "console . log ( "task11" , action . options . task ) var correctId = "" ; if ( …" at bounding box center [798, 433] width 1455 height 657
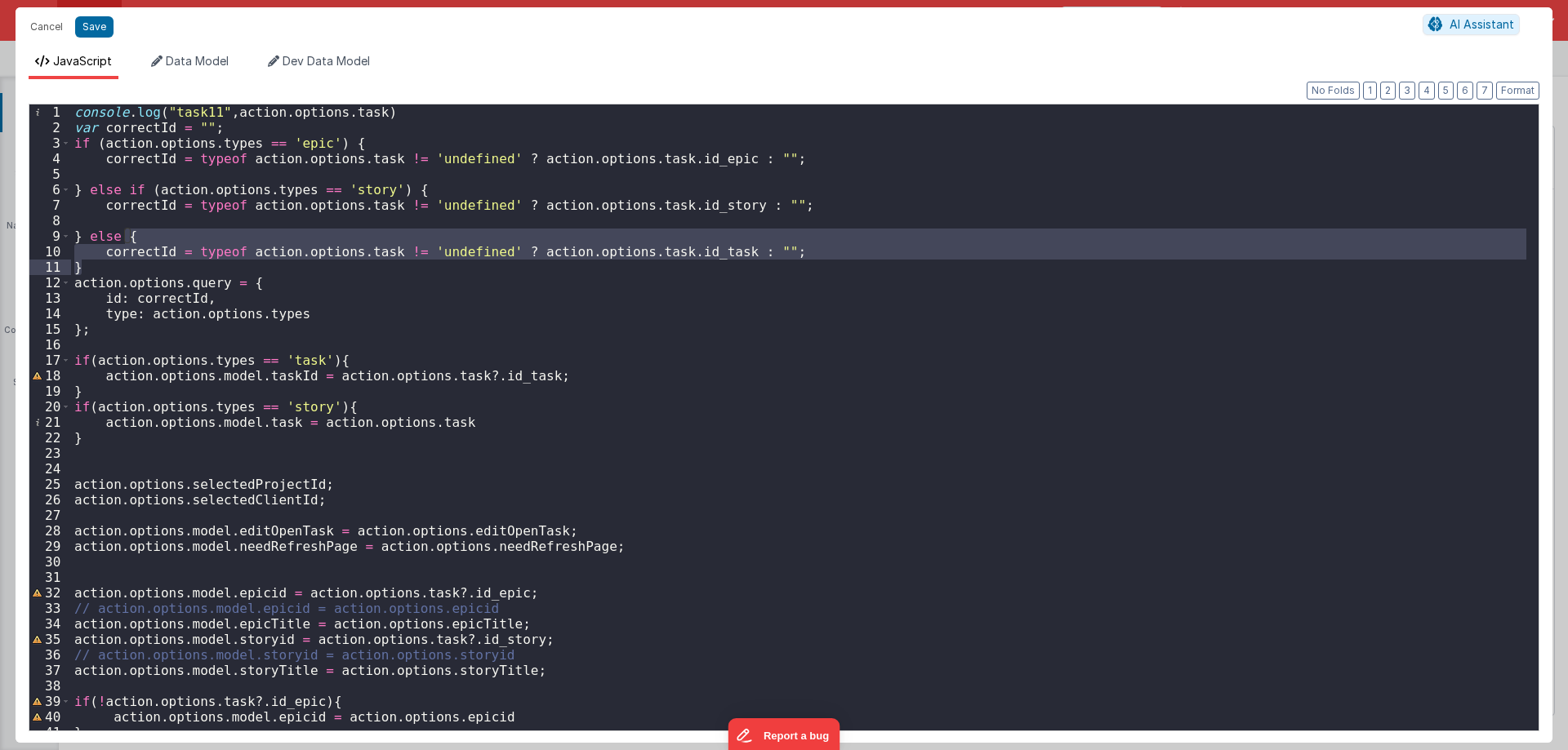
click at [553, 254] on div "console . log ( "task11" , action . options . task ) var correctId = "" ; if ( …" at bounding box center [798, 417] width 1455 height 626
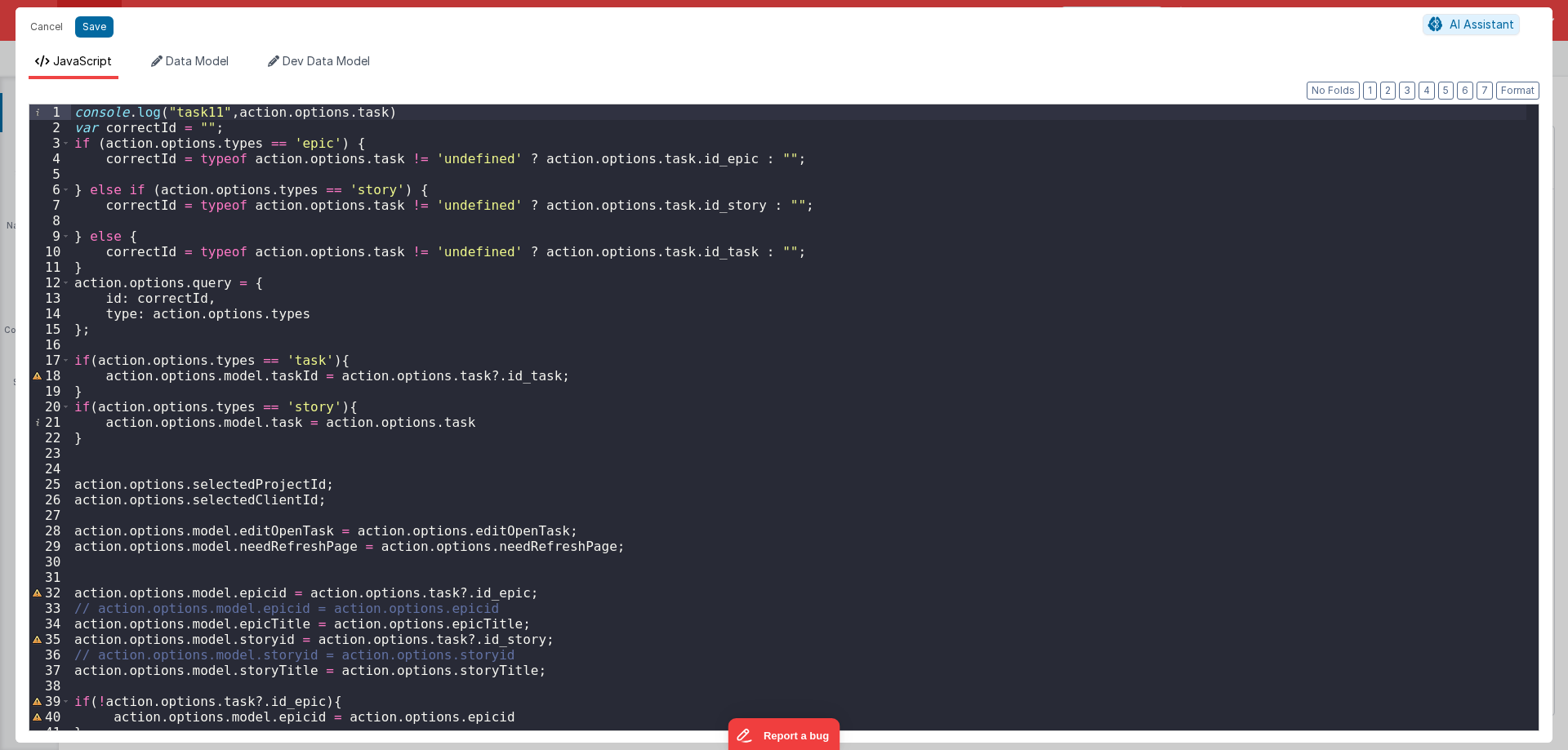
click at [364, 353] on div "console . log ( "task11" , action . options . task ) var correctId = "" ; if ( …" at bounding box center [798, 433] width 1455 height 657
drag, startPoint x: 473, startPoint y: 372, endPoint x: 519, endPoint y: 372, distance: 46.0
click at [519, 372] on div "console . log ( "task11" , action . options . task ) var correctId = "" ; if ( …" at bounding box center [798, 433] width 1455 height 657
click at [336, 358] on div "console . log ( "task11" , action . options . task ) var correctId = "" ; if ( …" at bounding box center [798, 433] width 1455 height 657
click at [140, 364] on div "console . log ( "task11" , action . options . task ) var correctId = "" ; if ( …" at bounding box center [798, 433] width 1455 height 657
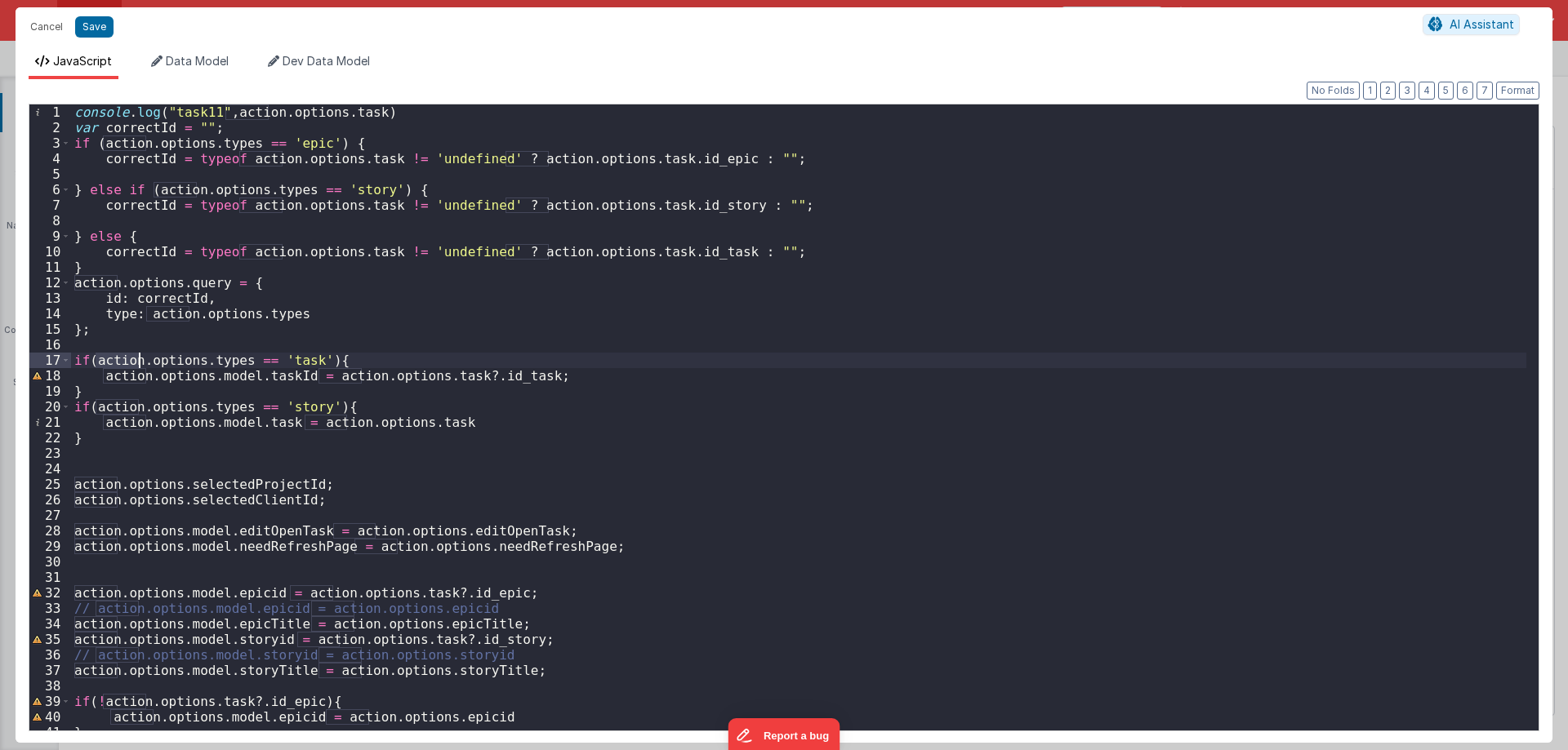
click at [140, 364] on div "console . log ( "task11" , action . options . task ) var correctId = "" ; if ( …" at bounding box center [798, 433] width 1455 height 657
click at [52, 30] on button "Cancel" at bounding box center [46, 27] width 49 height 23
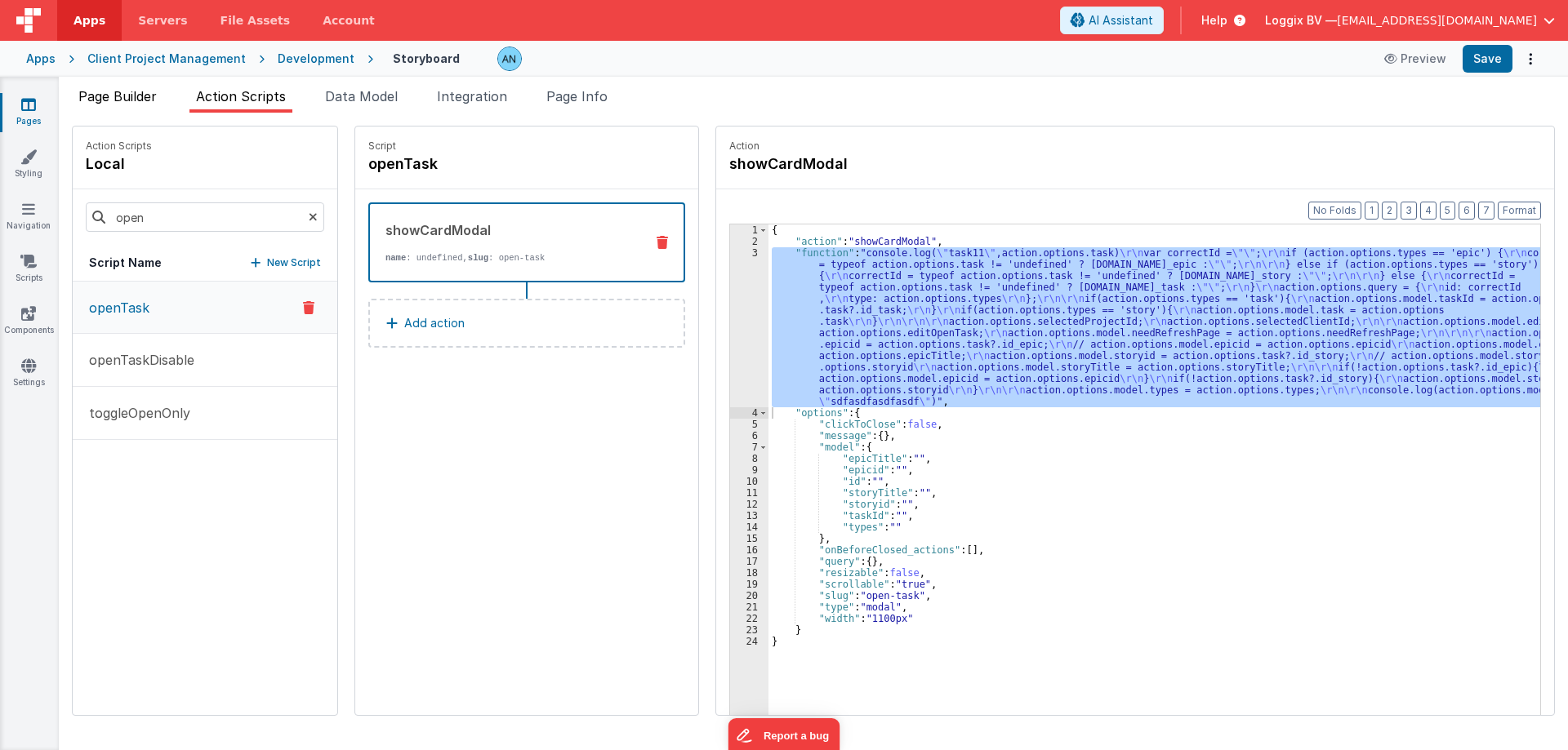
click at [145, 98] on span "Page Builder" at bounding box center [117, 96] width 79 height 16
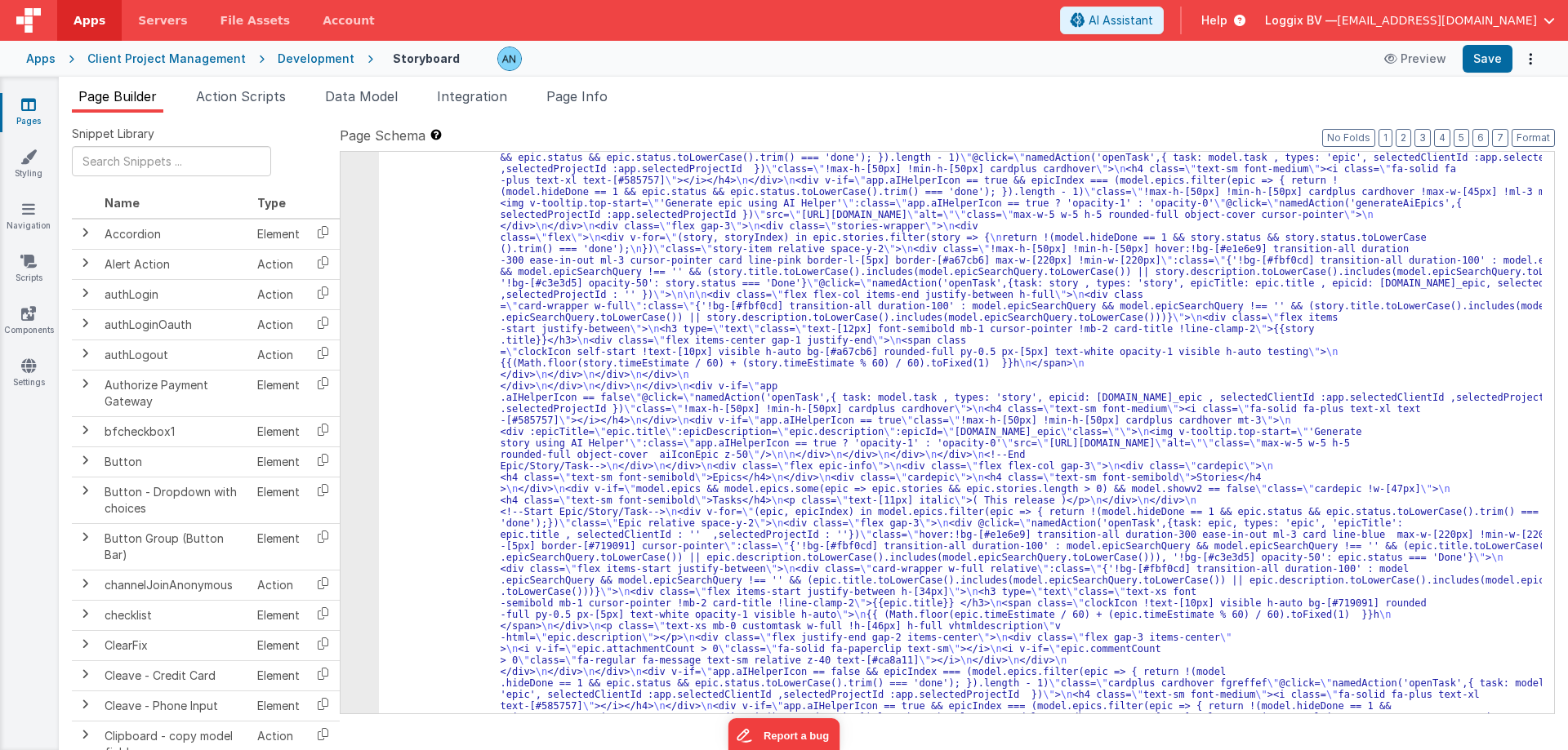
scroll to position [980, 0]
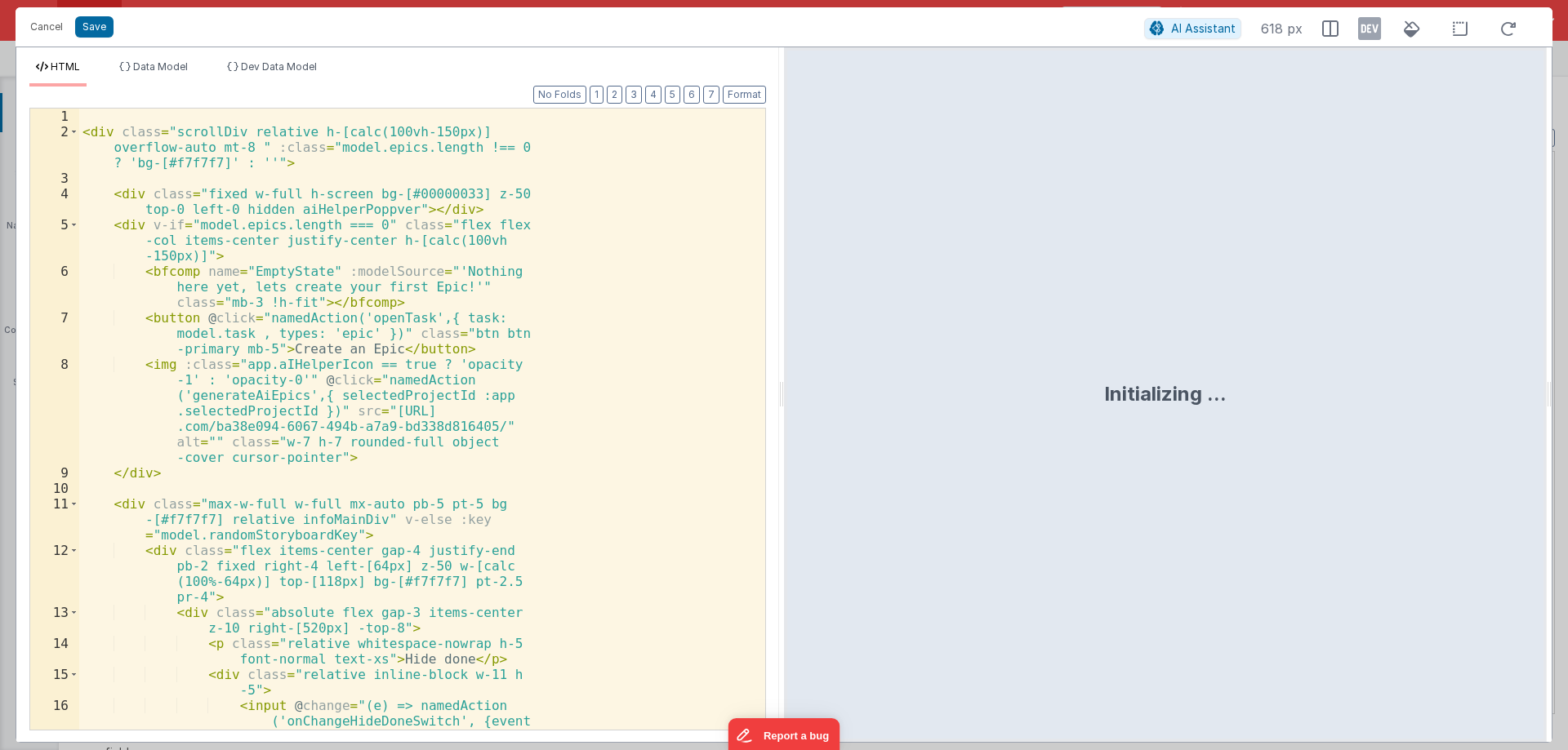
scroll to position [3622, 0]
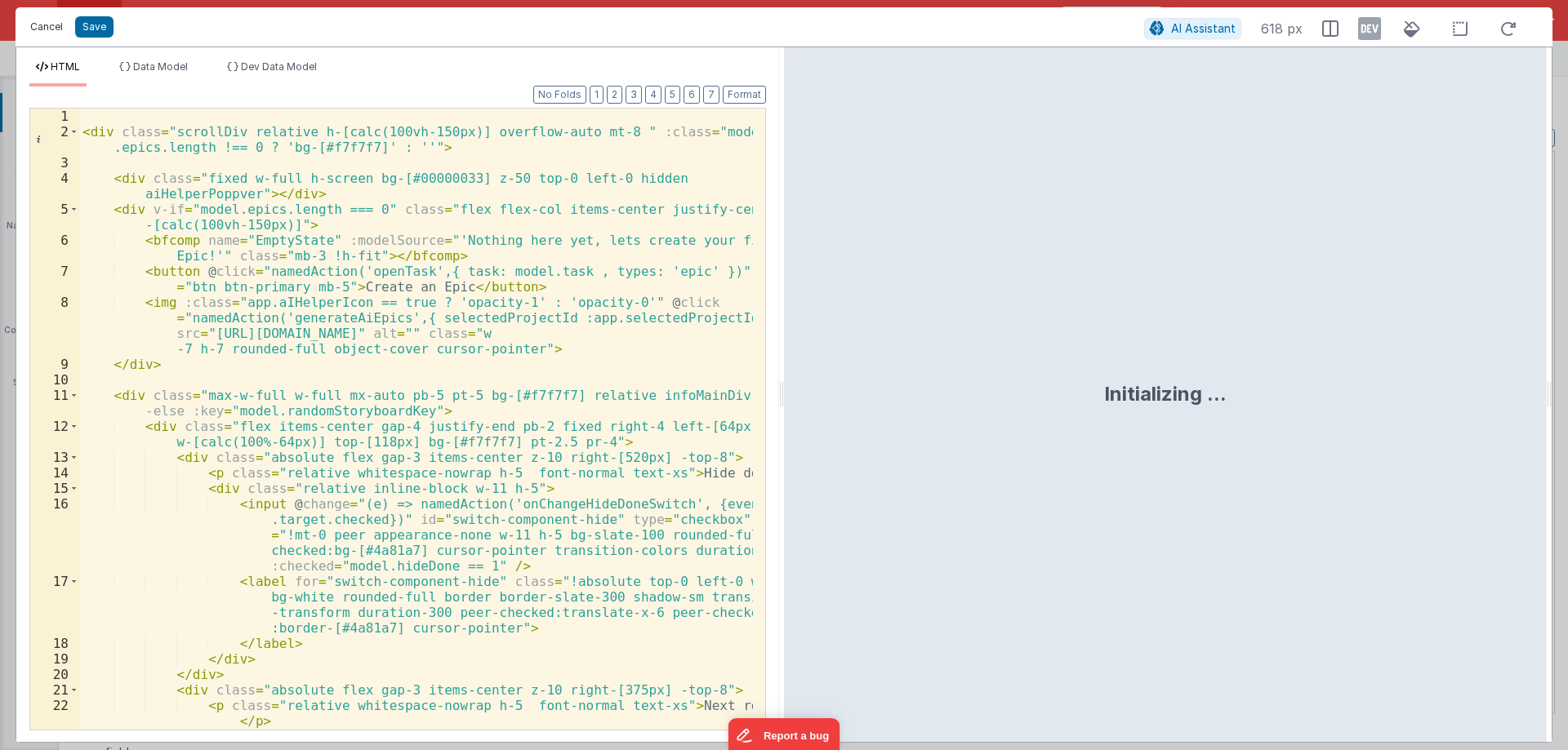
drag, startPoint x: 49, startPoint y: 27, endPoint x: 566, endPoint y: 454, distance: 670.5
click at [49, 27] on button "Cancel" at bounding box center [46, 27] width 49 height 23
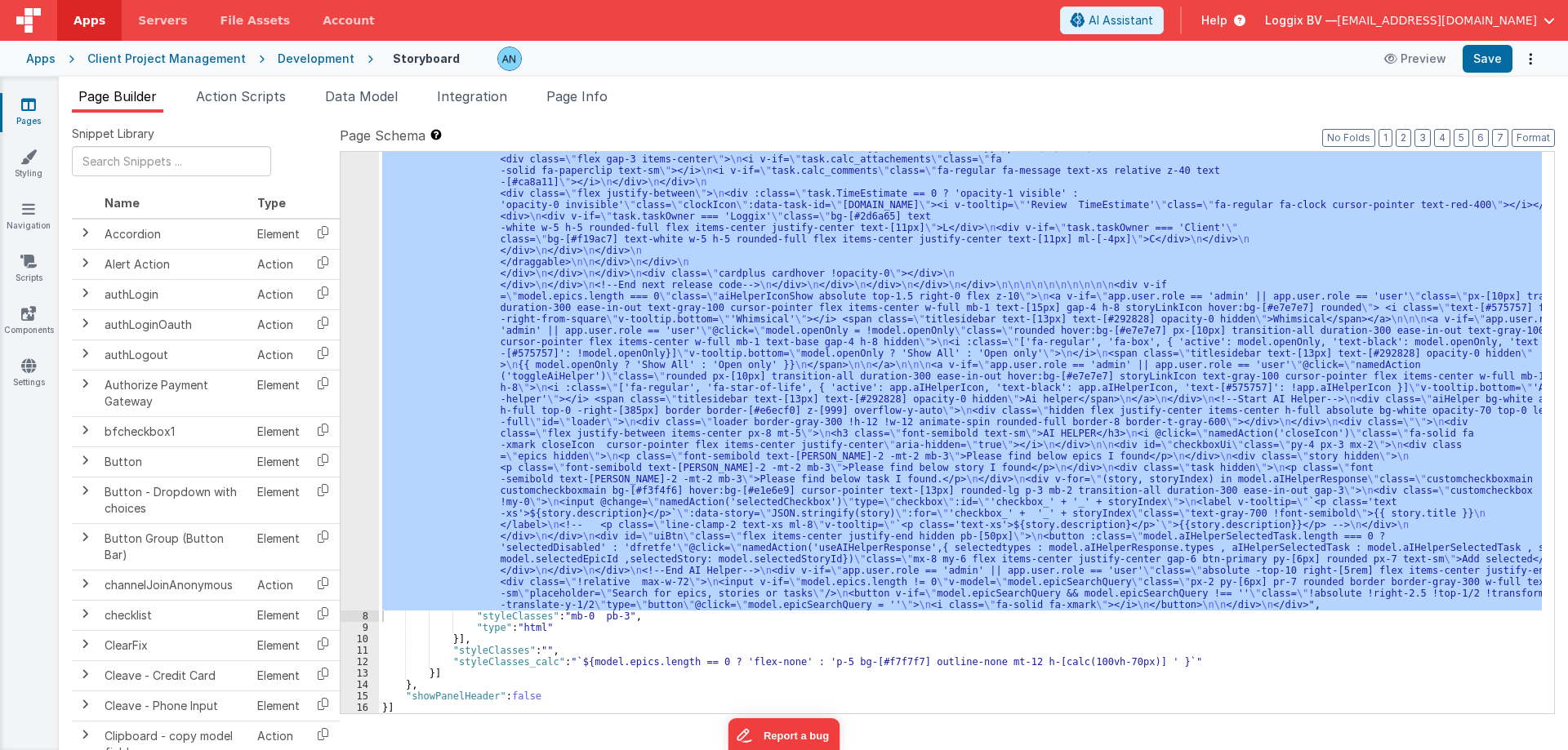
scroll to position [3713, 0]
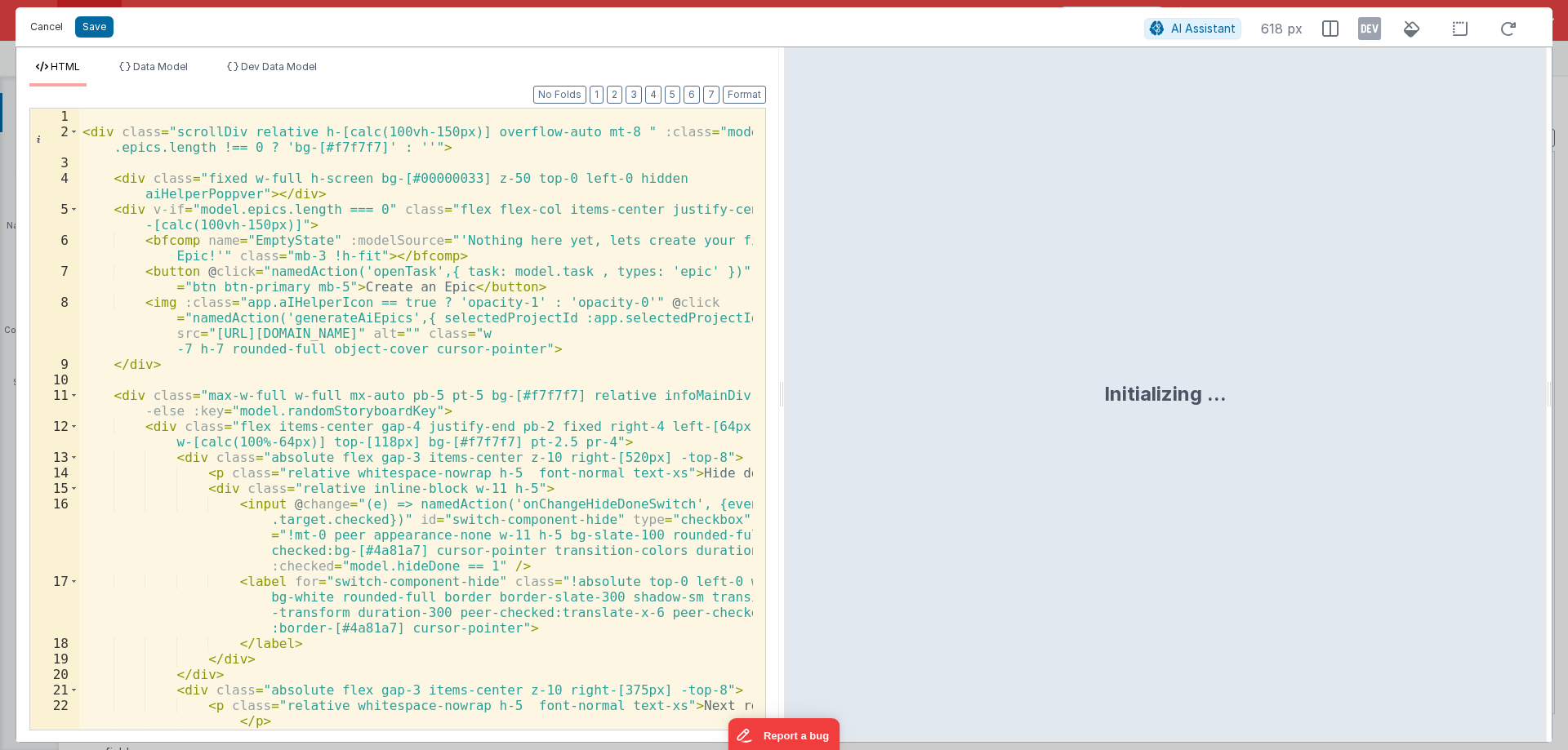
click at [38, 34] on button "Cancel" at bounding box center [46, 27] width 49 height 23
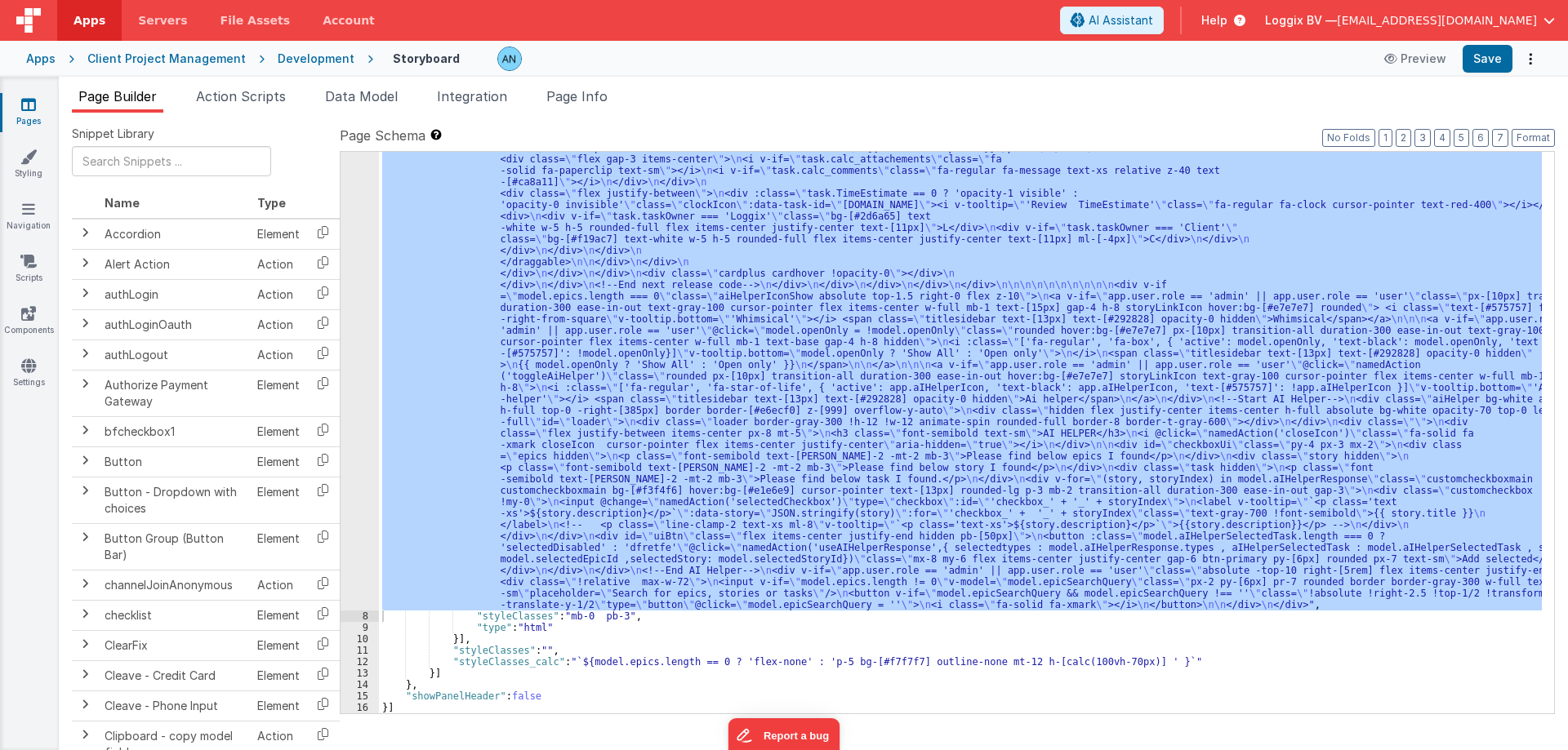
click at [309, 55] on div "Development" at bounding box center [315, 58] width 77 height 16
click at [307, 57] on div "Development" at bounding box center [315, 58] width 77 height 16
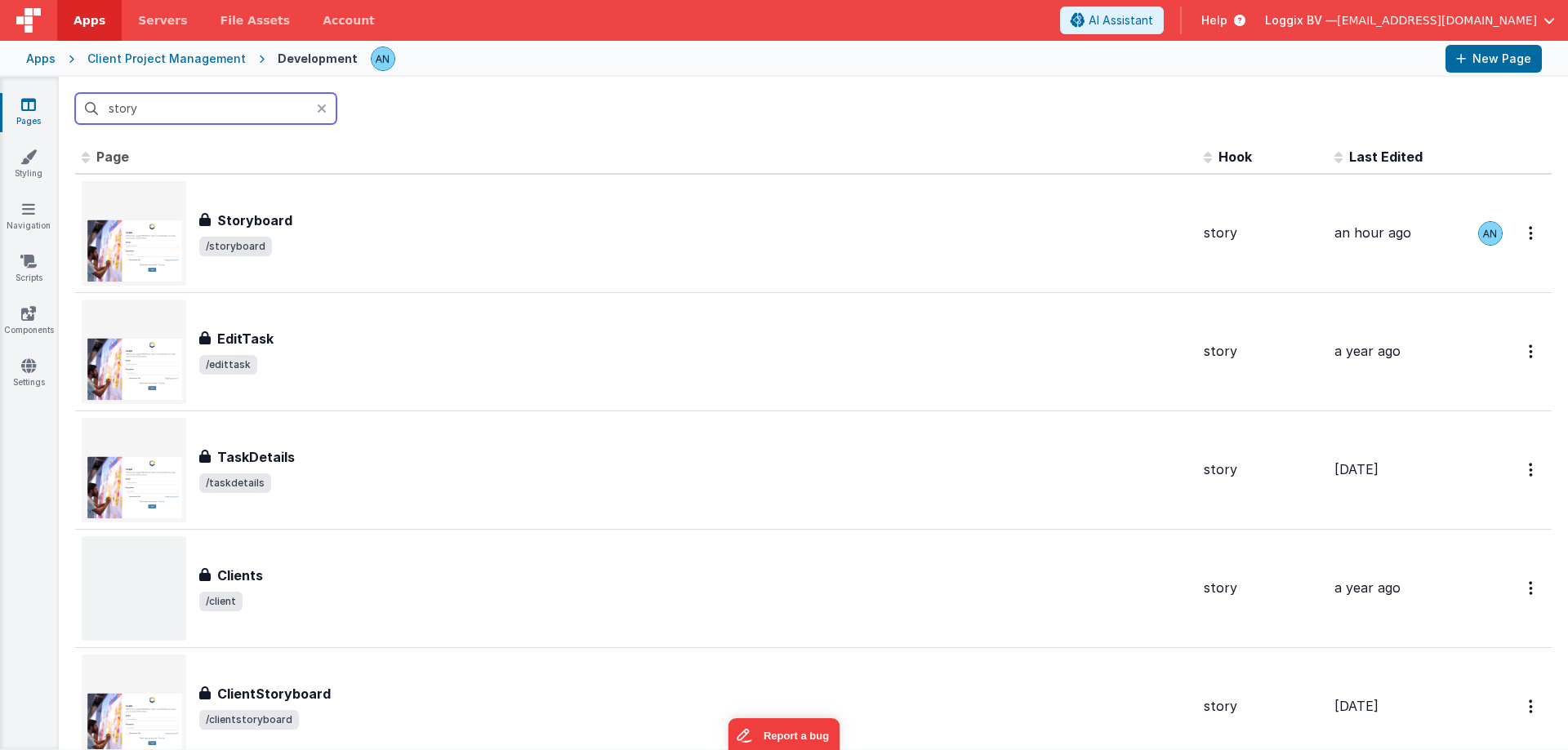
click at [142, 102] on input "story" at bounding box center [206, 108] width 261 height 31
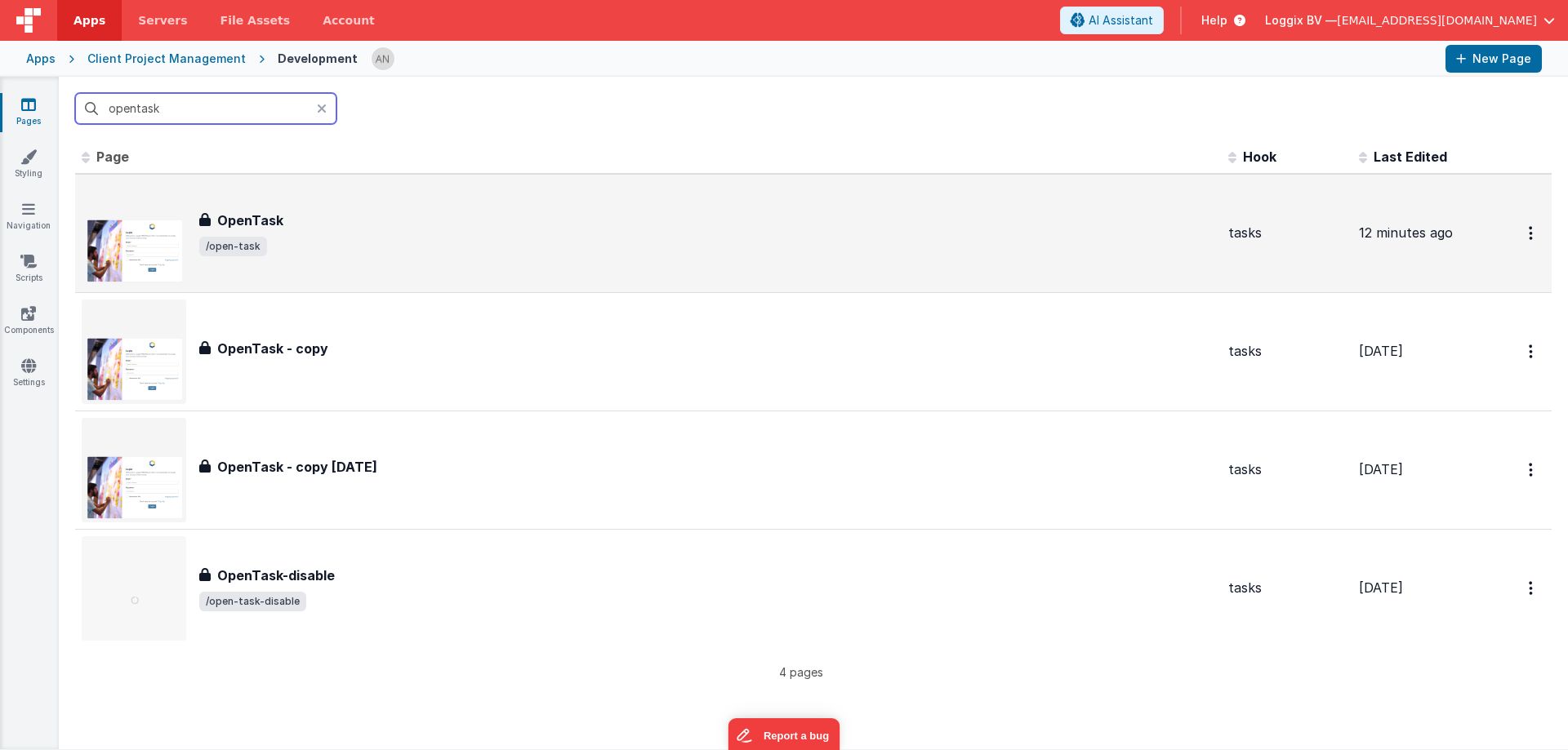
type input "opentask"
click at [236, 210] on h3 "OpenTask" at bounding box center [250, 220] width 66 height 19
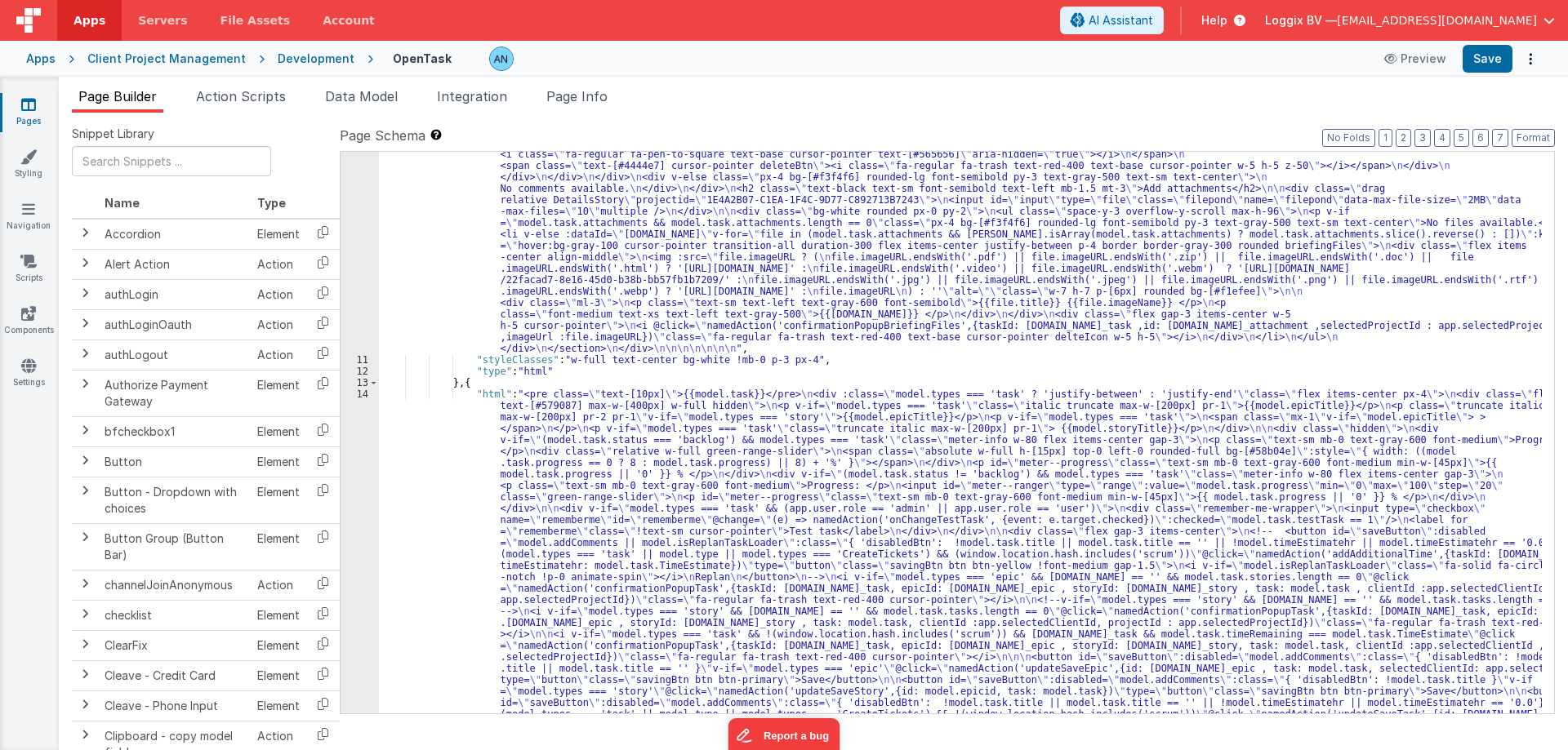
scroll to position [1322, 0]
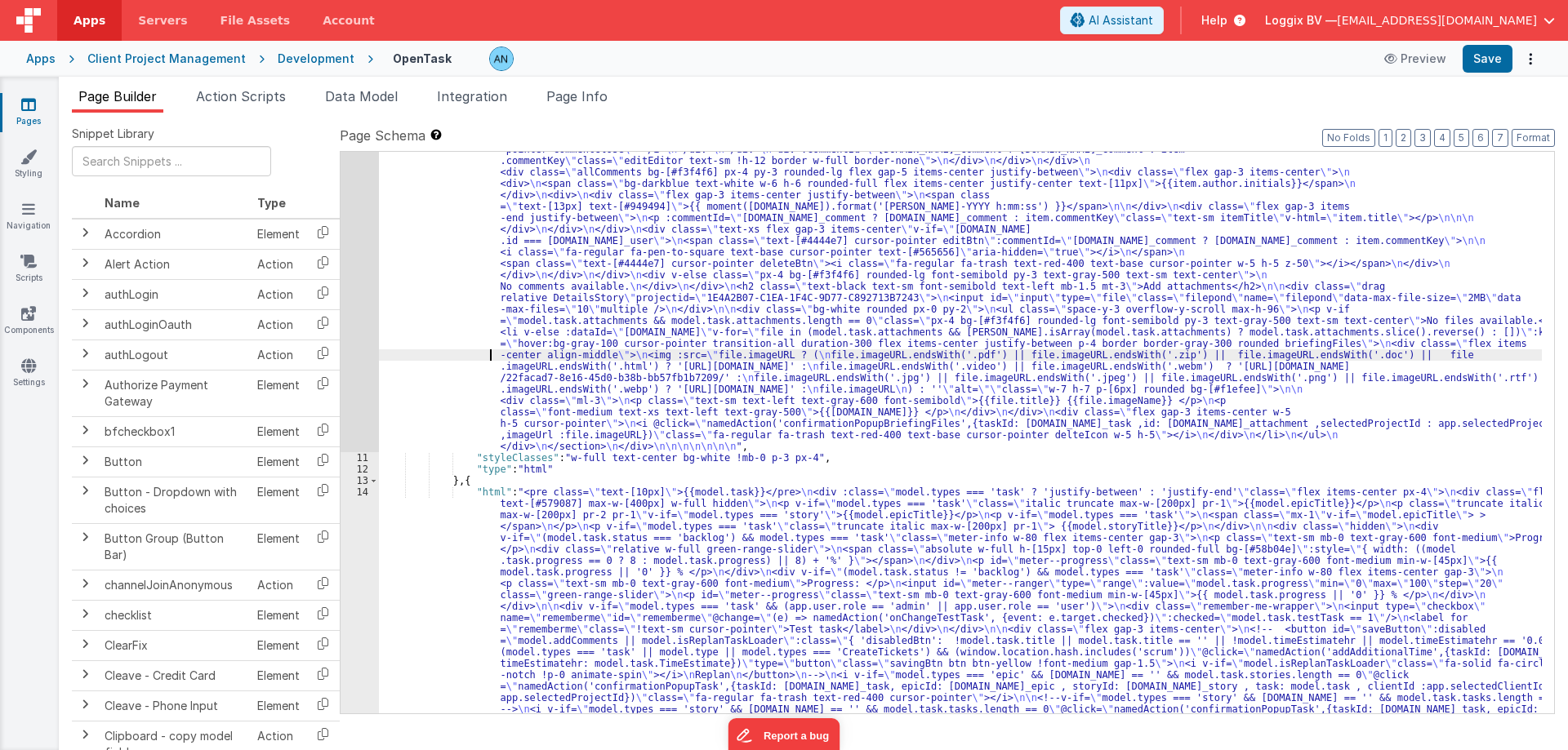
click at [466, 357] on div ""html" : "<div class= \" flex justify-between gap-4 relative \" > \n <div class…" at bounding box center [960, 264] width 1163 height 2345
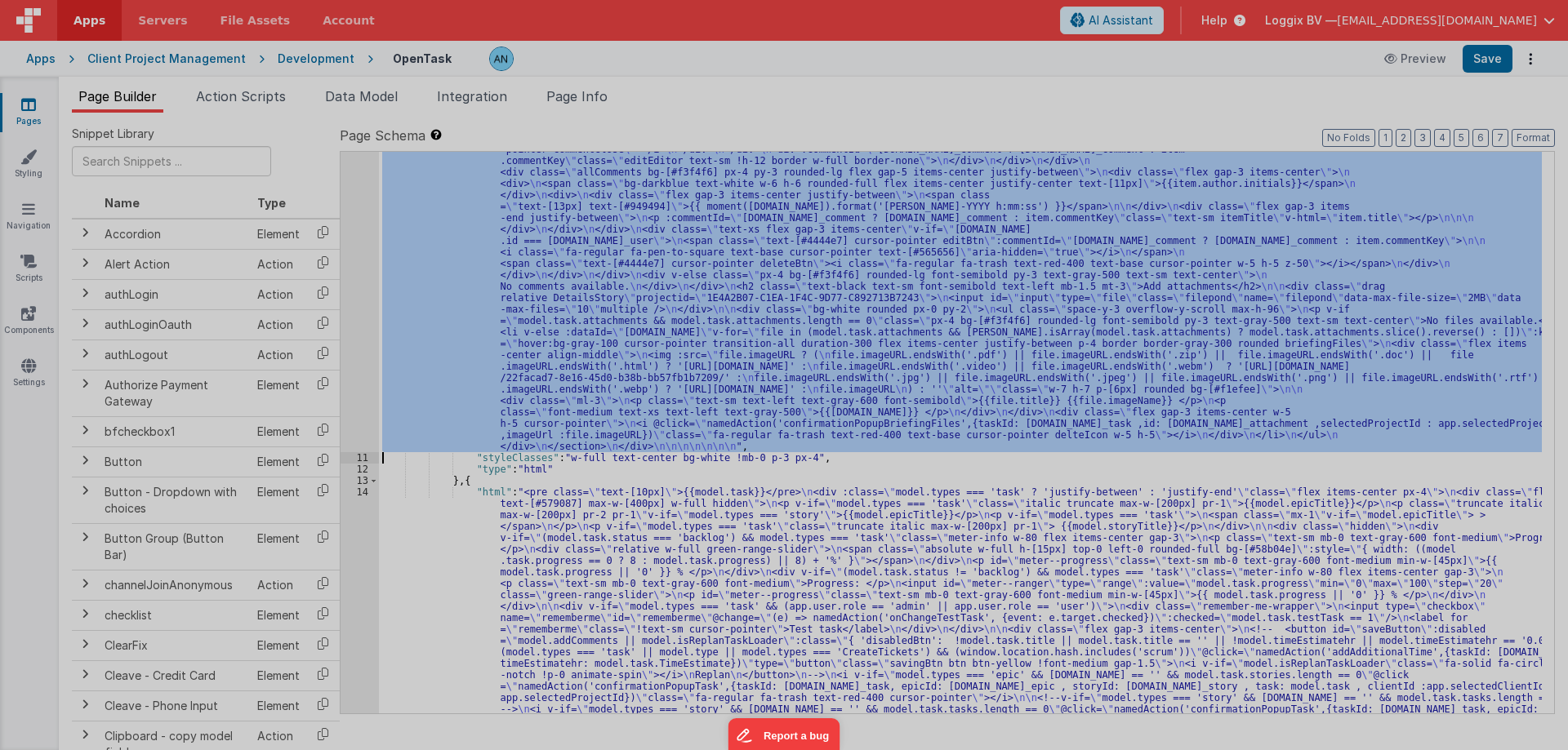
click at [361, 352] on div at bounding box center [784, 375] width 1568 height 750
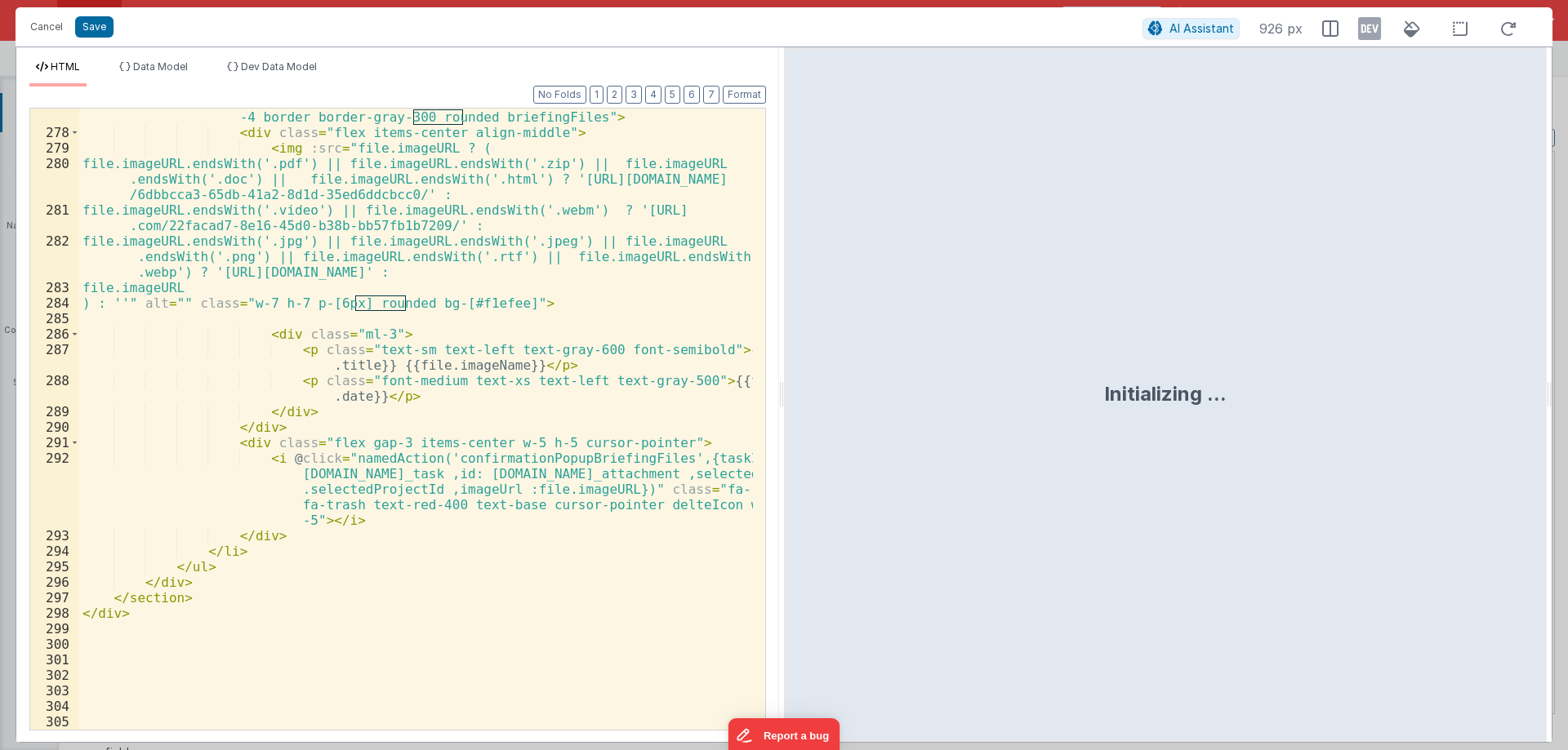
scroll to position [6468, 0]
click at [169, 686] on div "< li v-else :dataId = "file.id" v-for = "file in (model.task.attachments && Arr…" at bounding box center [416, 405] width 674 height 715
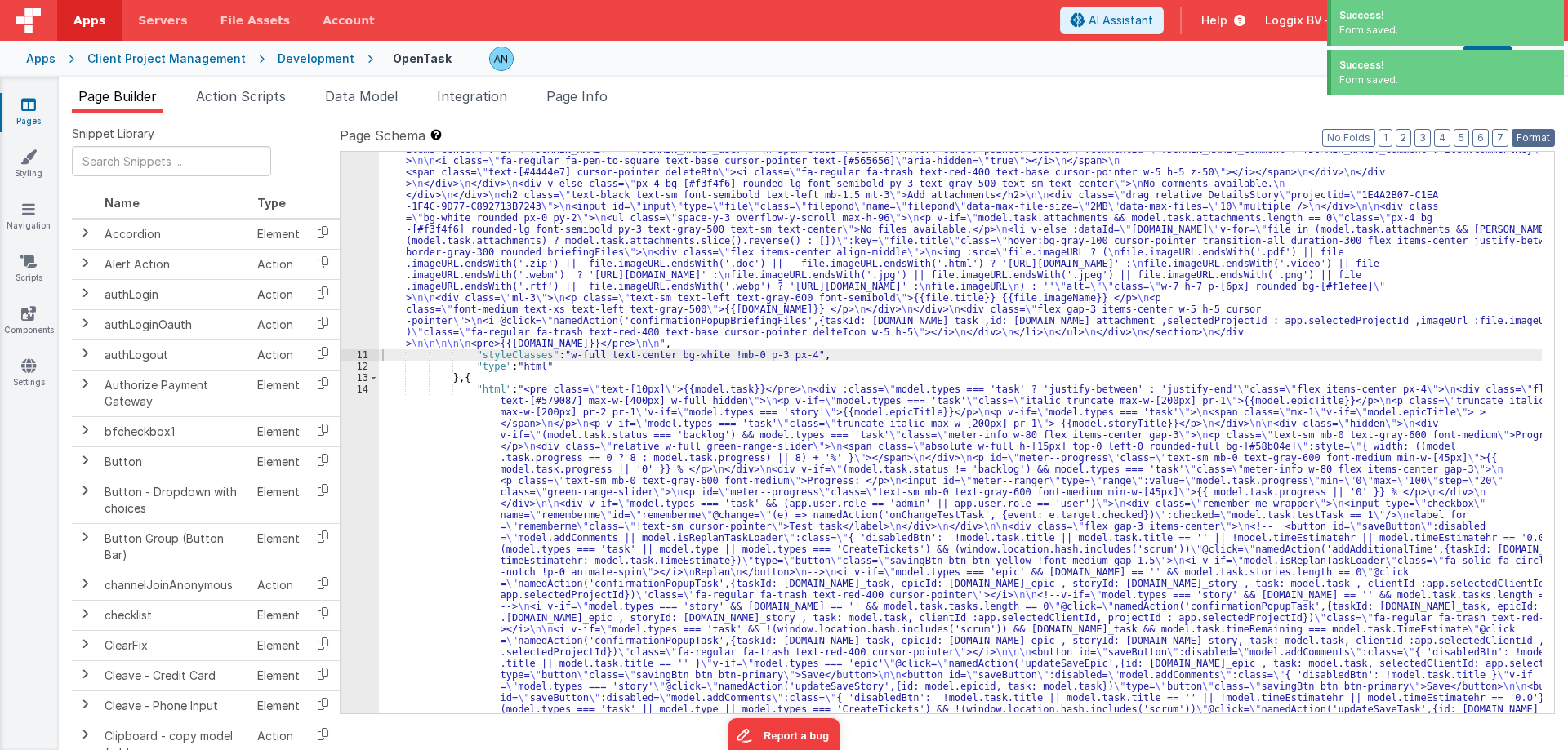
click at [1535, 135] on button "Format" at bounding box center [1533, 138] width 43 height 18
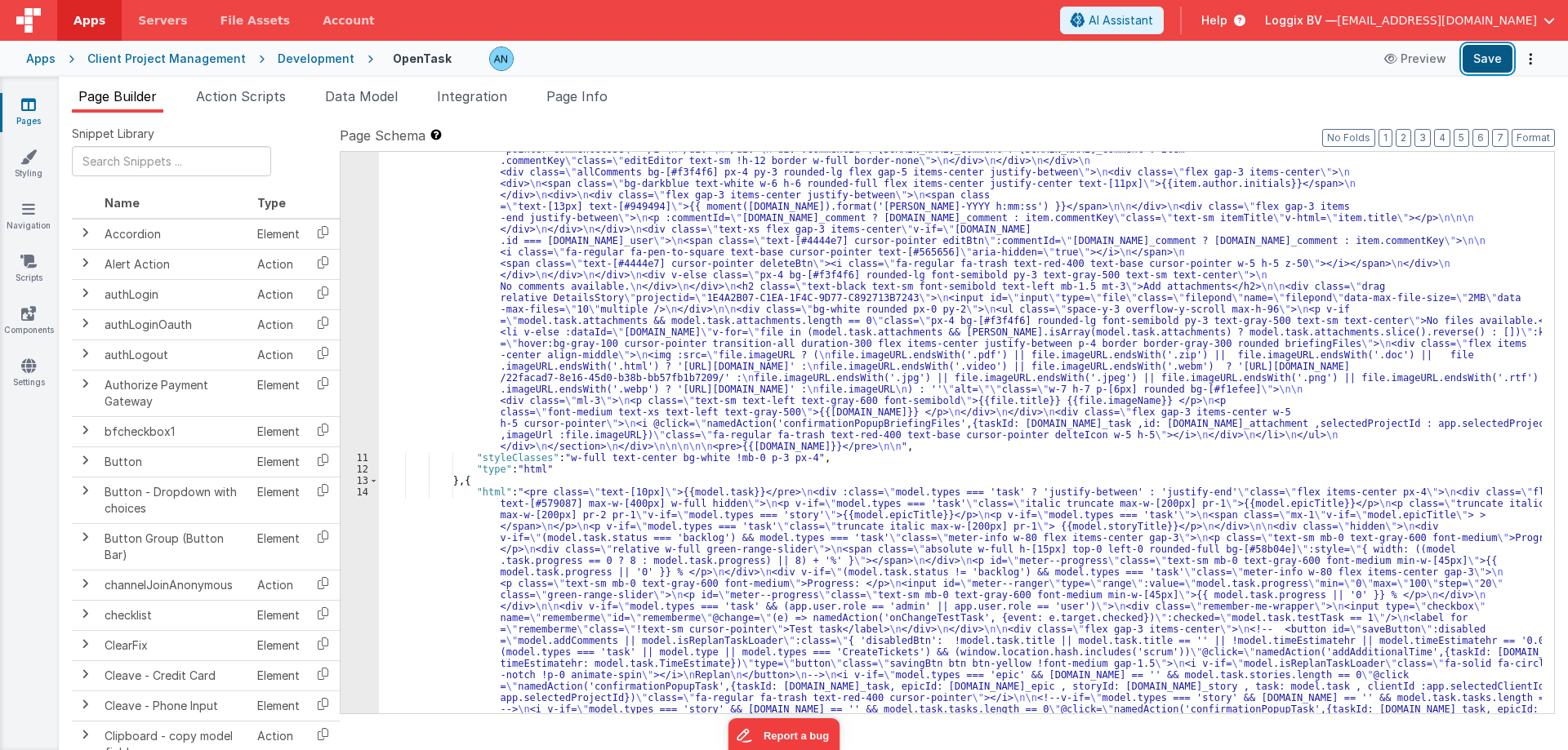
click at [1477, 59] on button "Save" at bounding box center [1487, 58] width 49 height 27
click at [1534, 131] on button "Format" at bounding box center [1533, 138] width 43 height 18
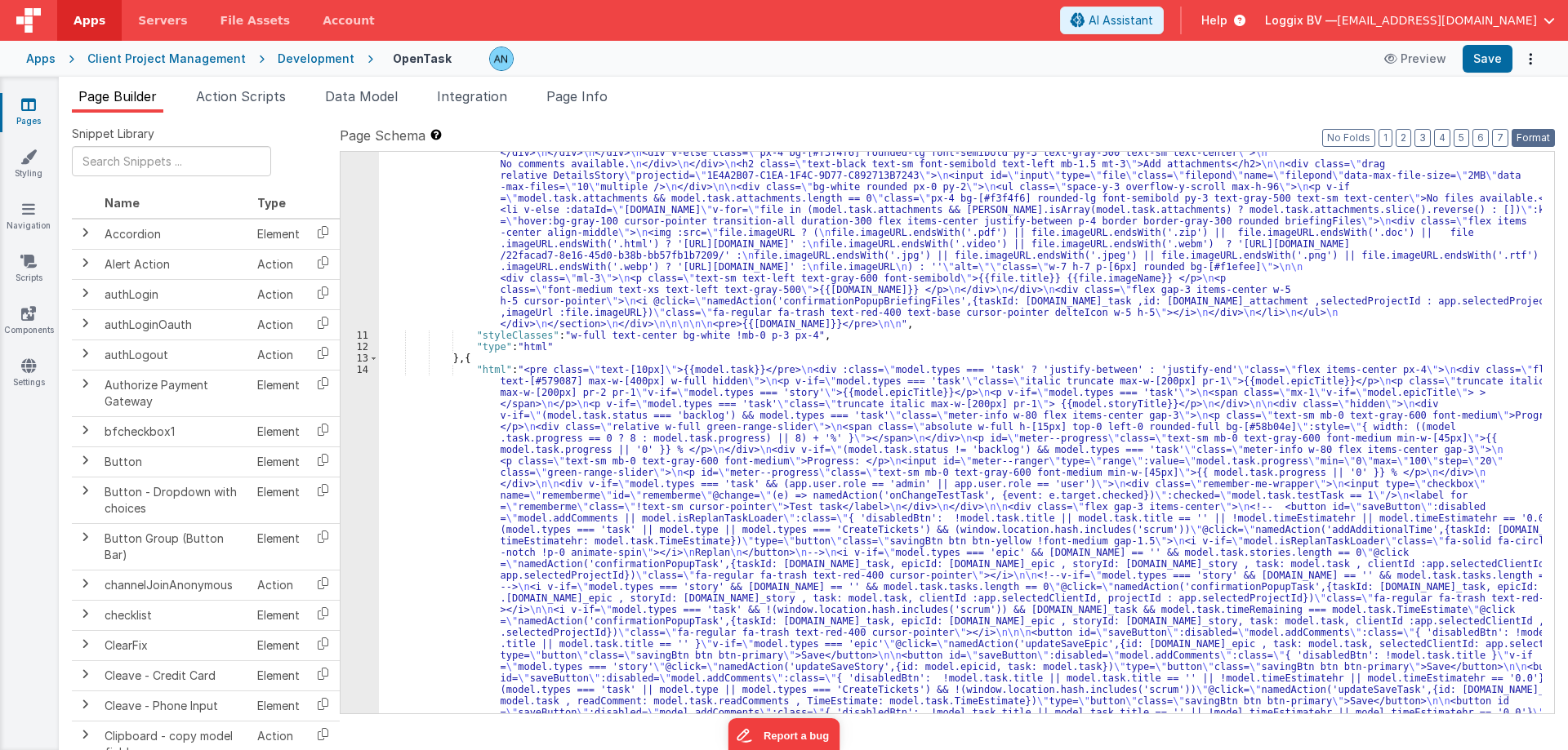
scroll to position [1347, 0]
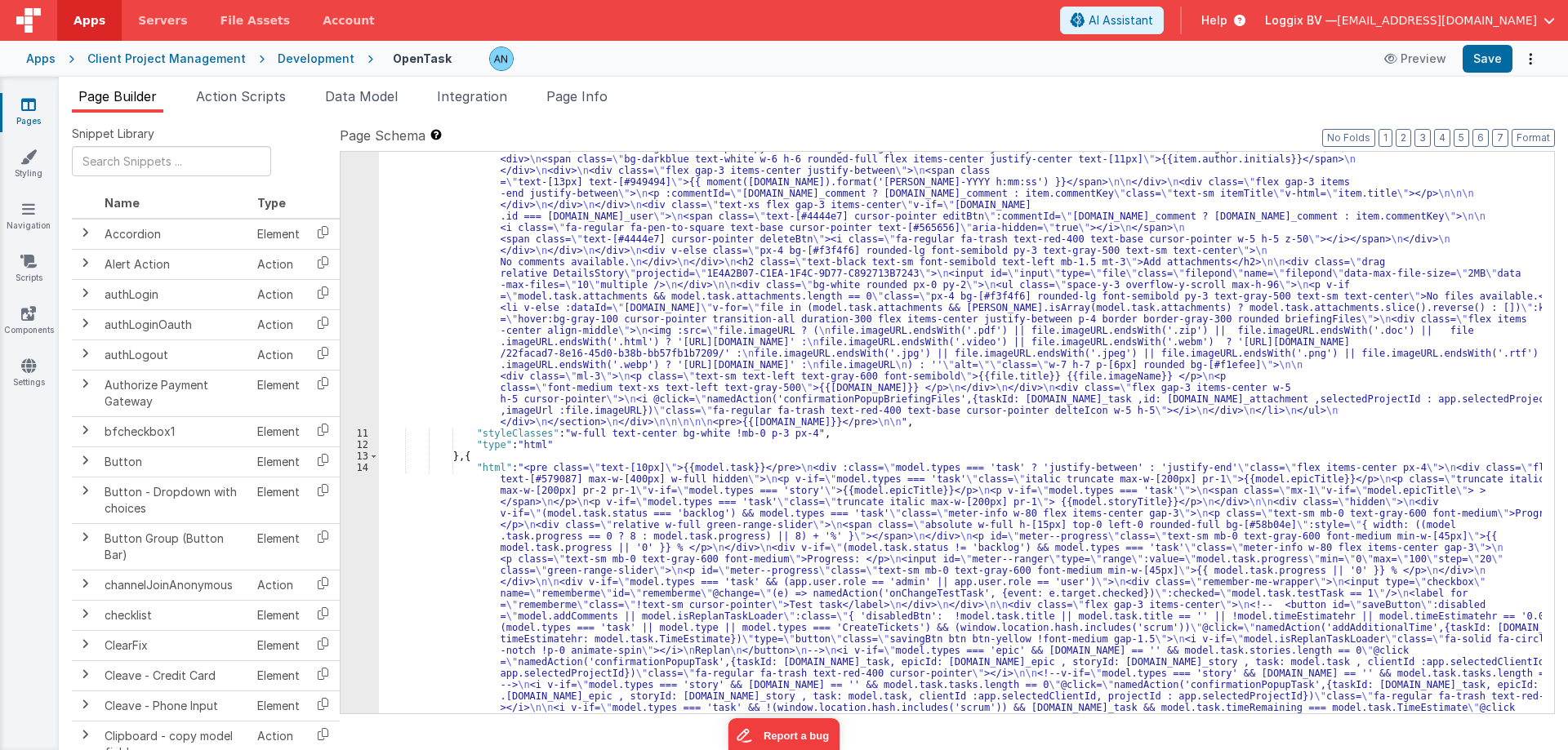
click at [415, 268] on div ""html" : "<div class= \" flex justify-between gap-4 relative \" > \n <div class…" at bounding box center [960, 240] width 1163 height 2345
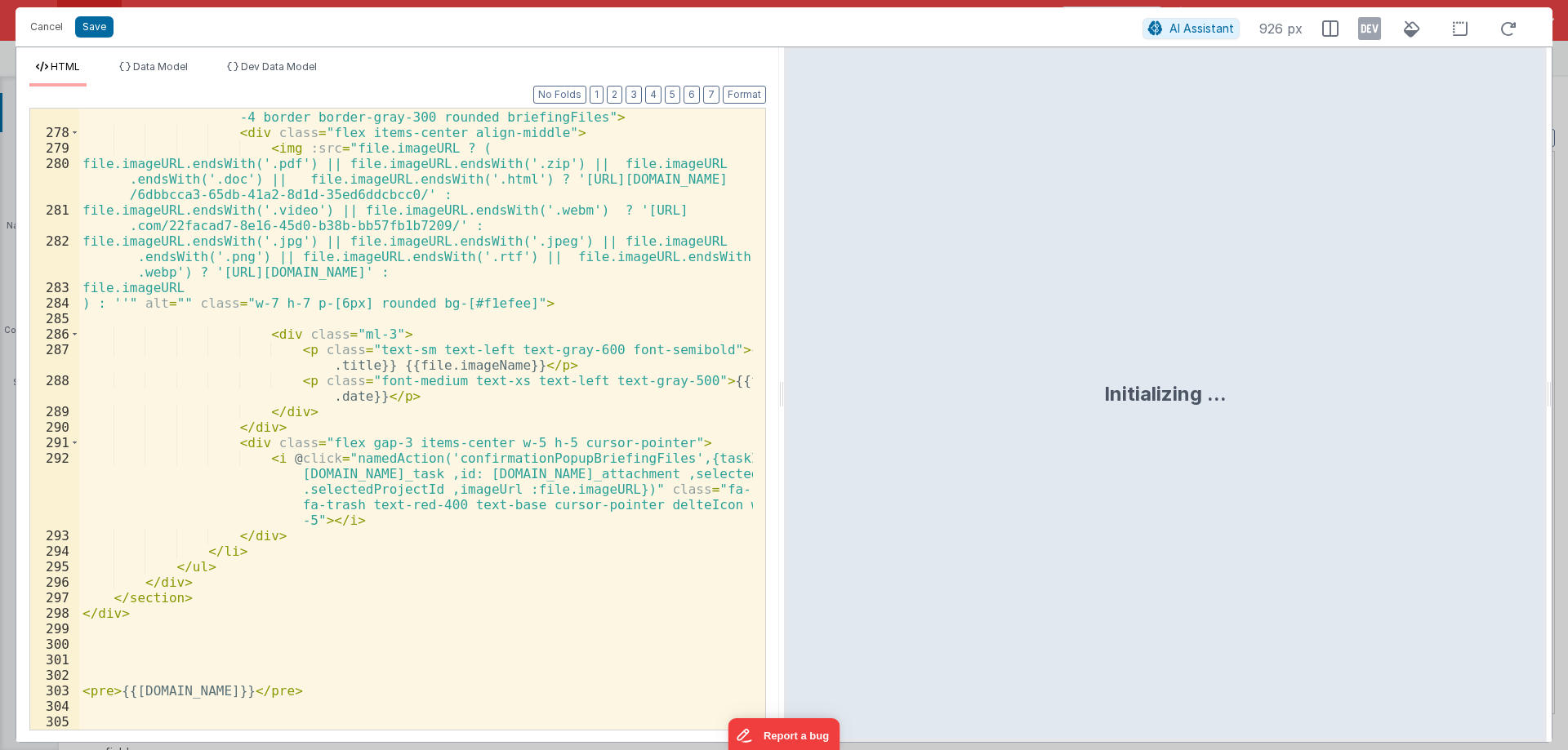
scroll to position [6468, 0]
drag, startPoint x: 297, startPoint y: 692, endPoint x: 87, endPoint y: 678, distance: 210.5
click at [87, 678] on div "< li v-else :dataId = "file.id" v-for = "file in (model.task.attachments && Arr…" at bounding box center [416, 405] width 674 height 715
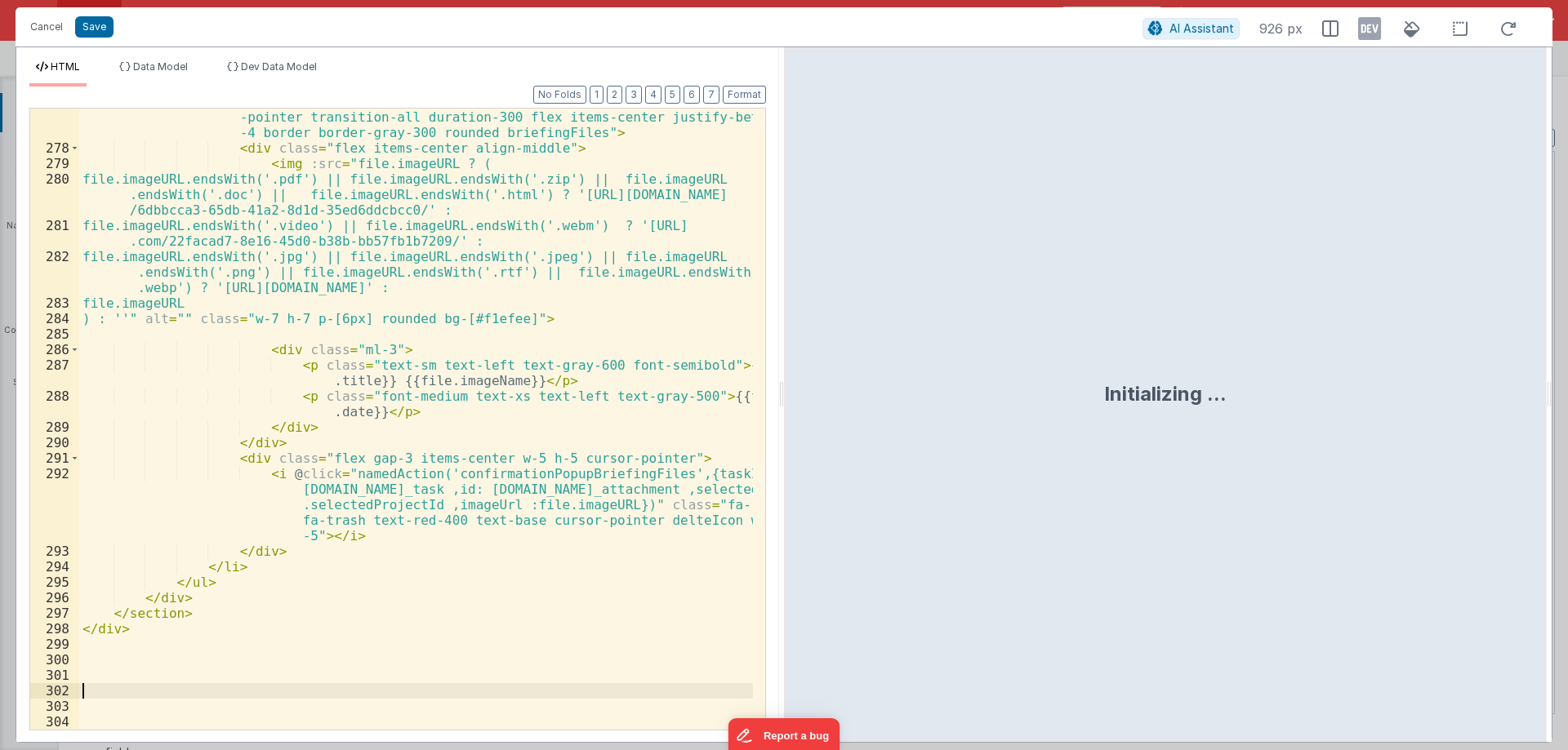
scroll to position [6452, 0]
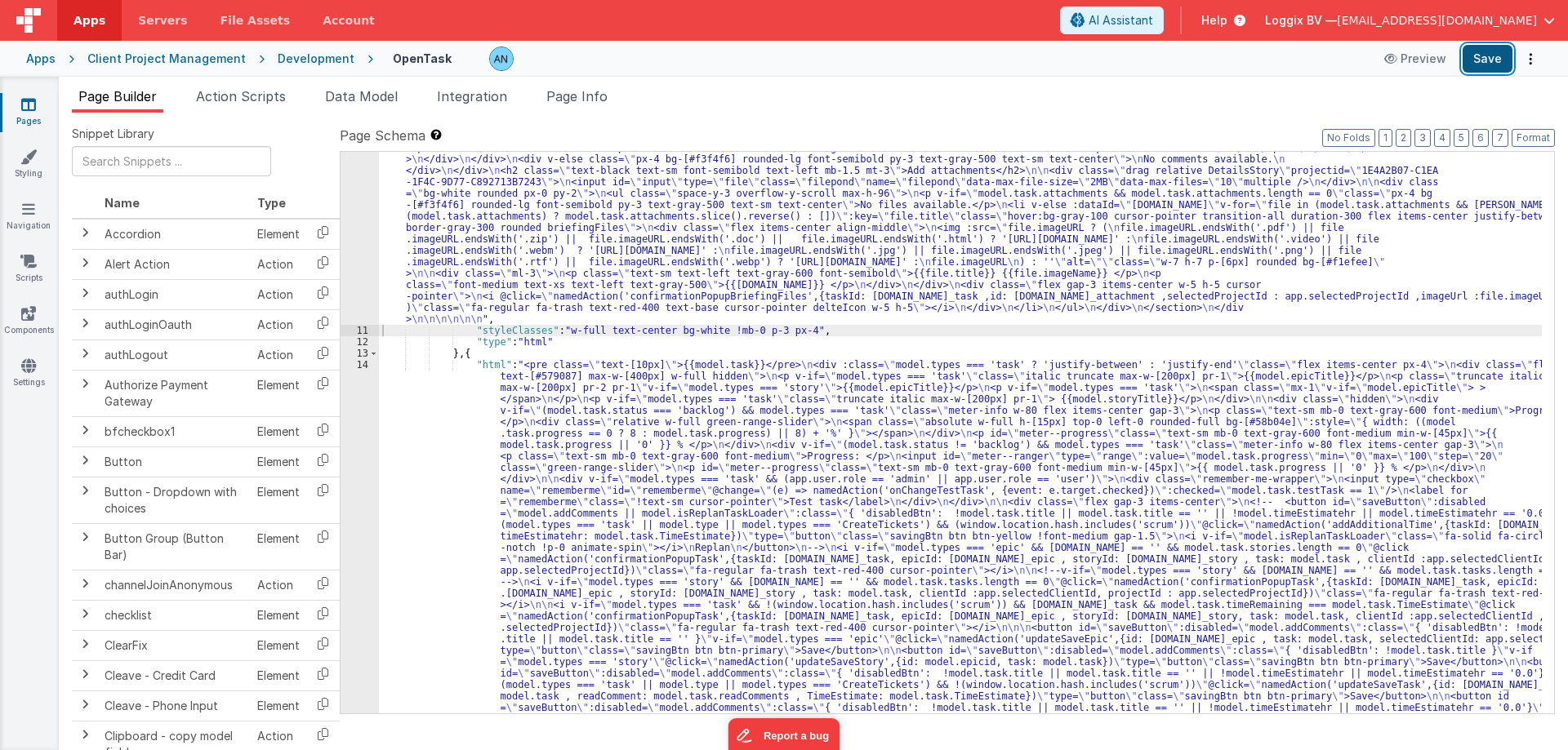
click at [1483, 51] on button "Save" at bounding box center [1487, 58] width 49 height 27
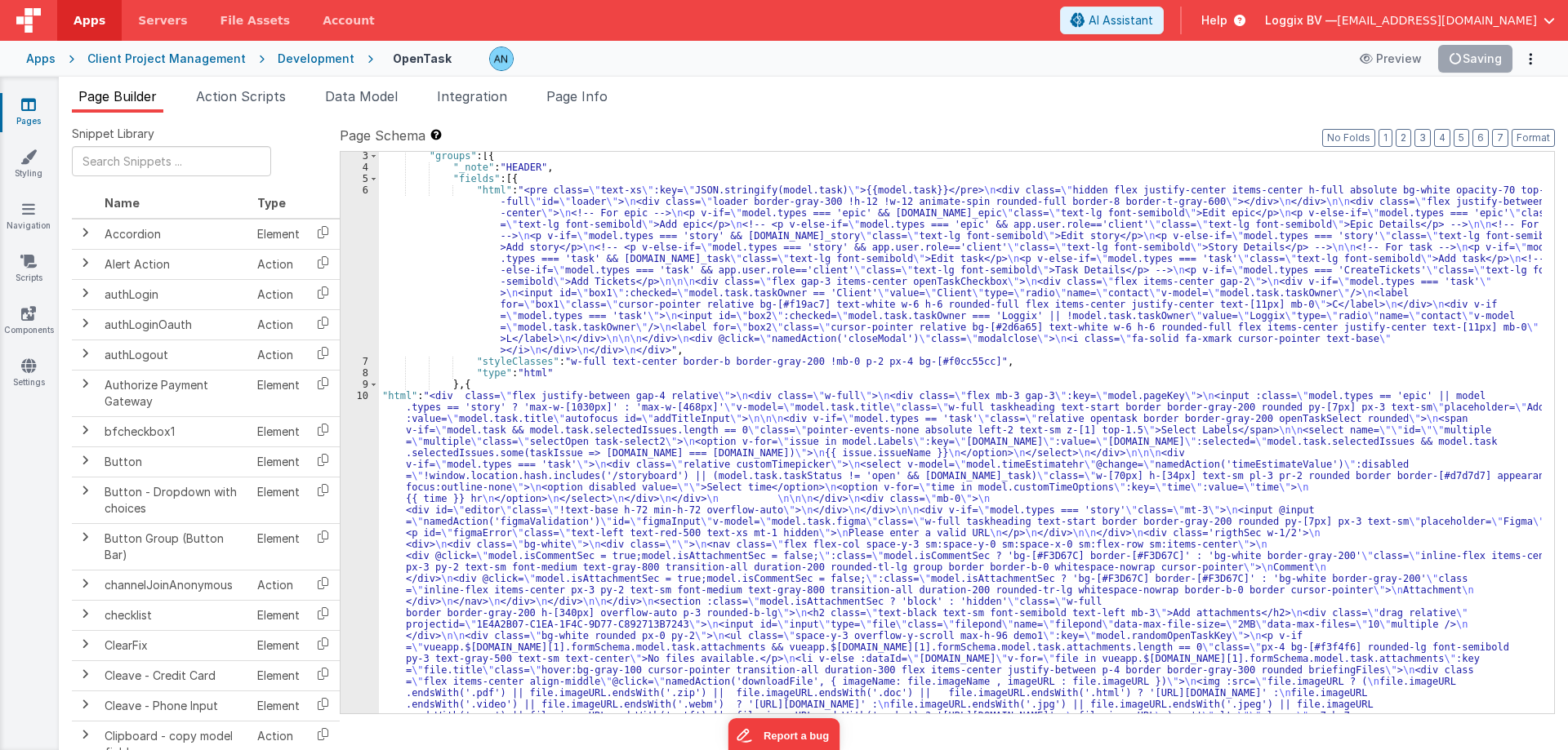
scroll to position [0, 0]
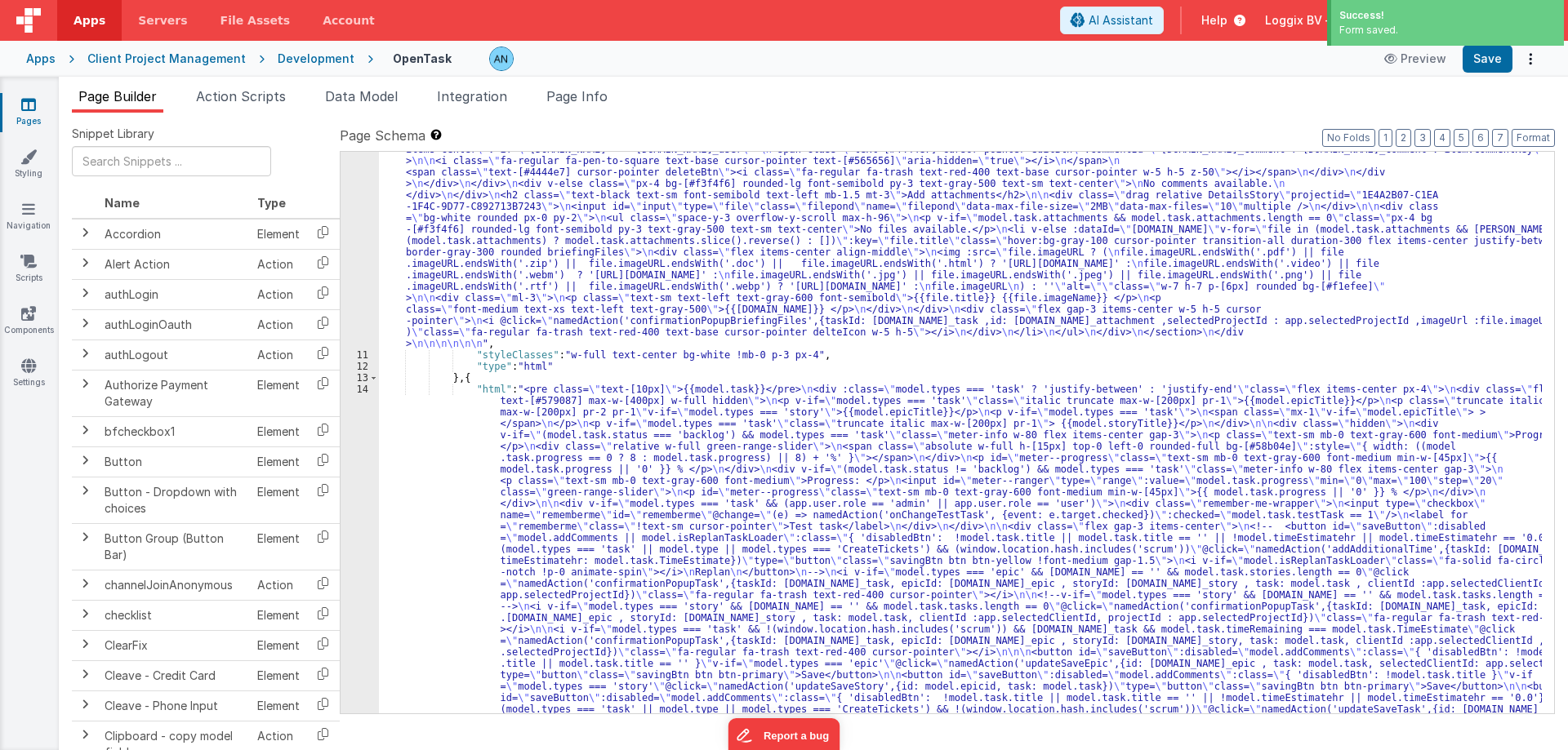
scroll to position [1587, 0]
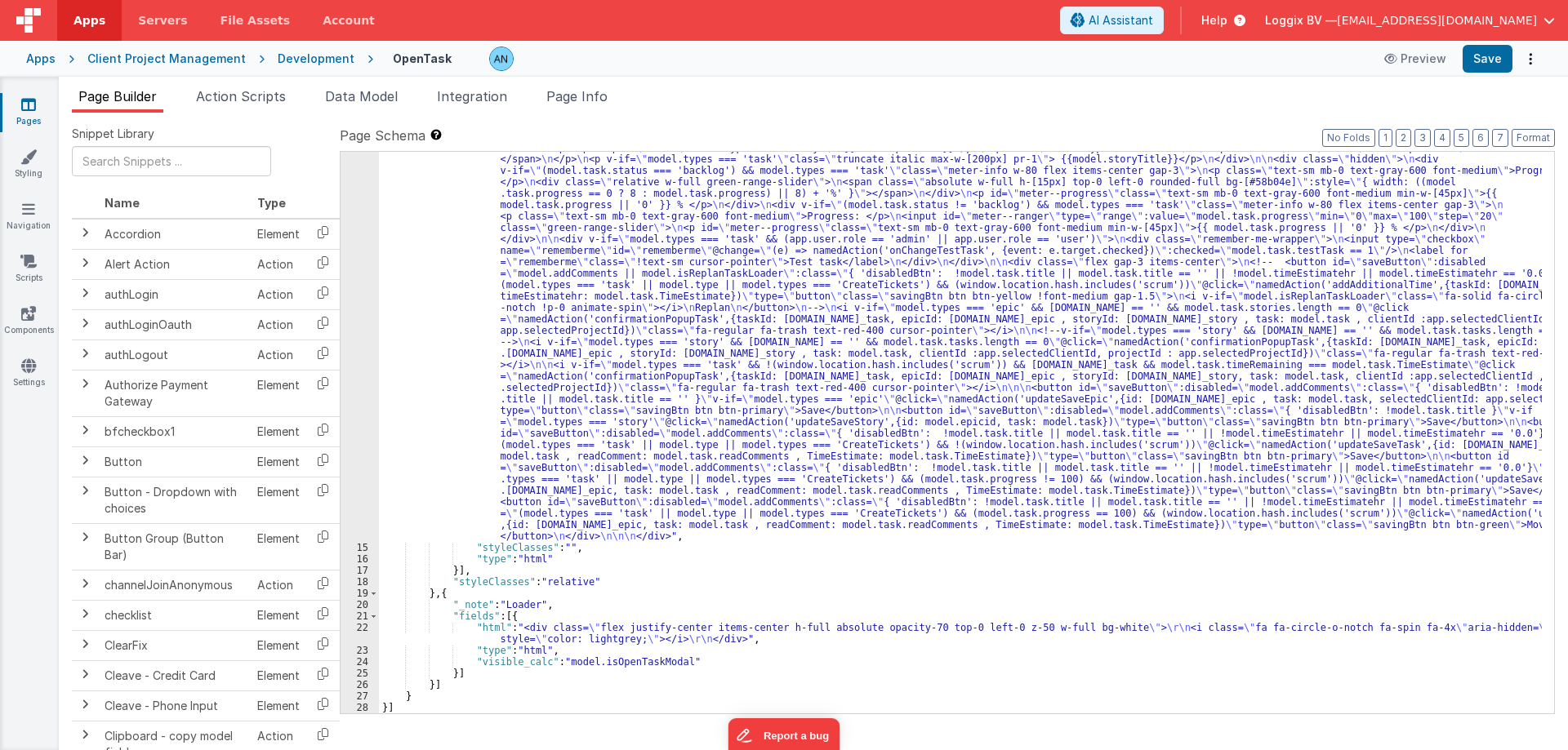
click at [357, 383] on div "14" at bounding box center [359, 330] width 38 height 423
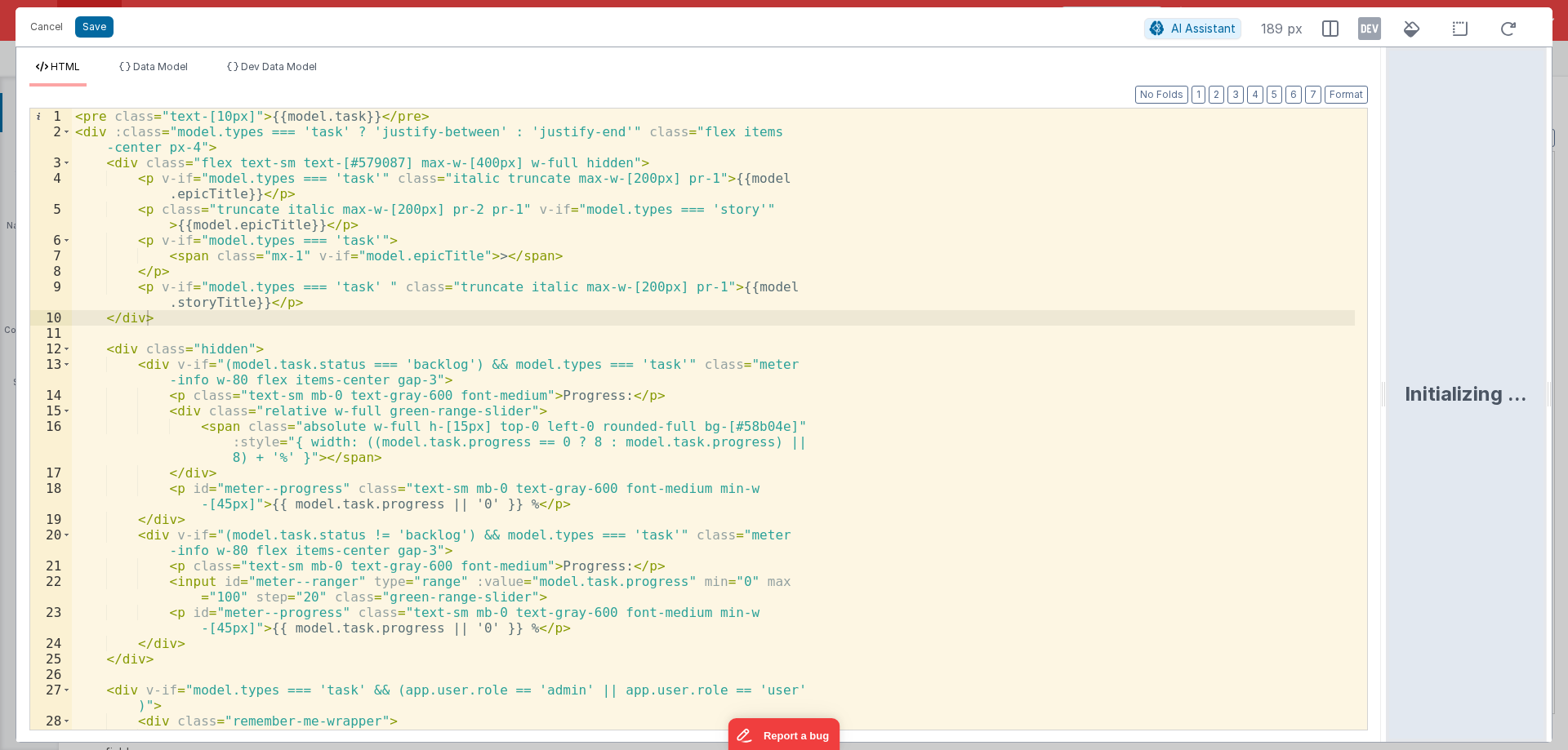
drag, startPoint x: 779, startPoint y: 389, endPoint x: 1390, endPoint y: 388, distance: 611.0
click at [1395, 388] on html "Cancel Save AI Assistant 189 px HTML Data Model Dev Data Model Format 7 6 5 4 3…" at bounding box center [784, 375] width 1568 height 750
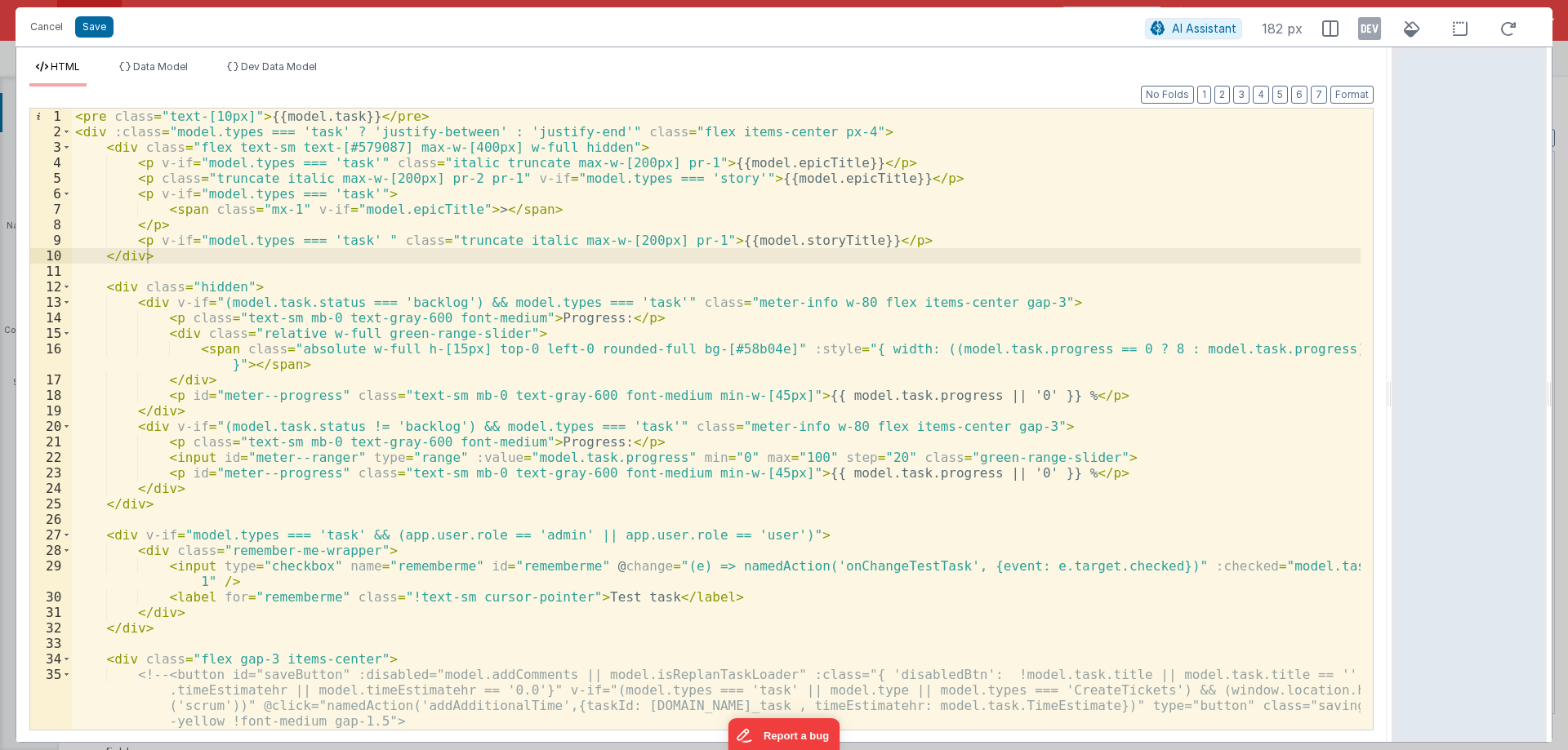
click at [342, 113] on div "< pre class = "text-[10px]" > {{model.task}} </ pre > < div :class = "model.typ…" at bounding box center [716, 435] width 1288 height 652
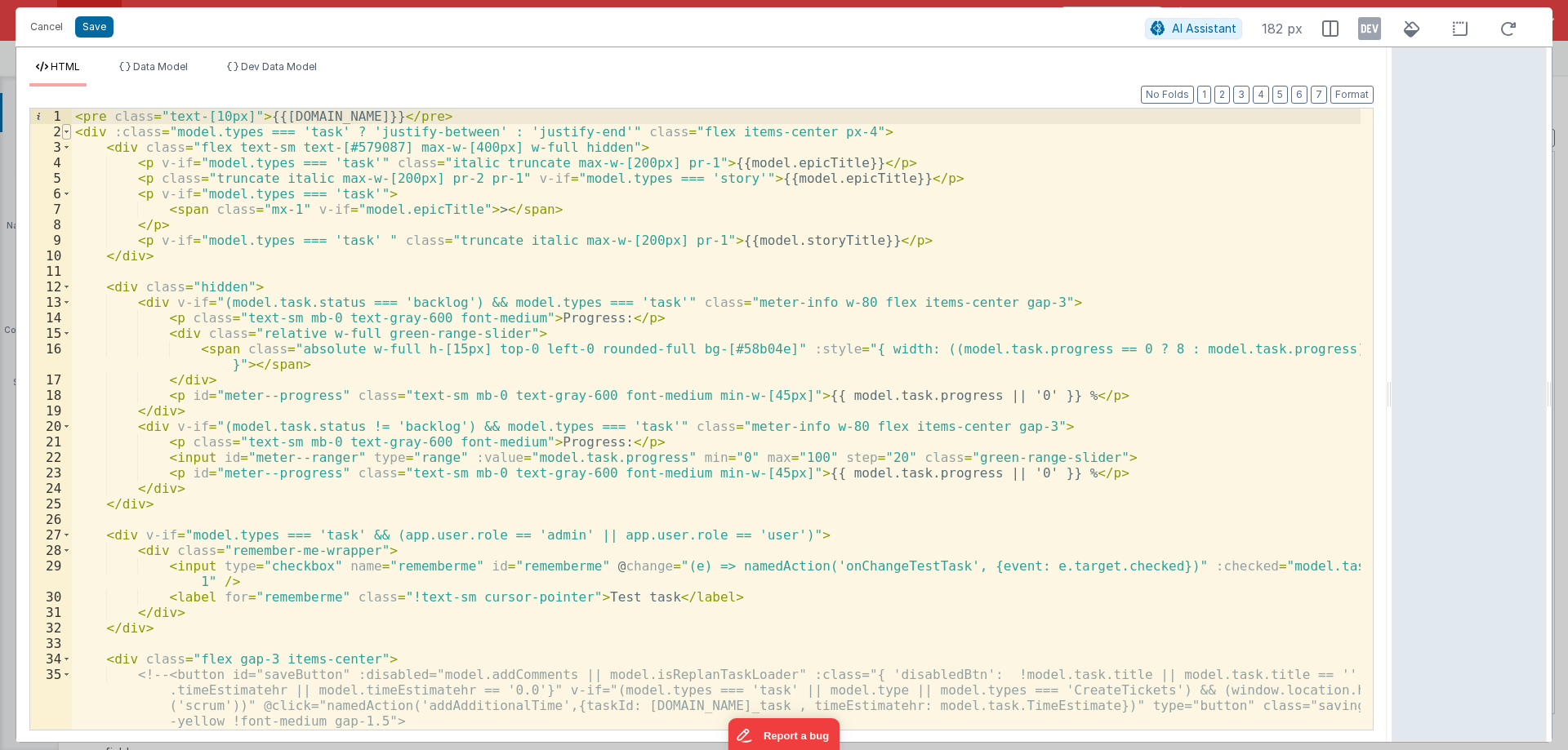
click at [66, 130] on span at bounding box center [66, 132] width 9 height 16
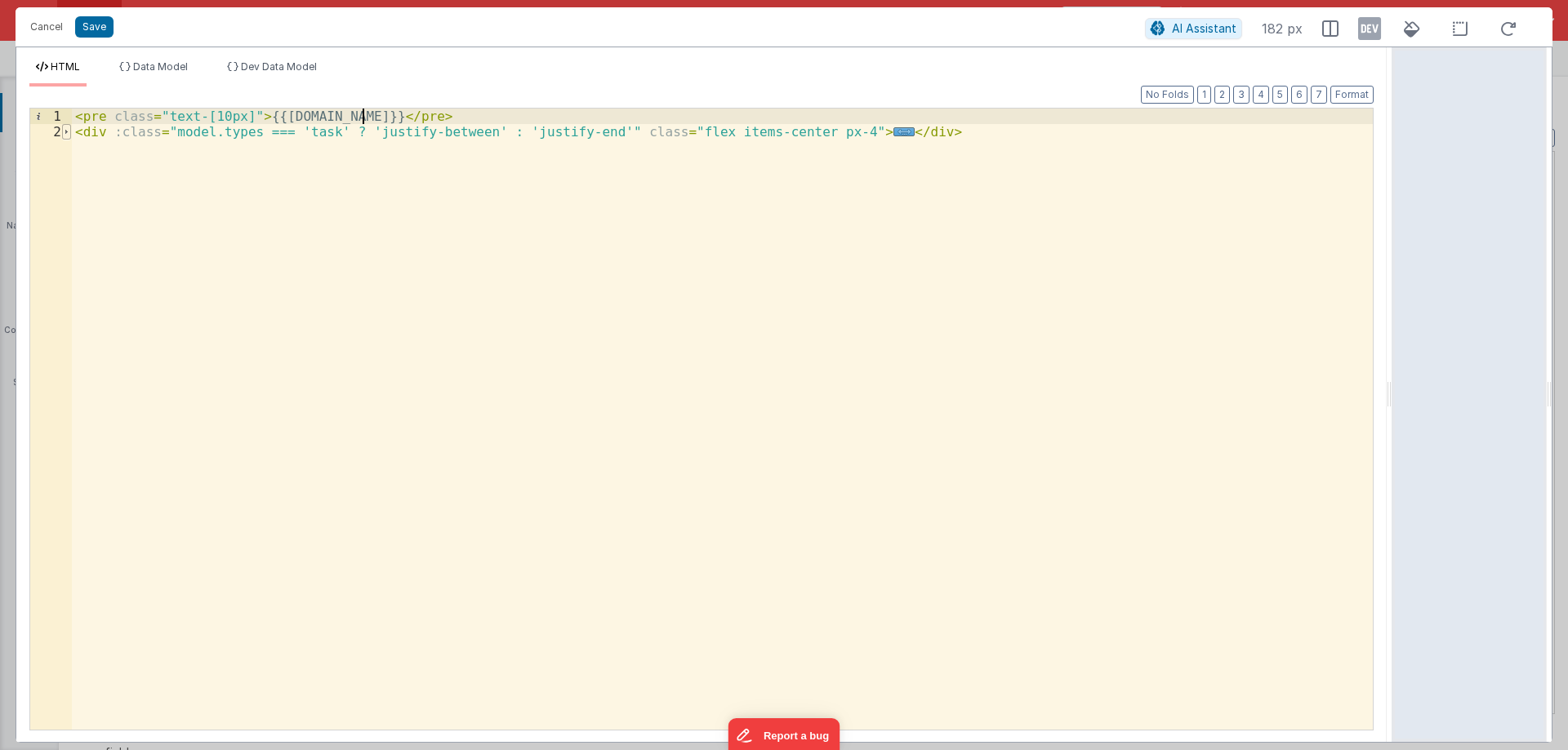
click at [66, 130] on span at bounding box center [66, 132] width 9 height 16
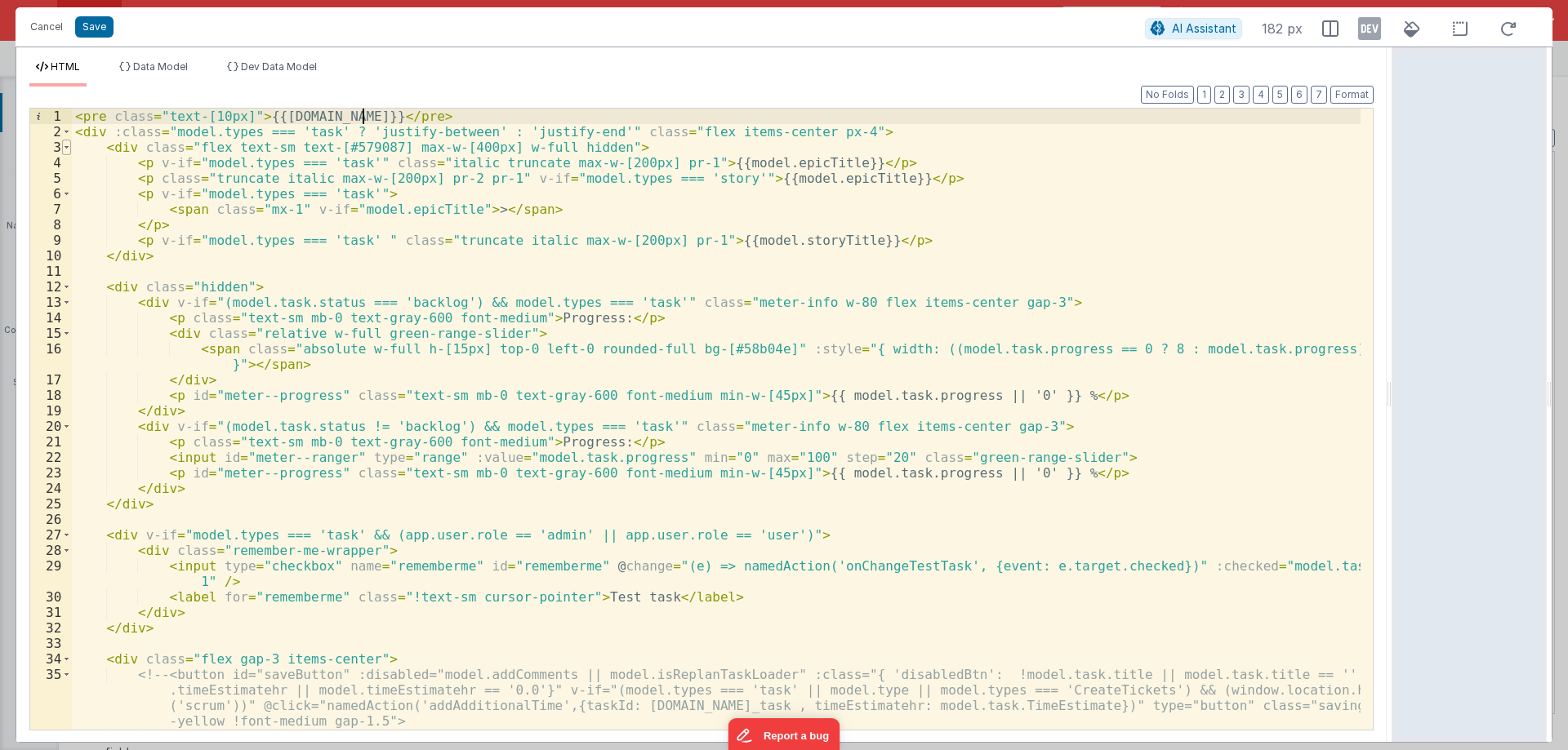
click at [66, 145] on span at bounding box center [66, 148] width 9 height 16
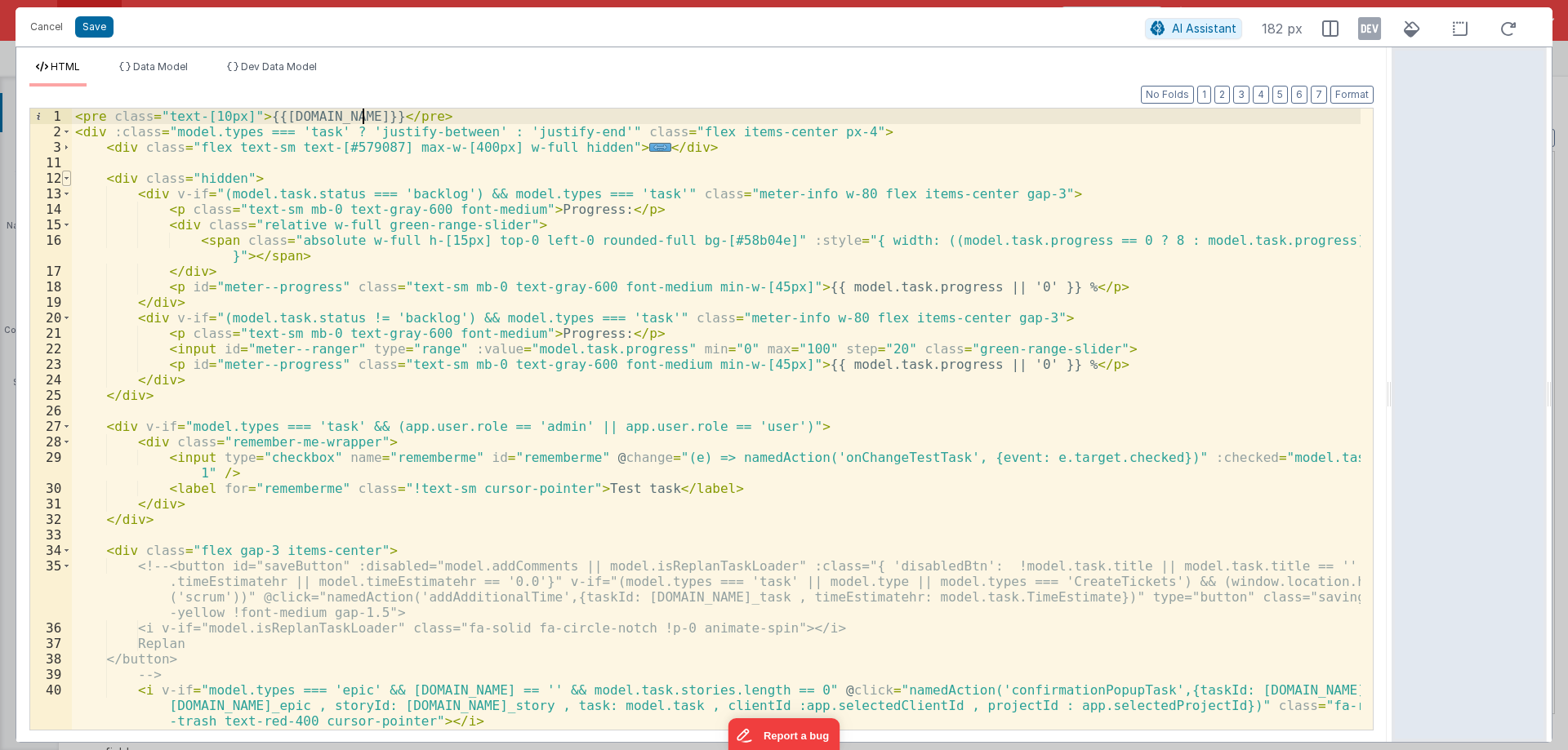
click at [68, 180] on span at bounding box center [66, 178] width 9 height 16
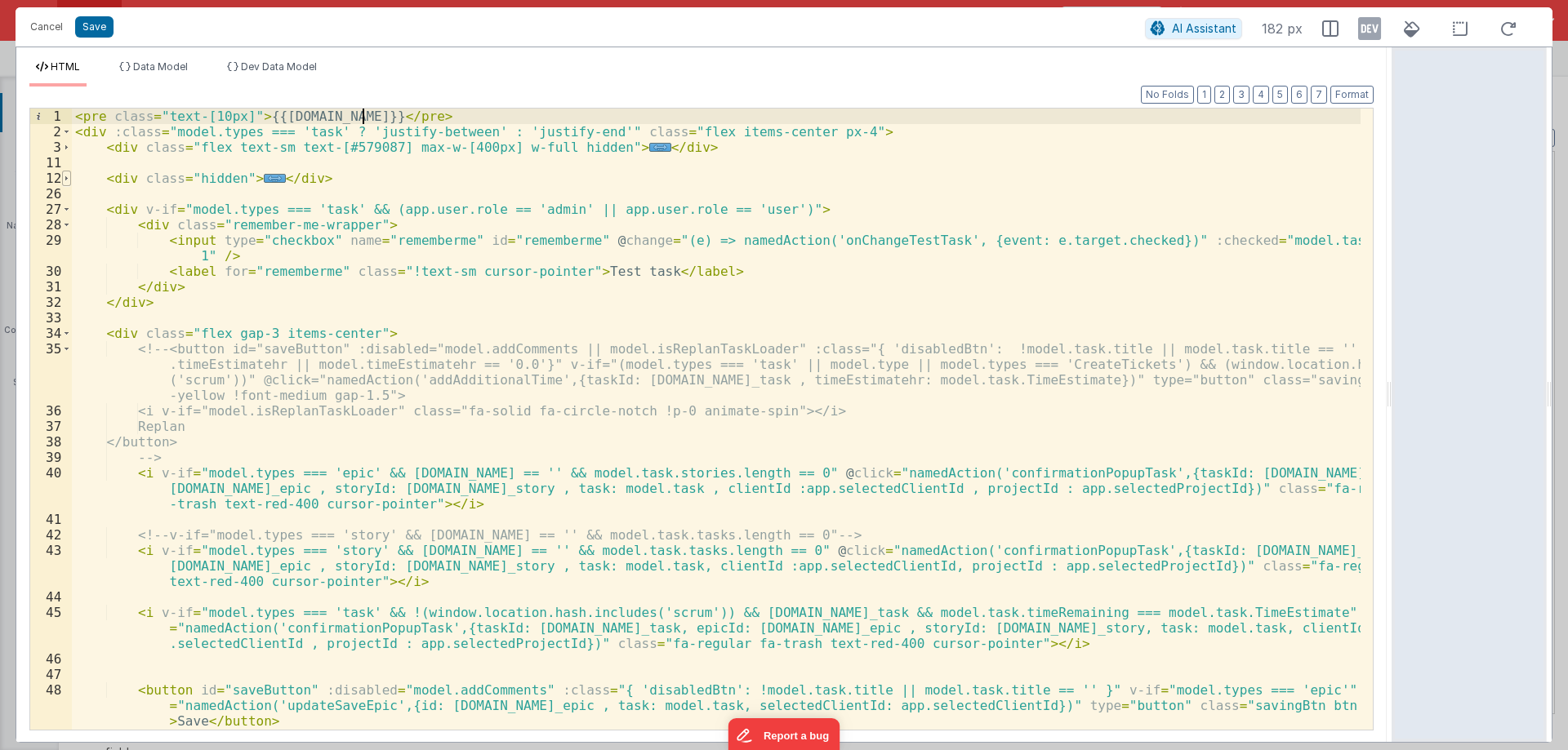
click at [68, 180] on span at bounding box center [66, 178] width 9 height 16
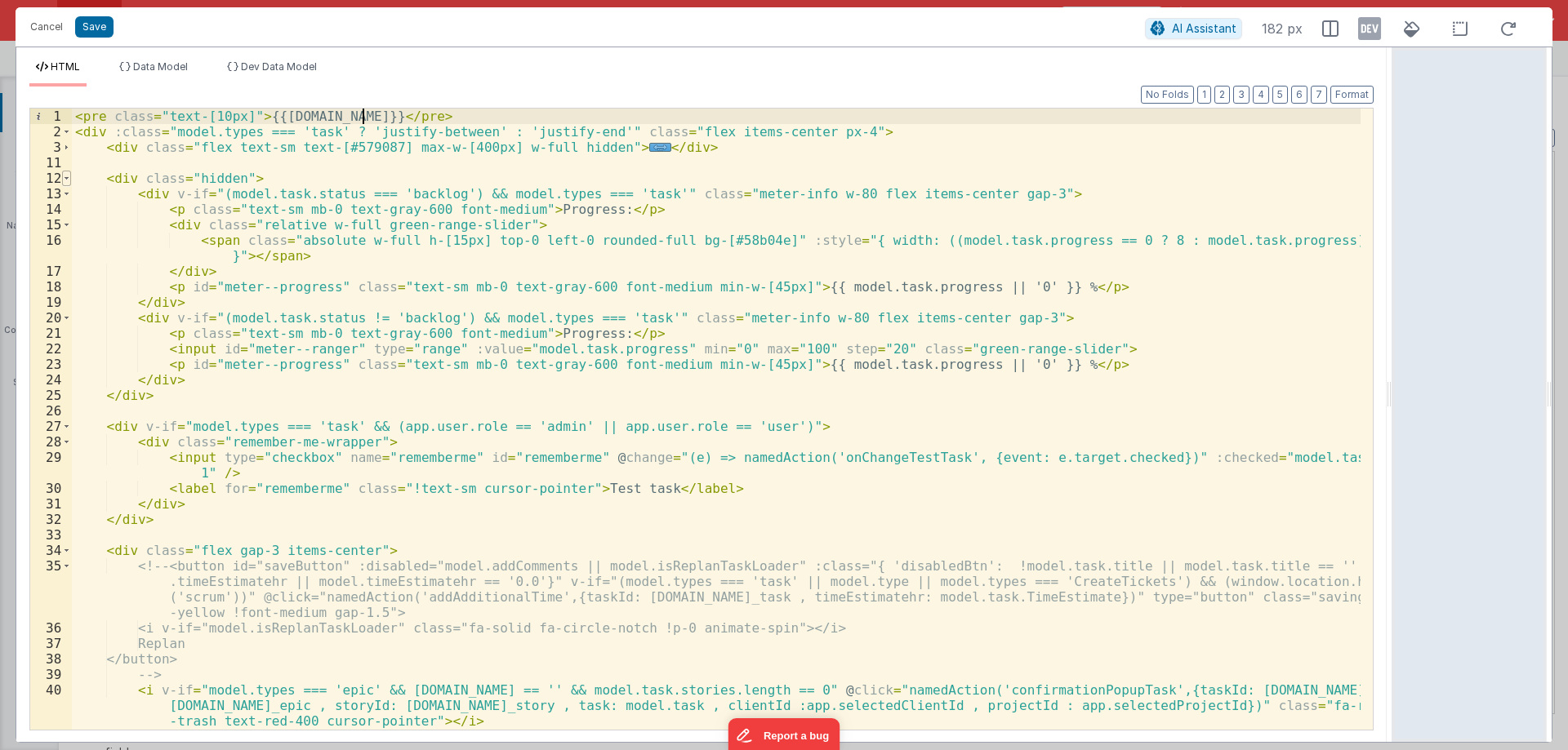
click at [68, 180] on span at bounding box center [66, 178] width 9 height 16
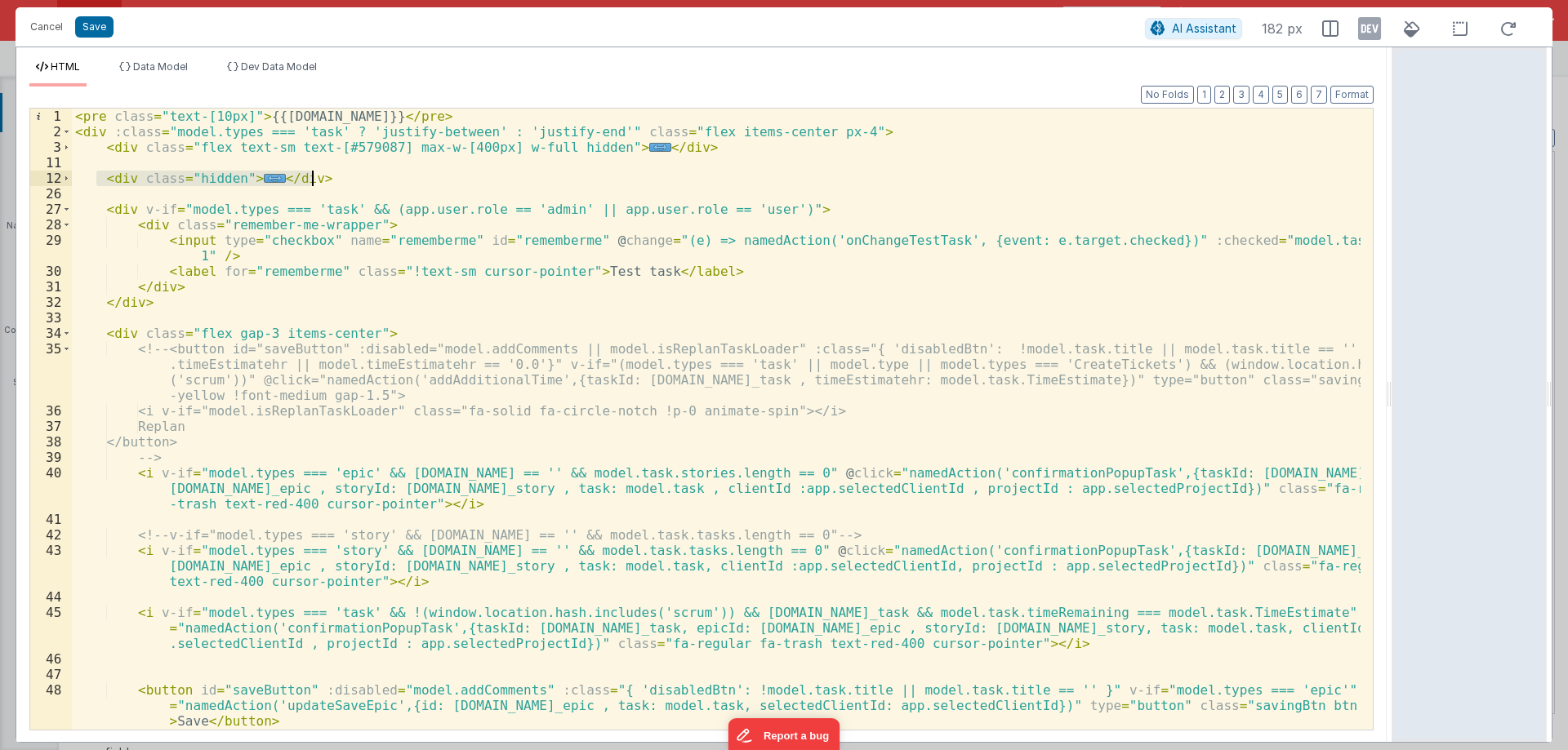
drag, startPoint x: 97, startPoint y: 178, endPoint x: 315, endPoint y: 178, distance: 218.0
click at [315, 178] on div "< pre class = "text-[10px]" > {{model.task.id}} </ pre > < div :class = "model.…" at bounding box center [716, 443] width 1288 height 668
click at [118, 182] on div "< pre class = "text-[10px]" > {{model.task.id}} </ pre > < div :class = "model.…" at bounding box center [716, 443] width 1288 height 668
drag, startPoint x: 80, startPoint y: 174, endPoint x: 448, endPoint y: 178, distance: 368.0
click at [448, 178] on div "< pre class = "text-[10px]" > {{model.task.id}} </ pre > < div :class = "model.…" at bounding box center [716, 443] width 1288 height 668
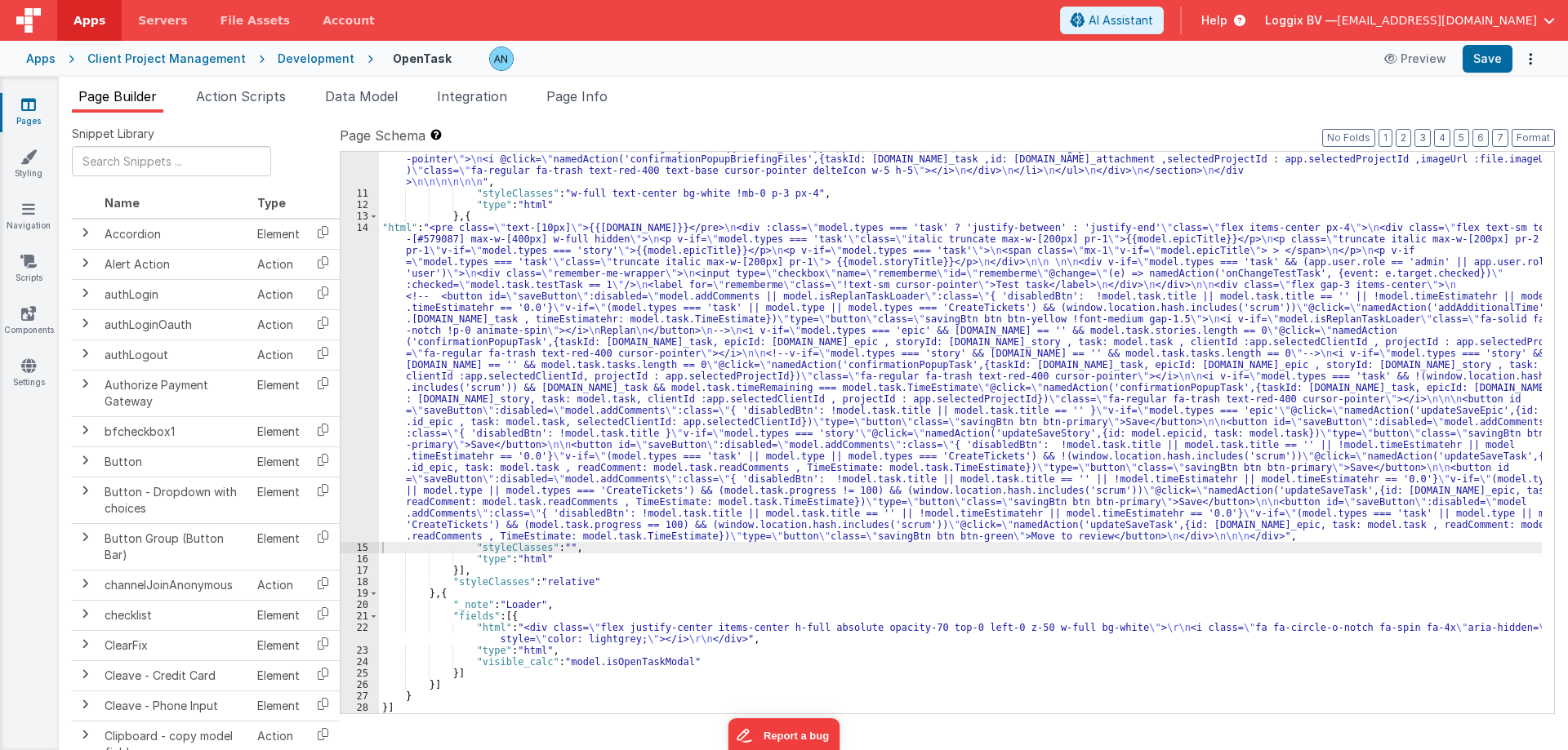
scroll to position [1484, 0]
click at [1493, 58] on button "Save" at bounding box center [1487, 58] width 49 height 27
click at [1531, 135] on button "Format" at bounding box center [1533, 138] width 43 height 18
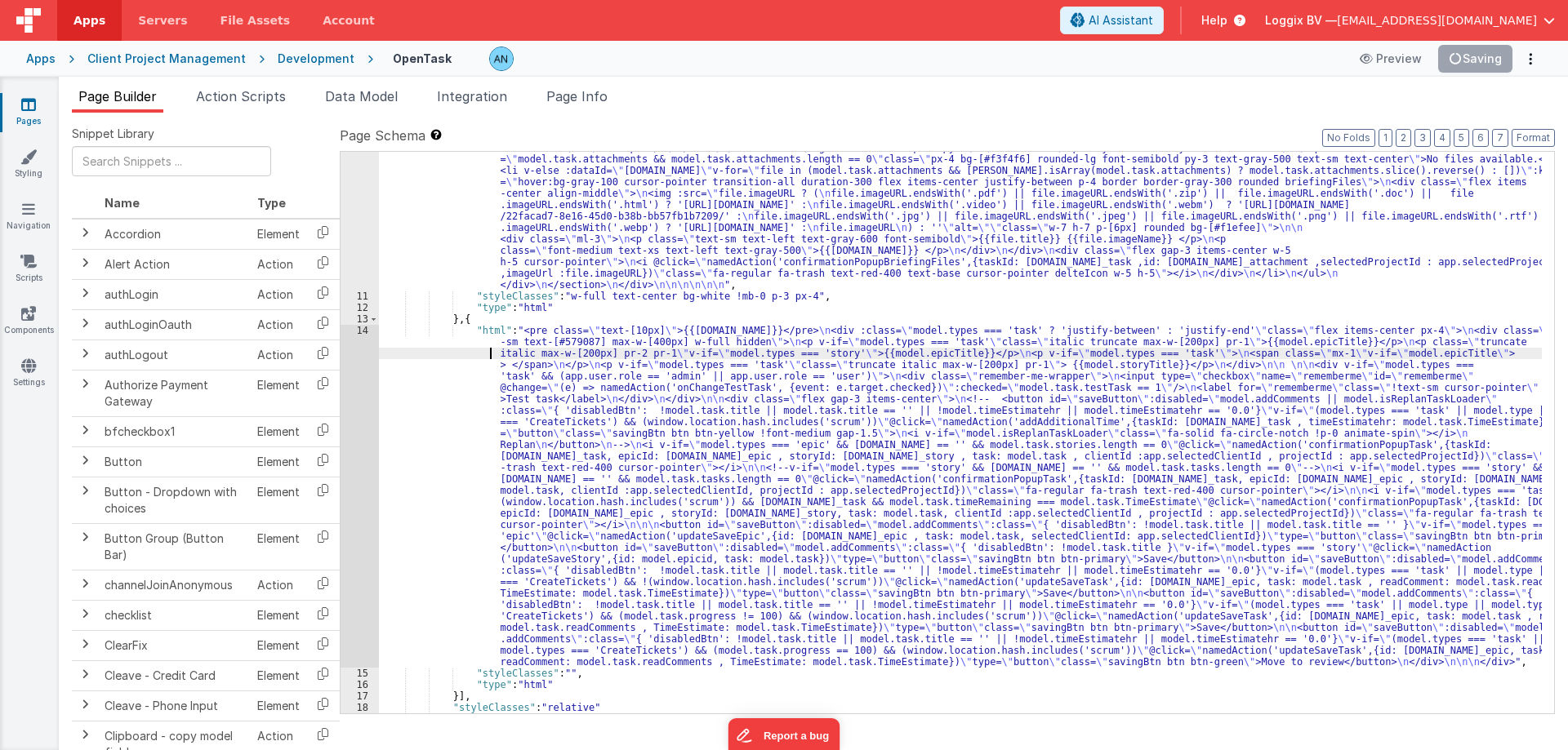
drag, startPoint x: 420, startPoint y: 348, endPoint x: 390, endPoint y: 366, distance: 35.0
click at [357, 359] on div "14" at bounding box center [359, 496] width 38 height 343
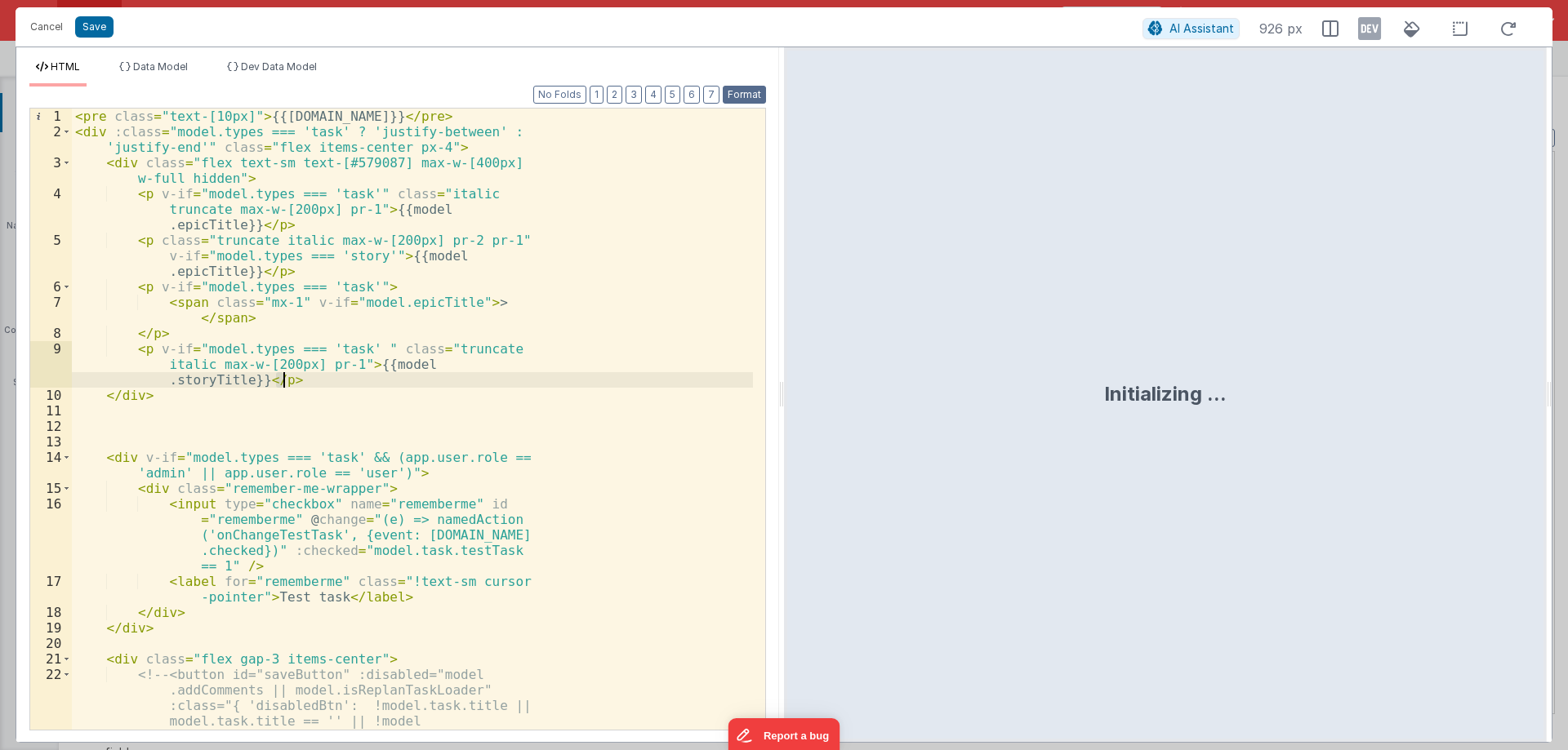
click at [729, 96] on button "Format" at bounding box center [744, 95] width 43 height 18
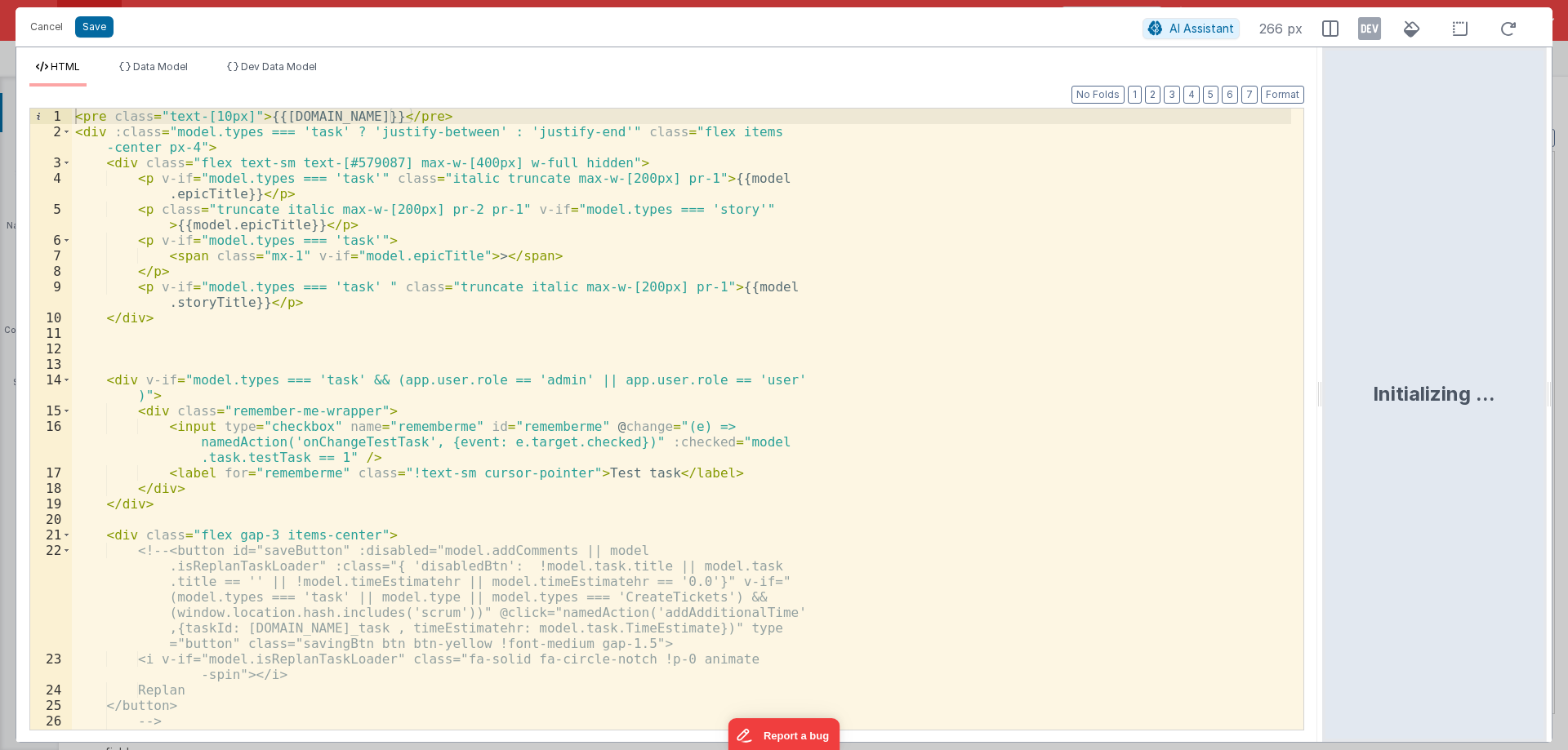
drag, startPoint x: 779, startPoint y: 390, endPoint x: 688, endPoint y: 551, distance: 184.9
click at [1357, 390] on html "Cancel Save AI Assistant 266 px HTML Data Model Dev Data Model Format 7 6 5 4 3…" at bounding box center [784, 375] width 1568 height 750
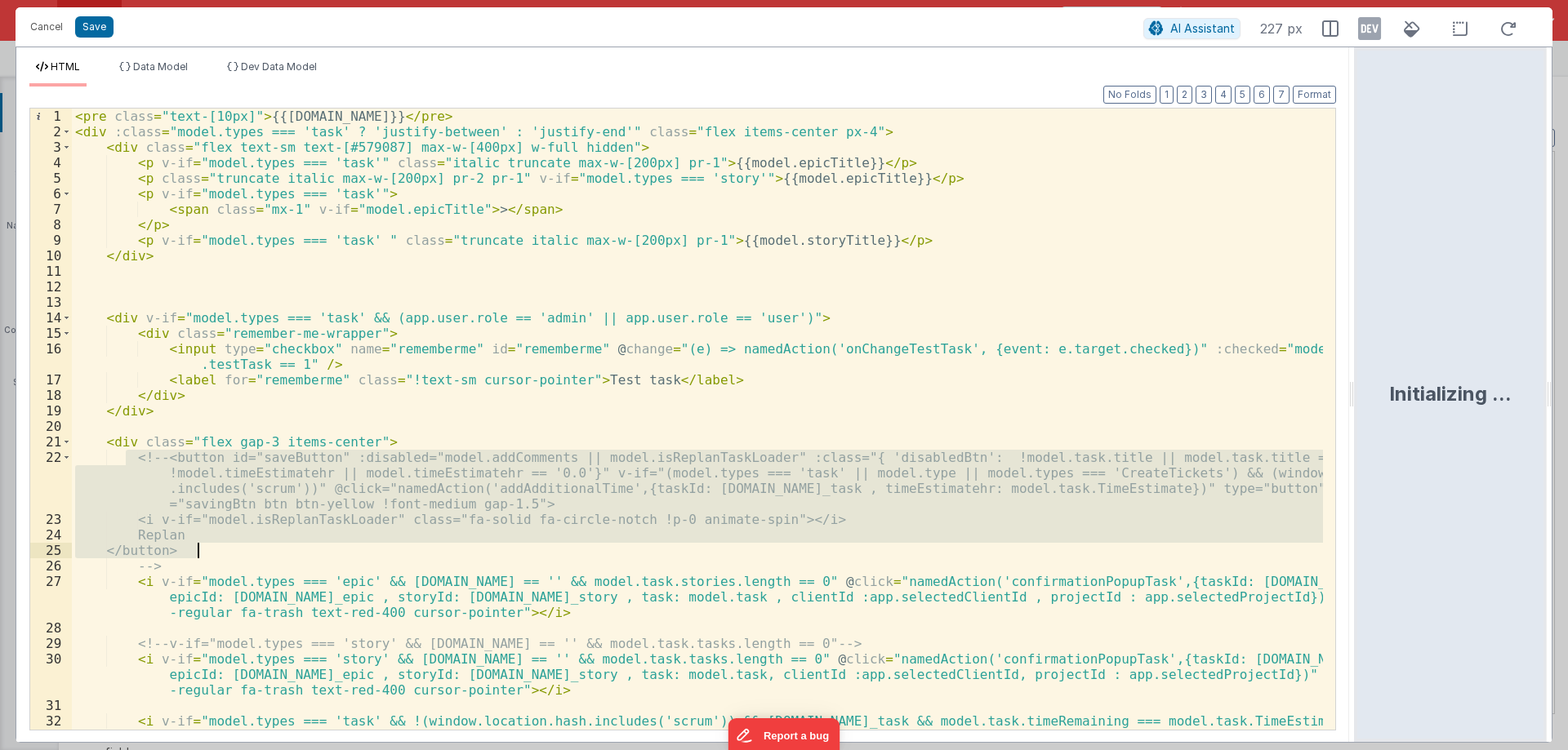
drag, startPoint x: 126, startPoint y: 455, endPoint x: 212, endPoint y: 559, distance: 135.0
click at [212, 559] on div "< pre class = "text-[10px]" > {{model.task.id}} </ pre > < div :class = "model.…" at bounding box center [697, 451] width 1251 height 684
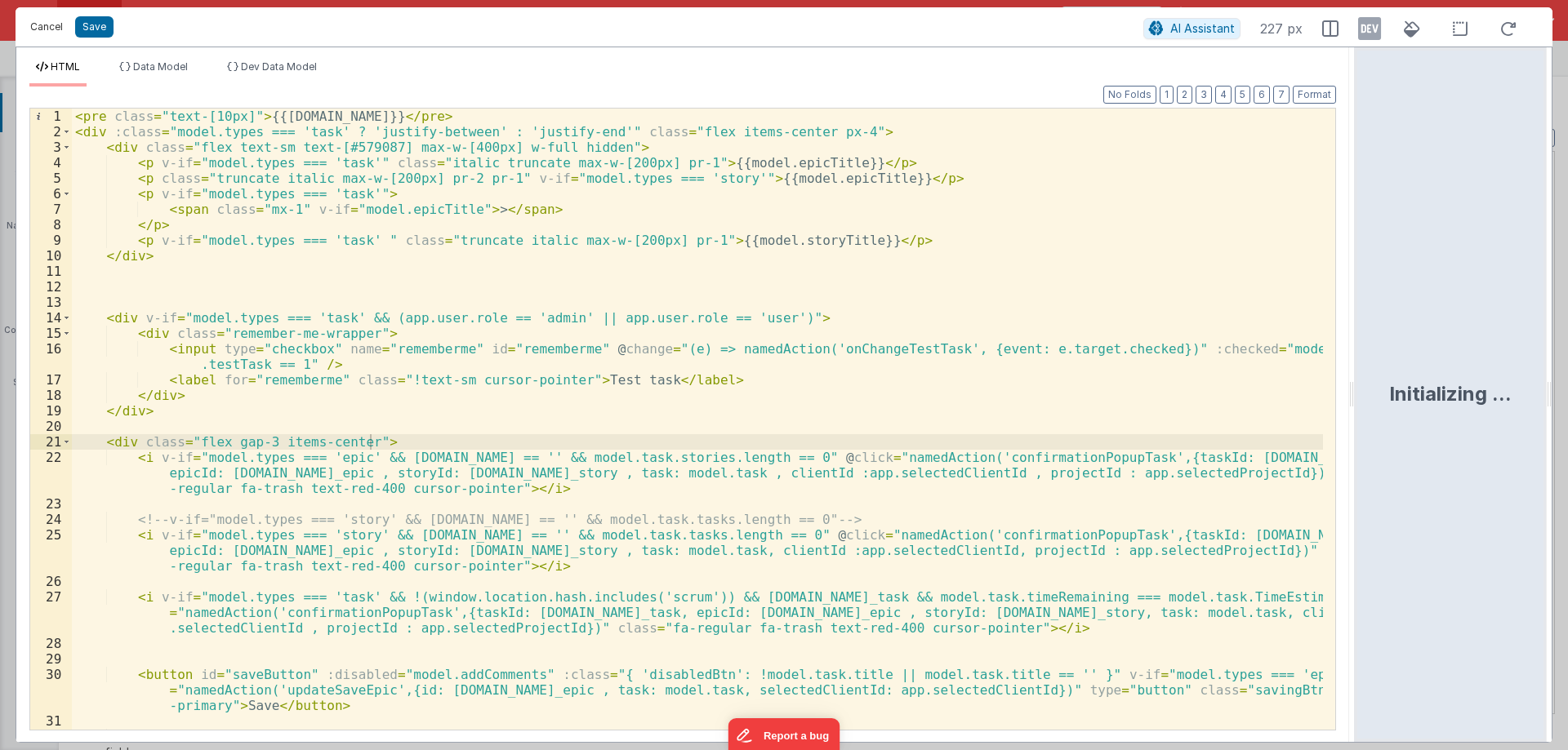
click at [34, 20] on button "Cancel" at bounding box center [46, 27] width 49 height 23
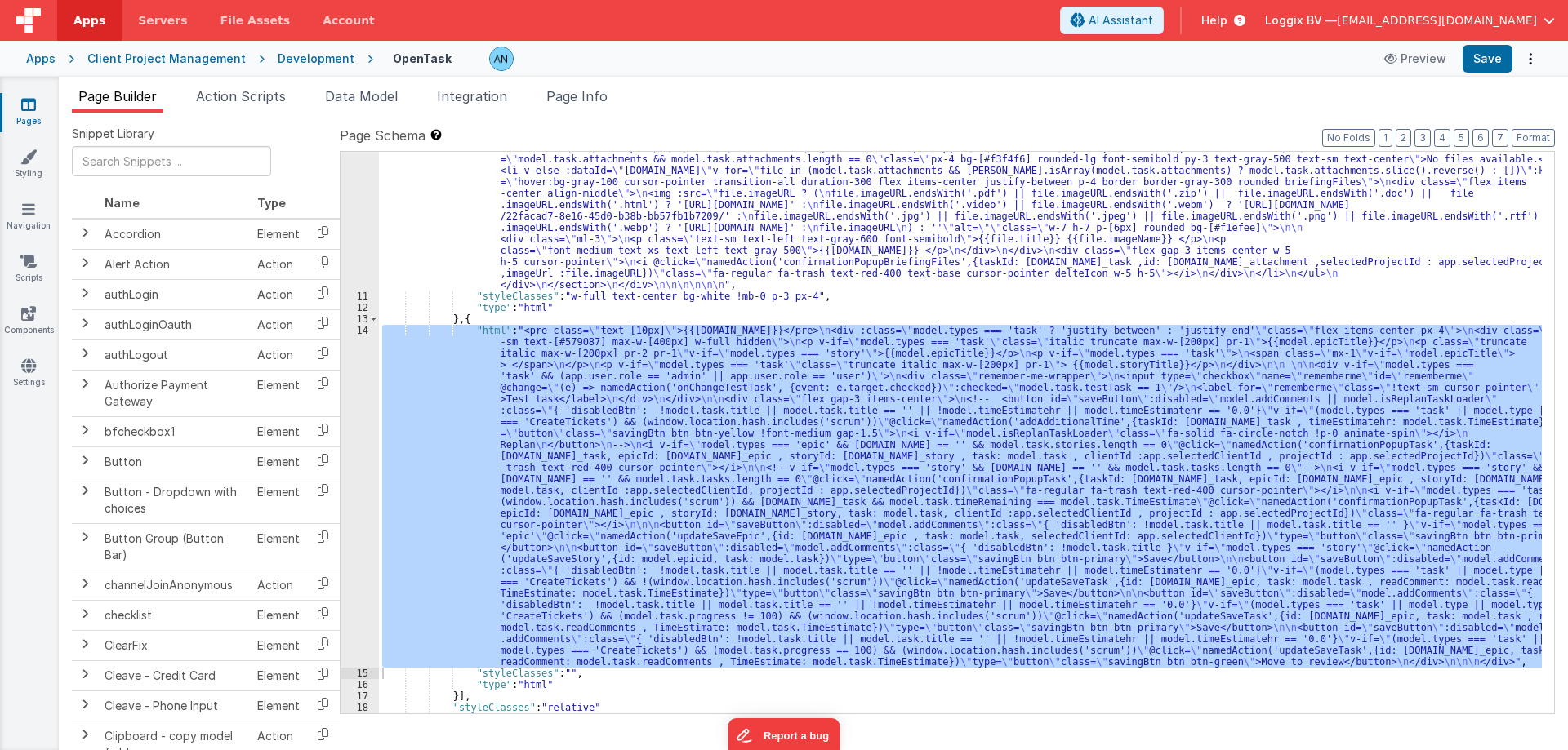
click at [83, 17] on span "Apps" at bounding box center [89, 20] width 32 height 16
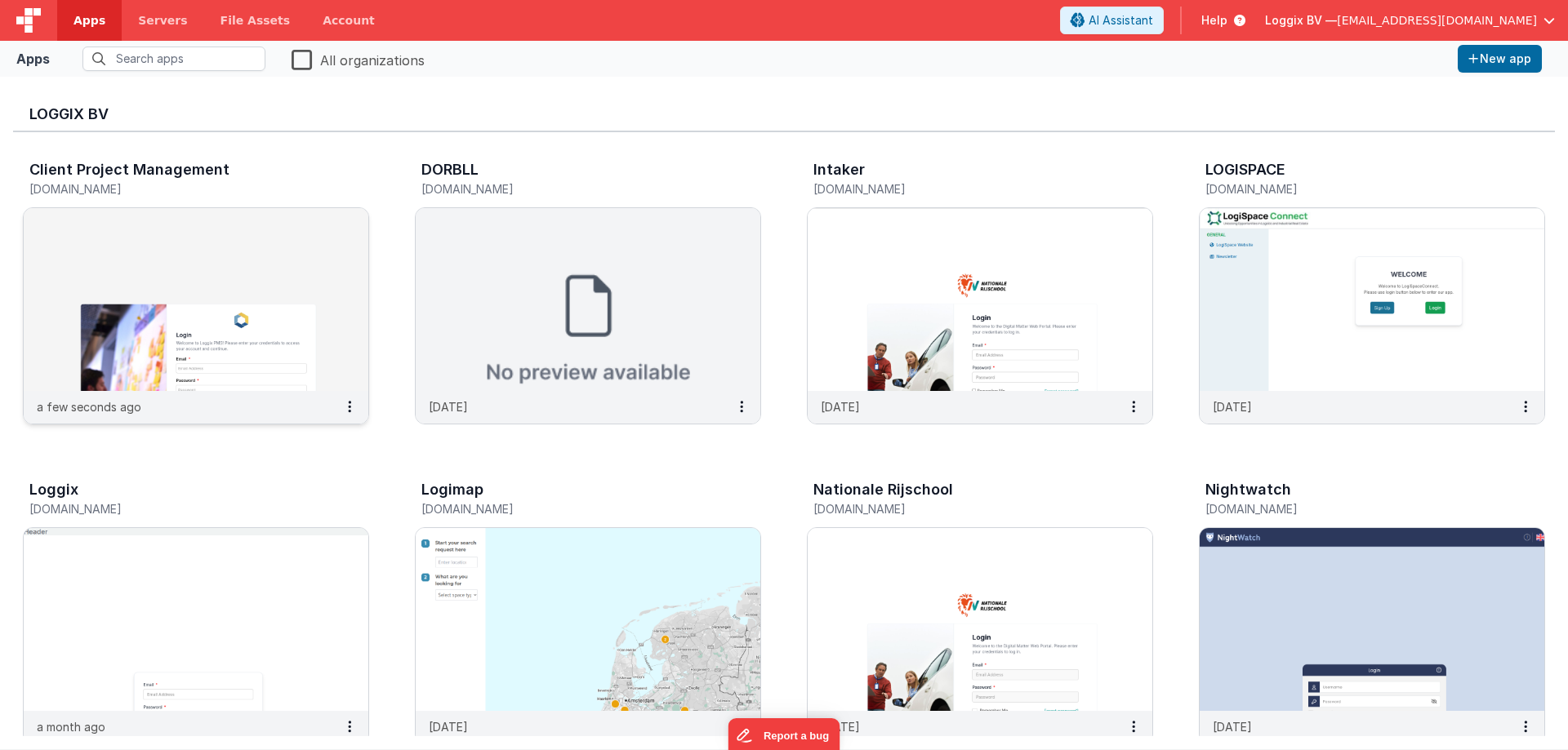
click at [233, 337] on img at bounding box center [196, 299] width 345 height 183
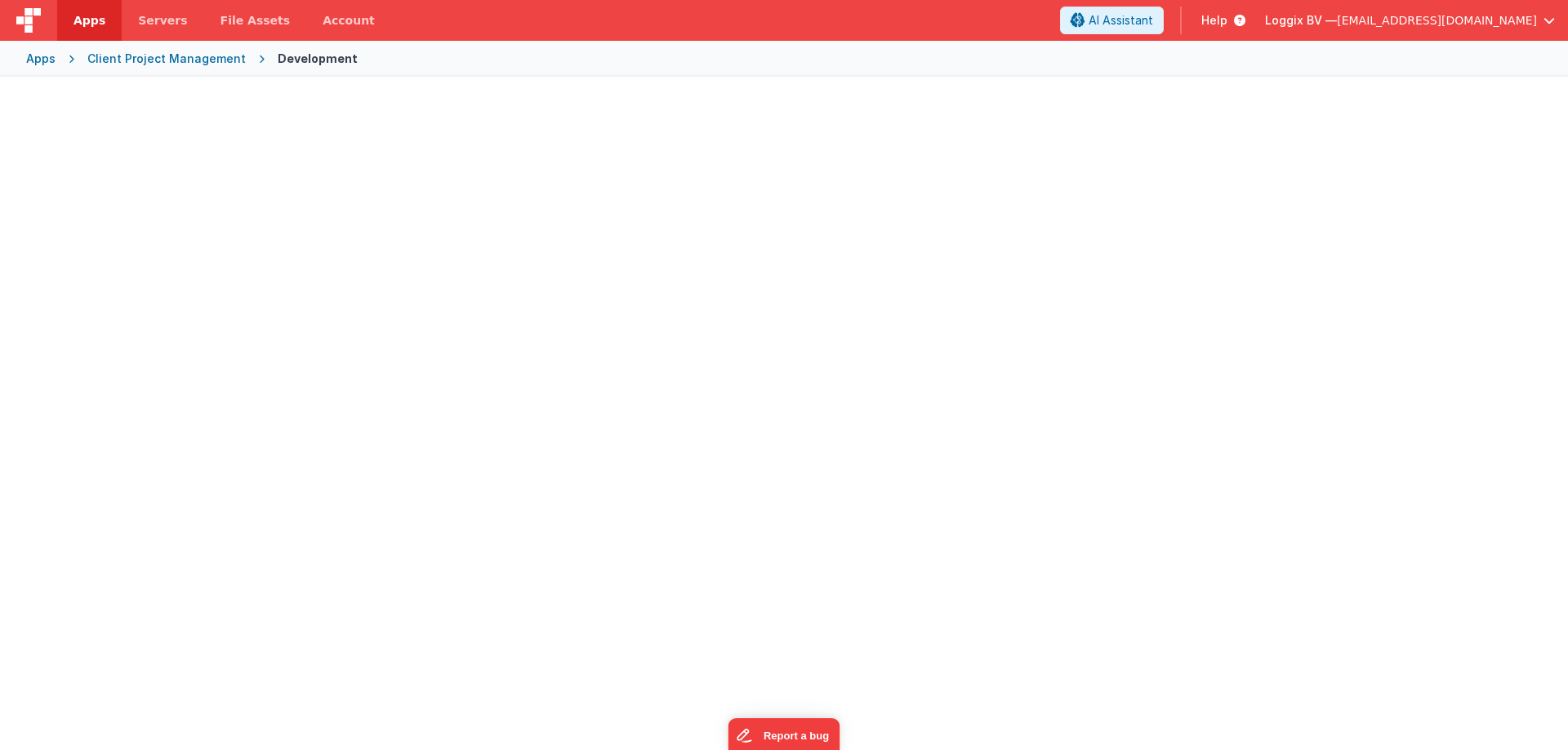
click at [233, 337] on div at bounding box center [784, 411] width 1568 height 669
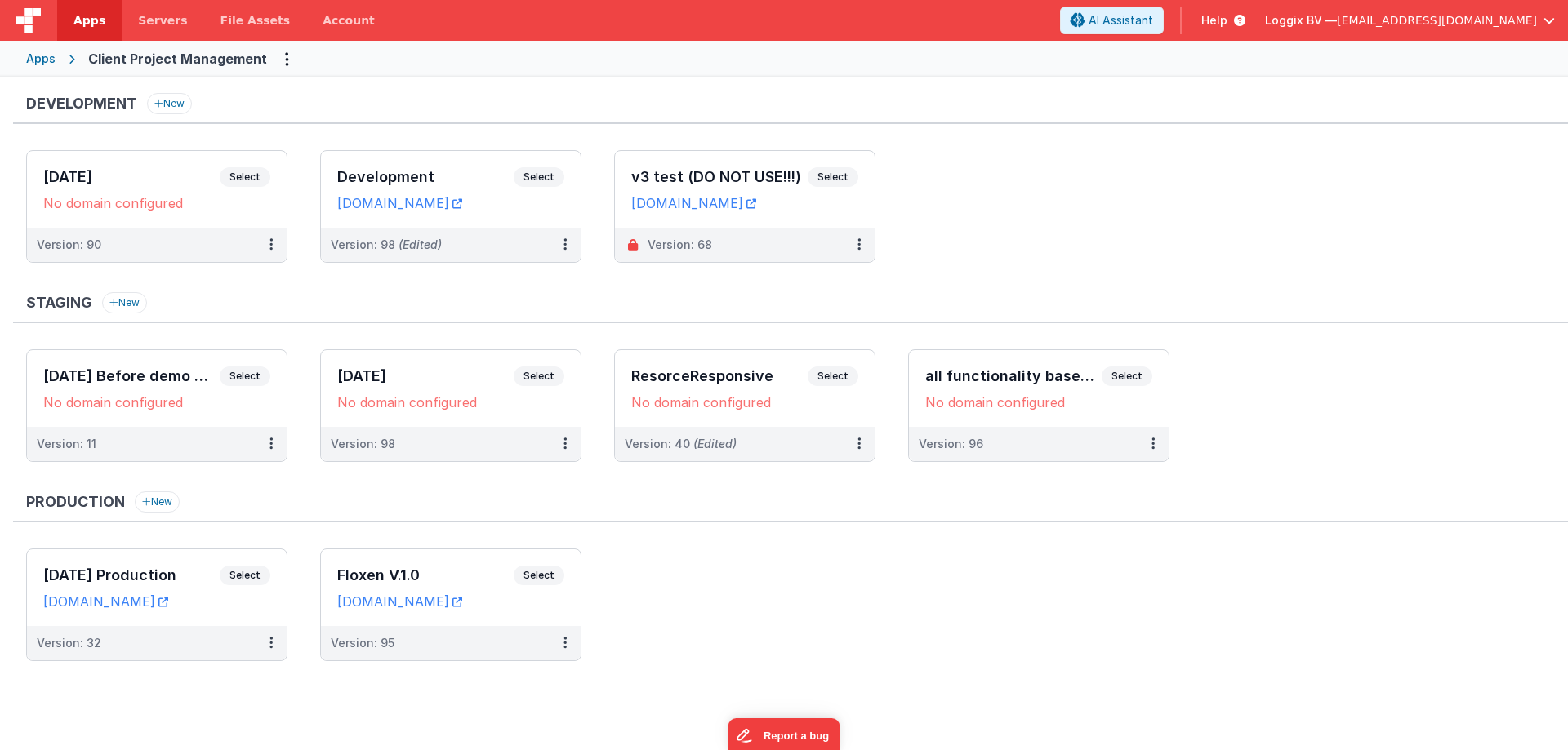
click at [916, 595] on ul "1 sep Production Select URLs pms.scrumban.io Version: 32 Floxen V.1.0 Select UR…" at bounding box center [797, 613] width 1541 height 129
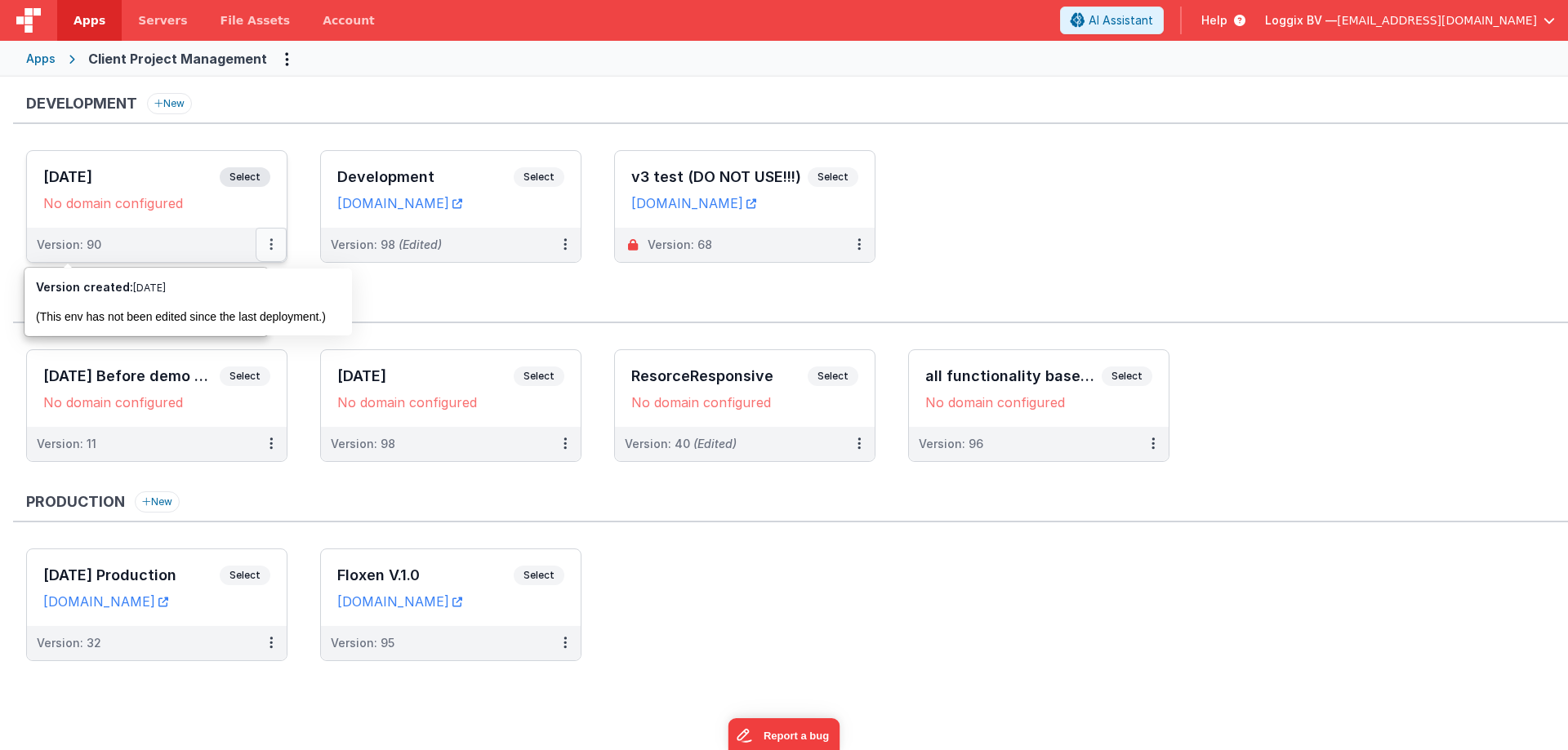
click at [266, 242] on button at bounding box center [270, 245] width 31 height 34
click at [439, 278] on div at bounding box center [784, 375] width 1568 height 750
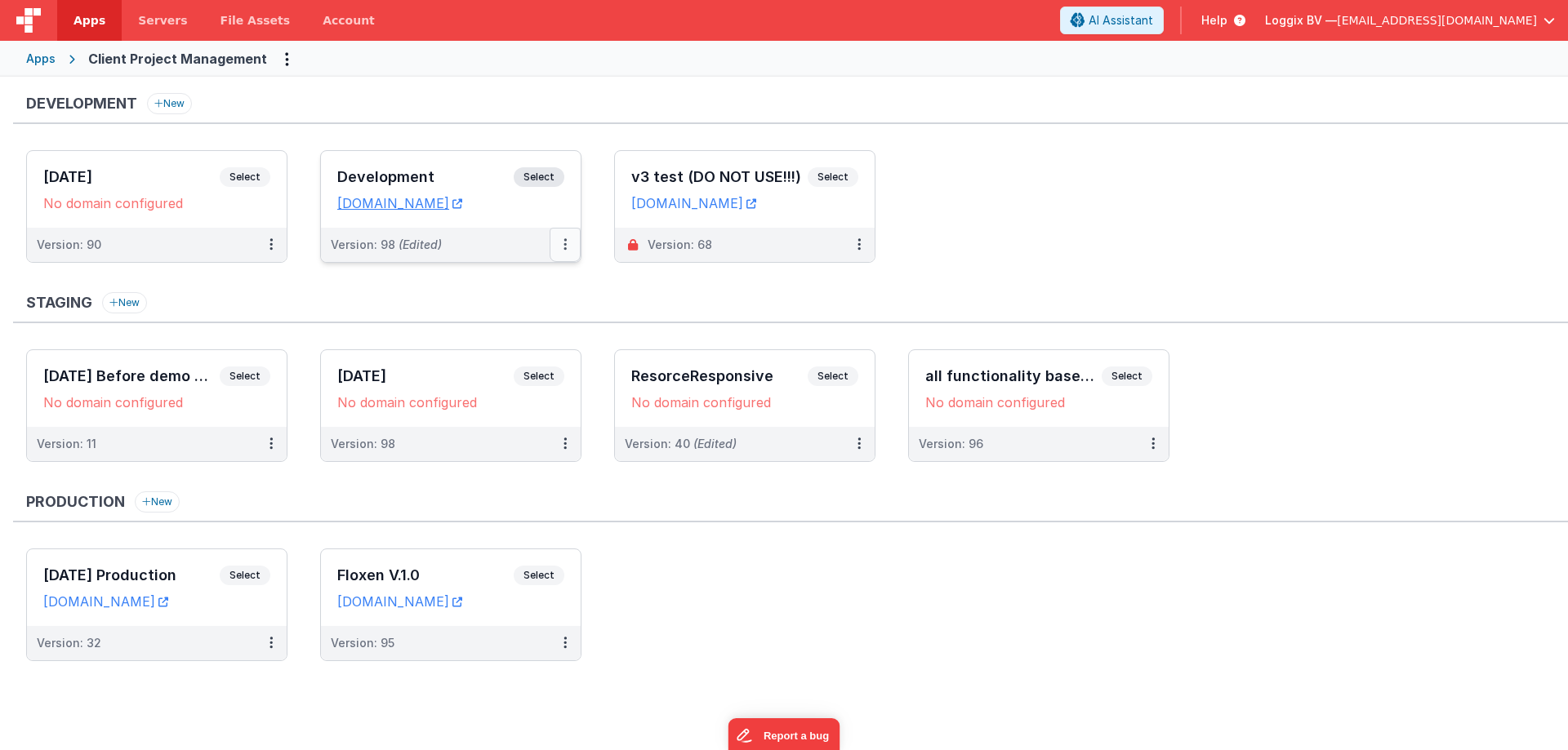
click at [565, 245] on icon at bounding box center [565, 244] width 4 height 1
click at [481, 339] on link "Deploy..." at bounding box center [508, 340] width 144 height 29
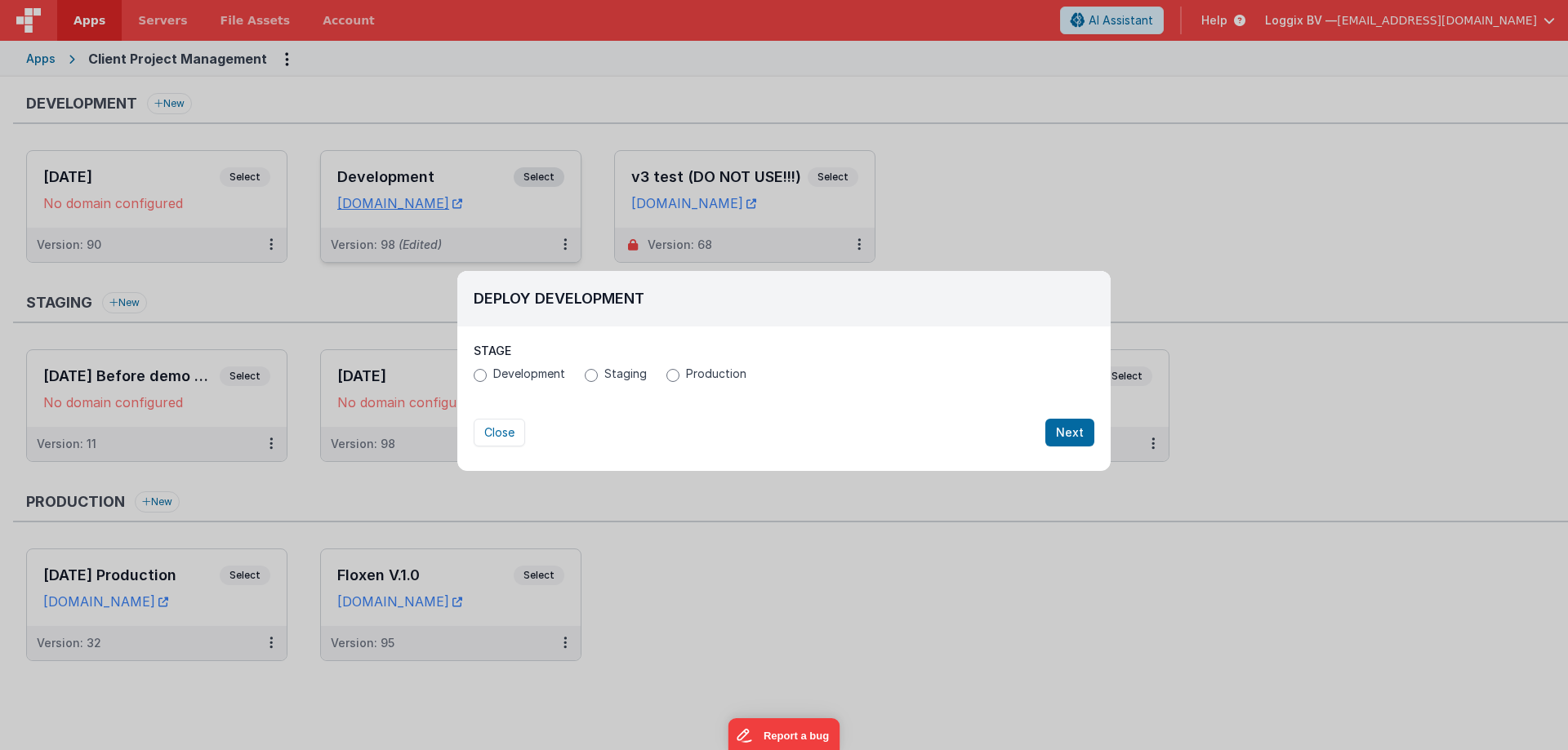
click at [602, 373] on label "Staging" at bounding box center [616, 374] width 62 height 16
click at [598, 373] on input "Staging" at bounding box center [591, 375] width 13 height 13
radio input "true"
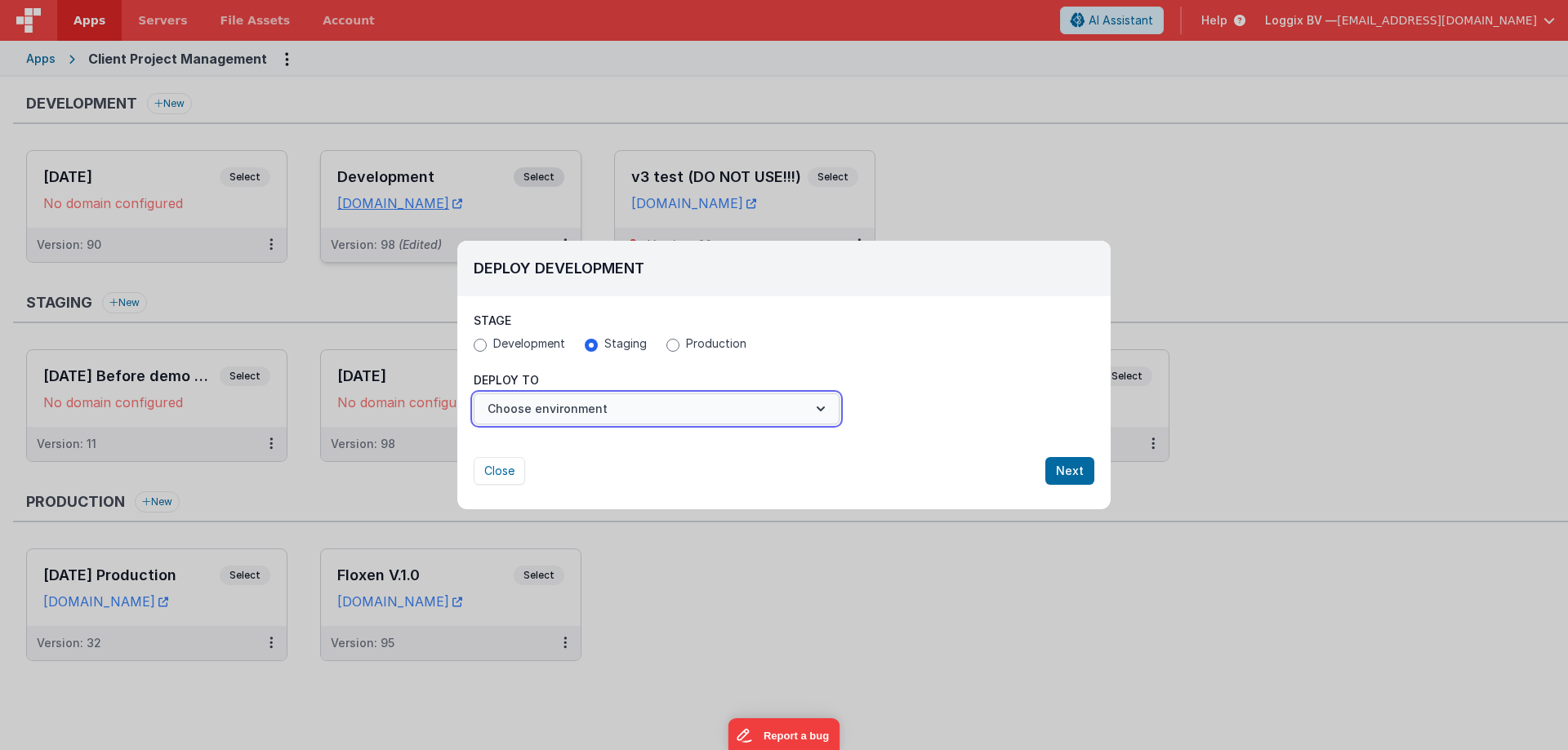
click at [536, 411] on button "Choose environment" at bounding box center [656, 408] width 366 height 31
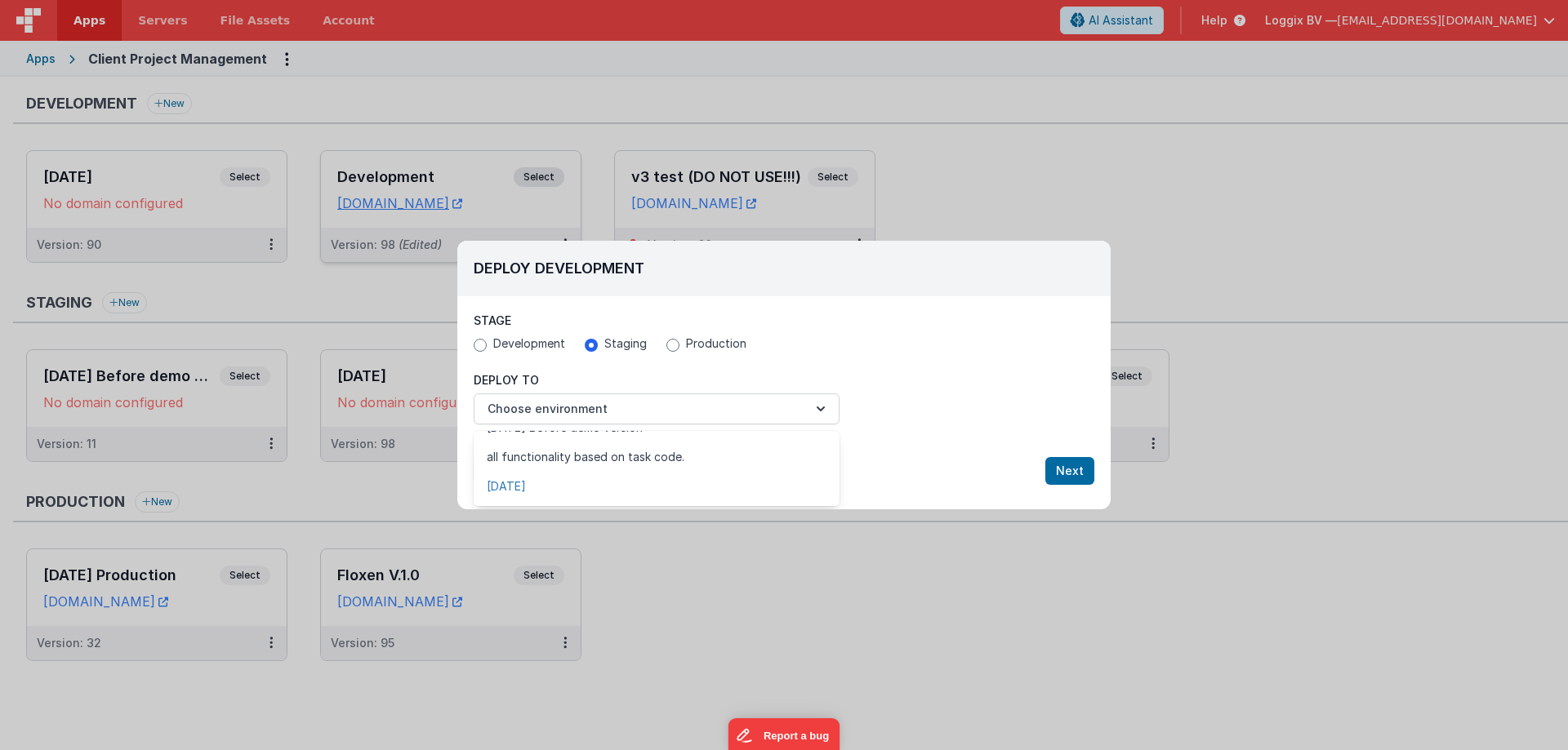
scroll to position [79, 0]
click at [515, 489] on link "New Environment" at bounding box center [656, 488] width 366 height 29
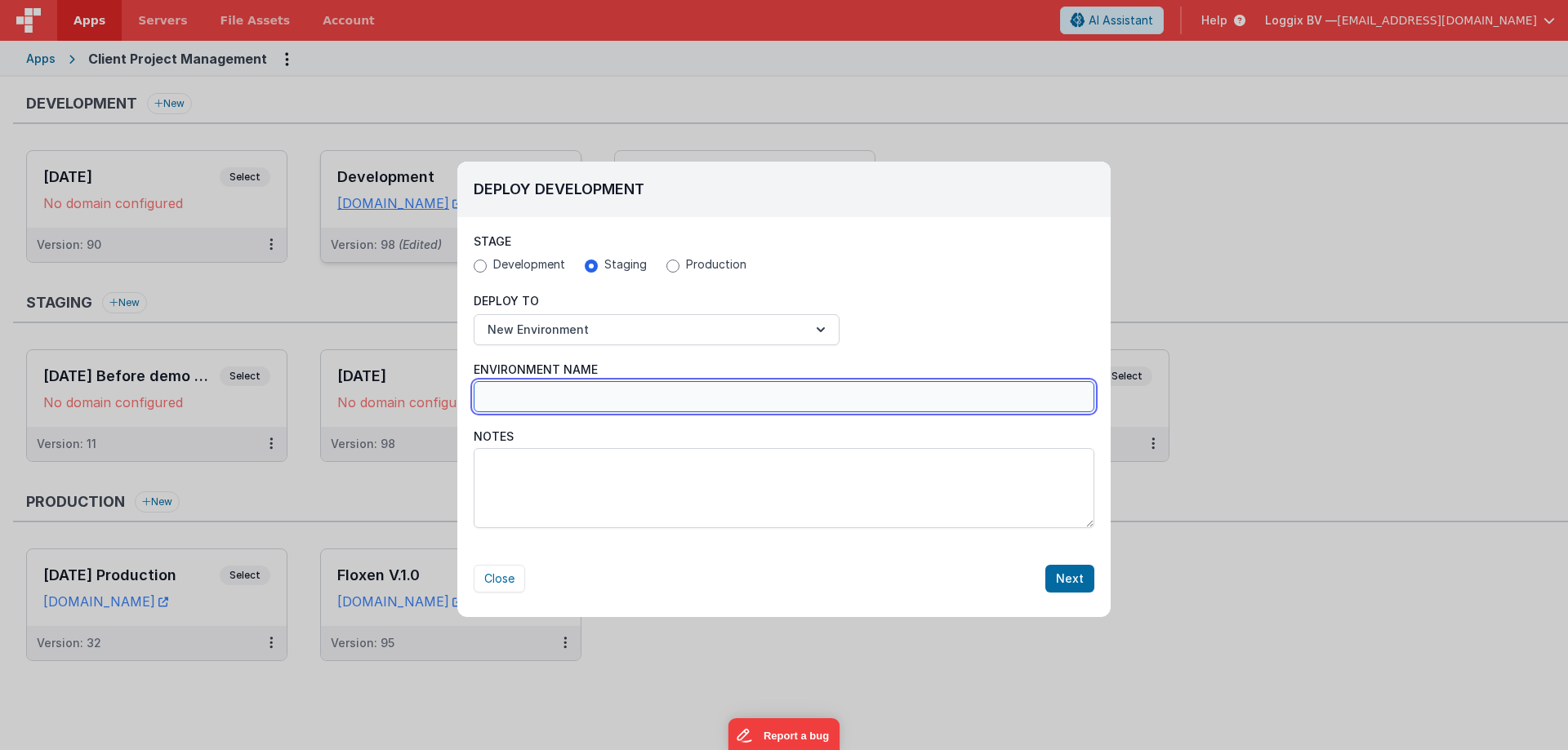
click at [536, 399] on input "Environment Name" at bounding box center [784, 397] width 620 height 31
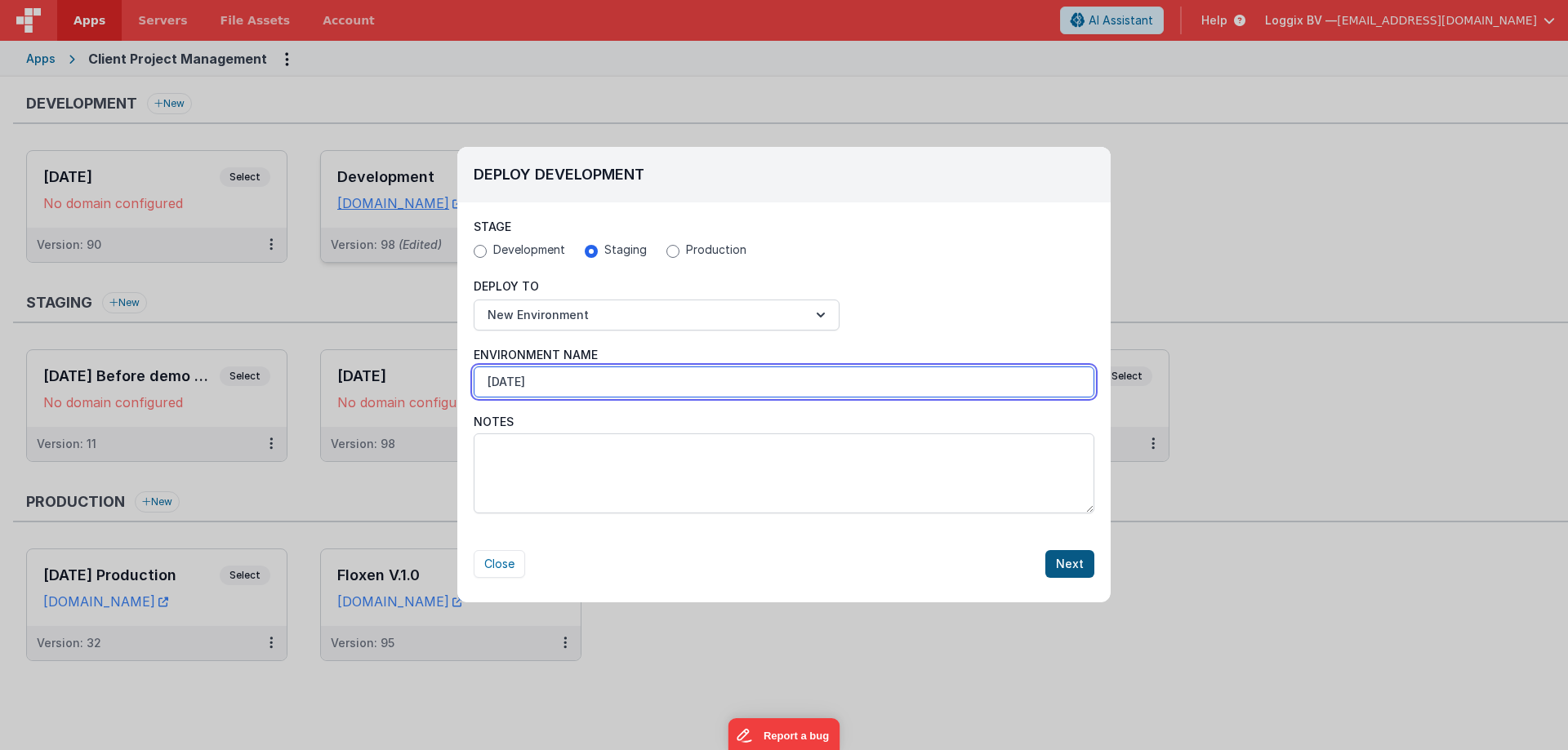
type input "25-8-2025"
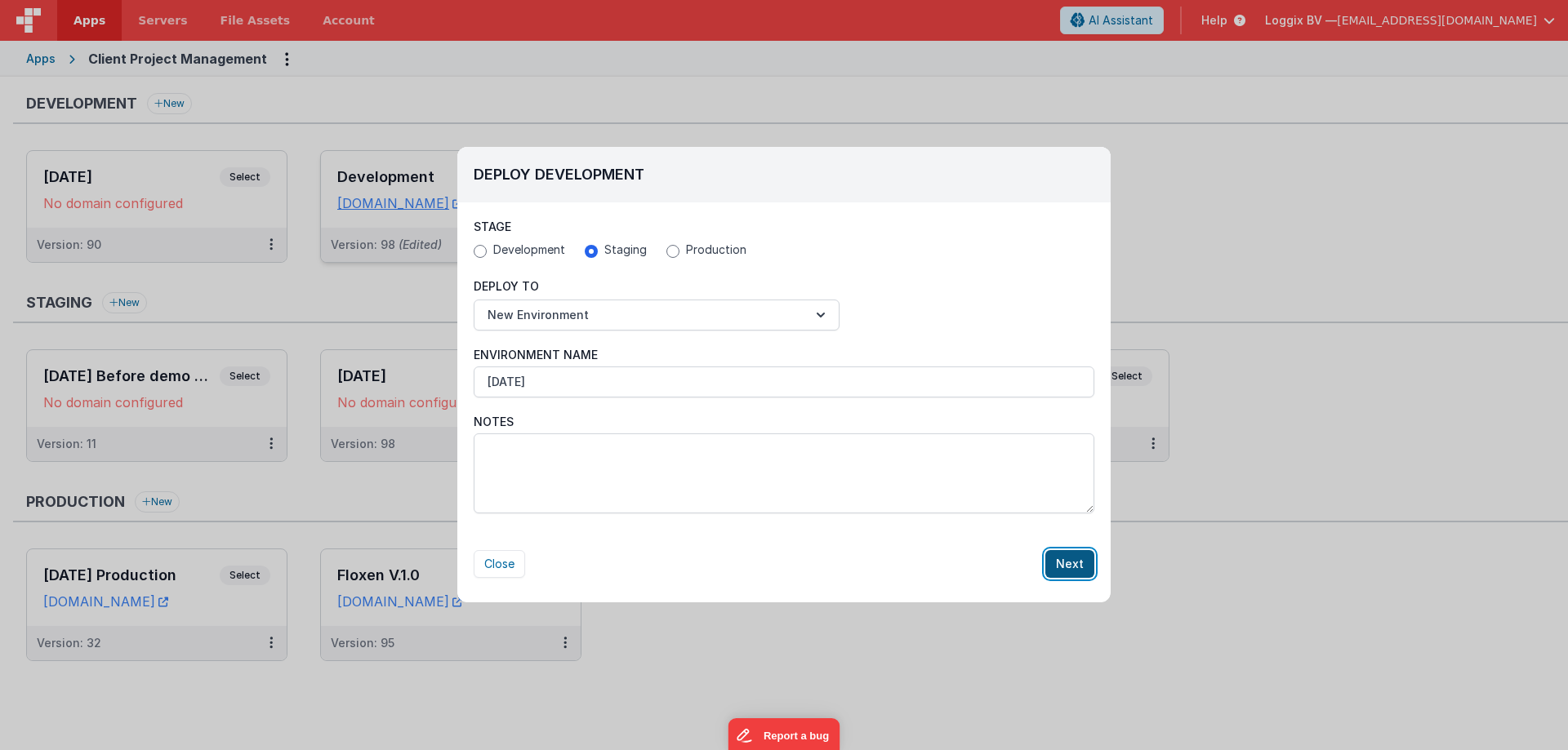
click at [1079, 562] on button "Next" at bounding box center [1069, 564] width 49 height 27
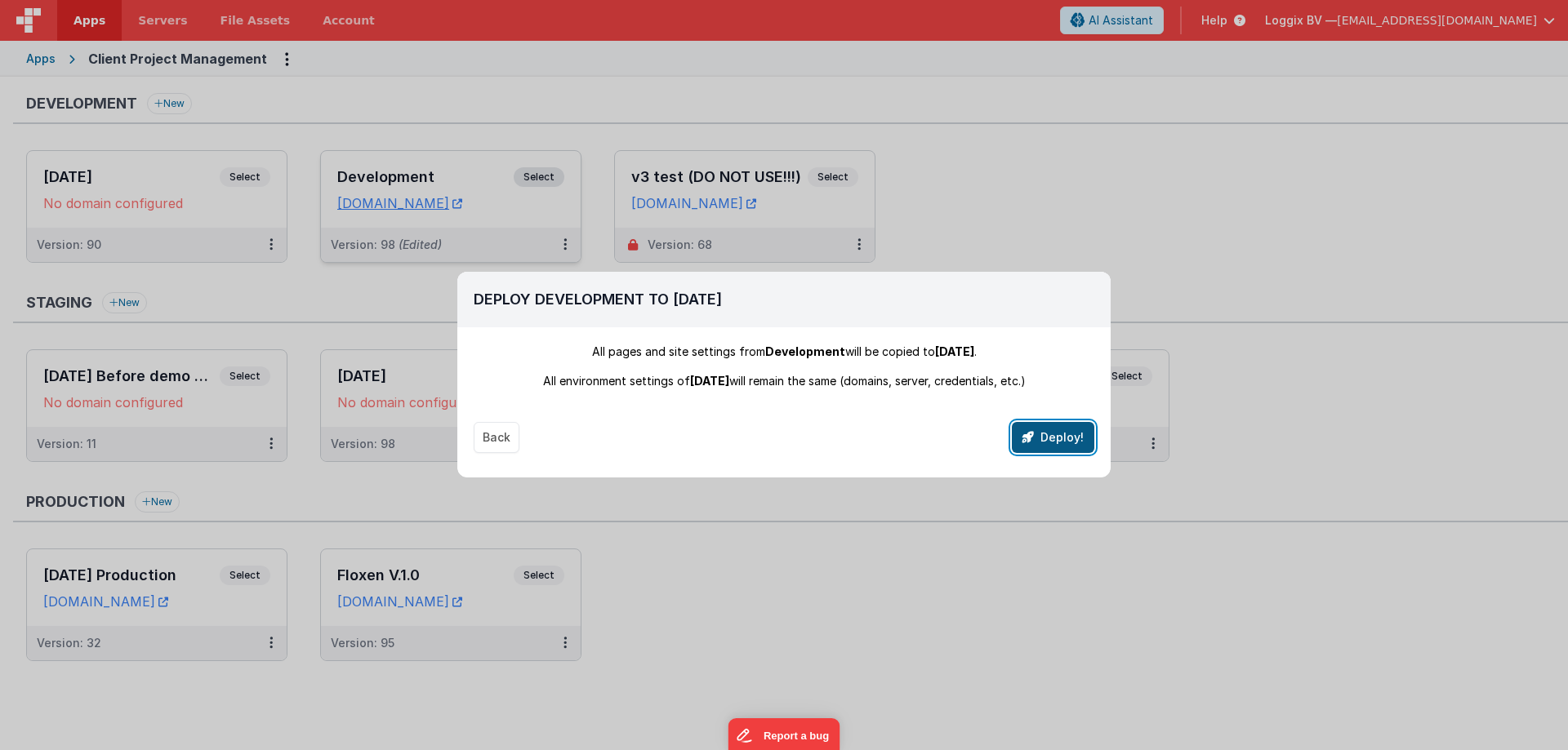
click at [1076, 440] on button "Deploy!" at bounding box center [1052, 437] width 82 height 31
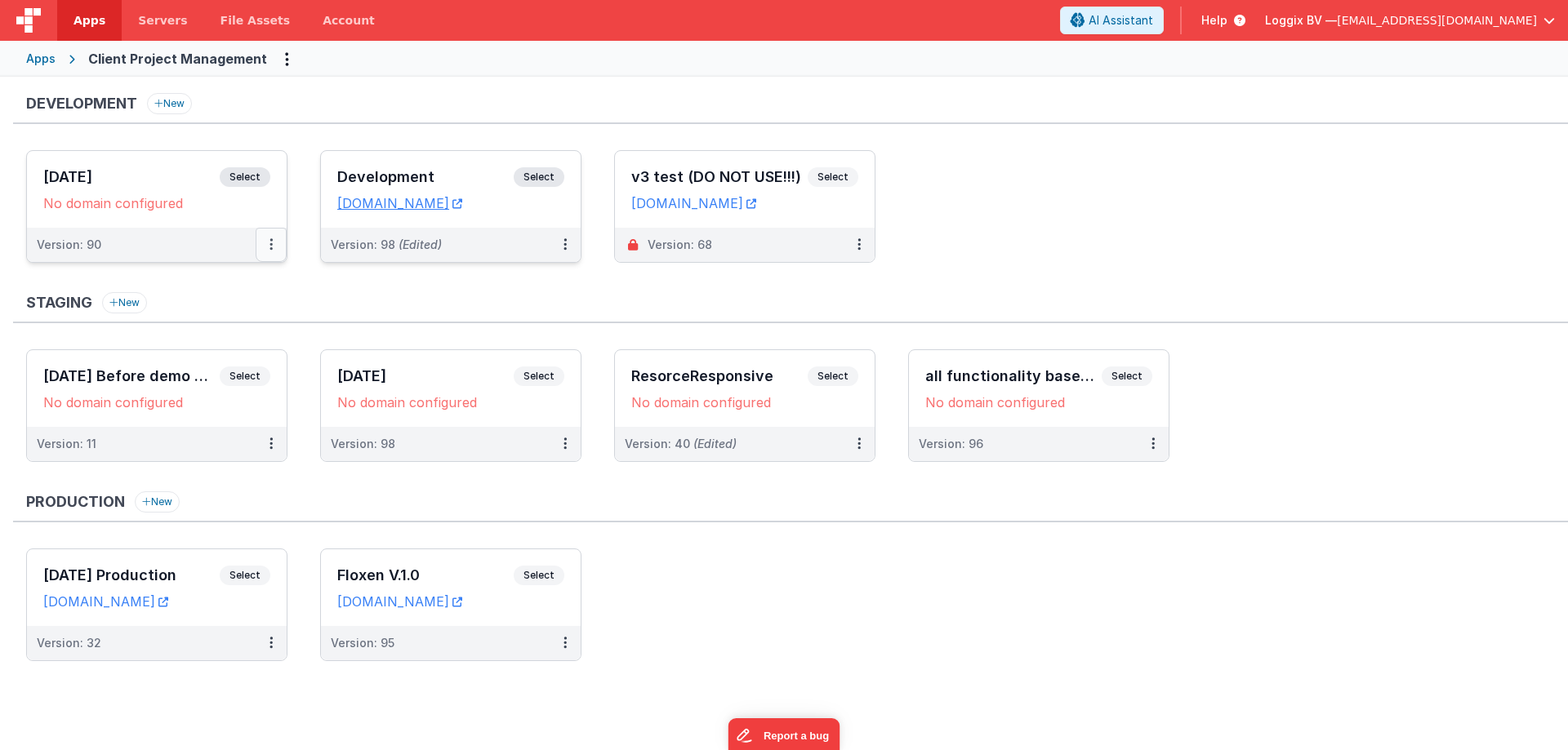
click at [265, 242] on button at bounding box center [270, 245] width 31 height 34
click at [163, 278] on icon at bounding box center [162, 281] width 11 height 11
click at [275, 246] on button at bounding box center [270, 245] width 31 height 34
click at [199, 284] on link "Edit" at bounding box center [215, 281] width 144 height 29
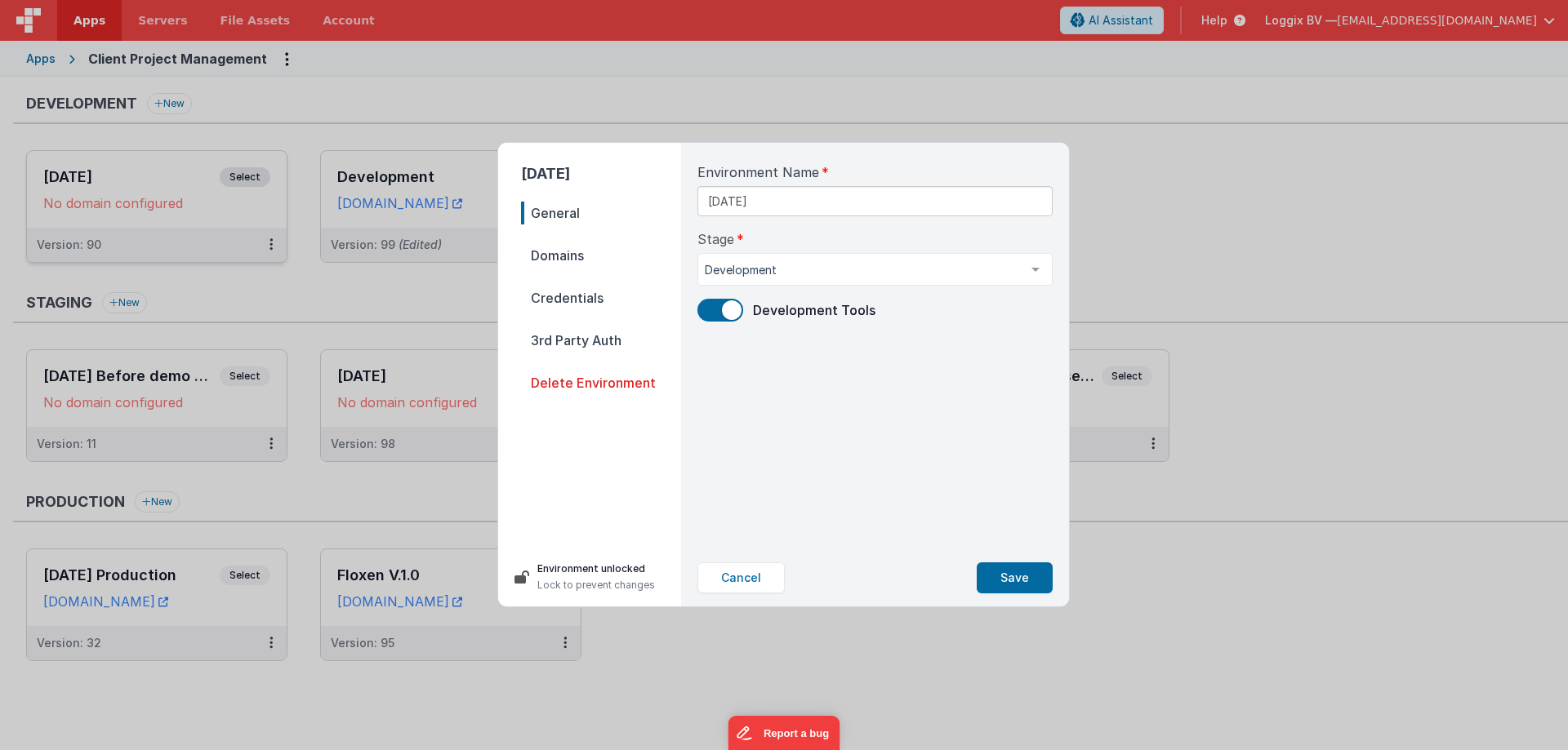
click at [611, 379] on span "Delete Environment" at bounding box center [601, 383] width 160 height 23
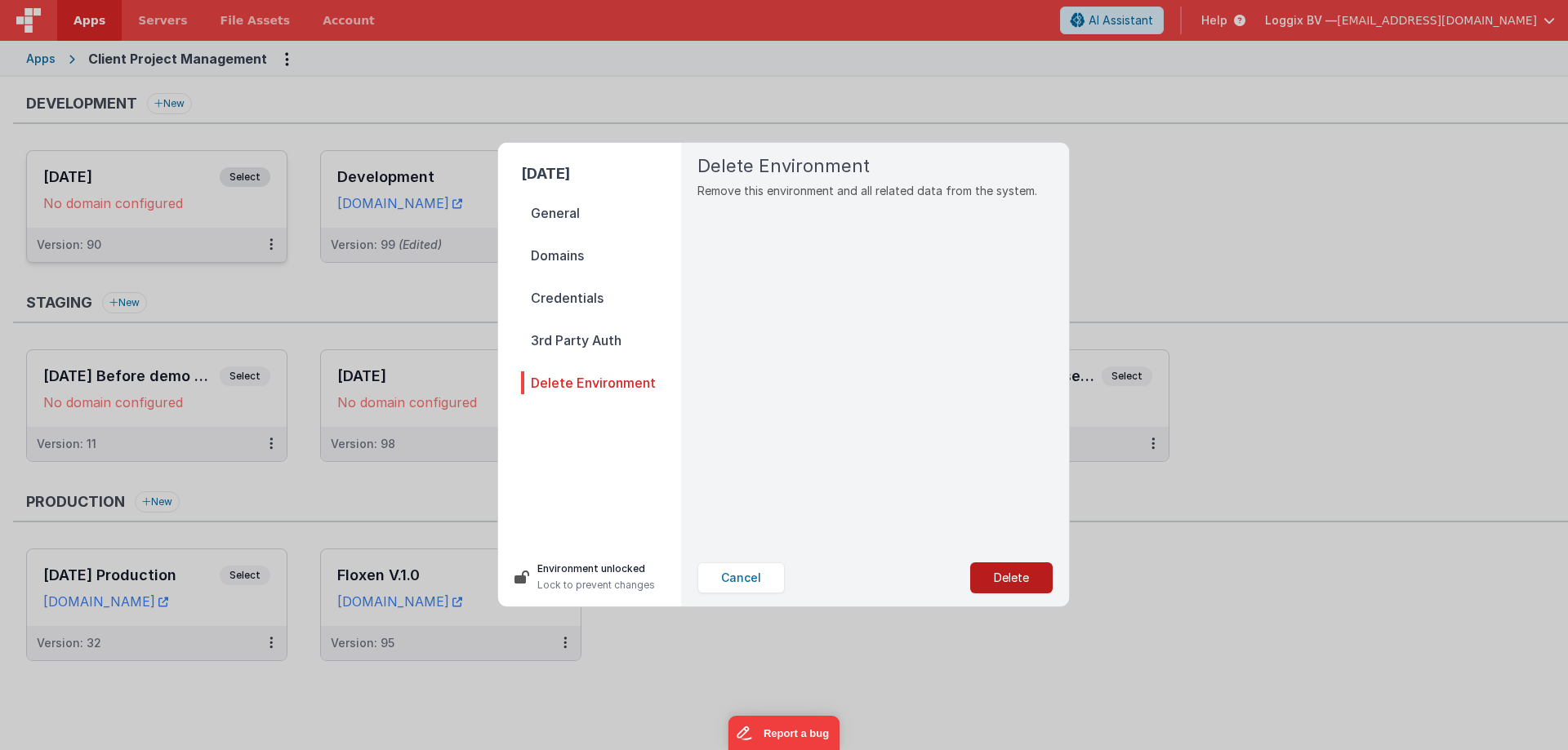
click at [1020, 569] on button "Delete" at bounding box center [1011, 578] width 82 height 31
click at [958, 571] on button "Yes, Delete" at bounding box center [929, 578] width 108 height 31
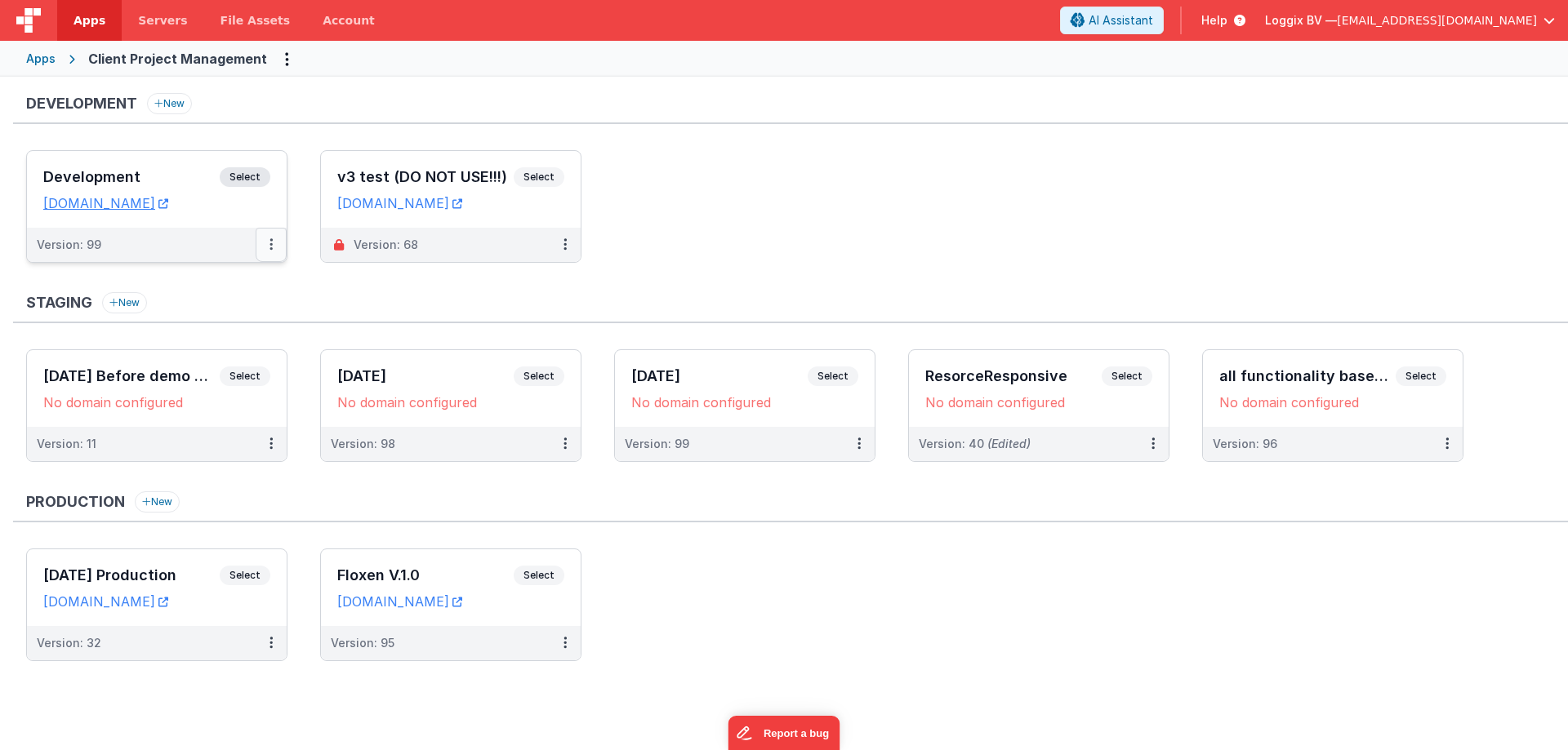
click at [265, 239] on button at bounding box center [270, 245] width 31 height 34
click at [212, 333] on link "Deploy..." at bounding box center [215, 340] width 144 height 29
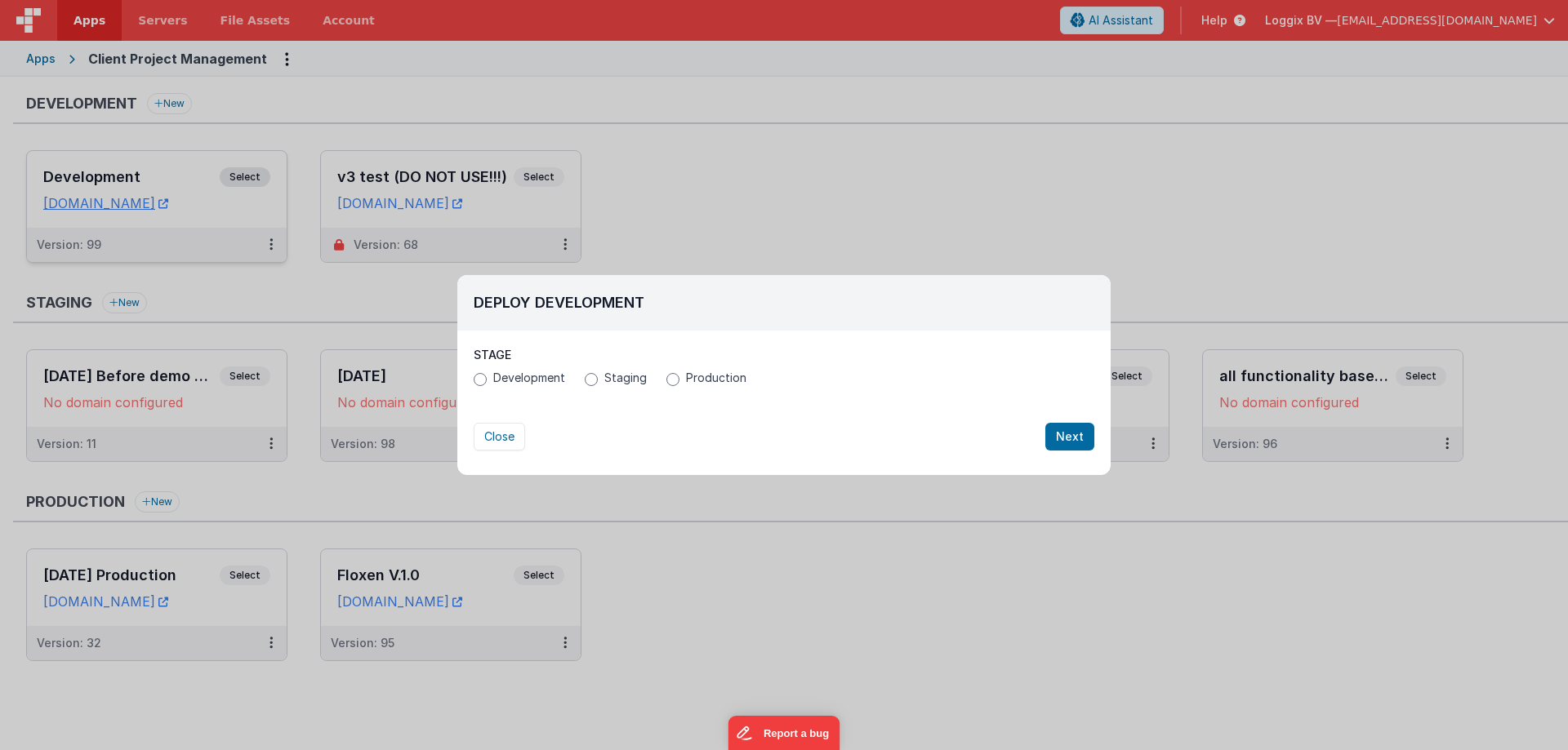
click at [540, 375] on span "Development" at bounding box center [528, 378] width 72 height 16
click at [487, 375] on input "Development" at bounding box center [480, 379] width 13 height 13
radio input "true"
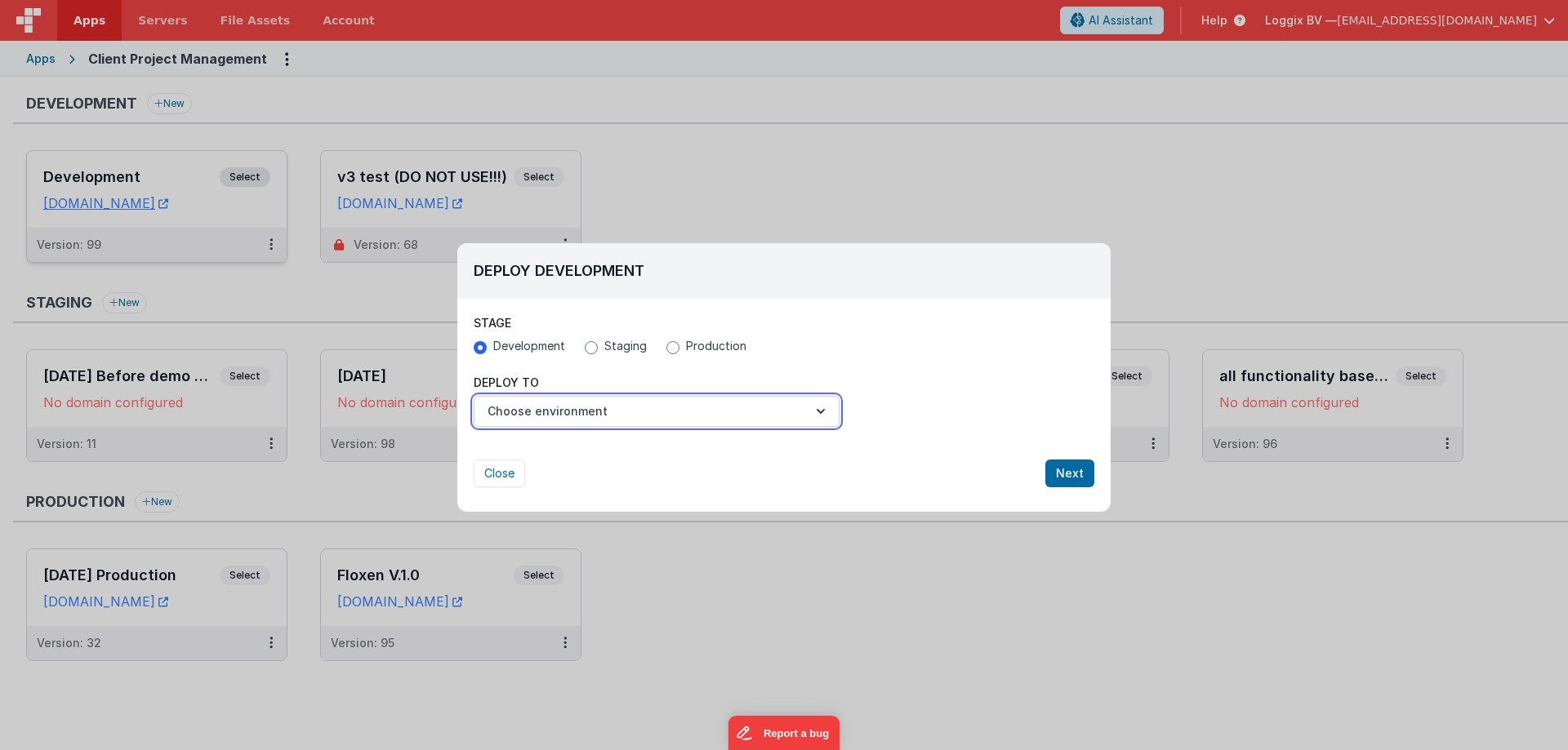
click at [509, 414] on button "Choose environment" at bounding box center [656, 411] width 366 height 31
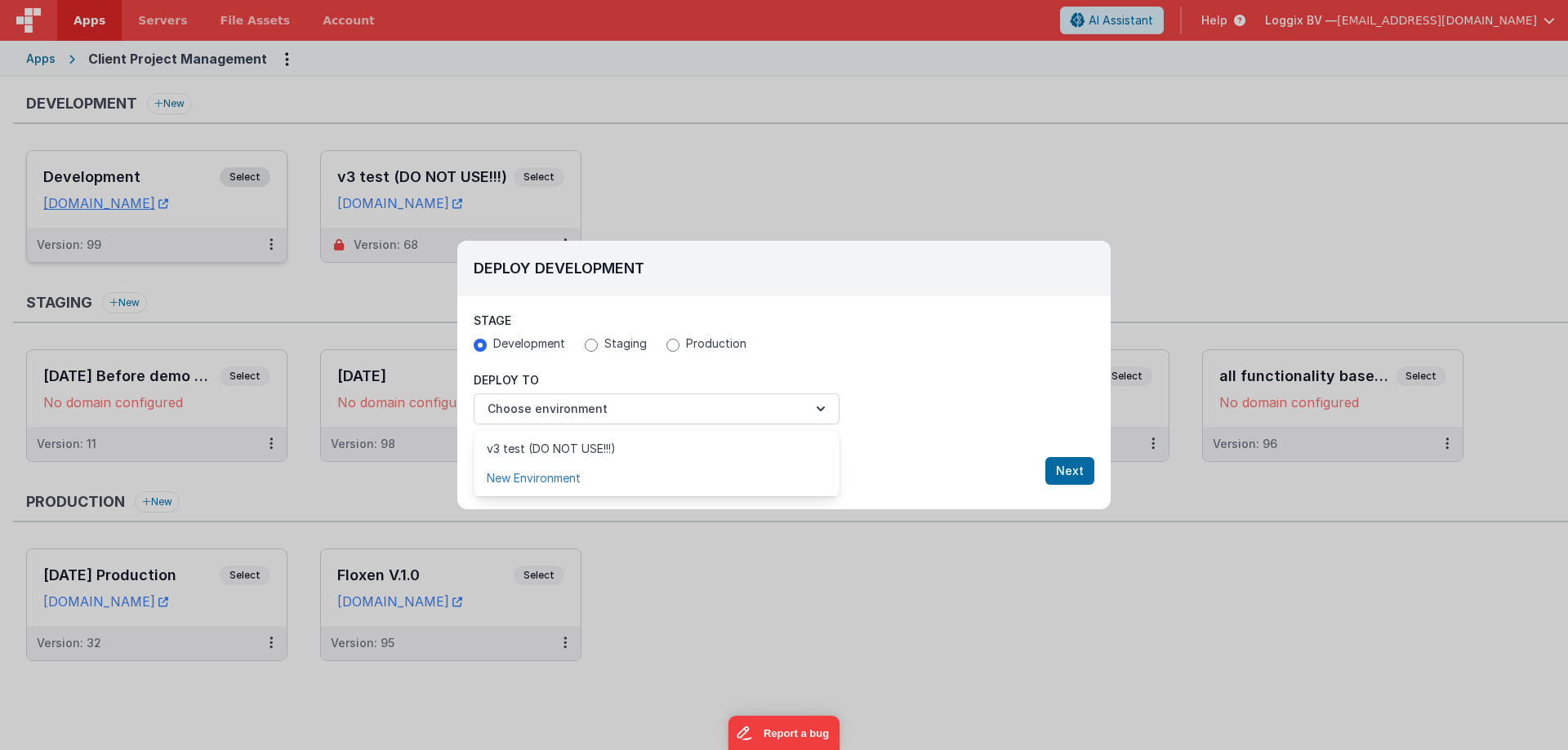
click at [519, 487] on link "New Environment" at bounding box center [656, 478] width 366 height 29
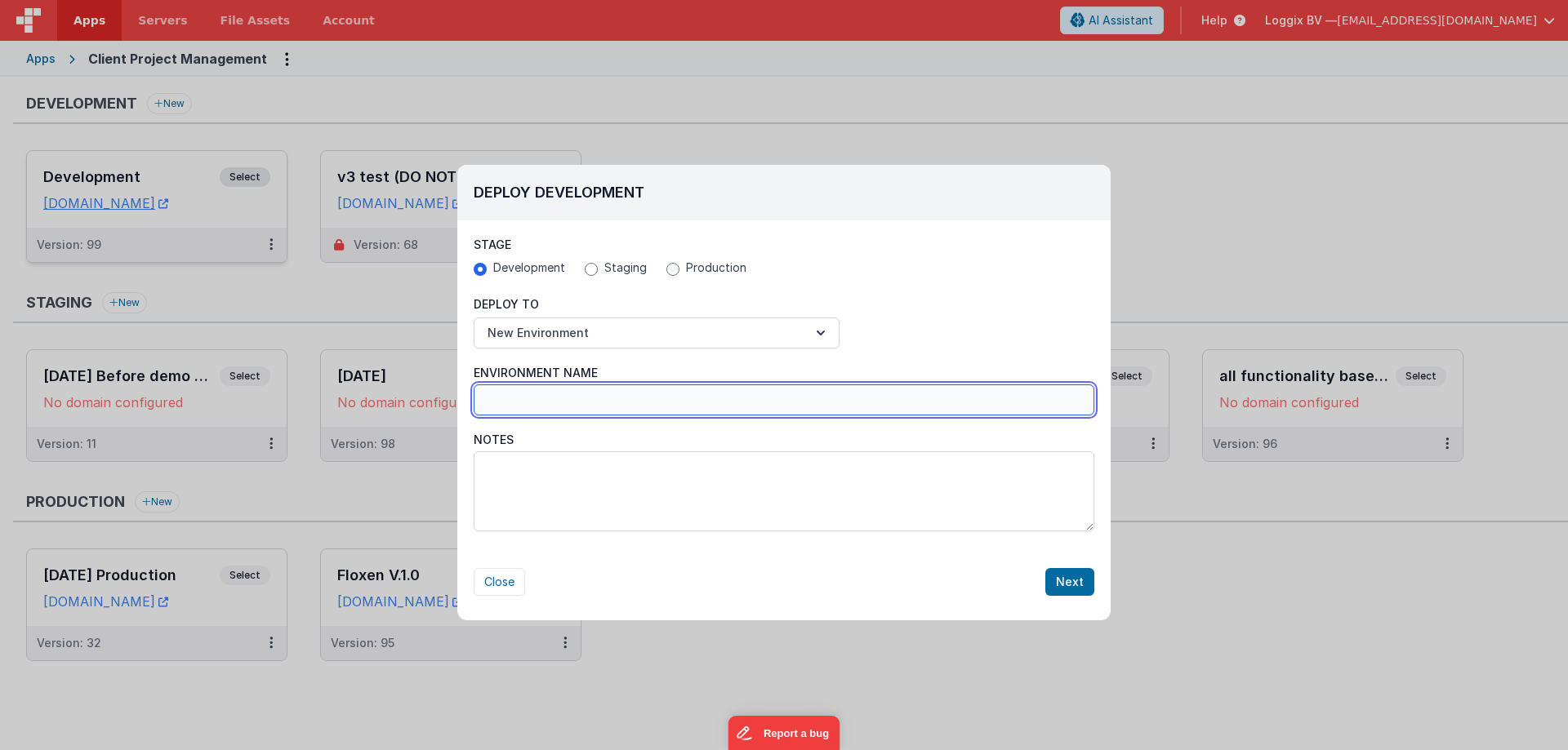
click at [521, 394] on input "Environment Name" at bounding box center [784, 399] width 620 height 31
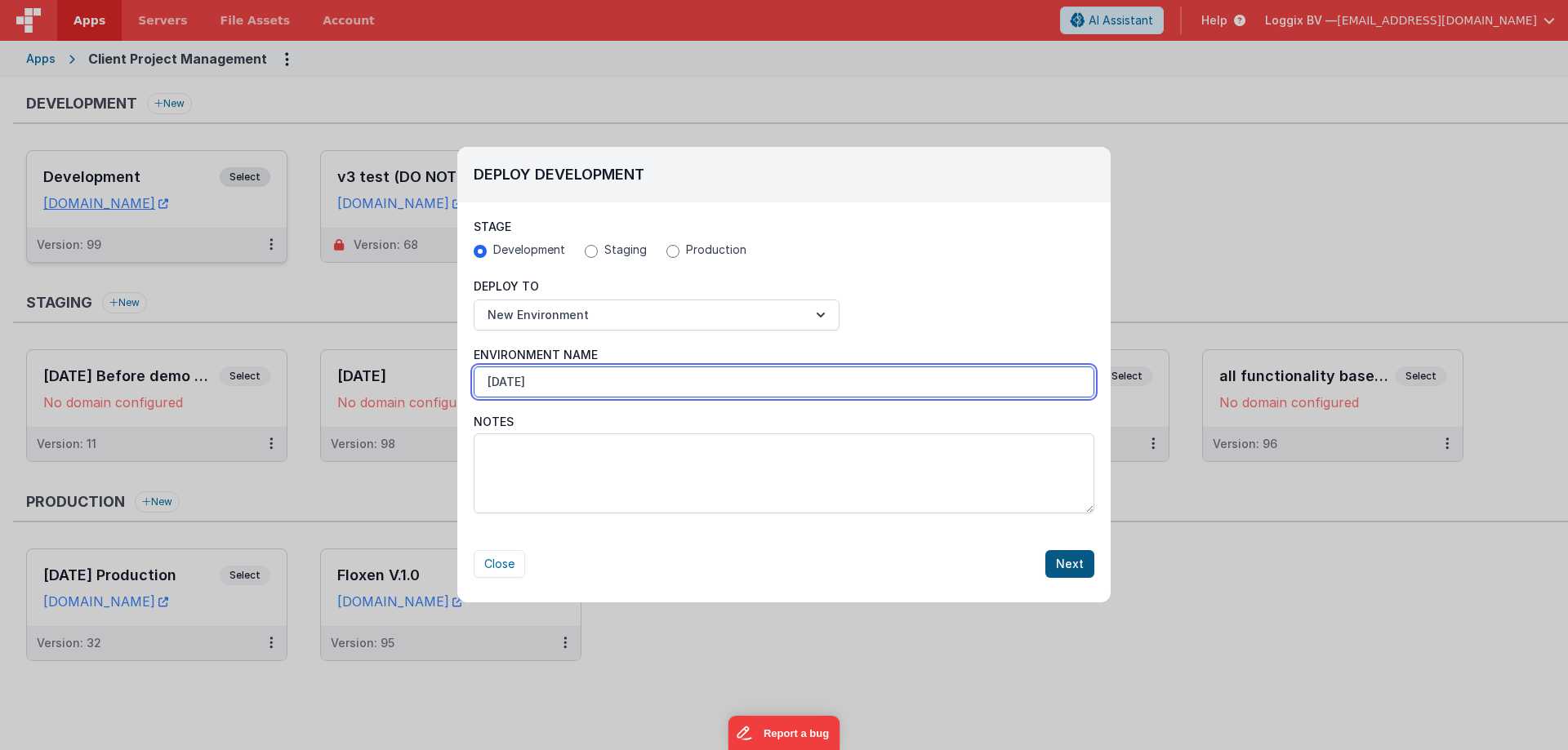
type input "[DATE]"
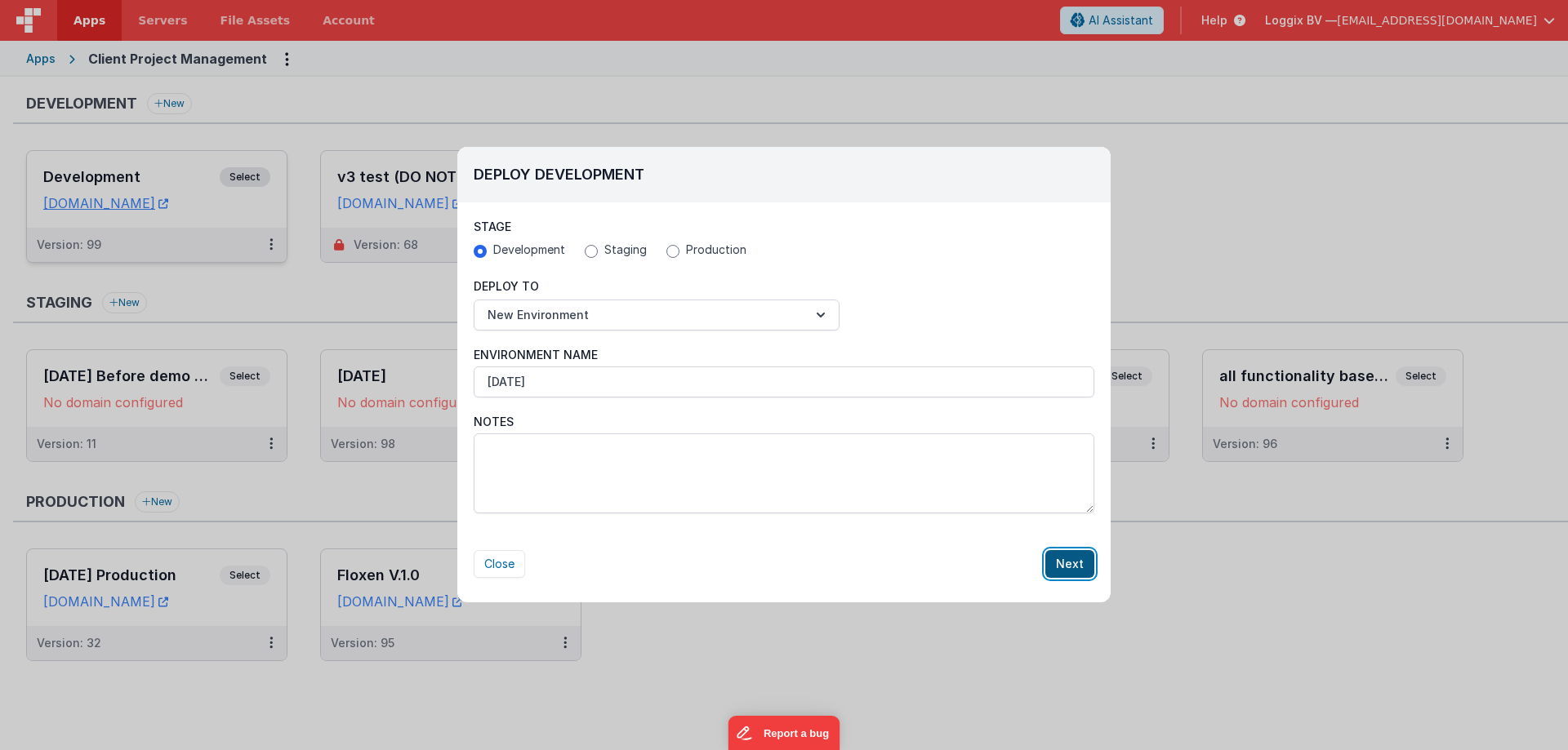
click at [1057, 557] on button "Next" at bounding box center [1069, 564] width 49 height 27
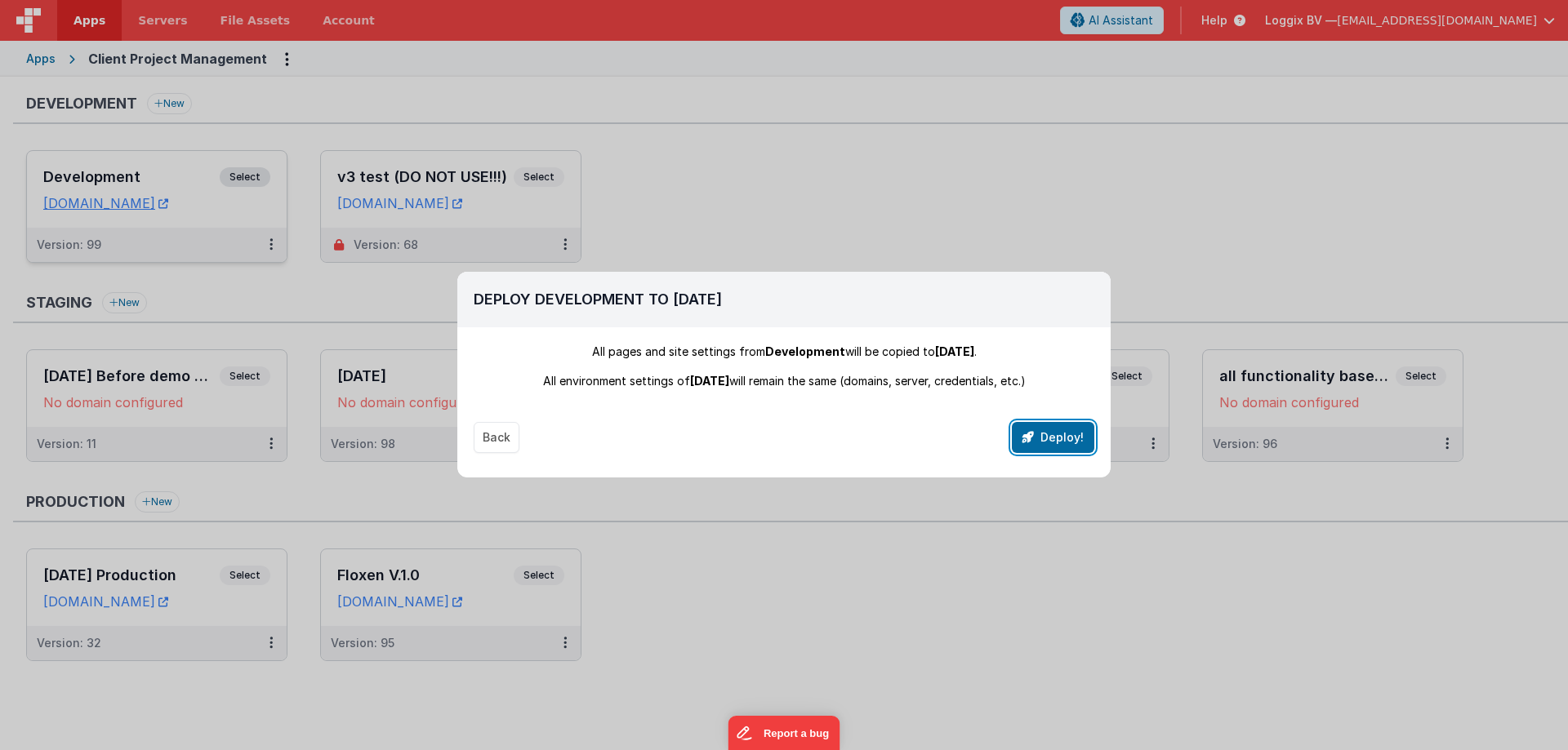
click at [1085, 443] on button "Deploy!" at bounding box center [1052, 437] width 82 height 31
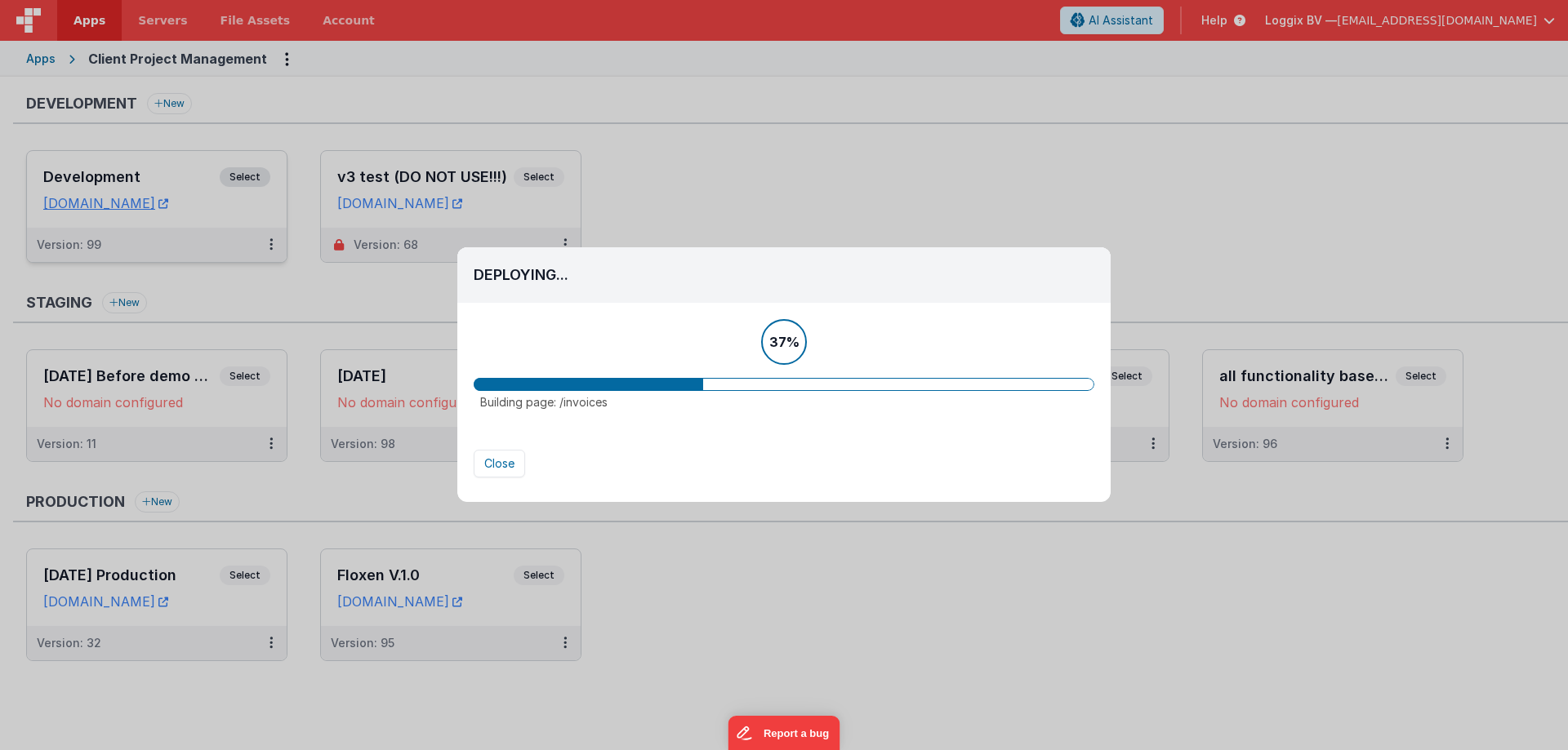
click at [1140, 670] on div "Deploying... Stage Development Staging Production All pages and site settings f…" at bounding box center [784, 375] width 1568 height 750
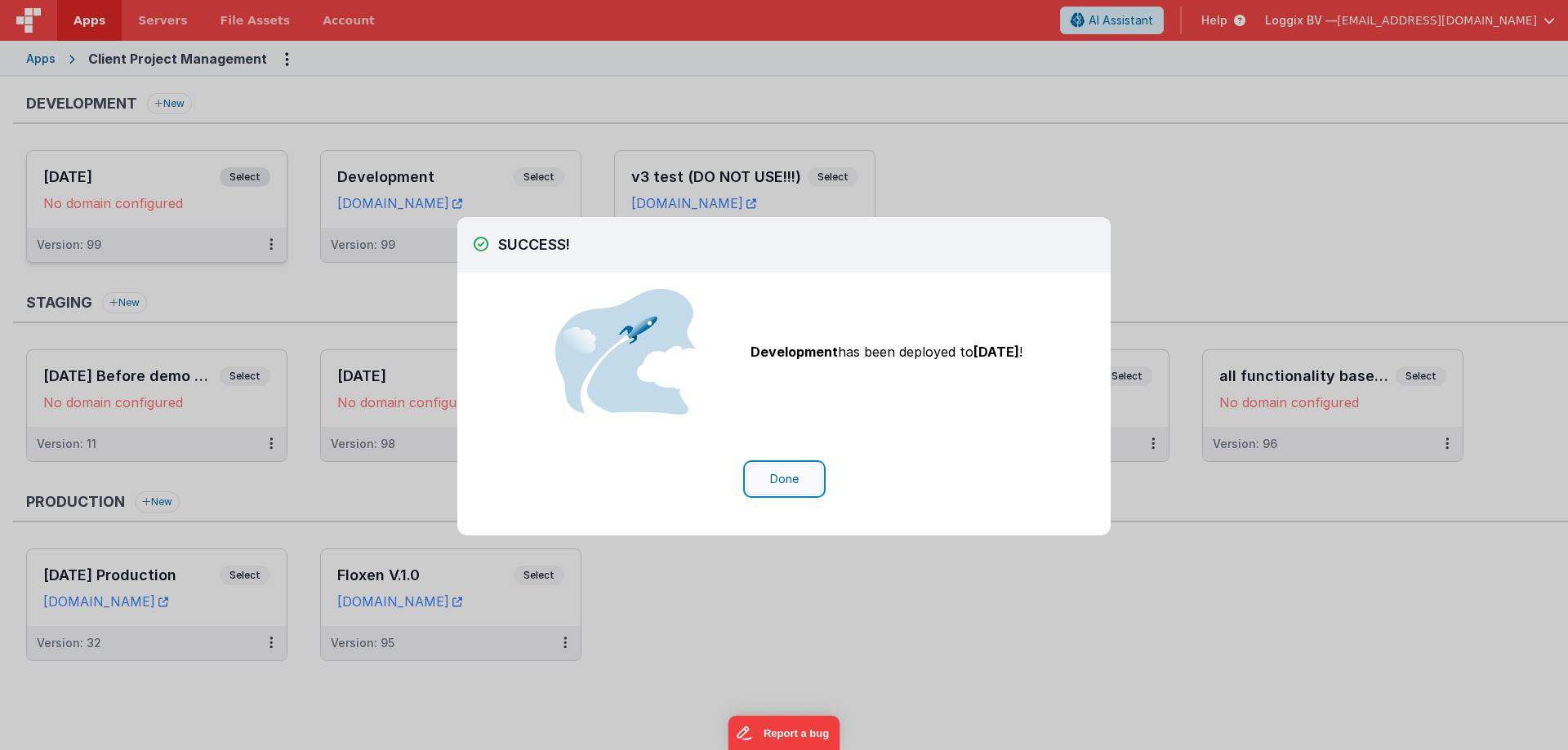
click at [790, 472] on button "Done" at bounding box center [784, 479] width 76 height 31
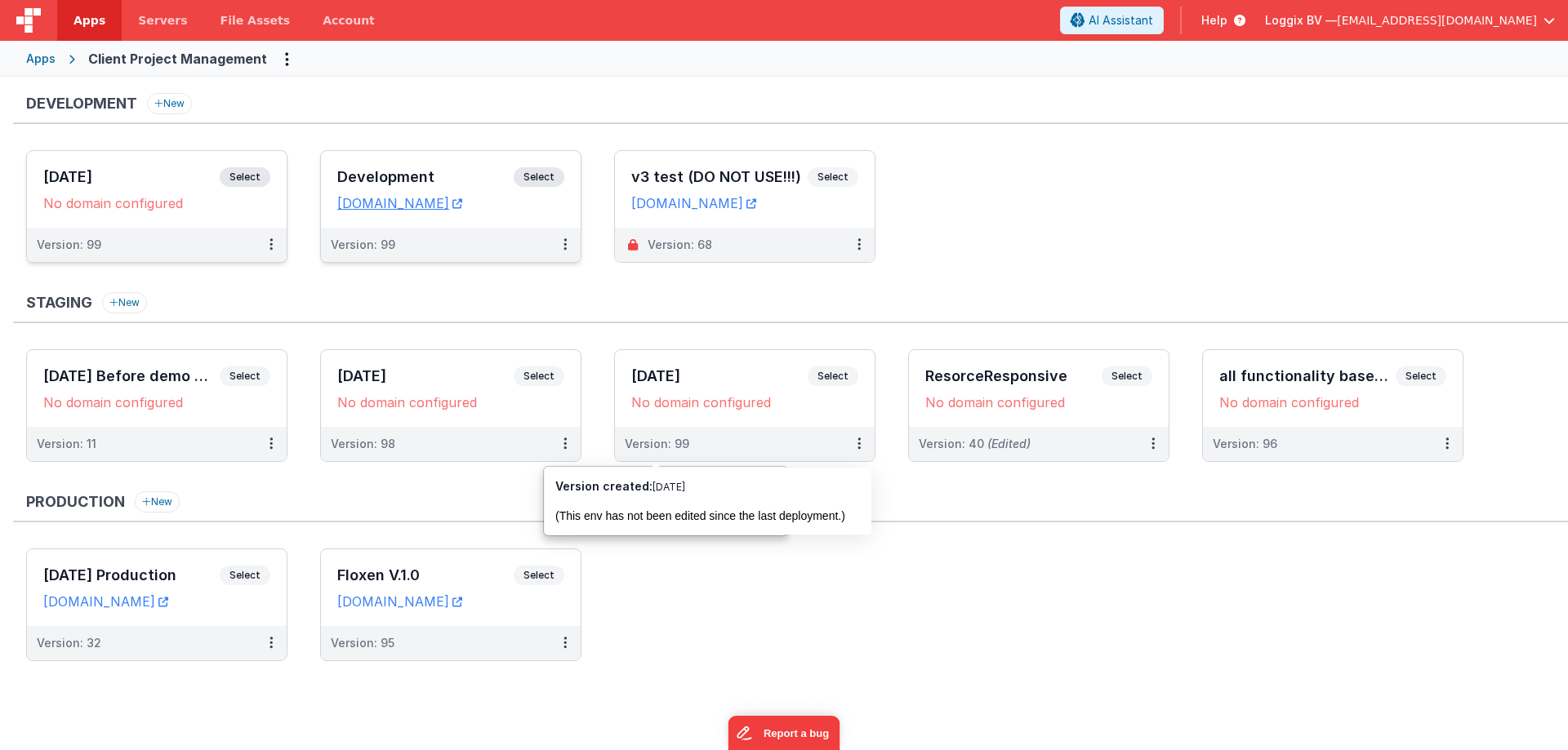
click at [360, 165] on div "Development Select URLs [DOMAIN_NAME]" at bounding box center [451, 189] width 260 height 77
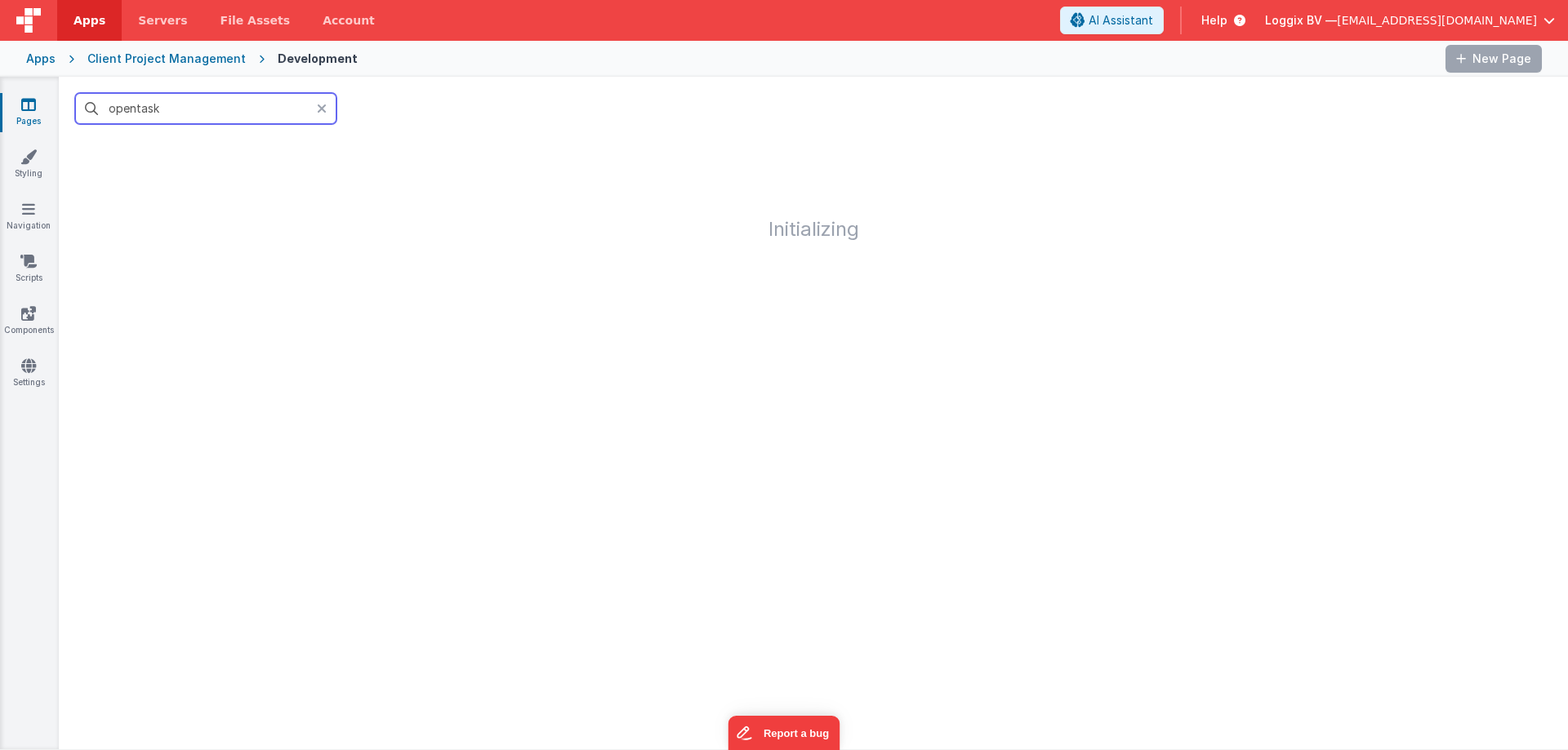
click at [270, 102] on input "opentask" at bounding box center [206, 108] width 261 height 31
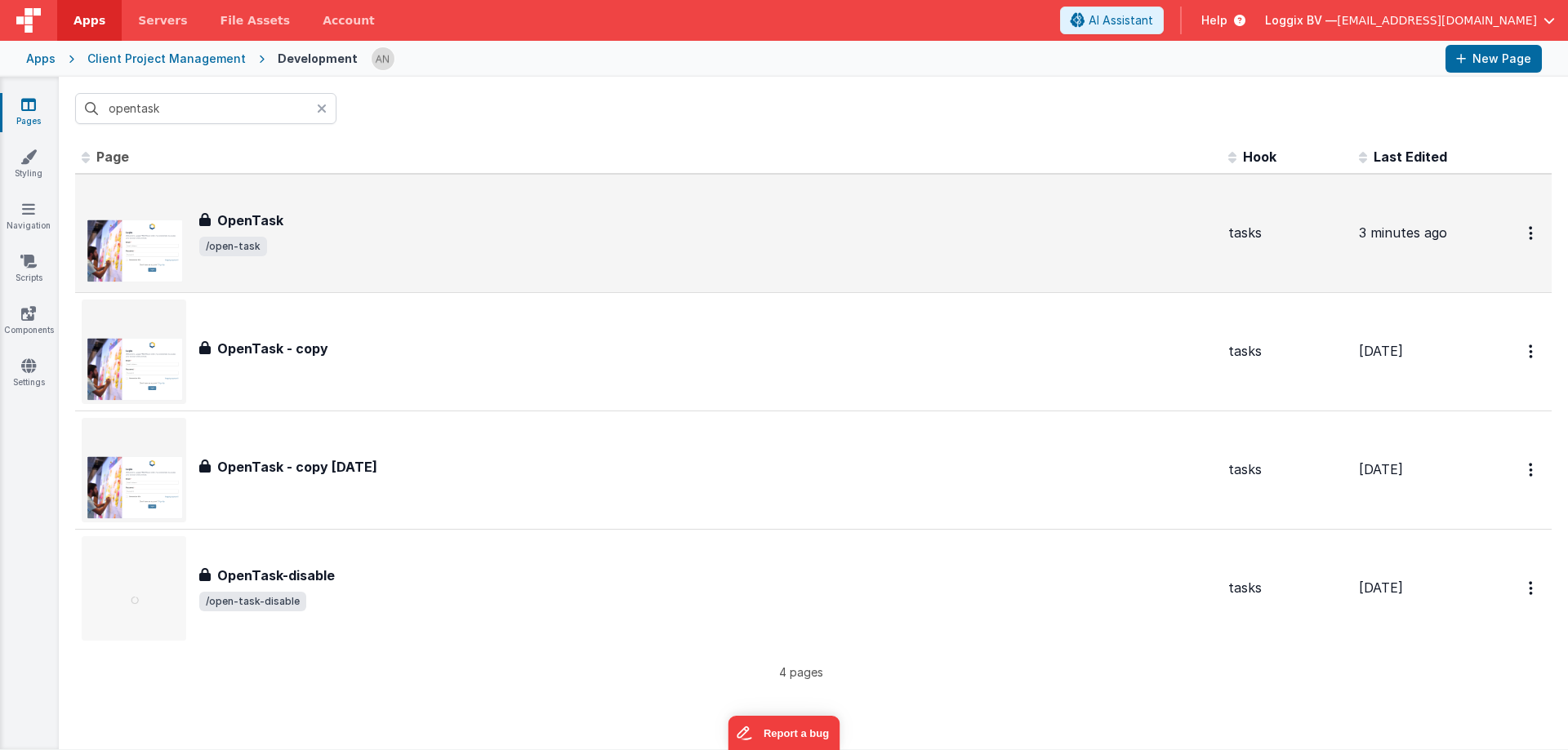
click at [275, 213] on h3 "OpenTask" at bounding box center [250, 220] width 66 height 19
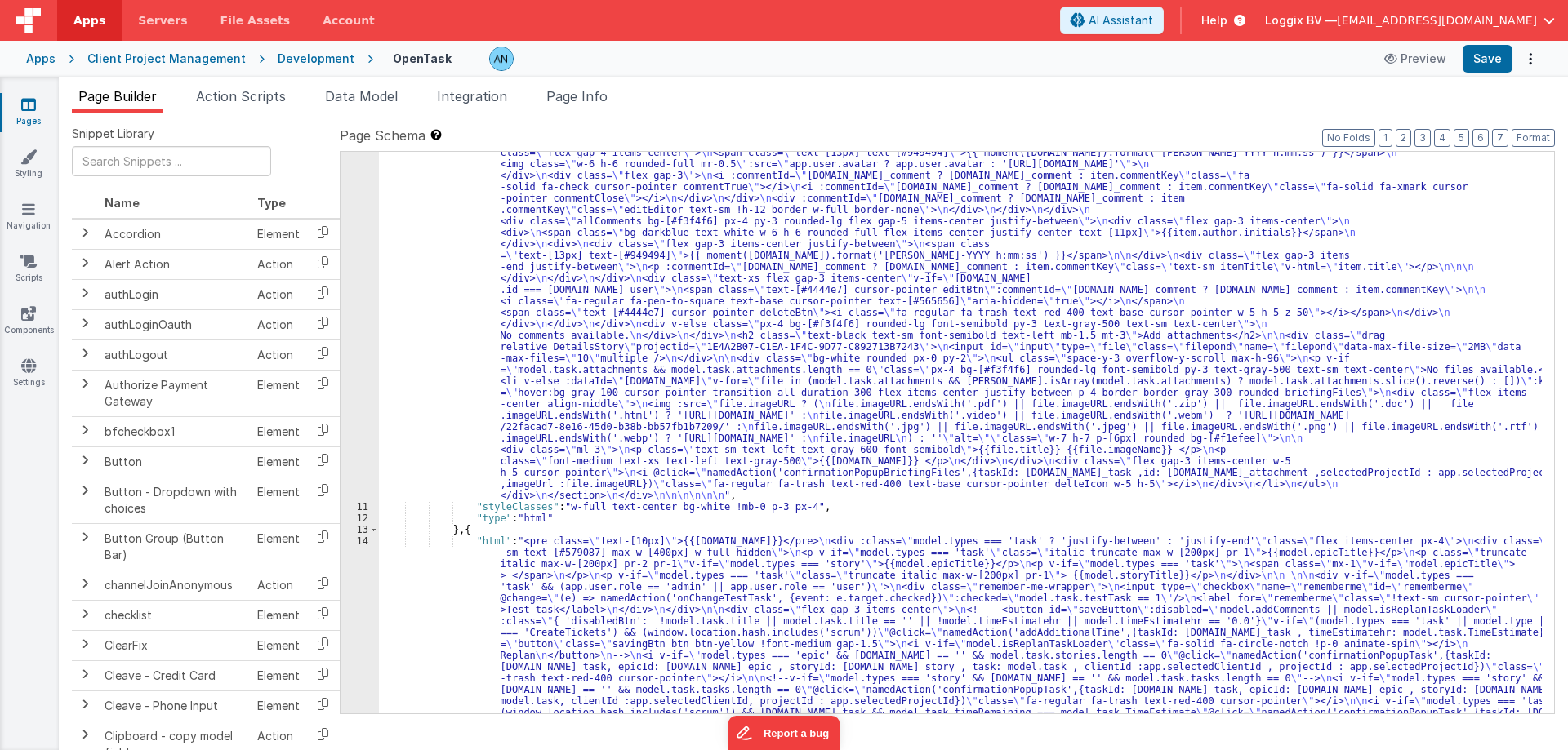
scroll to position [1610, 0]
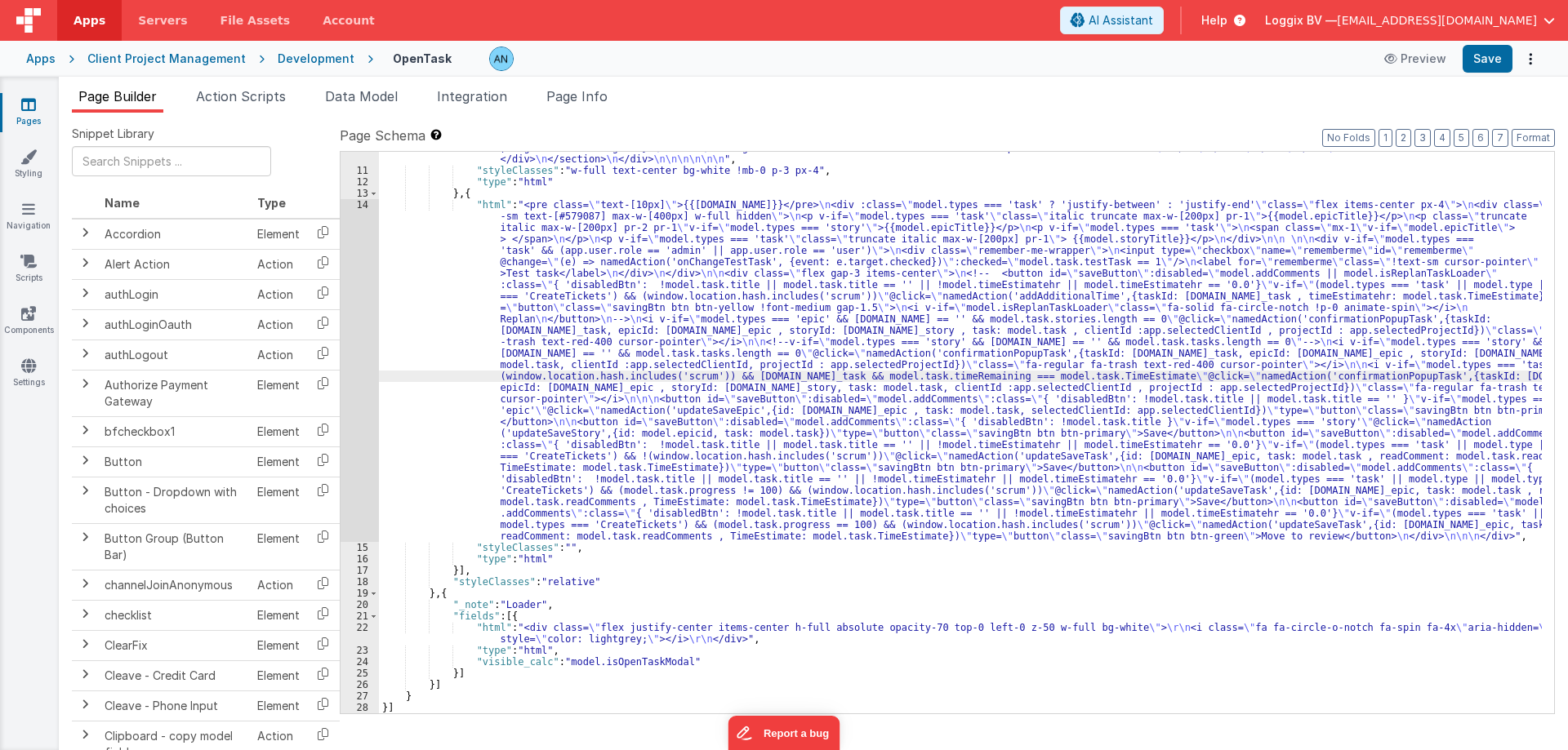
click at [358, 246] on div "14" at bounding box center [359, 371] width 38 height 343
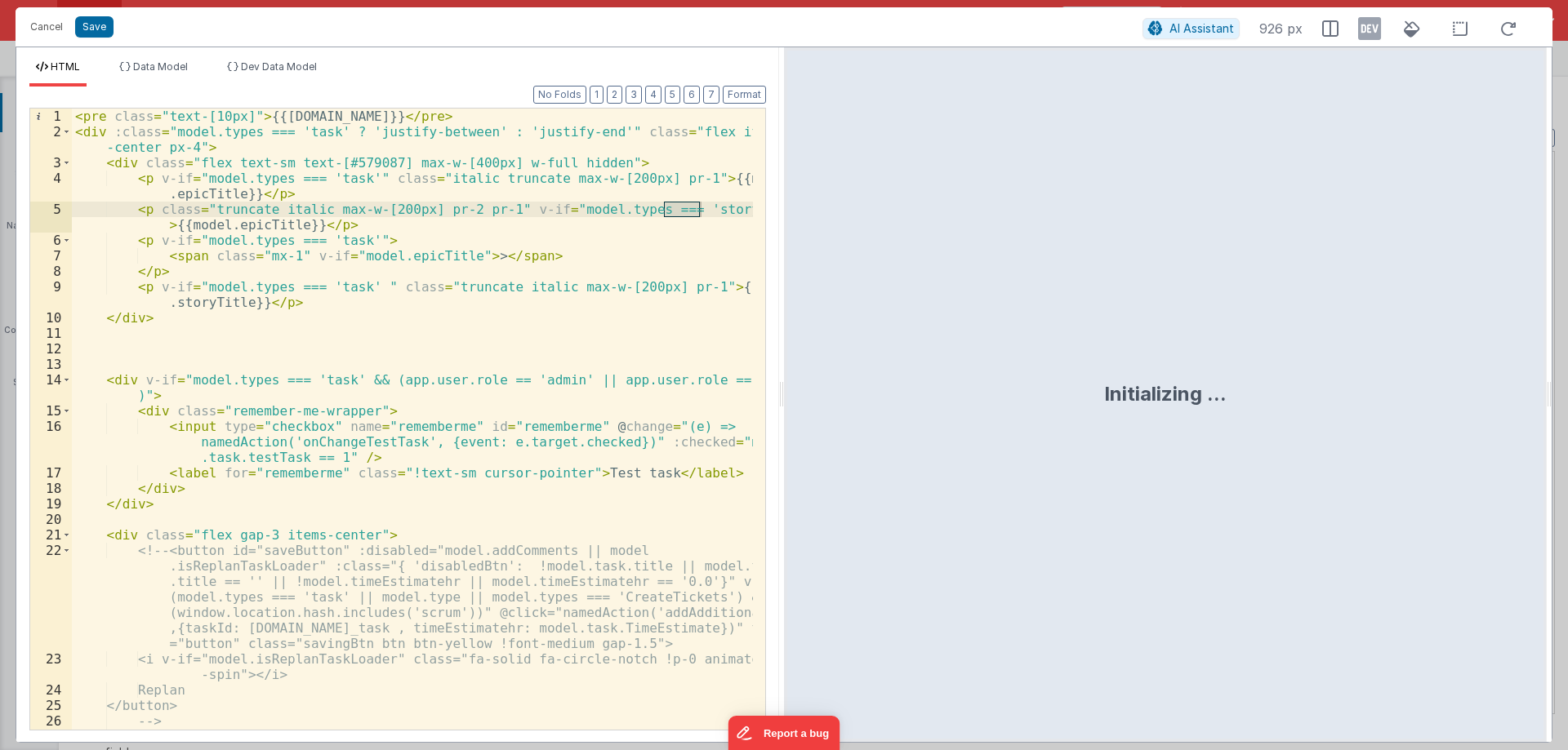
drag, startPoint x: 783, startPoint y: 405, endPoint x: 1385, endPoint y: 473, distance: 605.8
click at [1567, 399] on html "Cancel Save AI Assistant 926 px HTML Data Model Dev Data Model Format 7 6 5 4 3…" at bounding box center [784, 375] width 1568 height 750
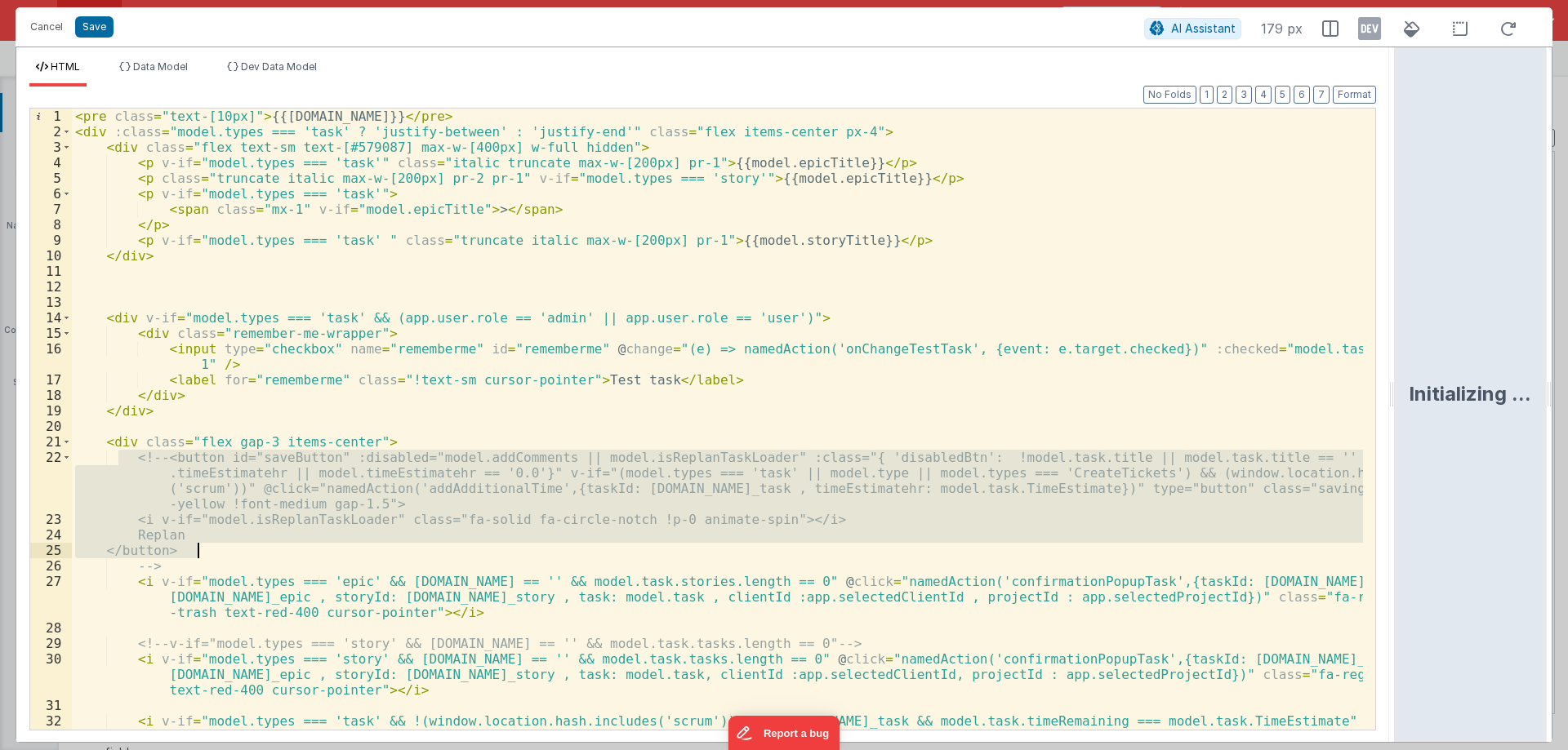
drag, startPoint x: 124, startPoint y: 458, endPoint x: 216, endPoint y: 554, distance: 133.0
click at [216, 554] on div "< pre class = "text-[10px]" > {{[DOMAIN_NAME]}} </ pre > < div :class = "model.…" at bounding box center [716, 451] width 1291 height 684
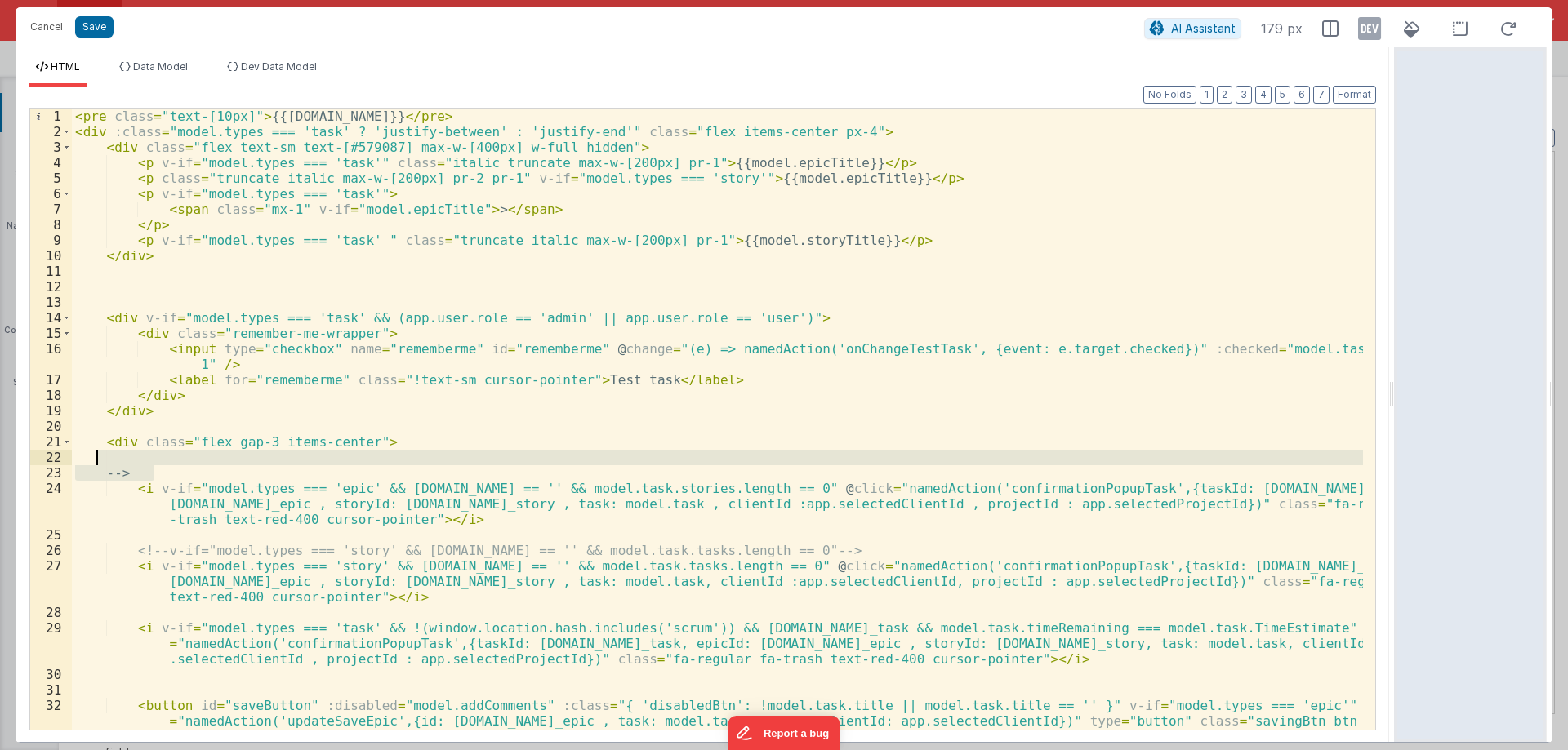
drag, startPoint x: 170, startPoint y: 467, endPoint x: 82, endPoint y: 451, distance: 89.4
click at [82, 451] on div "< pre class = "text-[10px]" > {{[DOMAIN_NAME]}} </ pre > < div :class = "model.…" at bounding box center [716, 435] width 1291 height 652
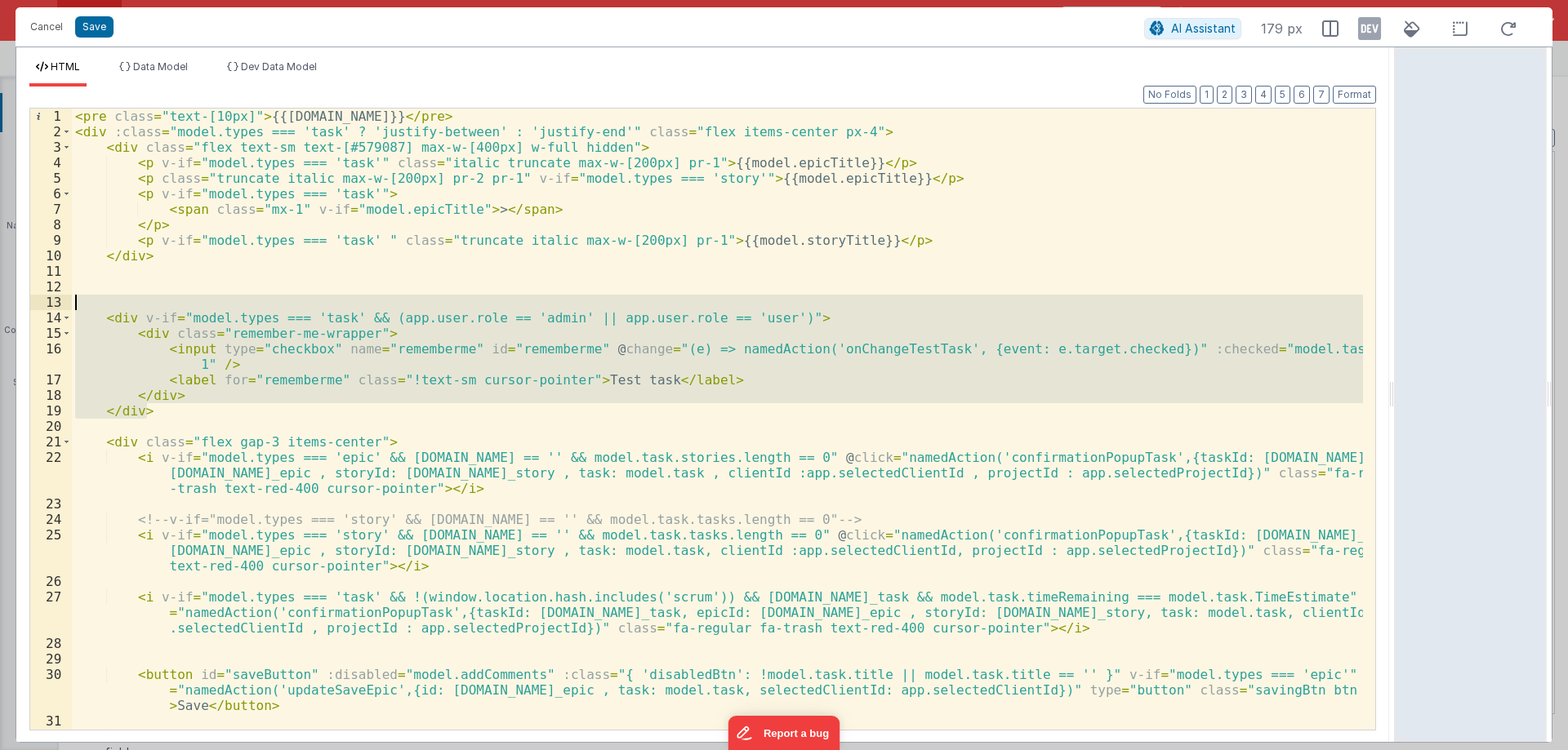
drag, startPoint x: 164, startPoint y: 411, endPoint x: 67, endPoint y: 304, distance: 144.4
click at [67, 304] on div "1 2 3 4 5 6 7 8 9 10 11 12 13 14 15 16 17 18 19 20 21 22 23 24 25 26 27 28 29 3…" at bounding box center [702, 419] width 1346 height 623
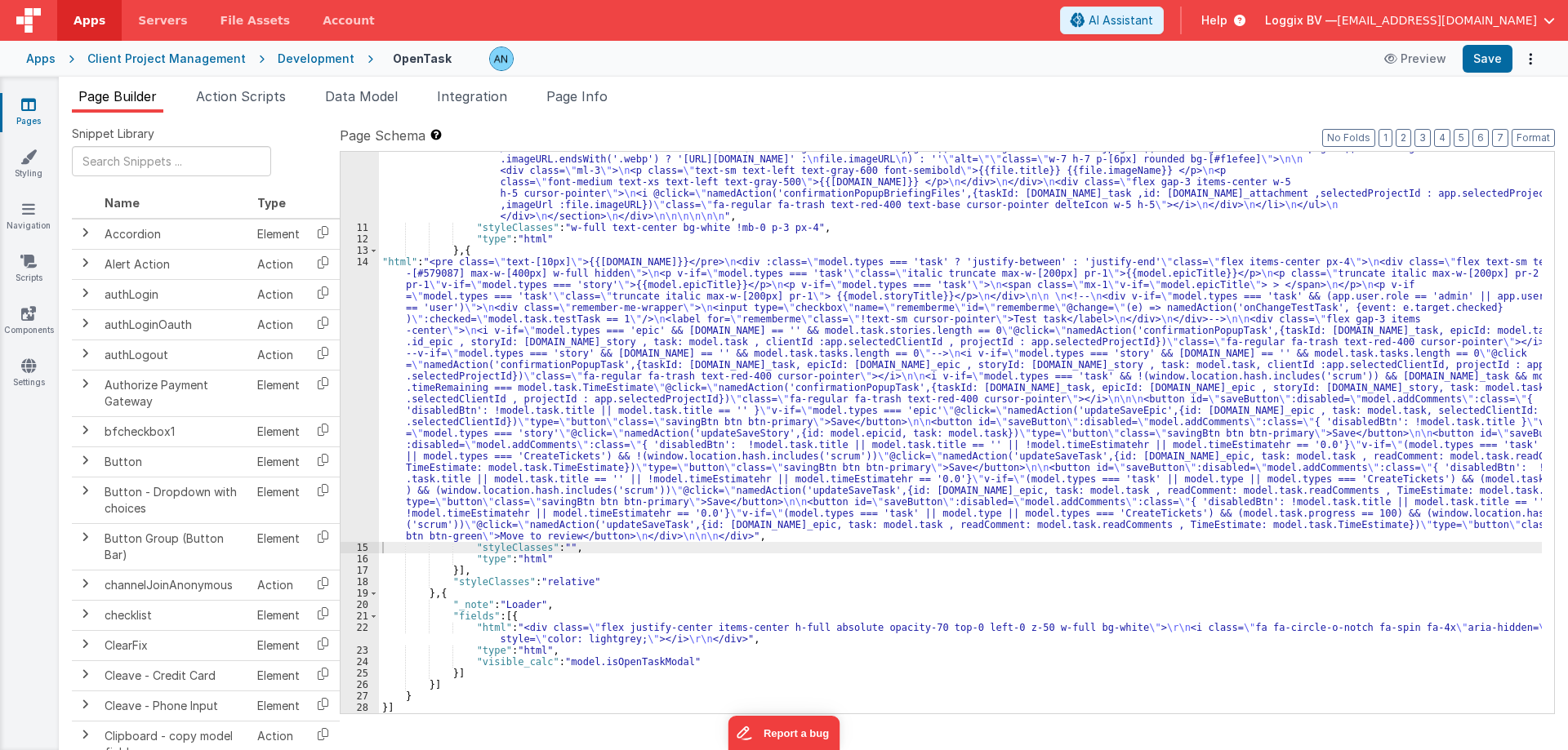
scroll to position [1553, 0]
click at [1482, 50] on button "Save" at bounding box center [1487, 58] width 49 height 27
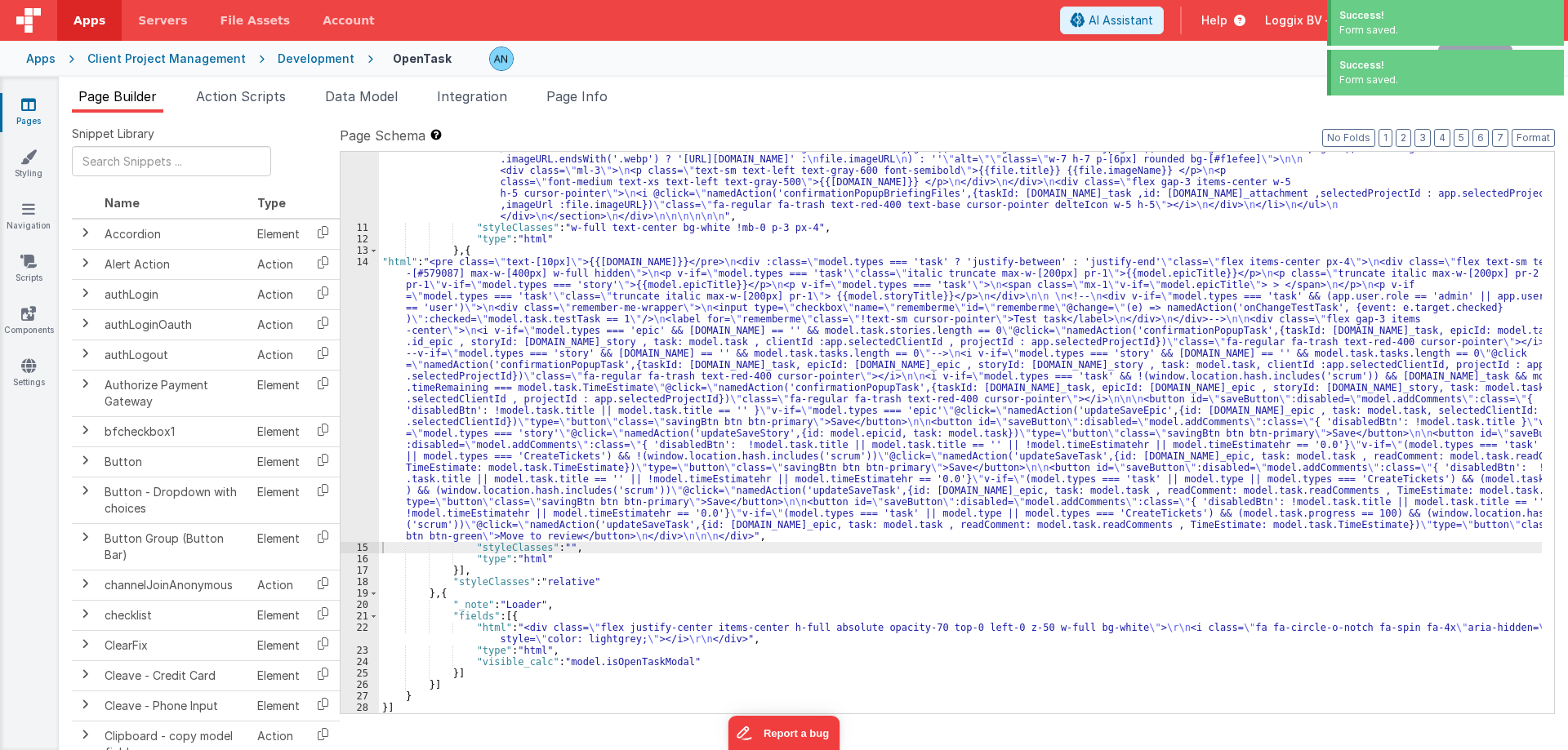
click at [352, 346] on div "14" at bounding box center [359, 398] width 38 height 285
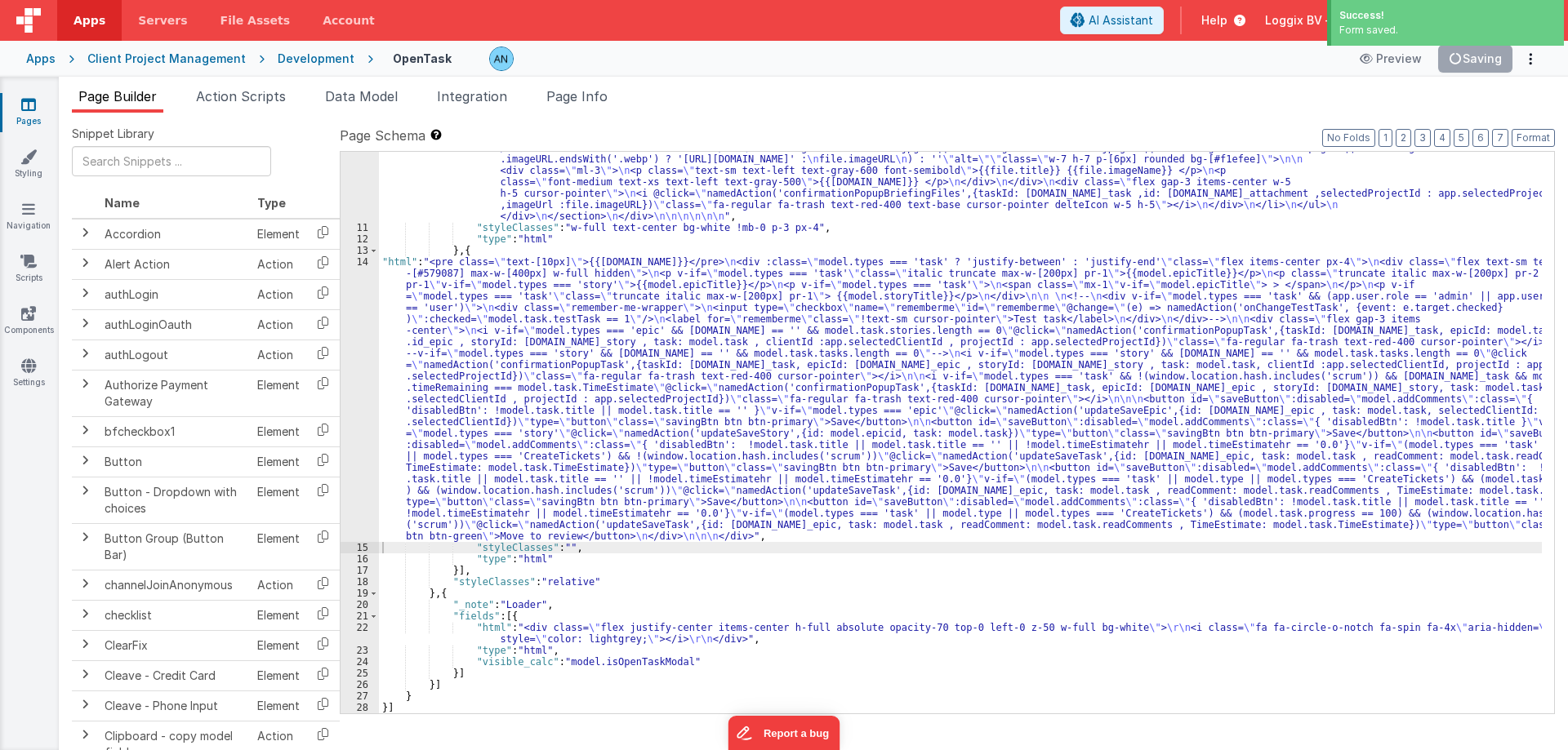
click at [352, 346] on div "14" at bounding box center [359, 398] width 38 height 285
click at [357, 316] on div "14" at bounding box center [359, 398] width 38 height 285
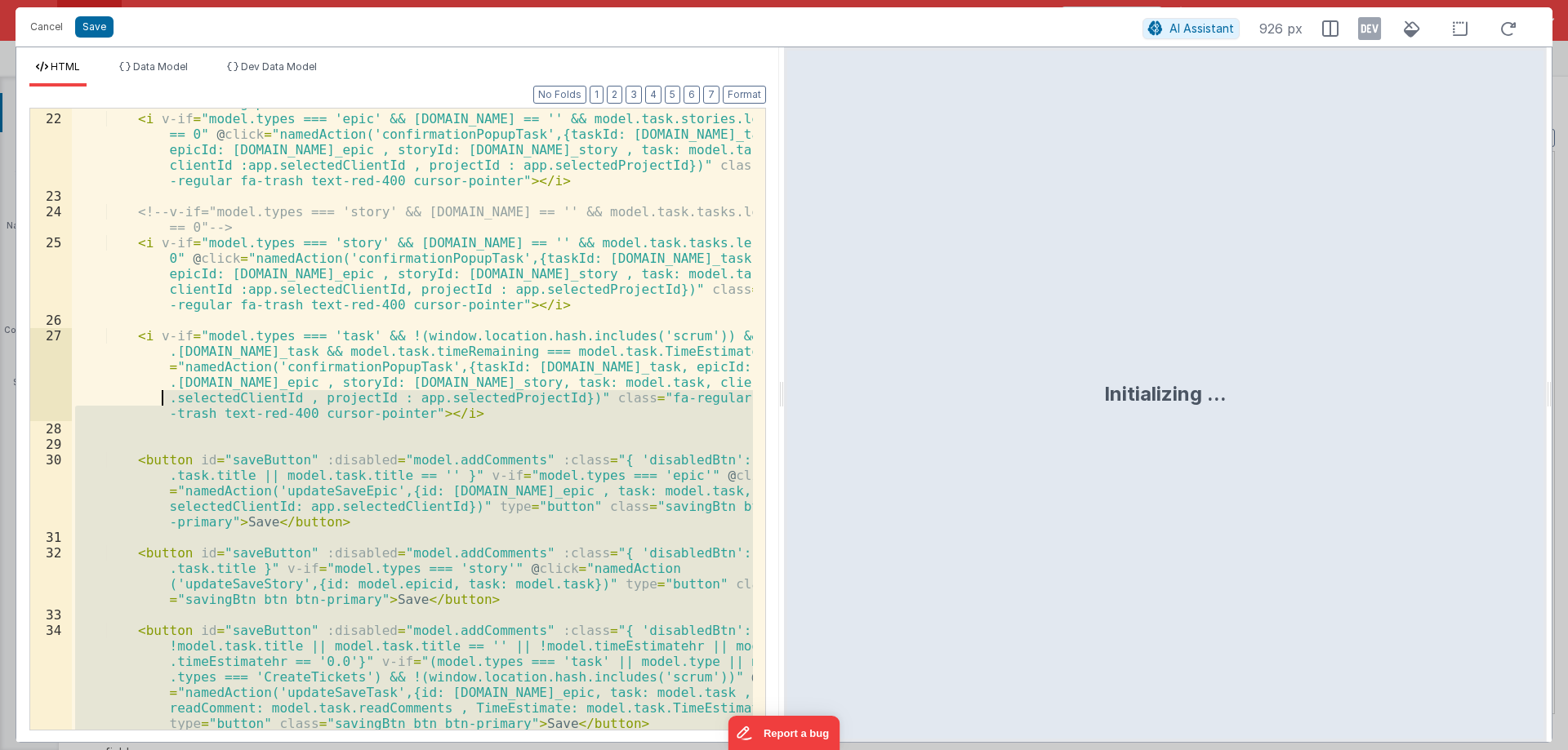
scroll to position [432, 0]
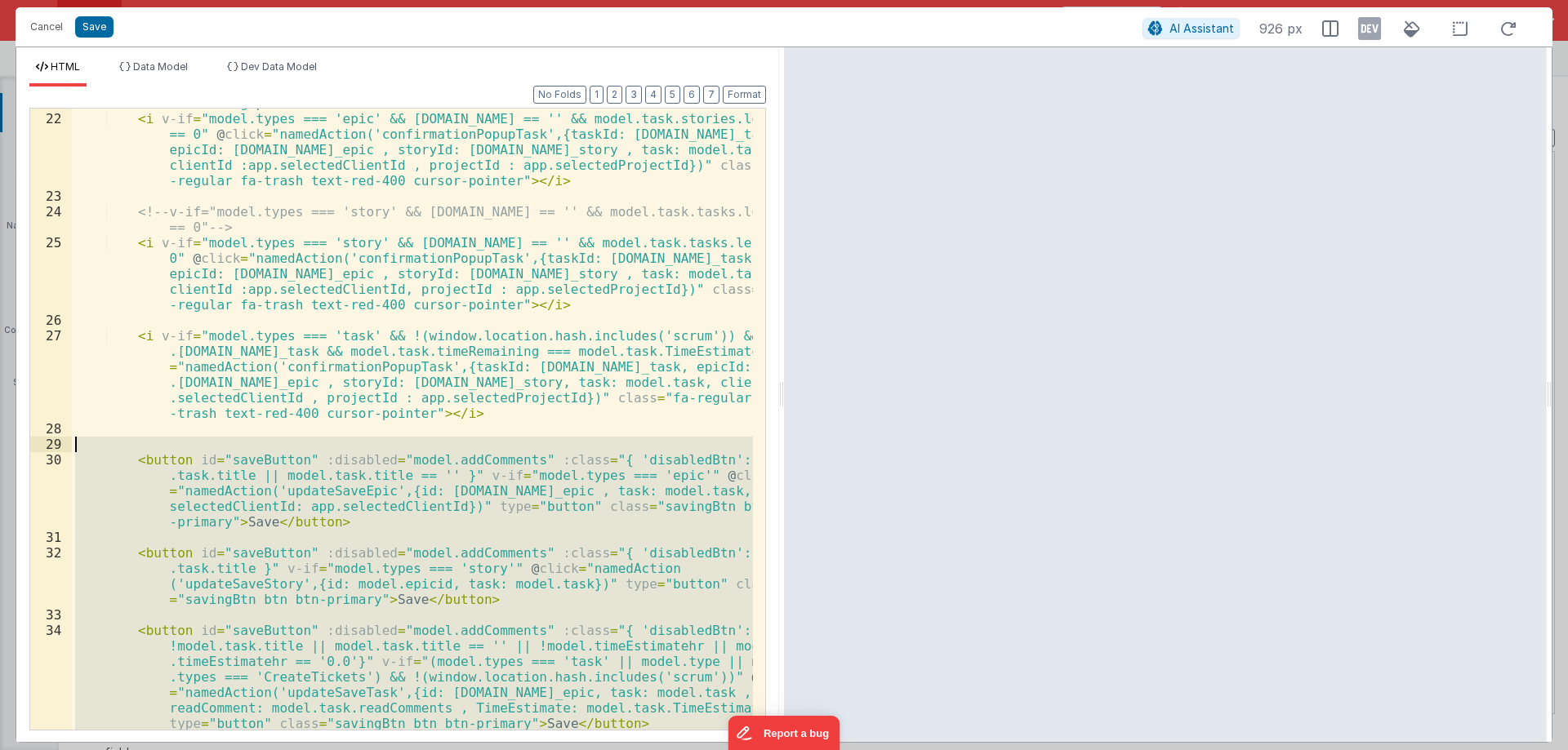
drag, startPoint x: 287, startPoint y: 663, endPoint x: 106, endPoint y: 446, distance: 282.6
click at [106, 446] on div "< div class = "flex gap-3 items-center" > < i v-if = "model.types === 'epic' &&…" at bounding box center [412, 421] width 681 height 652
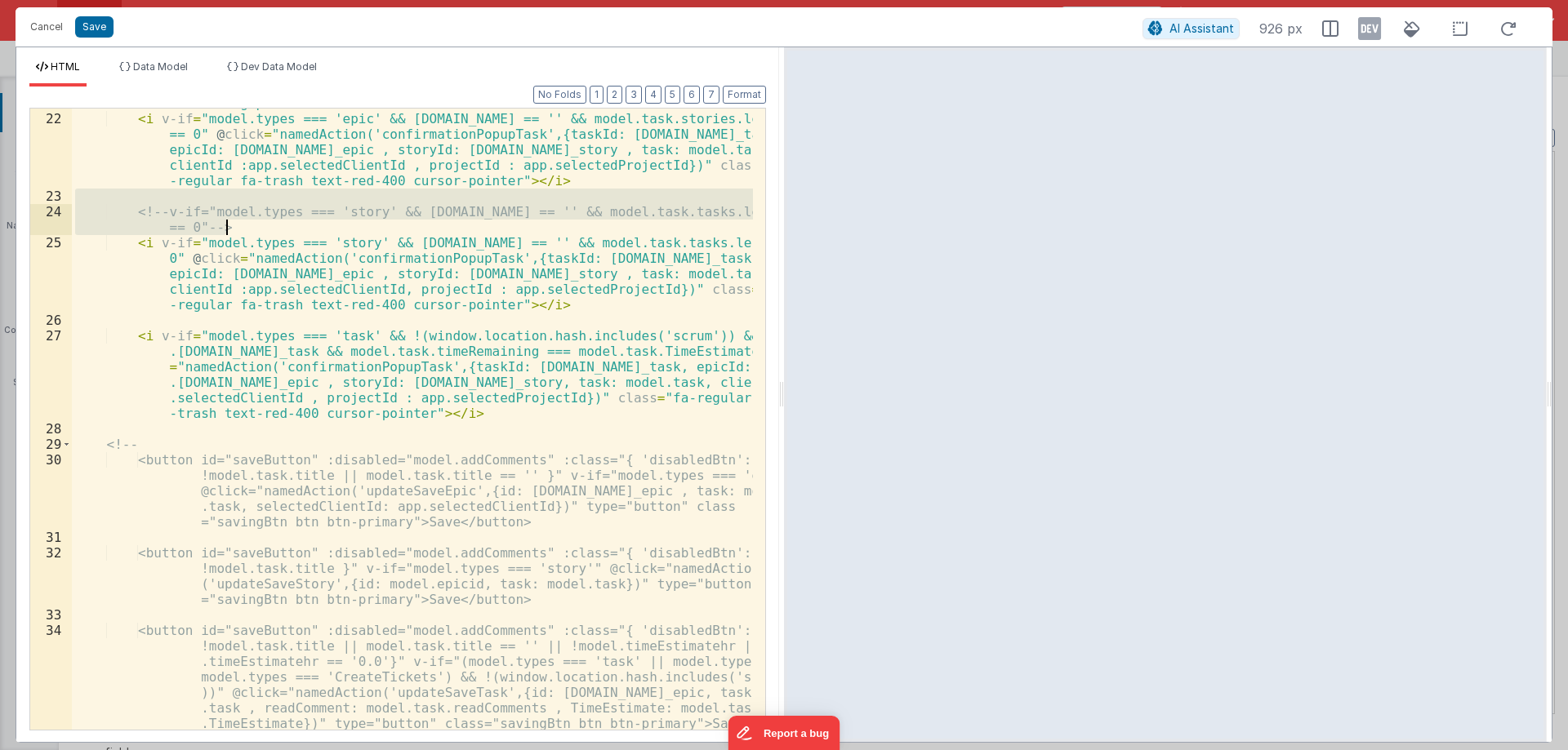
drag, startPoint x: 117, startPoint y: 201, endPoint x: 262, endPoint y: 234, distance: 148.7
click at [262, 234] on div "< div class = "flex gap-3 items-center" > < i v-if = "model.types === 'epic' &&…" at bounding box center [412, 475] width 681 height 761
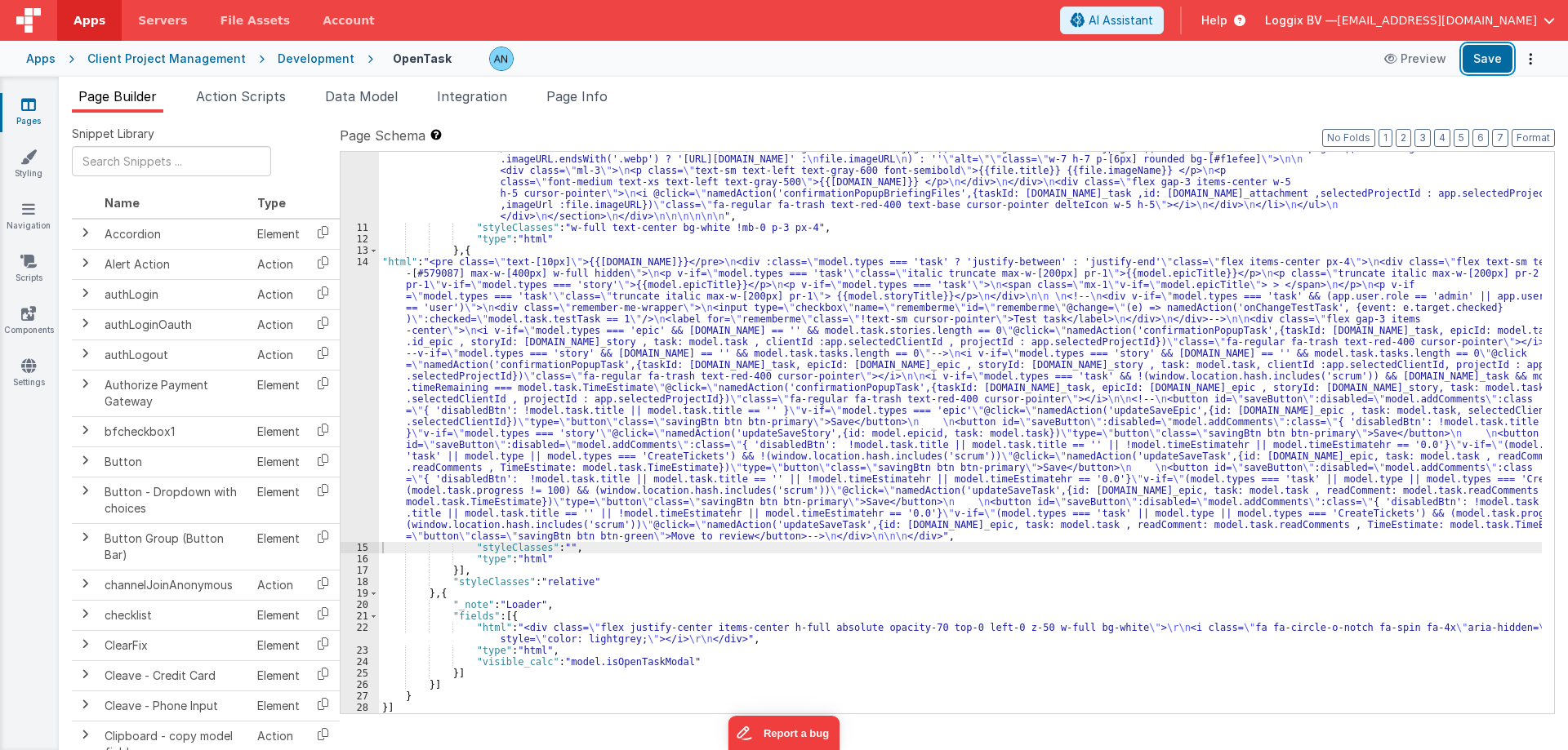
click at [1490, 56] on button "Save" at bounding box center [1487, 58] width 49 height 27
click at [1542, 135] on button "Format" at bounding box center [1533, 138] width 43 height 18
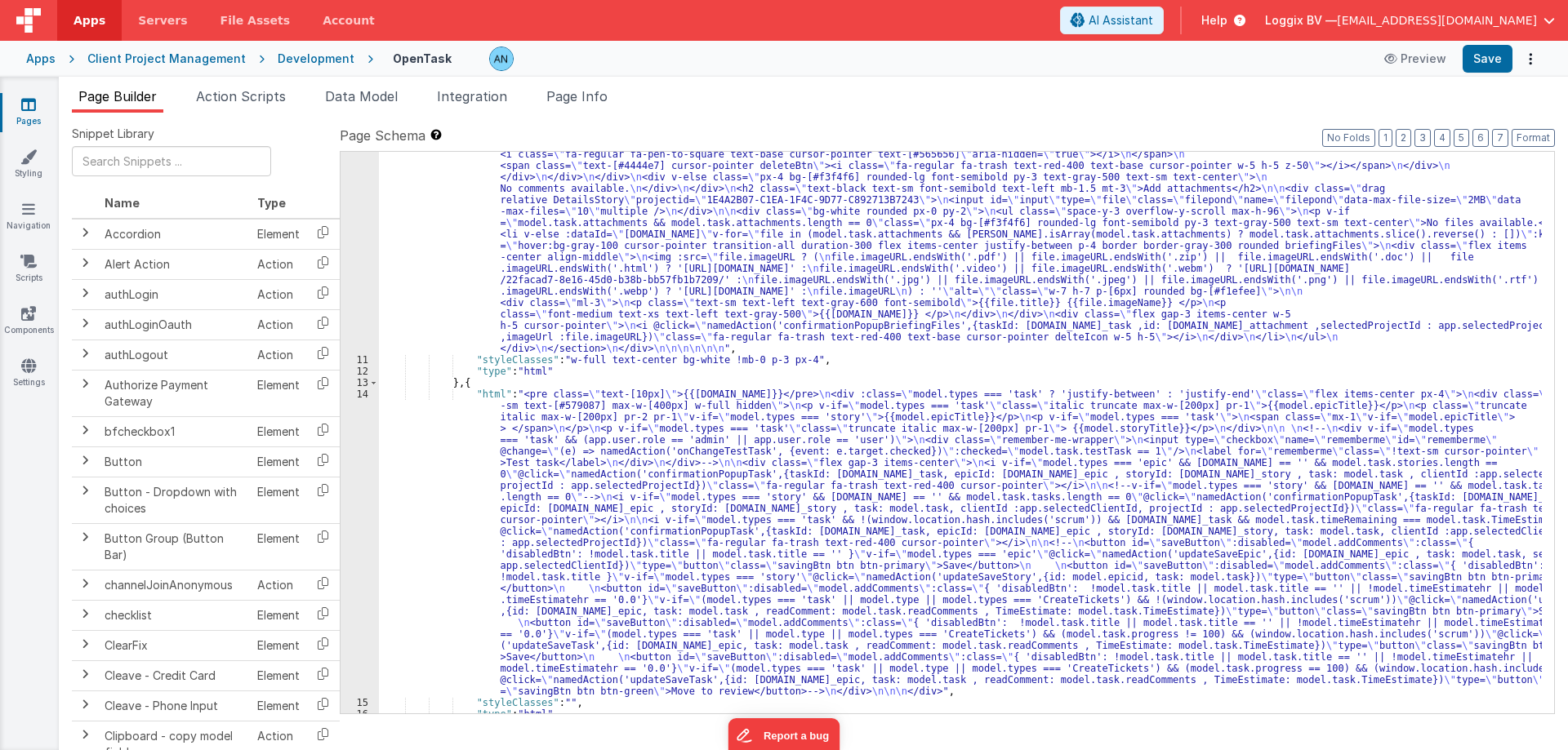
scroll to position [1576, 0]
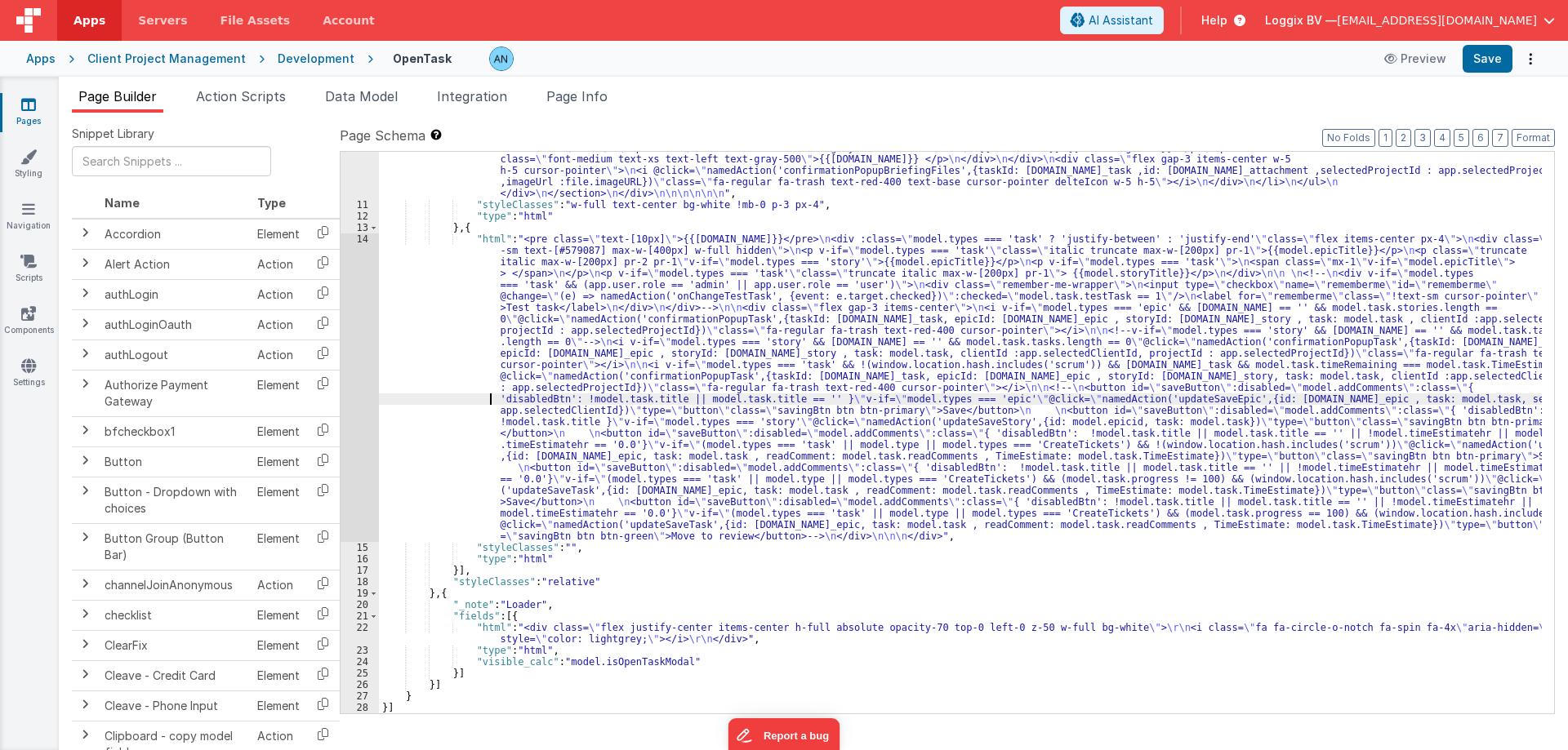
click at [345, 337] on div "14" at bounding box center [359, 387] width 38 height 308
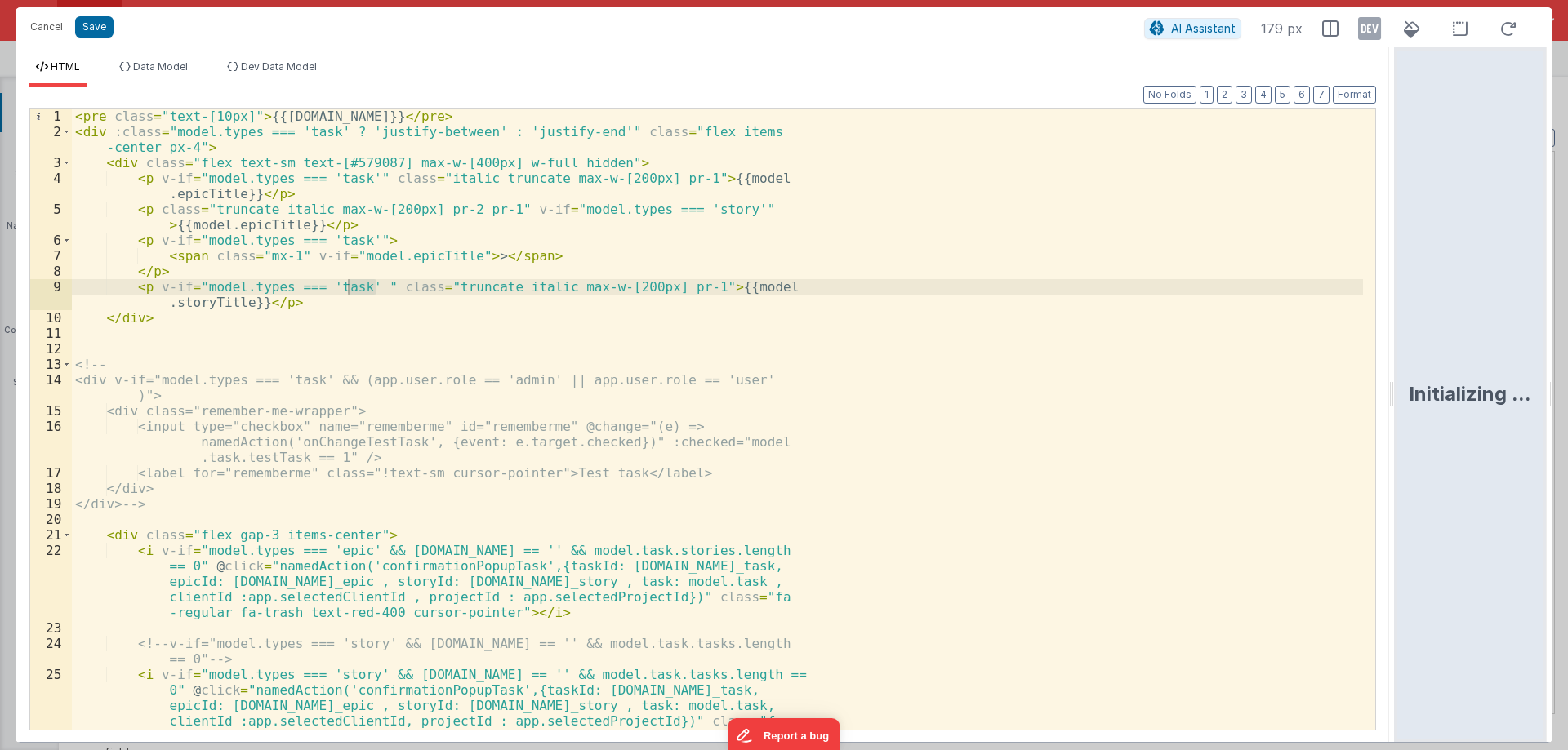
drag, startPoint x: 782, startPoint y: 389, endPoint x: 1482, endPoint y: 394, distance: 700.0
click at [1567, 363] on html "Cancel Save AI Assistant 179 px HTML Data Model Dev Data Model Format 7 6 5 4 3…" at bounding box center [784, 375] width 1568 height 750
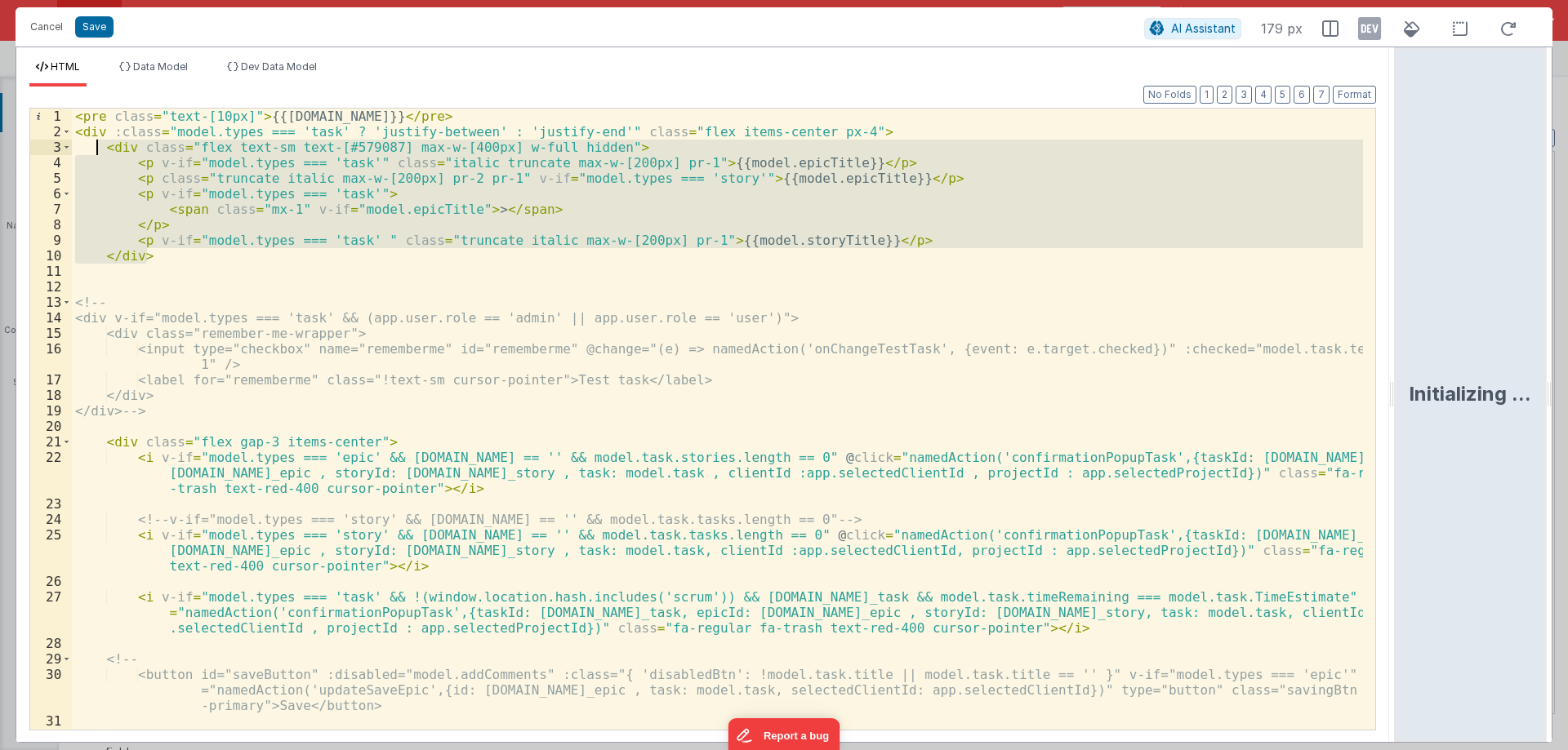
drag, startPoint x: 154, startPoint y: 260, endPoint x: 89, endPoint y: 146, distance: 131.2
click at [89, 146] on div "< pre class = "text-[10px]" > {{[DOMAIN_NAME]}} </ pre > < div :class = "model.…" at bounding box center [716, 443] width 1291 height 668
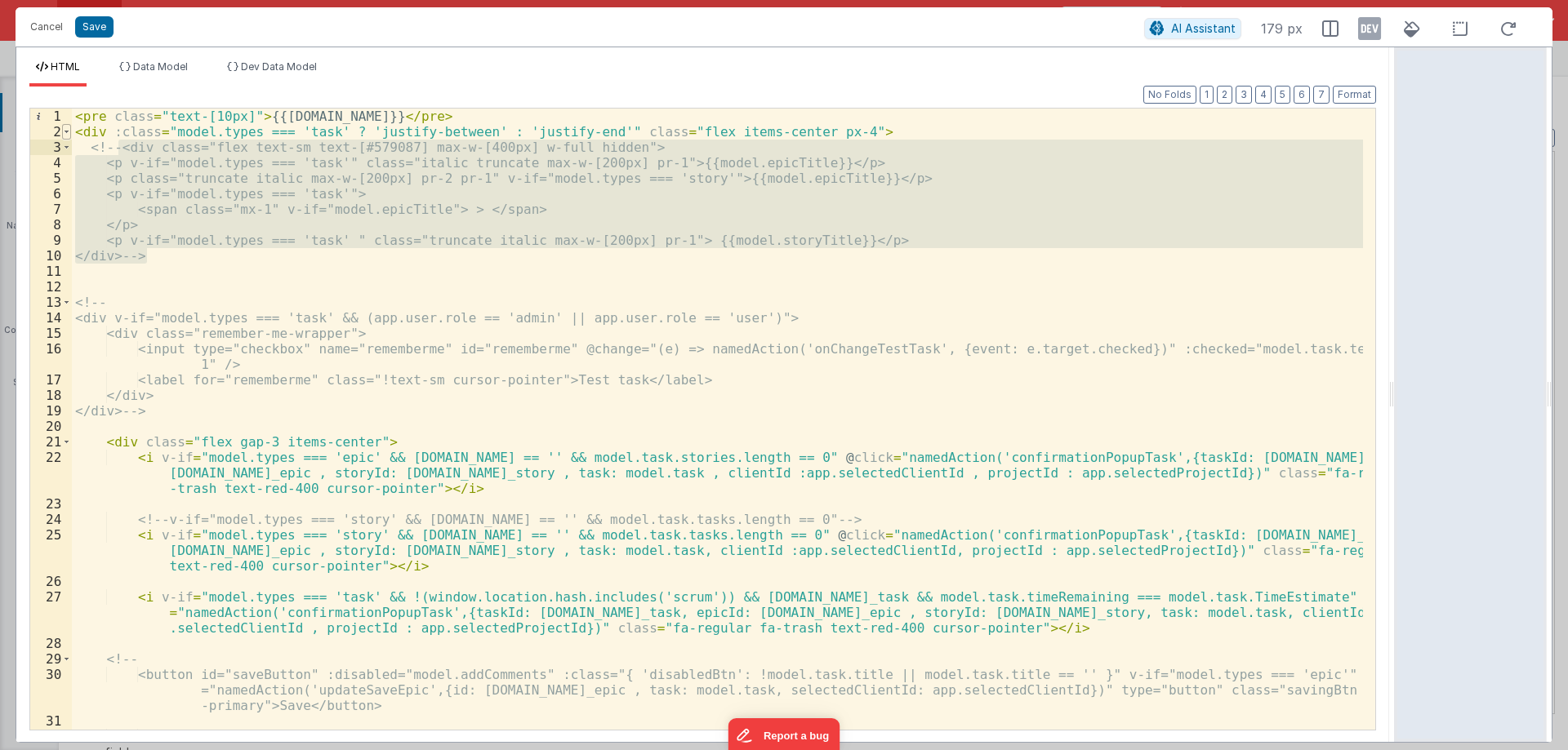
click at [69, 130] on span at bounding box center [66, 132] width 9 height 16
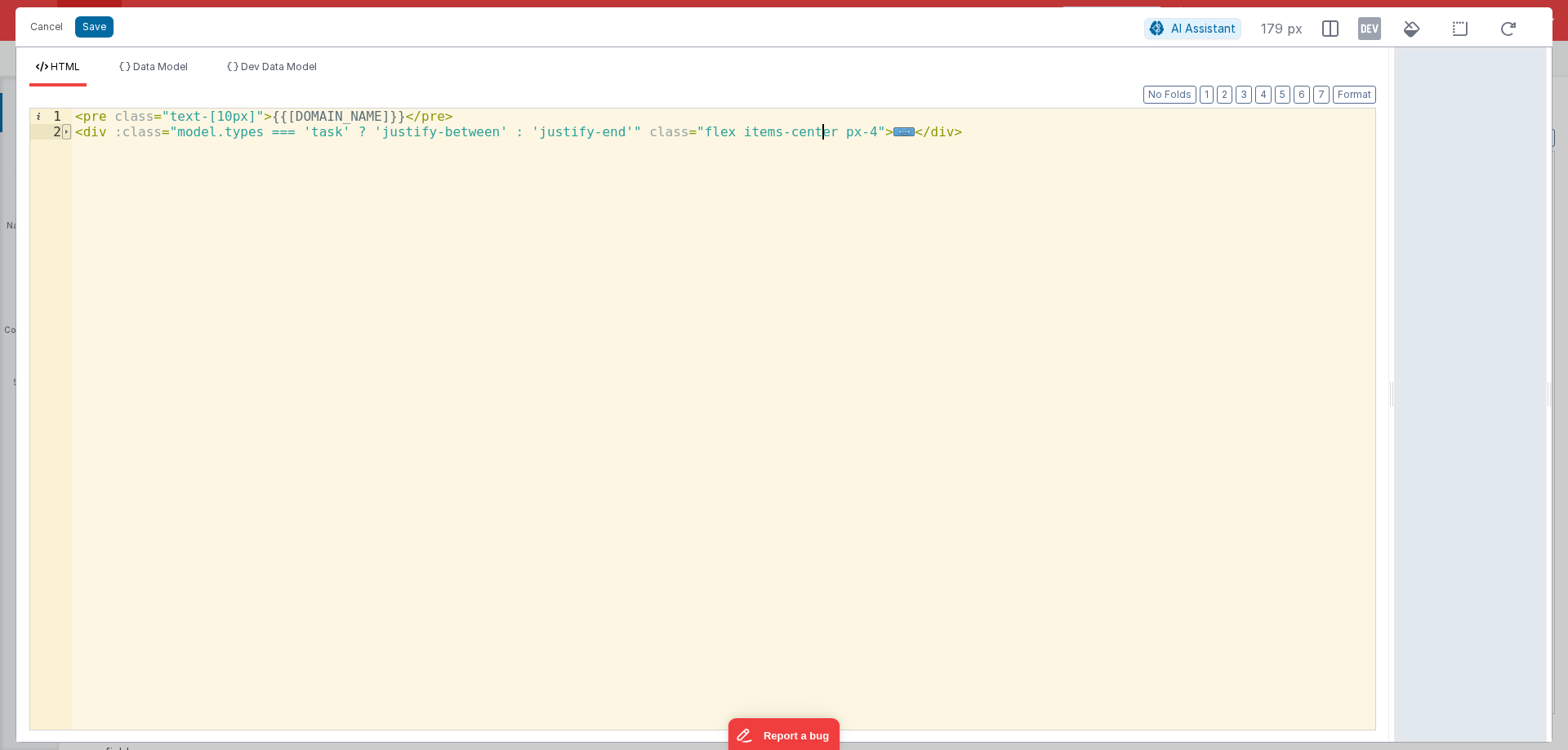
click at [69, 130] on span at bounding box center [66, 132] width 9 height 16
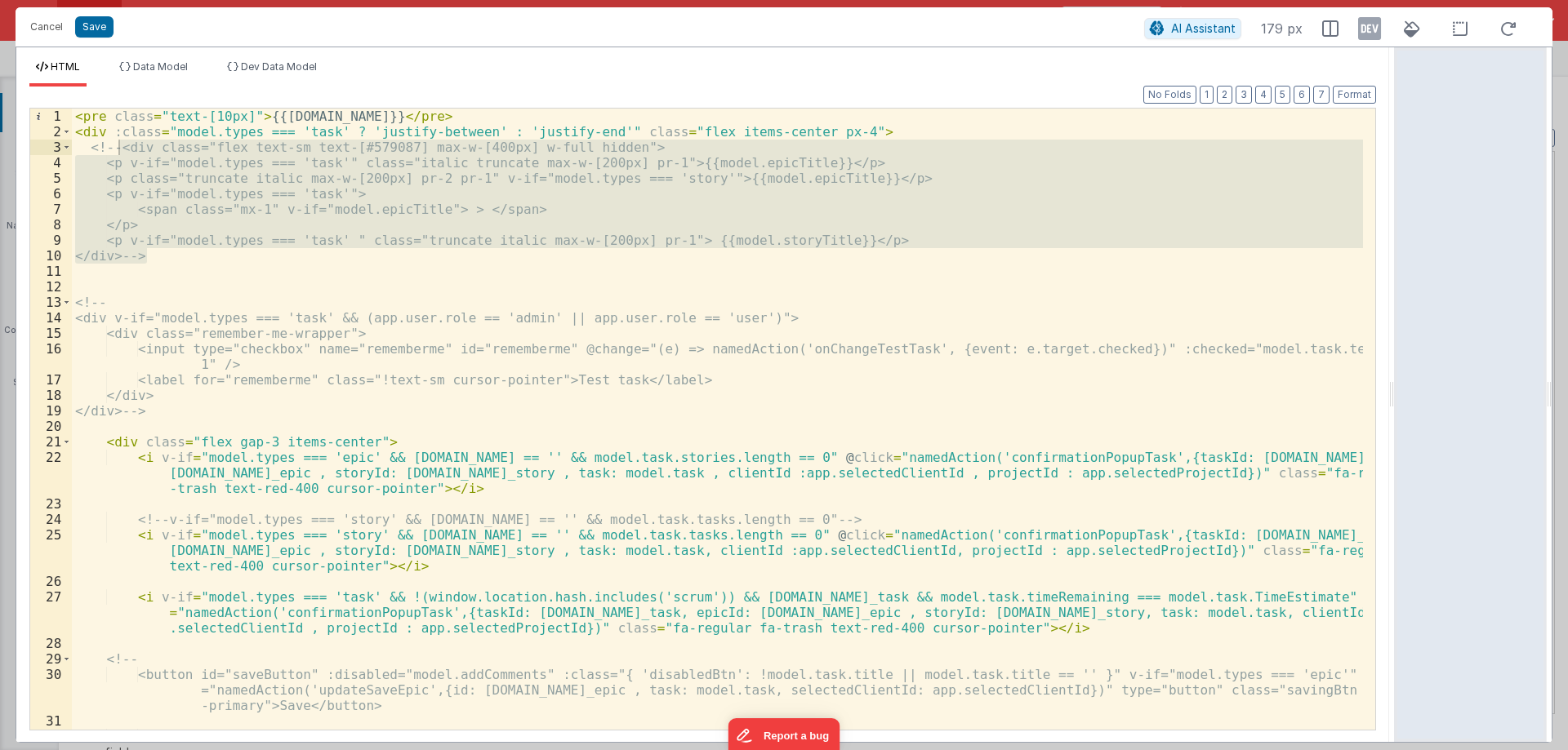
click at [101, 15] on div "Cancel Save AI Assistant 179 px" at bounding box center [784, 27] width 1536 height 39
click at [95, 25] on button "Save" at bounding box center [94, 27] width 38 height 21
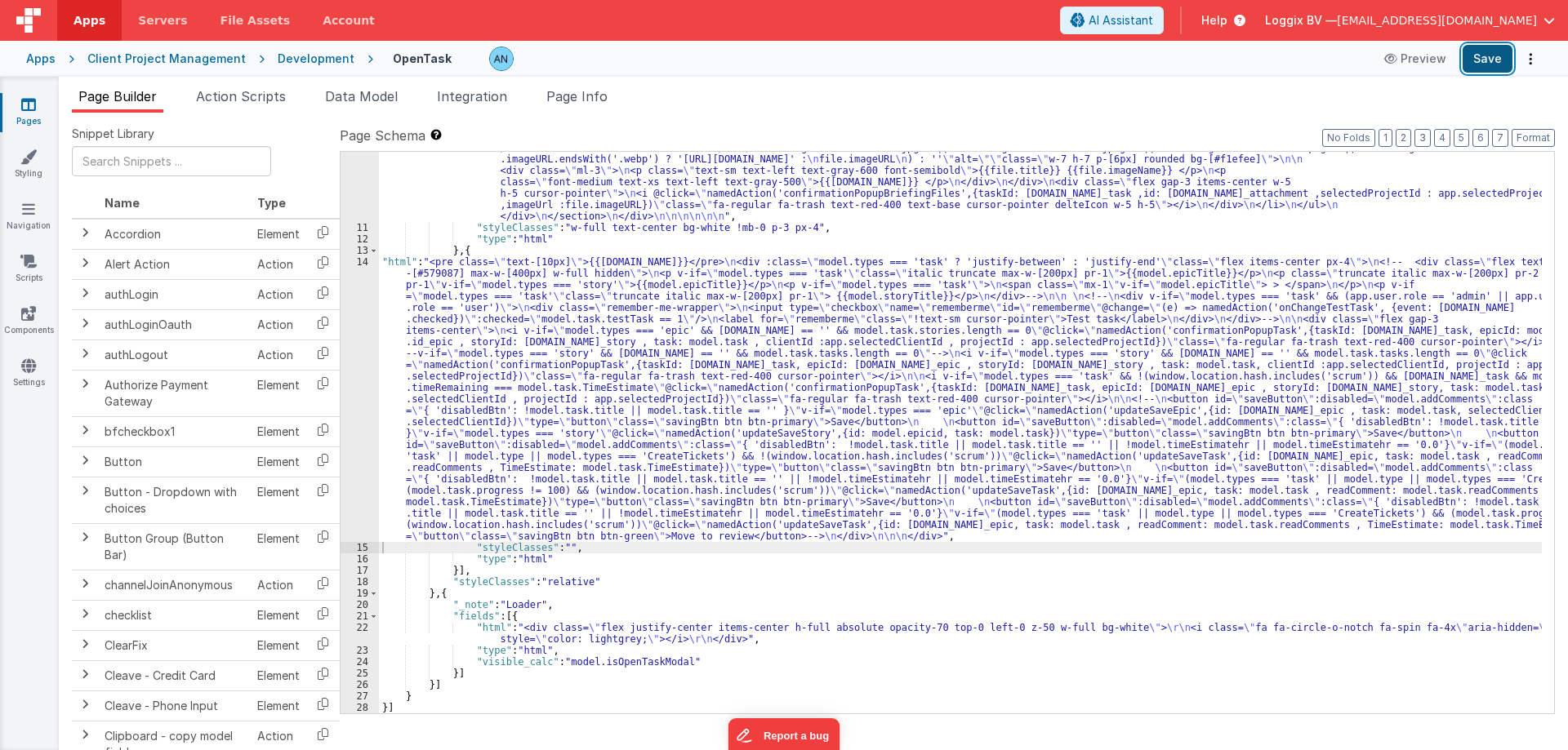
scroll to position [1553, 0]
click at [1496, 53] on button "Save" at bounding box center [1487, 58] width 49 height 27
click at [1480, 57] on button "Save" at bounding box center [1487, 58] width 49 height 27
click at [1534, 129] on button "Format" at bounding box center [1533, 138] width 43 height 18
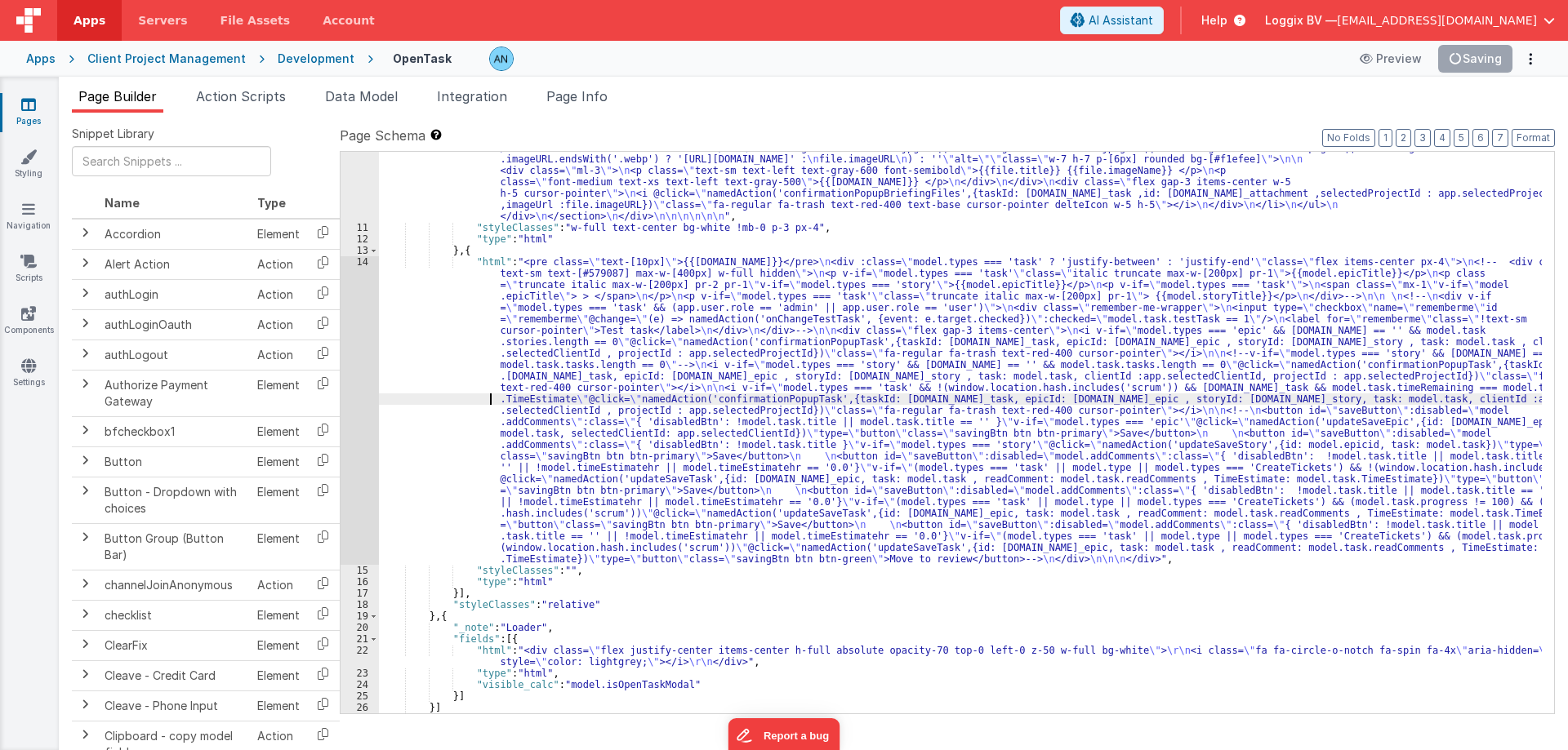
click at [355, 337] on div "14" at bounding box center [359, 410] width 38 height 308
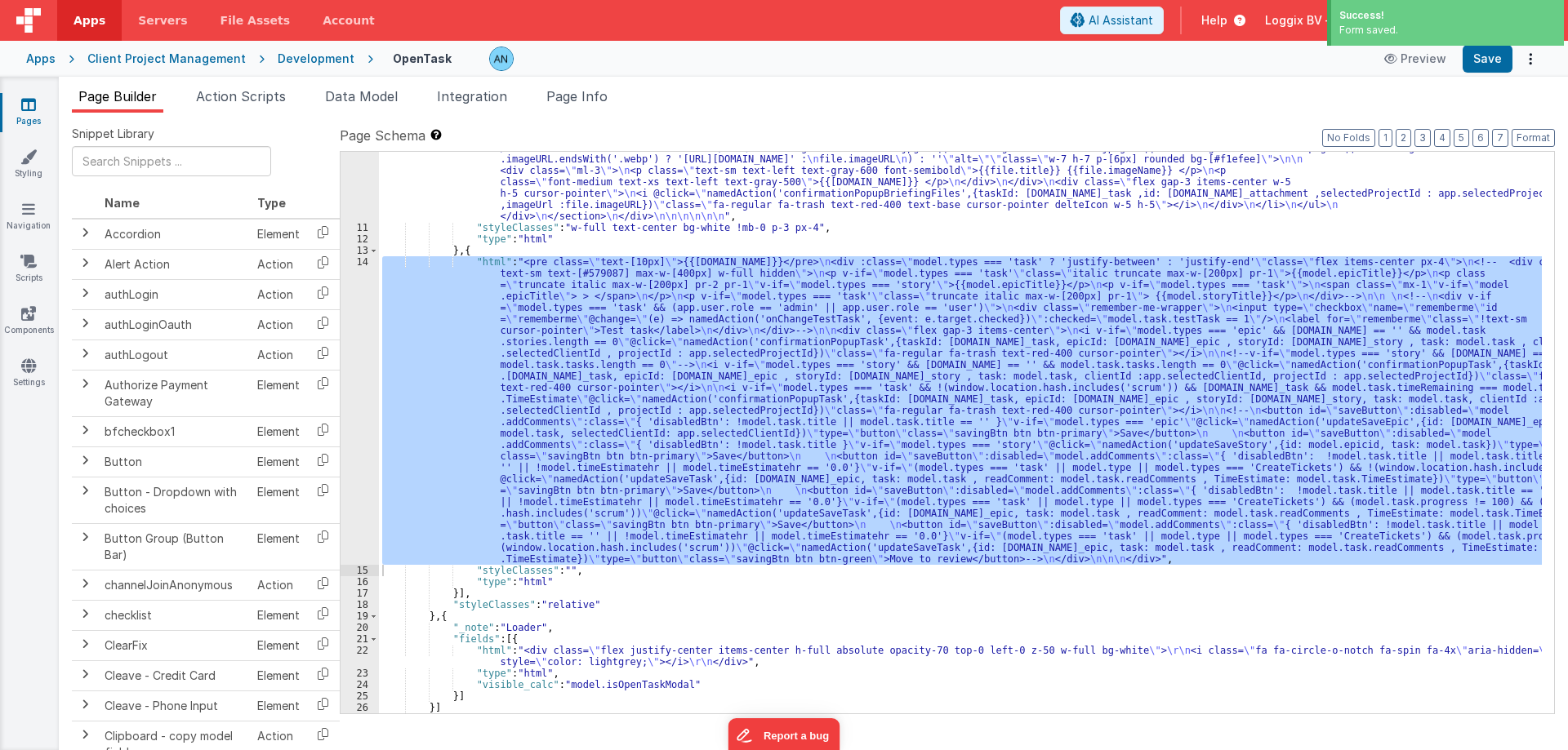
click at [344, 336] on div "14" at bounding box center [359, 410] width 38 height 308
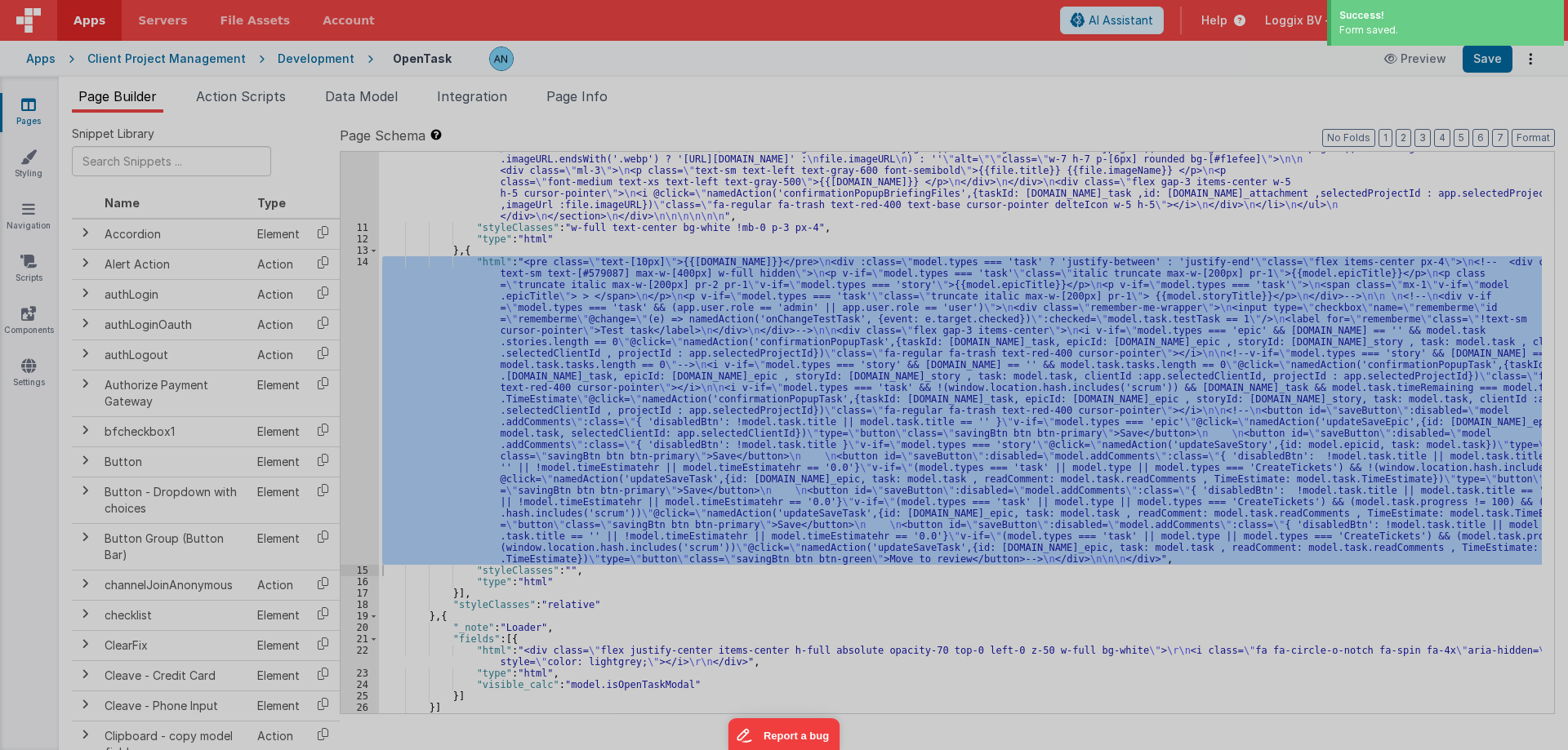
click at [360, 330] on div at bounding box center [784, 375] width 1568 height 750
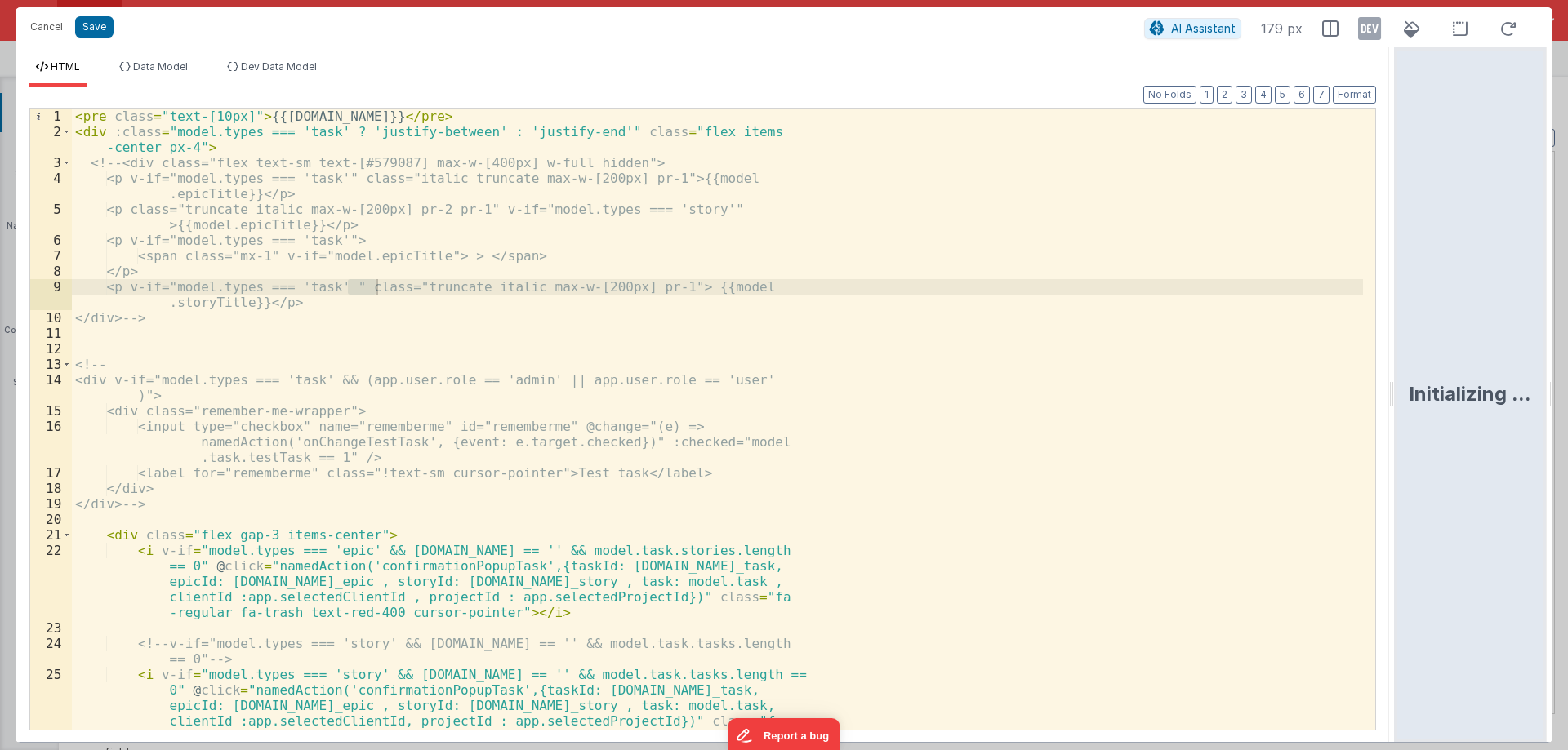
drag, startPoint x: 782, startPoint y: 393, endPoint x: 1567, endPoint y: 415, distance: 785.3
click at [1567, 415] on html "Cancel Save AI Assistant 179 px HTML Data Model Dev Data Model Format 7 6 5 4 3…" at bounding box center [784, 375] width 1568 height 750
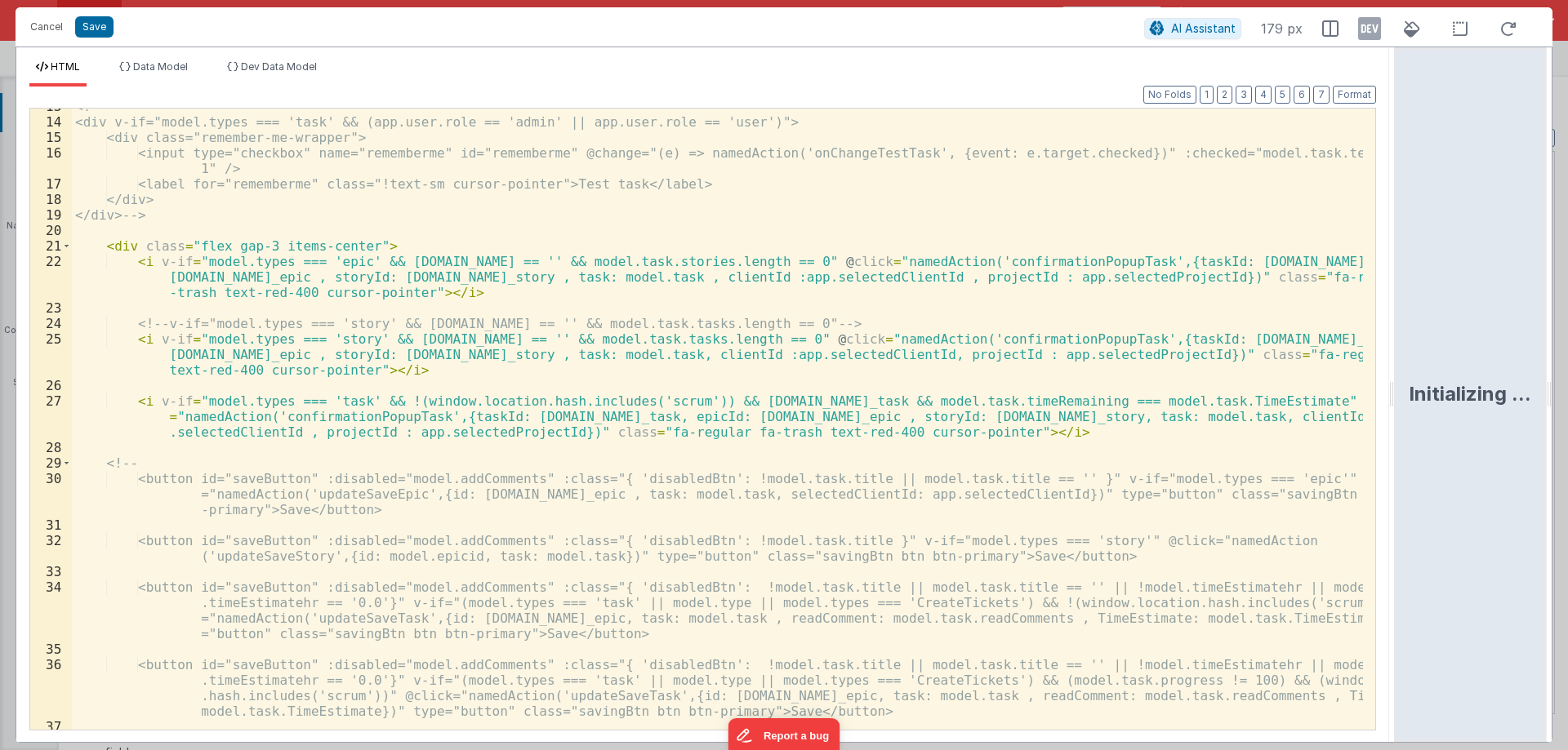
scroll to position [196, 0]
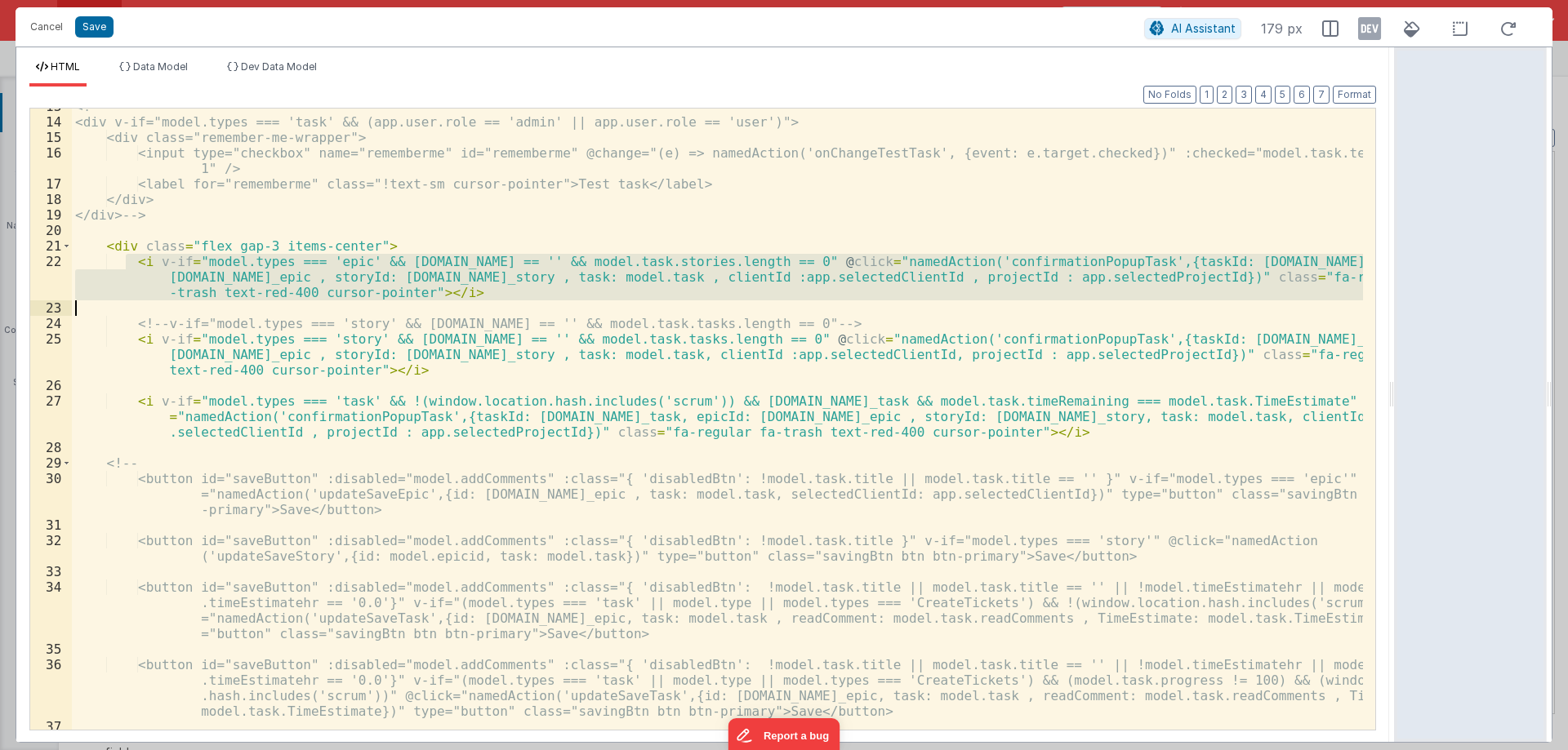
drag, startPoint x: 126, startPoint y: 254, endPoint x: 497, endPoint y: 304, distance: 374.4
click at [497, 304] on div "<!-- <div v-if="model.types === 'task' && (app.user.role == 'admin' || app.user…" at bounding box center [716, 448] width 1291 height 699
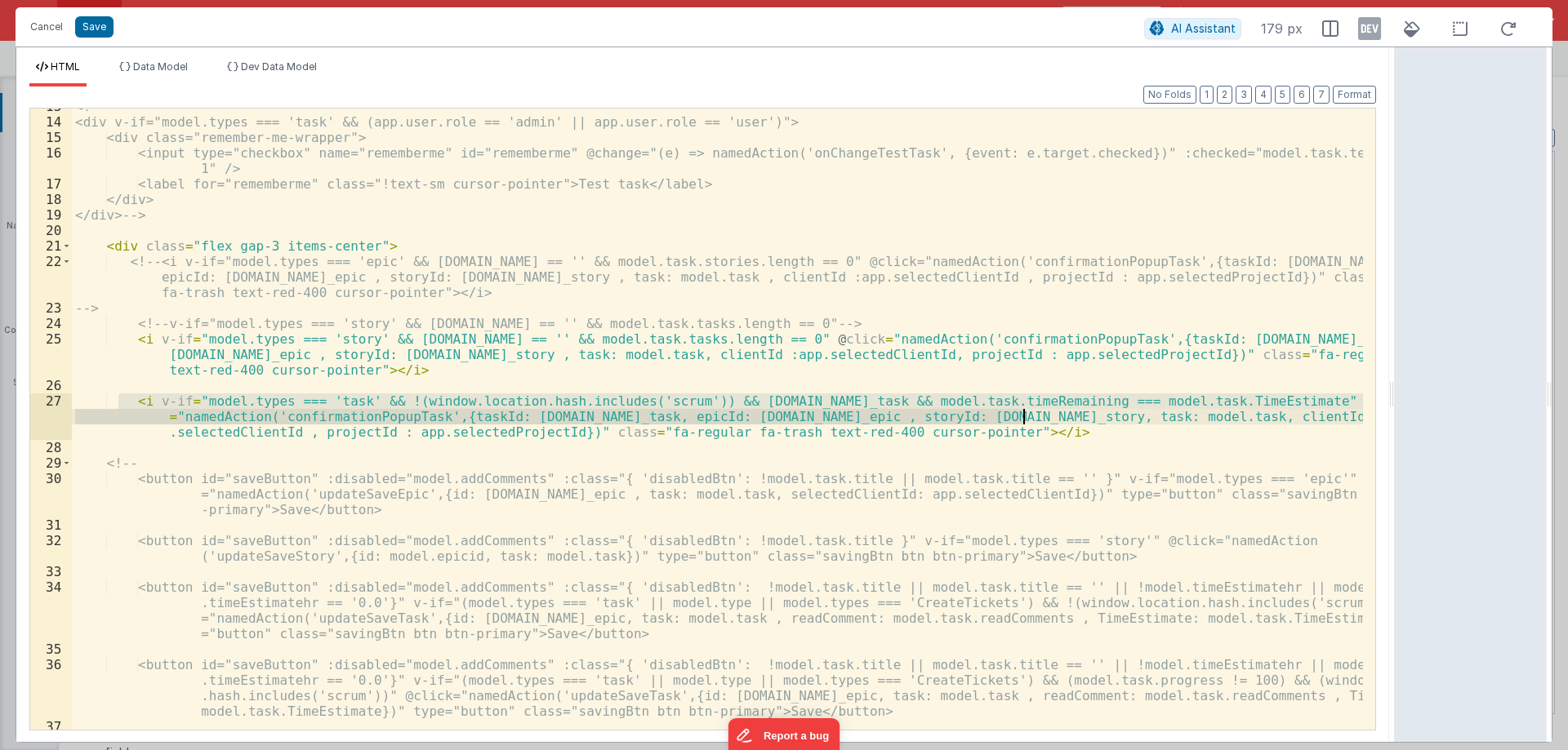
drag, startPoint x: 122, startPoint y: 399, endPoint x: 1043, endPoint y: 427, distance: 921.4
click at [1043, 427] on div "<!-- <div v-if="model.types === 'task' && (app.user.role == 'admin' || app.user…" at bounding box center [716, 448] width 1291 height 699
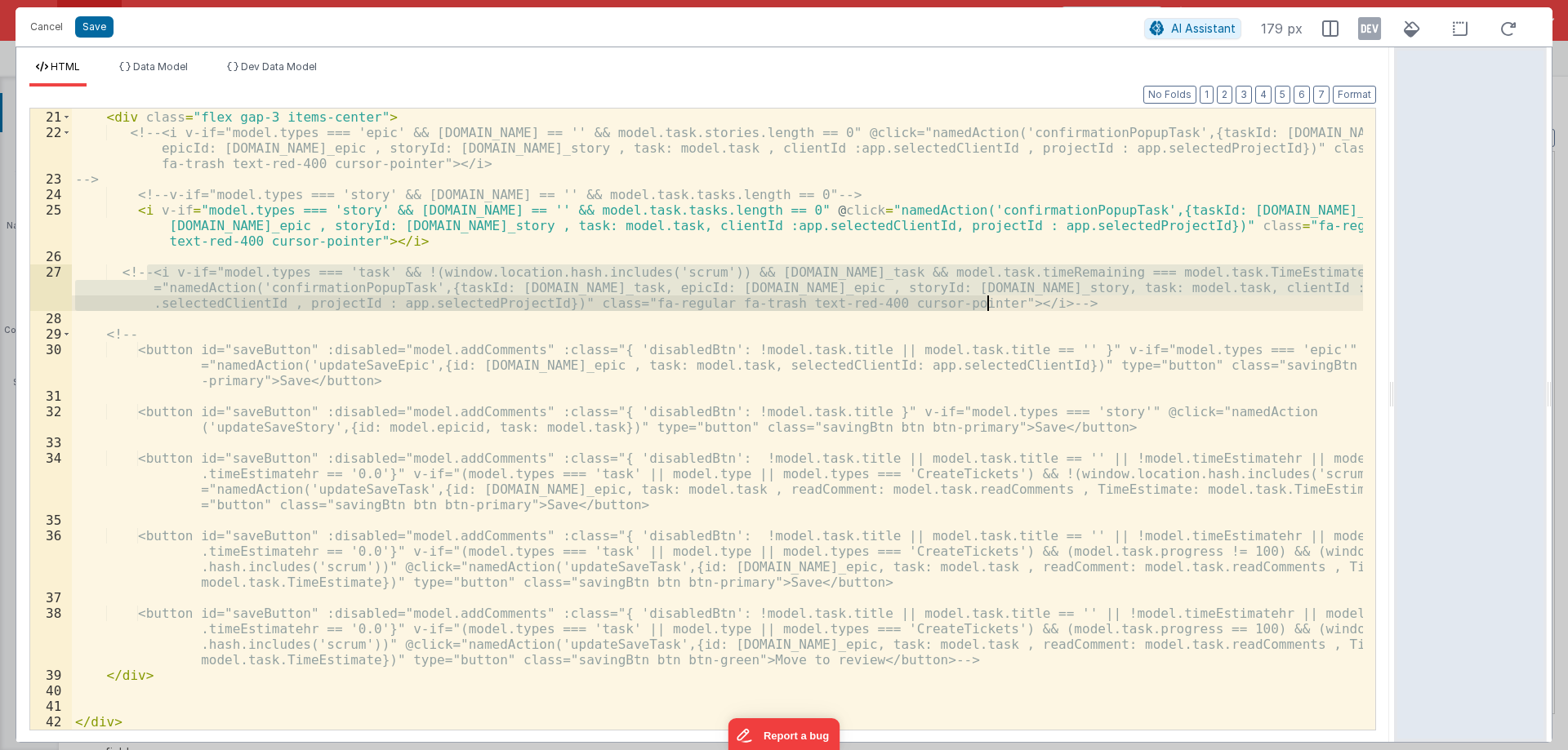
scroll to position [325, 0]
click at [87, 18] on button "Save" at bounding box center [94, 27] width 38 height 21
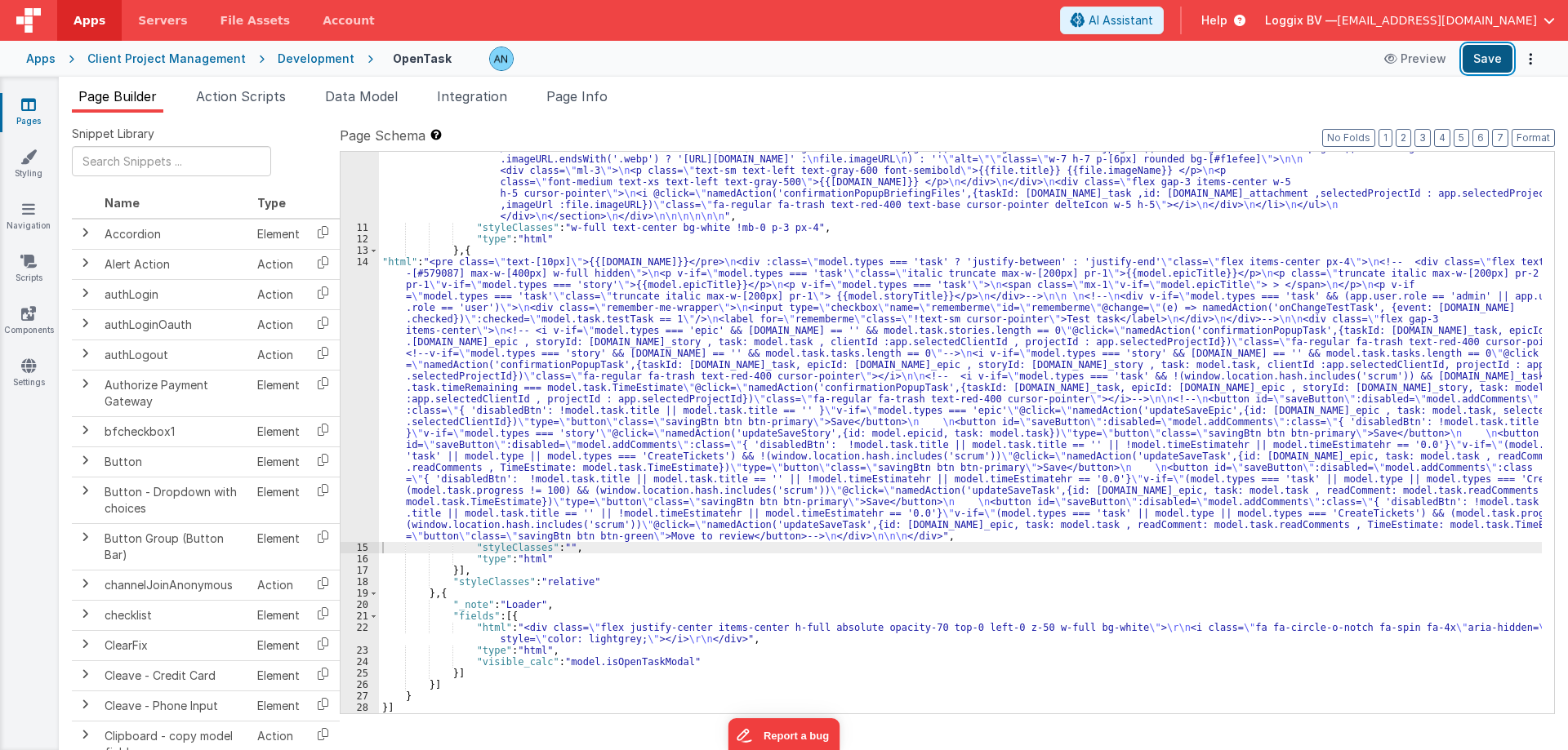
click at [1490, 59] on button "Save" at bounding box center [1487, 58] width 49 height 27
click at [1526, 137] on button "Format" at bounding box center [1533, 138] width 43 height 18
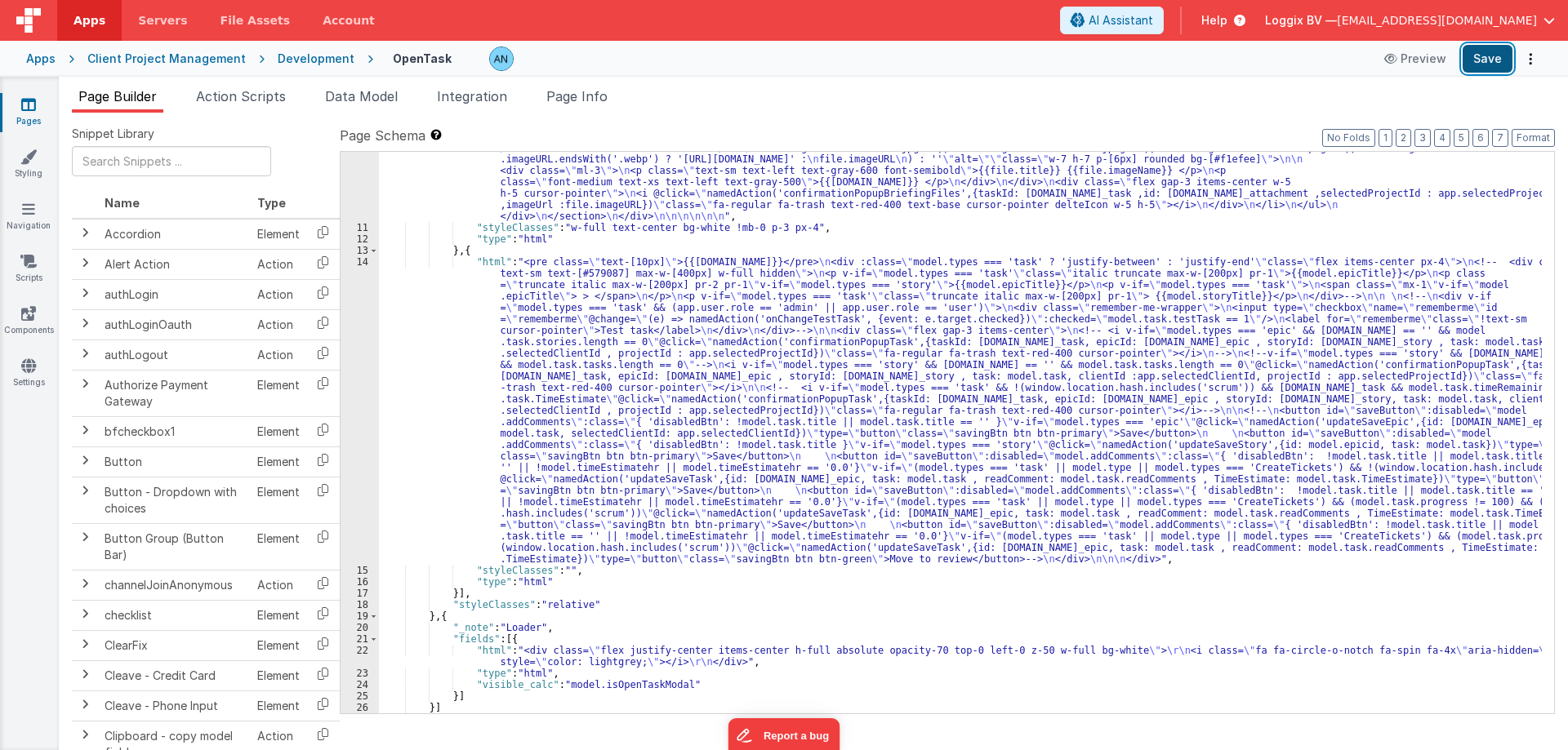
click at [1472, 56] on button "Save" at bounding box center [1487, 58] width 49 height 27
click at [1531, 135] on button "Format" at bounding box center [1533, 138] width 43 height 18
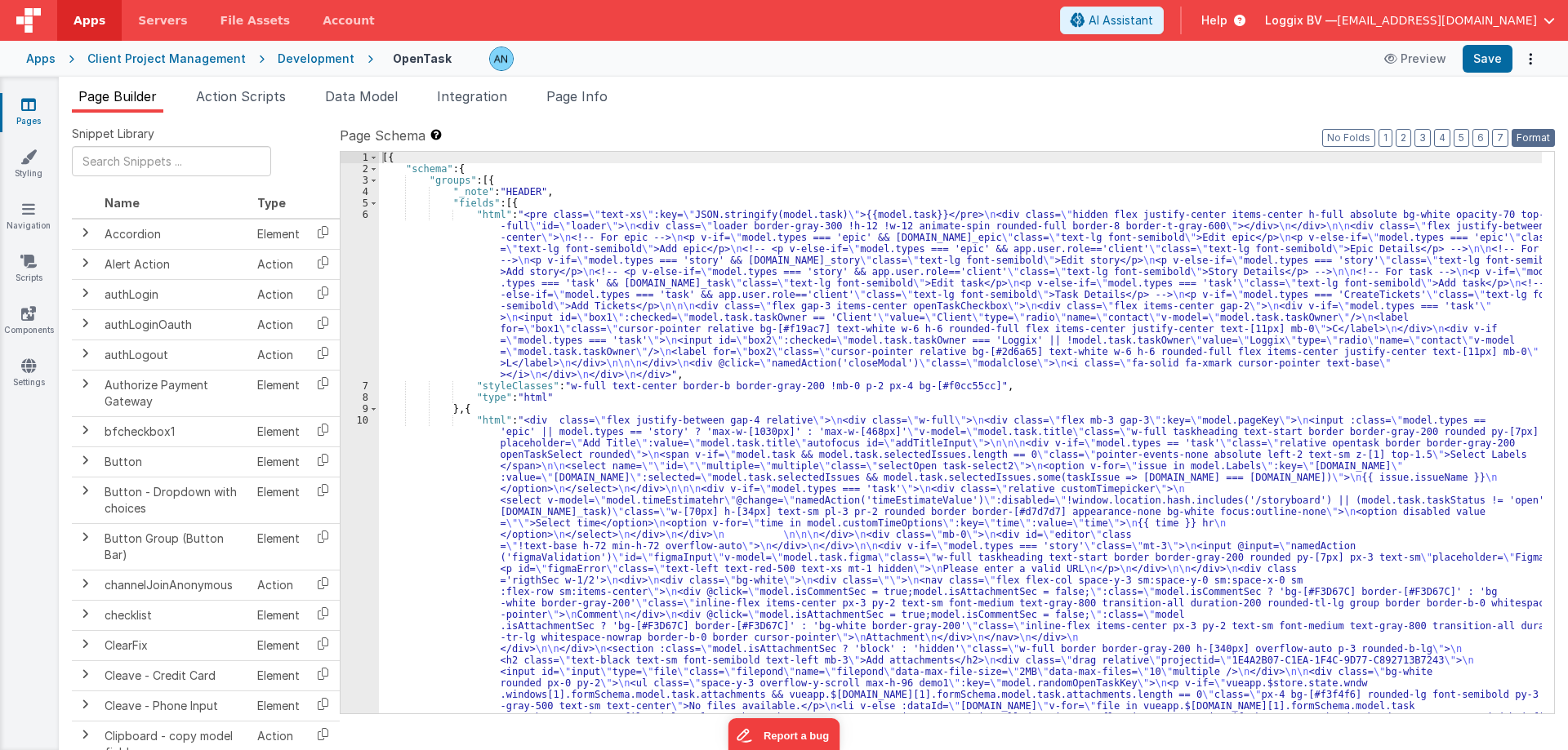
scroll to position [0, 0]
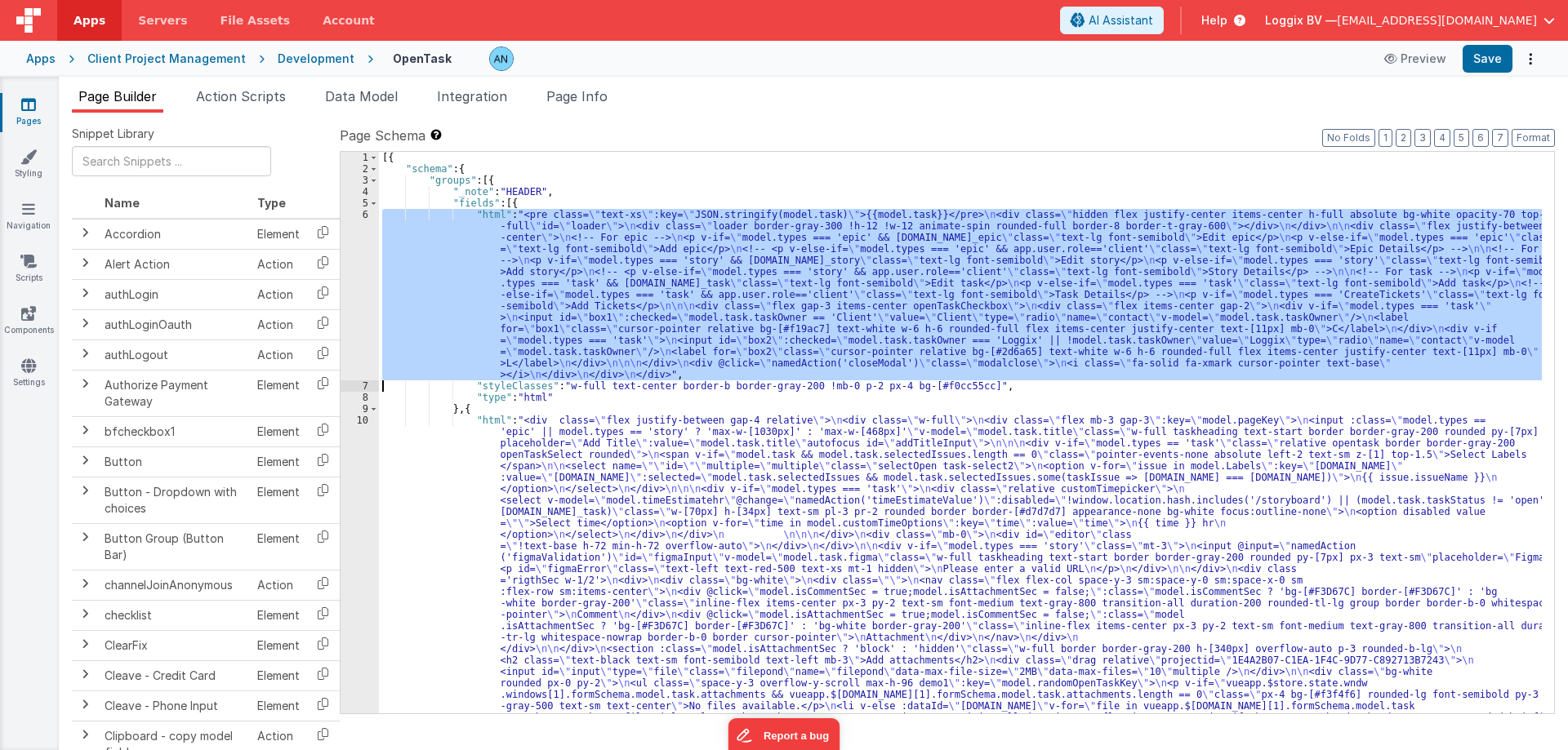
click at [351, 254] on div "6" at bounding box center [359, 295] width 38 height 171
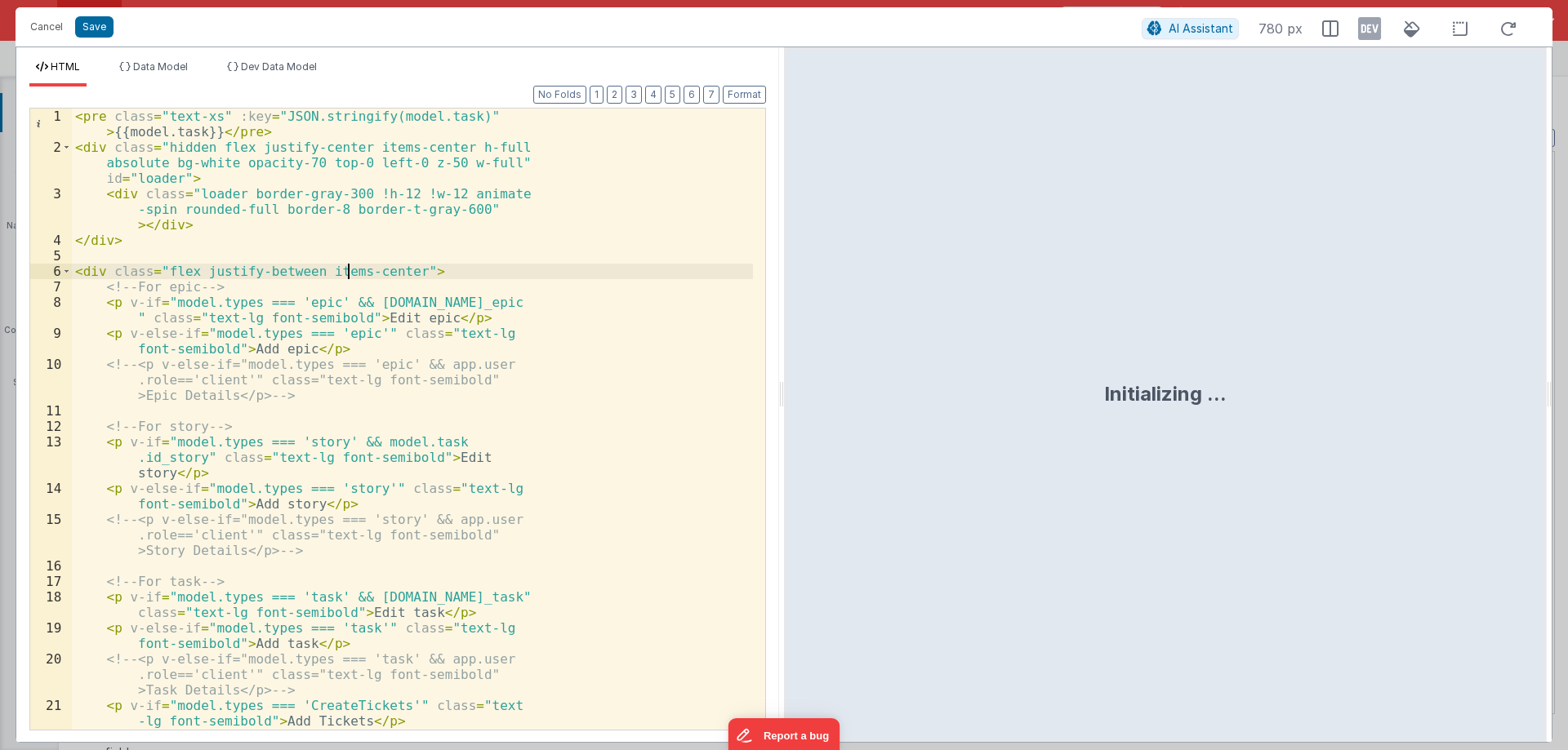
click at [196, 128] on div "< pre class = "text-xs" :key = "JSON.stringify(model.task)" > {{model.task}} </…" at bounding box center [412, 443] width 681 height 668
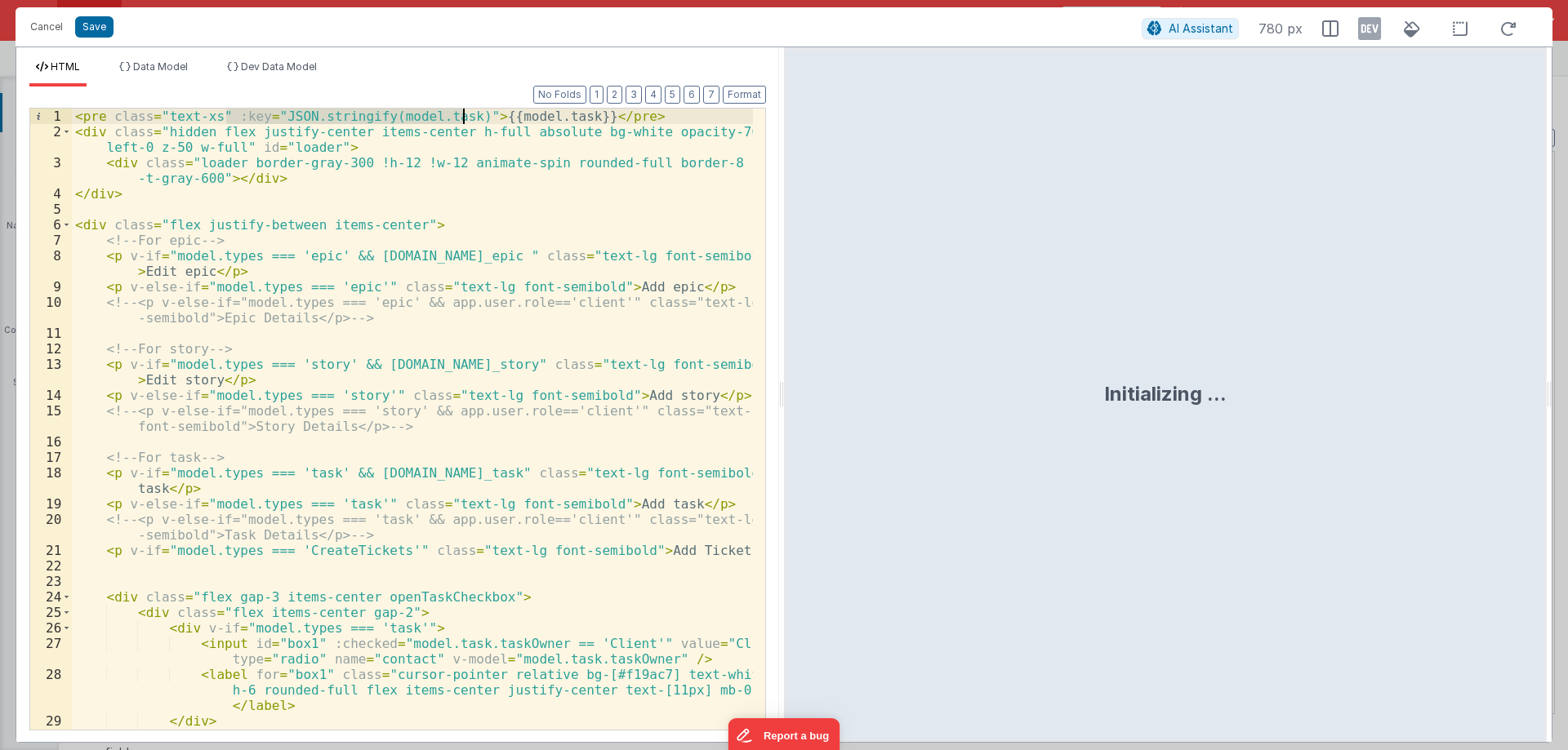
drag, startPoint x: 225, startPoint y: 115, endPoint x: 464, endPoint y: 117, distance: 239.0
click at [464, 117] on div "< pre class = "text-xs" :key = "JSON.stringify(model.task)" > {{model.task}} </…" at bounding box center [412, 451] width 681 height 684
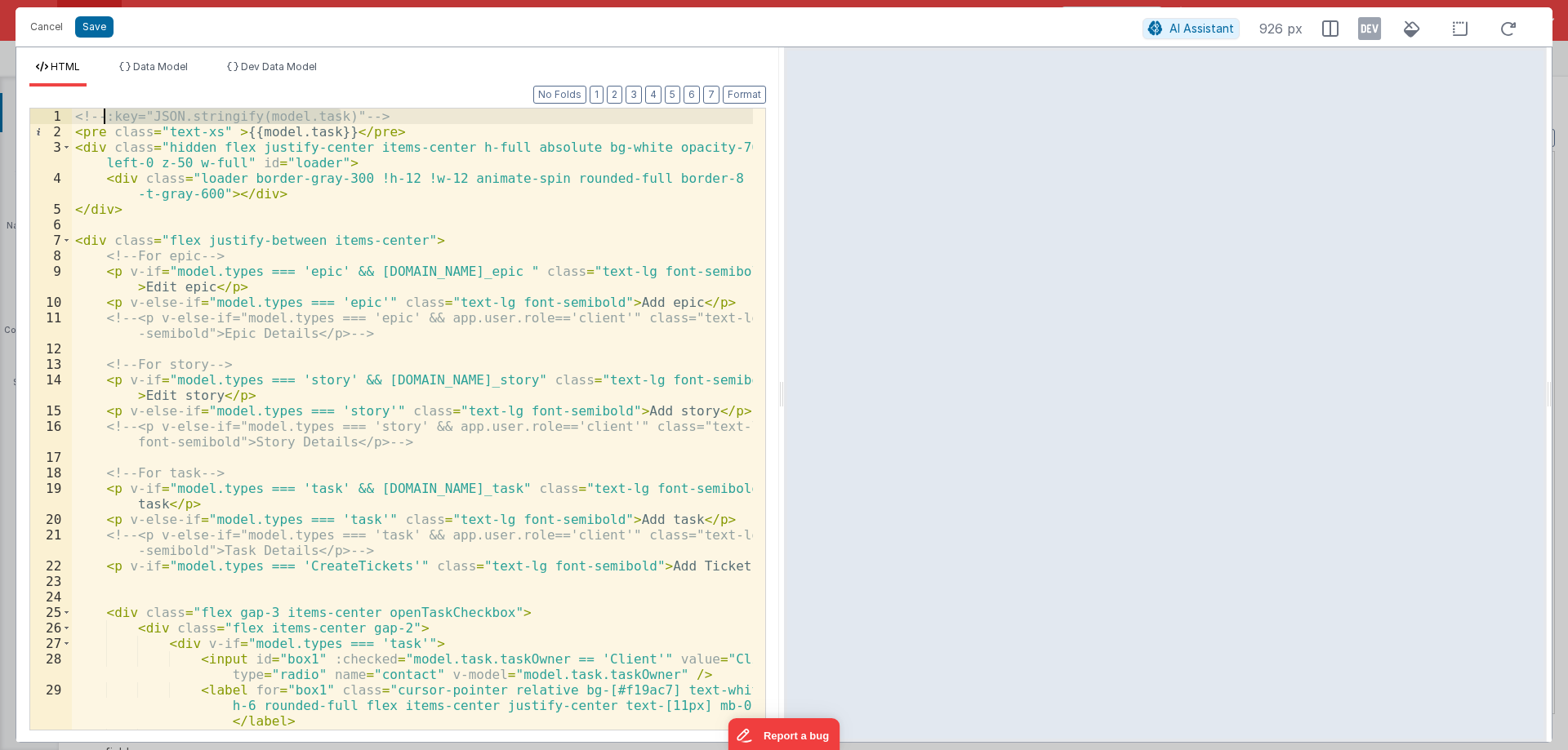
click at [322, 129] on div "<!-- :key="JSON.stringify(model.task)" --> < pre class = "text-xs" > {{model.ta…" at bounding box center [412, 435] width 681 height 652
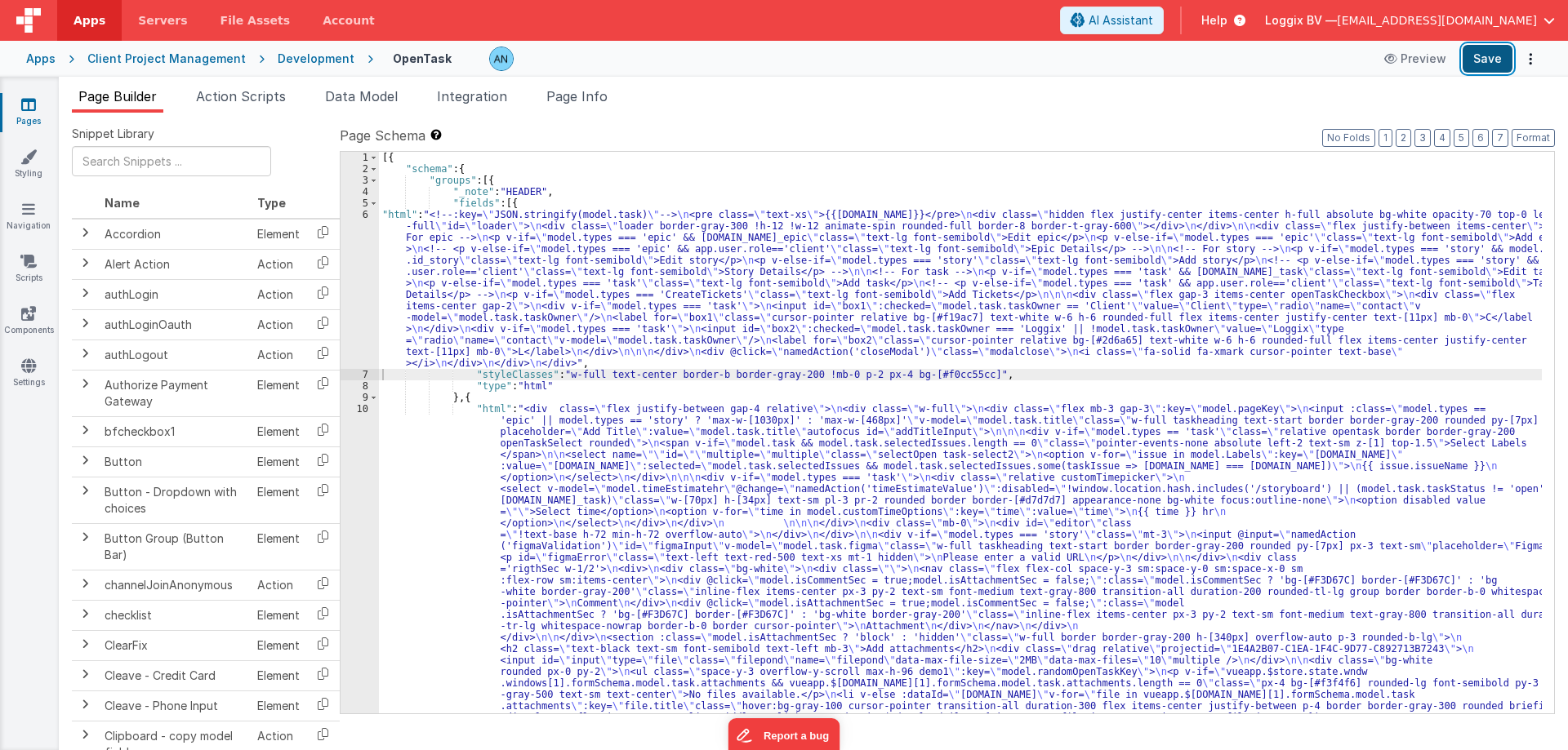
click at [1495, 52] on button "Save" at bounding box center [1487, 58] width 49 height 27
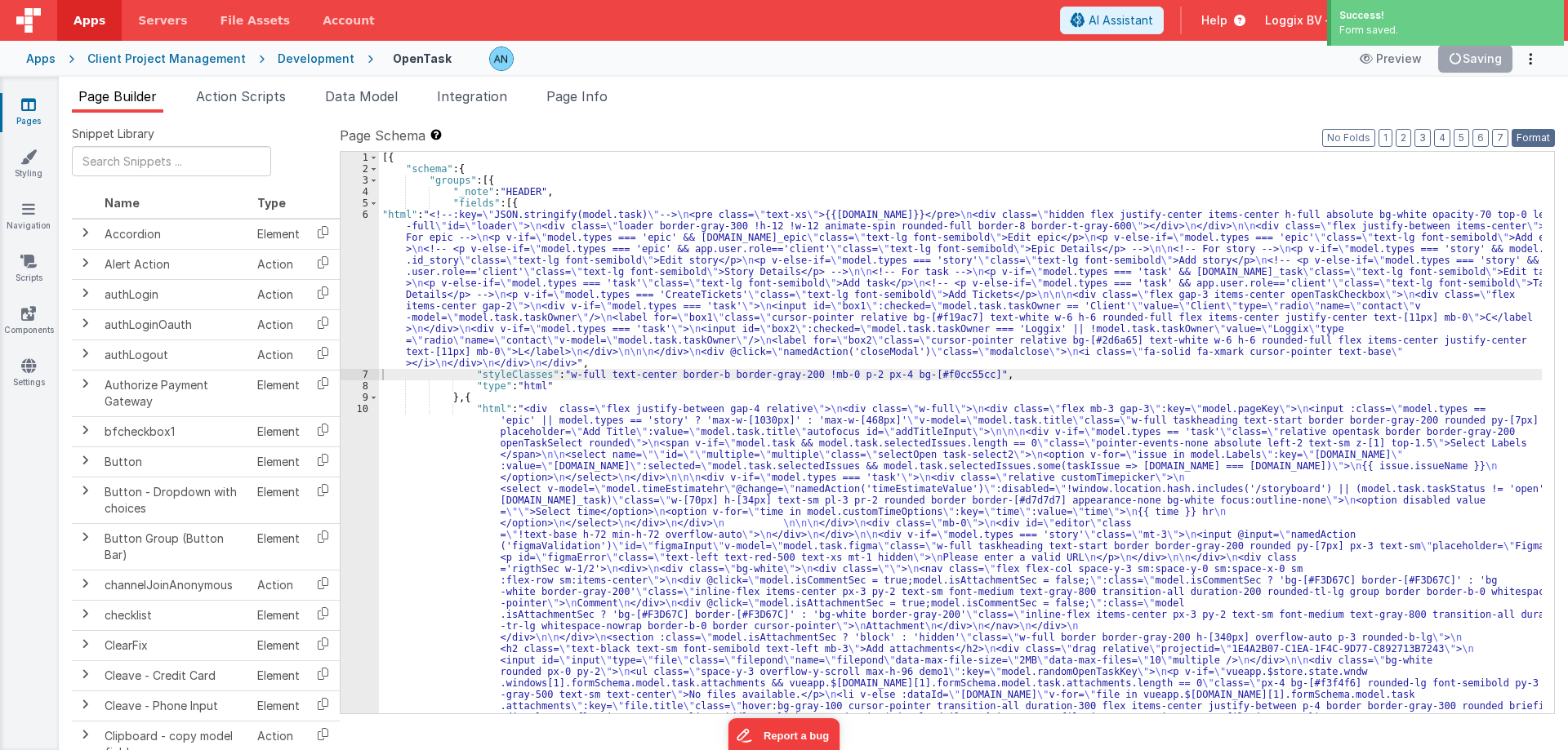
click at [1536, 139] on button "Format" at bounding box center [1533, 138] width 43 height 18
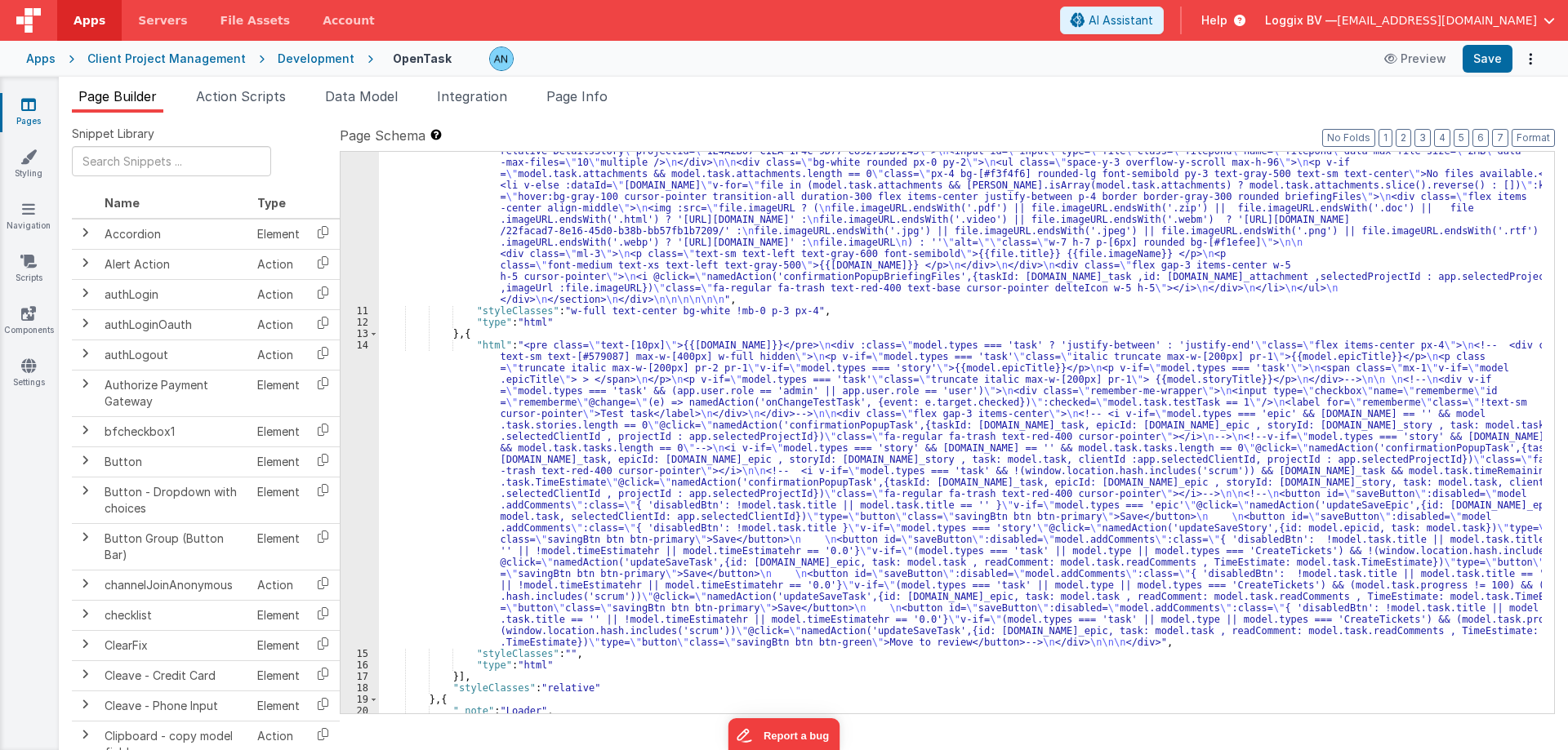
scroll to position [1576, 0]
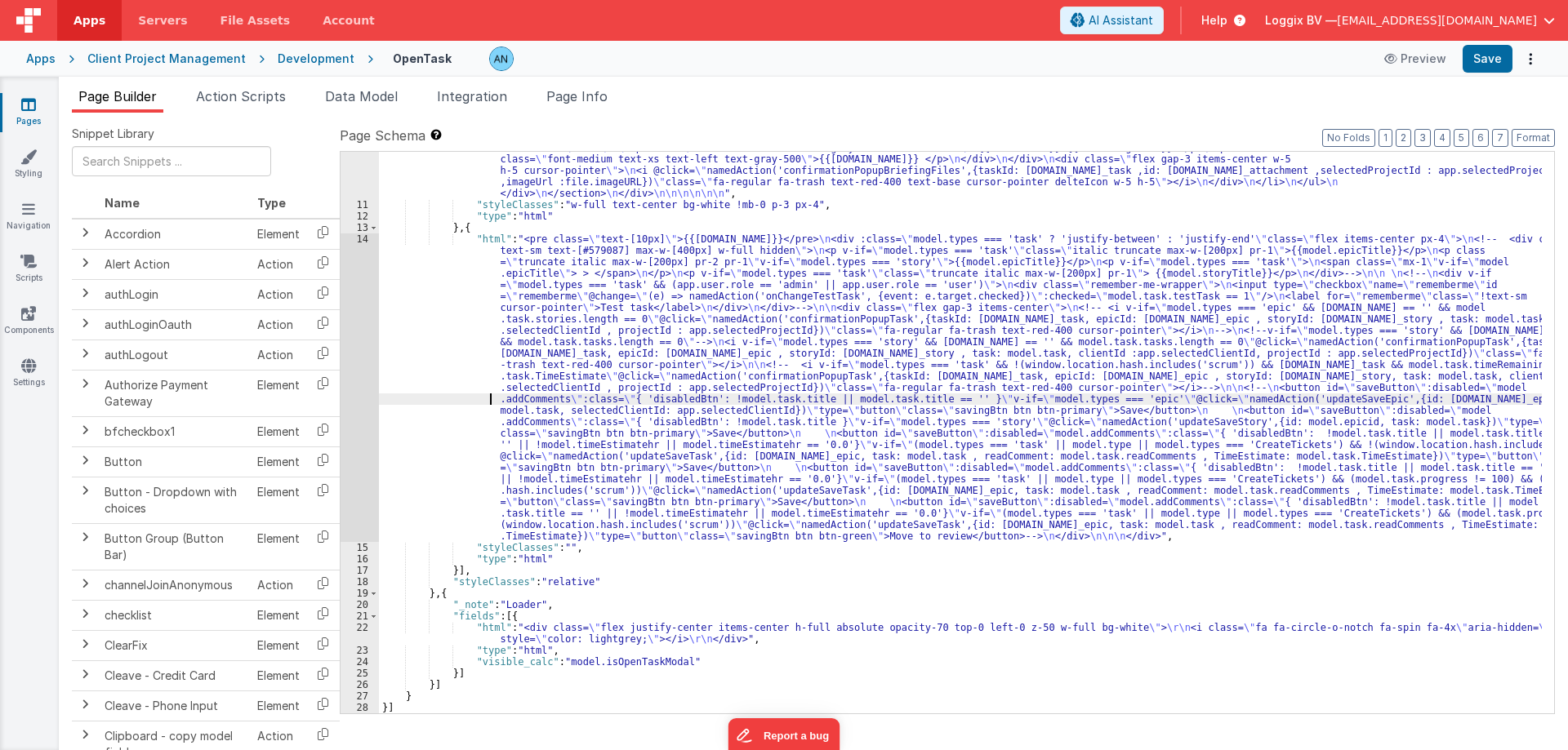
click at [353, 332] on div "14" at bounding box center [359, 387] width 38 height 308
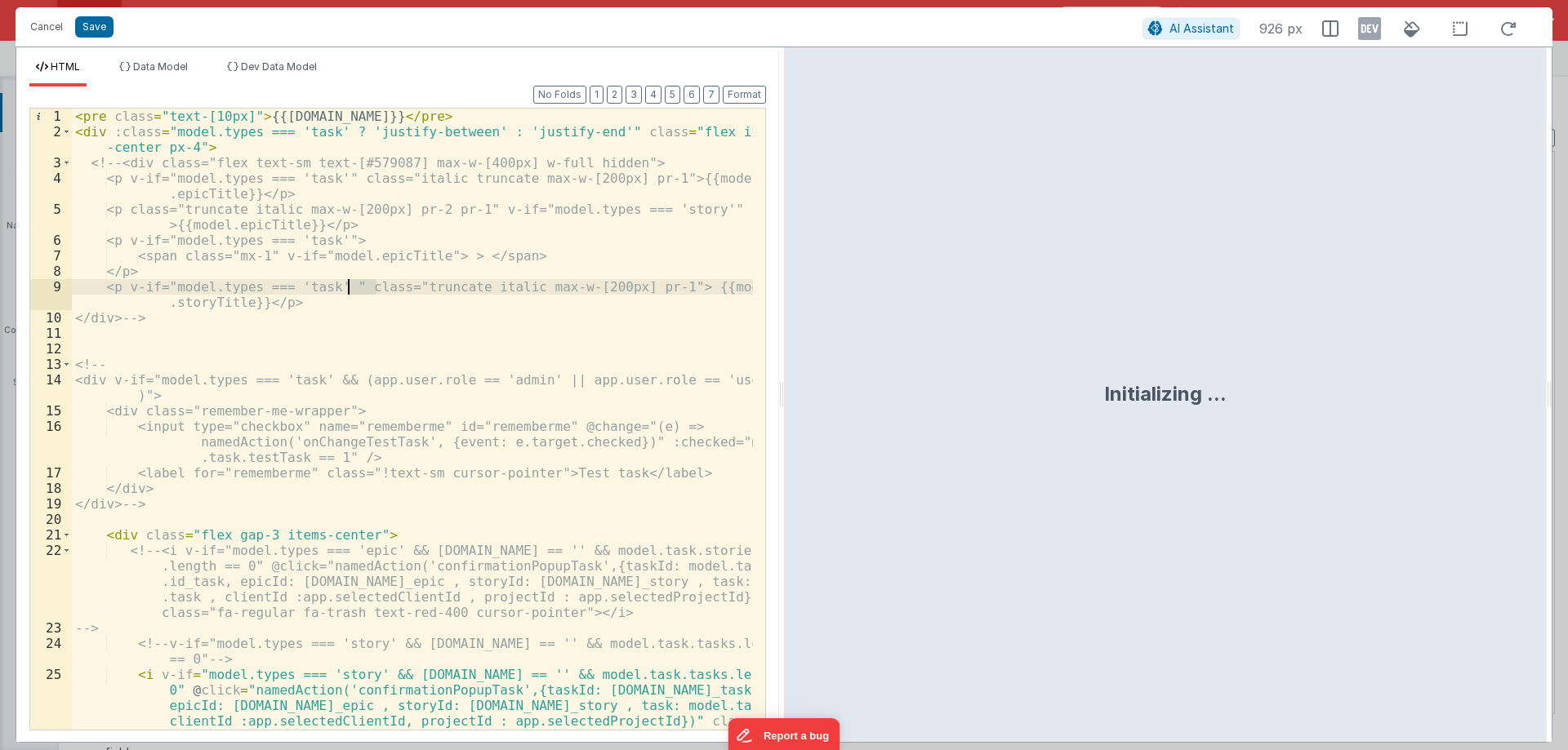
drag, startPoint x: 782, startPoint y: 394, endPoint x: 1219, endPoint y: 447, distance: 440.2
click at [1427, 338] on html "Cancel Save AI Assistant 926 px HTML Data Model Dev Data Model Format 7 6 5 4 3…" at bounding box center [784, 375] width 1568 height 750
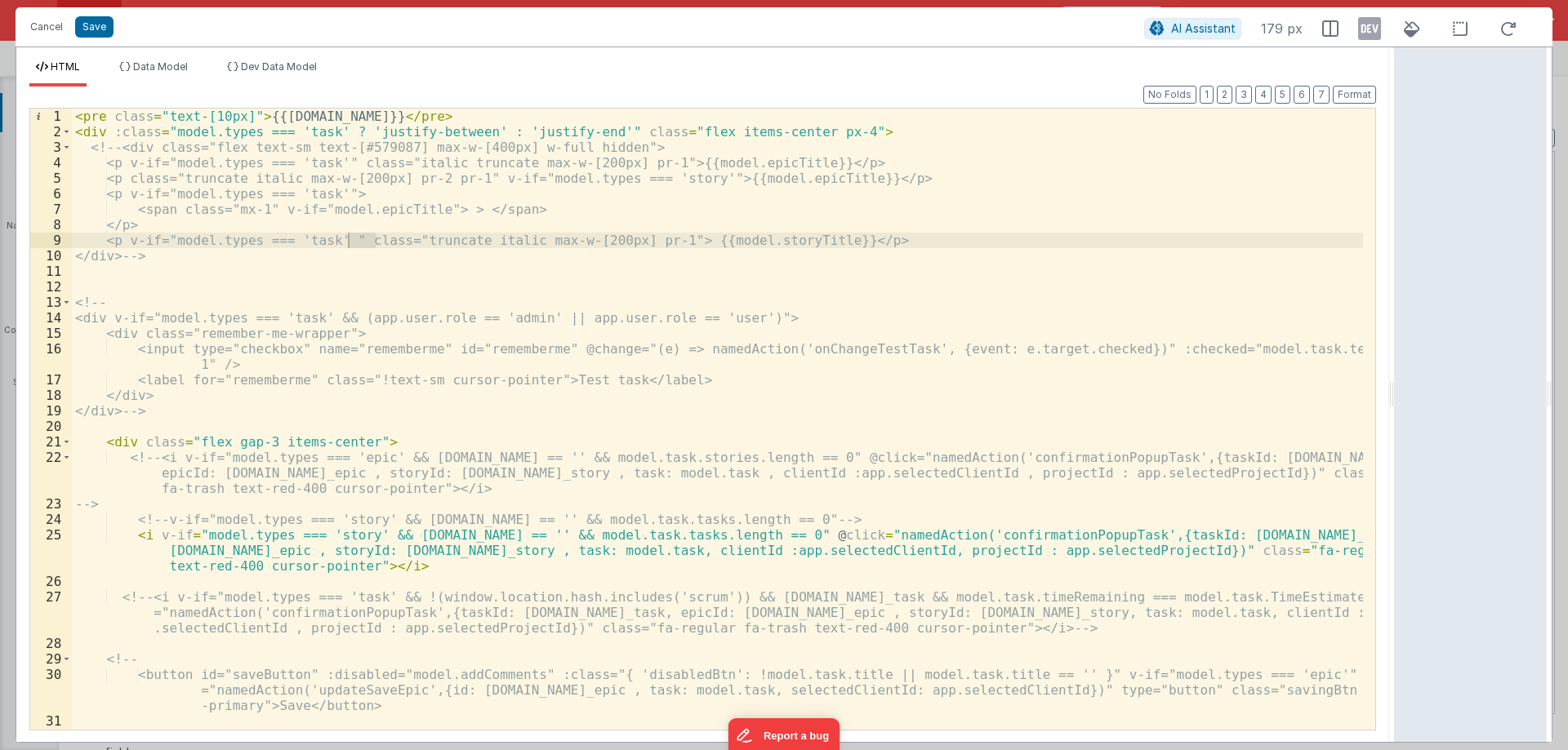
scroll to position [98, 0]
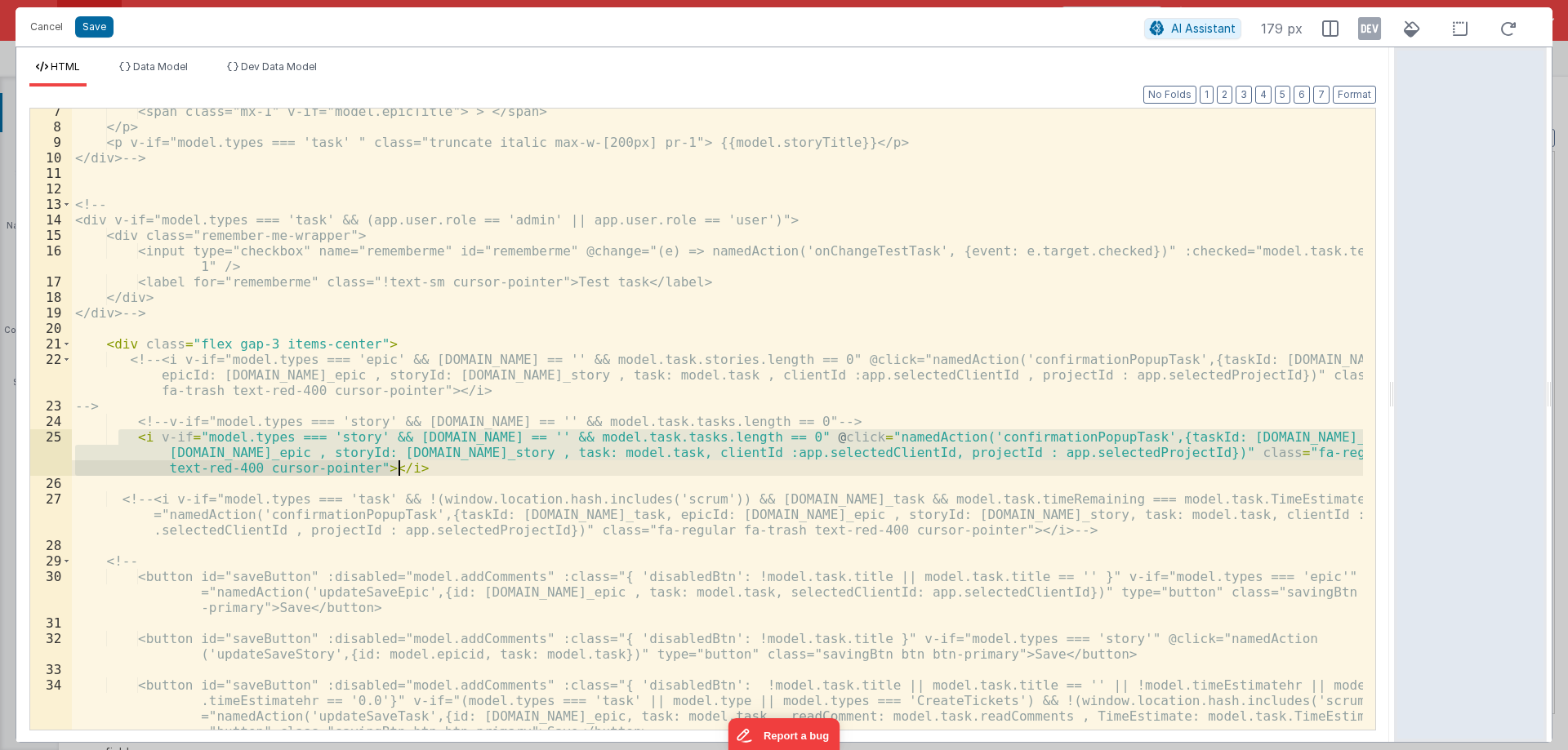
drag, startPoint x: 120, startPoint y: 433, endPoint x: 427, endPoint y: 465, distance: 308.7
click at [427, 465] on div "<span class="mx-1" v-if="model.epicTitle"> > </span> </p> <p v-if="model.types …" at bounding box center [716, 429] width 1291 height 652
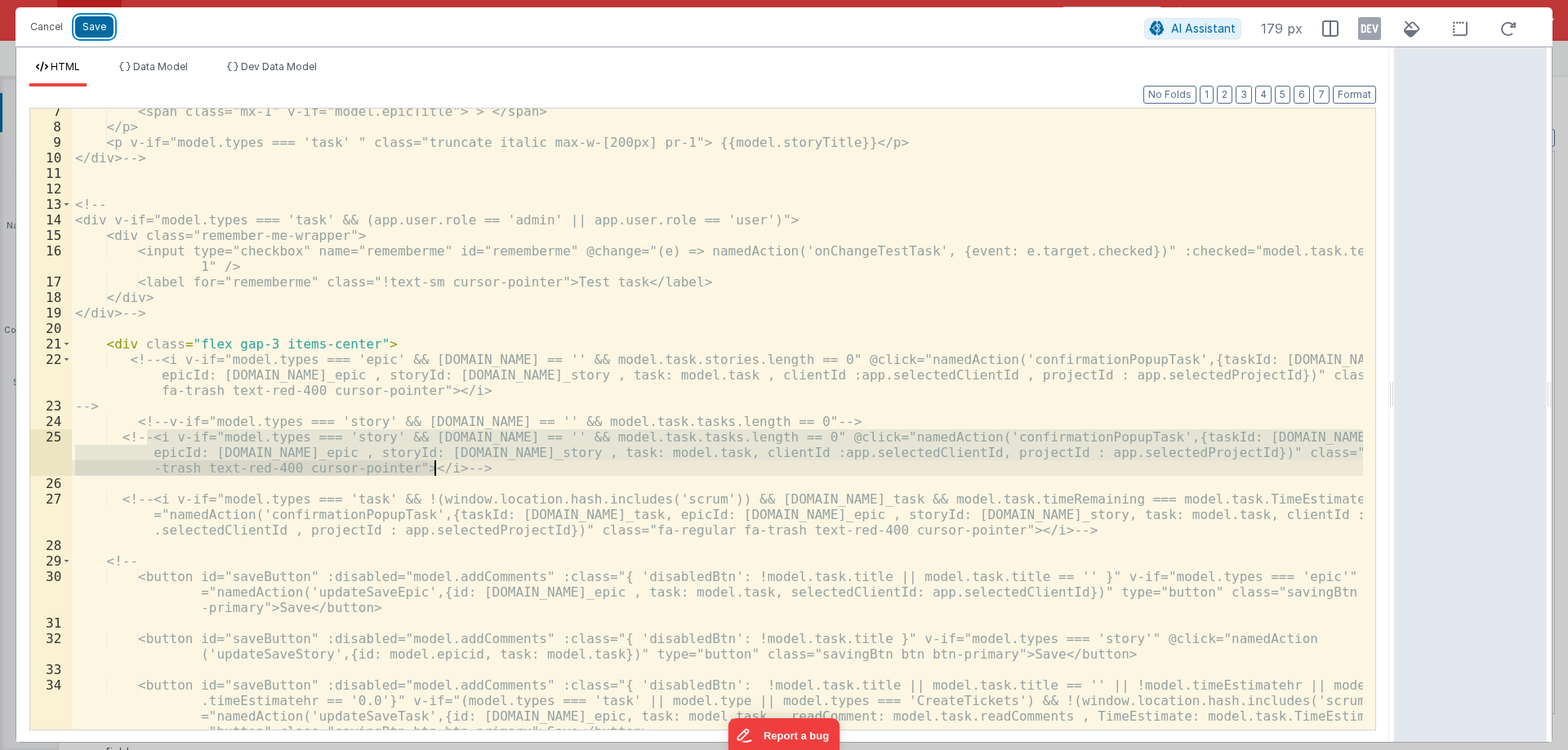
drag, startPoint x: 87, startPoint y: 23, endPoint x: 117, endPoint y: 38, distance: 33.5
click at [87, 24] on button "Save" at bounding box center [94, 27] width 38 height 21
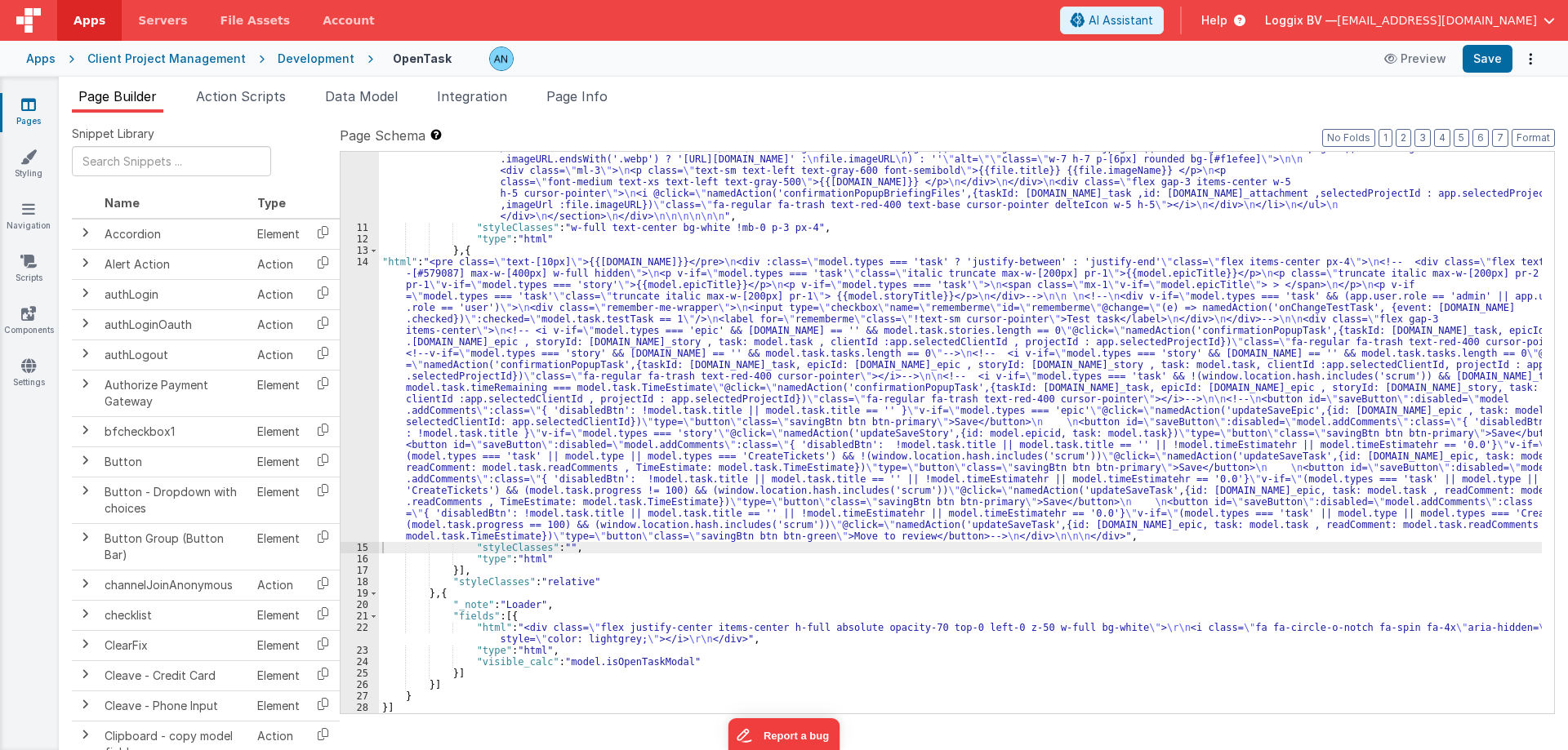
scroll to position [1553, 0]
drag, startPoint x: 1500, startPoint y: 57, endPoint x: 1537, endPoint y: 123, distance: 75.7
click at [1501, 57] on button "Save" at bounding box center [1487, 58] width 49 height 27
click at [1540, 126] on label "Page Schema Shortcuts: Find: command-f Fold: command-option-L Unfold: command-o…" at bounding box center [946, 135] width 1215 height 19
click at [1533, 135] on button "Format" at bounding box center [1533, 138] width 43 height 18
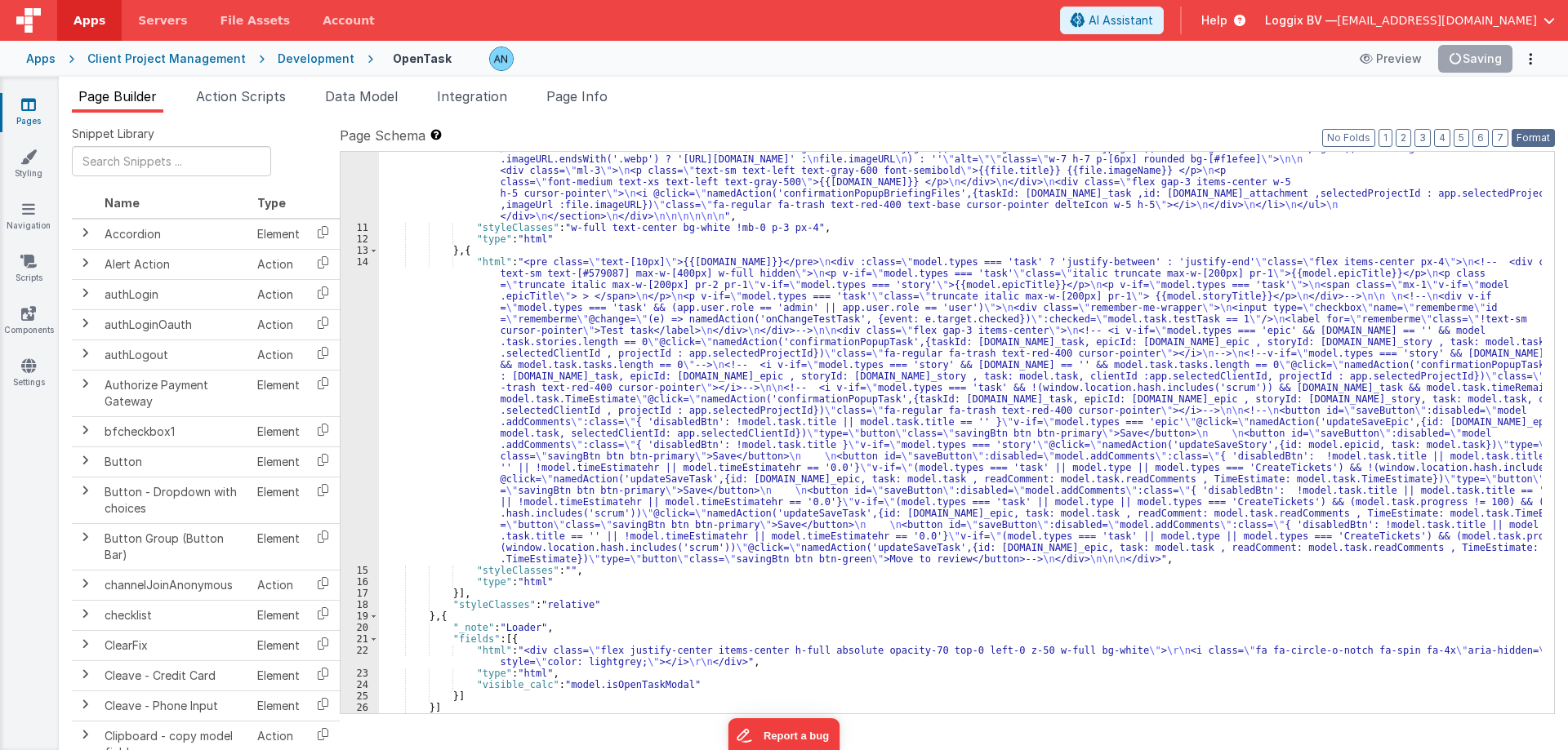
scroll to position [1576, 0]
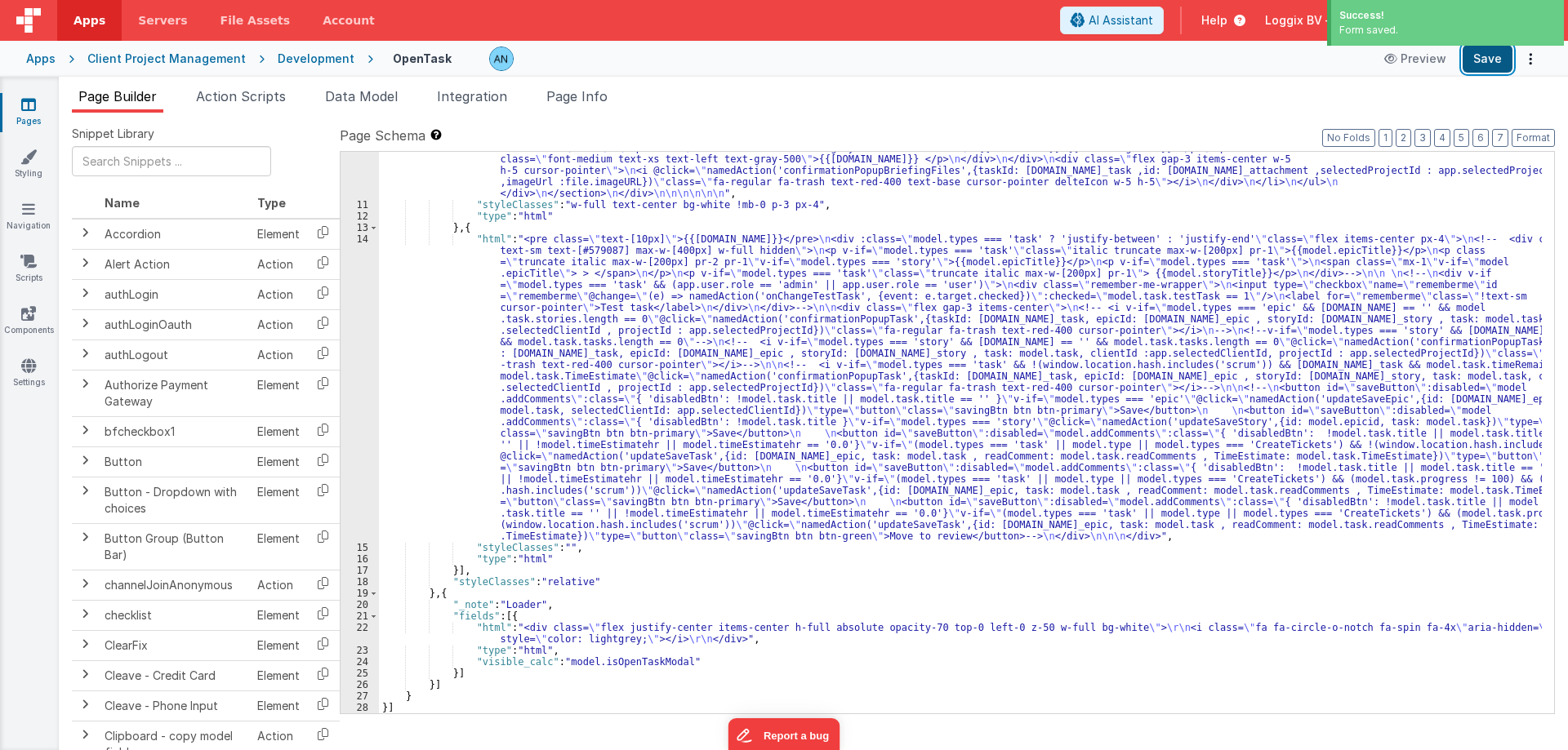
click at [1487, 59] on button "Save" at bounding box center [1487, 58] width 49 height 27
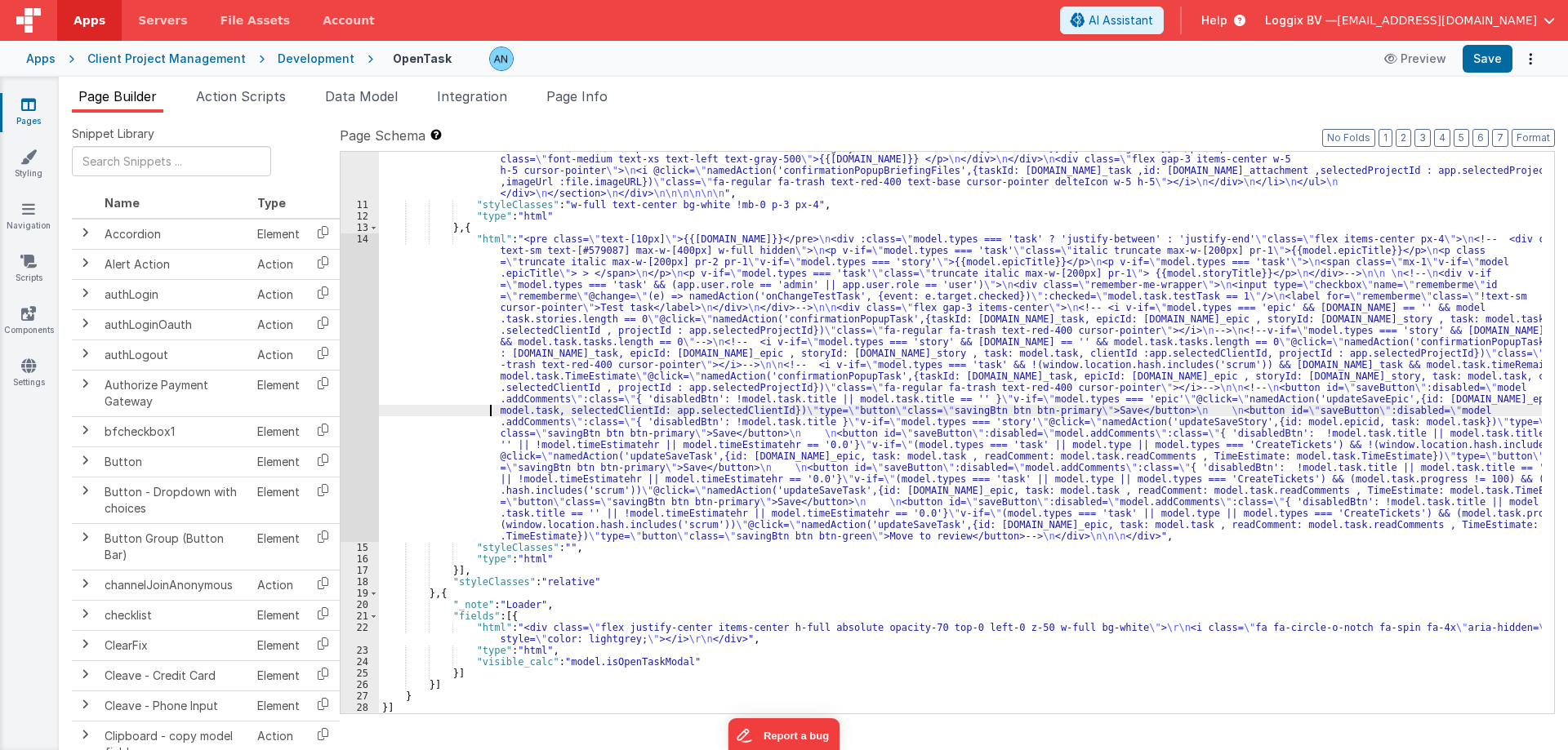
click at [357, 367] on div "14" at bounding box center [359, 387] width 38 height 308
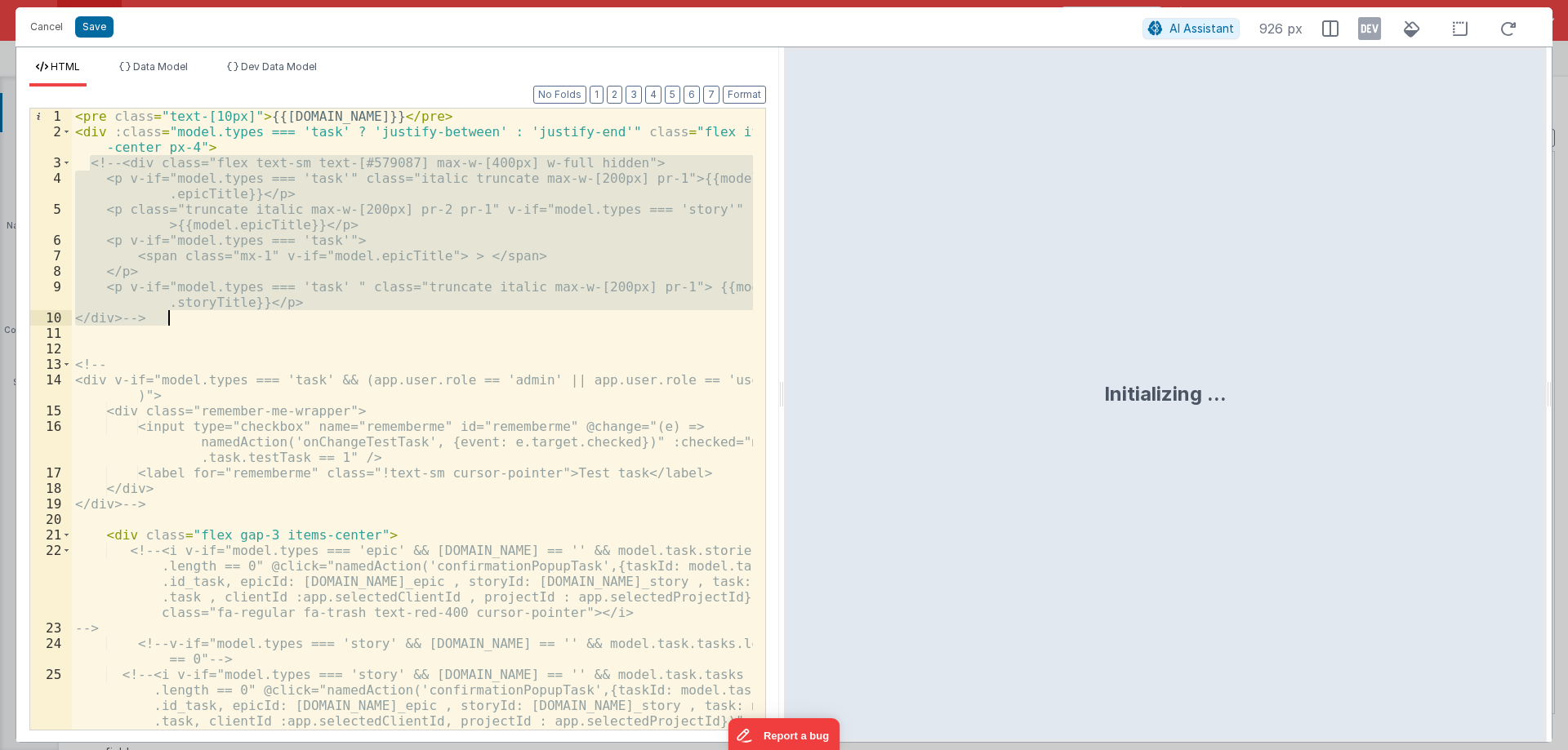
drag, startPoint x: 87, startPoint y: 158, endPoint x: 312, endPoint y: 317, distance: 275.5
click at [312, 317] on div "< pre class = "text-[10px]" > {{[DOMAIN_NAME]}} </ pre > < div :class = "model.…" at bounding box center [412, 435] width 681 height 652
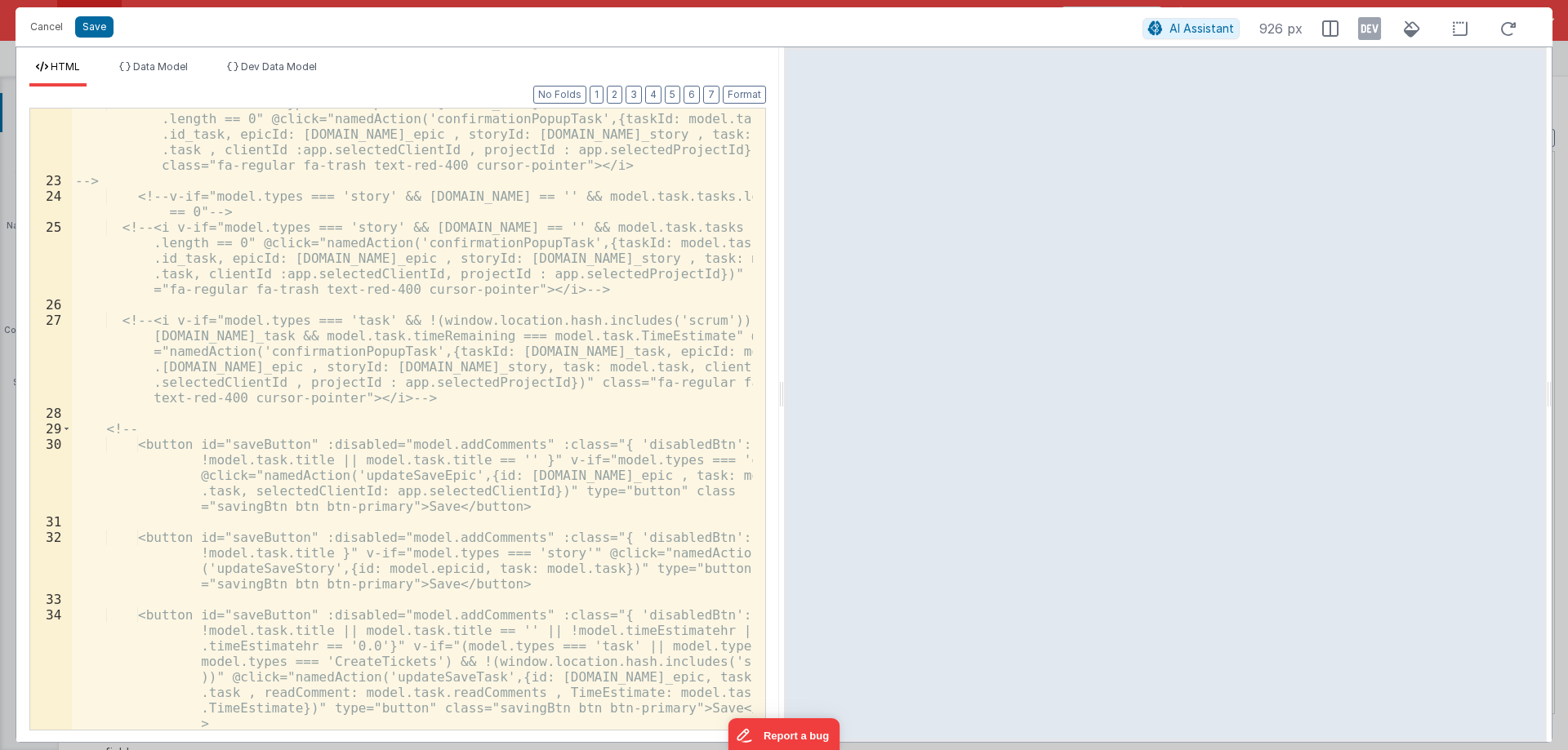
scroll to position [398, 0]
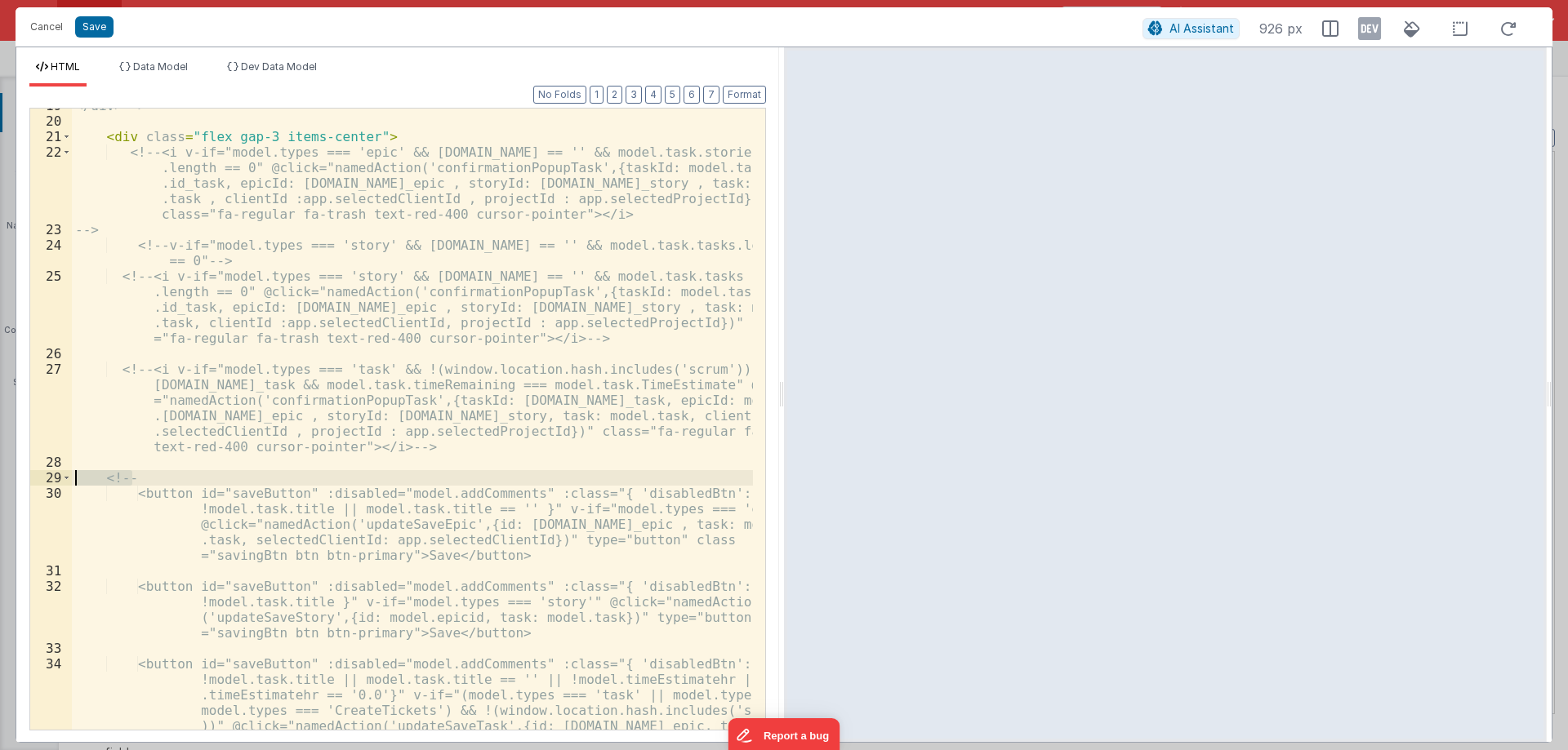
drag, startPoint x: 141, startPoint y: 476, endPoint x: 77, endPoint y: 481, distance: 64.2
click at [77, 481] on div "</div> --> < div class = "flex gap-3 items-center" > <!-- <i v-if="model.types …" at bounding box center [412, 478] width 681 height 761
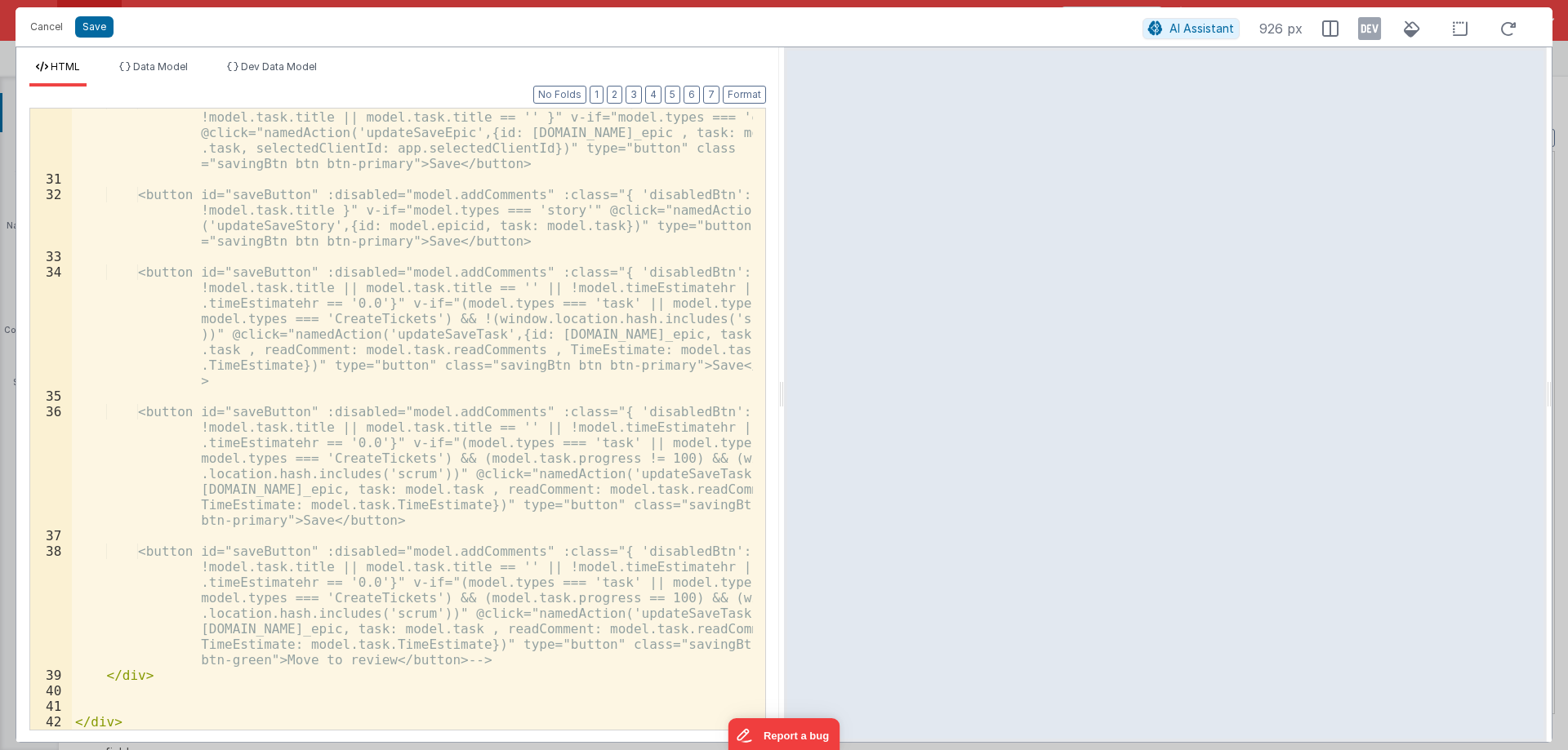
scroll to position [791, 0]
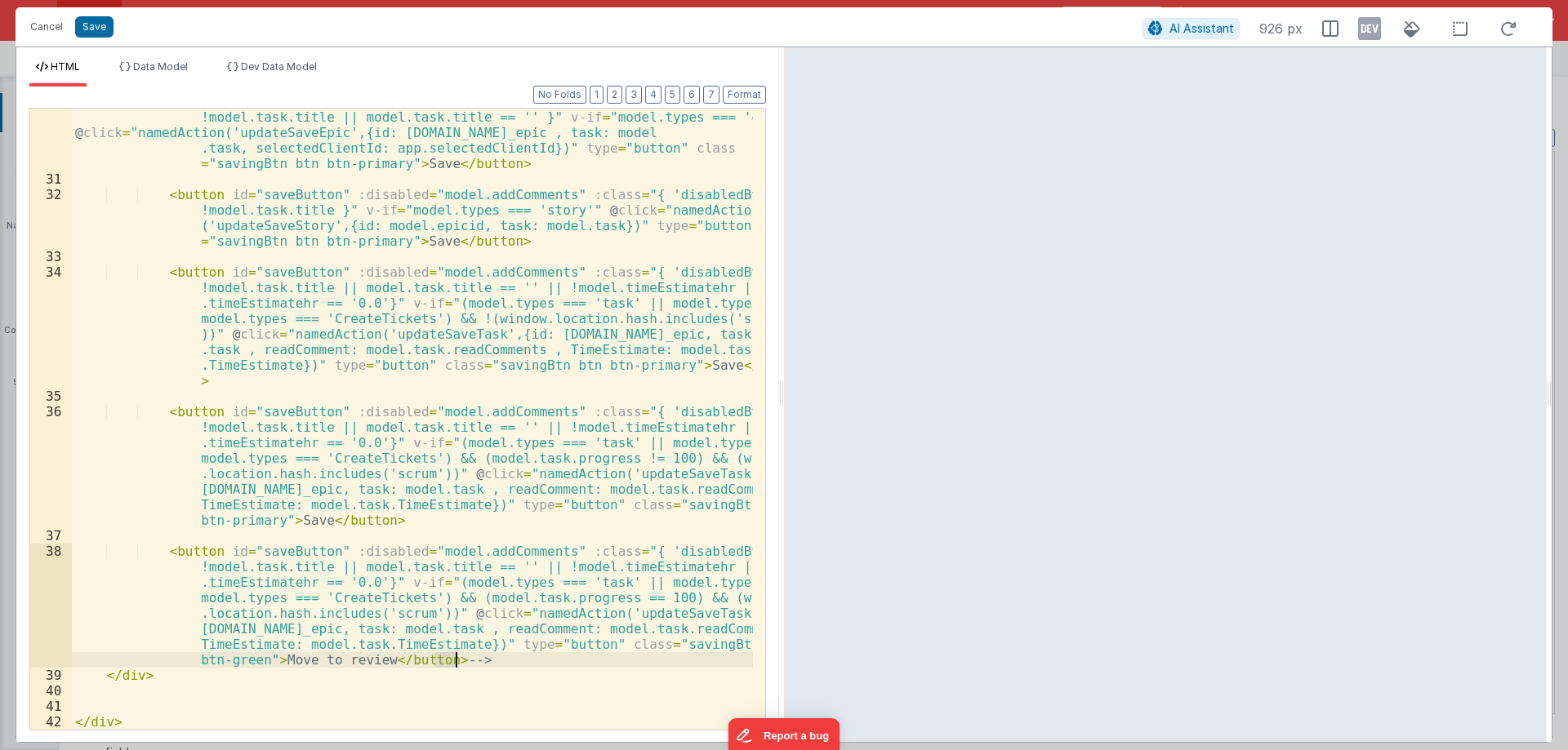
drag, startPoint x: 436, startPoint y: 656, endPoint x: 475, endPoint y: 656, distance: 39.0
click at [475, 656] on div "< button id = "saveButton" :disabled = "model.addComments" :class = "{ 'disable…" at bounding box center [412, 451] width 681 height 715
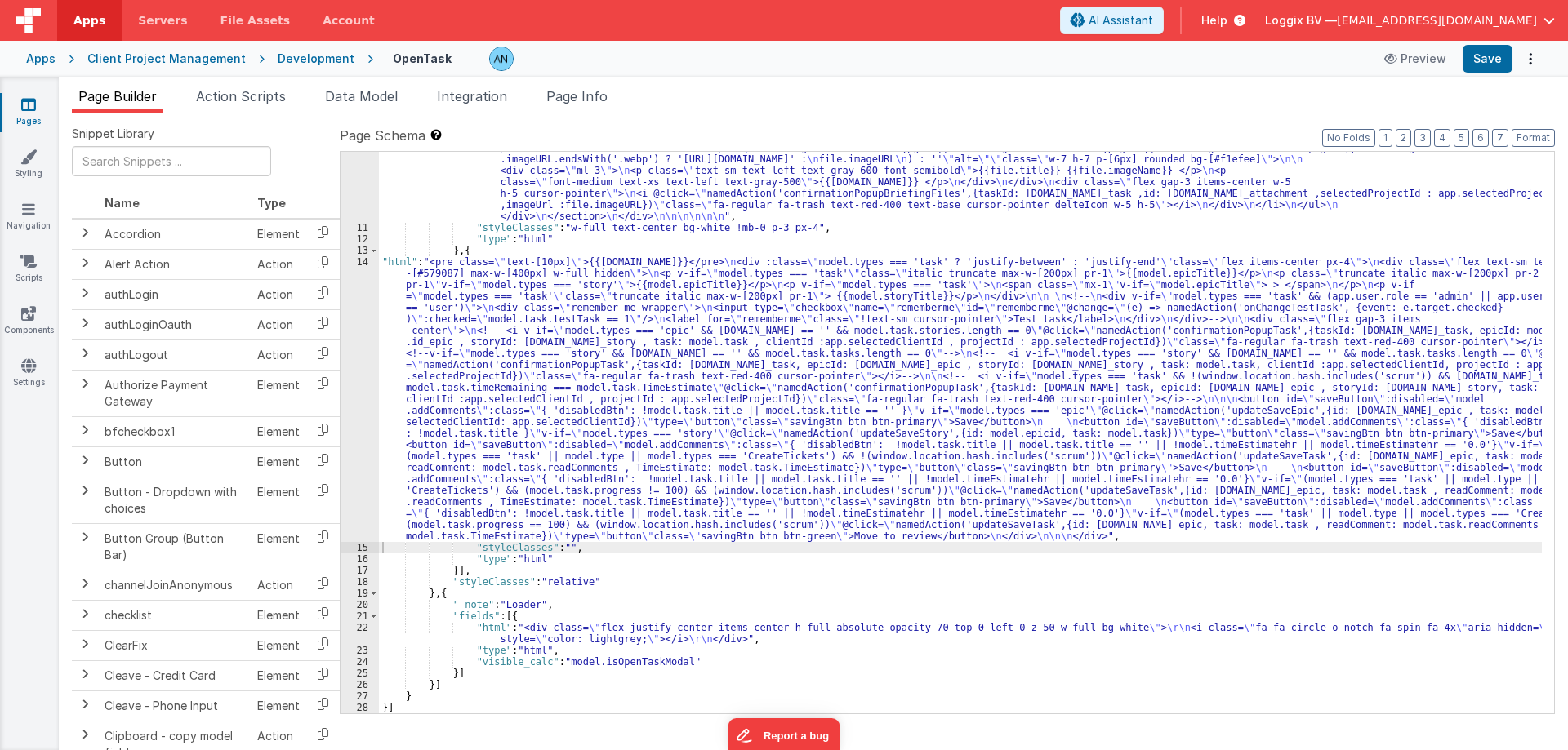
scroll to position [1553, 0]
click at [1493, 64] on button "Save" at bounding box center [1487, 58] width 49 height 27
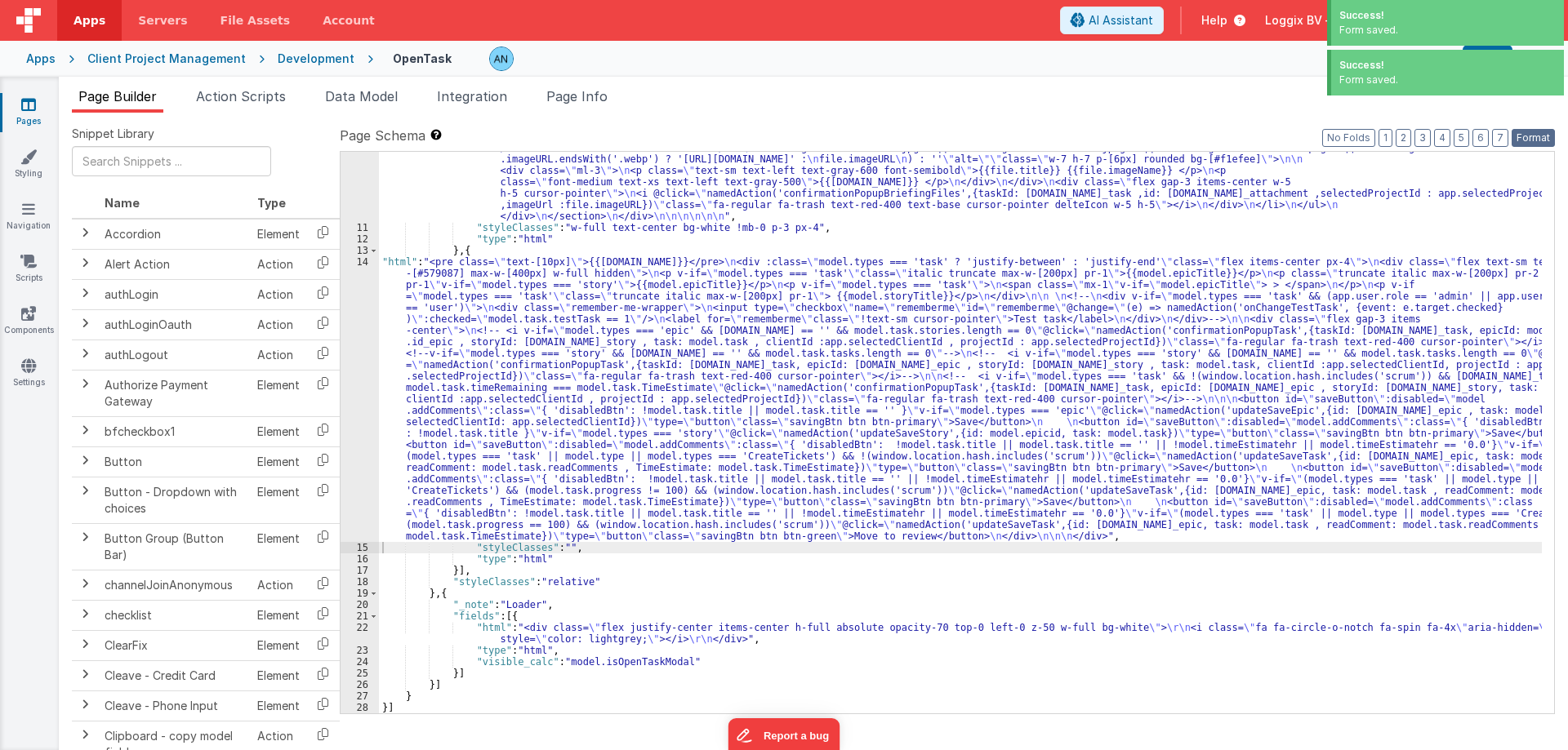
click at [1532, 134] on button "Format" at bounding box center [1533, 138] width 43 height 18
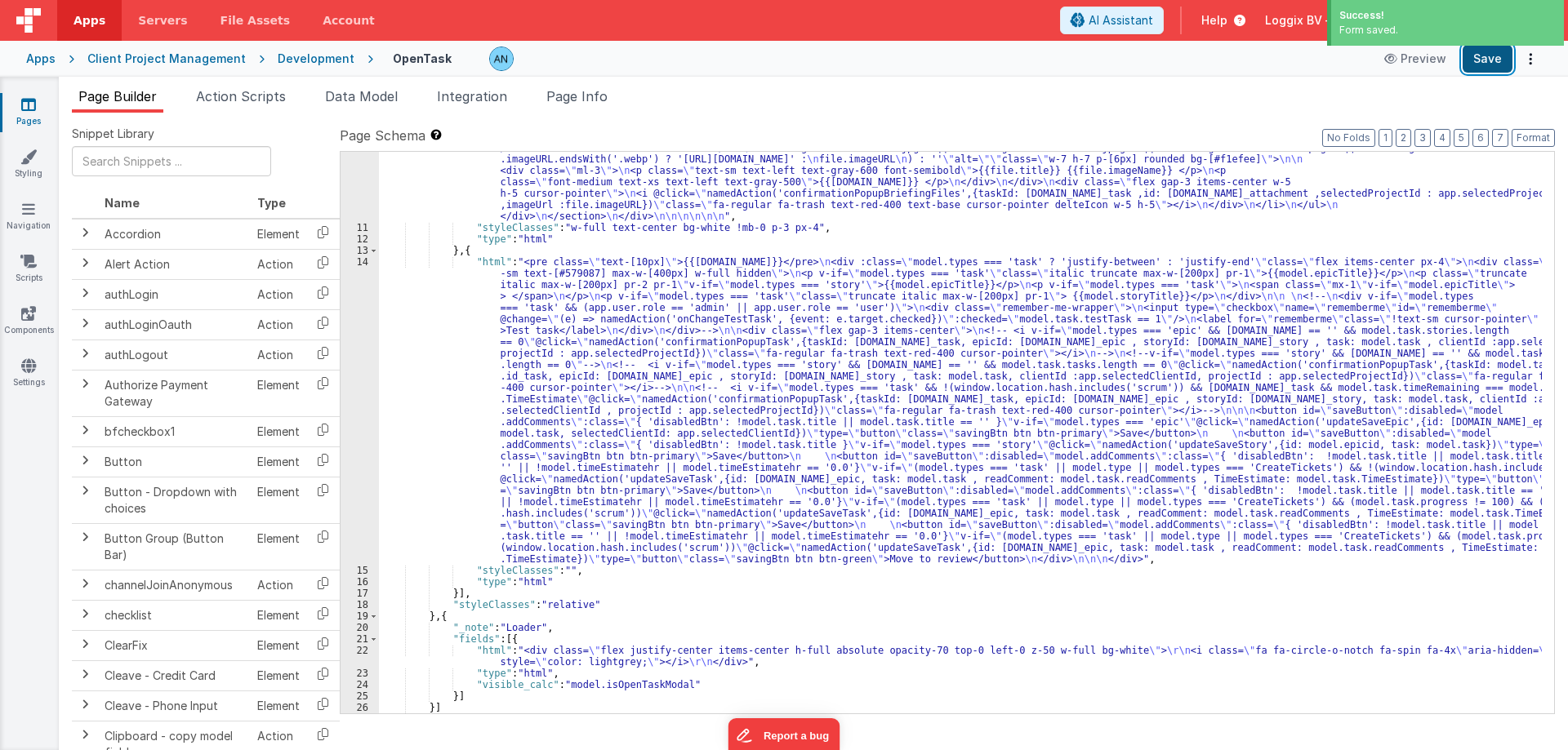
click at [1480, 53] on button "Save" at bounding box center [1487, 58] width 49 height 27
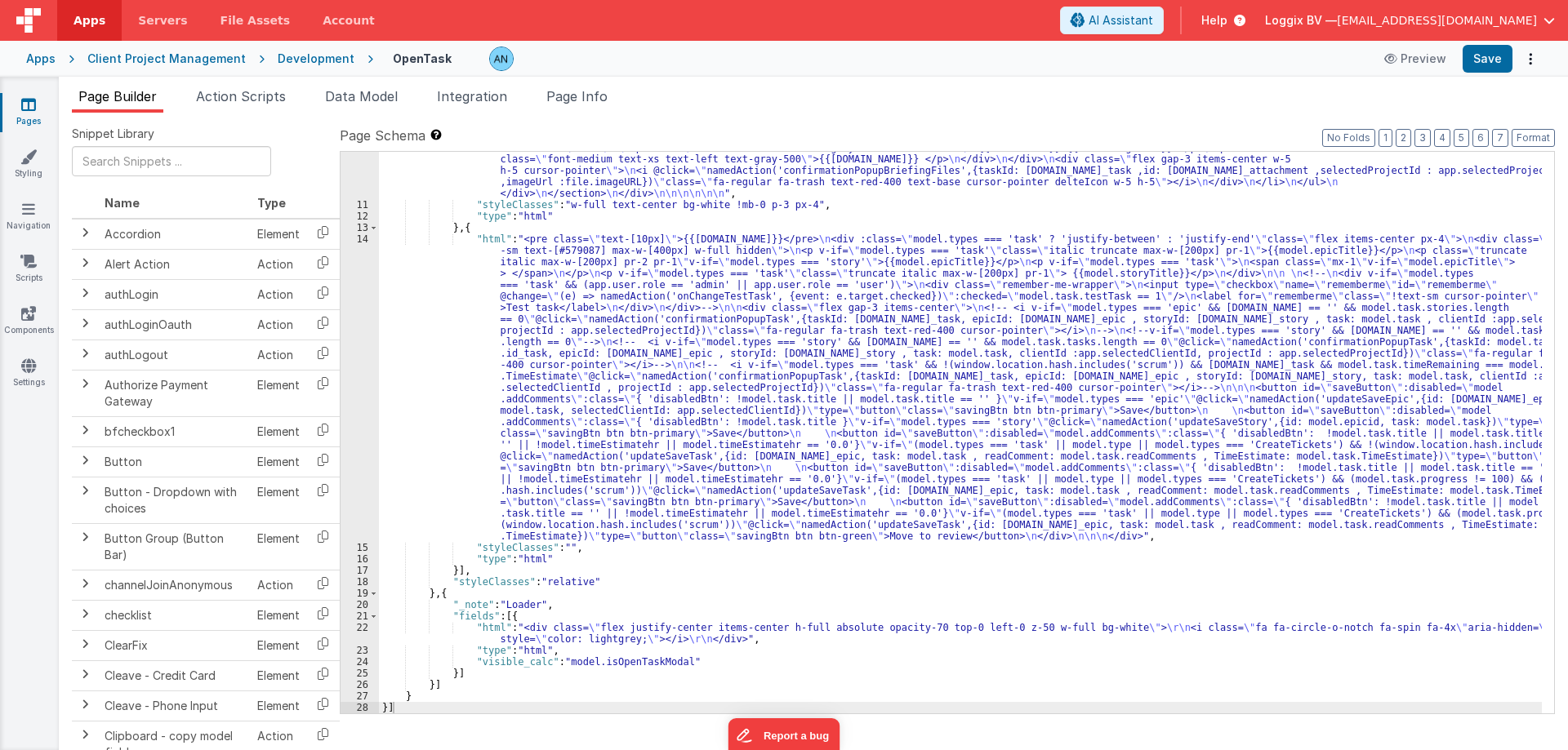
scroll to position [1576, 0]
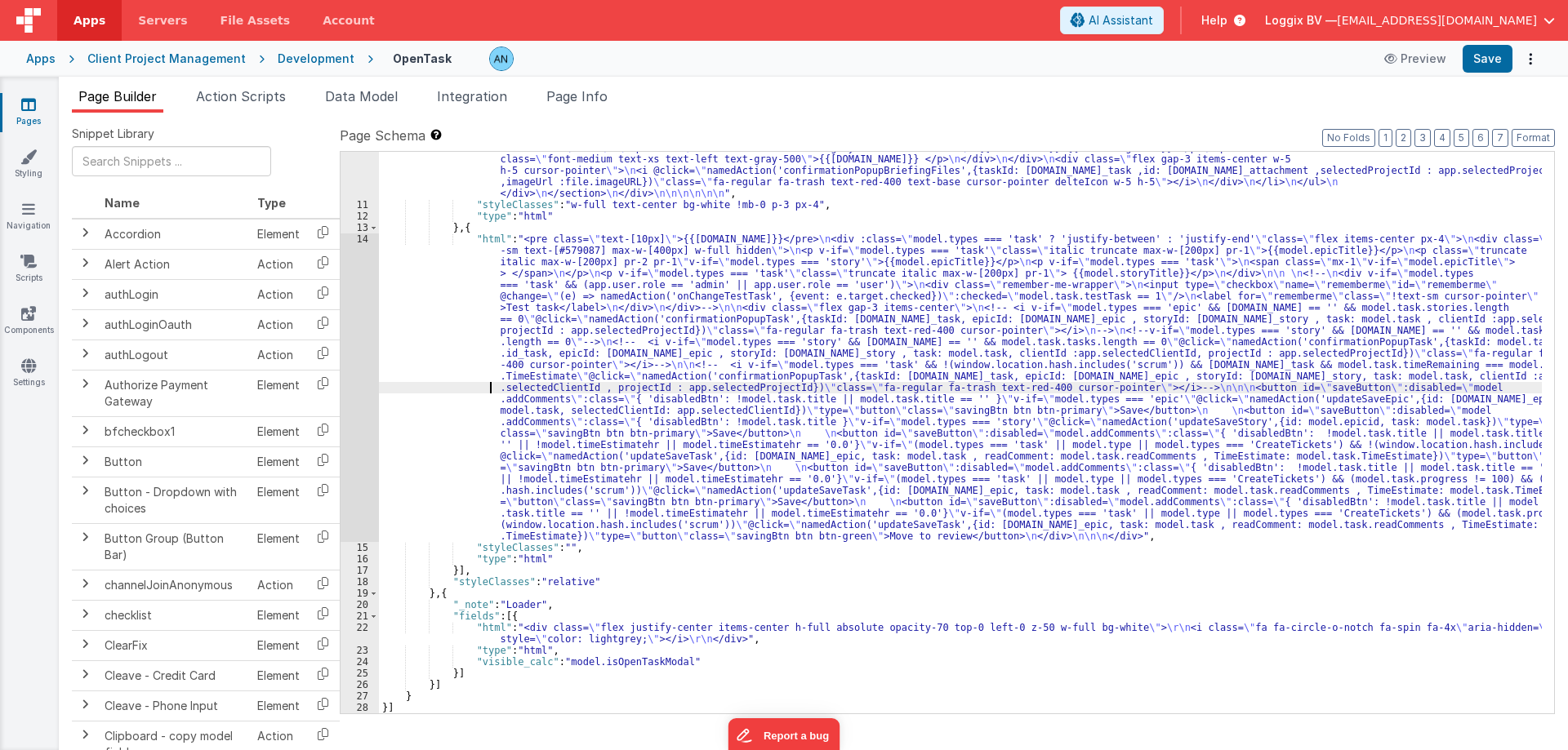
click at [352, 301] on div "14" at bounding box center [359, 387] width 38 height 308
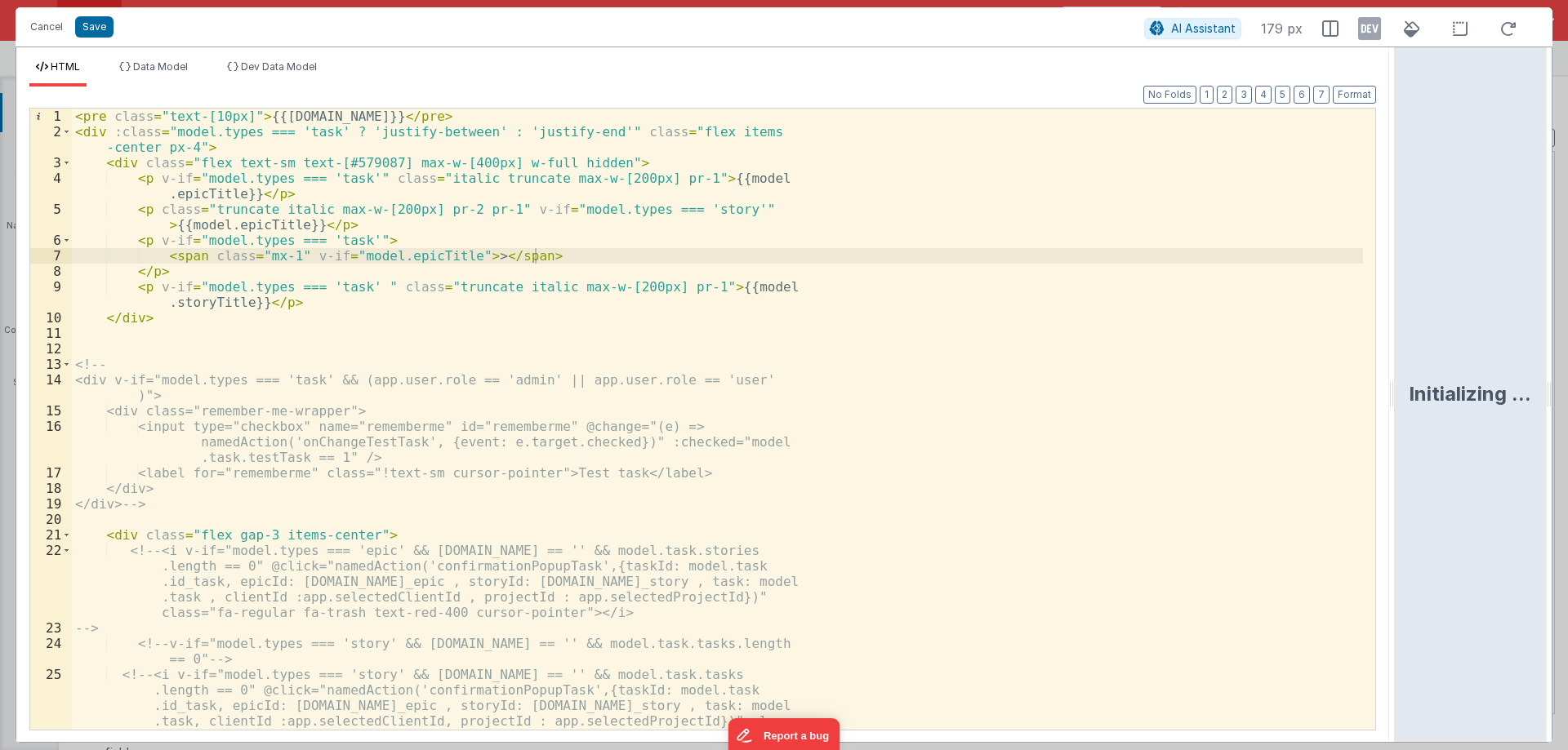
drag, startPoint x: 1524, startPoint y: 391, endPoint x: 1558, endPoint y: 390, distance: 34.0
click at [1567, 391] on html "Cancel Save AI Assistant 179 px HTML Data Model Dev Data Model Format 7 6 5 4 3…" at bounding box center [784, 375] width 1568 height 750
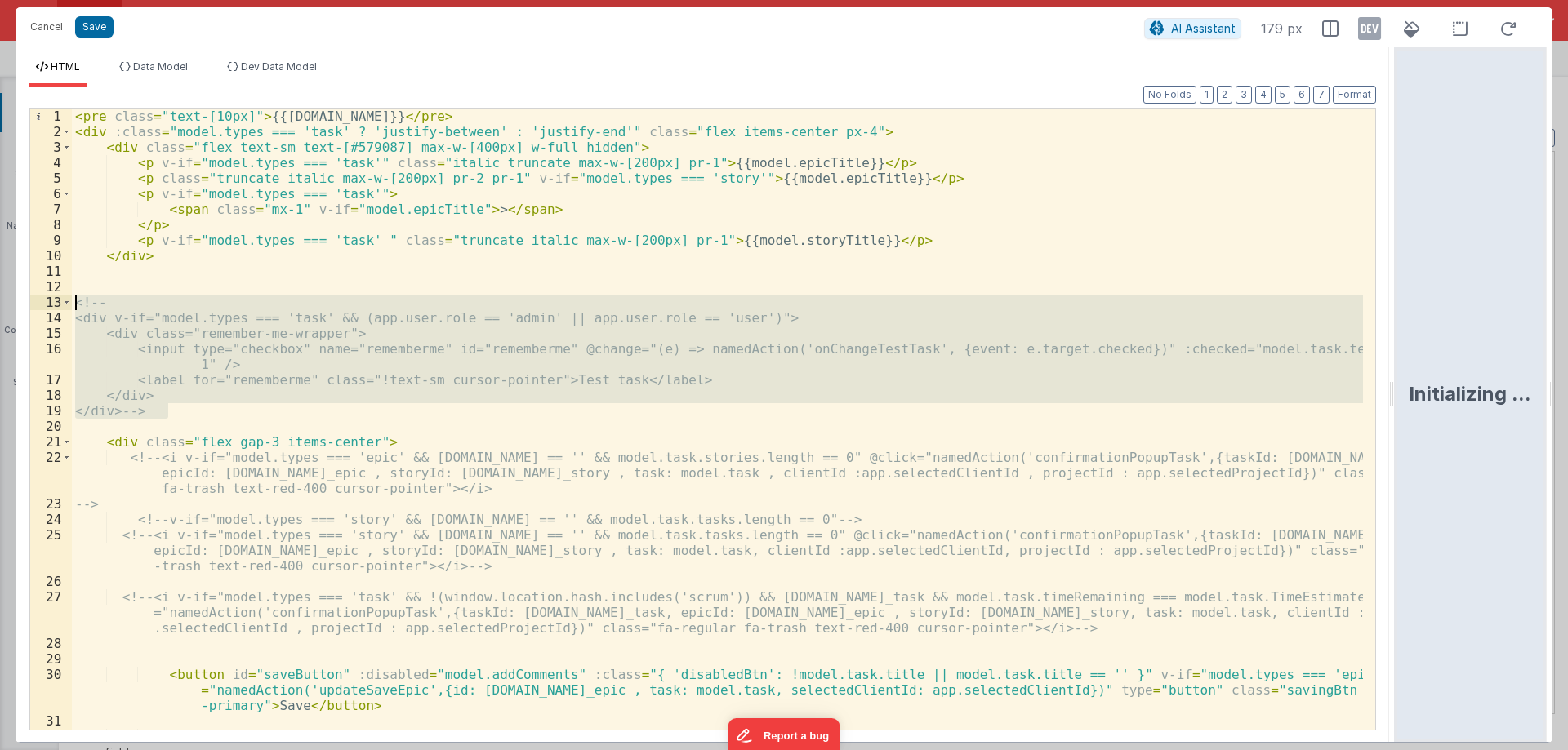
drag, startPoint x: 178, startPoint y: 413, endPoint x: 46, endPoint y: 299, distance: 174.4
click at [46, 299] on div "1 2 3 4 5 6 7 8 9 10 11 12 13 14 15 16 17 18 19 20 21 22 23 24 25 26 27 28 29 3…" at bounding box center [702, 419] width 1346 height 623
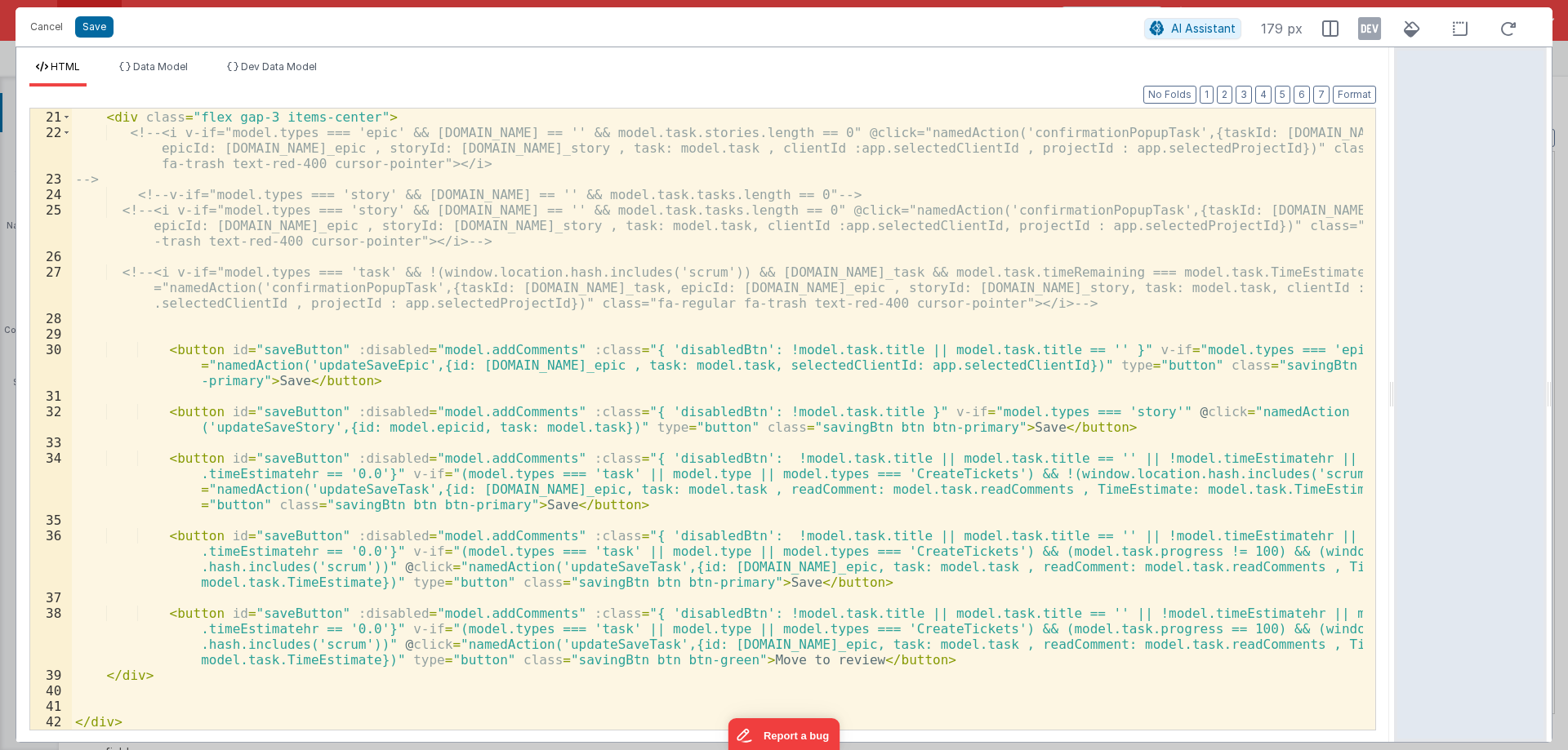
scroll to position [31, 0]
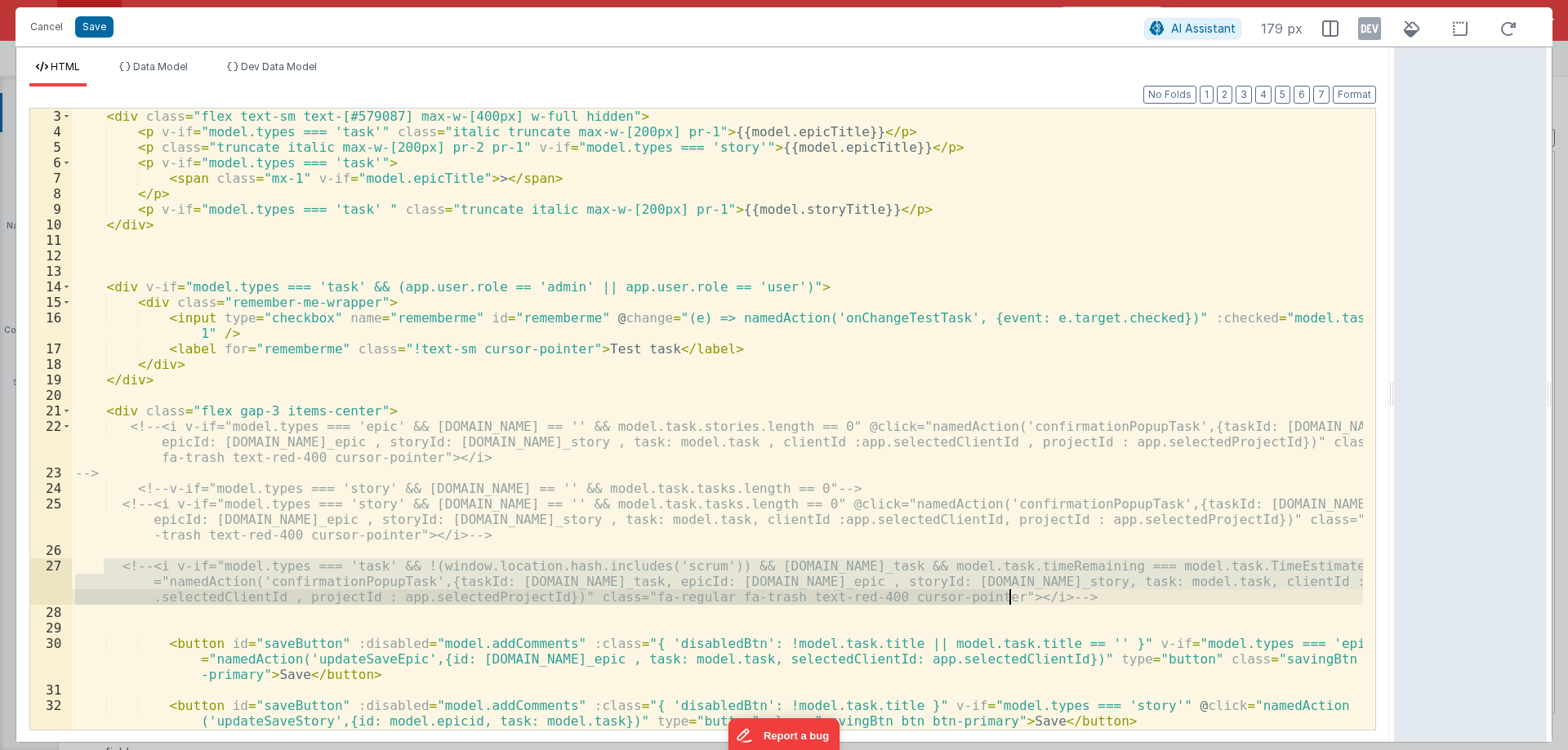
drag, startPoint x: 105, startPoint y: 564, endPoint x: 1050, endPoint y: 594, distance: 945.5
click at [1050, 594] on div "< div class = "flex text-sm text-[#579087] max-w-[400px] w-full hidden" > < p v…" at bounding box center [716, 458] width 1291 height 699
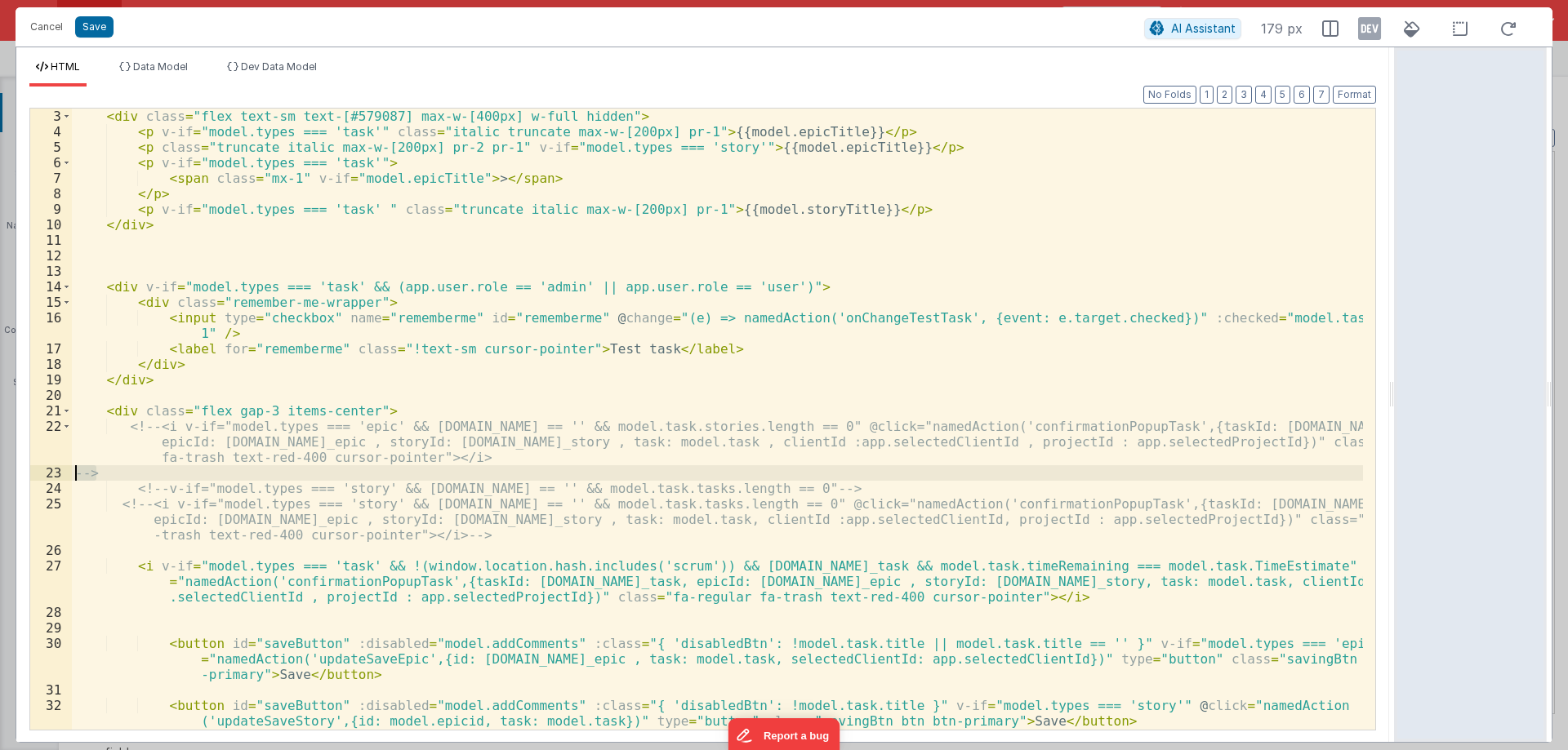
drag, startPoint x: 105, startPoint y: 469, endPoint x: 38, endPoint y: 472, distance: 67.1
click at [38, 472] on div "3 4 5 6 7 8 9 10 11 12 13 14 15 16 17 18 19 20 21 22 23 24 25 26 27 28 29 30 31…" at bounding box center [702, 419] width 1346 height 623
drag, startPoint x: 123, startPoint y: 428, endPoint x: 159, endPoint y: 425, distance: 36.1
click at [159, 425] on div "< div class = "flex text-sm text-[#579087] max-w-[400px] w-full hidden" > < p v…" at bounding box center [716, 458] width 1291 height 699
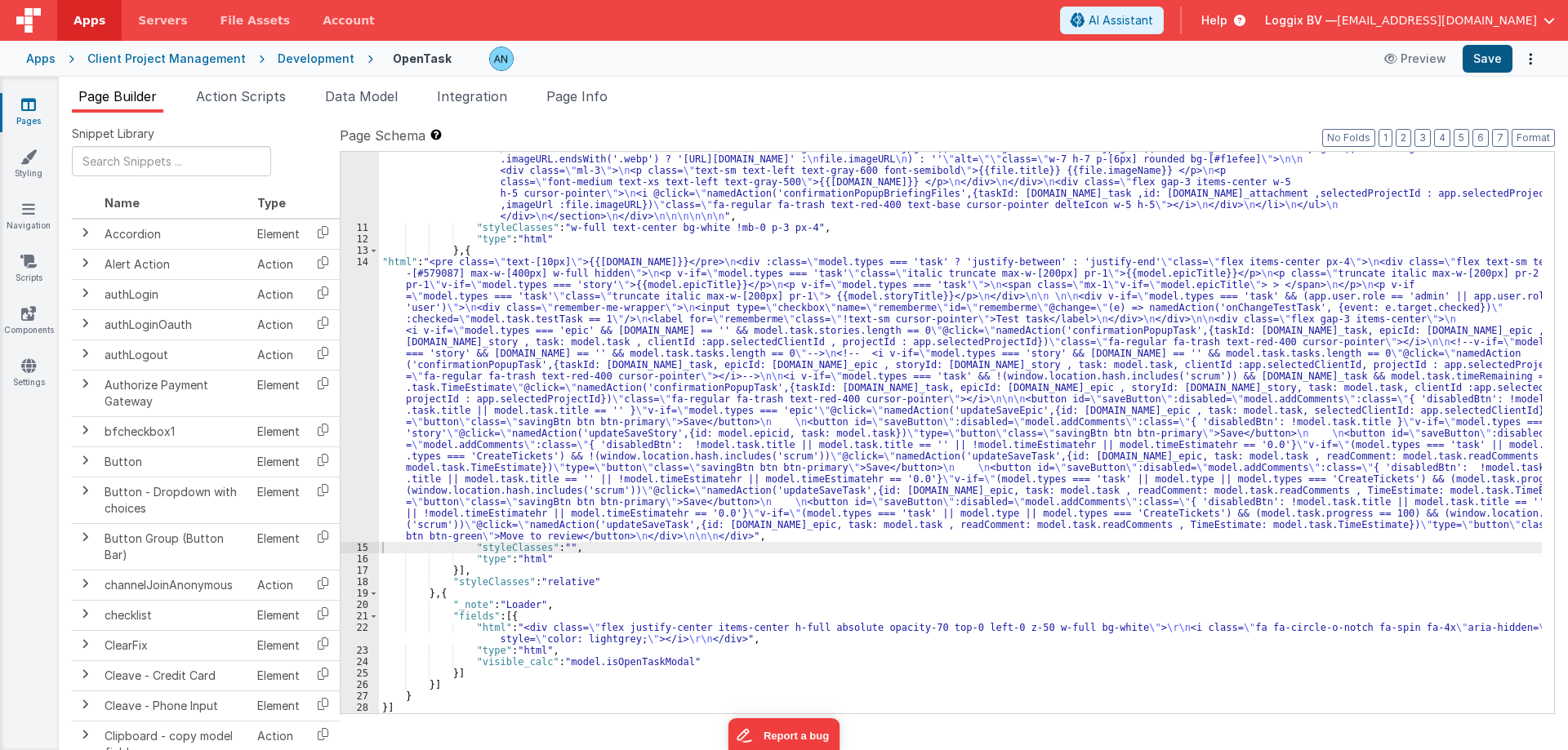
scroll to position [1553, 0]
click at [1488, 57] on button "Save" at bounding box center [1487, 58] width 49 height 27
click at [1528, 128] on label "Page Schema Shortcuts: Find: command-f Fold: command-option-L Unfold: command-o…" at bounding box center [946, 135] width 1215 height 19
click at [1531, 135] on button "Format" at bounding box center [1533, 138] width 43 height 18
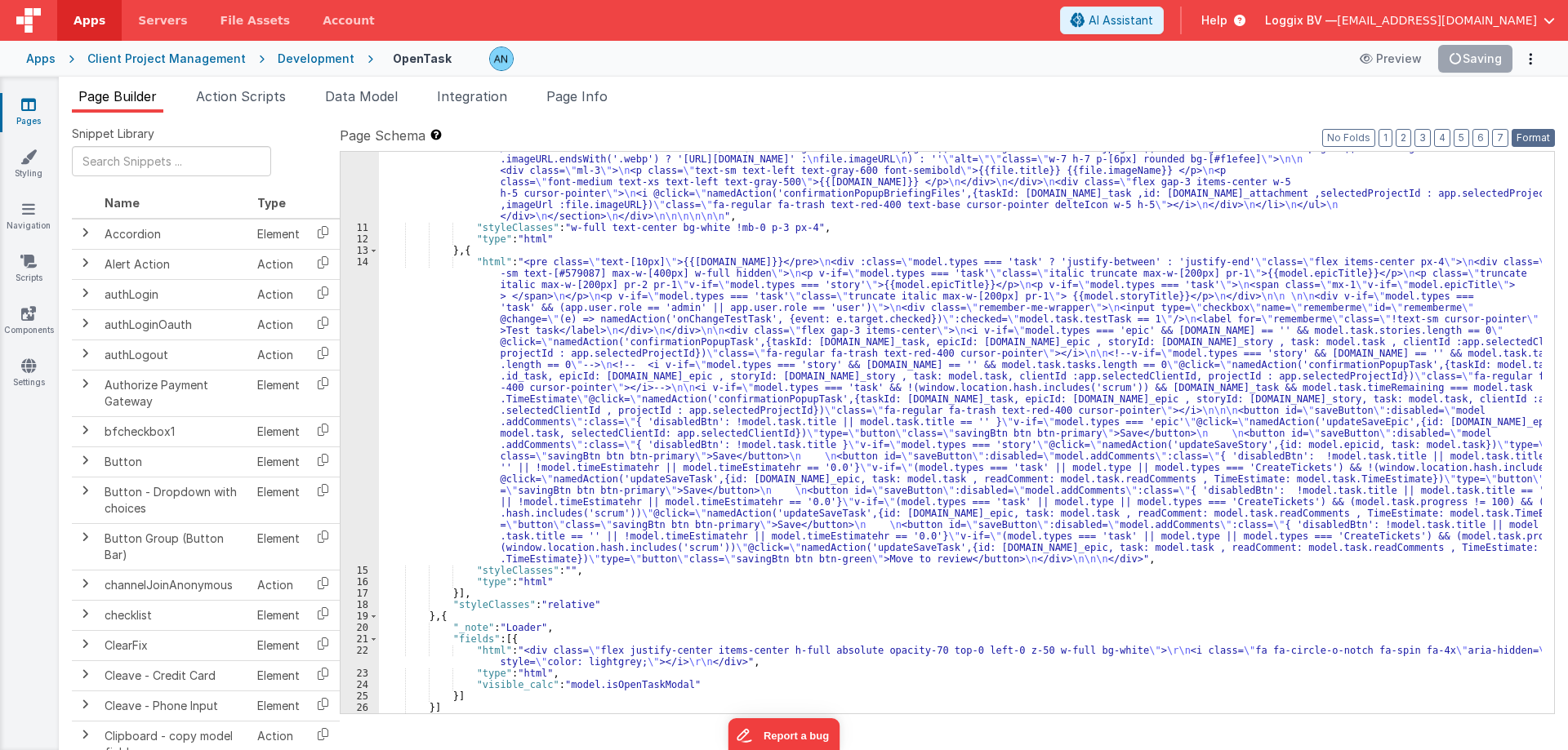
click at [1525, 133] on button "Format" at bounding box center [1533, 138] width 43 height 18
click at [1476, 52] on button "Save" at bounding box center [1487, 58] width 49 height 27
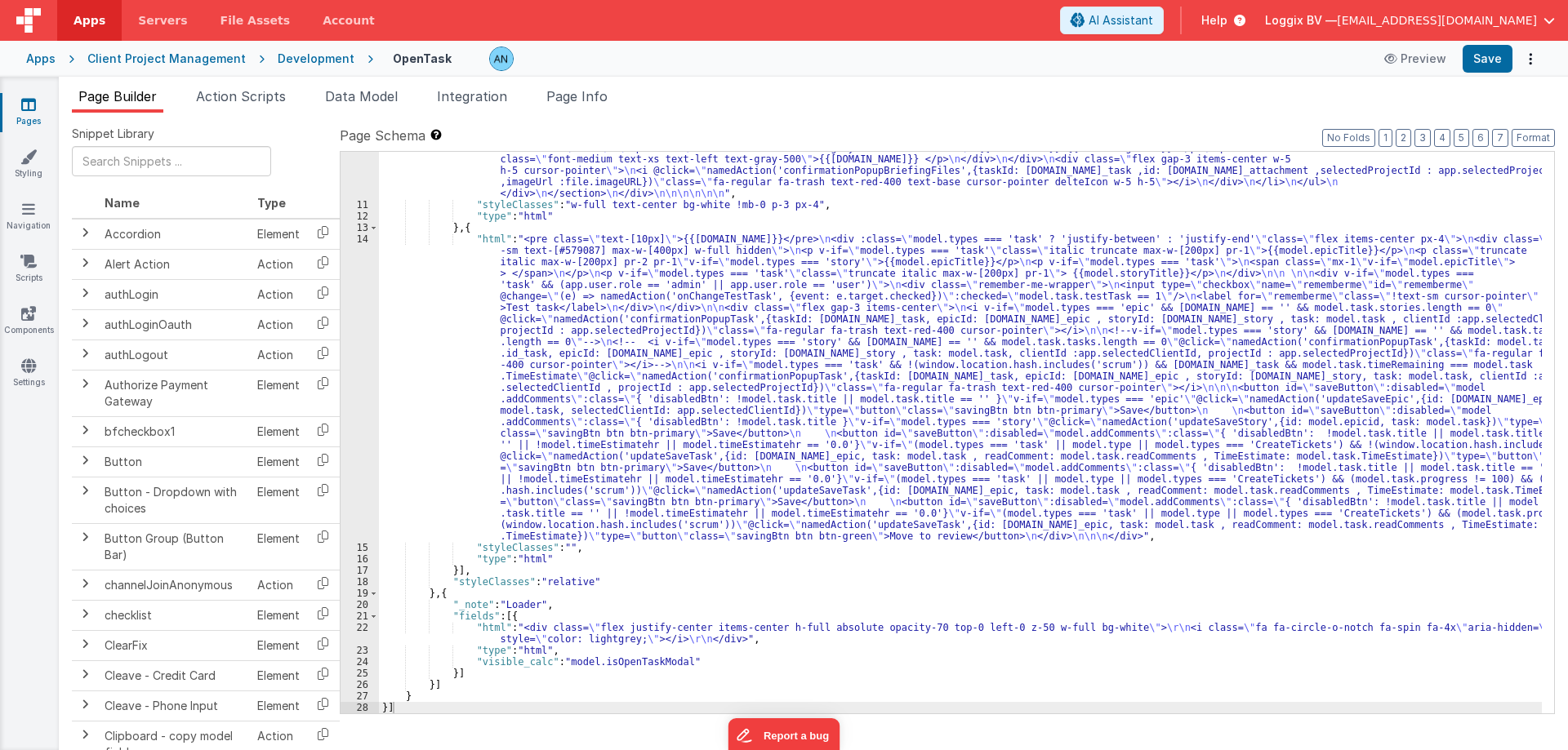
scroll to position [1576, 0]
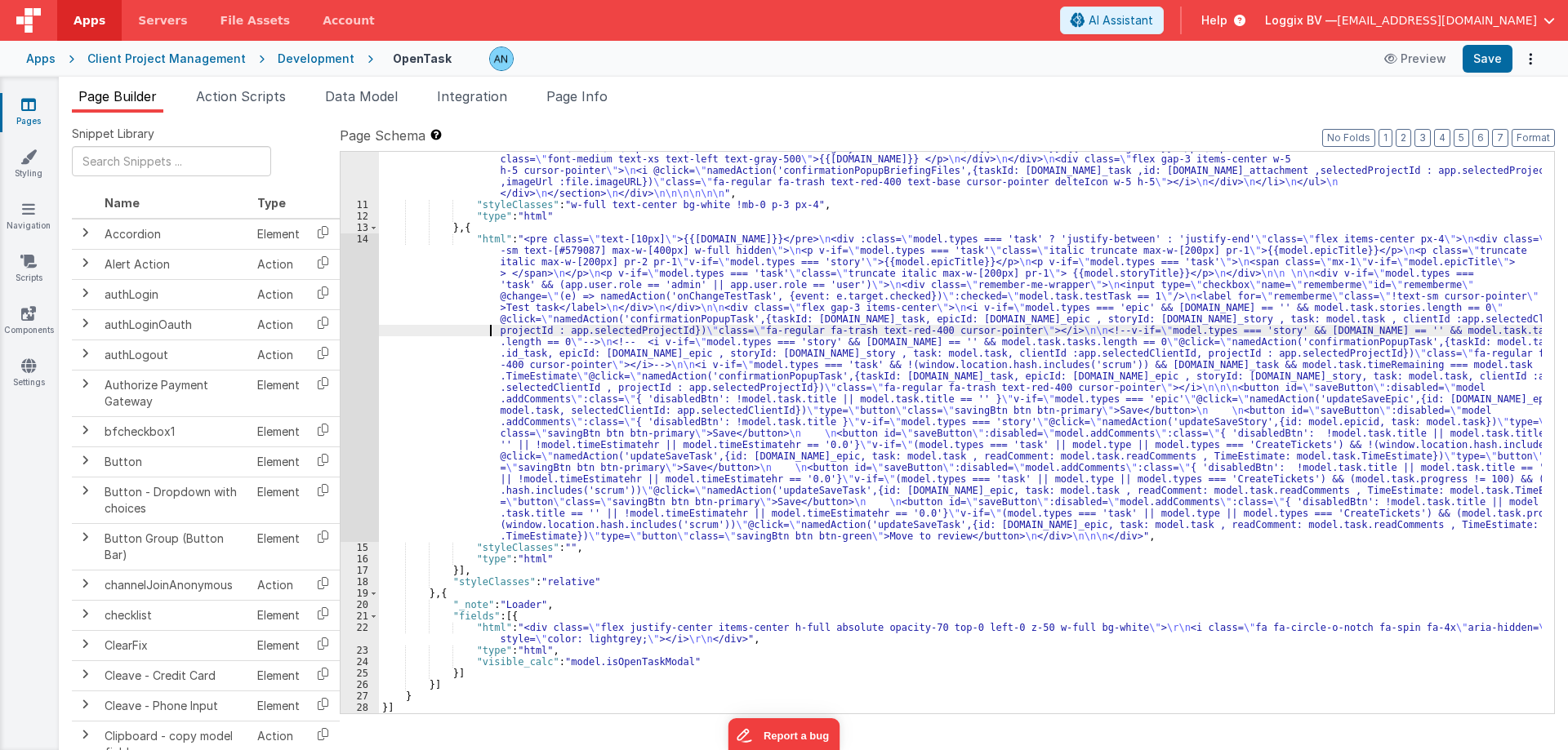
click at [353, 271] on div "14" at bounding box center [359, 387] width 38 height 308
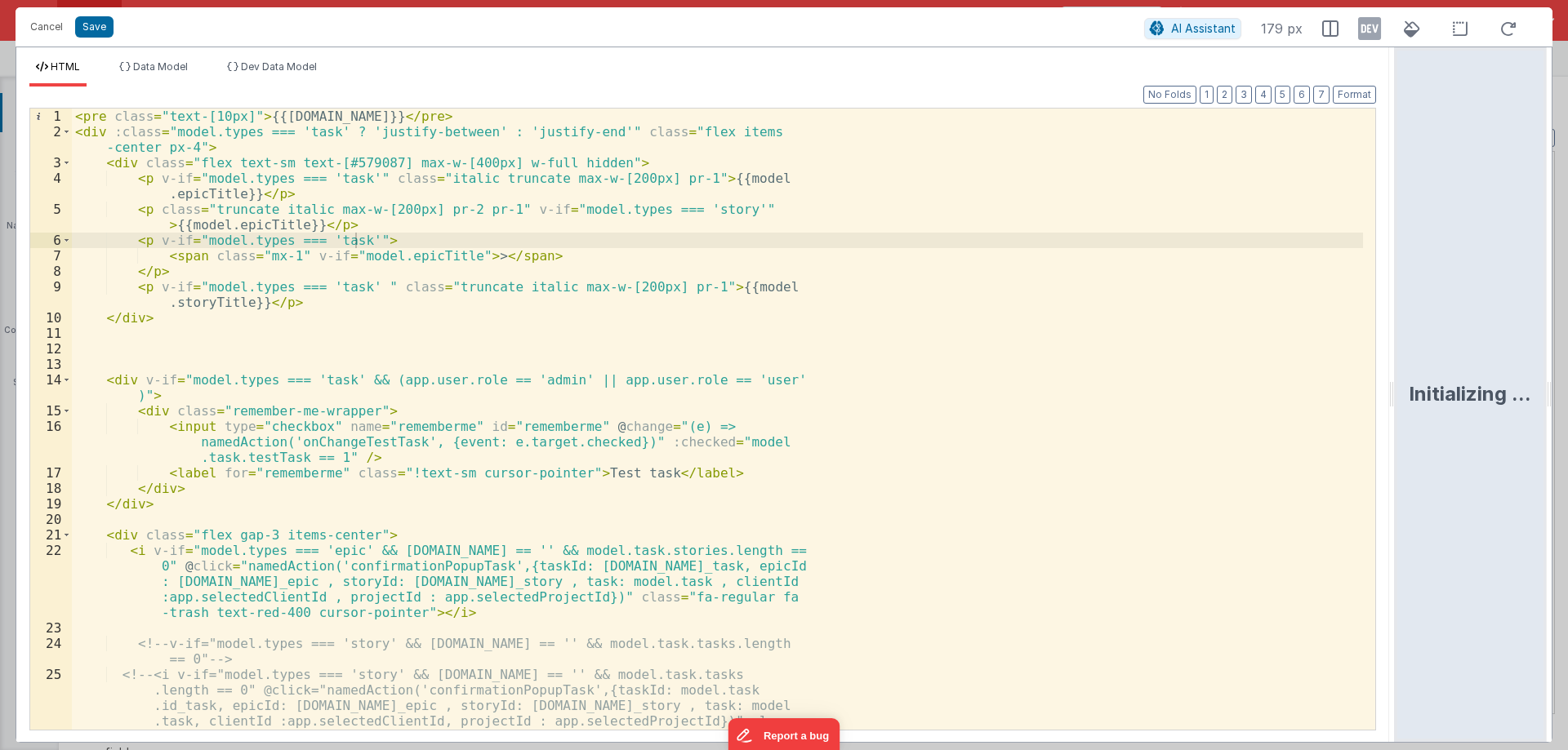
drag, startPoint x: 780, startPoint y: 393, endPoint x: 1549, endPoint y: 399, distance: 769.0
click at [1567, 391] on html "Cancel Save AI Assistant 179 px HTML Data Model Dev Data Model Format 7 6 5 4 3…" at bounding box center [784, 375] width 1568 height 750
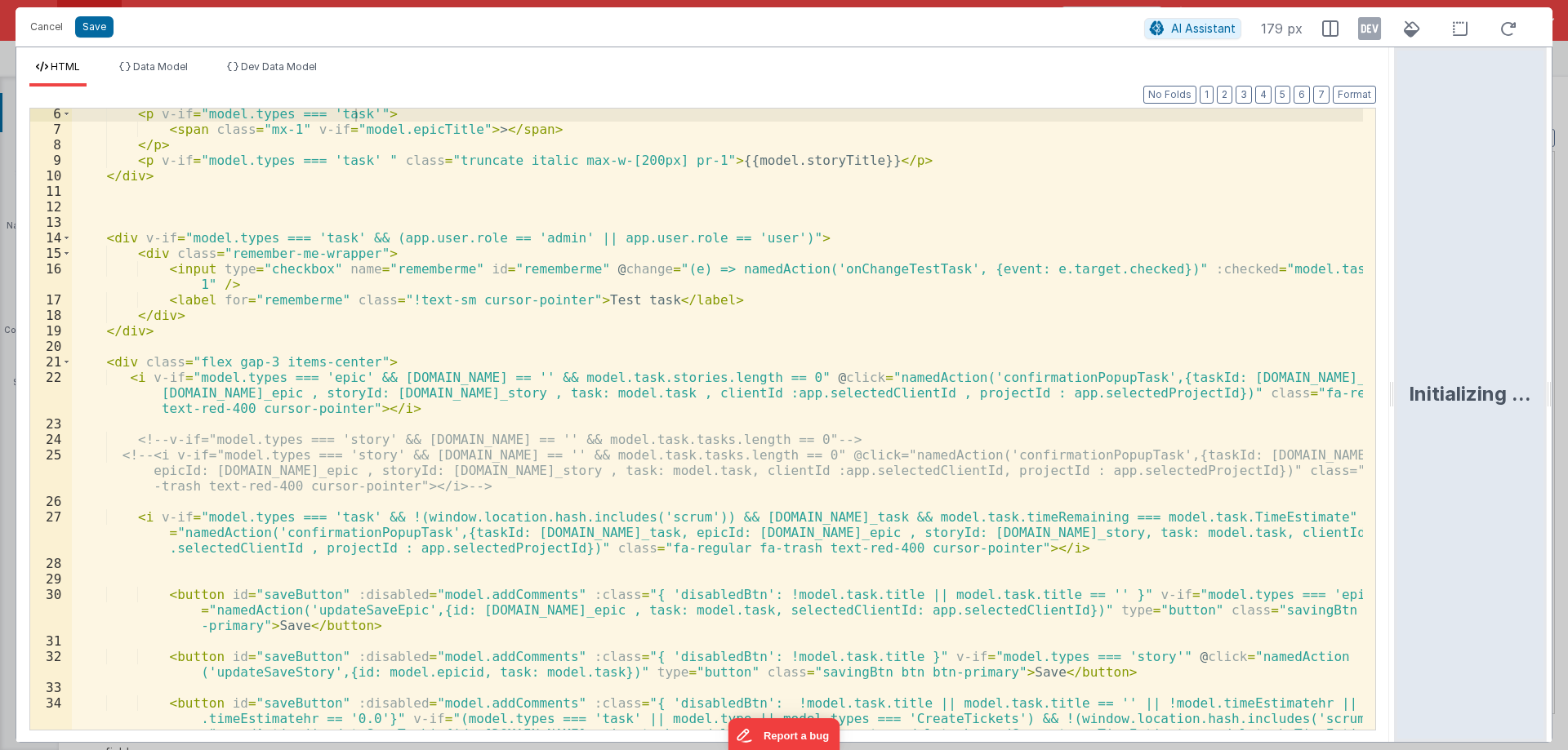
scroll to position [80, 0]
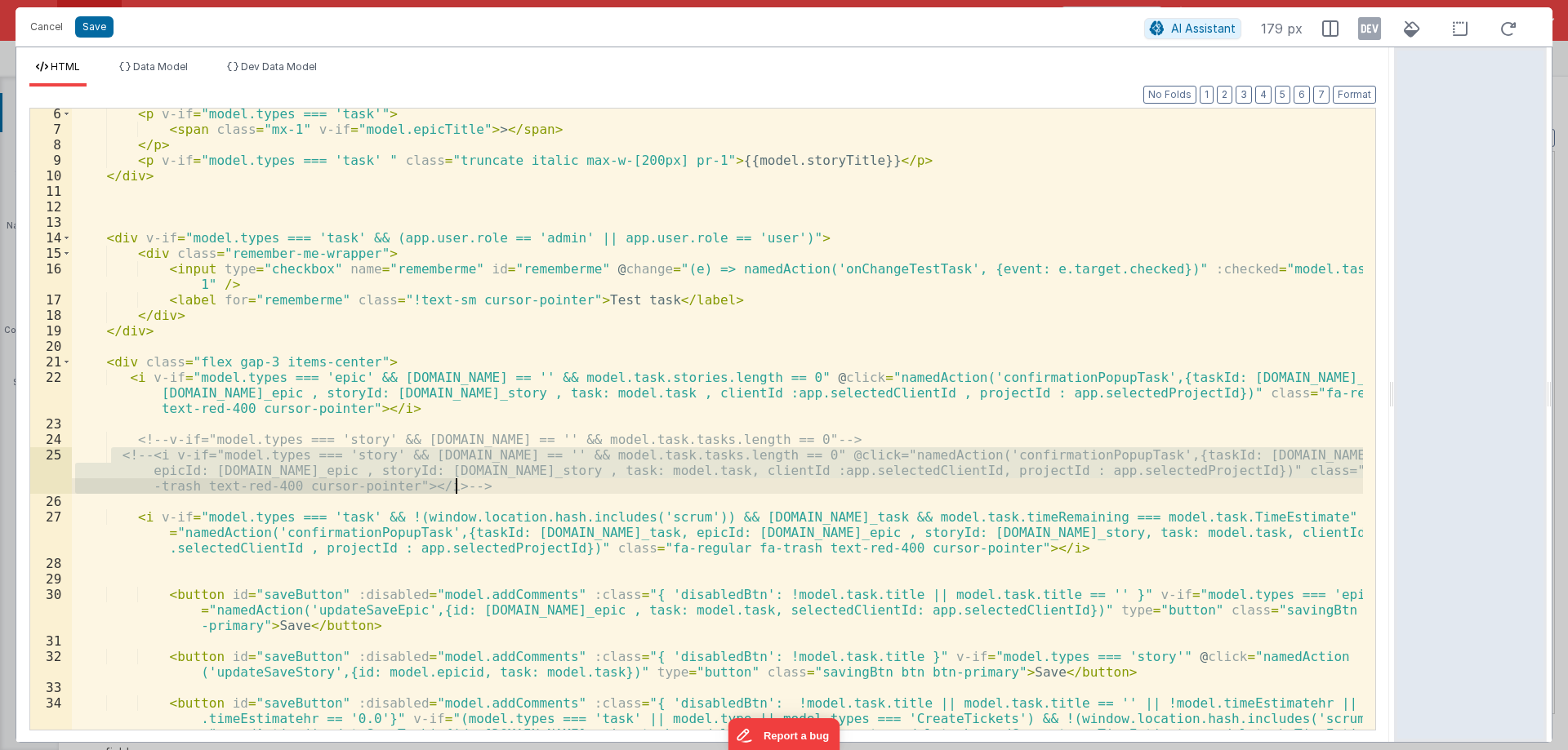
drag, startPoint x: 114, startPoint y: 454, endPoint x: 474, endPoint y: 489, distance: 361.7
click at [474, 489] on div "< p v-if = "model.types === 'task'" > < span class = "mx-1" v-if = "model.epicT…" at bounding box center [716, 455] width 1291 height 699
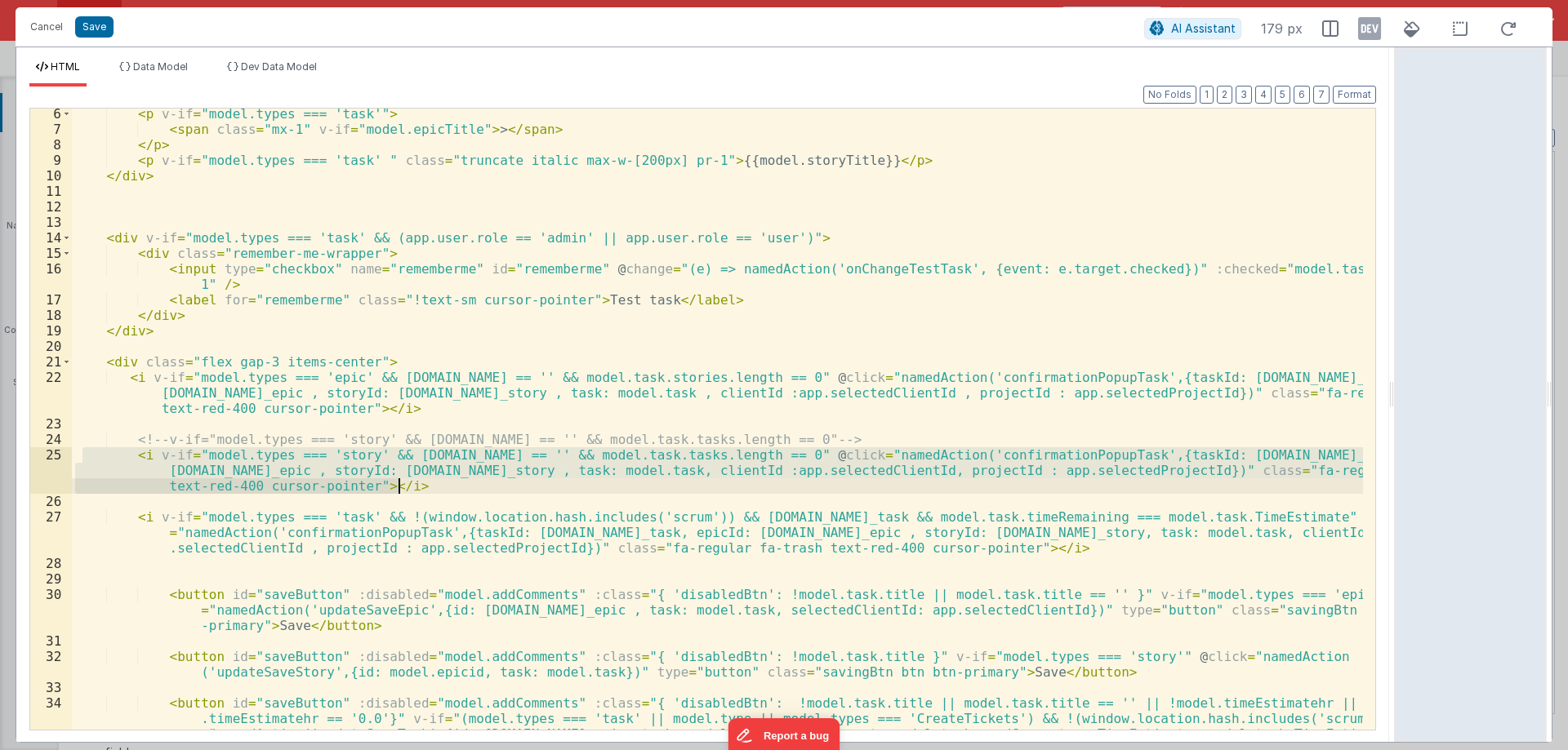
click at [476, 489] on div "< p v-if = "model.types === 'task'" > < span class = "mx-1" v-if = "model.epicT…" at bounding box center [716, 419] width 1291 height 621
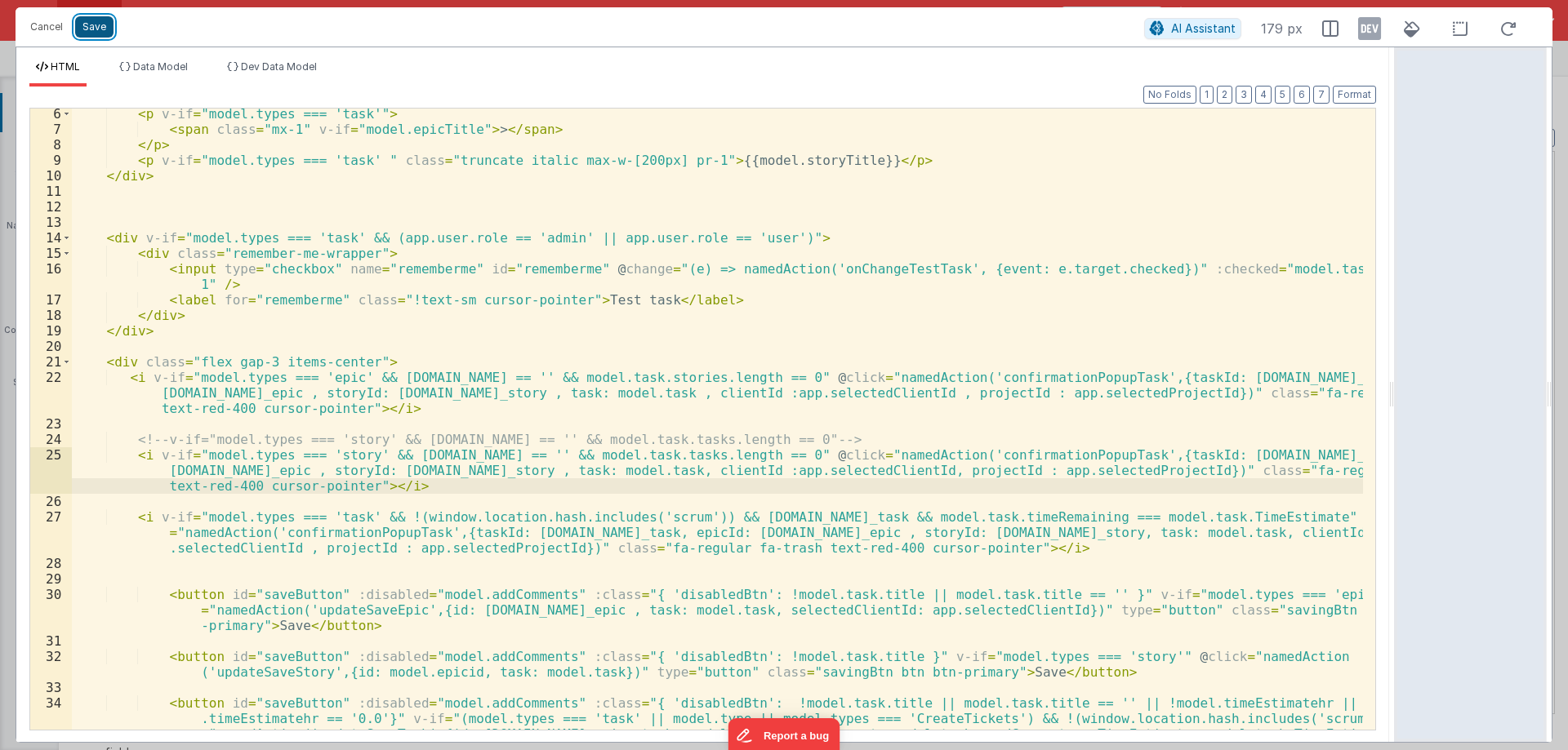
click at [83, 27] on button "Save" at bounding box center [94, 27] width 38 height 21
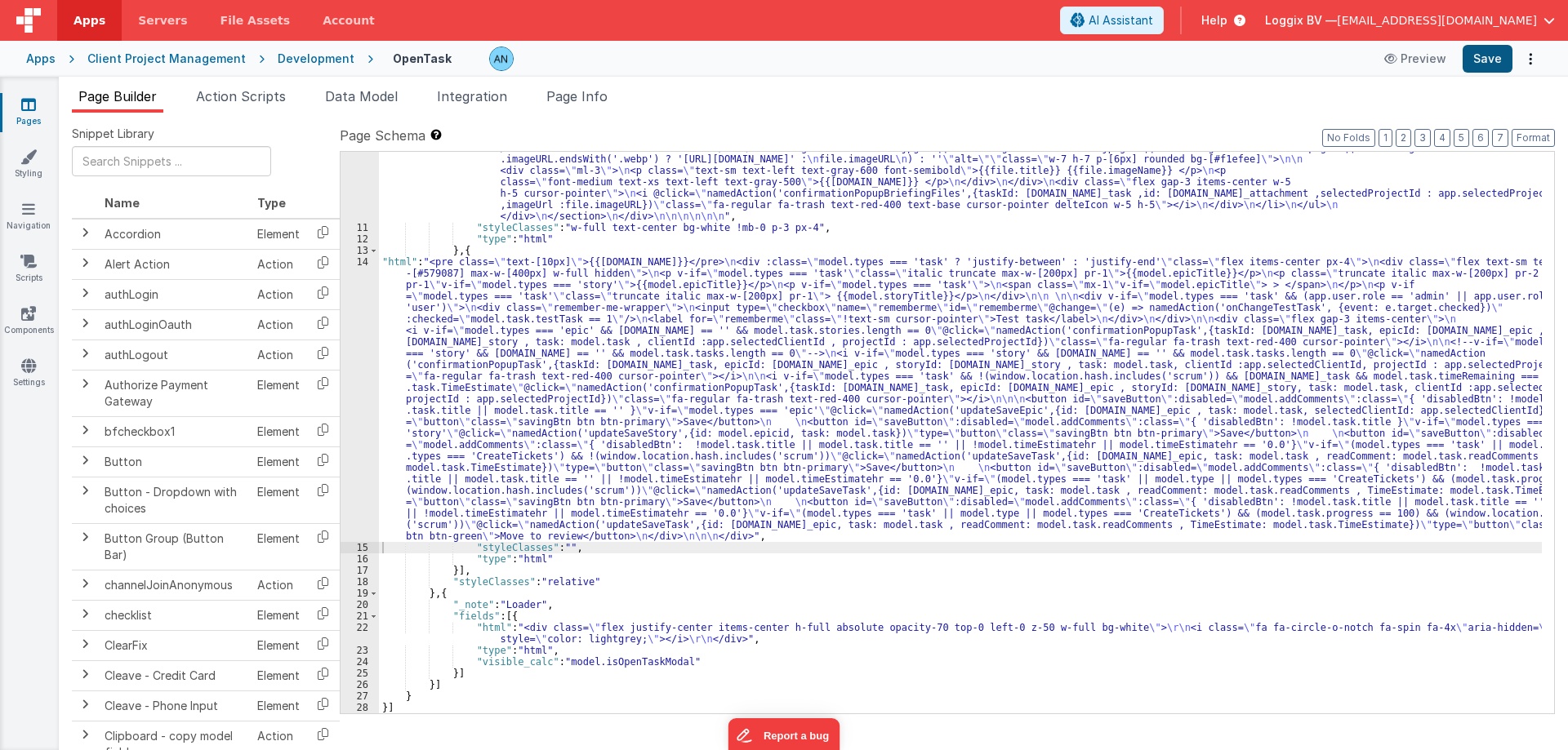
scroll to position [1553, 0]
click at [1475, 57] on button "Save" at bounding box center [1487, 58] width 49 height 27
click at [1545, 136] on button "Format" at bounding box center [1533, 138] width 43 height 18
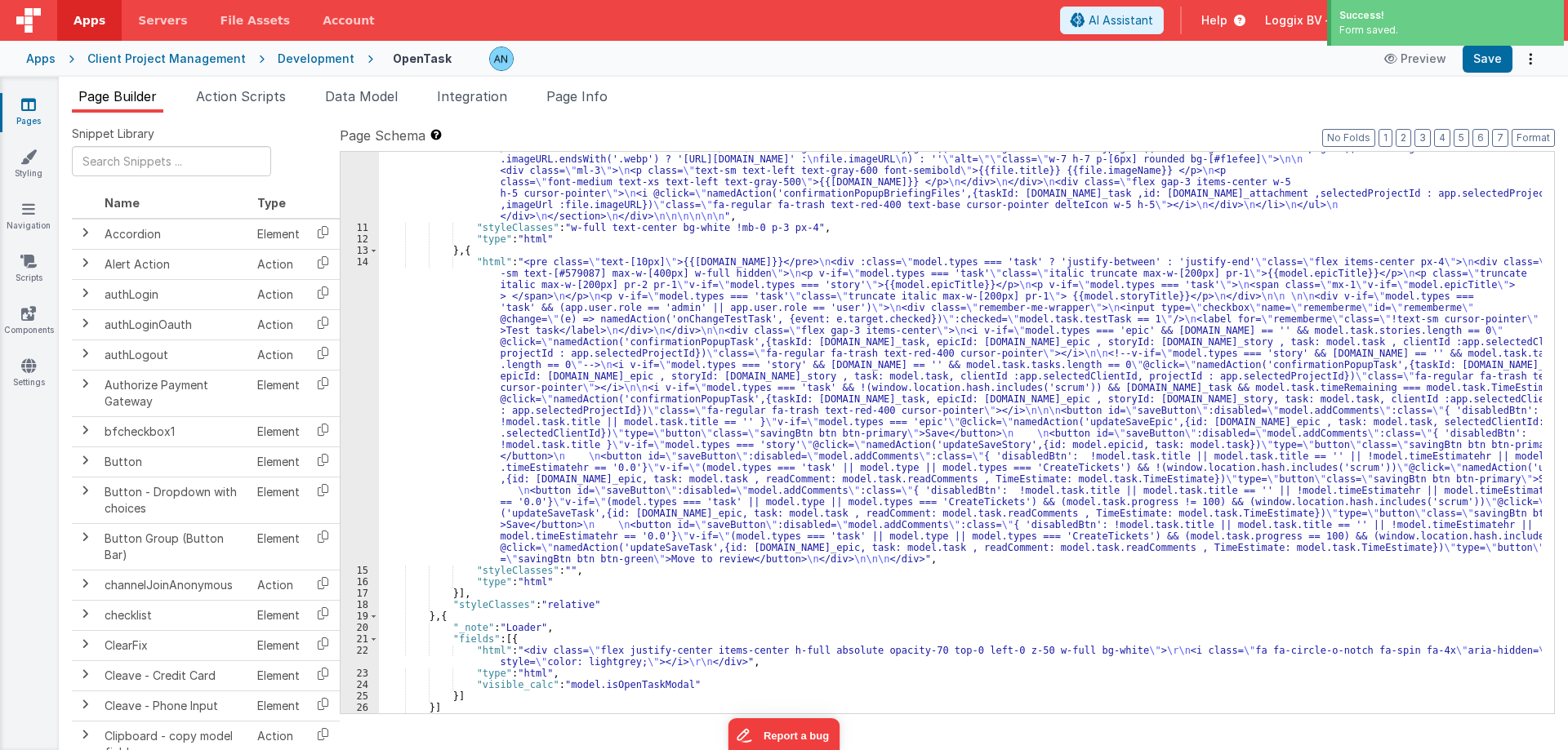
click at [357, 310] on div "14" at bounding box center [359, 410] width 38 height 308
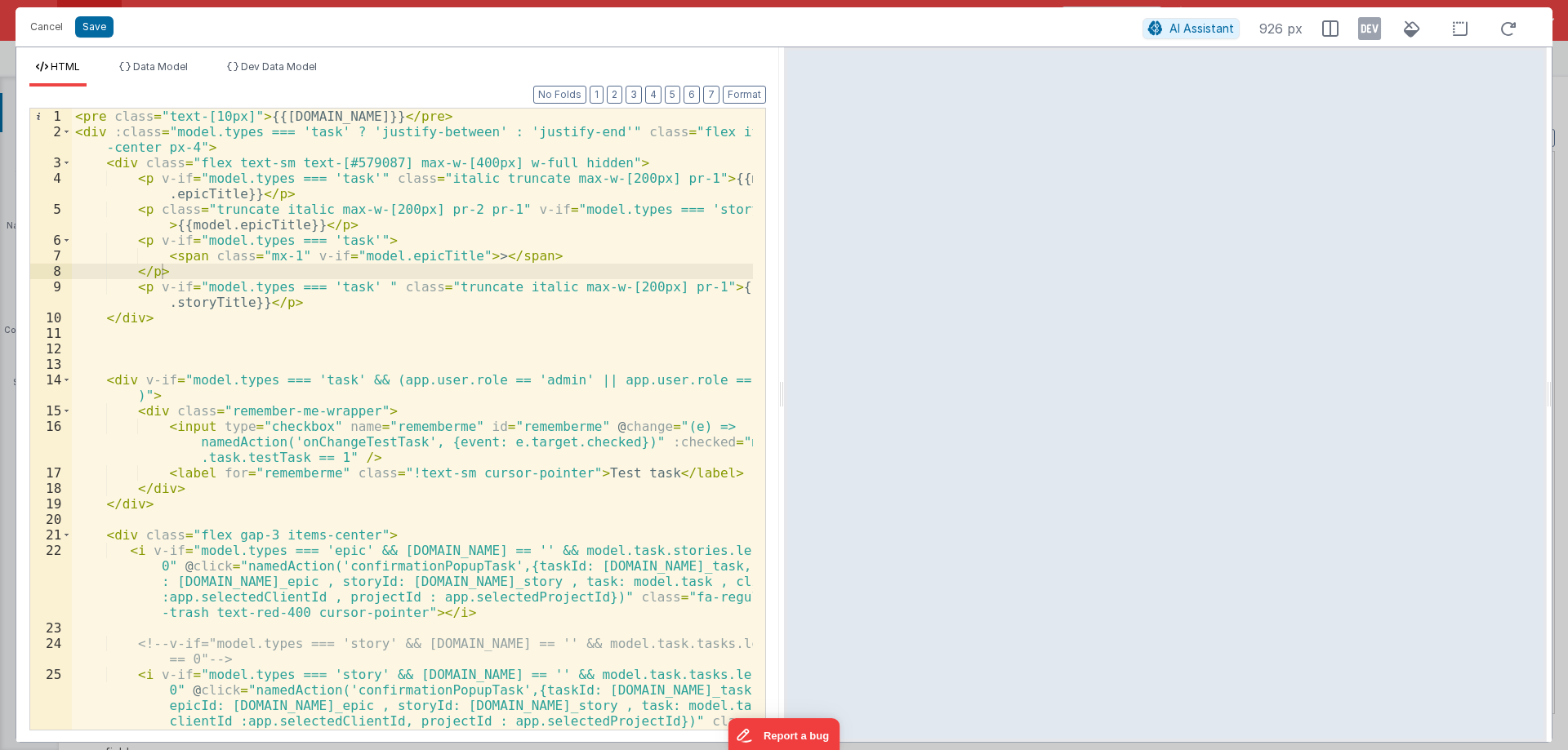
drag, startPoint x: 781, startPoint y: 398, endPoint x: 1375, endPoint y: 428, distance: 594.8
click at [1493, 404] on html "Cancel Save AI Assistant 926 px HTML Data Model Dev Data Model Format 7 6 5 4 3…" at bounding box center [784, 375] width 1568 height 750
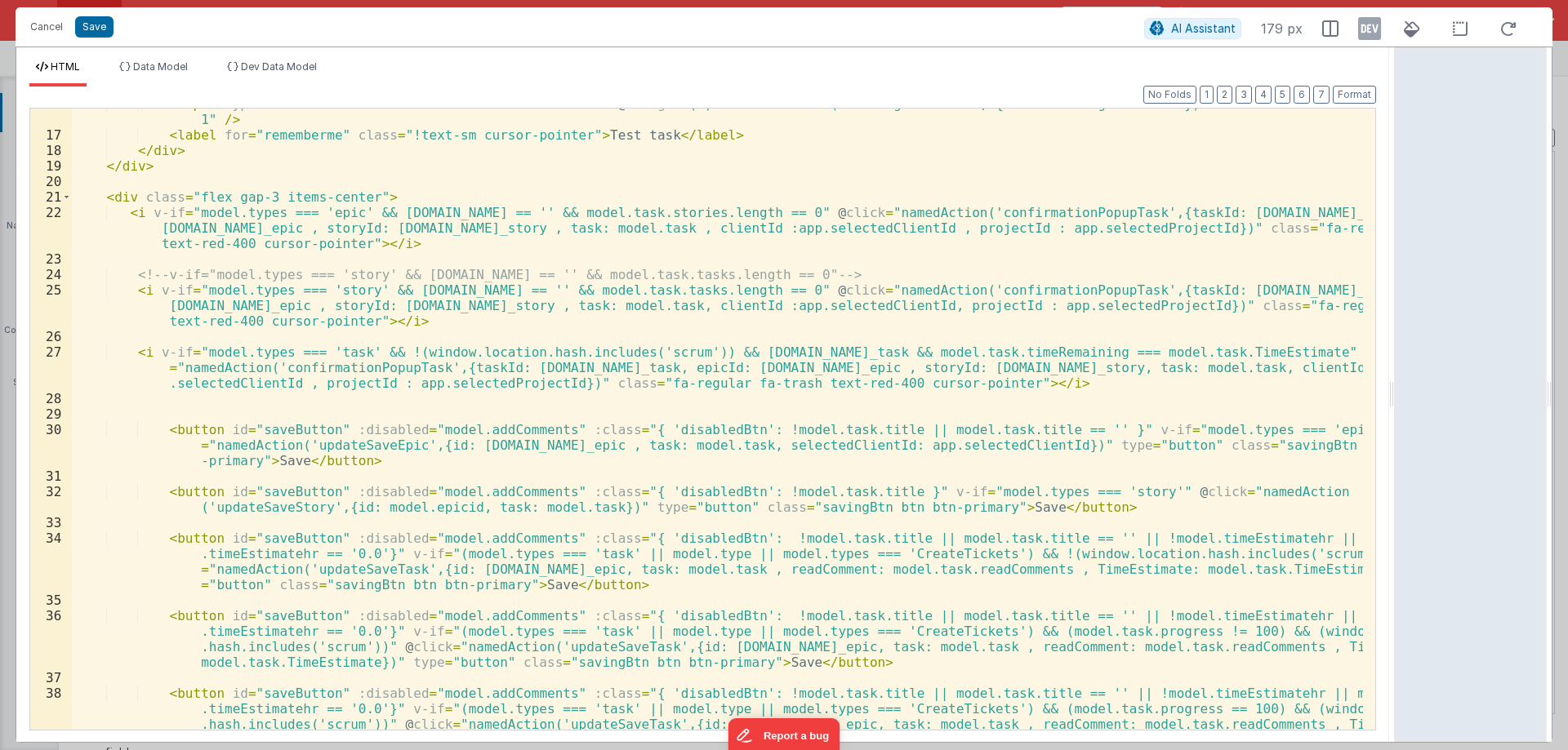
scroll to position [294, 0]
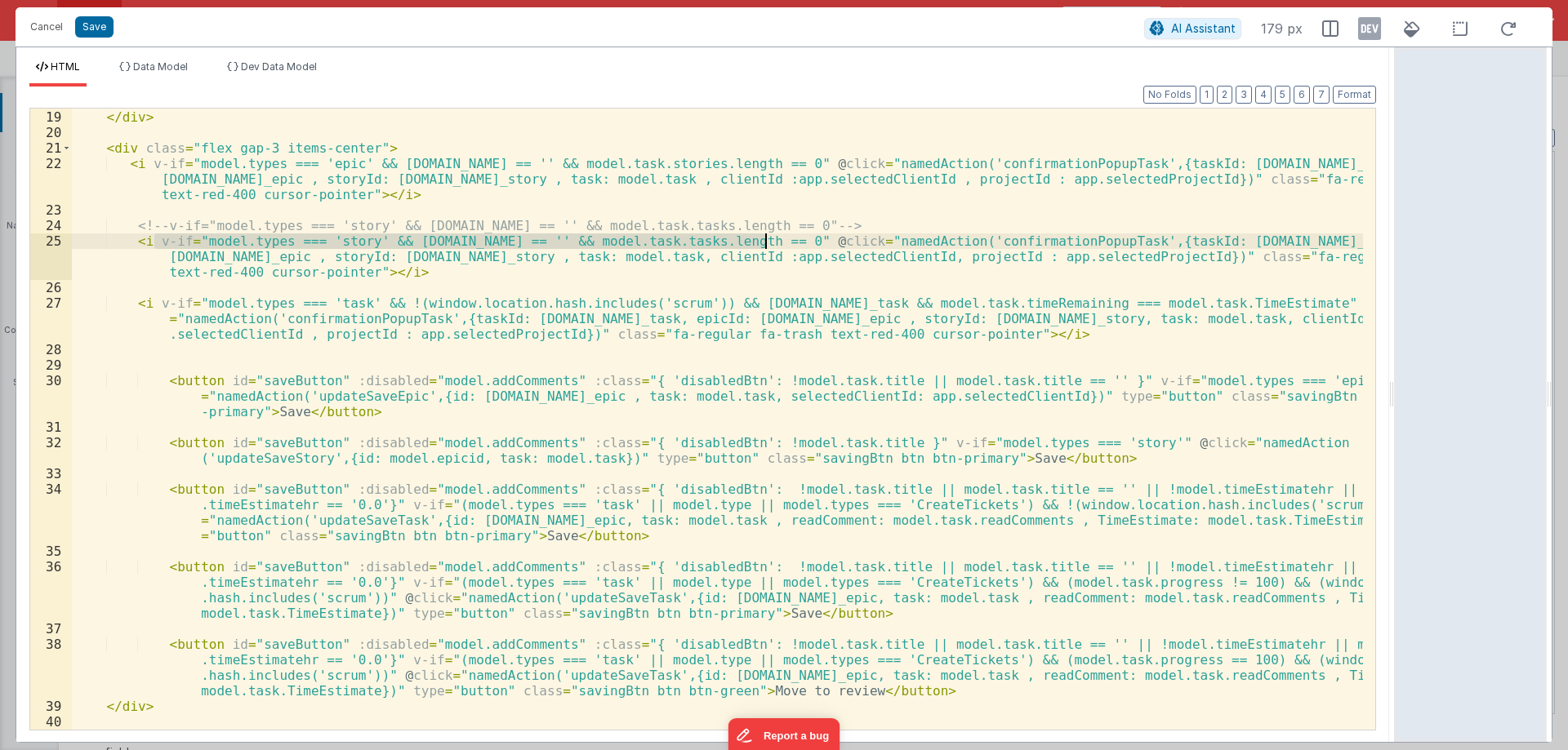
drag, startPoint x: 153, startPoint y: 244, endPoint x: 763, endPoint y: 238, distance: 610.0
click at [763, 238] on div "</ div > </ div > < div class = "flex gap-3 items-center" > < i v-if = "model.t…" at bounding box center [716, 420] width 1291 height 652
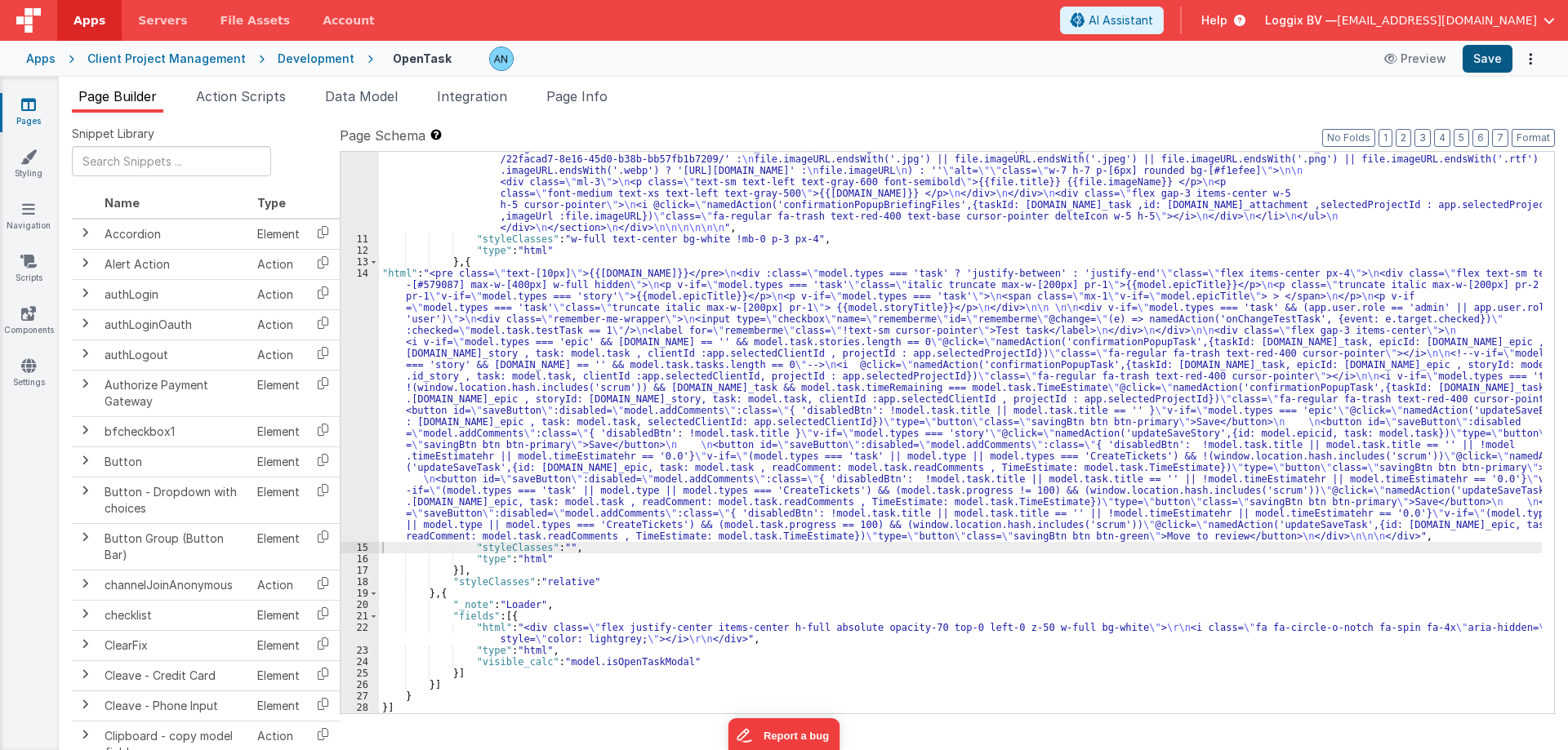
scroll to position [1542, 0]
click at [1493, 57] on button "Save" at bounding box center [1487, 58] width 49 height 27
click at [1535, 132] on button "Format" at bounding box center [1533, 138] width 43 height 18
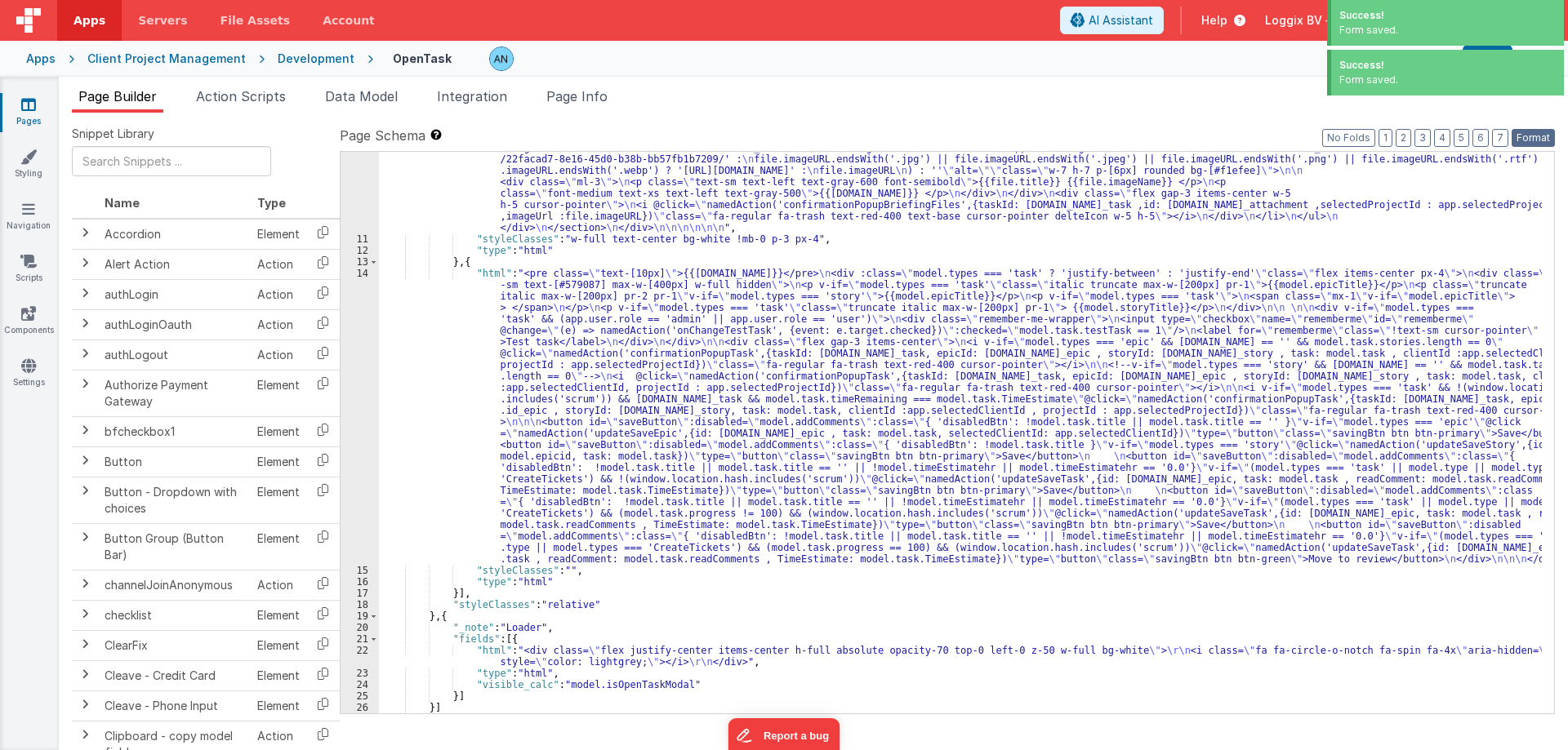
click at [1540, 136] on button "Format" at bounding box center [1533, 138] width 43 height 18
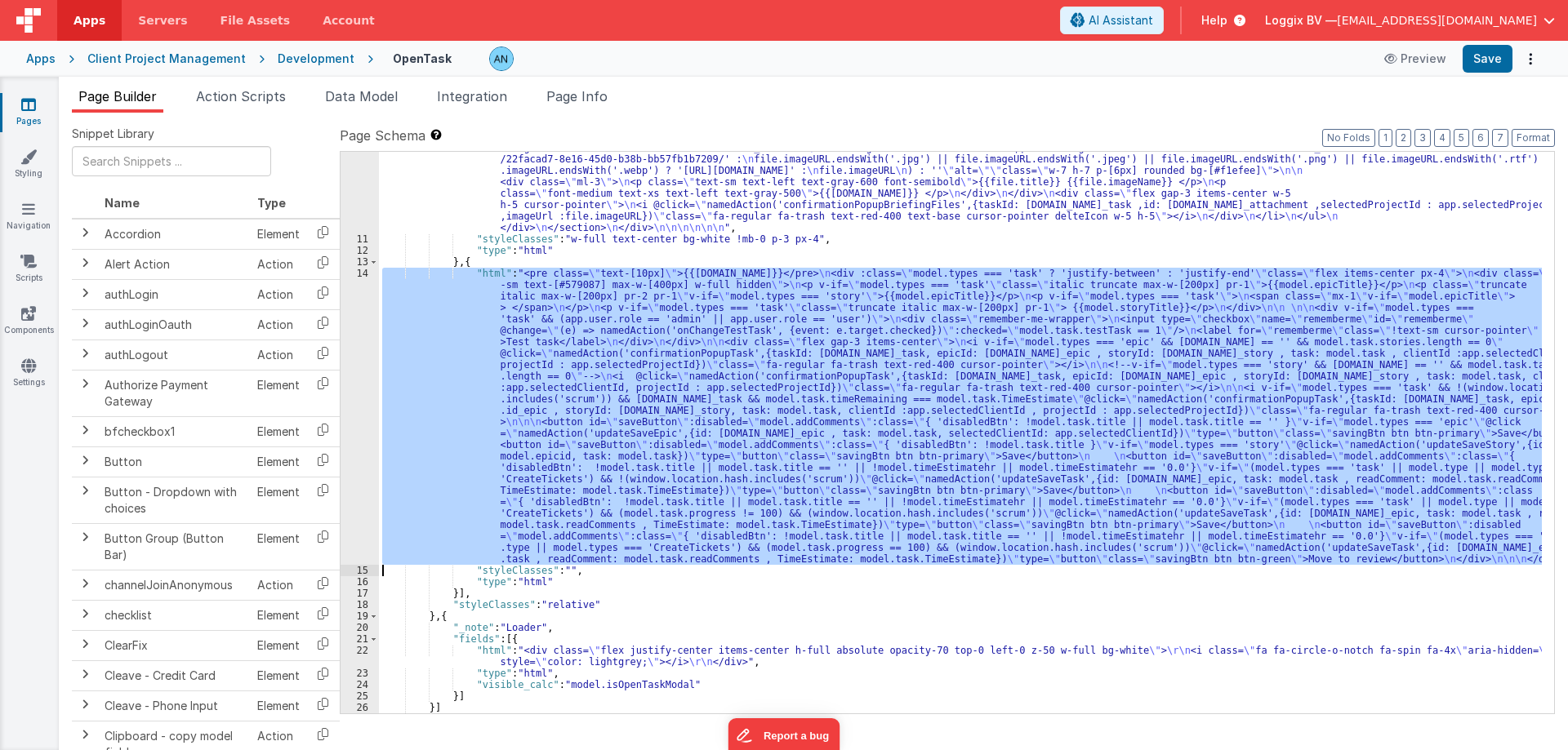
click at [346, 313] on div "14" at bounding box center [359, 416] width 38 height 297
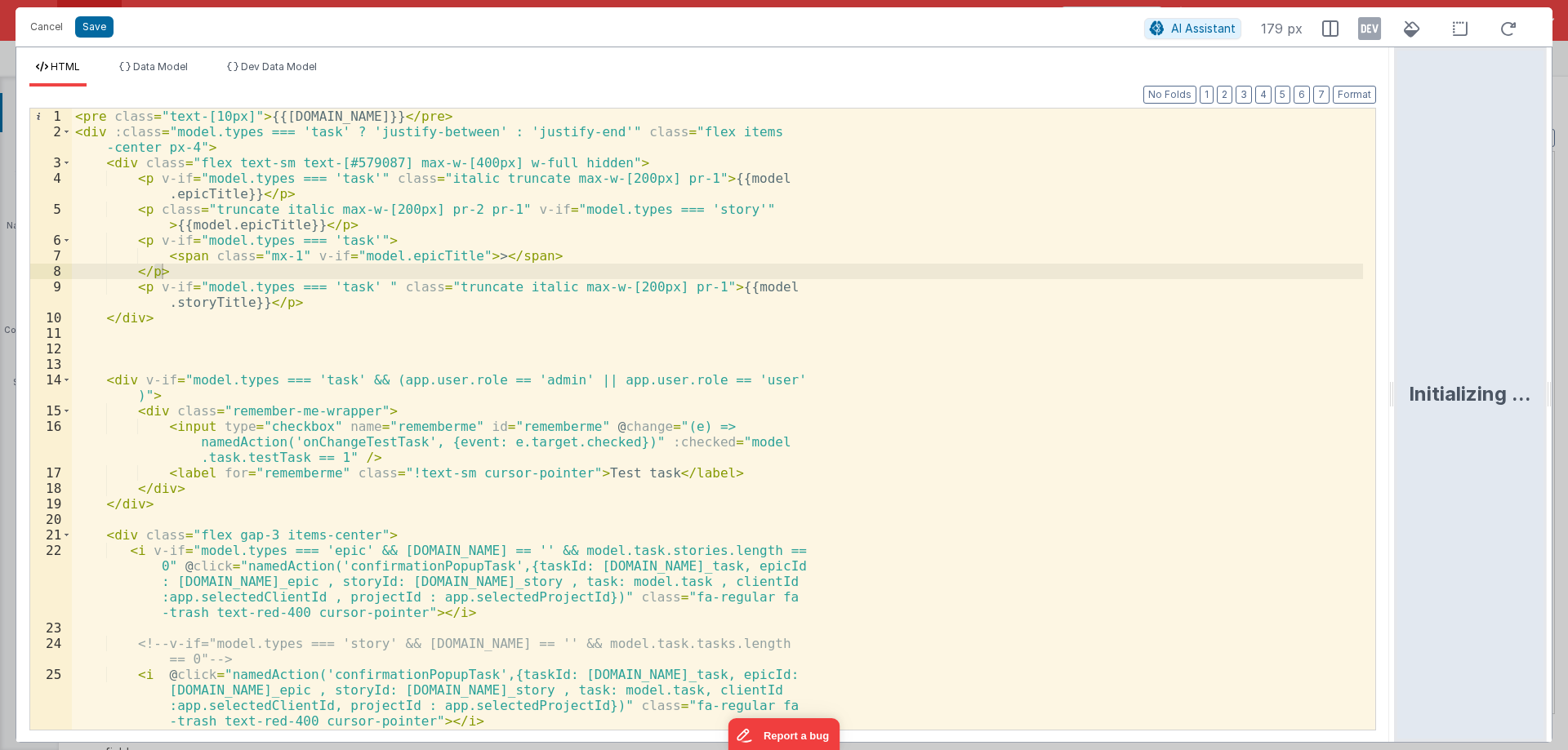
drag, startPoint x: 777, startPoint y: 390, endPoint x: 1521, endPoint y: 445, distance: 746.0
click at [1567, 428] on html "Cancel Save AI Assistant 179 px HTML Data Model Dev Data Model Format 7 6 5 4 3…" at bounding box center [784, 375] width 1568 height 750
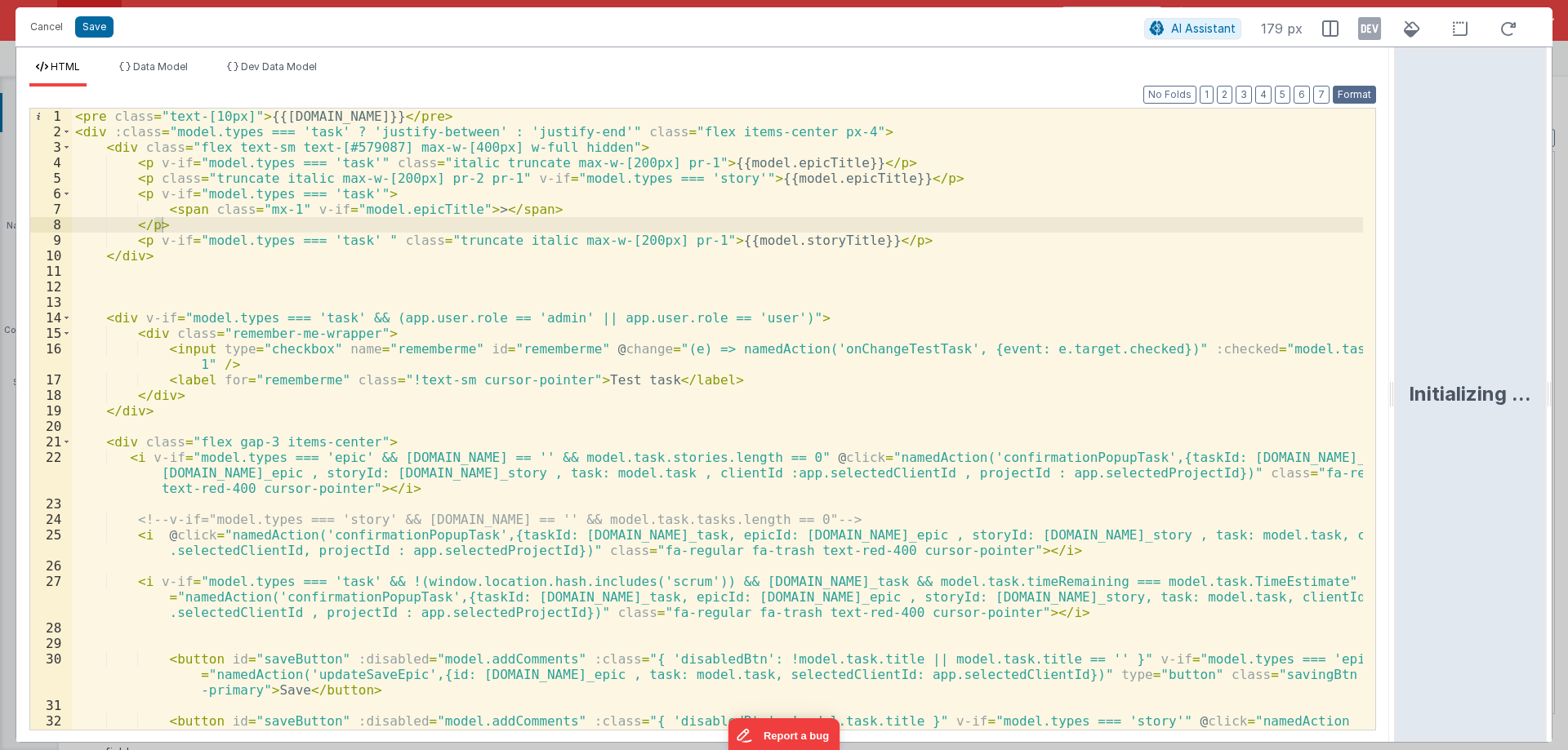
click at [1348, 93] on button "Format" at bounding box center [1353, 95] width 43 height 18
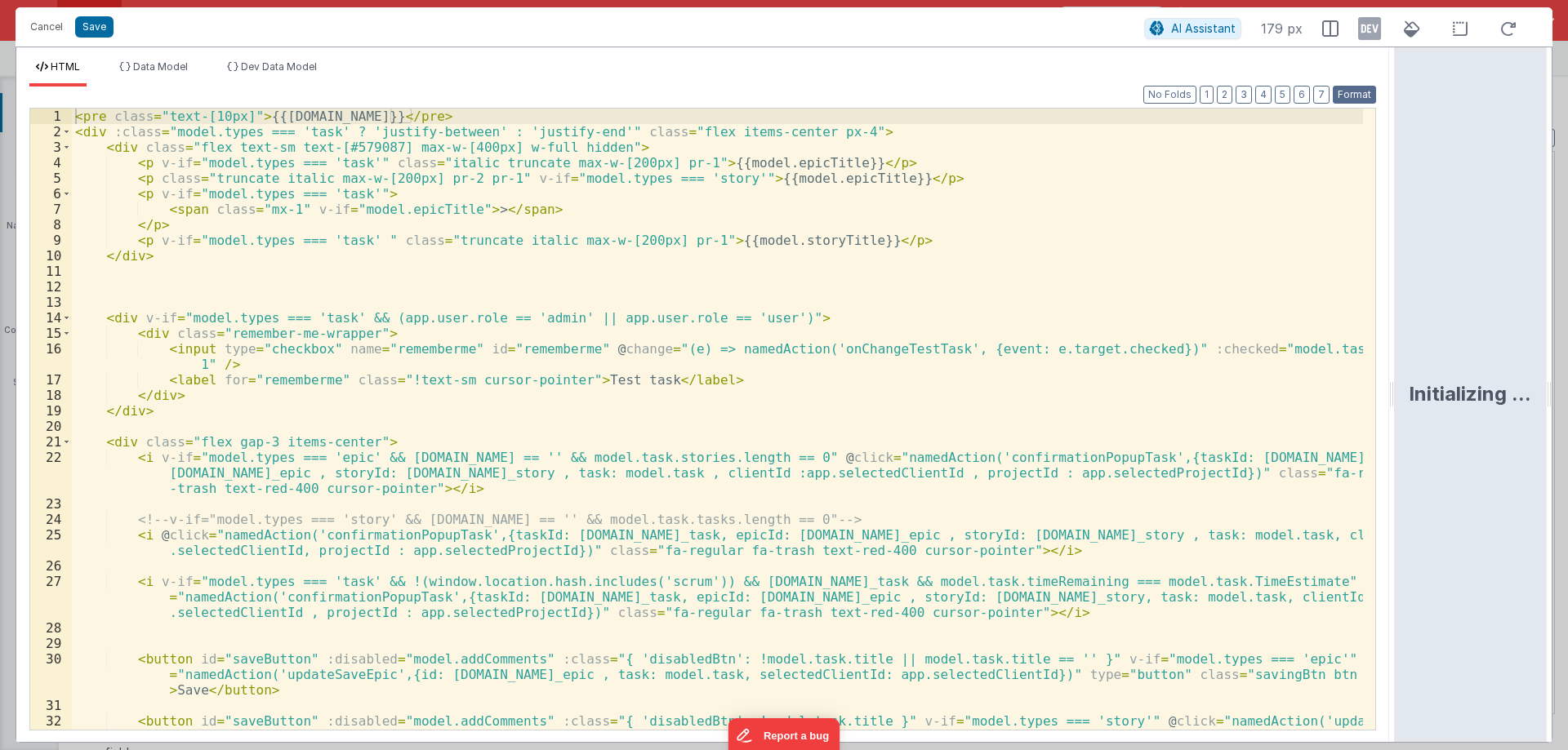
scroll to position [245, 0]
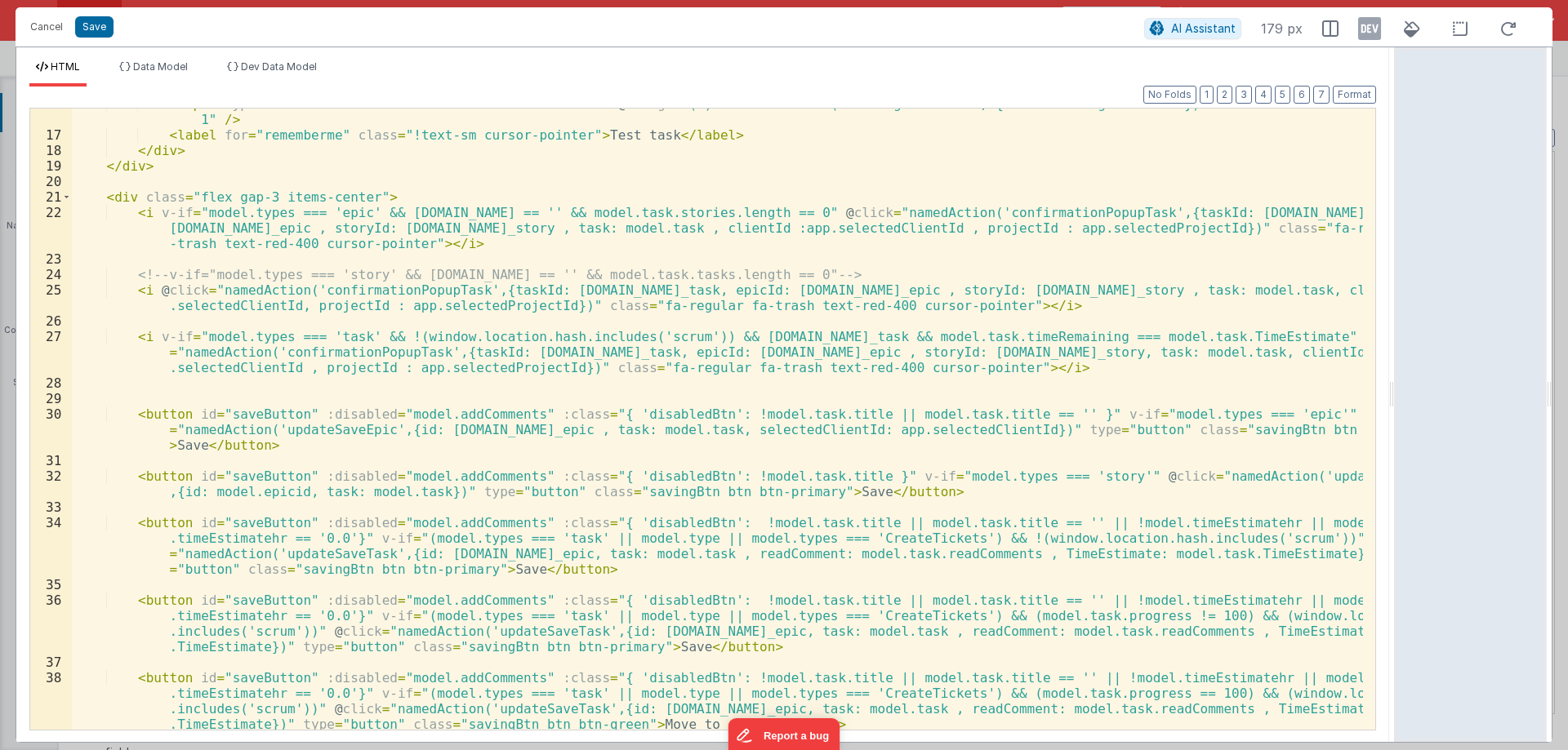
click at [155, 290] on div "< input type = "checkbox" name = "rememberme" id = "rememberme" @ change = "(e)…" at bounding box center [716, 430] width 1291 height 668
paste textarea
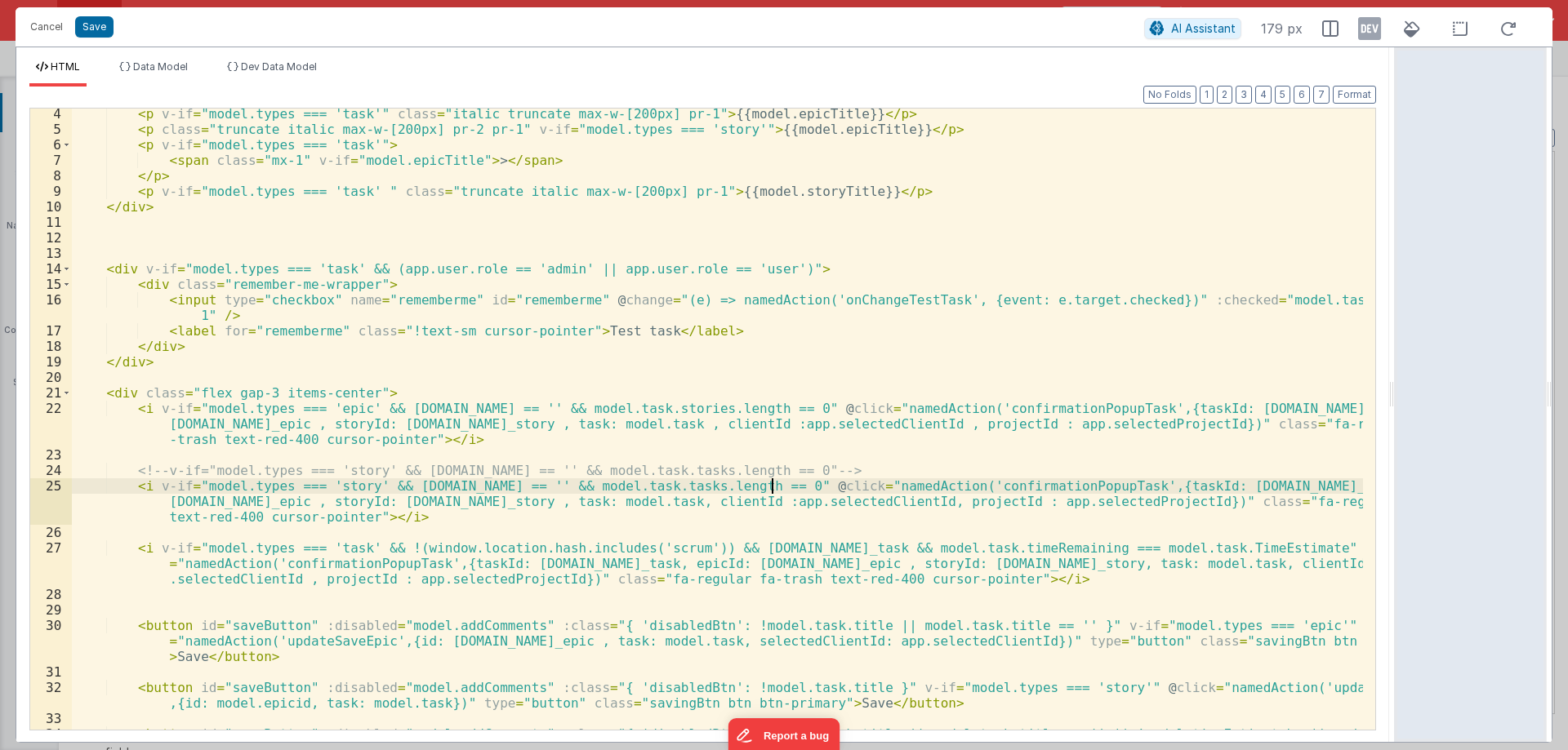
scroll to position [0, 0]
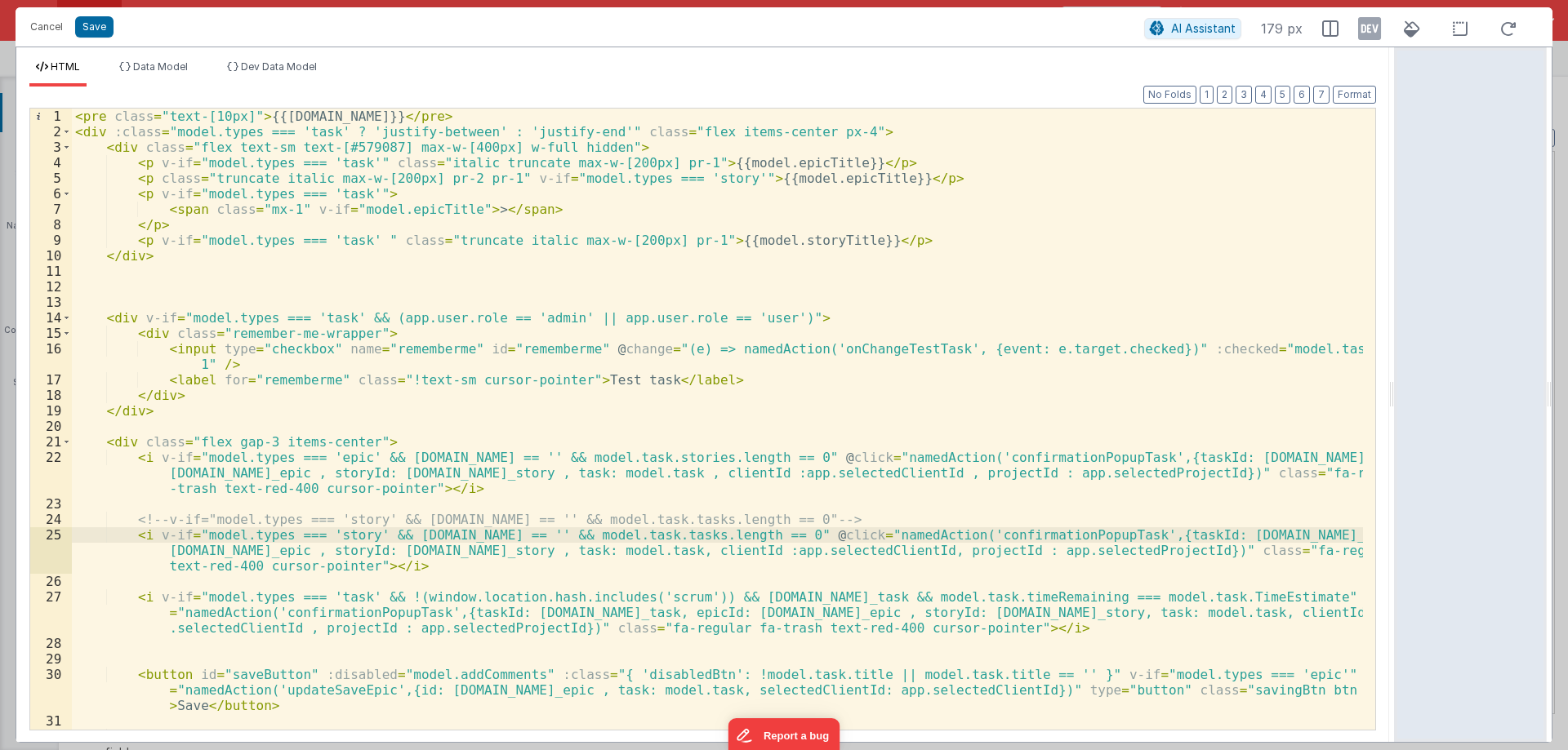
click at [358, 119] on div "< pre class = "text-[10px]" > {{model.task.id}} </ pre > < div :class = "model.…" at bounding box center [716, 443] width 1291 height 668
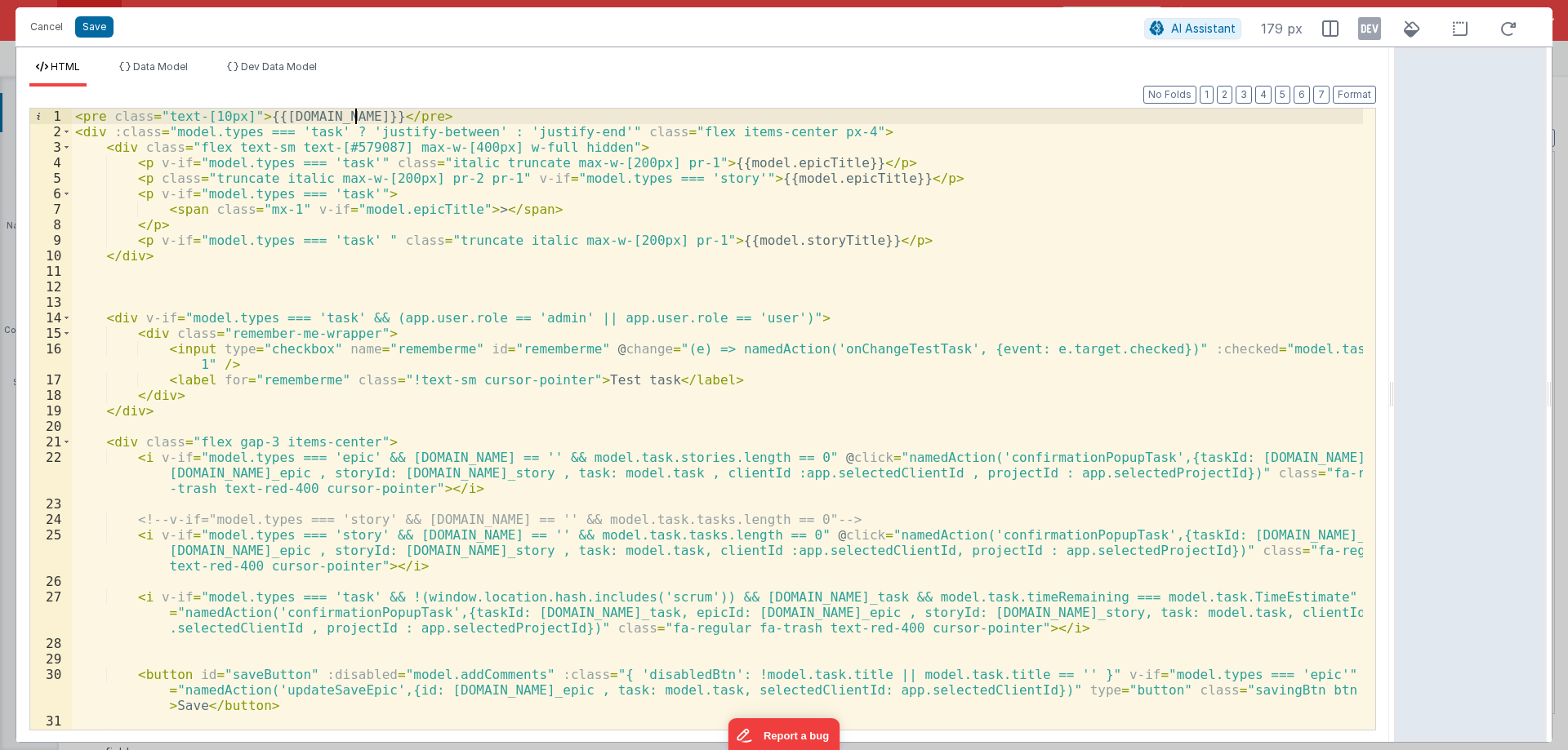
click at [358, 119] on div "< pre class = "text-[10px]" > {{model.task.id}} </ pre > < div :class = "model.…" at bounding box center [716, 443] width 1291 height 668
click at [92, 26] on button "Save" at bounding box center [94, 27] width 38 height 21
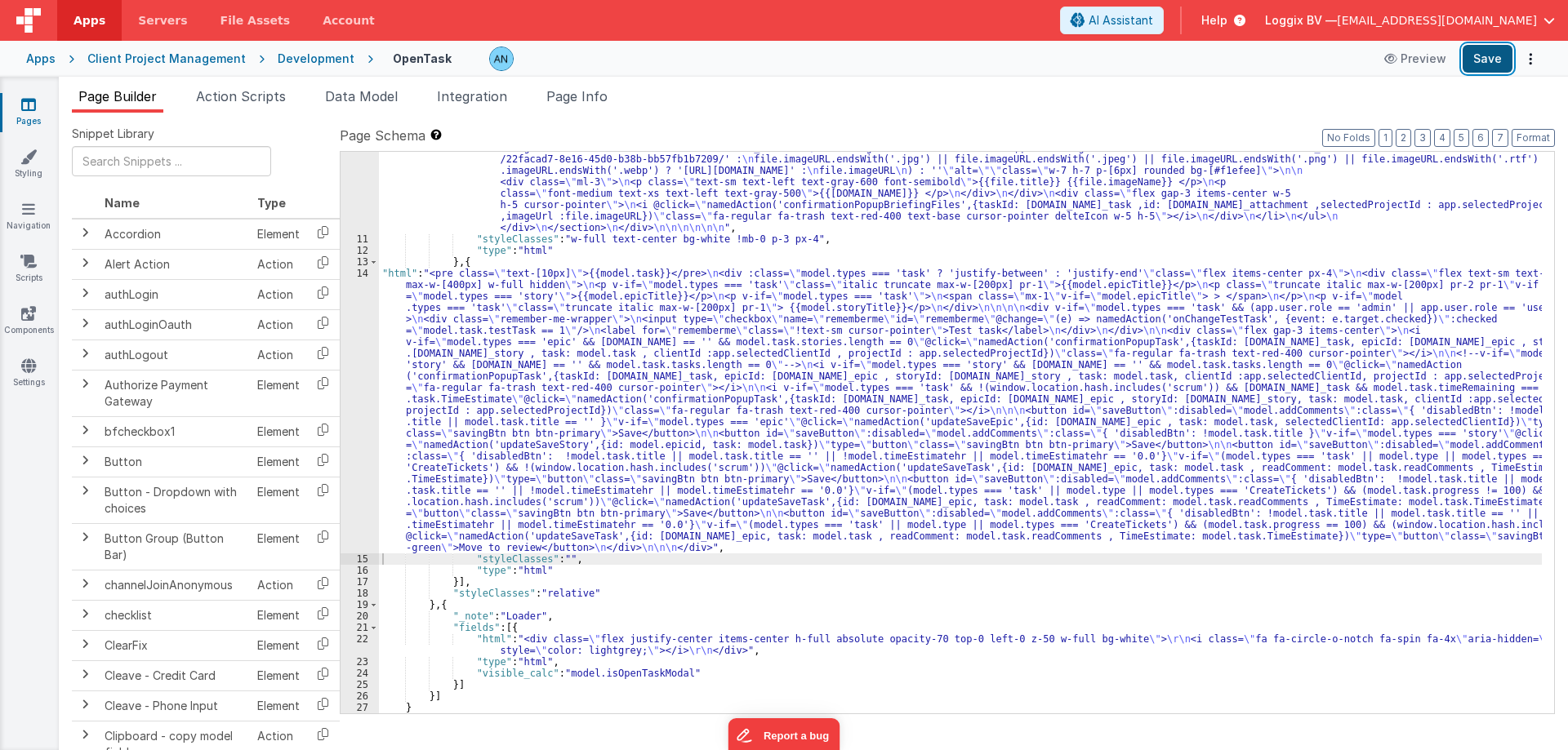
click at [1494, 49] on button "Save" at bounding box center [1487, 58] width 49 height 27
click at [1535, 137] on button "Format" at bounding box center [1533, 138] width 43 height 18
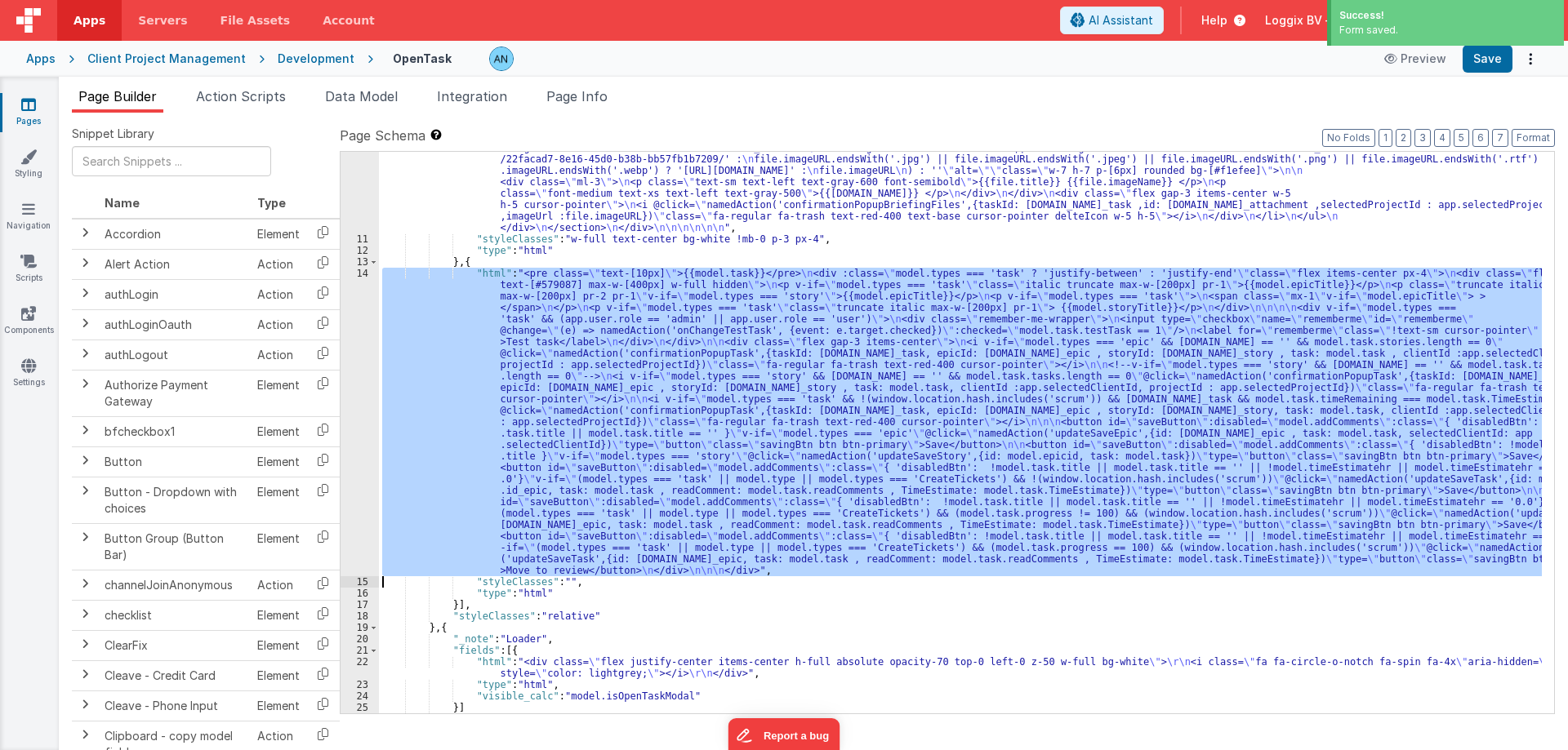
click at [346, 308] on div "14" at bounding box center [359, 421] width 38 height 308
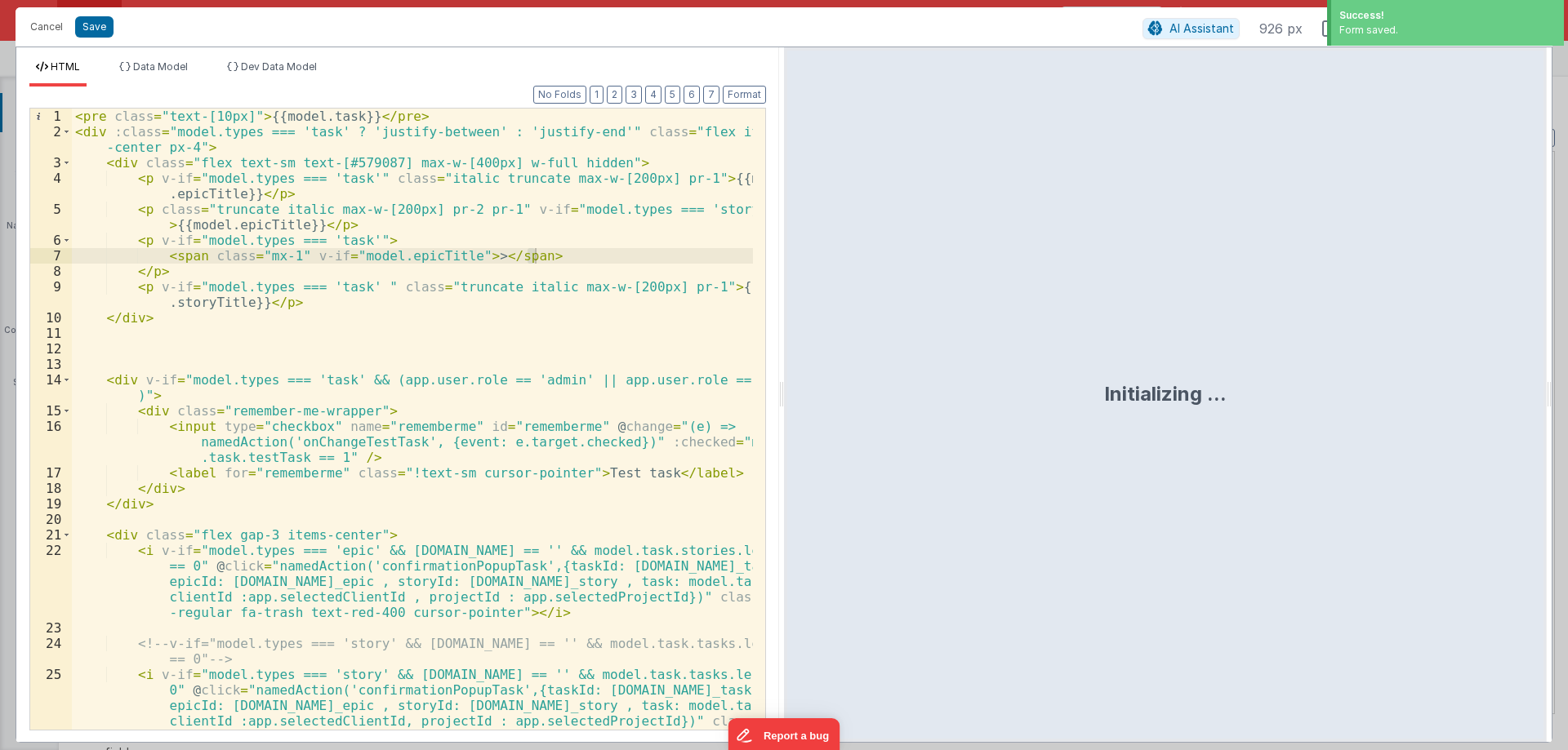
click at [784, 392] on div "Initializing ..." at bounding box center [1164, 395] width 762 height 695
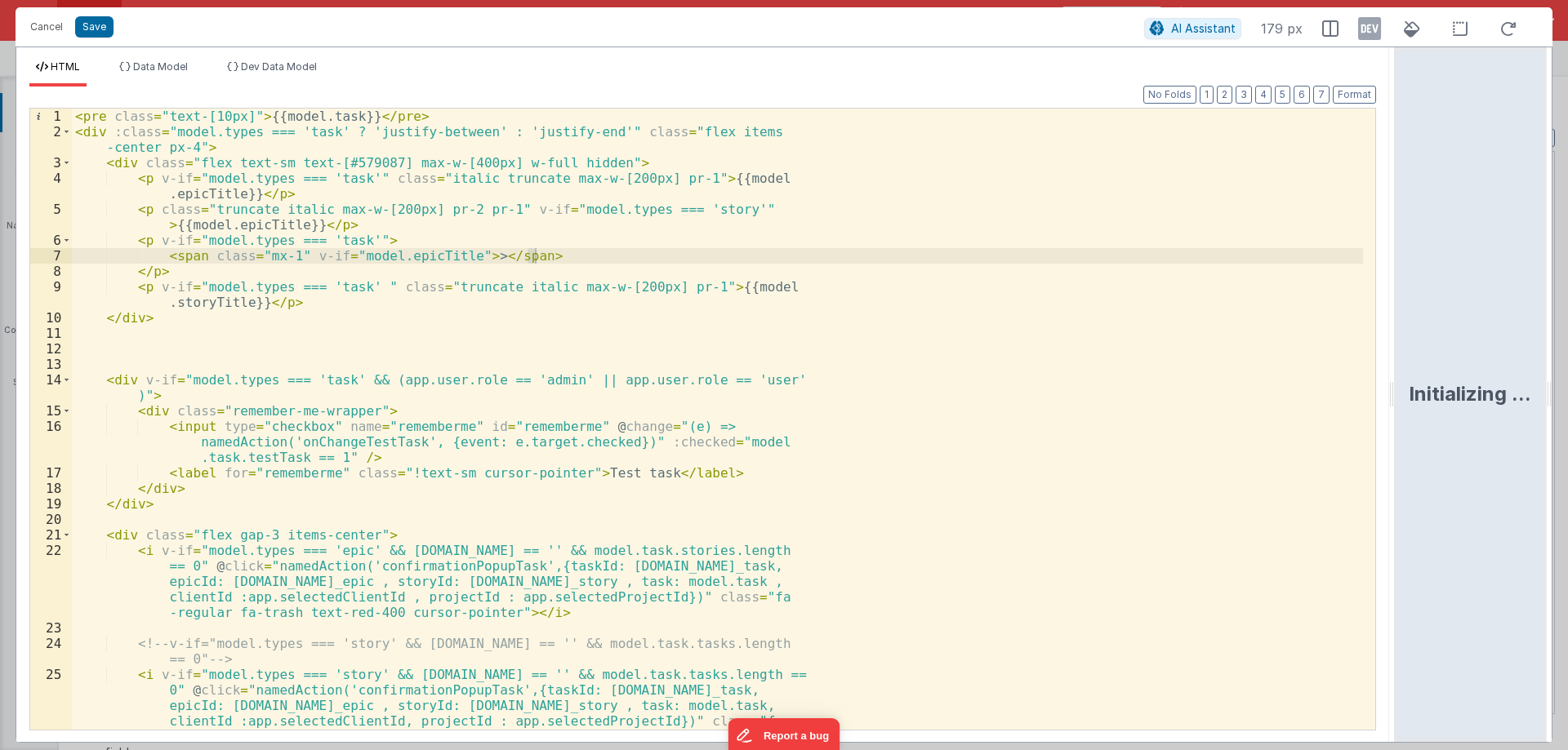
drag, startPoint x: 780, startPoint y: 391, endPoint x: 1567, endPoint y: 385, distance: 787.0
click at [1567, 385] on html "Cancel Save AI Assistant 179 px HTML Data Model Dev Data Model Format 7 6 5 4 3…" at bounding box center [784, 375] width 1568 height 750
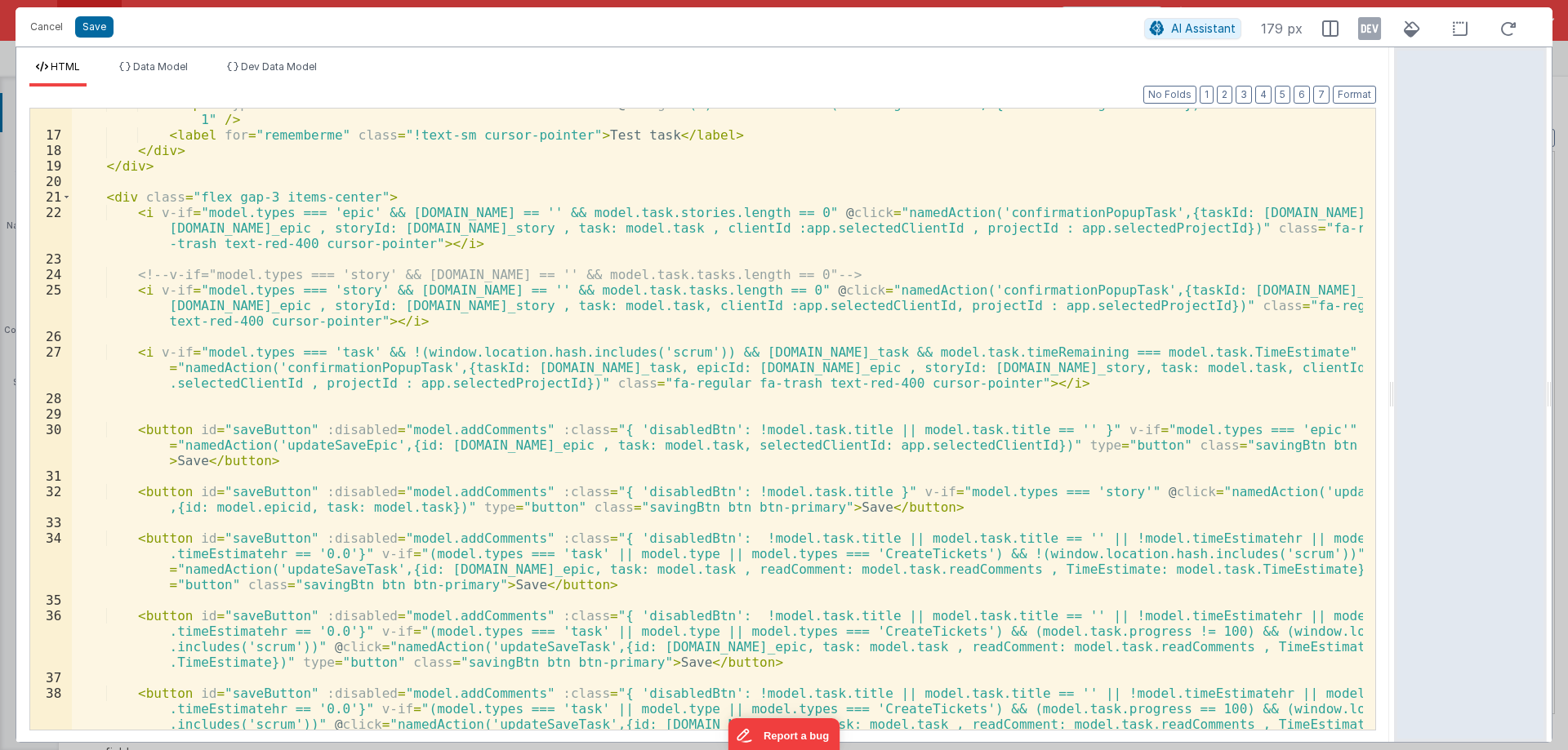
scroll to position [245, 0]
click at [1350, 88] on button "Format" at bounding box center [1353, 95] width 43 height 18
drag, startPoint x: 390, startPoint y: 292, endPoint x: 529, endPoint y: 287, distance: 139.1
click at [529, 287] on div "< input type = "checkbox" name = "rememberme" id = "rememberme" @ change = "(e)…" at bounding box center [716, 453] width 1291 height 715
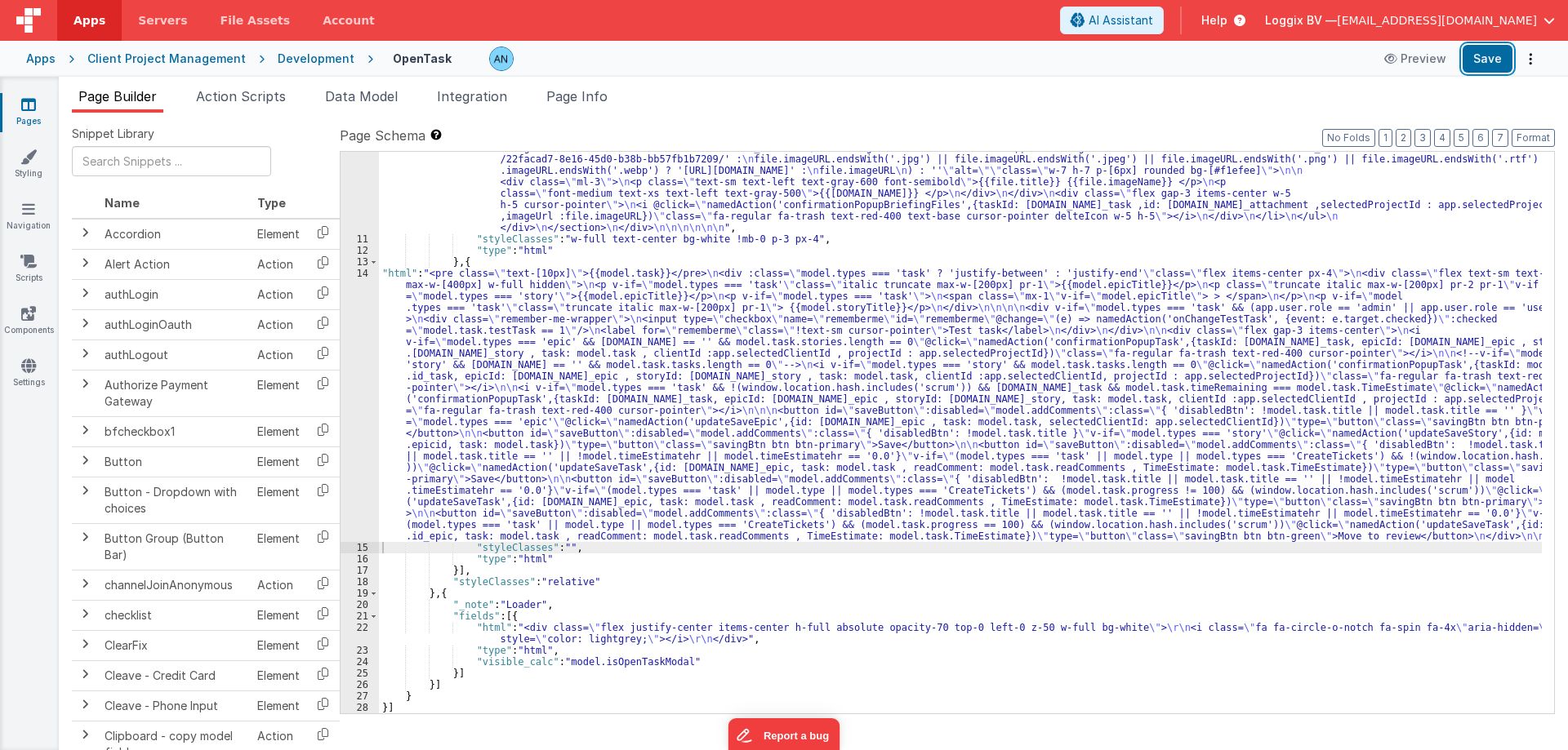
click at [1488, 55] on button "Save" at bounding box center [1487, 58] width 49 height 27
click at [1534, 133] on button "Format" at bounding box center [1533, 138] width 43 height 18
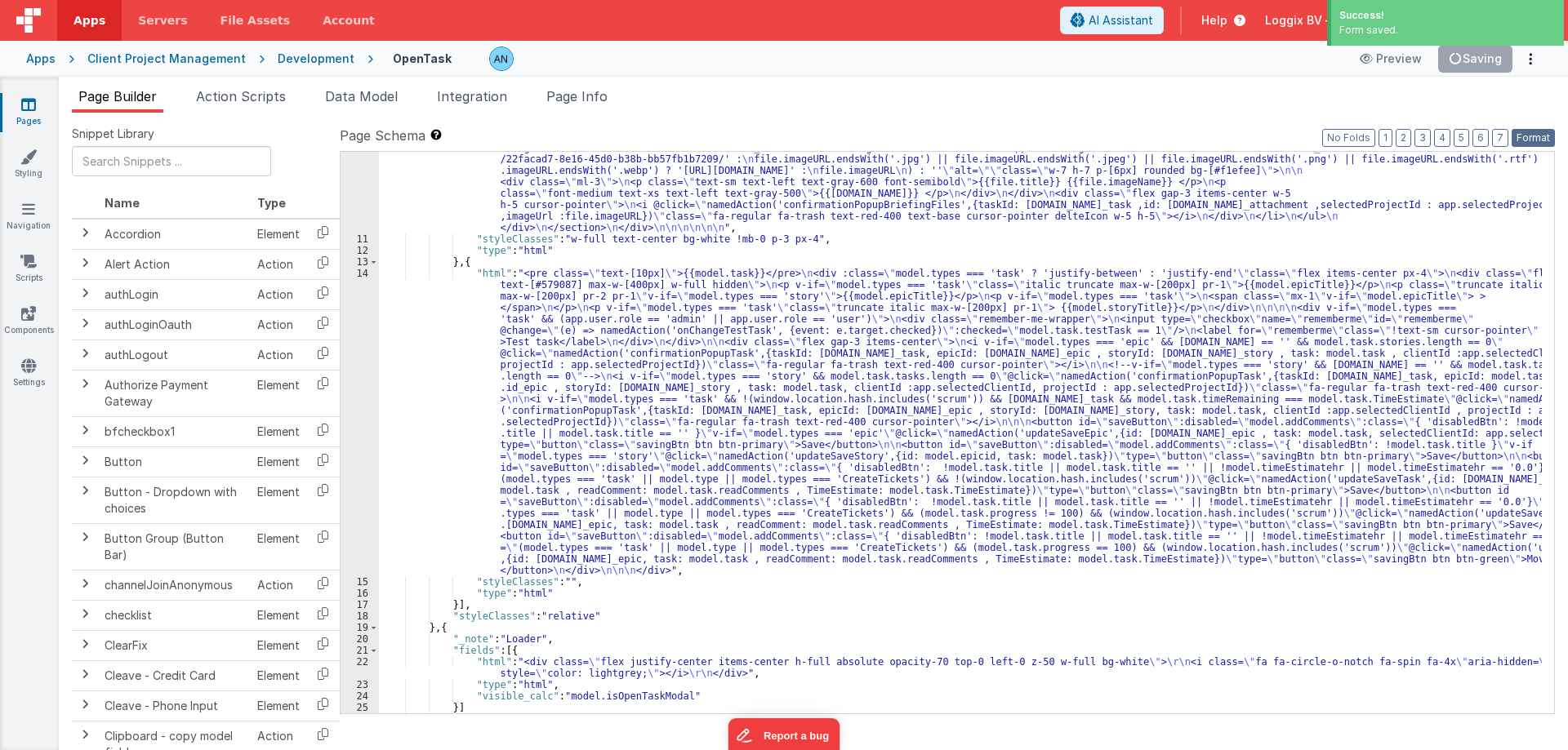
click at [1538, 129] on button "Format" at bounding box center [1533, 138] width 43 height 18
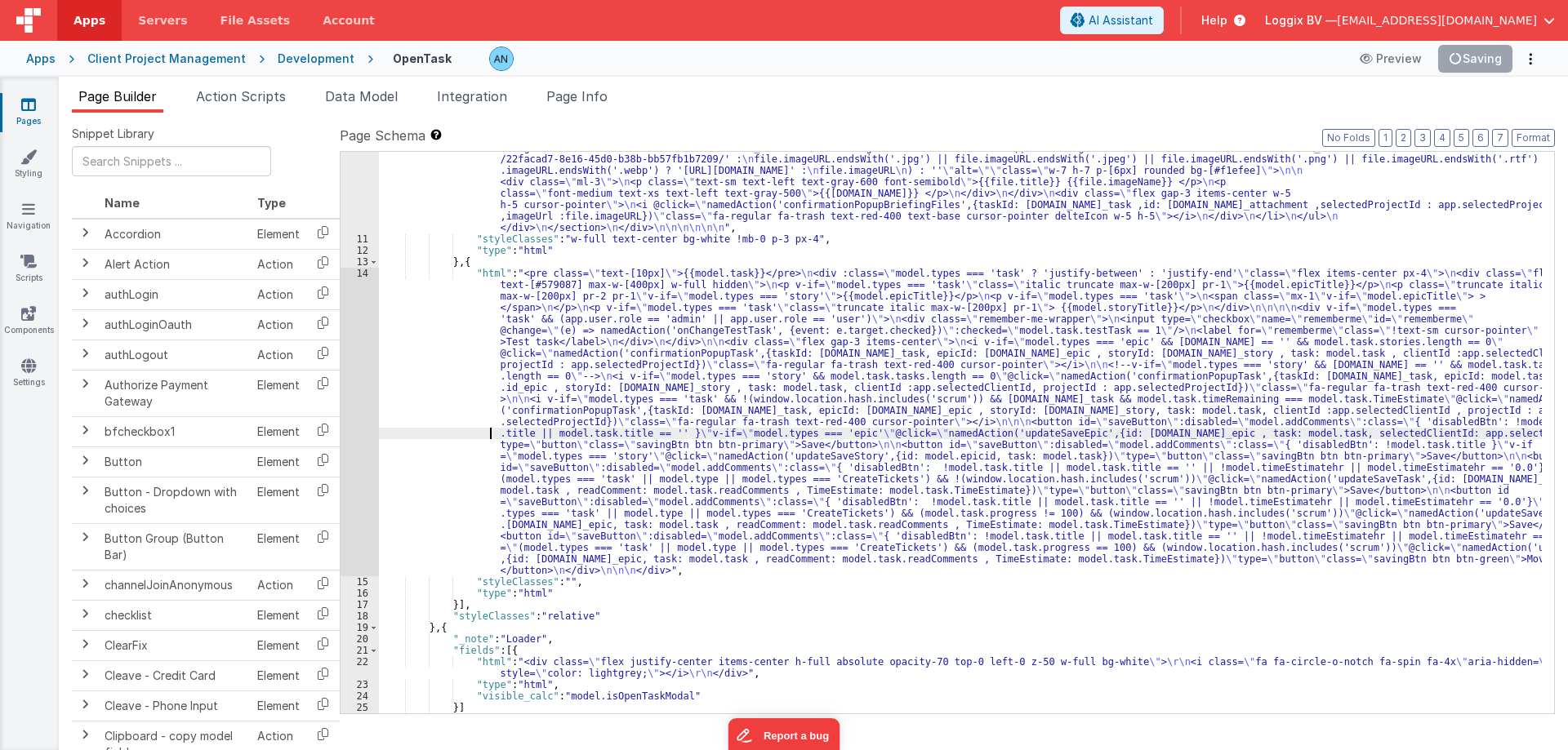
click at [351, 308] on div "14" at bounding box center [359, 421] width 38 height 308
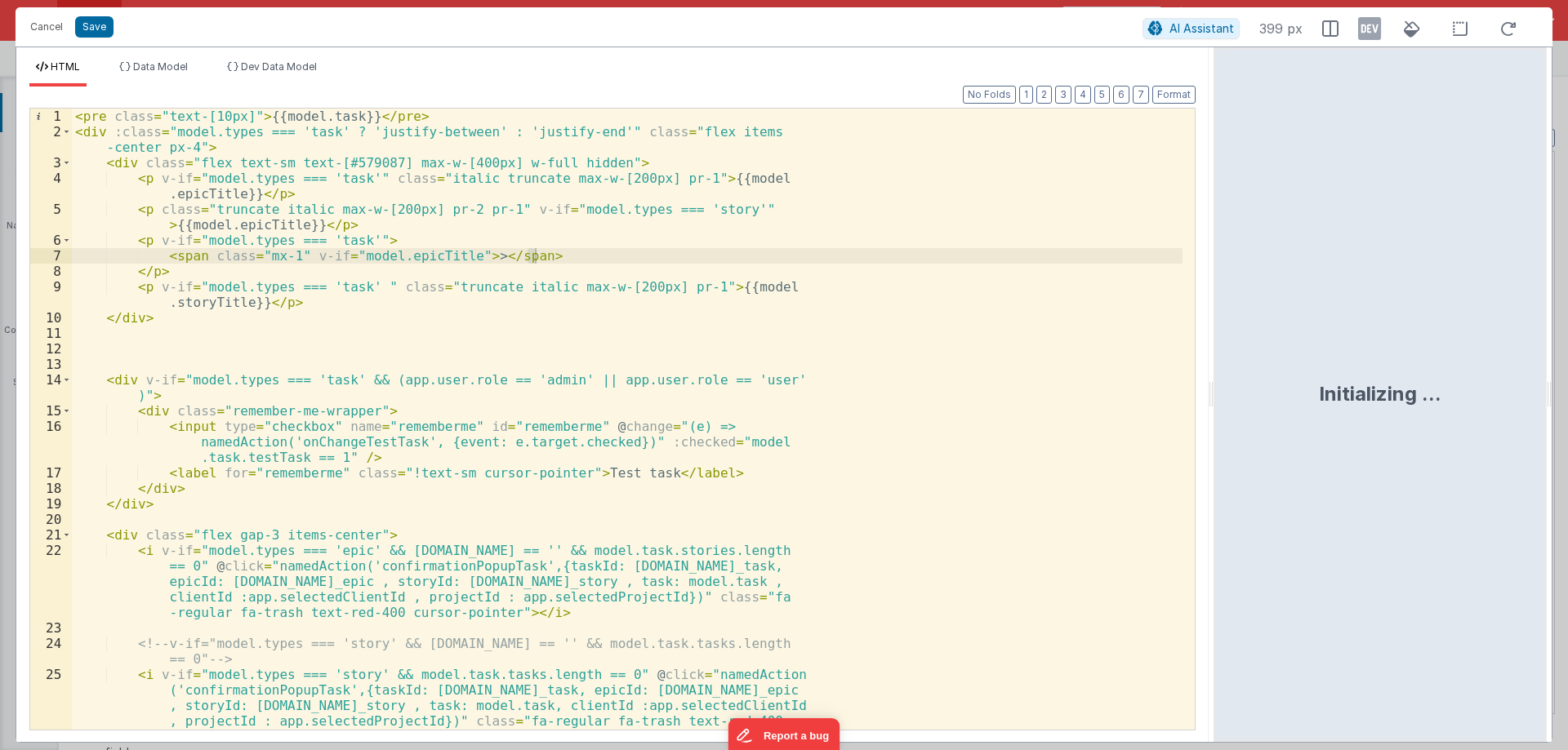
drag, startPoint x: 778, startPoint y: 385, endPoint x: 1433, endPoint y: 383, distance: 655.0
click at [1446, 382] on html "Cancel Save AI Assistant 399 px HTML Data Model Dev Data Model Format 7 6 5 4 3…" at bounding box center [784, 375] width 1568 height 750
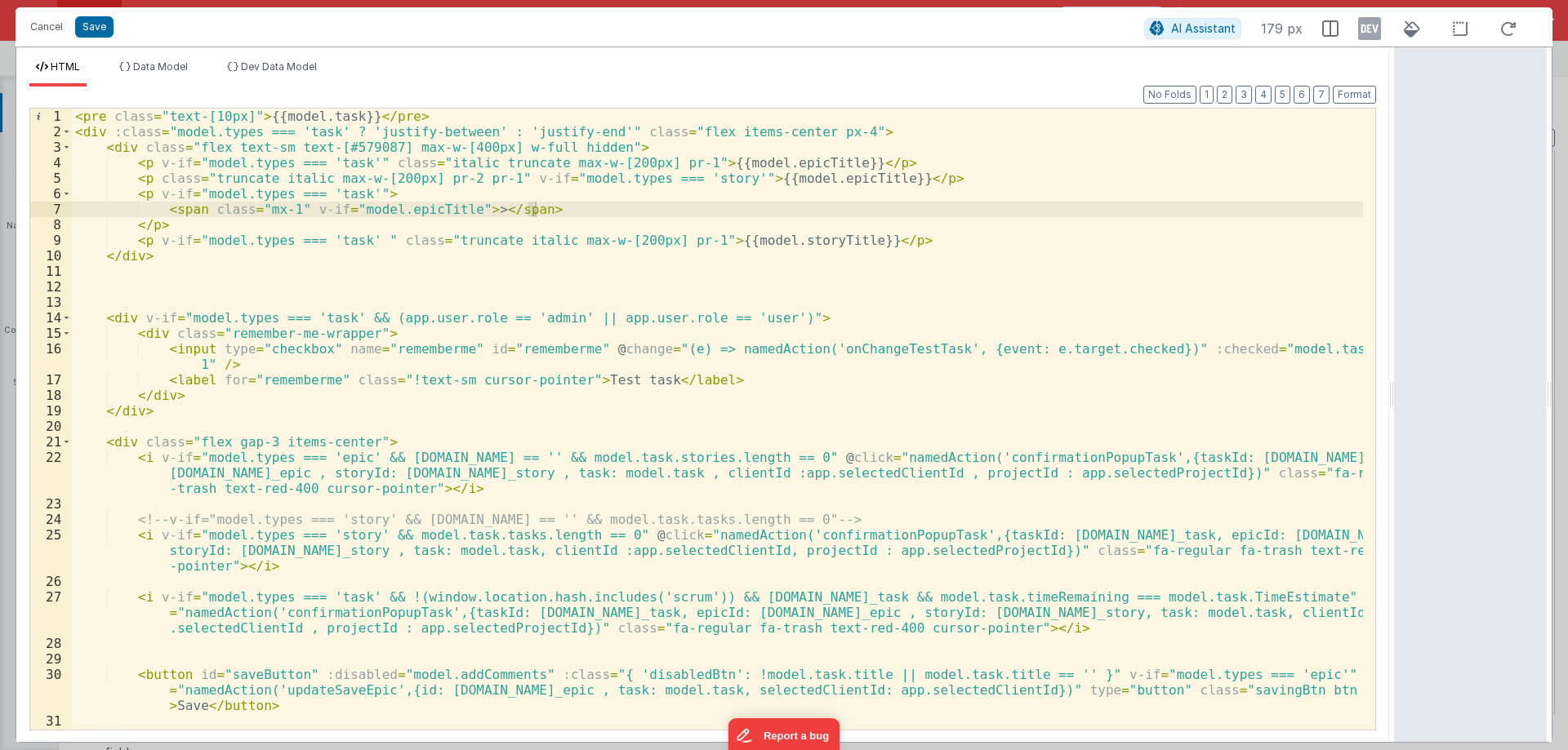
scroll to position [0, 0]
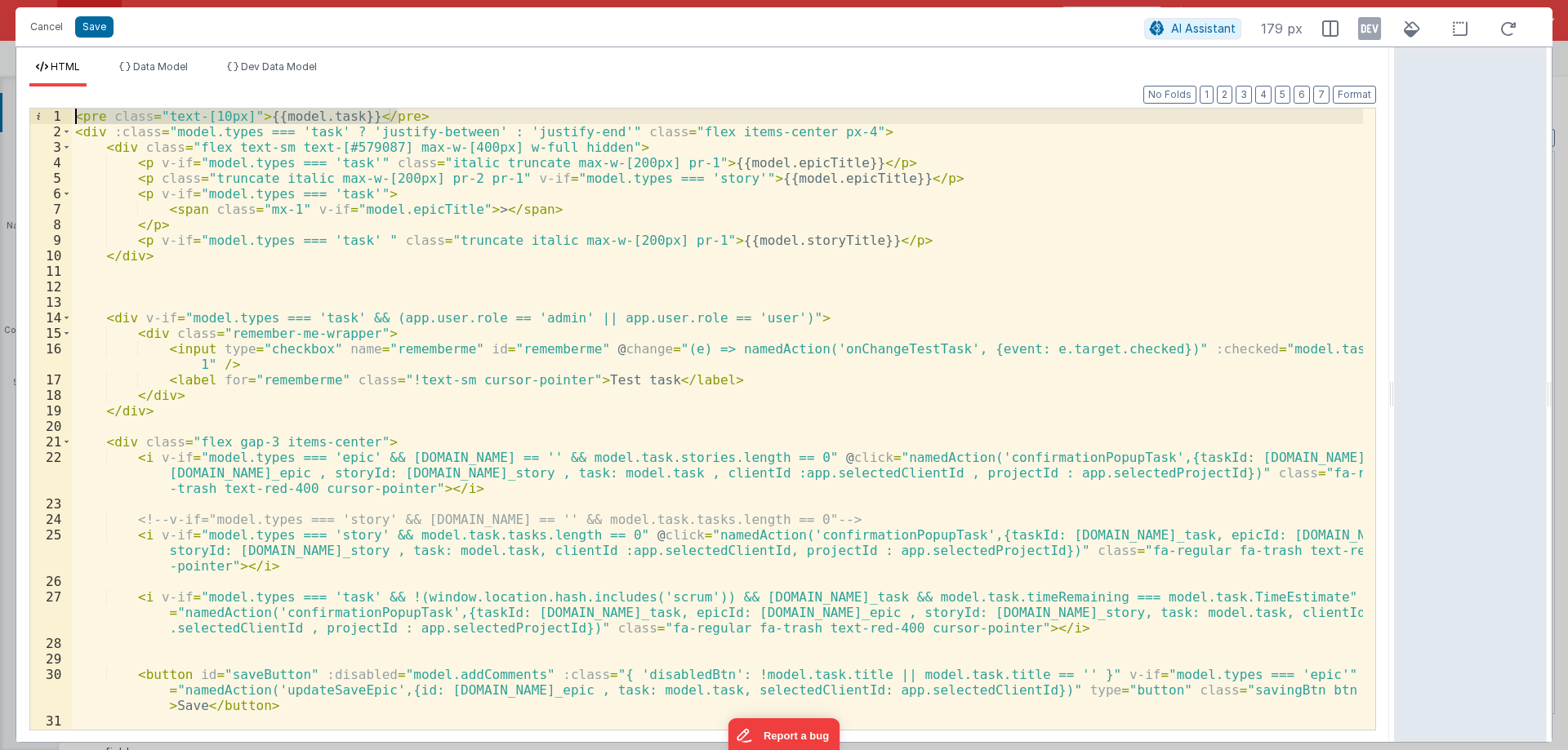
drag, startPoint x: 409, startPoint y: 114, endPoint x: 43, endPoint y: 103, distance: 366.2
click at [47, 105] on div "Format 7 6 5 4 3 2 1 No Folds 1 2 3 4 5 6 7 8 9 10 11 12 13 14 15 16 17 18 19 2…" at bounding box center [702, 407] width 1346 height 642
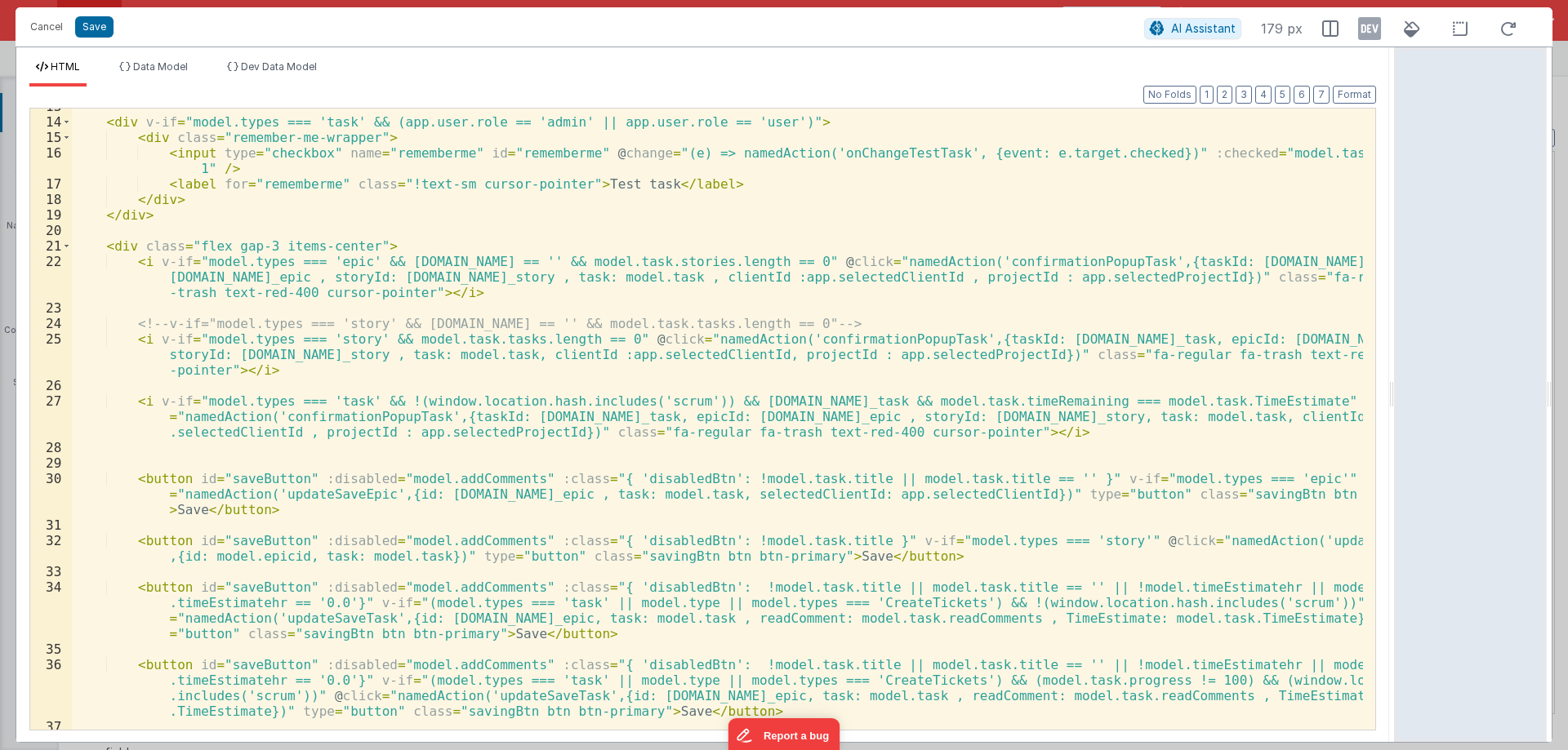
scroll to position [196, 0]
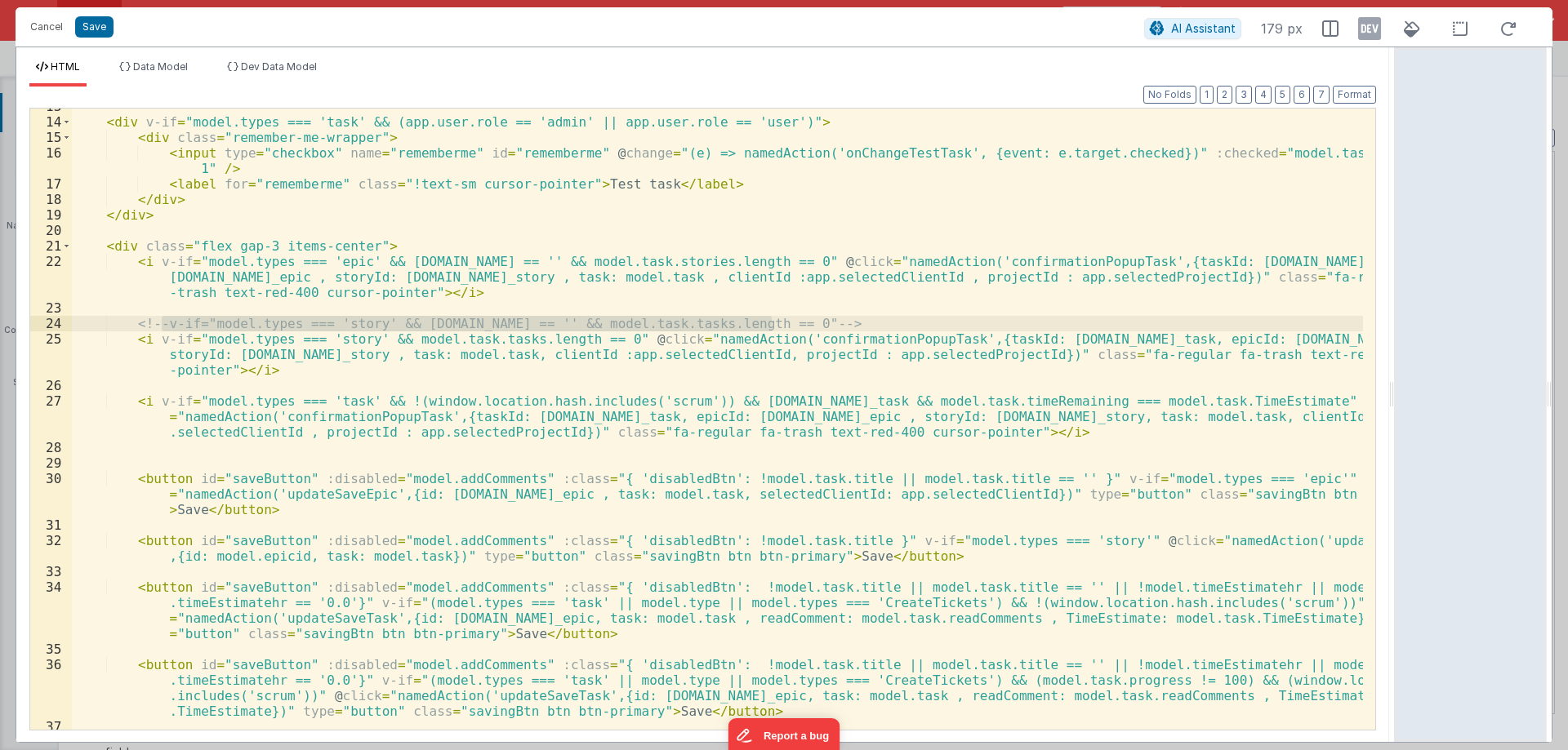
drag, startPoint x: 162, startPoint y: 327, endPoint x: 773, endPoint y: 324, distance: 611.0
click at [773, 324] on div "< div v-if = "model.types === 'task' && (app.user.role == 'admin' || app.user.r…" at bounding box center [716, 448] width 1291 height 699
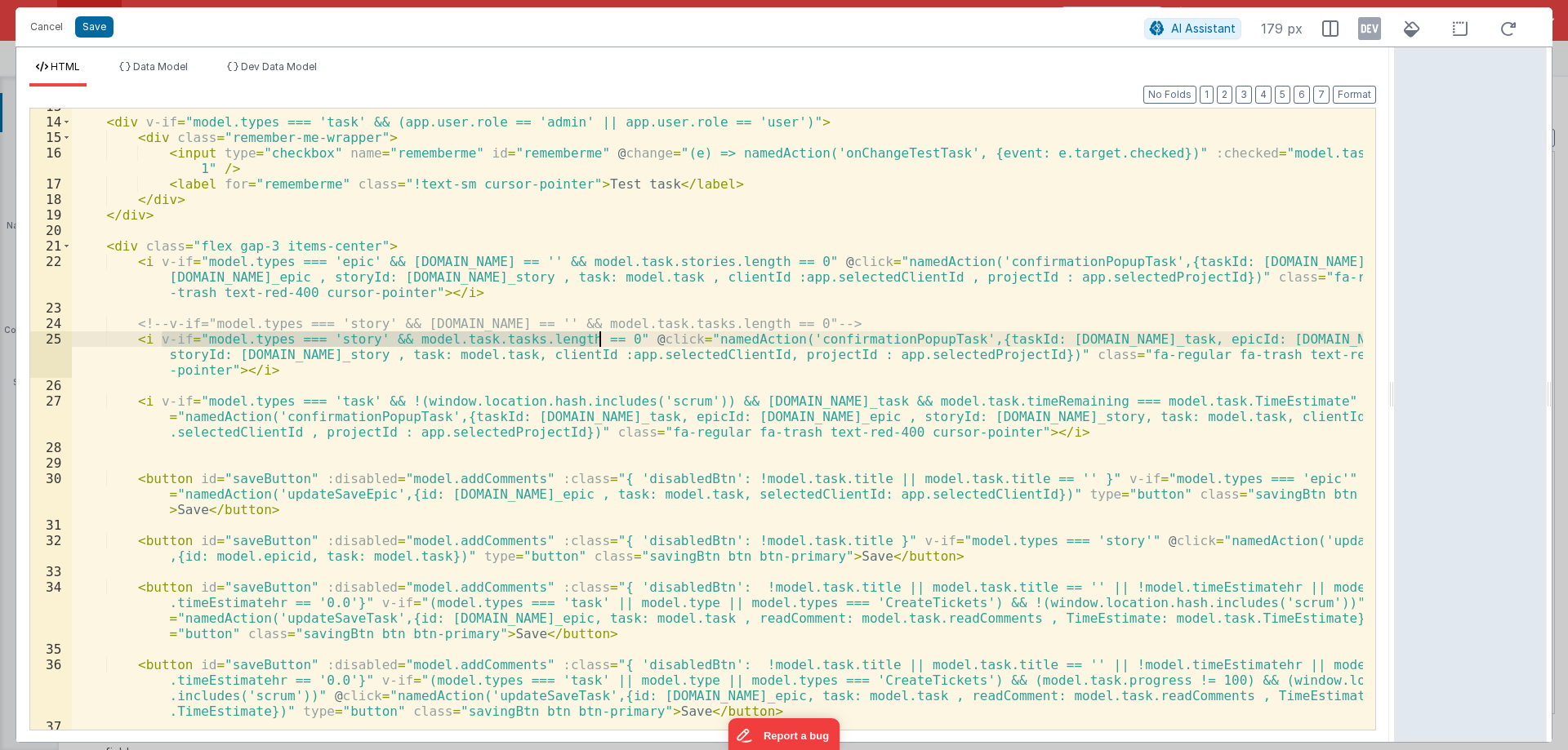
drag, startPoint x: 158, startPoint y: 339, endPoint x: 598, endPoint y: 339, distance: 440.0
click at [598, 339] on div "< div v-if = "model.types === 'task' && (app.user.role == 'admin' || app.user.r…" at bounding box center [716, 448] width 1291 height 699
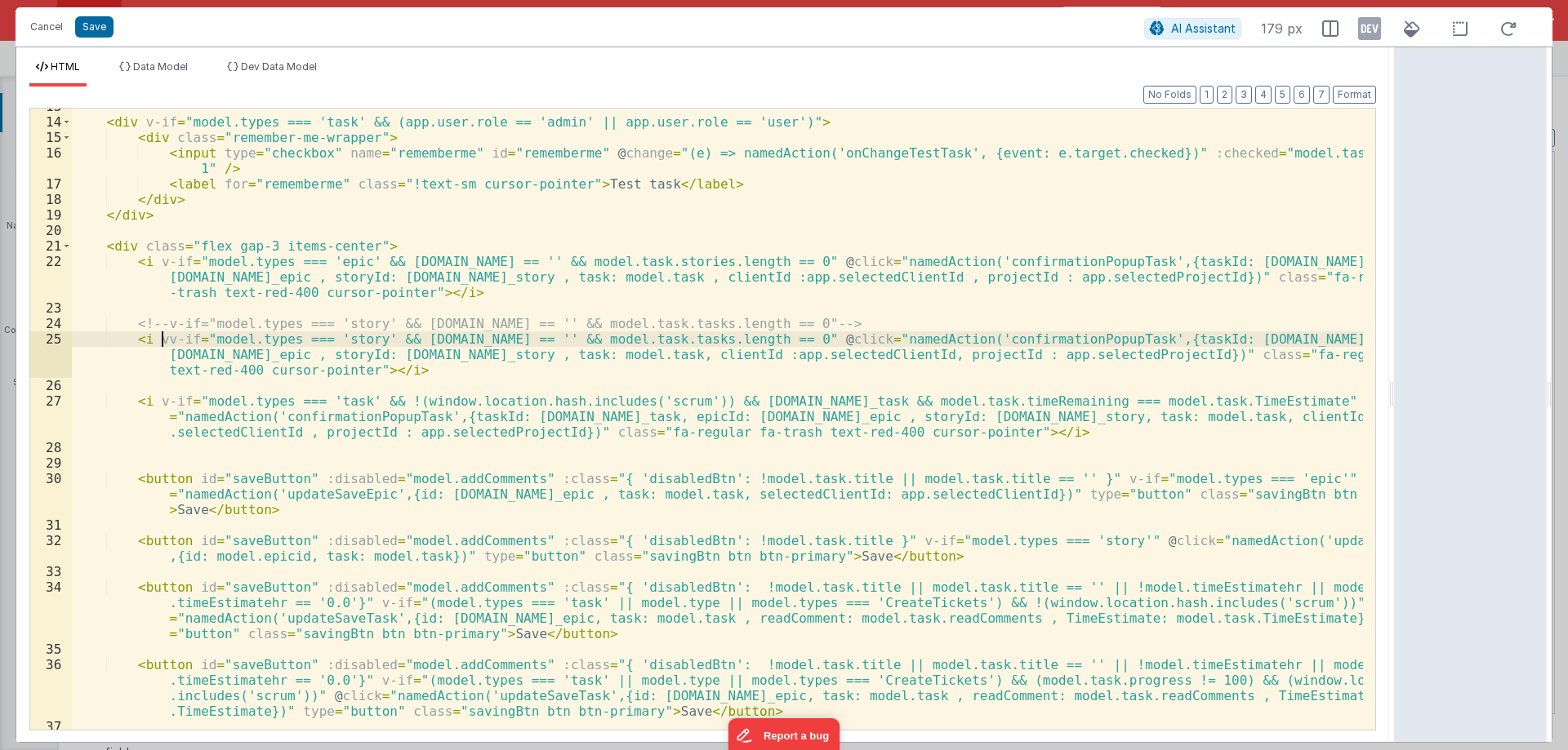
click at [161, 336] on div "< div v-if = "model.types === 'task' && (app.user.role == 'admin' || app.user.r…" at bounding box center [716, 448] width 1291 height 699
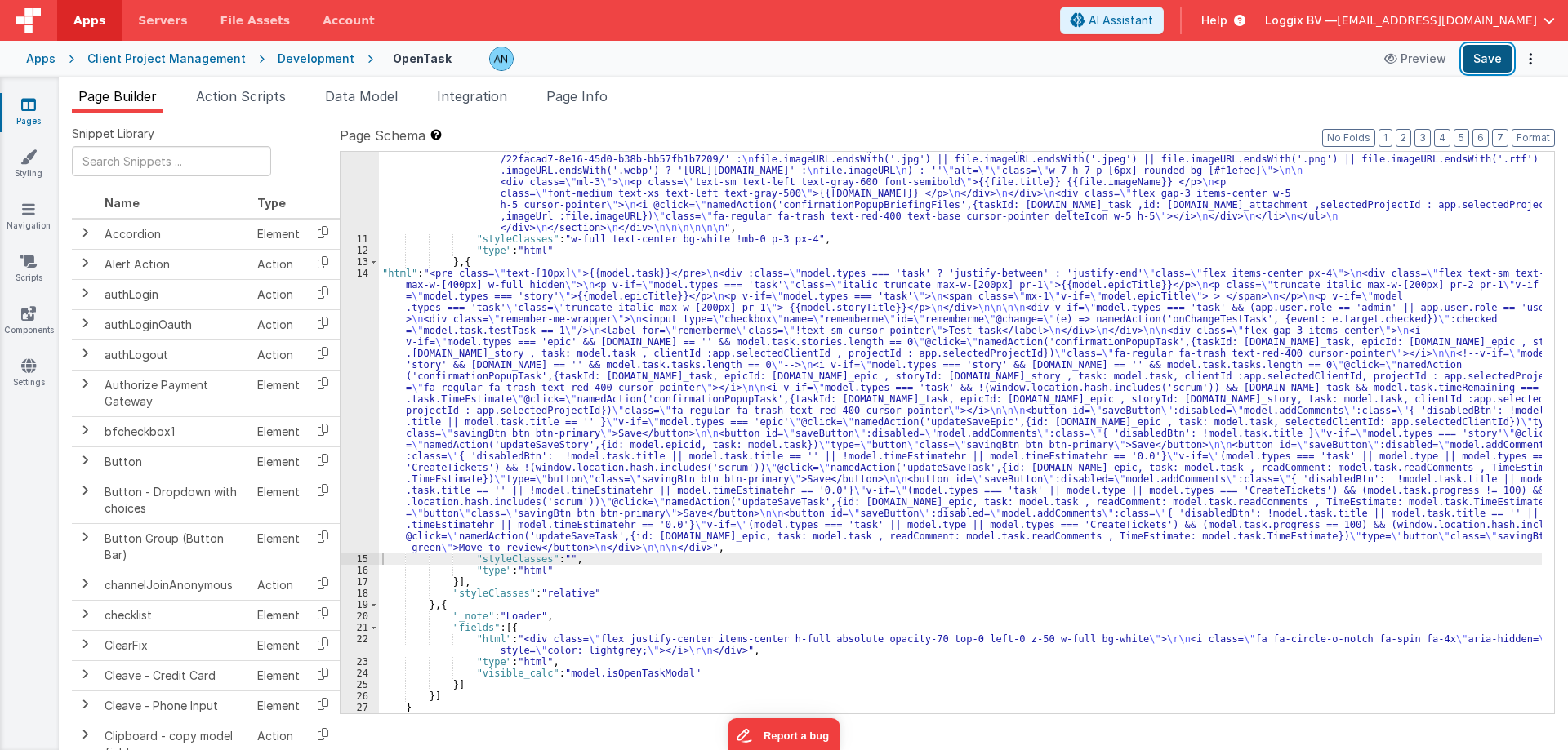
click at [1493, 61] on button "Save" at bounding box center [1487, 58] width 49 height 27
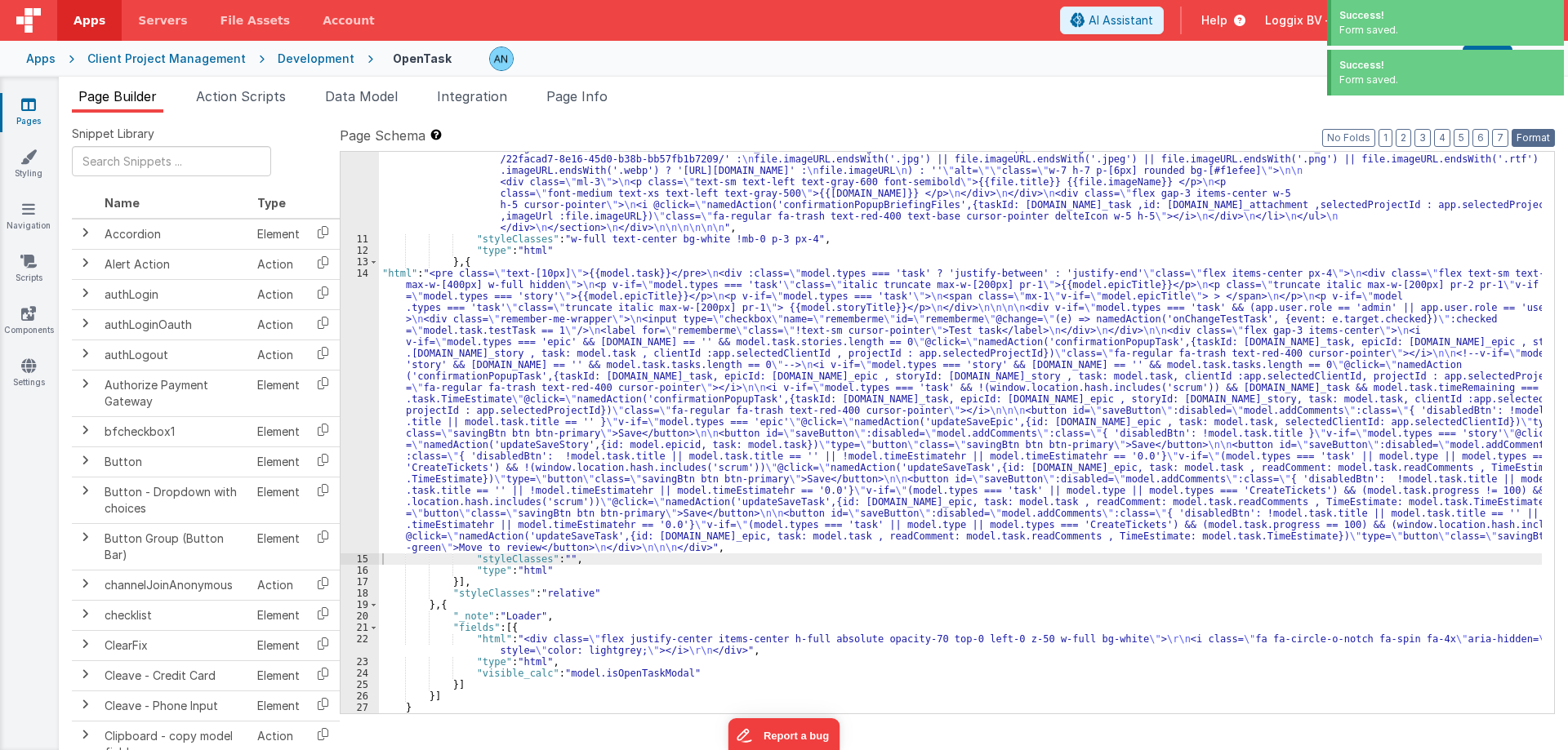
click at [1539, 136] on button "Format" at bounding box center [1533, 138] width 43 height 18
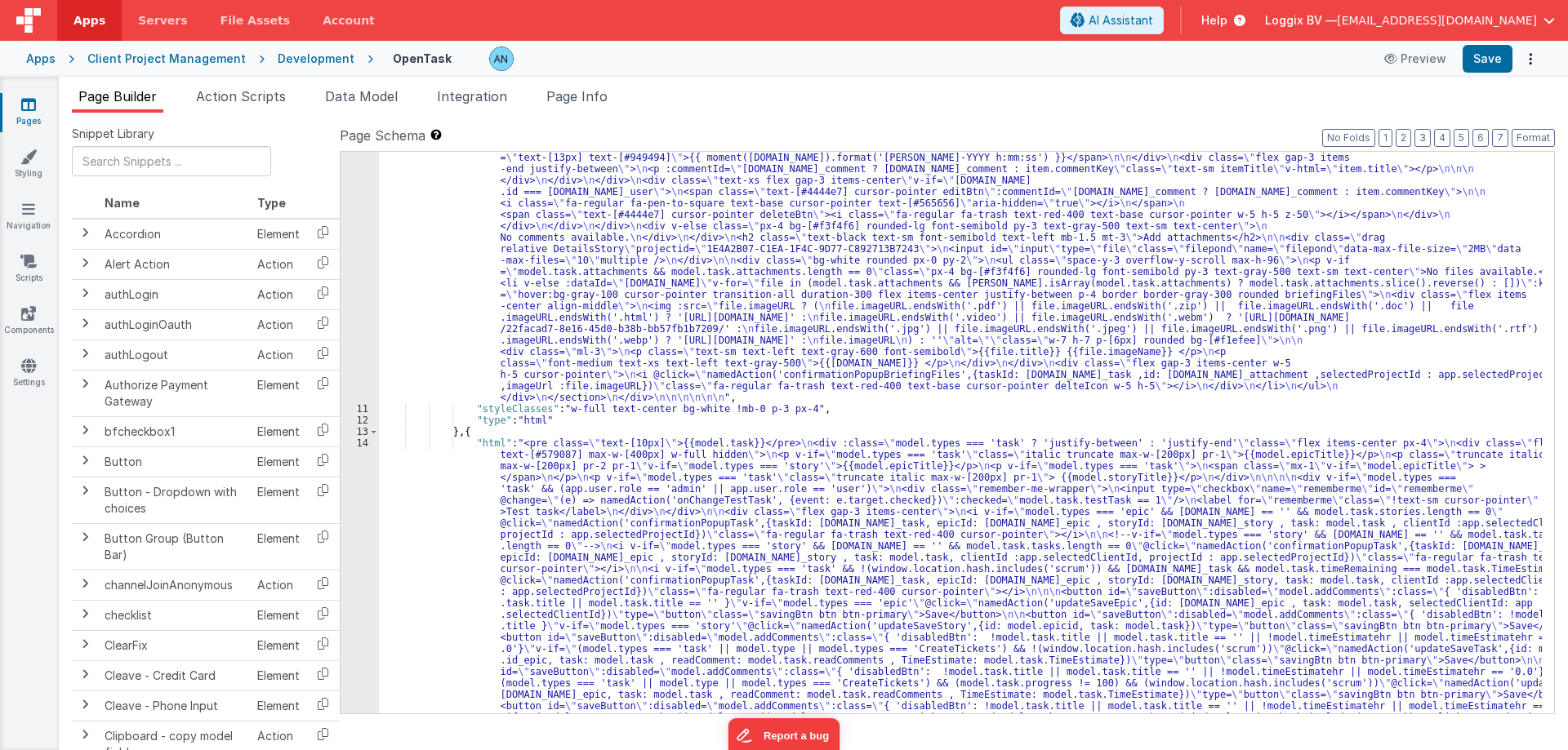
scroll to position [1568, 0]
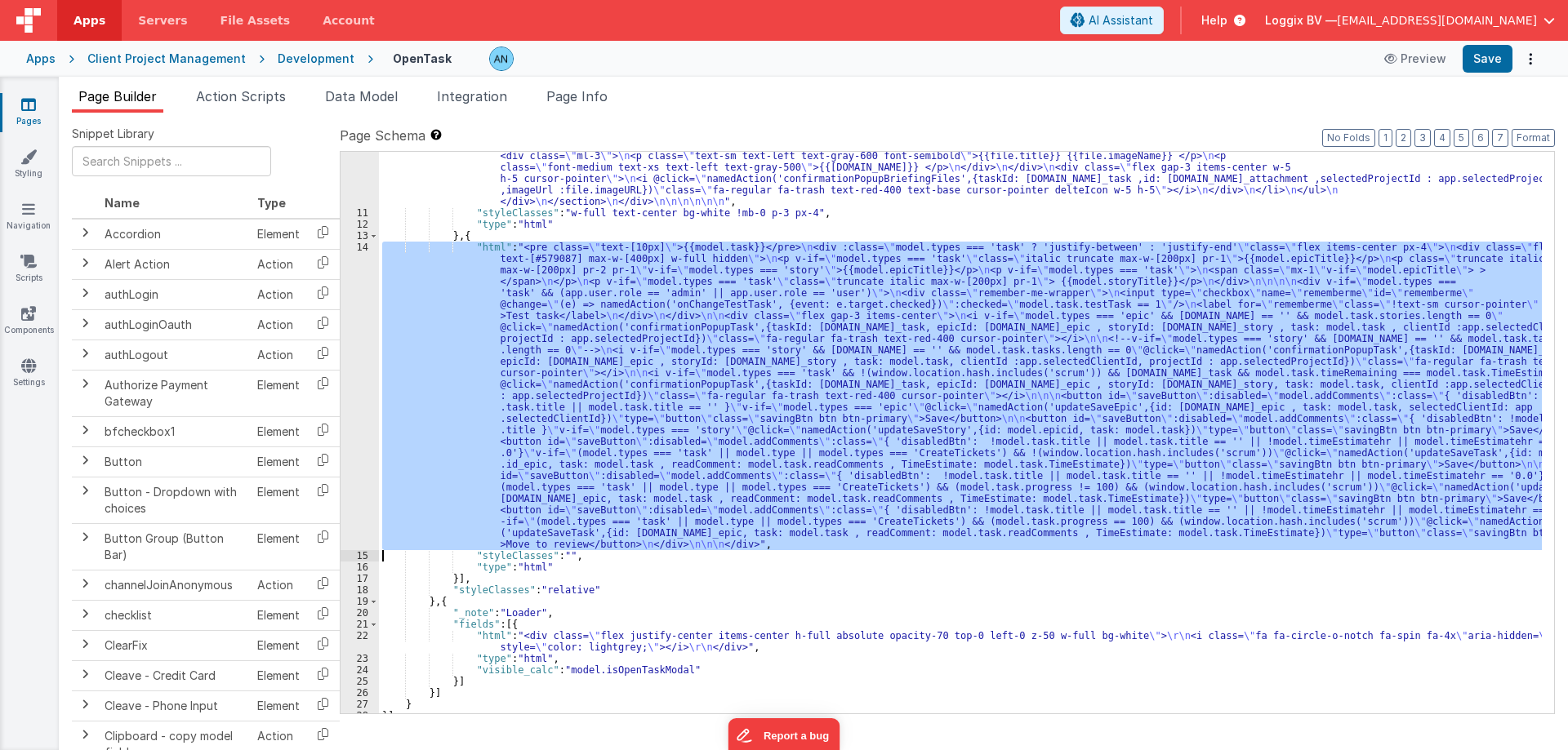
click at [351, 315] on div "14" at bounding box center [359, 396] width 38 height 308
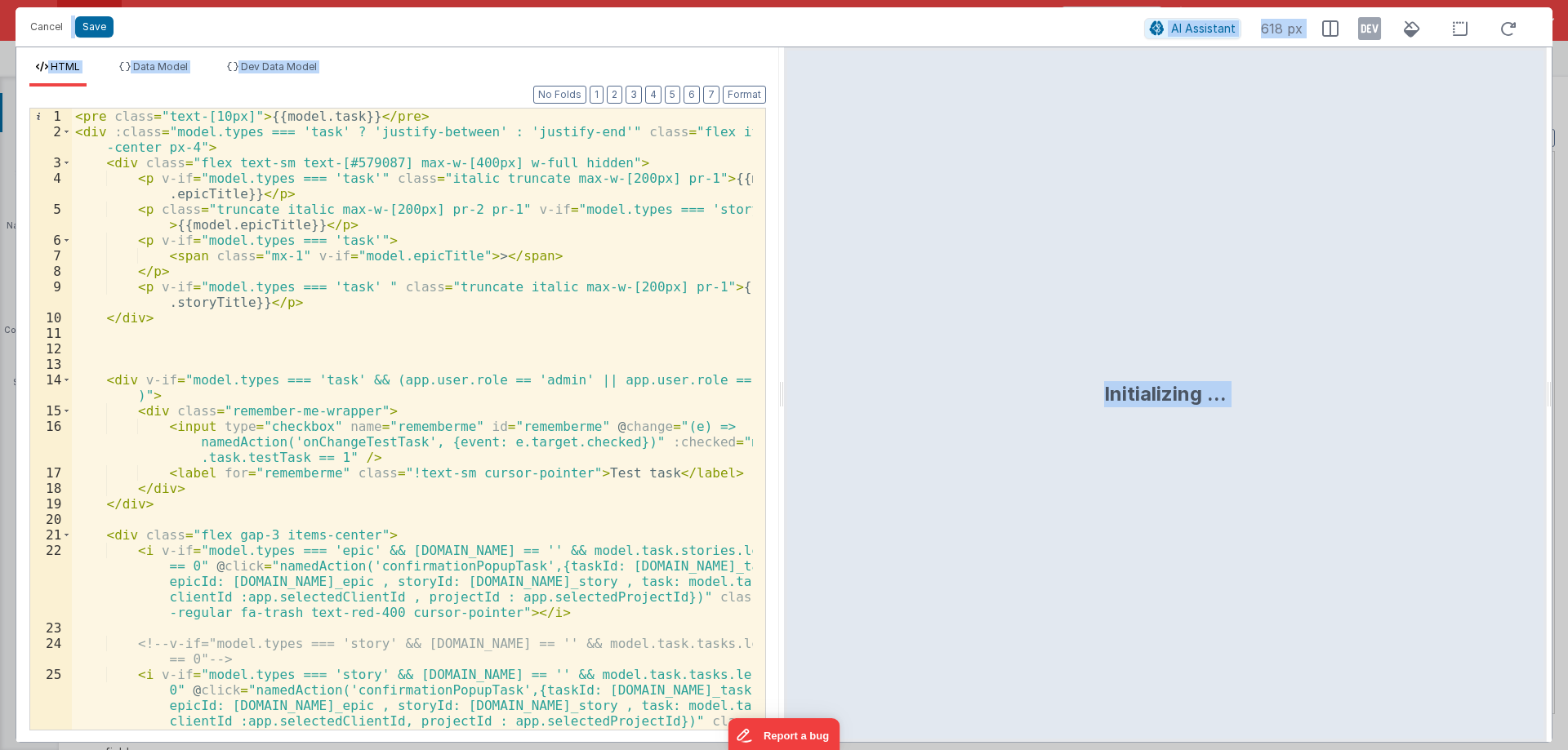
click at [775, 394] on div "Format 7 6 5 4 3 2 1 No Folds 1 2 3 4 5 6 7 8 9 10 11 12 13 14 15 16 17 18 19 2…" at bounding box center [397, 414] width 762 height 655
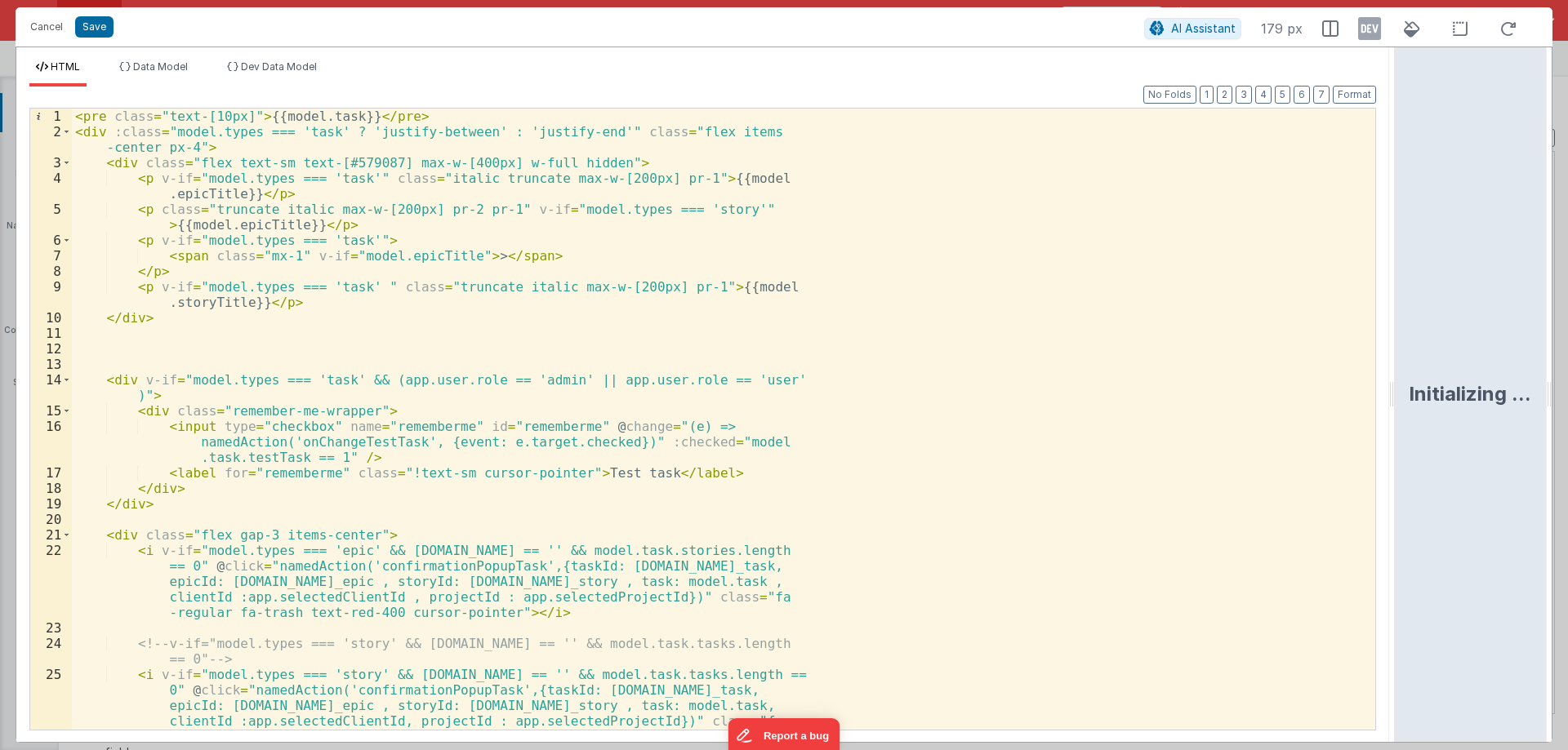
drag, startPoint x: 782, startPoint y: 392, endPoint x: 1567, endPoint y: 384, distance: 785.0
click at [1567, 384] on html "Cancel Save AI Assistant 179 px HTML Data Model Dev Data Model Format 7 6 5 4 3…" at bounding box center [784, 375] width 1568 height 750
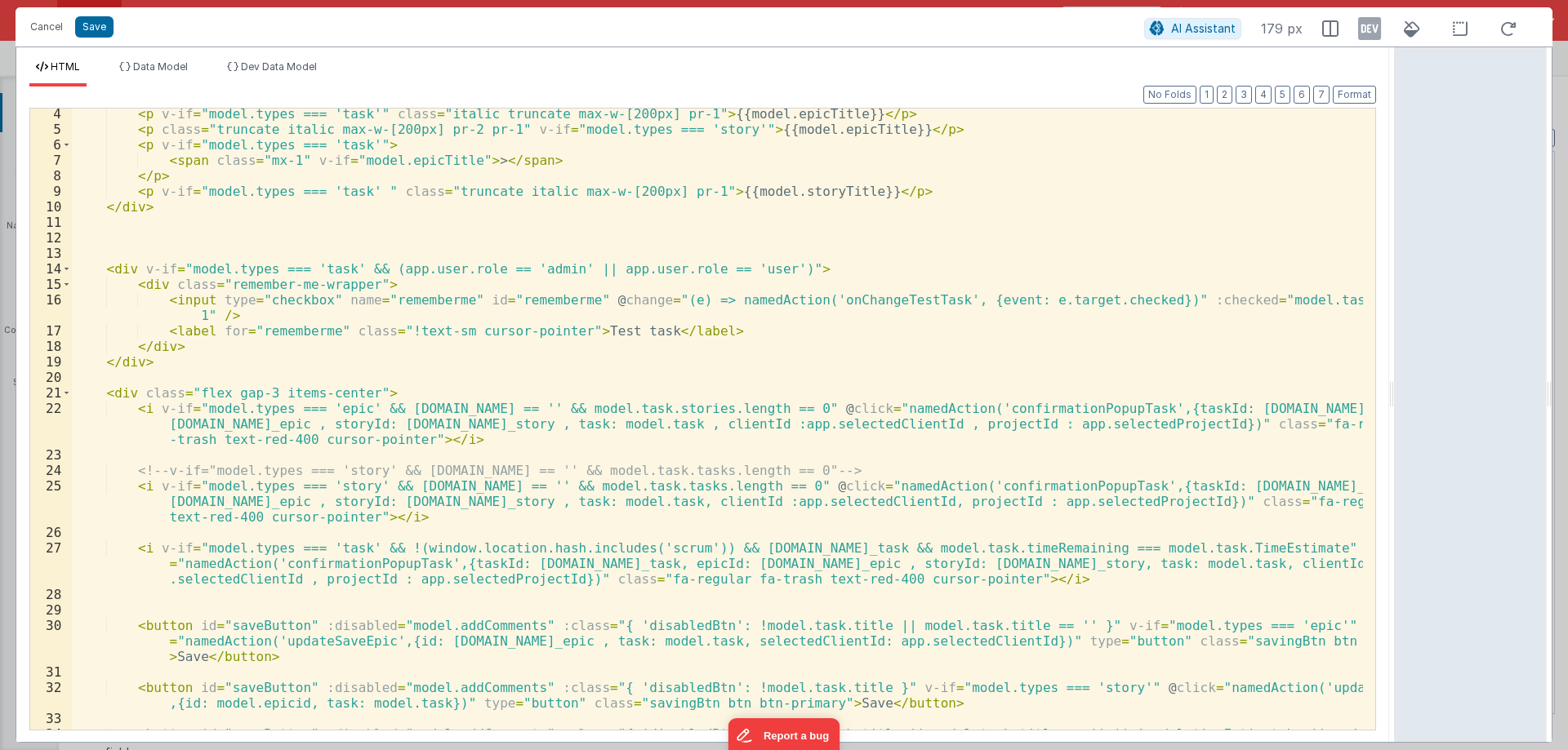
scroll to position [98, 0]
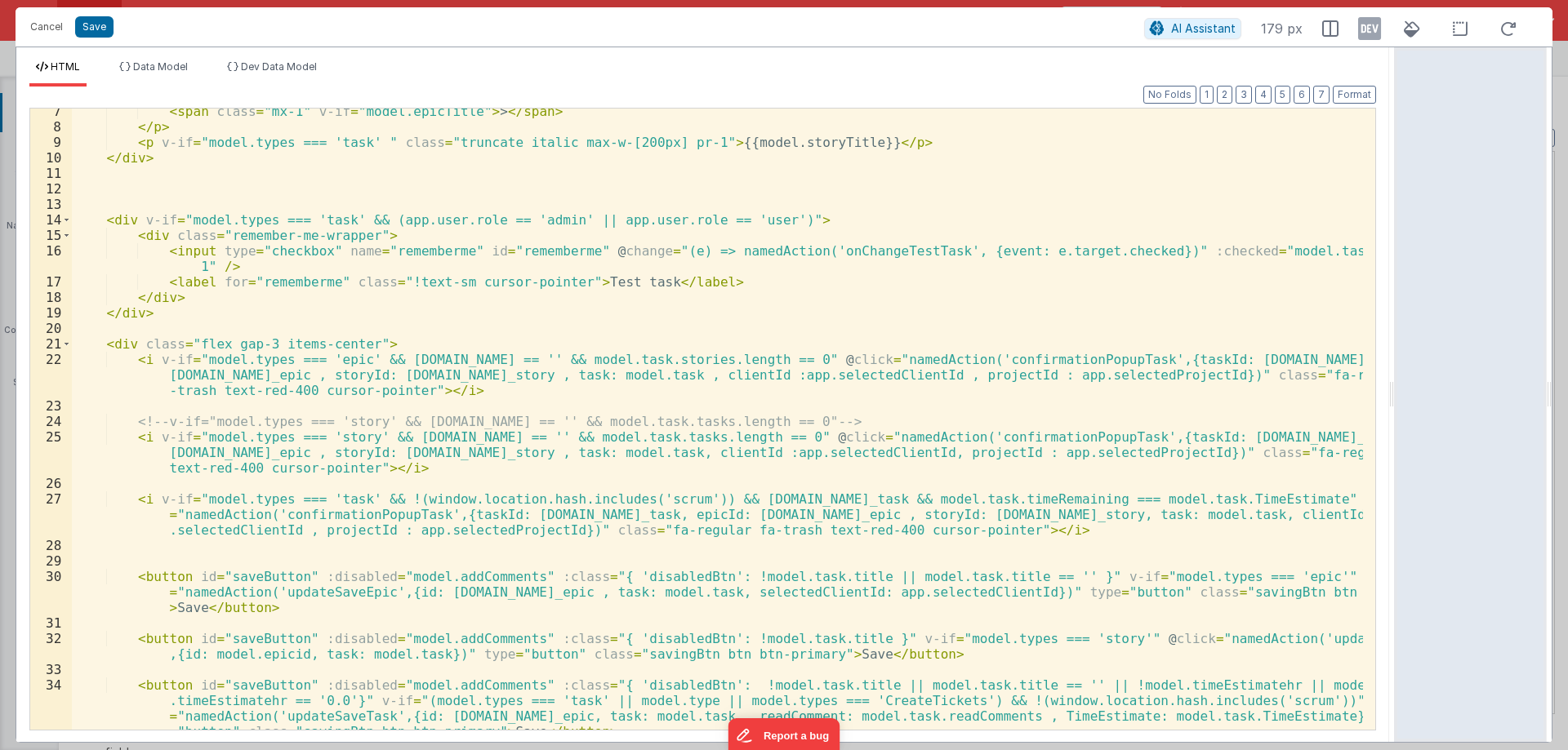
click at [391, 329] on div "< span class = "mx-1" v-if = "model.epicTitle" > > </ span > </ p > < p v-if = …" at bounding box center [716, 429] width 1291 height 652
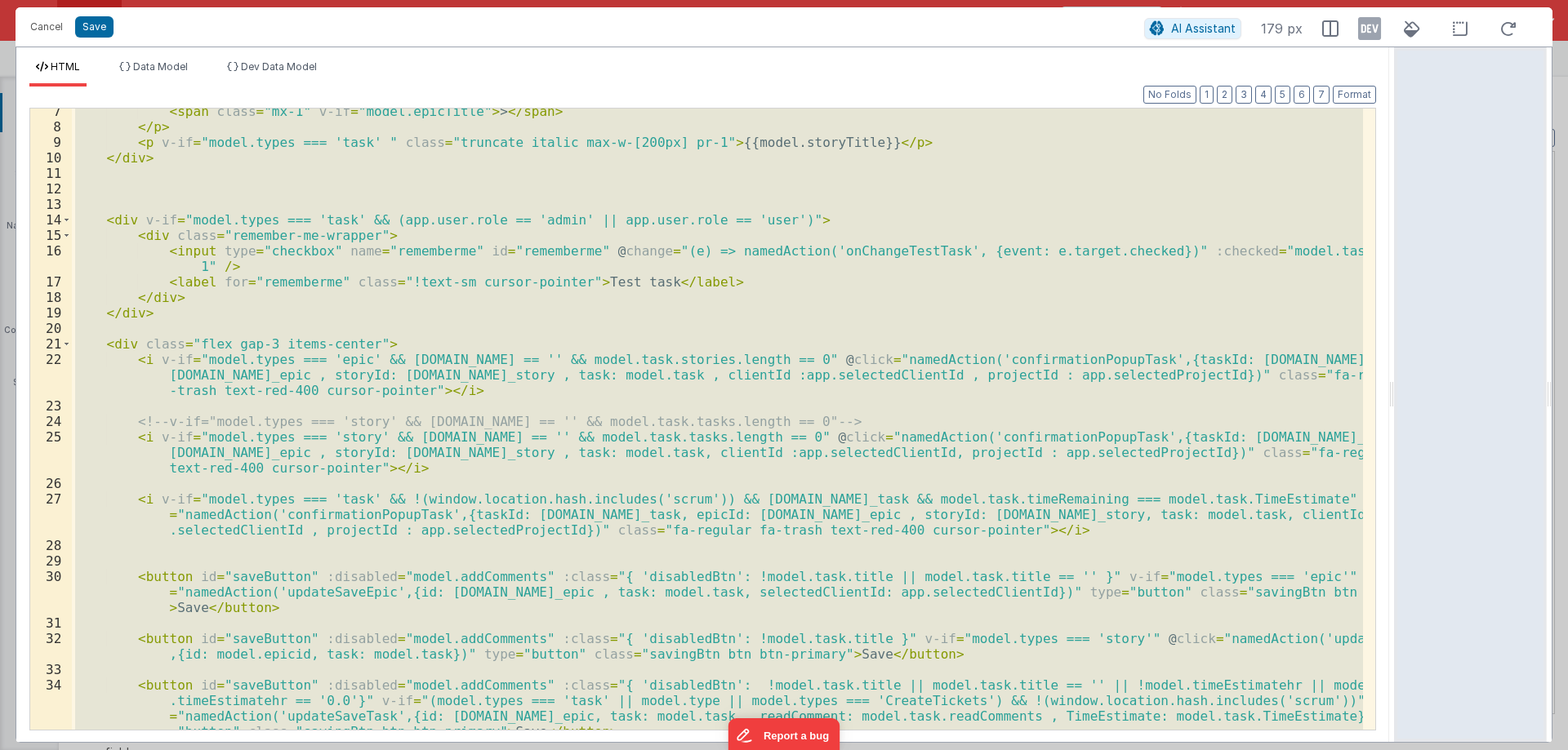
click at [391, 329] on div "< span class = "mx-1" v-if = "model.epicTitle" > > </ span > </ p > < p v-if = …" at bounding box center [716, 419] width 1291 height 621
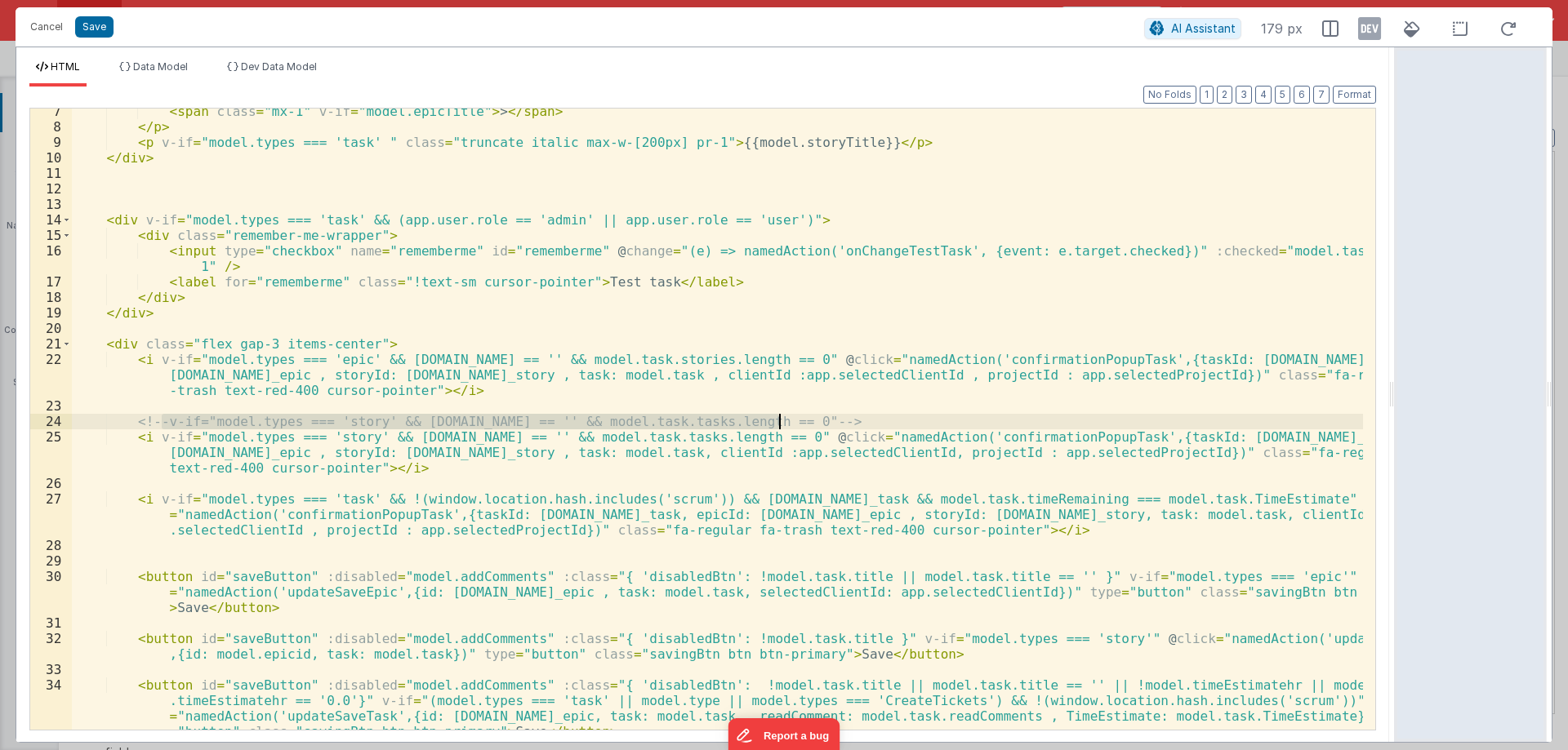
drag, startPoint x: 163, startPoint y: 417, endPoint x: 776, endPoint y: 419, distance: 613.0
click at [776, 419] on div "< span class = "mx-1" v-if = "model.epicTitle" > > </ span > </ p > < p v-if = …" at bounding box center [716, 429] width 1291 height 652
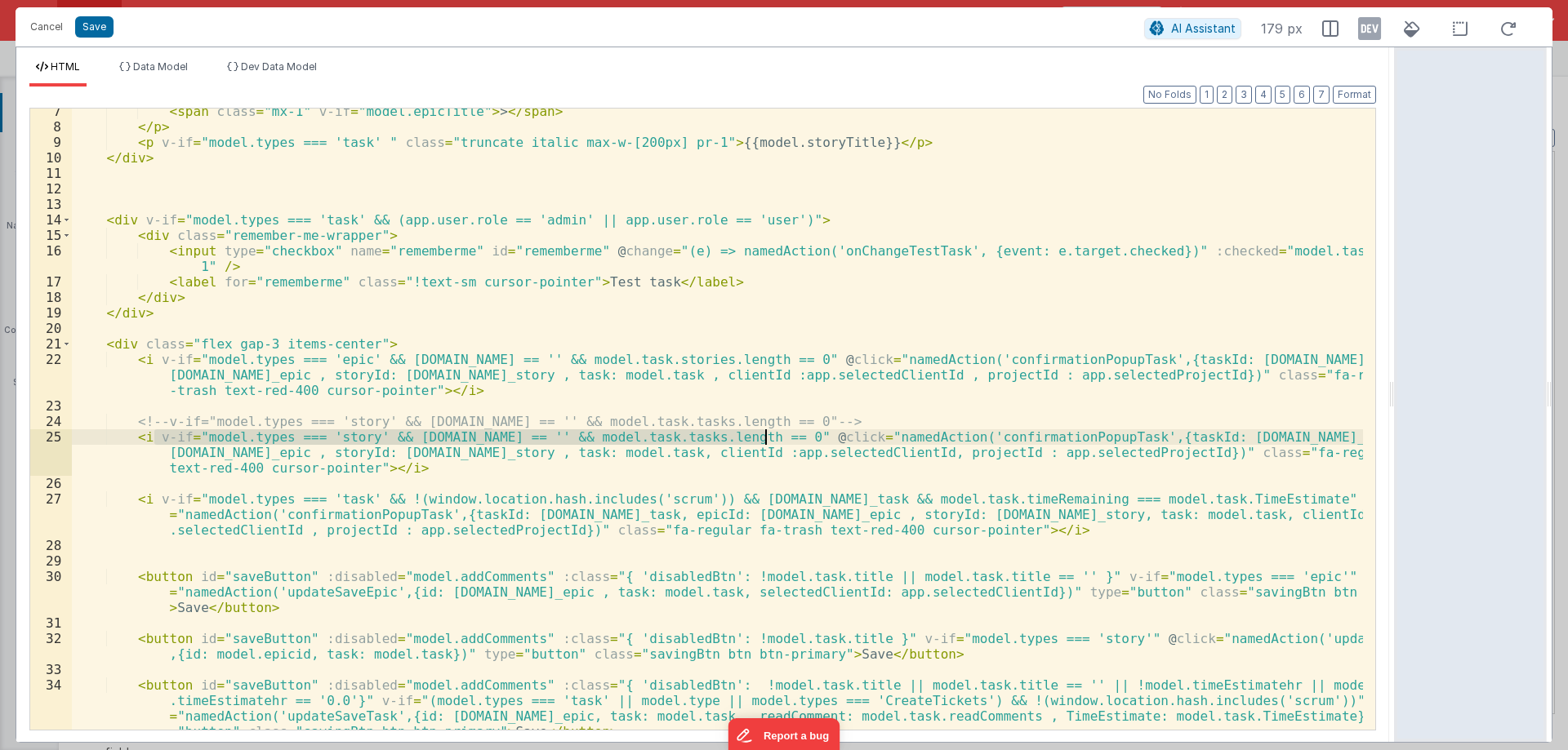
drag, startPoint x: 156, startPoint y: 432, endPoint x: 769, endPoint y: 438, distance: 613.0
click at [769, 438] on div "< span class = "mx-1" v-if = "model.epicTitle" > > </ span > </ p > < p v-if = …" at bounding box center [716, 429] width 1291 height 652
paste textarea
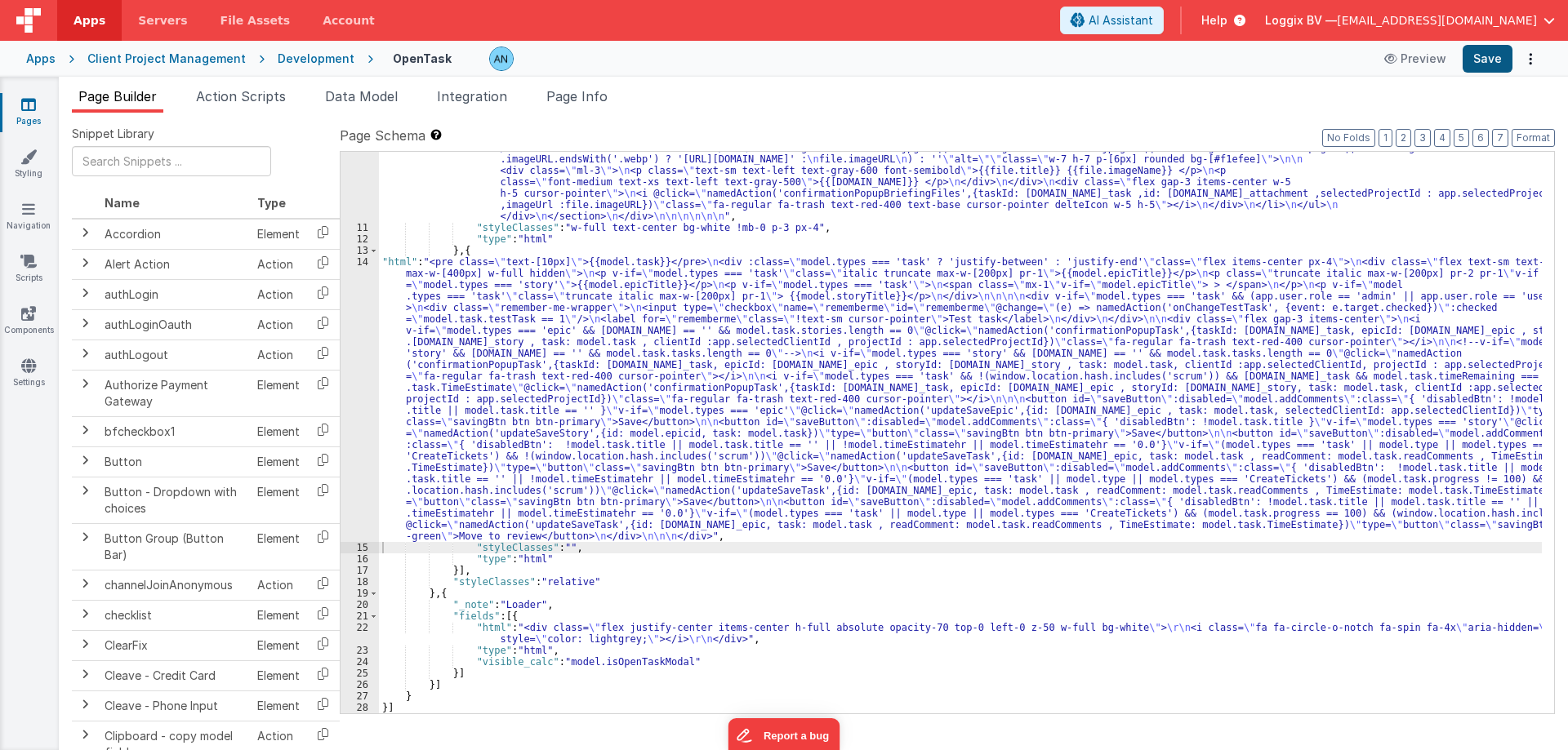
scroll to position [1553, 0]
click at [1479, 56] on button "Save" at bounding box center [1487, 58] width 49 height 27
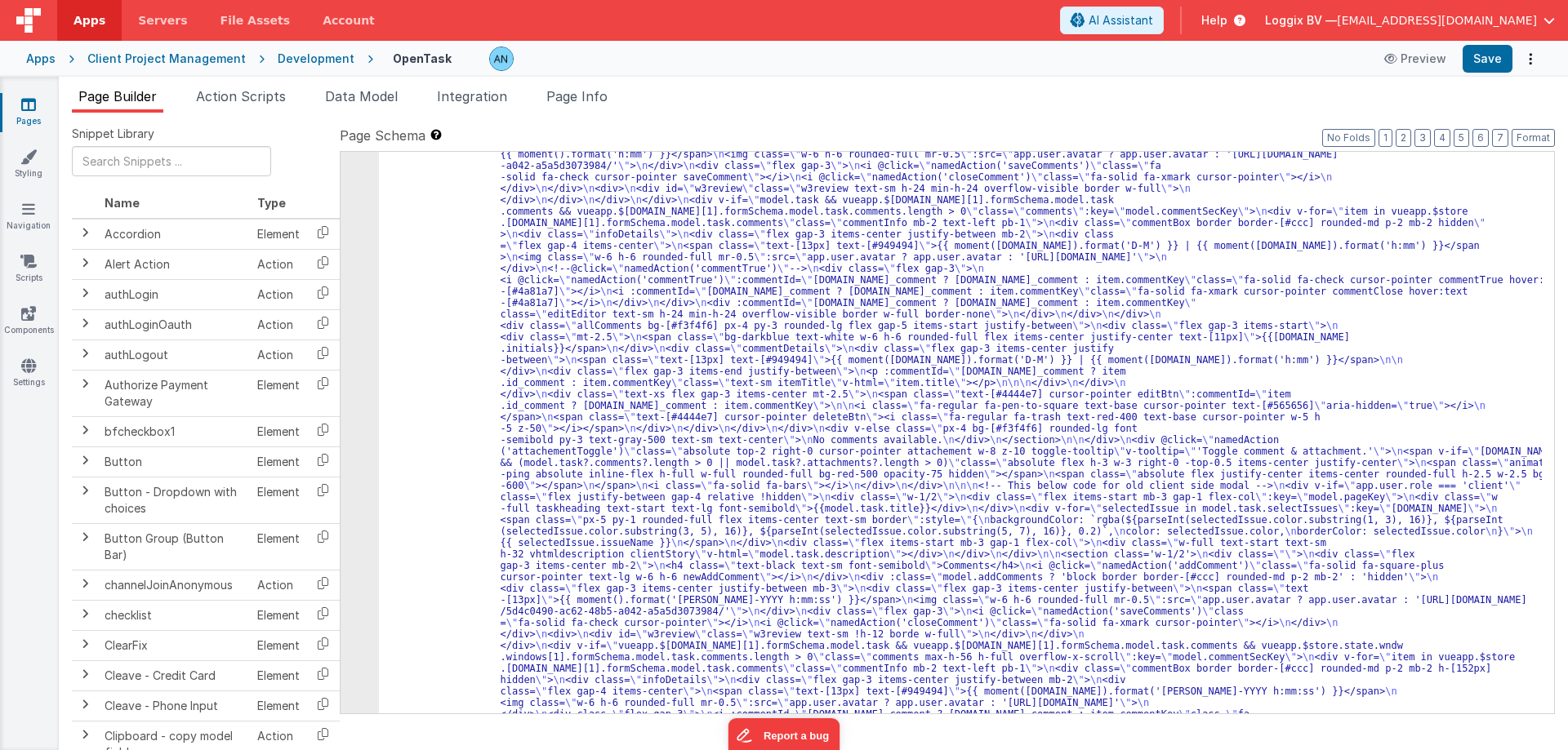
scroll to position [1126, 0]
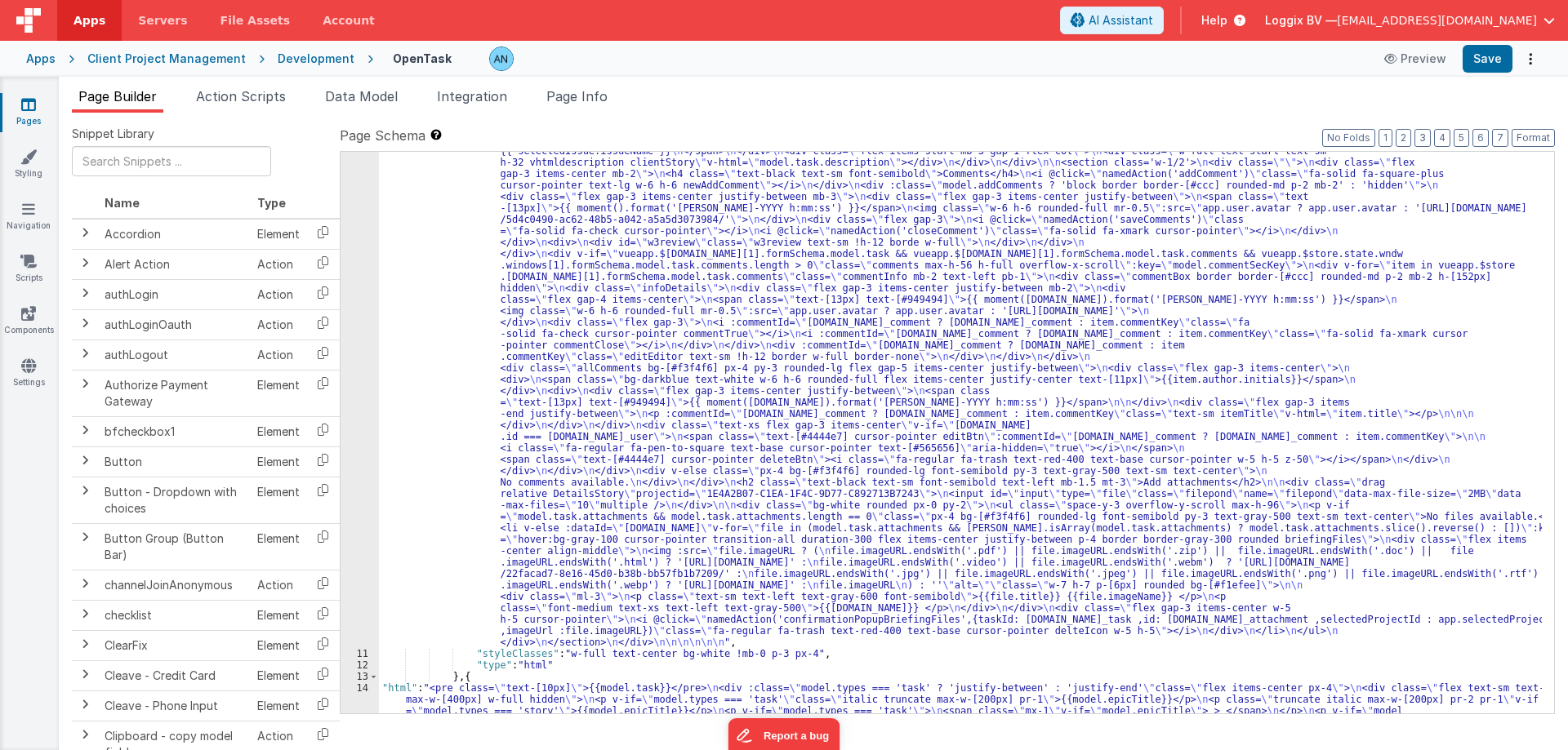
click at [413, 457] on div ""html" : "<div class= \" flex justify-between gap-4 relative \" > \n <div class…" at bounding box center [960, 391] width 1163 height 2208
click at [636, 690] on div ""html" : "<div class= \" flex justify-between gap-4 relative \" > \n <div class…" at bounding box center [960, 391] width 1163 height 2208
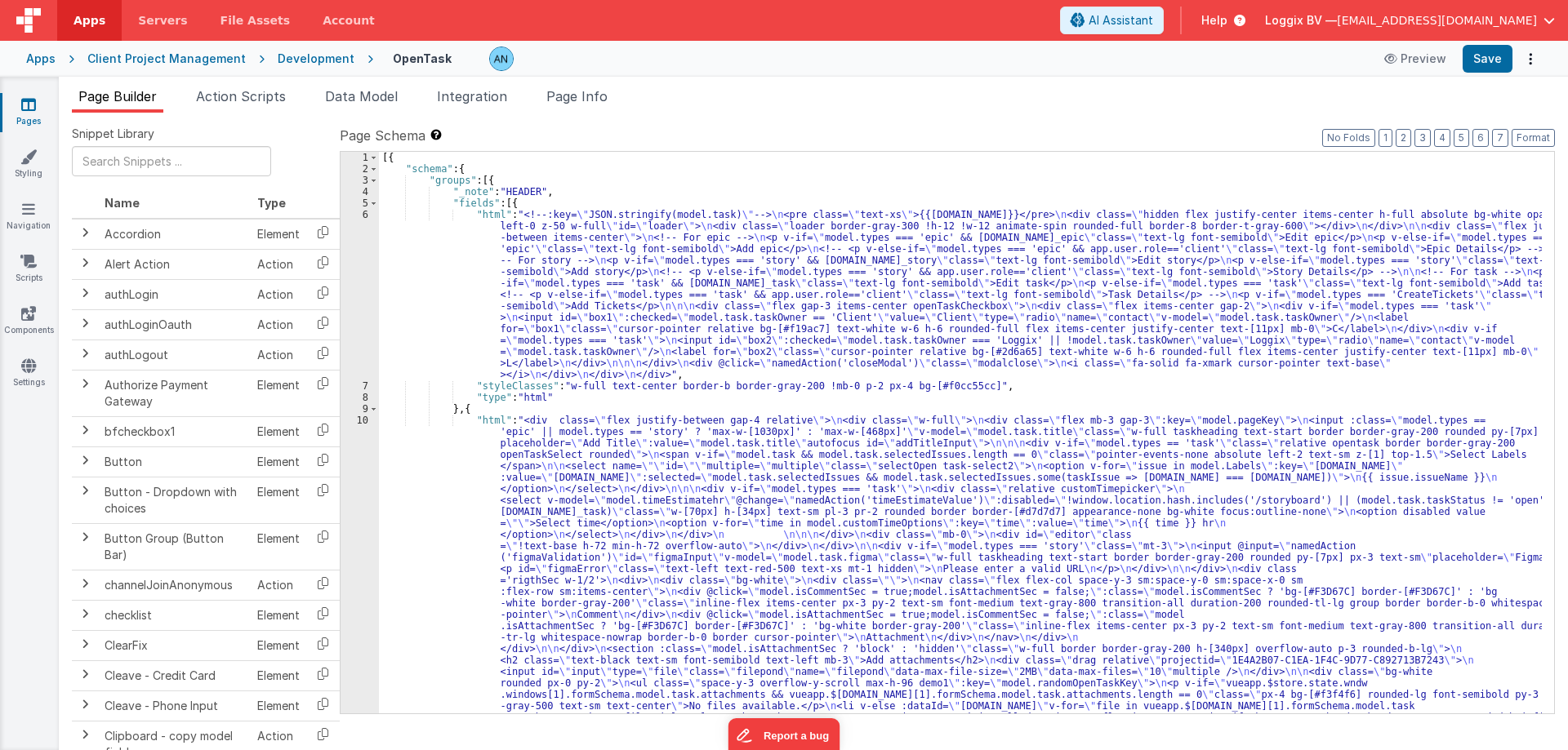
scroll to position [0, 0]
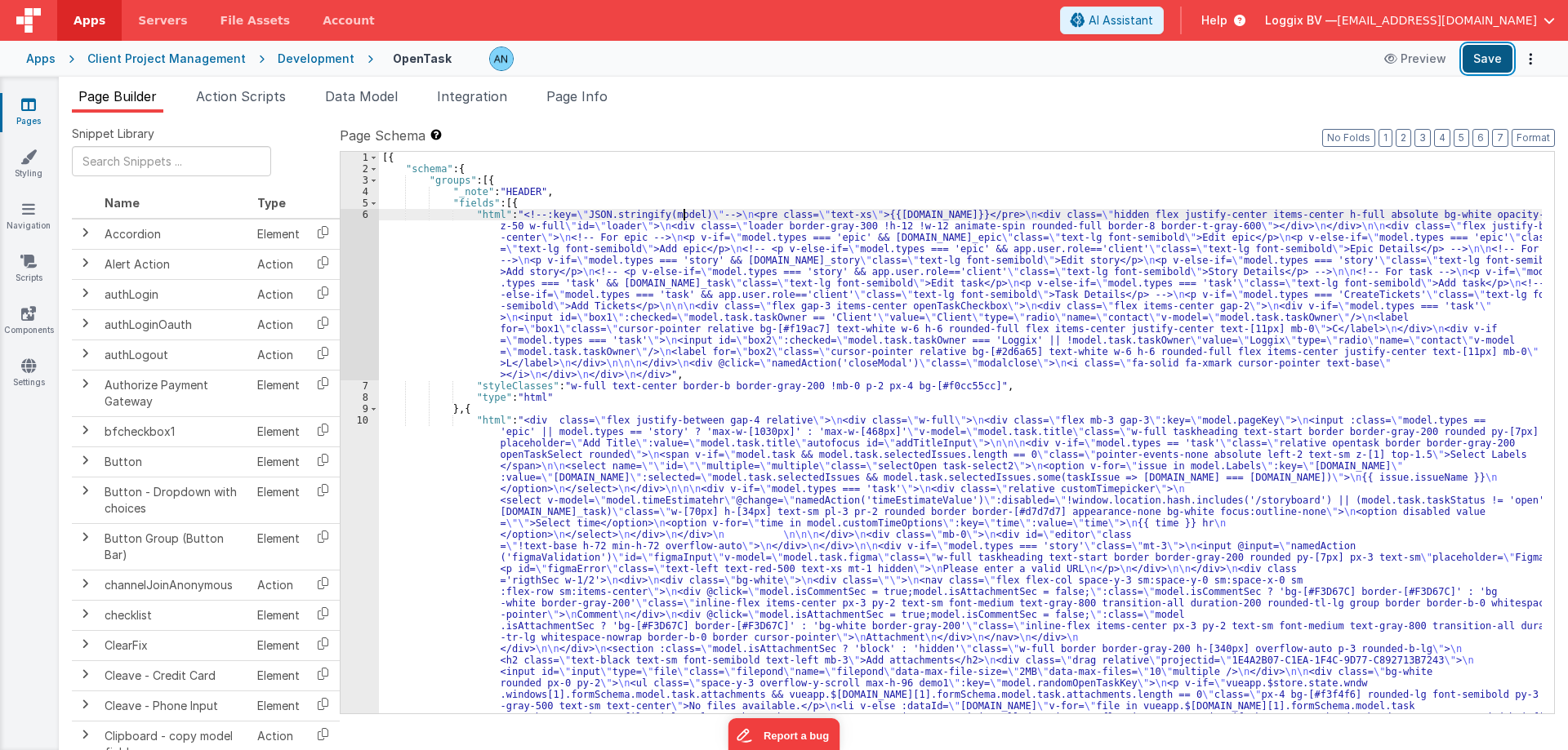
click at [1473, 50] on button "Save" at bounding box center [1487, 58] width 49 height 27
click at [1528, 133] on button "Format" at bounding box center [1533, 138] width 43 height 18
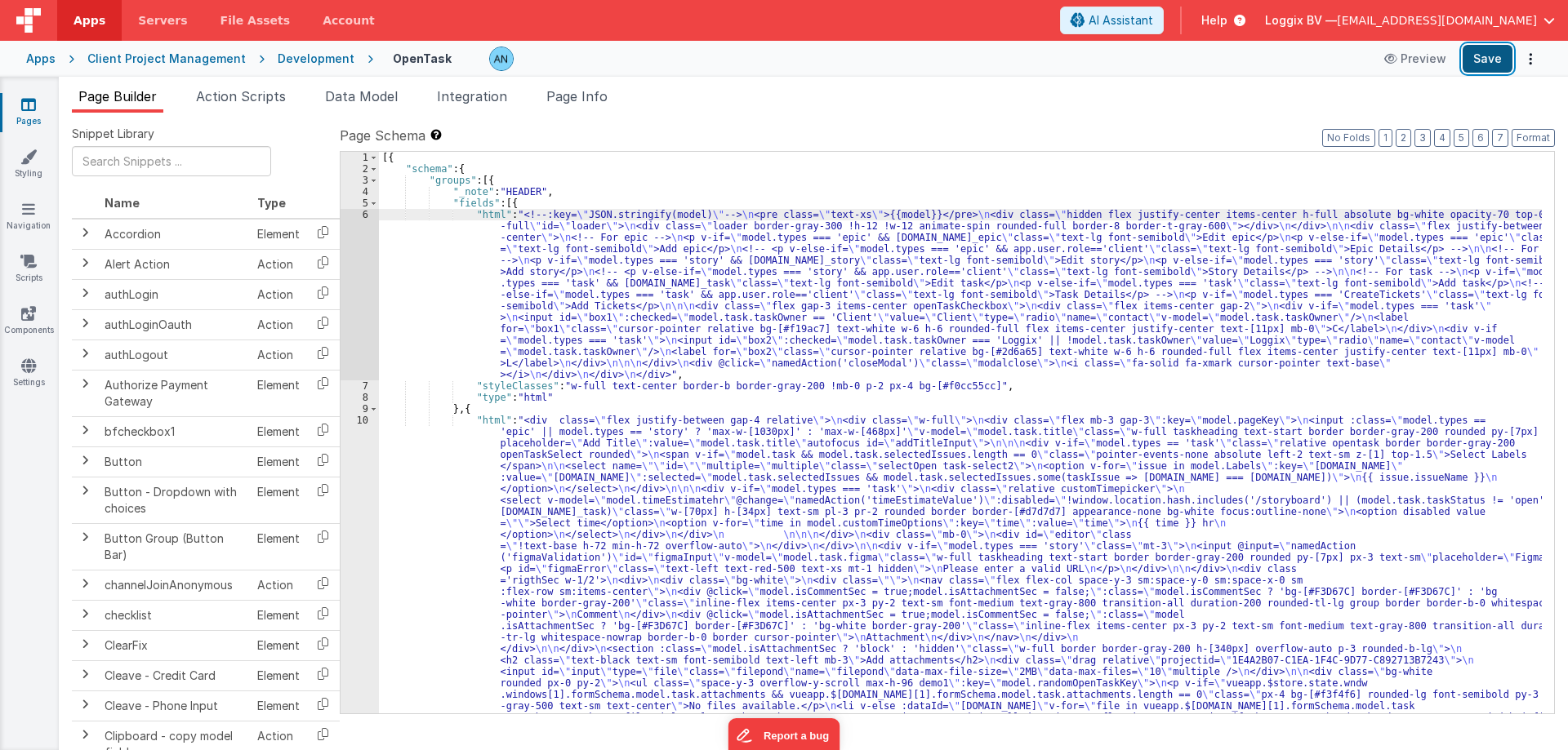
click at [1468, 55] on button "Save" at bounding box center [1487, 58] width 49 height 27
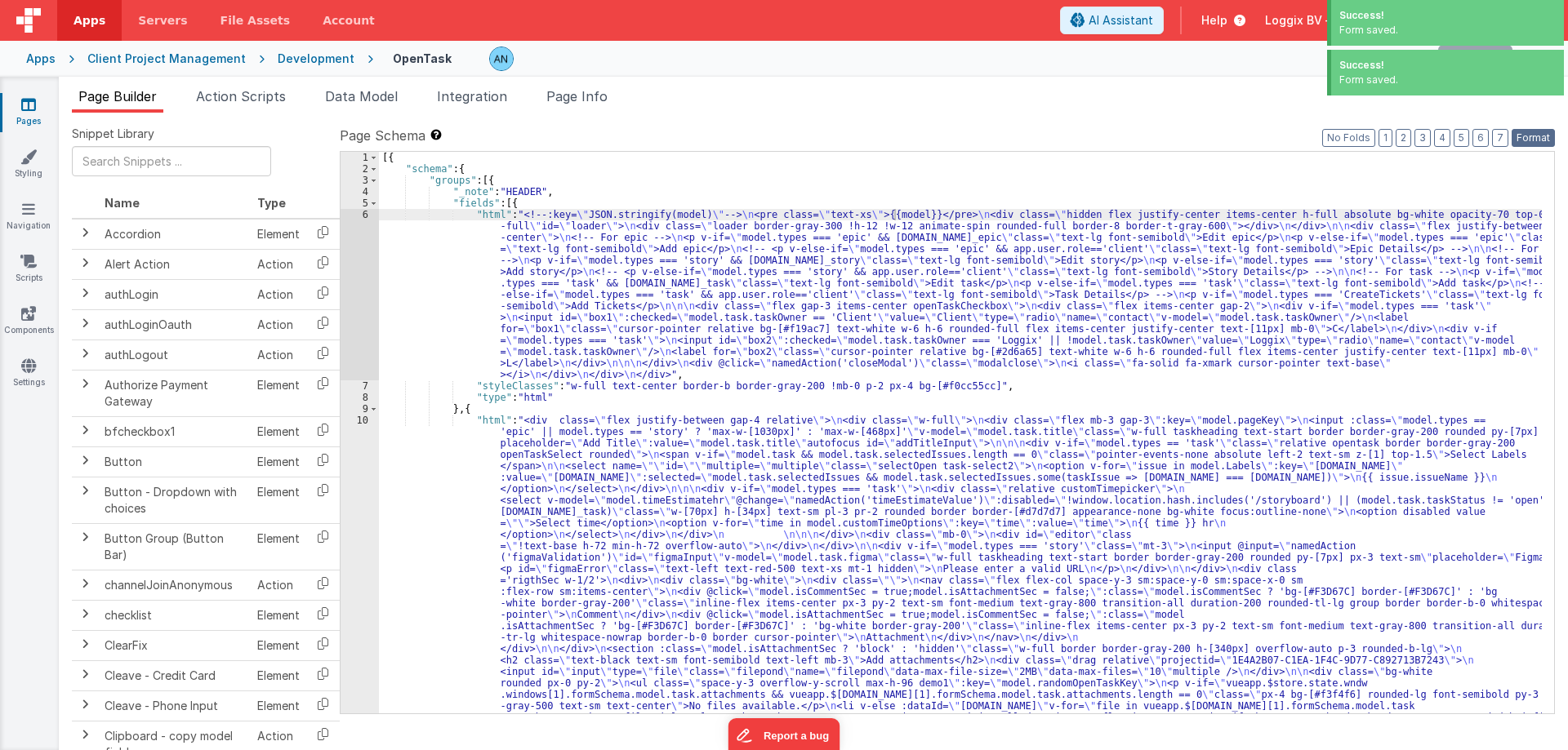
click at [1540, 139] on button "Format" at bounding box center [1533, 138] width 43 height 18
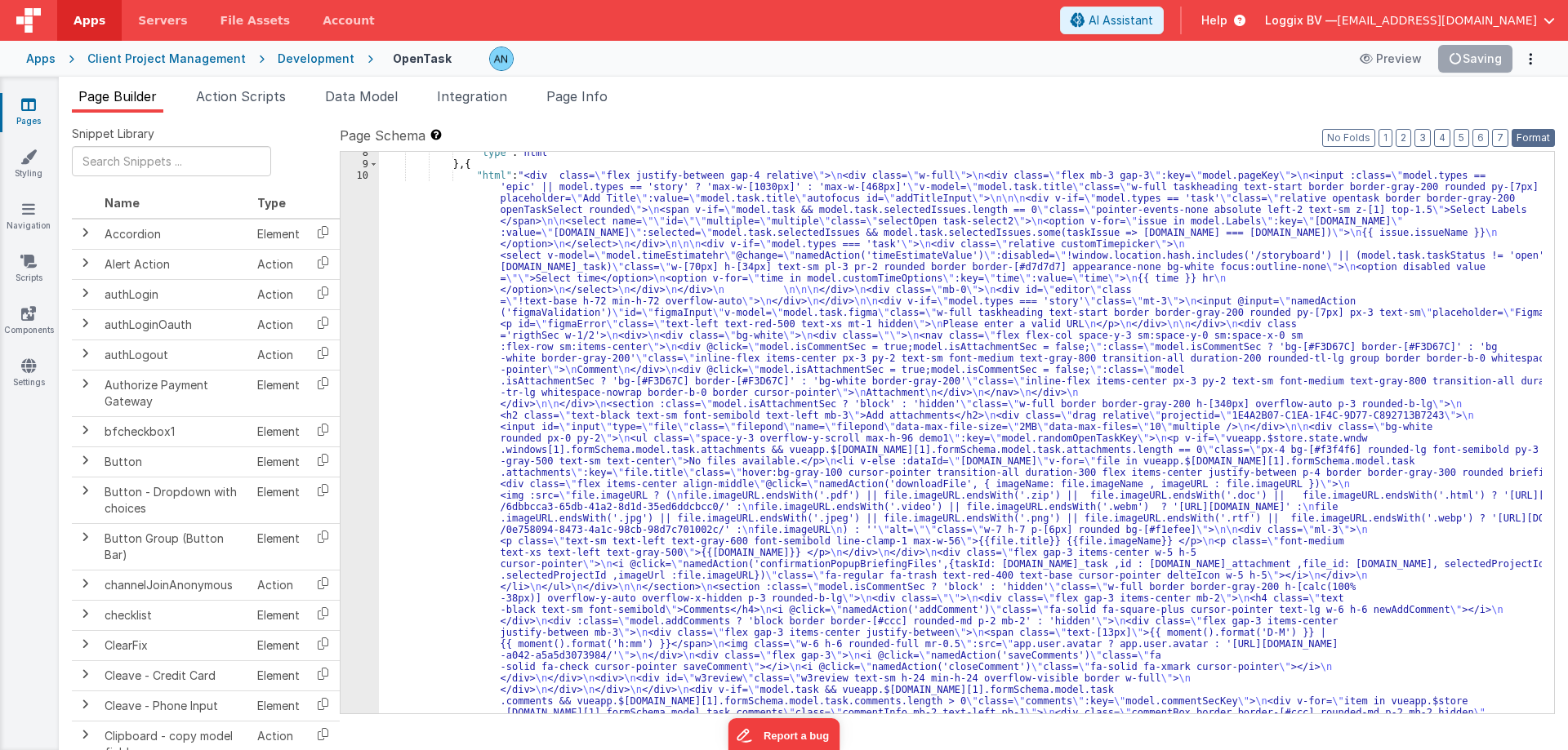
scroll to position [245, 0]
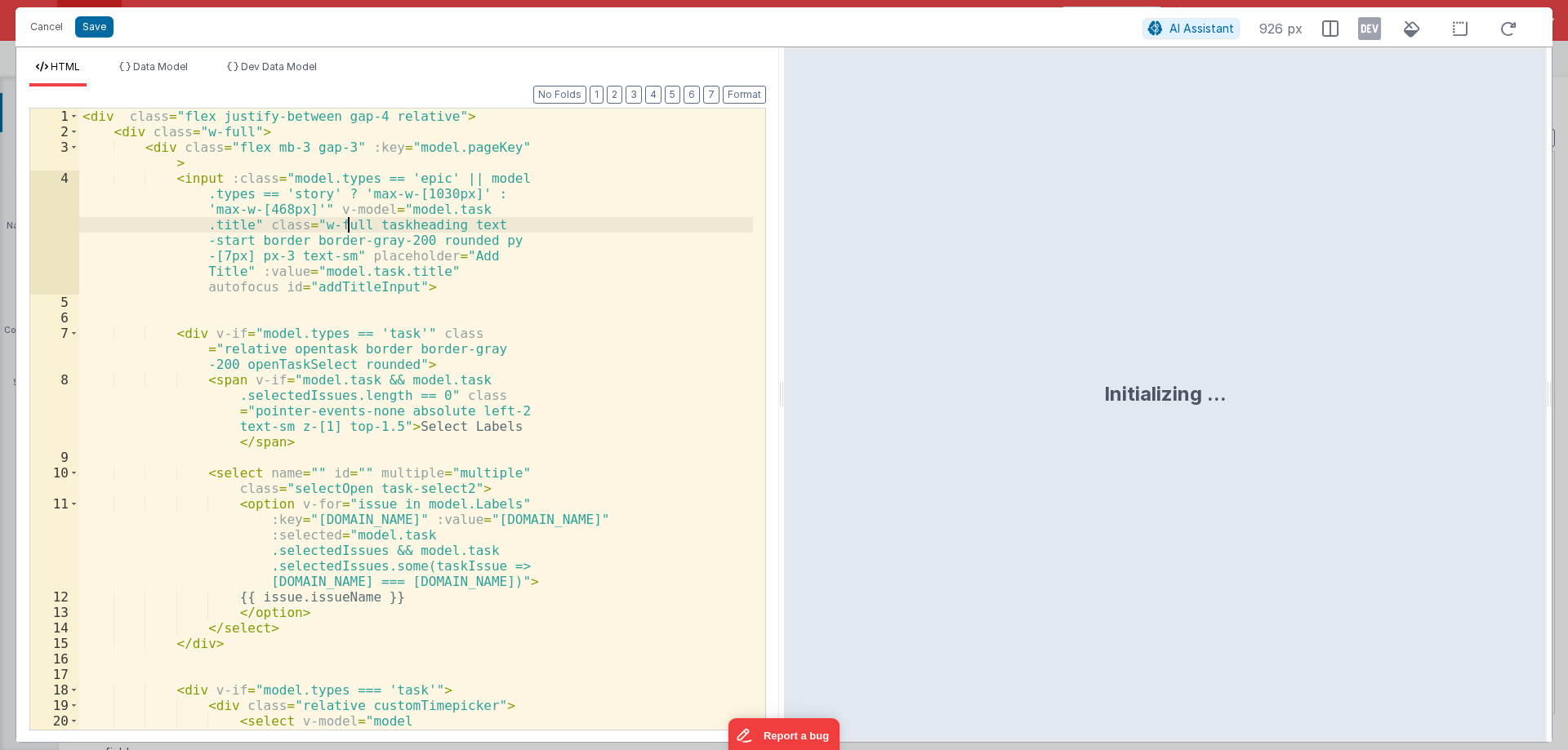
scroll to position [1072, 0]
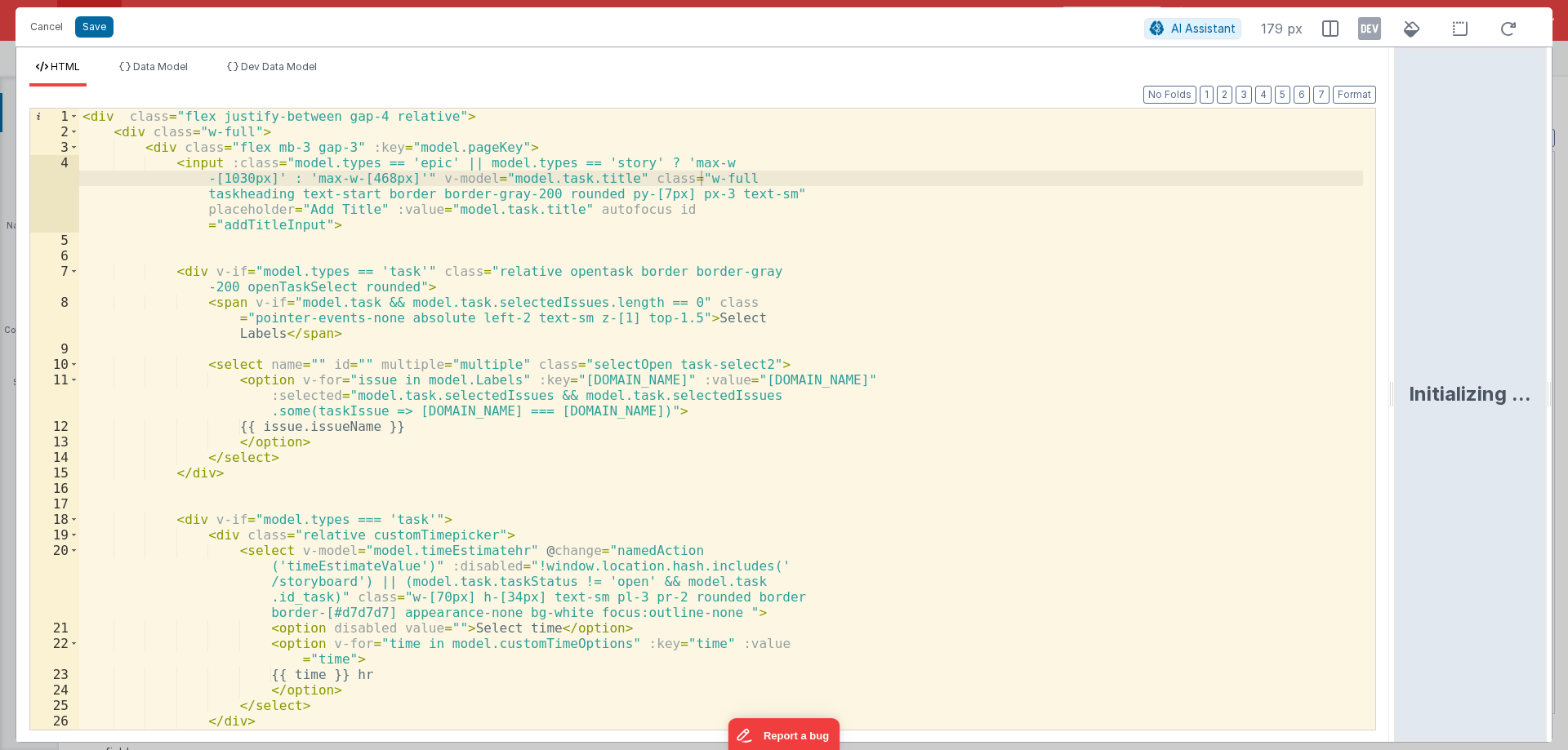
drag, startPoint x: 782, startPoint y: 388, endPoint x: 1567, endPoint y: 393, distance: 785.0
click at [1567, 393] on html "Cancel Save AI Assistant 179 px HTML Data Model Dev Data Model Format 7 6 5 4 3…" at bounding box center [784, 375] width 1568 height 750
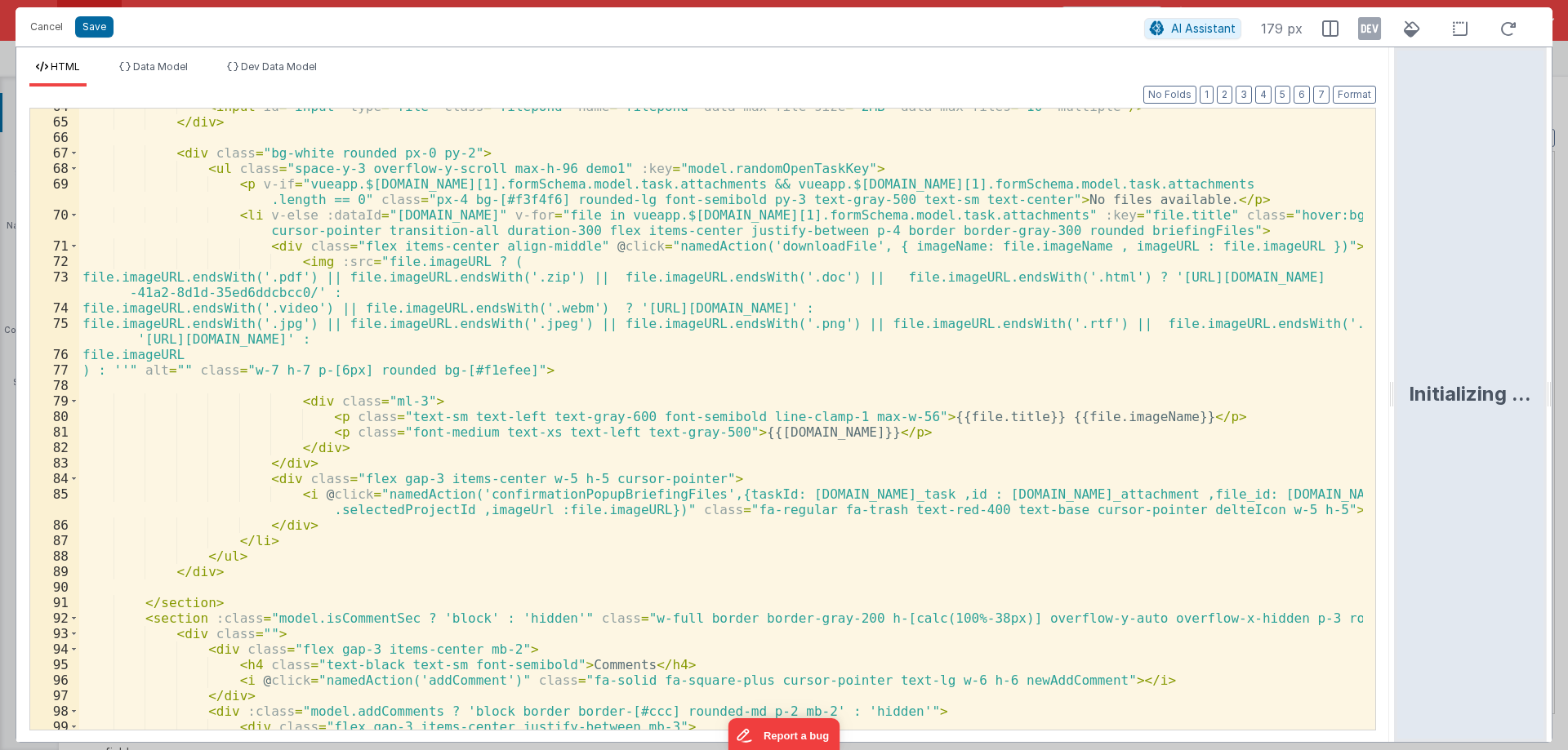
scroll to position [1420, 0]
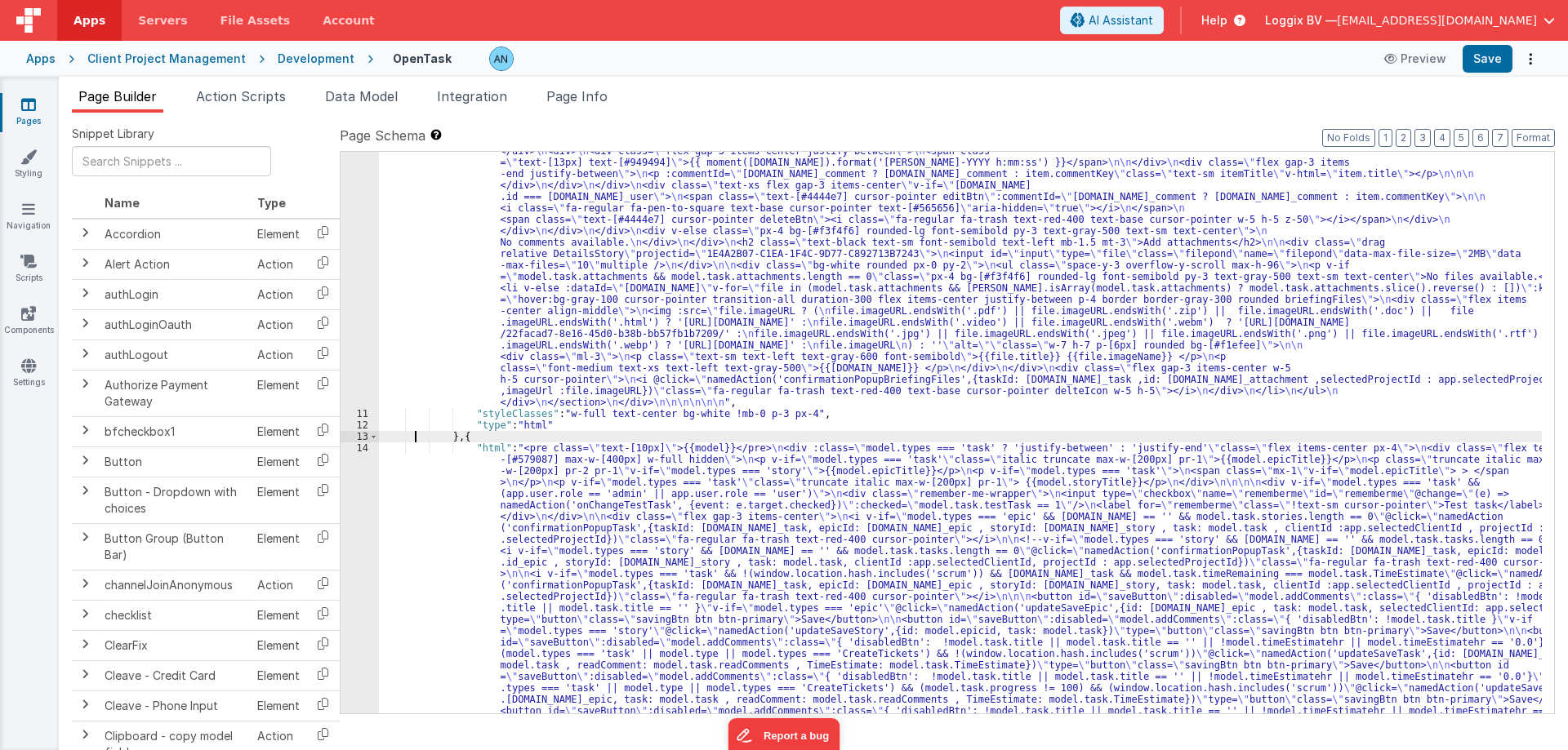
click at [416, 431] on div ""html" : "<div class= \" flex justify-between gap-4 relative \" > \n <div class…" at bounding box center [960, 163] width 1163 height 2231
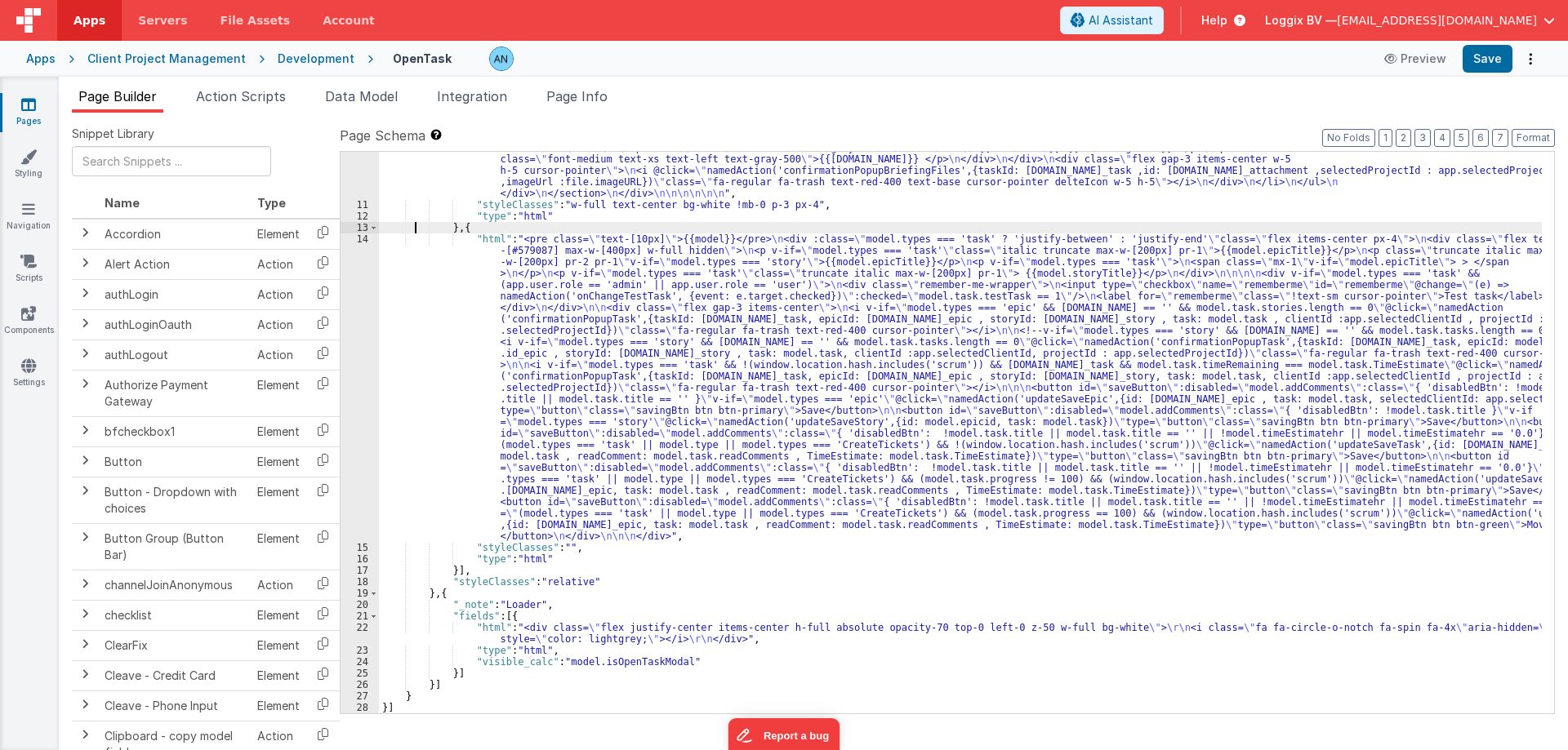
scroll to position [1576, 0]
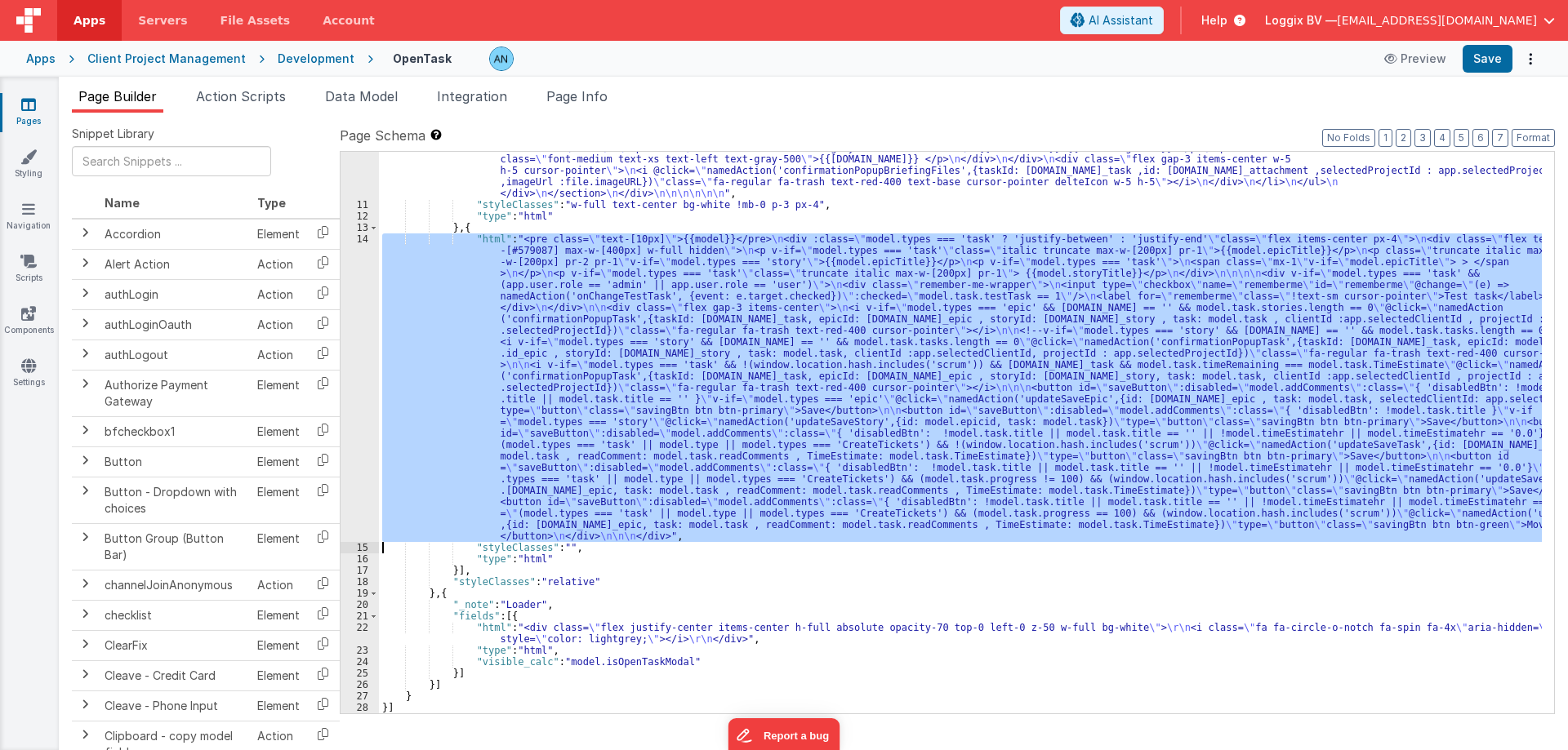
click at [352, 359] on div "14" at bounding box center [359, 387] width 38 height 308
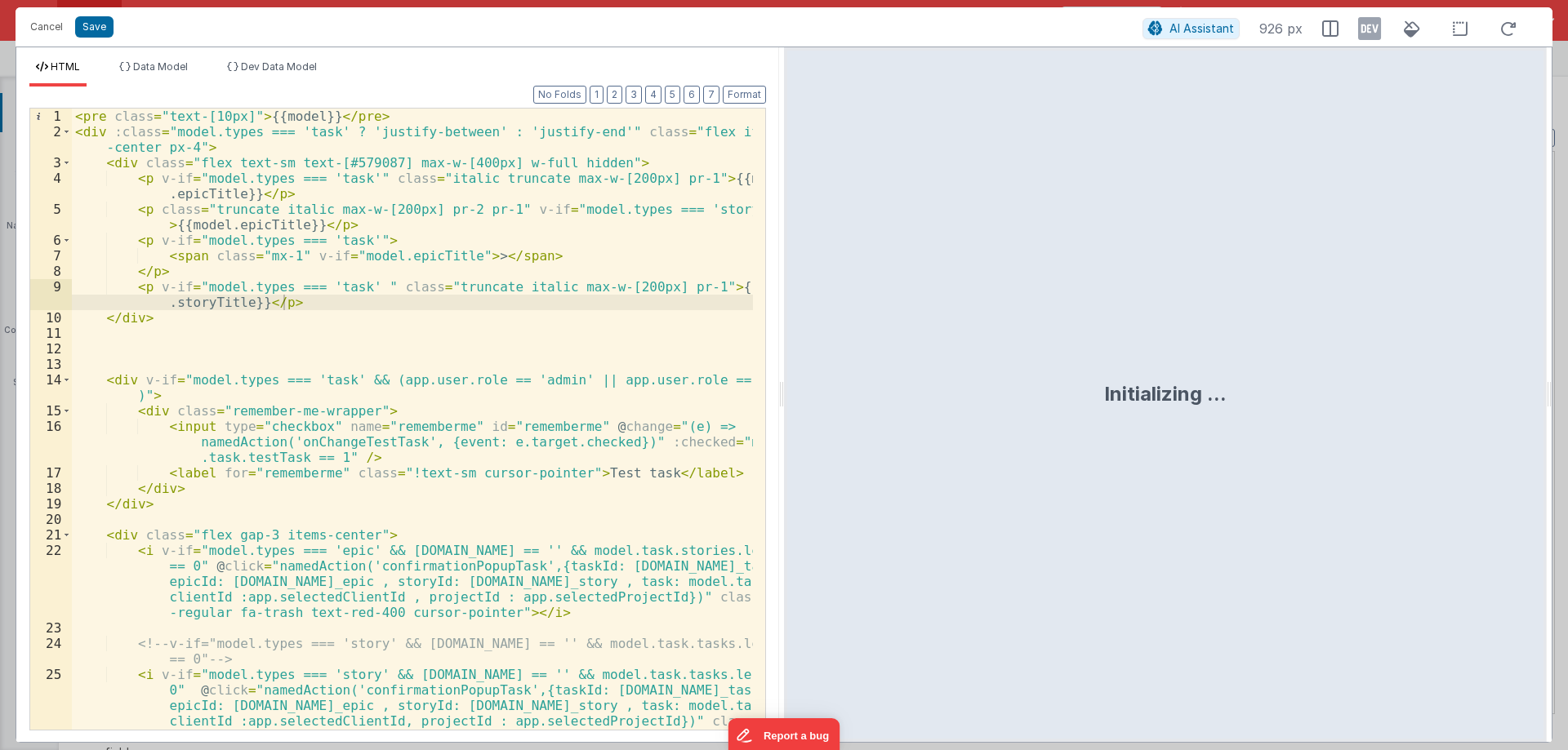
drag, startPoint x: 778, startPoint y: 391, endPoint x: 1547, endPoint y: 372, distance: 769.2
click at [1567, 377] on html "Cancel Save AI Assistant 926 px HTML Data Model Dev Data Model Format 7 6 5 4 3…" at bounding box center [784, 375] width 1568 height 750
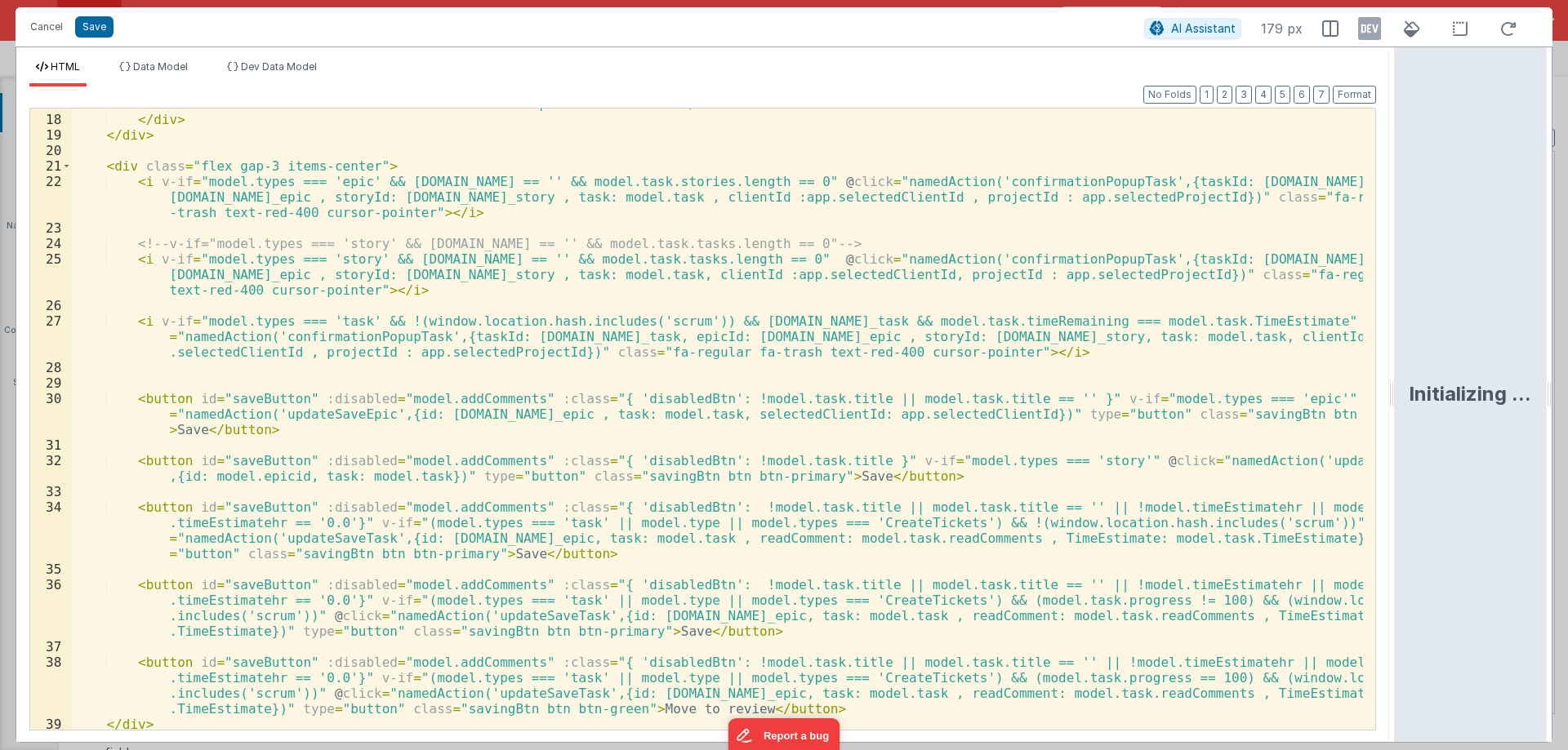
scroll to position [227, 0]
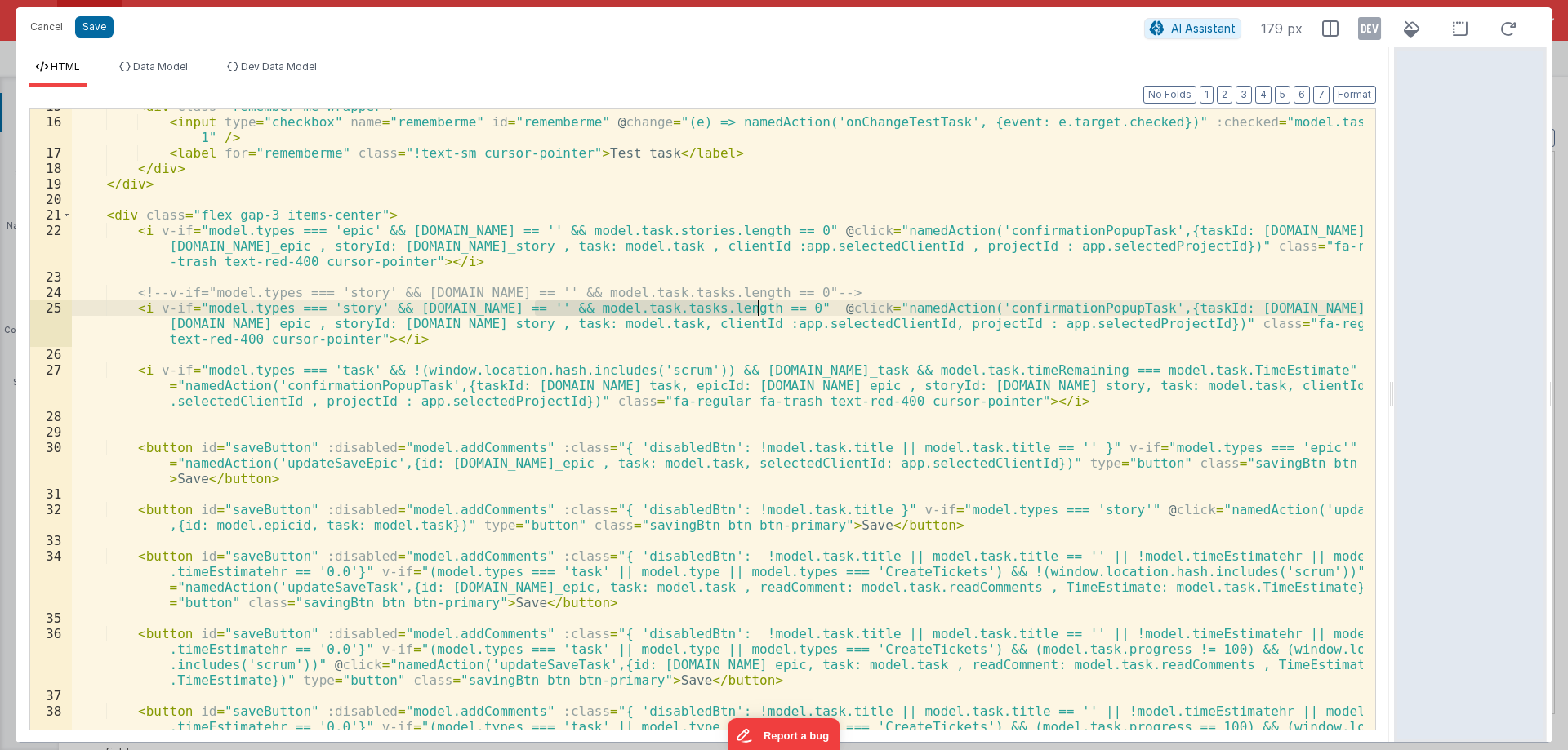
drag, startPoint x: 534, startPoint y: 305, endPoint x: 762, endPoint y: 305, distance: 228.0
click at [762, 305] on div "< div class = "remember-me-wrapper" > < input type = "checkbox" name = "remembe…" at bounding box center [716, 448] width 1291 height 699
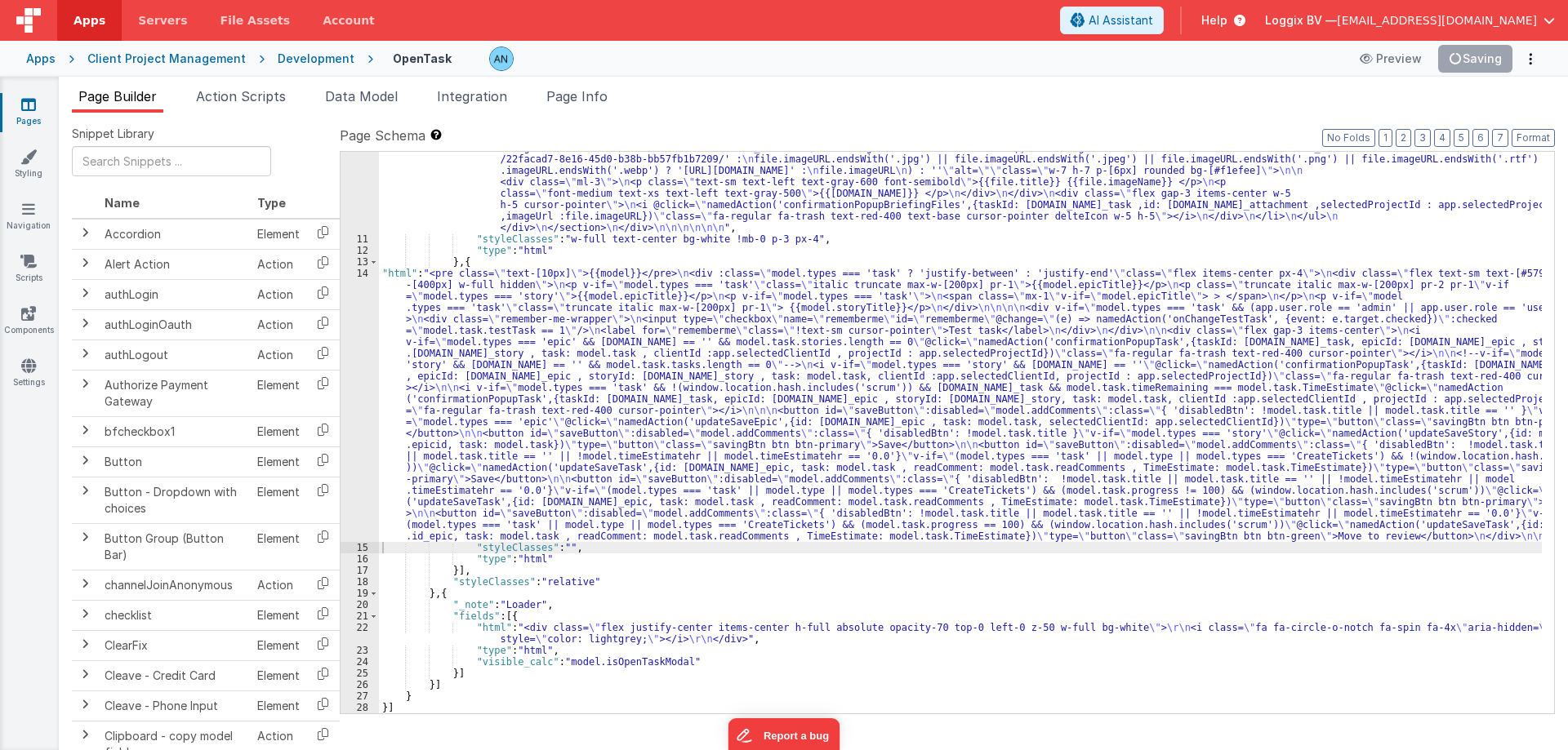
scroll to position [1542, 0]
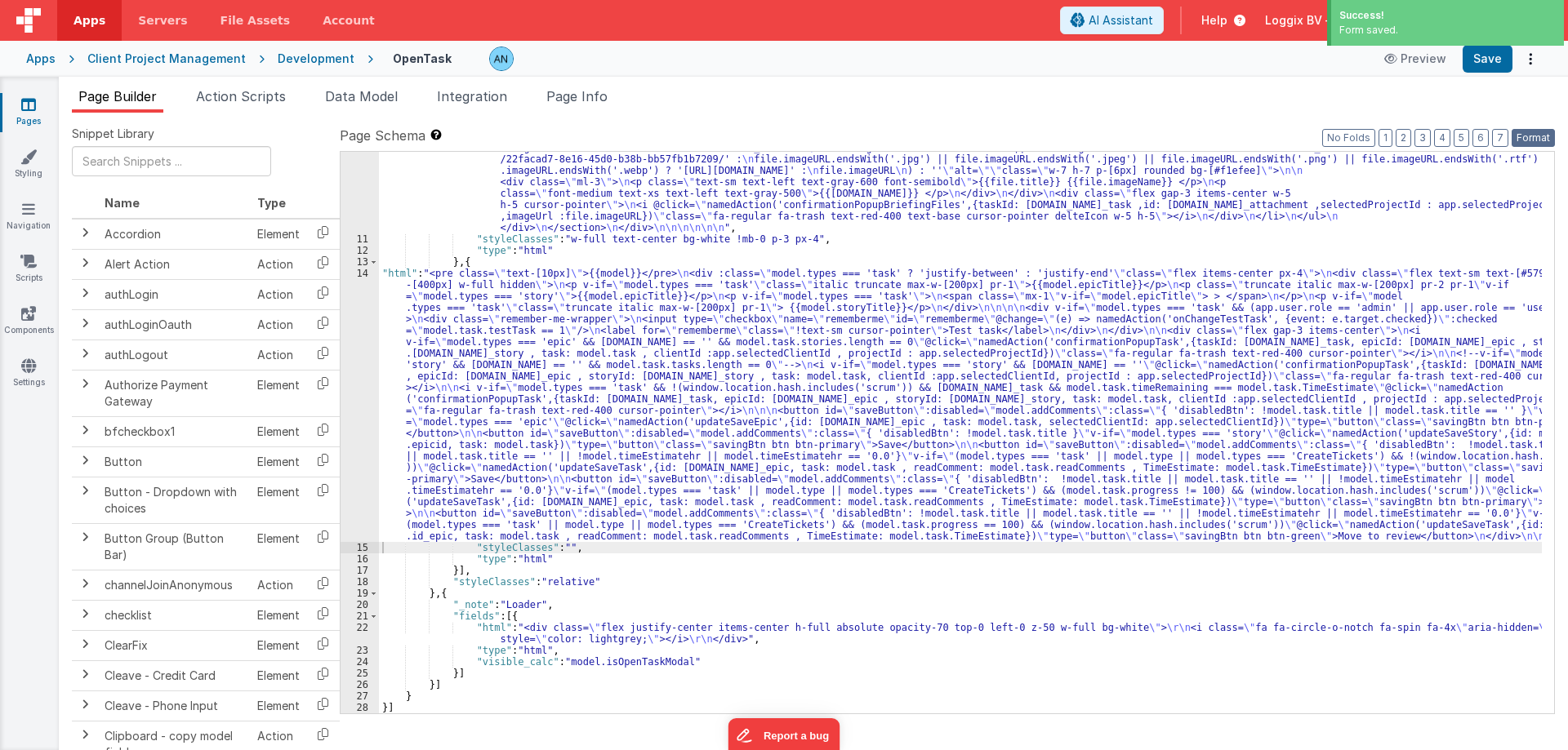
click at [1527, 137] on button "Format" at bounding box center [1533, 138] width 43 height 18
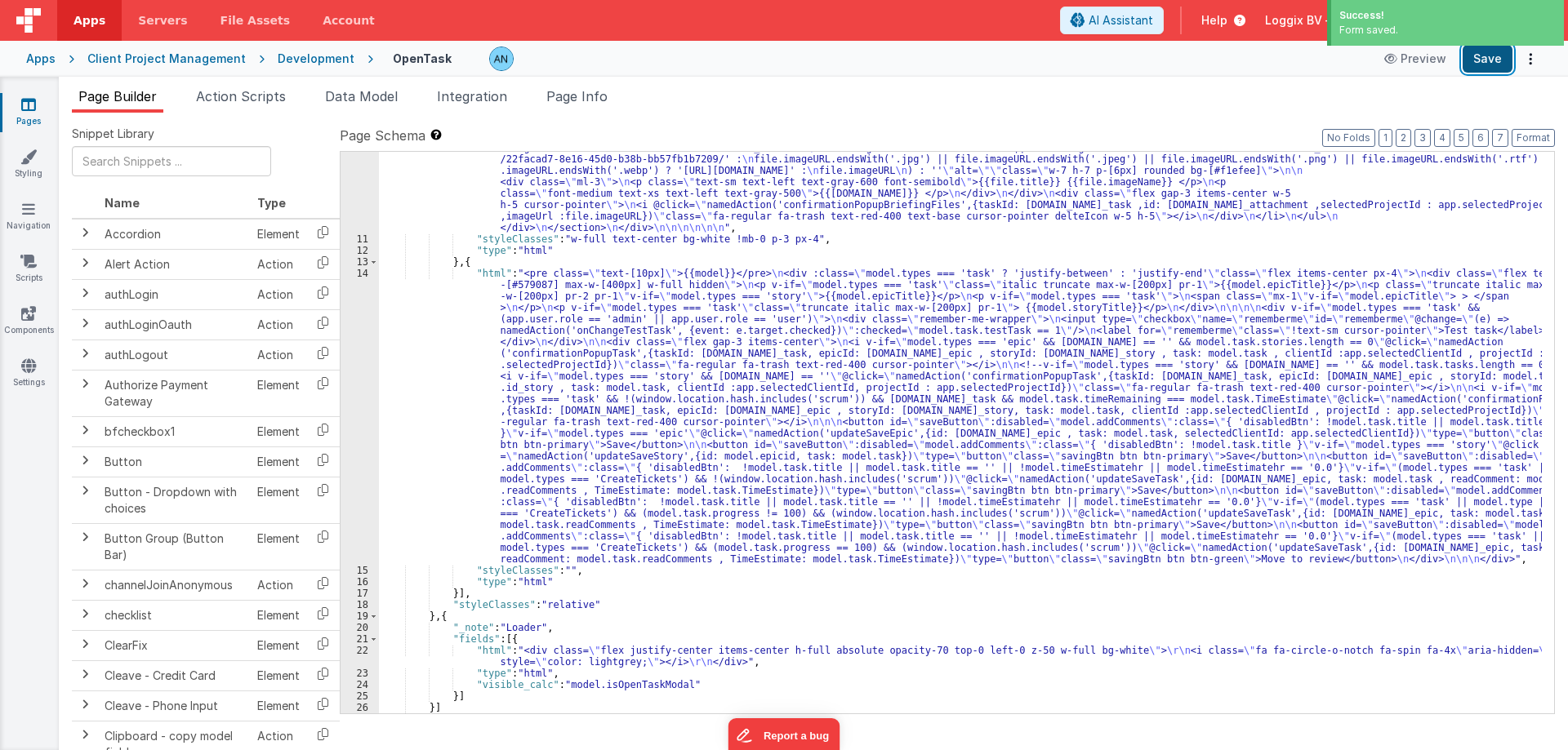
click at [1499, 65] on button "Save" at bounding box center [1487, 58] width 49 height 27
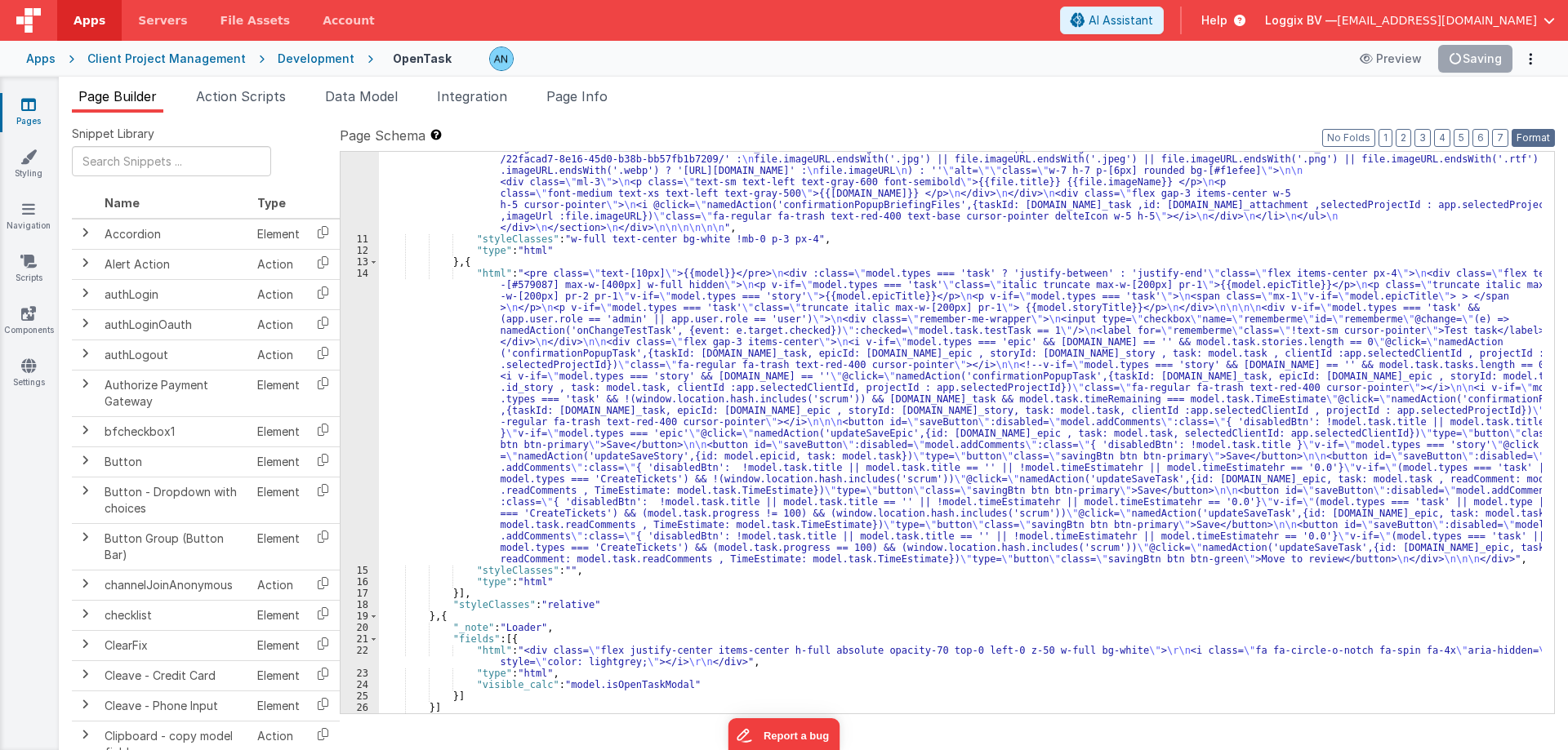
click at [1520, 129] on button "Format" at bounding box center [1533, 138] width 43 height 18
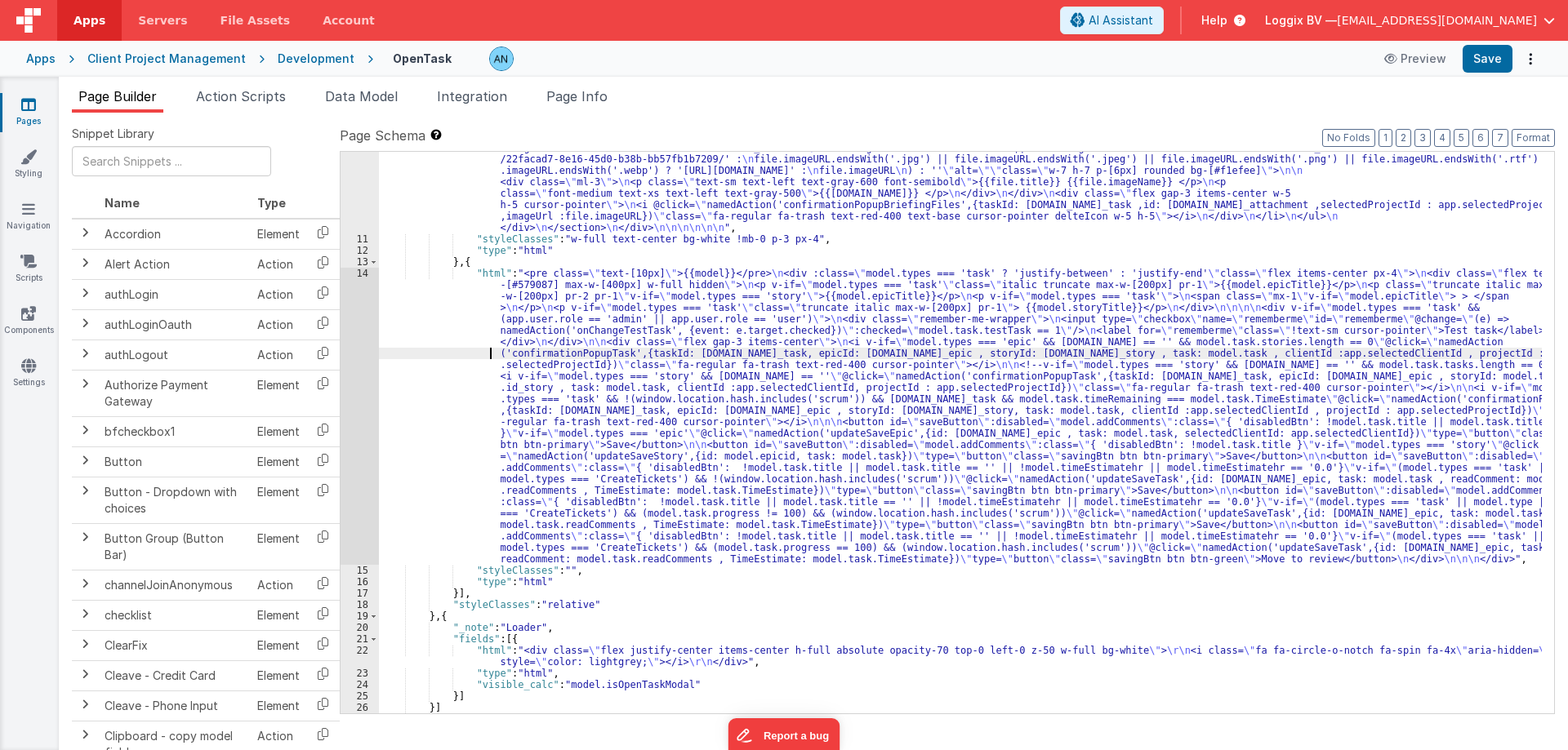
click at [351, 317] on div "14" at bounding box center [359, 416] width 38 height 297
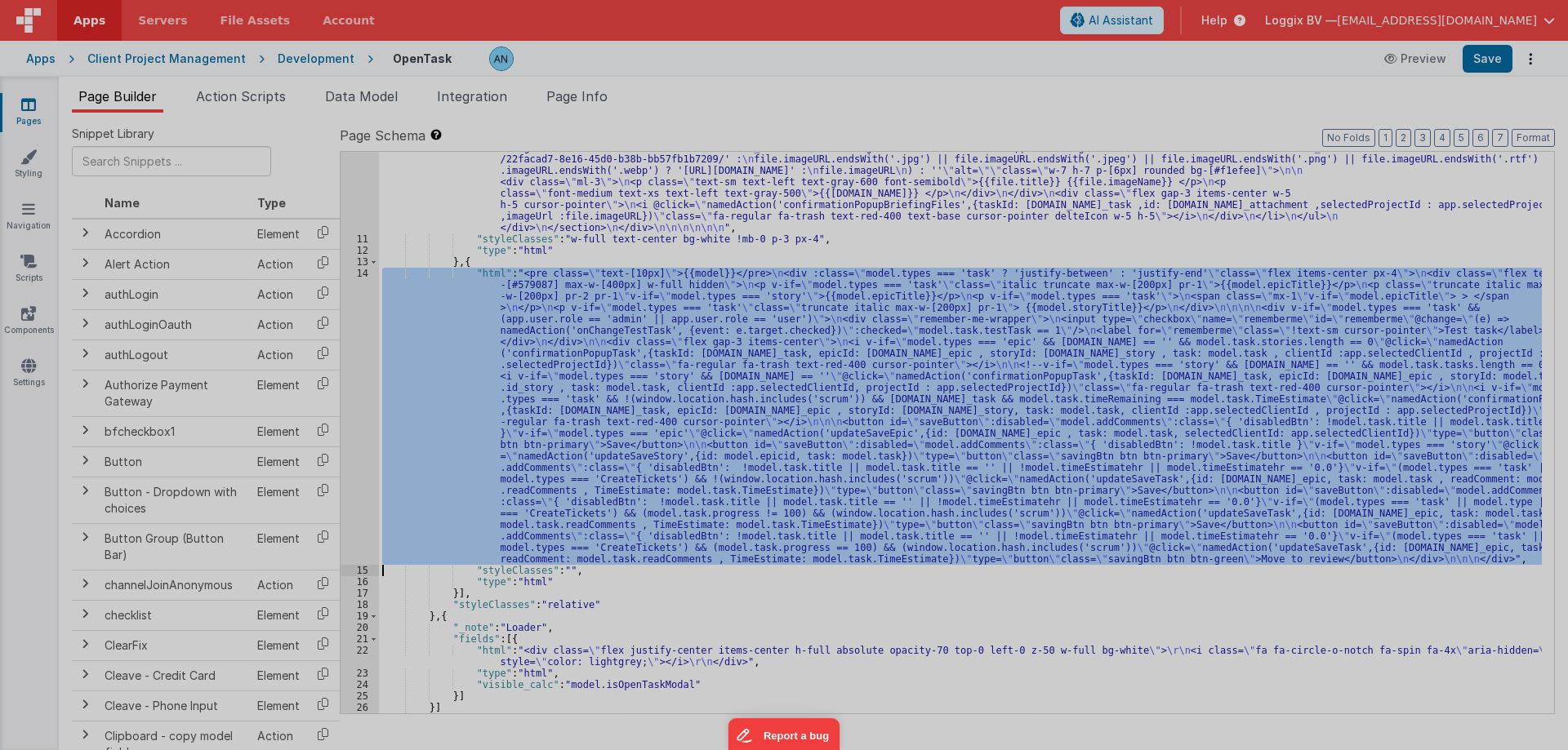
click at [351, 317] on div at bounding box center [784, 375] width 1568 height 750
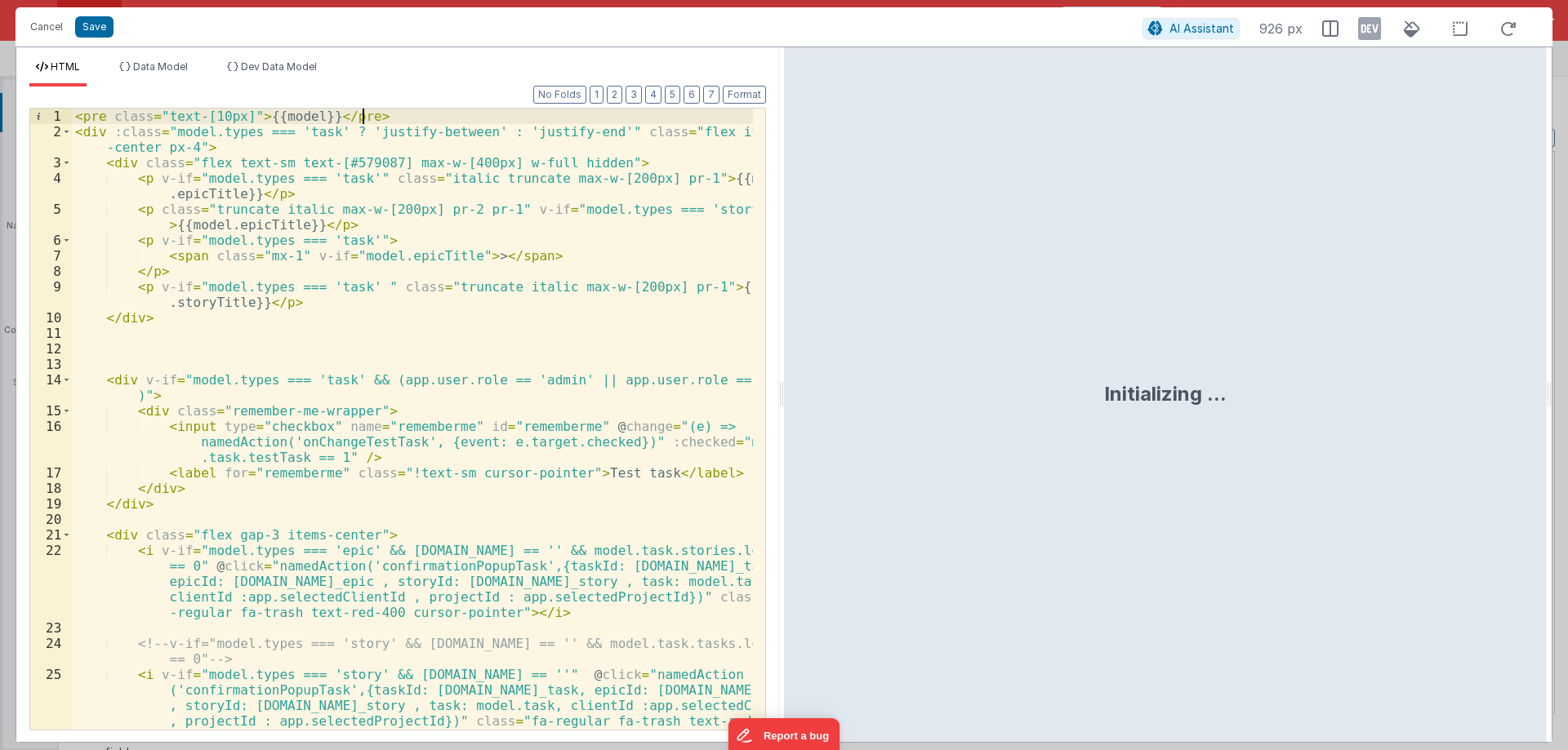
drag, startPoint x: 380, startPoint y: 110, endPoint x: 287, endPoint y: 117, distance: 93.3
click at [300, 117] on div "< pre class = "text-[10px]" > {{model}} </ pre > < div :class = "model.types ==…" at bounding box center [412, 435] width 681 height 652
click at [239, 114] on div "< pre class = "text-[10px]" > {{model}} </ pre > < div :class = "model.types ==…" at bounding box center [412, 435] width 681 height 652
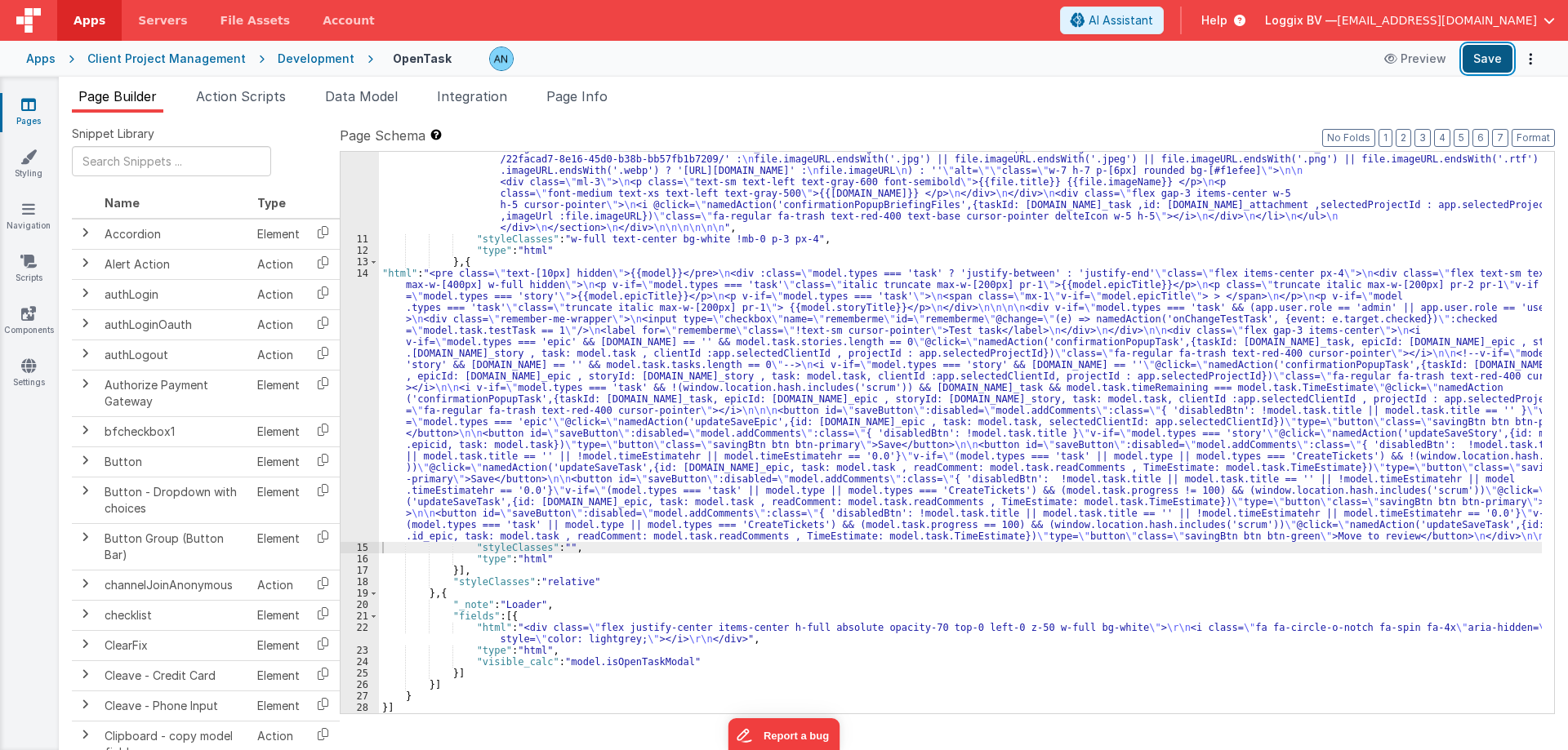
click at [1503, 50] on button "Save" at bounding box center [1487, 58] width 49 height 27
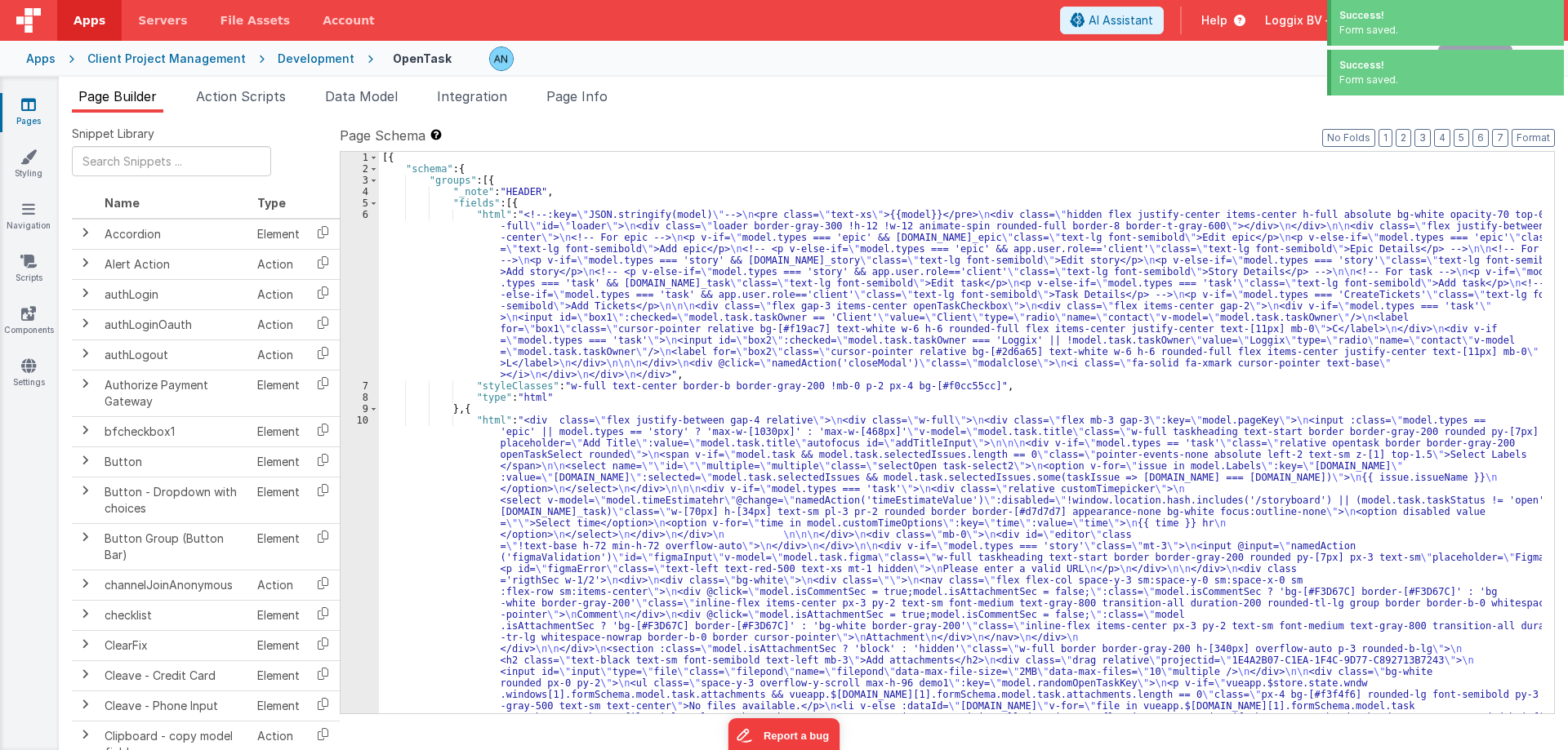
scroll to position [0, 0]
click at [358, 270] on div "6" at bounding box center [359, 295] width 38 height 171
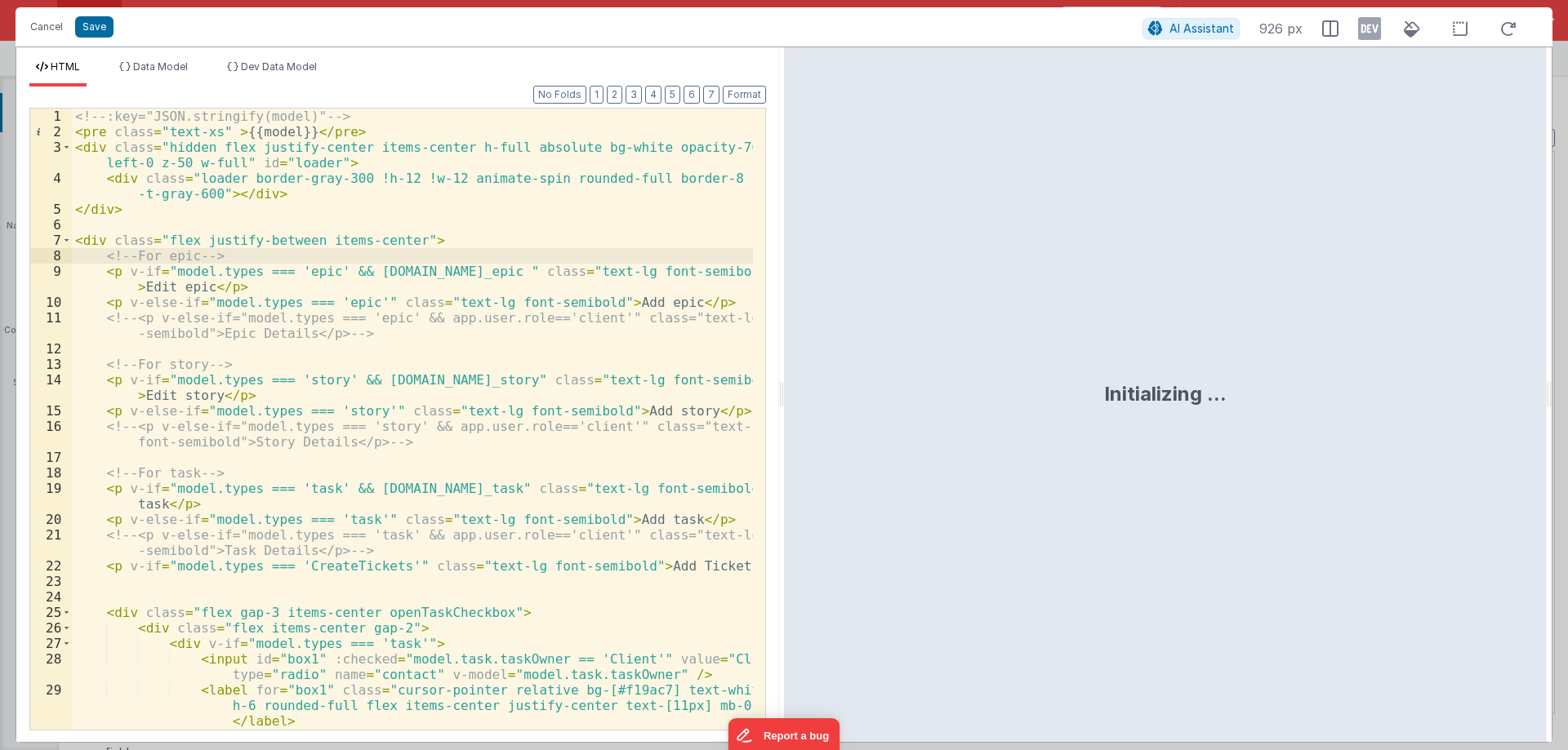
click at [210, 129] on div "<!-- :key="JSON.stringify(model)" --> < pre class = "text-xs" > {{model}} </ pr…" at bounding box center [412, 435] width 681 height 652
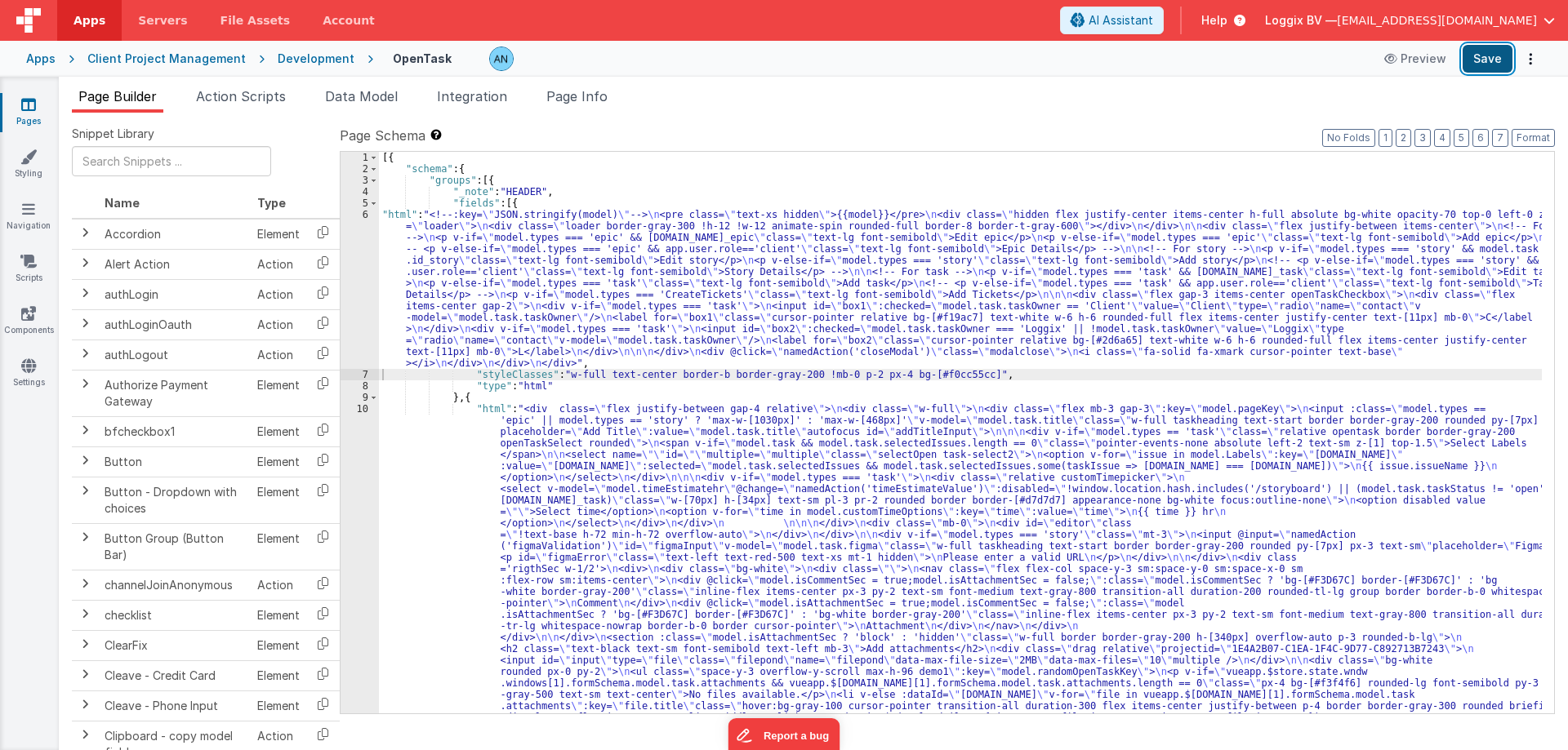
click at [1491, 60] on button "Save" at bounding box center [1487, 58] width 49 height 27
click at [1546, 133] on button "Format" at bounding box center [1533, 138] width 43 height 18
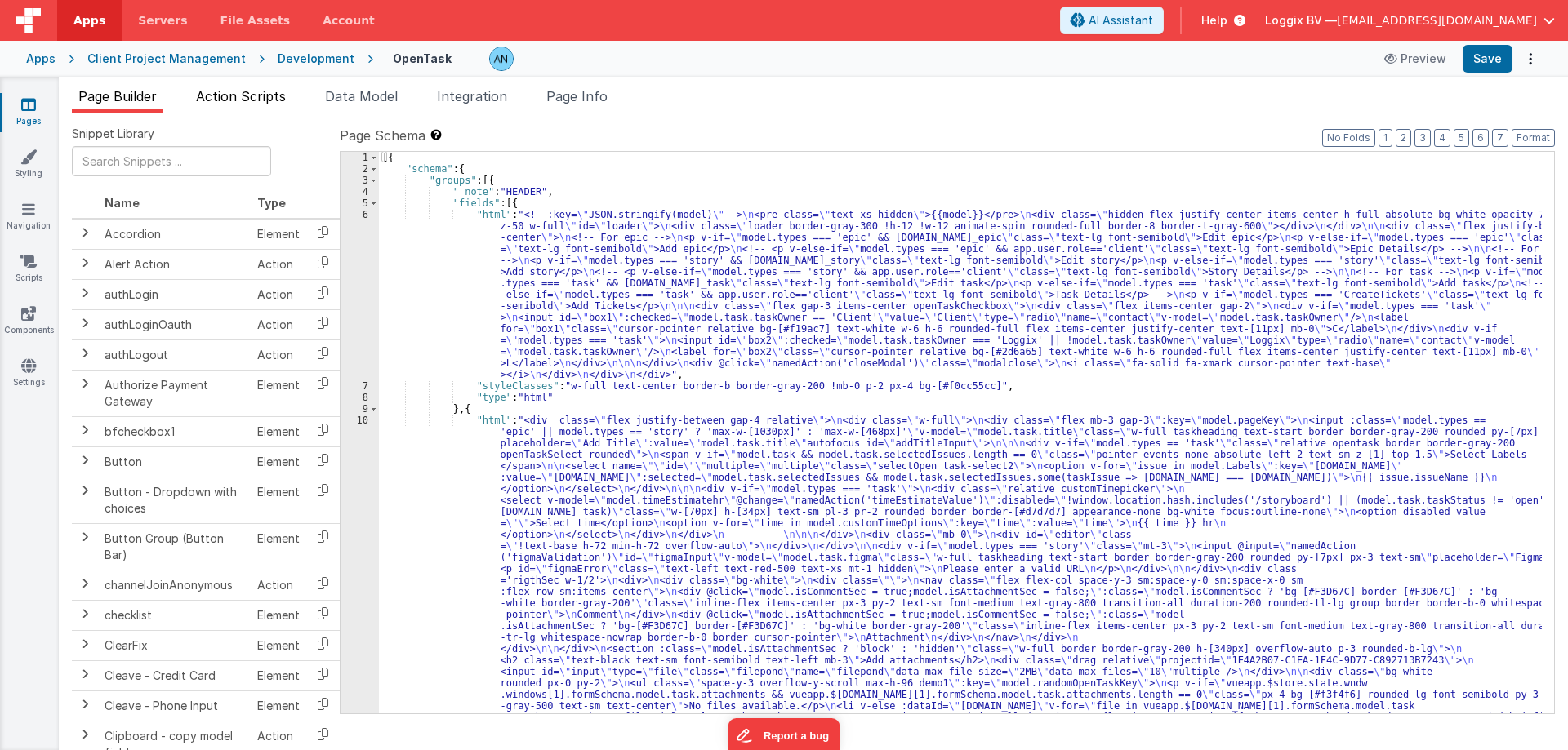
click at [264, 92] on span "Action Scripts" at bounding box center [241, 96] width 90 height 16
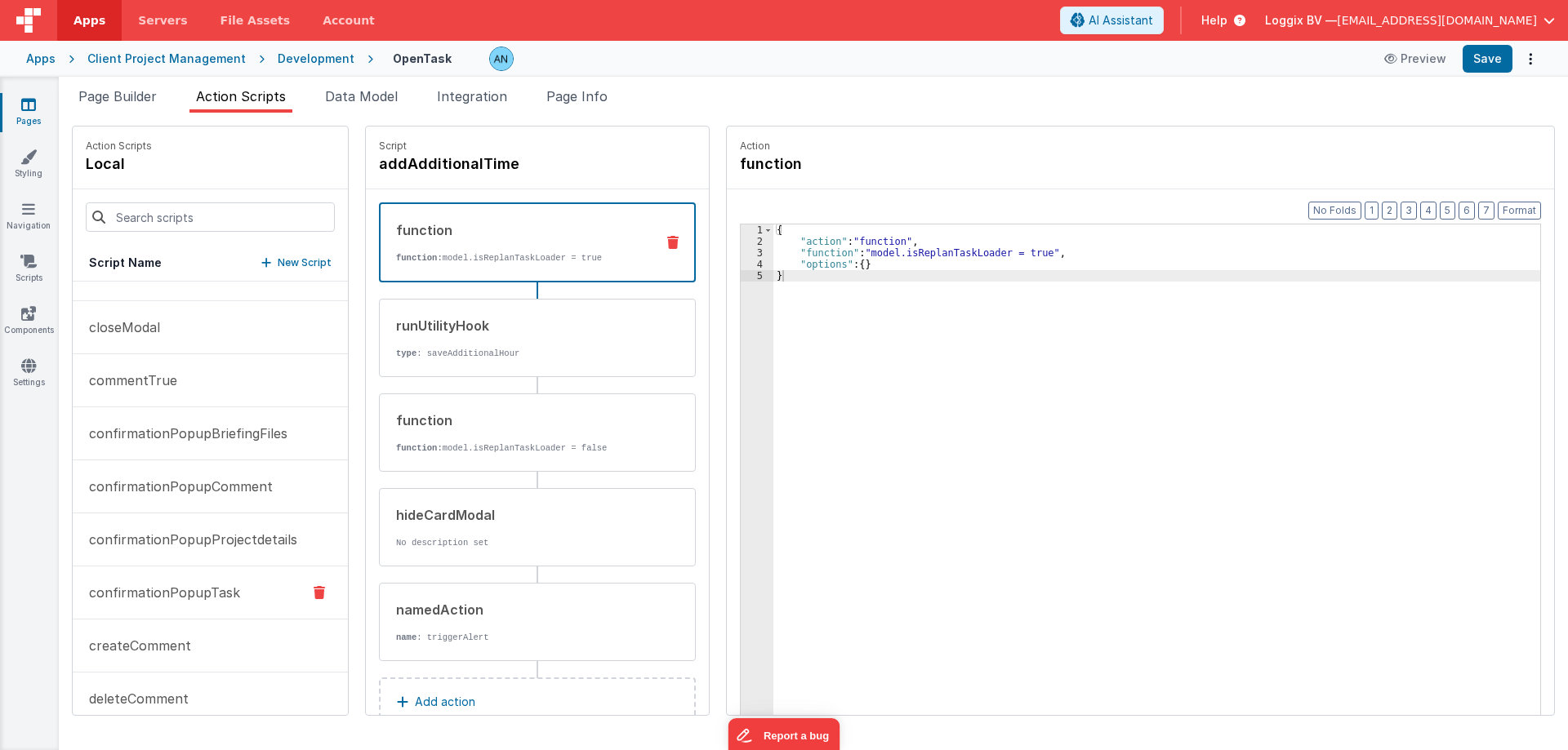
scroll to position [653, 0]
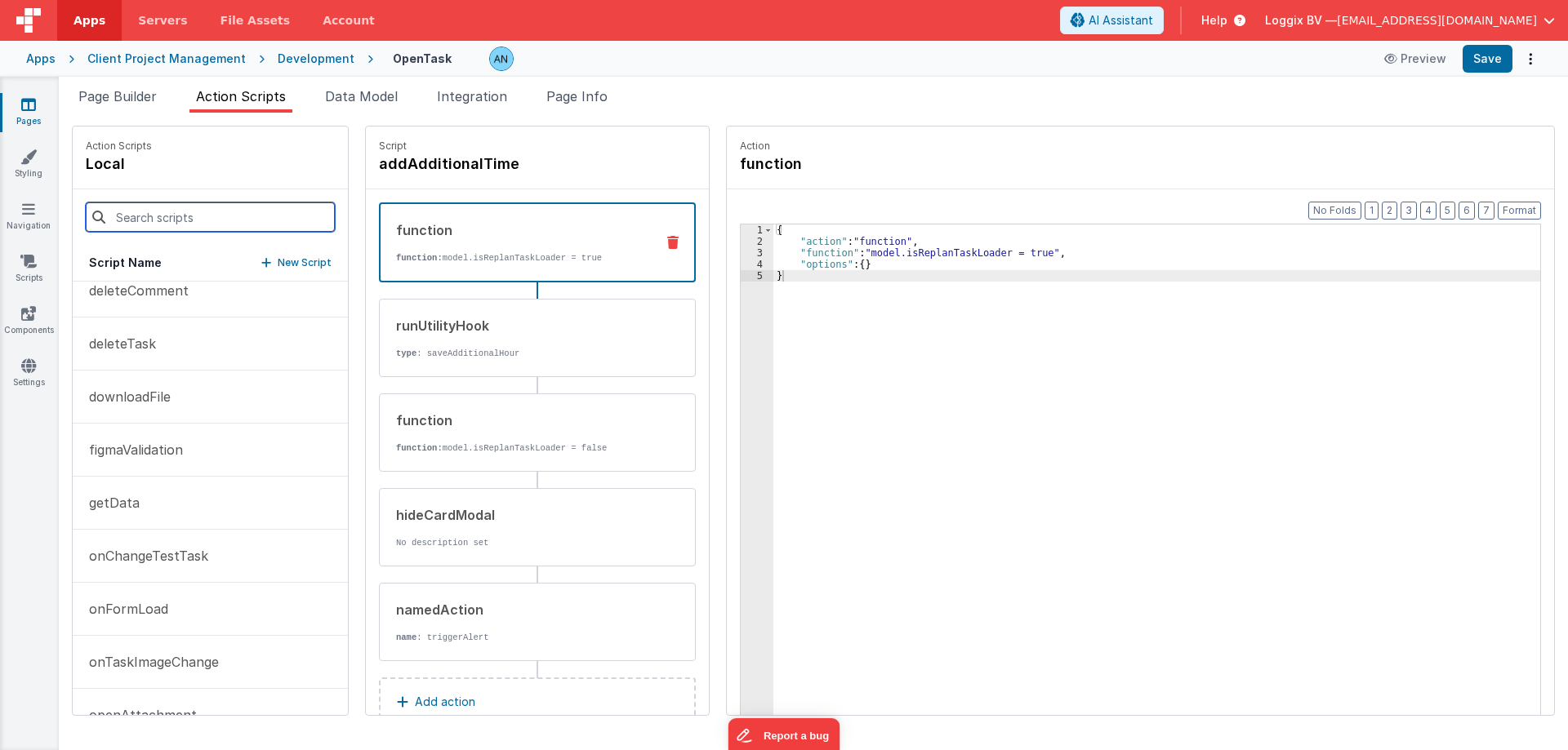
click at [155, 210] on input at bounding box center [210, 216] width 249 height 29
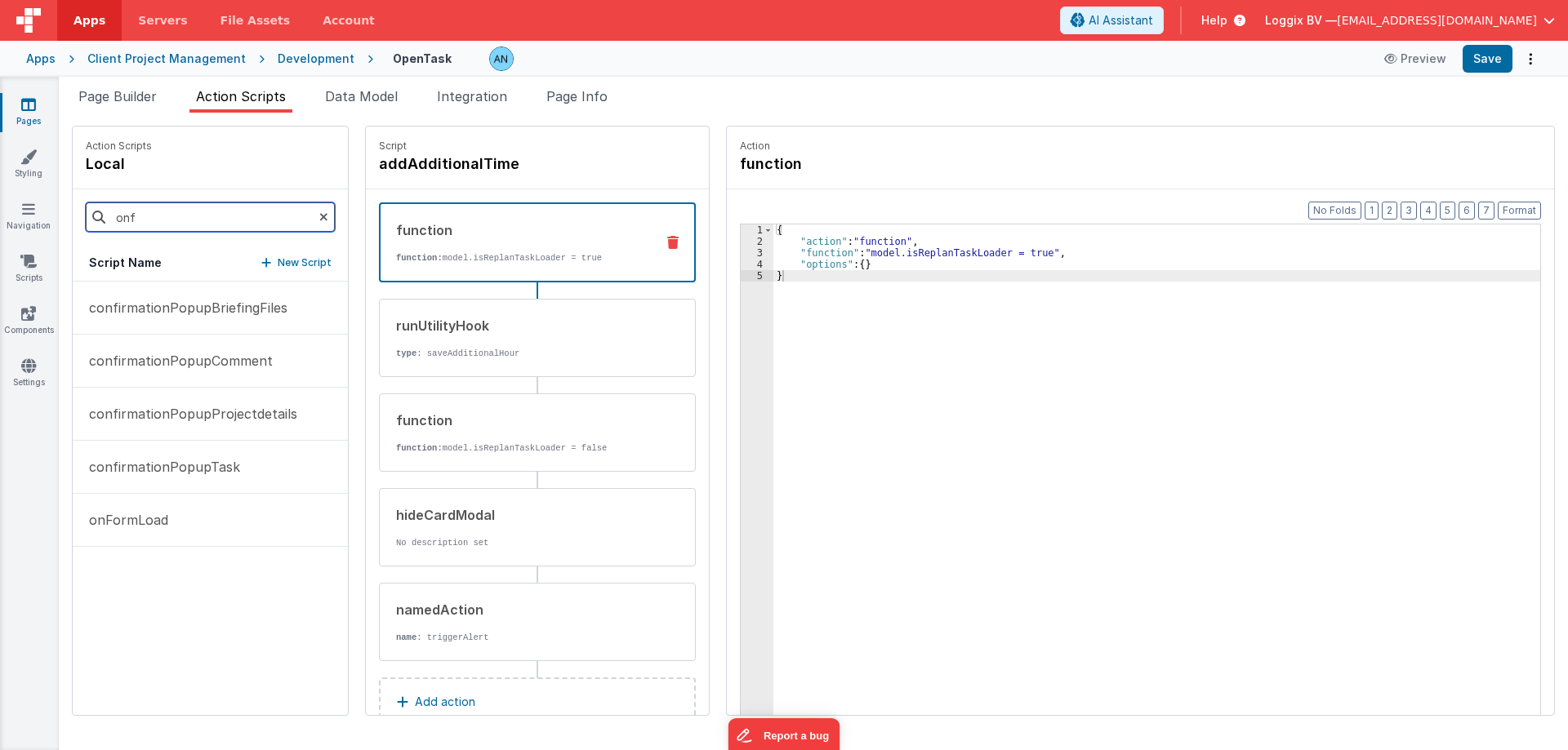
scroll to position [0, 0]
type input "onf"
click at [130, 519] on p "onFormLoad" at bounding box center [124, 520] width 89 height 19
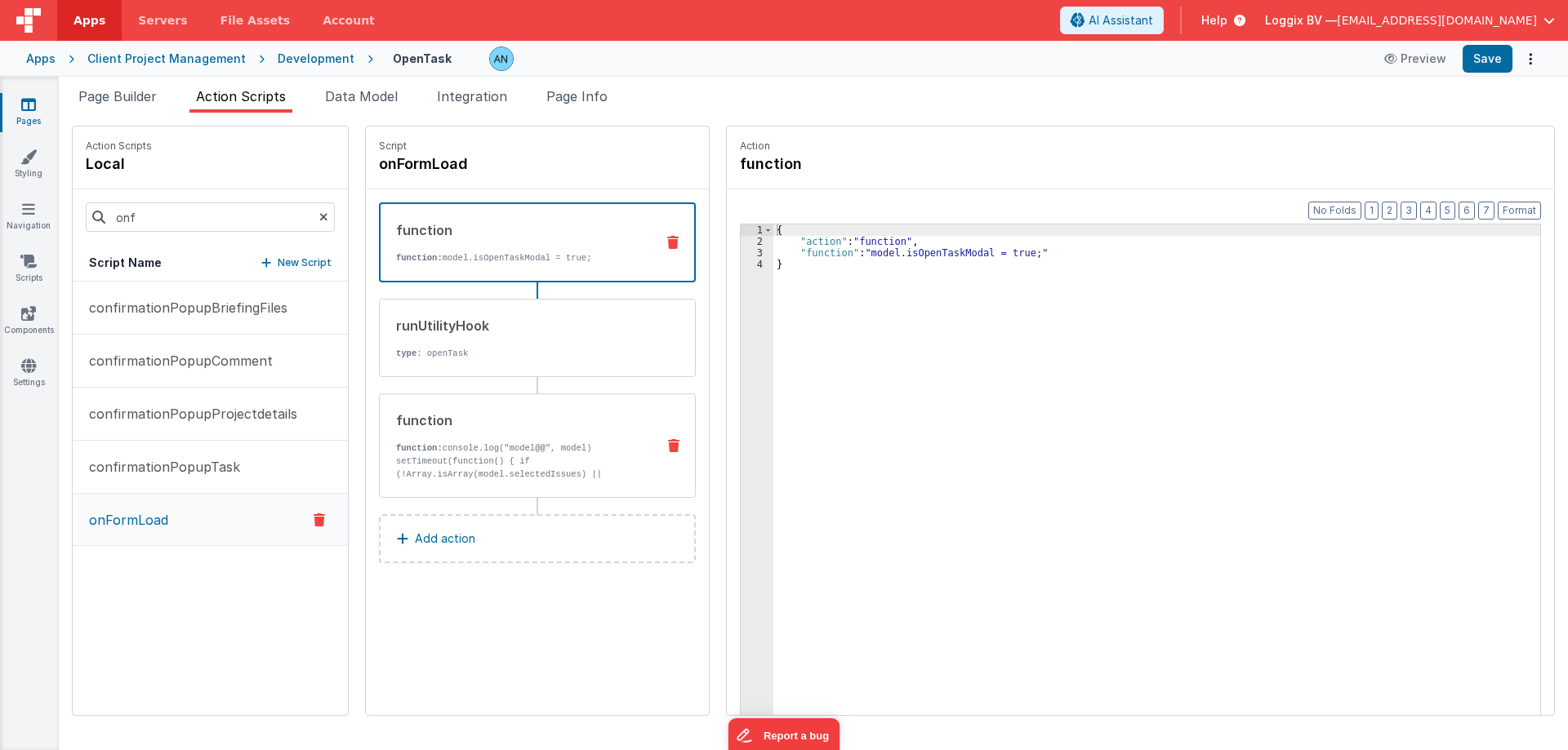
click at [538, 439] on div "function function: console.log("model@@", model) setTimeout(function() { if (!A…" at bounding box center [511, 445] width 263 height 70
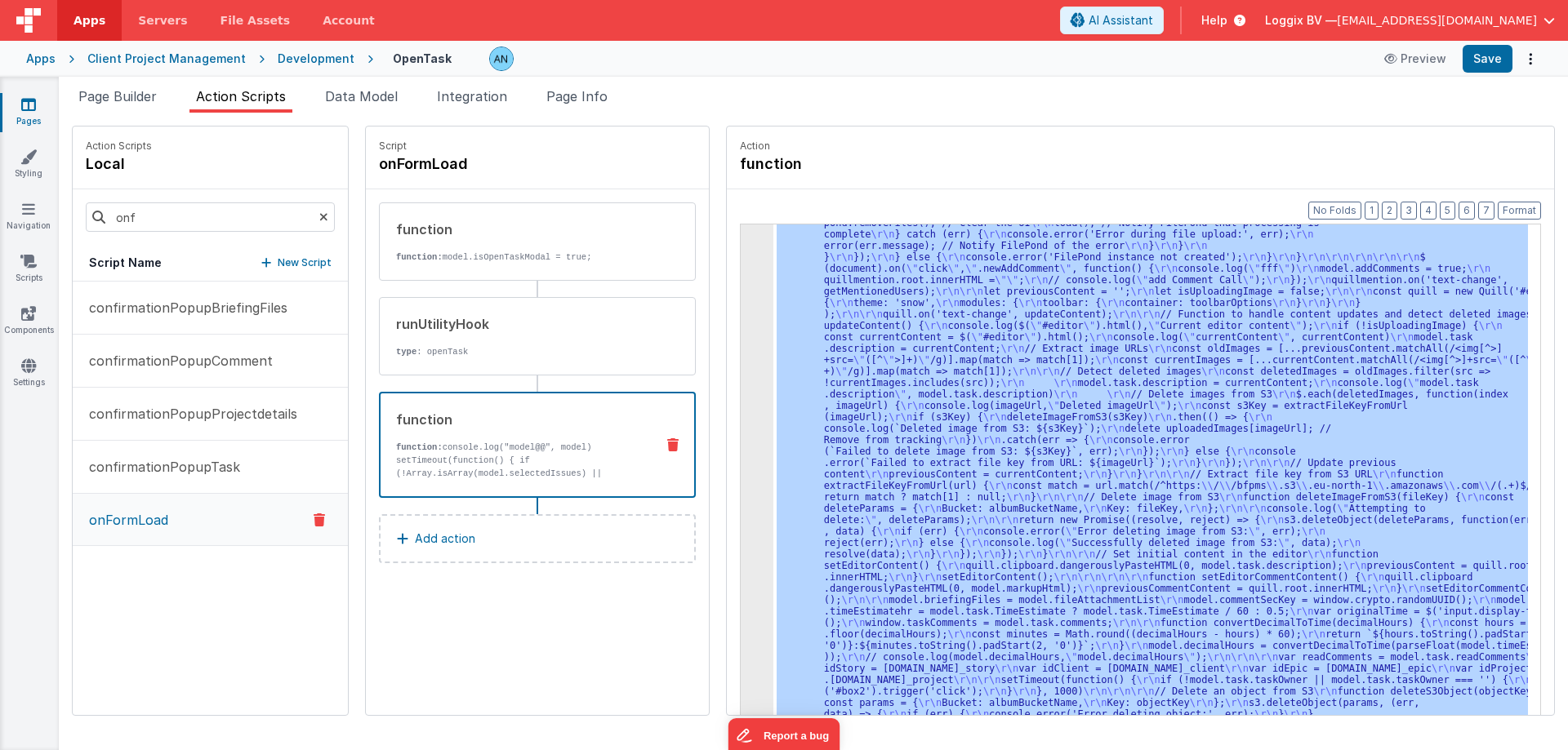
scroll to position [2545, 0]
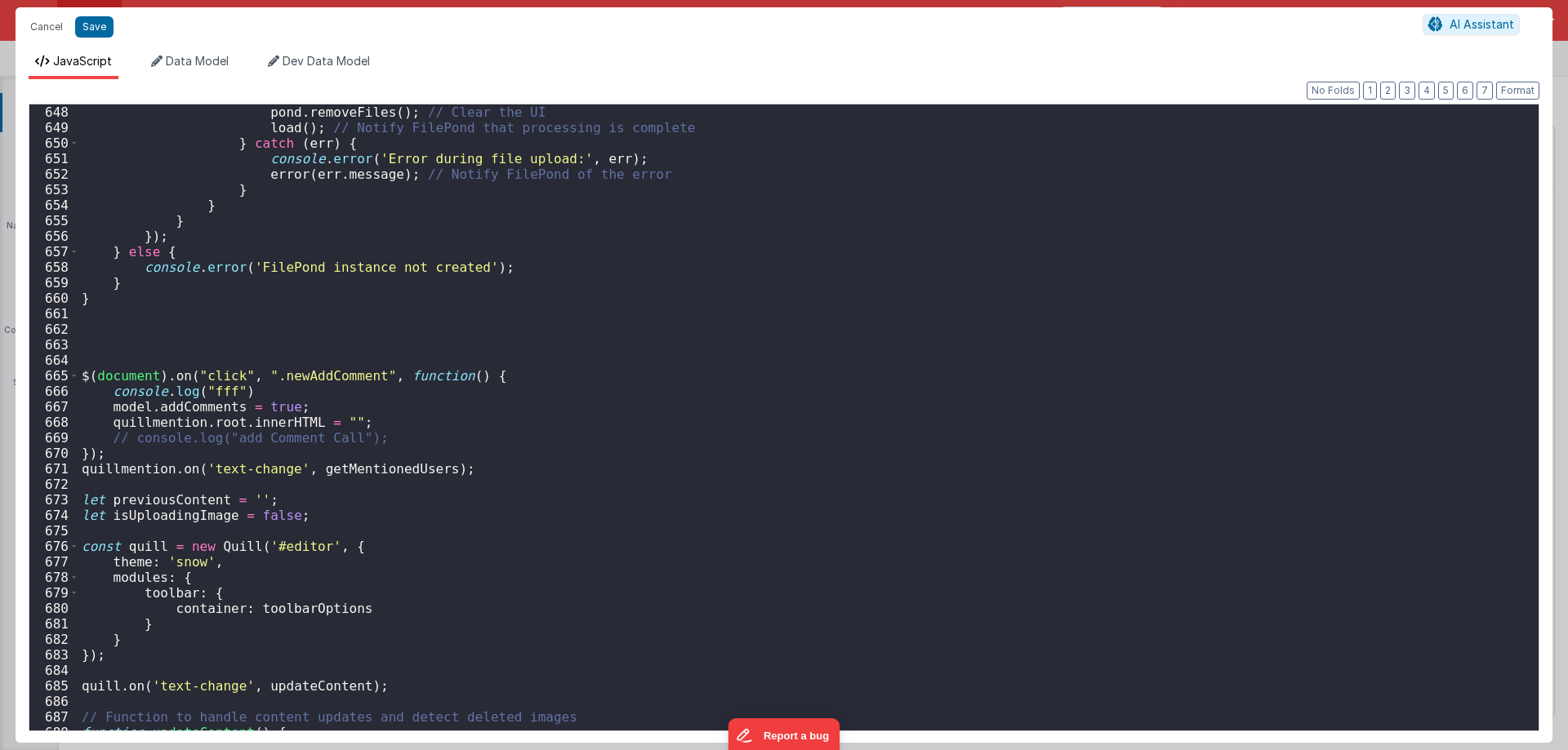
scroll to position [10460, 0]
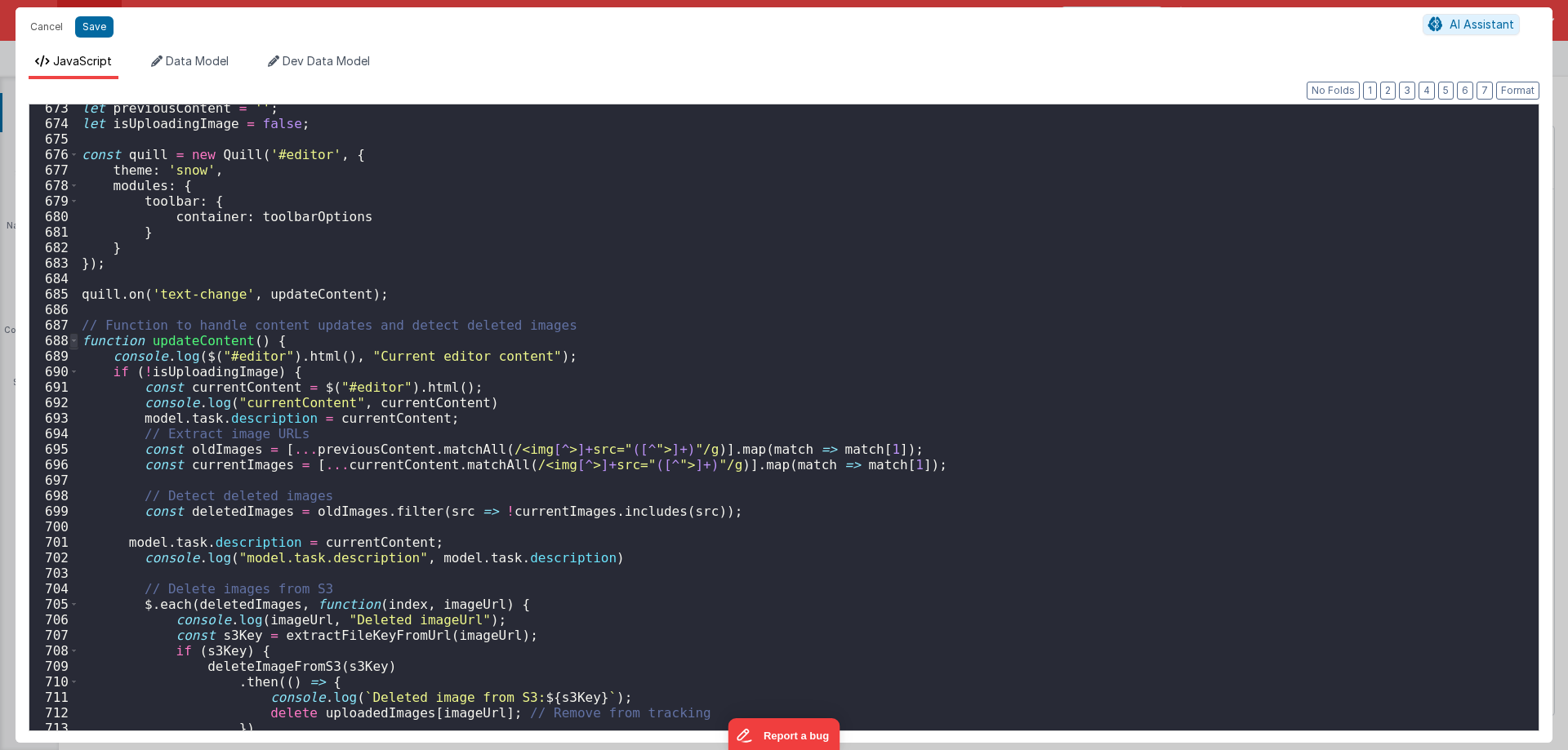
click at [73, 335] on span at bounding box center [74, 341] width 9 height 16
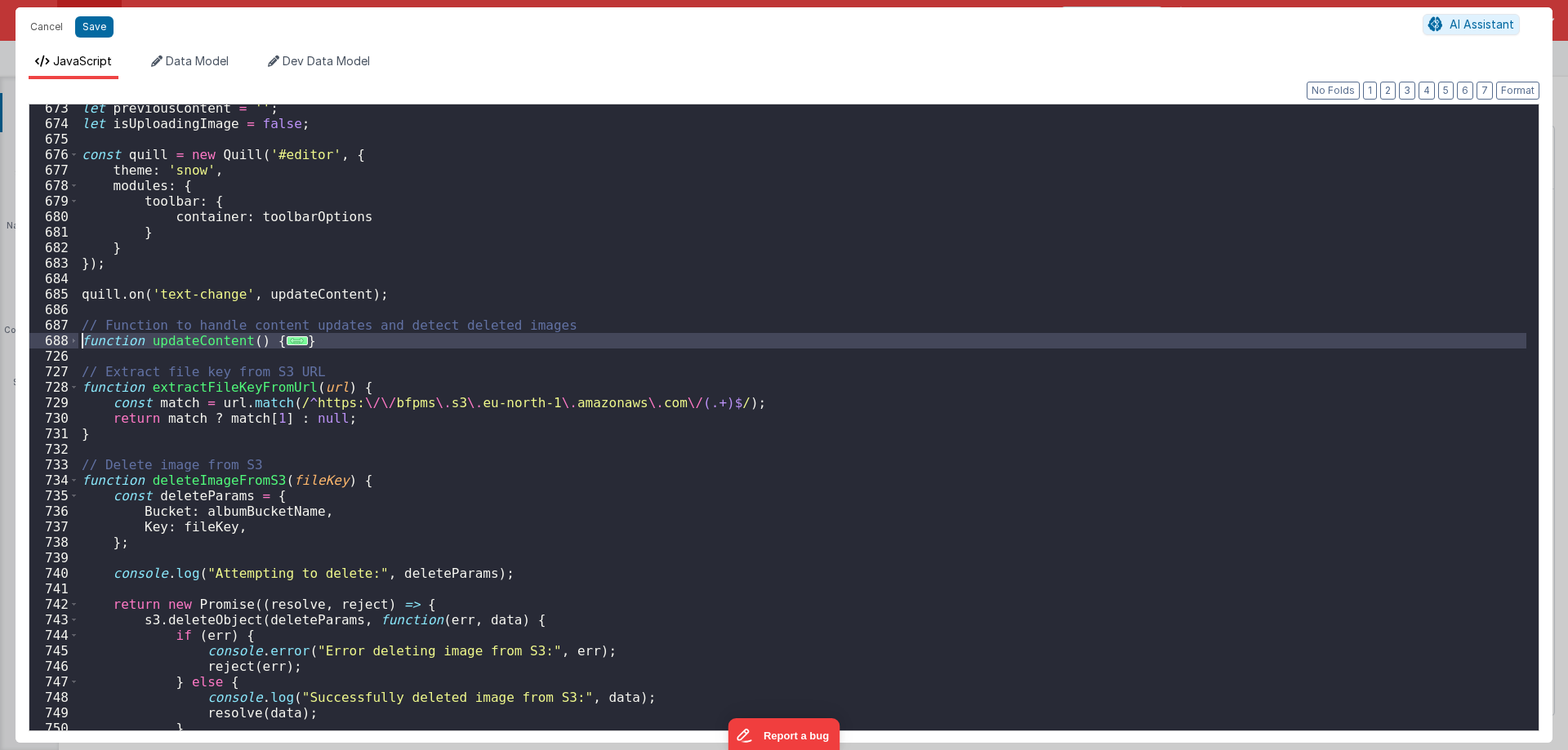
drag, startPoint x: 89, startPoint y: 355, endPoint x: 57, endPoint y: 345, distance: 33.5
click at [57, 345] on div "673 674 675 676 677 678 679 680 681 682 683 684 685 686 687 688 726 727 728 729…" at bounding box center [784, 417] width 1511 height 628
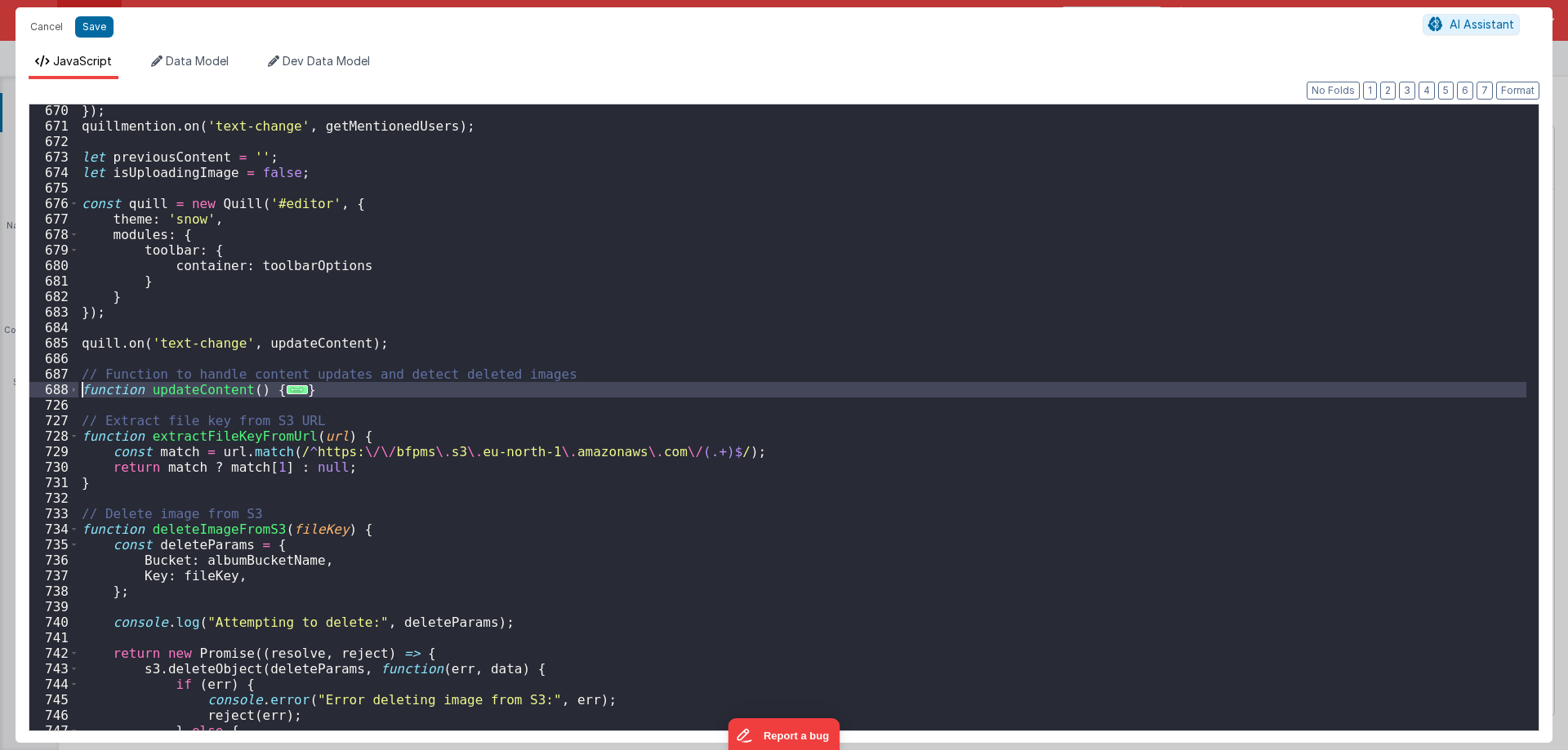
click at [276, 200] on div "}) ; quillmention . on ( 'text-change' , getMentionedUsers ) ; let previousCont…" at bounding box center [802, 431] width 1448 height 657
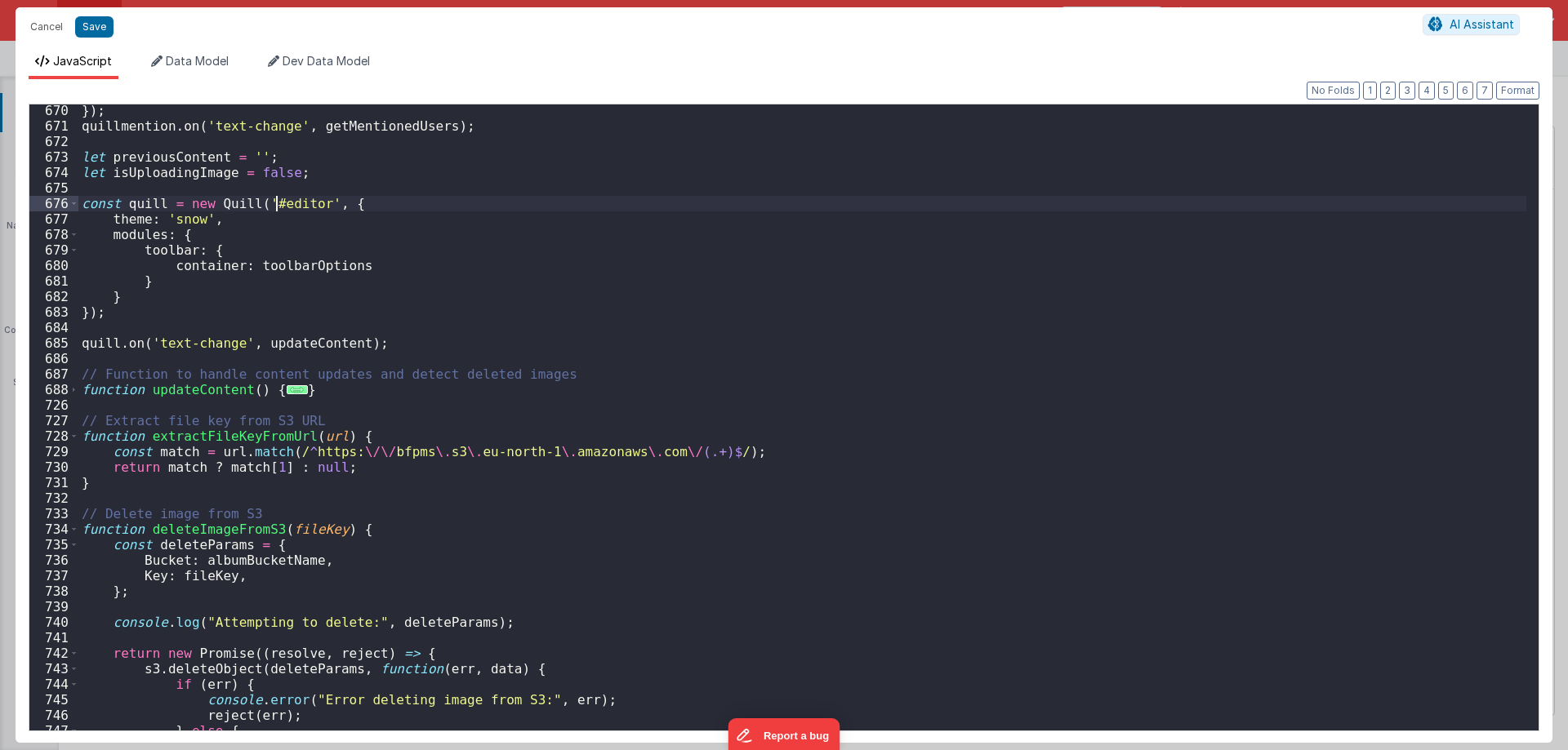
click at [276, 200] on div "}) ; quillmention . on ( 'text-change' , getMentionedUsers ) ; let previousCont…" at bounding box center [802, 431] width 1448 height 657
click at [67, 391] on div "688" at bounding box center [53, 390] width 49 height 16
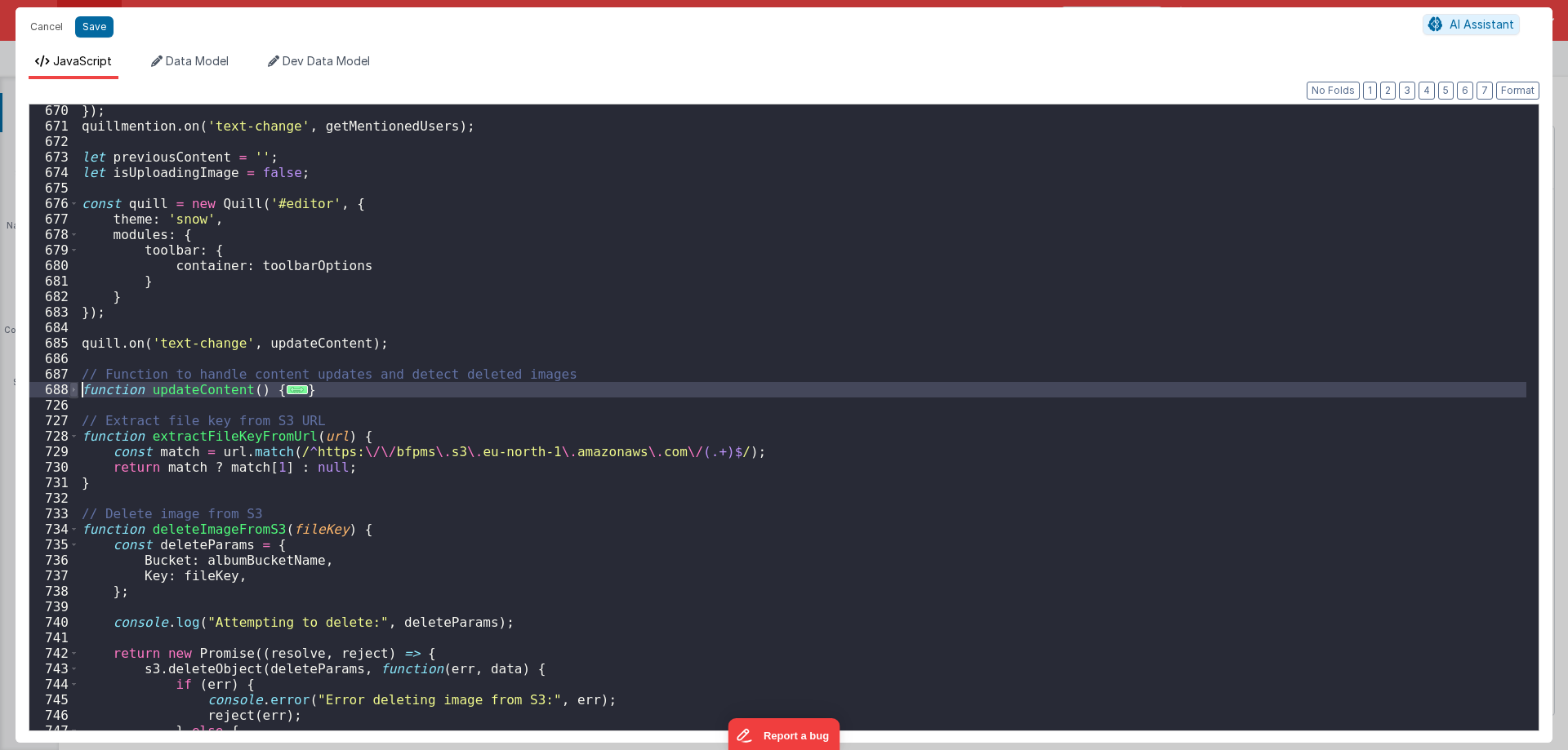
click at [71, 385] on span at bounding box center [74, 390] width 9 height 16
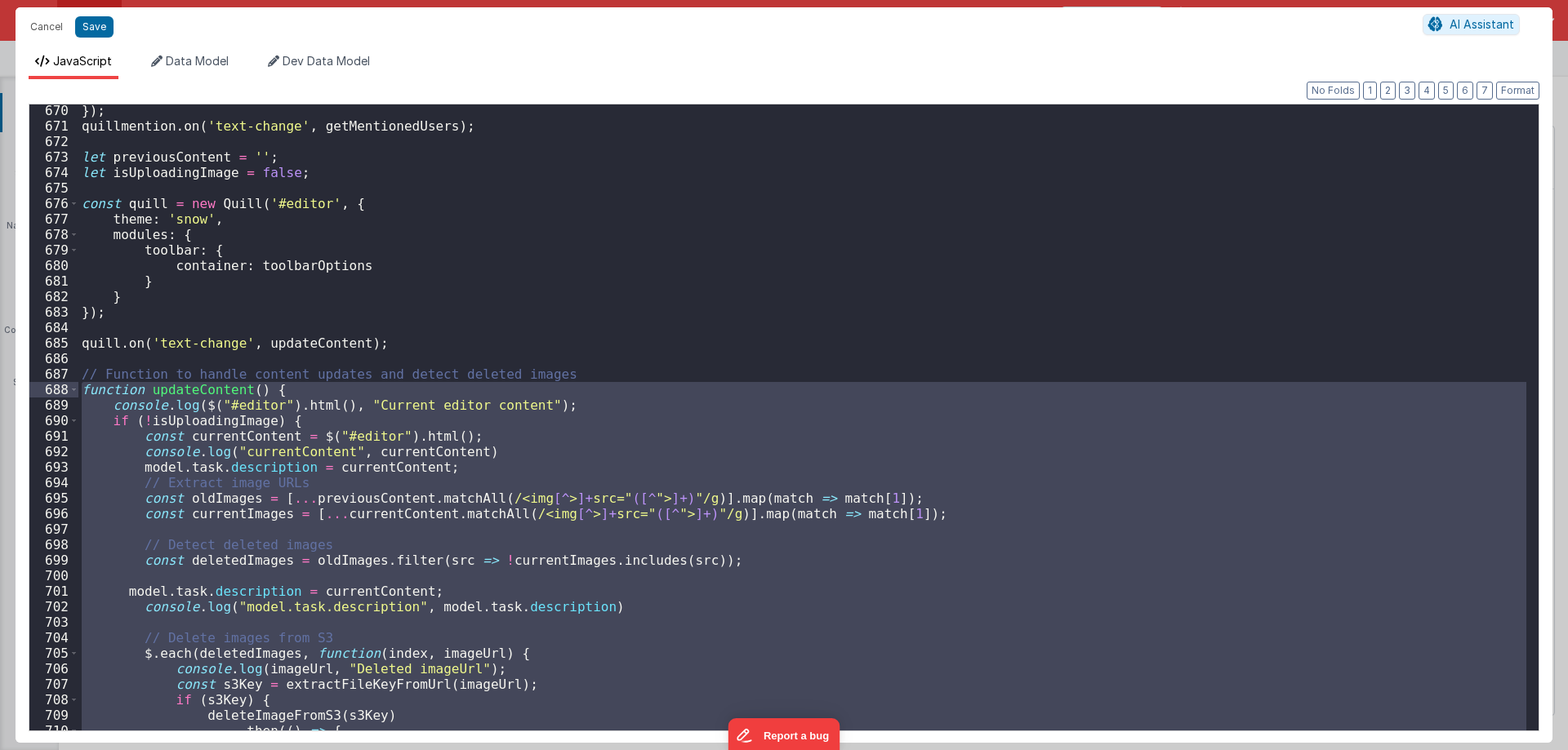
click at [542, 407] on div "}) ; quillmention . on ( 'text-change' , getMentionedUsers ) ; let previousCont…" at bounding box center [802, 417] width 1448 height 626
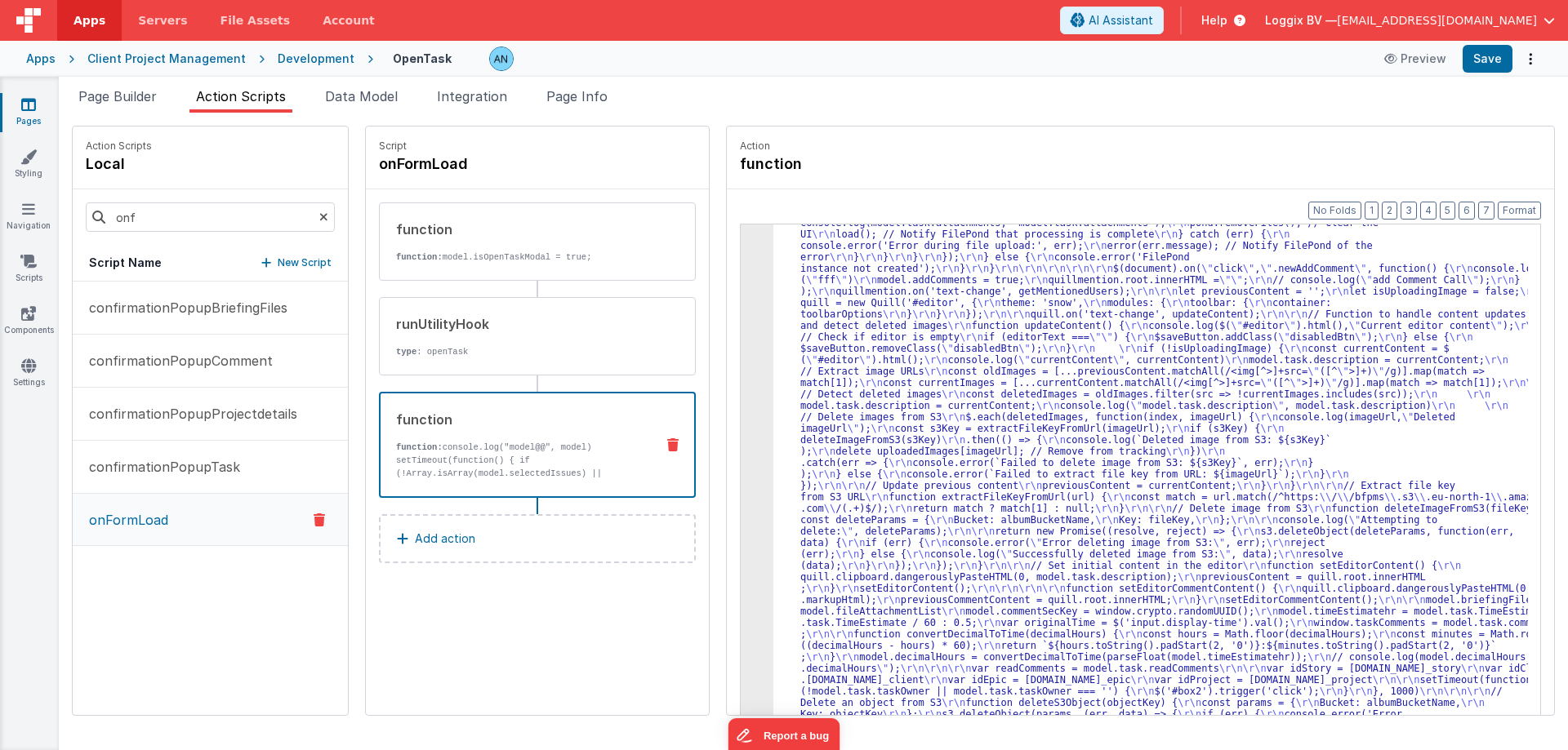
scroll to position [2453, 0]
click at [1501, 69] on button "Save" at bounding box center [1487, 58] width 49 height 27
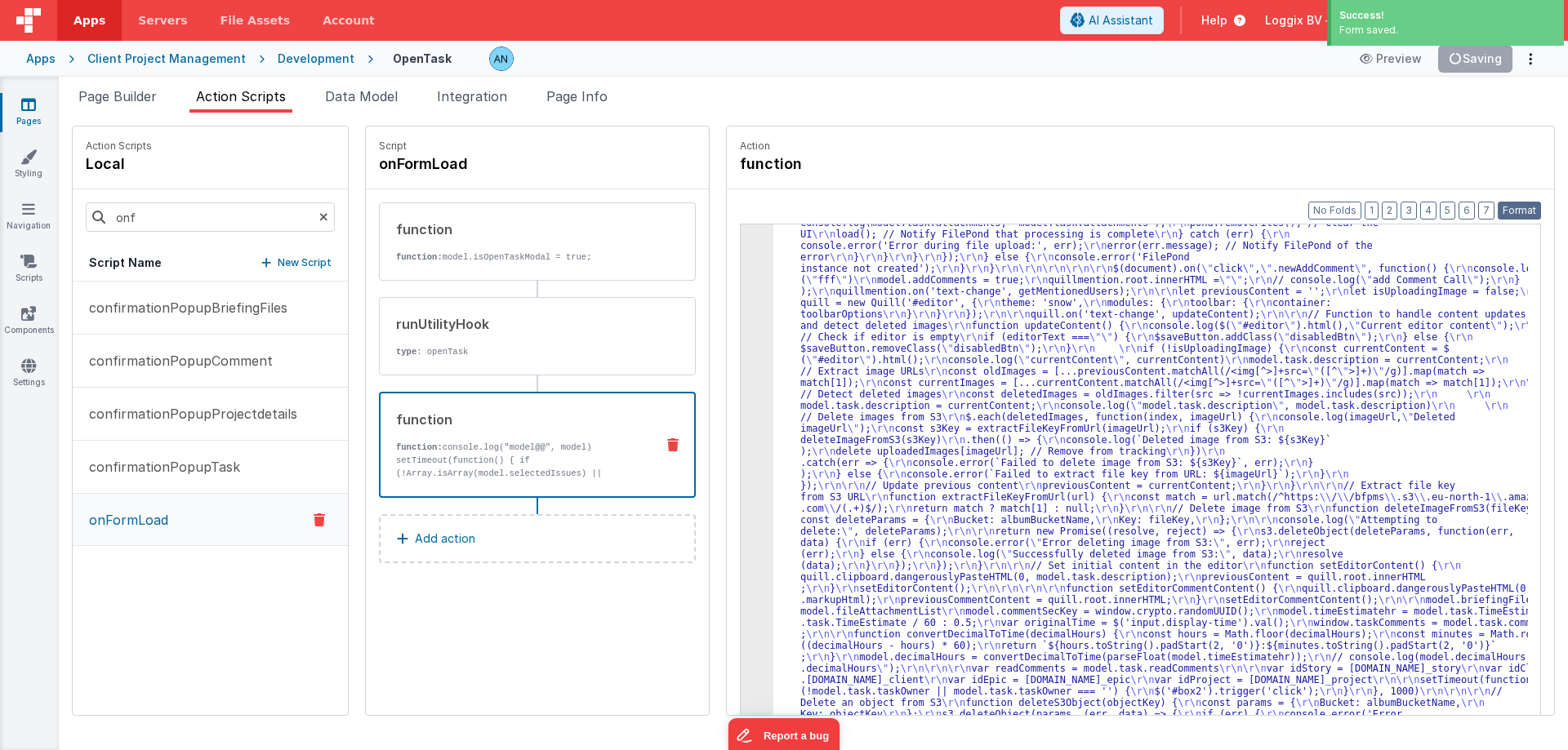
click at [1519, 210] on button "Format" at bounding box center [1519, 210] width 43 height 18
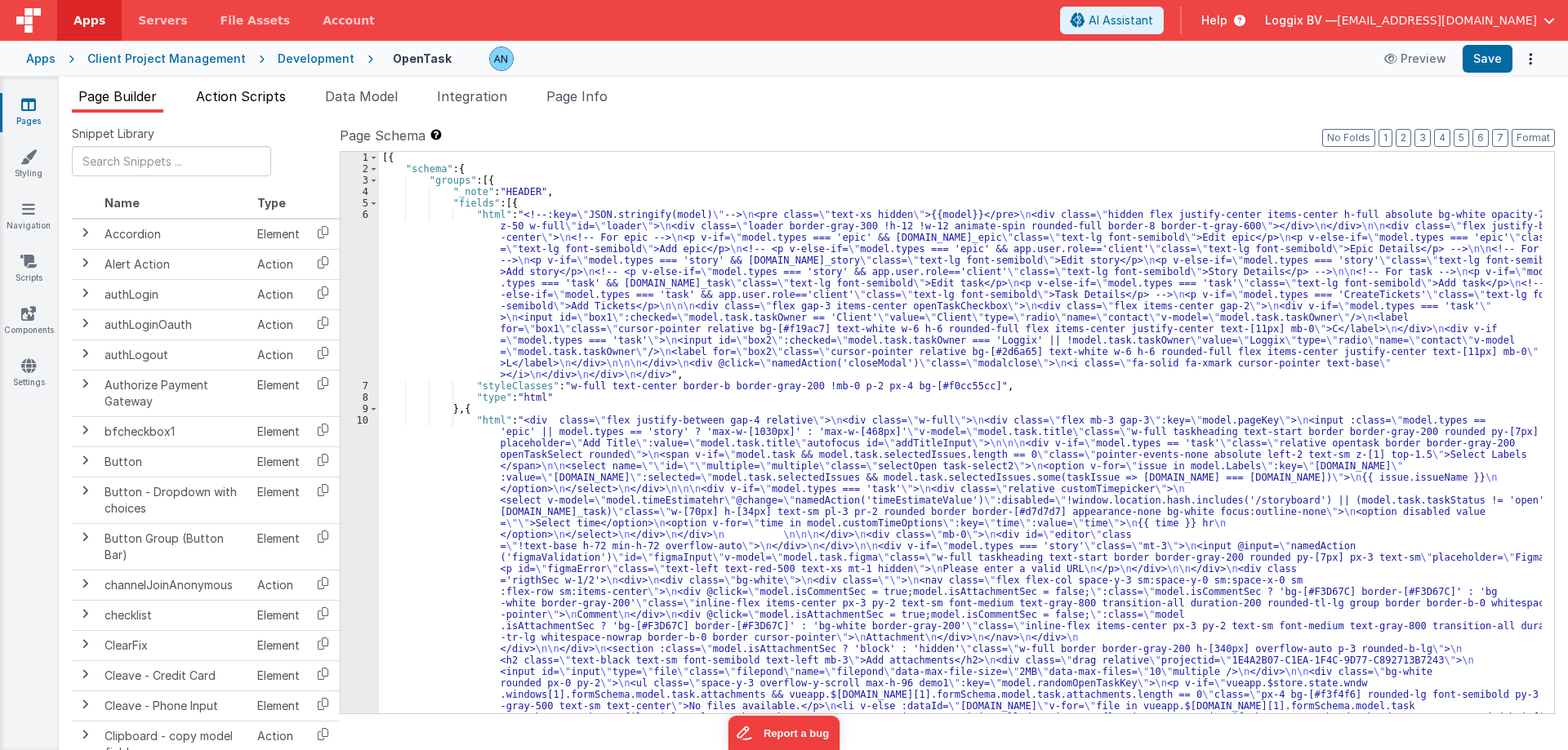
click at [272, 91] on span "Action Scripts" at bounding box center [241, 96] width 90 height 16
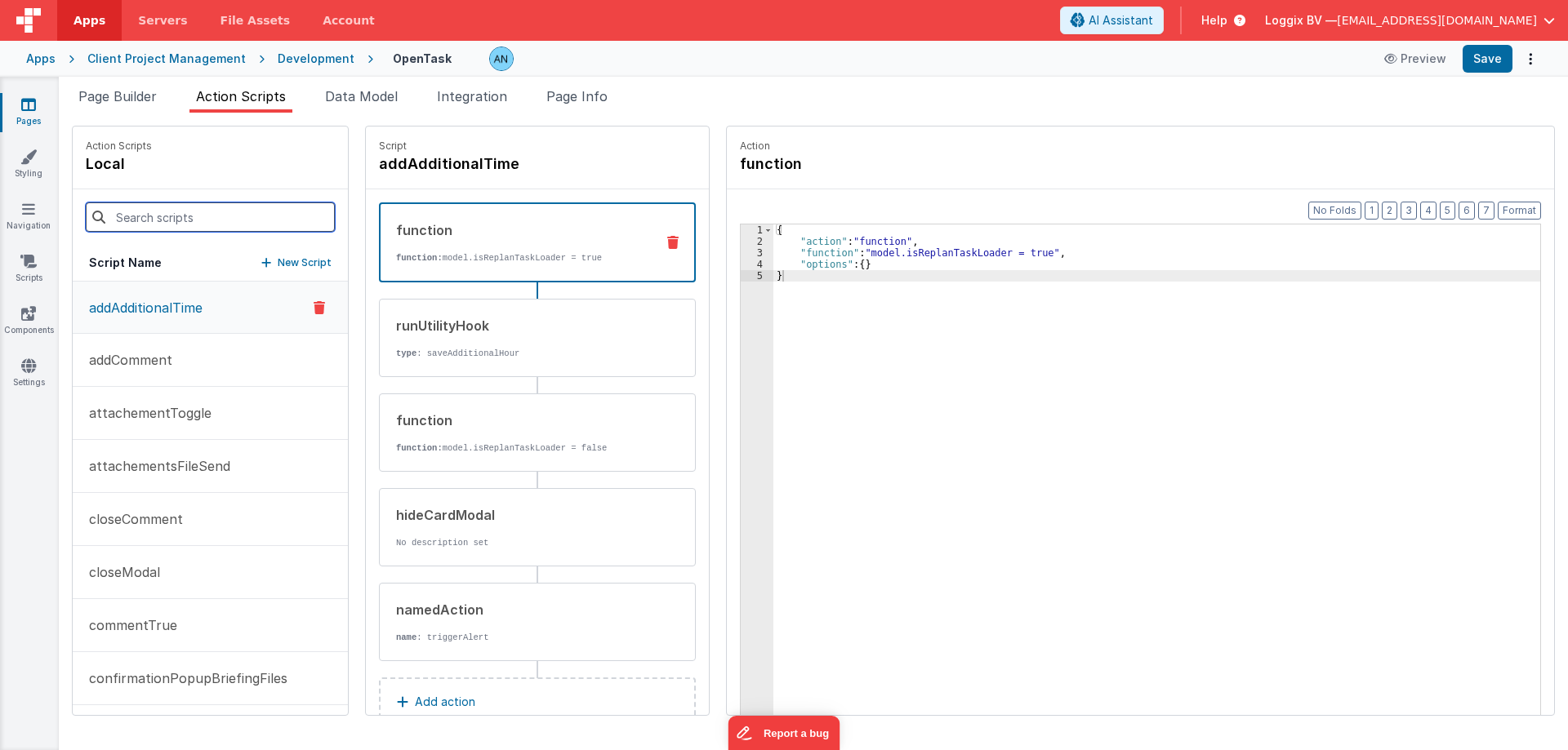
click at [189, 204] on input at bounding box center [210, 216] width 249 height 29
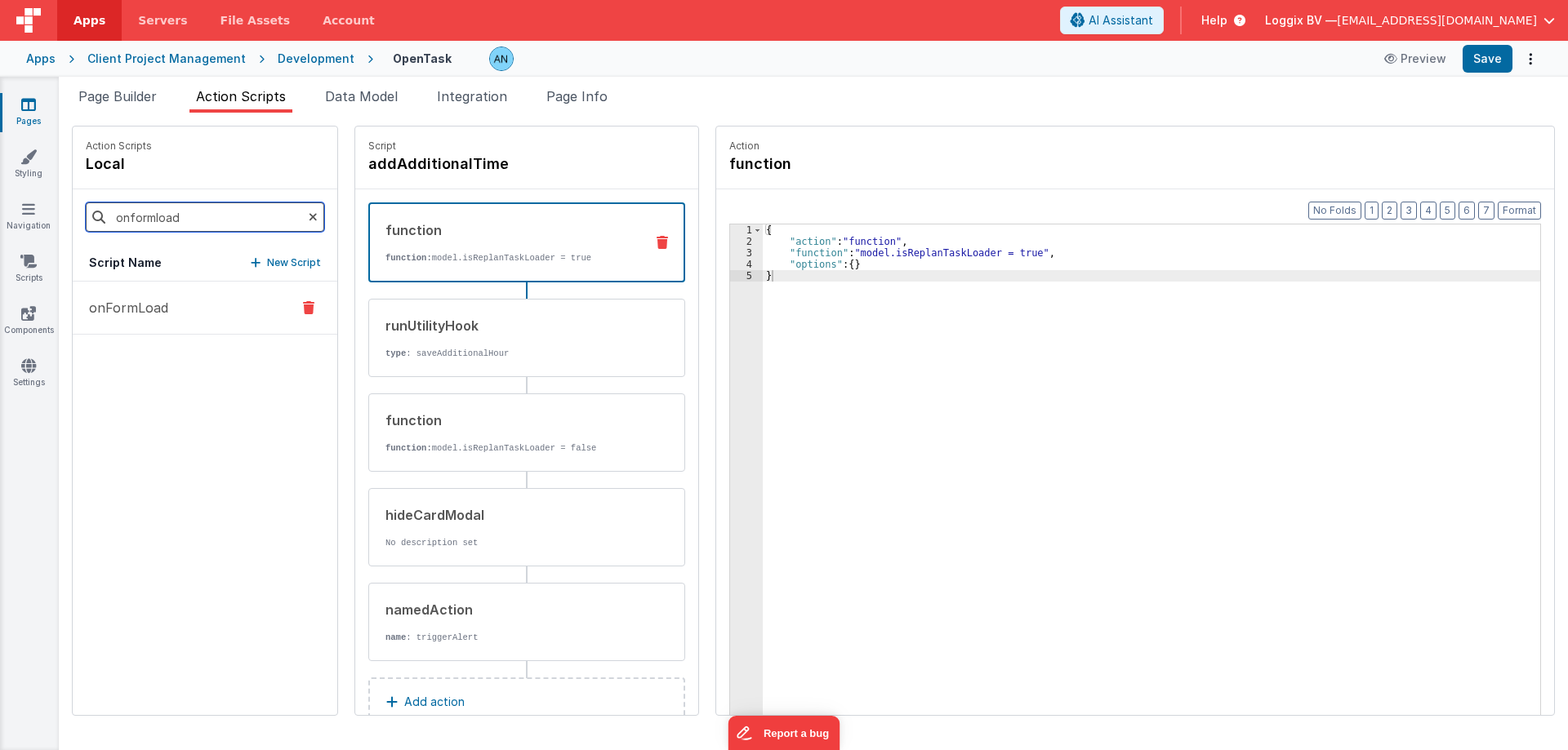
type input "onformload"
click at [166, 317] on p "onFormLoad" at bounding box center [124, 307] width 89 height 19
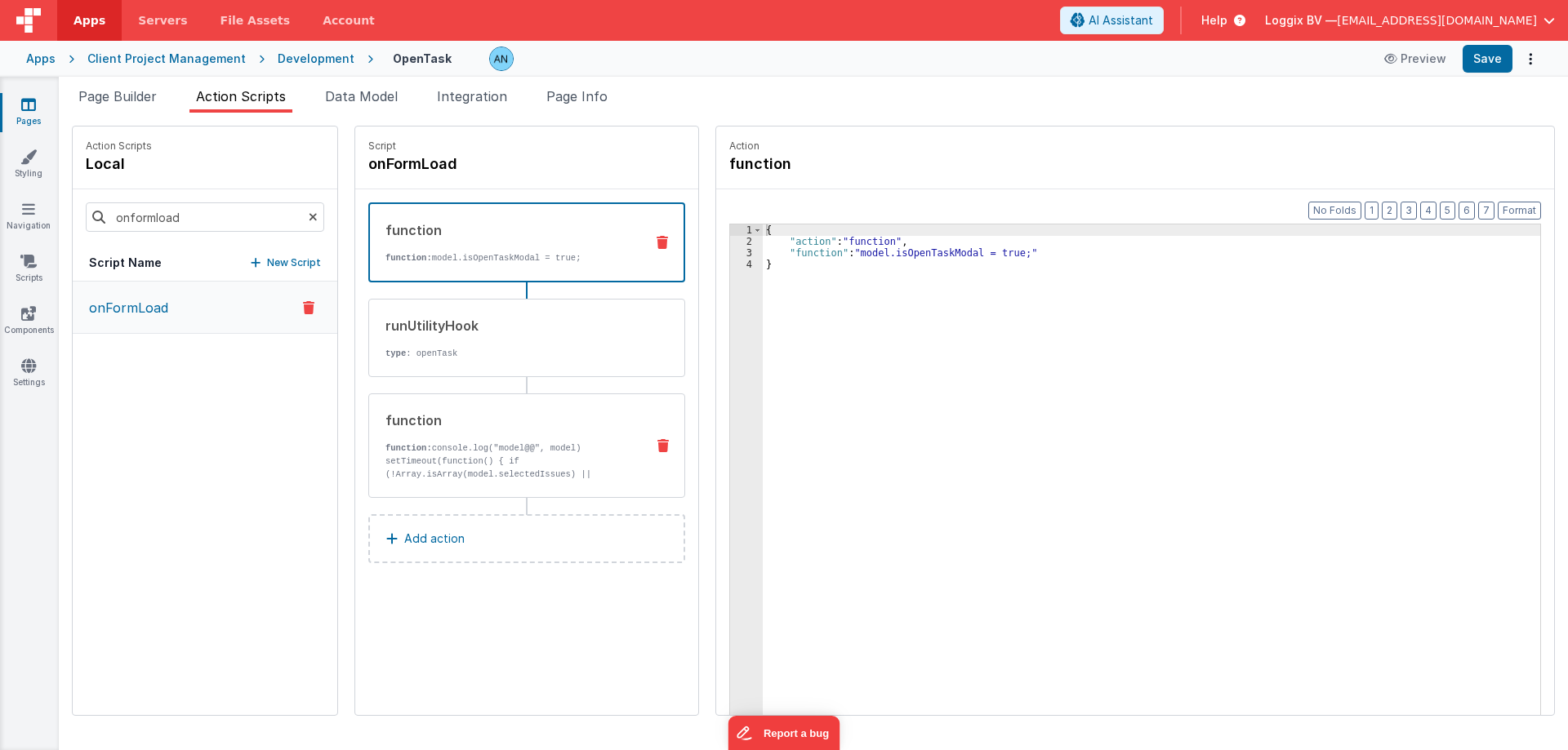
click at [468, 442] on p "function: console.log("model@@", model) setTimeout(function() { if (!Array.isAr…" at bounding box center [508, 507] width 246 height 131
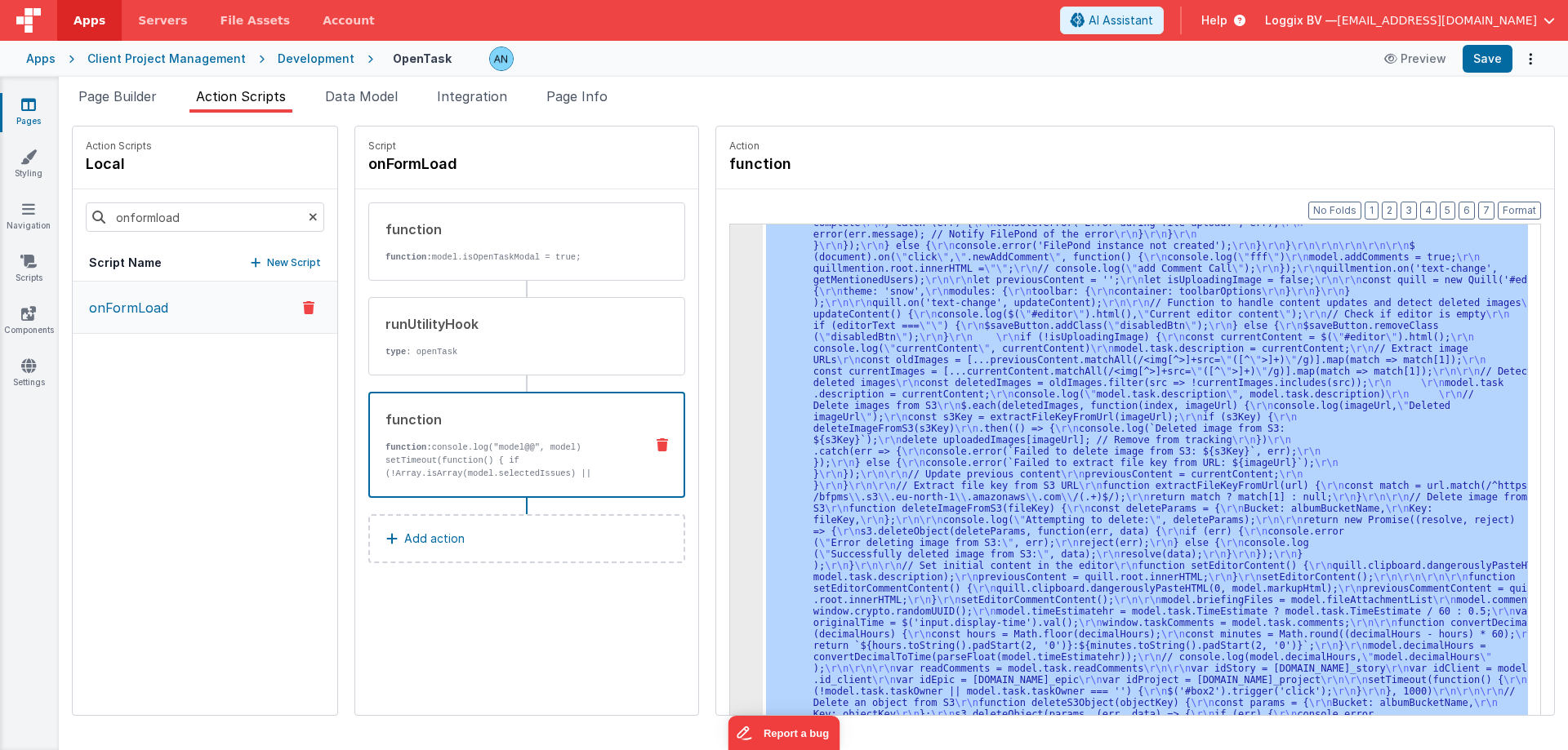
scroll to position [2557, 0]
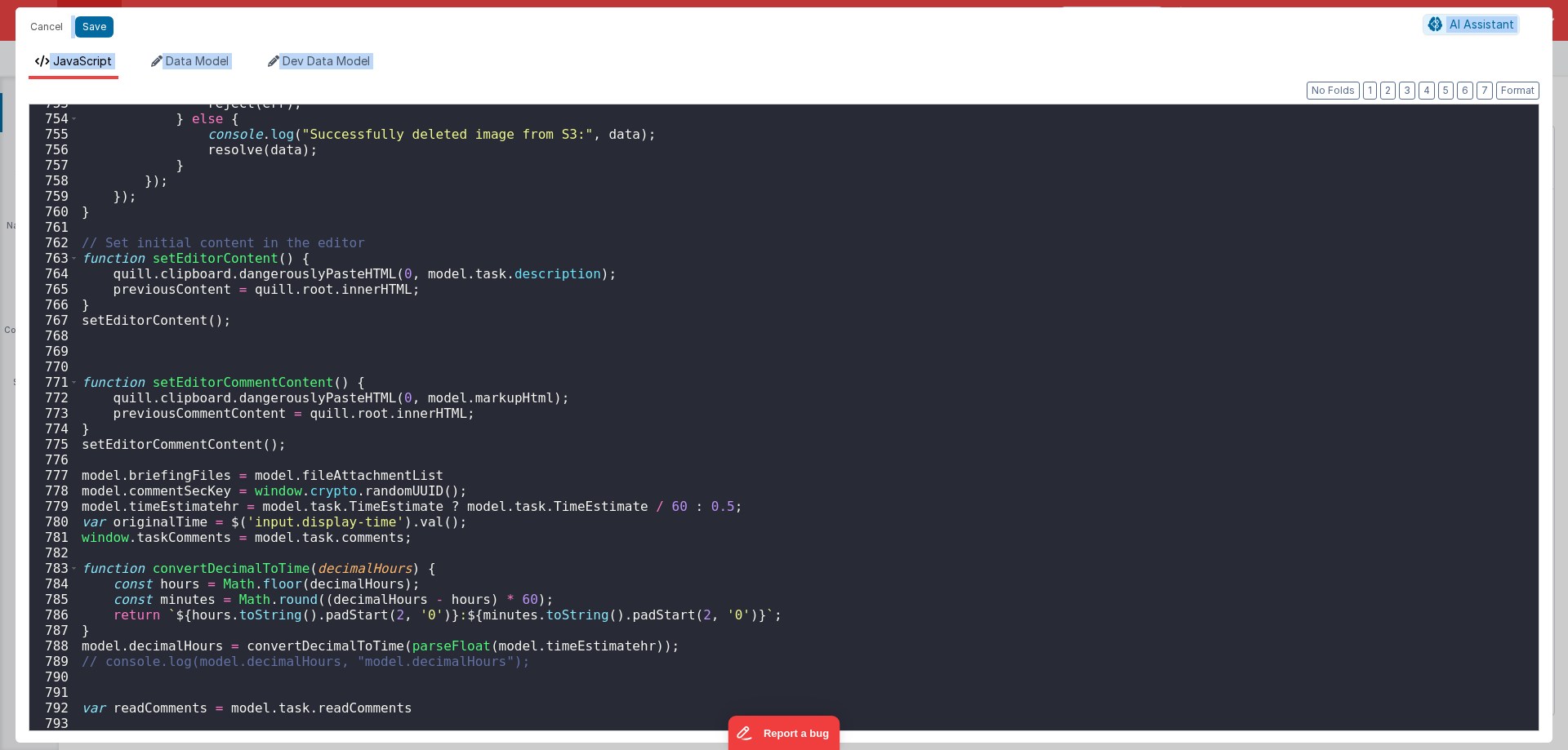
scroll to position [11706, 0]
click at [1520, 87] on button "Format" at bounding box center [1517, 90] width 43 height 18
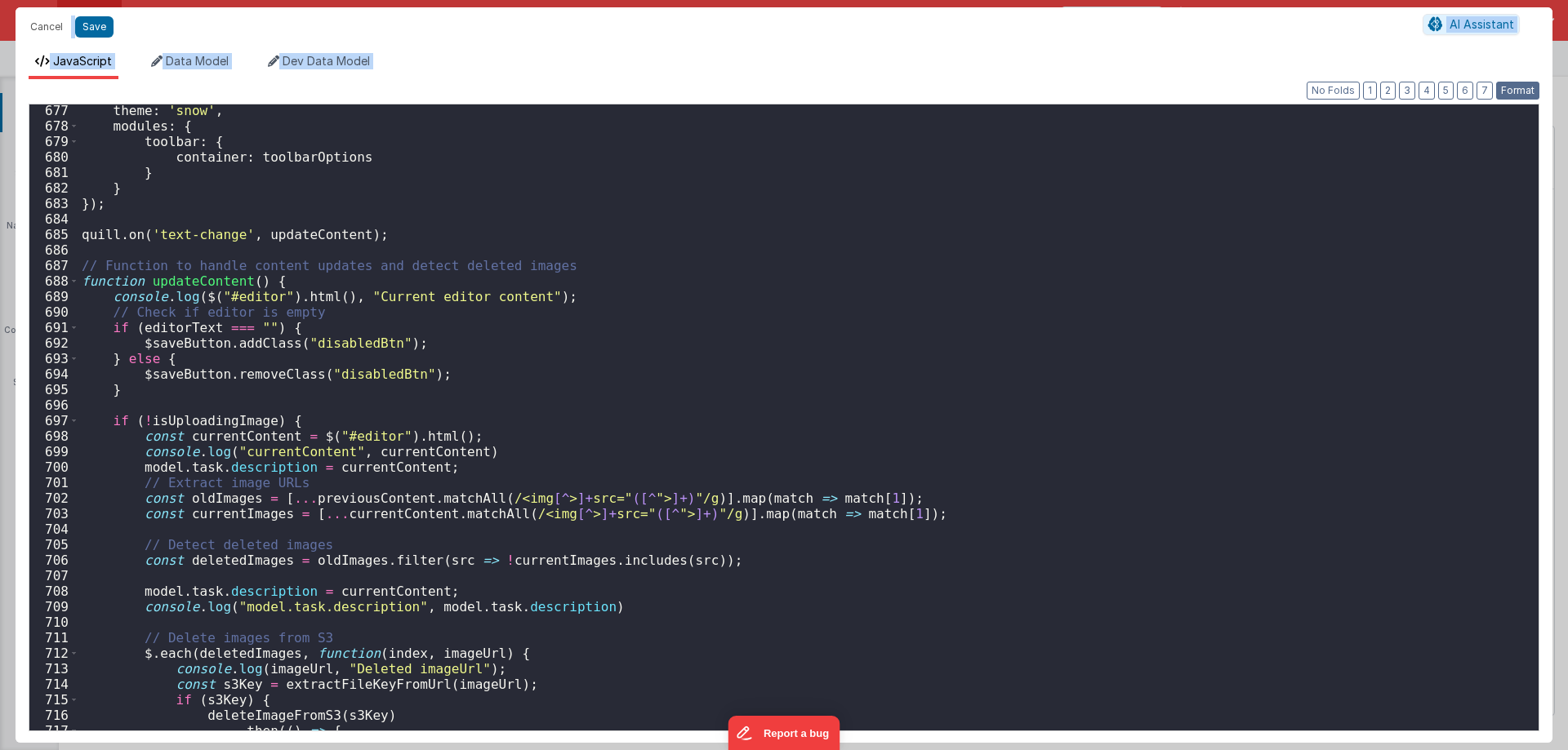
scroll to position [10568, 0]
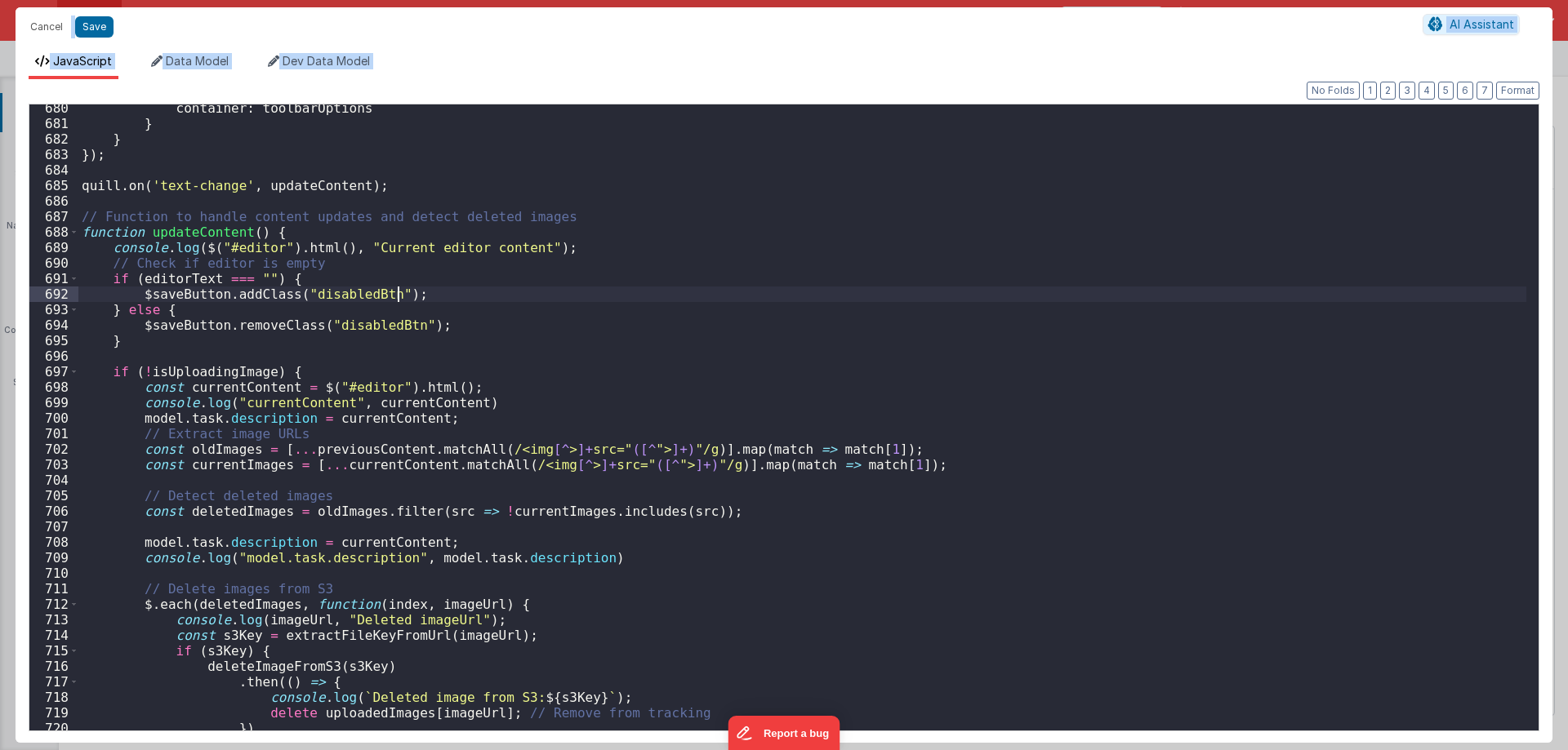
click at [503, 301] on div "container : toolbarOptions } } }) ; quill . on ( 'text-change' , updateContent …" at bounding box center [802, 429] width 1448 height 657
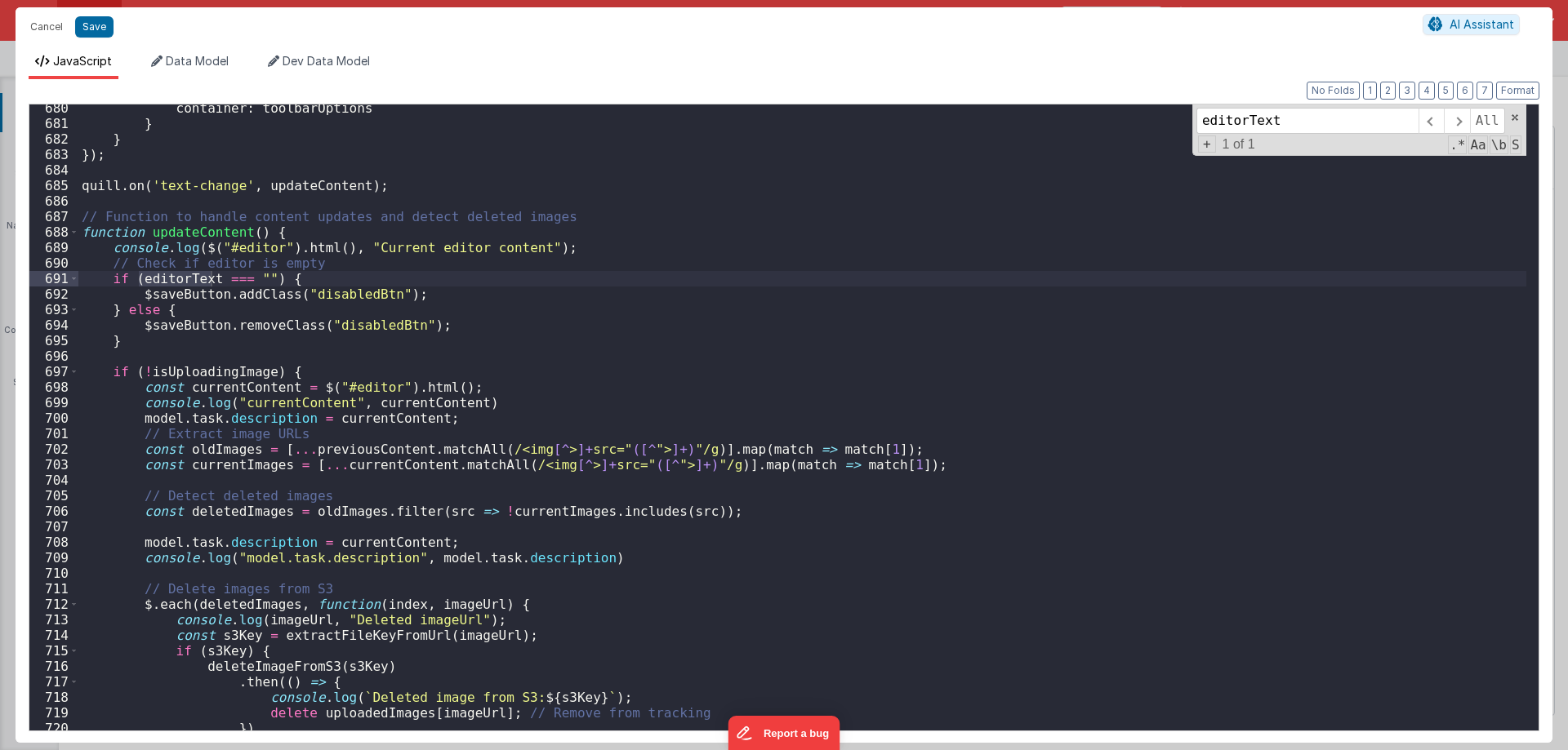
type input "editorText"
click at [183, 281] on div "container : toolbarOptions } } }) ; quill . on ( 'text-change' , updateContent …" at bounding box center [802, 417] width 1448 height 626
click at [183, 281] on div "container : toolbarOptions } } }) ; quill . on ( 'text-change' , updateContent …" at bounding box center [802, 429] width 1448 height 657
click at [573, 252] on div "container : toolbarOptions } } }) ; quill . on ( 'text-change' , updateContent …" at bounding box center [802, 429] width 1448 height 657
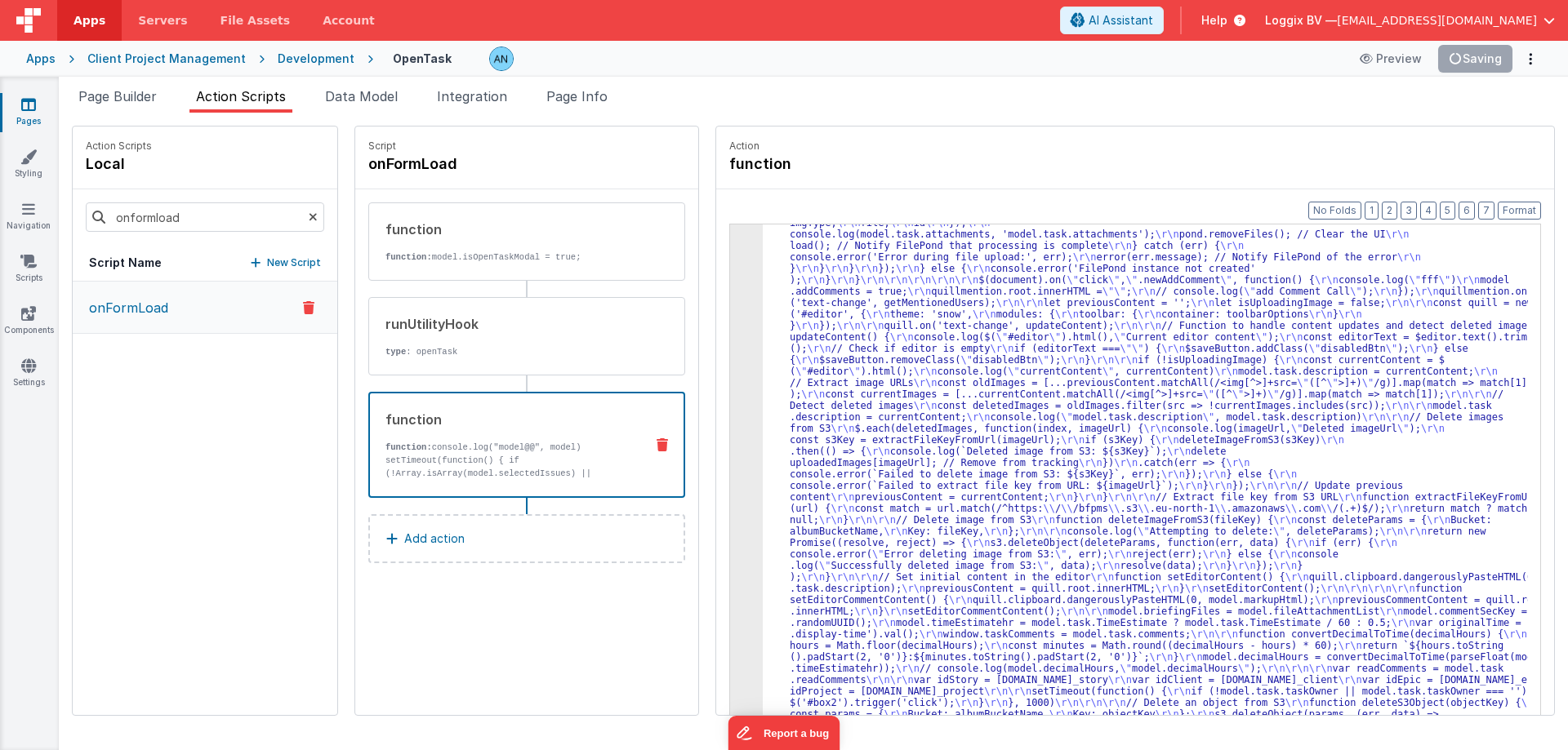
scroll to position [2385, 0]
click at [1529, 207] on button "Format" at bounding box center [1519, 210] width 43 height 18
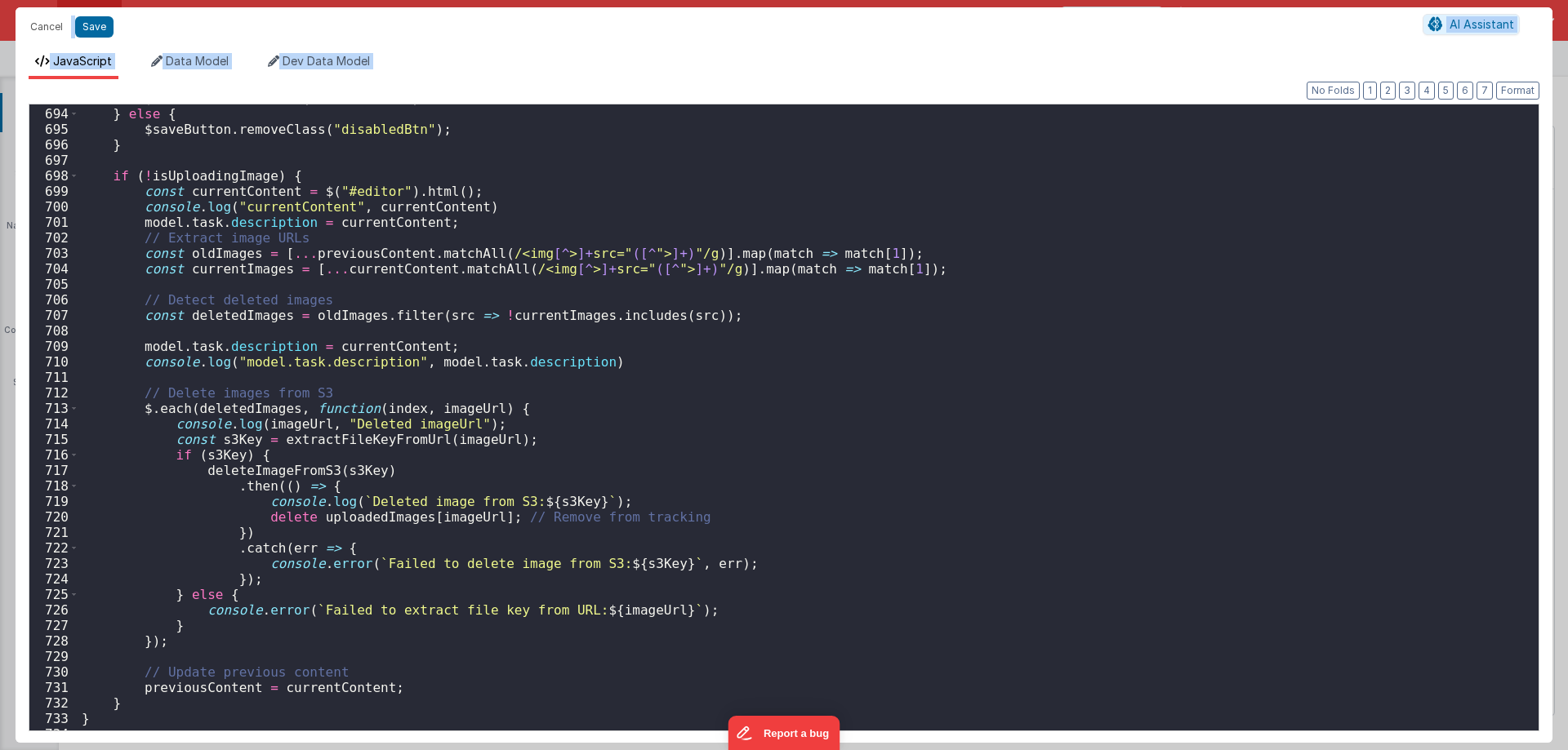
scroll to position [10535, 0]
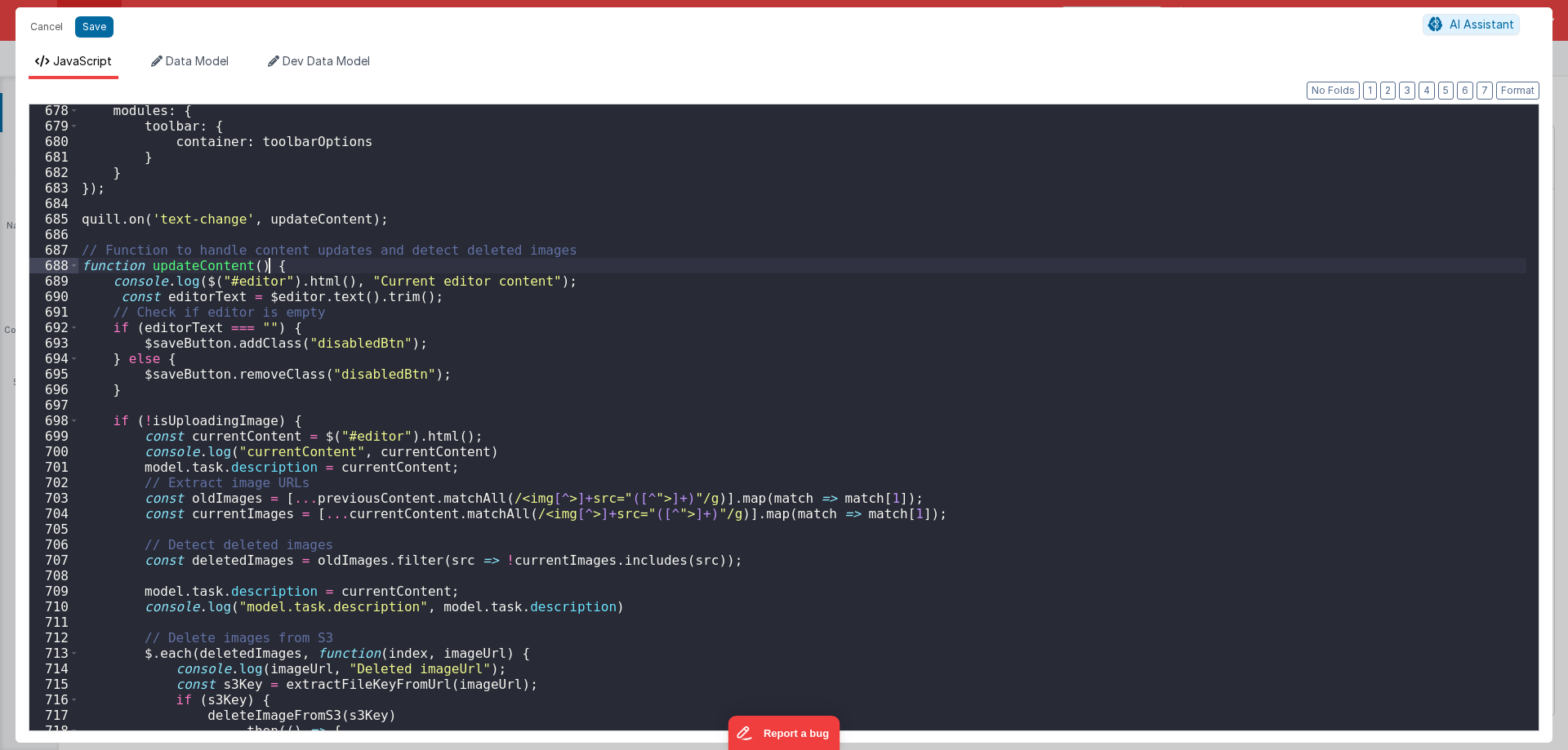
click at [307, 268] on div "modules : { toolbar : { container : toolbarOptions } } }) ; quill . on ( 'text-…" at bounding box center [802, 431] width 1448 height 657
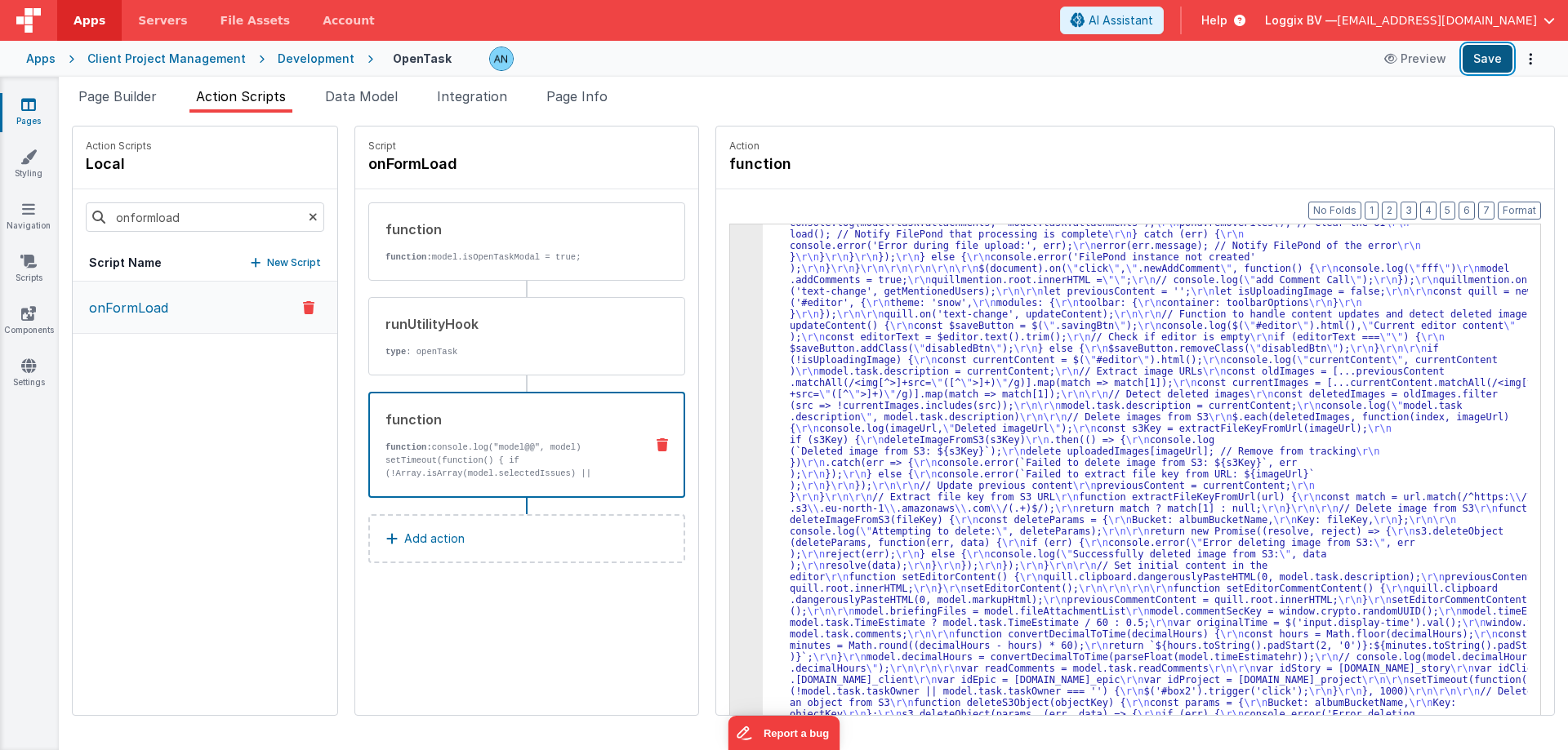
click at [1496, 59] on button "Save" at bounding box center [1487, 58] width 49 height 27
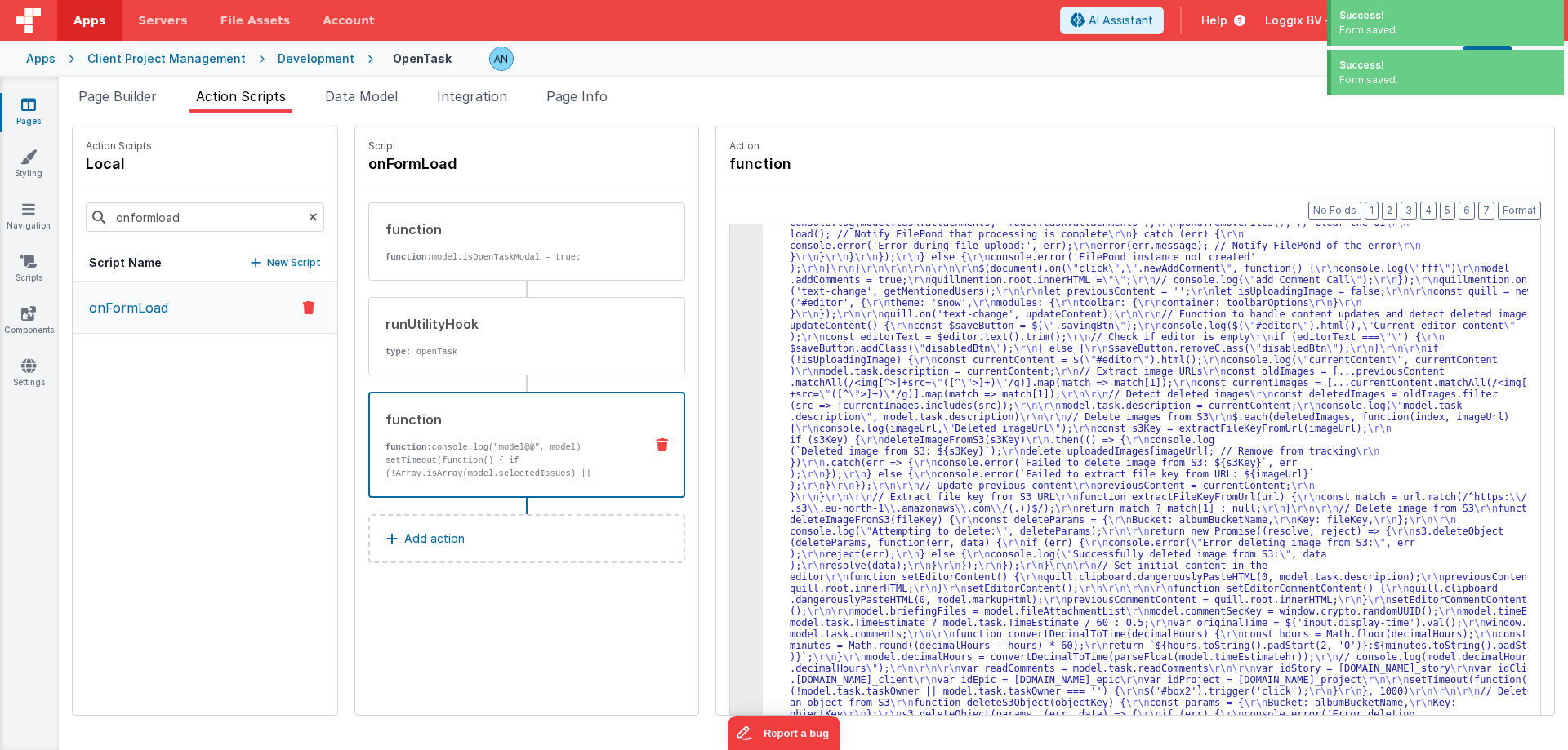
click at [1488, 57] on div "Success! Form saved." at bounding box center [1445, 72] width 237 height 46
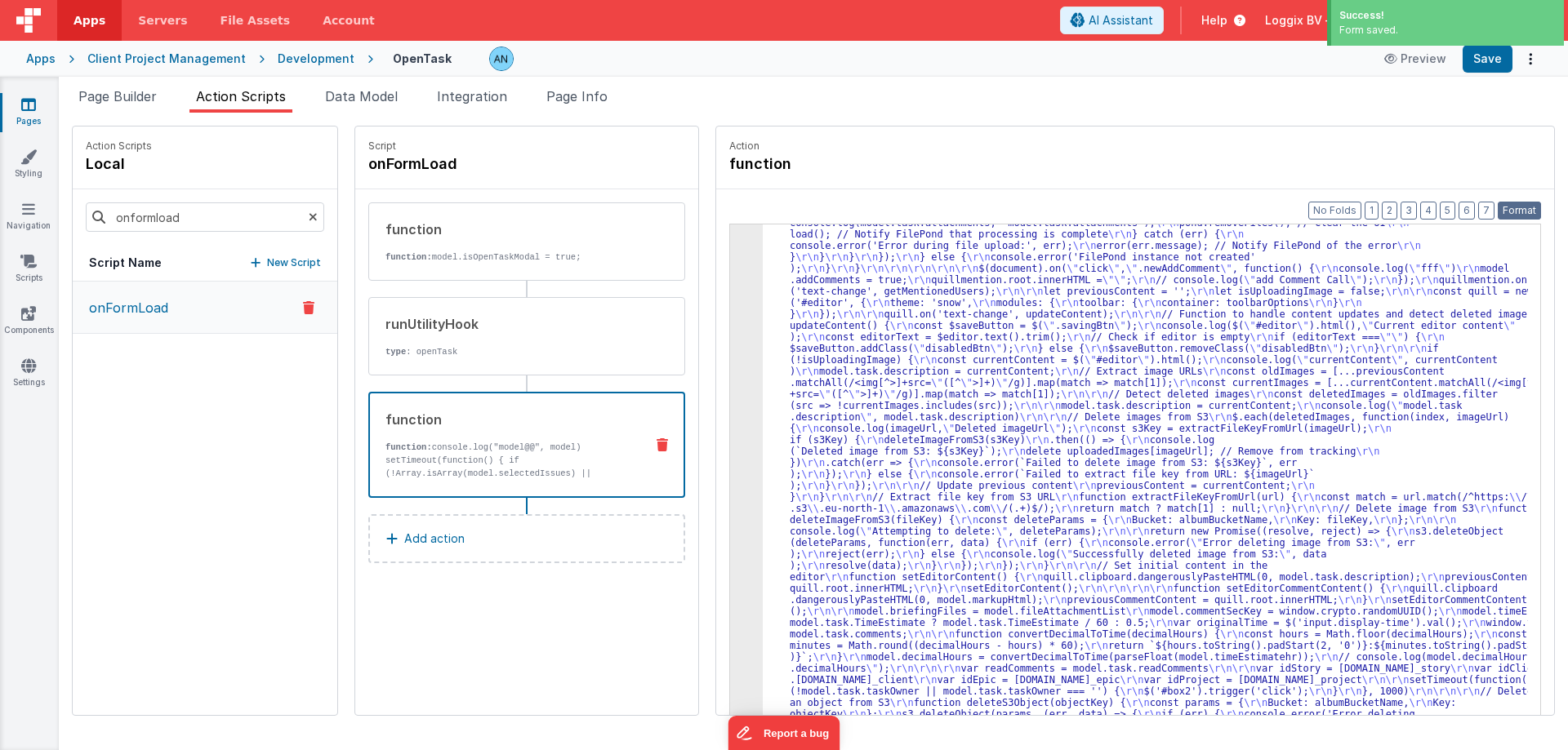
click at [1516, 208] on button "Format" at bounding box center [1519, 210] width 43 height 18
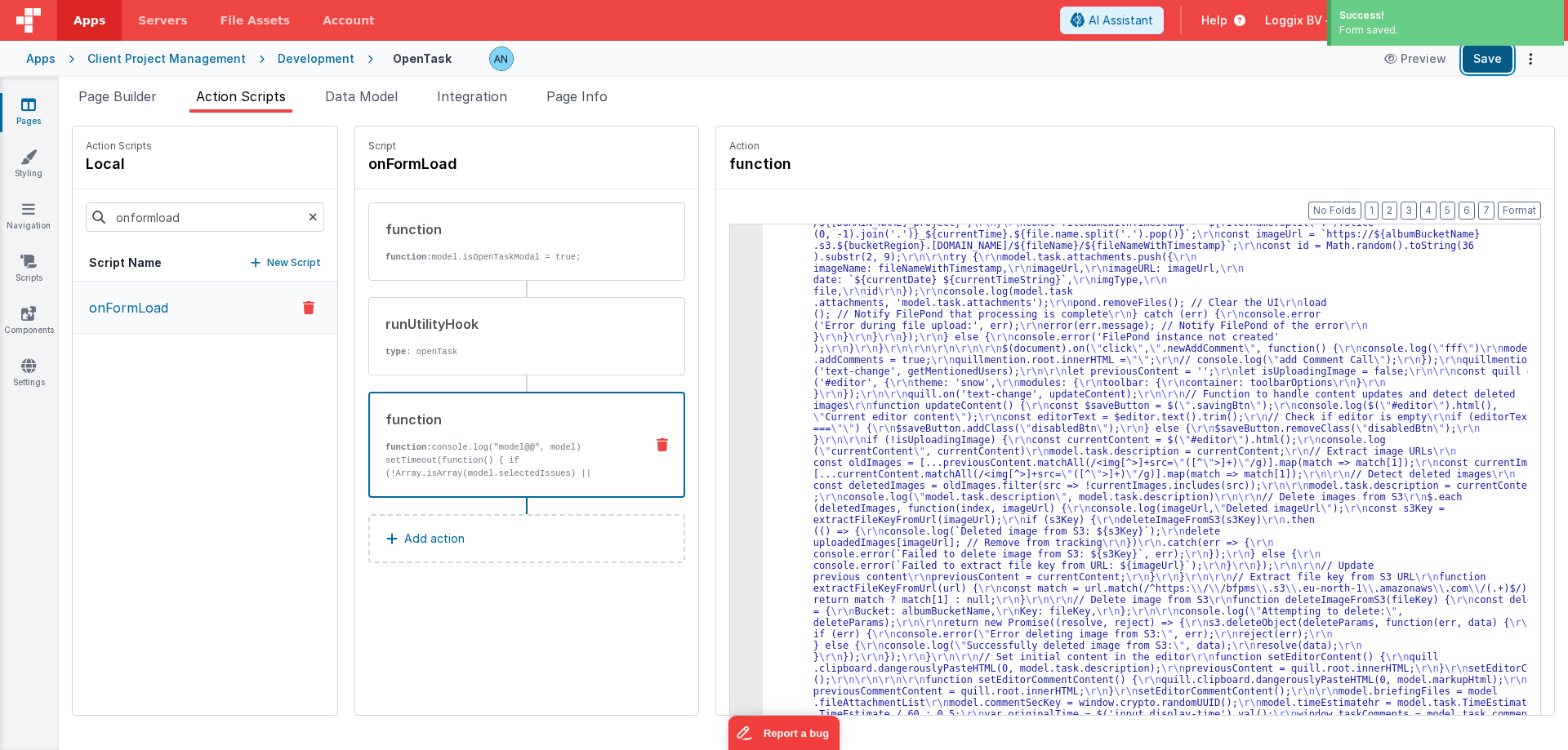
click at [1494, 59] on button "Save" at bounding box center [1487, 58] width 49 height 27
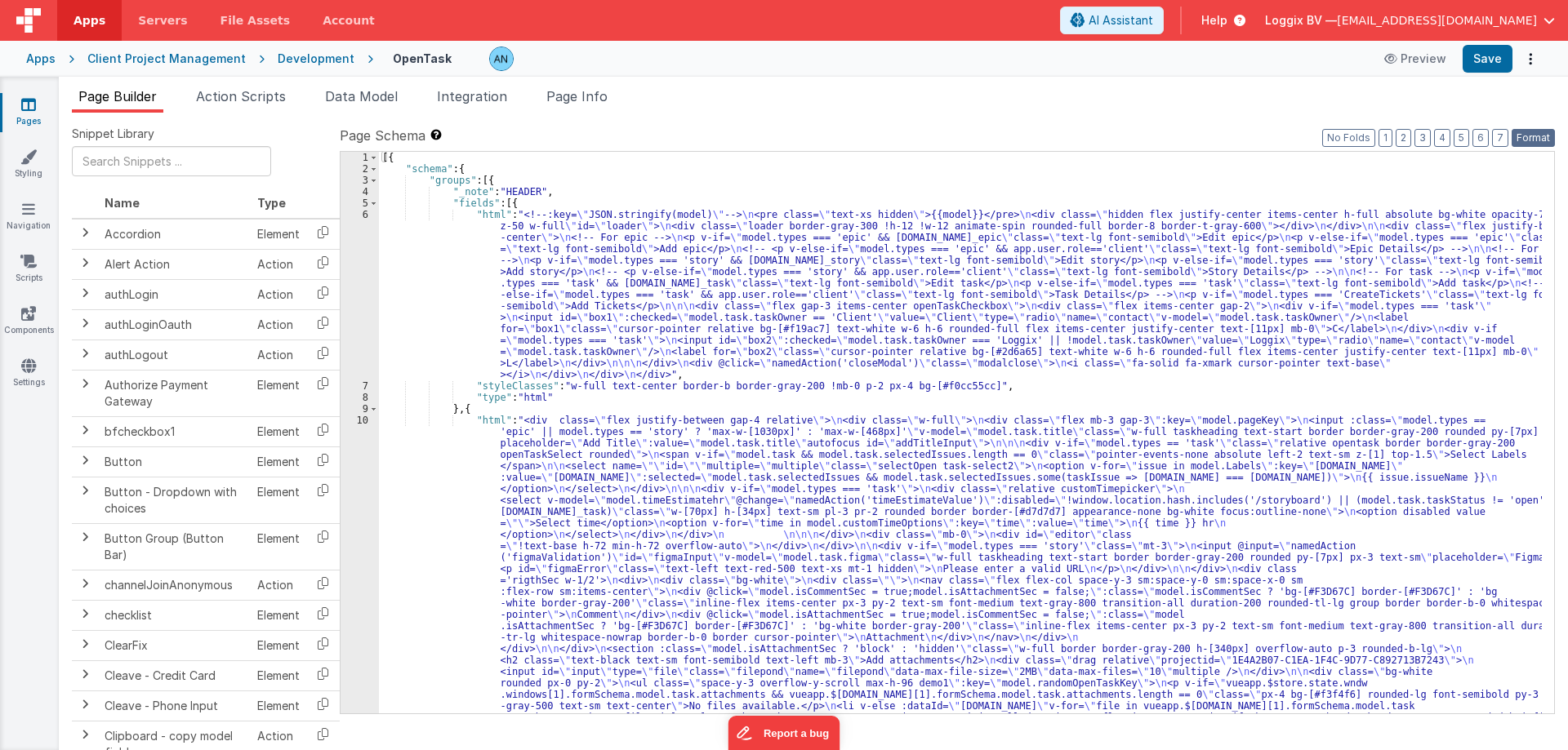
click at [1536, 136] on button "Format" at bounding box center [1533, 138] width 43 height 18
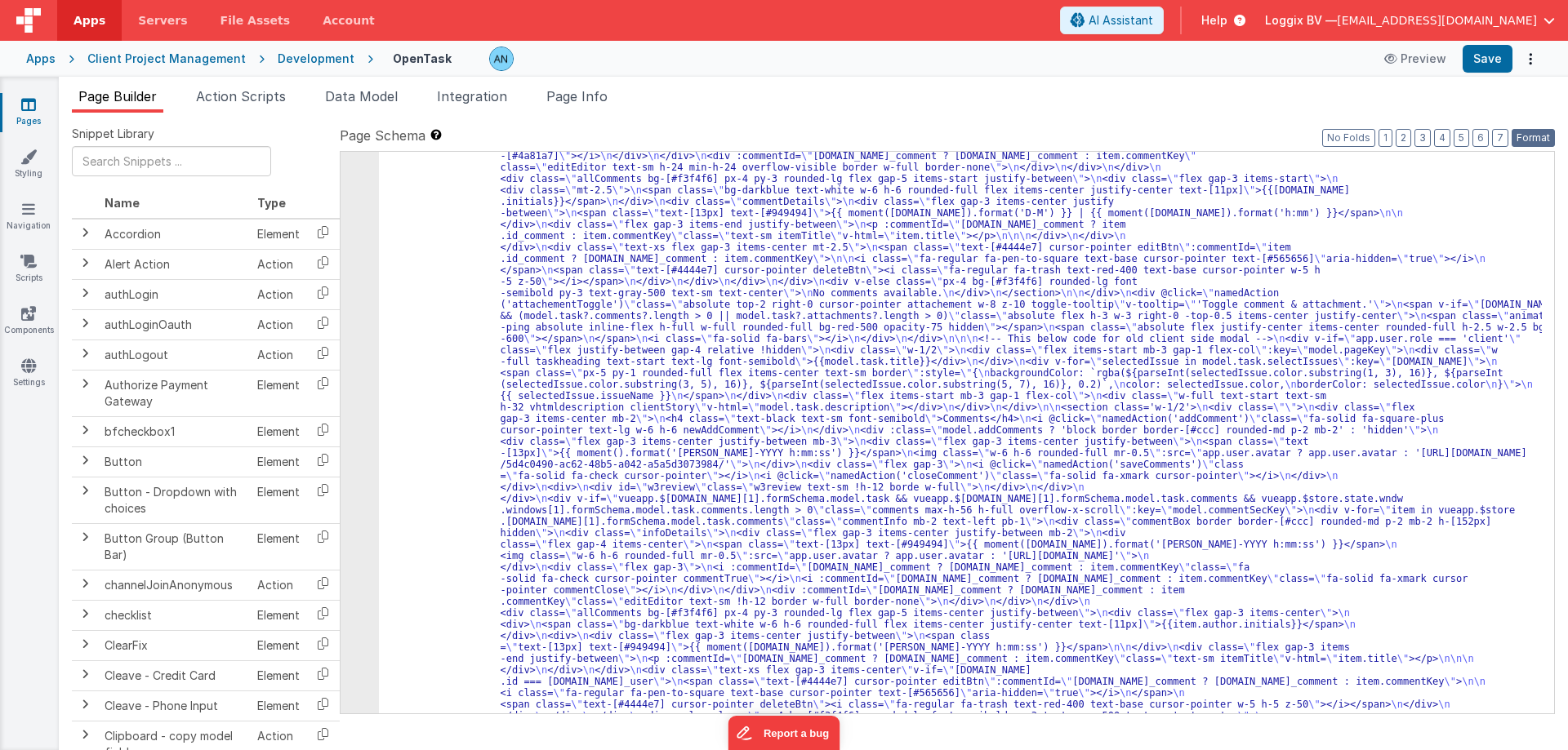
scroll to position [784, 0]
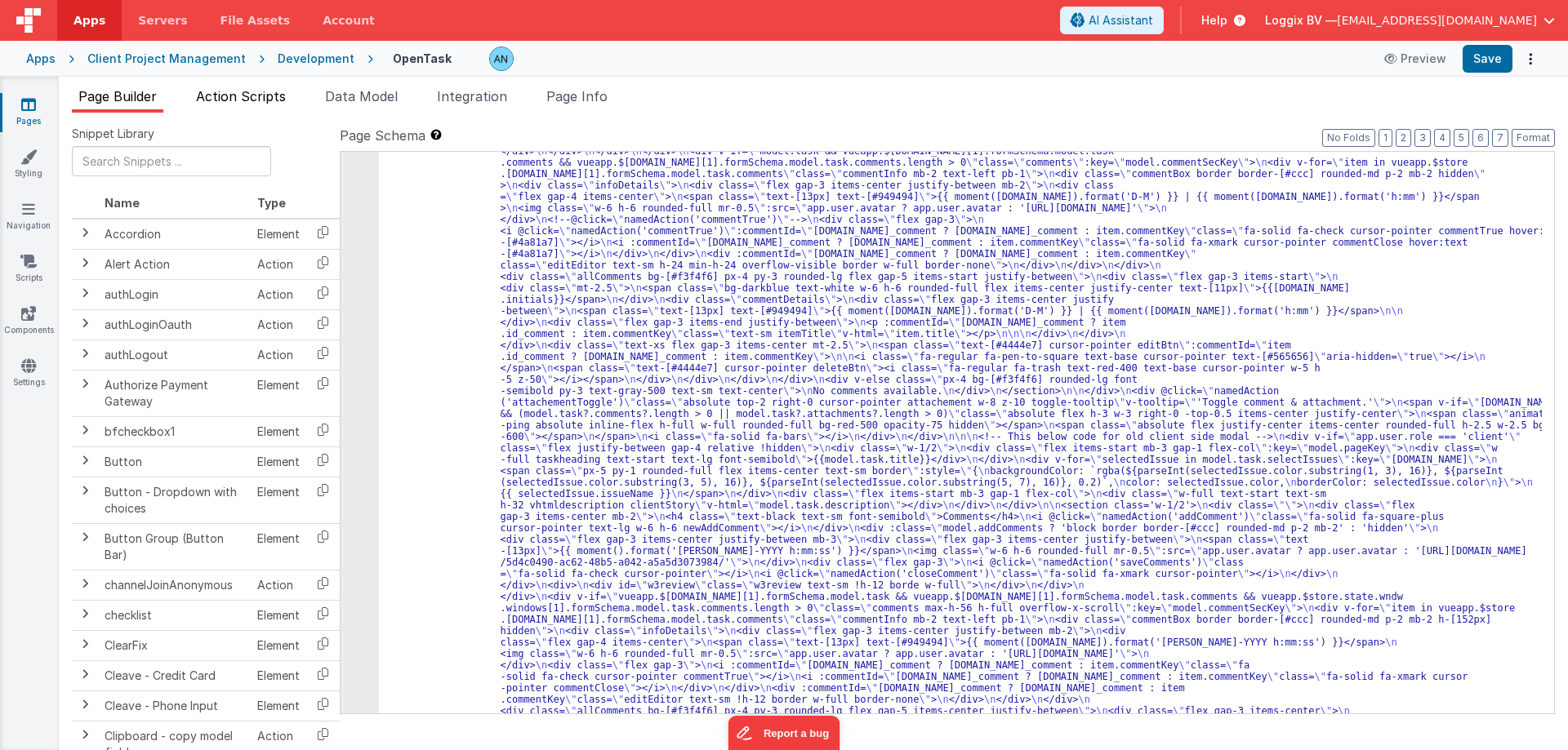
click at [231, 97] on span "Action Scripts" at bounding box center [241, 96] width 90 height 16
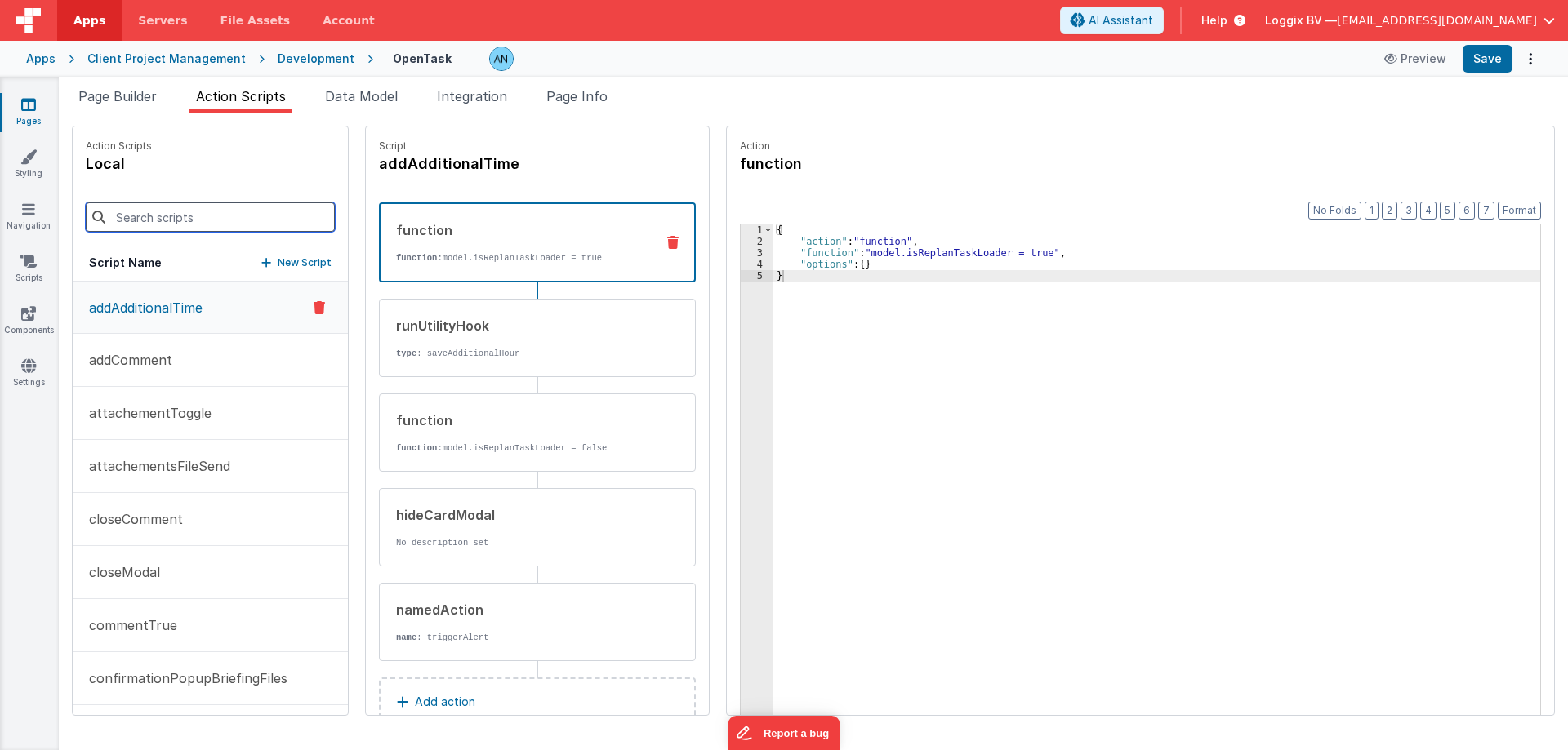
click at [161, 214] on input at bounding box center [210, 216] width 249 height 29
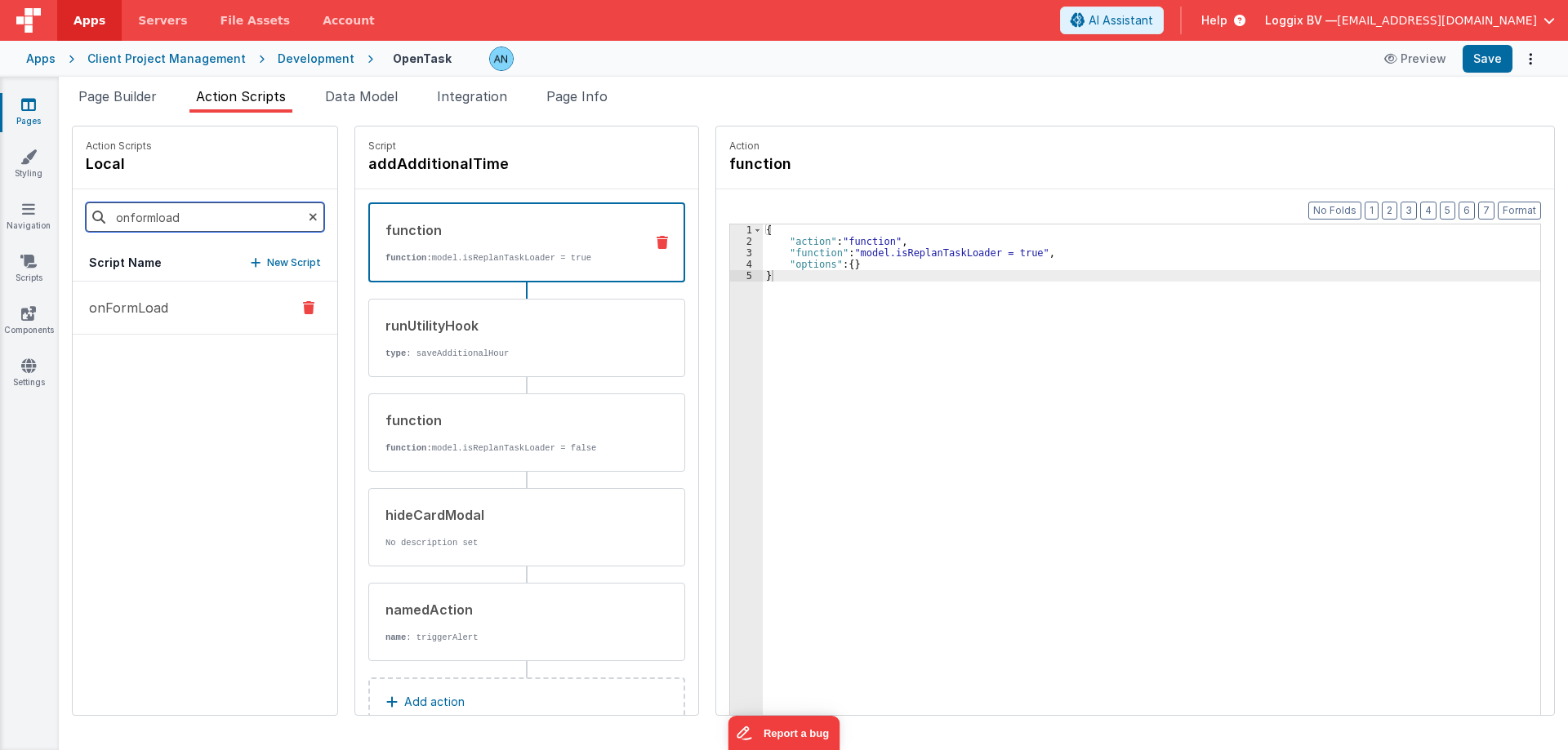
type input "onformload"
click at [167, 298] on button "onFormLoad" at bounding box center [204, 308] width 264 height 53
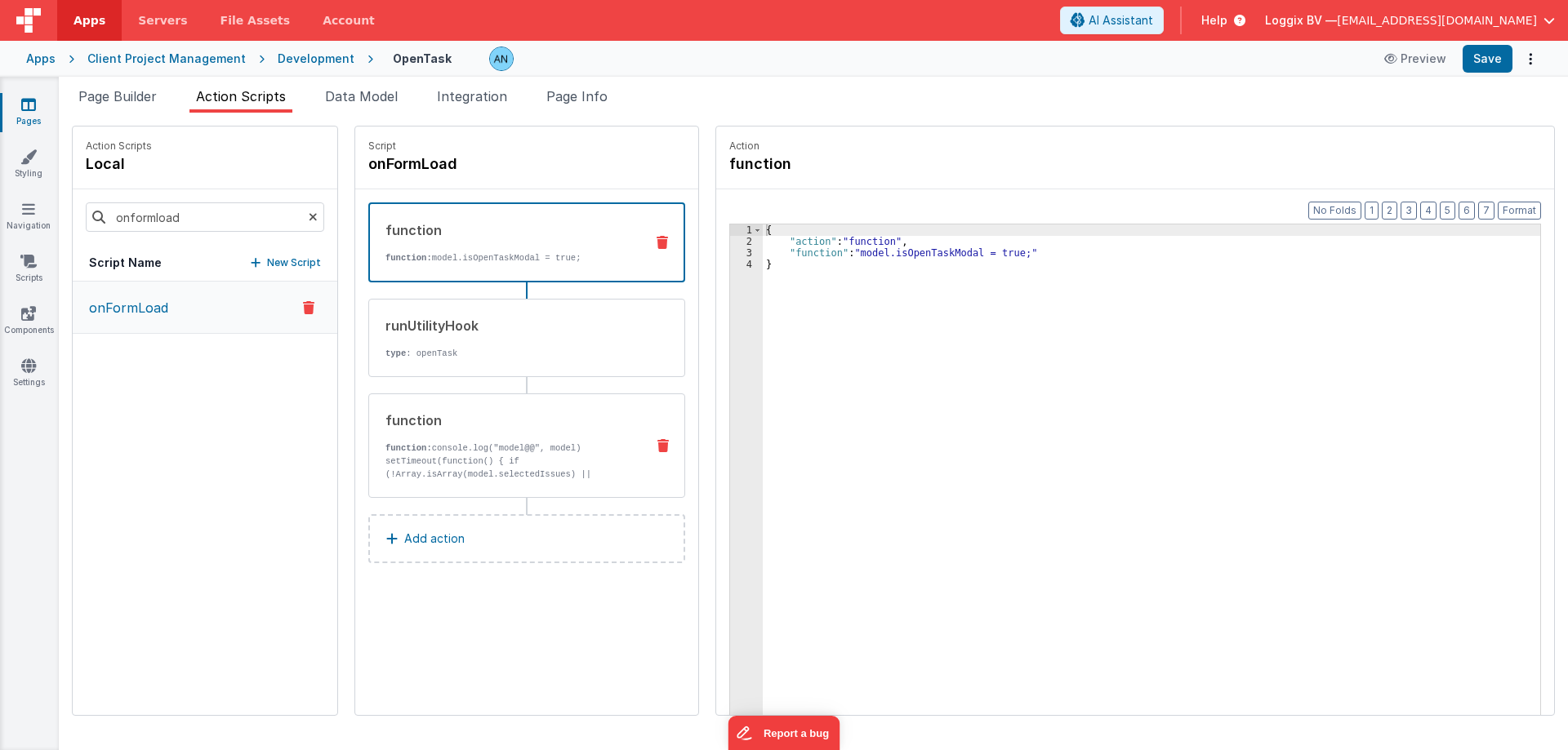
click at [390, 429] on div "function function: console.log("model@@", model) setTimeout(function() { if (!A…" at bounding box center [501, 445] width 263 height 70
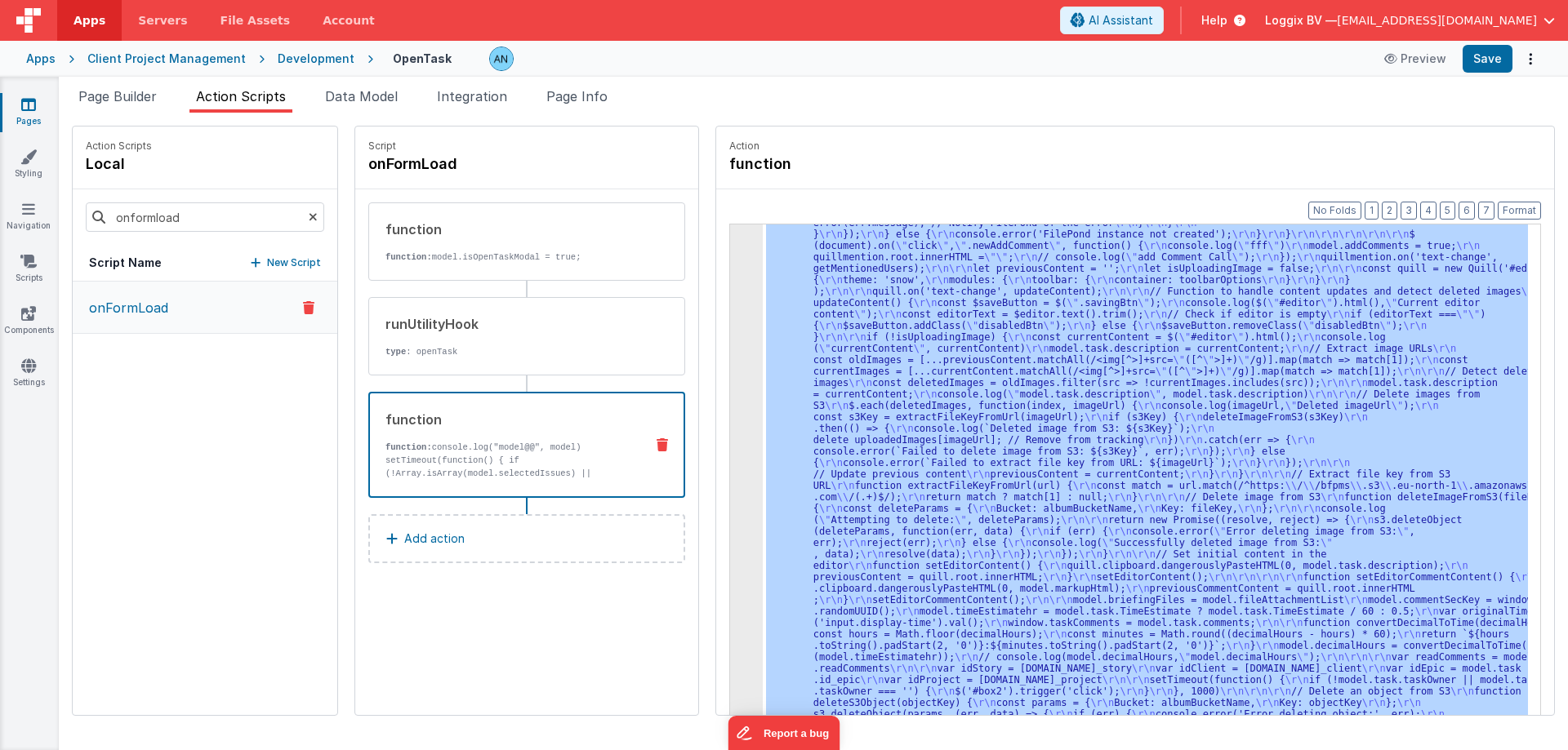
scroll to position [2568, 0]
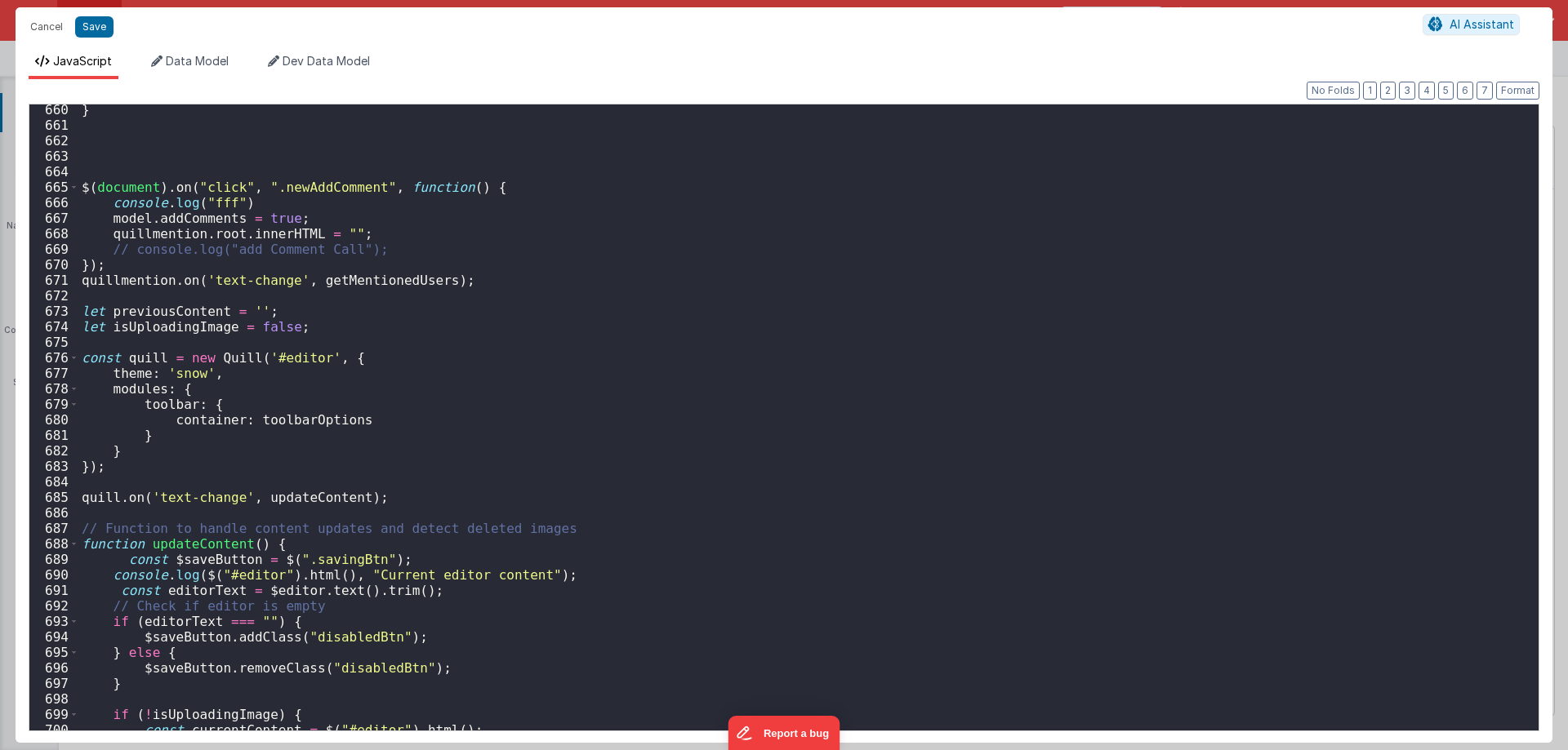
scroll to position [10158, 0]
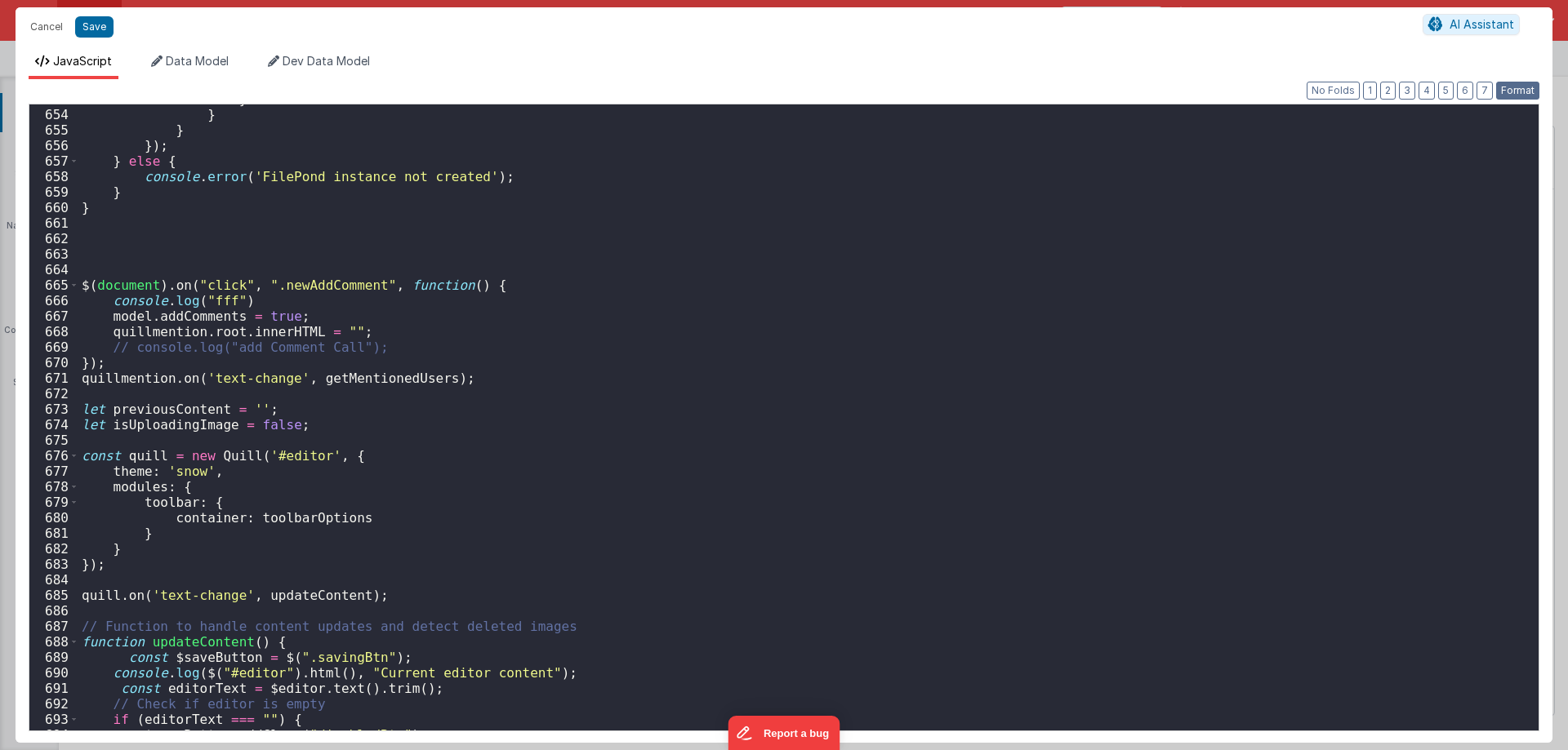
click at [1530, 82] on button "Format" at bounding box center [1517, 90] width 43 height 18
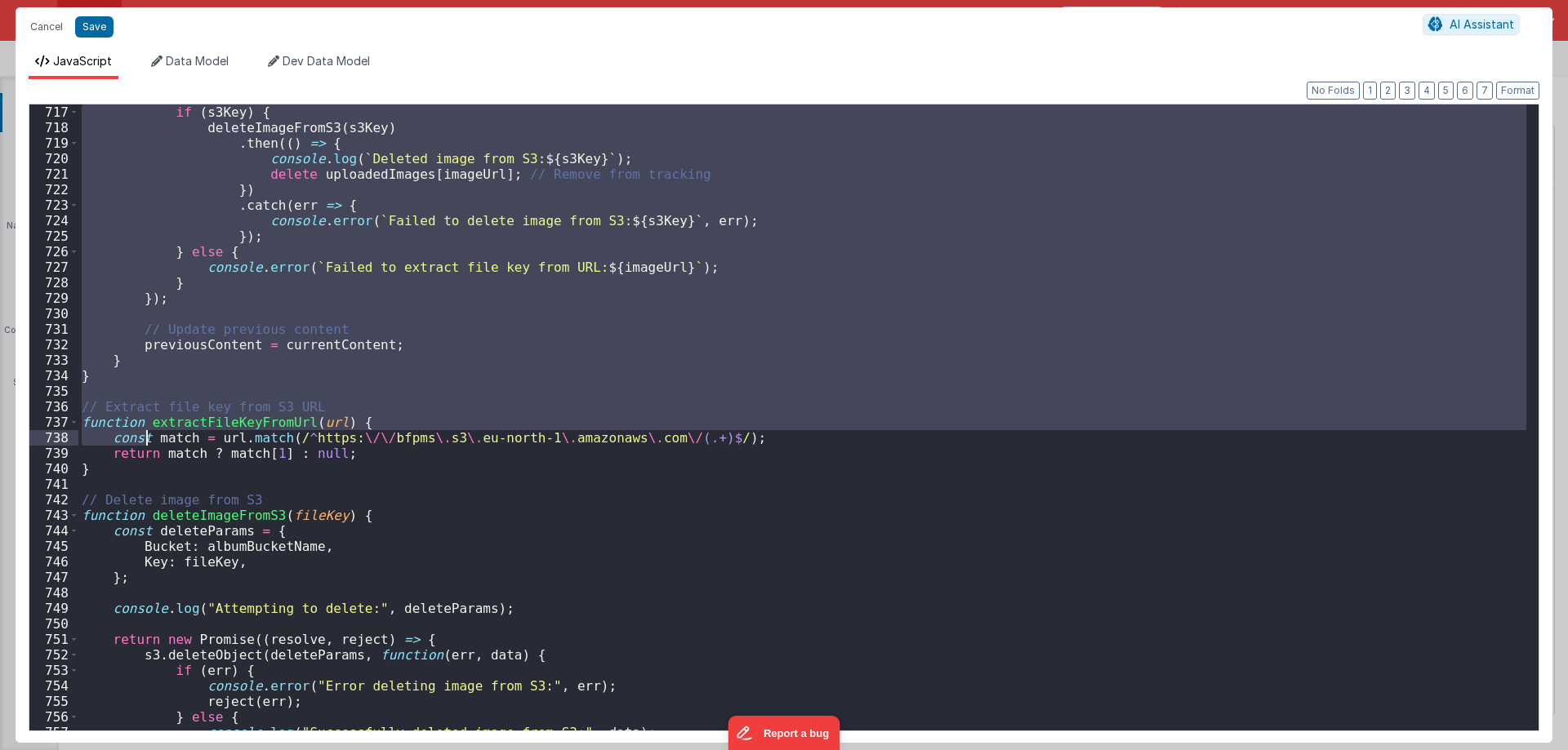
scroll to position [11139, 0]
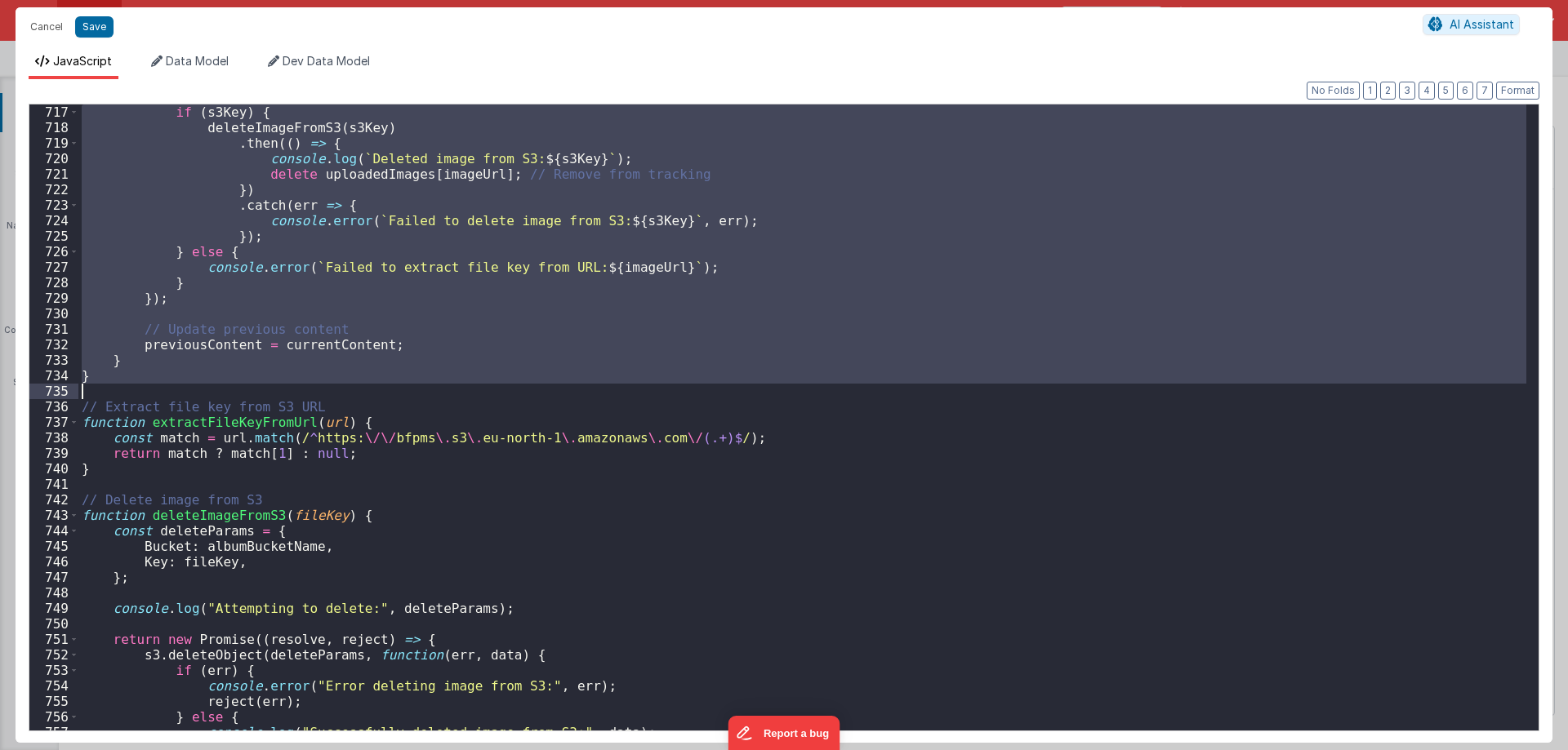
drag, startPoint x: 102, startPoint y: 318, endPoint x: 134, endPoint y: 390, distance: 78.8
click at [134, 390] on div "if ( s3Key ) { deleteImageFromS3 ( s3Key ) . then (( ) => { console . log ( ` D…" at bounding box center [802, 433] width 1448 height 657
click at [344, 379] on div "if ( s3Key ) { deleteImageFromS3 ( s3Key ) . then (( ) => { console . log ( ` D…" at bounding box center [802, 417] width 1448 height 626
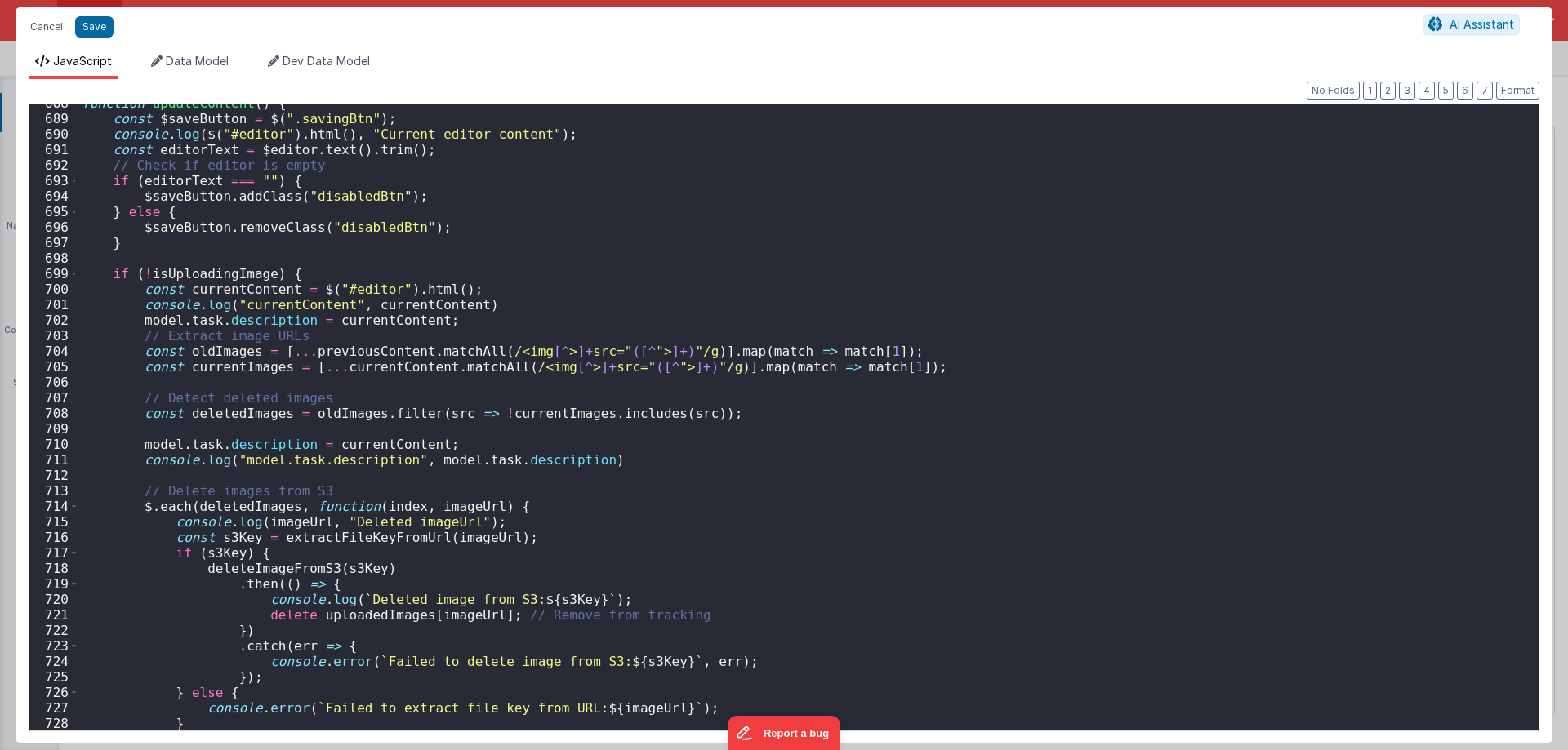
scroll to position [10550, 0]
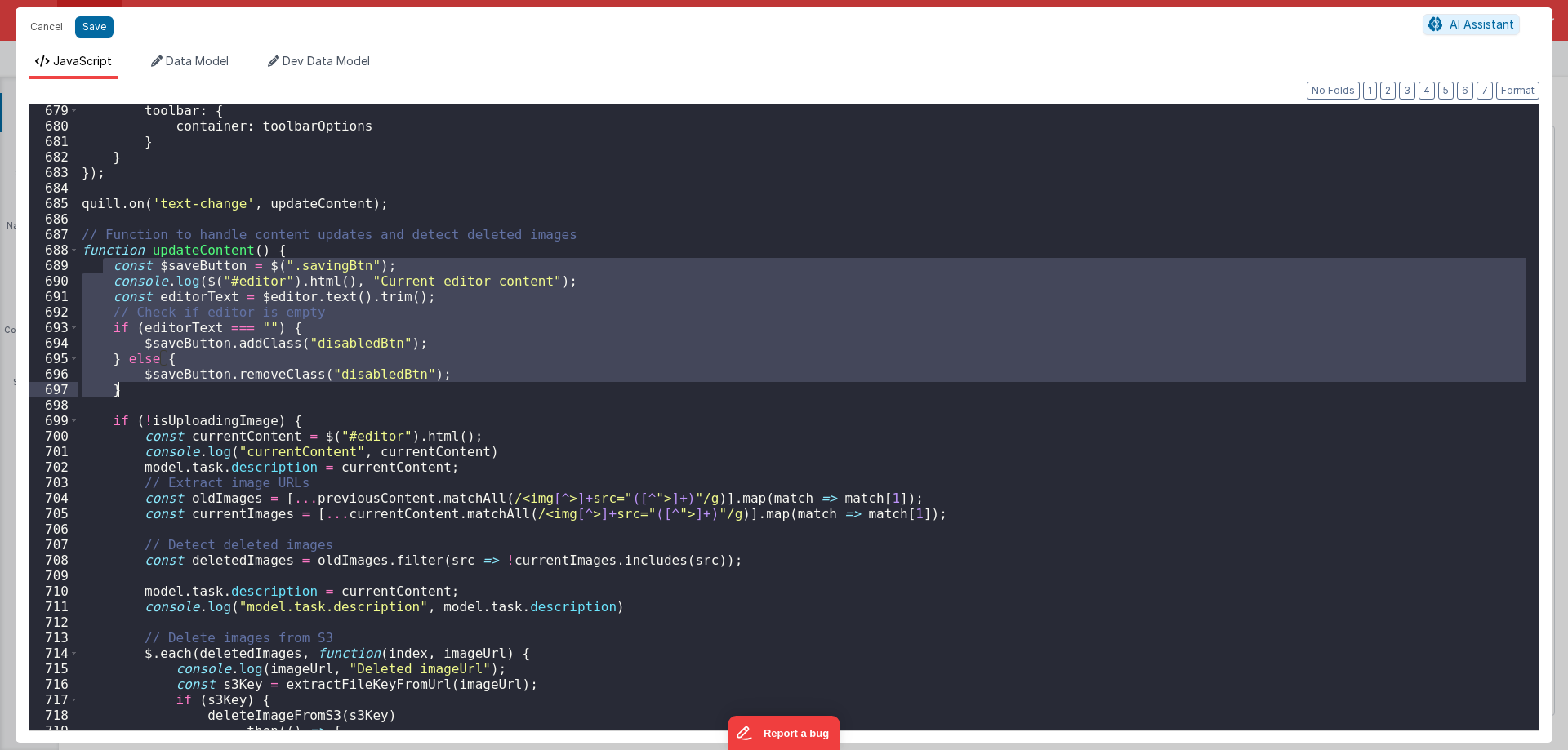
drag, startPoint x: 102, startPoint y: 266, endPoint x: 285, endPoint y: 387, distance: 219.4
click at [285, 387] on div "toolbar : { container : toolbarOptions } } }) ; quill . on ( 'text-change' , up…" at bounding box center [802, 431] width 1448 height 657
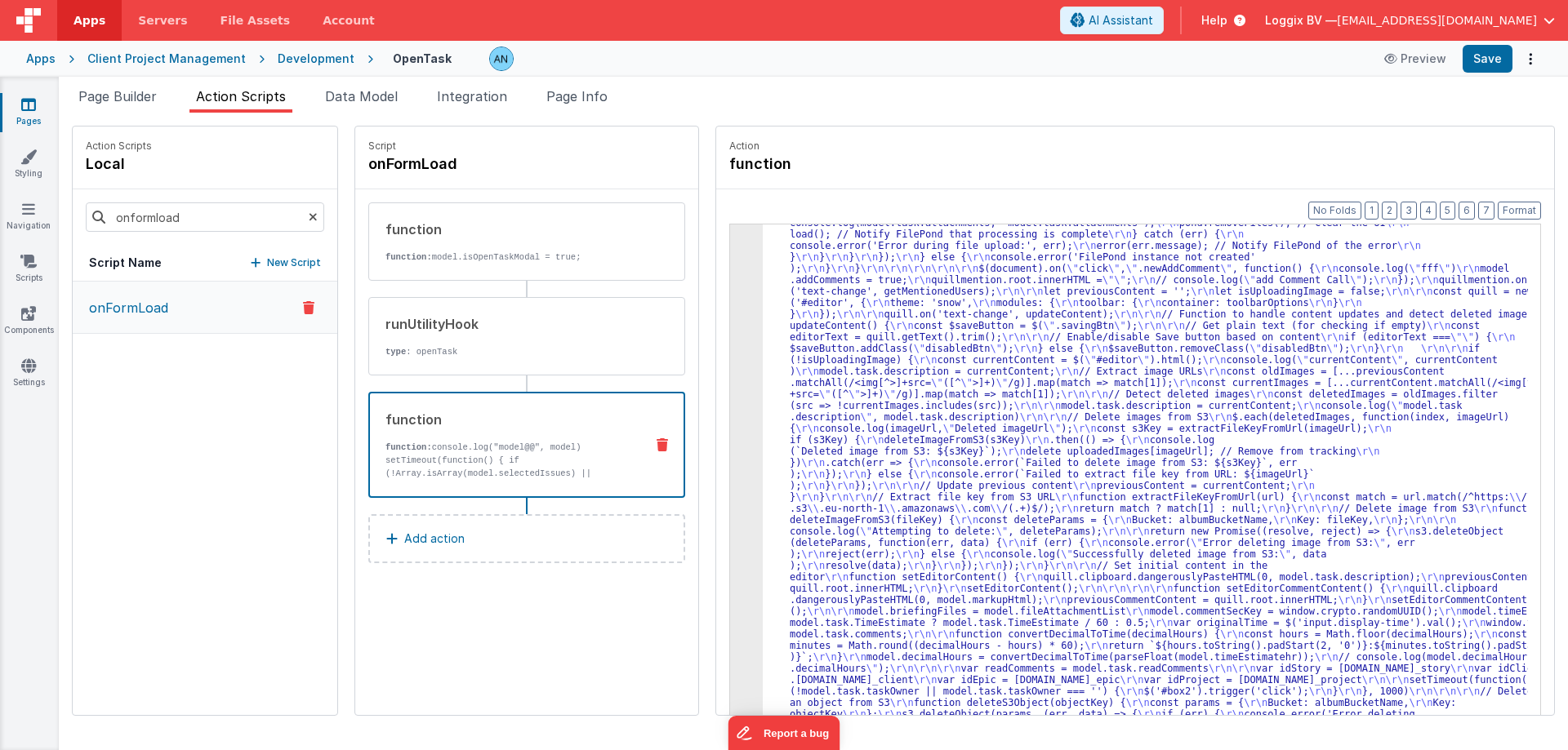
scroll to position [2397, 0]
click at [1477, 63] on button "Save" at bounding box center [1487, 58] width 49 height 27
click at [1519, 206] on button "Format" at bounding box center [1519, 210] width 43 height 18
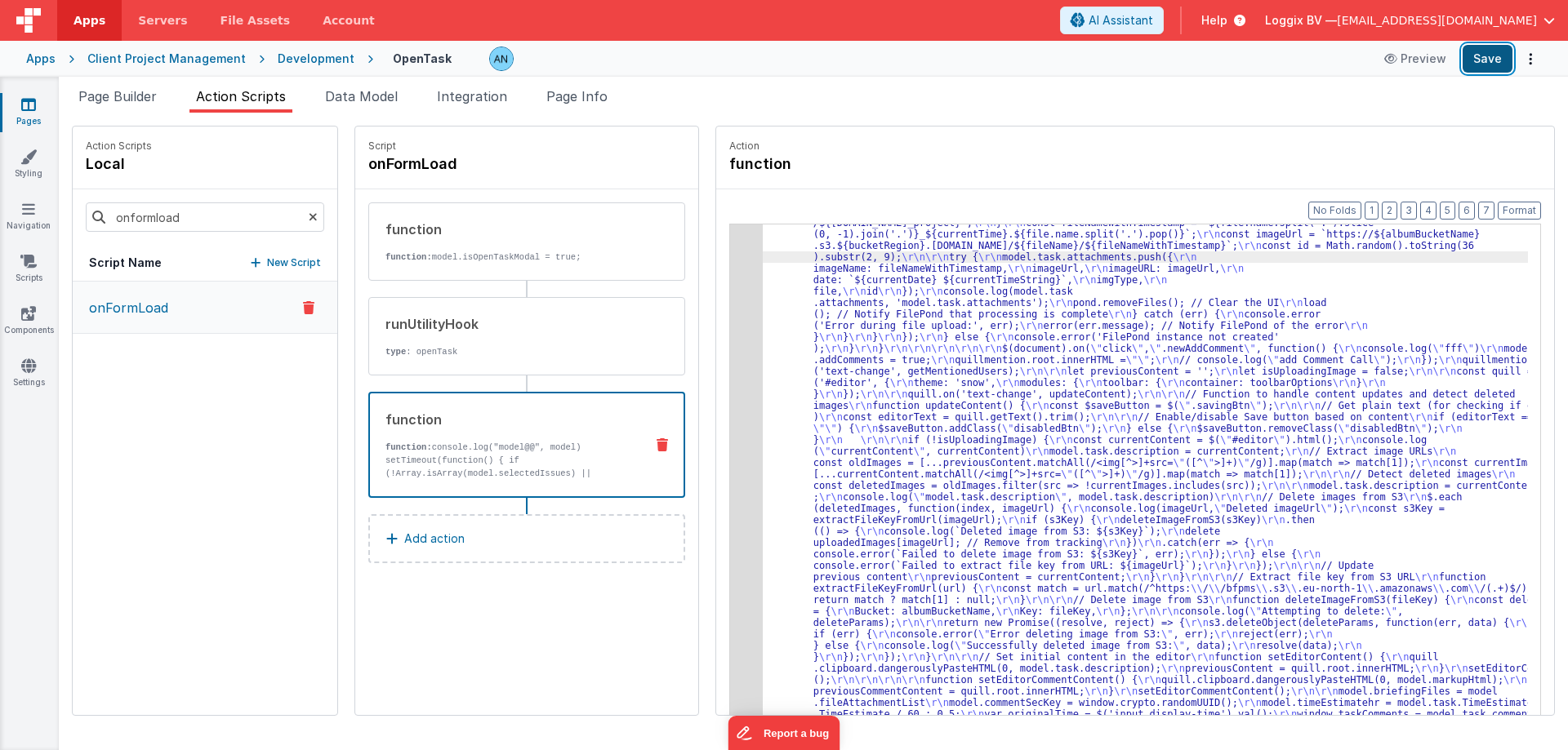
click at [1496, 50] on button "Save" at bounding box center [1487, 58] width 49 height 27
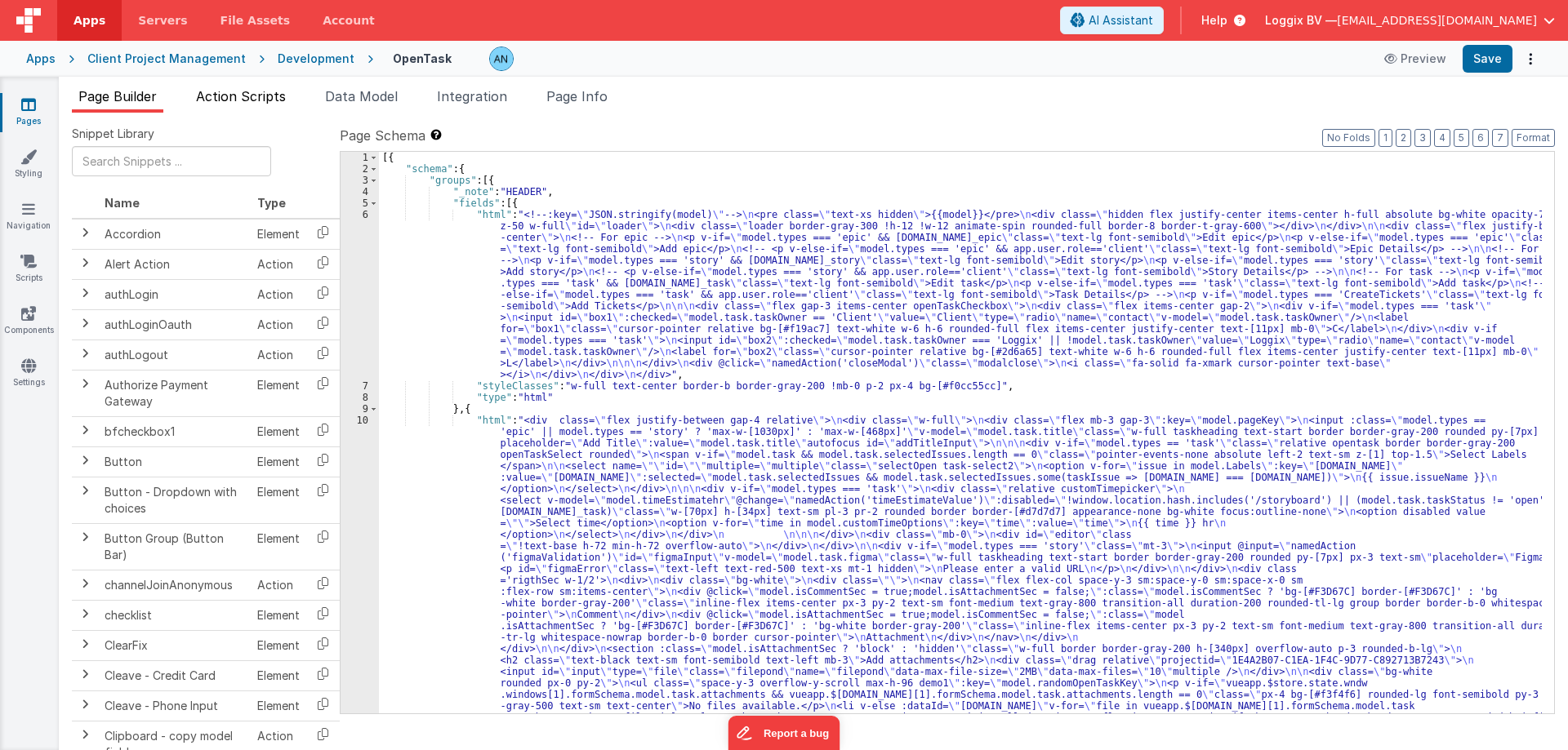
click at [235, 89] on span "Action Scripts" at bounding box center [241, 96] width 90 height 16
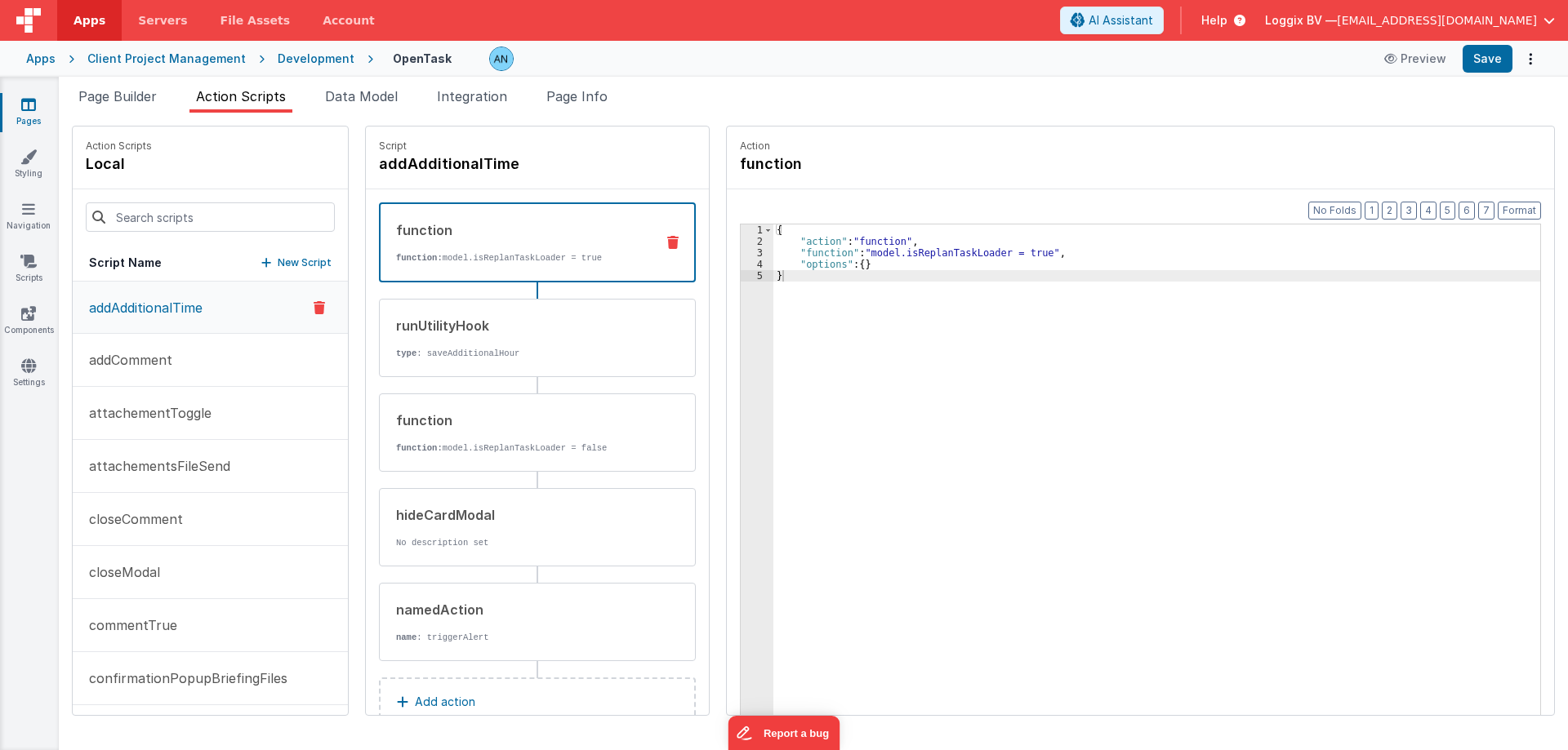
click at [101, 209] on icon at bounding box center [98, 216] width 13 height 56
click at [127, 210] on input at bounding box center [210, 216] width 249 height 29
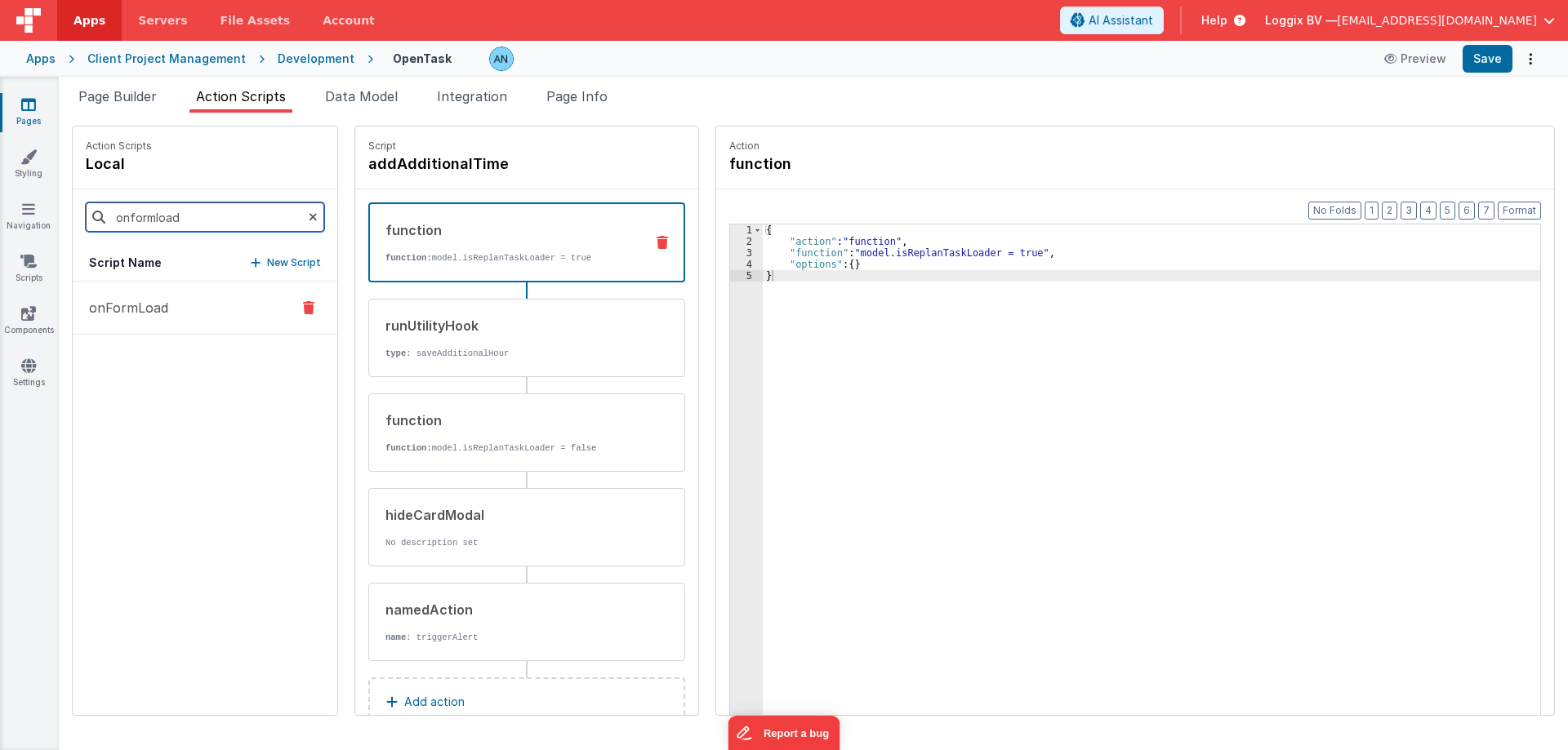
type input "onformload"
click at [186, 307] on button "onFormLoad" at bounding box center [204, 308] width 264 height 53
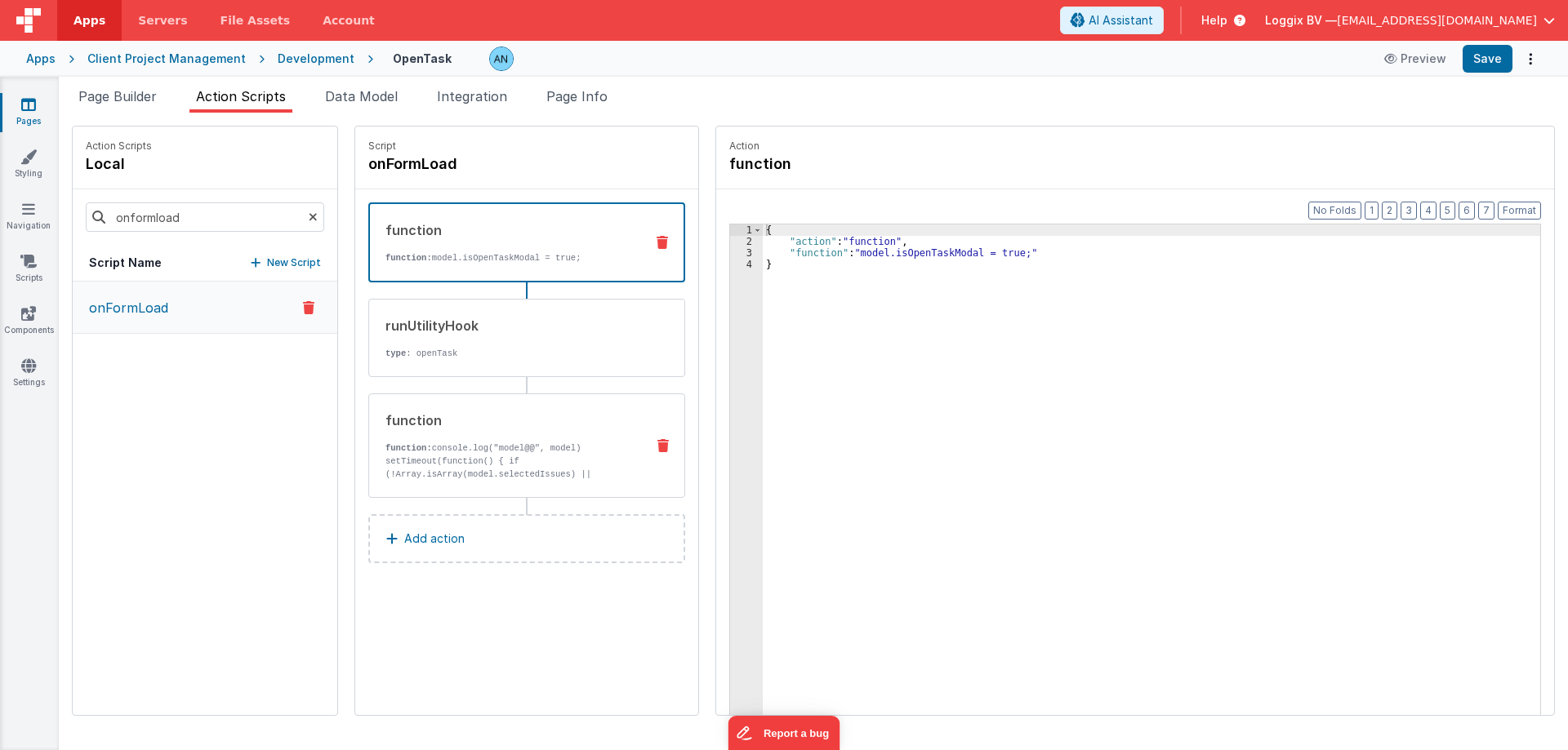
click at [455, 443] on p "function: console.log("model@@", model) setTimeout(function() { if (!Array.isAr…" at bounding box center [508, 507] width 246 height 131
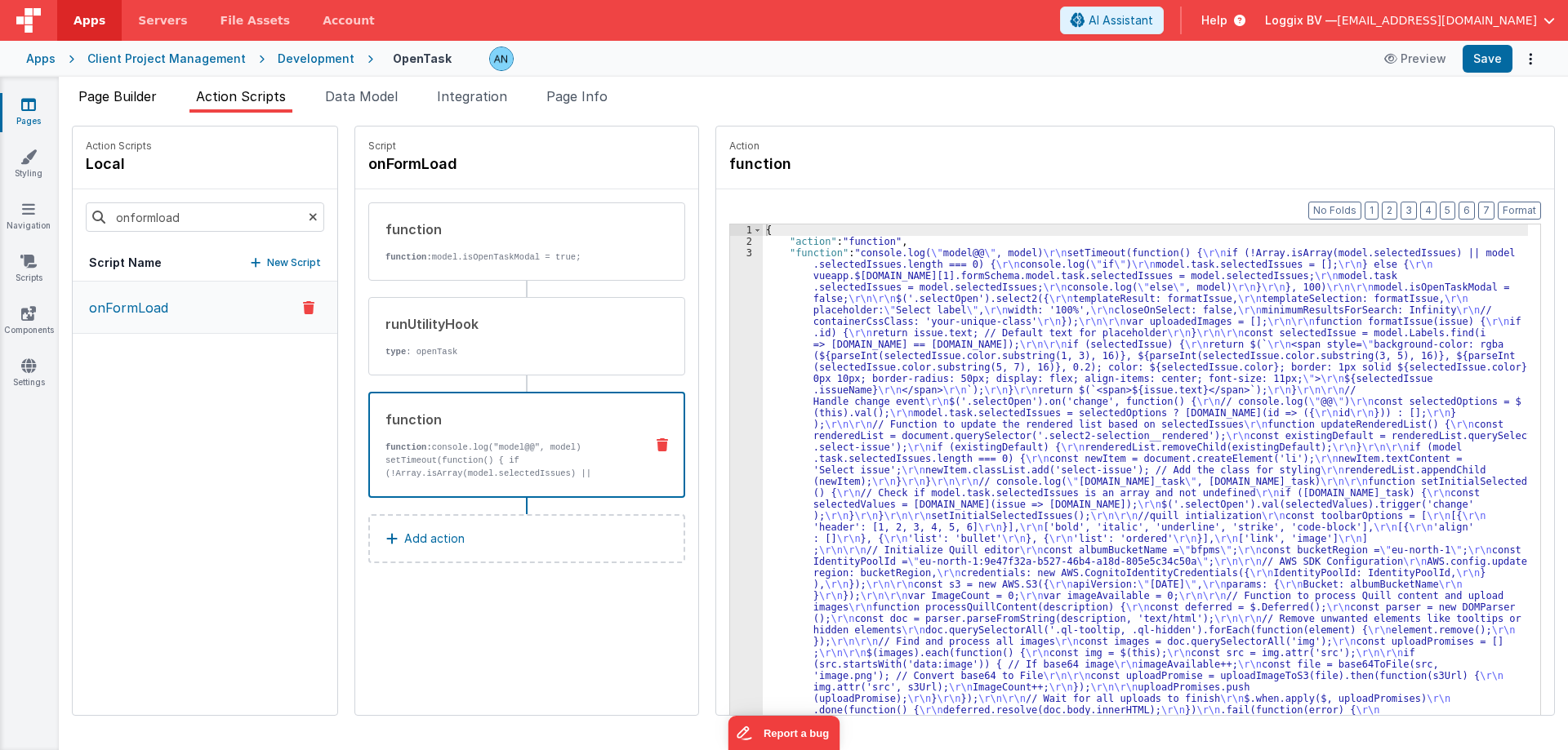
click at [135, 102] on span "Page Builder" at bounding box center [117, 96] width 79 height 16
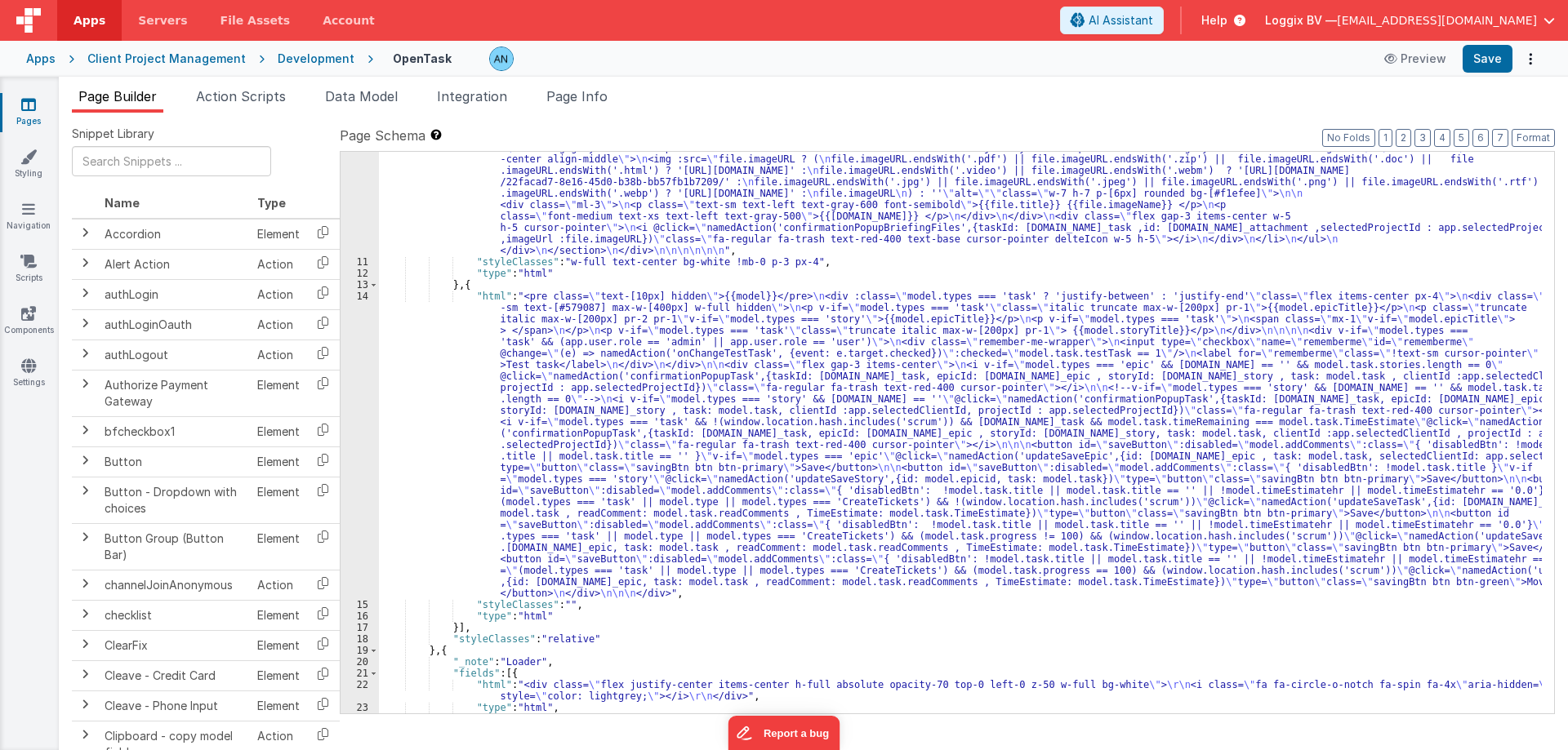
scroll to position [1576, 0]
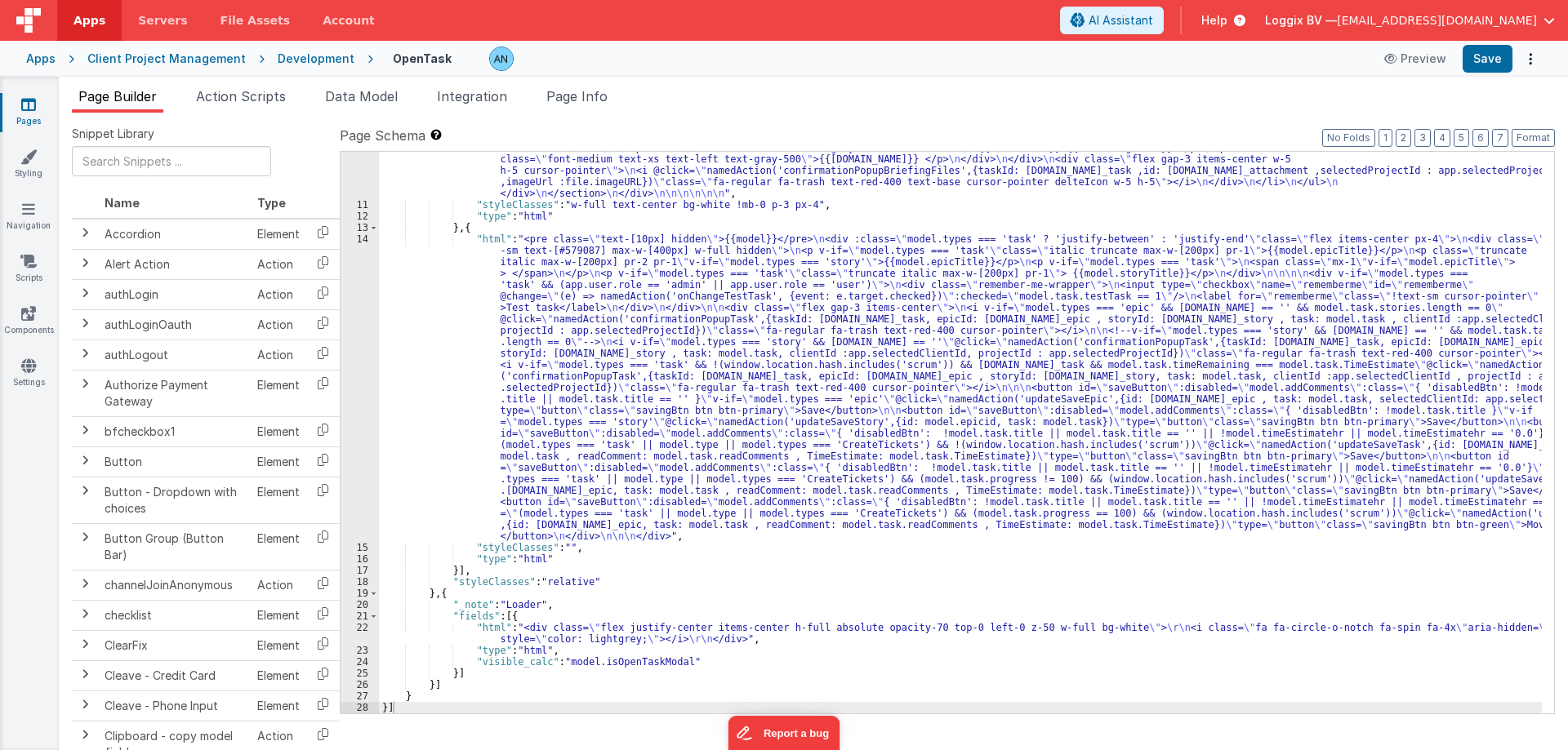
click at [350, 312] on div "14" at bounding box center [359, 387] width 38 height 308
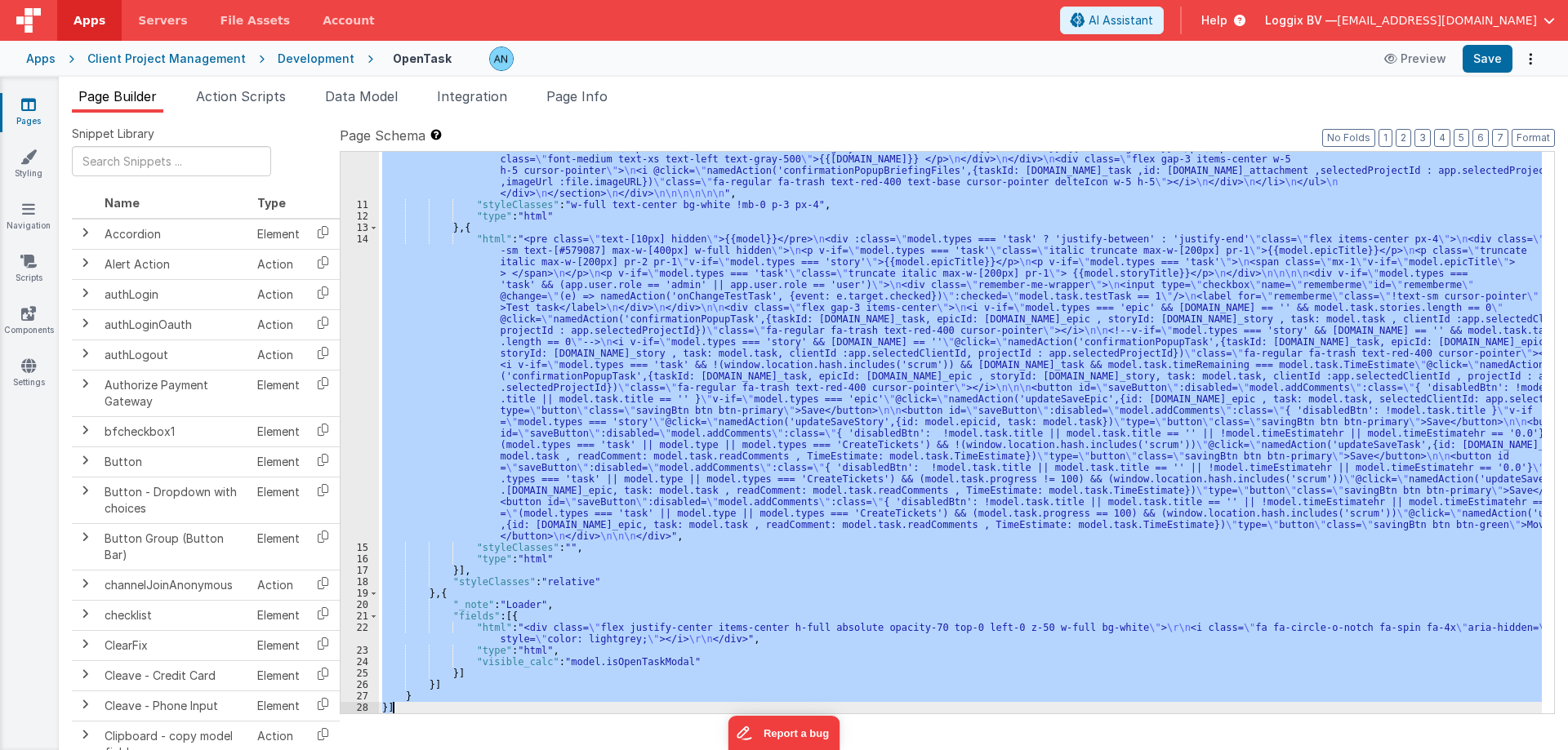
click at [350, 312] on div "14" at bounding box center [359, 387] width 38 height 308
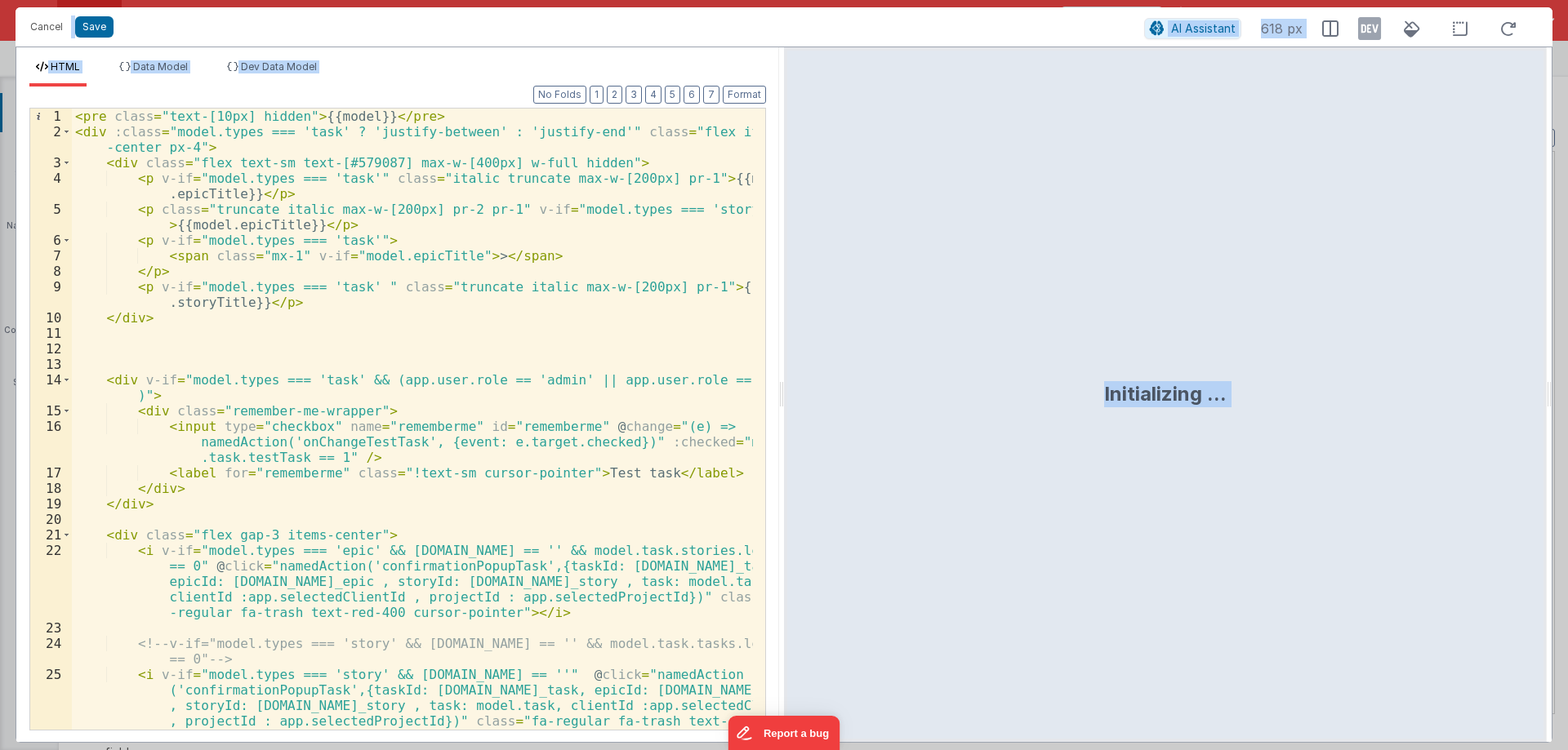
scroll to position [775, 0]
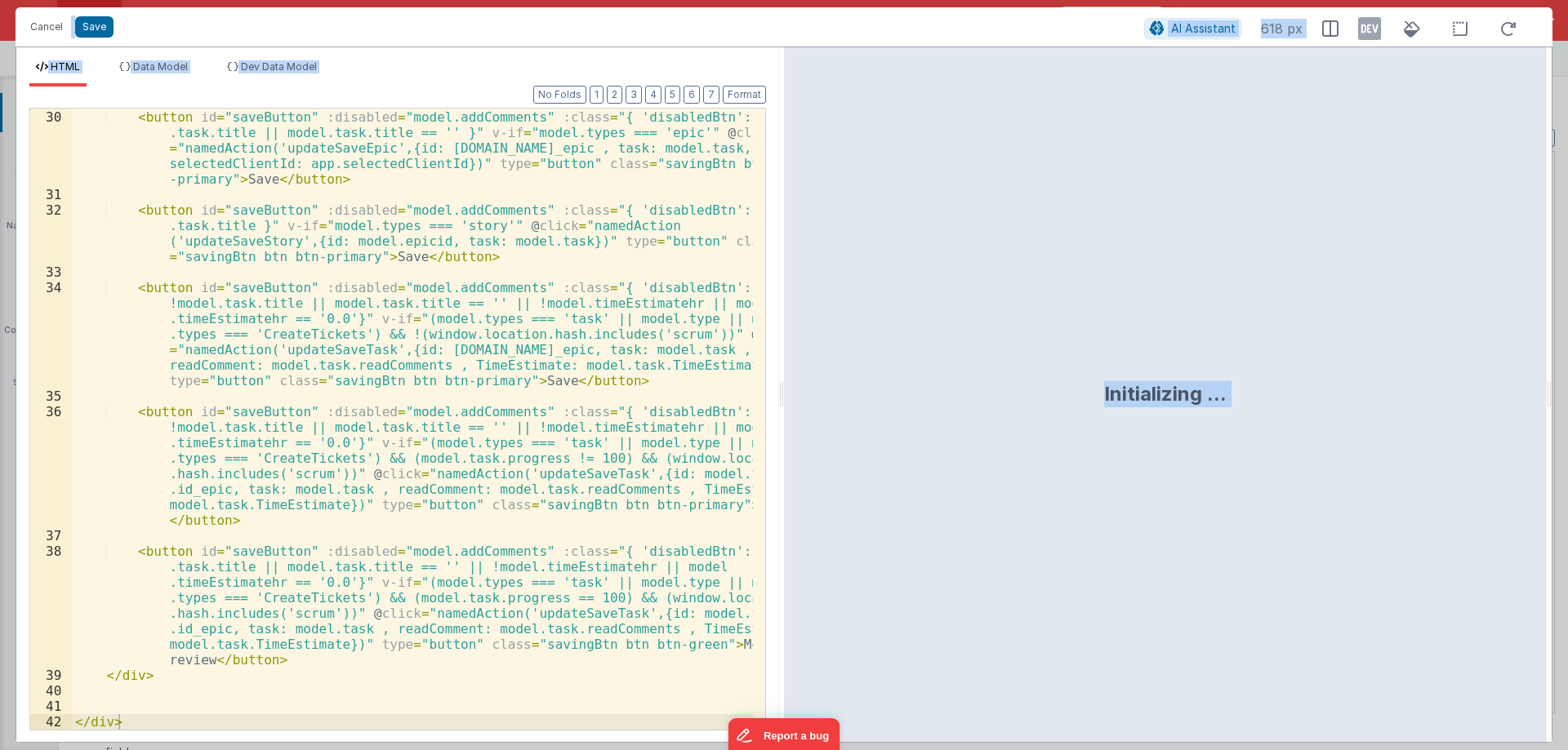
drag, startPoint x: 780, startPoint y: 396, endPoint x: 1471, endPoint y: 418, distance: 691.4
click at [1488, 405] on html "Cancel Save AI Assistant 618 px HTML Data Model Dev Data Model Format 7 6 5 4 3…" at bounding box center [784, 375] width 1568 height 750
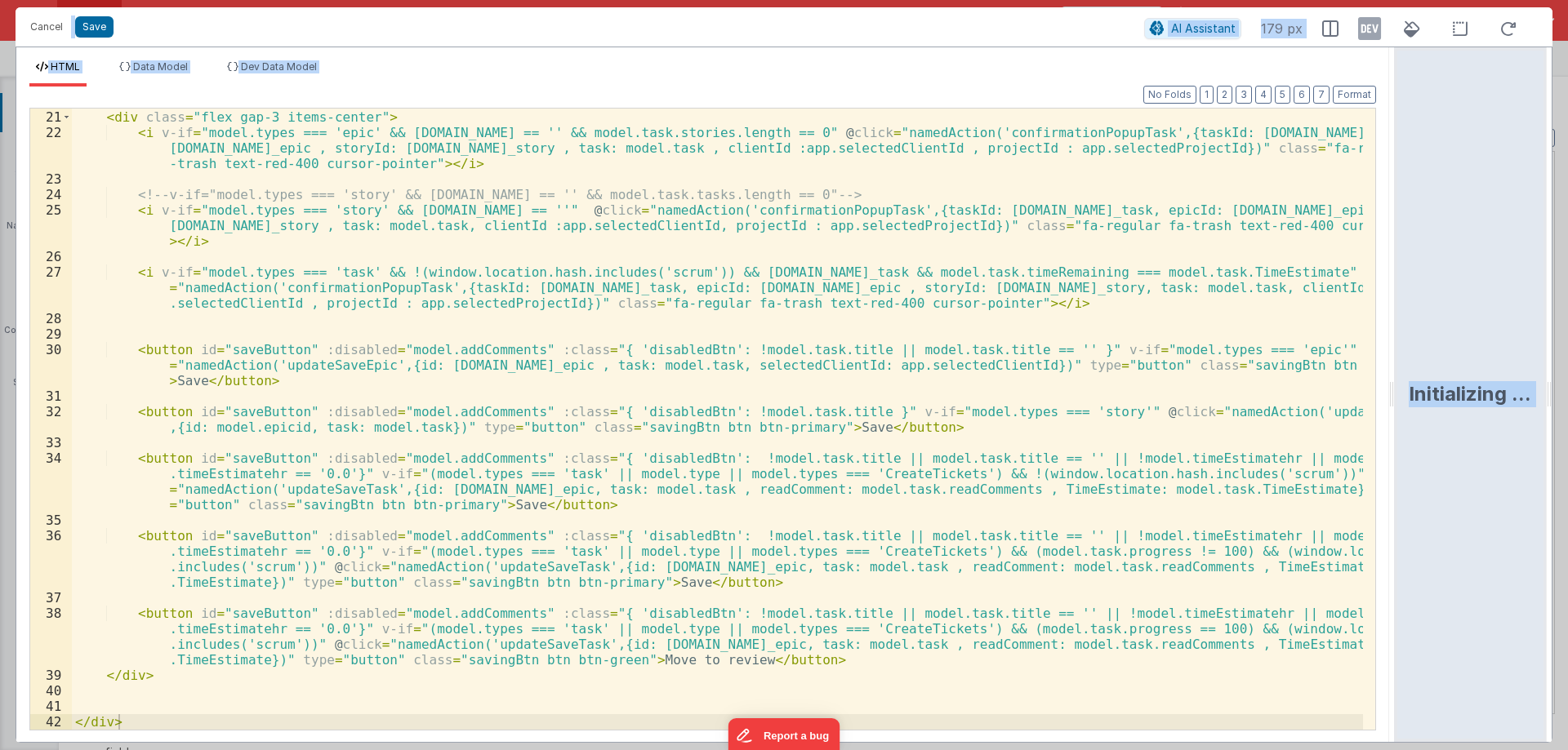
scroll to position [325, 0]
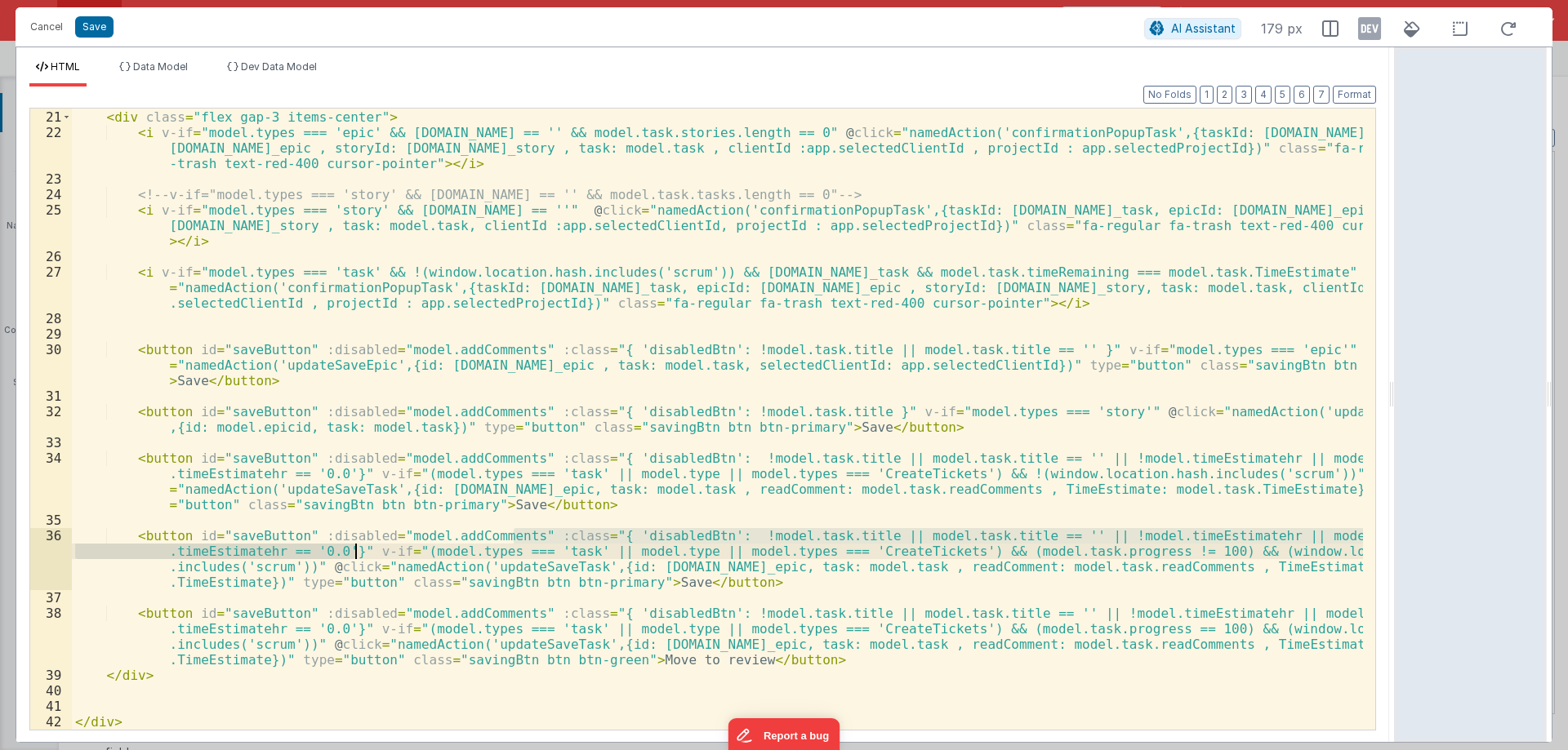
drag, startPoint x: 515, startPoint y: 536, endPoint x: 357, endPoint y: 555, distance: 159.1
click at [357, 555] on div "< div class = "flex gap-3 items-center" > < i v-if = "model.types === 'epic' &&…" at bounding box center [716, 420] width 1291 height 652
click at [49, 22] on button "Cancel" at bounding box center [46, 27] width 49 height 23
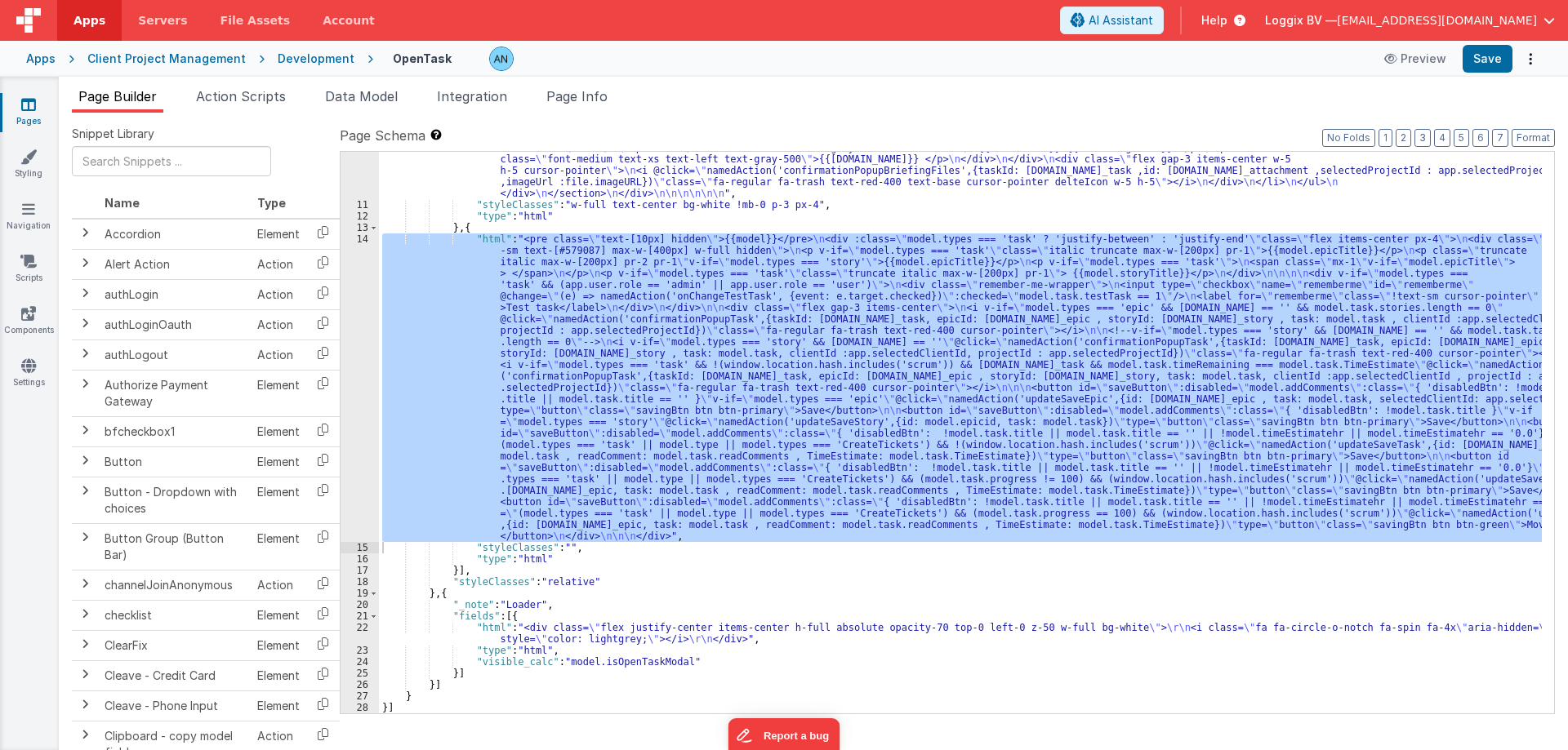
click at [245, 92] on span "Action Scripts" at bounding box center [241, 96] width 90 height 16
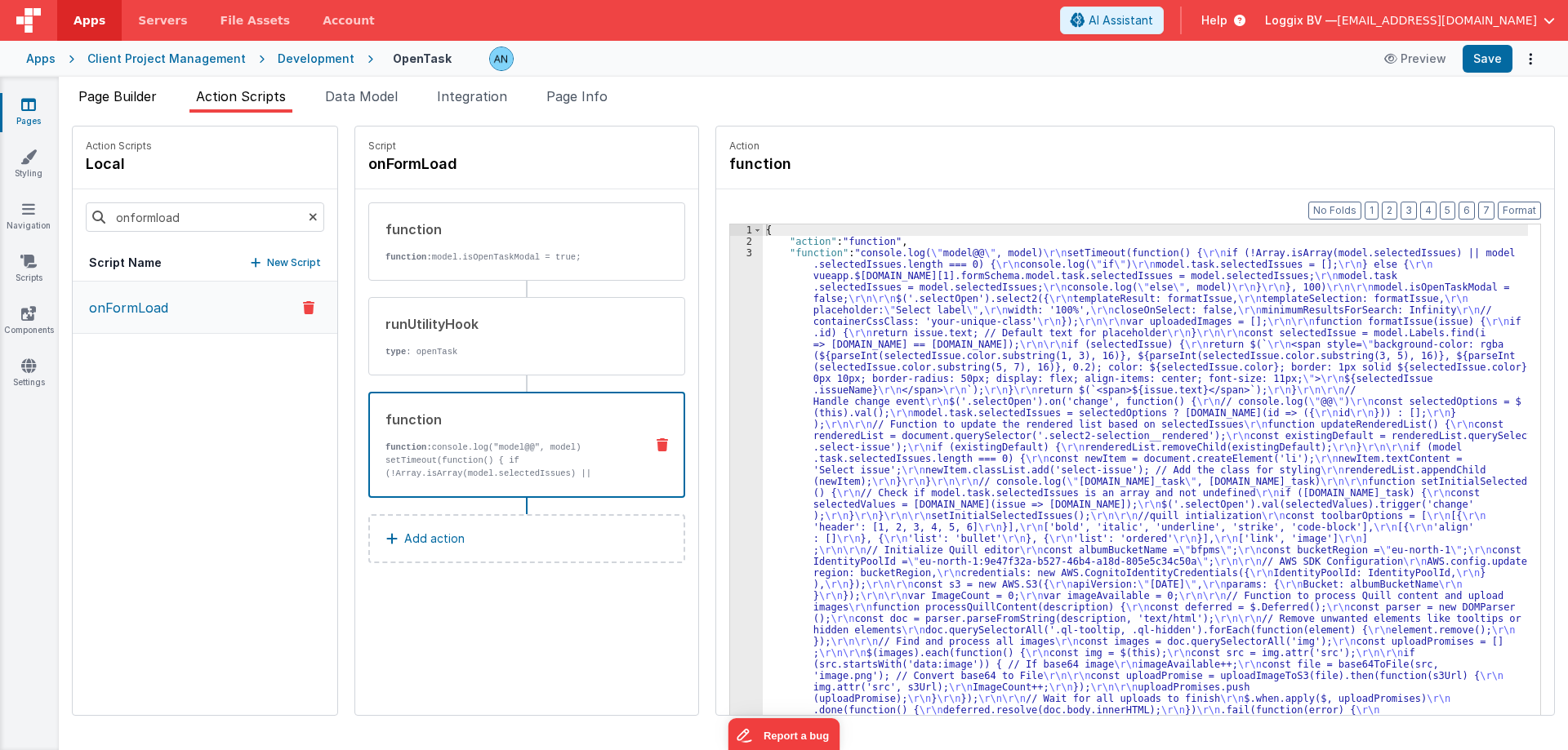
click at [124, 105] on li "Page Builder" at bounding box center [117, 100] width 92 height 27
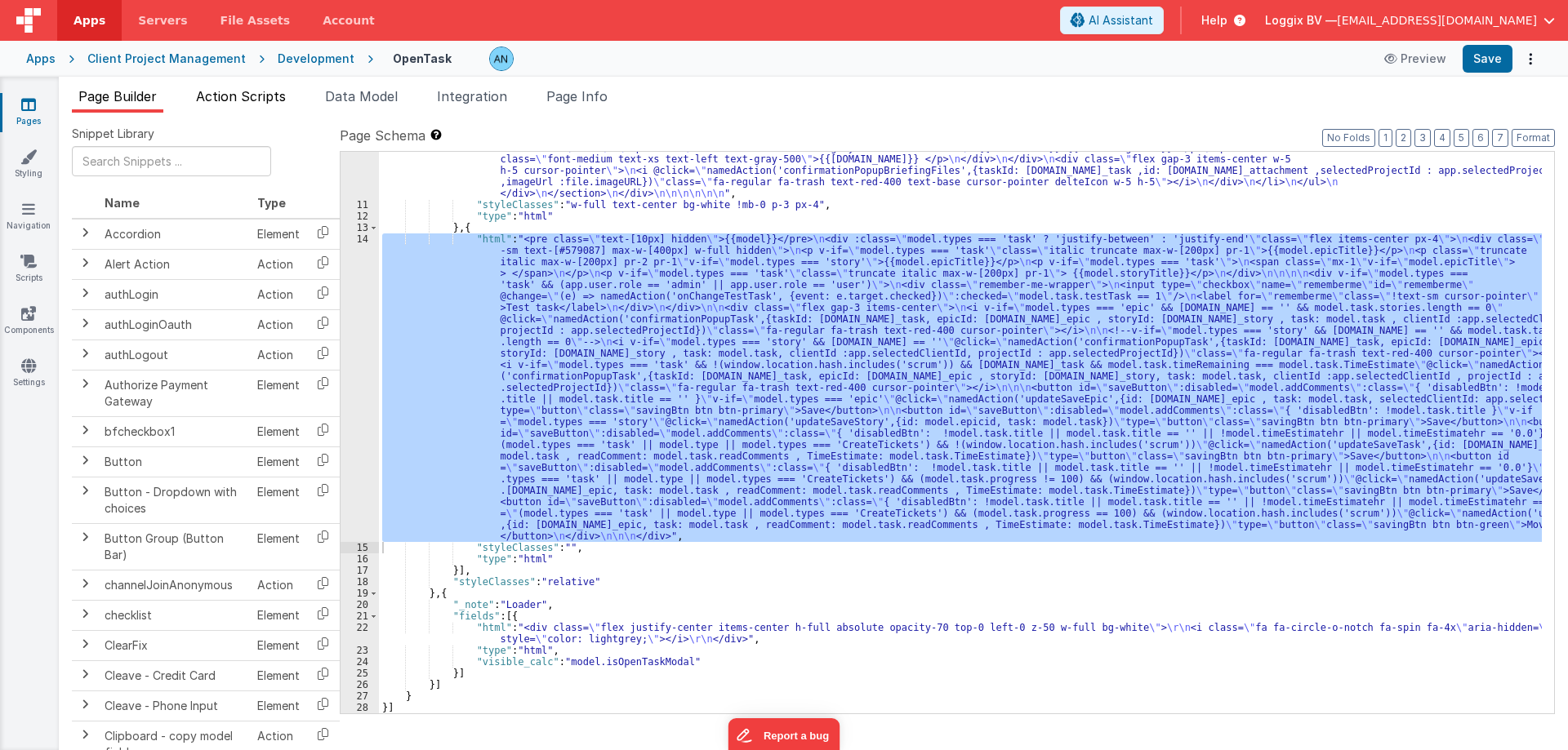
click at [225, 92] on span "Action Scripts" at bounding box center [241, 96] width 90 height 16
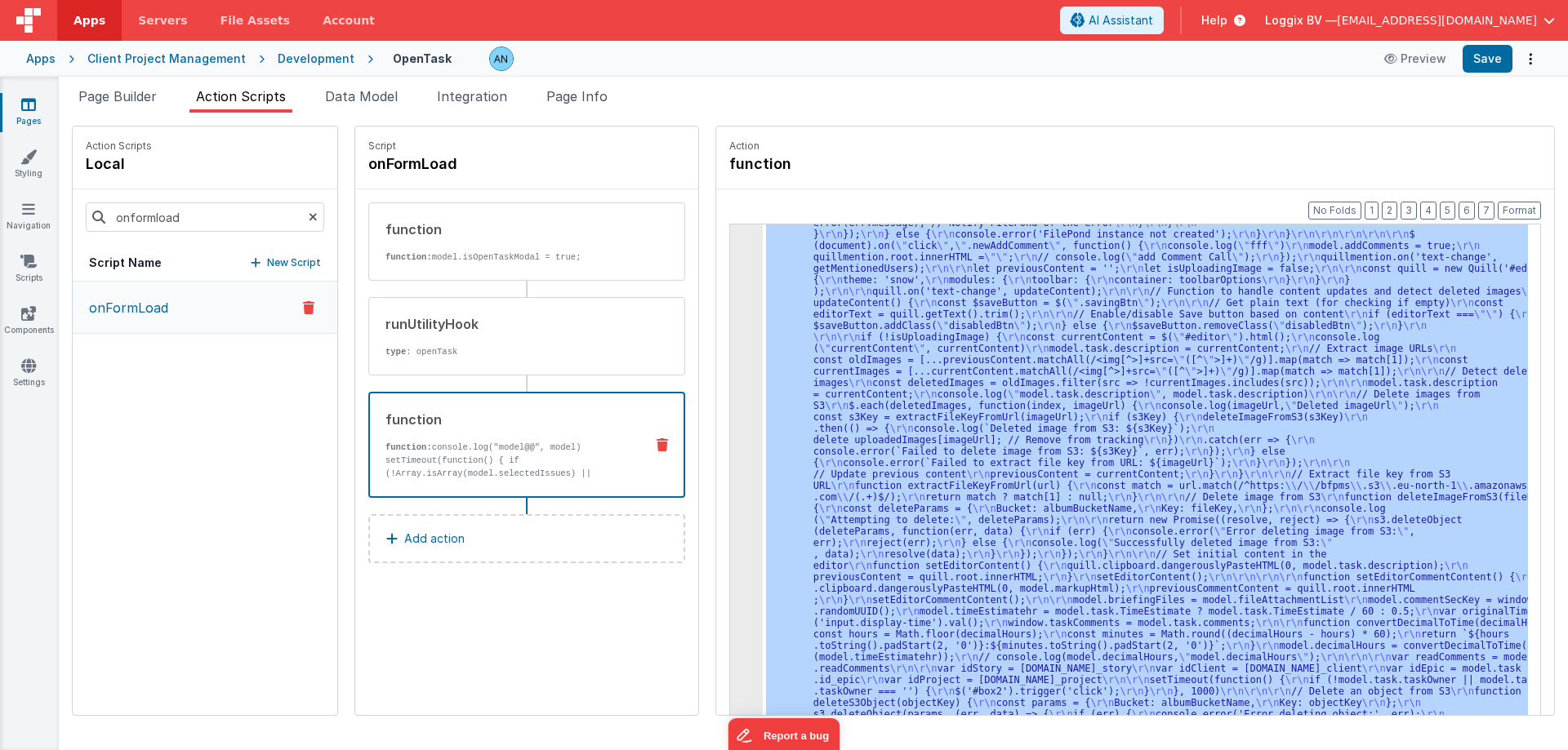
scroll to position [2568, 0]
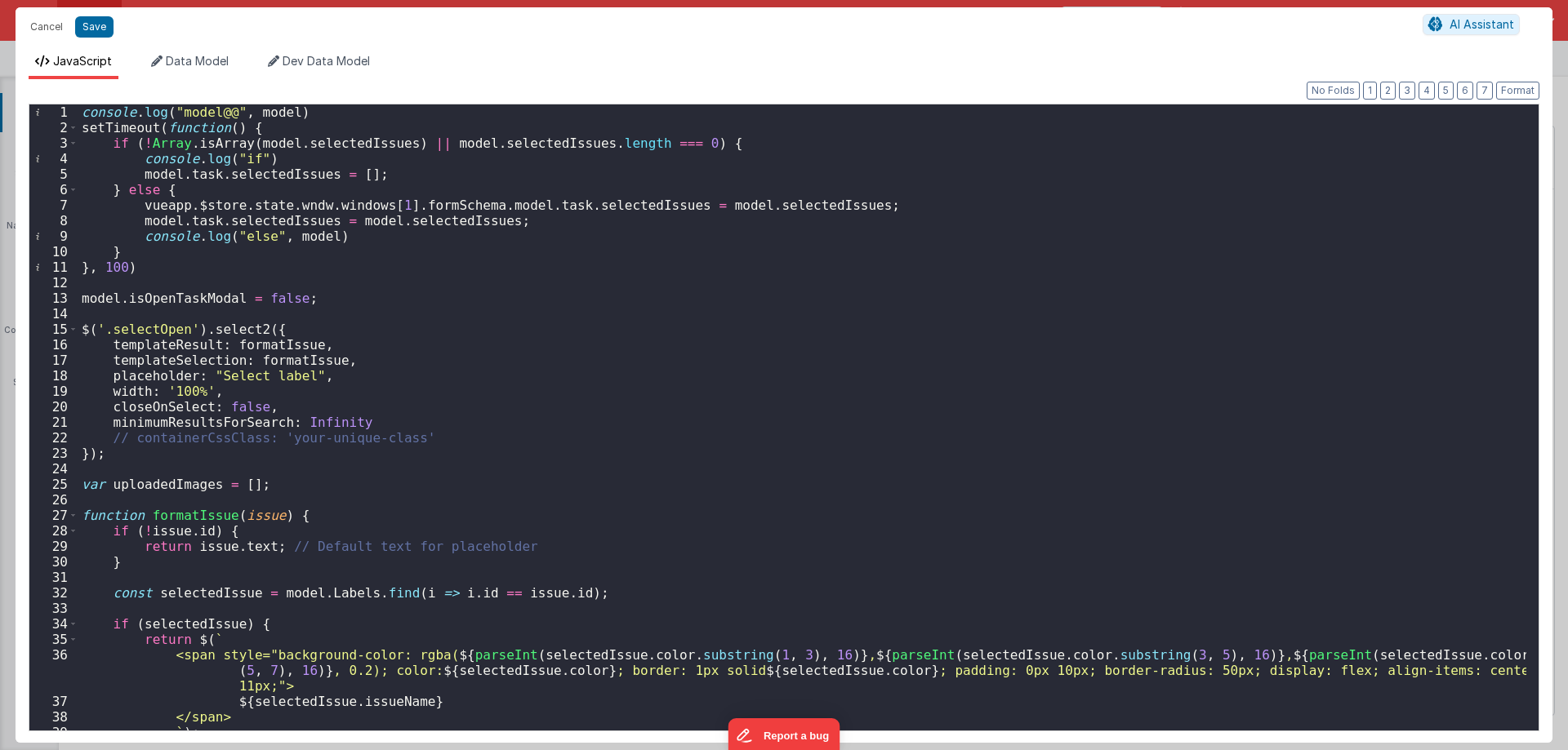
click at [1536, 134] on div "1 2 3 4 5 6 7 8 9 10 11 12 13 14 15 16 17 18 19 20 21 22 23 24 25 26 27 28 29 3…" at bounding box center [784, 417] width 1511 height 628
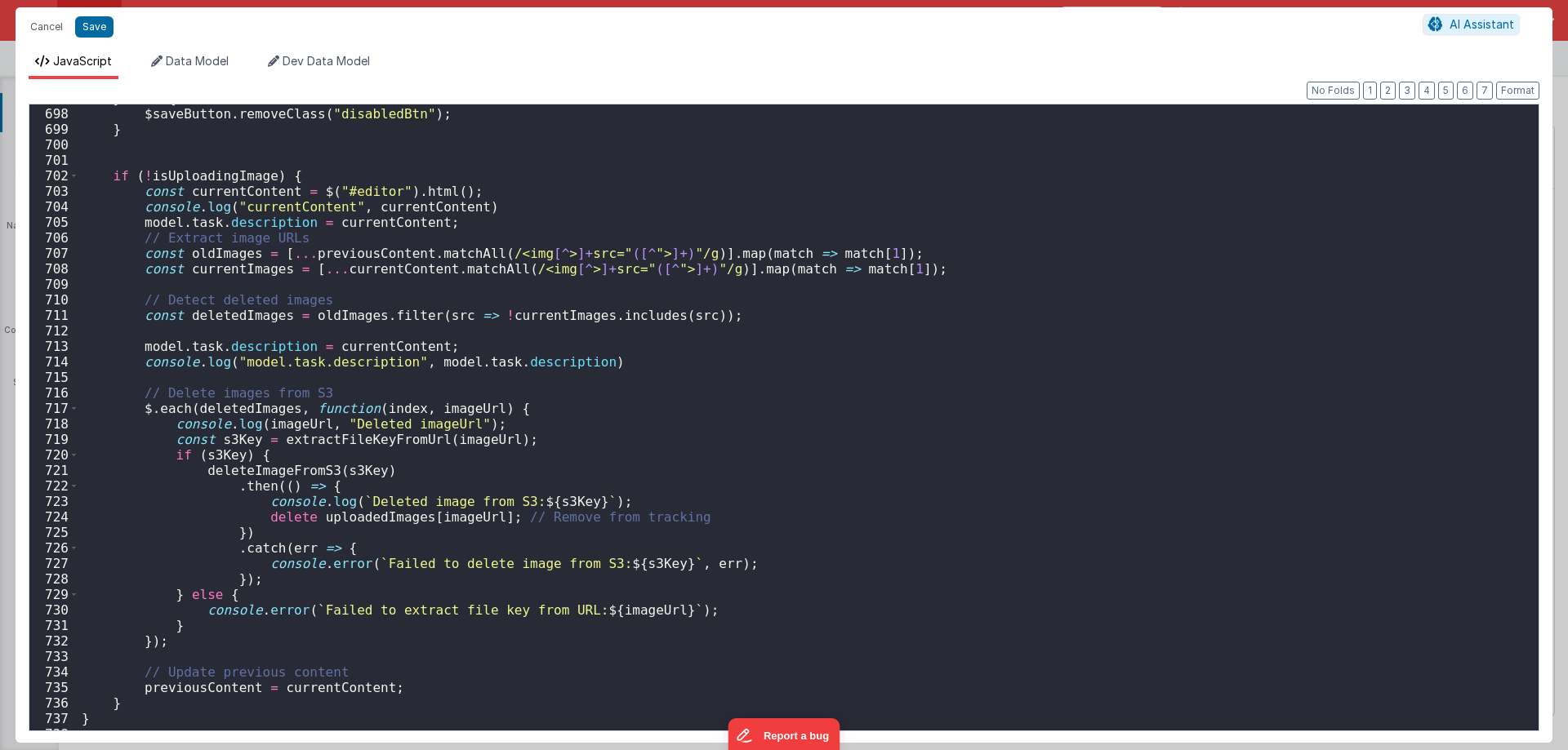
scroll to position [10548, 0]
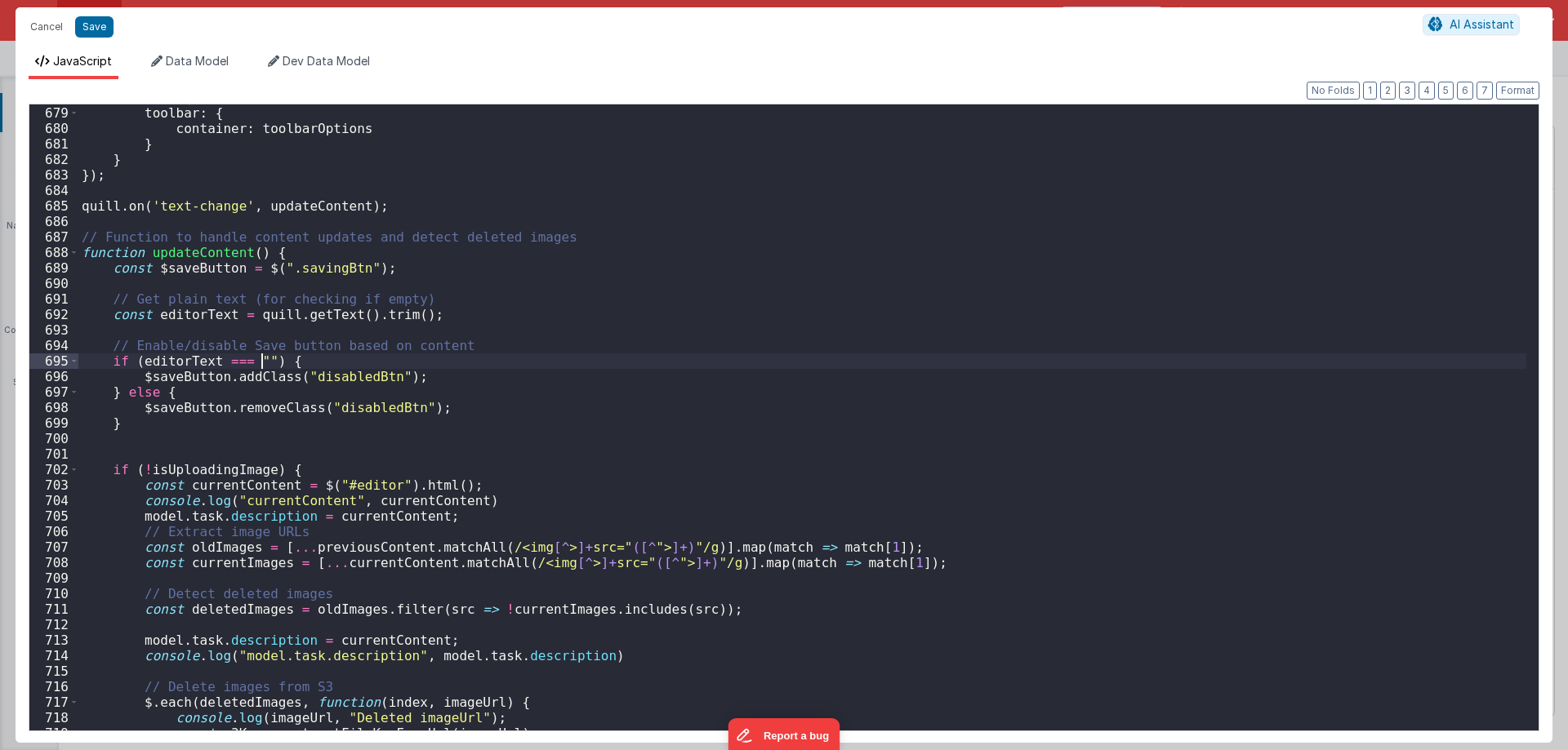
click at [261, 358] on div "modules : { toolbar : { container : toolbarOptions } } }) ; quill . on ( 'text-…" at bounding box center [802, 419] width 1448 height 657
paste textarea
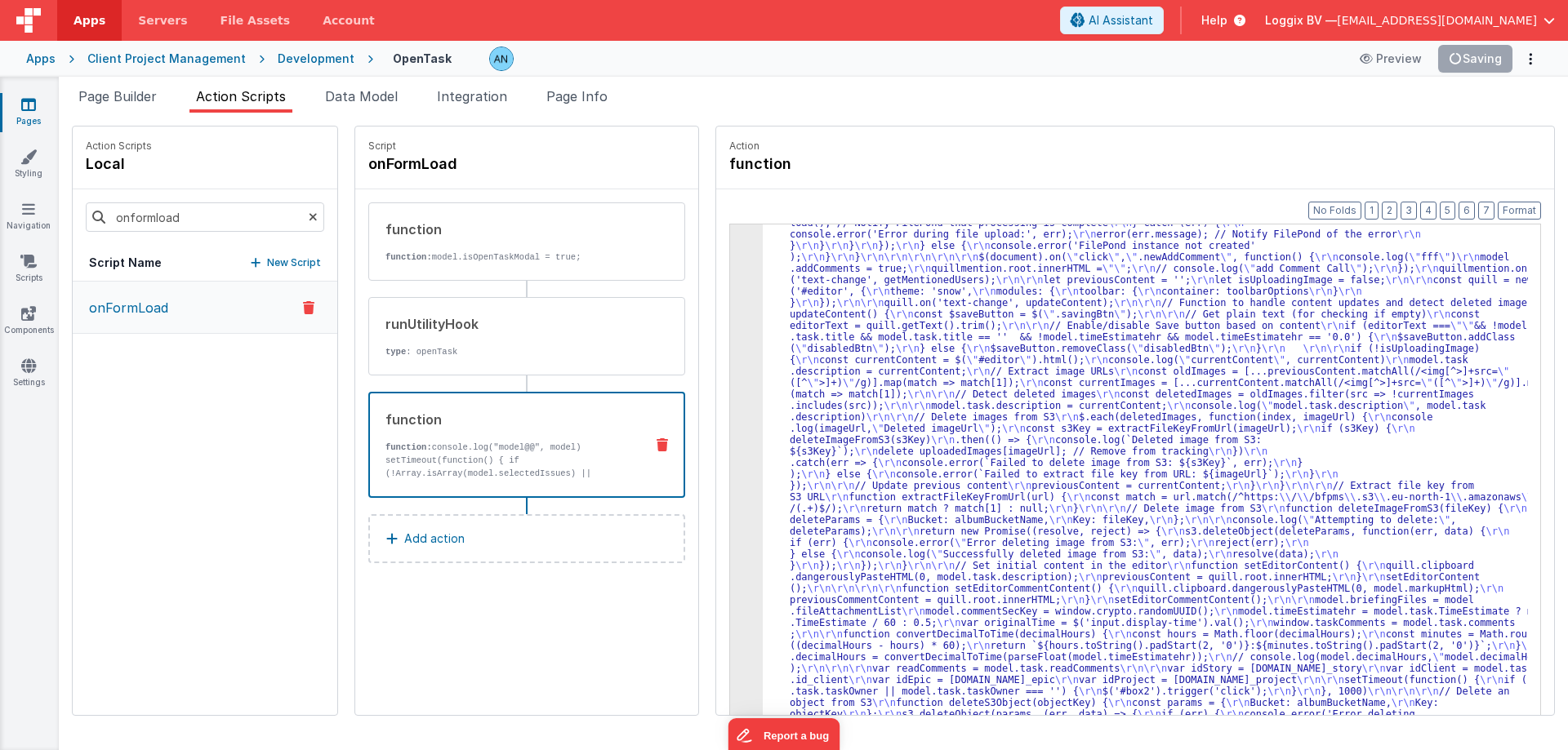
scroll to position [2408, 0]
click at [1514, 208] on button "Format" at bounding box center [1519, 210] width 43 height 18
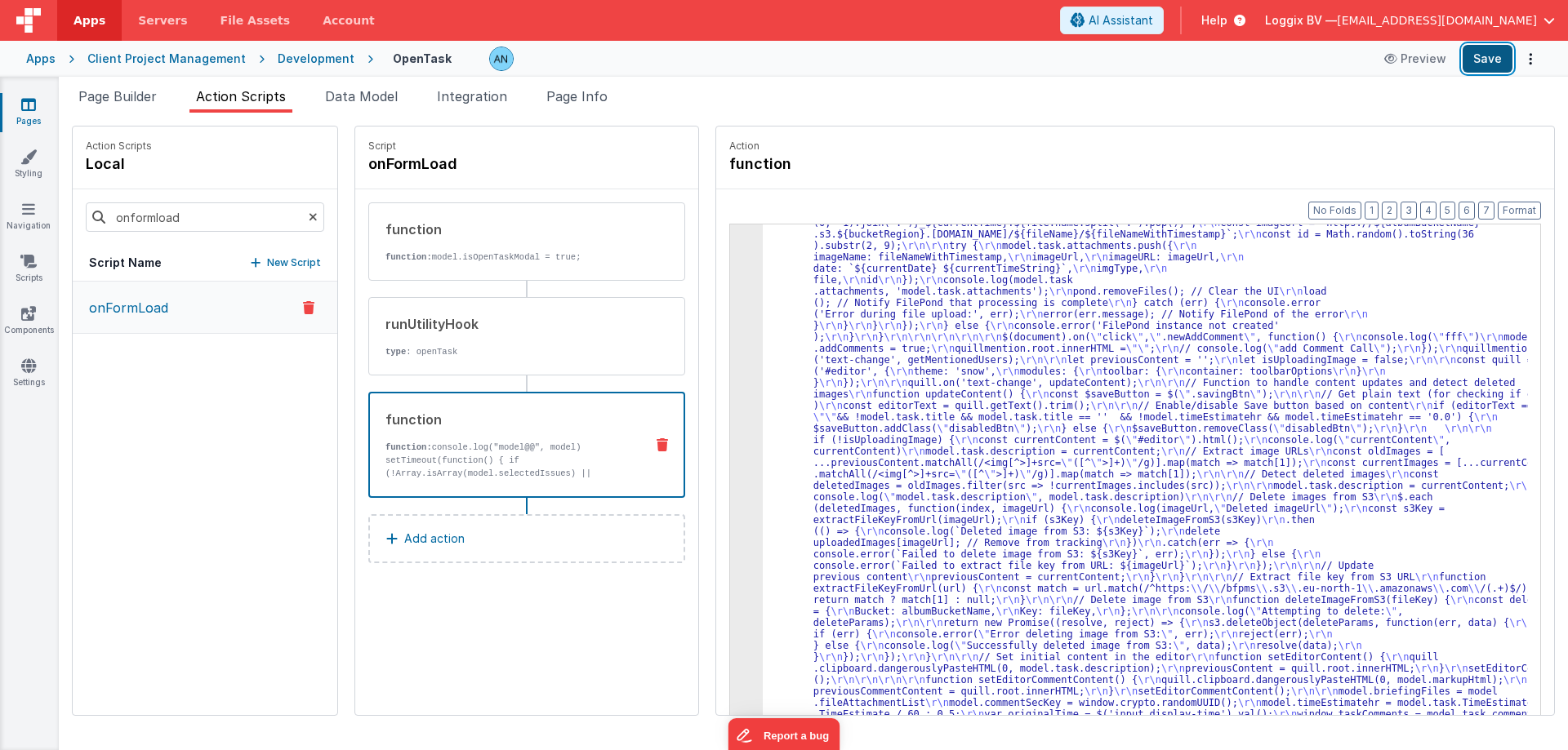
click at [1489, 58] on button "Save" at bounding box center [1487, 58] width 49 height 27
click at [1522, 210] on button "Format" at bounding box center [1519, 210] width 43 height 18
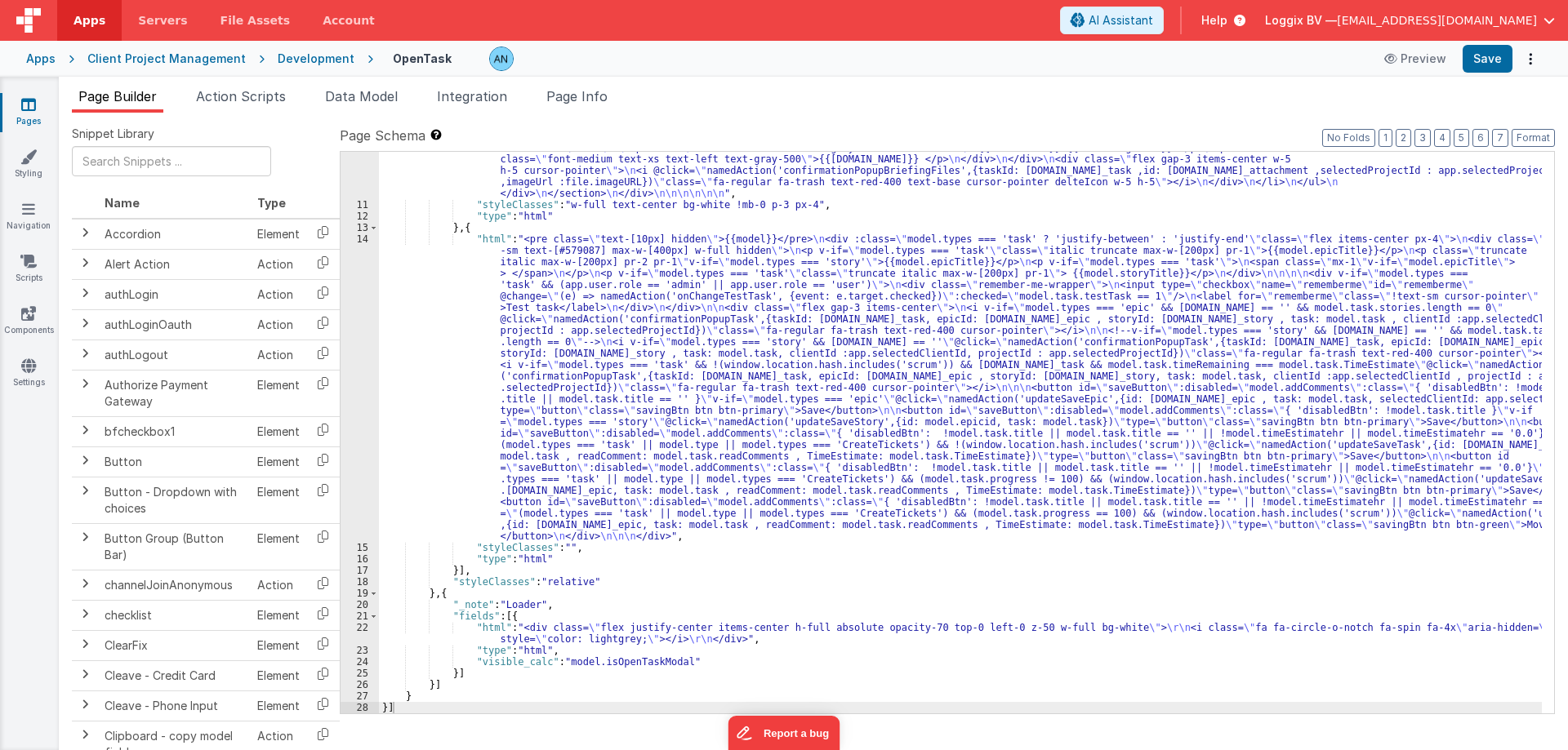
scroll to position [1576, 0]
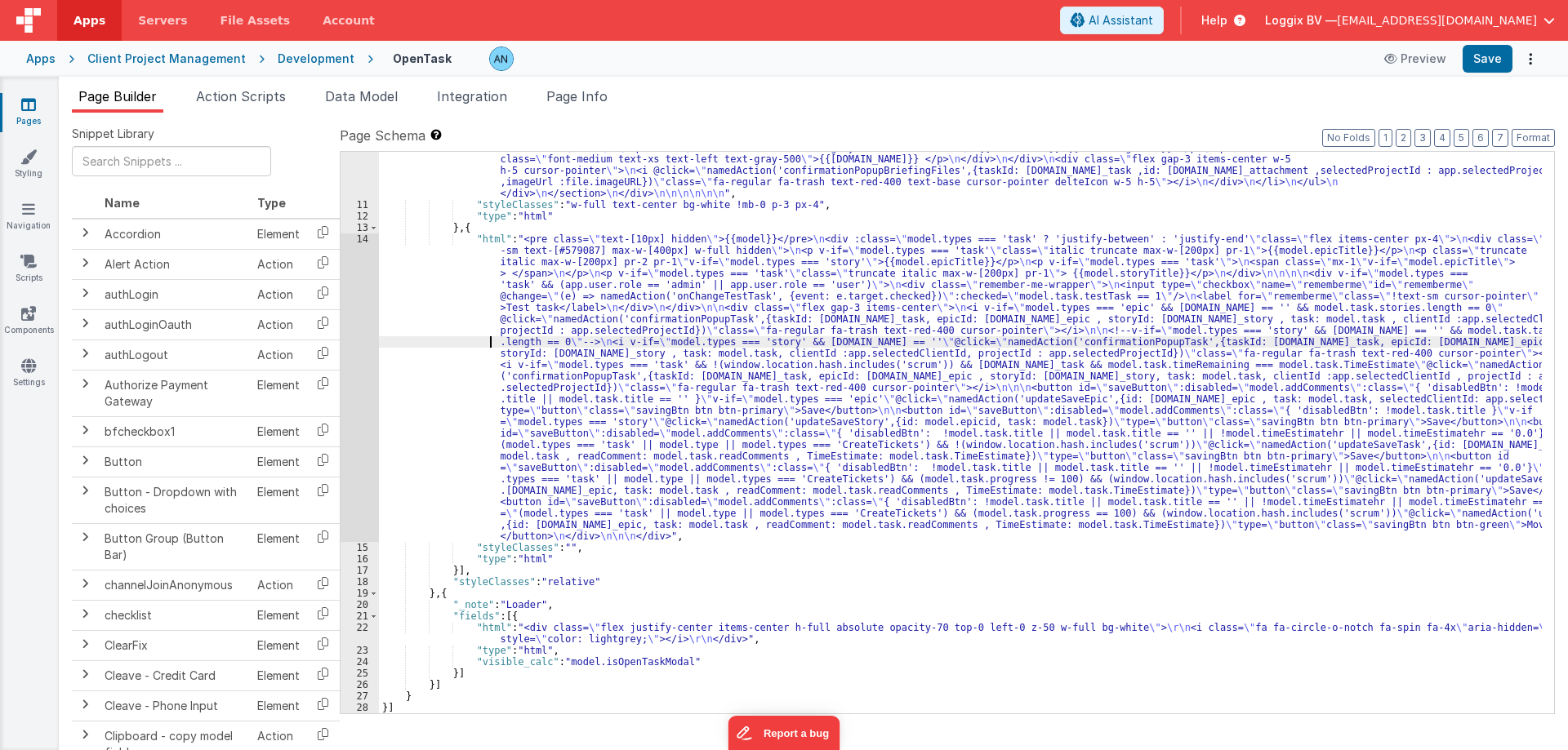
click at [363, 311] on div "14" at bounding box center [359, 387] width 38 height 308
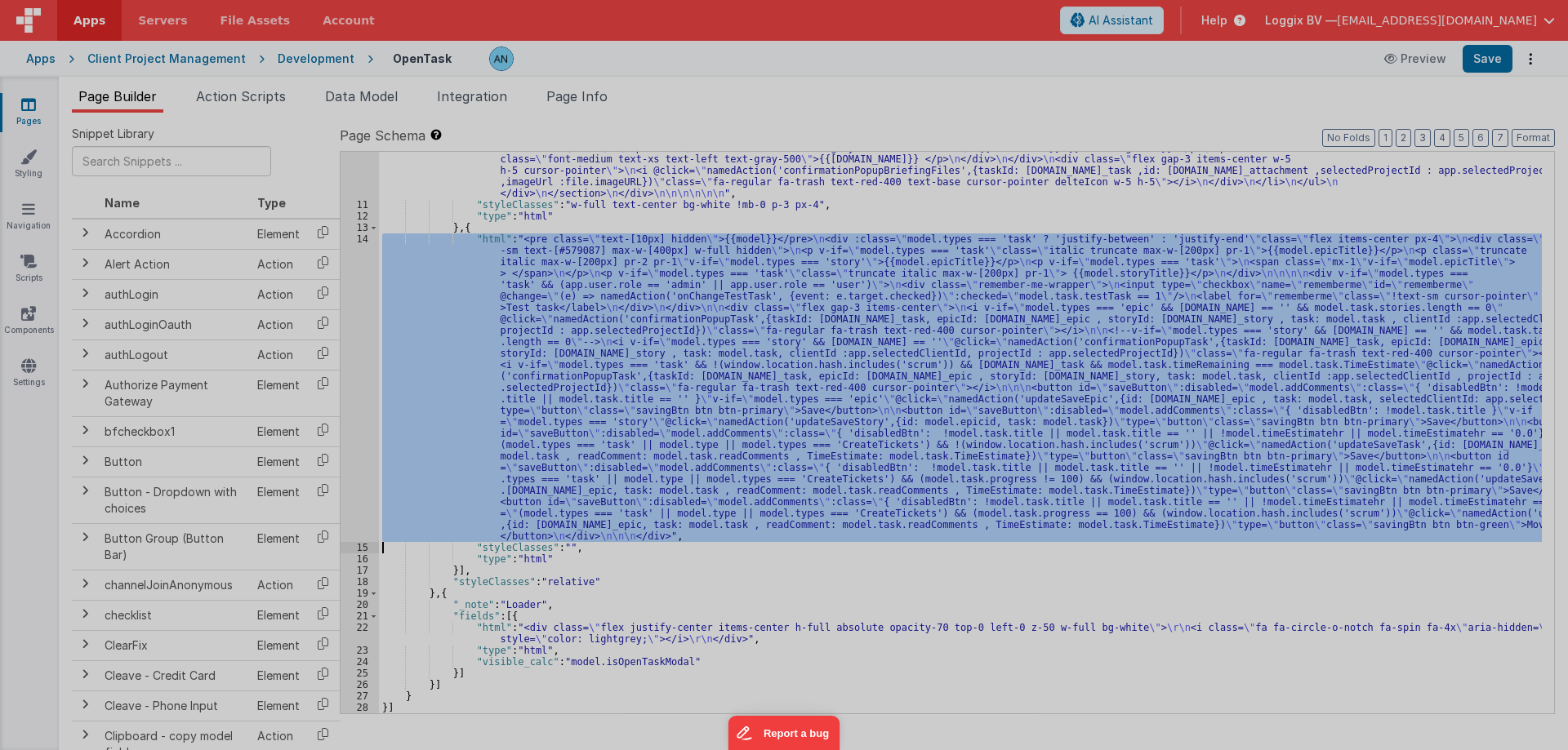
click at [363, 311] on div at bounding box center [784, 375] width 1568 height 750
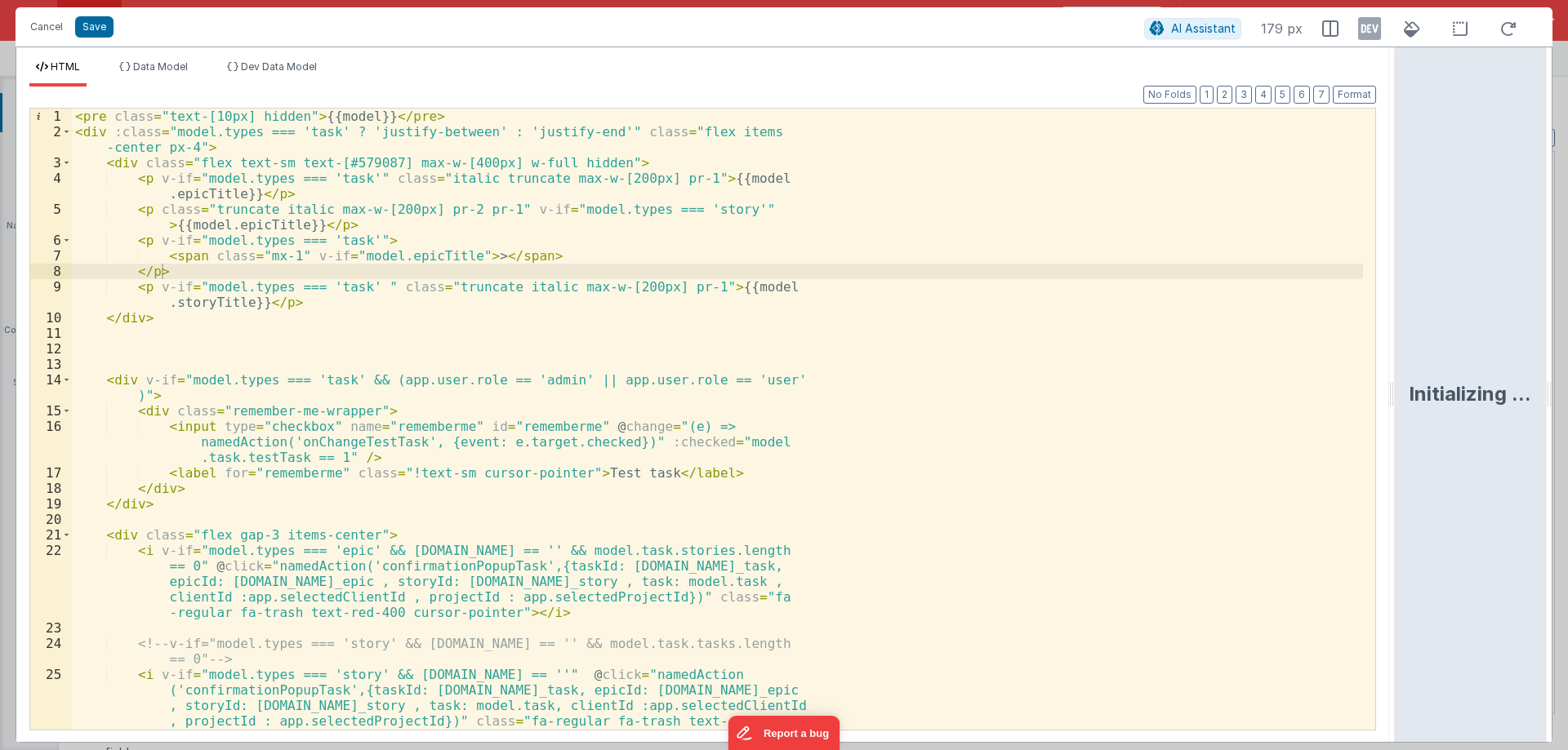
drag, startPoint x: 778, startPoint y: 393, endPoint x: 1567, endPoint y: 400, distance: 789.0
click at [1567, 400] on html "Cancel Save AI Assistant 179 px HTML Data Model Dev Data Model Format 7 6 5 4 3…" at bounding box center [784, 375] width 1568 height 750
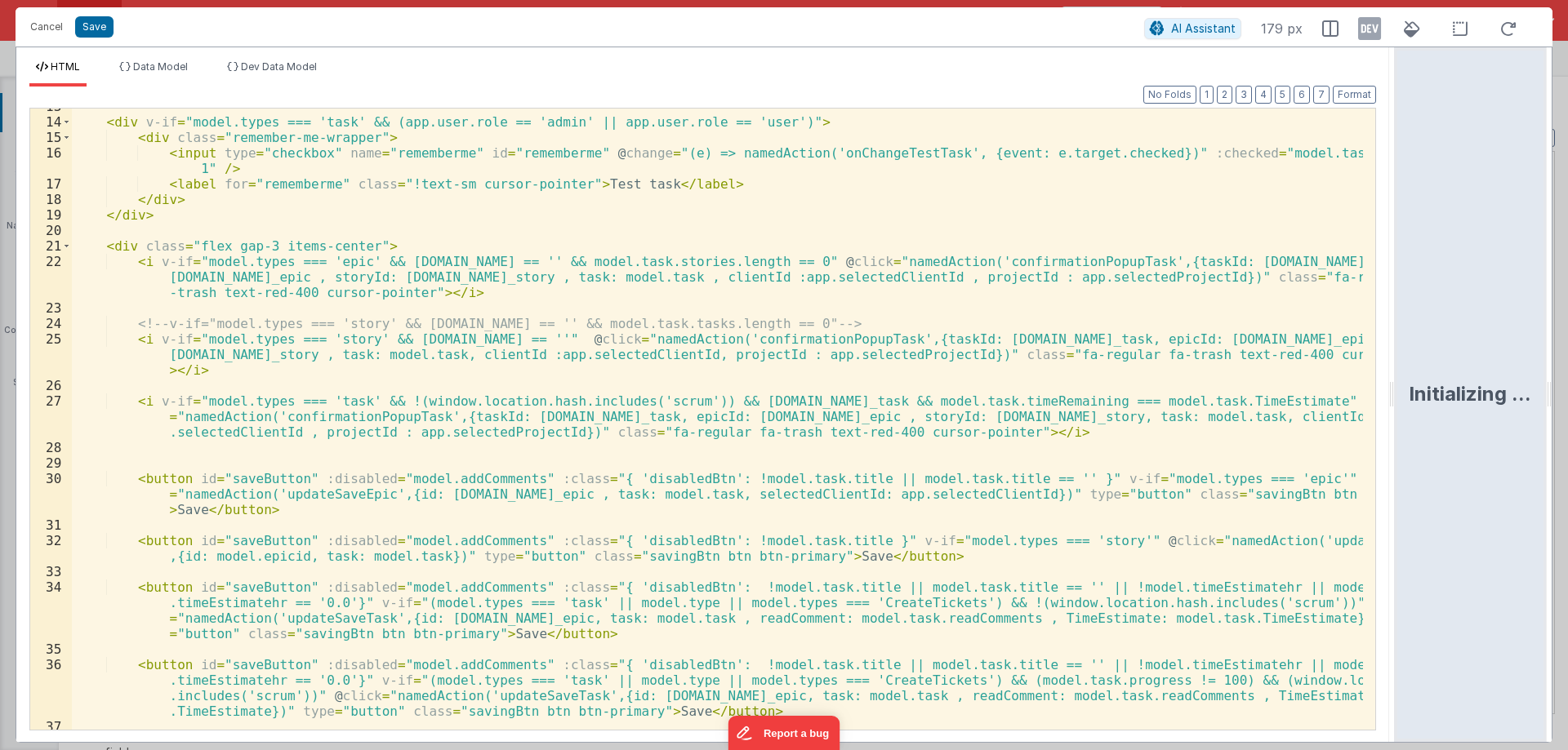
scroll to position [294, 0]
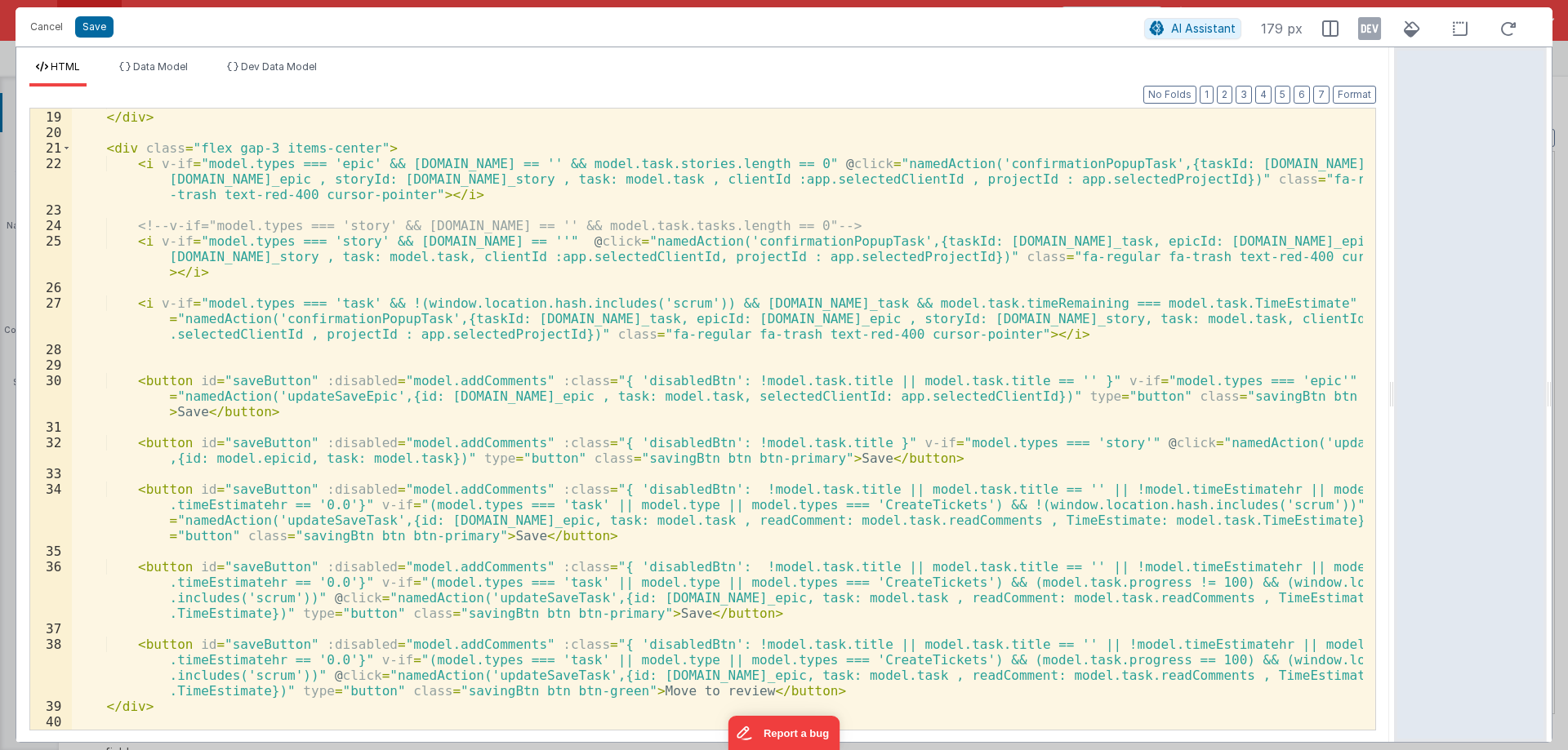
click at [824, 458] on div "</ div > </ div > < div class = "flex gap-3 items-center" > < i v-if = "model.t…" at bounding box center [716, 420] width 1291 height 652
drag, startPoint x: 696, startPoint y: 442, endPoint x: 823, endPoint y: 439, distance: 127.0
click at [823, 439] on div "</ div > </ div > < div class = "flex gap-3 items-center" > < i v-if = "model.t…" at bounding box center [716, 420] width 1291 height 652
drag, startPoint x: 82, startPoint y: 27, endPoint x: 979, endPoint y: 5, distance: 897.3
click at [82, 27] on button "Save" at bounding box center [94, 27] width 38 height 21
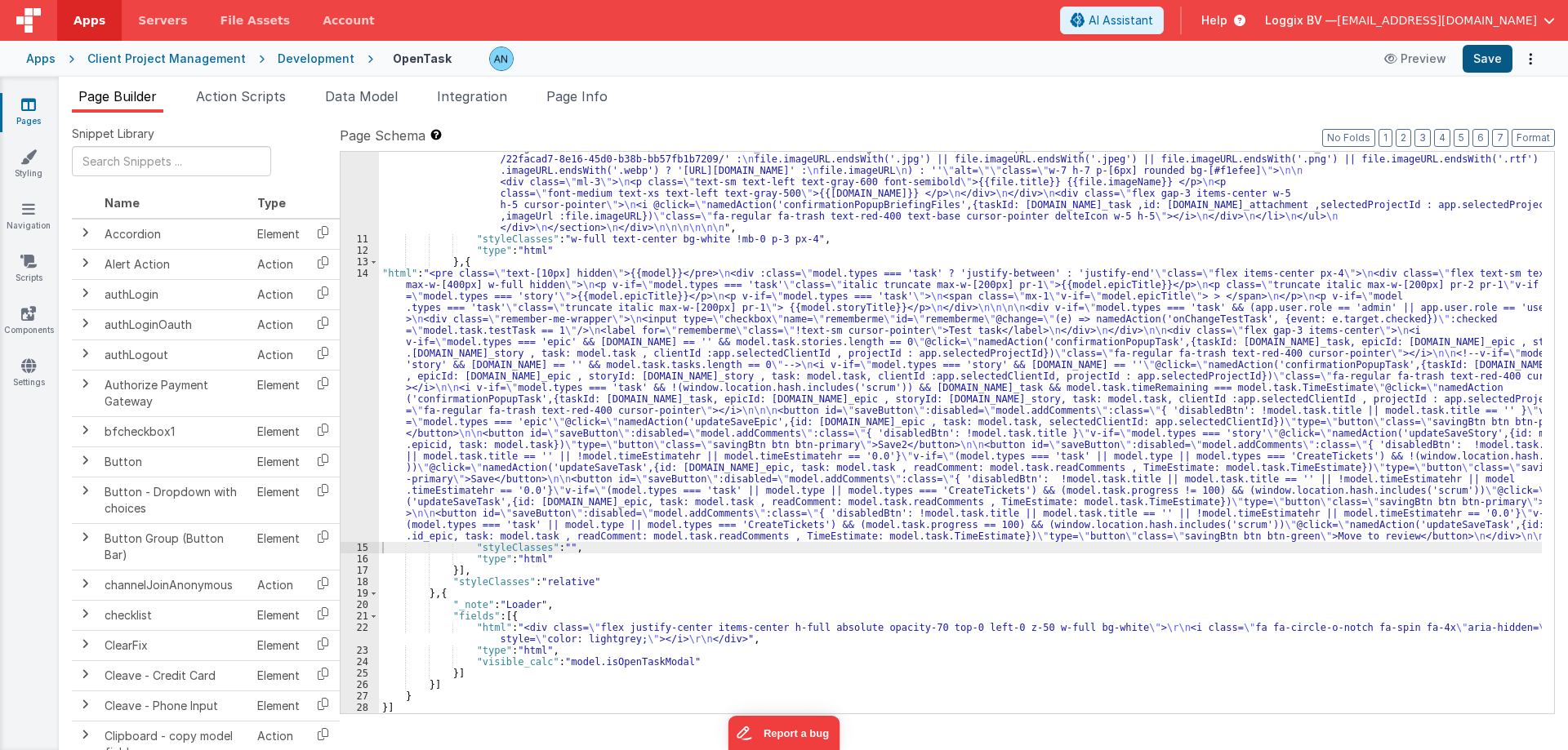
scroll to position [1542, 0]
click at [1477, 61] on button "Save" at bounding box center [1487, 58] width 49 height 27
click at [261, 100] on span "Action Scripts" at bounding box center [241, 96] width 90 height 16
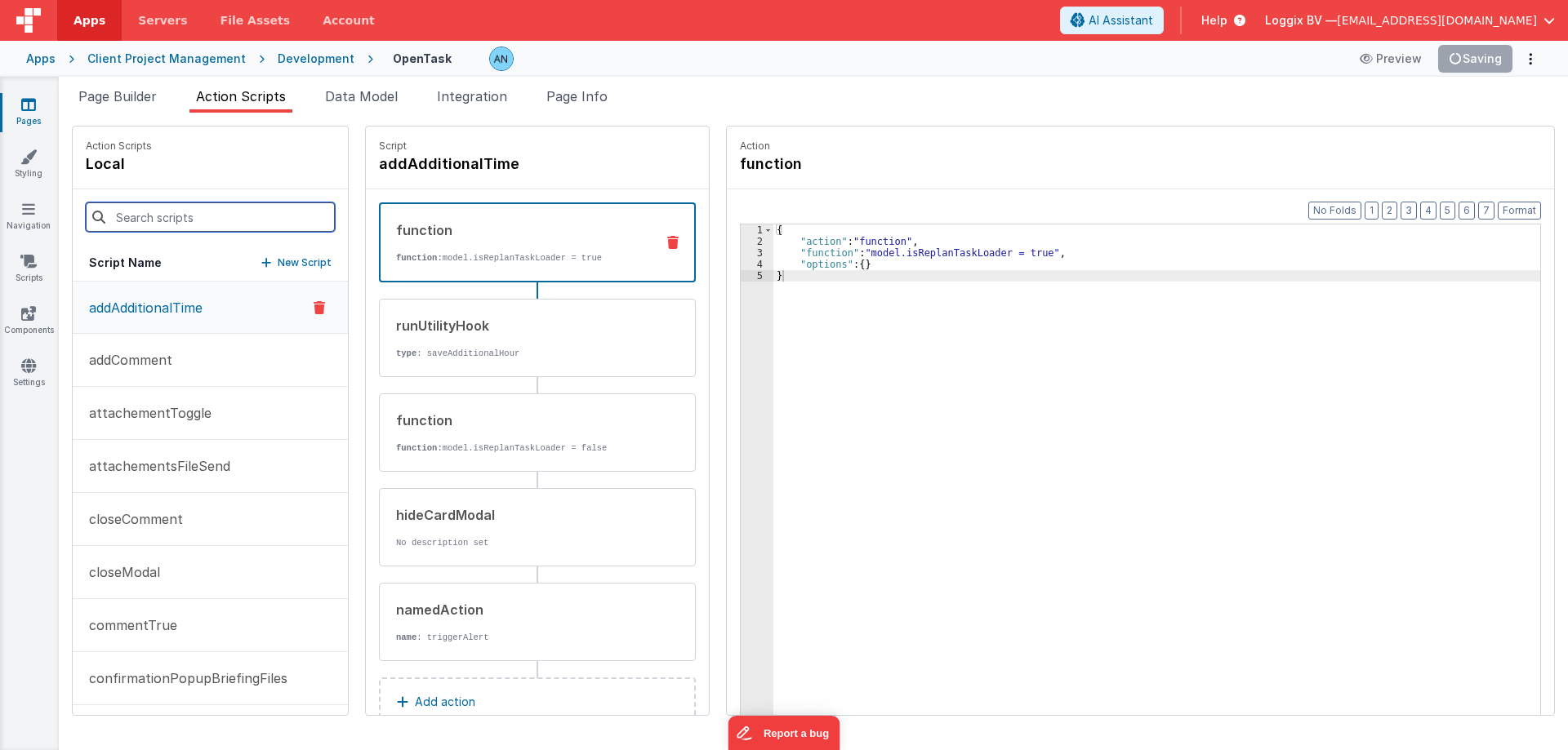
click at [178, 219] on input at bounding box center [210, 216] width 249 height 29
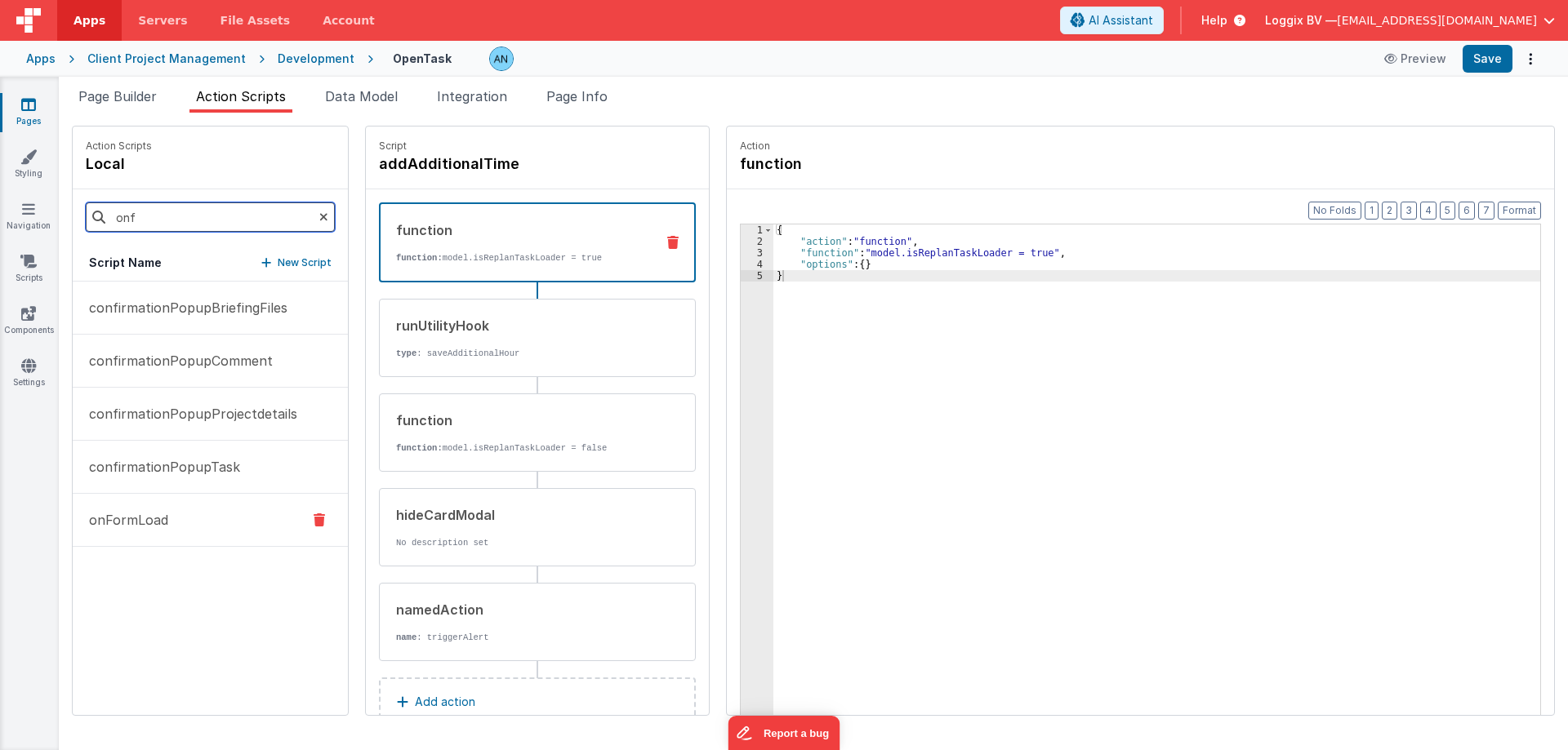
type input "onf"
click at [155, 523] on p "onFormLoad" at bounding box center [124, 520] width 89 height 19
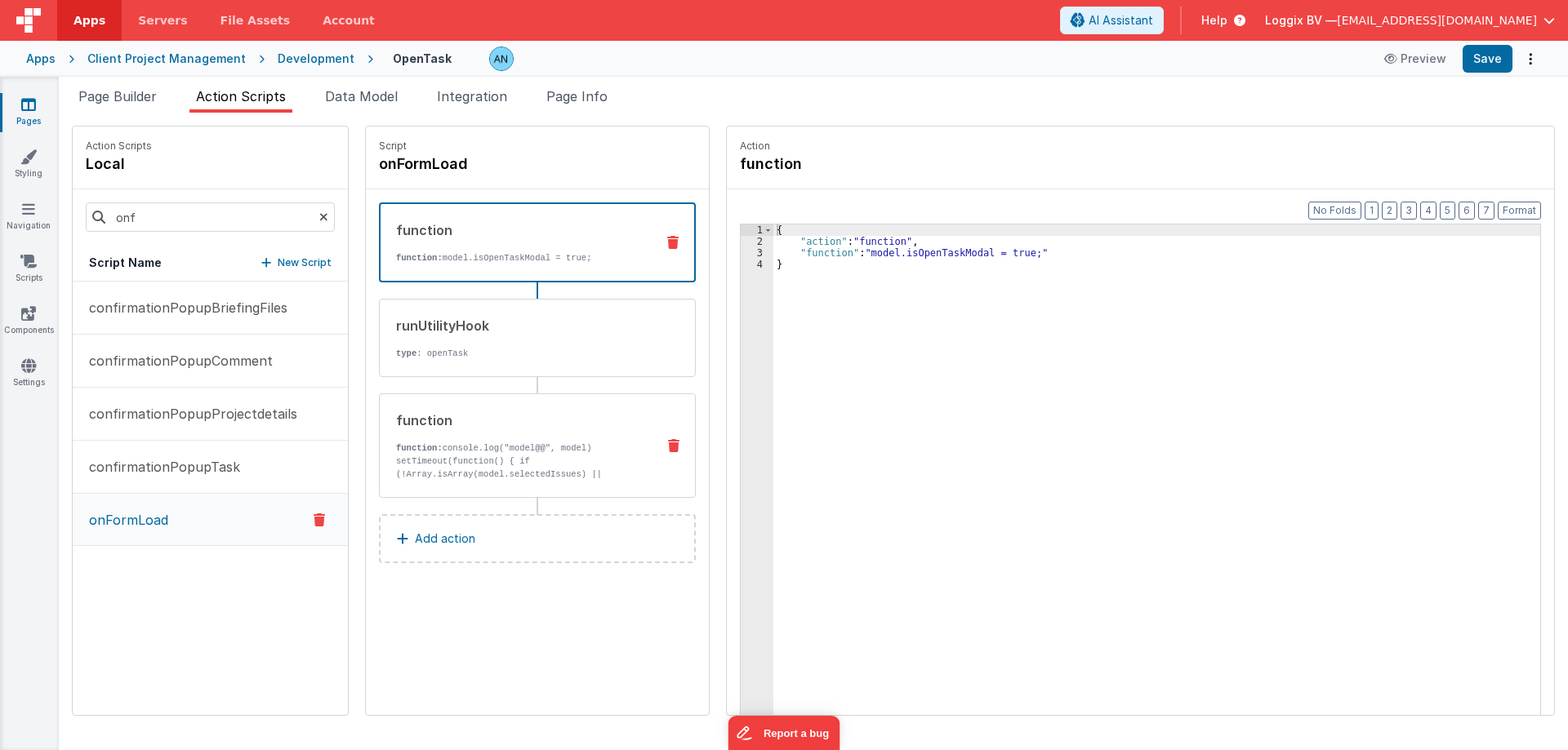
click at [550, 449] on p "function: console.log("model@@", model) setTimeout(function() { if (!Array.isAr…" at bounding box center [519, 507] width 246 height 131
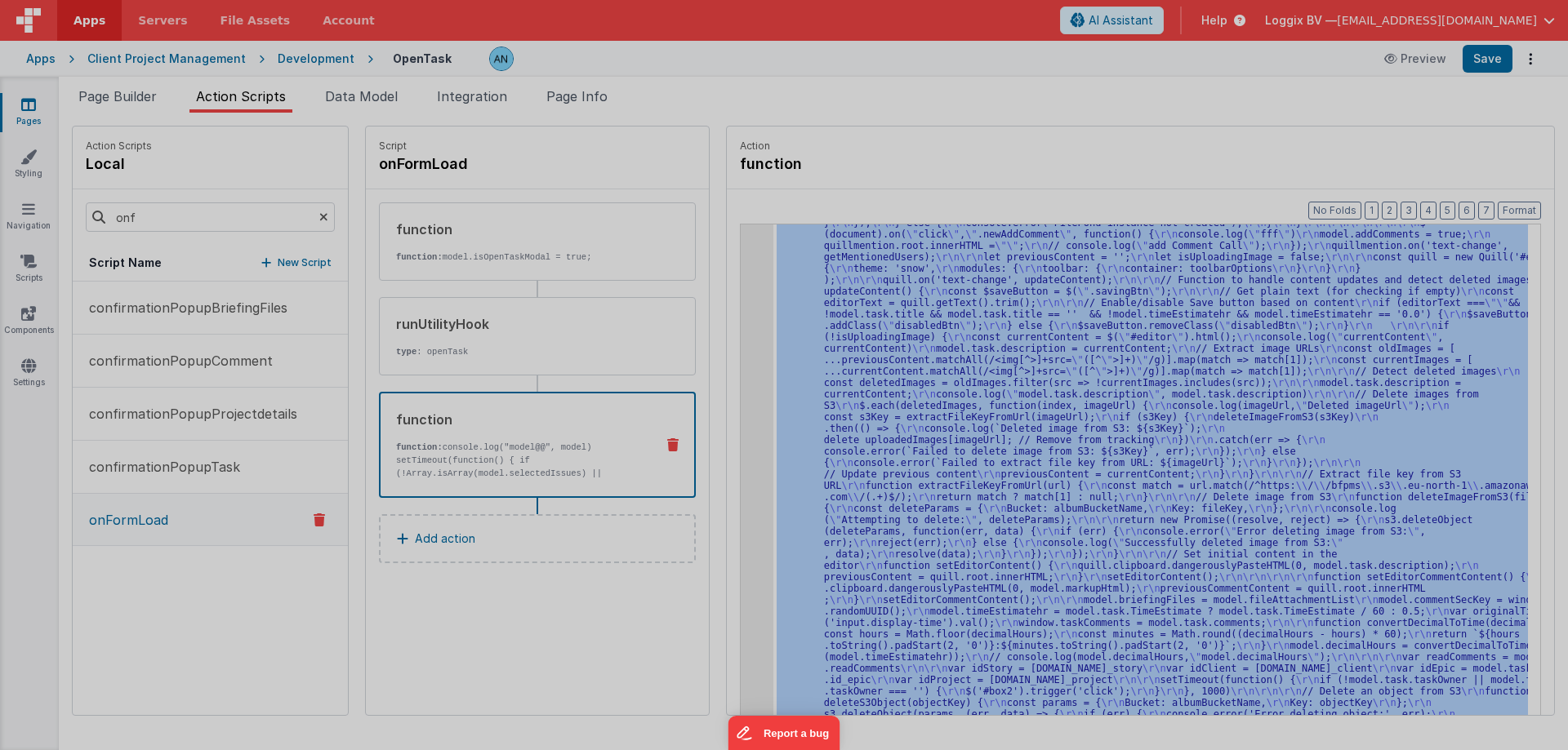
click at [746, 271] on div at bounding box center [784, 375] width 1568 height 750
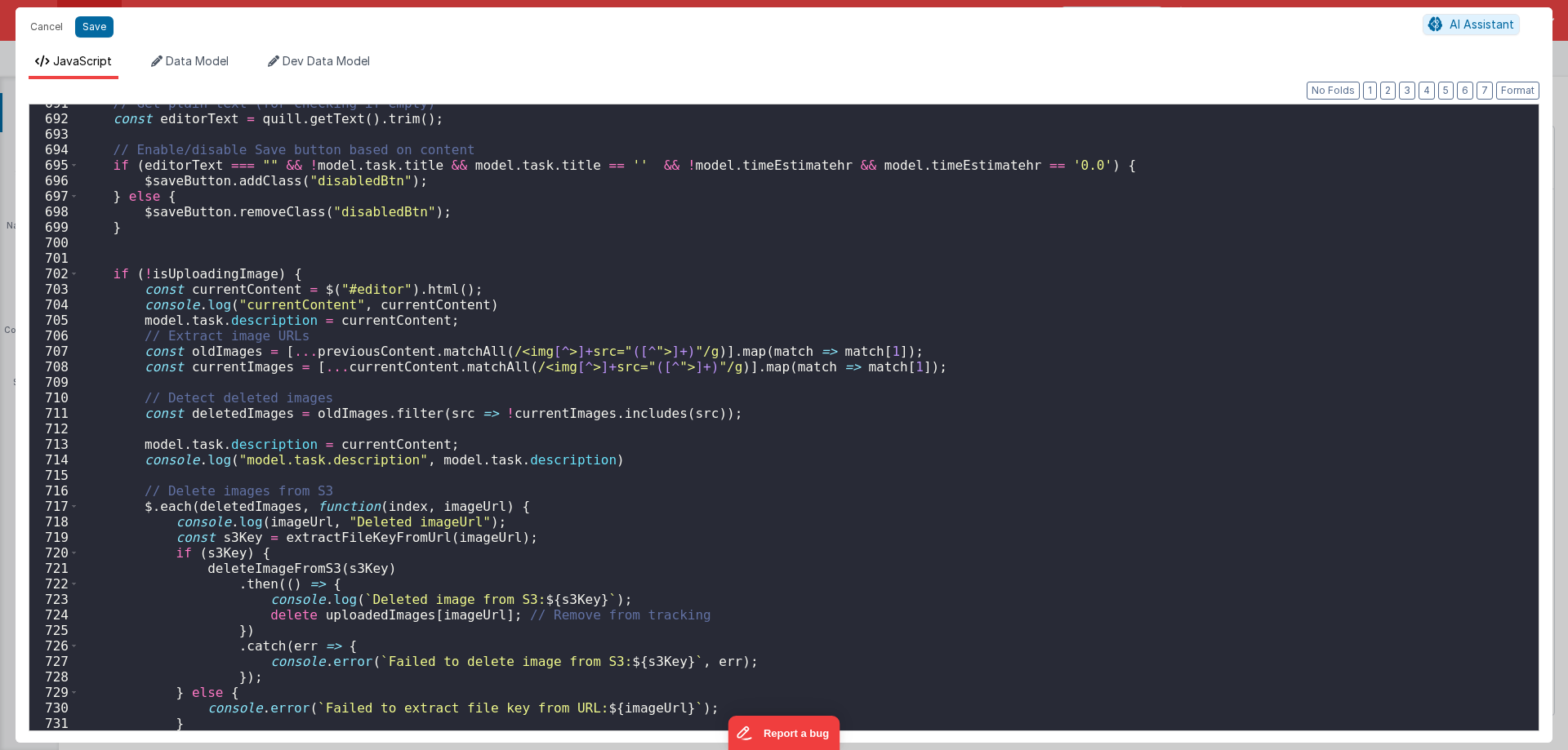
scroll to position [10695, 0]
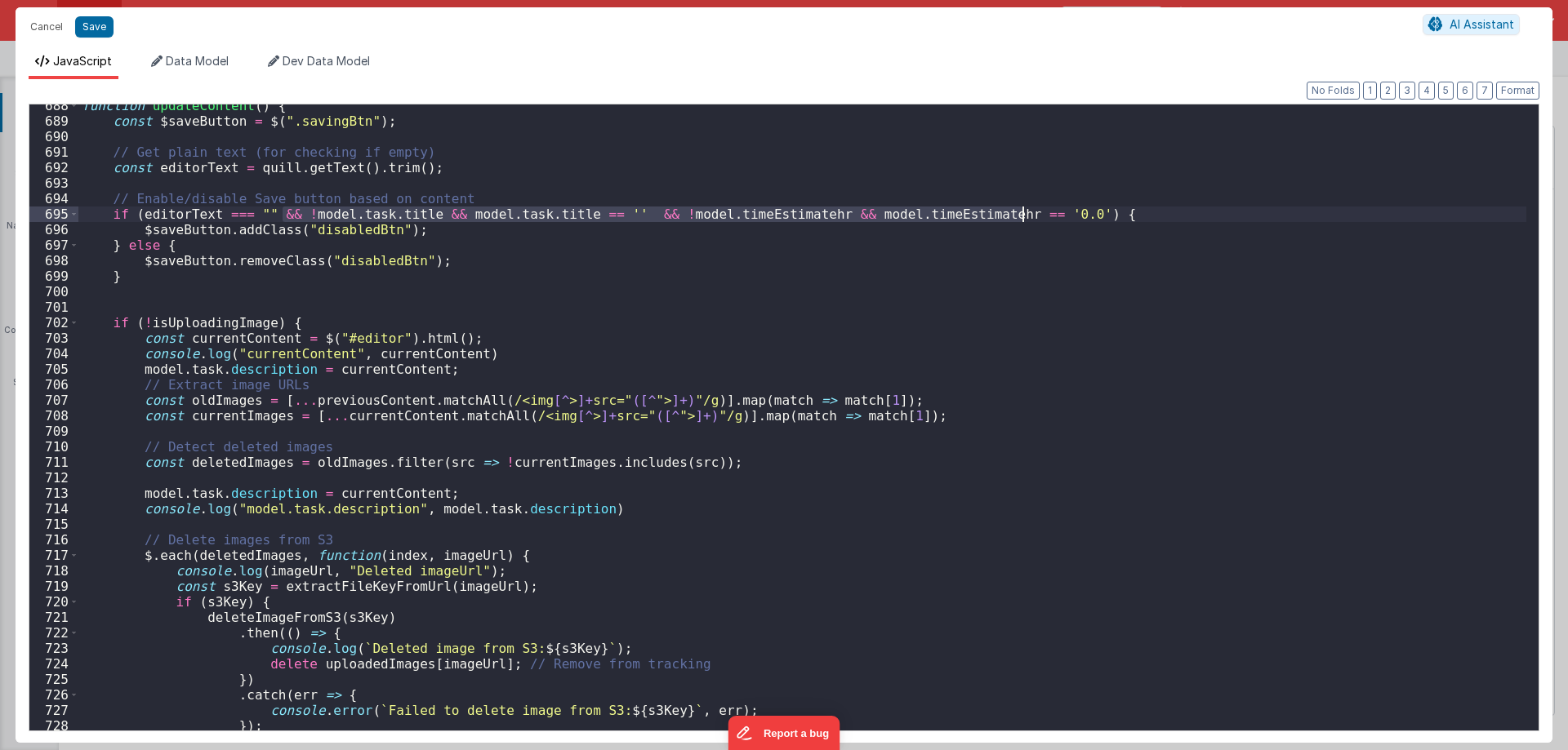
drag, startPoint x: 285, startPoint y: 210, endPoint x: 1021, endPoint y: 211, distance: 736.0
click at [1021, 211] on div "function updateContent ( ) { const $saveButton = $ ( ".savingBtn" ) ; // Get pl…" at bounding box center [802, 427] width 1448 height 657
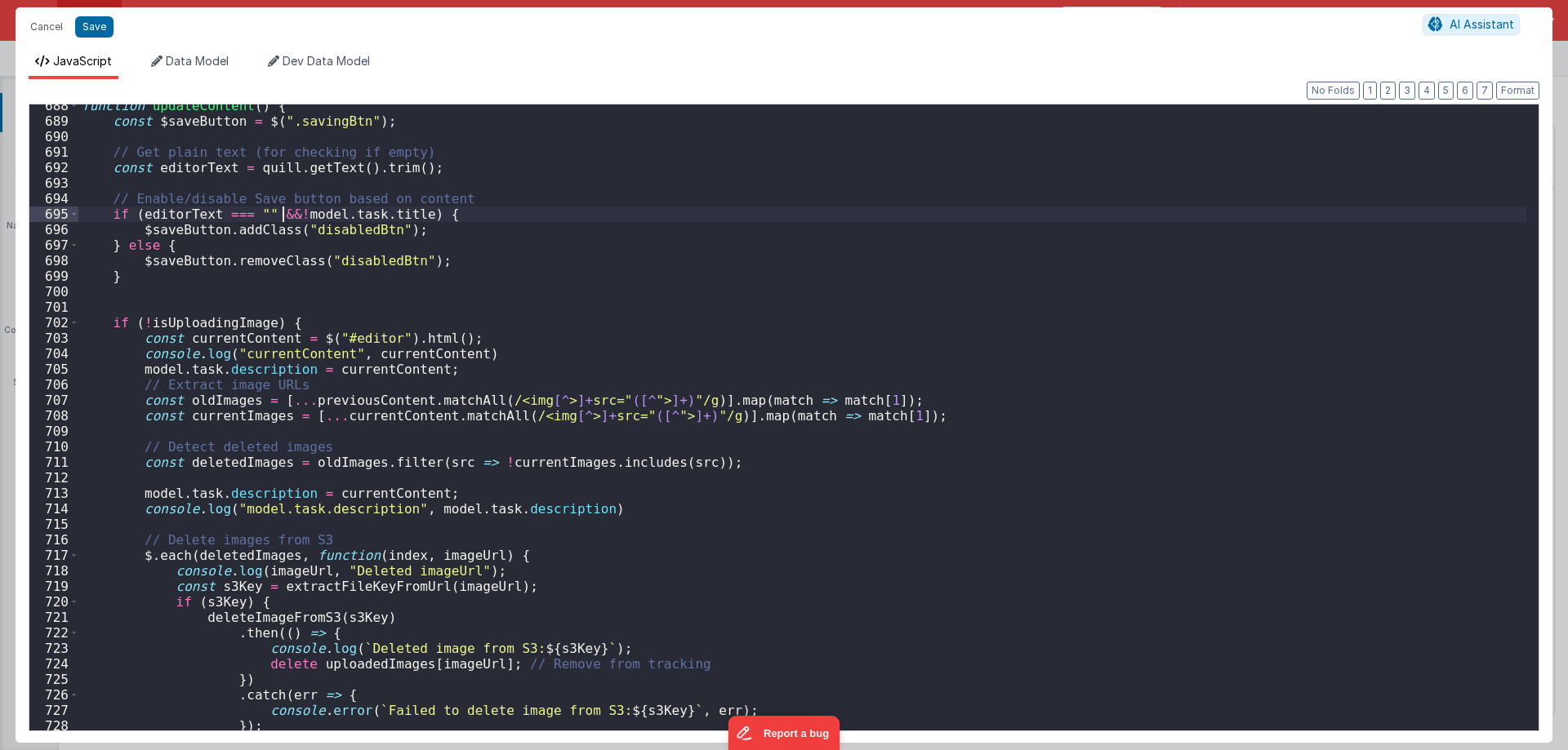
click at [279, 211] on div "function updateContent ( ) { const $saveButton = $ ( ".savingBtn" ) ; // Get pl…" at bounding box center [802, 427] width 1448 height 657
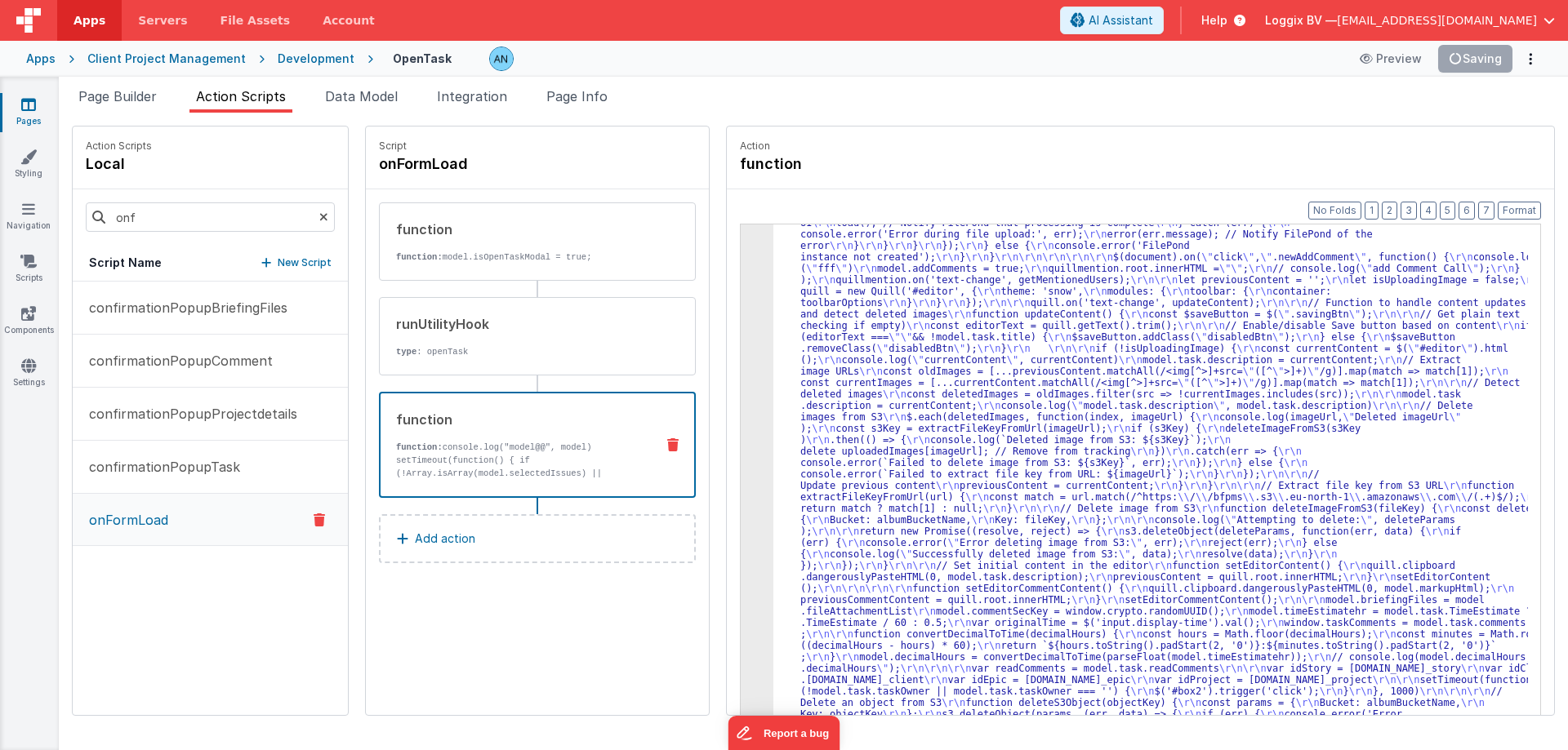
scroll to position [2465, 0]
click at [1519, 208] on button "Format" at bounding box center [1519, 210] width 43 height 18
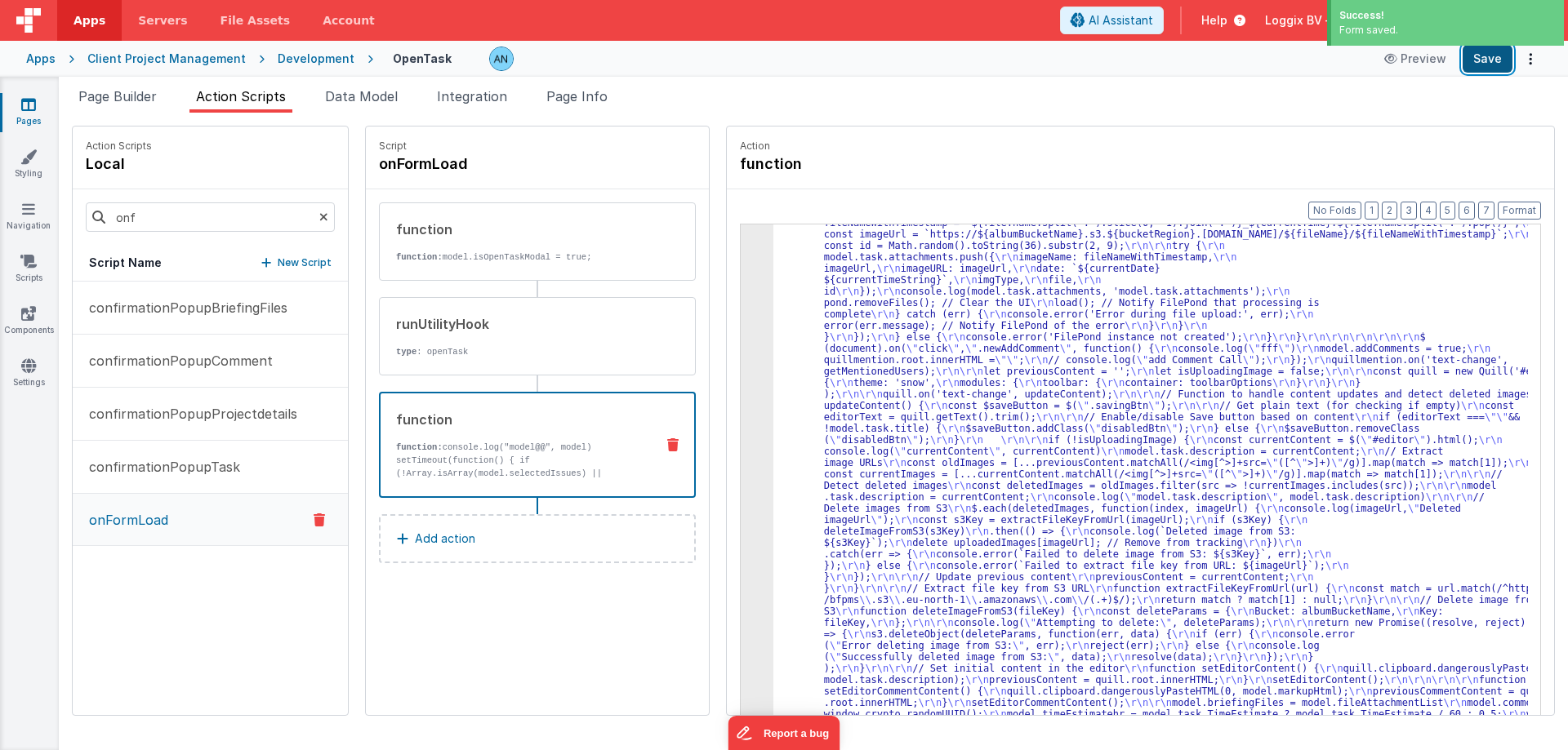
click at [1486, 55] on button "Save" at bounding box center [1487, 58] width 49 height 27
click at [1492, 58] on button "Save" at bounding box center [1487, 58] width 49 height 27
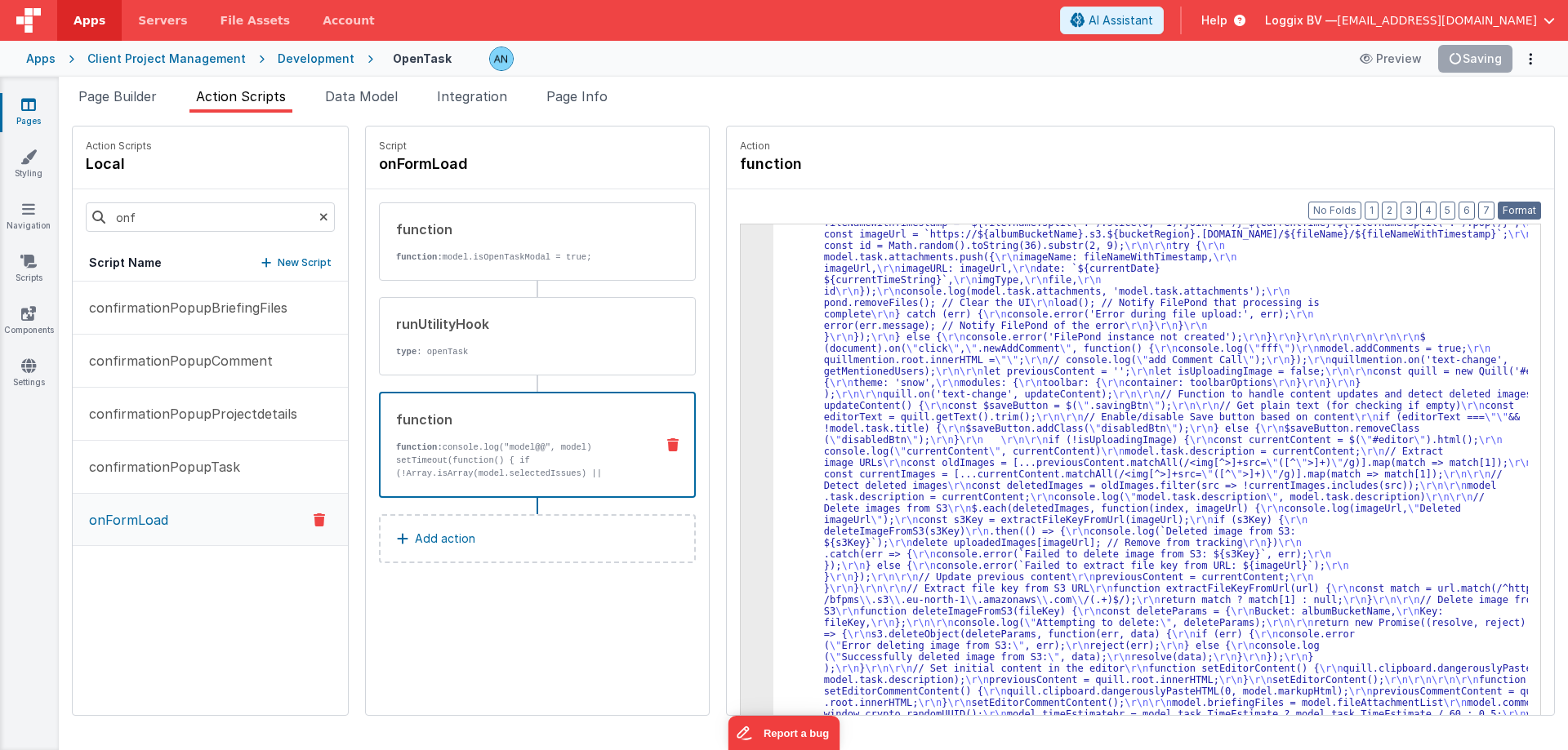
click at [1513, 208] on button "Format" at bounding box center [1519, 210] width 43 height 18
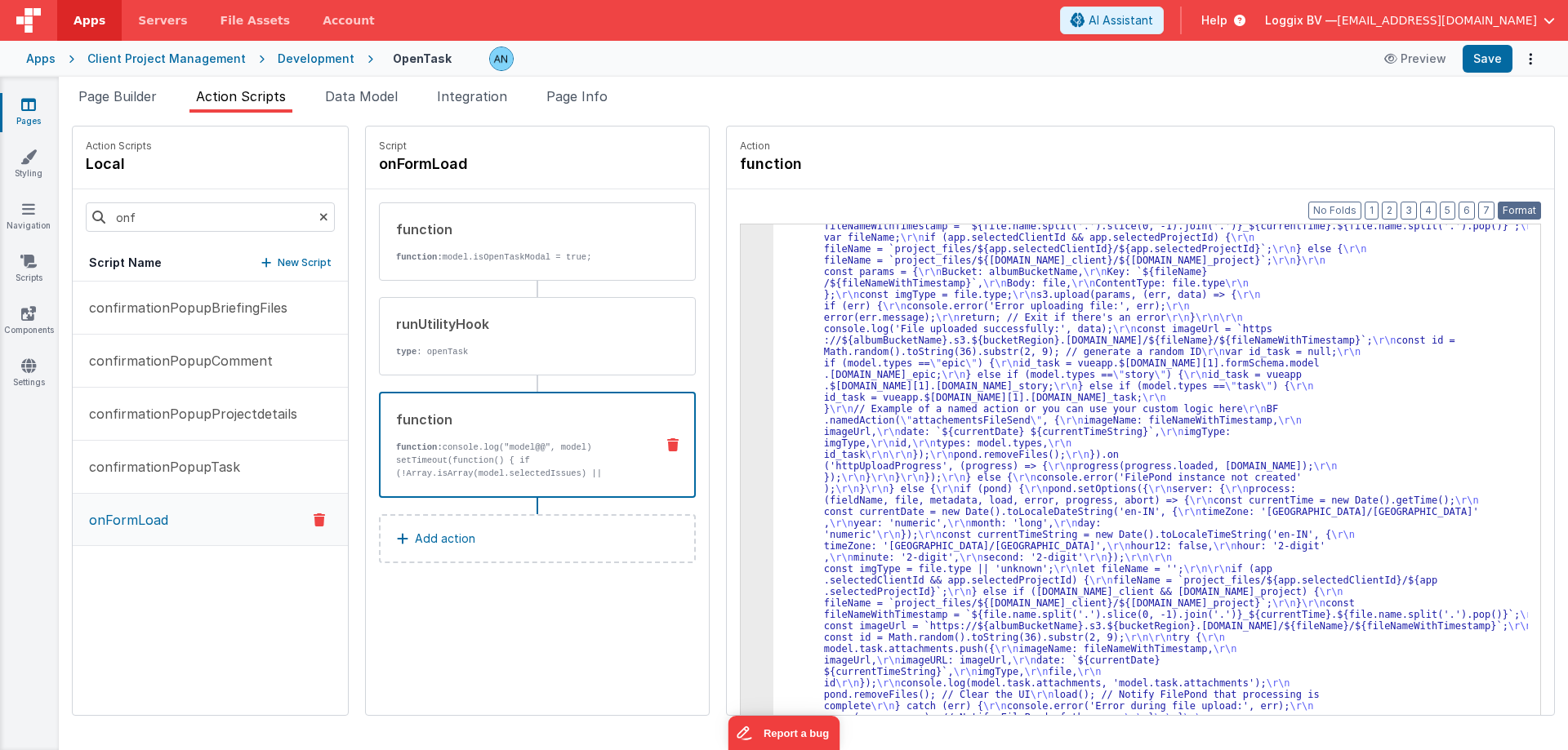
scroll to position [1926, 0]
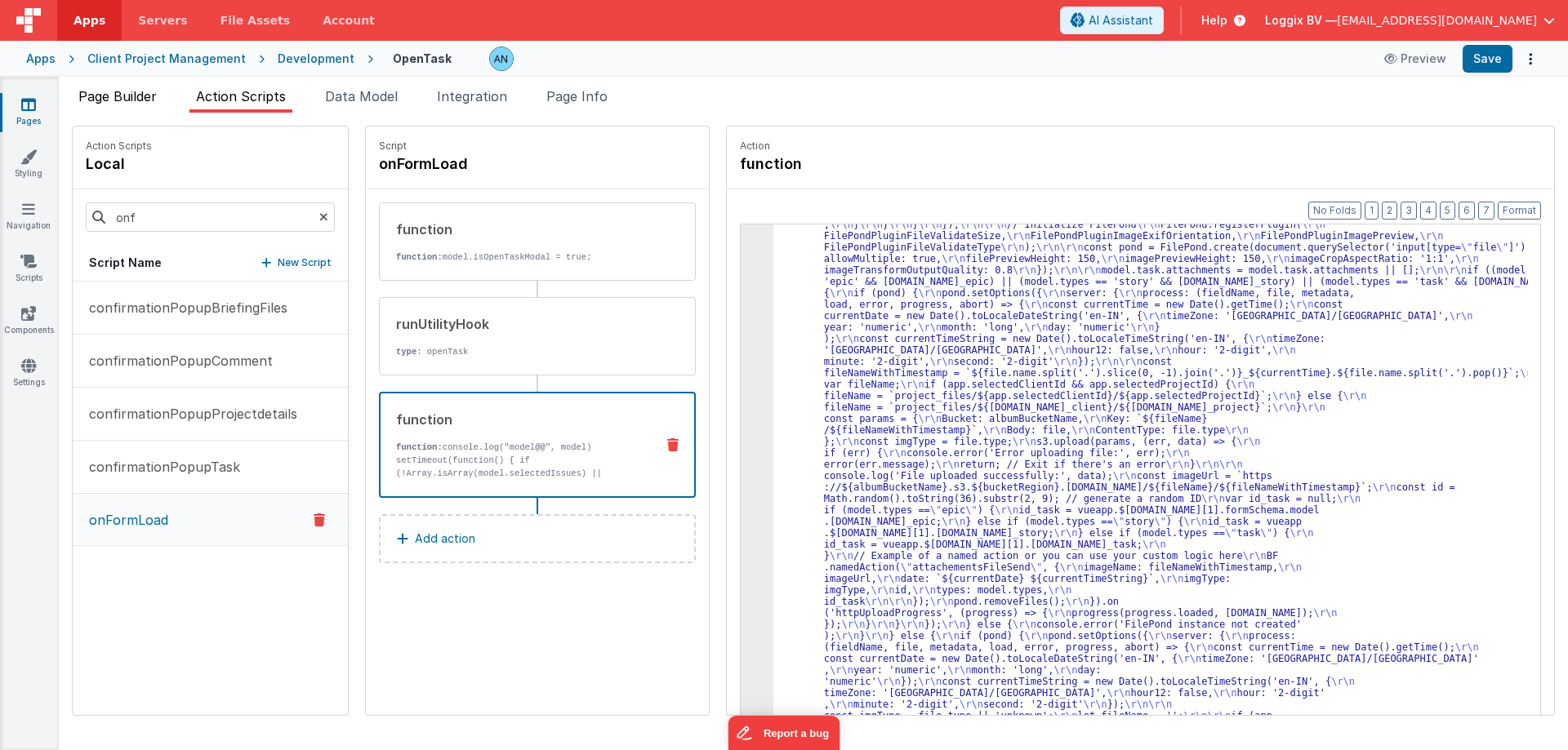
click at [125, 98] on span "Page Builder" at bounding box center [117, 96] width 79 height 16
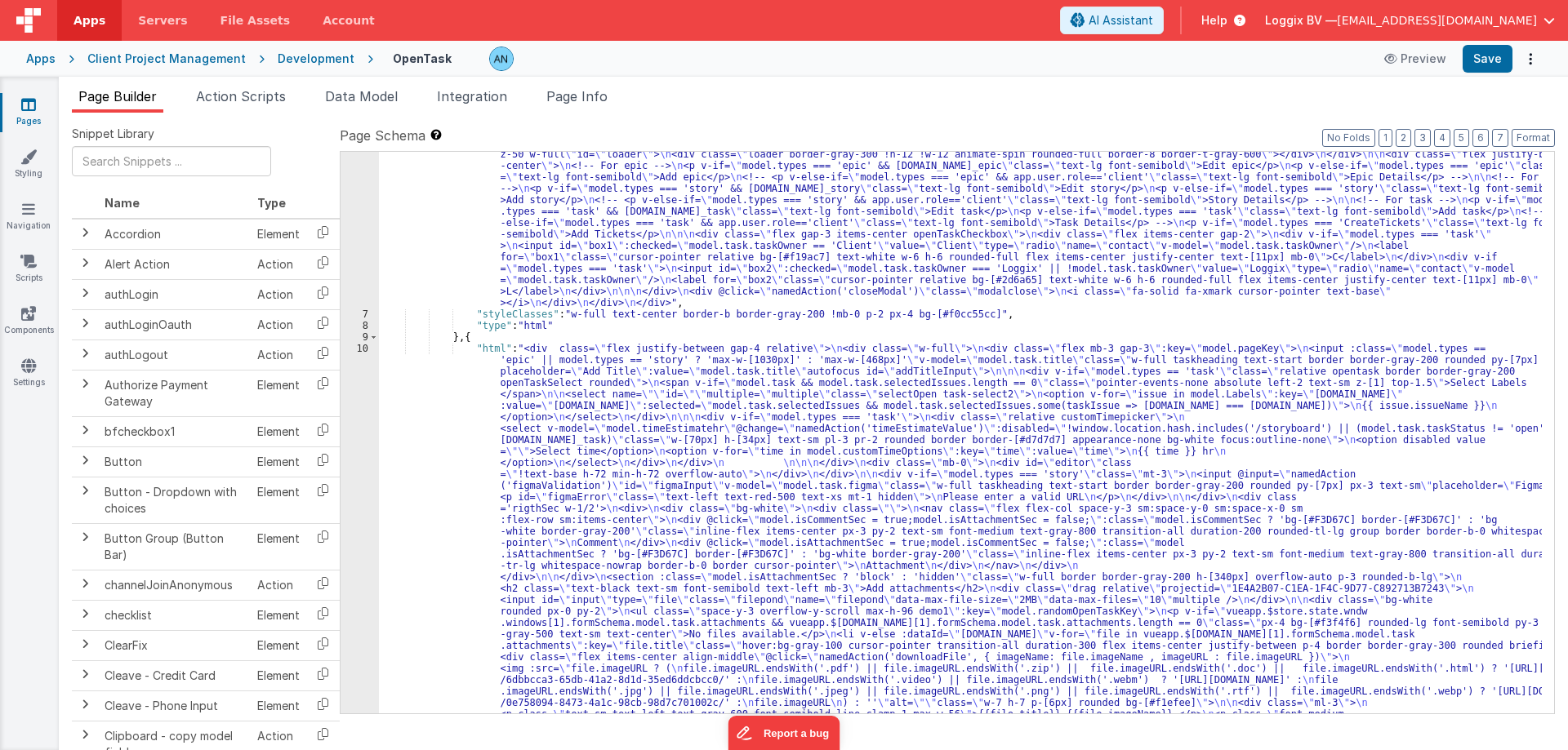
scroll to position [0, 0]
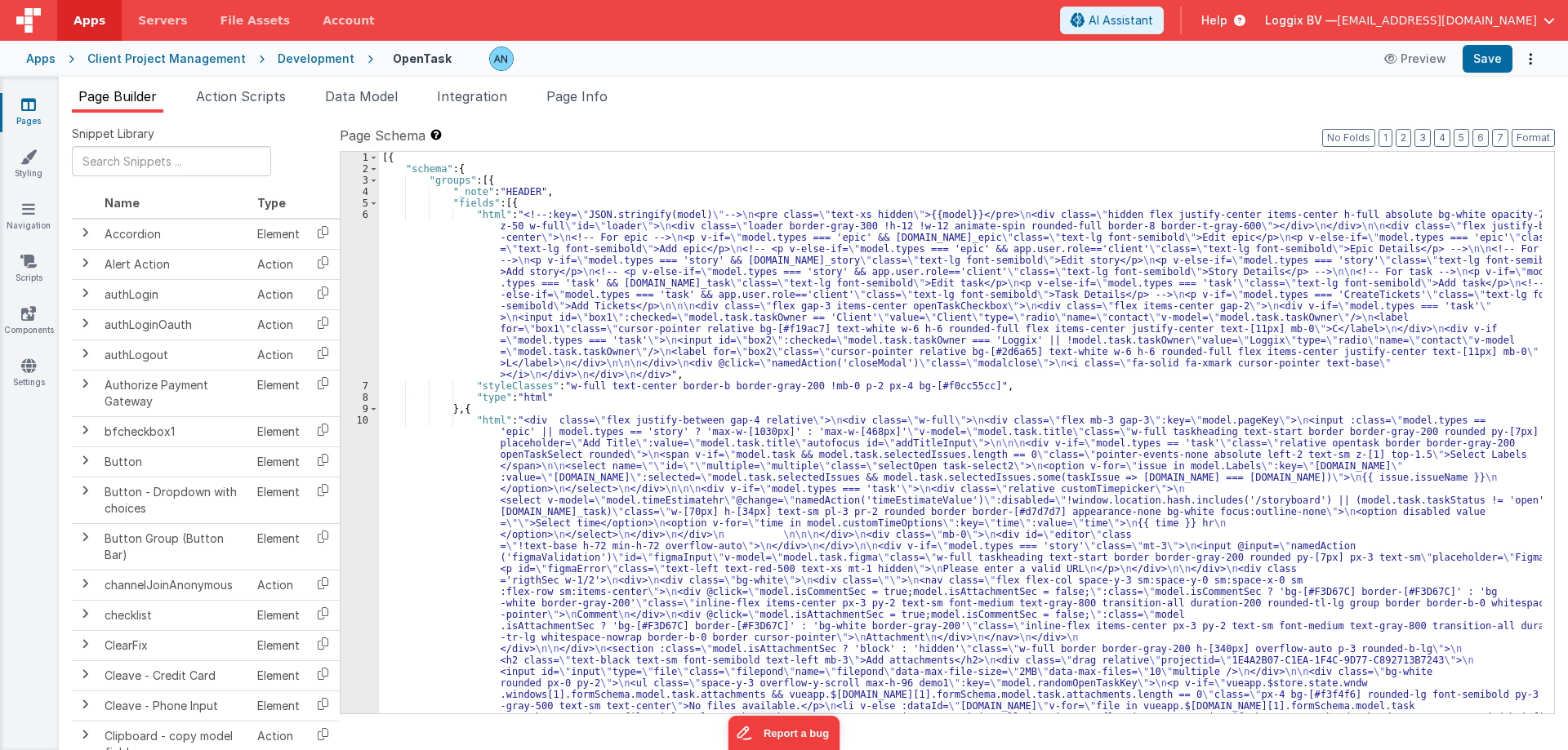
drag, startPoint x: 520, startPoint y: 277, endPoint x: 473, endPoint y: 280, distance: 47.1
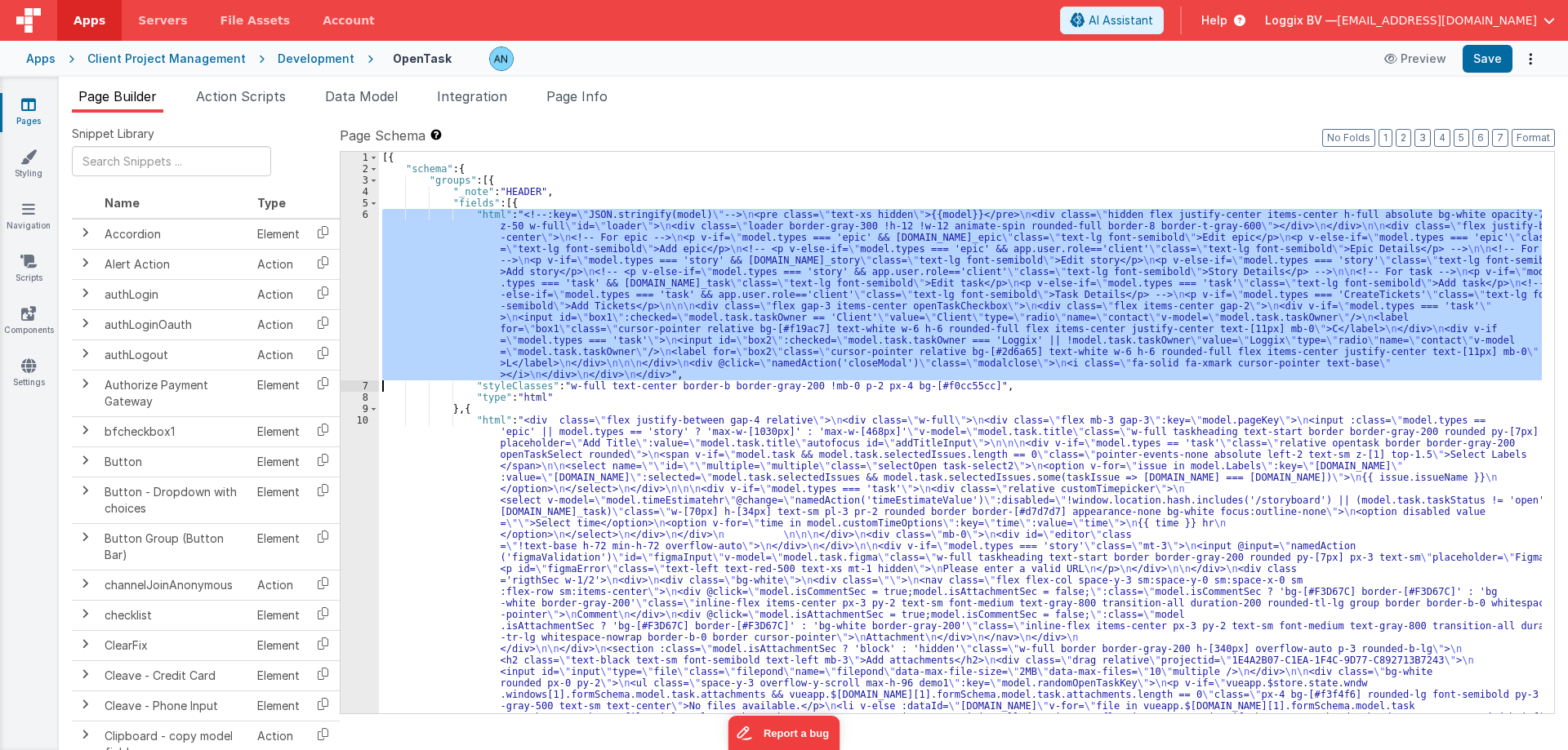
click at [360, 258] on div "6" at bounding box center [359, 295] width 38 height 171
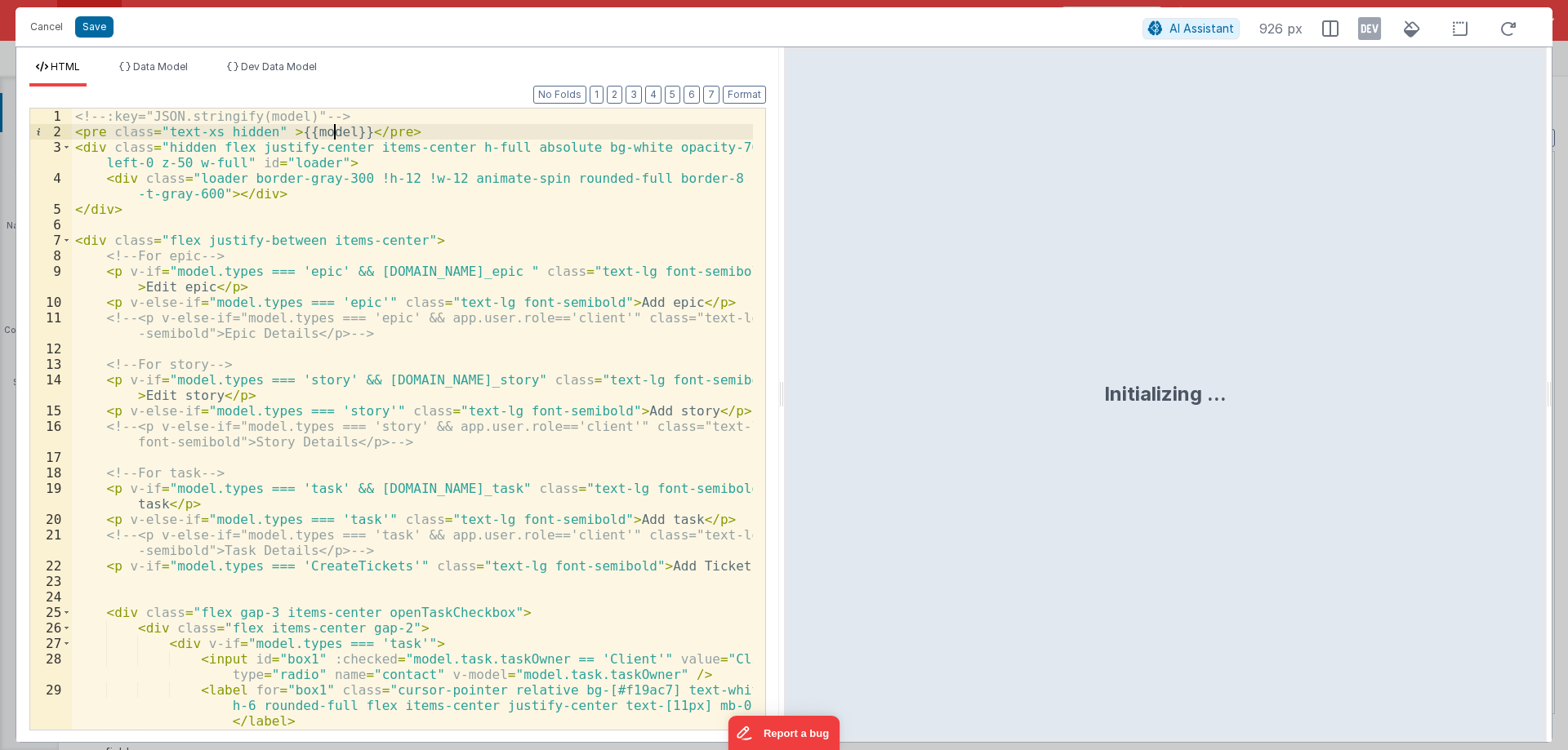
click at [337, 131] on div "<!-- :key="JSON.stringify(model)" --> < pre class = "text-xs hidden" > {{model}…" at bounding box center [412, 435] width 681 height 652
click at [230, 131] on div "<!-- :key="JSON.stringify(model)" --> < pre class = "text-xs hidden" > {{model.…" at bounding box center [412, 435] width 681 height 652
drag, startPoint x: 245, startPoint y: 131, endPoint x: 321, endPoint y: 131, distance: 76.0
click at [321, 131] on div "<!-- :key="JSON.stringify(model)" --> < pre class = "text-xs" > {{model.task}} …" at bounding box center [412, 435] width 681 height 652
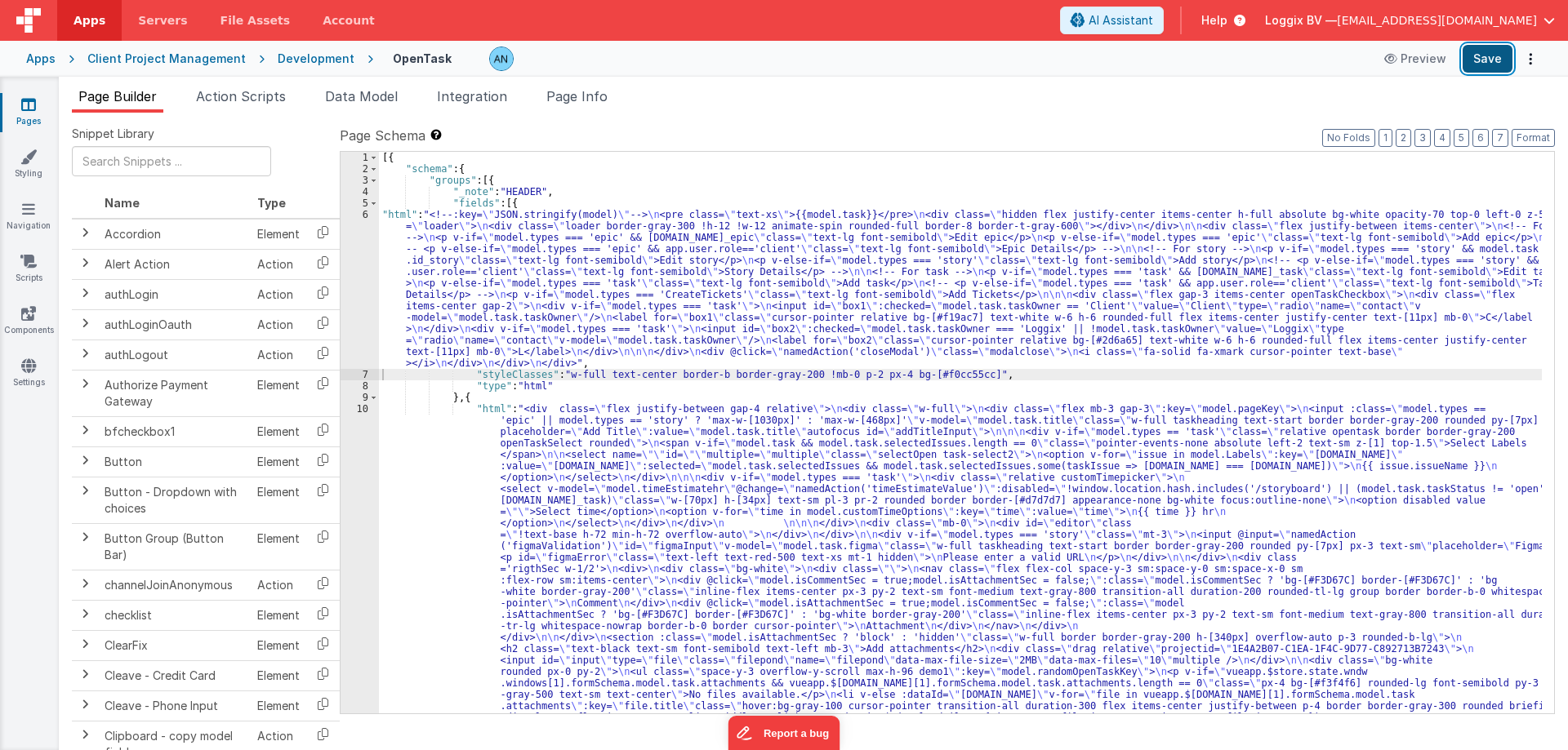
click at [1478, 53] on button "Save" at bounding box center [1487, 58] width 49 height 27
click at [1545, 138] on button "Format" at bounding box center [1533, 138] width 43 height 18
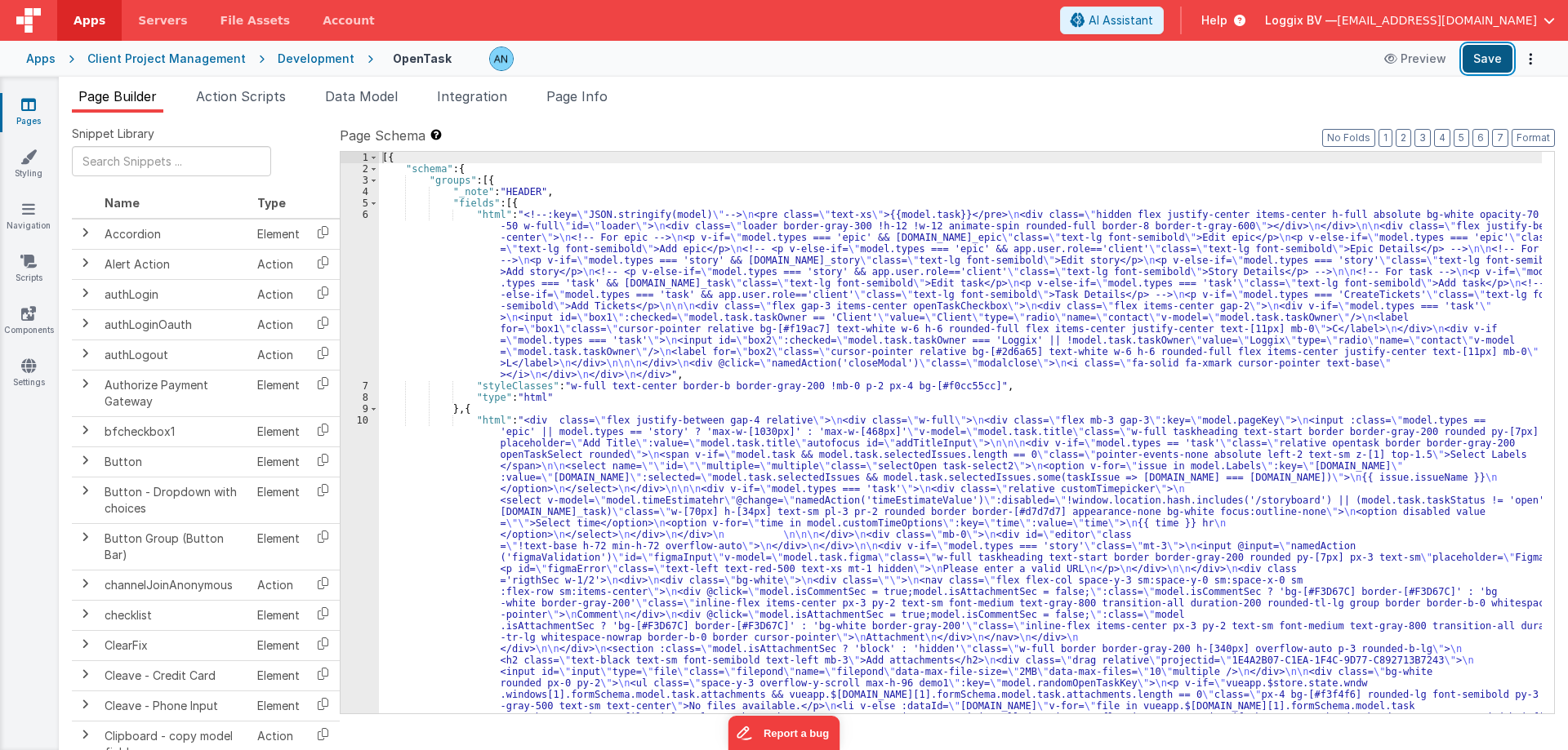
click at [1496, 61] on button "Save" at bounding box center [1487, 58] width 49 height 27
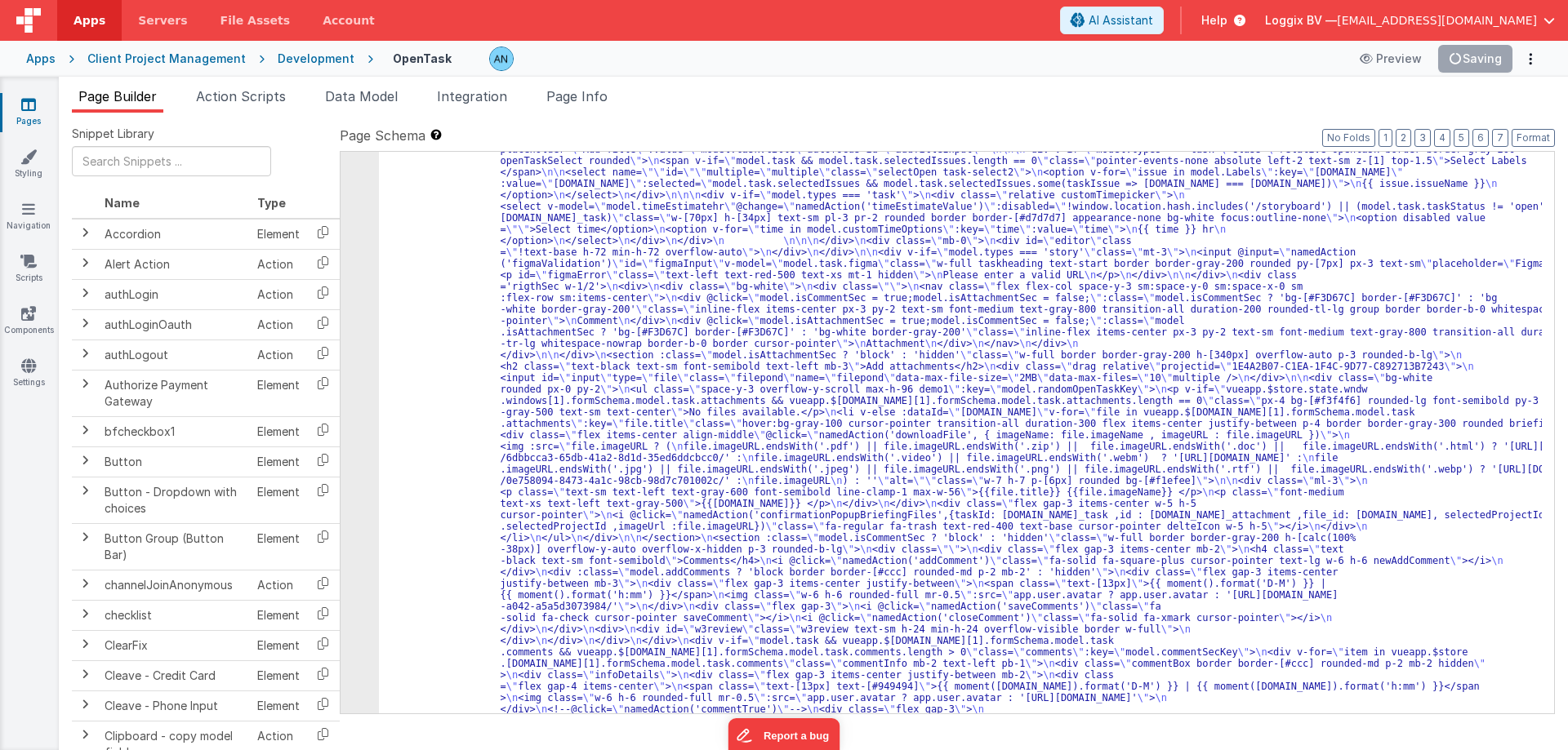
scroll to position [637, 0]
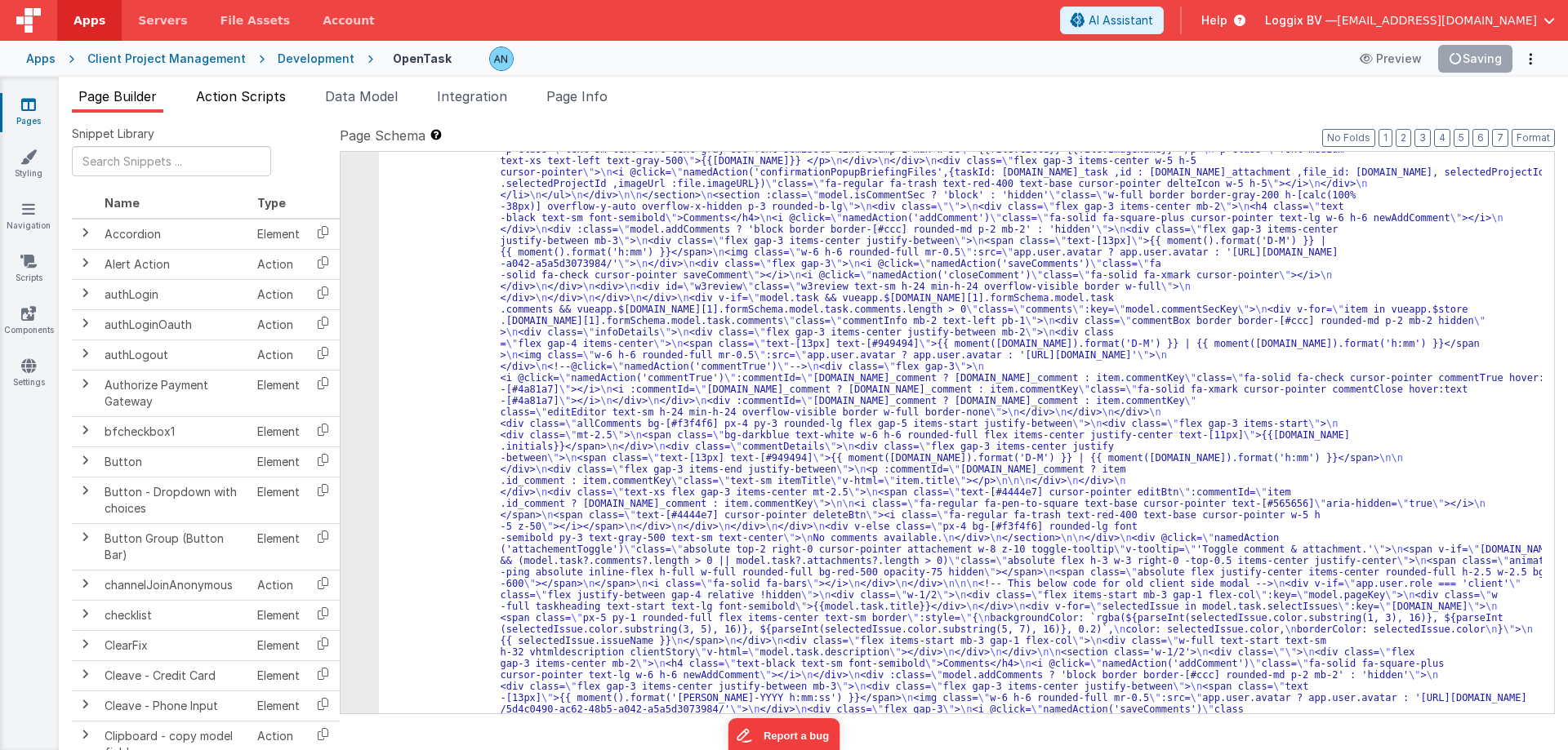
click at [269, 95] on span "Action Scripts" at bounding box center [241, 96] width 90 height 16
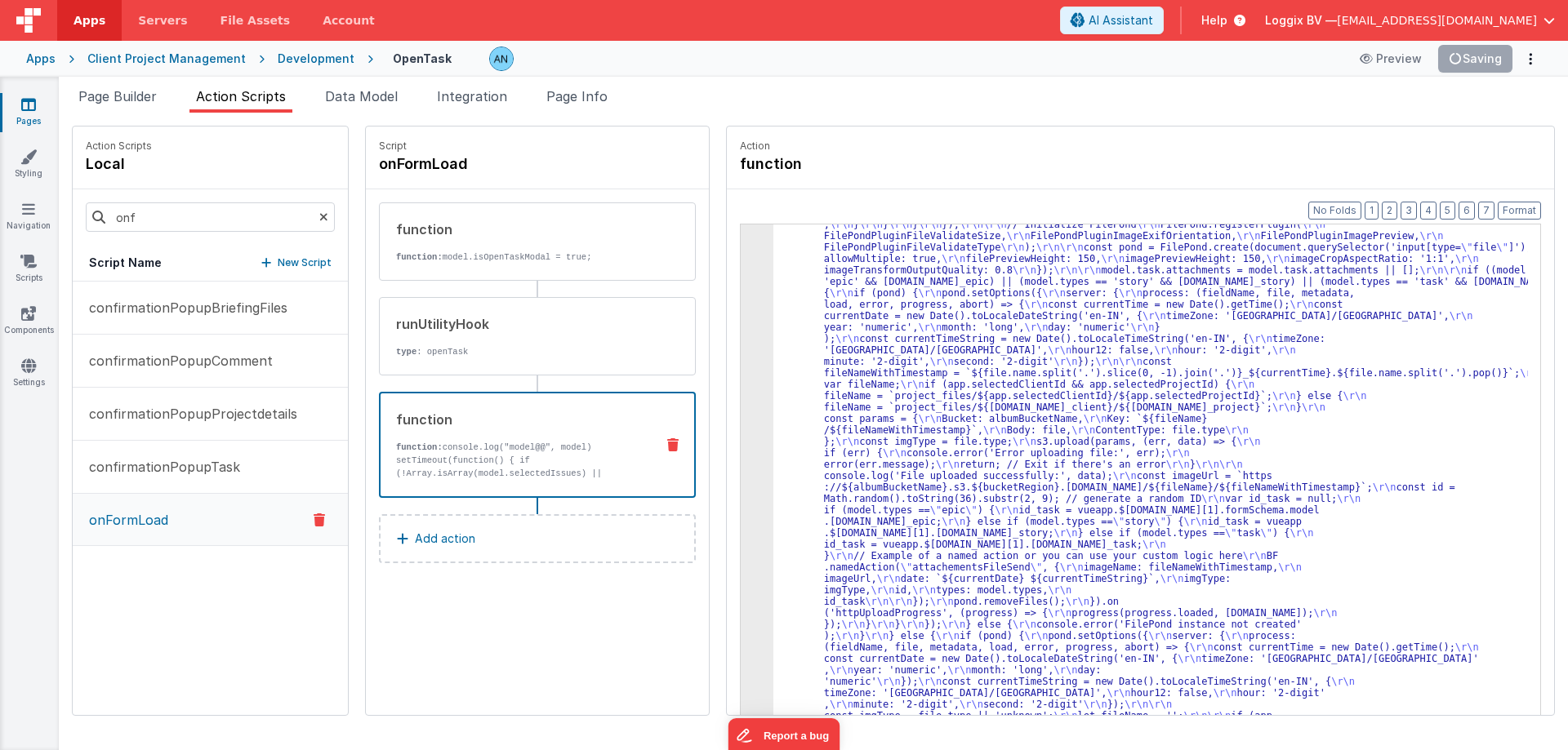
click at [201, 166] on div "Action Scripts local" at bounding box center [209, 157] width 275 height 63
click at [182, 203] on input "onf" at bounding box center [210, 216] width 249 height 29
click at [169, 512] on button "onFormLoad" at bounding box center [209, 519] width 275 height 52
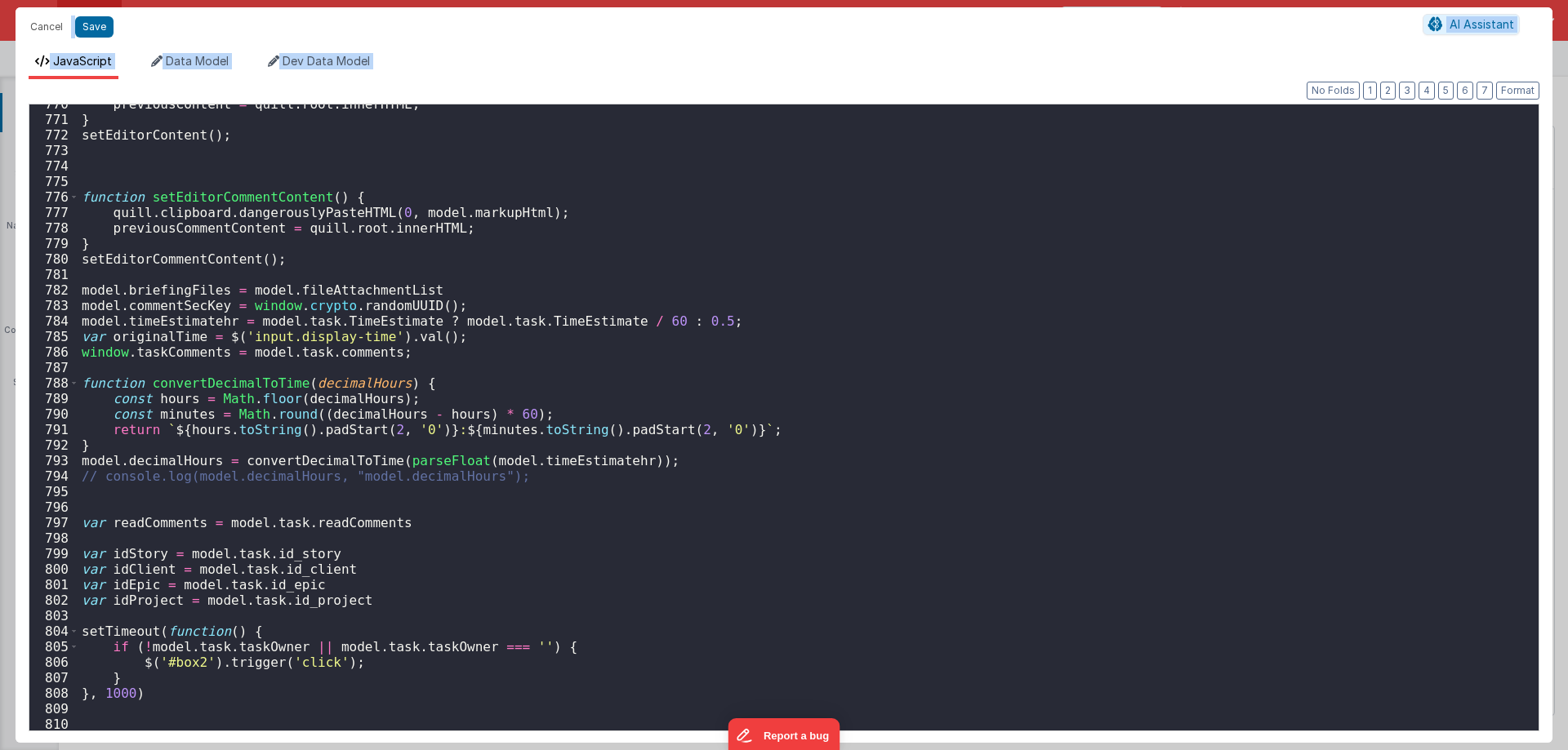
scroll to position [11723, 0]
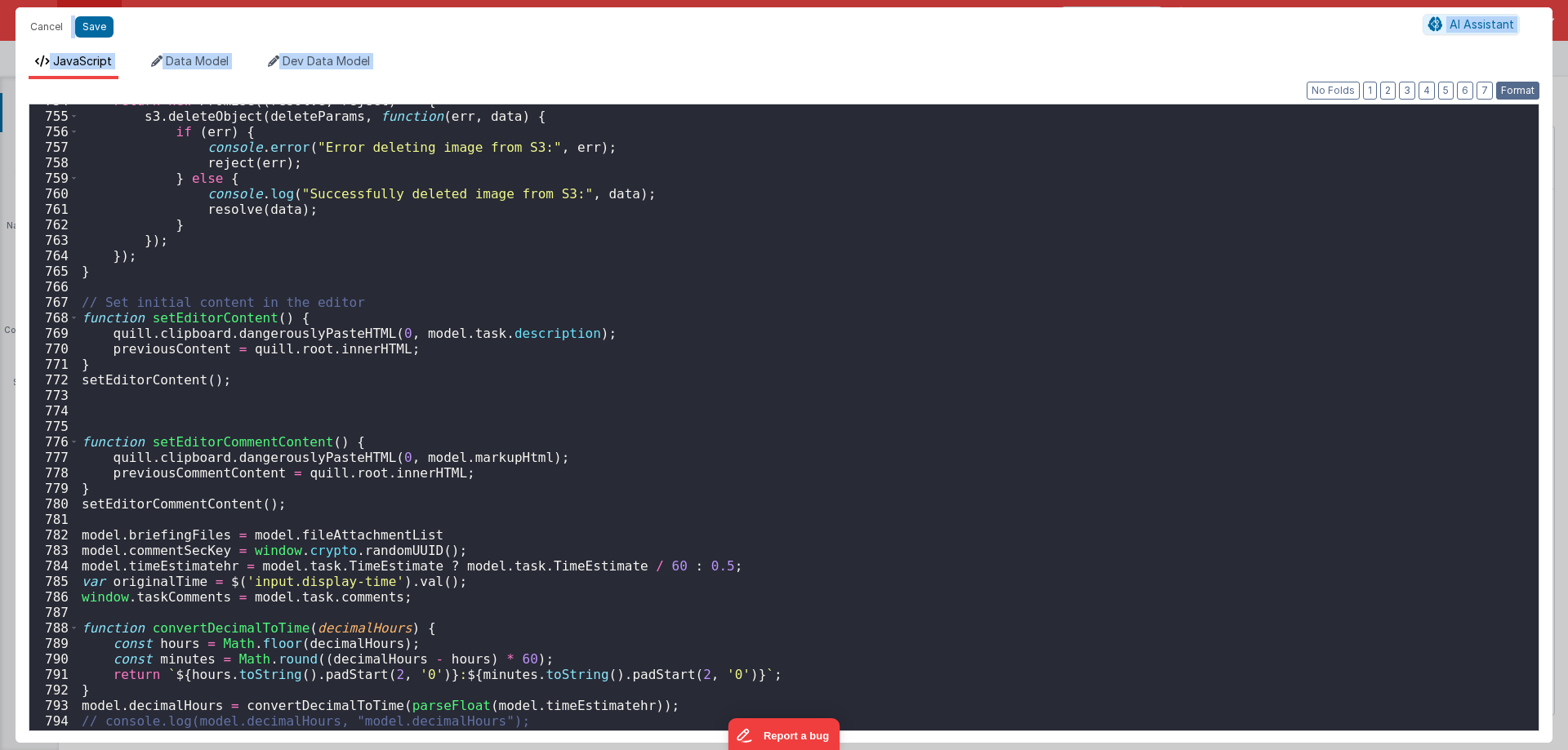
click at [1518, 84] on button "Format" at bounding box center [1517, 90] width 43 height 18
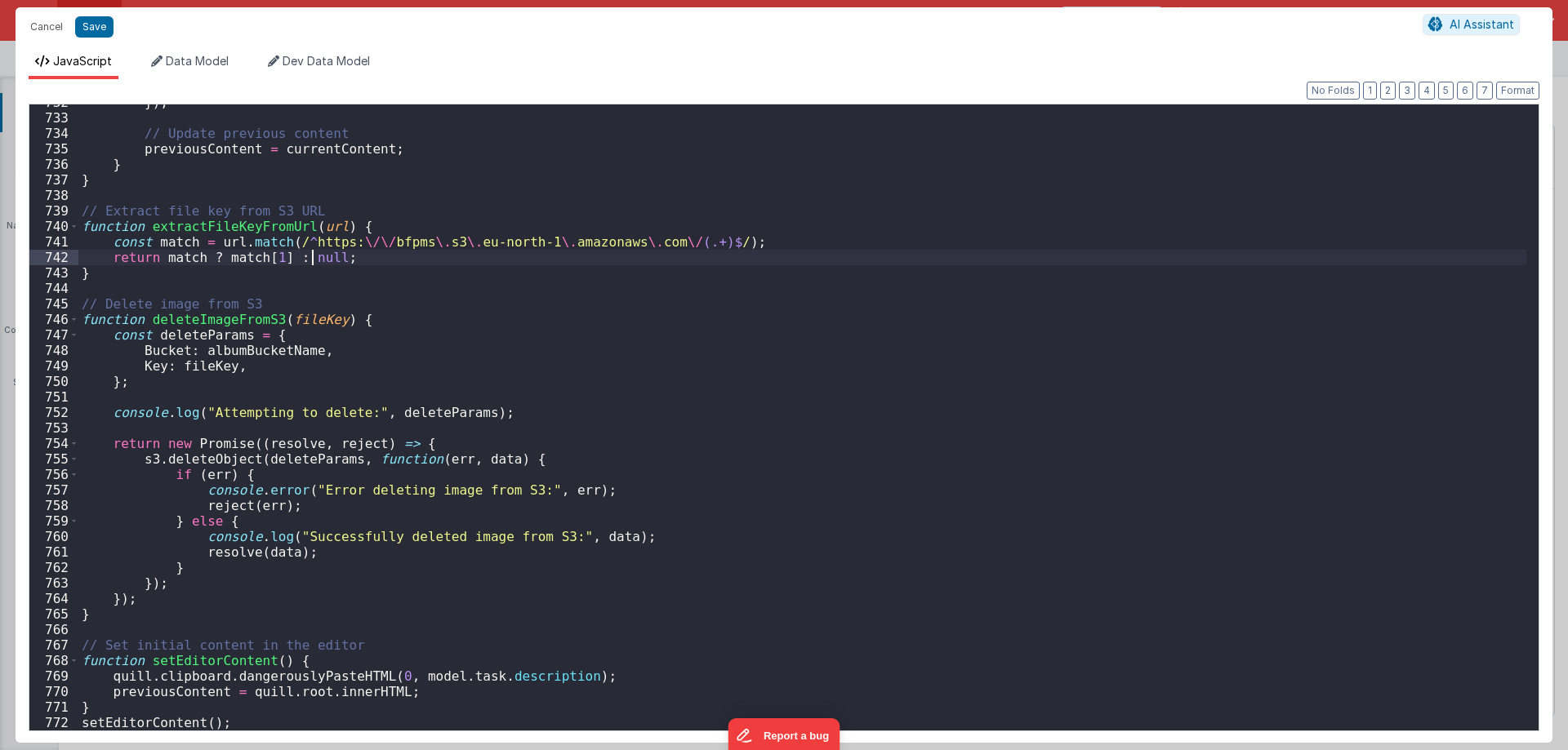
click at [308, 260] on div "}) ; // Update previous content previousContent = currentContent ; } } // Extra…" at bounding box center [802, 423] width 1448 height 657
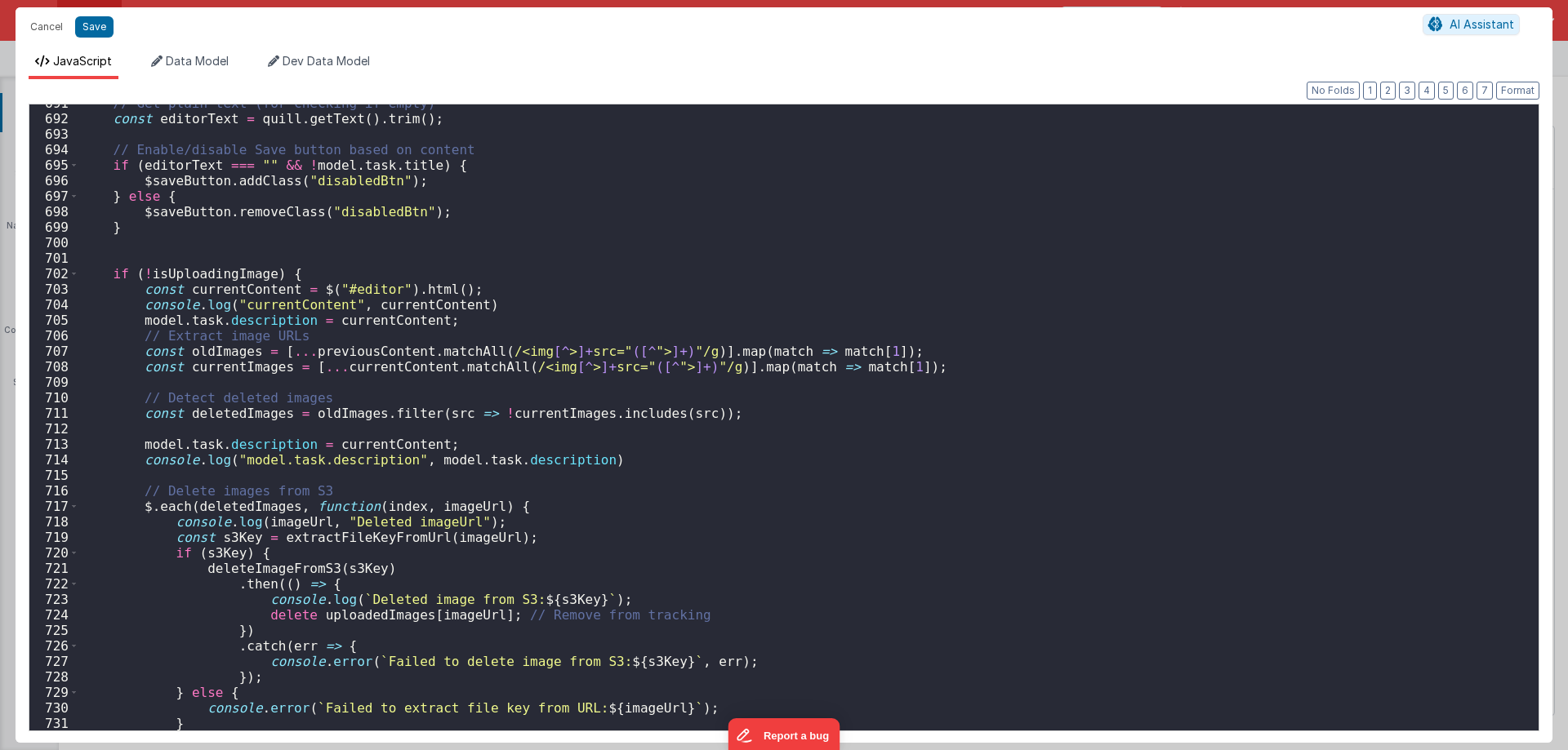
scroll to position [10744, 0]
click at [413, 162] on div "// Get plain text (for checking if empty) const editorText = quill . getText ( …" at bounding box center [802, 424] width 1448 height 657
paste textarea
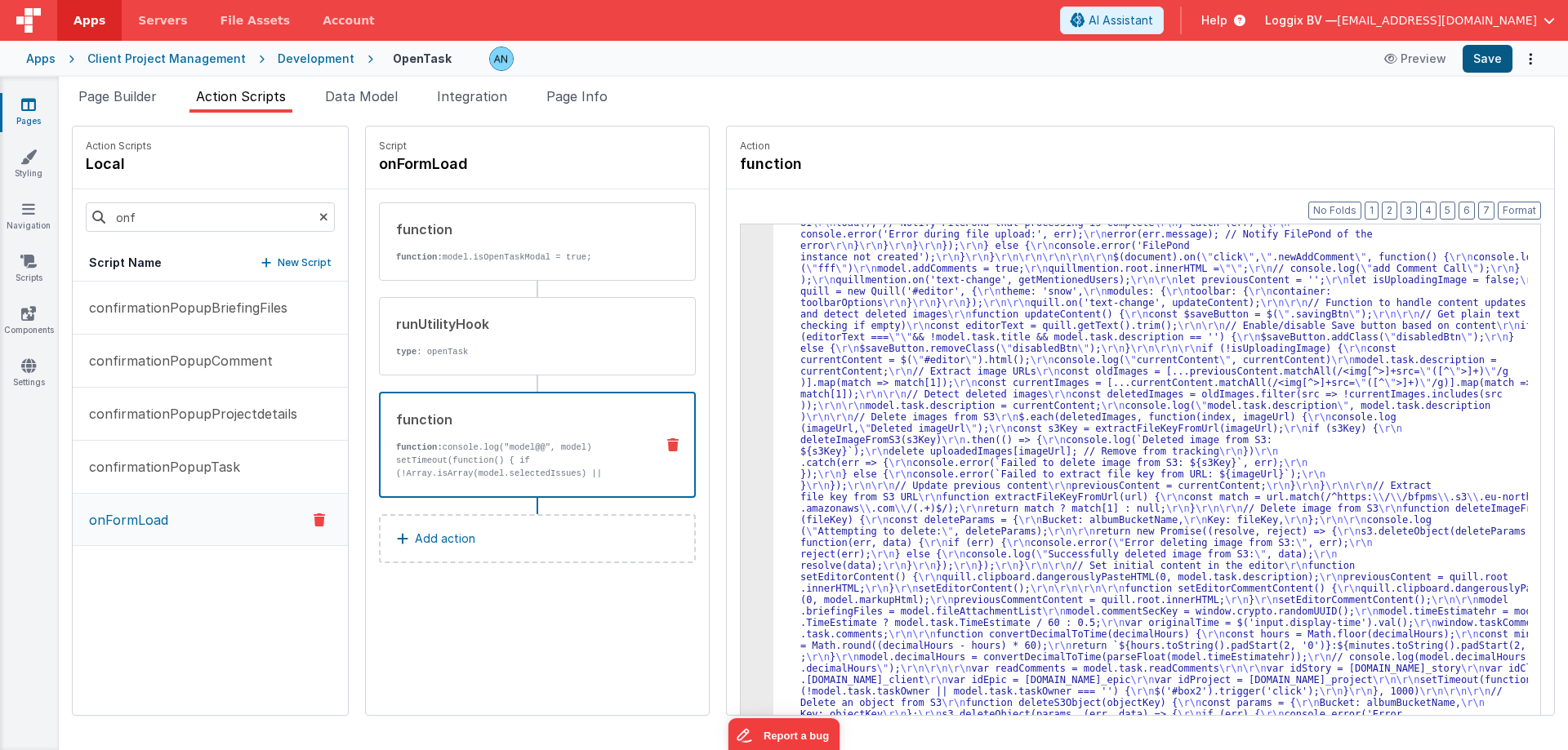
scroll to position [2465, 0]
click at [1481, 60] on button "Save" at bounding box center [1487, 58] width 49 height 27
click at [1515, 205] on button "Format" at bounding box center [1519, 210] width 43 height 18
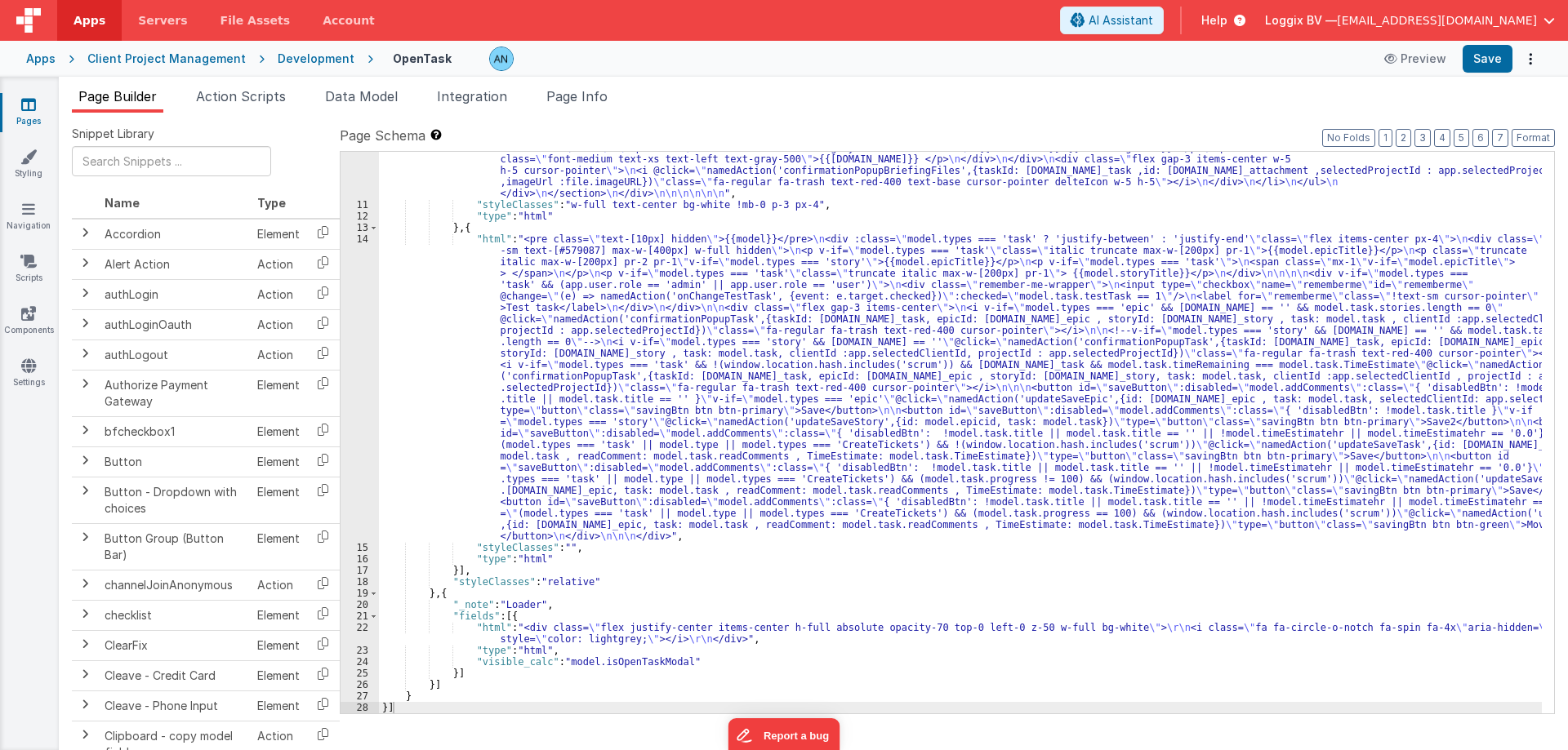
scroll to position [1576, 0]
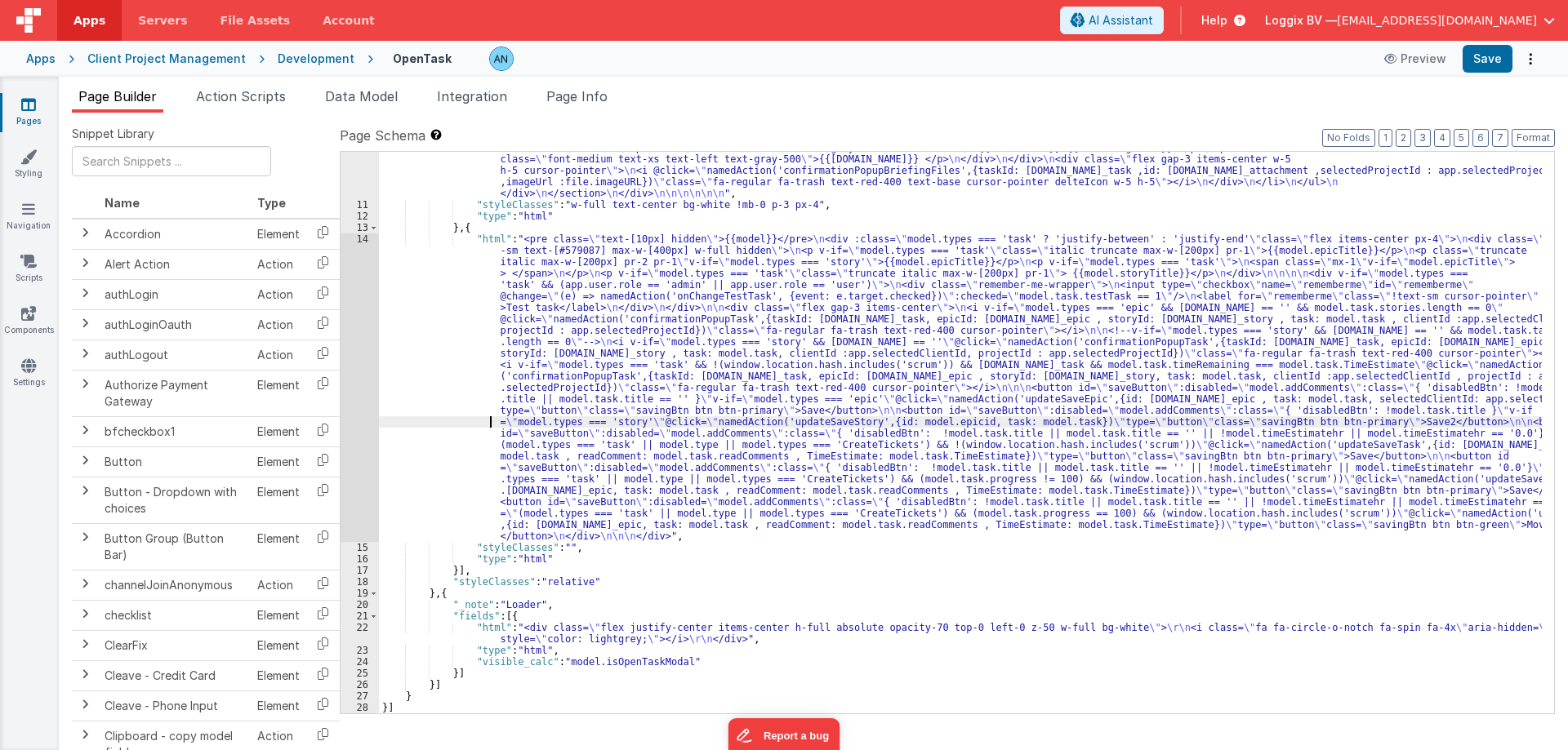
click at [355, 360] on div "14" at bounding box center [359, 387] width 38 height 308
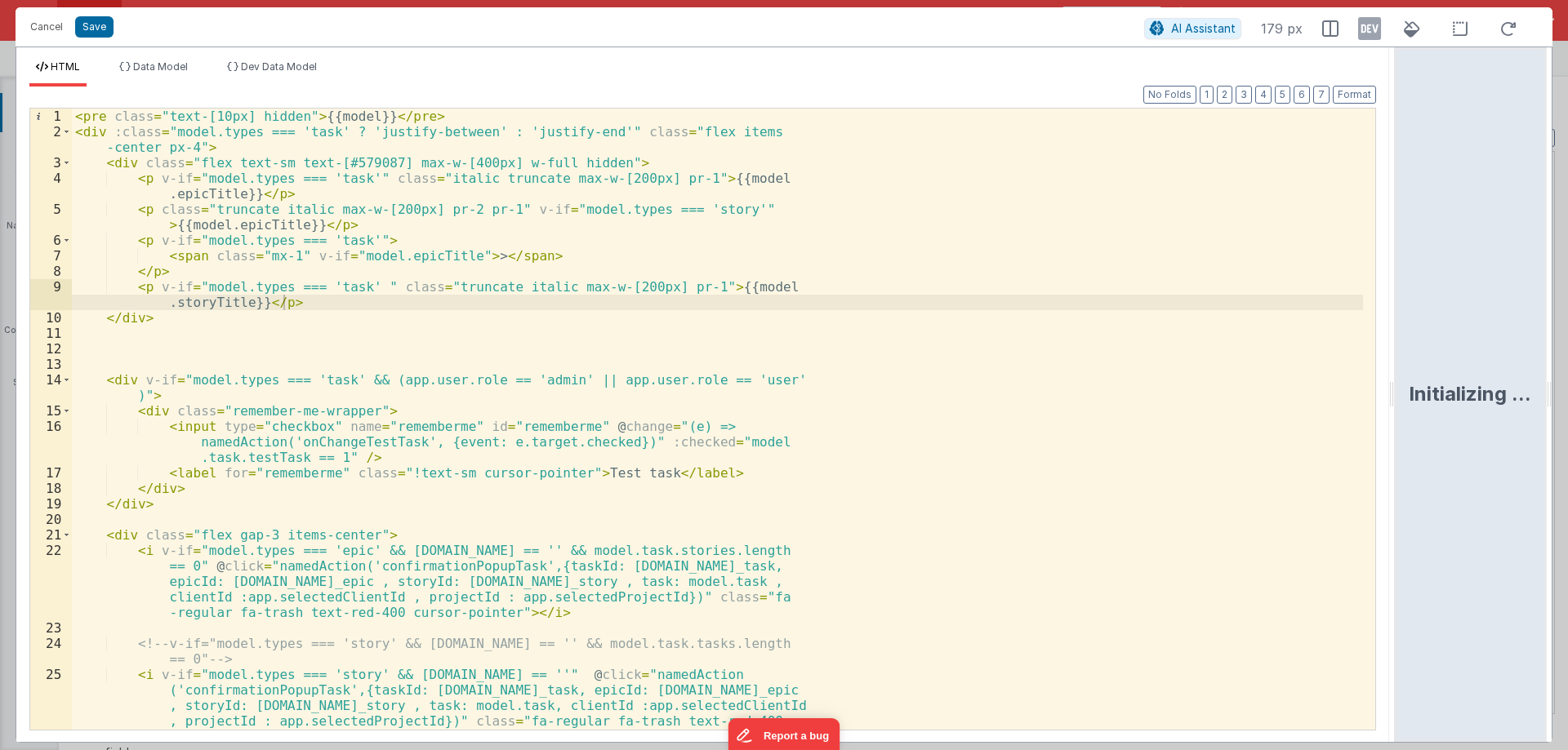
drag, startPoint x: 780, startPoint y: 393, endPoint x: 1567, endPoint y: 445, distance: 788.7
click at [1567, 445] on html "Cancel Save AI Assistant 179 px HTML Data Model Dev Data Model Format 7 6 5 4 3…" at bounding box center [784, 375] width 1568 height 750
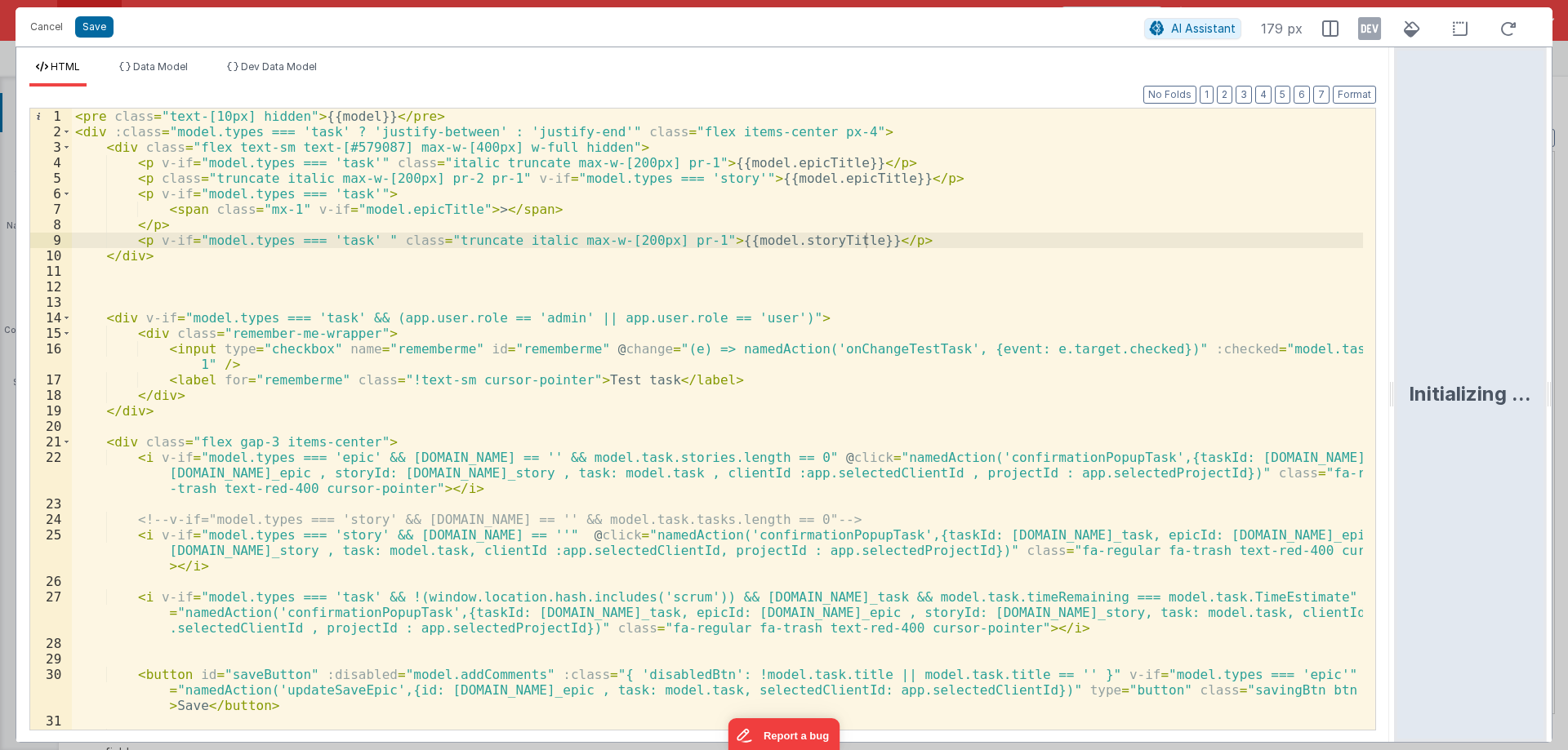
scroll to position [325, 0]
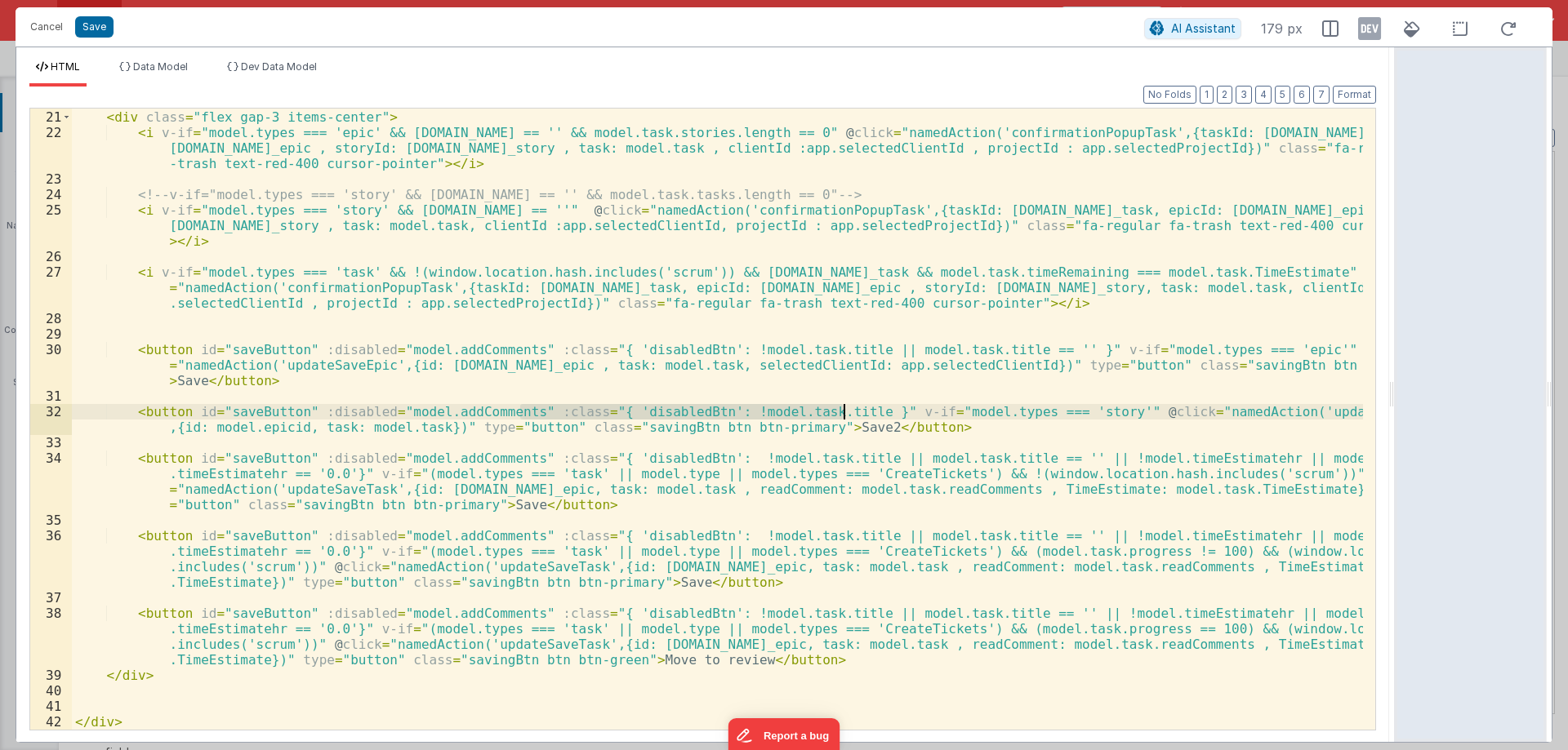
drag, startPoint x: 521, startPoint y: 410, endPoint x: 842, endPoint y: 409, distance: 321.0
click at [842, 409] on div "< div class = "flex gap-3 items-center" > < i v-if = "model.types === 'epic' &&…" at bounding box center [716, 420] width 1291 height 652
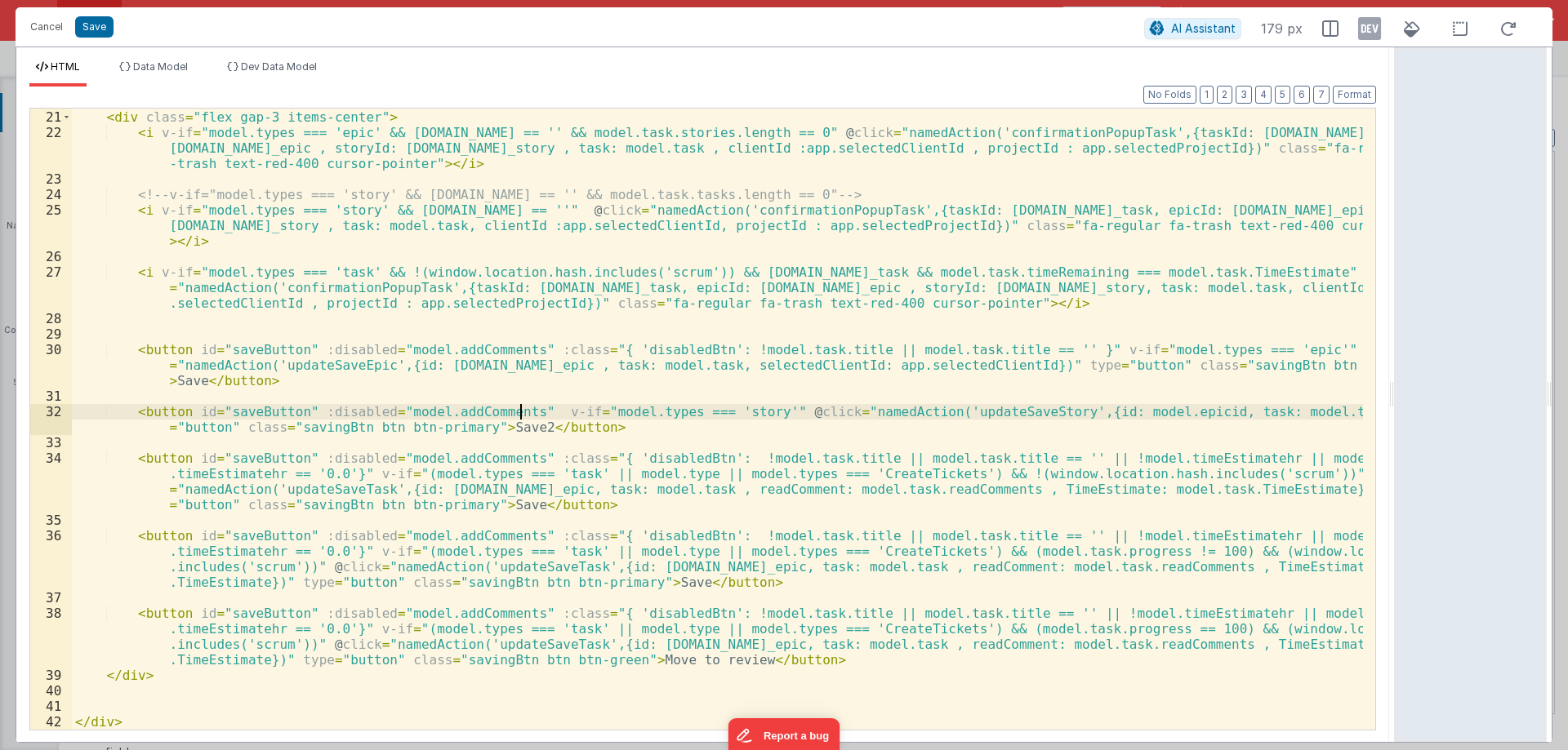
click at [172, 394] on div "< div class = "flex gap-3 items-center" > < i v-if = "model.types === 'epic' &&…" at bounding box center [716, 420] width 1291 height 652
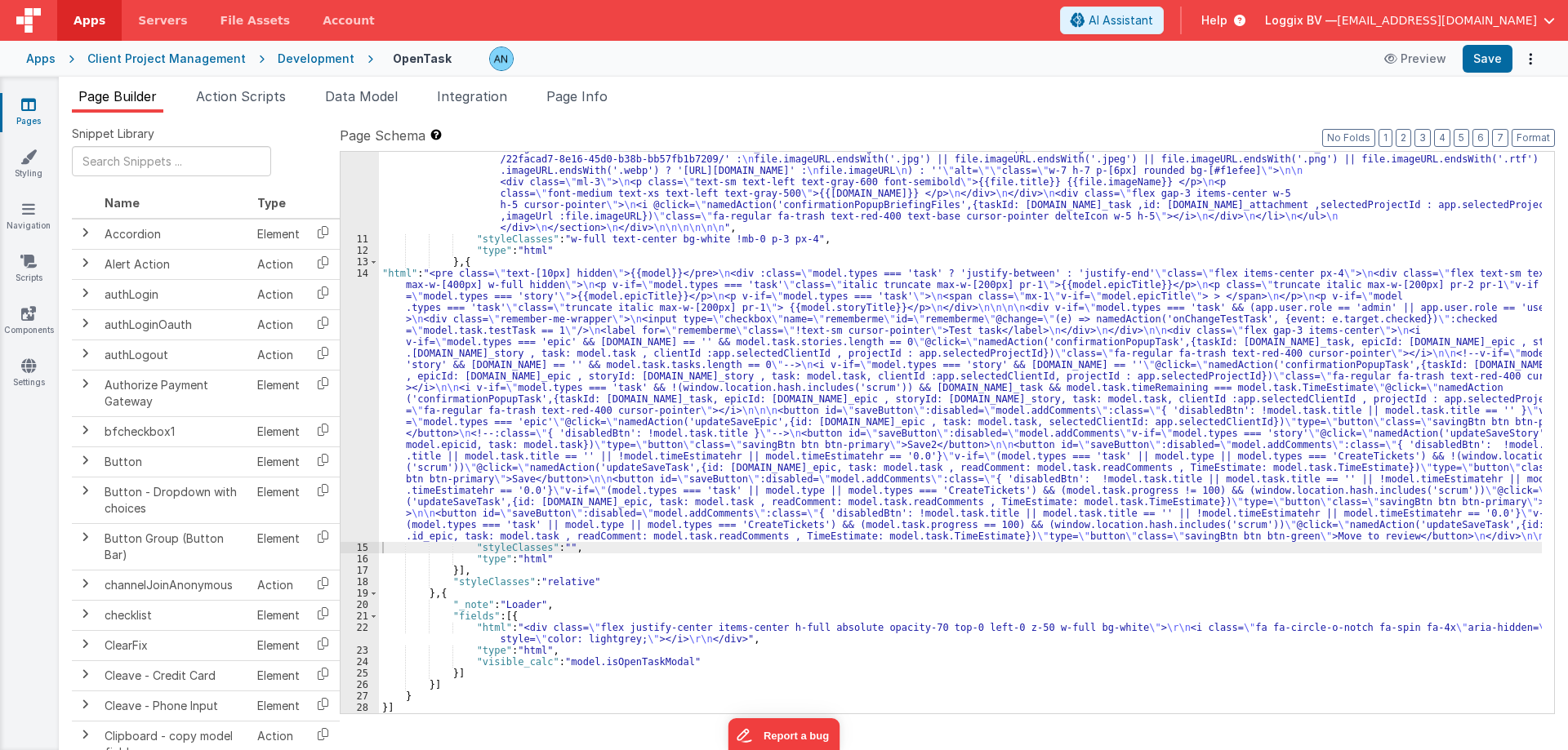
scroll to position [1542, 0]
drag, startPoint x: 1482, startPoint y: 57, endPoint x: 1521, endPoint y: 112, distance: 67.4
click at [1482, 57] on button "Save" at bounding box center [1487, 58] width 49 height 27
click at [1529, 134] on button "Format" at bounding box center [1533, 138] width 43 height 18
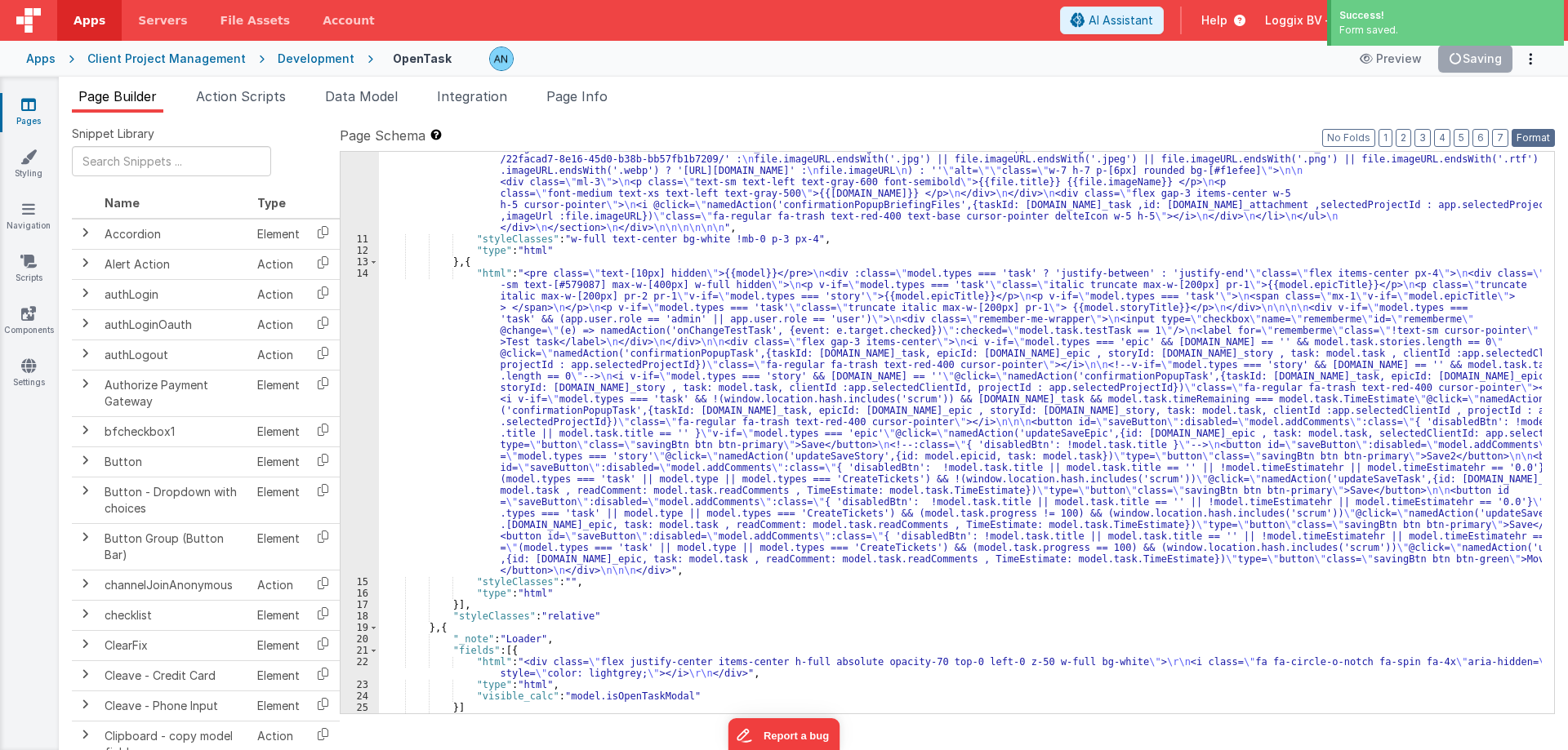
click at [1526, 138] on button "Format" at bounding box center [1533, 138] width 43 height 18
click at [1536, 132] on button "Format" at bounding box center [1533, 138] width 43 height 18
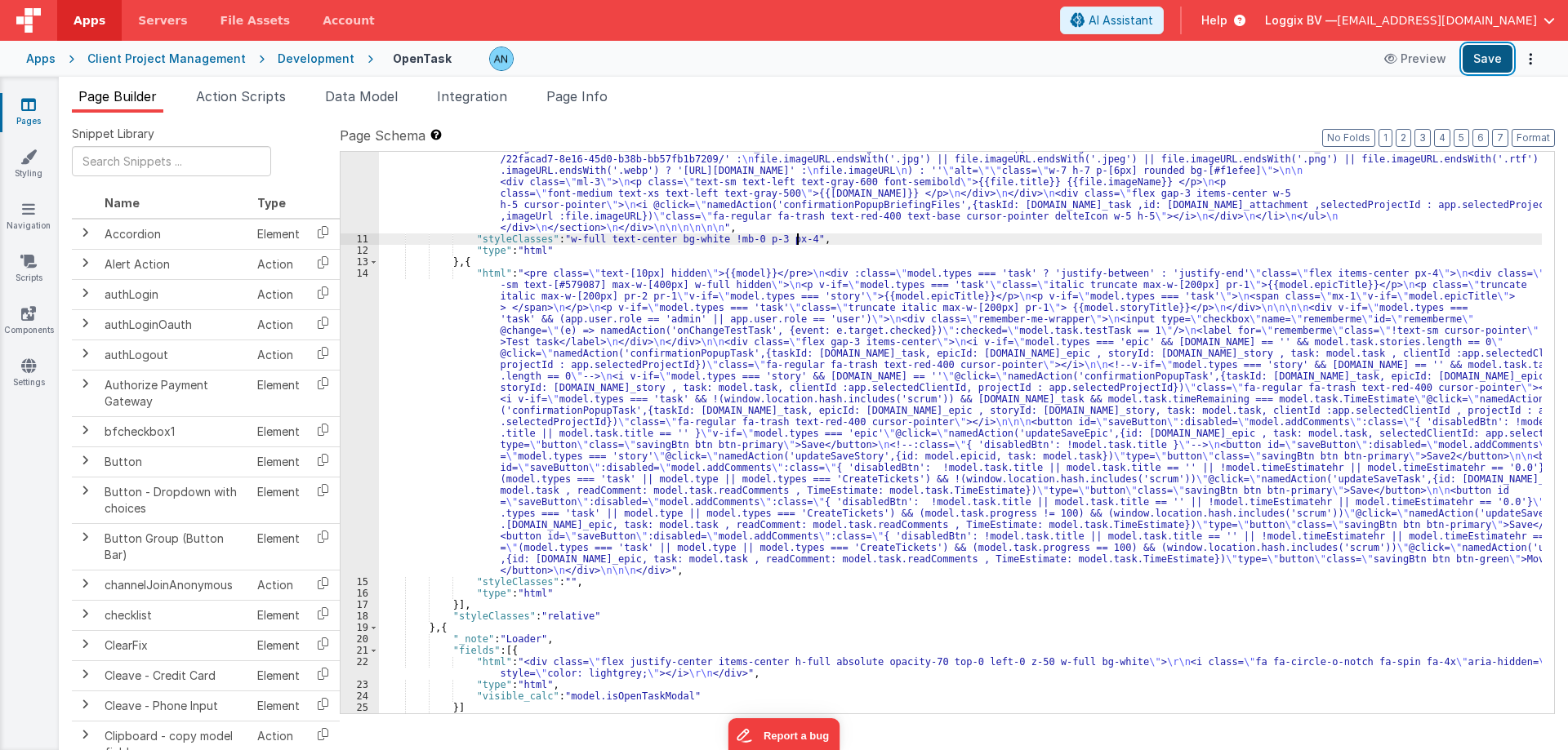
click at [1485, 61] on button "Save" at bounding box center [1487, 58] width 49 height 27
click at [1522, 138] on button "Format" at bounding box center [1533, 138] width 43 height 18
